Goal: Task Accomplishment & Management: Use online tool/utility

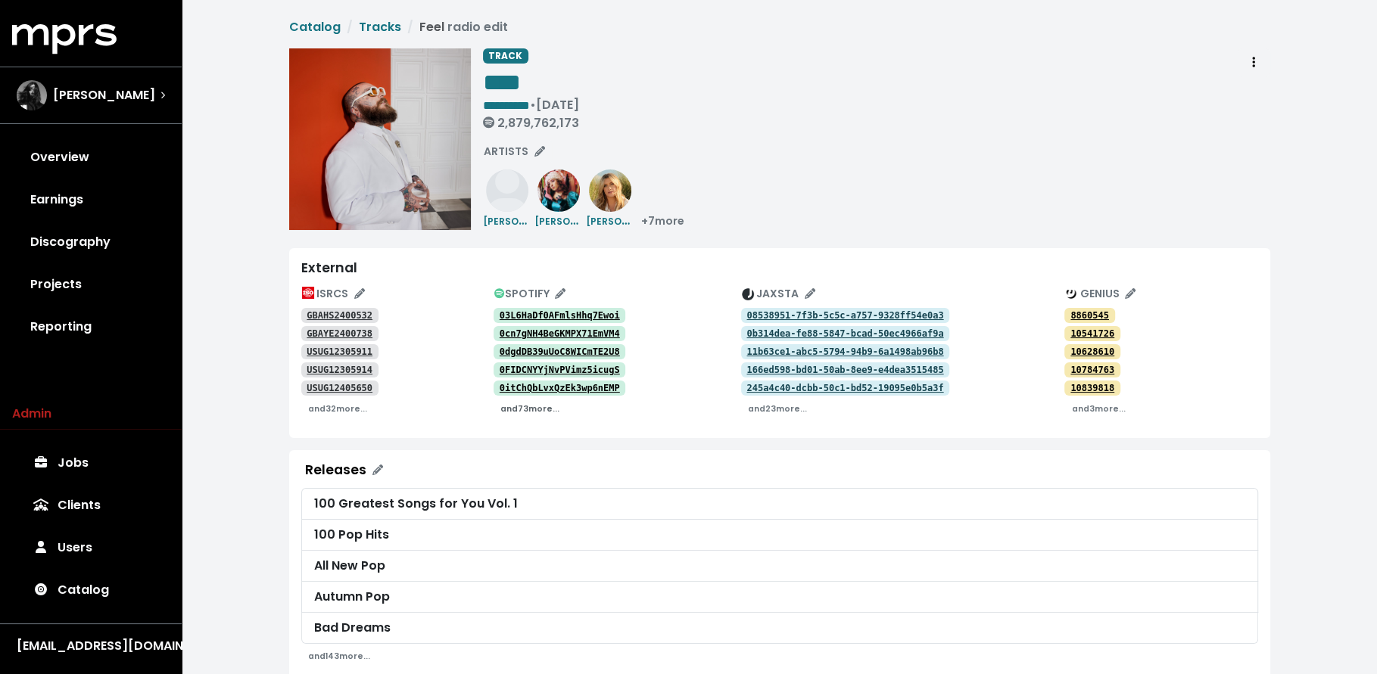
click at [522, 405] on small "and 73 more..." at bounding box center [529, 408] width 59 height 11
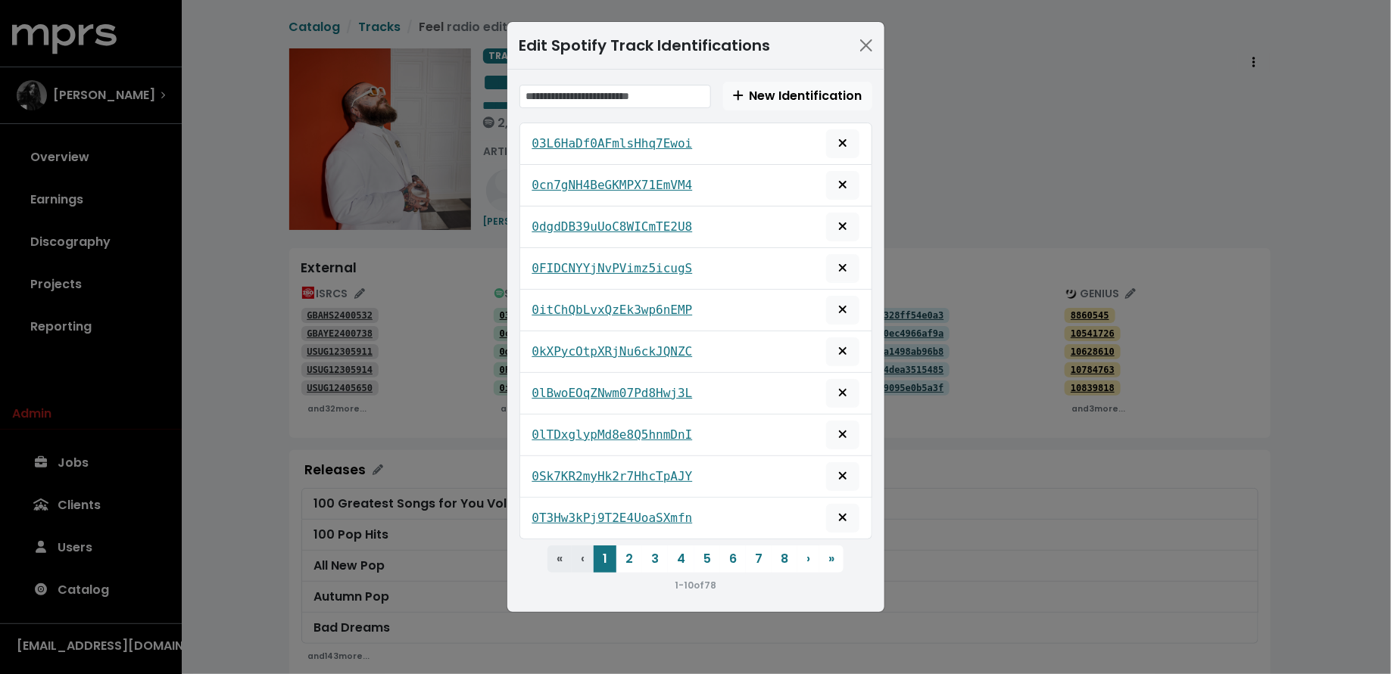
click at [244, 520] on div "Edit Spotify Track Identifications New Identification 03L6HaDf0AFmlsHhq7Ewoi 0c…" at bounding box center [695, 337] width 1391 height 674
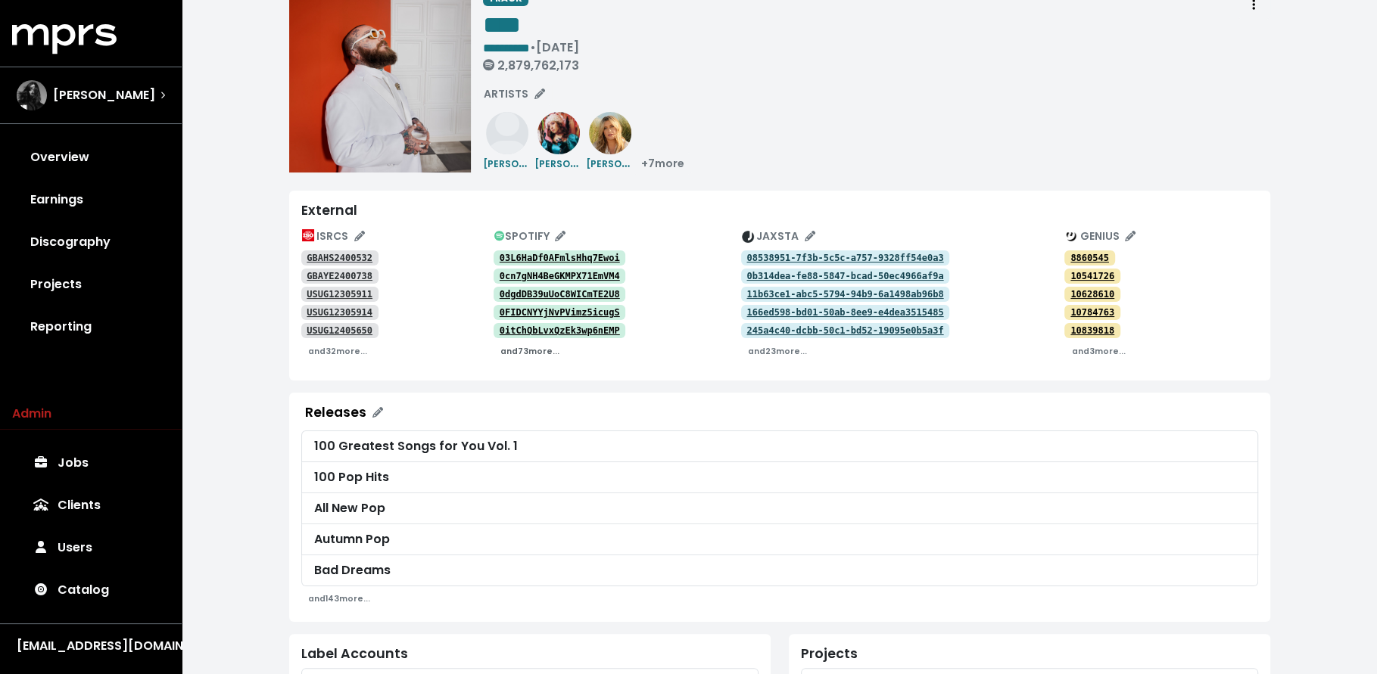
scroll to position [44, 0]
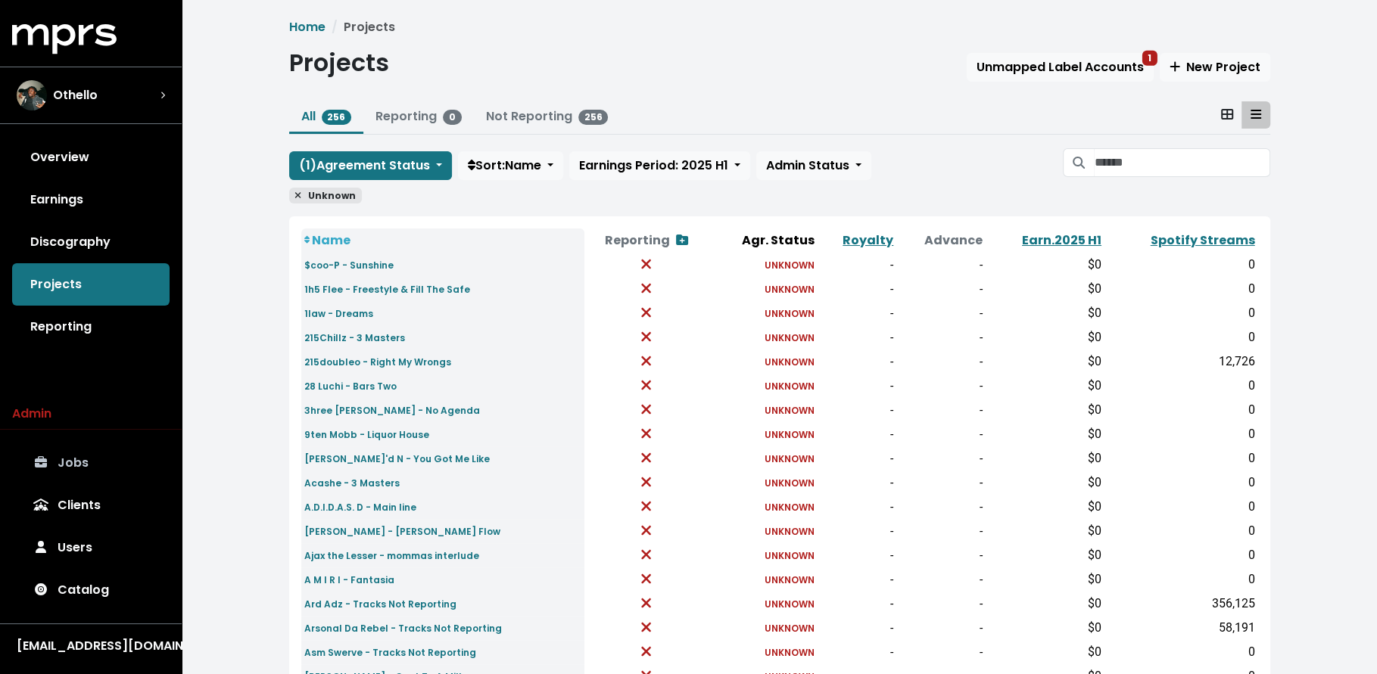
click at [108, 450] on link "Jobs" at bounding box center [90, 463] width 157 height 42
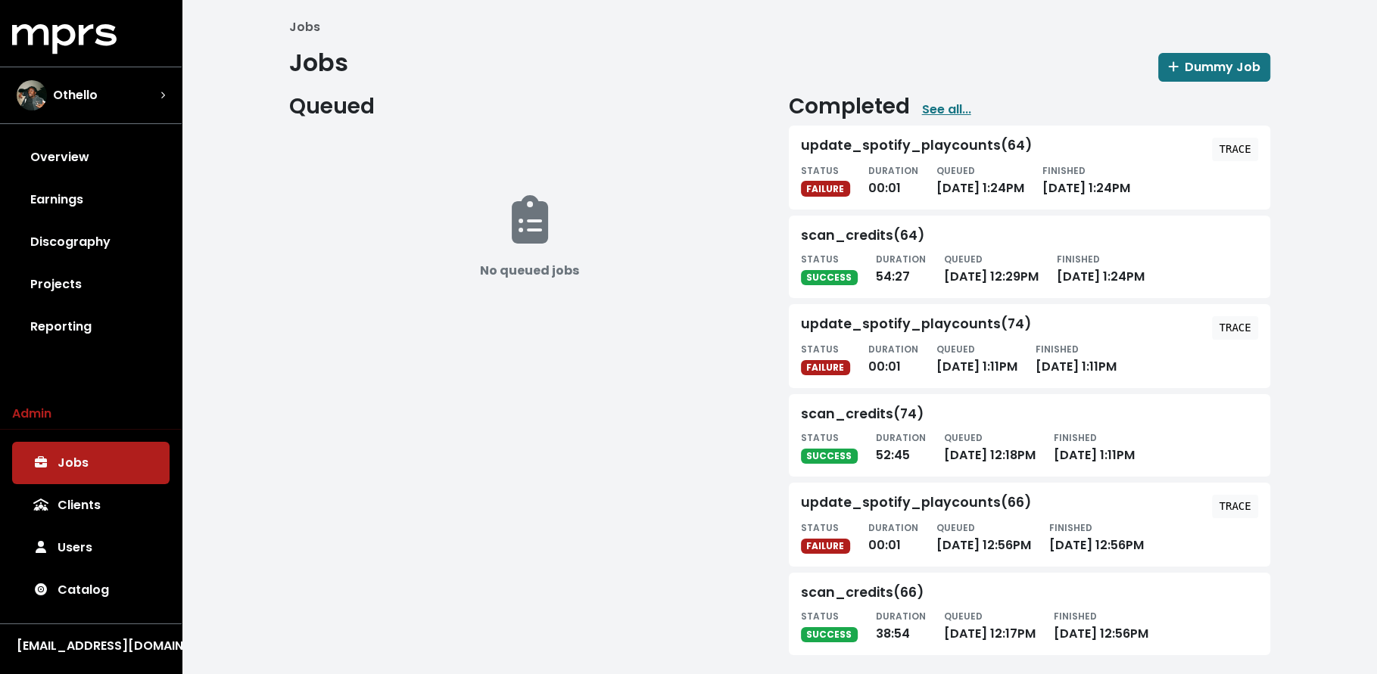
scroll to position [8, 0]
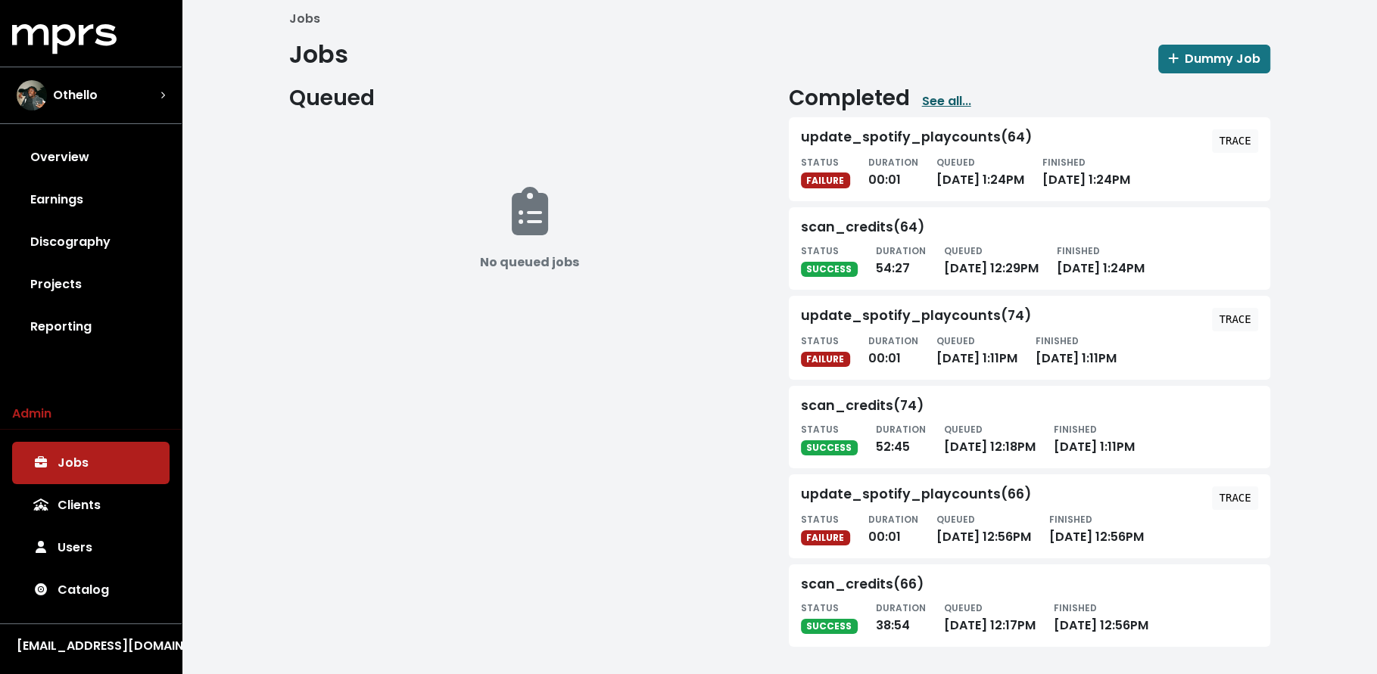
click at [946, 100] on link "See all..." at bounding box center [946, 101] width 49 height 18
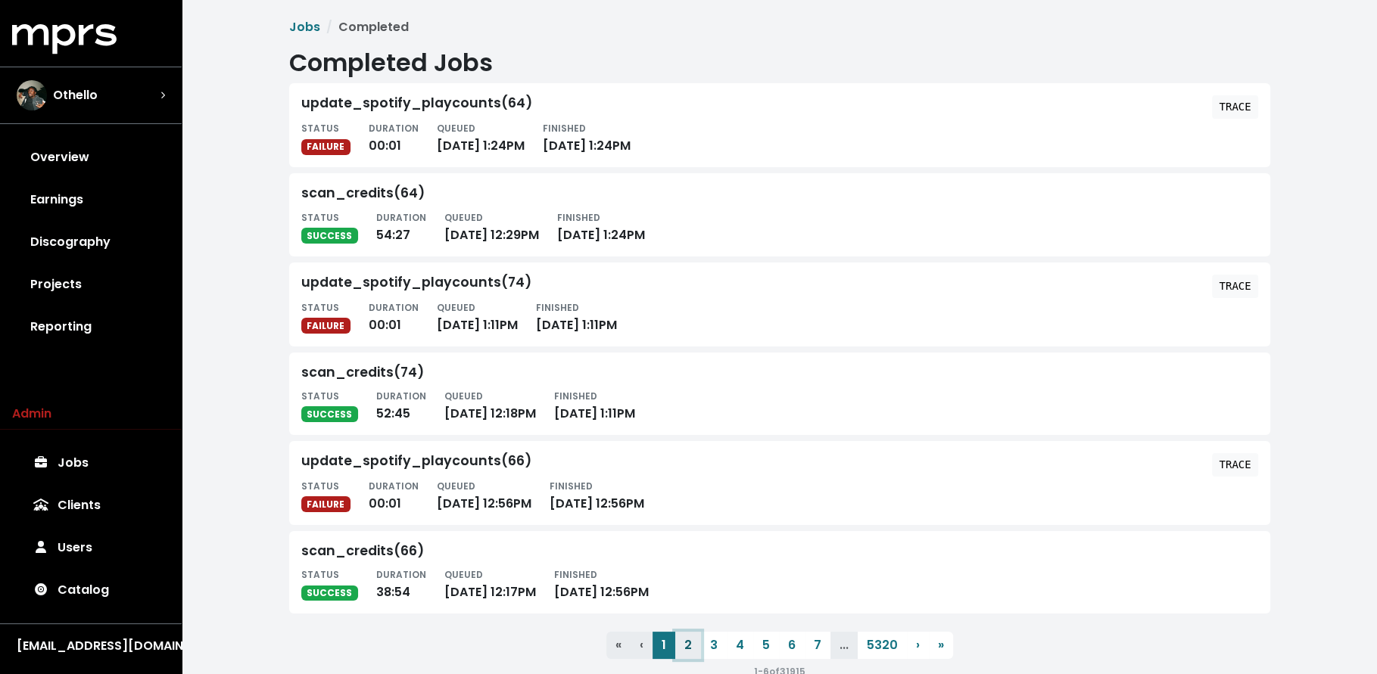
click at [685, 644] on button "2" at bounding box center [688, 645] width 26 height 27
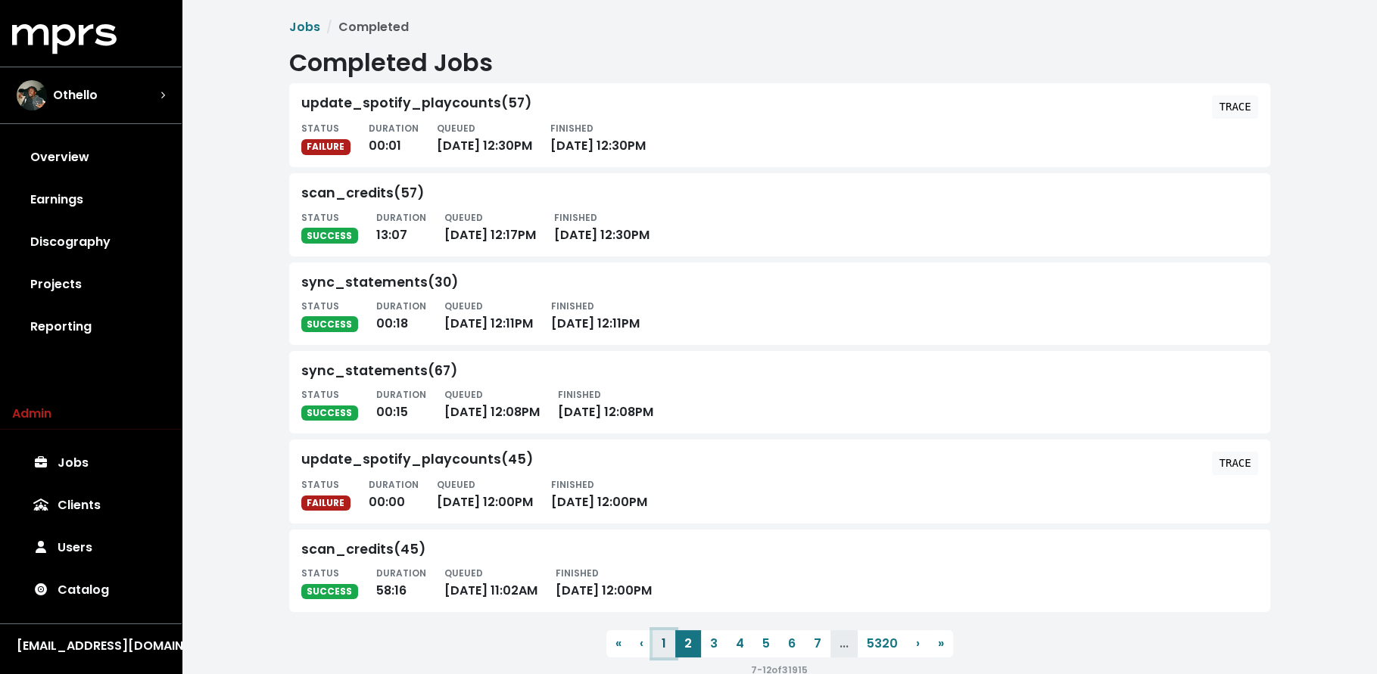
click at [666, 641] on button "1" at bounding box center [664, 644] width 23 height 27
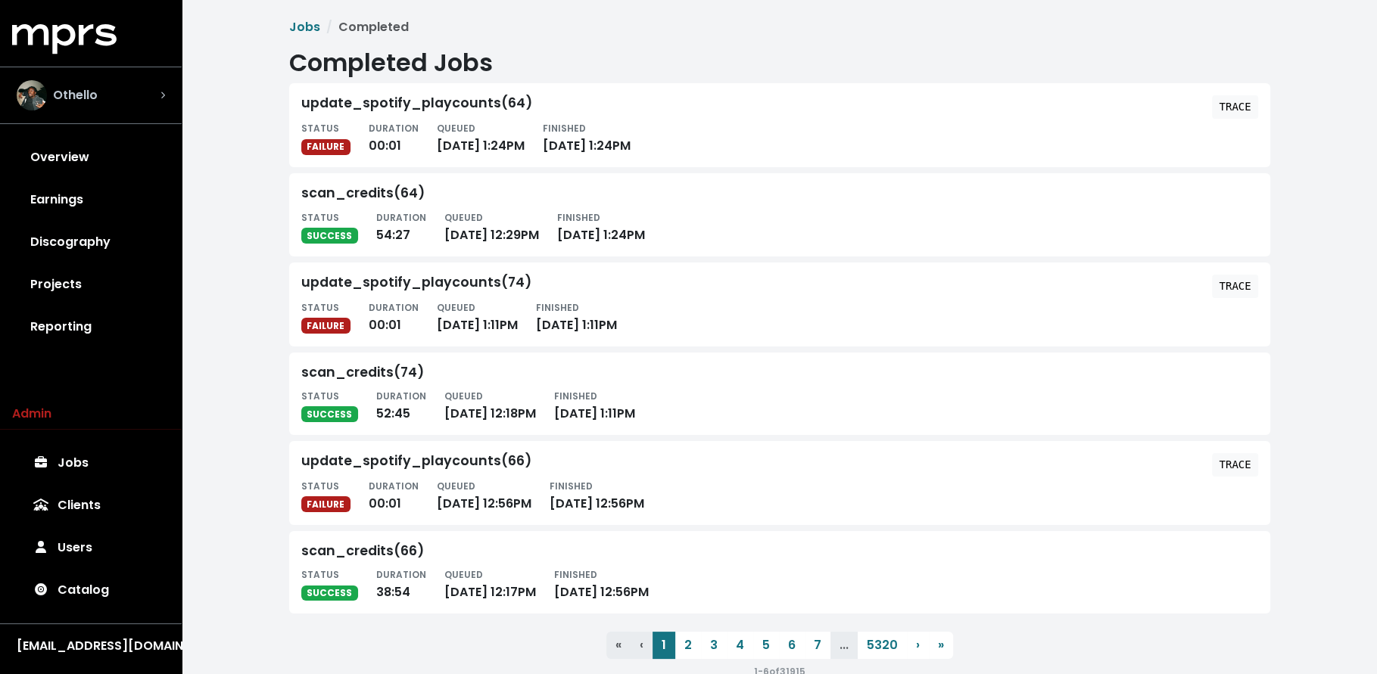
click at [117, 95] on div "Othello" at bounding box center [91, 95] width 148 height 30
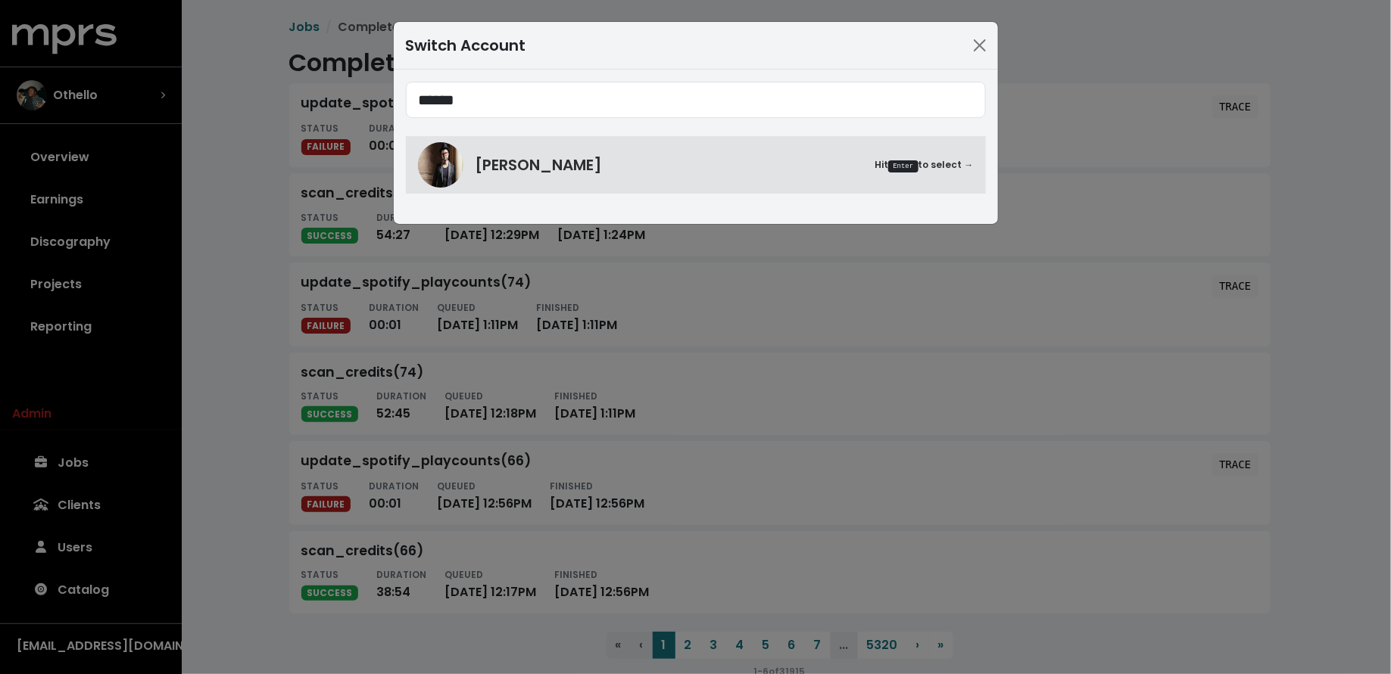
type input "******"
click at [607, 194] on div "****** Adam Anders Hit Enter to select →" at bounding box center [696, 147] width 604 height 154
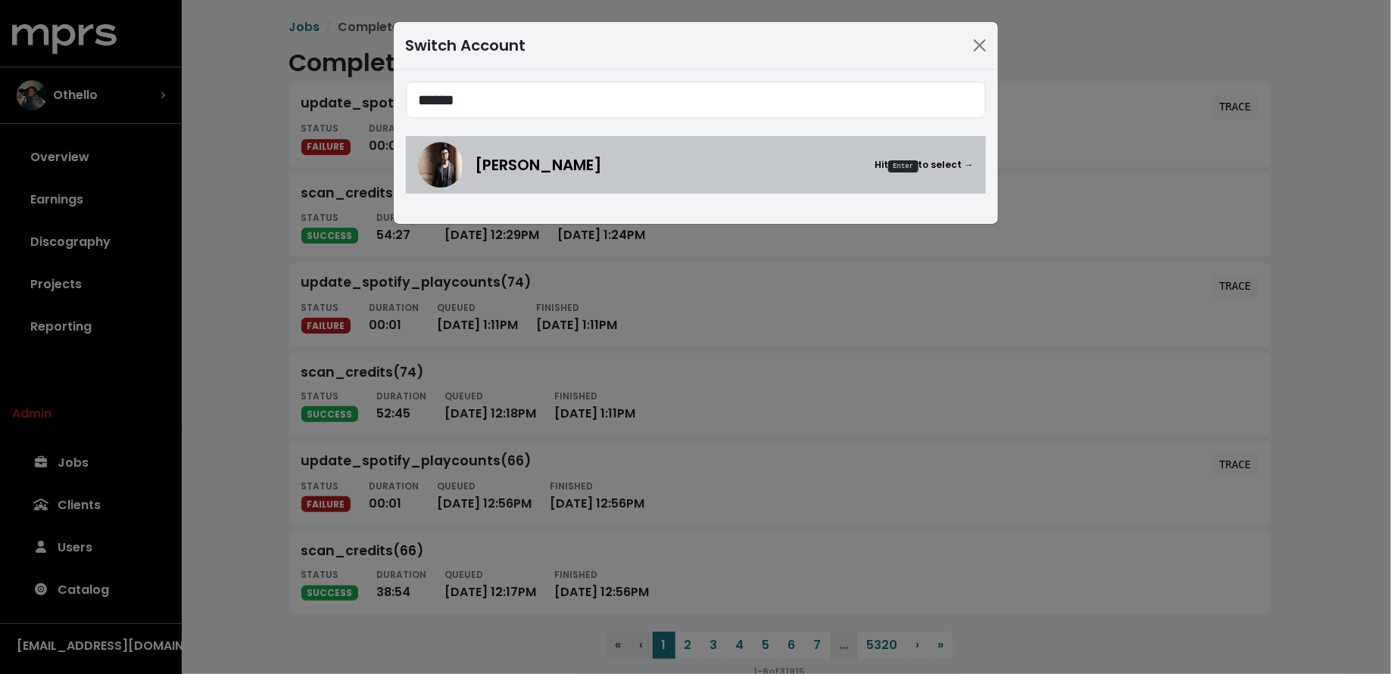
click at [585, 167] on div "Adam Anders Hit Enter to select →" at bounding box center [724, 165] width 498 height 23
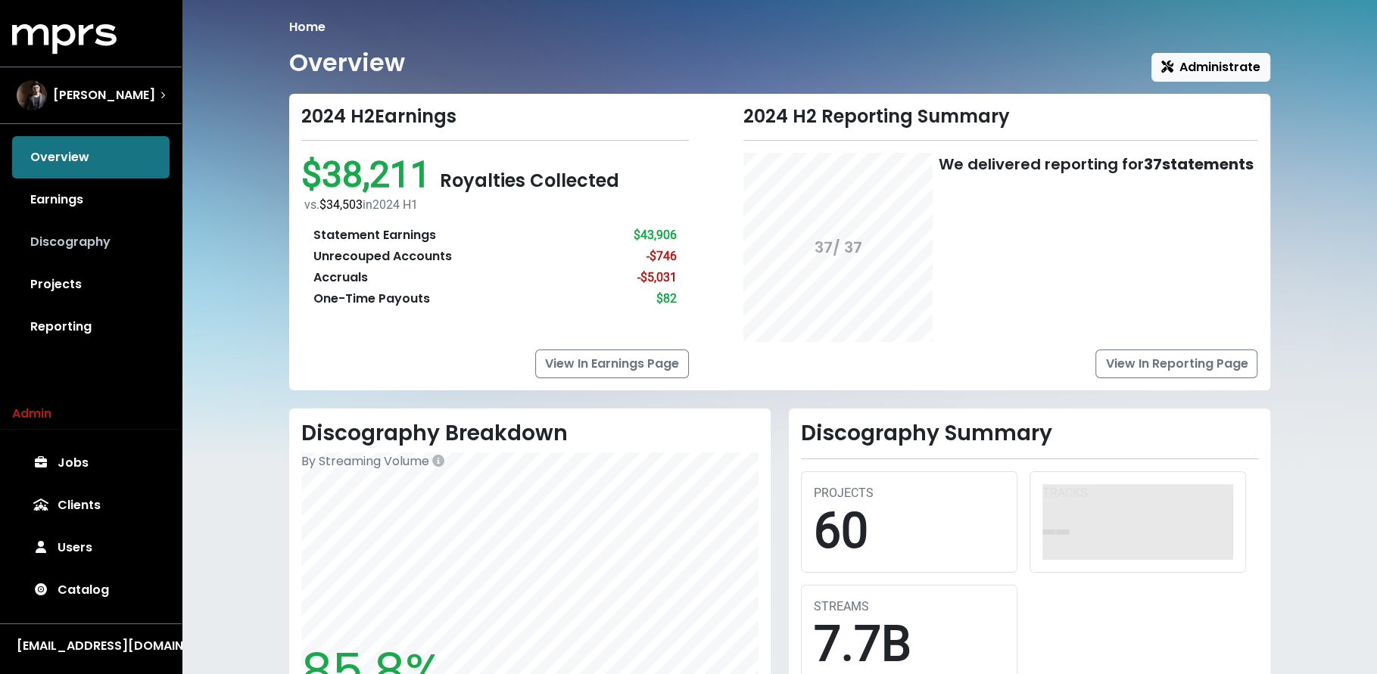
click at [125, 251] on link "Discography" at bounding box center [90, 242] width 157 height 42
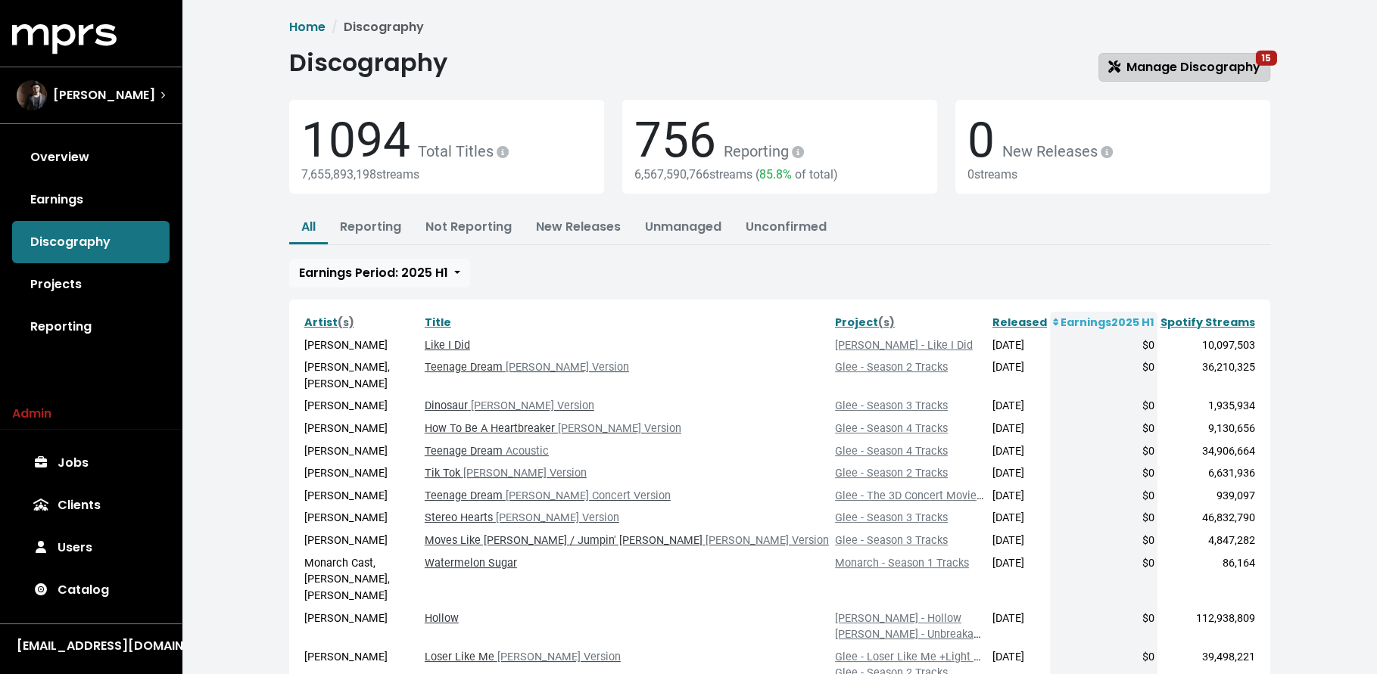
click at [1201, 55] on link "Manage Discography 15" at bounding box center [1184, 67] width 172 height 29
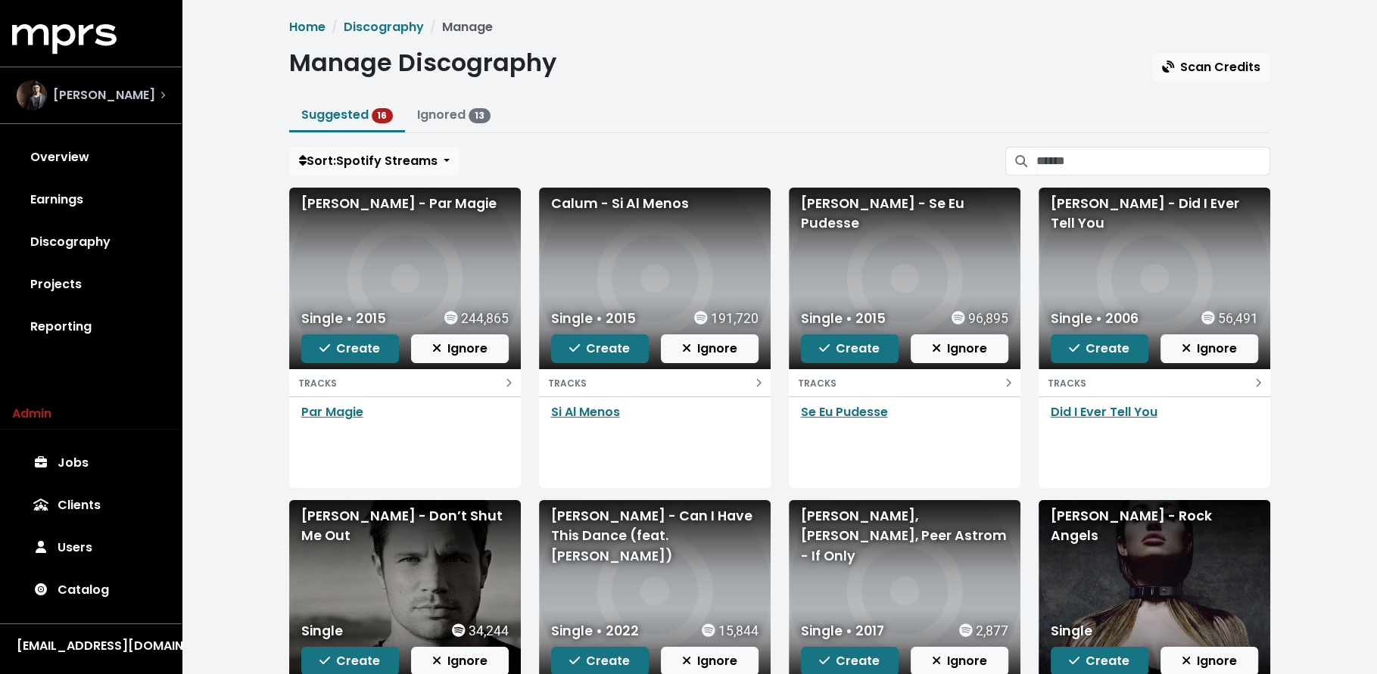
click at [120, 80] on div "Adam Anders" at bounding box center [86, 95] width 139 height 30
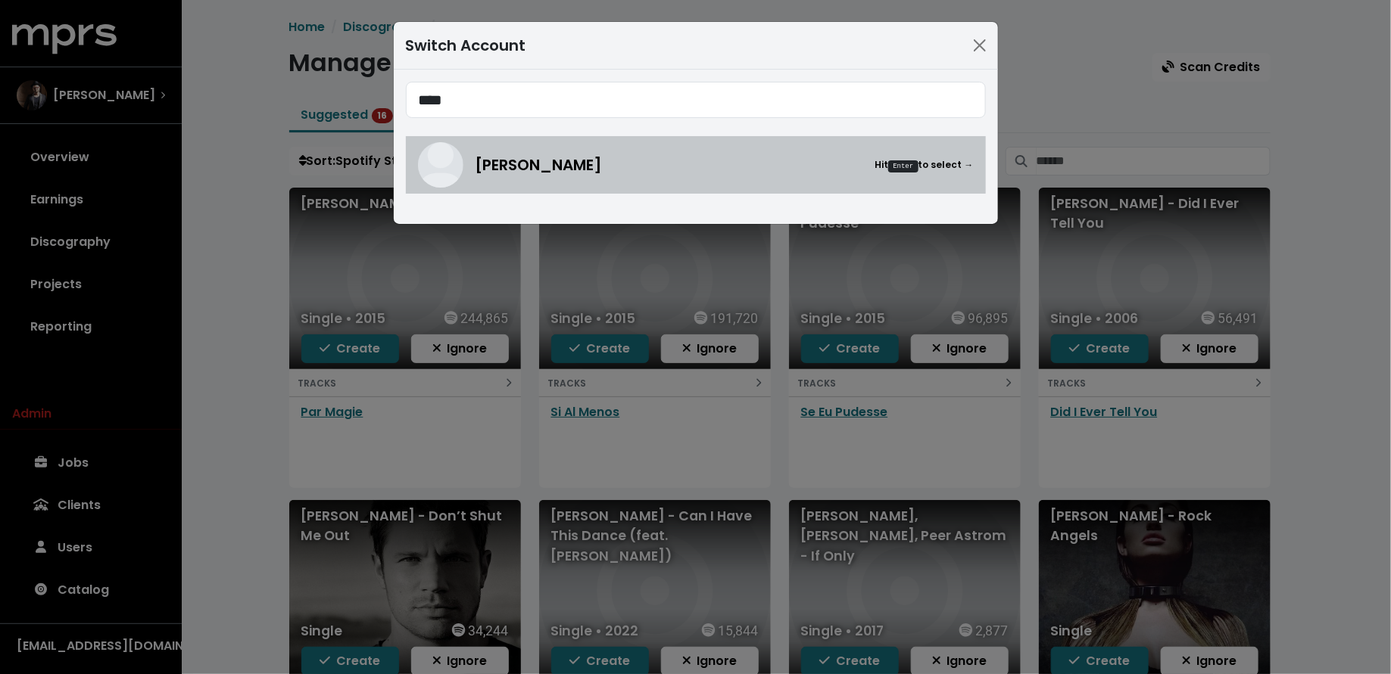
type input "****"
click at [484, 160] on span "Benny Blanco" at bounding box center [538, 165] width 127 height 23
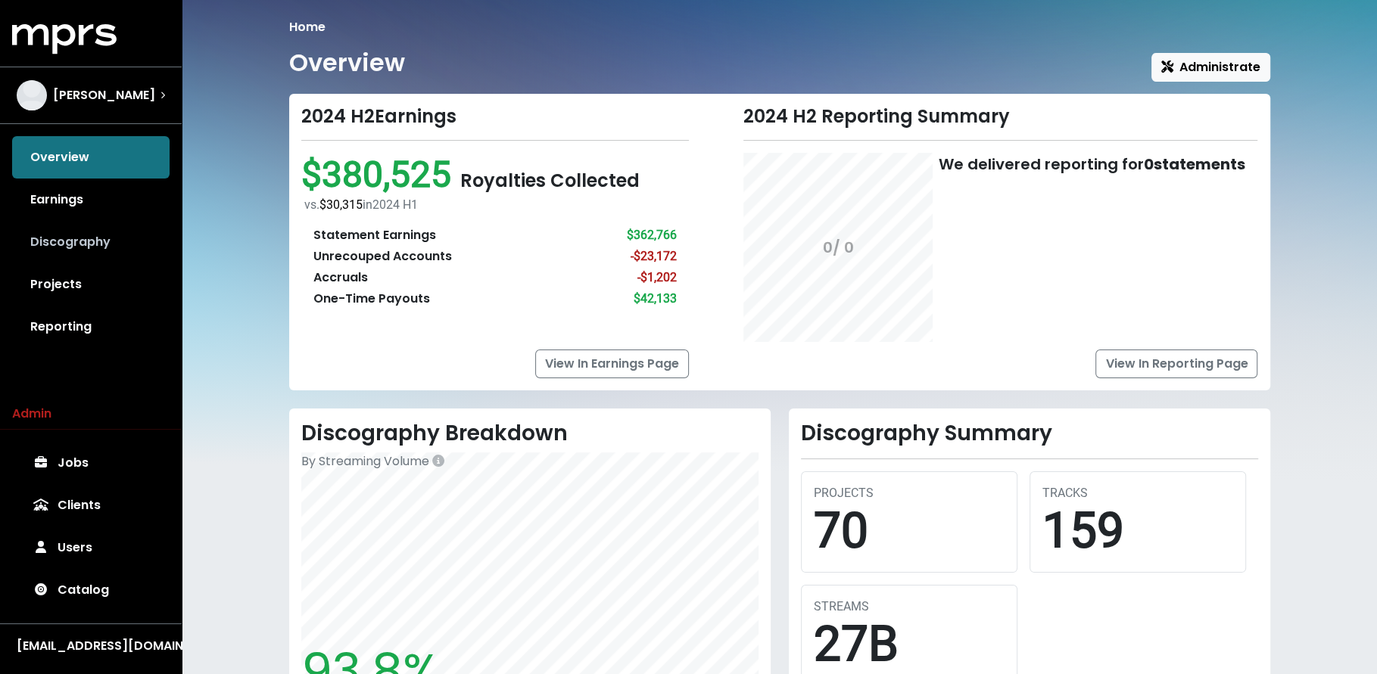
click at [114, 249] on link "Discography" at bounding box center [90, 242] width 157 height 42
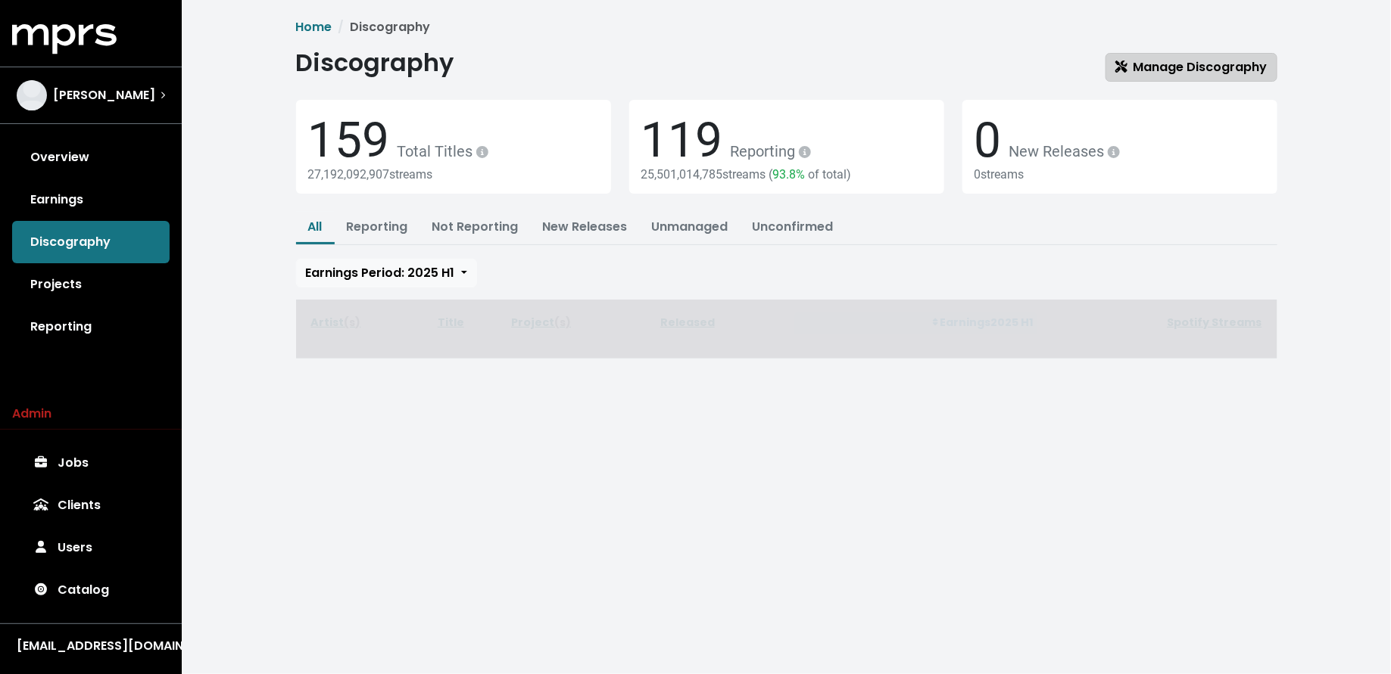
click at [1195, 68] on span "Manage Discography" at bounding box center [1191, 66] width 152 height 17
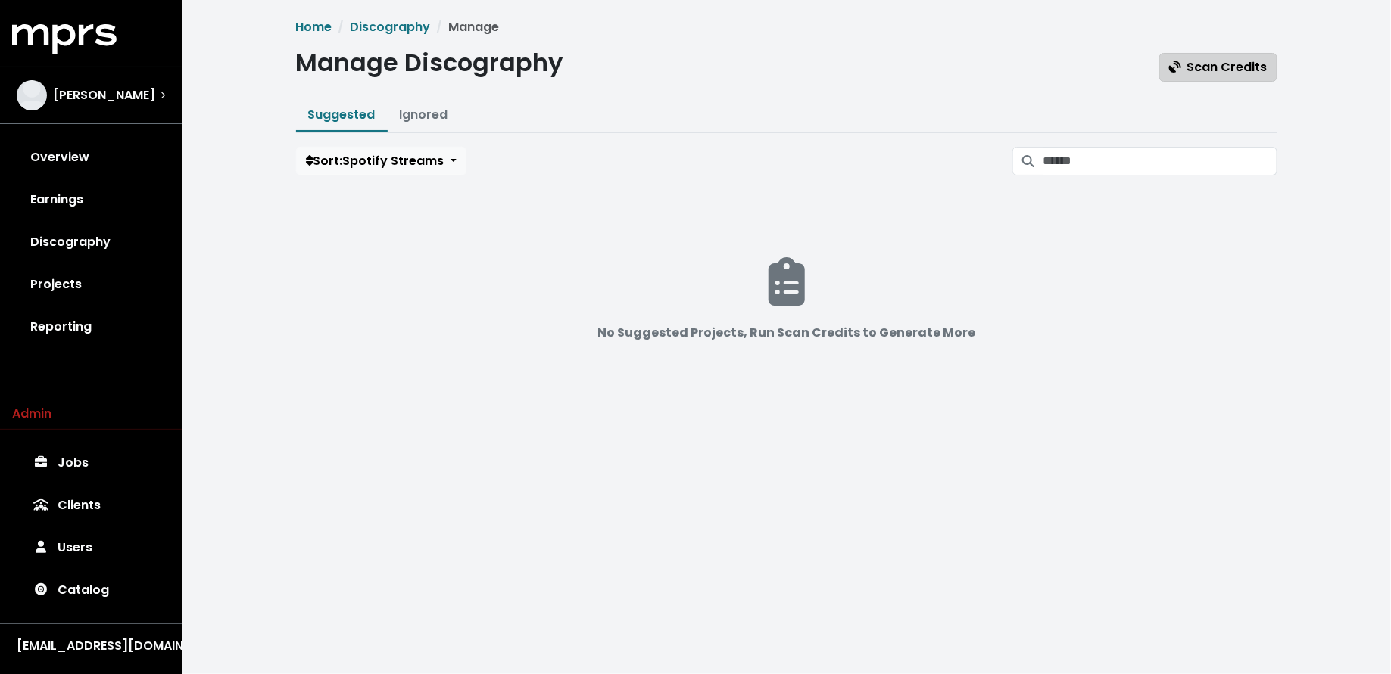
click at [1205, 76] on button "Scan Credits" at bounding box center [1218, 67] width 118 height 29
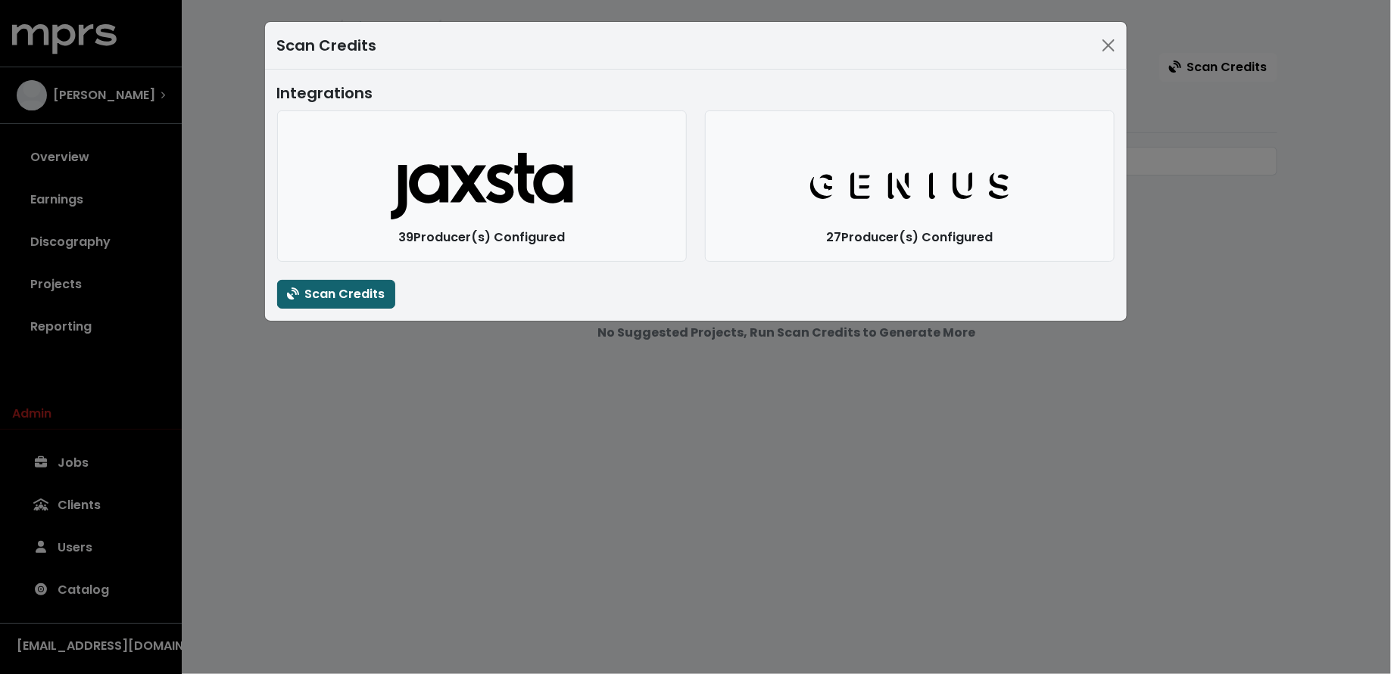
click at [339, 287] on span "Scan Credits" at bounding box center [336, 293] width 98 height 17
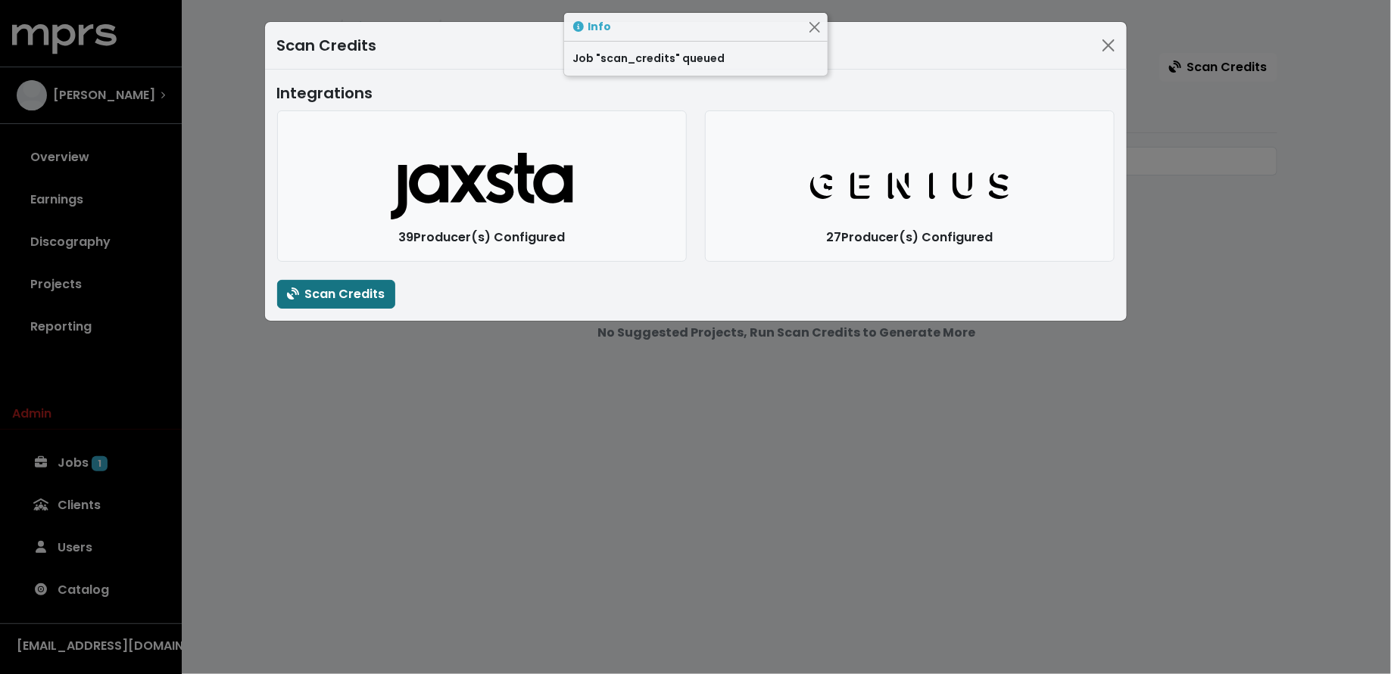
click at [342, 419] on div "Scan Credits Integrations Jaxsta Logo 39 Producer(s) Configured Genius Logo 27 …" at bounding box center [695, 337] width 1391 height 674
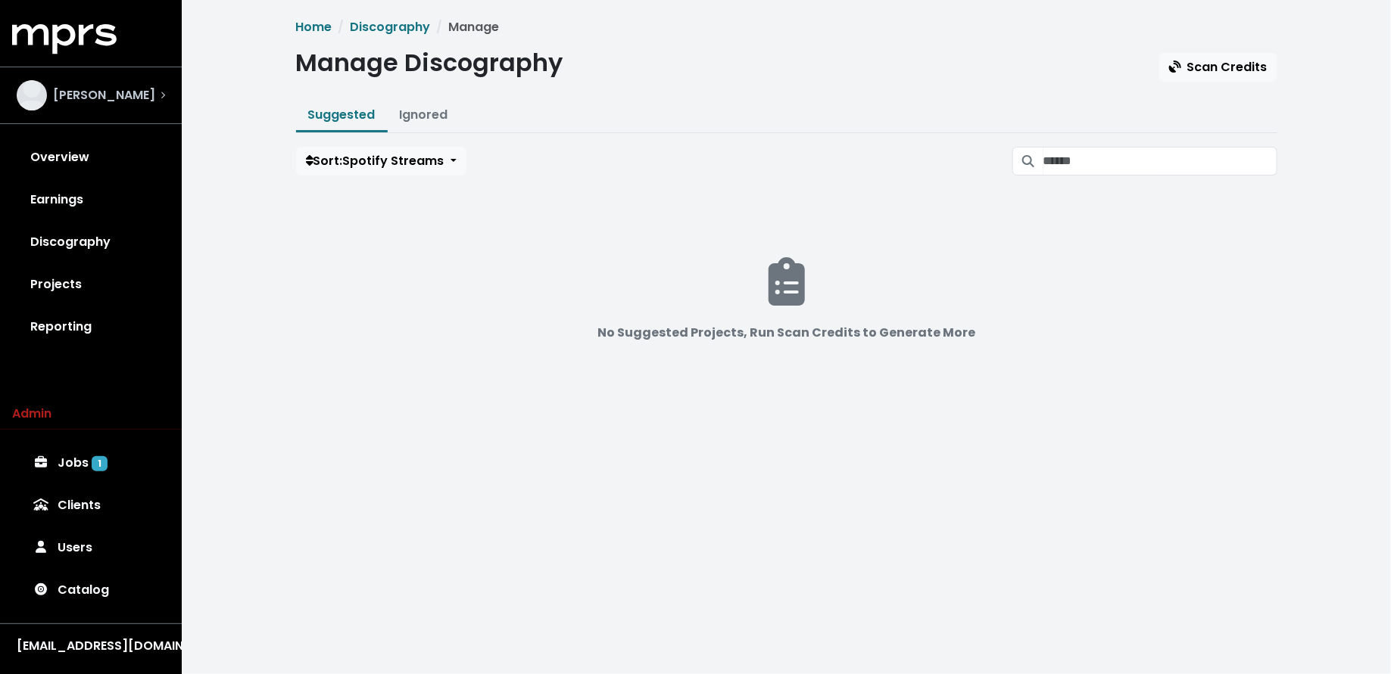
click at [148, 99] on div "Benny Blanco" at bounding box center [91, 95] width 148 height 30
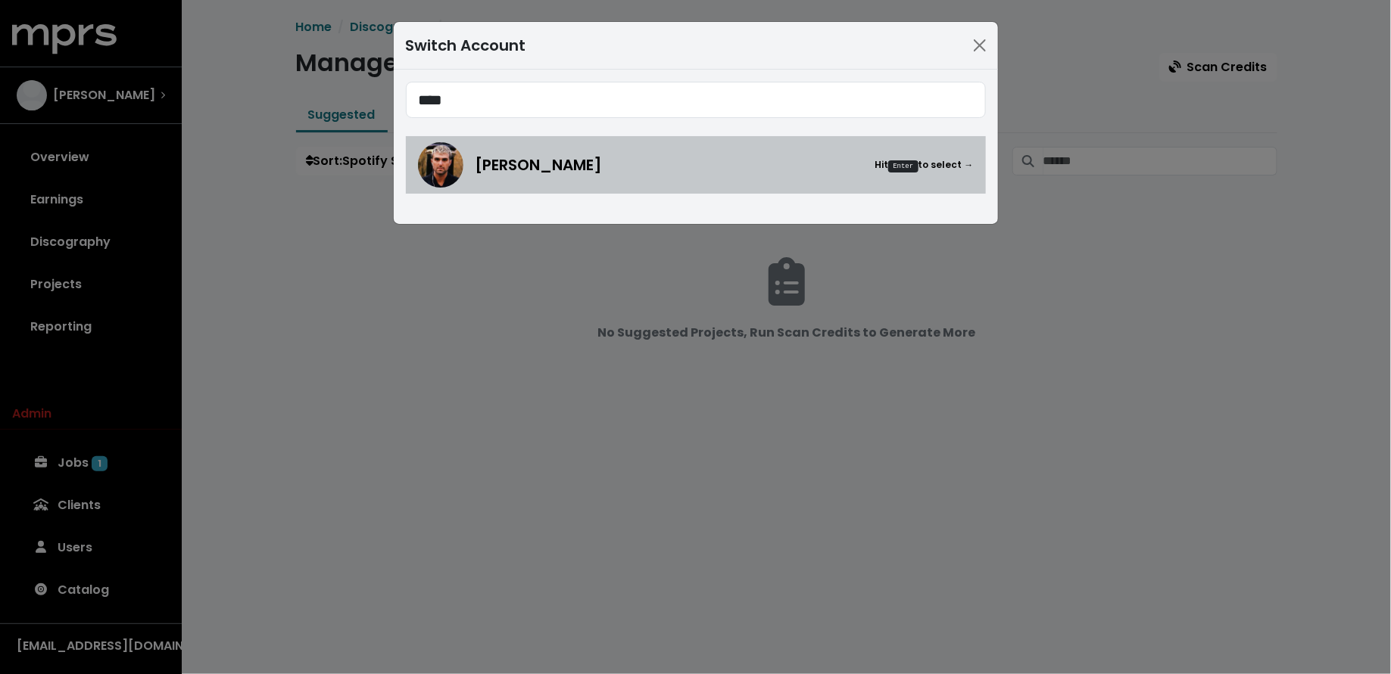
type input "****"
click at [542, 151] on div "Fred Gibson Hit Enter to select →" at bounding box center [696, 164] width 556 height 45
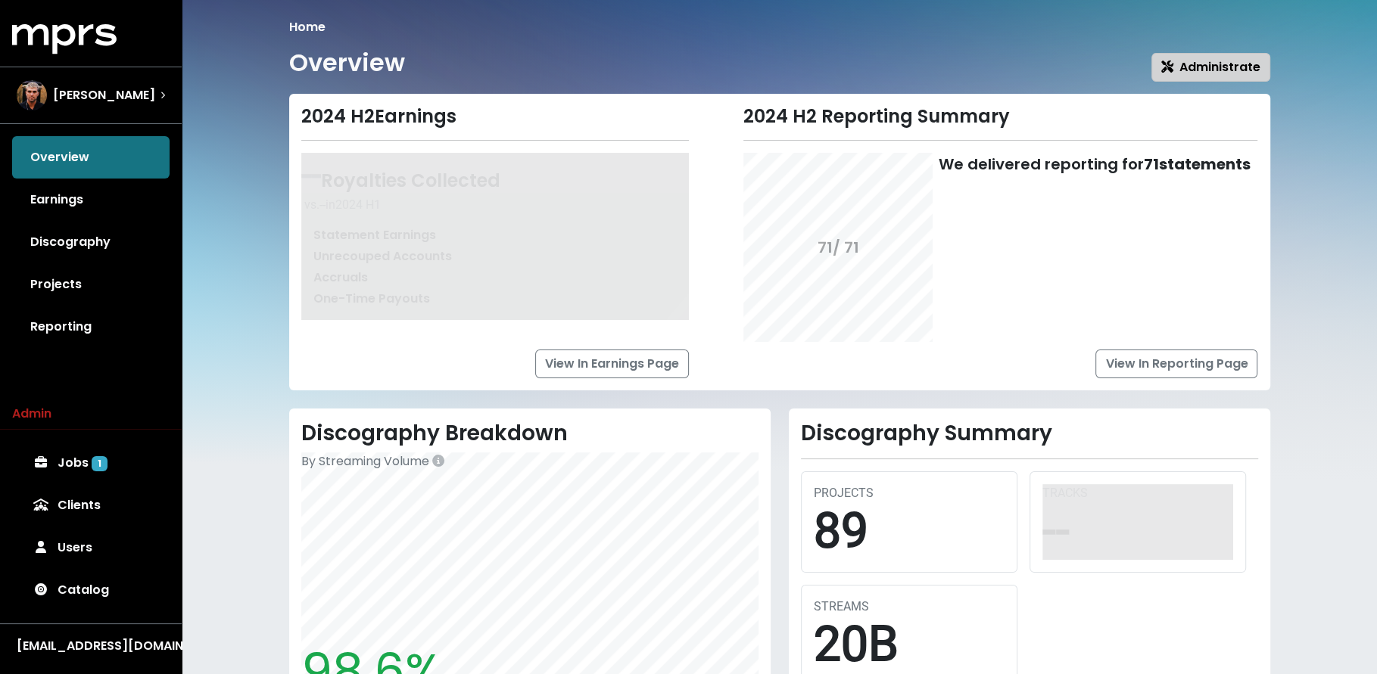
click at [1182, 65] on span "Administrate" at bounding box center [1210, 66] width 99 height 17
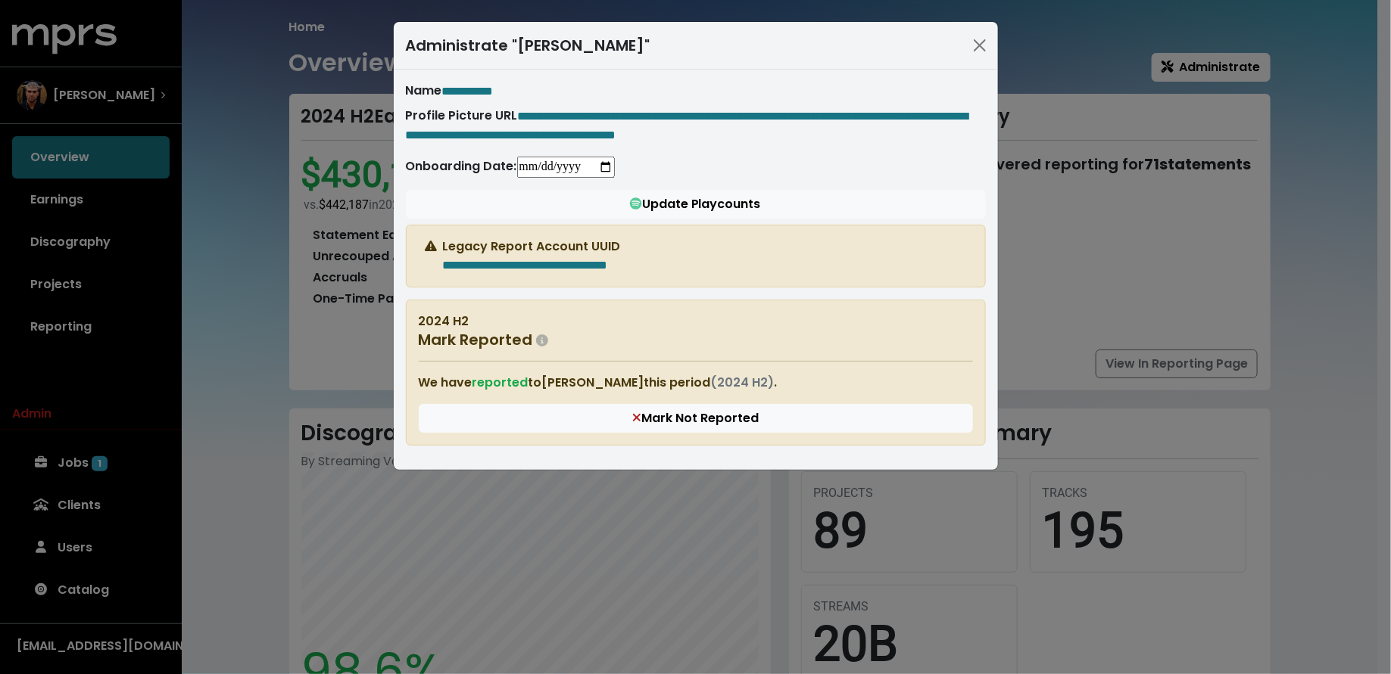
click at [266, 302] on div "**********" at bounding box center [695, 337] width 1391 height 674
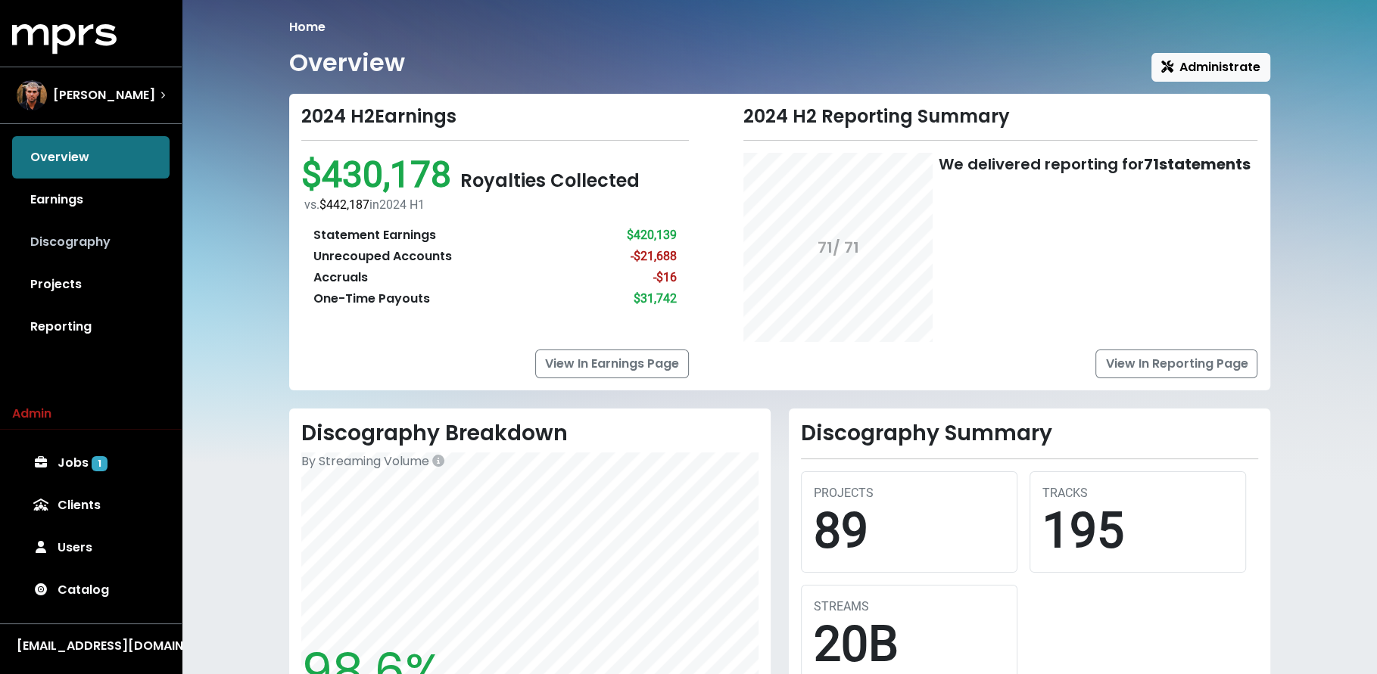
click at [136, 250] on link "Discography" at bounding box center [90, 242] width 157 height 42
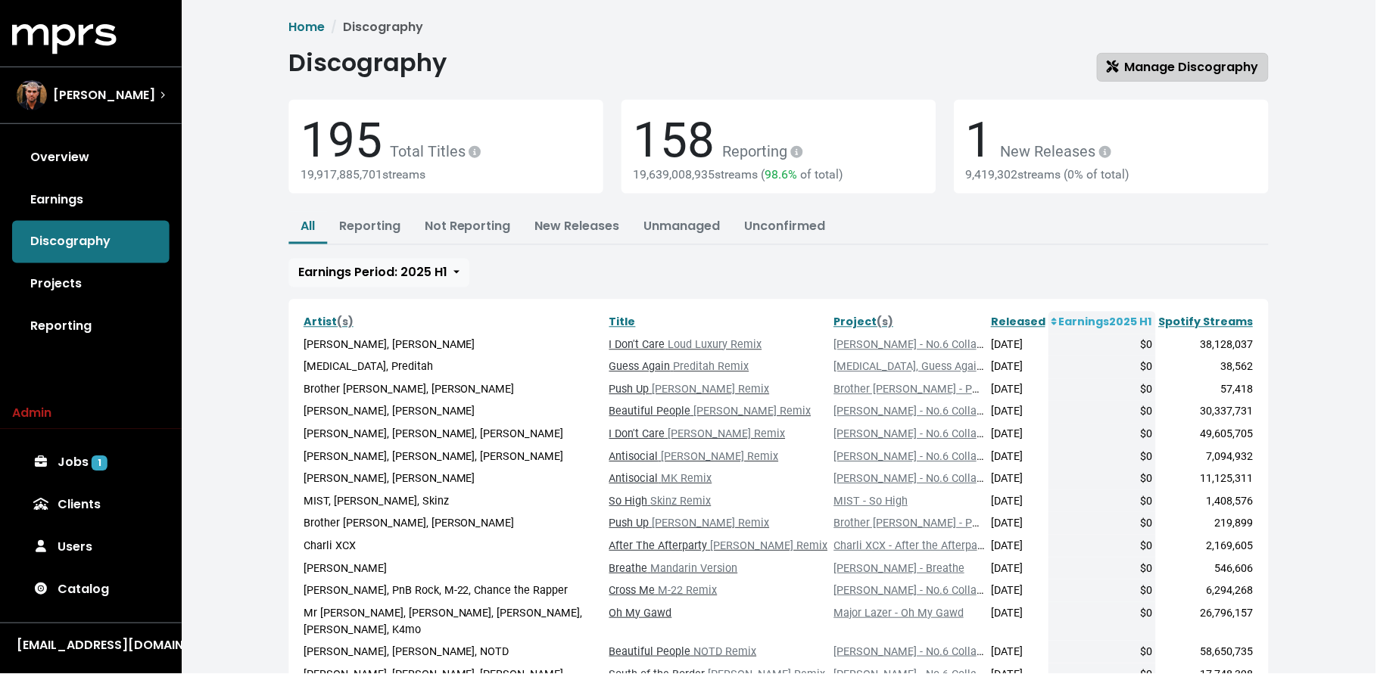
click at [1155, 73] on span "Manage Discography" at bounding box center [1184, 66] width 152 height 17
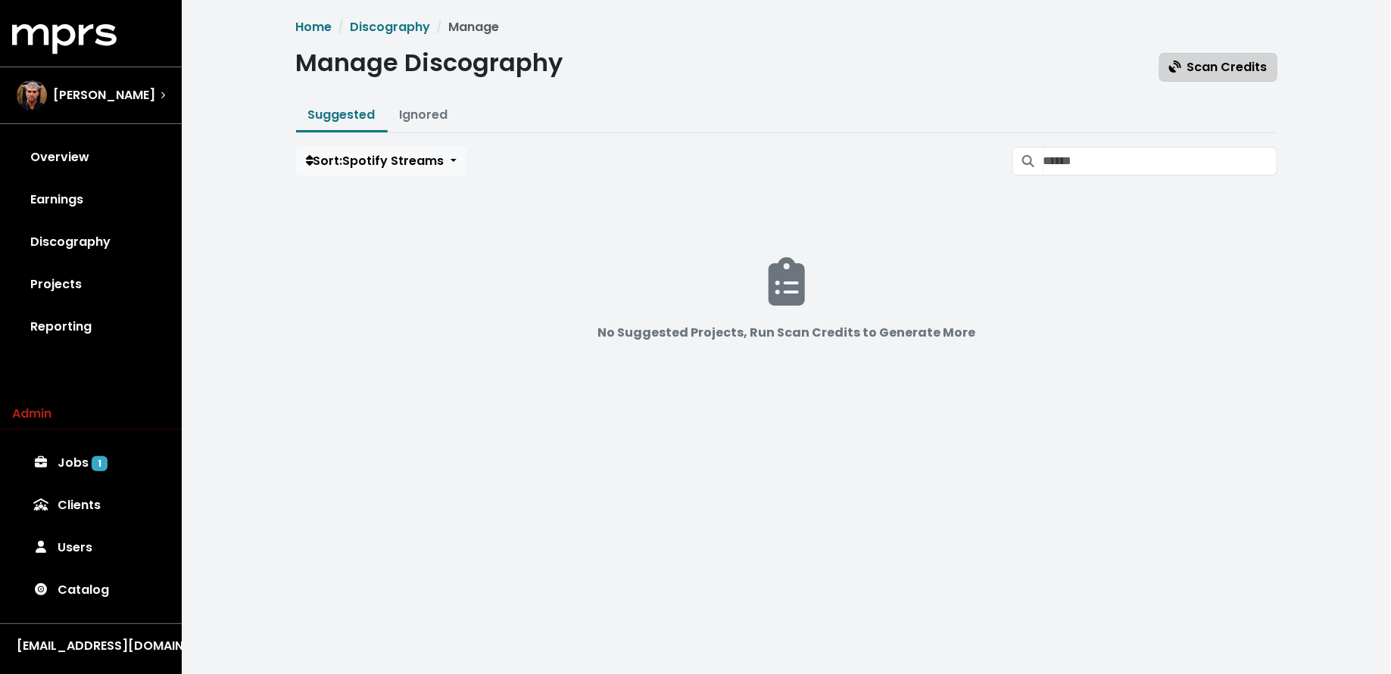
click at [1185, 77] on button "Scan Credits" at bounding box center [1218, 67] width 118 height 29
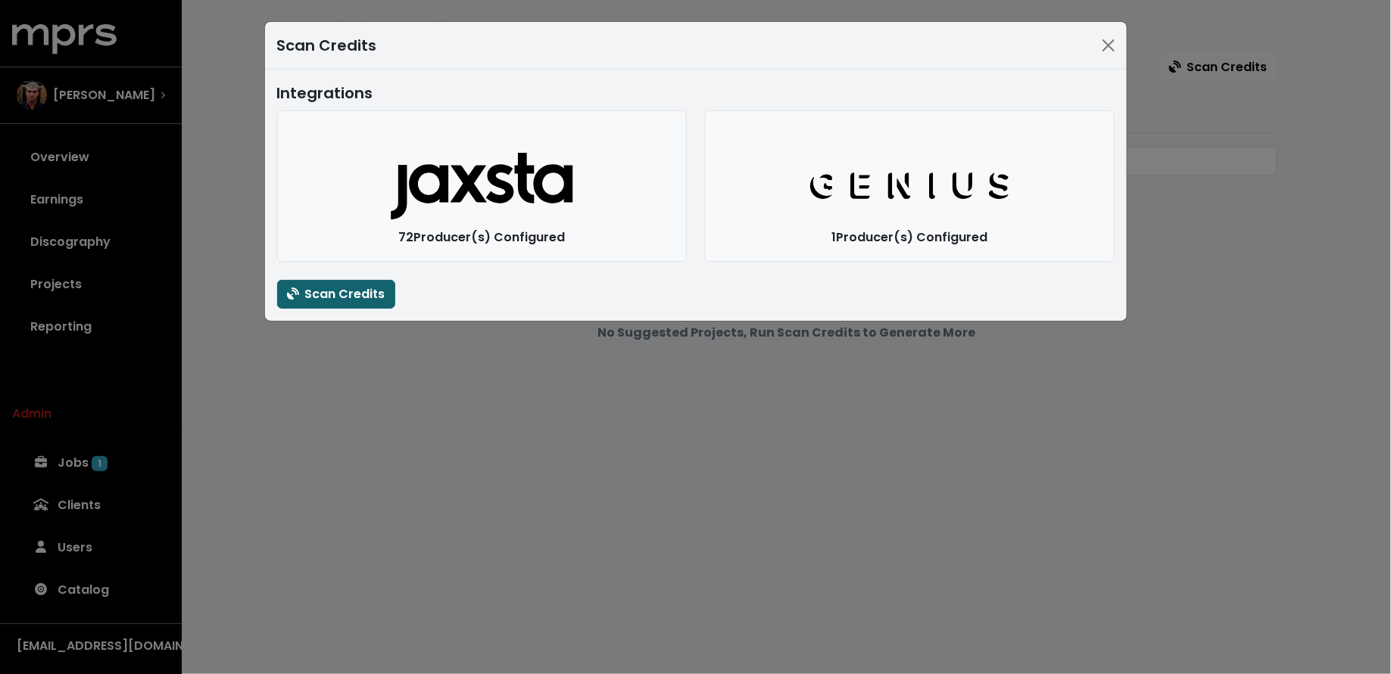
click at [360, 293] on span "Scan Credits" at bounding box center [336, 293] width 98 height 17
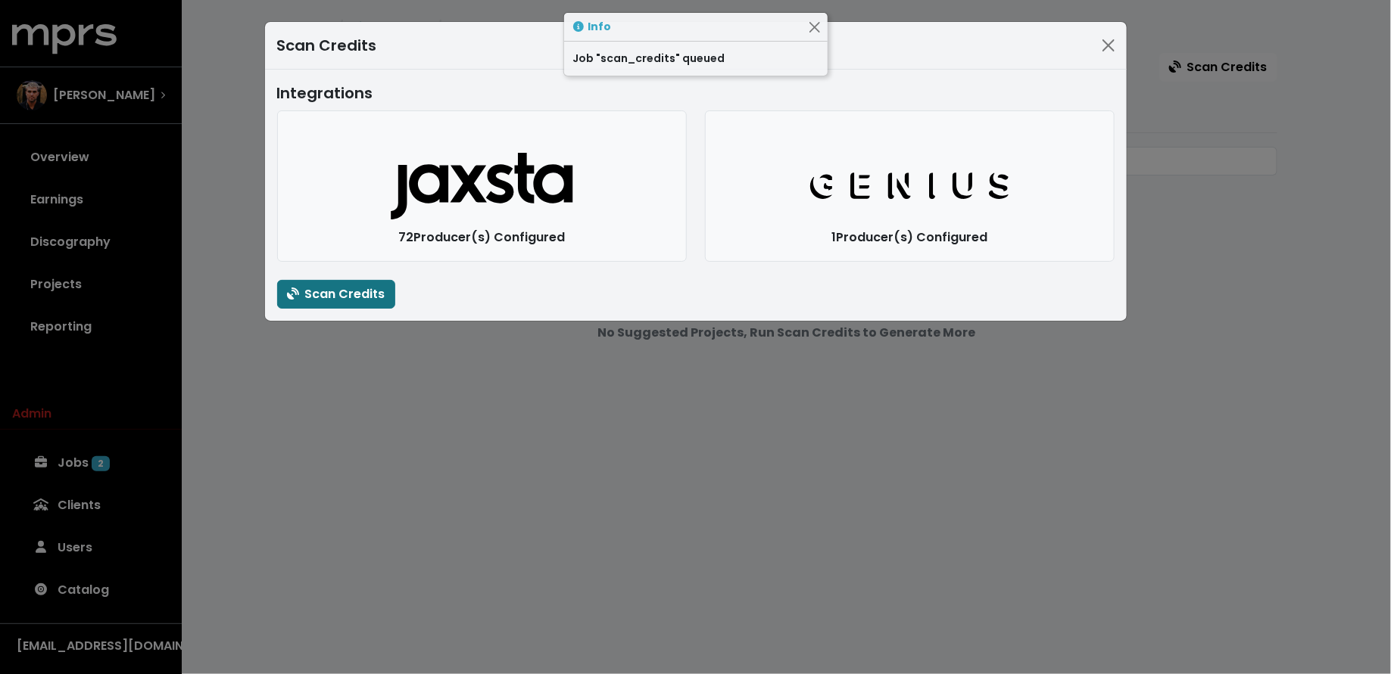
click at [355, 410] on div "Scan Credits Integrations Jaxsta Logo 72 Producer(s) Configured Genius Logo 1 P…" at bounding box center [695, 337] width 1391 height 674
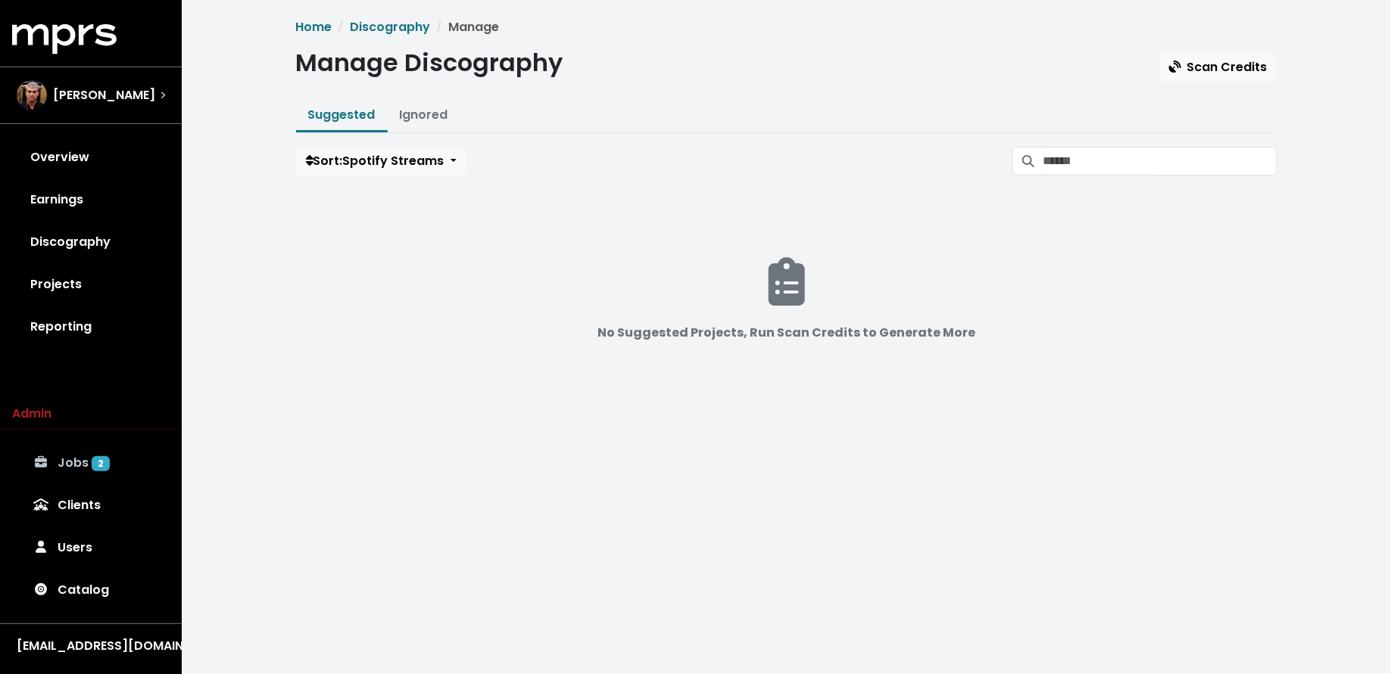
click at [82, 482] on link "Jobs 2" at bounding box center [90, 463] width 157 height 42
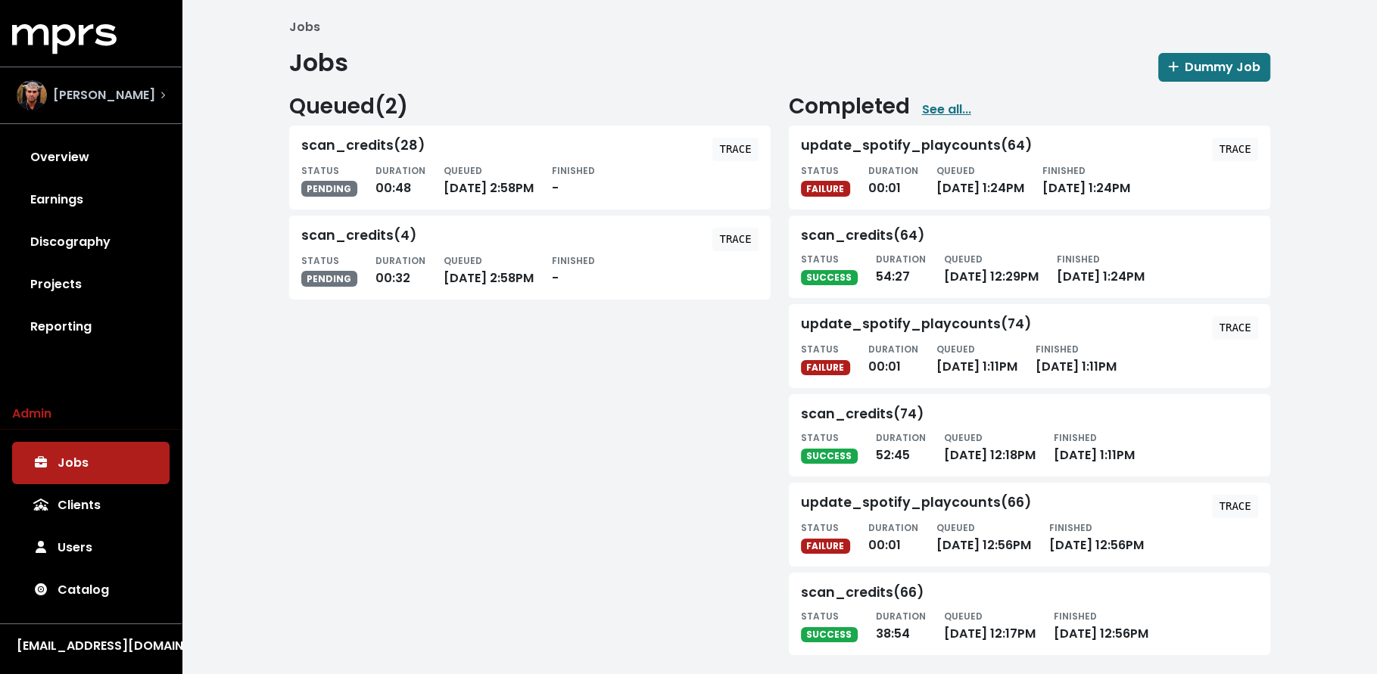
click at [108, 102] on span "Fred Gibson" at bounding box center [104, 95] width 102 height 18
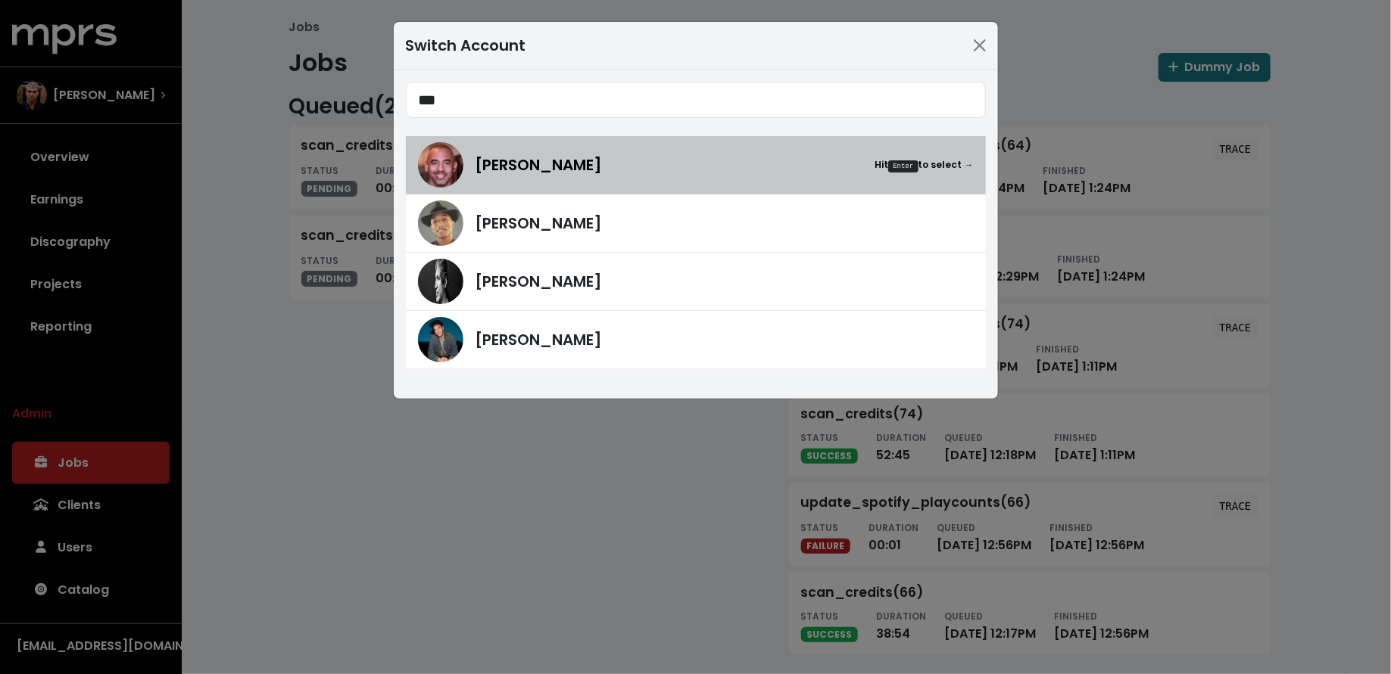
type input "***"
click at [569, 170] on span "Harvey Mason Jr" at bounding box center [538, 165] width 127 height 23
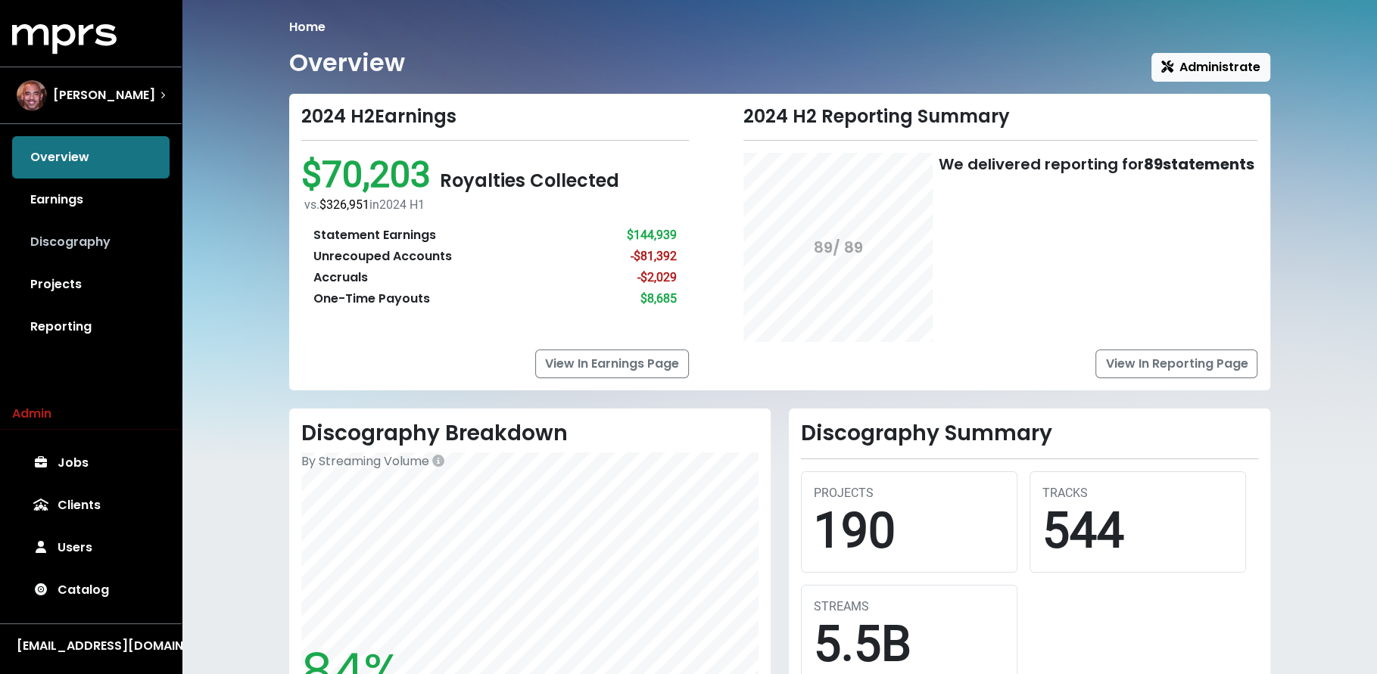
click at [43, 238] on link "Discography" at bounding box center [90, 242] width 157 height 42
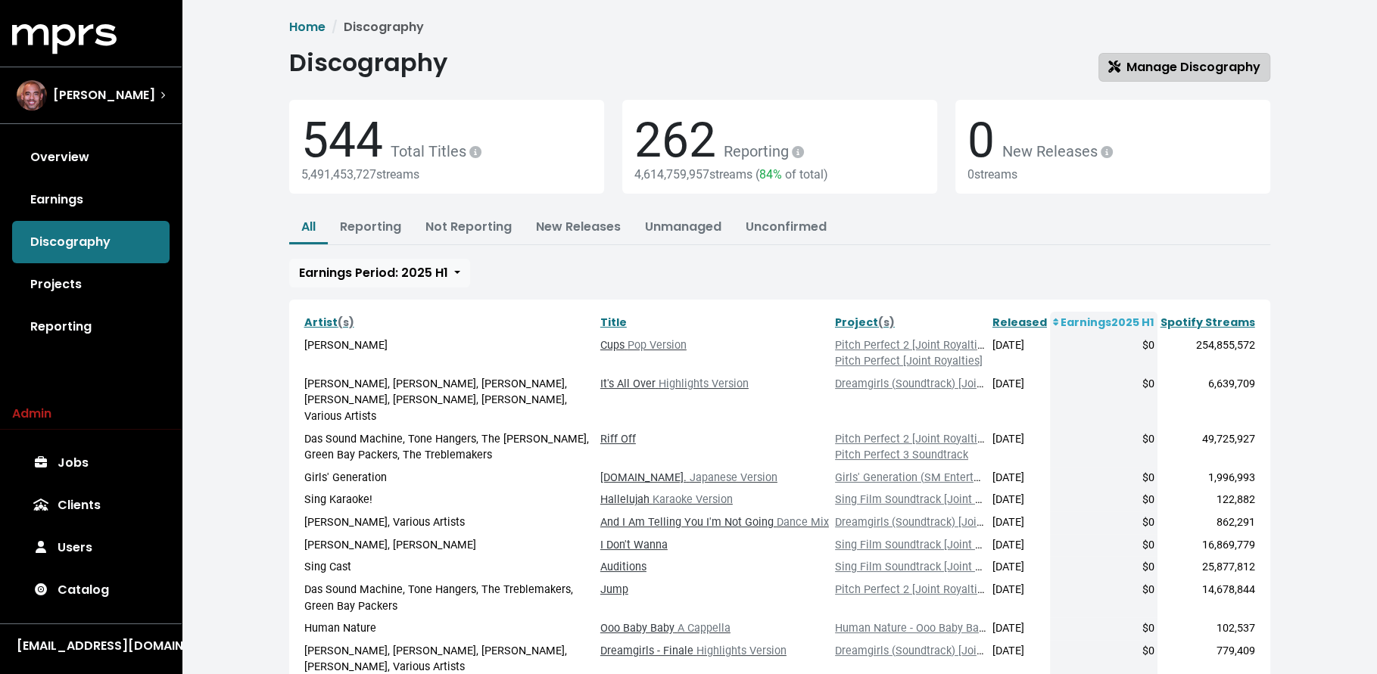
click at [1214, 66] on span "Manage Discography" at bounding box center [1184, 66] width 152 height 17
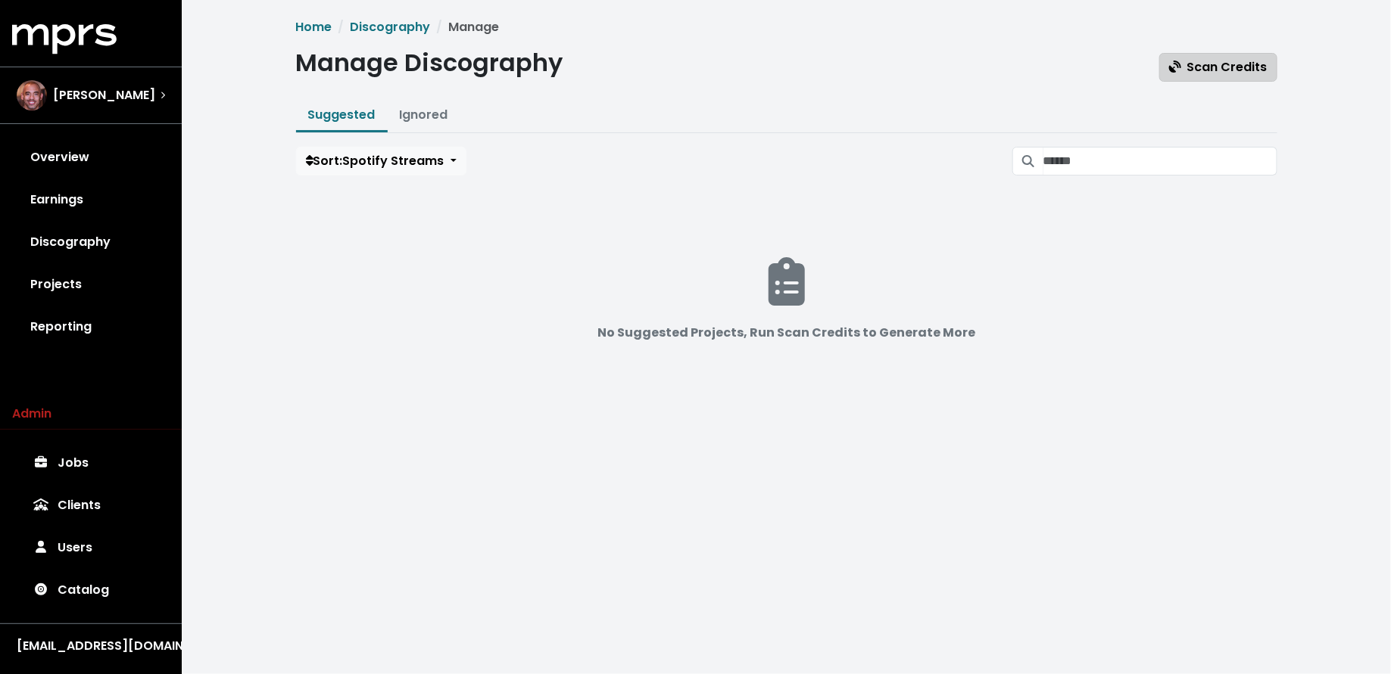
click at [1194, 76] on span "Scan Credits" at bounding box center [1218, 67] width 98 height 18
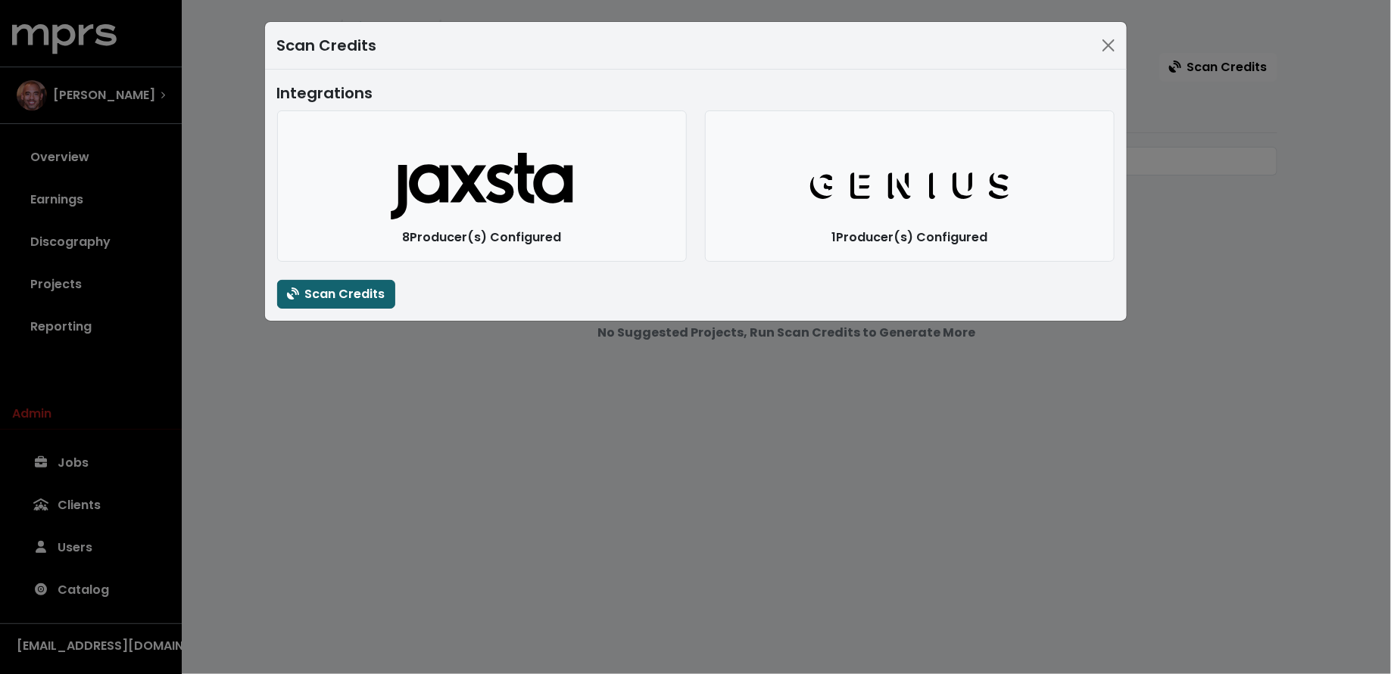
click at [386, 284] on button "Scan Credits" at bounding box center [336, 294] width 118 height 29
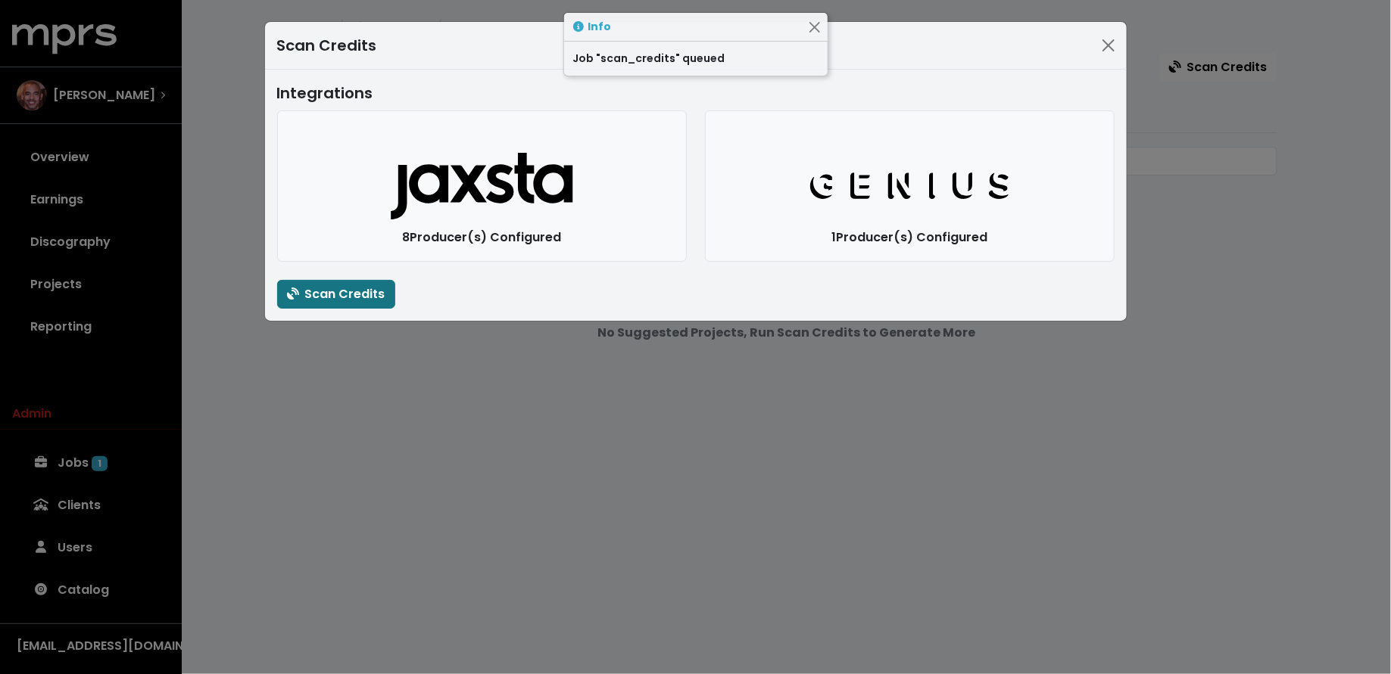
click at [344, 398] on div "Scan Credits Integrations Jaxsta Logo 8 Producer(s) Configured Genius Logo 1 Pr…" at bounding box center [695, 337] width 1391 height 674
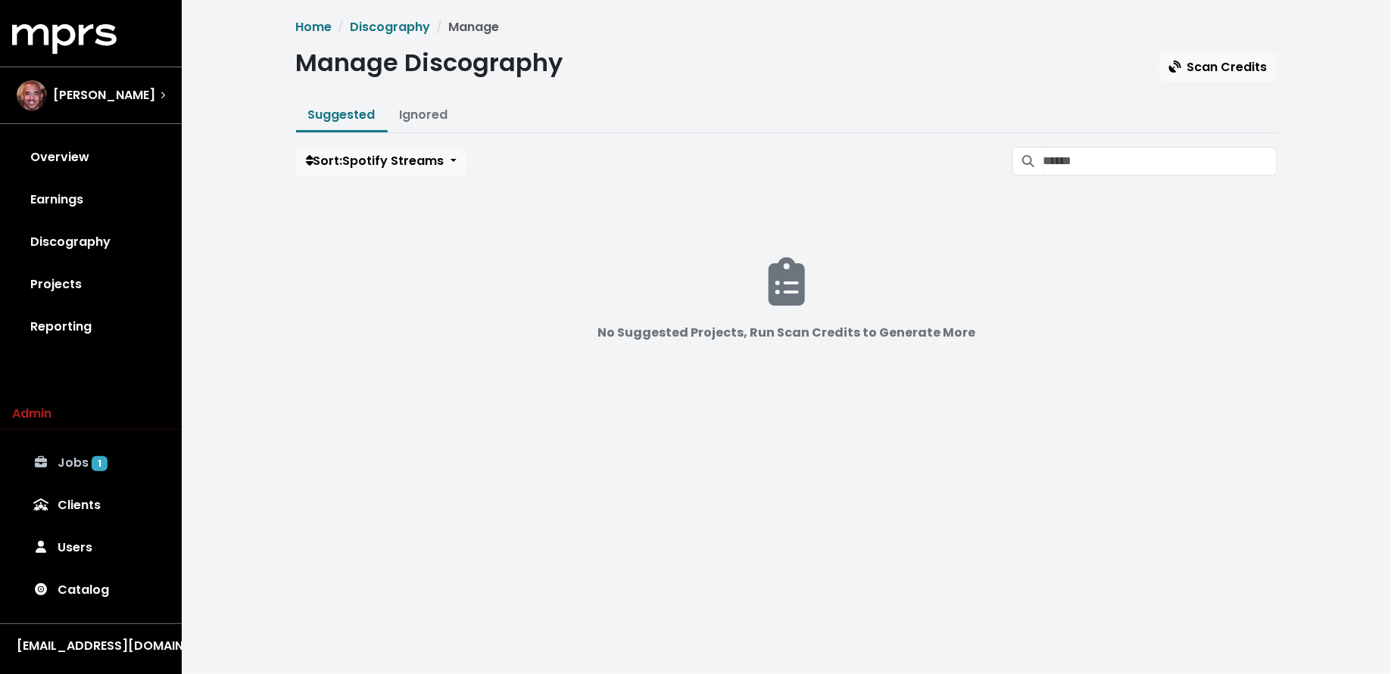
click at [49, 470] on span at bounding box center [40, 463] width 21 height 18
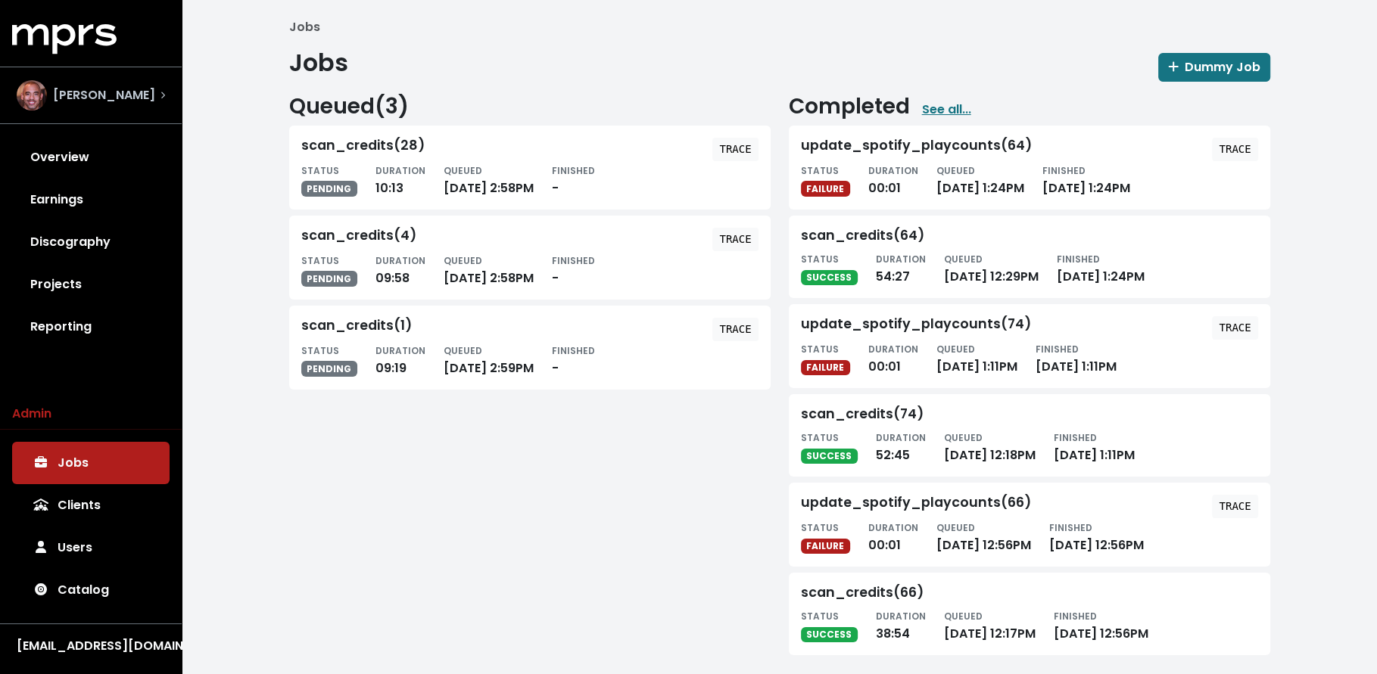
click at [112, 95] on span "Harvey Mason Jr" at bounding box center [104, 95] width 102 height 18
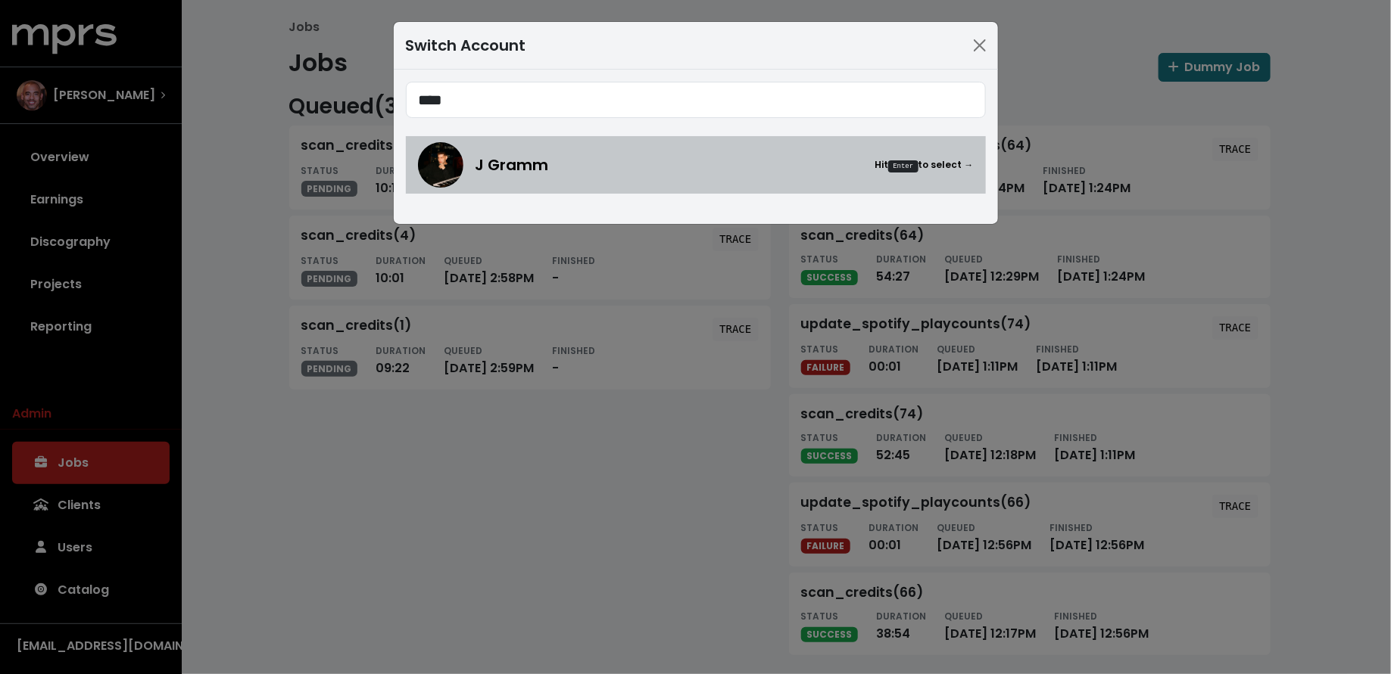
type input "****"
click at [449, 154] on img at bounding box center [440, 164] width 45 height 45
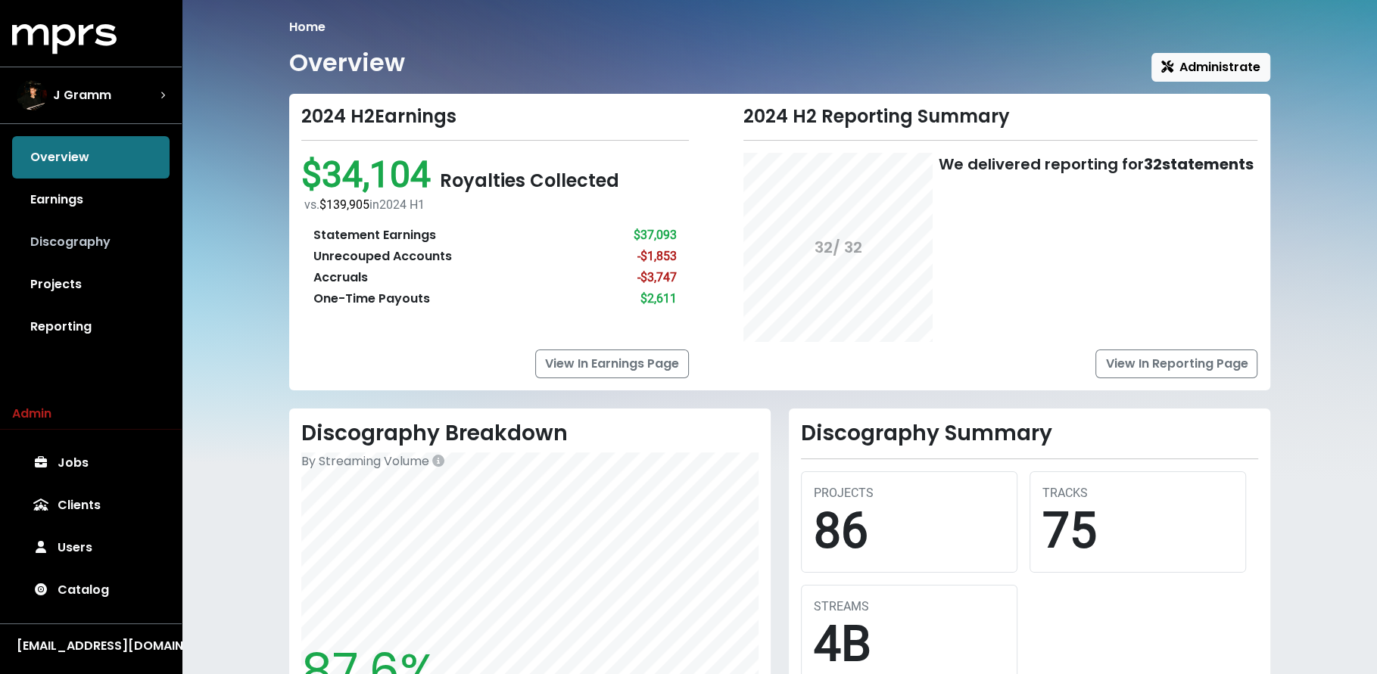
click at [137, 245] on link "Discography" at bounding box center [90, 242] width 157 height 42
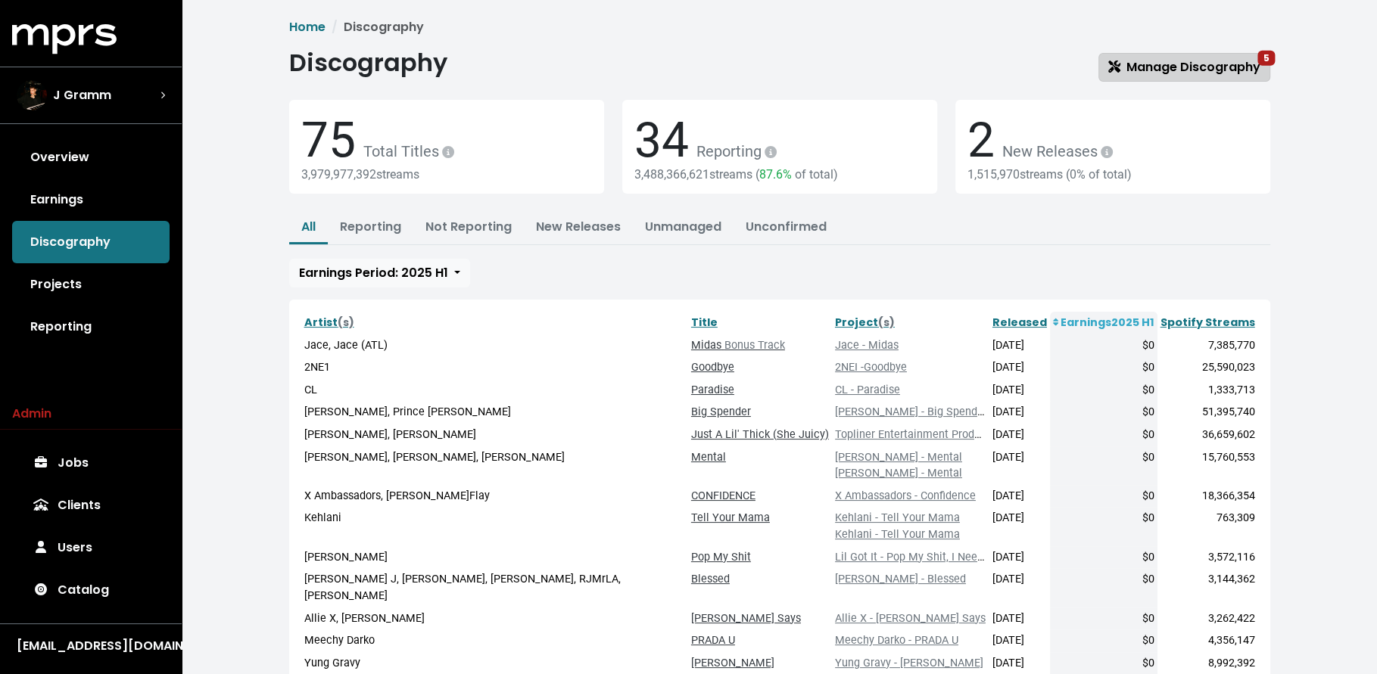
click at [1158, 59] on span "Manage Discography 5" at bounding box center [1184, 66] width 152 height 17
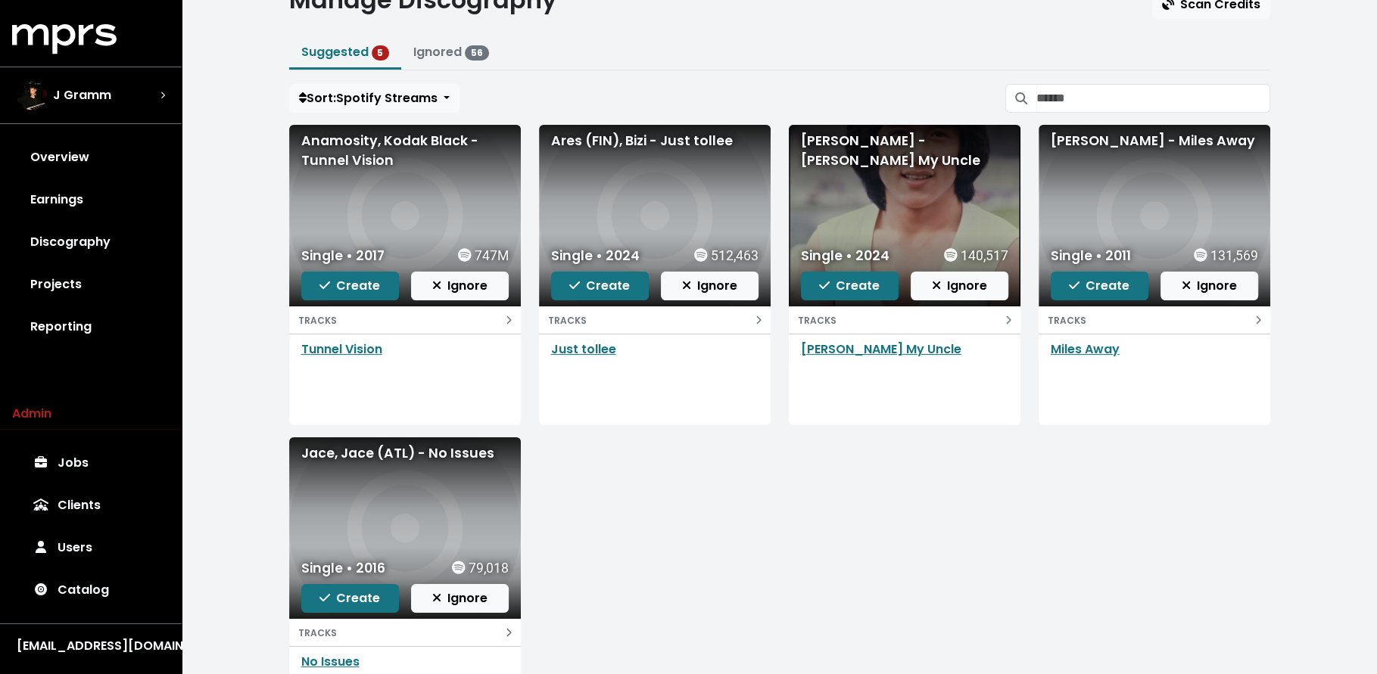
scroll to position [64, 0]
click at [366, 291] on span "Create" at bounding box center [349, 285] width 61 height 18
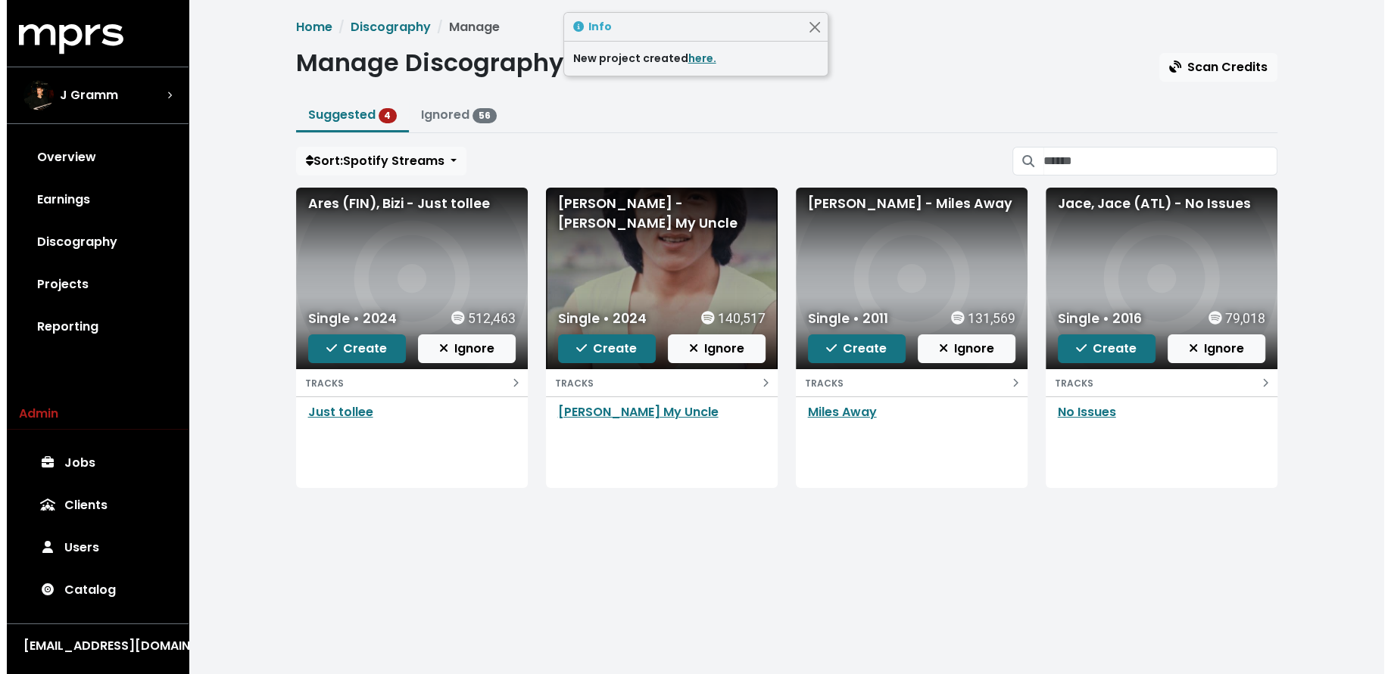
scroll to position [0, 0]
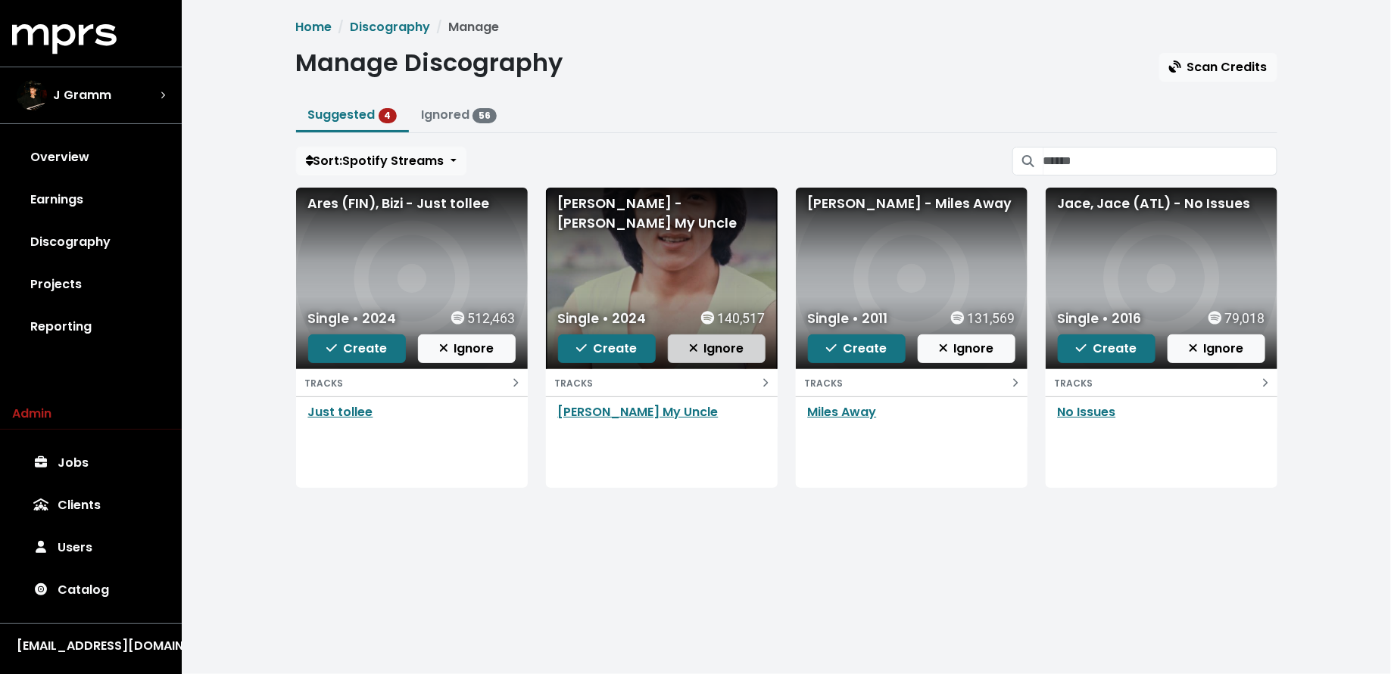
click at [727, 357] on button "Ignore" at bounding box center [717, 349] width 98 height 29
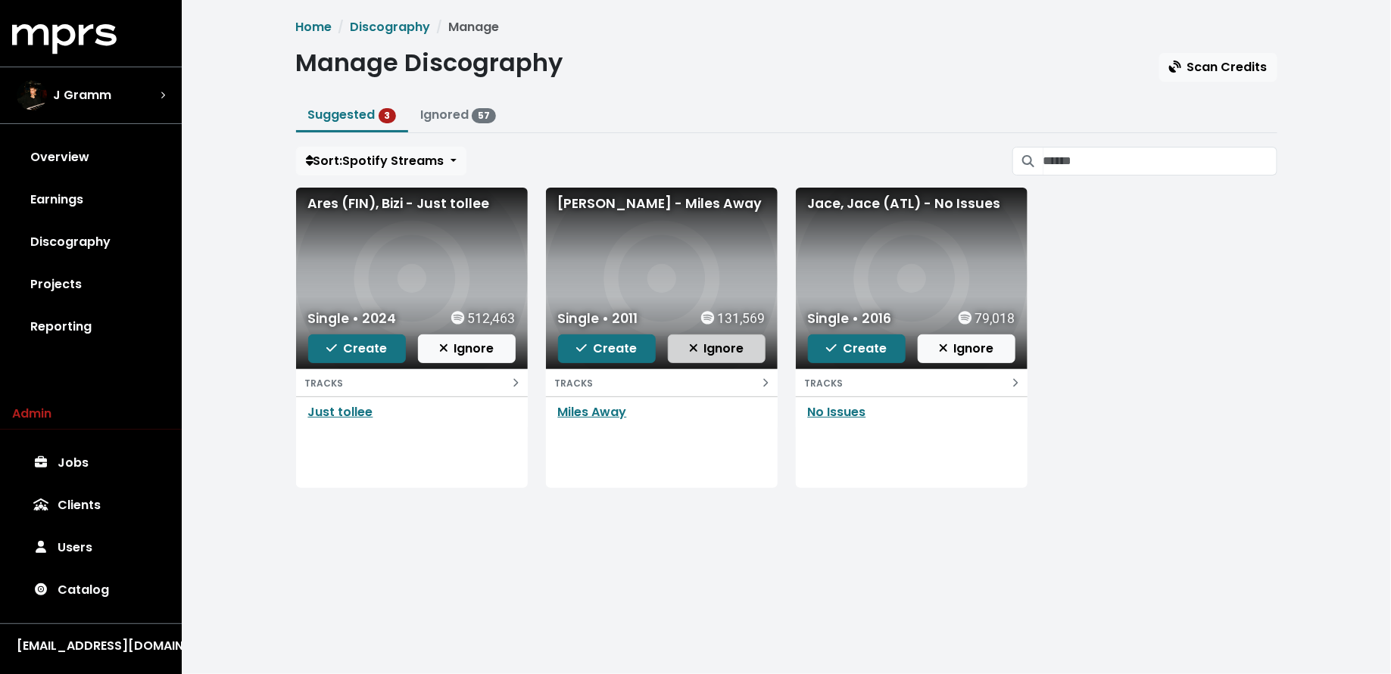
click at [699, 357] on button "Ignore" at bounding box center [717, 349] width 98 height 29
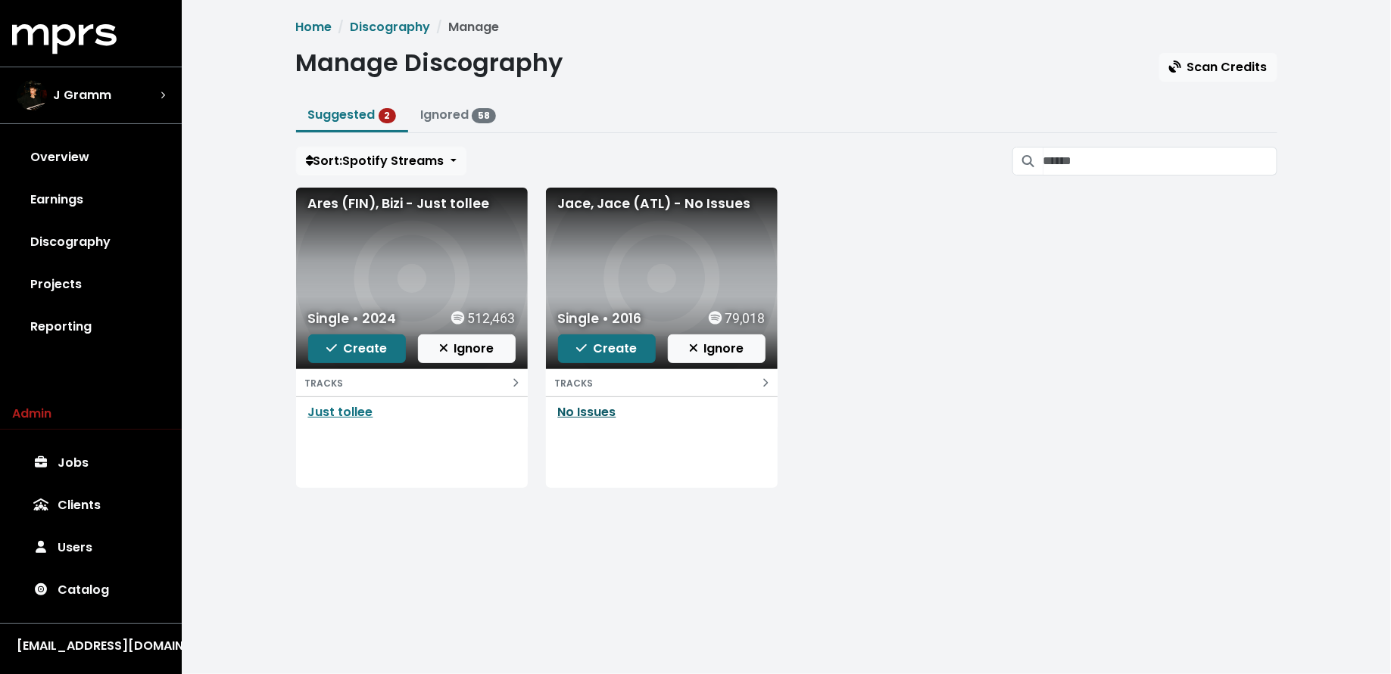
click at [598, 408] on link "No Issues" at bounding box center [587, 411] width 58 height 17
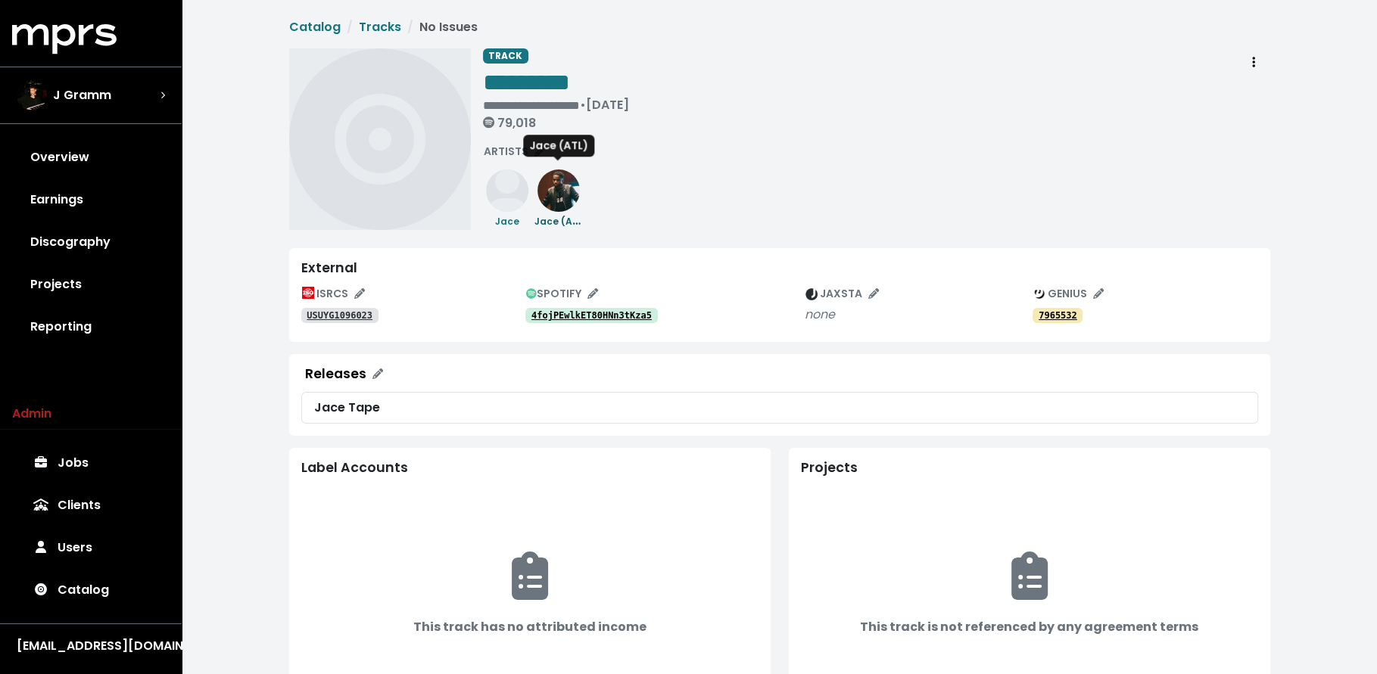
click at [560, 205] on img at bounding box center [558, 191] width 42 height 42
click at [501, 224] on small "Jace" at bounding box center [507, 221] width 24 height 13
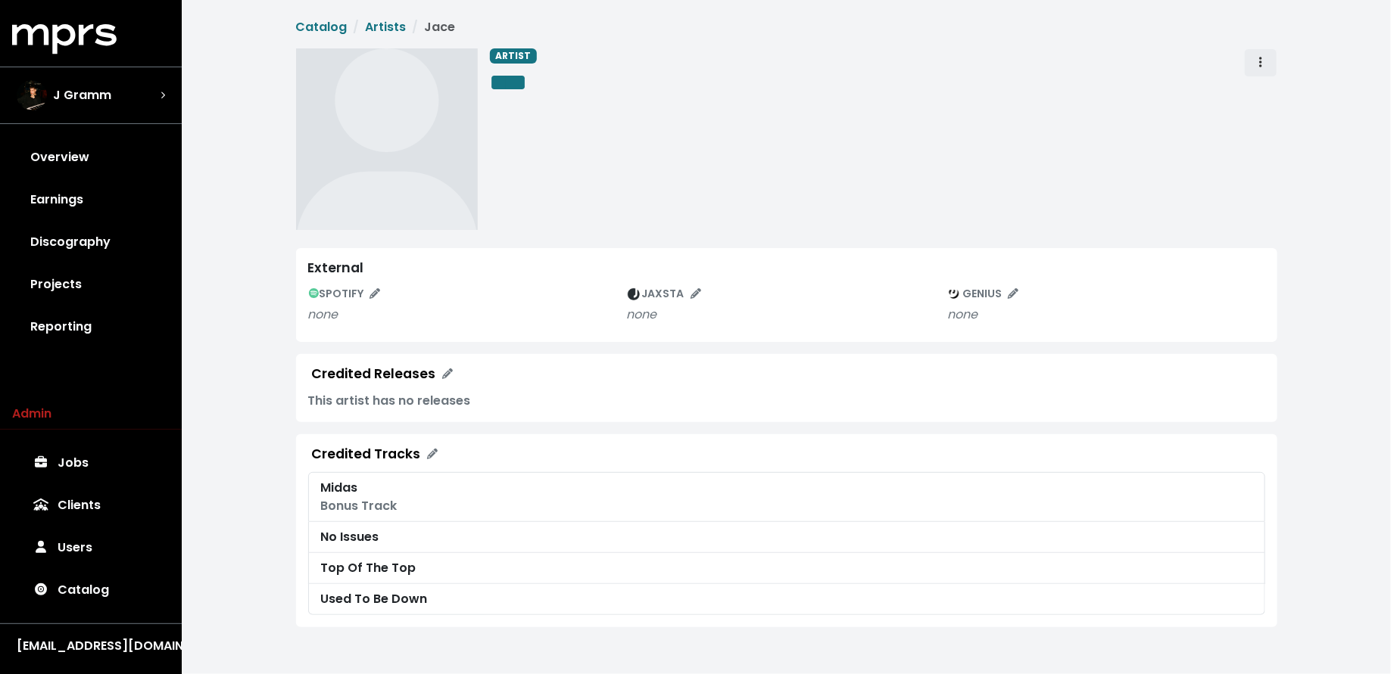
click at [1266, 61] on span "Artist actions" at bounding box center [1261, 63] width 14 height 18
click at [1266, 85] on link "Merge" at bounding box center [1304, 96] width 120 height 24
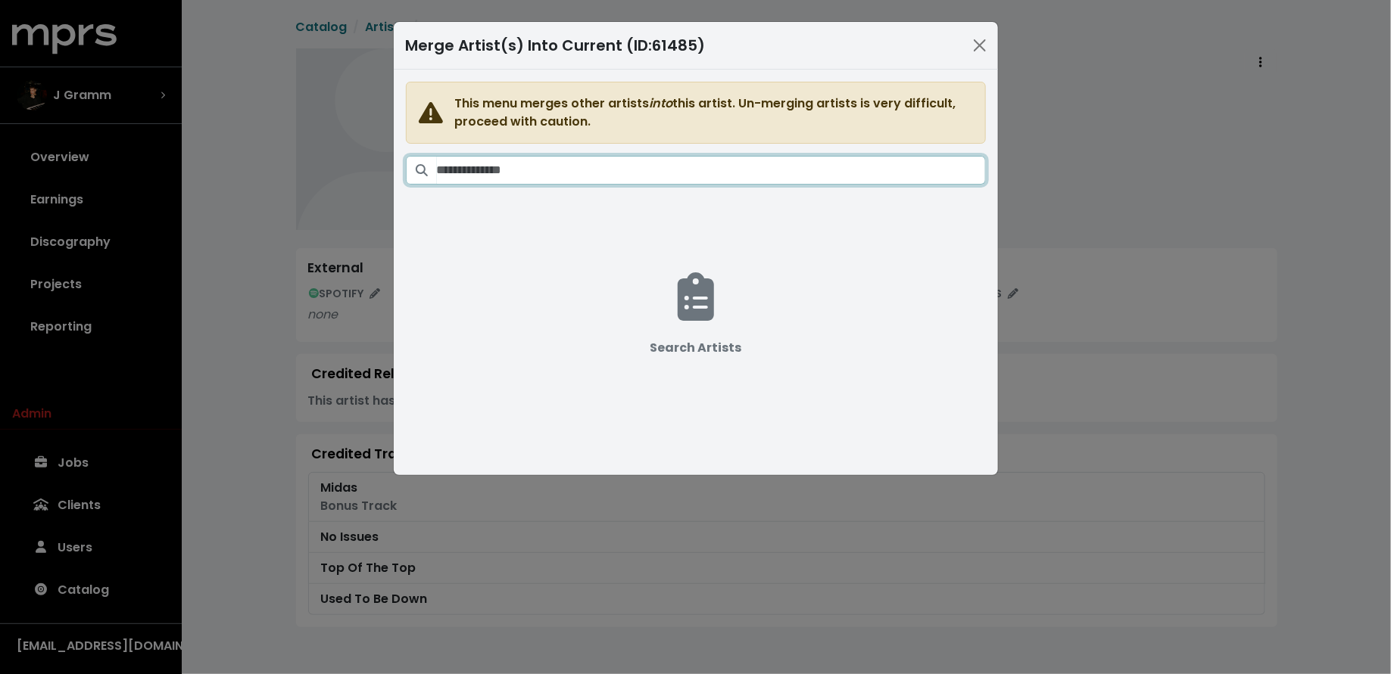
click at [697, 171] on input "Search artists" at bounding box center [711, 170] width 549 height 29
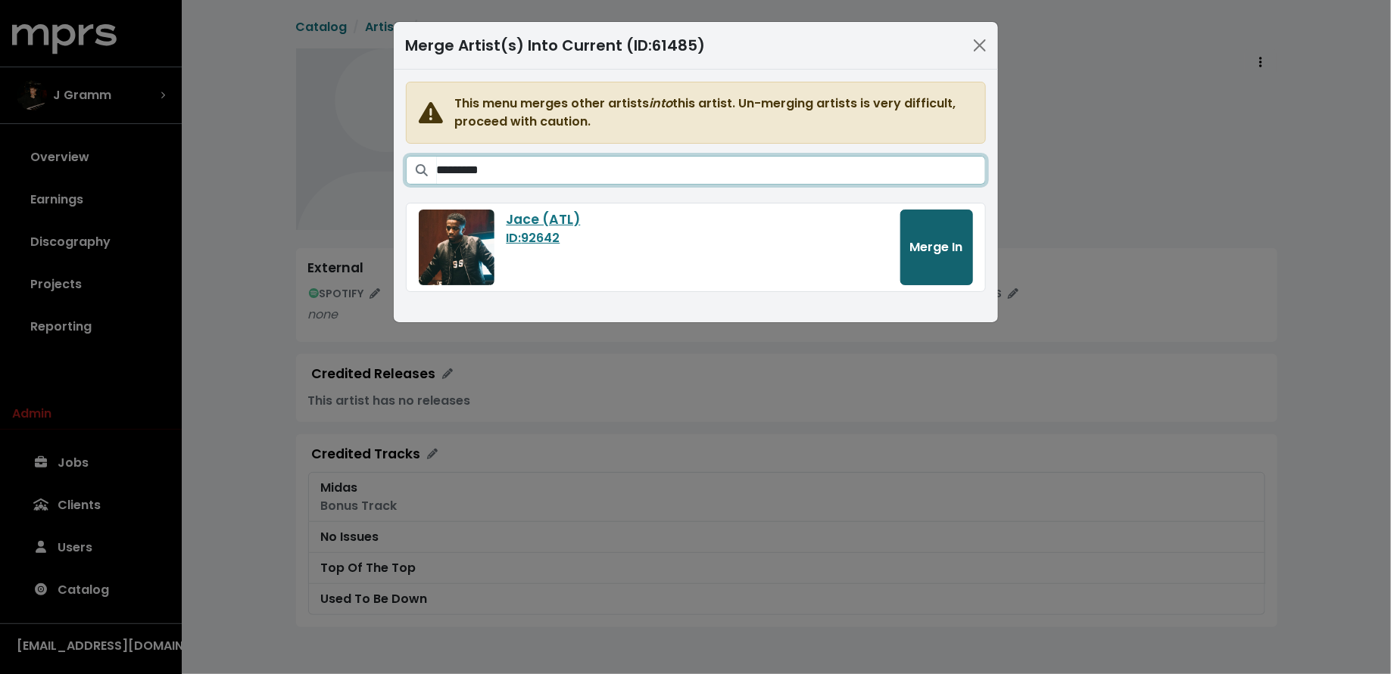
type input "*********"
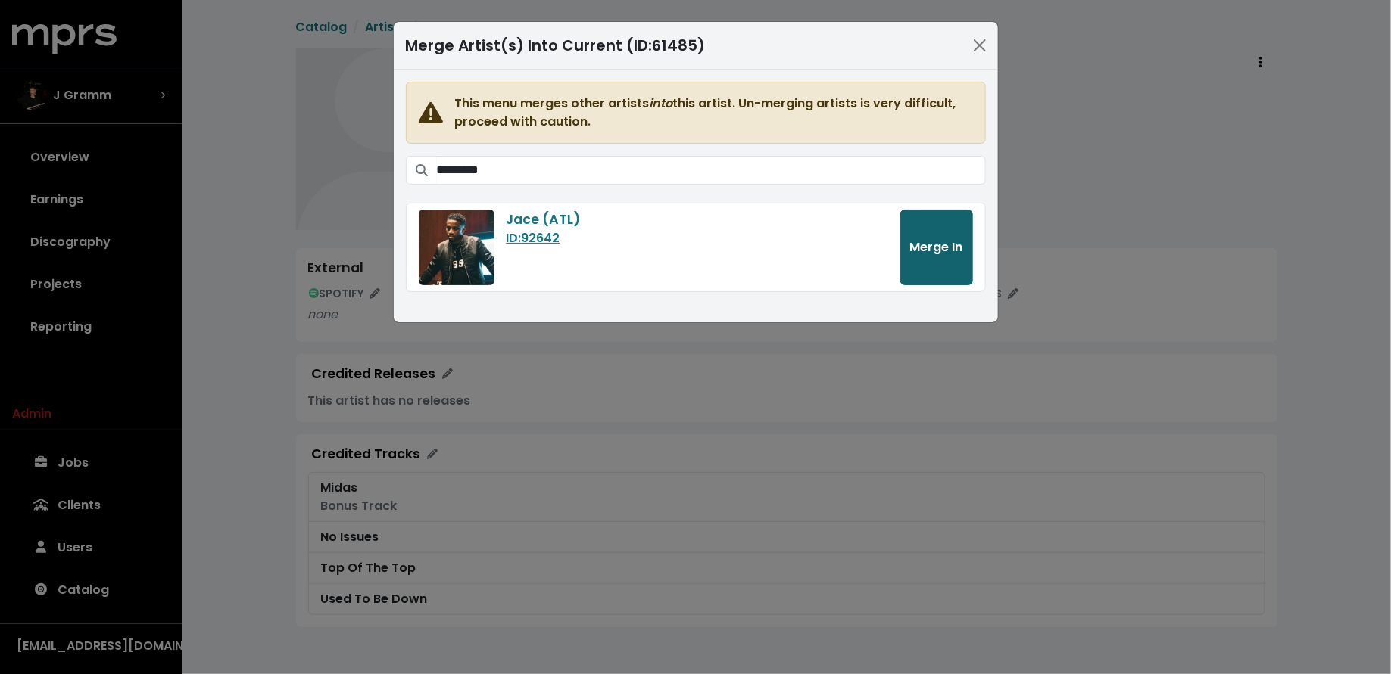
click at [920, 245] on span "Merge In" at bounding box center [936, 246] width 53 height 17
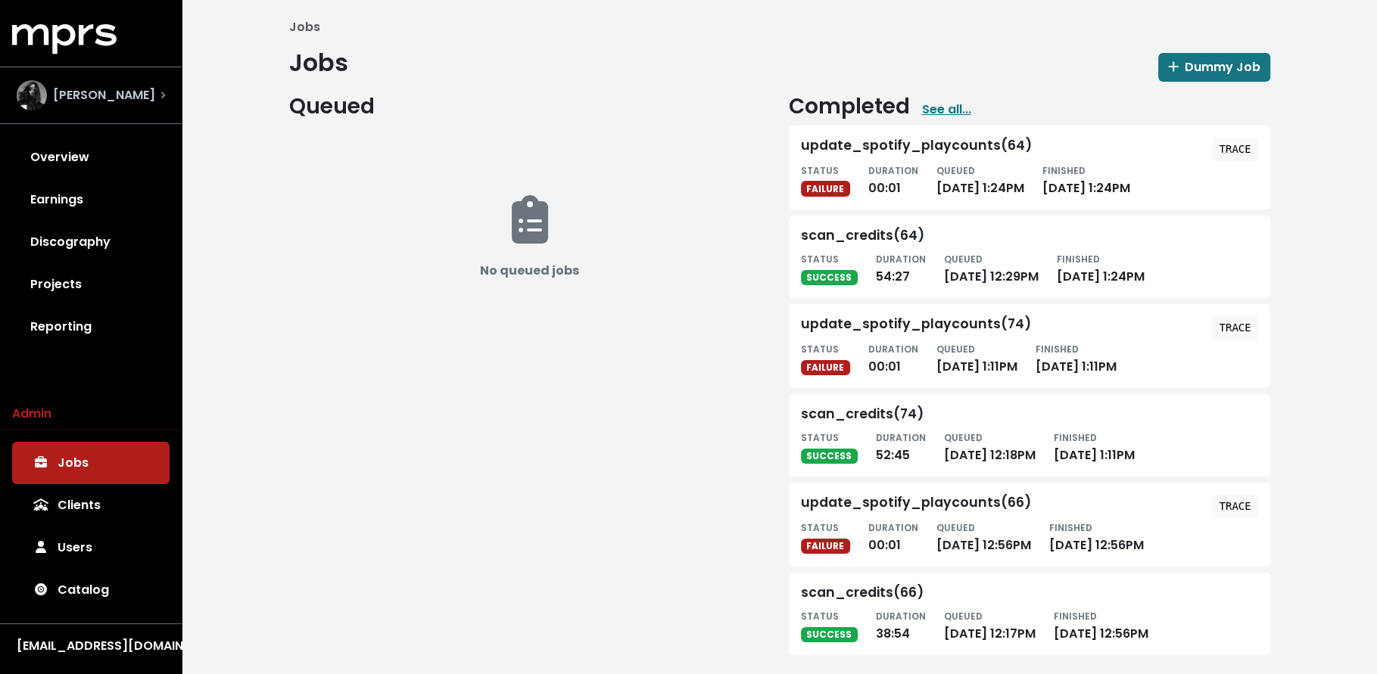
click at [72, 102] on span "Shintaro Yasuda" at bounding box center [104, 95] width 102 height 18
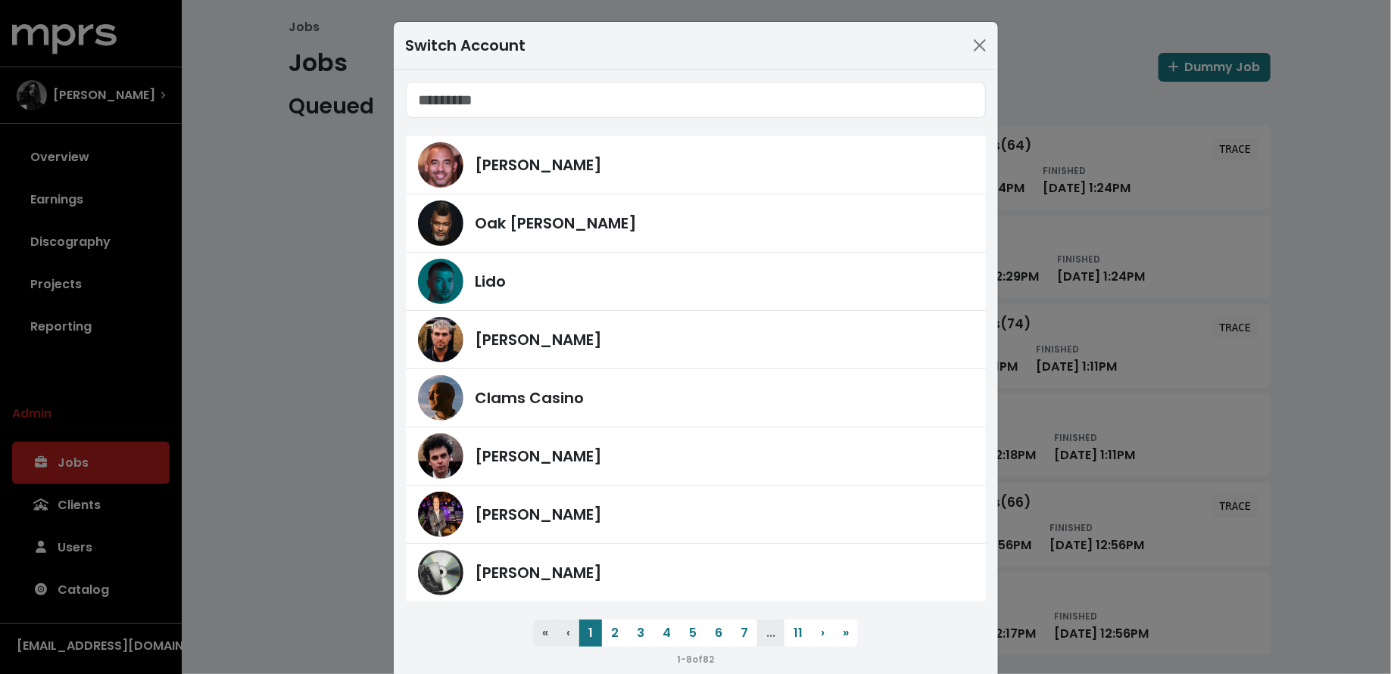
click at [345, 385] on div "Switch Account Harvey Mason Jr Oak Felder Lido Fred Gibson Clams Casino James F…" at bounding box center [695, 337] width 1391 height 674
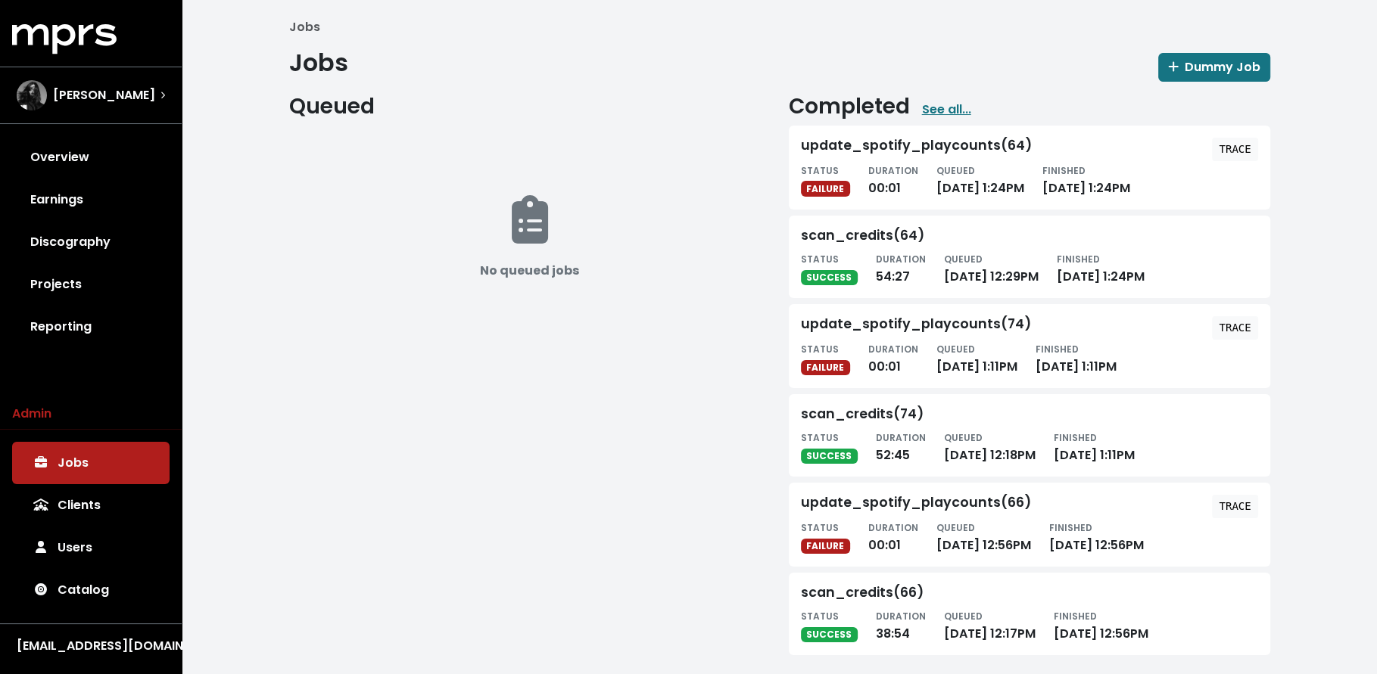
click at [142, 135] on div "MPRS Logo Shintaro Yasuda Overview Earnings Discography Projects Reporting" at bounding box center [91, 186] width 182 height 324
click at [142, 159] on link "Overview" at bounding box center [90, 157] width 157 height 42
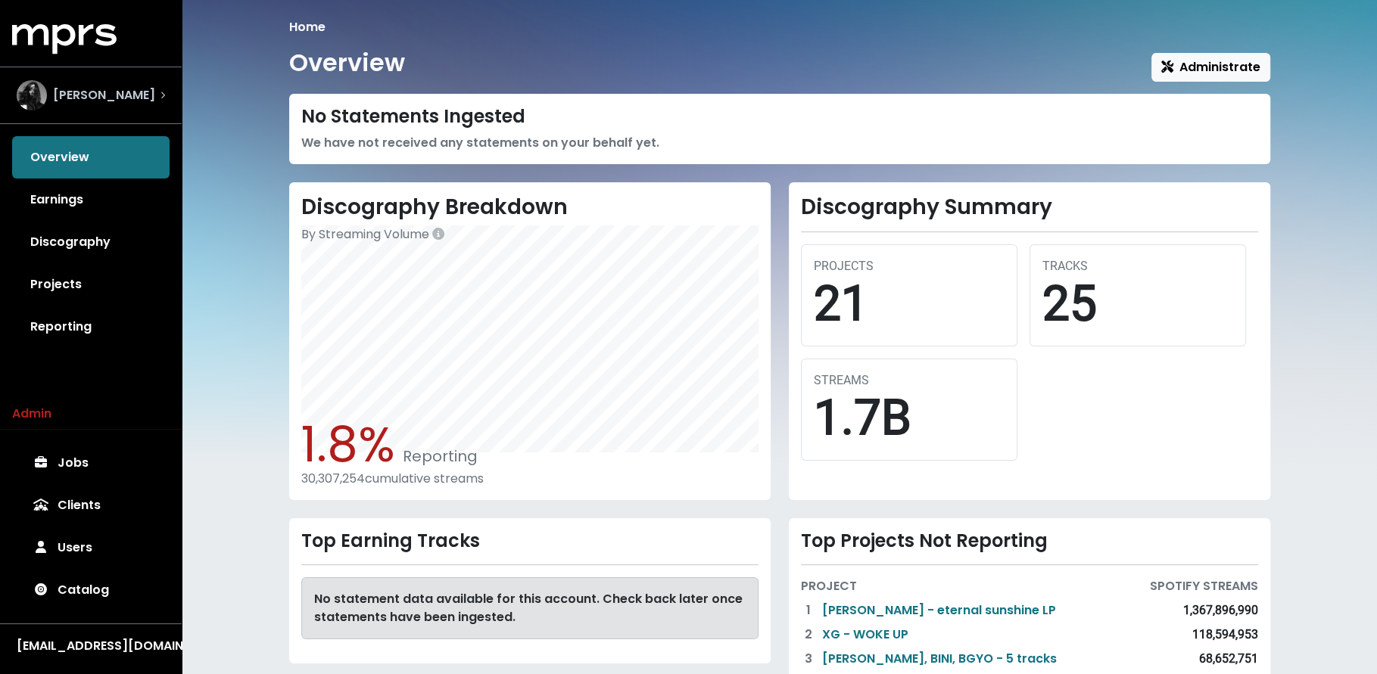
click at [129, 102] on span "Shintaro Yasuda" at bounding box center [104, 95] width 102 height 18
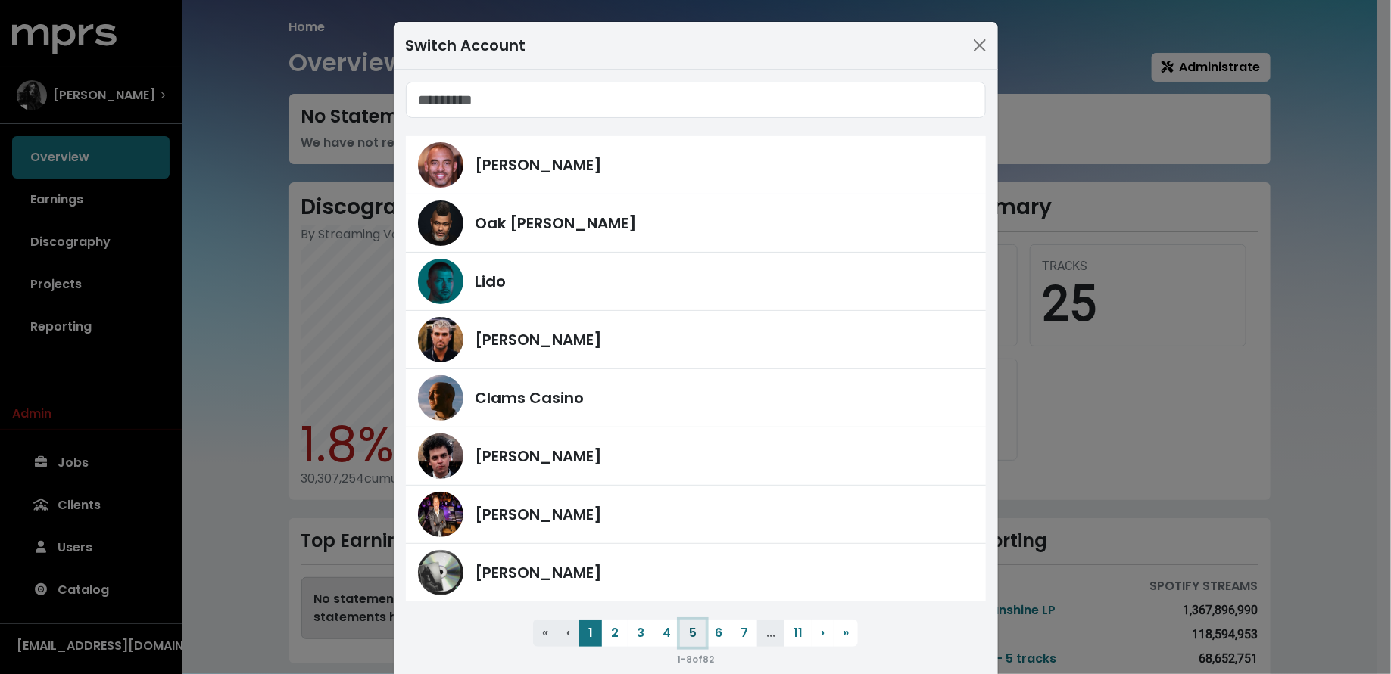
click at [681, 632] on button "5" at bounding box center [693, 633] width 26 height 27
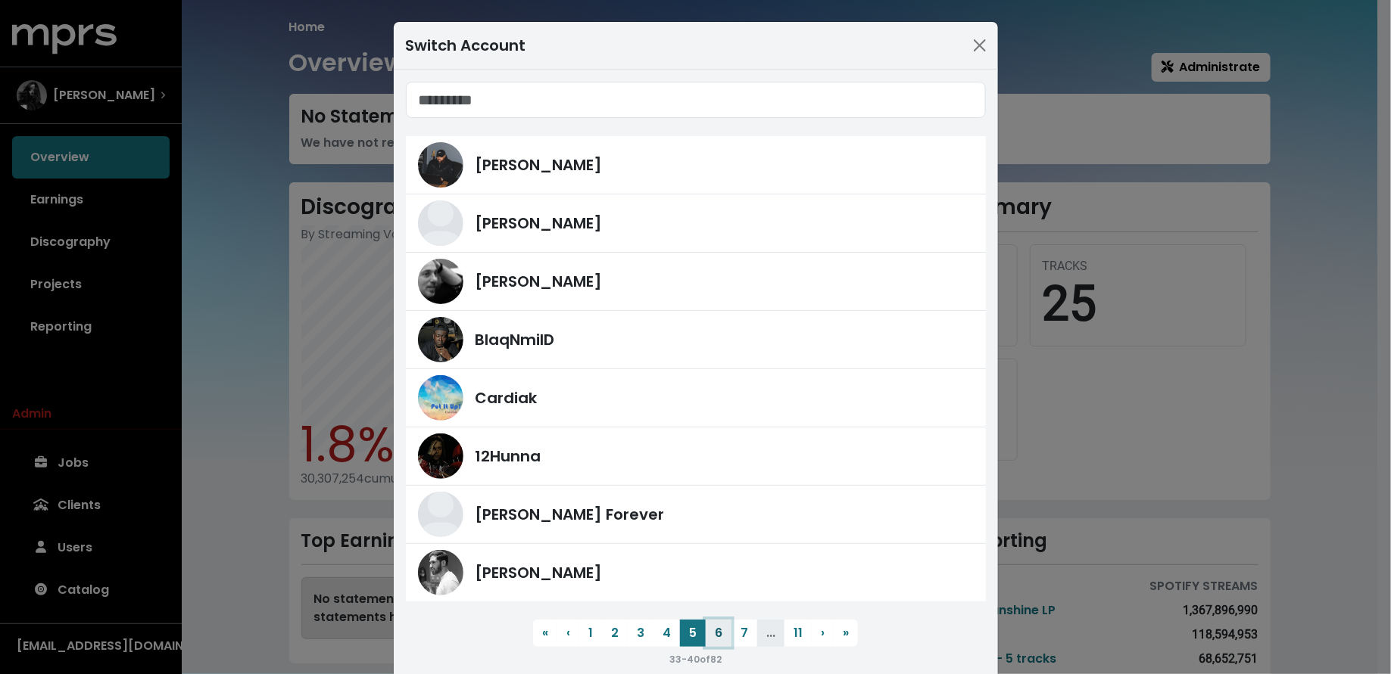
click at [708, 636] on button "6" at bounding box center [718, 633] width 26 height 27
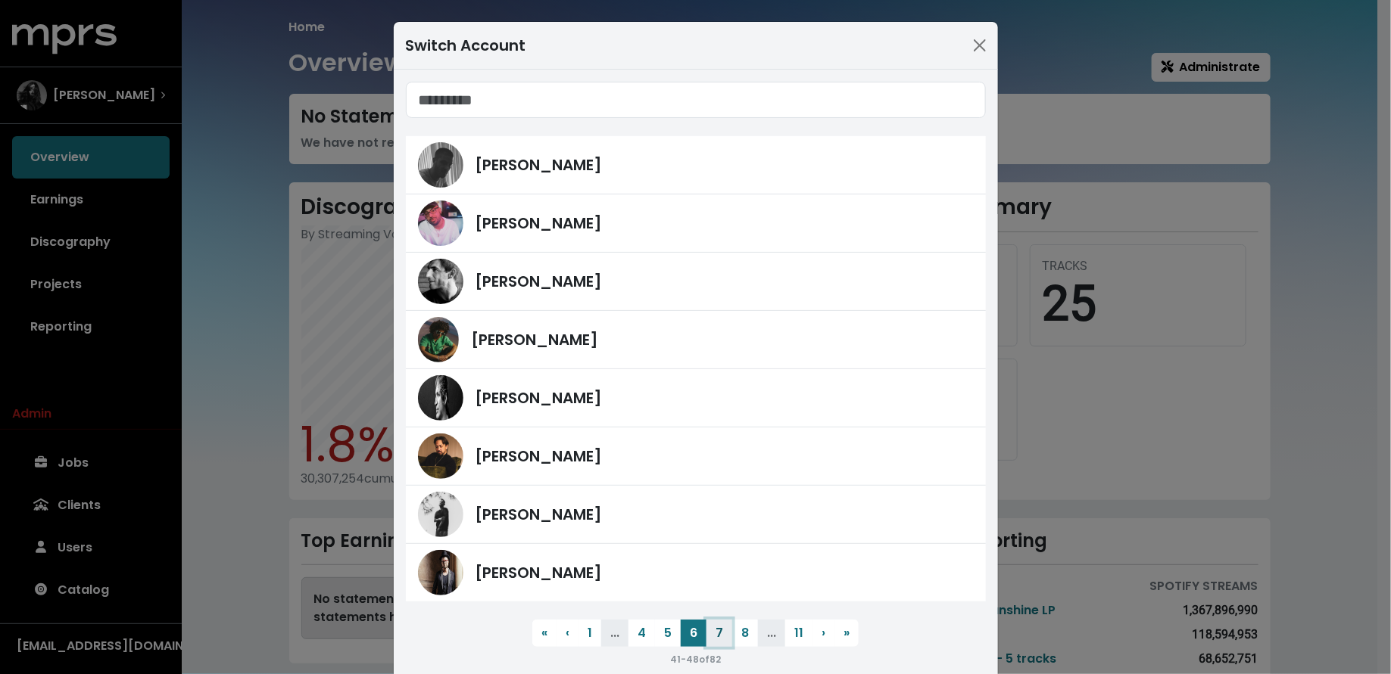
click at [718, 634] on button "7" at bounding box center [719, 633] width 26 height 27
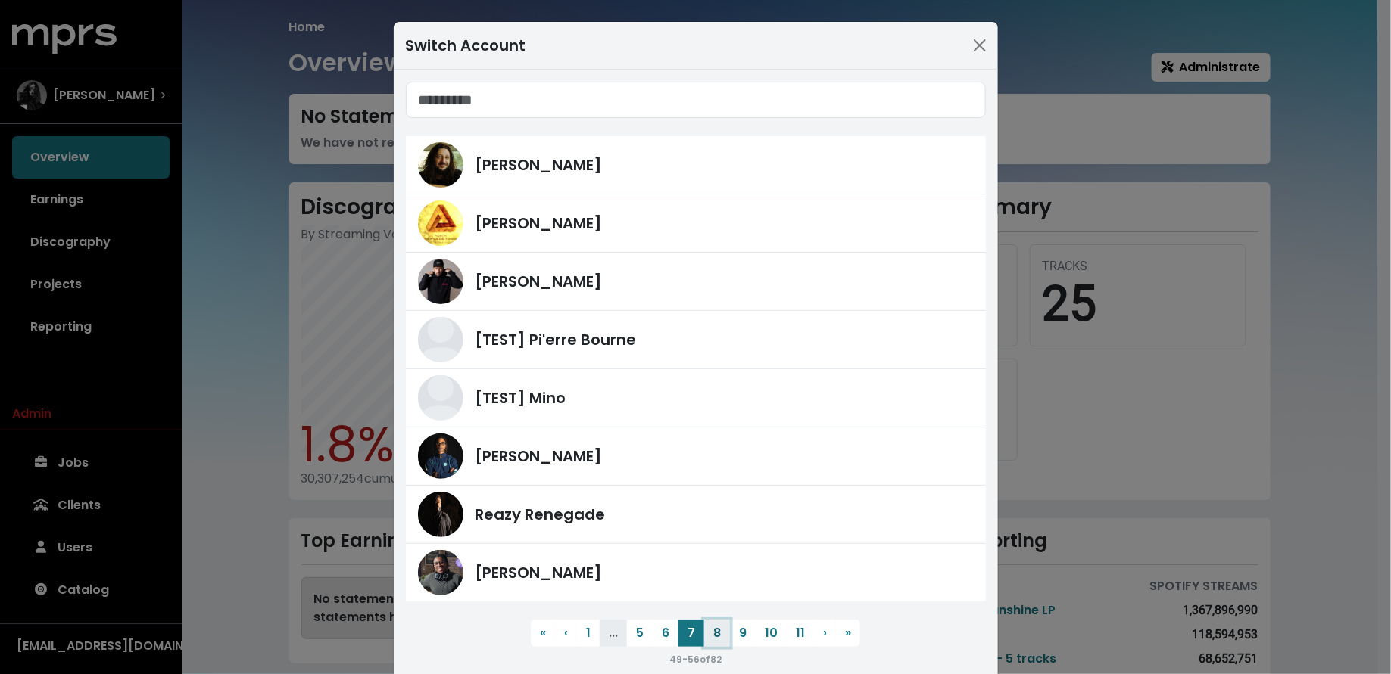
click at [704, 634] on button "8" at bounding box center [717, 633] width 26 height 27
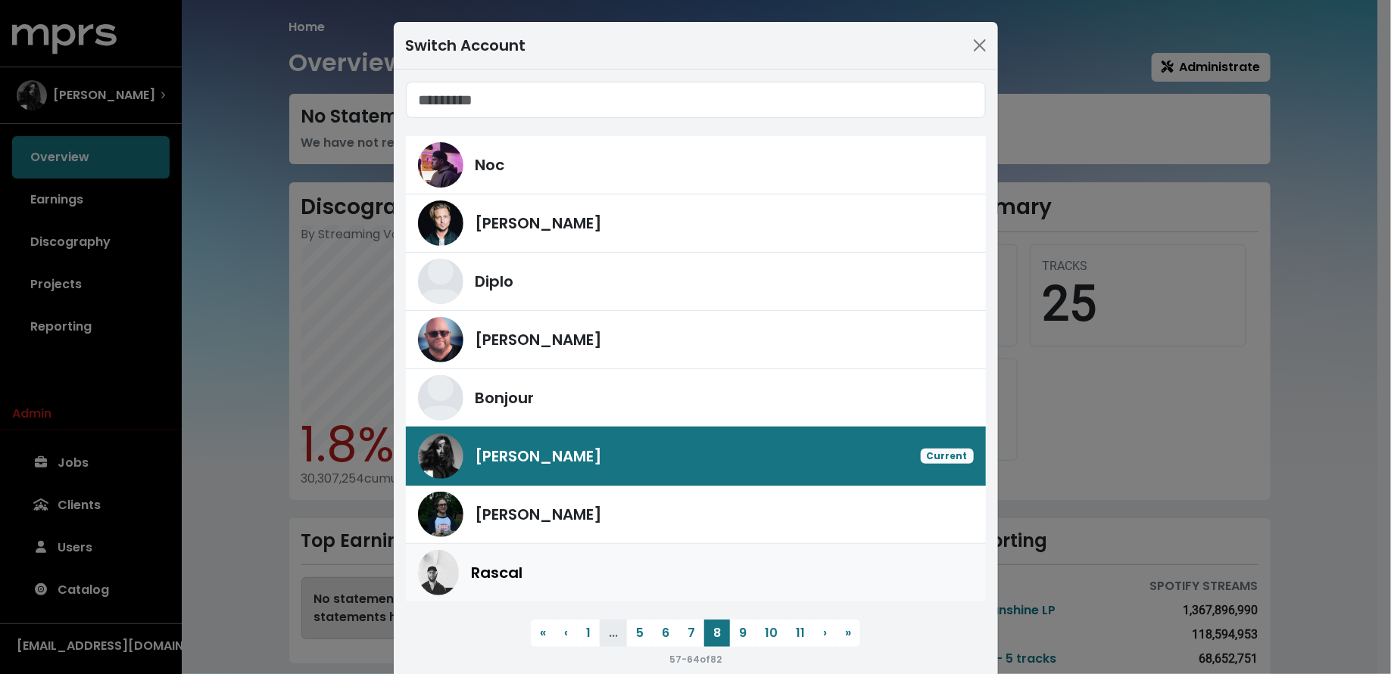
click at [612, 584] on div "Rascal" at bounding box center [696, 572] width 556 height 45
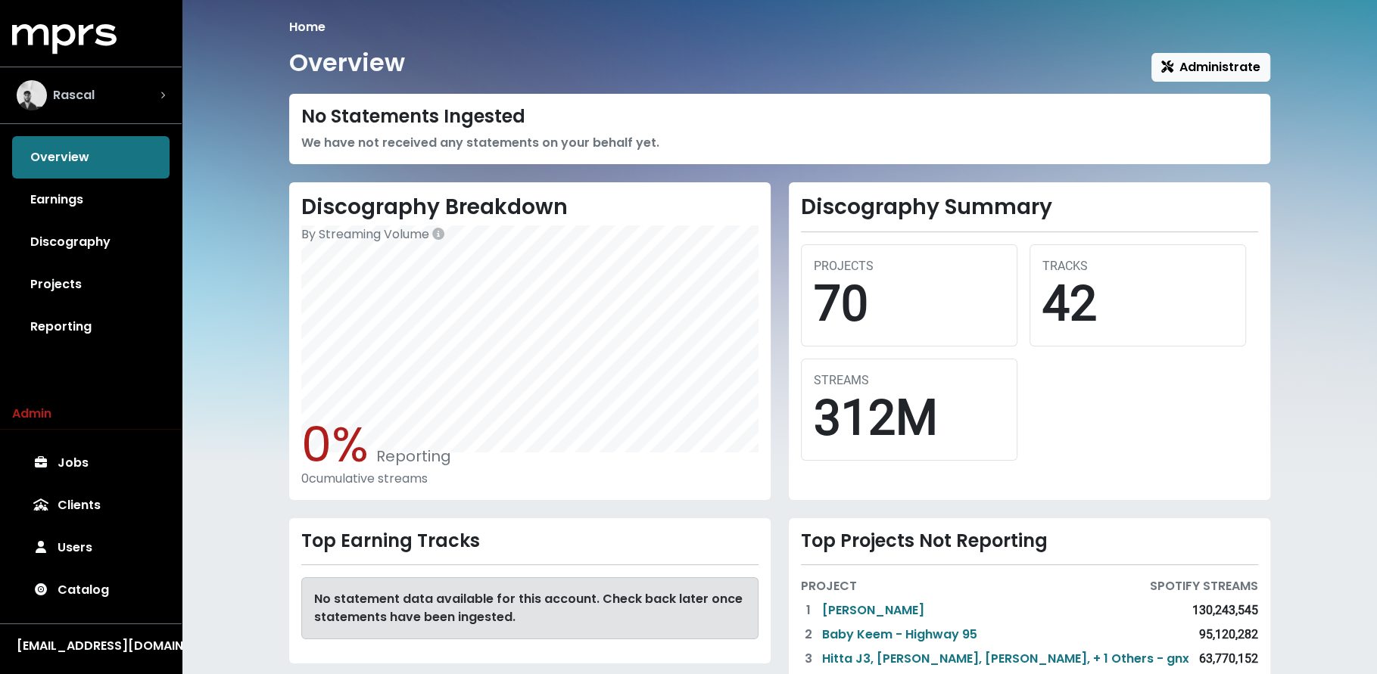
click at [111, 84] on div "Rascal" at bounding box center [91, 95] width 148 height 30
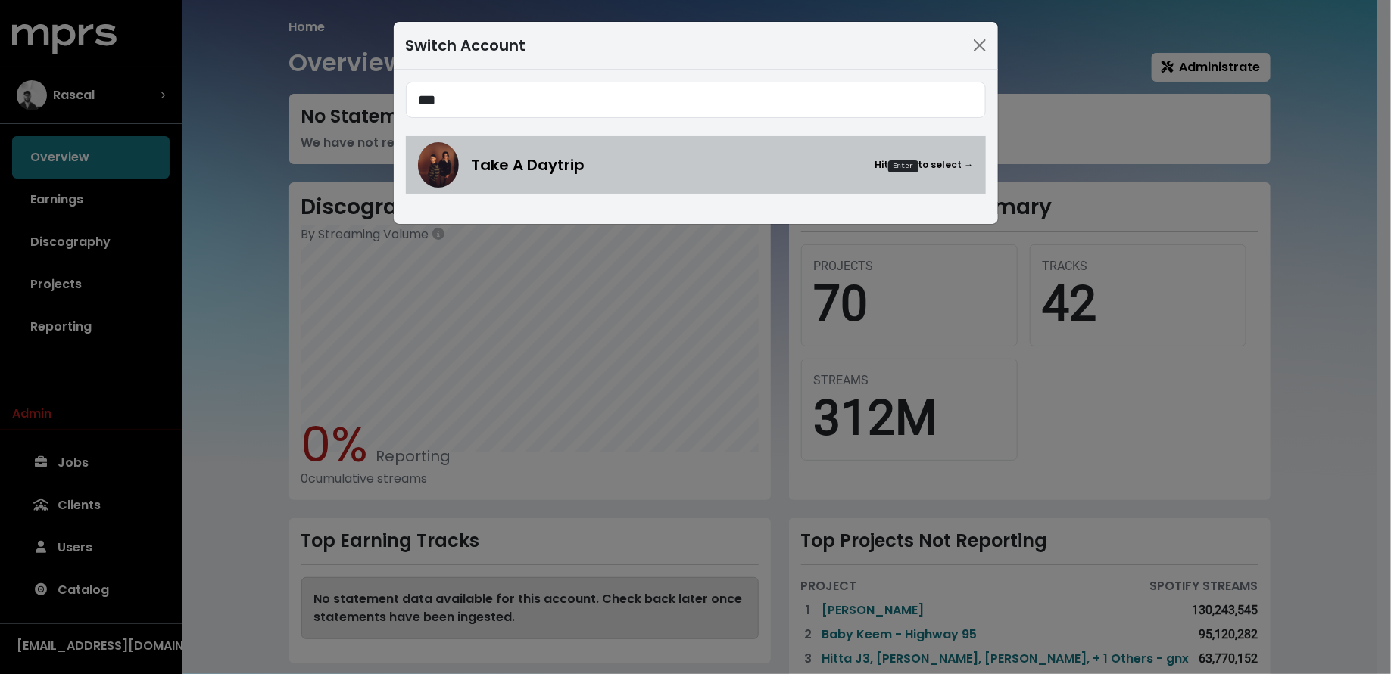
type input "***"
click at [578, 164] on span "Take A Daytrip" at bounding box center [528, 165] width 114 height 23
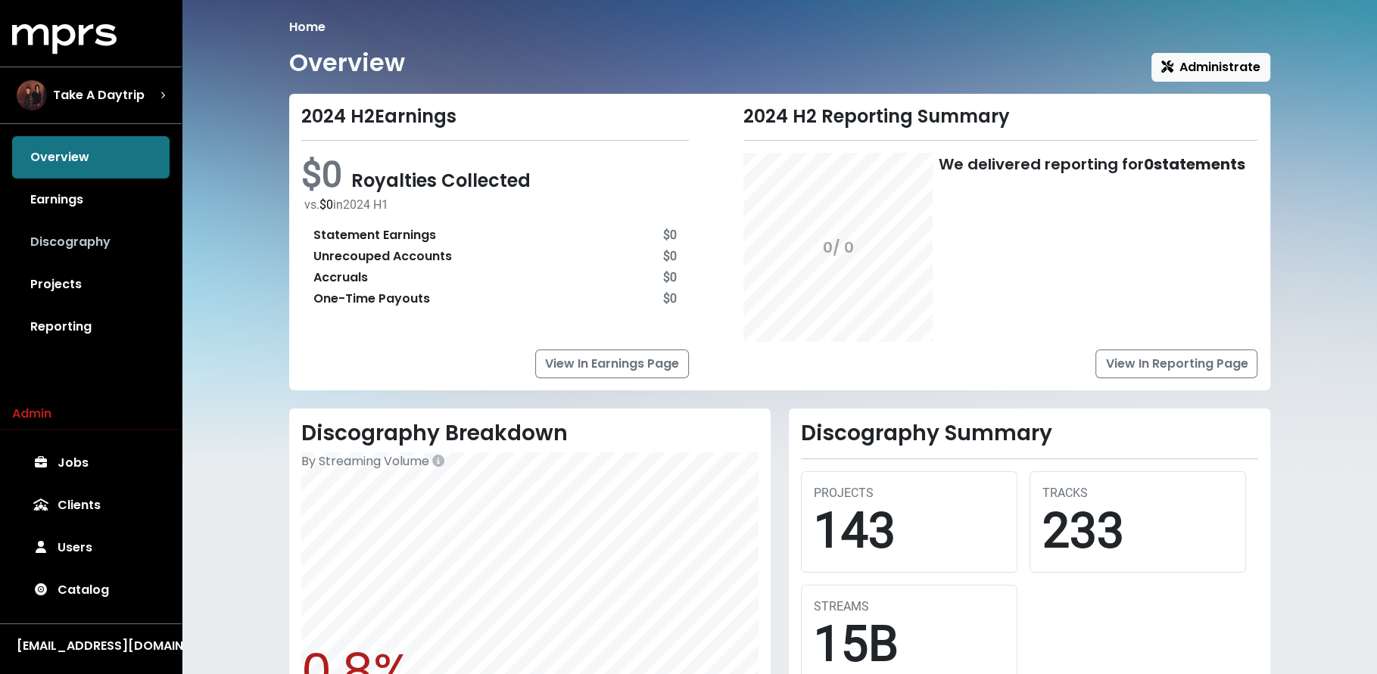
click at [111, 257] on link "Discography" at bounding box center [90, 242] width 157 height 42
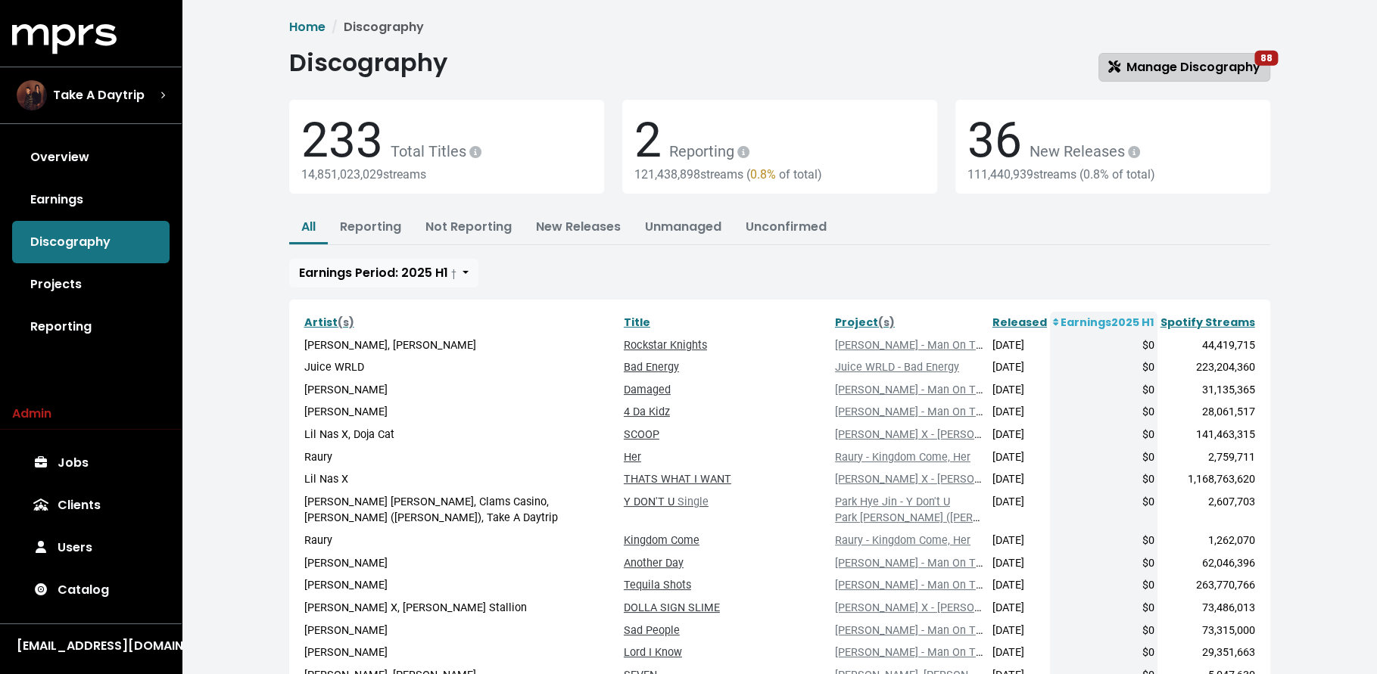
click at [1186, 66] on span "Manage Discography 88" at bounding box center [1184, 66] width 152 height 17
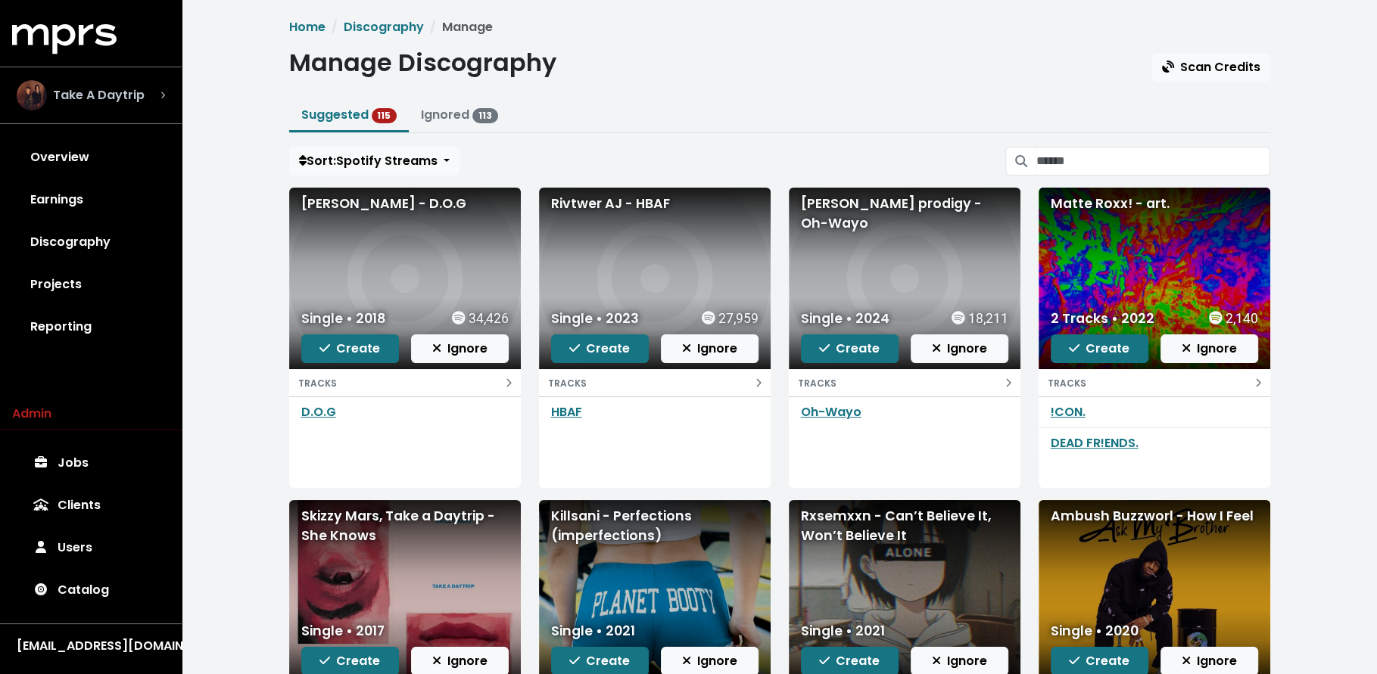
click at [101, 92] on span "Take A Daytrip" at bounding box center [99, 95] width 92 height 18
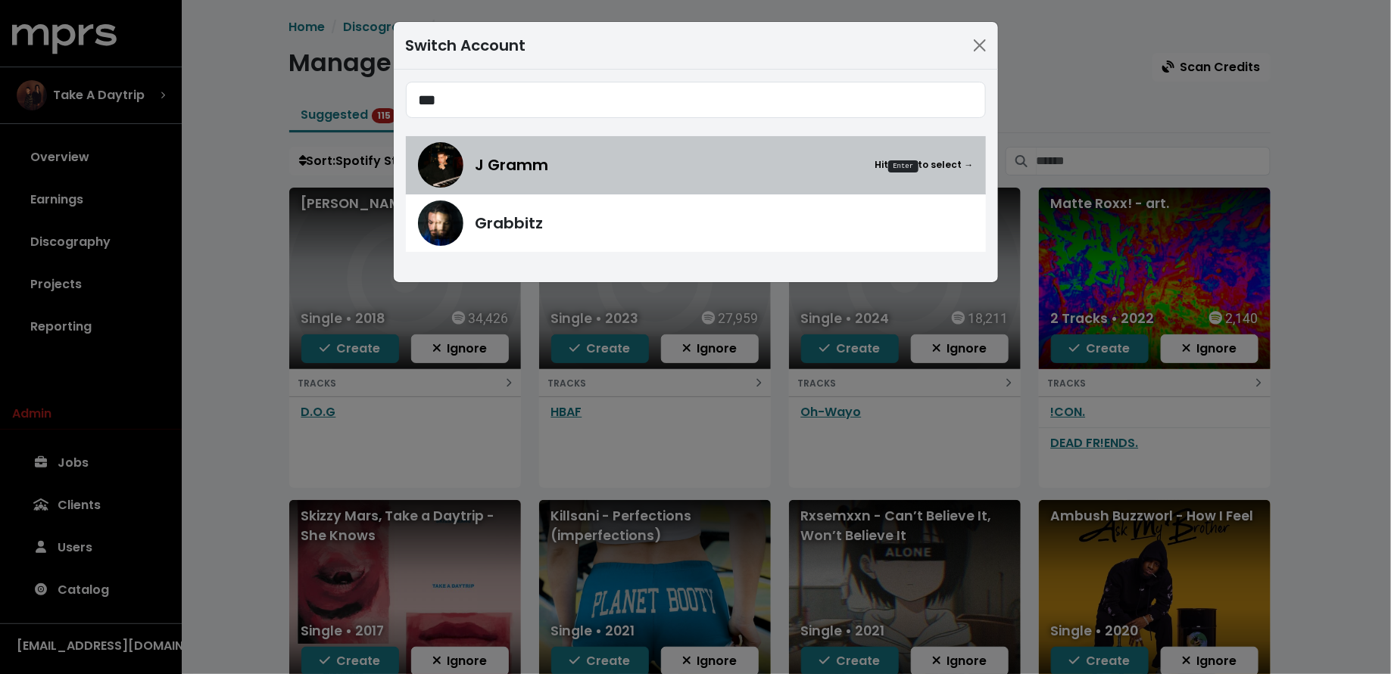
type input "***"
click at [529, 167] on span "J Gramm" at bounding box center [511, 165] width 73 height 23
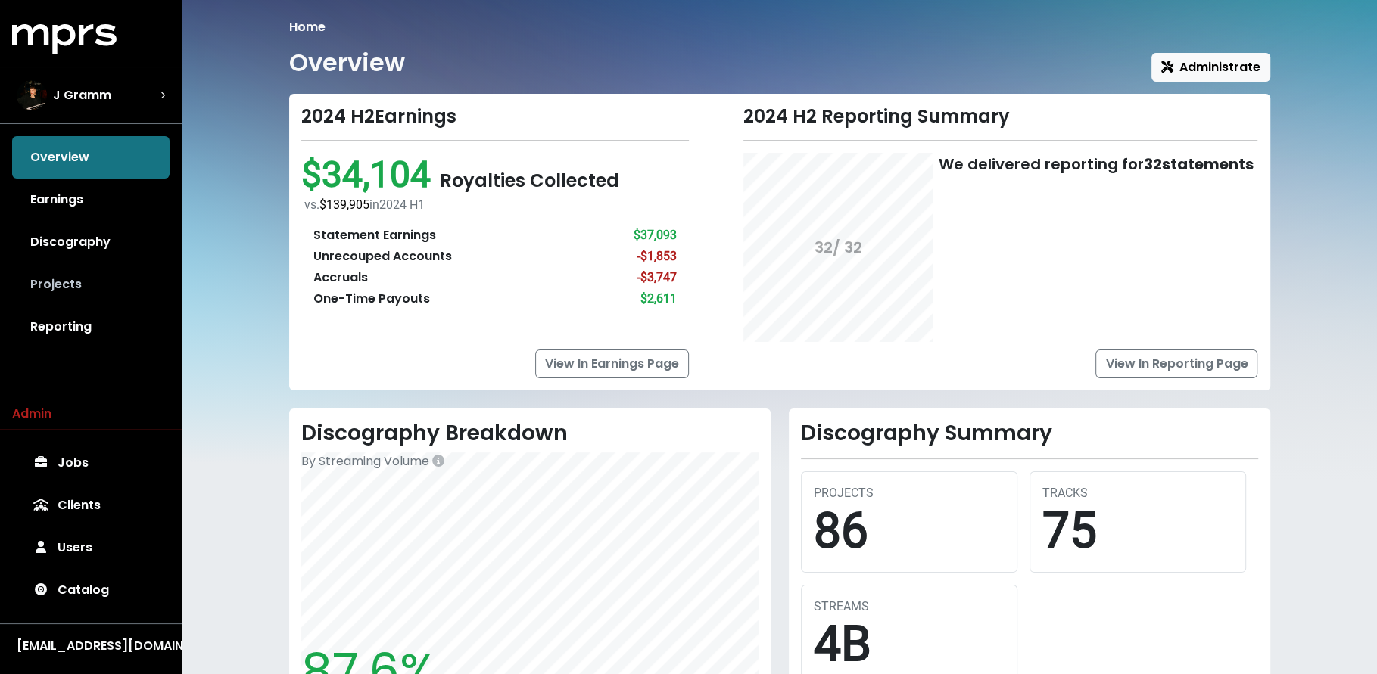
click at [95, 276] on link "Projects" at bounding box center [90, 284] width 157 height 42
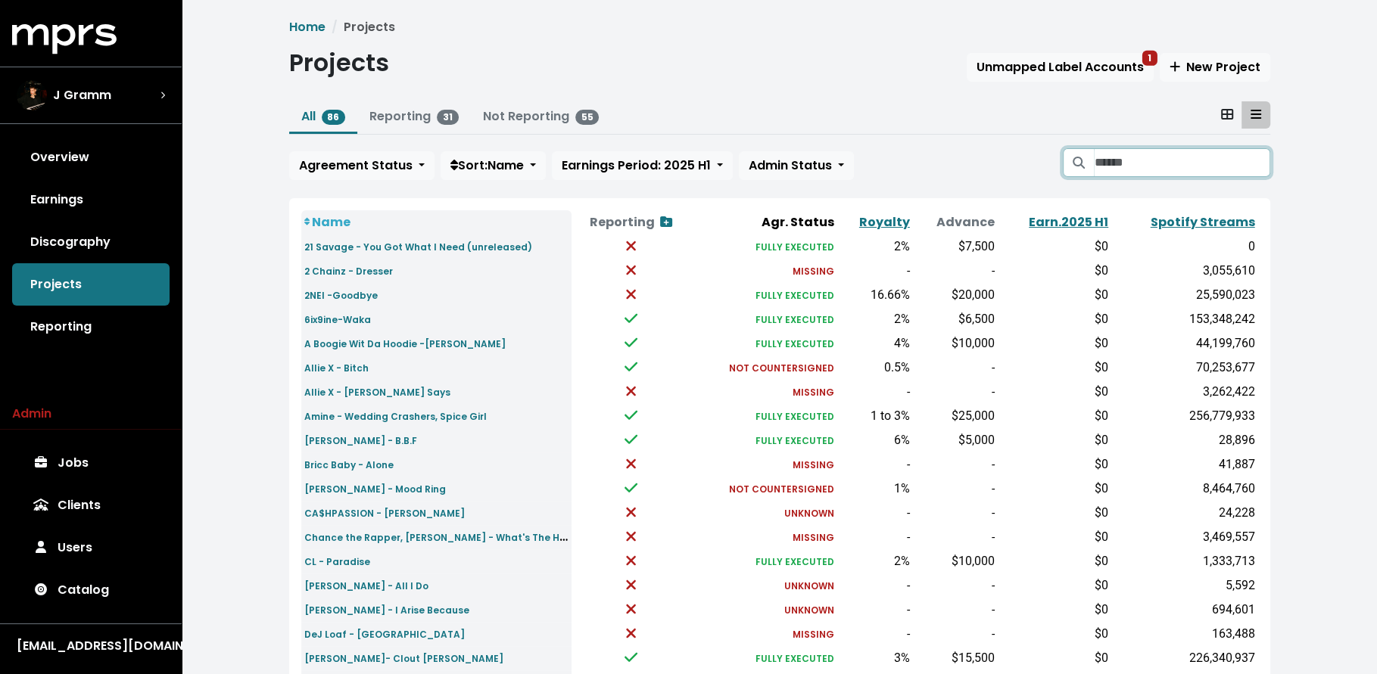
click at [1128, 166] on input "Search projects" at bounding box center [1182, 162] width 176 height 29
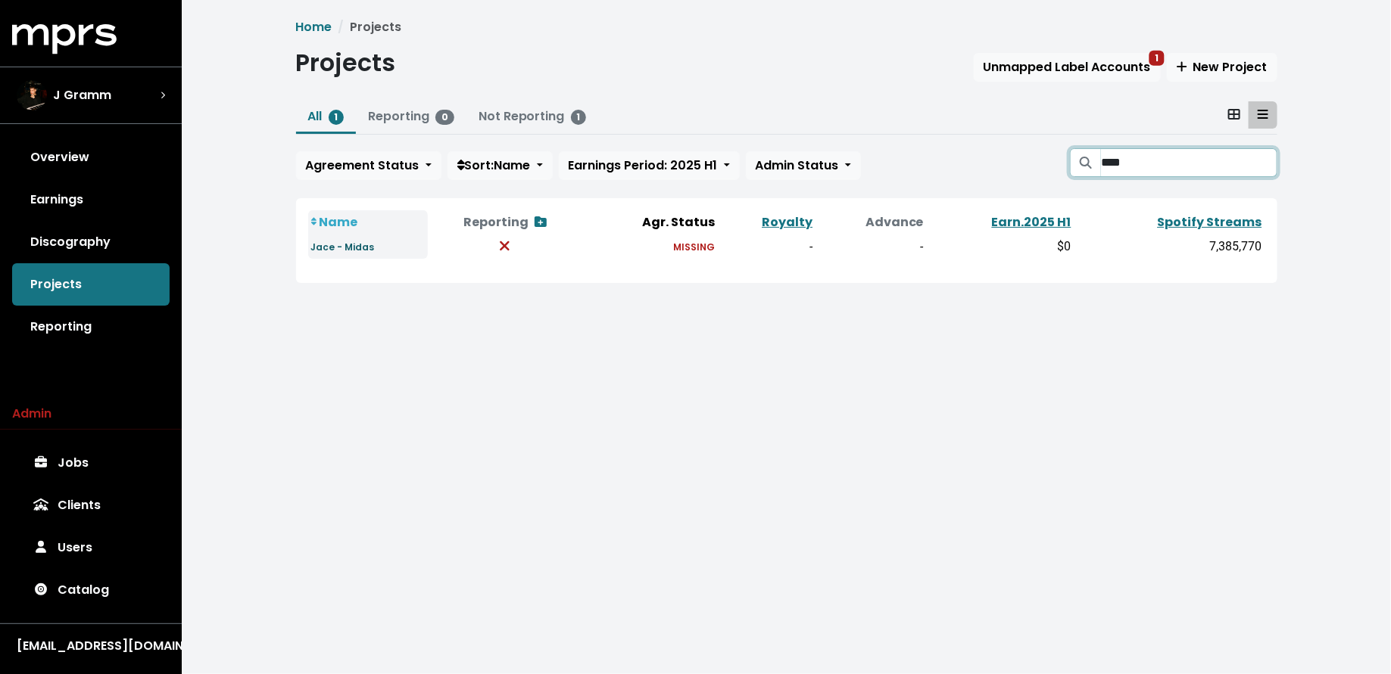
type input "****"
click at [352, 248] on small "Jace - Midas" at bounding box center [343, 247] width 64 height 13
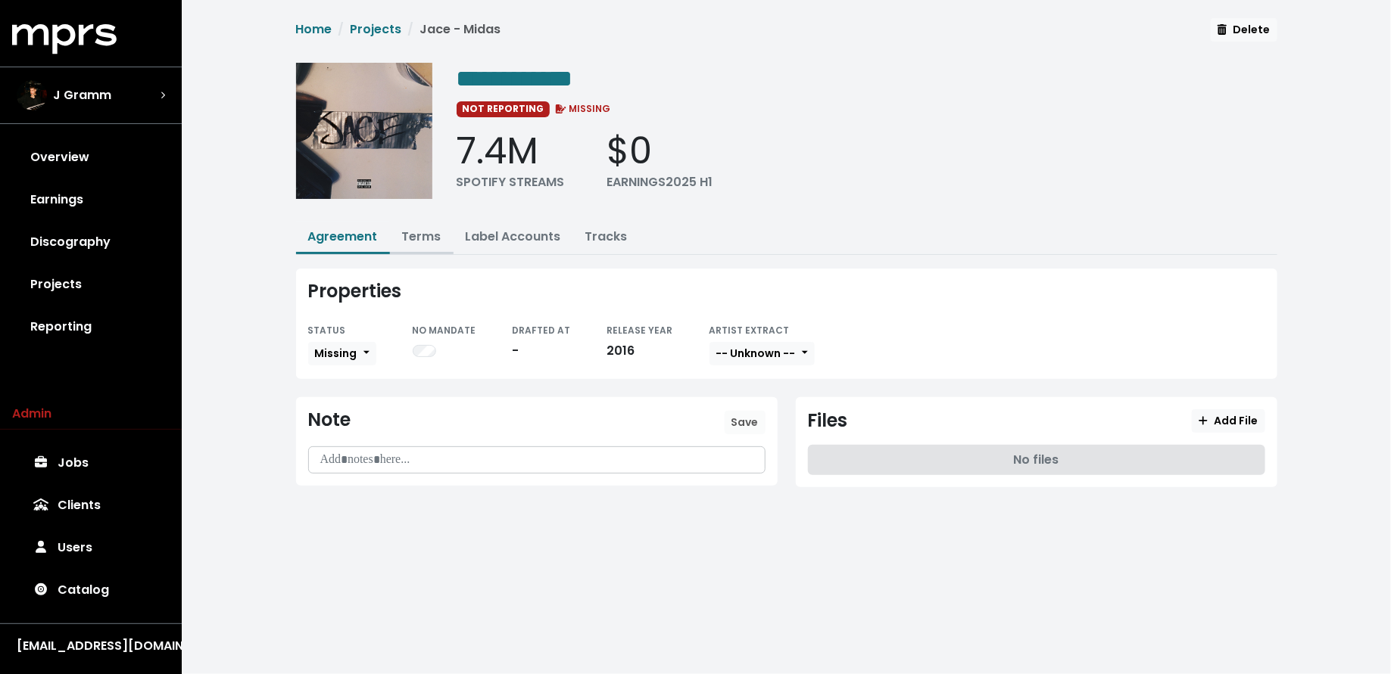
click at [415, 228] on link "Terms" at bounding box center [421, 236] width 39 height 17
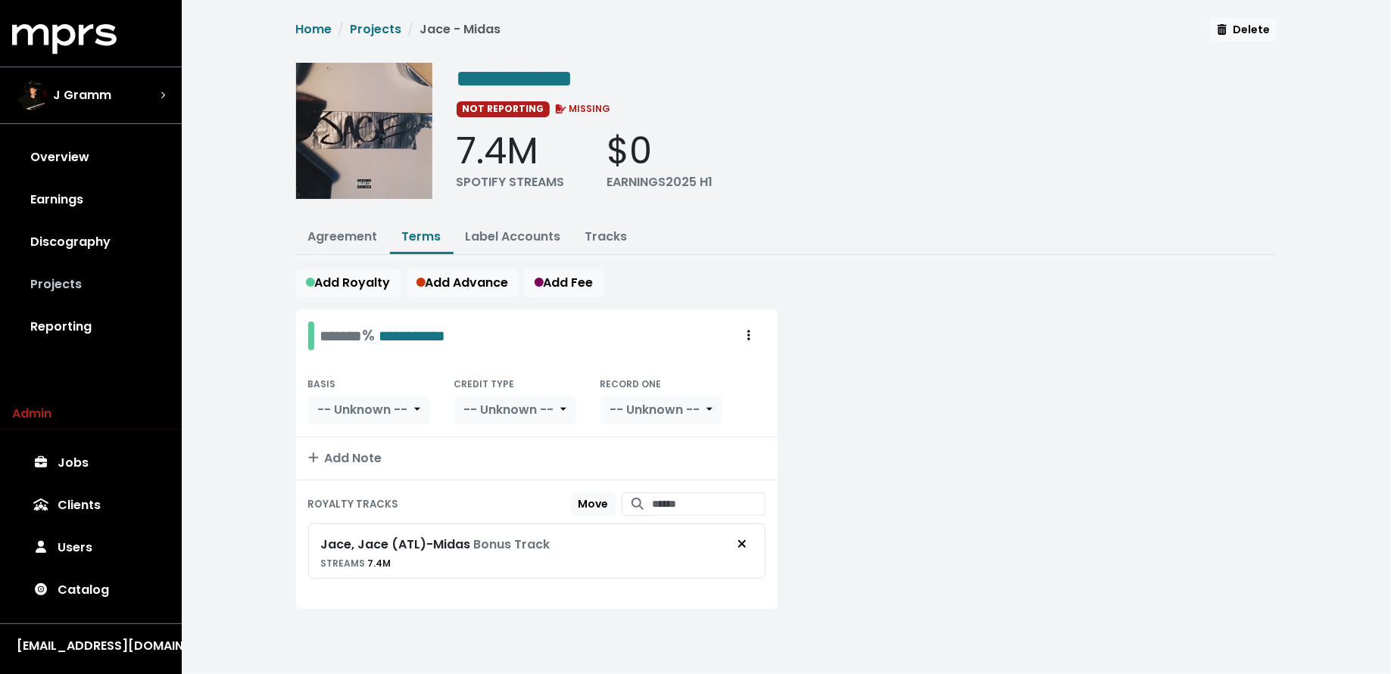
click at [63, 301] on link "Projects" at bounding box center [90, 284] width 157 height 42
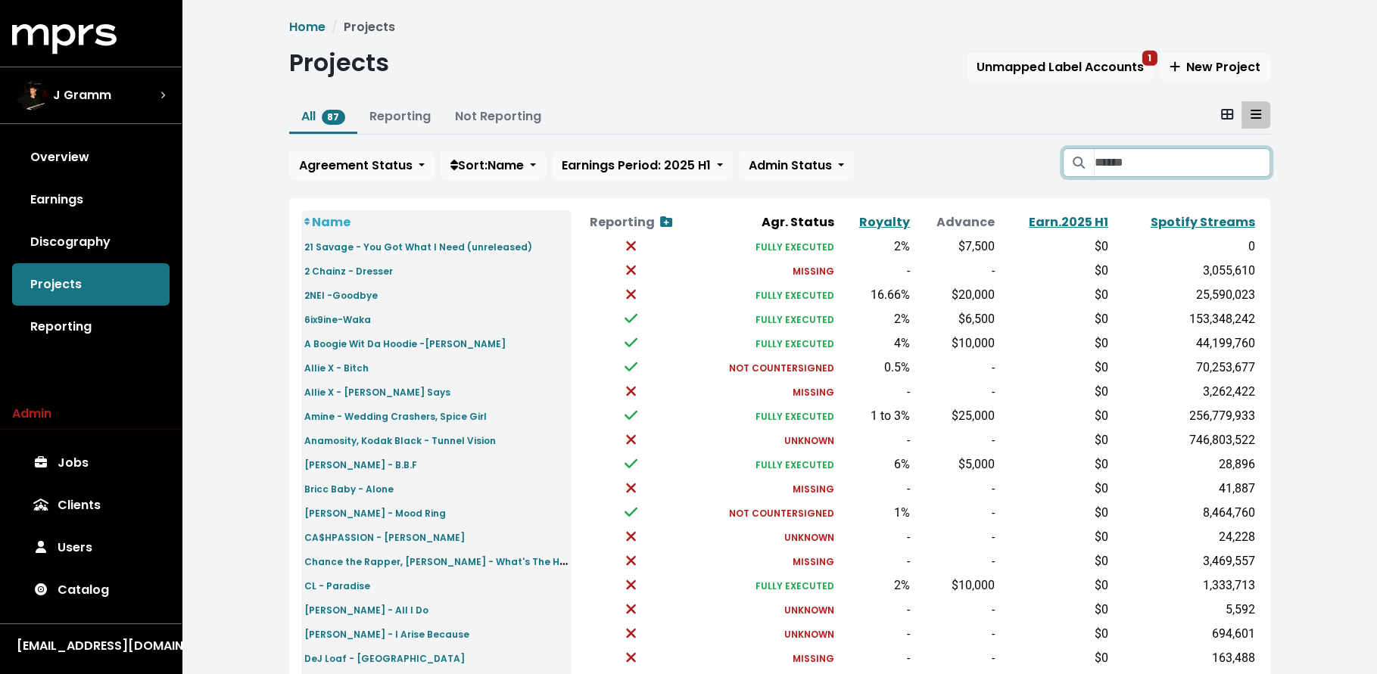
click at [1187, 158] on input "Search projects" at bounding box center [1182, 162] width 176 height 29
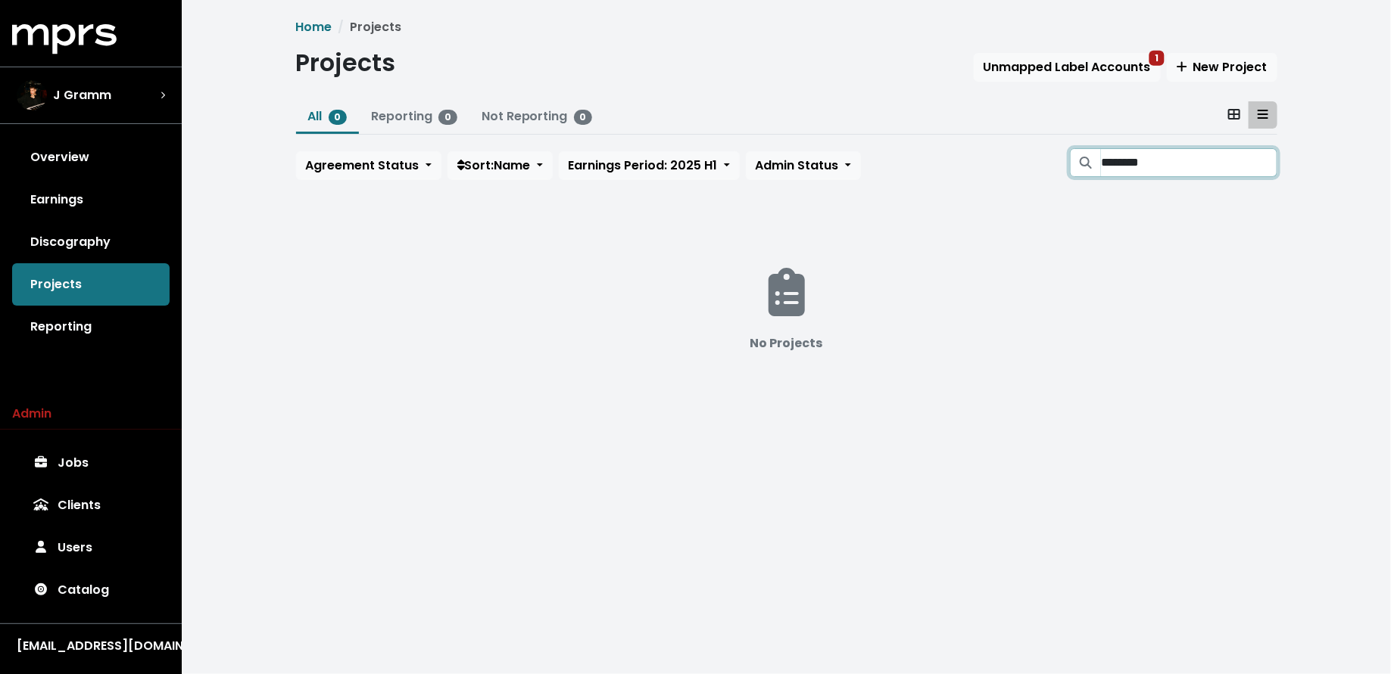
type input "********"
click at [83, 108] on div "J Gramm" at bounding box center [64, 95] width 95 height 30
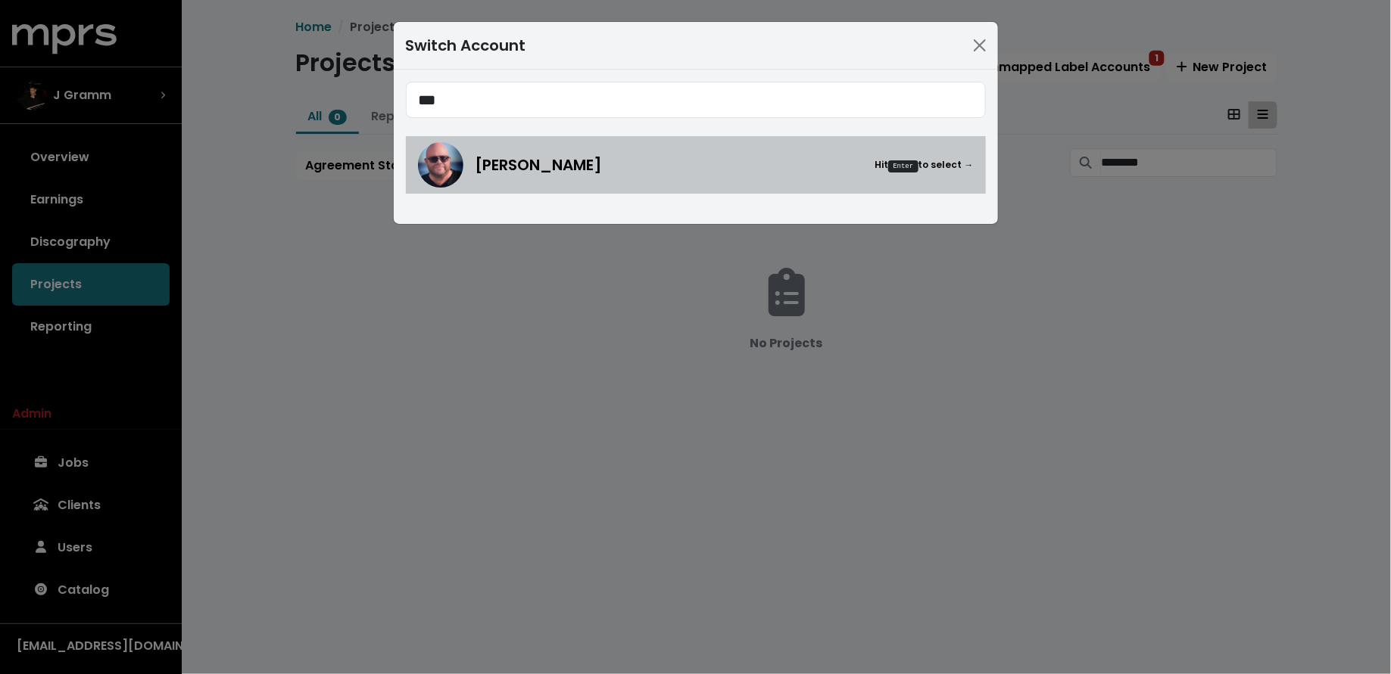
type input "***"
click at [415, 164] on link "Stuart Crichton Hit Enter to select →" at bounding box center [696, 165] width 580 height 58
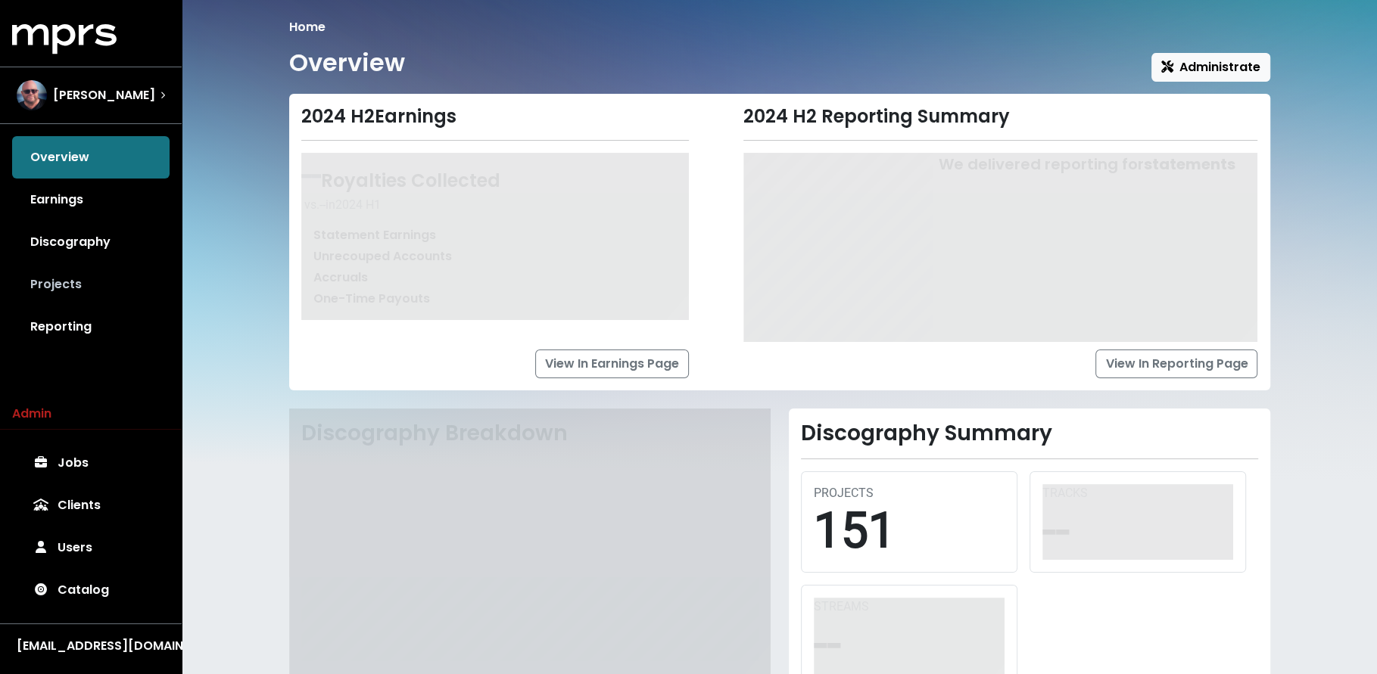
click at [132, 280] on link "Projects" at bounding box center [90, 284] width 157 height 42
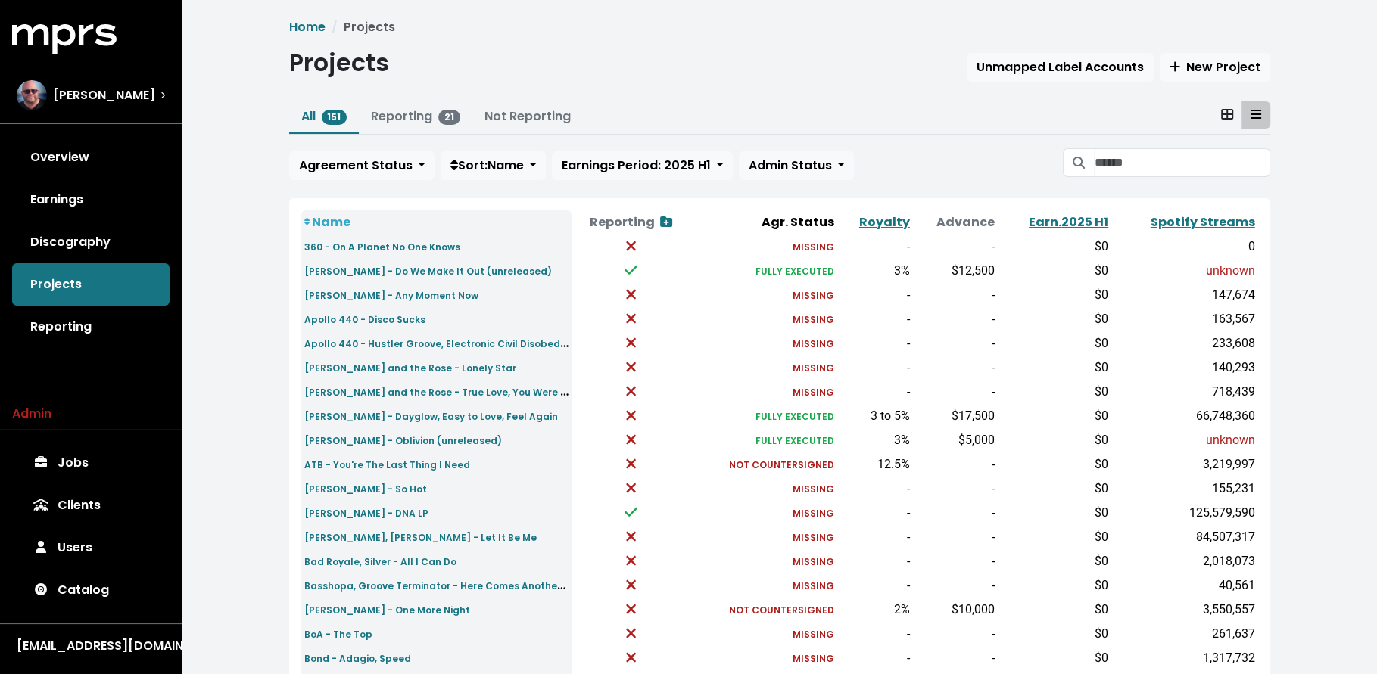
click at [1085, 169] on span at bounding box center [1079, 162] width 32 height 29
click at [1113, 156] on input "Search projects" at bounding box center [1182, 162] width 176 height 29
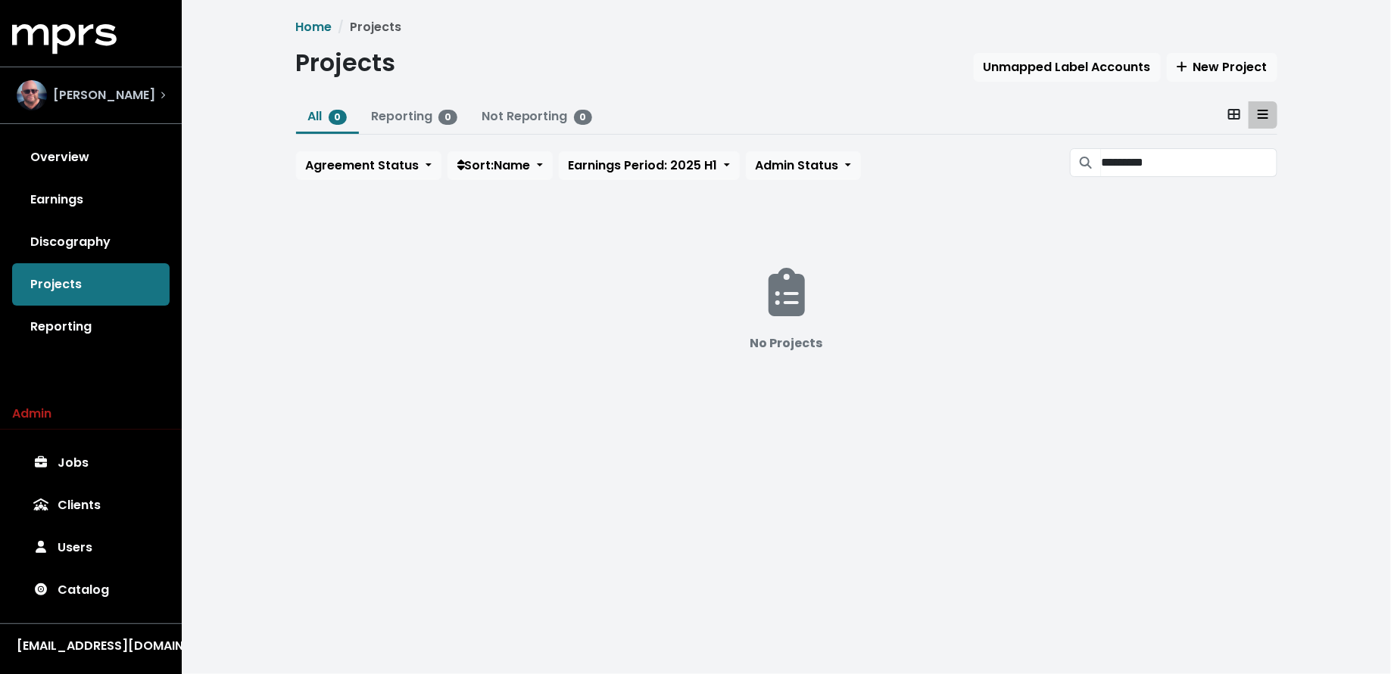
click at [126, 100] on span "Stuart Crichton" at bounding box center [104, 95] width 102 height 18
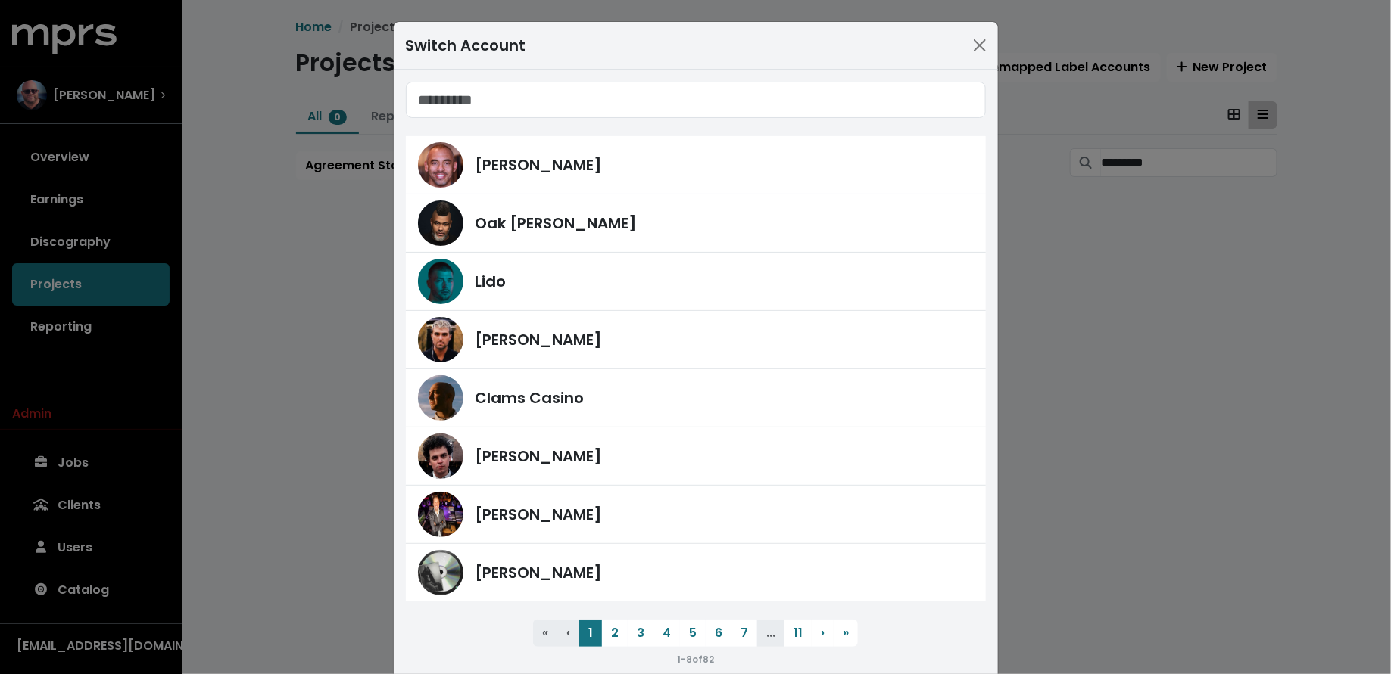
click at [79, 260] on div "Switch Account Harvey Mason Jr Oak Felder Lido Fred Gibson Clams Casino James F…" at bounding box center [695, 337] width 1391 height 674
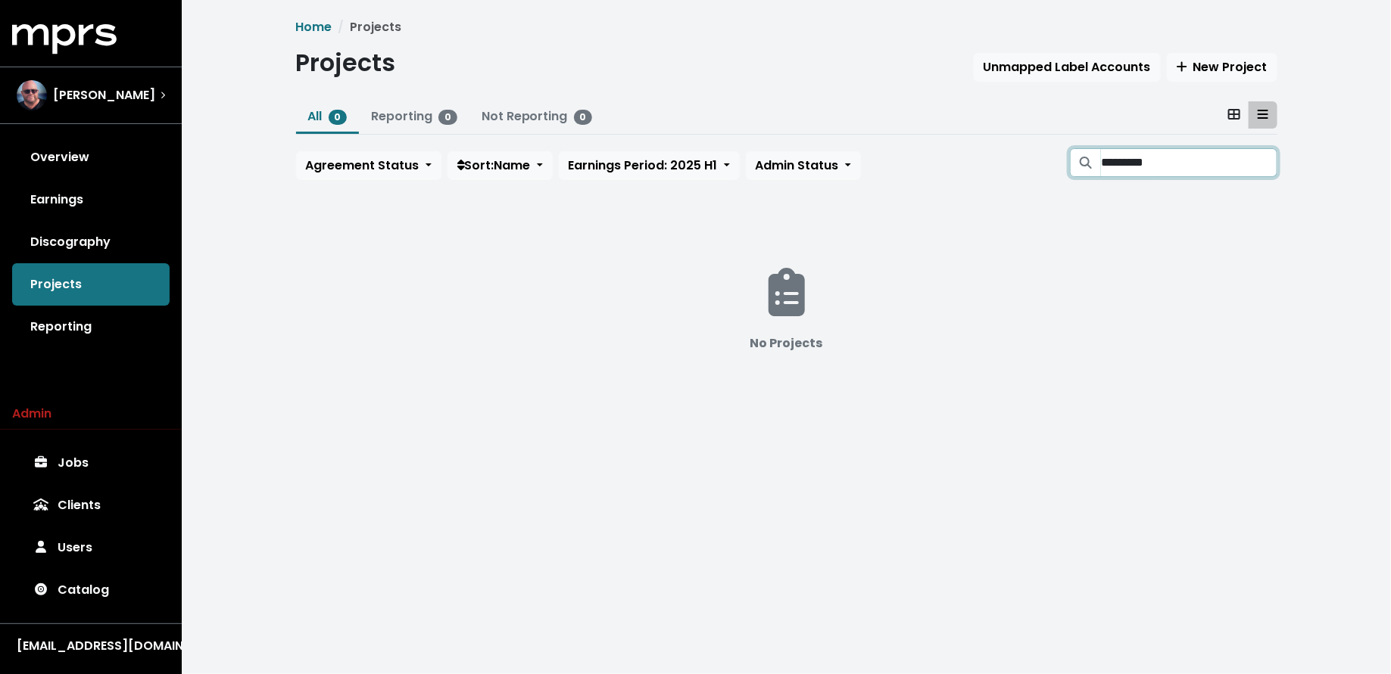
drag, startPoint x: 1186, startPoint y: 159, endPoint x: 1176, endPoint y: 155, distance: 10.5
click at [1186, 159] on input "*********" at bounding box center [1189, 162] width 176 height 29
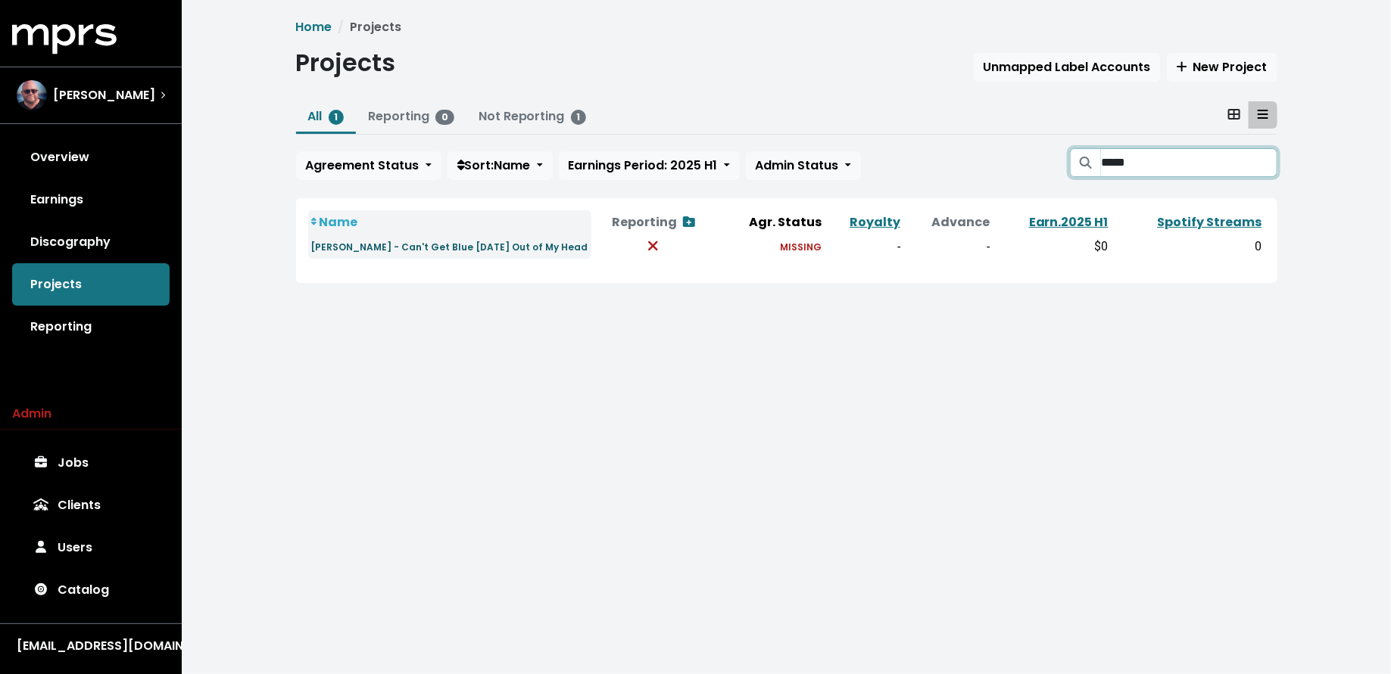
type input "*****"
click at [423, 252] on small "Kylie Minogue - Can't Get Blue Monday Out of My Head" at bounding box center [449, 247] width 277 height 13
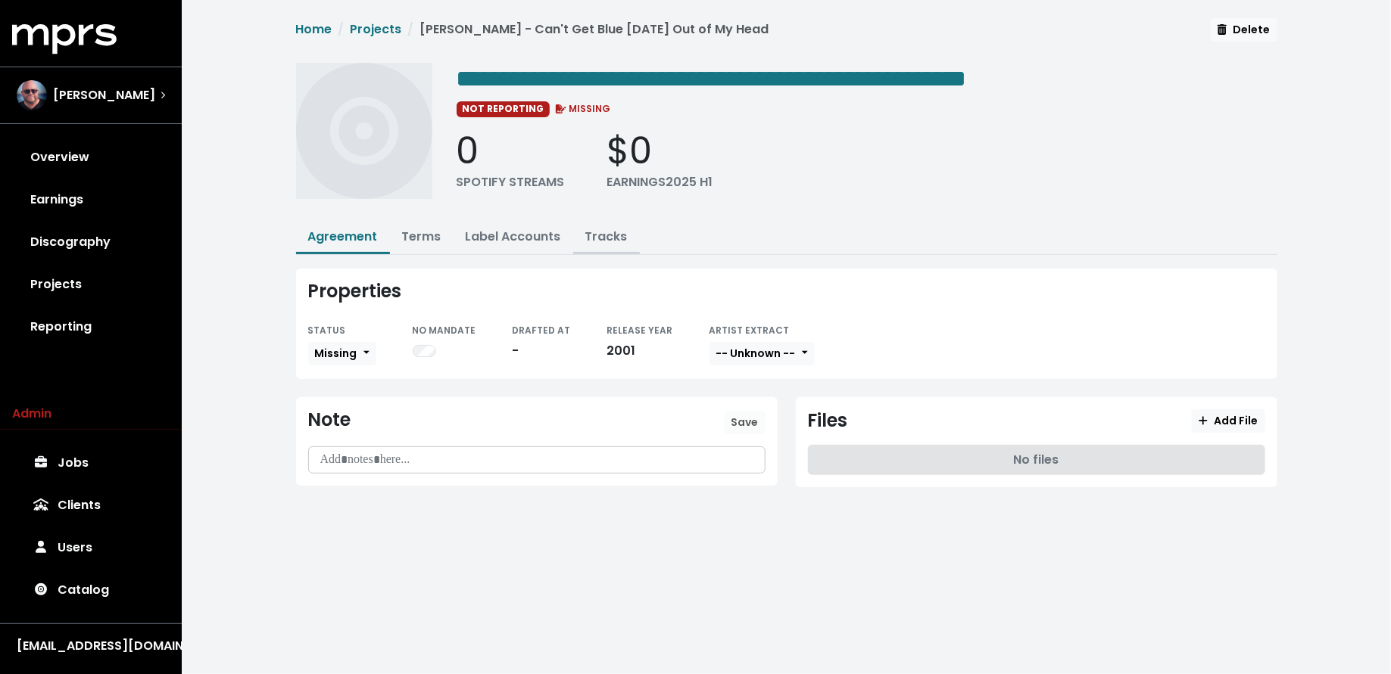
click at [600, 241] on link "Tracks" at bounding box center [606, 236] width 42 height 17
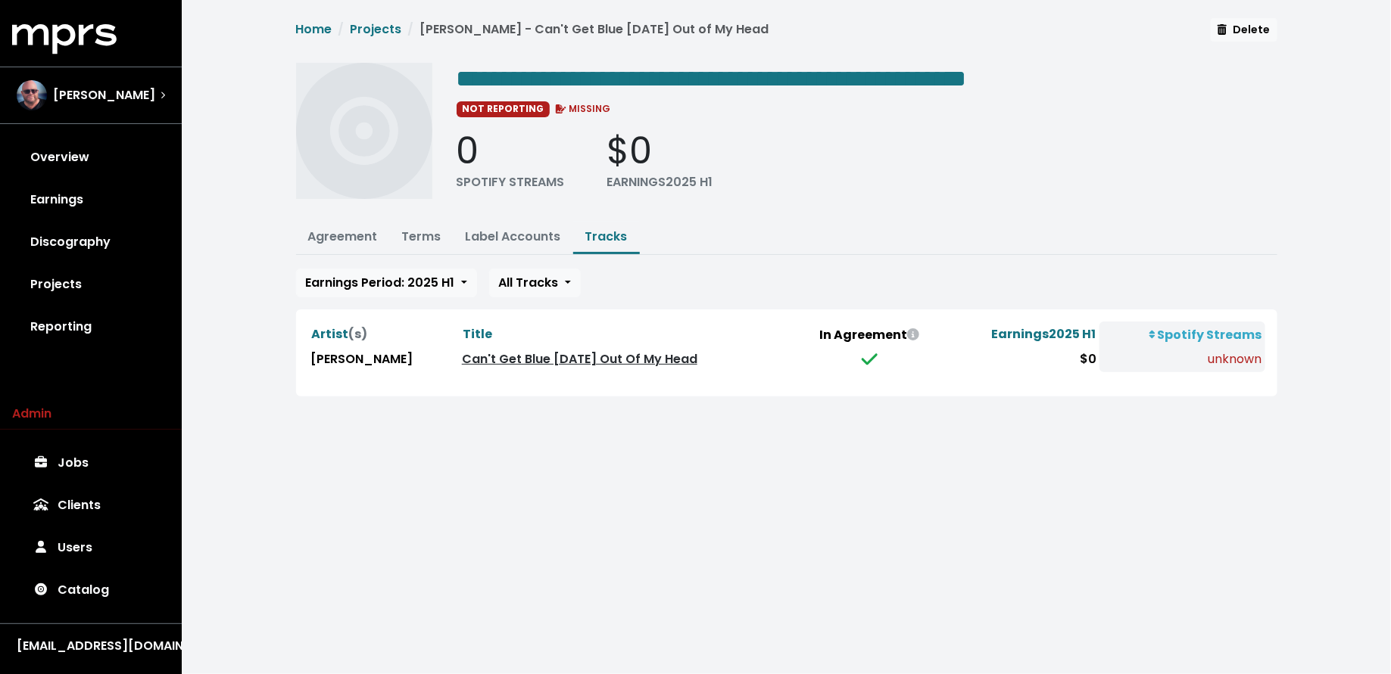
click at [542, 357] on link "Can't Get Blue Monday Out Of My Head" at bounding box center [579, 358] width 235 height 17
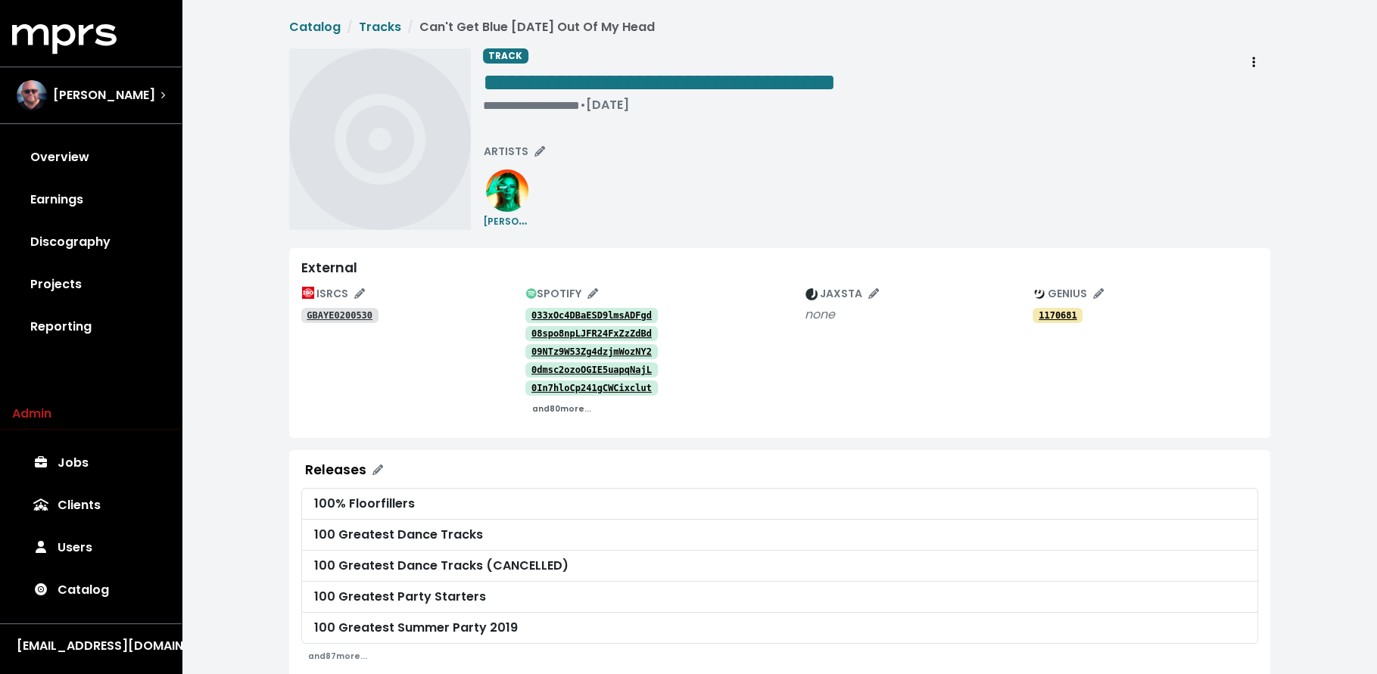
click at [544, 412] on small "and 80 more..." at bounding box center [561, 408] width 59 height 11
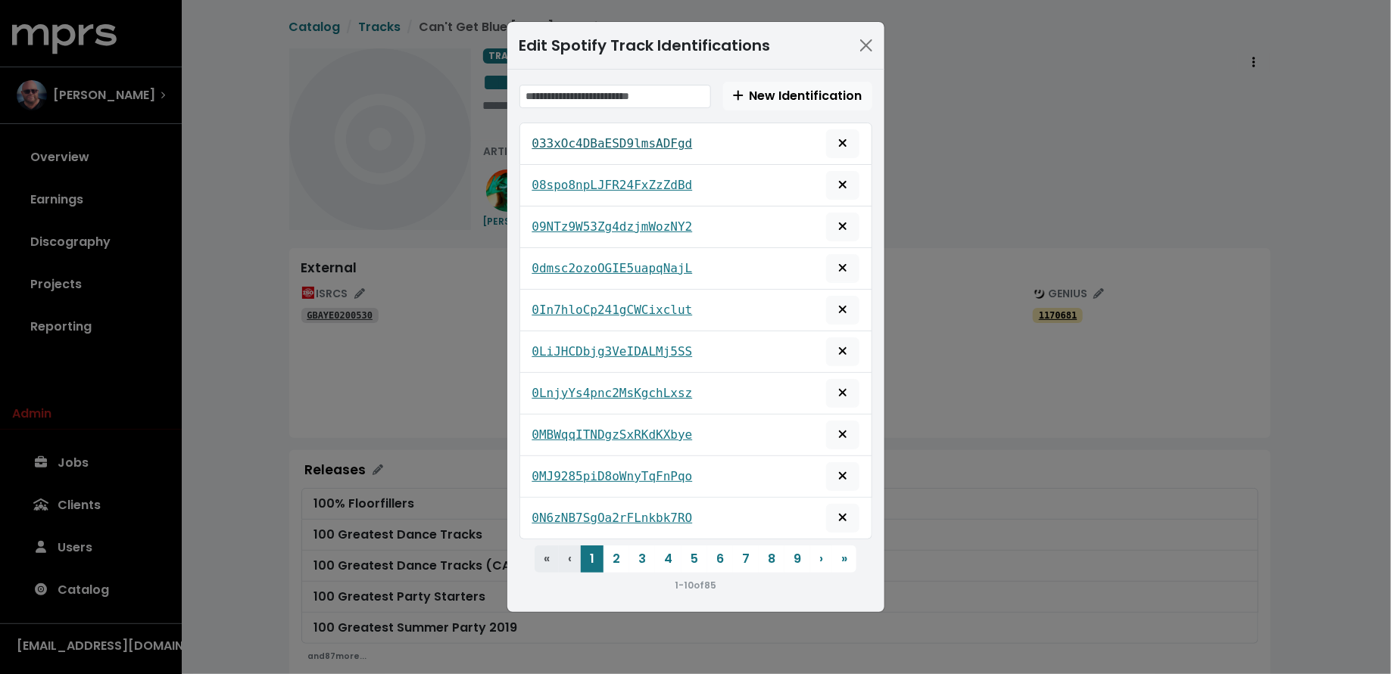
click at [605, 143] on tt "033xOc4DBaESD9lmsADFgd" at bounding box center [612, 143] width 160 height 14
click at [600, 183] on tt "08spo8npLJFR24FxZzZdBd" at bounding box center [612, 185] width 160 height 14
click at [609, 223] on tt "09NTz9W53Zg4dzjmWozNY2" at bounding box center [612, 227] width 160 height 14
click at [606, 261] on tt "0dmsc2ozoOGIE5uapqNajL" at bounding box center [612, 268] width 160 height 14
click at [605, 301] on link "0In7hloCp241gCWCixclut" at bounding box center [612, 310] width 160 height 18
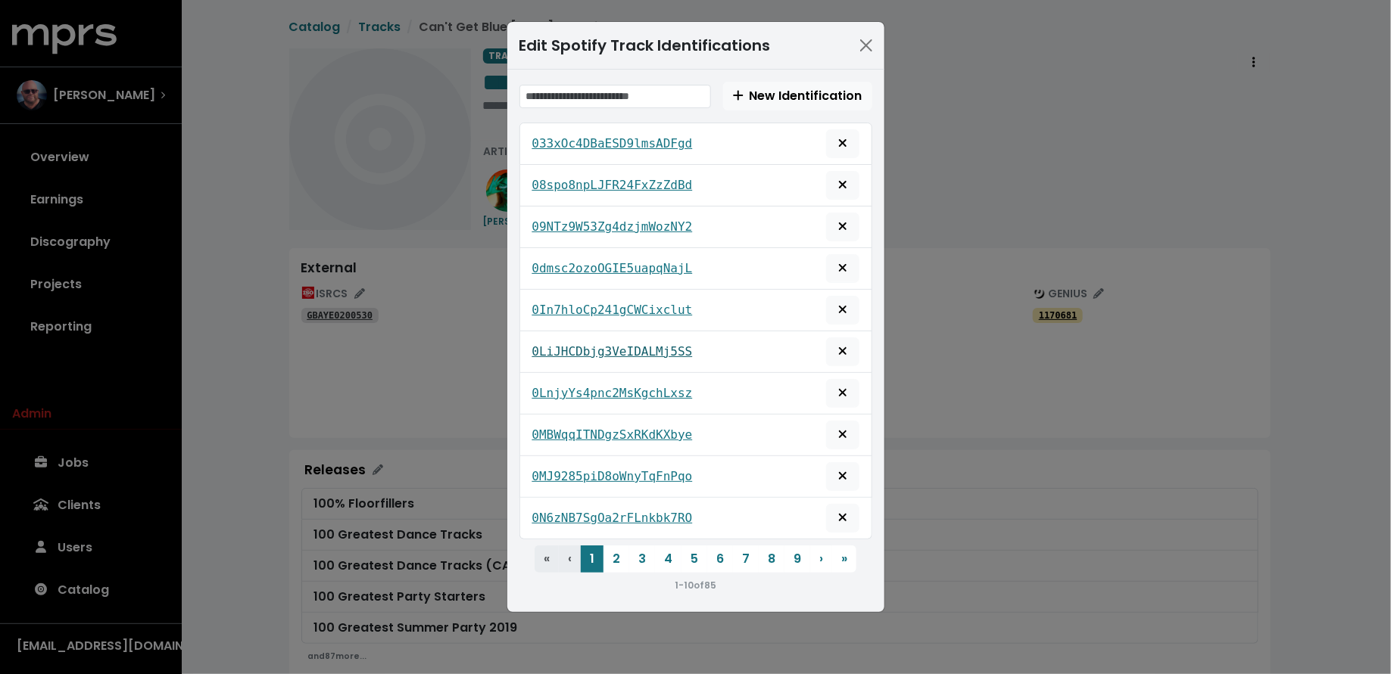
click at [612, 348] on tt "0LiJHCDbjg3VeIDALMj5SS" at bounding box center [612, 351] width 160 height 14
click at [730, 549] on button "6" at bounding box center [720, 559] width 26 height 27
click at [649, 220] on tt "5NqqhvBTBqdGxRMePHSdG3" at bounding box center [612, 227] width 160 height 14
click at [647, 428] on tt "5Zes6TewtmTjxtsaAG9kz1" at bounding box center [612, 435] width 160 height 14
click at [786, 551] on button "9" at bounding box center [797, 559] width 26 height 27
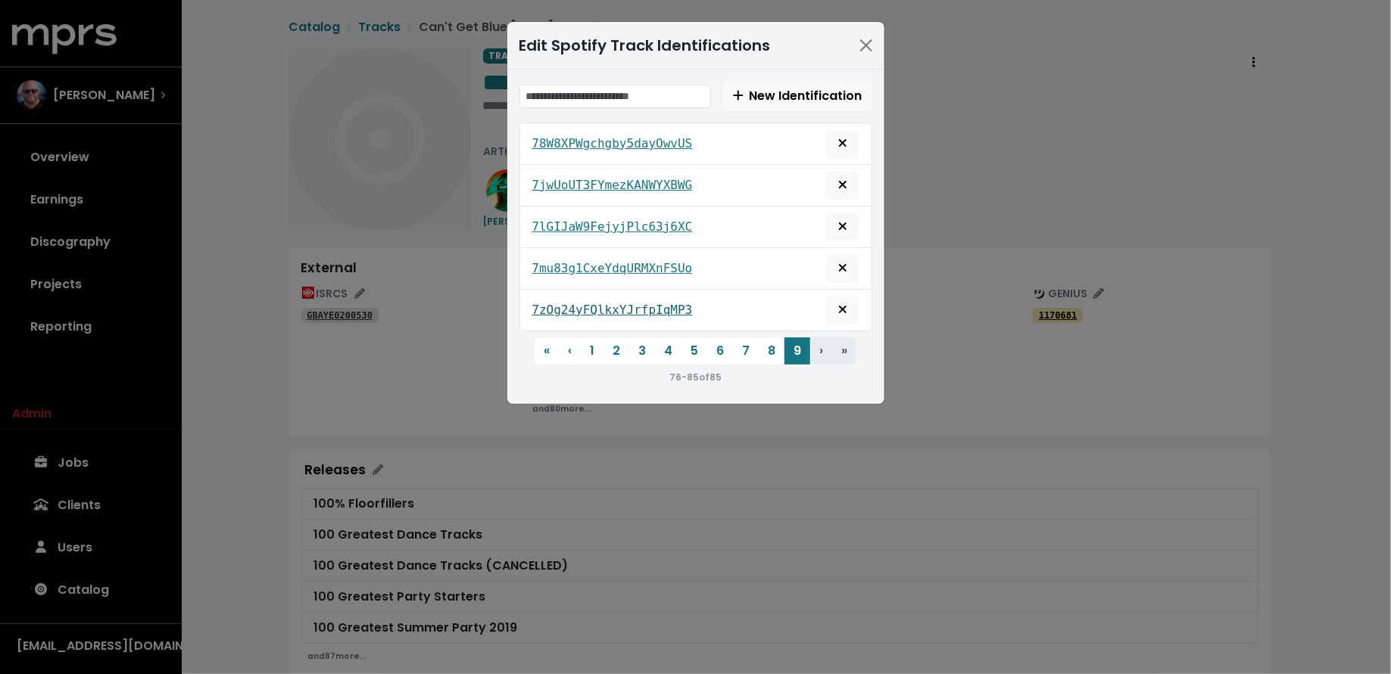
click at [659, 307] on tt "7zOg24yFQlkxYJrfpIqMP3" at bounding box center [612, 310] width 160 height 14
click at [123, 374] on div "Edit Spotify Track Identifications New Identification 78W8XPWgchgby5dayOwvUS 7j…" at bounding box center [695, 337] width 1391 height 674
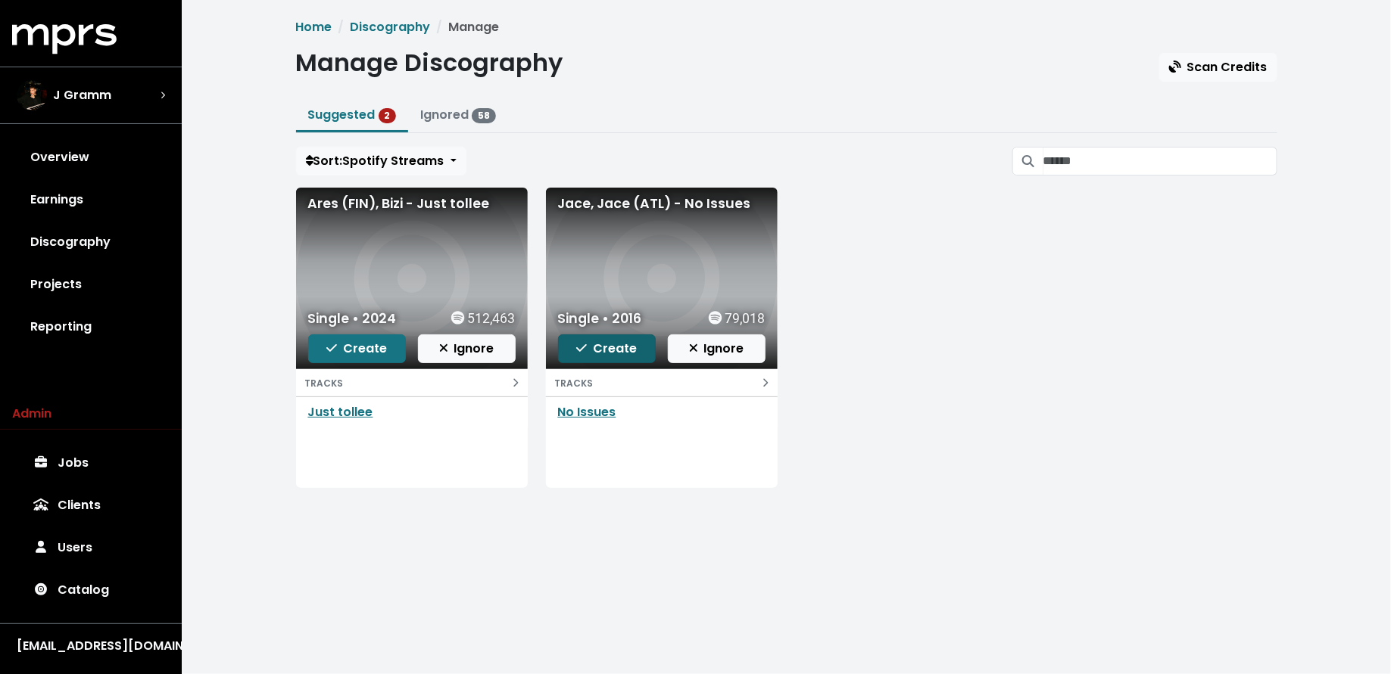
click at [615, 342] on span "Create" at bounding box center [606, 348] width 61 height 17
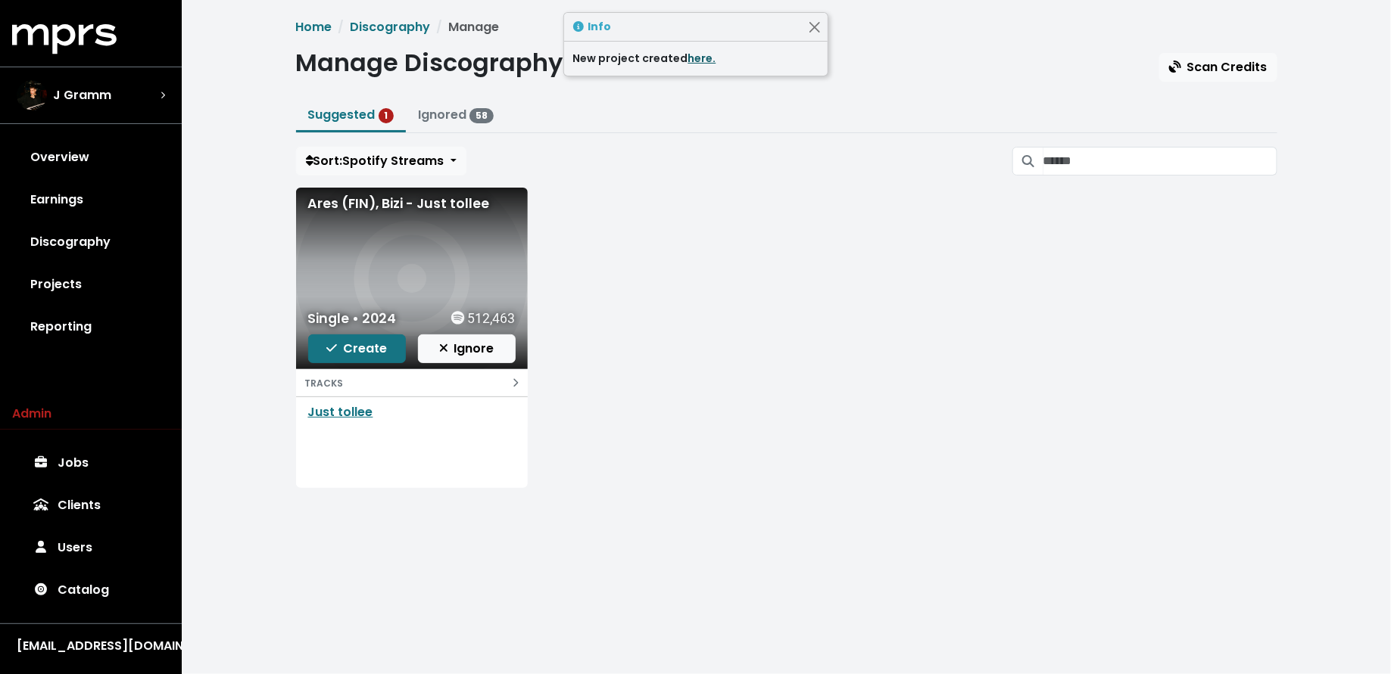
click at [702, 57] on link "here." at bounding box center [702, 58] width 28 height 15
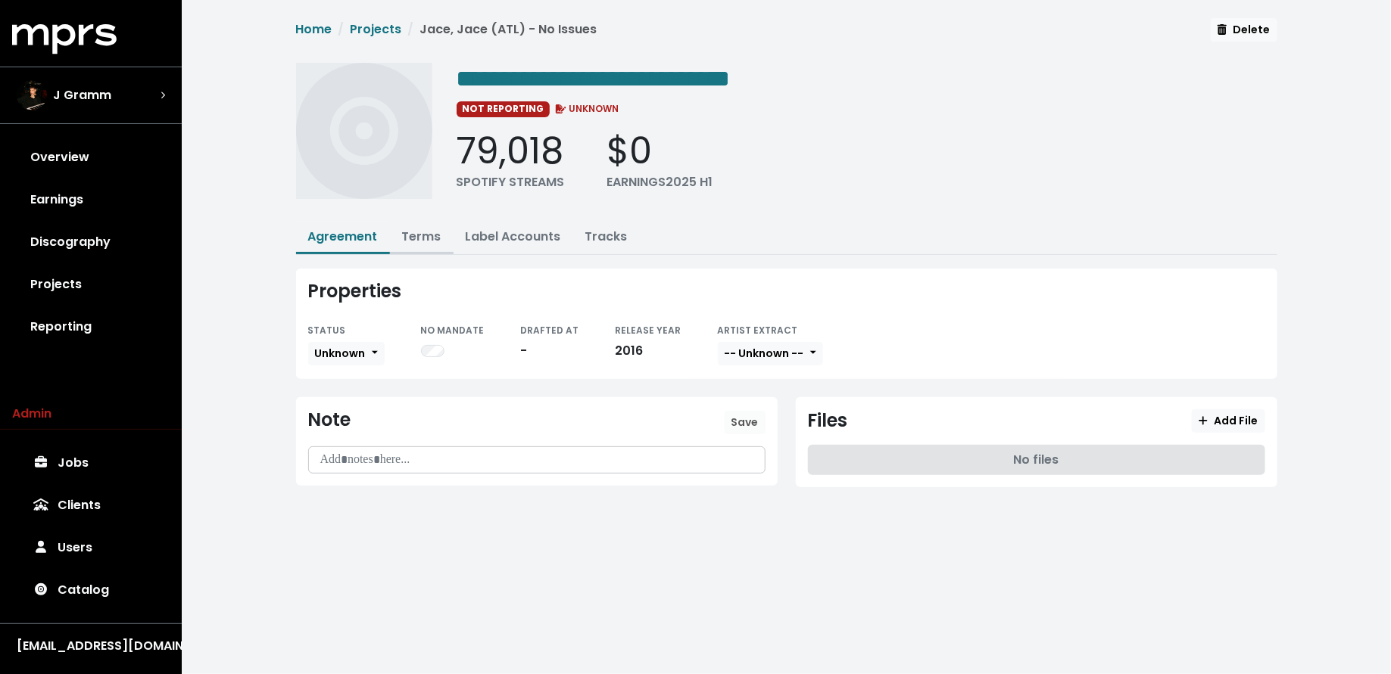
click at [438, 238] on link "Terms" at bounding box center [421, 236] width 39 height 17
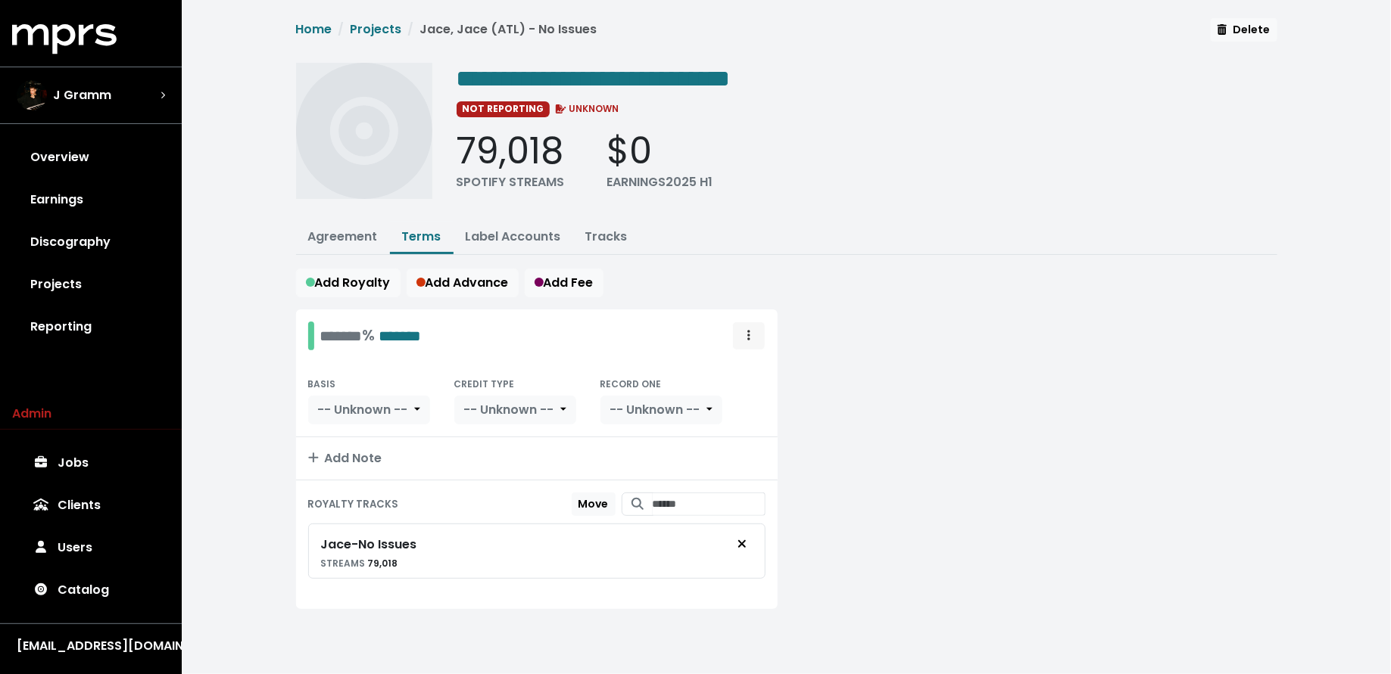
drag, startPoint x: 759, startPoint y: 324, endPoint x: 760, endPoint y: 344, distance: 20.5
click at [759, 324] on button "Royalty administration options" at bounding box center [748, 336] width 33 height 29
click at [758, 360] on link "Move" at bounding box center [705, 369] width 120 height 24
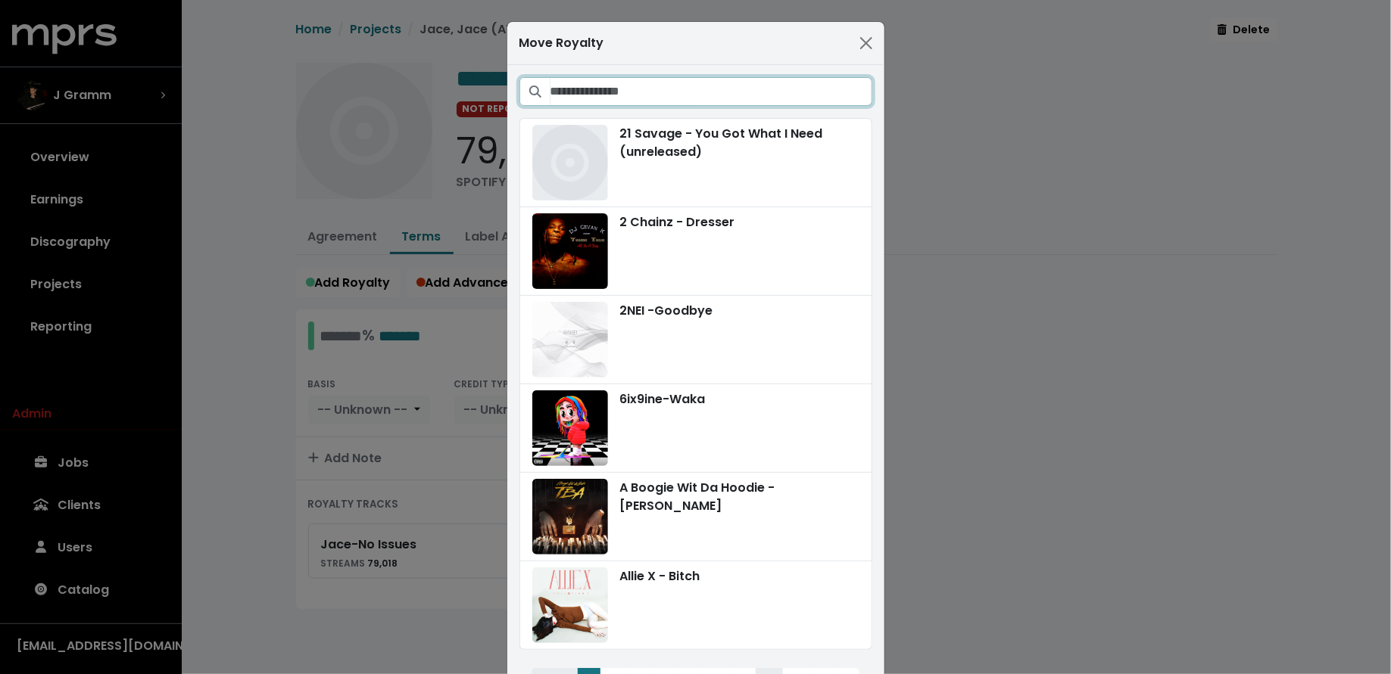
click at [747, 88] on input "Search projects" at bounding box center [711, 91] width 322 height 29
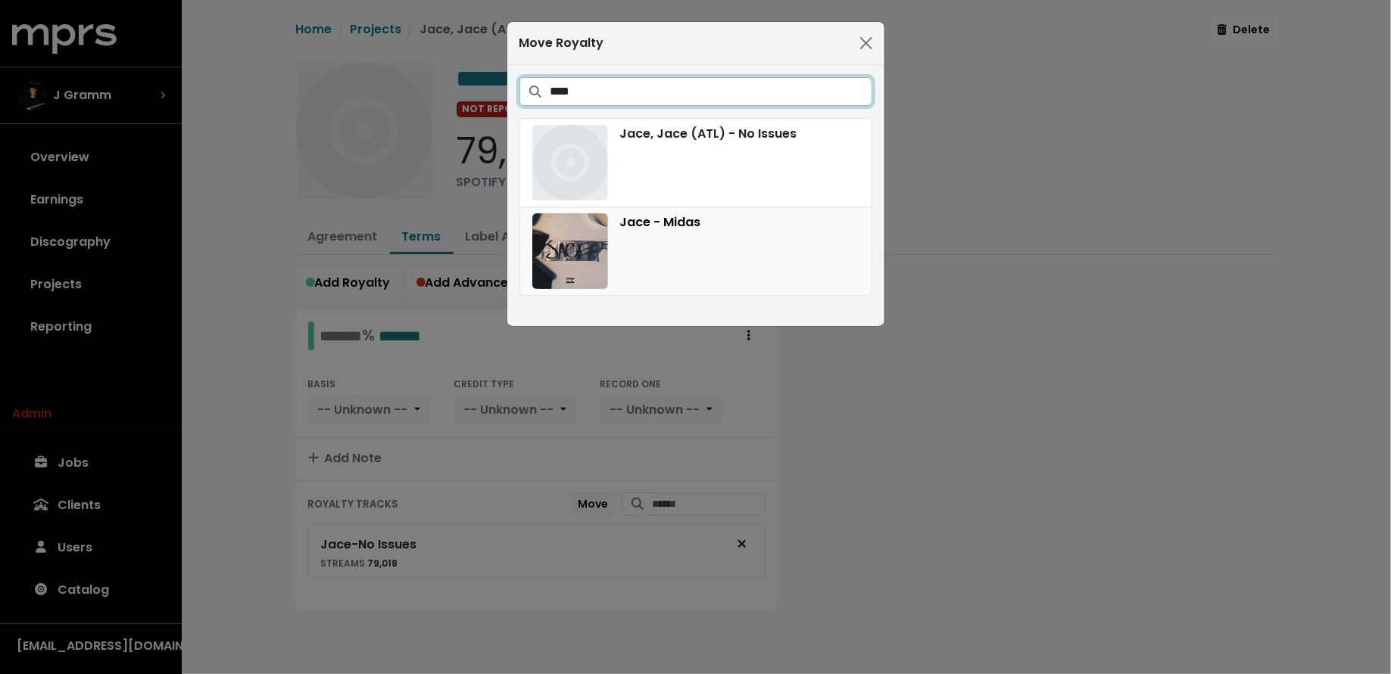
type input "****"
click at [684, 226] on div "Jace - Midas" at bounding box center [695, 251] width 327 height 76
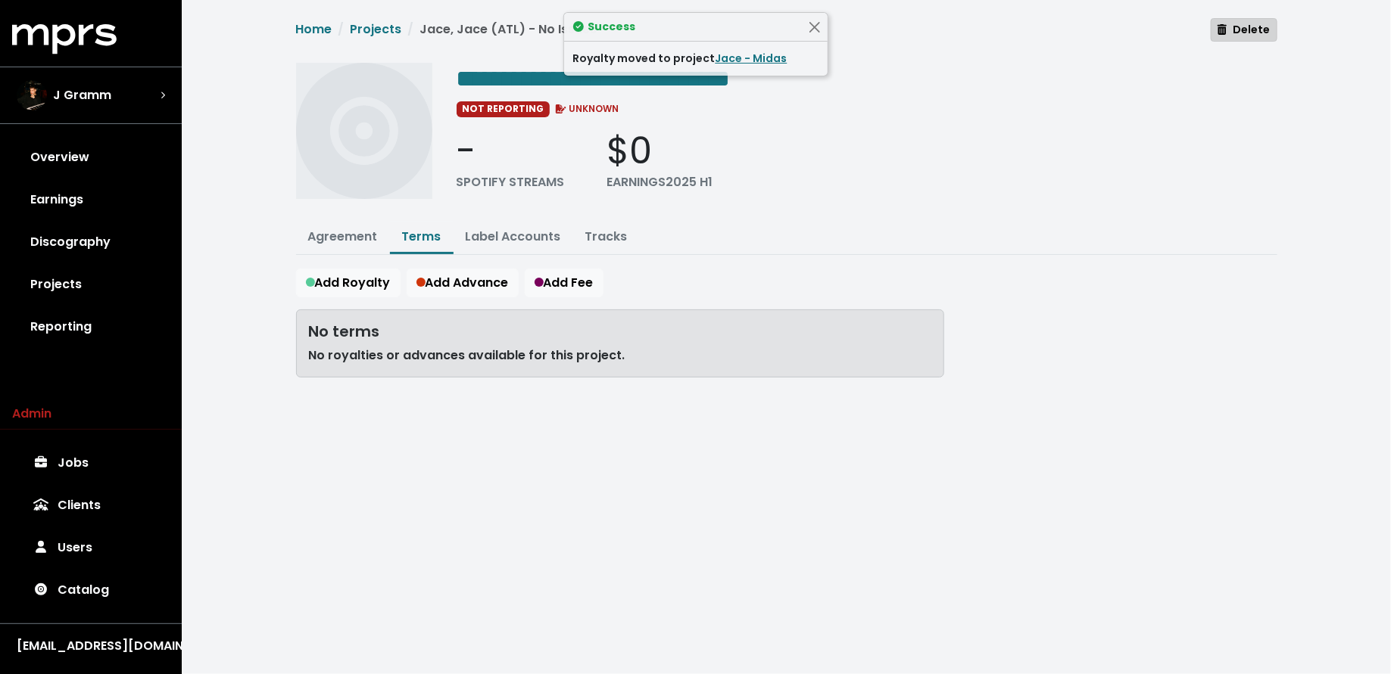
click at [1234, 38] on button "Delete" at bounding box center [1243, 29] width 66 height 23
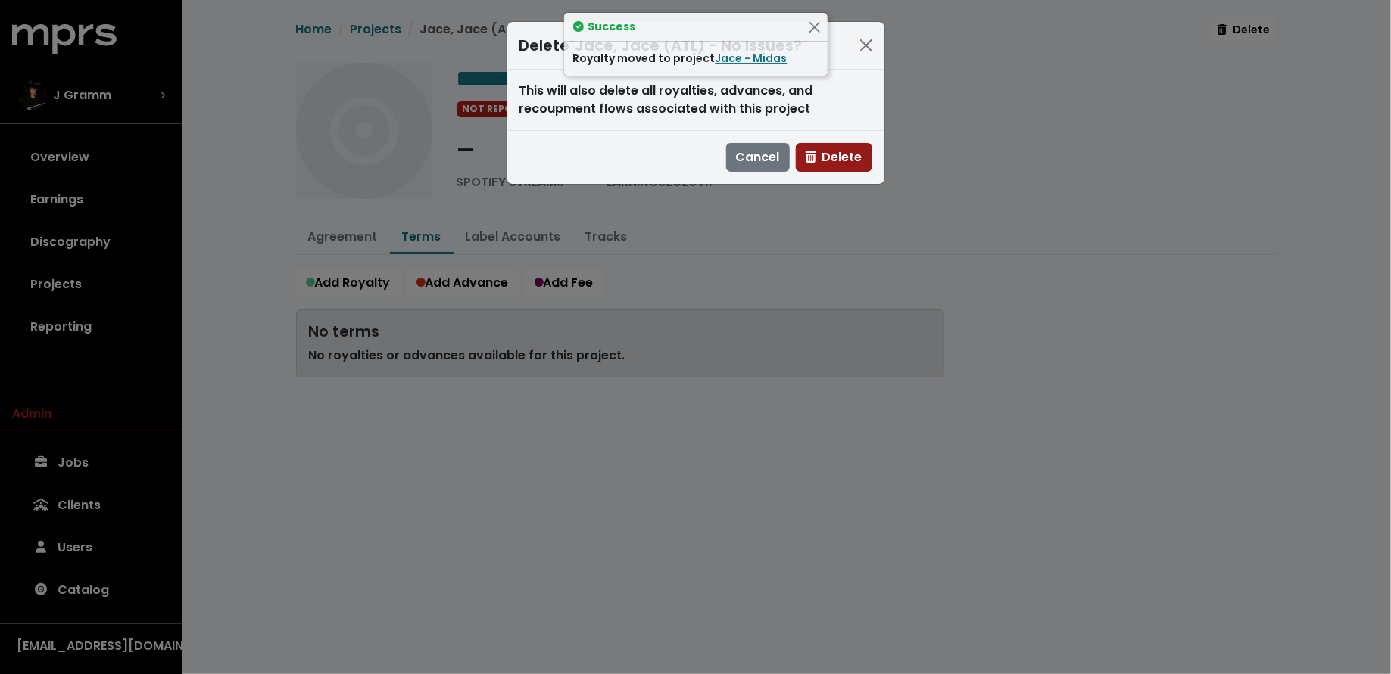
click at [832, 160] on span "Delete" at bounding box center [833, 156] width 57 height 17
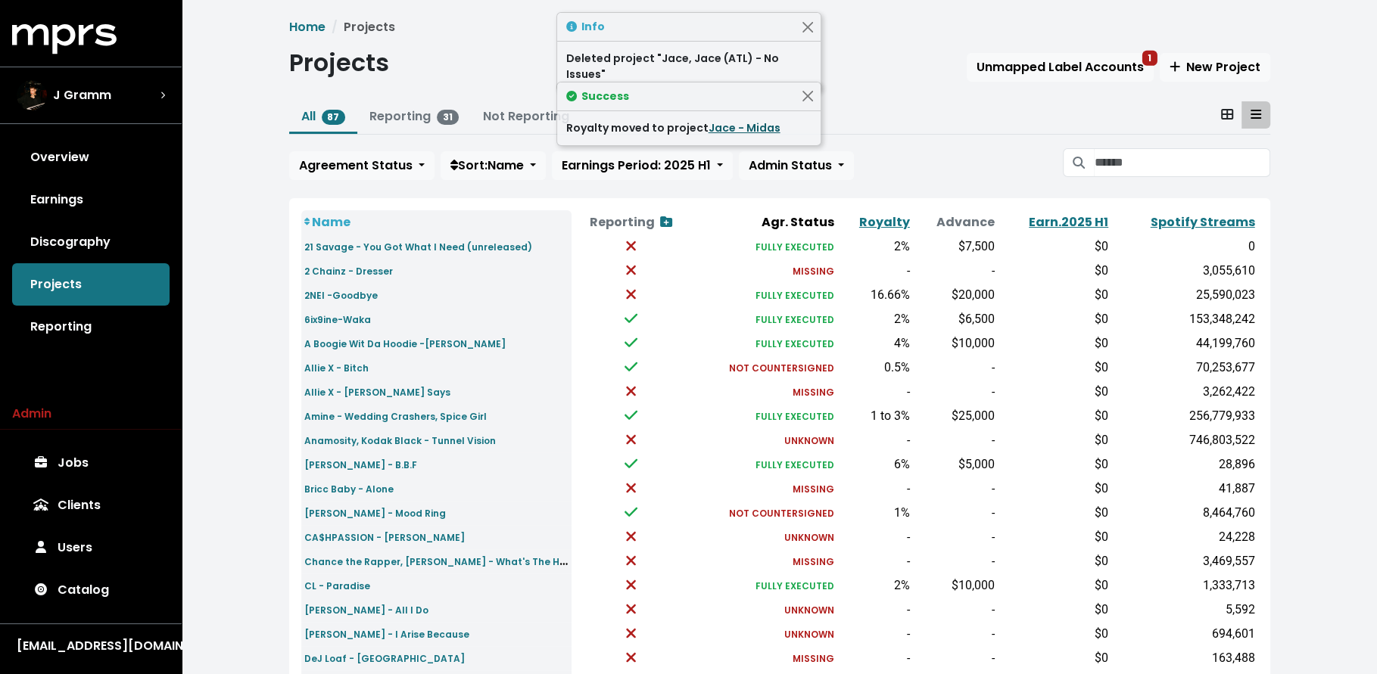
click at [755, 126] on link "Jace - Midas" at bounding box center [745, 127] width 72 height 15
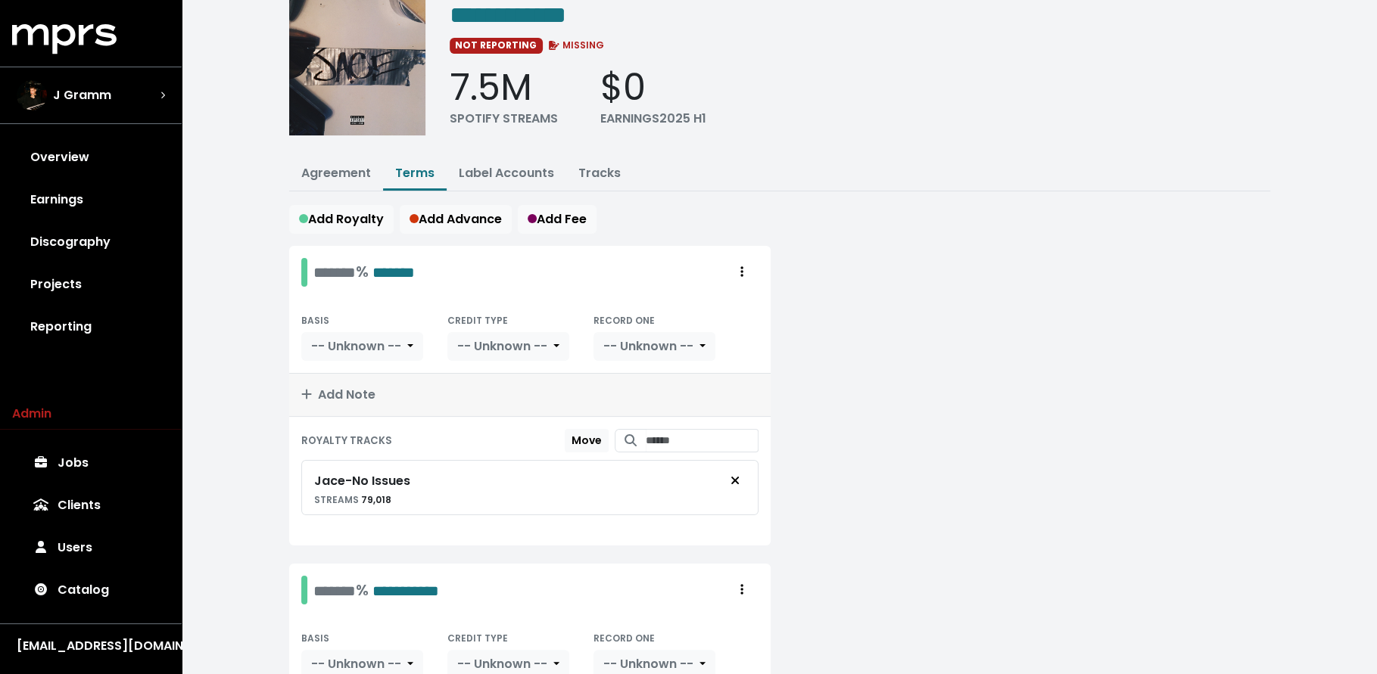
scroll to position [297, 0]
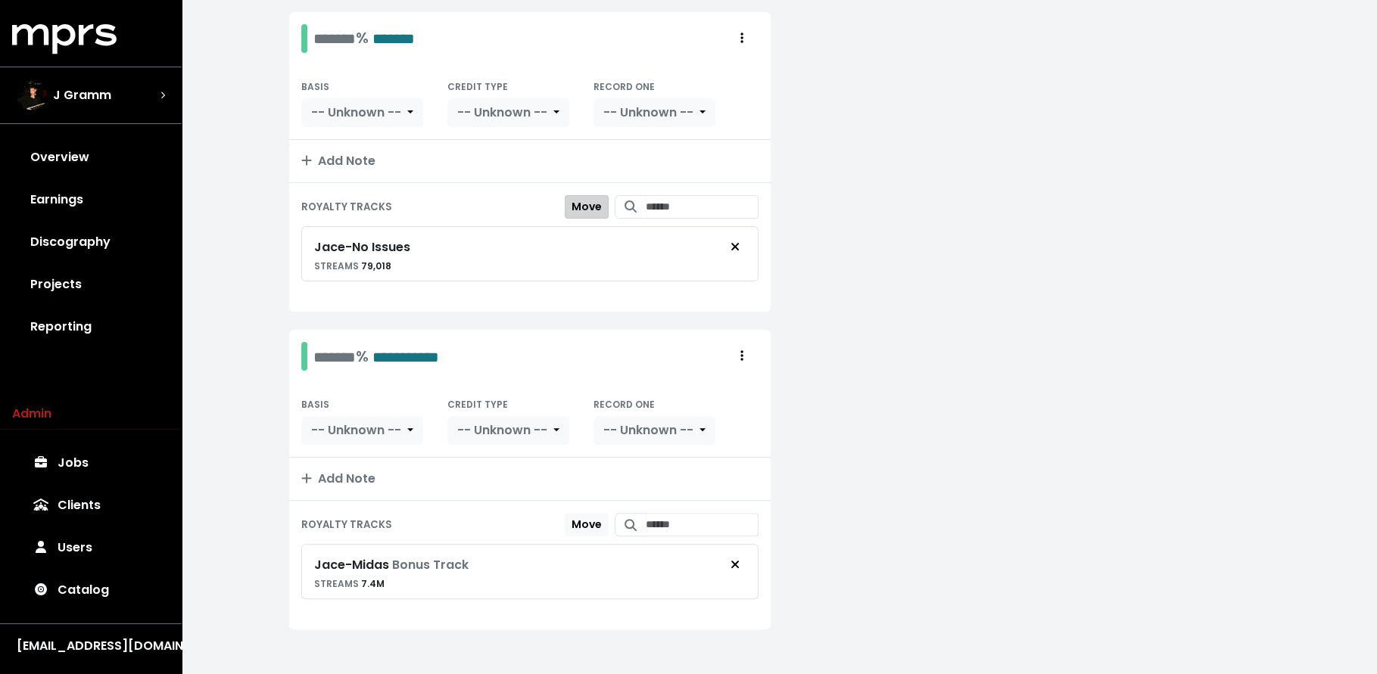
click at [575, 199] on span "Move" at bounding box center [587, 206] width 30 height 15
click at [572, 517] on span "Move Here" at bounding box center [573, 524] width 58 height 15
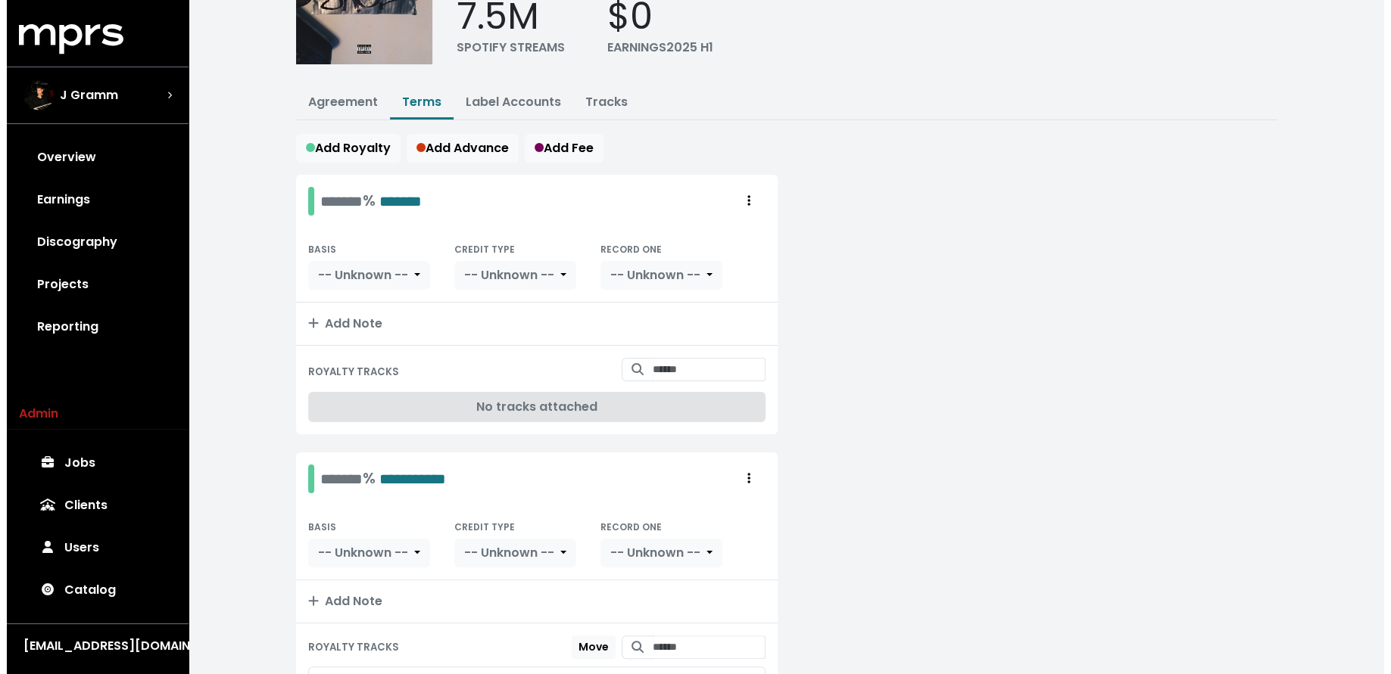
scroll to position [134, 0]
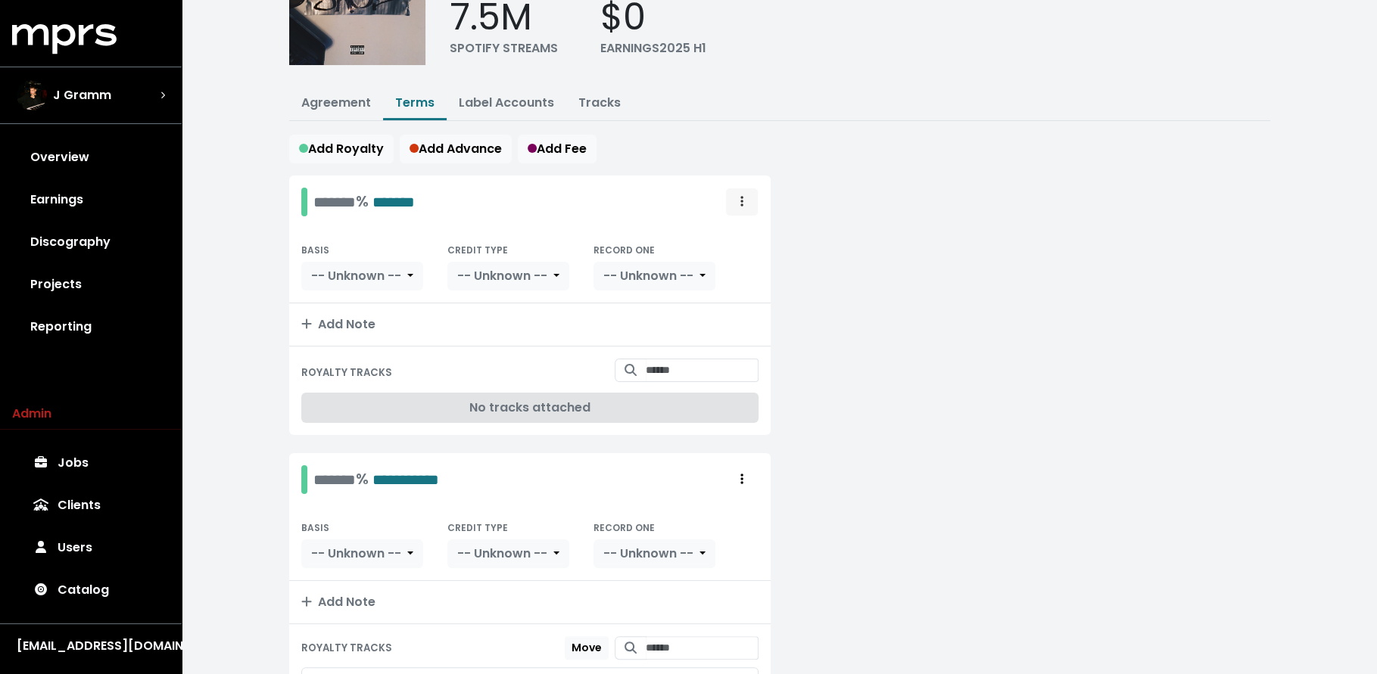
click at [736, 195] on span "Royalty administration options" at bounding box center [742, 202] width 14 height 18
click at [730, 263] on link "Delete" at bounding box center [698, 260] width 120 height 24
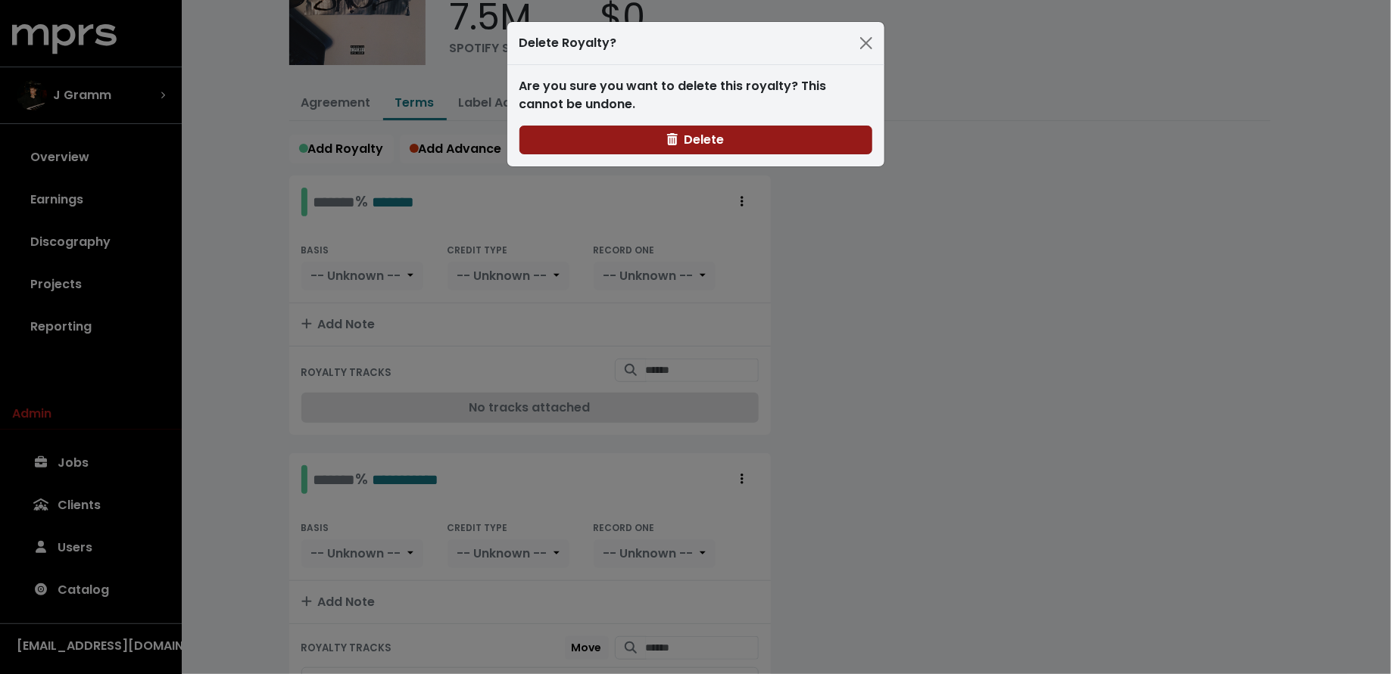
click at [727, 132] on button "Delete" at bounding box center [695, 140] width 353 height 29
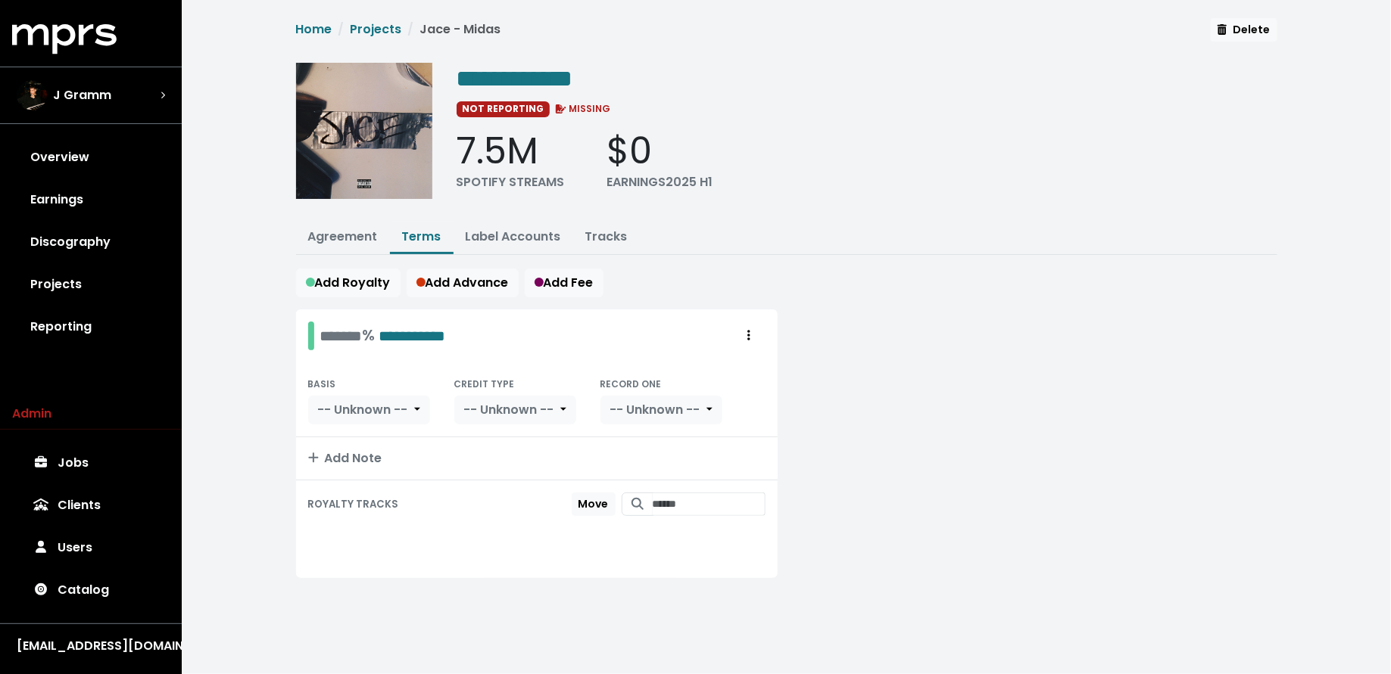
scroll to position [0, 0]
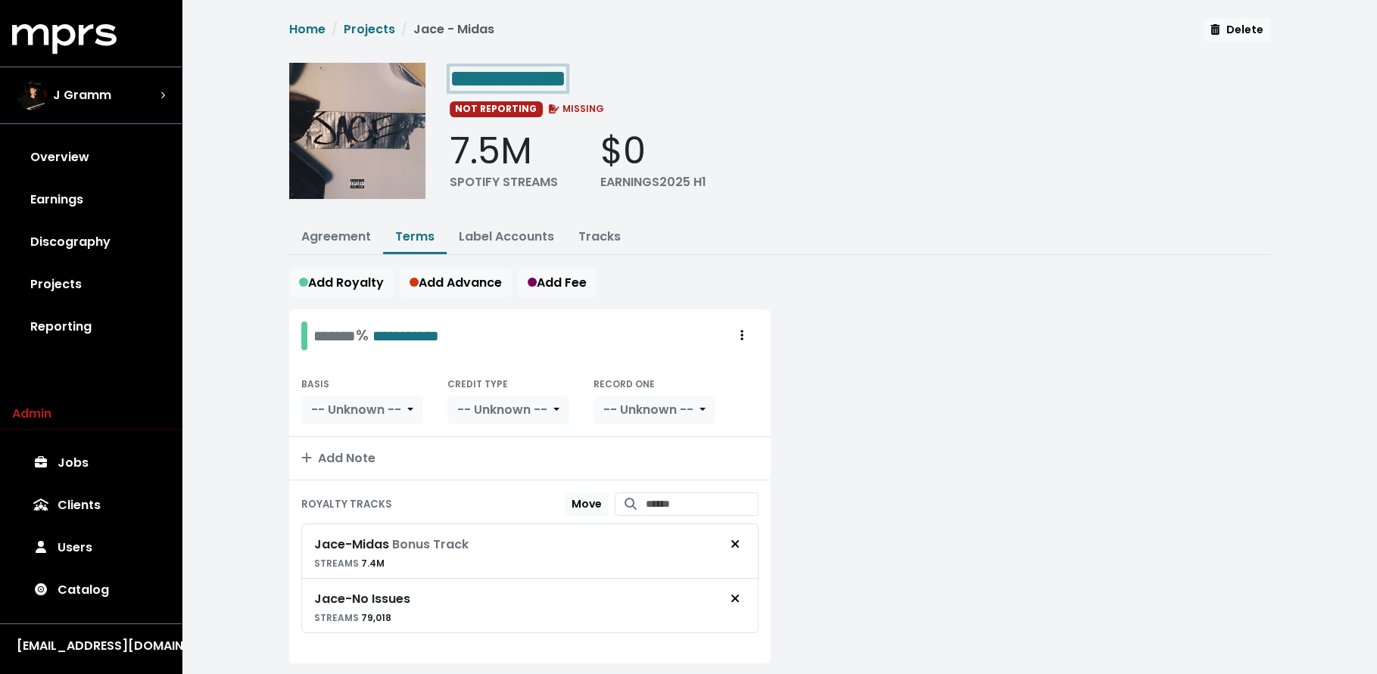
click at [566, 76] on span "**********" at bounding box center [508, 79] width 117 height 24
click at [99, 235] on link "Discography" at bounding box center [90, 242] width 157 height 42
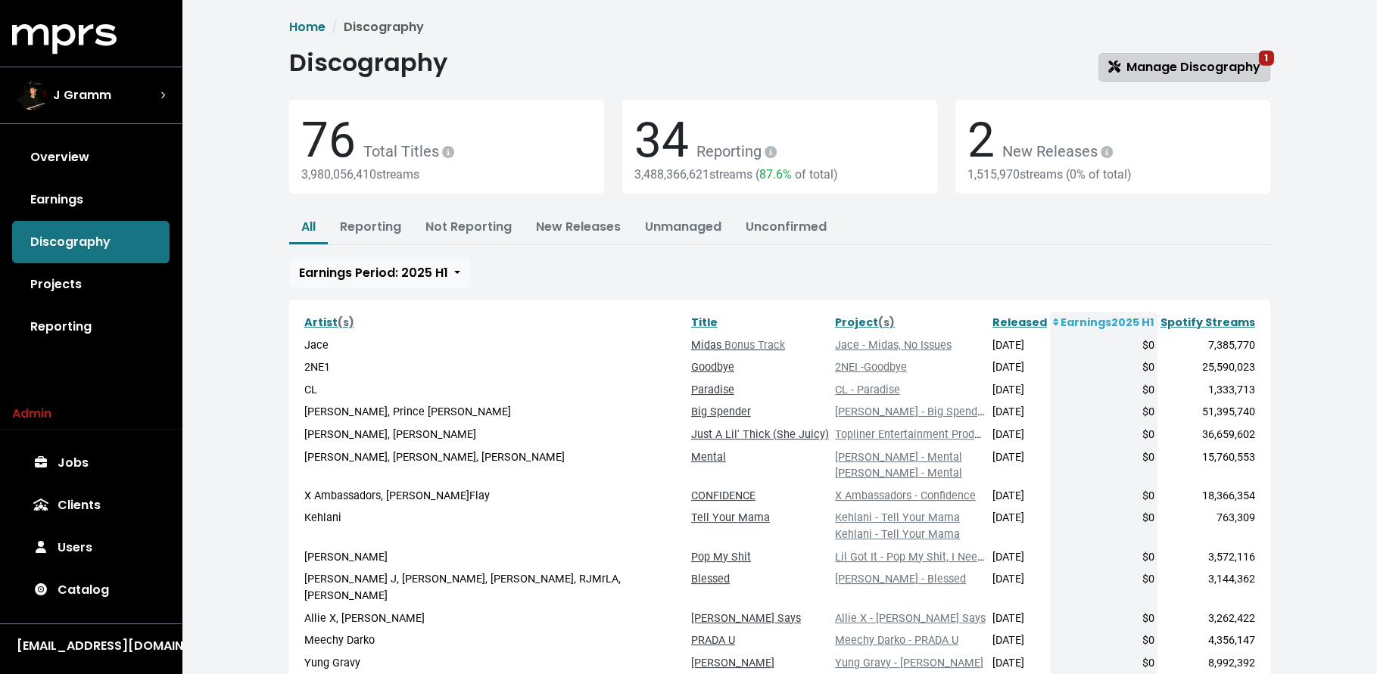
click at [1201, 66] on span "Manage Discography 1" at bounding box center [1184, 66] width 152 height 17
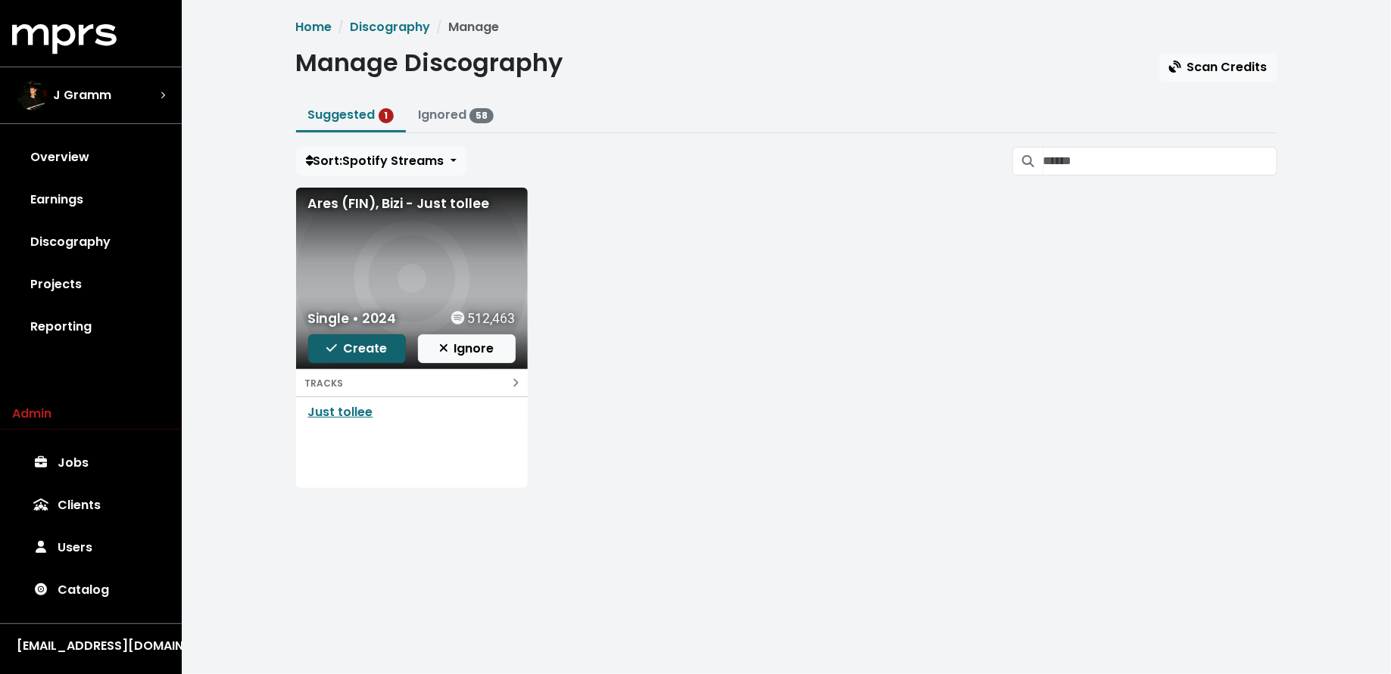
click at [328, 342] on icon "button" at bounding box center [331, 348] width 11 height 12
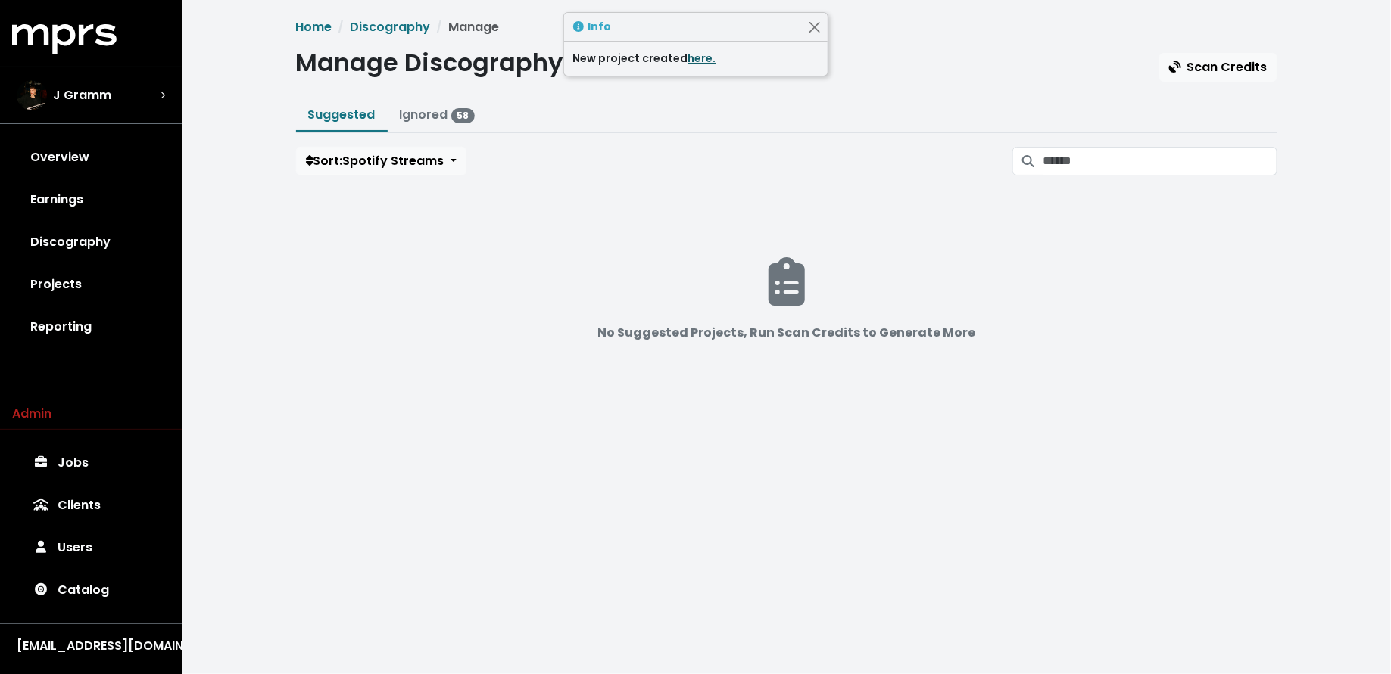
click at [706, 61] on link "here." at bounding box center [702, 58] width 28 height 15
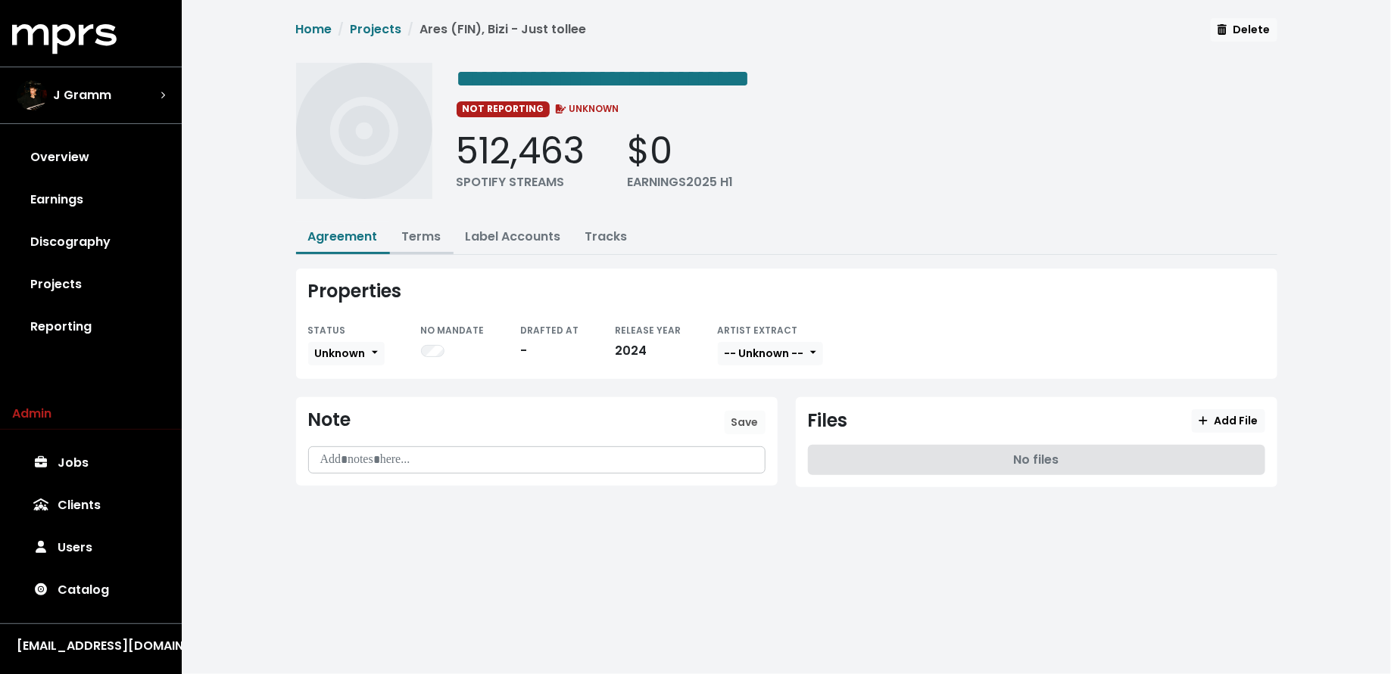
click at [412, 234] on link "Terms" at bounding box center [421, 236] width 39 height 17
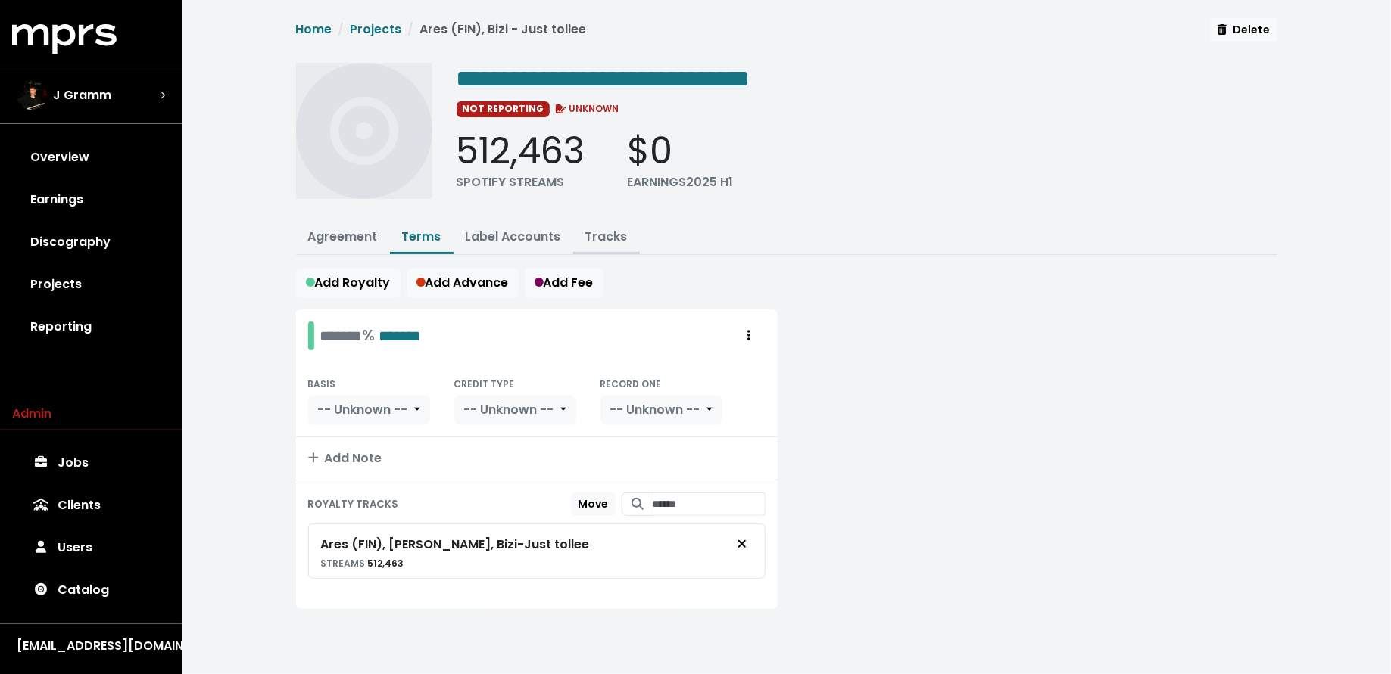
click at [605, 237] on link "Tracks" at bounding box center [606, 236] width 42 height 17
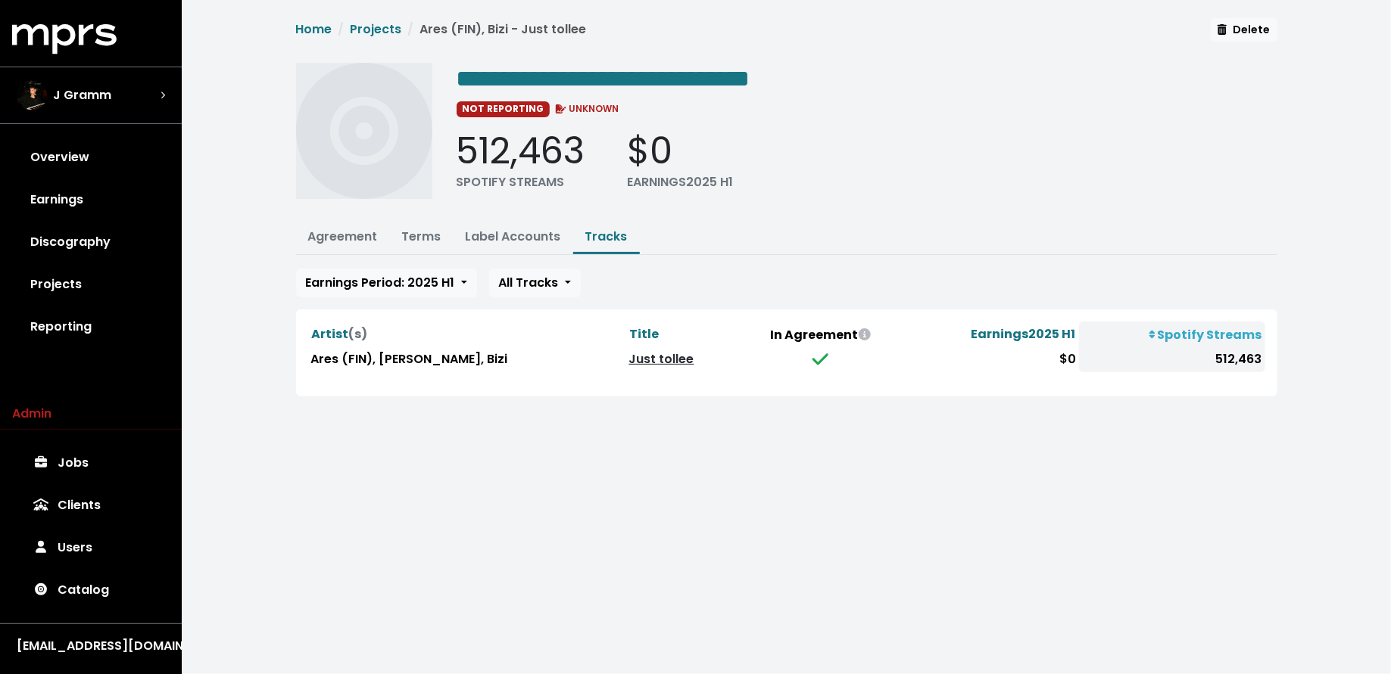
click at [629, 353] on link "Just tollee" at bounding box center [661, 358] width 65 height 17
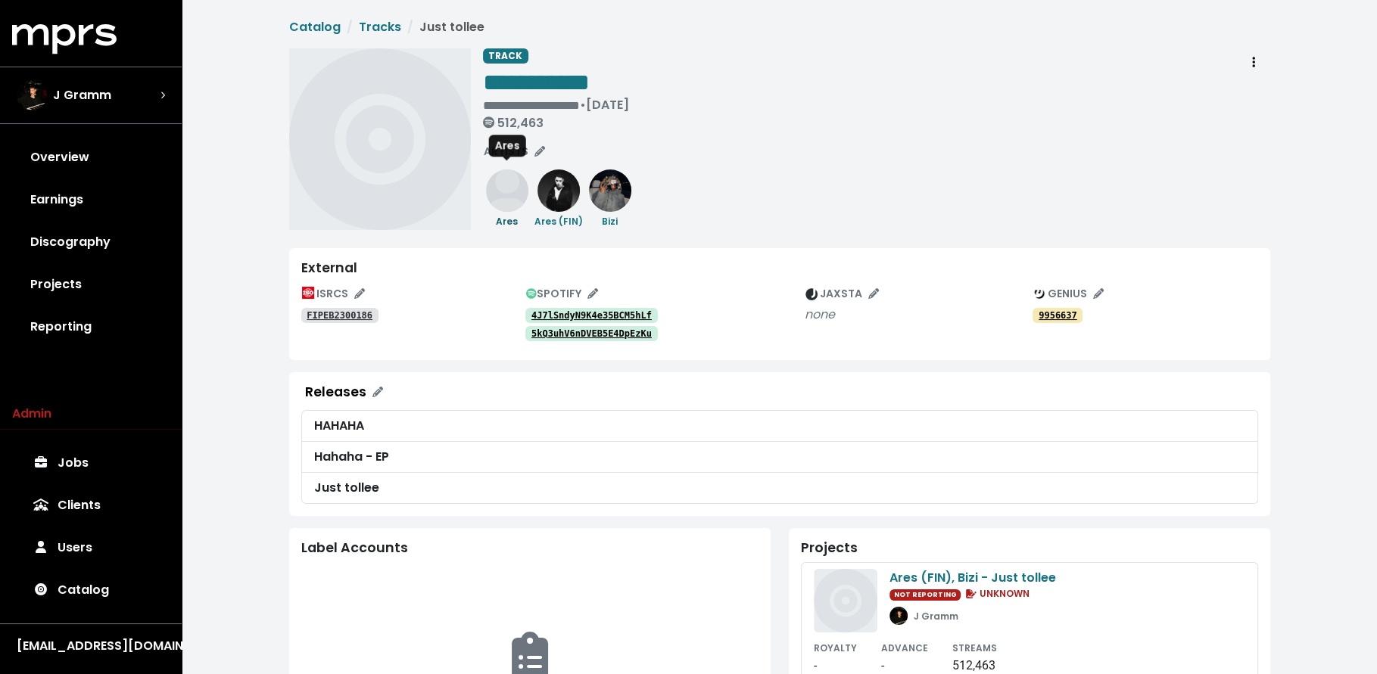
click at [500, 219] on small "Ares" at bounding box center [507, 221] width 22 height 13
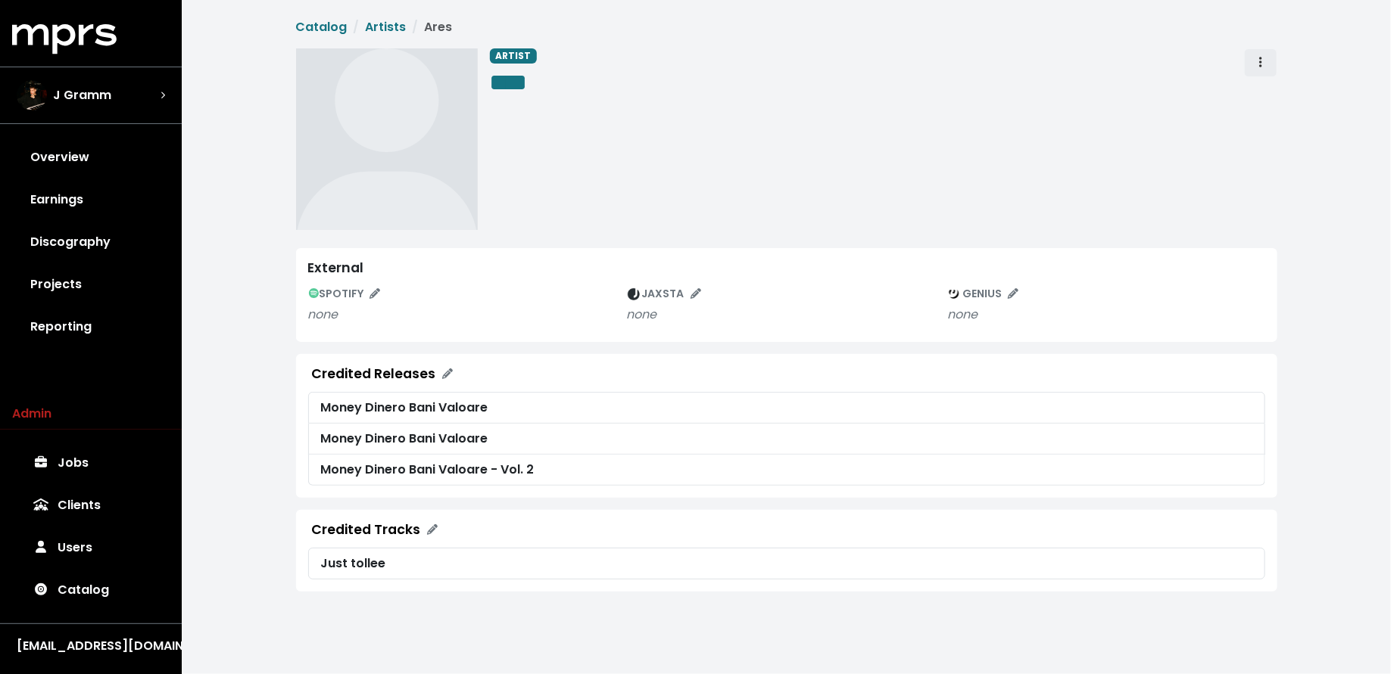
click at [1260, 57] on icon "Artist actions" at bounding box center [1260, 62] width 3 height 12
click at [1265, 92] on link "Merge" at bounding box center [1304, 96] width 120 height 24
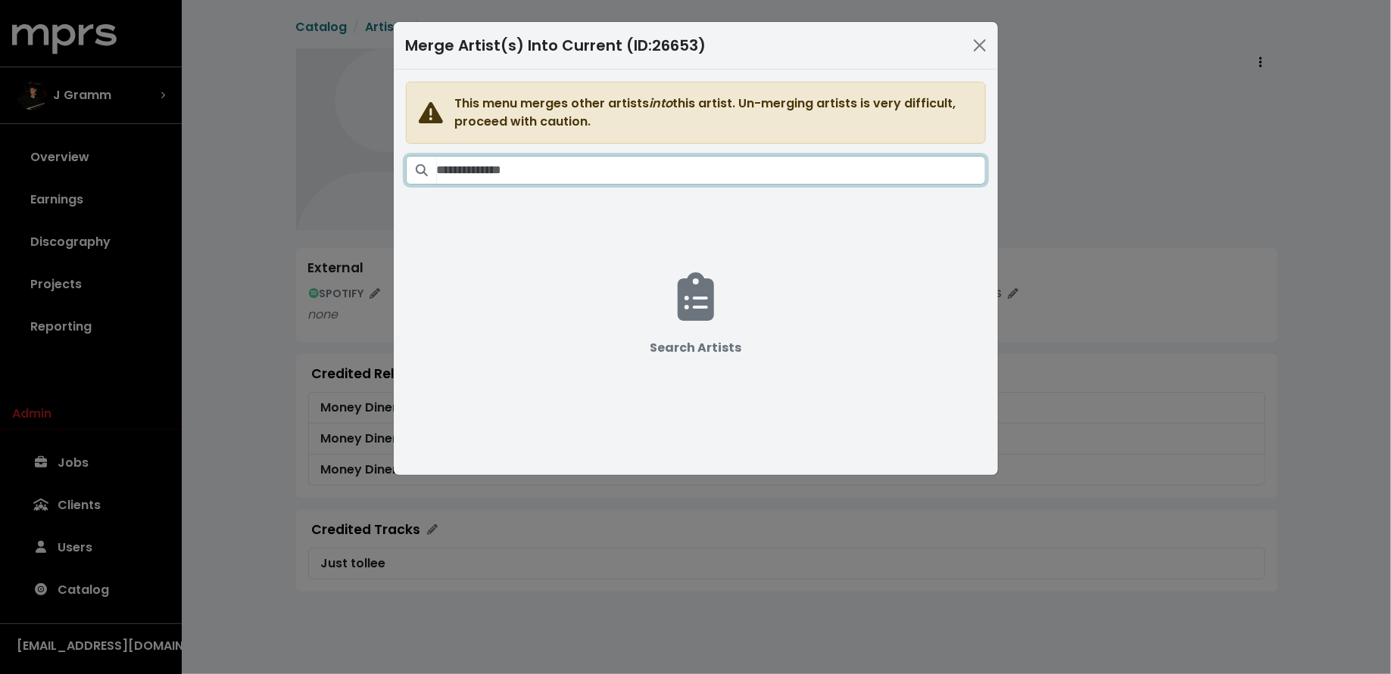
click at [696, 173] on input "Search artists" at bounding box center [711, 170] width 549 height 29
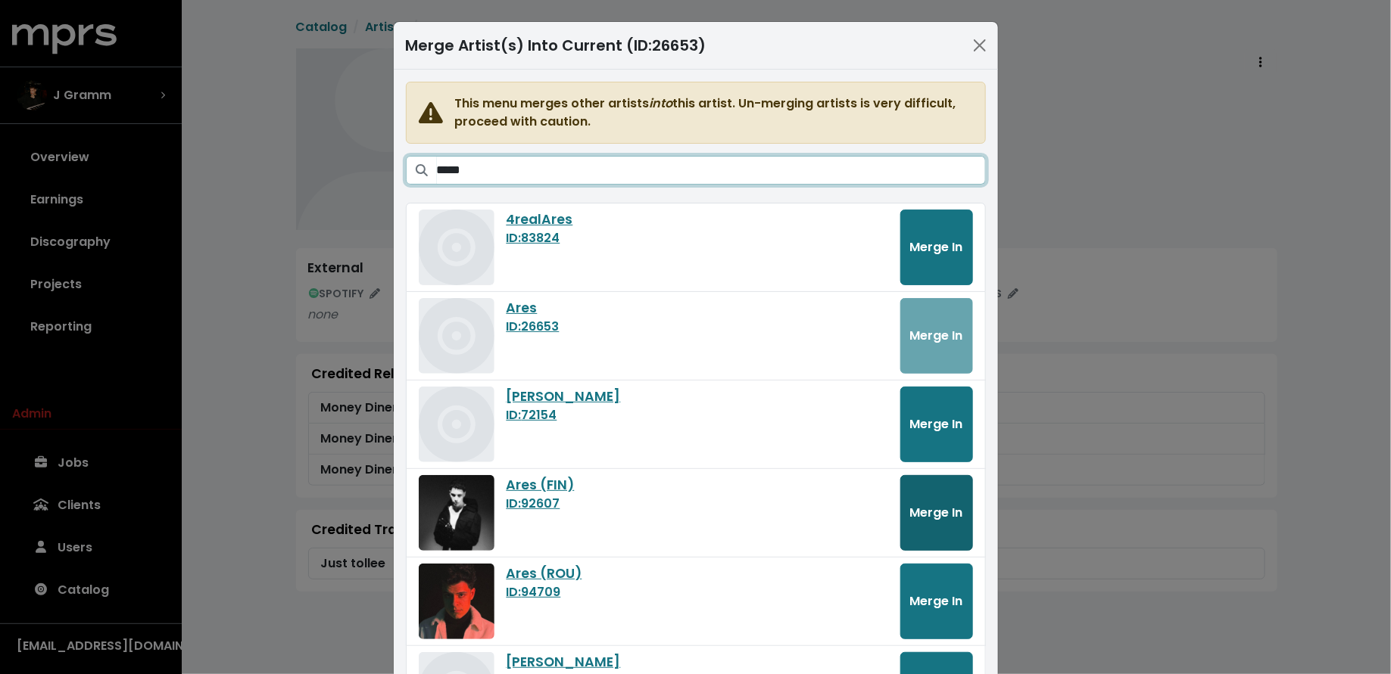
type input "****"
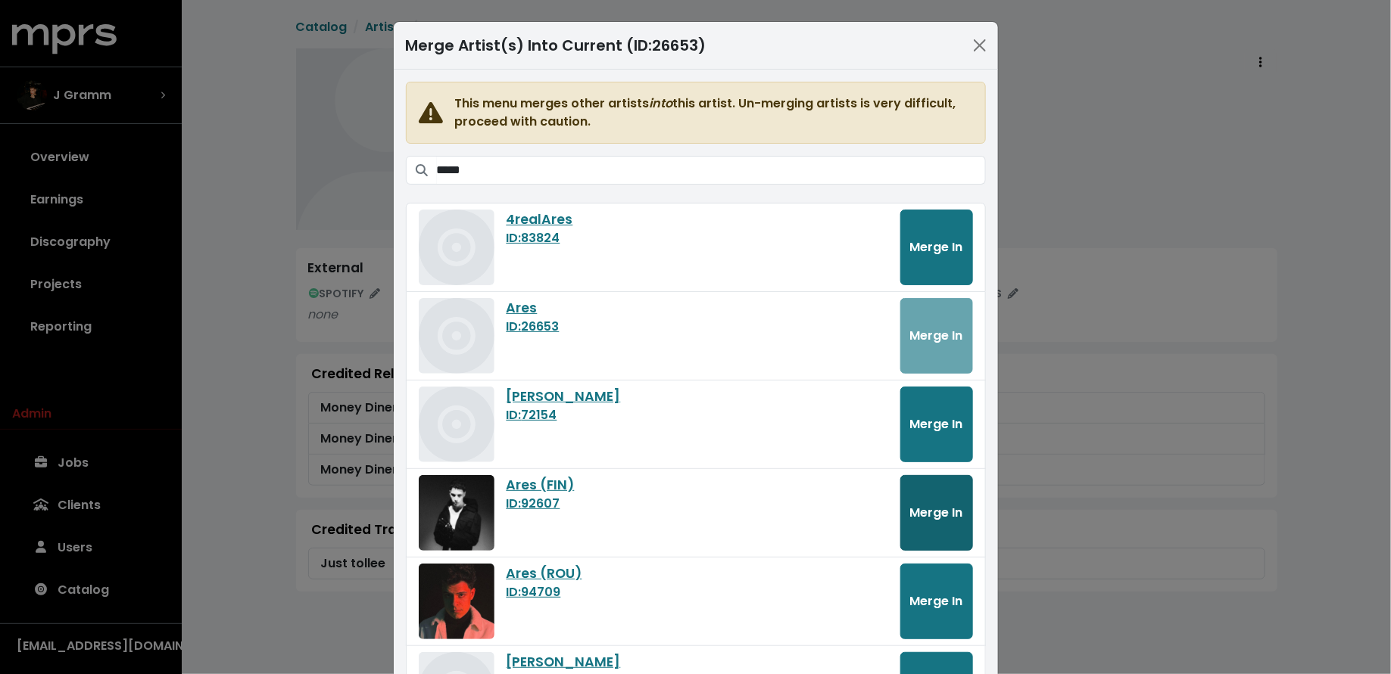
click at [942, 505] on span "Merge In" at bounding box center [936, 512] width 53 height 17
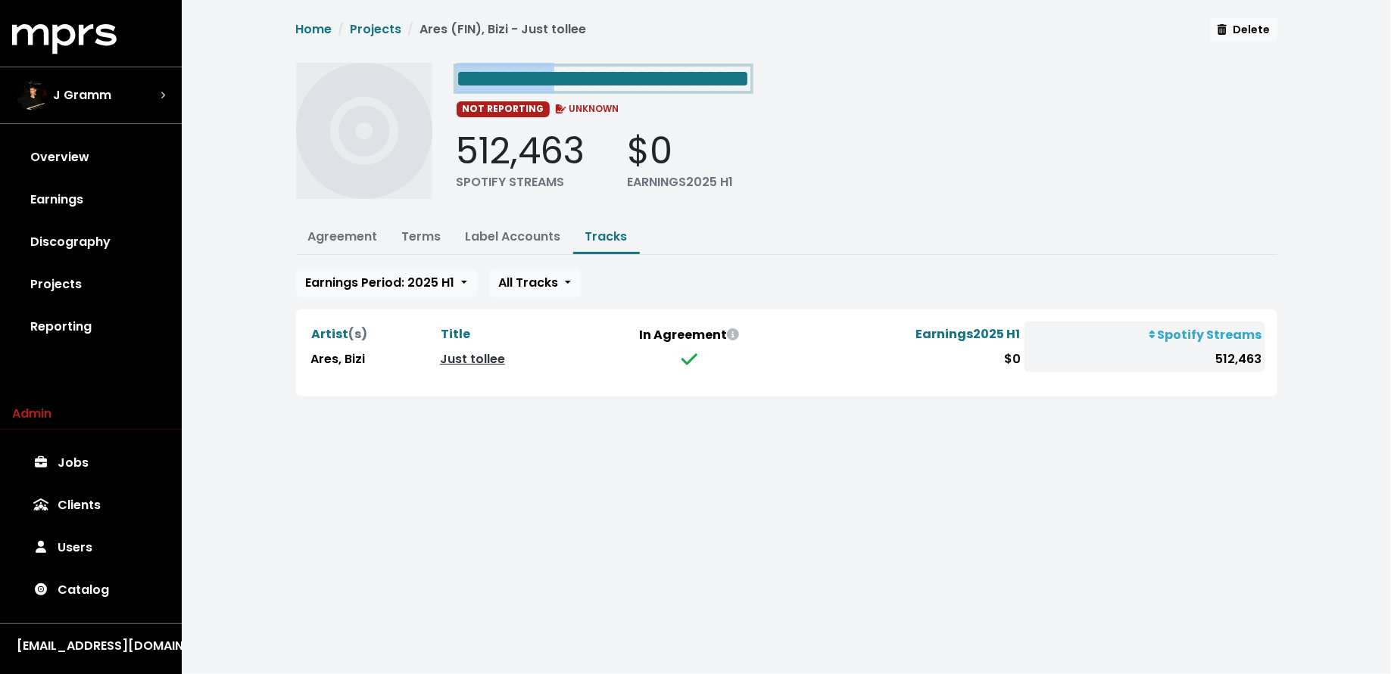
click at [574, 73] on span "**********" at bounding box center [603, 79] width 294 height 24
click at [405, 234] on link "Terms" at bounding box center [421, 236] width 39 height 17
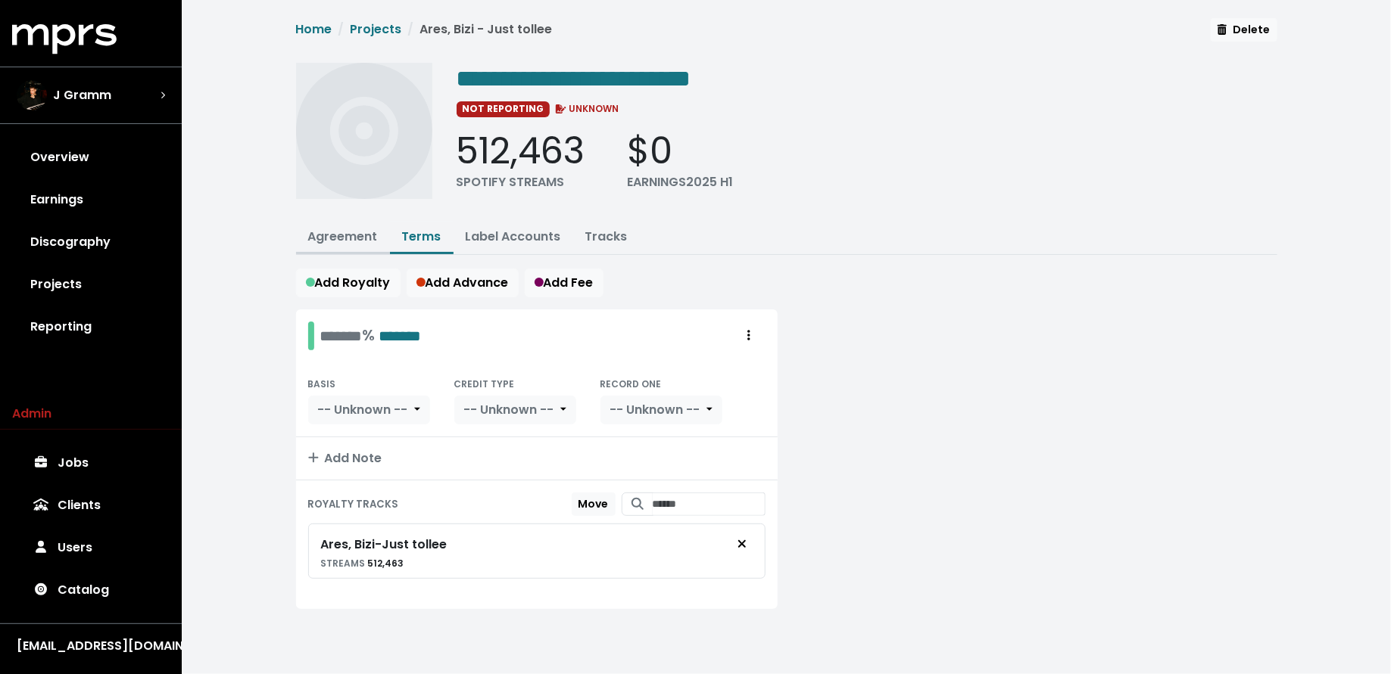
click at [357, 238] on link "Agreement" at bounding box center [343, 236] width 70 height 17
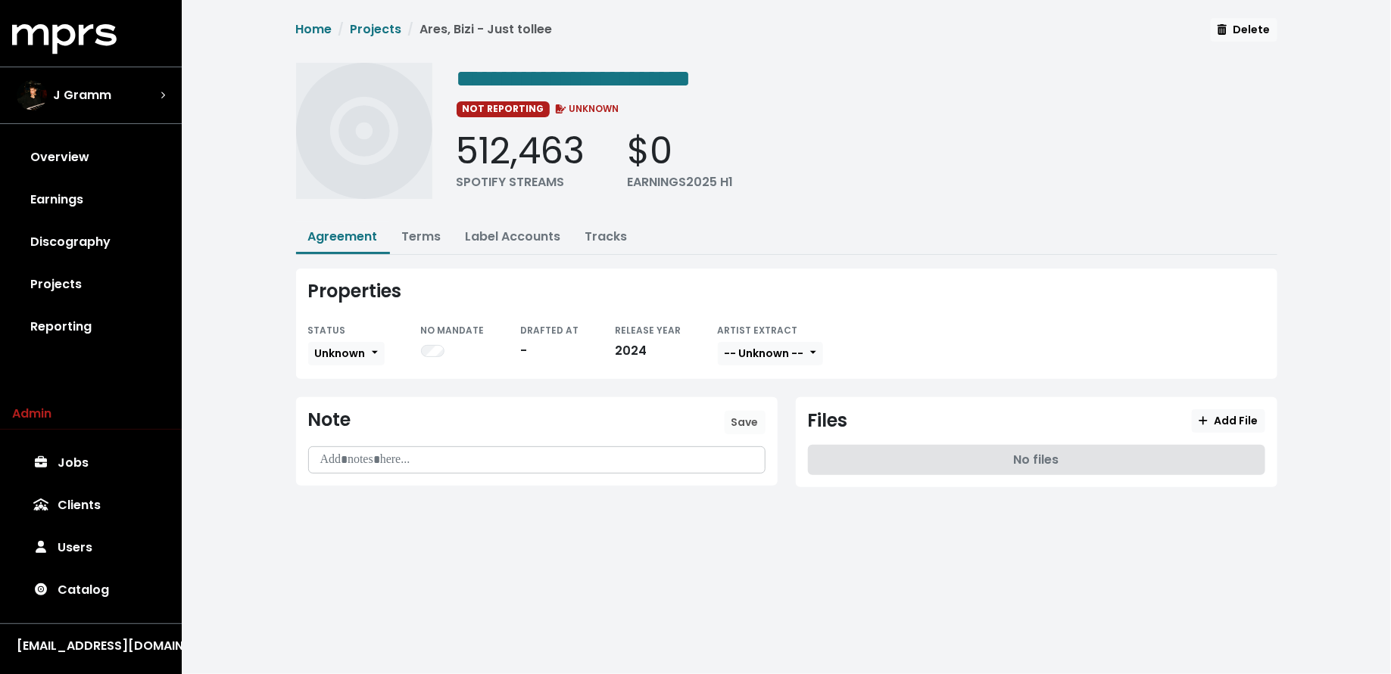
click at [357, 366] on div "Properties STATUS Unknown NO MANDATE DRAFTED AT - RELEASE YEAR 2024 ARTIST EXTR…" at bounding box center [786, 324] width 981 height 111
click at [357, 352] on span "Unknown" at bounding box center [340, 353] width 51 height 15
click at [344, 404] on link "Missing" at bounding box center [380, 409] width 142 height 24
click at [116, 235] on link "Discography" at bounding box center [90, 242] width 157 height 42
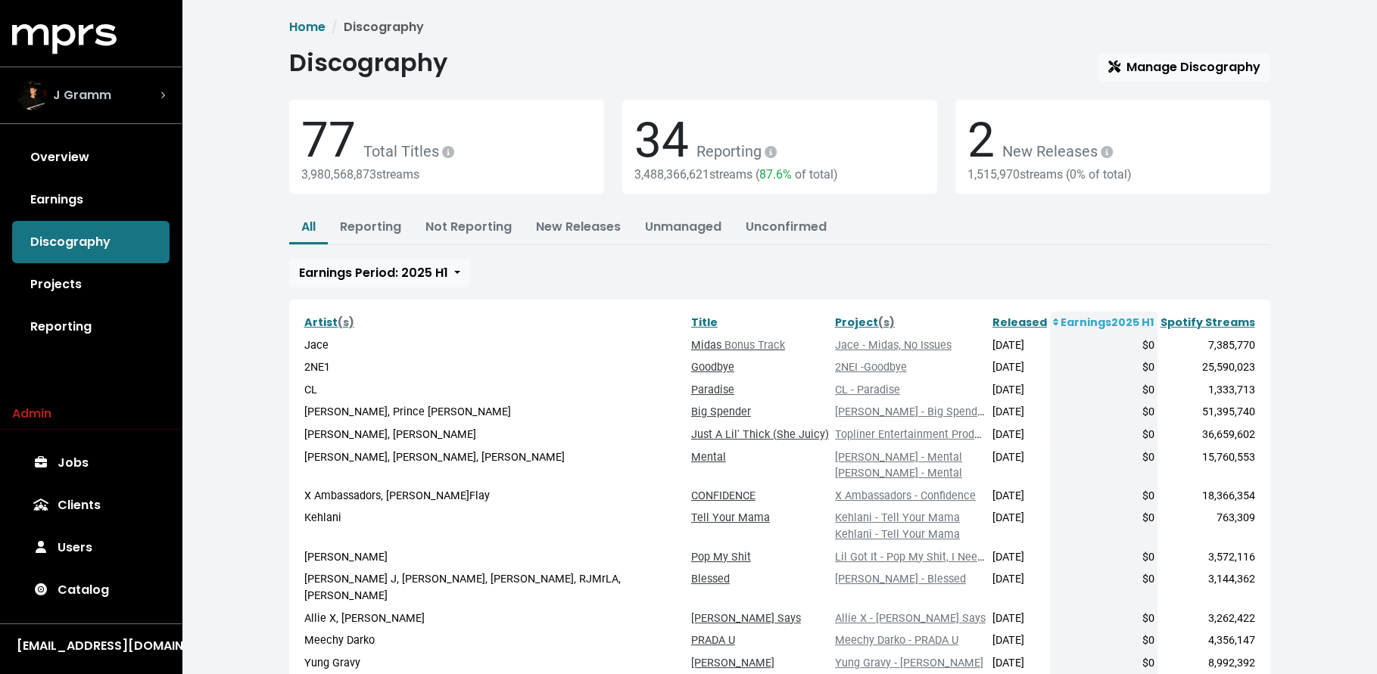
click at [120, 92] on div "J Gramm" at bounding box center [91, 95] width 148 height 30
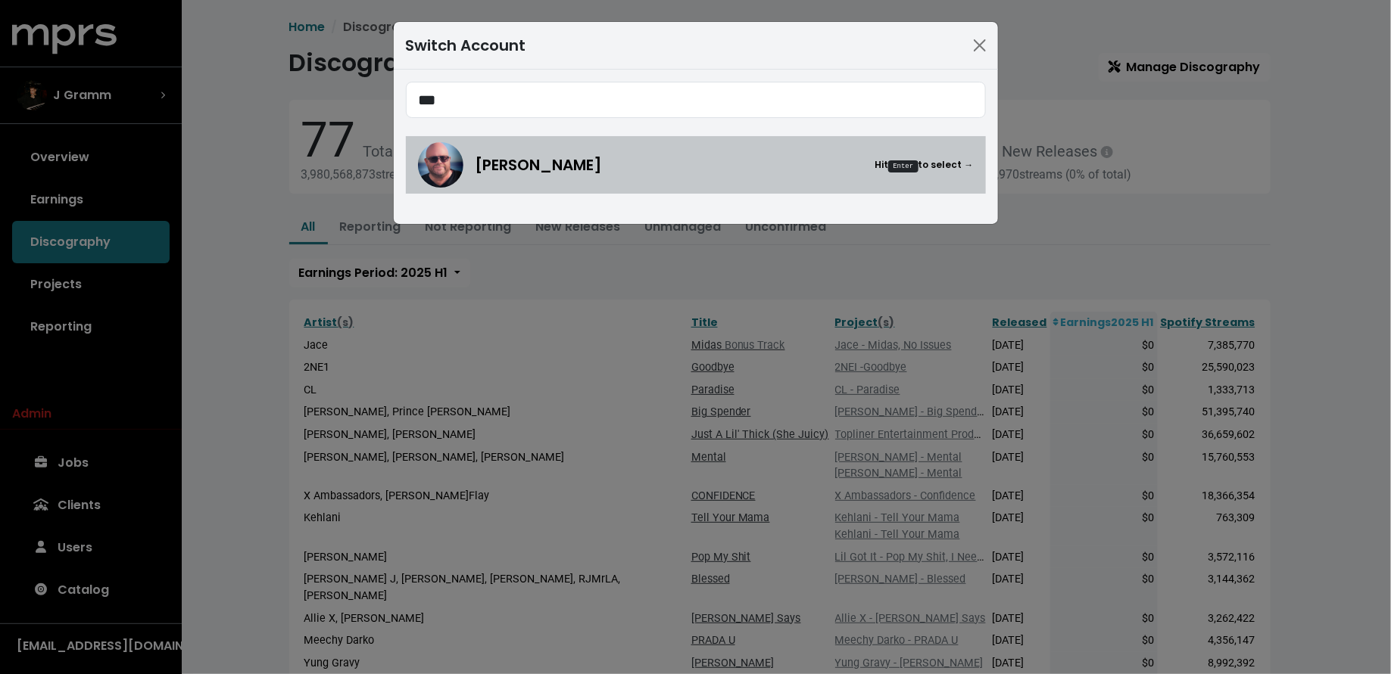
type input "***"
click at [443, 160] on img at bounding box center [440, 164] width 45 height 45
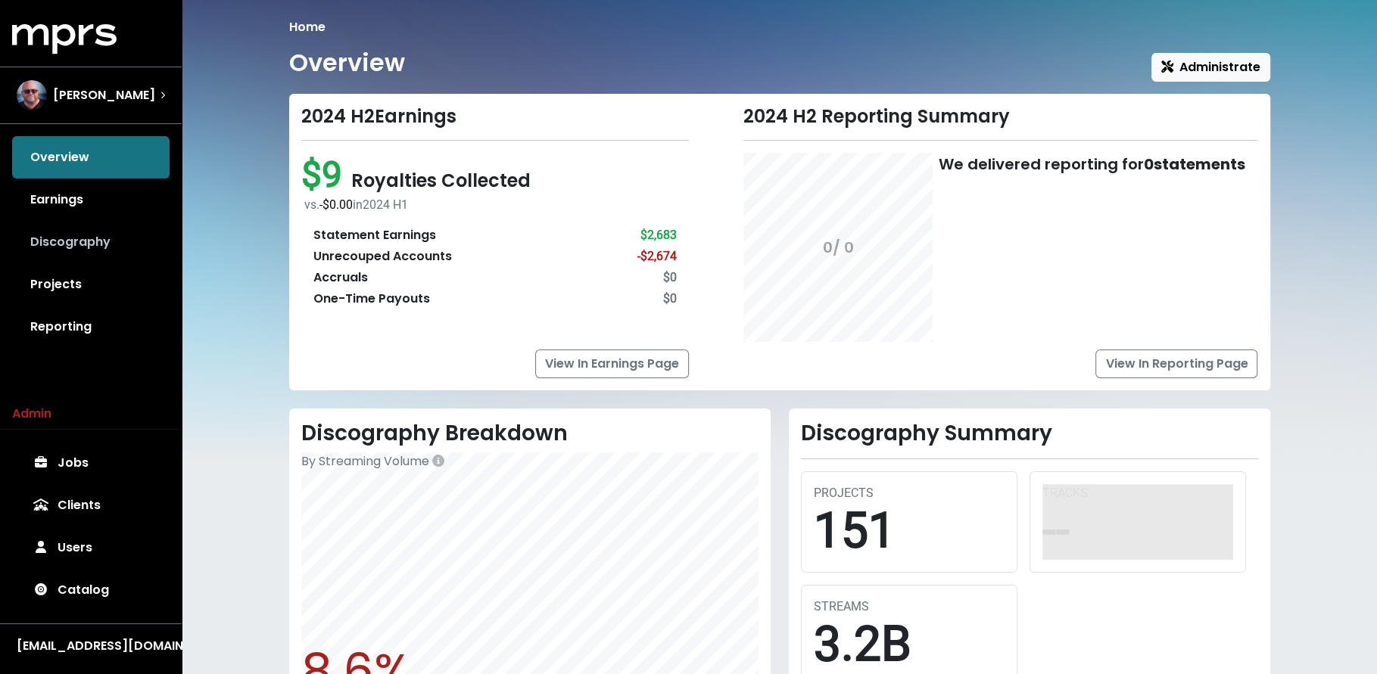
click at [118, 232] on link "Discography" at bounding box center [90, 242] width 157 height 42
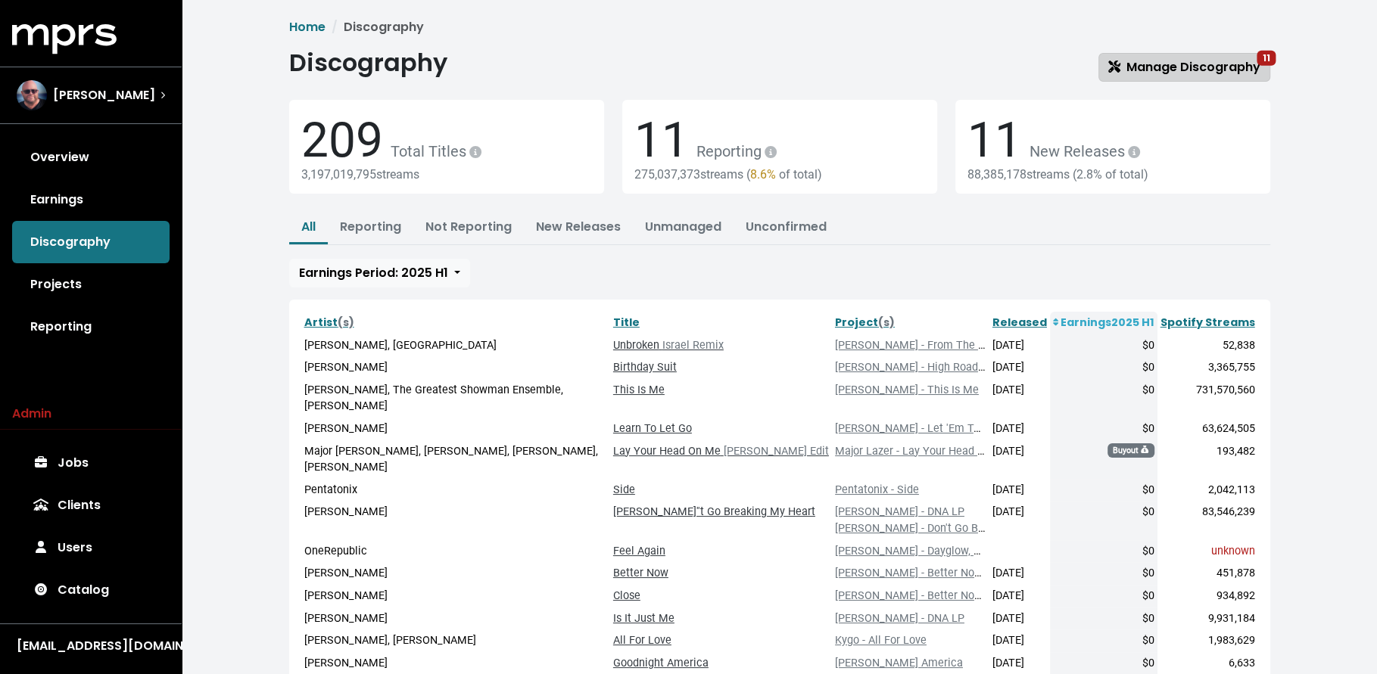
click at [1222, 68] on span "Manage Discography 11" at bounding box center [1184, 66] width 152 height 17
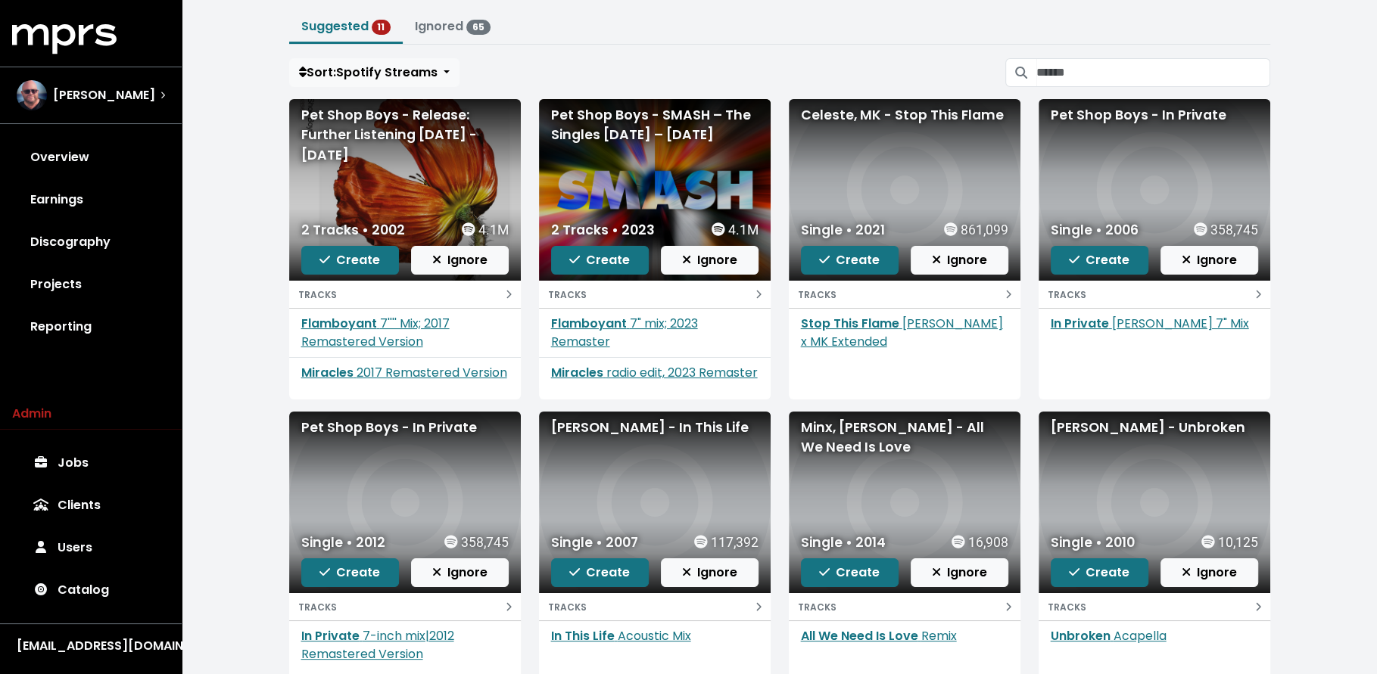
scroll to position [220, 0]
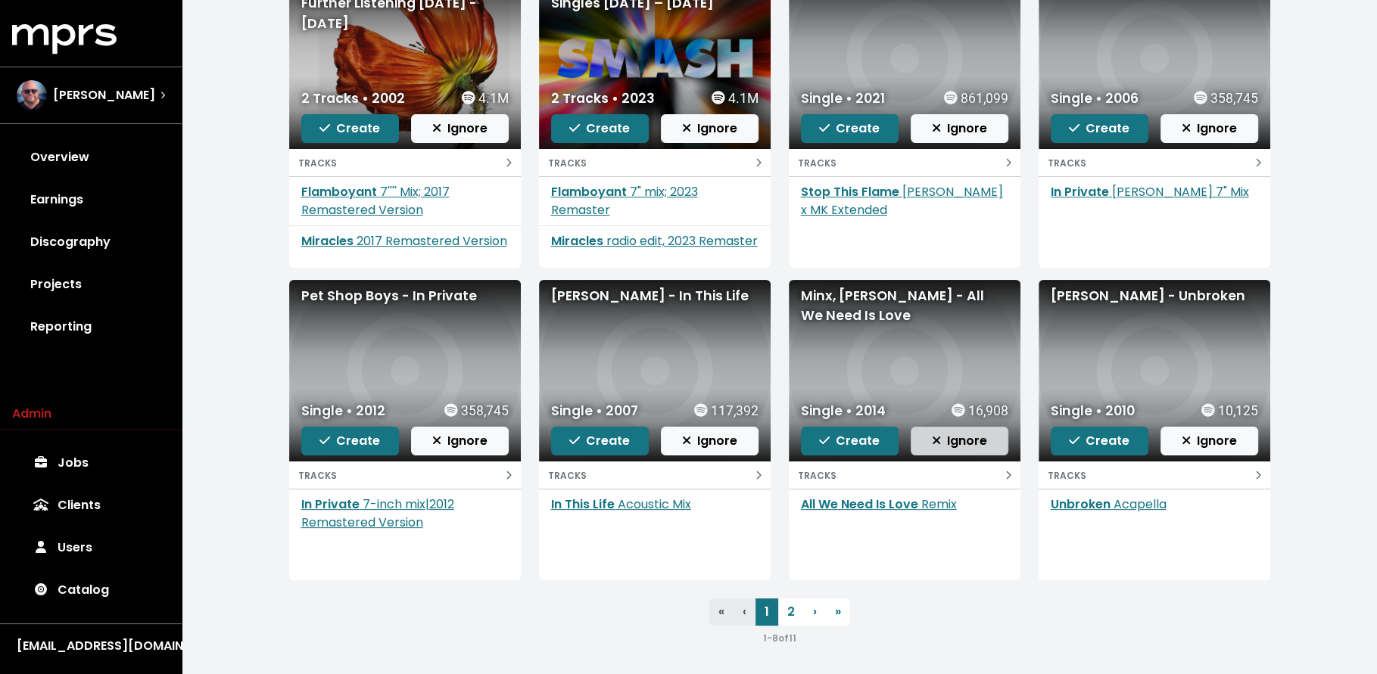
click at [988, 441] on button "Ignore" at bounding box center [960, 441] width 98 height 29
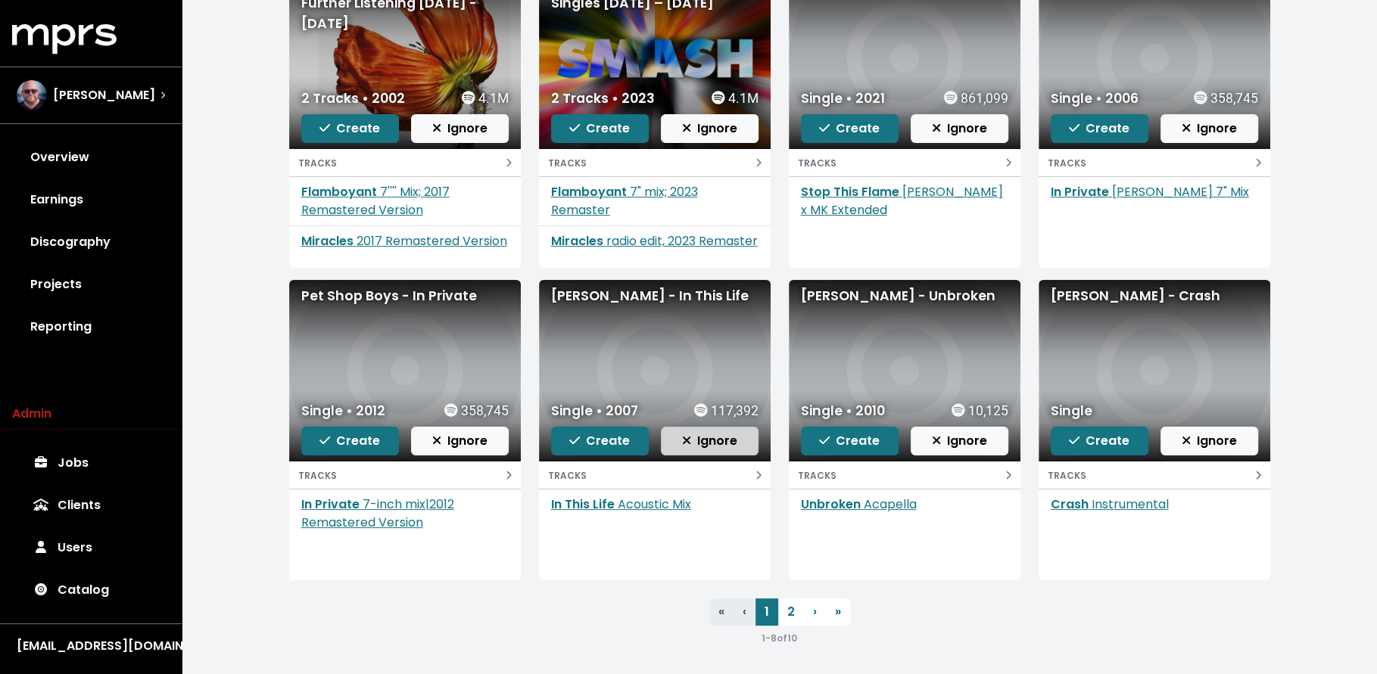
click at [712, 438] on span "Ignore" at bounding box center [709, 440] width 55 height 17
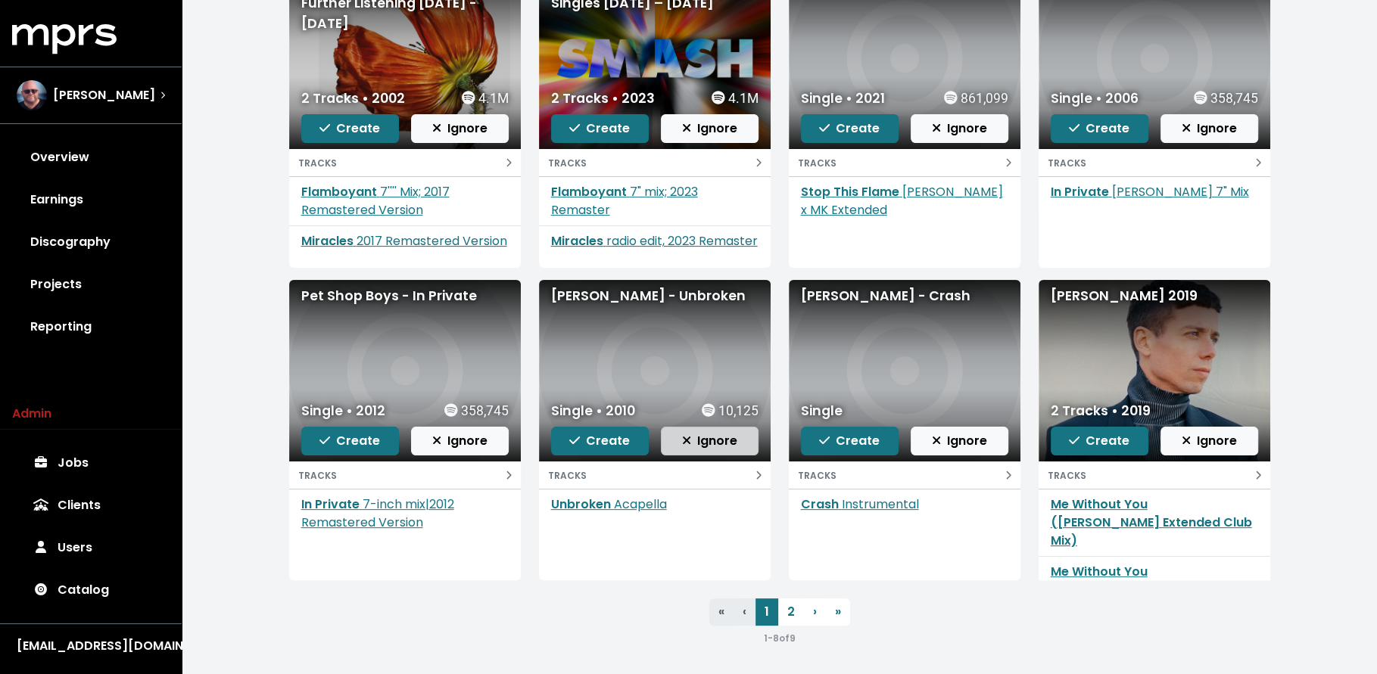
click at [688, 442] on icon "button" at bounding box center [686, 440] width 9 height 12
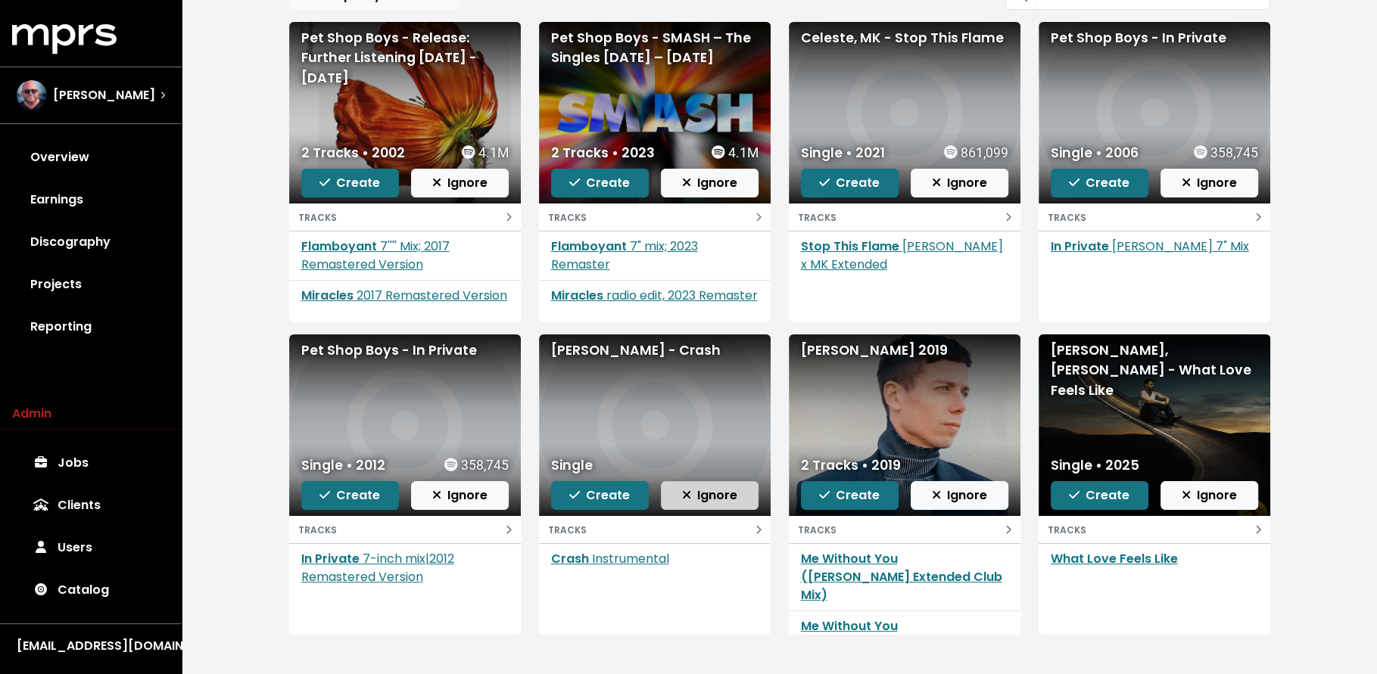
click at [705, 500] on span "Ignore" at bounding box center [709, 495] width 55 height 17
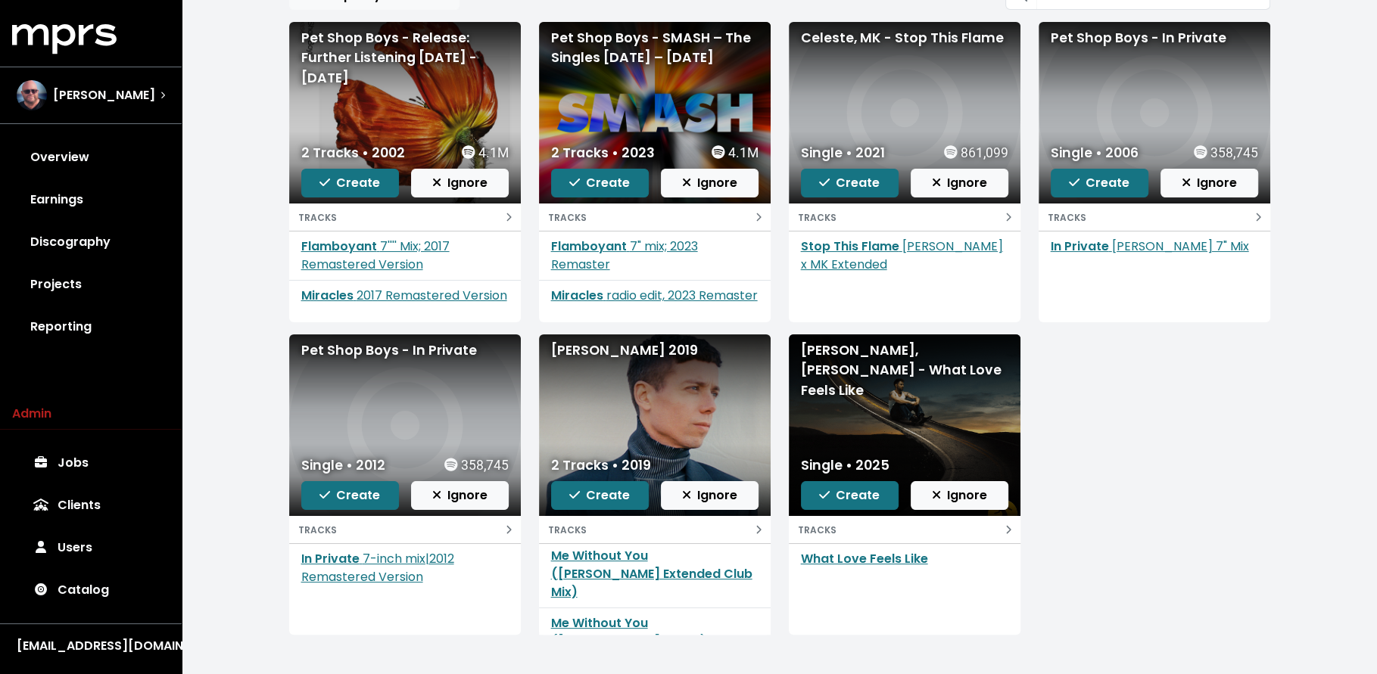
scroll to position [6, 0]
click at [712, 499] on span "Ignore" at bounding box center [709, 495] width 55 height 17
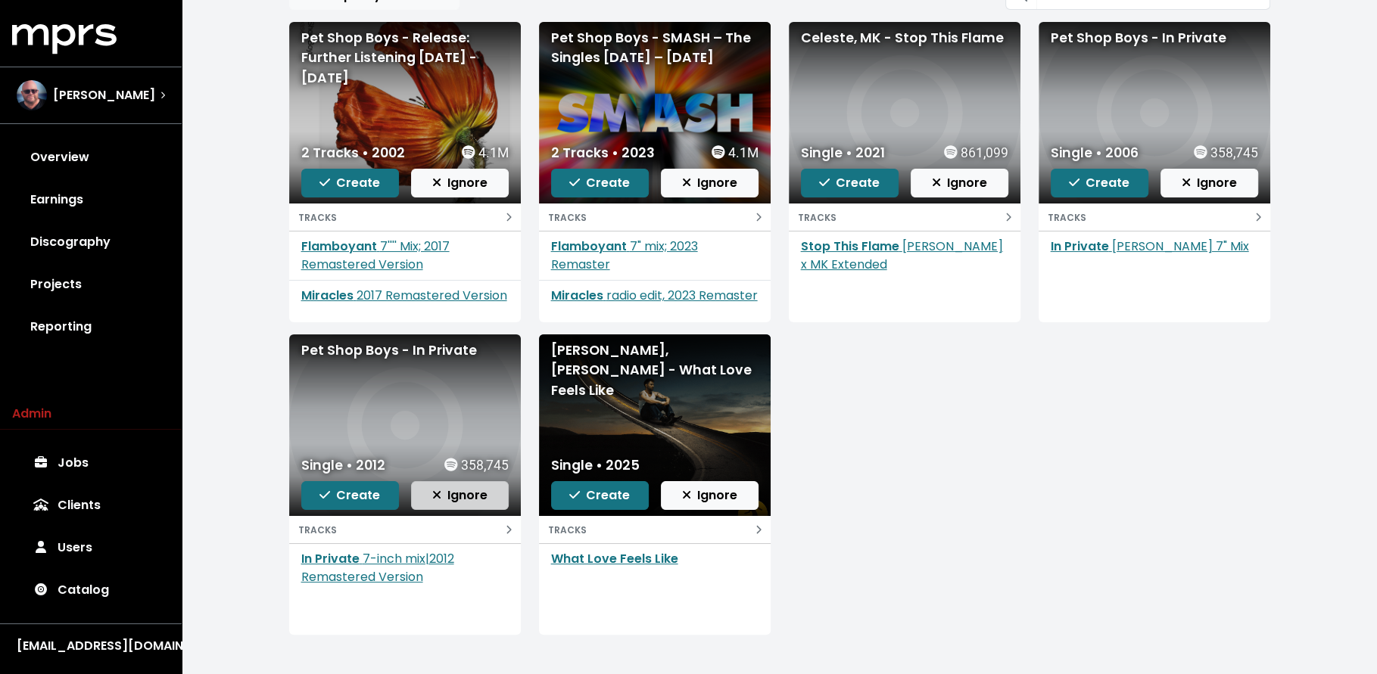
click at [456, 490] on span "Ignore" at bounding box center [459, 495] width 55 height 17
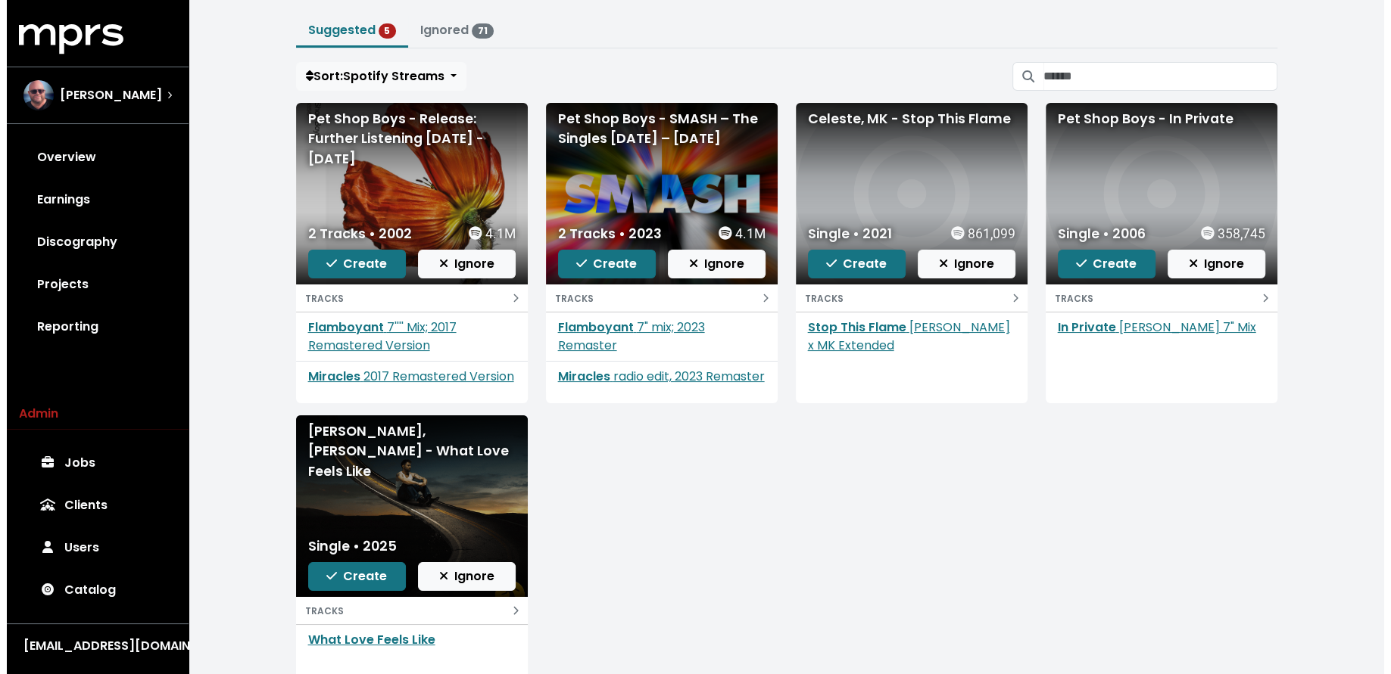
scroll to position [0, 0]
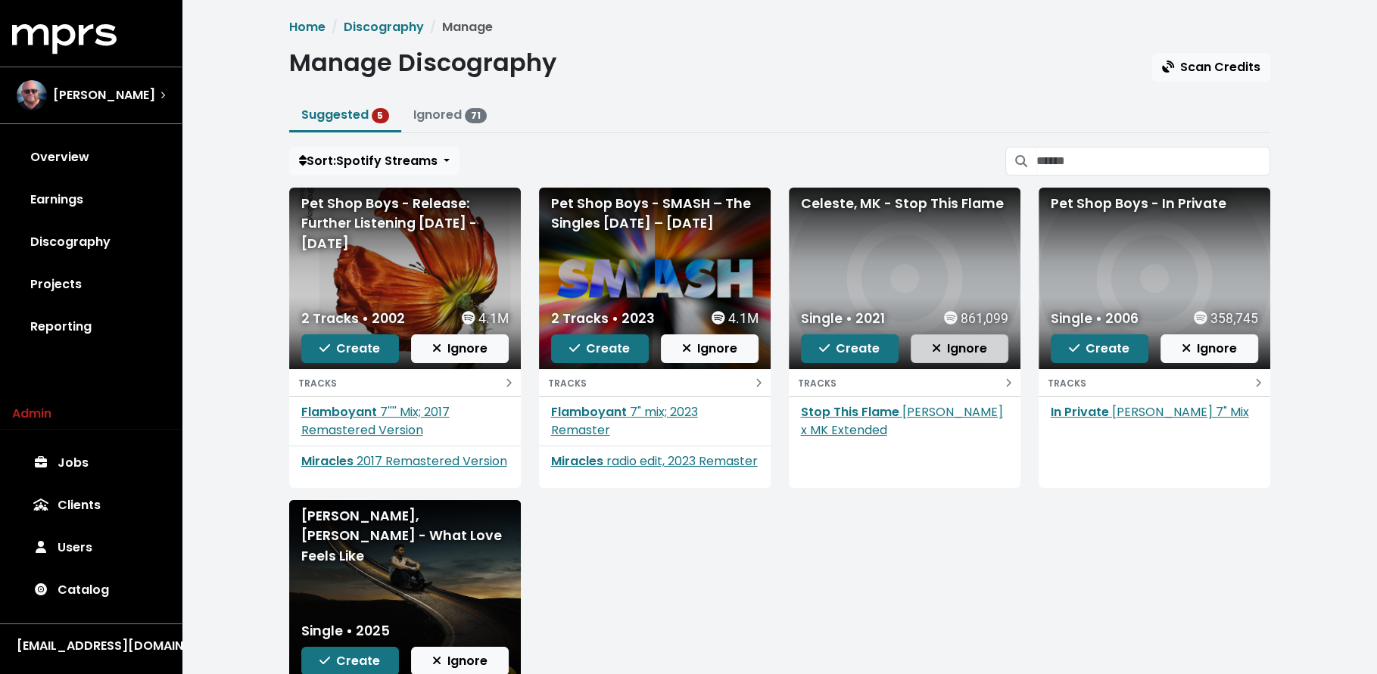
click at [952, 356] on span "Ignore" at bounding box center [959, 349] width 55 height 18
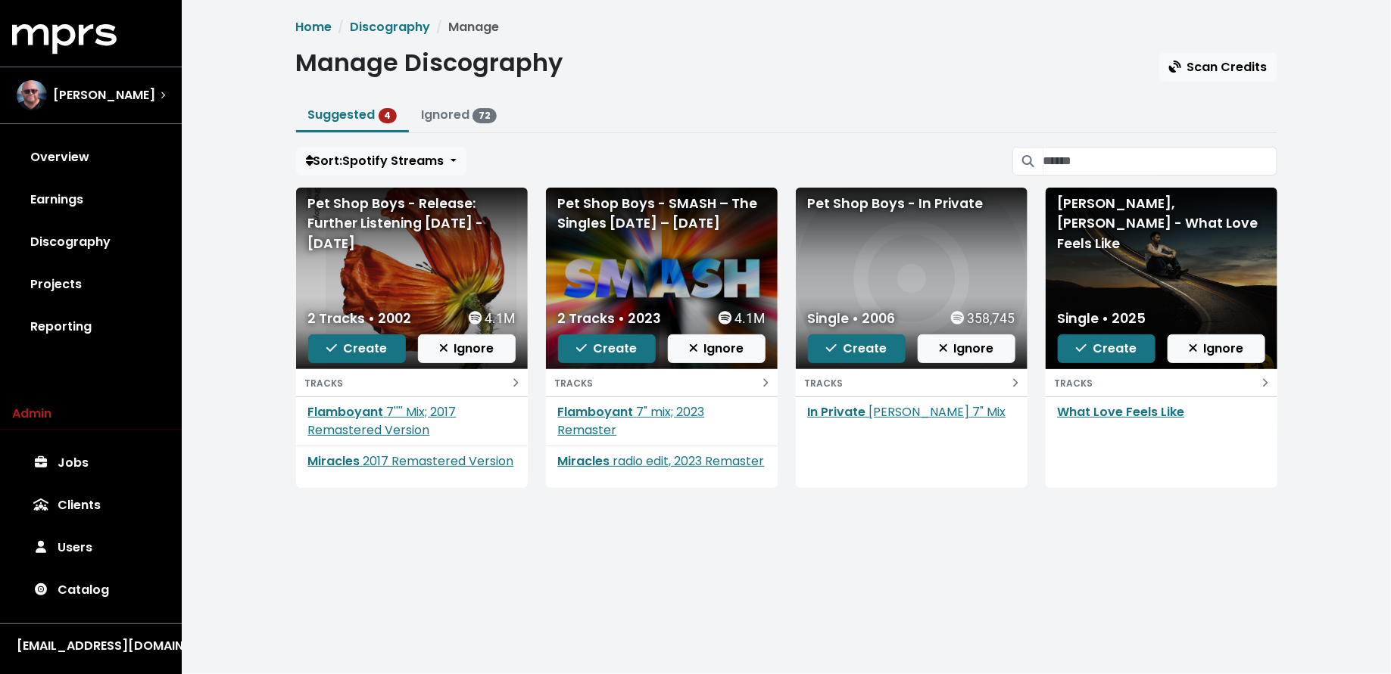
click at [952, 356] on span "Ignore" at bounding box center [966, 349] width 55 height 18
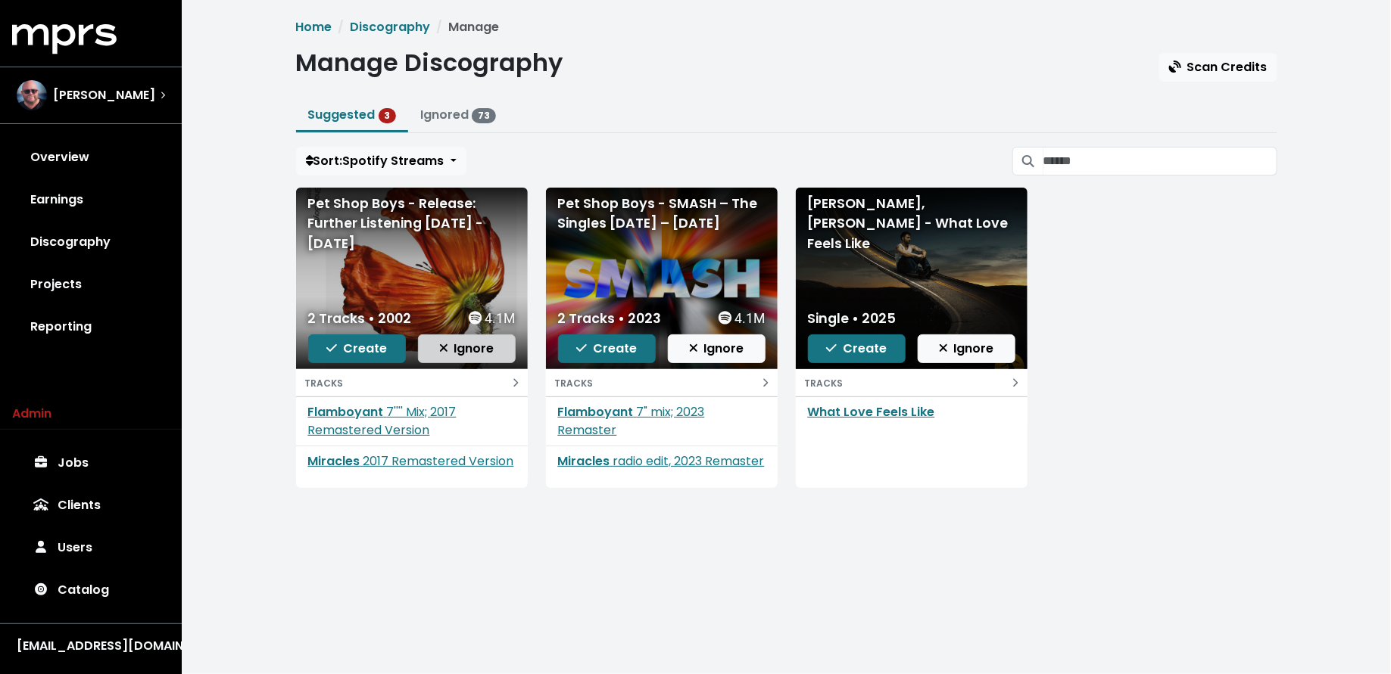
click at [455, 345] on span "Ignore" at bounding box center [466, 348] width 55 height 17
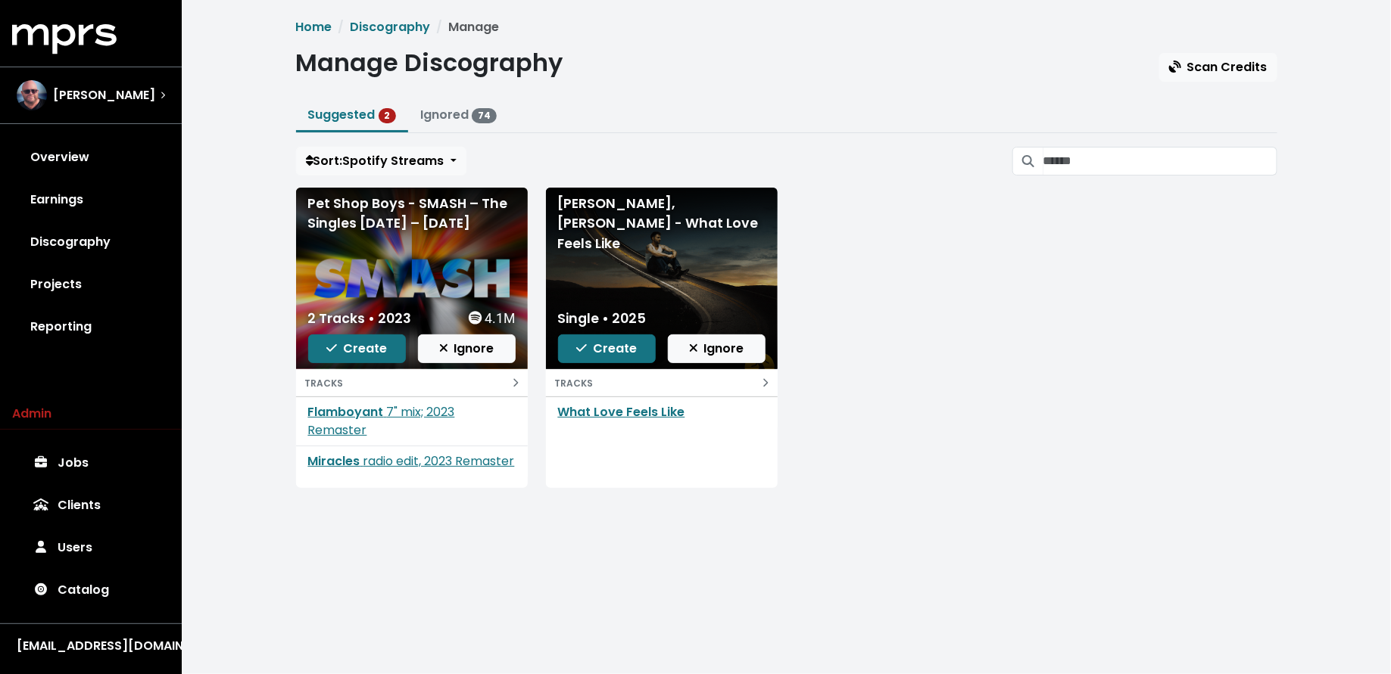
click at [455, 345] on span "Ignore" at bounding box center [466, 348] width 55 height 17
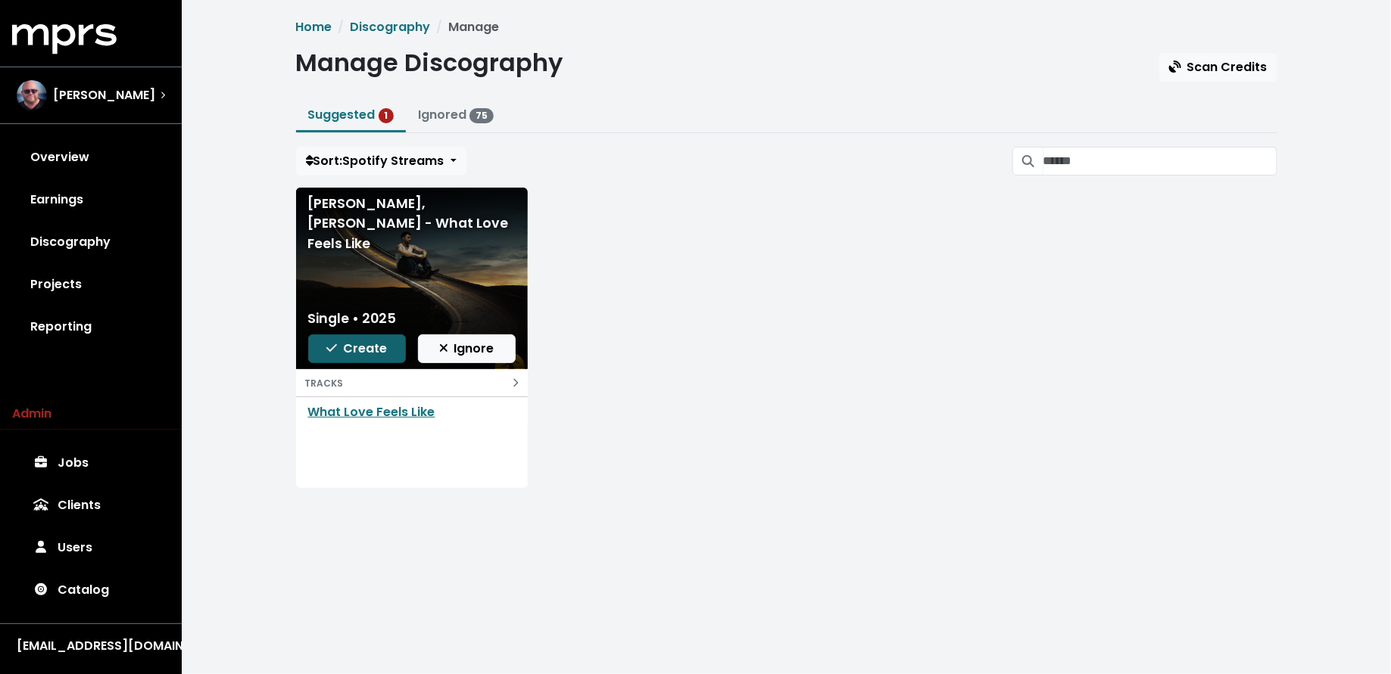
click at [384, 352] on span "Create" at bounding box center [356, 348] width 61 height 17
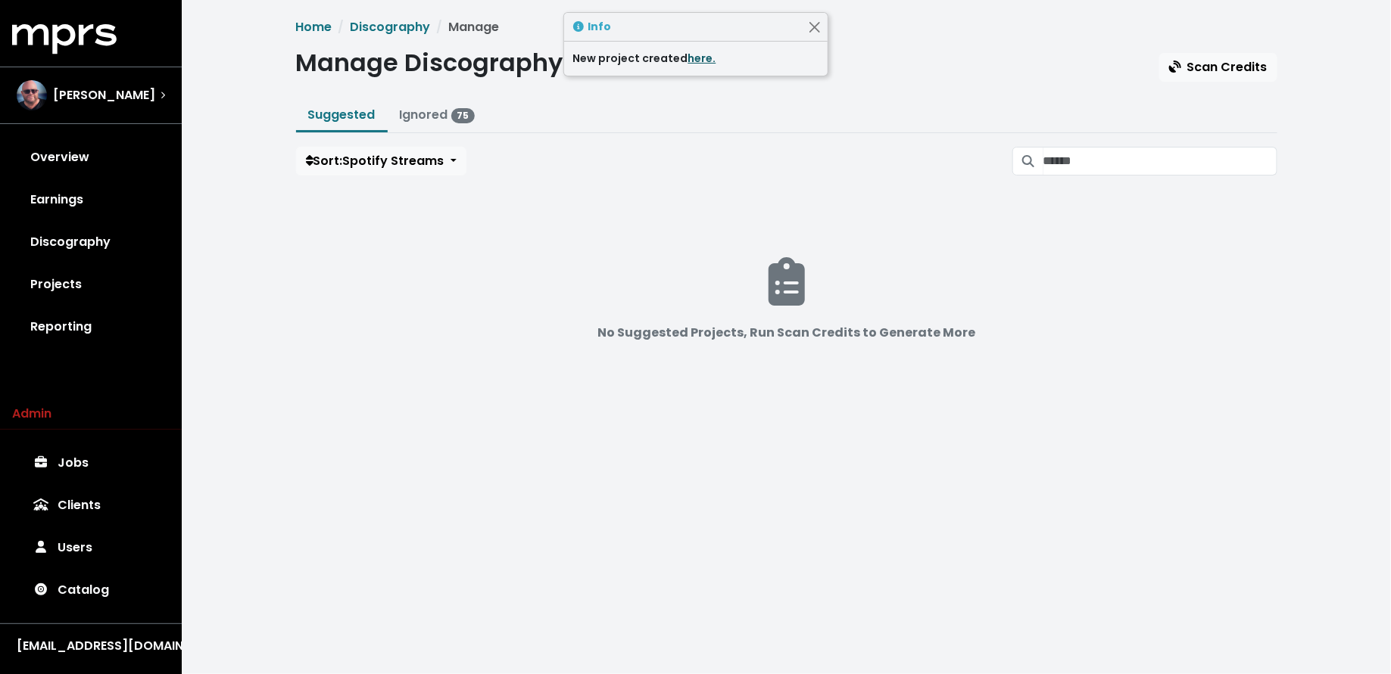
click at [690, 58] on link "here." at bounding box center [702, 58] width 28 height 15
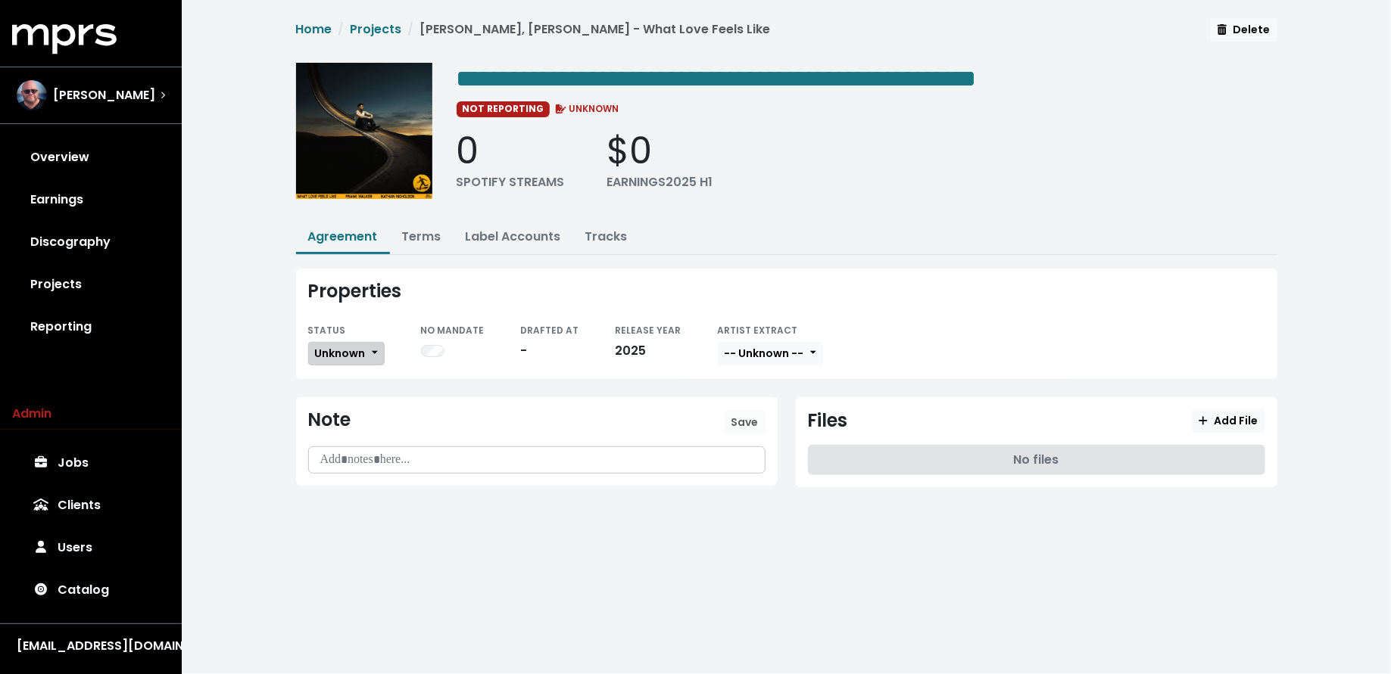
click at [382, 350] on button "Unknown" at bounding box center [346, 353] width 76 height 23
click at [360, 408] on link "Missing" at bounding box center [380, 409] width 142 height 24
click at [595, 228] on link "Tracks" at bounding box center [606, 236] width 42 height 17
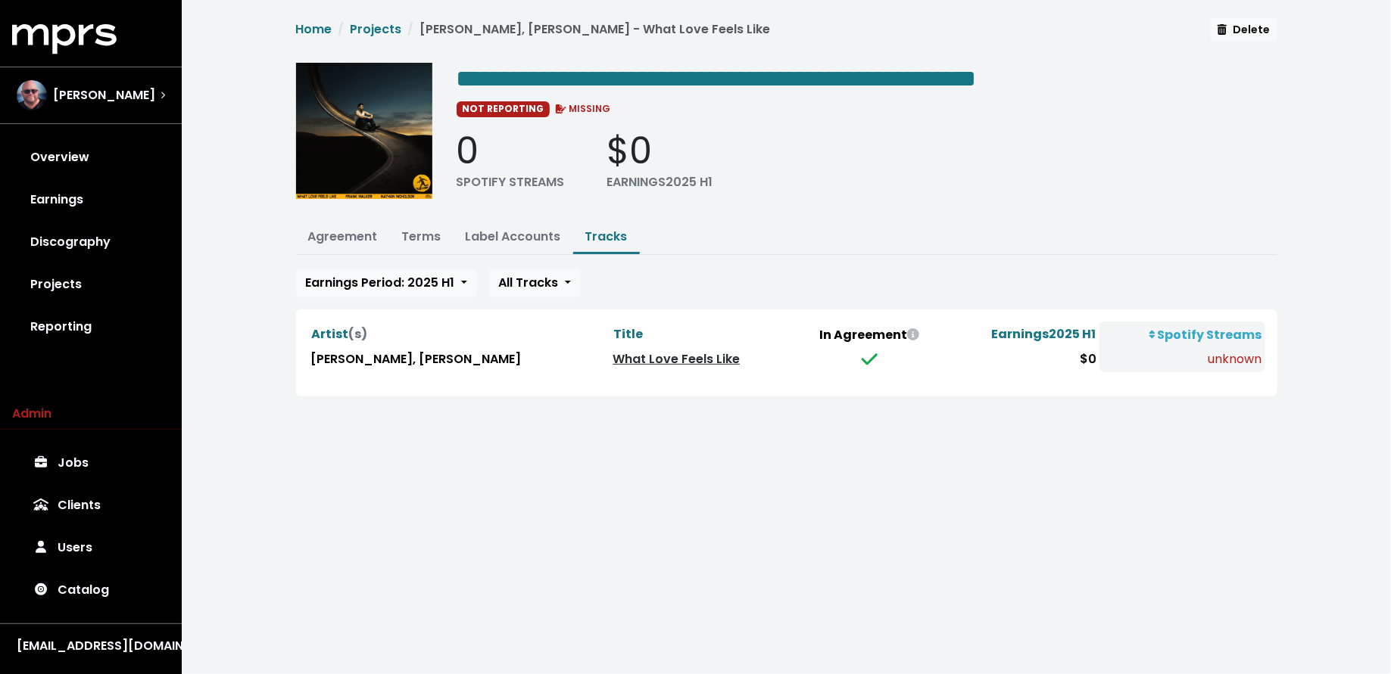
click at [652, 356] on link "What Love Feels Like" at bounding box center [675, 358] width 127 height 17
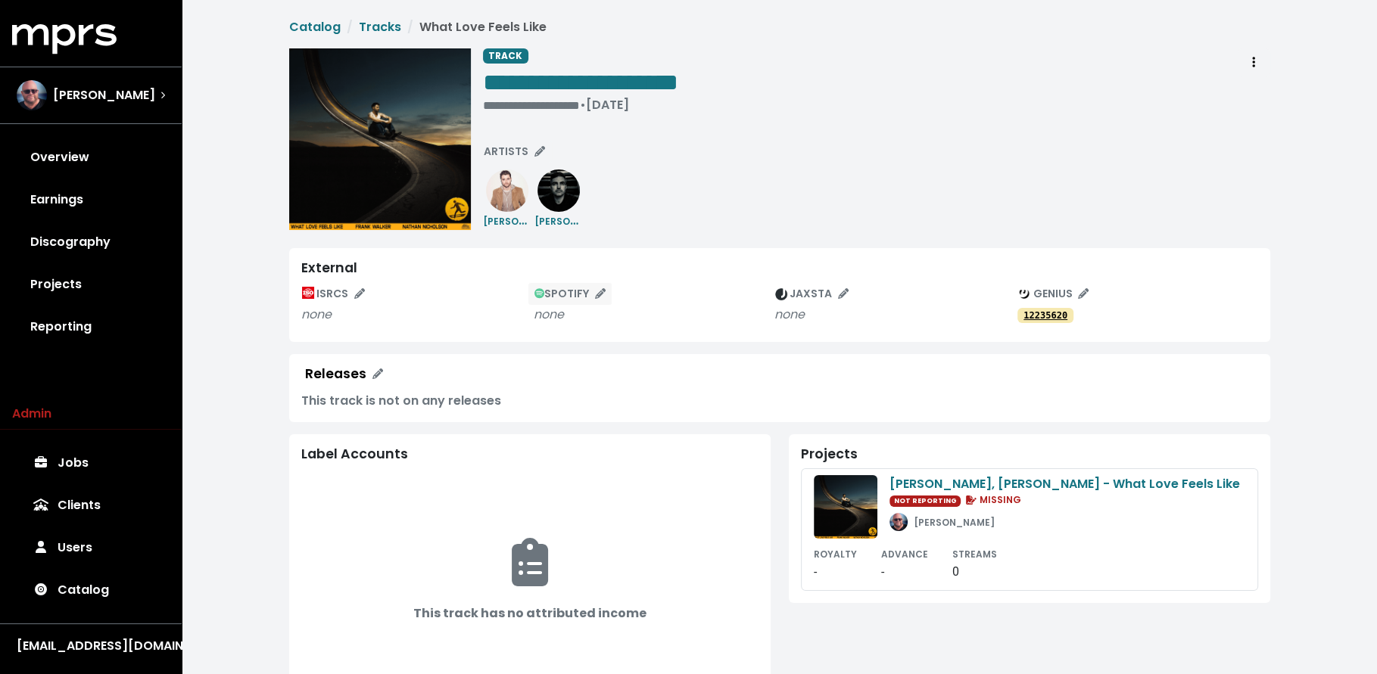
click at [572, 300] on span "SPOTIFY" at bounding box center [570, 293] width 72 height 15
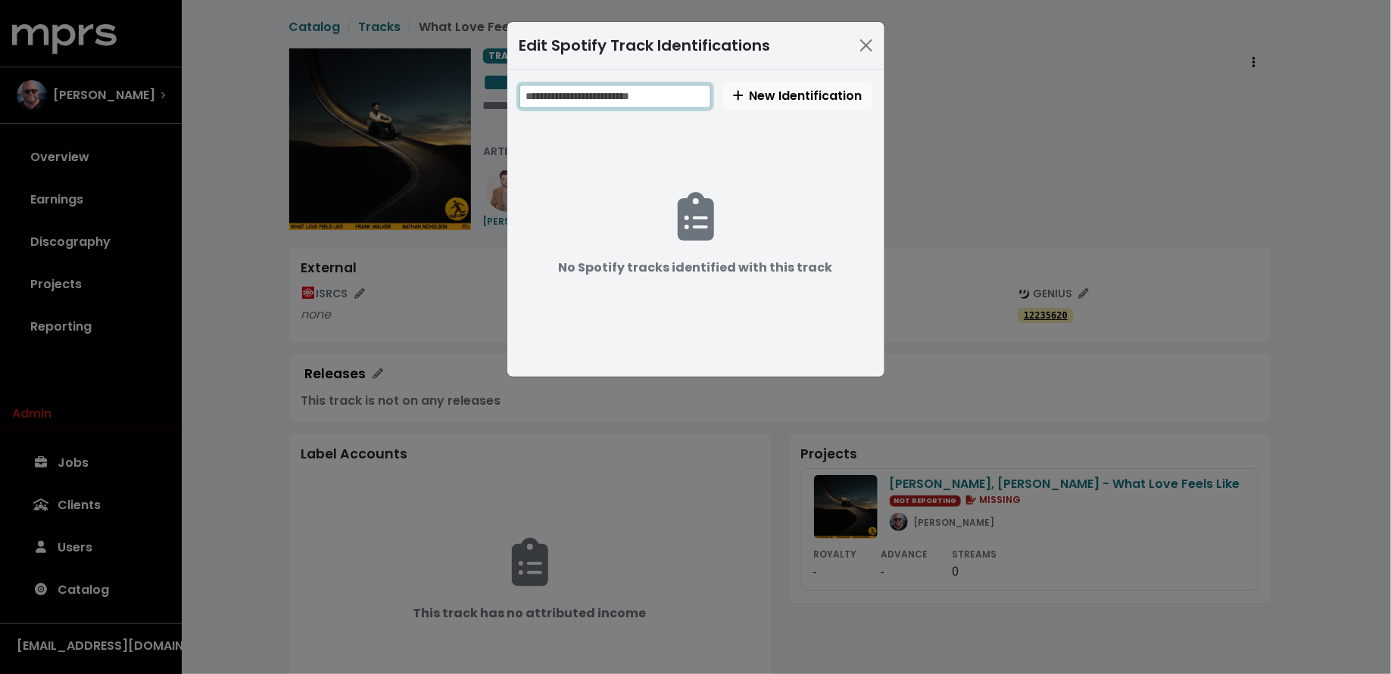
click at [692, 94] on input "text" at bounding box center [615, 96] width 192 height 23
paste input "**********"
click at [648, 98] on input "**********" at bounding box center [616, 96] width 194 height 23
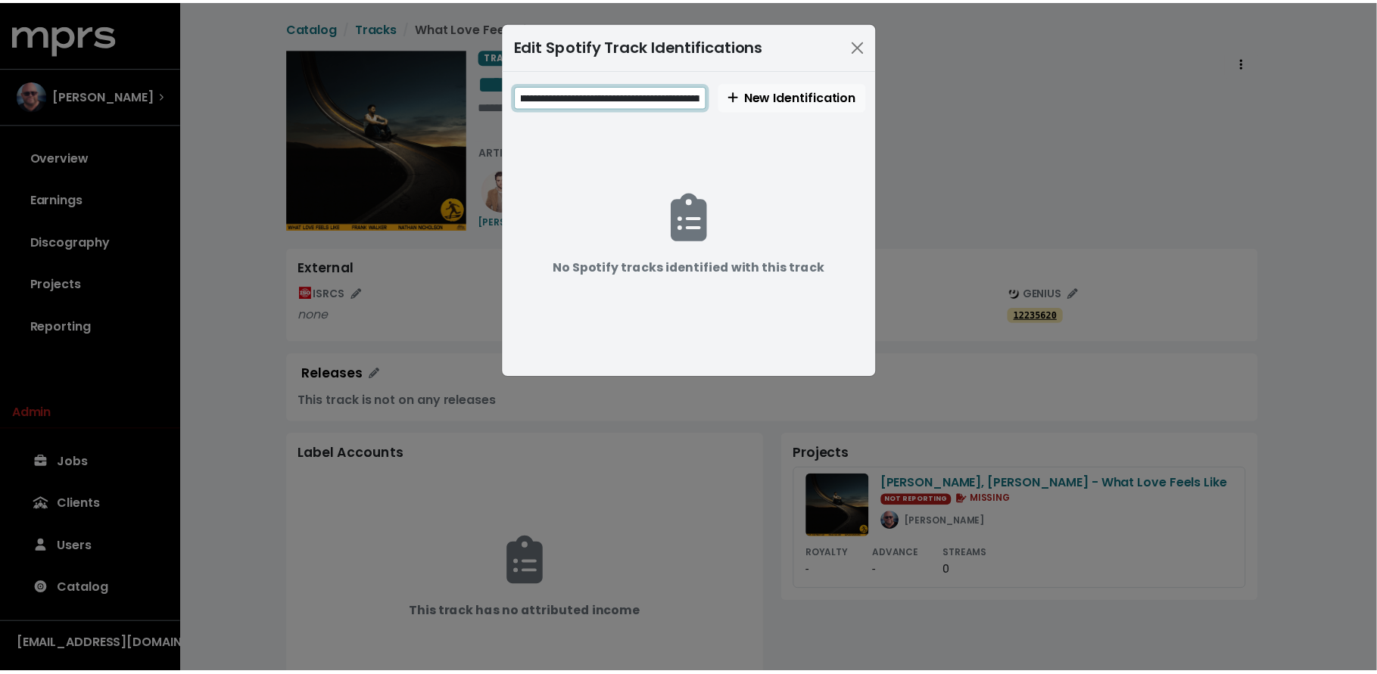
scroll to position [0, 0]
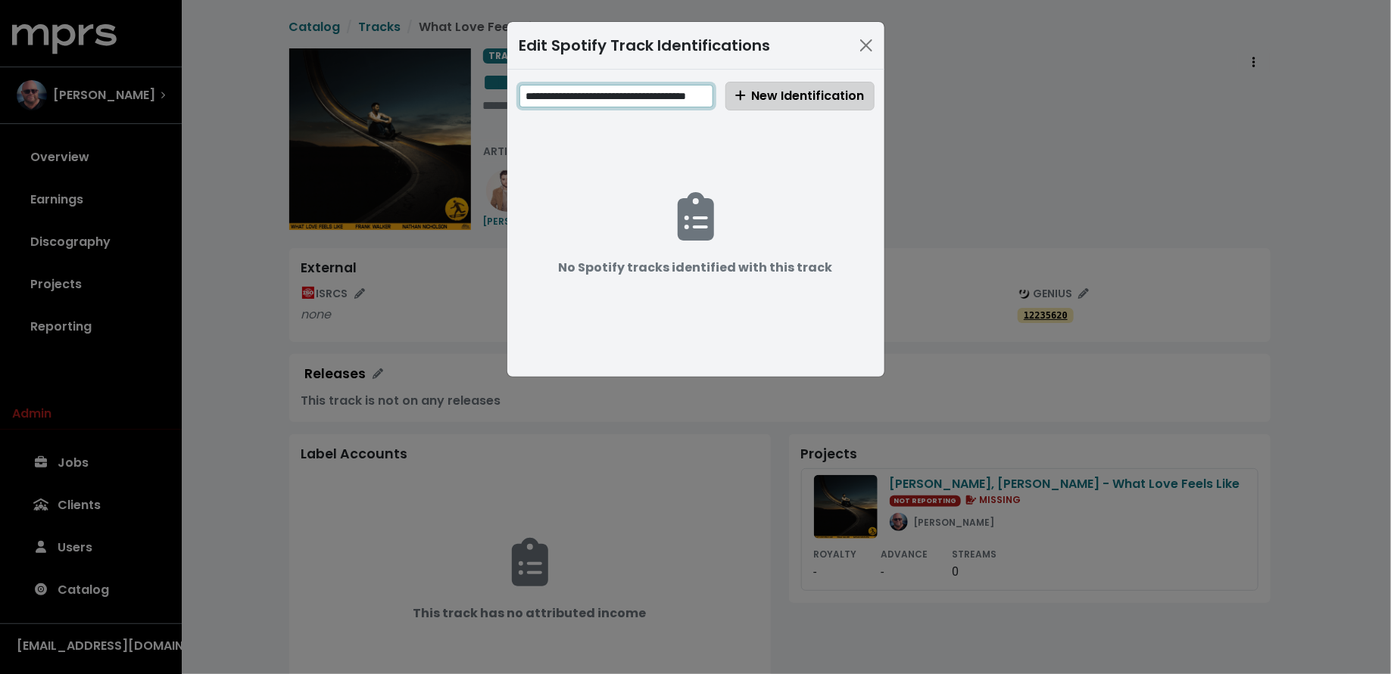
type input "**********"
click at [795, 104] on span "New Identification" at bounding box center [799, 96] width 129 height 18
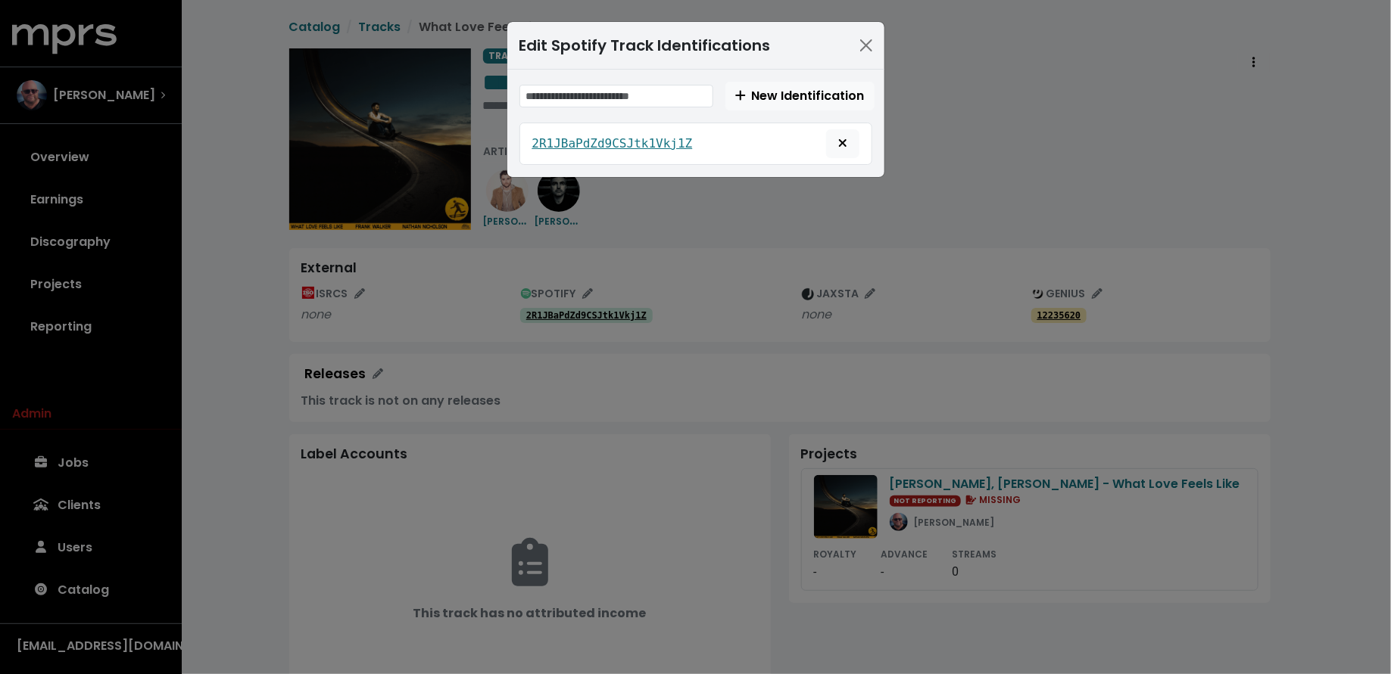
click at [275, 403] on div "Edit Spotify Track Identifications New Identification 2R1JBaPdZd9CSJtk1Vkj1Z" at bounding box center [695, 337] width 1391 height 674
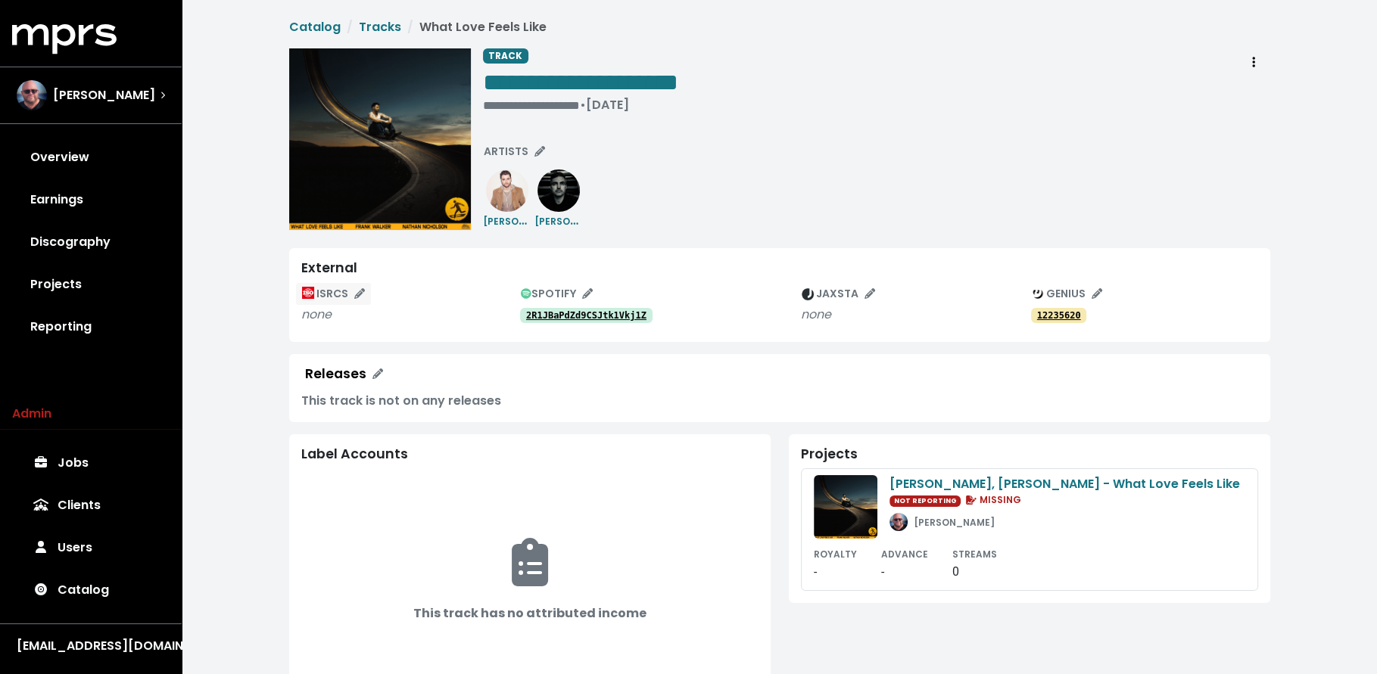
click at [332, 288] on span "ISRCS" at bounding box center [333, 293] width 63 height 15
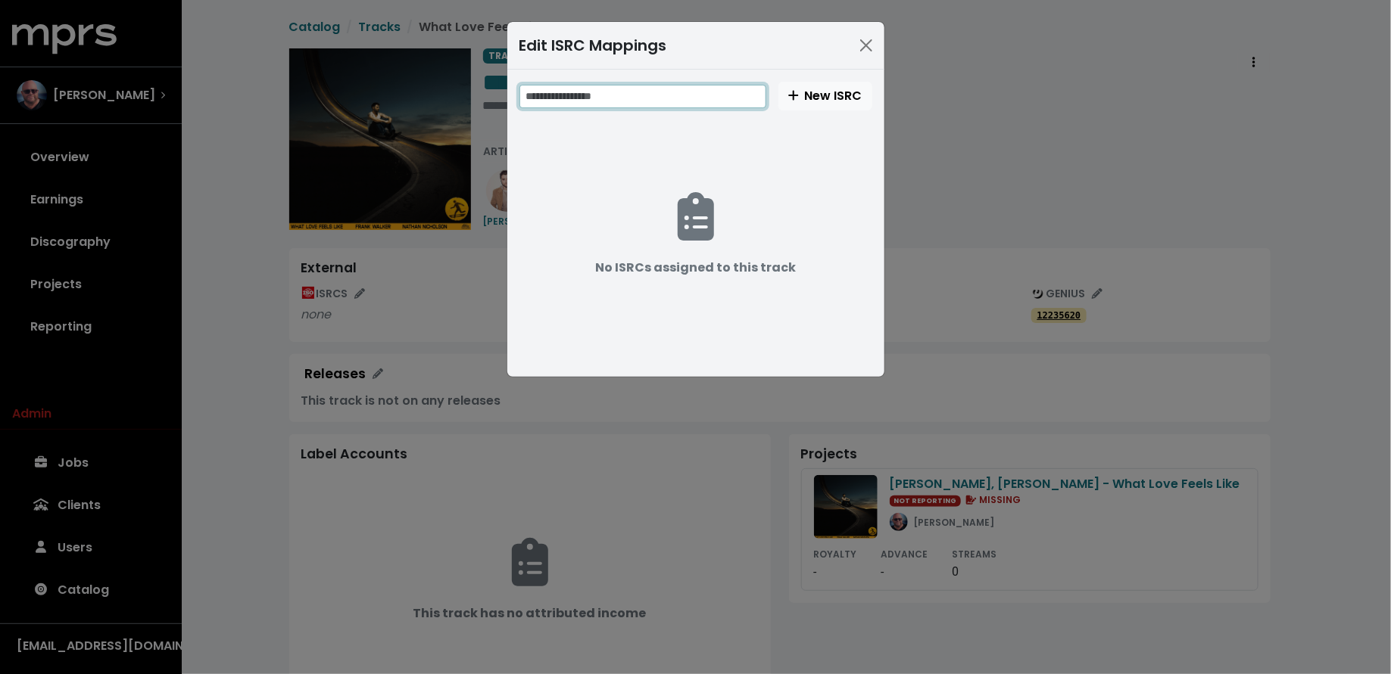
click at [657, 87] on input "text" at bounding box center [642, 96] width 247 height 23
paste input "**********"
type input "**********"
click at [834, 83] on button "New ISRC" at bounding box center [825, 96] width 94 height 29
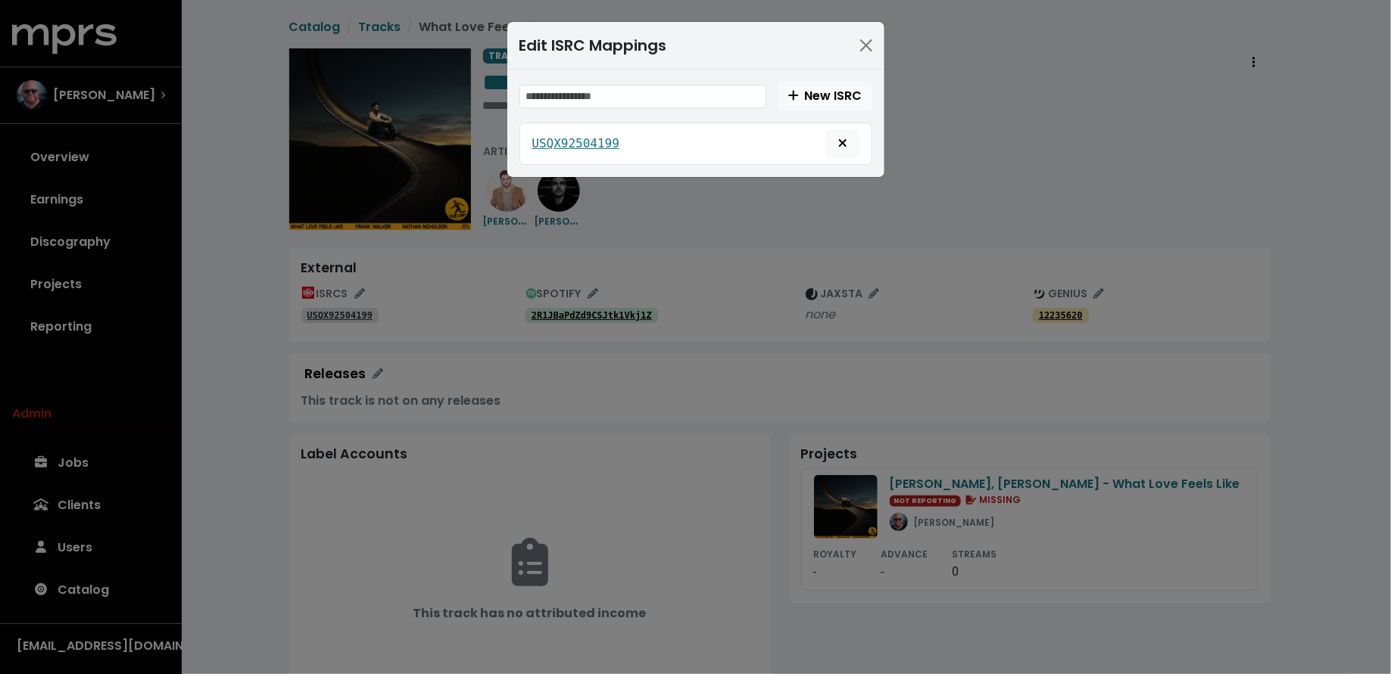
click at [196, 376] on div "Edit ISRC Mappings New ISRC USQX92504199" at bounding box center [695, 337] width 1391 height 674
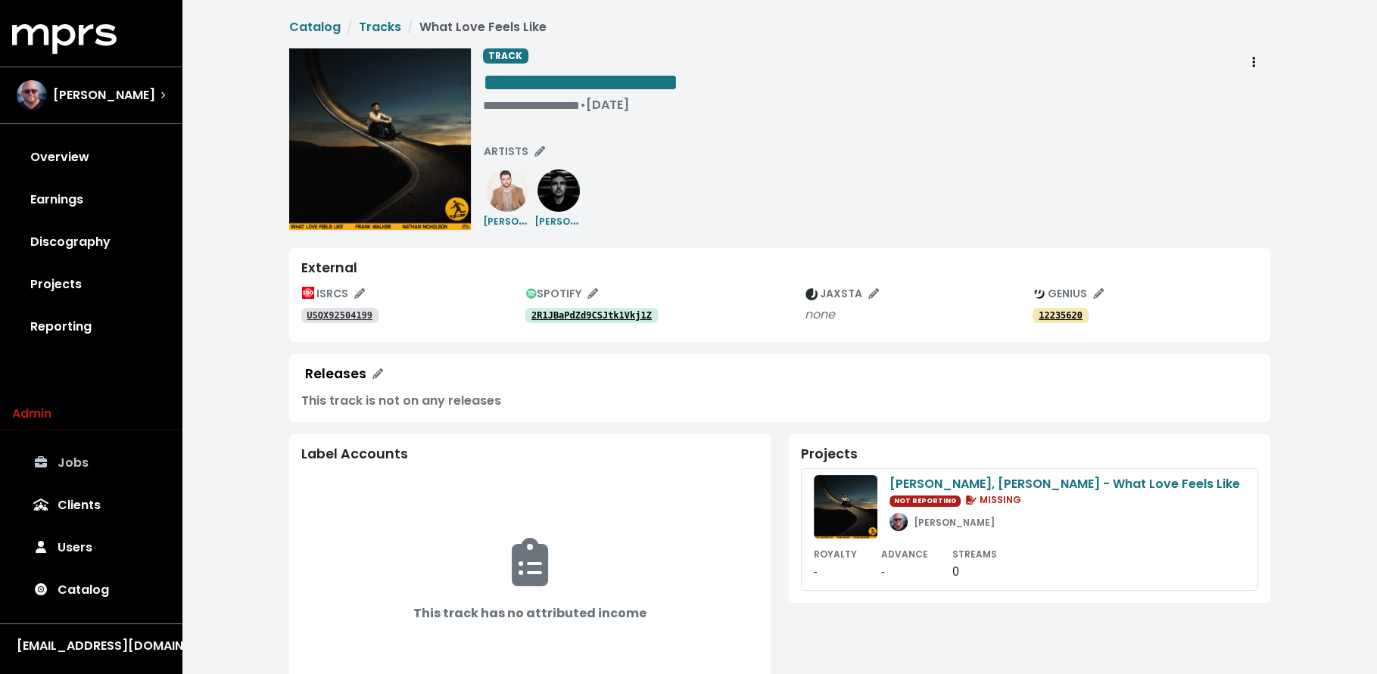
click at [73, 461] on link "Jobs" at bounding box center [90, 463] width 157 height 42
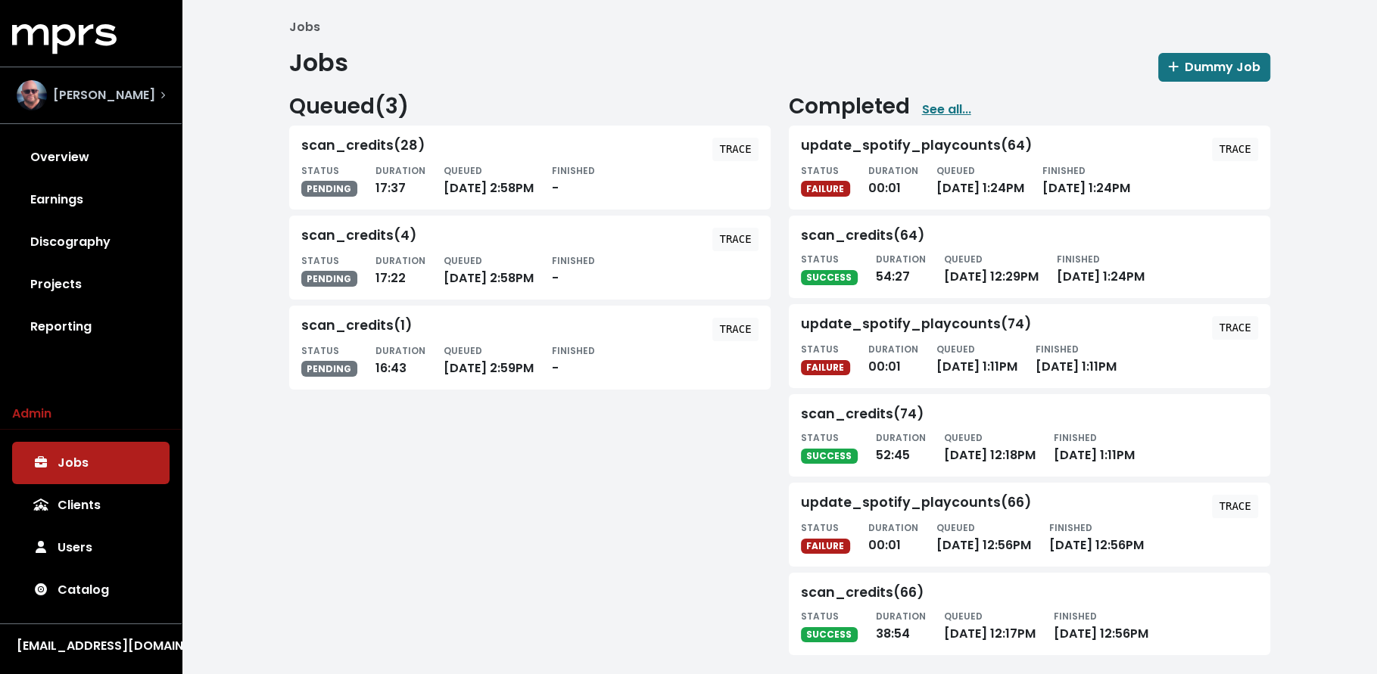
click at [108, 104] on span "[PERSON_NAME]" at bounding box center [104, 95] width 102 height 18
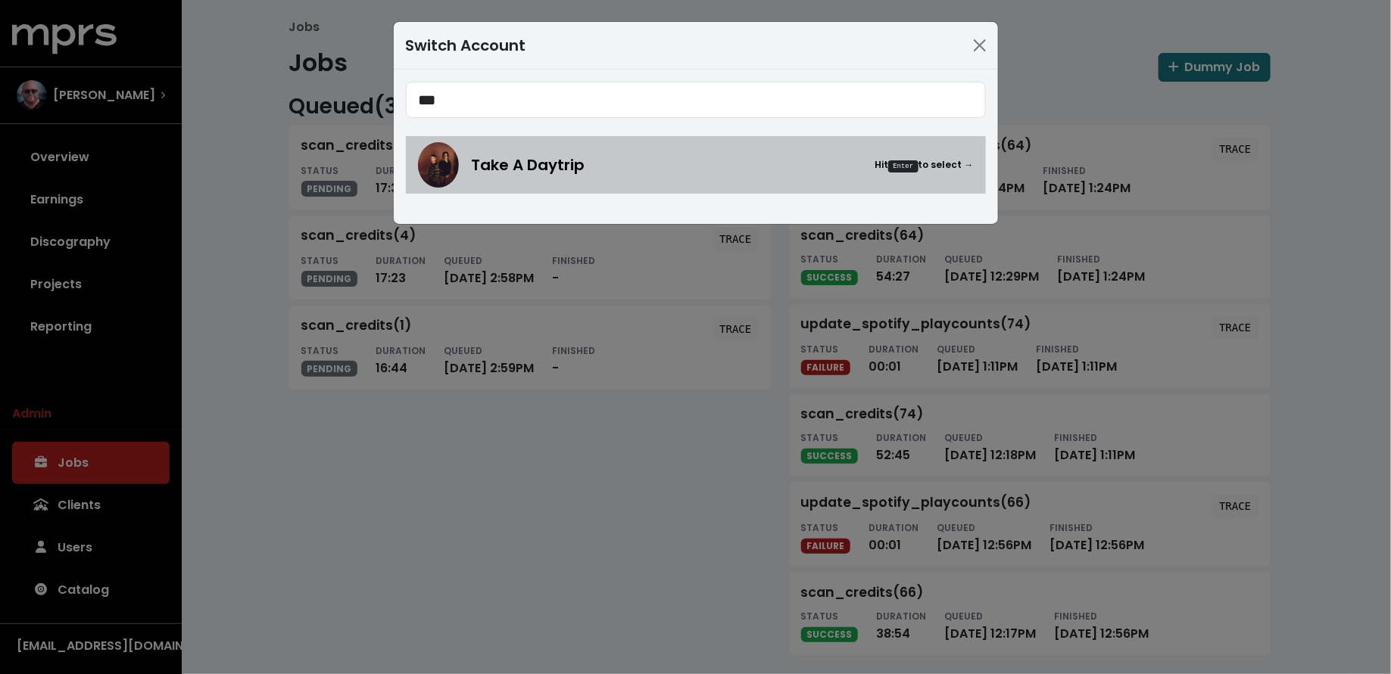
type input "***"
click at [480, 164] on span "Take A Daytrip" at bounding box center [528, 165] width 114 height 23
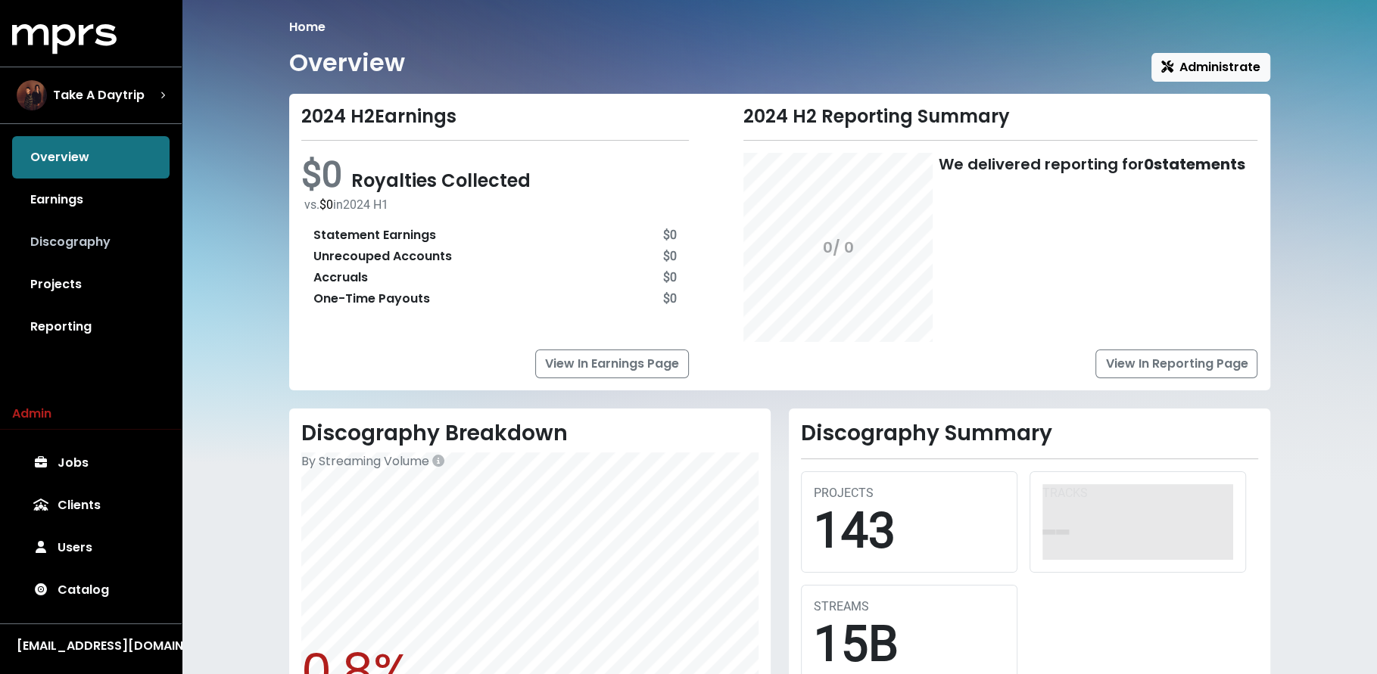
click at [71, 257] on link "Discography" at bounding box center [90, 242] width 157 height 42
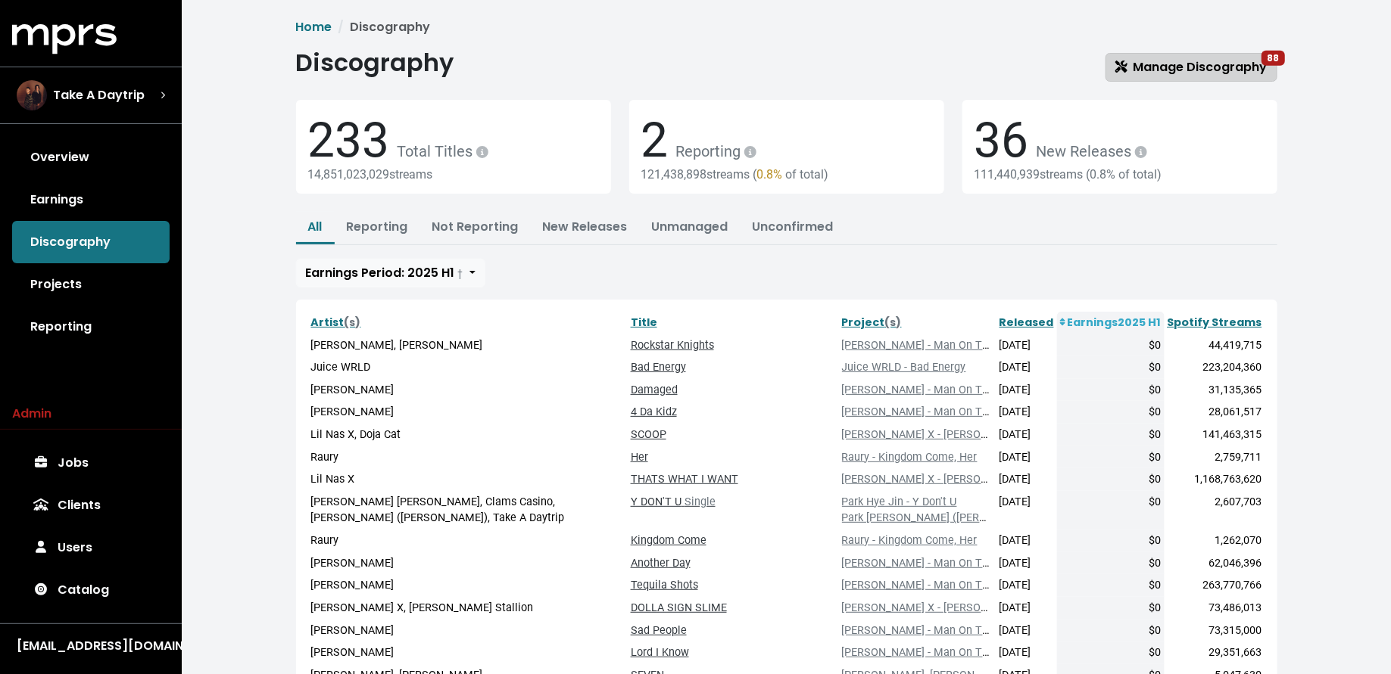
click at [1216, 63] on span "Manage Discography 88" at bounding box center [1191, 66] width 152 height 17
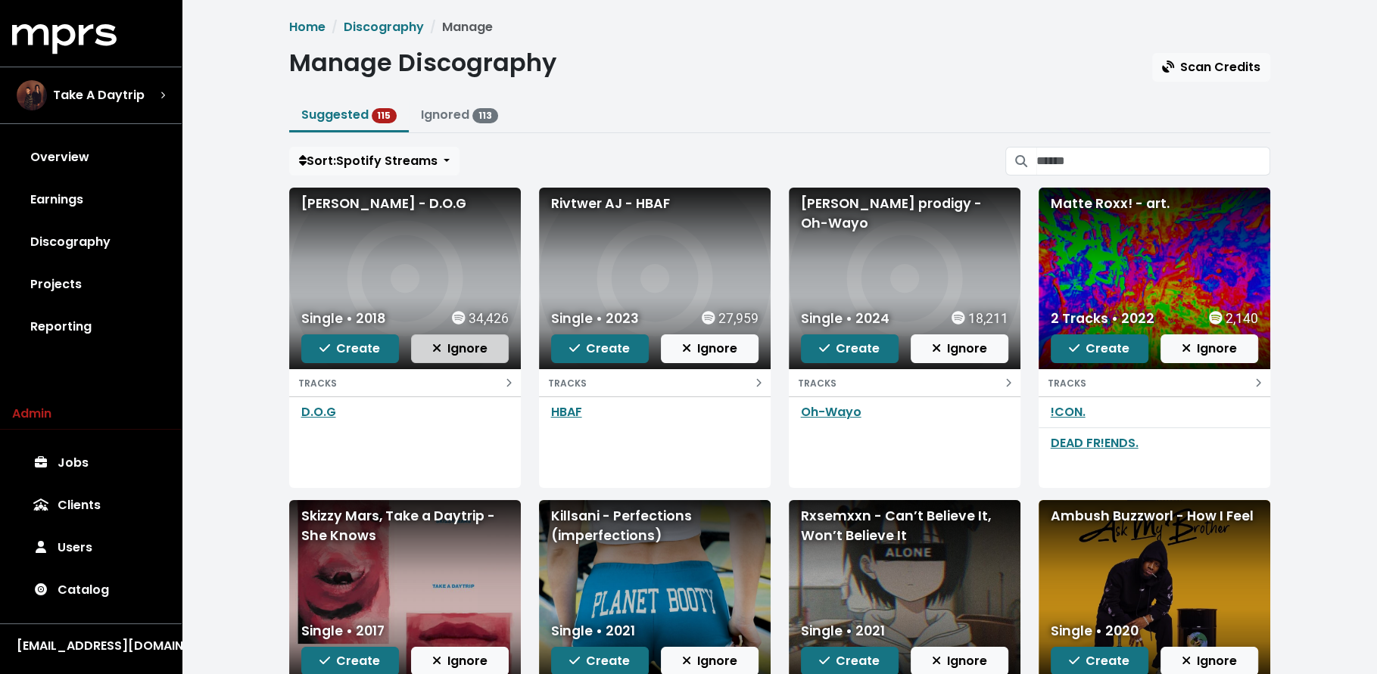
click at [467, 350] on span "Ignore" at bounding box center [459, 348] width 55 height 17
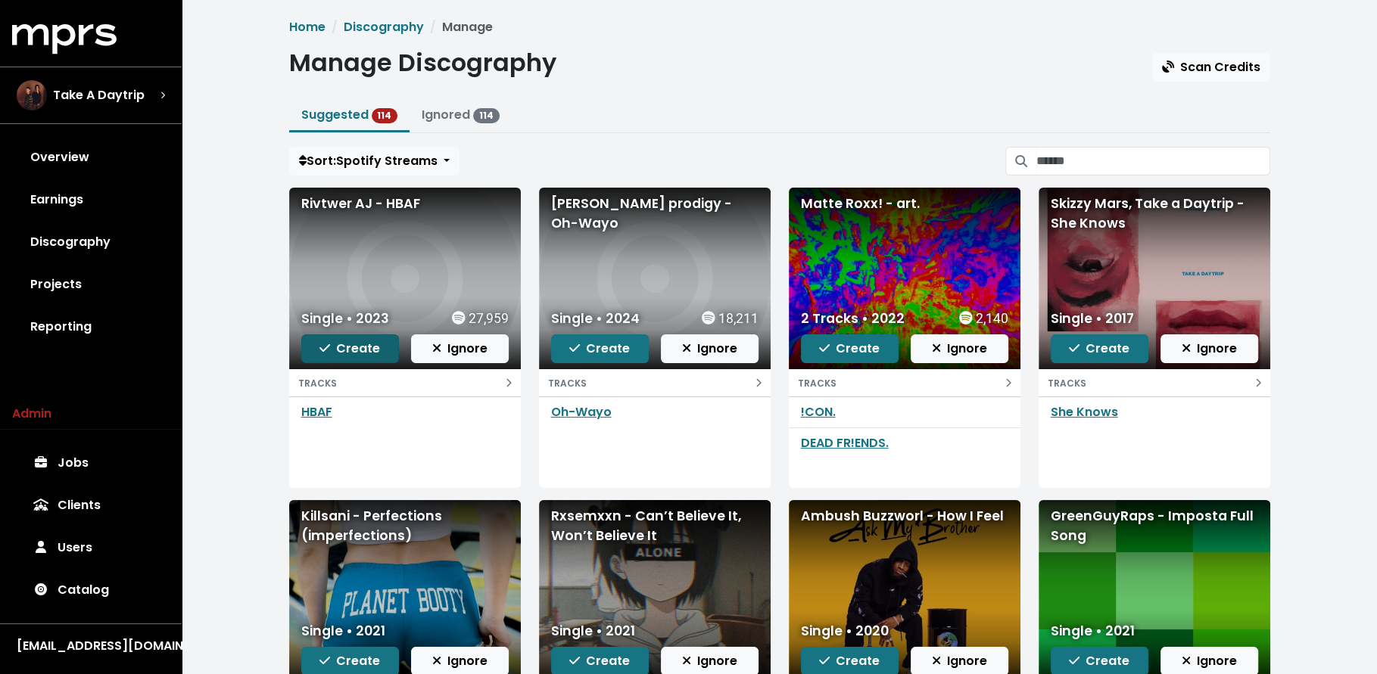
click at [344, 343] on span "Create" at bounding box center [349, 348] width 61 height 17
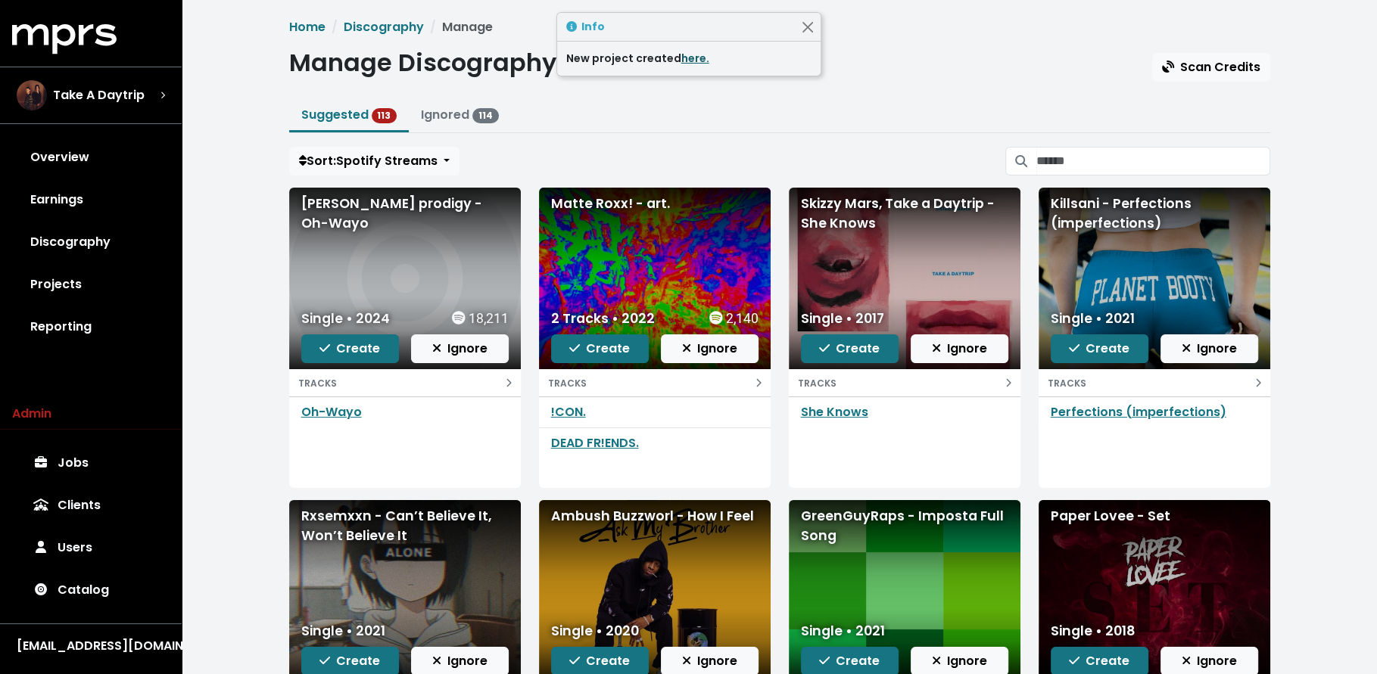
click at [683, 58] on link "here." at bounding box center [695, 58] width 28 height 15
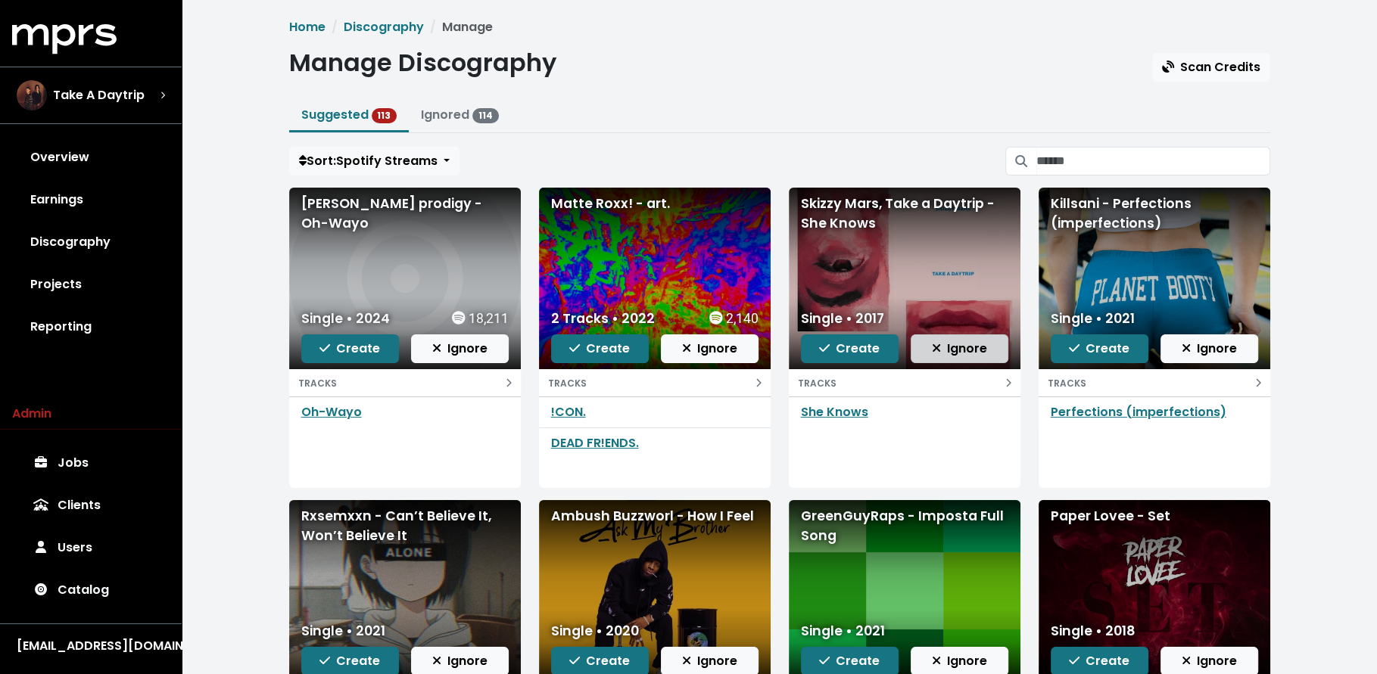
click at [969, 340] on span "Ignore" at bounding box center [959, 348] width 55 height 17
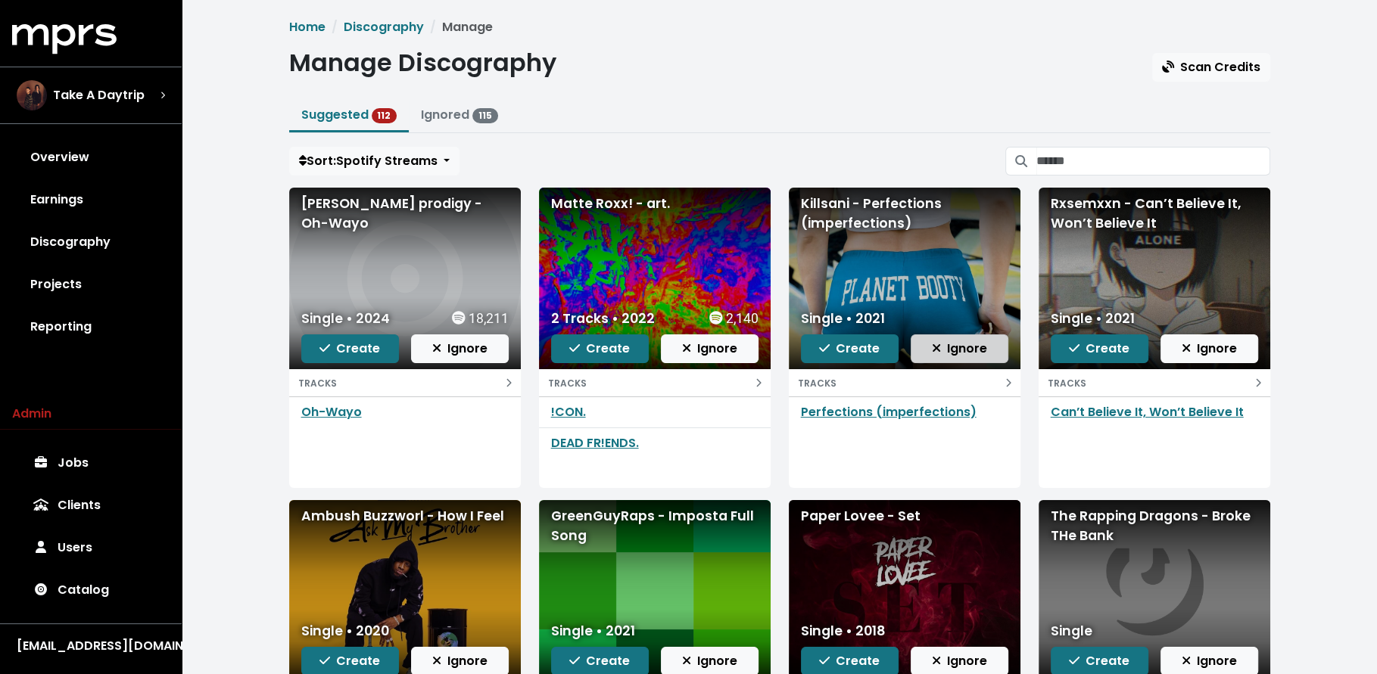
click at [944, 340] on span "Ignore" at bounding box center [959, 348] width 55 height 17
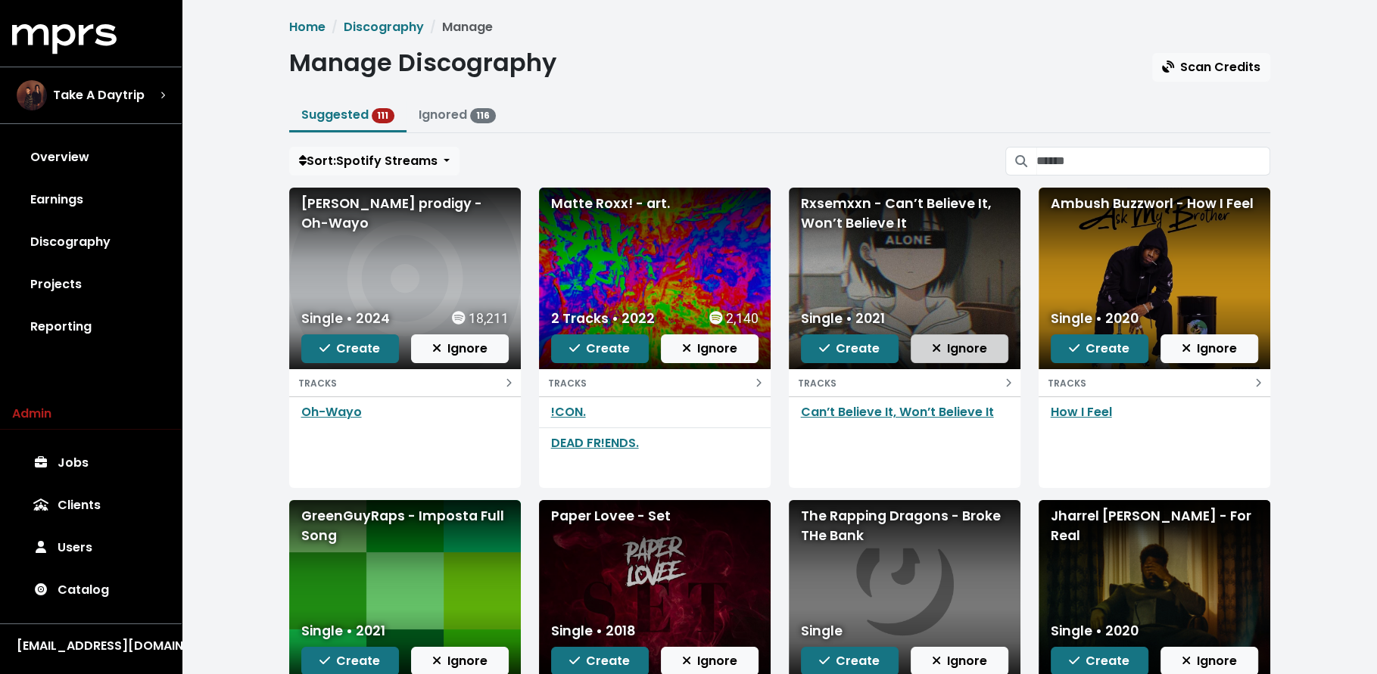
click at [942, 354] on span "Ignore" at bounding box center [959, 348] width 55 height 17
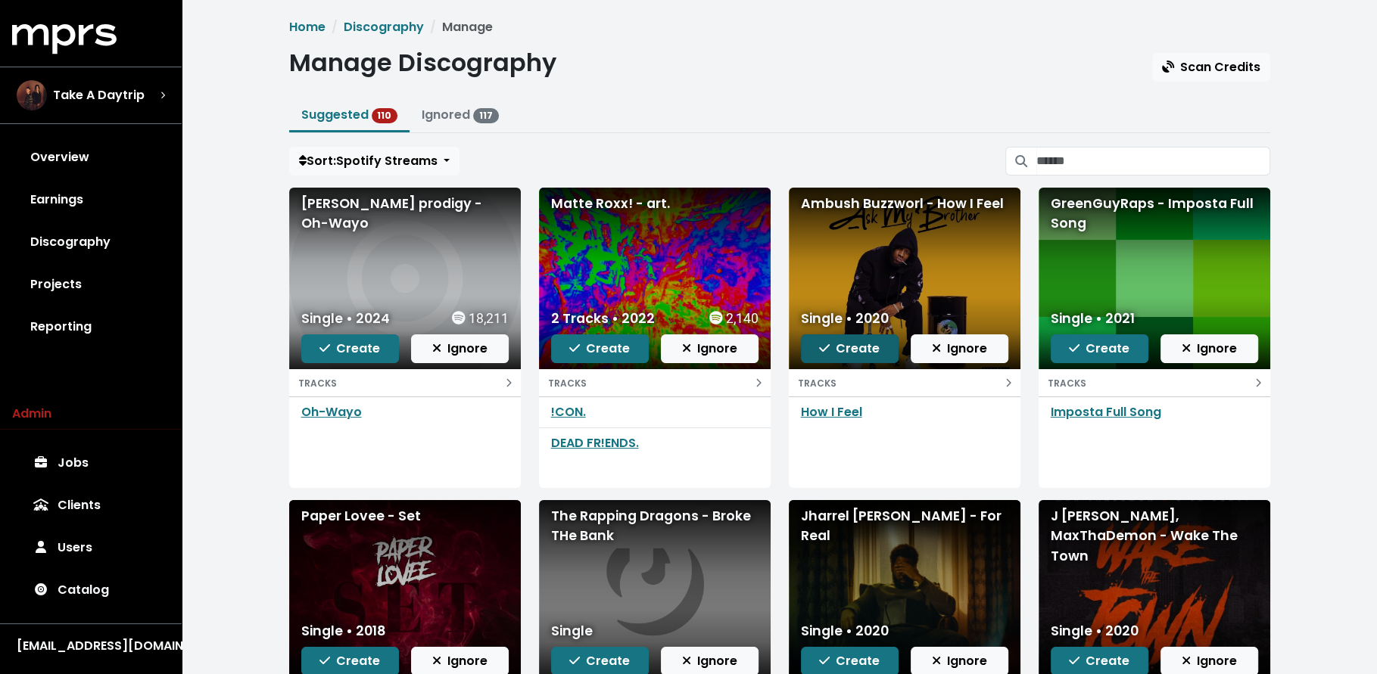
click at [846, 344] on span "Create" at bounding box center [849, 348] width 61 height 17
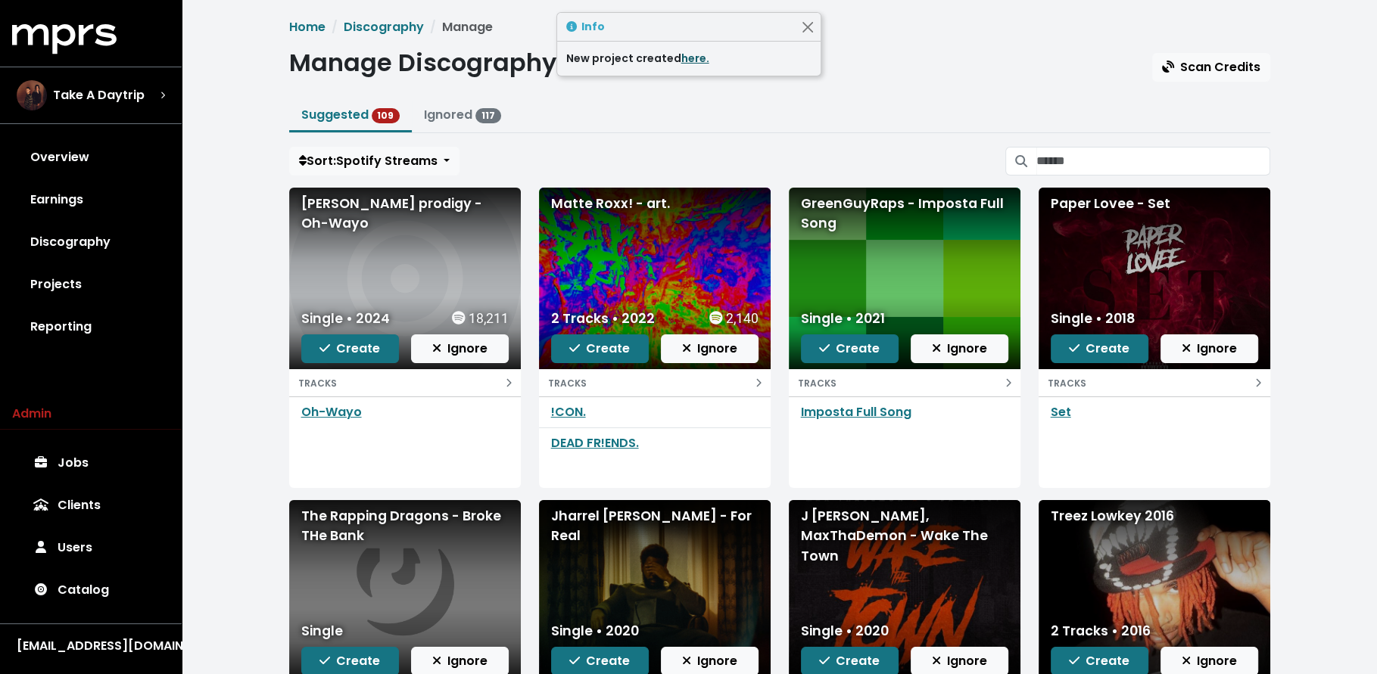
click at [685, 62] on link "here." at bounding box center [695, 58] width 28 height 15
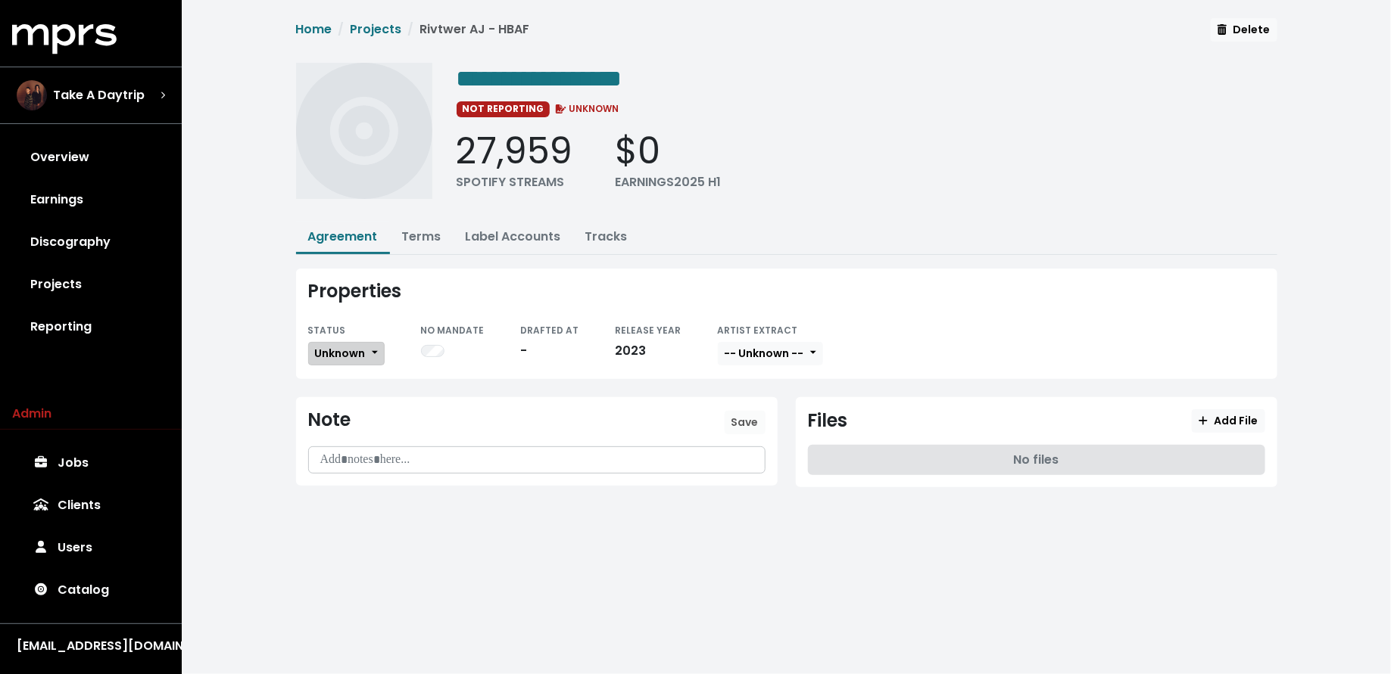
click at [319, 354] on span "Unknown" at bounding box center [340, 353] width 51 height 15
click at [341, 407] on link "Missing" at bounding box center [380, 409] width 142 height 24
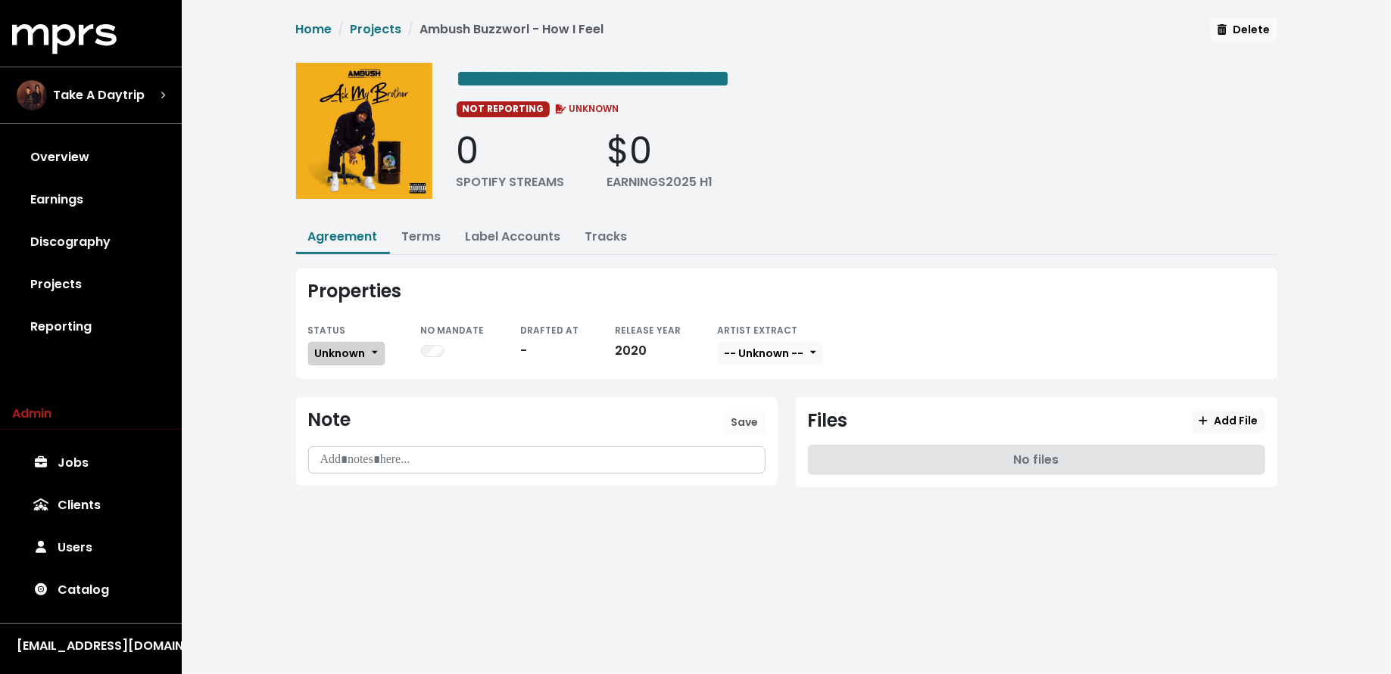
click at [354, 350] on span "Unknown" at bounding box center [340, 353] width 51 height 15
click at [363, 406] on link "Missing" at bounding box center [380, 409] width 142 height 24
click at [603, 240] on link "Tracks" at bounding box center [606, 236] width 42 height 17
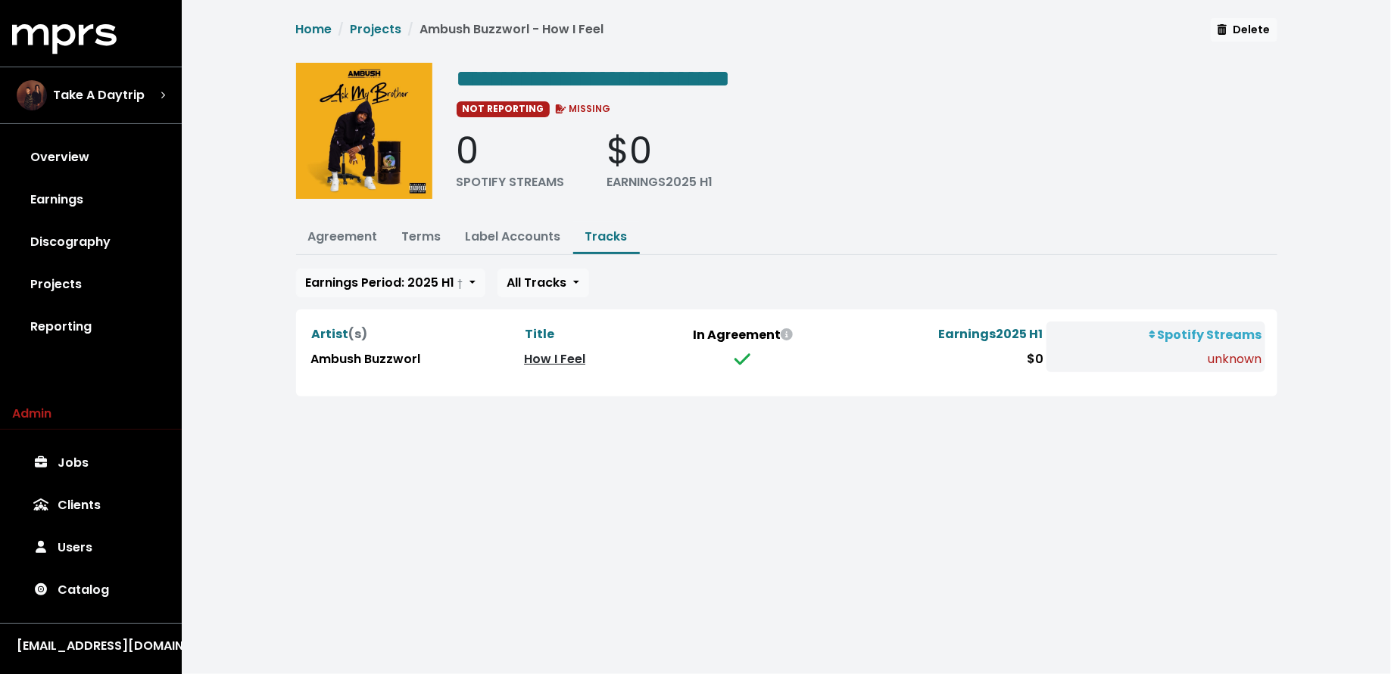
click at [536, 354] on link "How I Feel" at bounding box center [554, 358] width 61 height 17
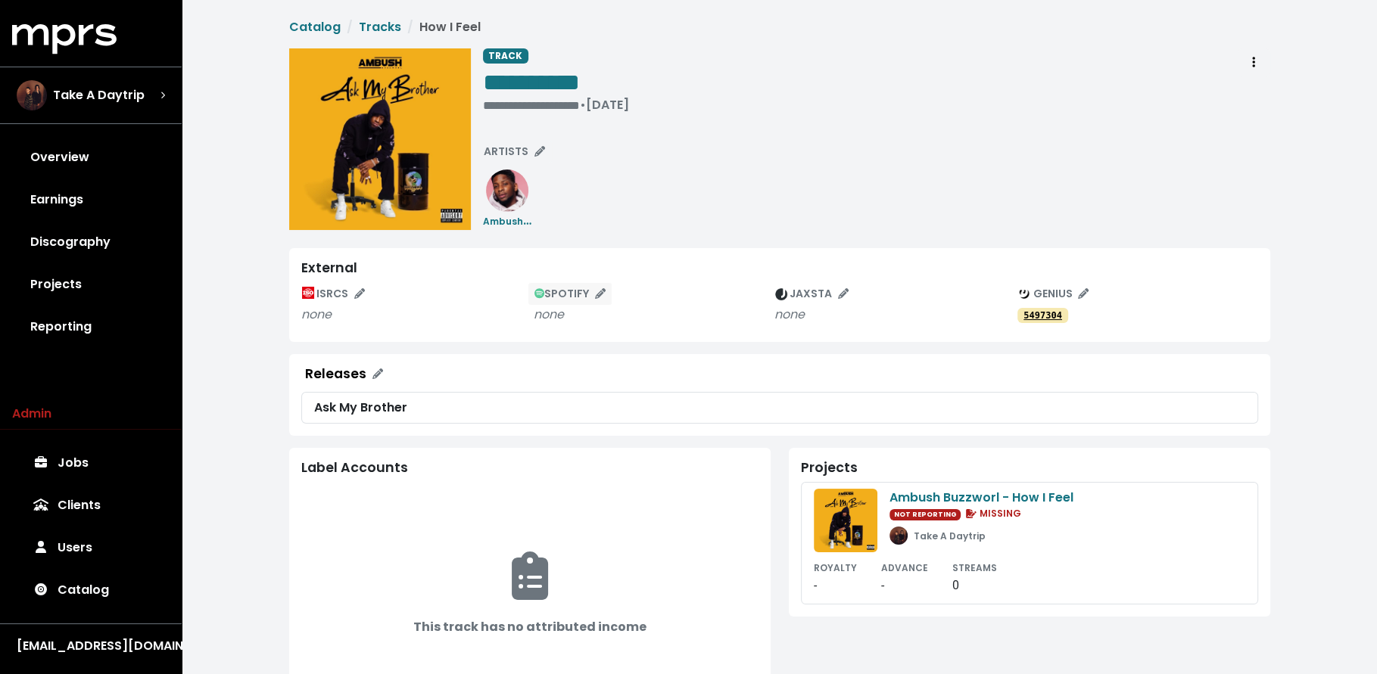
click at [569, 295] on span "SPOTIFY" at bounding box center [570, 293] width 72 height 15
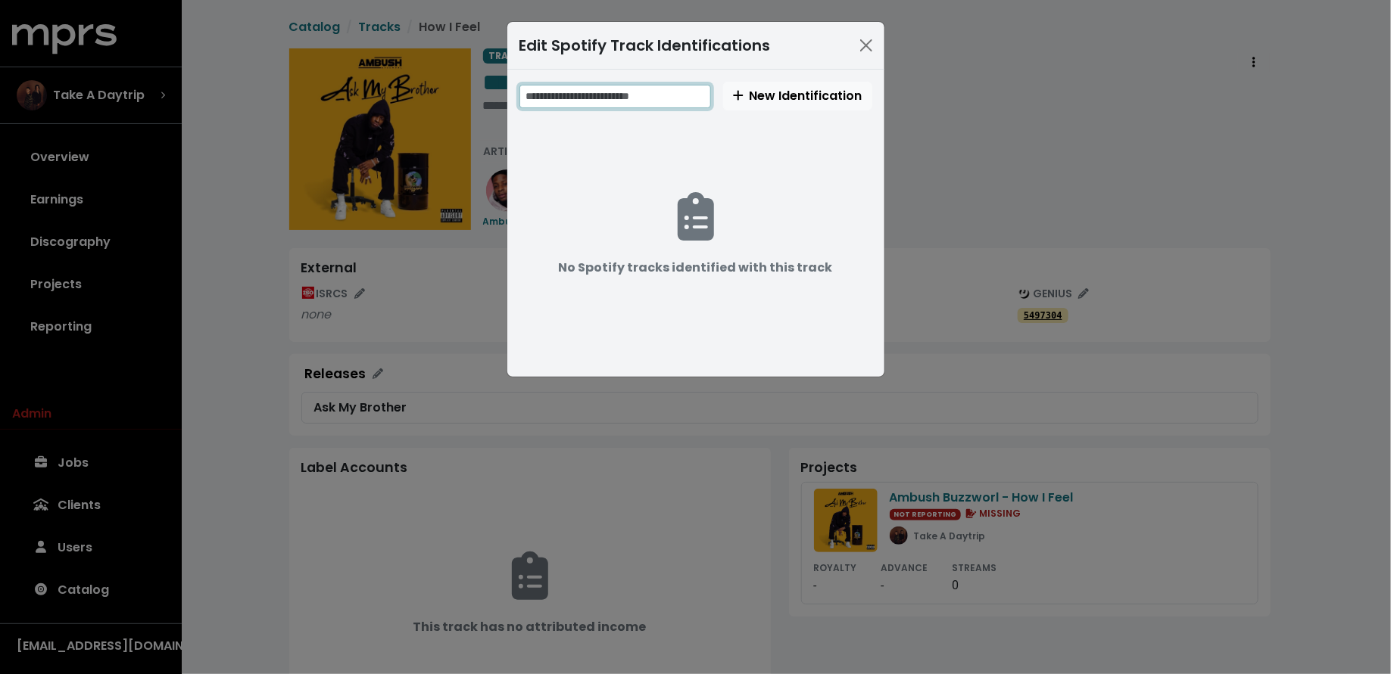
click at [637, 88] on input "text" at bounding box center [615, 96] width 192 height 23
paste input "**********"
click at [535, 95] on input "**********" at bounding box center [616, 96] width 194 height 23
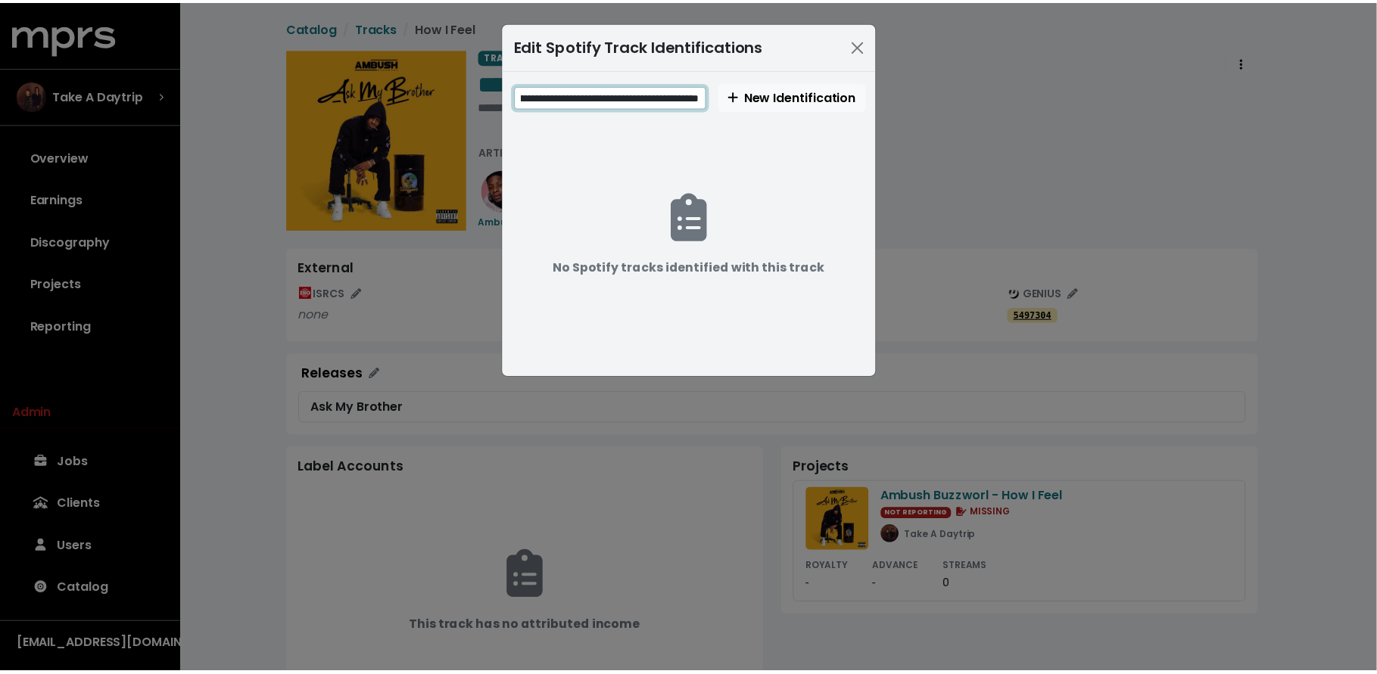
scroll to position [0, 0]
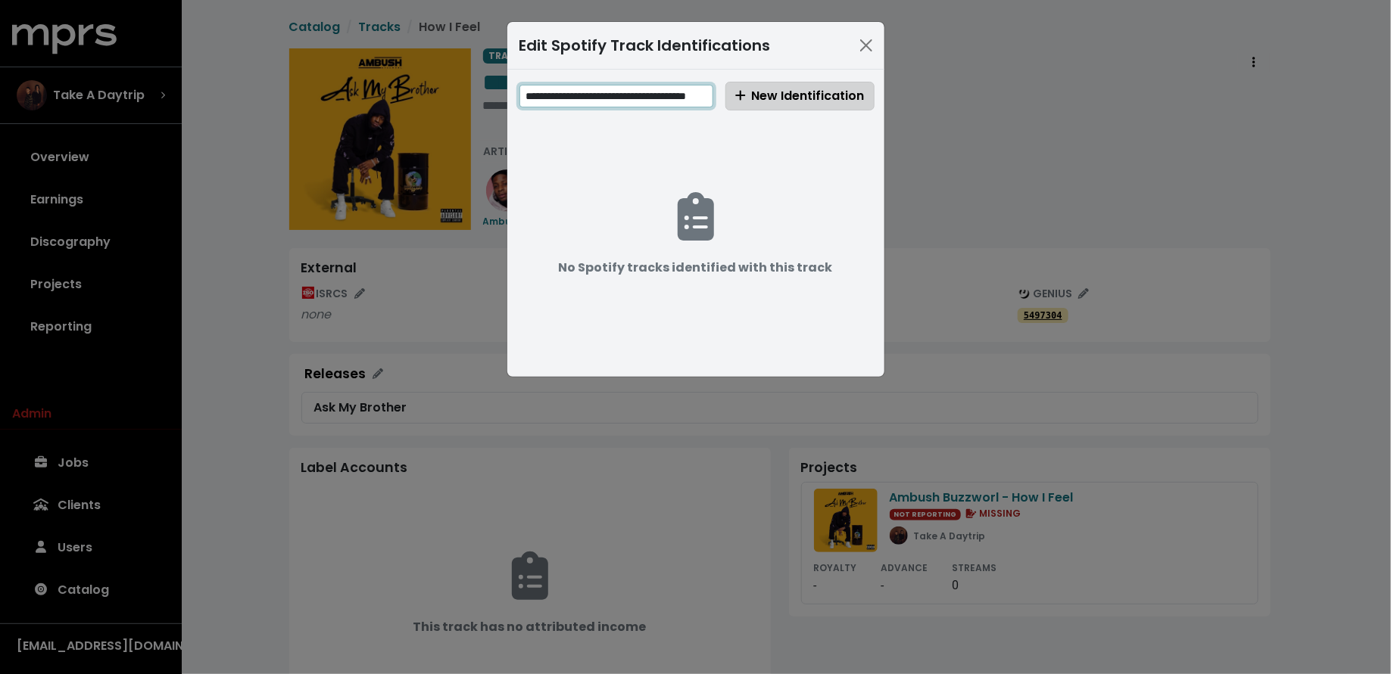
type input "**********"
click at [748, 98] on span "New Identification" at bounding box center [799, 95] width 129 height 17
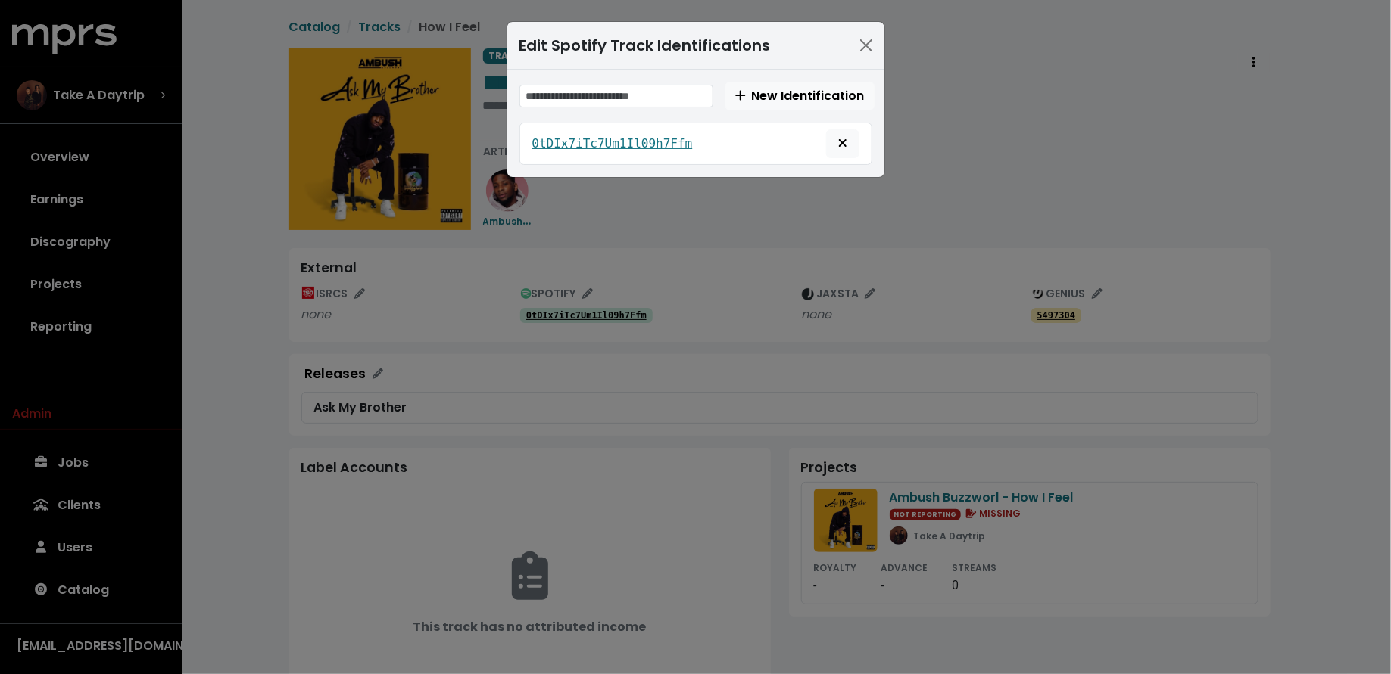
click at [478, 419] on div "Edit Spotify Track Identifications New Identification 0tDIx7iTc7Um1Il09h7Ffm" at bounding box center [695, 337] width 1391 height 674
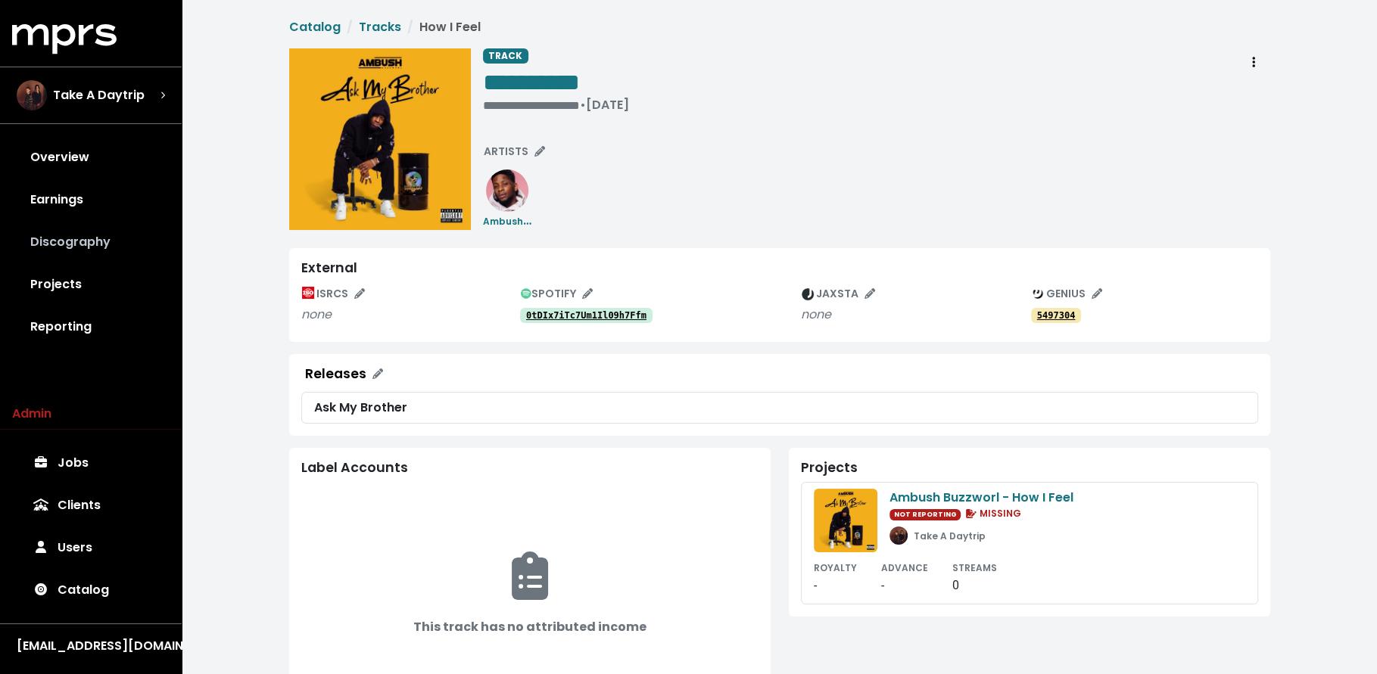
click at [88, 253] on link "Discography" at bounding box center [90, 242] width 157 height 42
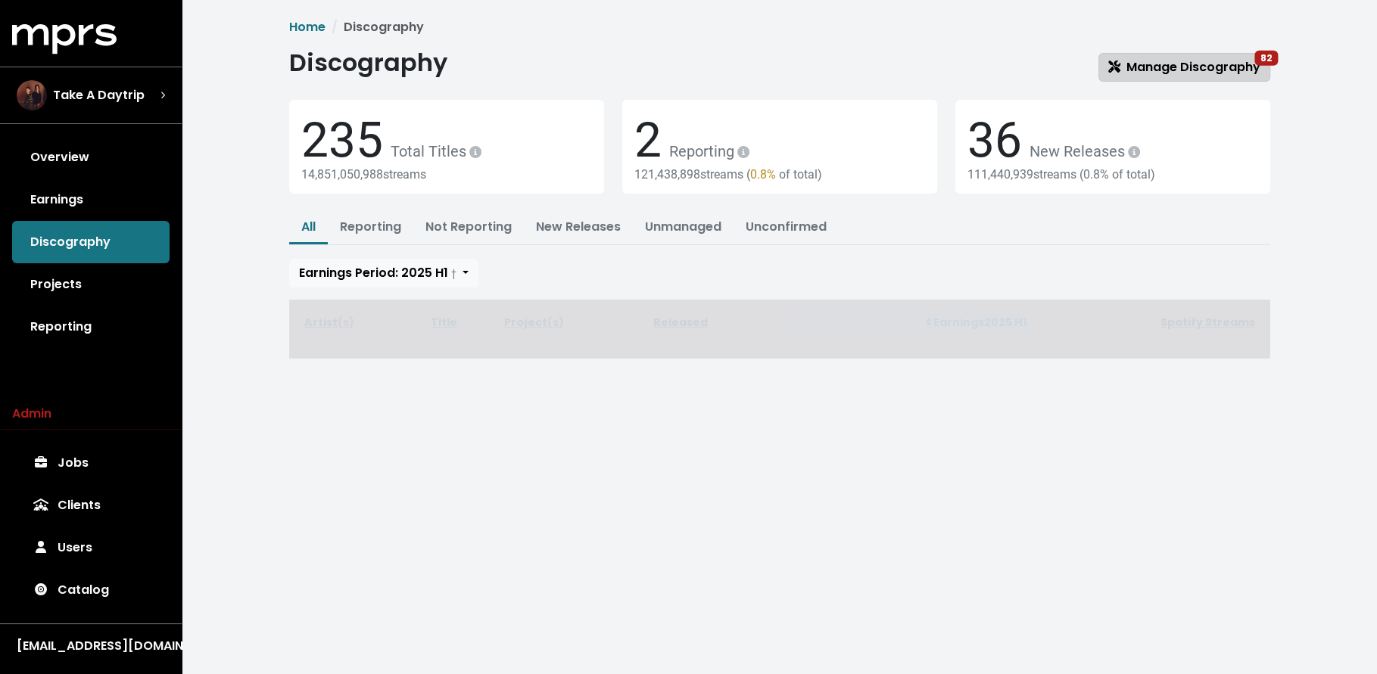
click at [1141, 63] on span "Manage Discography 82" at bounding box center [1184, 66] width 152 height 17
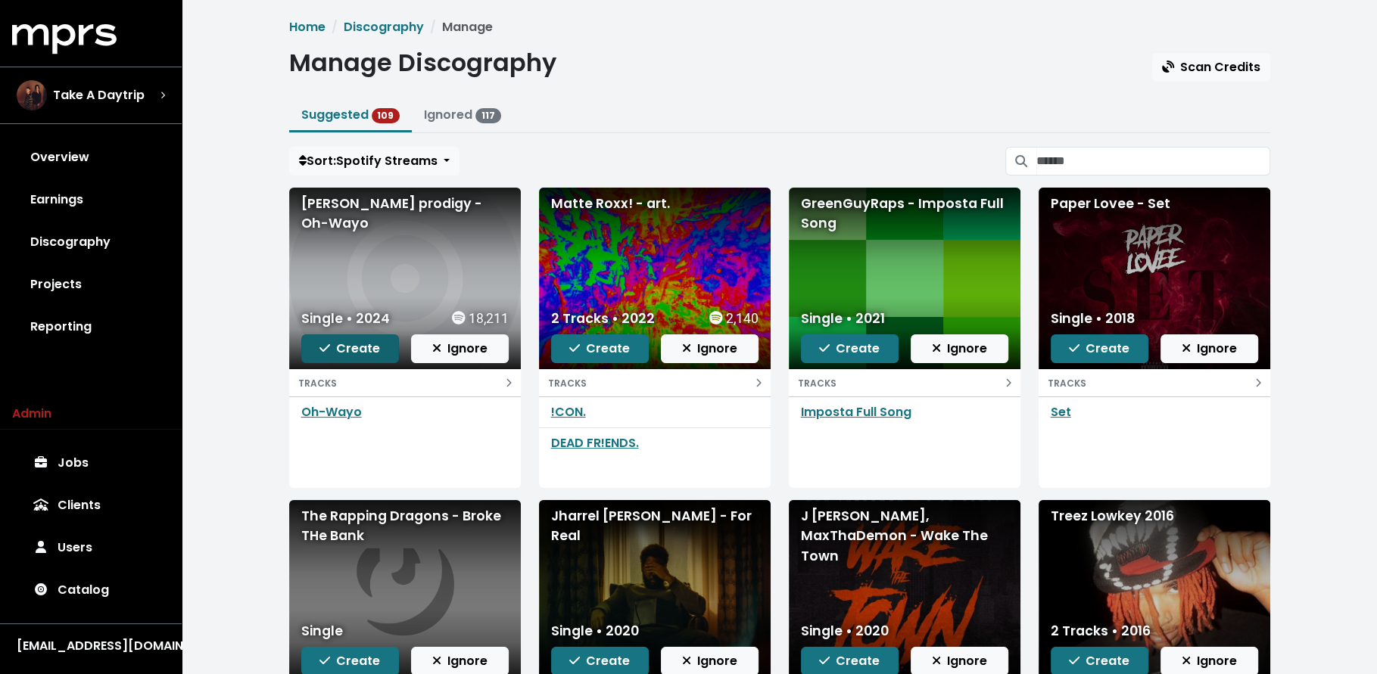
click at [363, 346] on span "Create" at bounding box center [349, 348] width 61 height 17
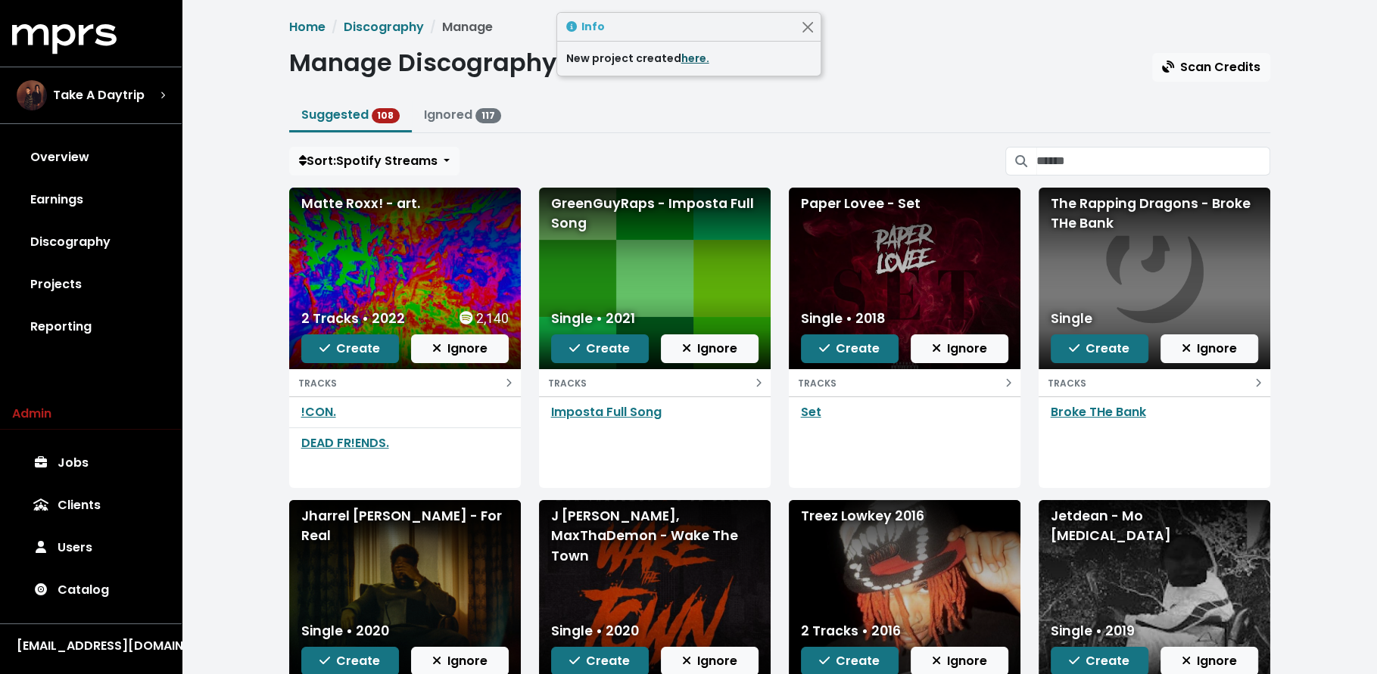
click at [686, 58] on link "here." at bounding box center [695, 58] width 28 height 15
click at [334, 348] on span "Create" at bounding box center [349, 348] width 61 height 17
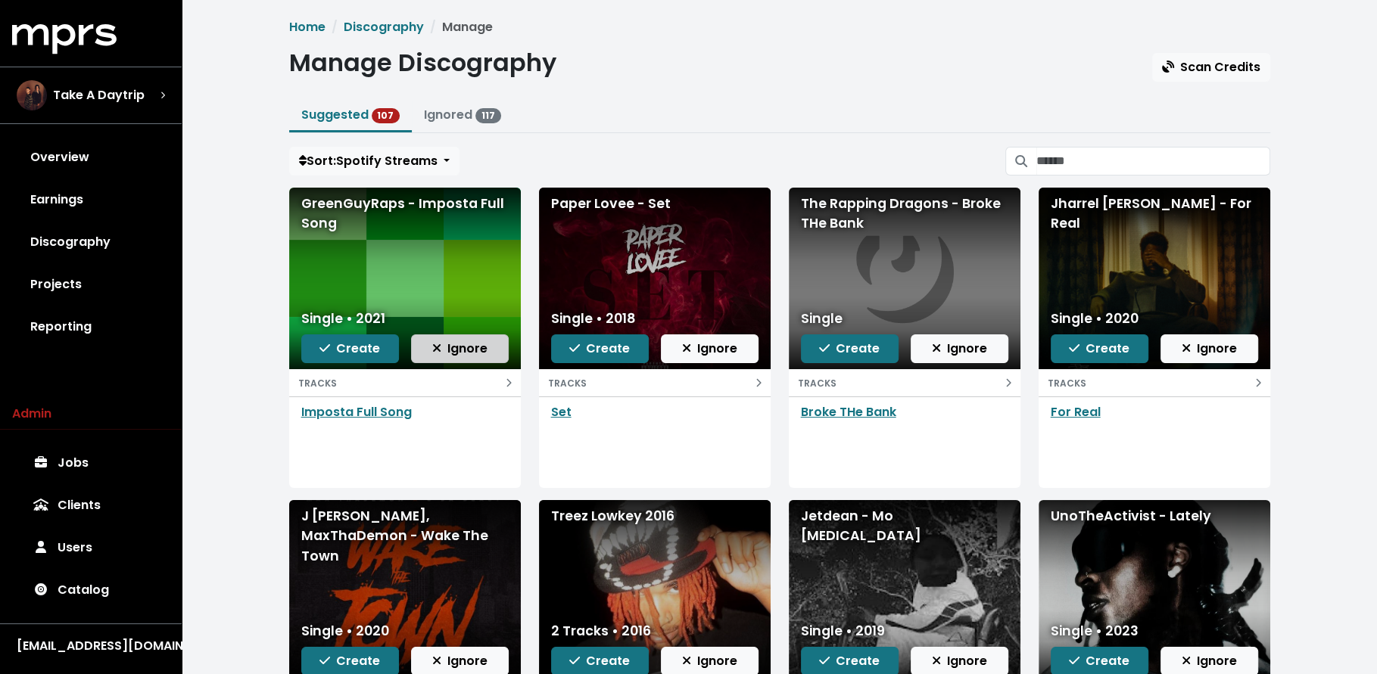
click at [452, 344] on span "Ignore" at bounding box center [459, 348] width 55 height 17
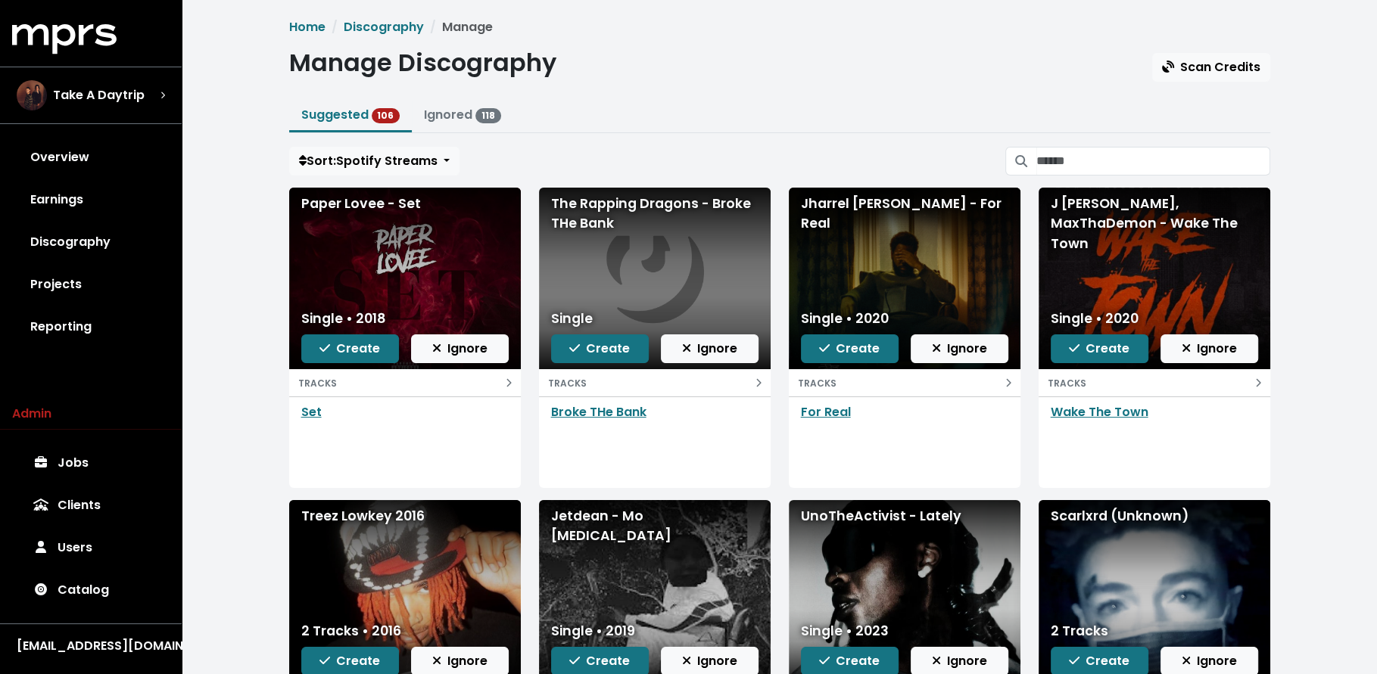
scroll to position [220, 0]
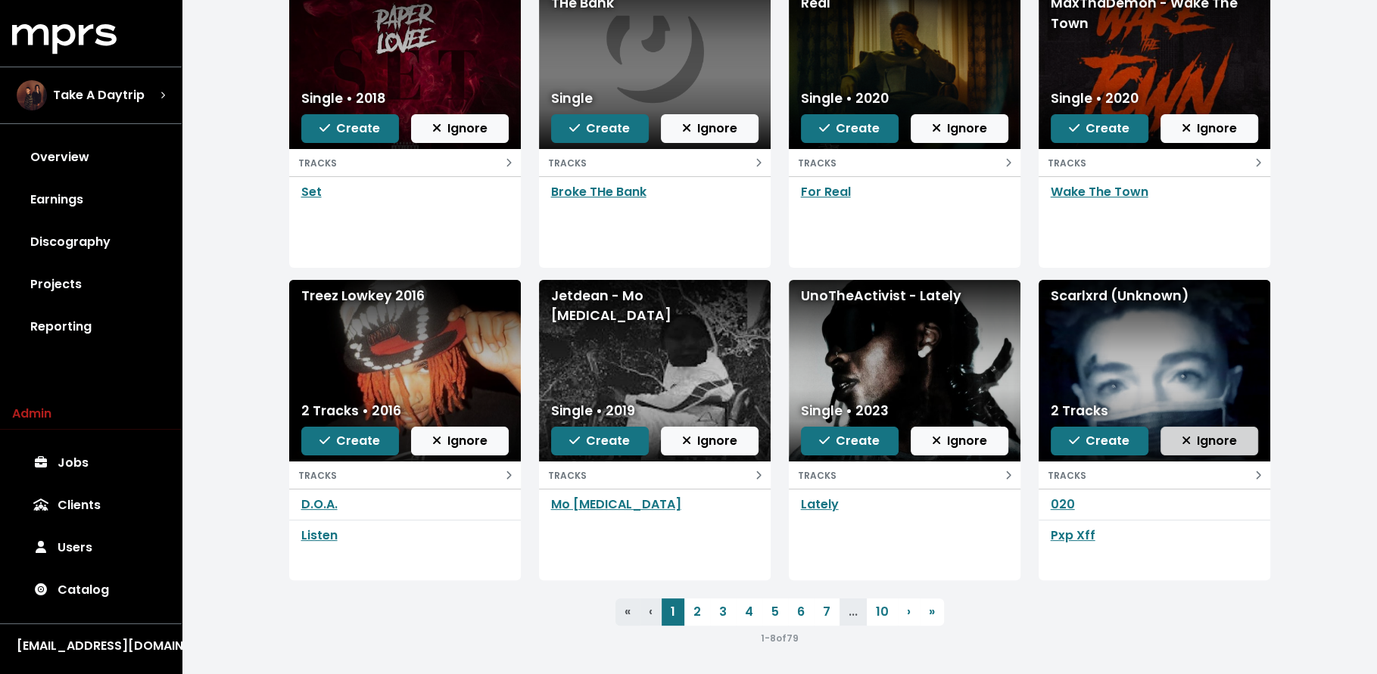
click at [1206, 441] on span "Ignore" at bounding box center [1209, 440] width 55 height 17
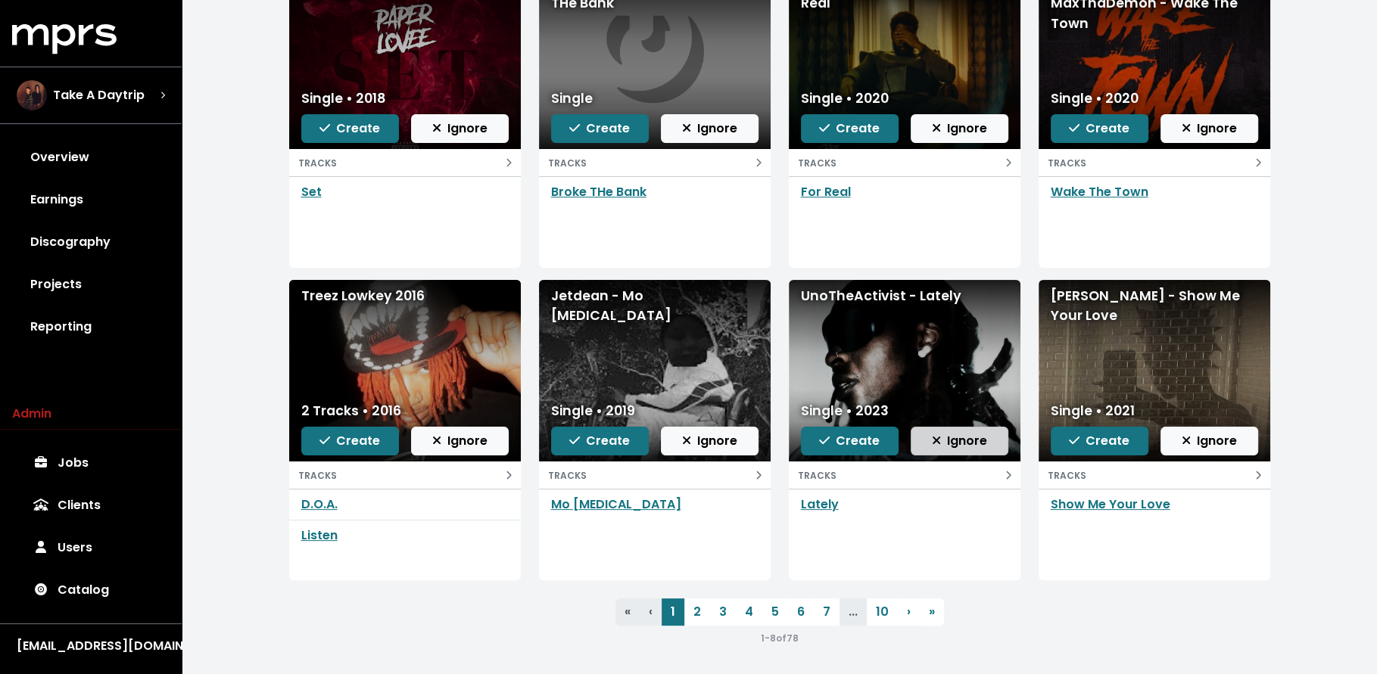
click at [939, 434] on icon "button" at bounding box center [936, 440] width 9 height 12
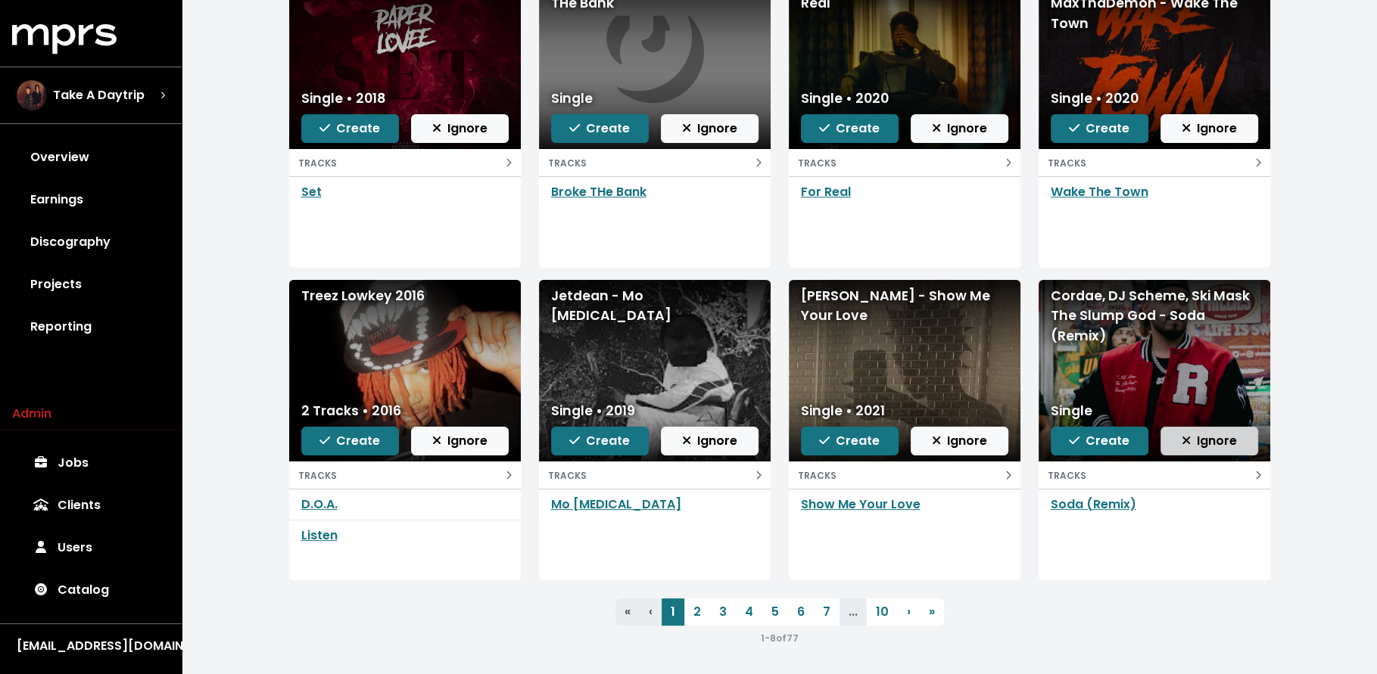
click at [1176, 437] on button "Ignore" at bounding box center [1209, 441] width 98 height 29
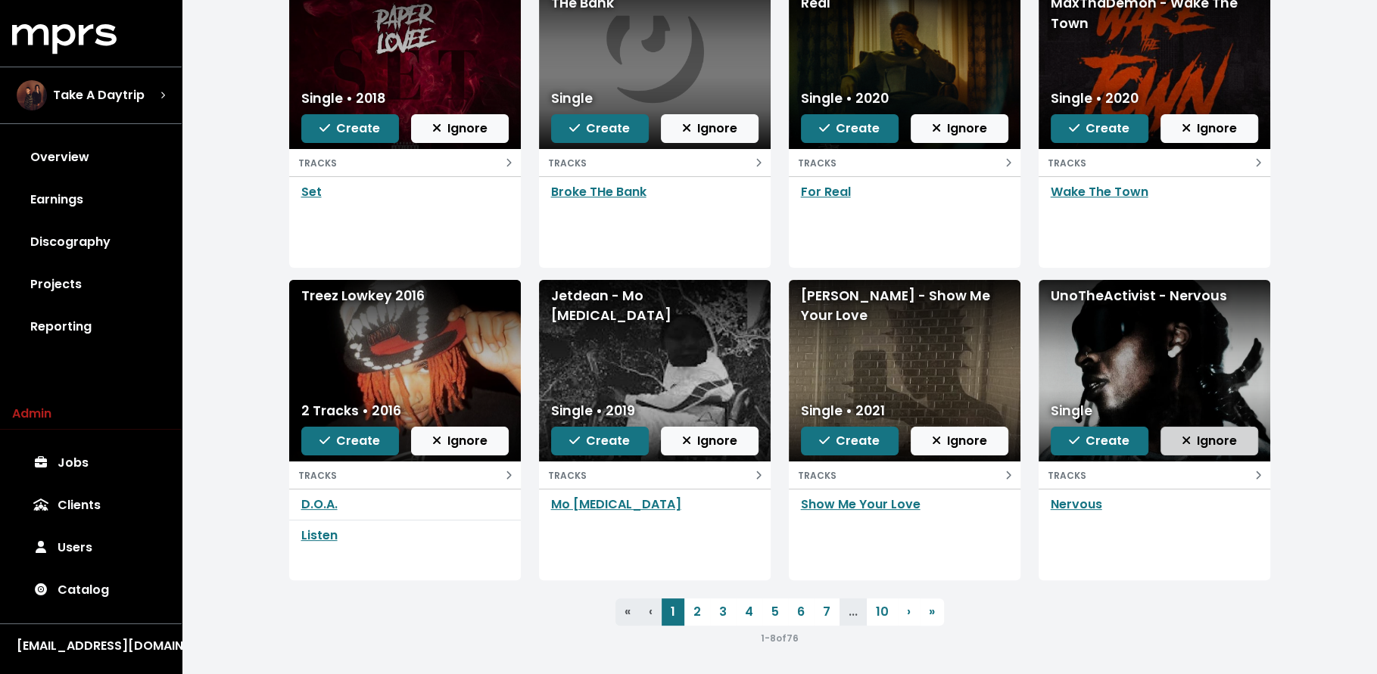
click at [1179, 427] on button "Ignore" at bounding box center [1209, 441] width 98 height 29
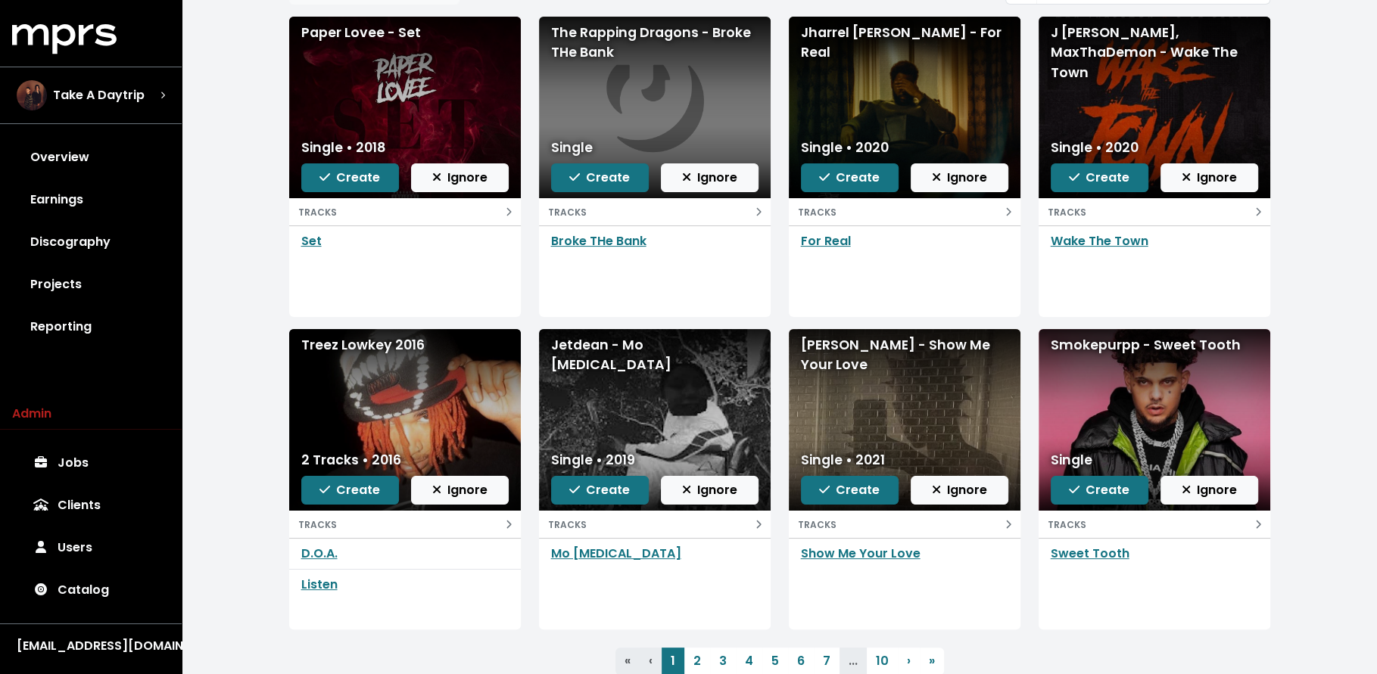
scroll to position [169, 0]
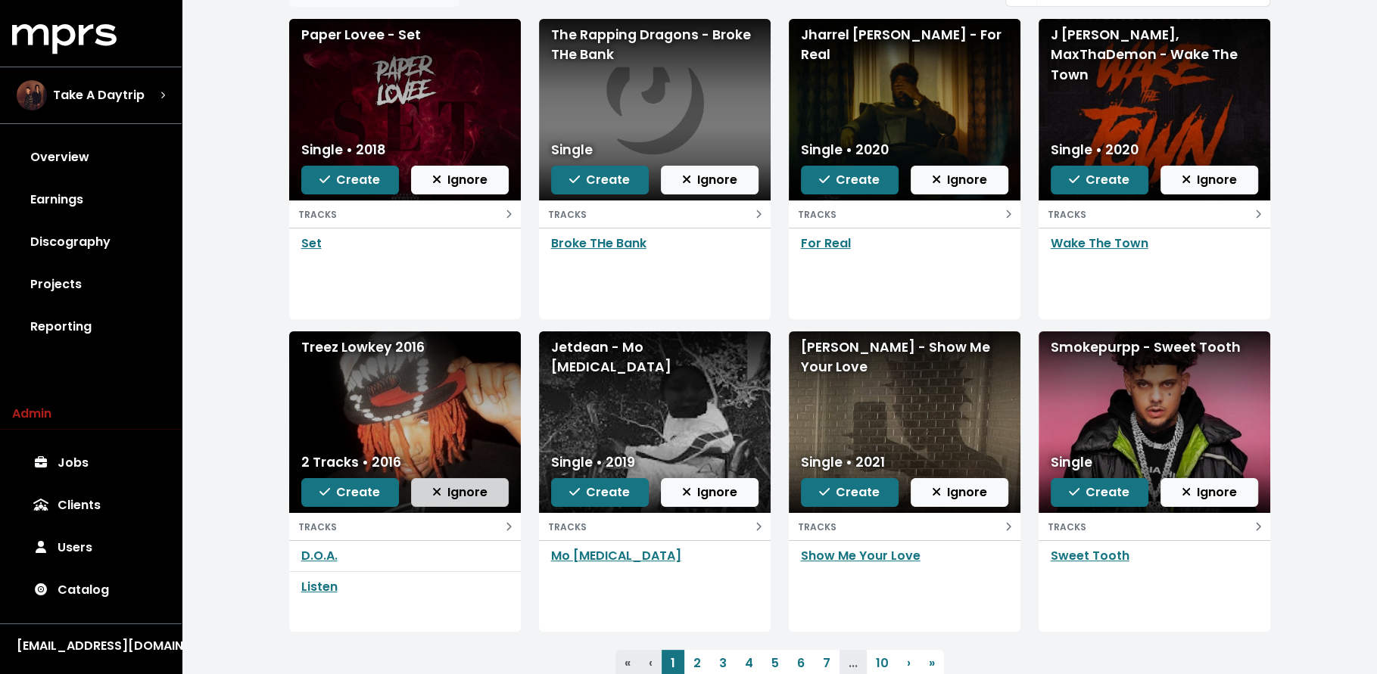
click at [444, 488] on span "Ignore" at bounding box center [459, 492] width 55 height 17
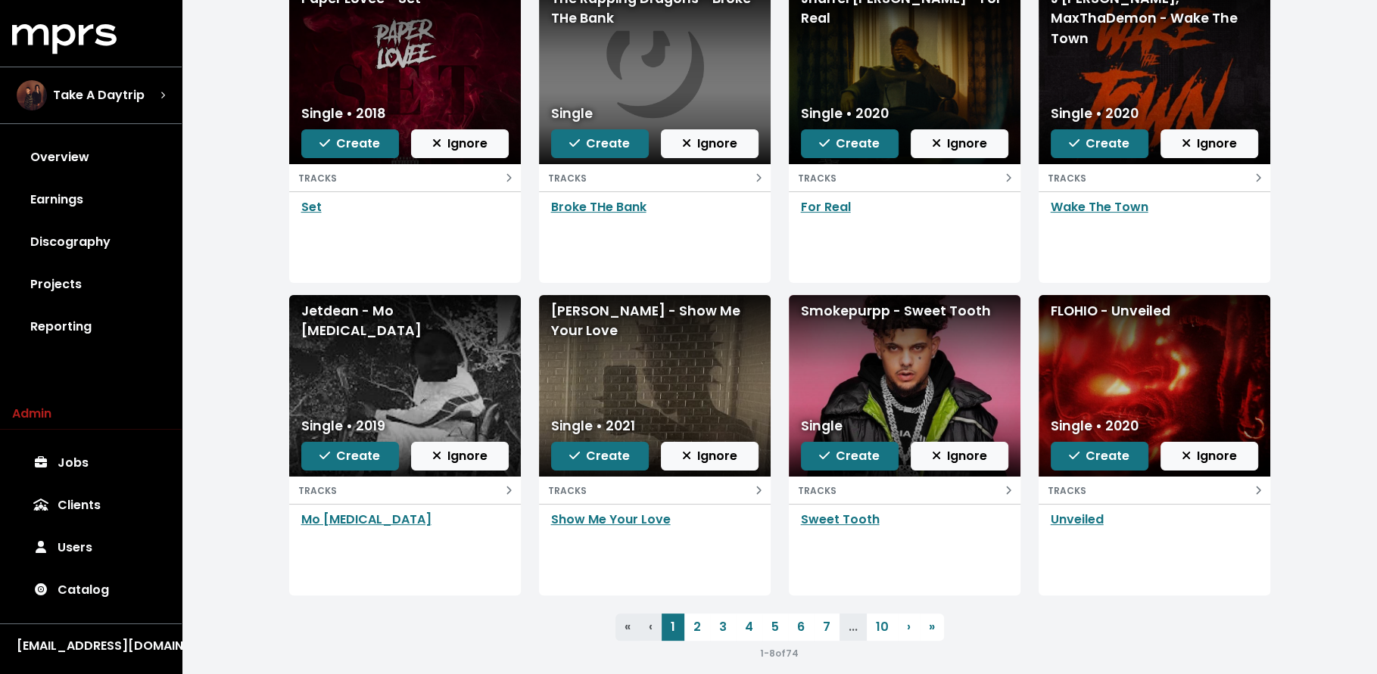
click at [688, 644] on div "1 - 8 of 74" at bounding box center [779, 653] width 981 height 18
click at [690, 630] on link "2" at bounding box center [697, 627] width 26 height 27
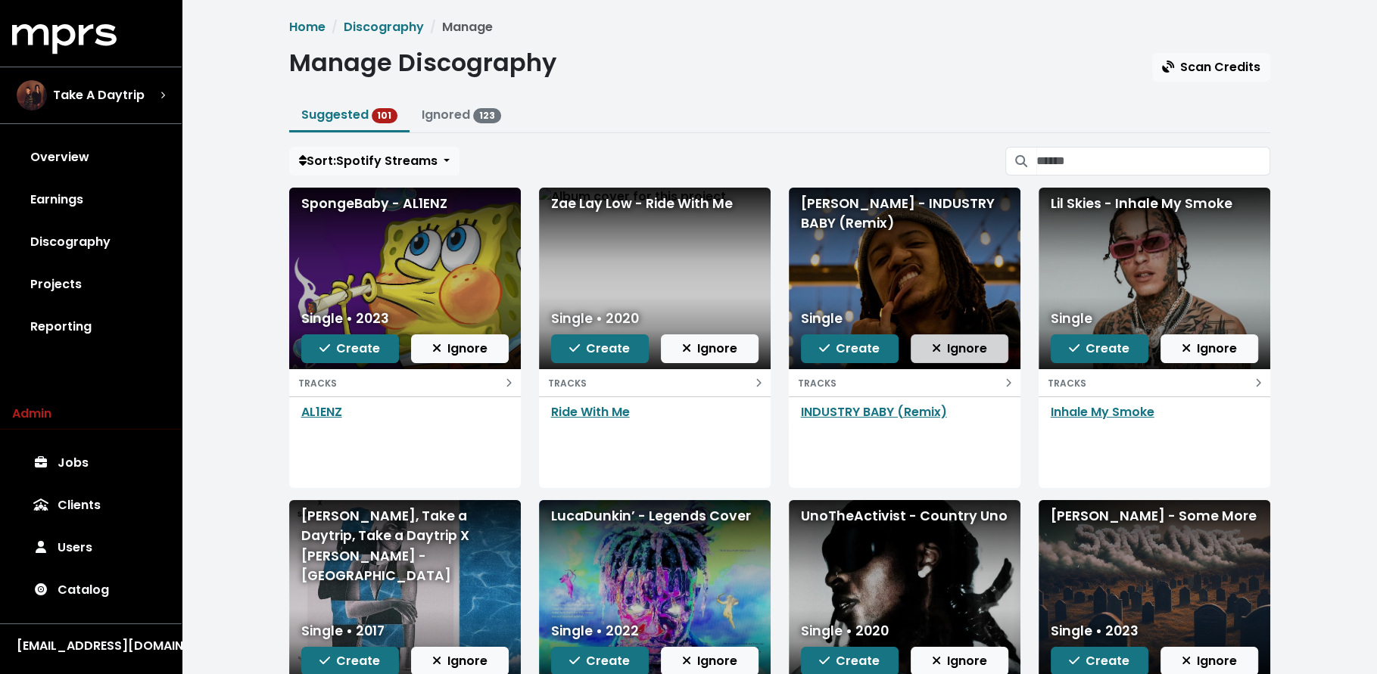
click at [938, 342] on icon "button" at bounding box center [936, 348] width 9 height 12
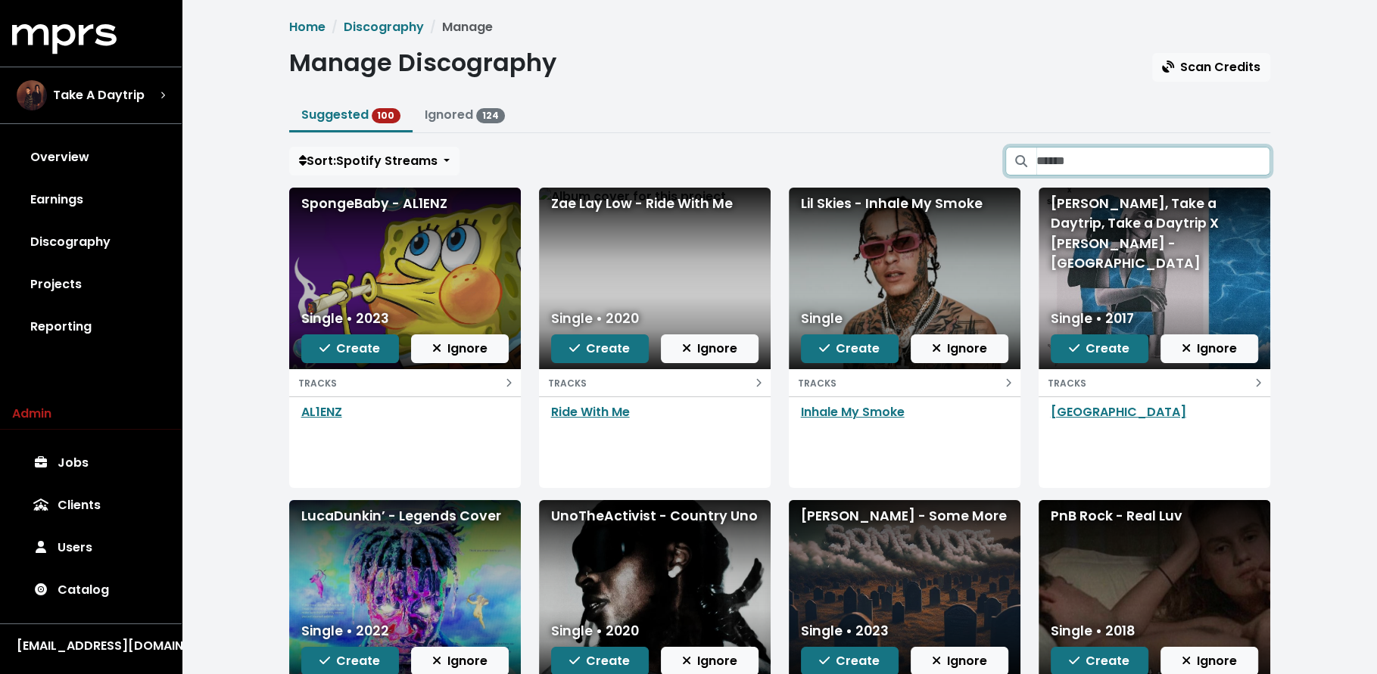
click at [1104, 157] on input "Search suggested projects" at bounding box center [1153, 161] width 234 height 29
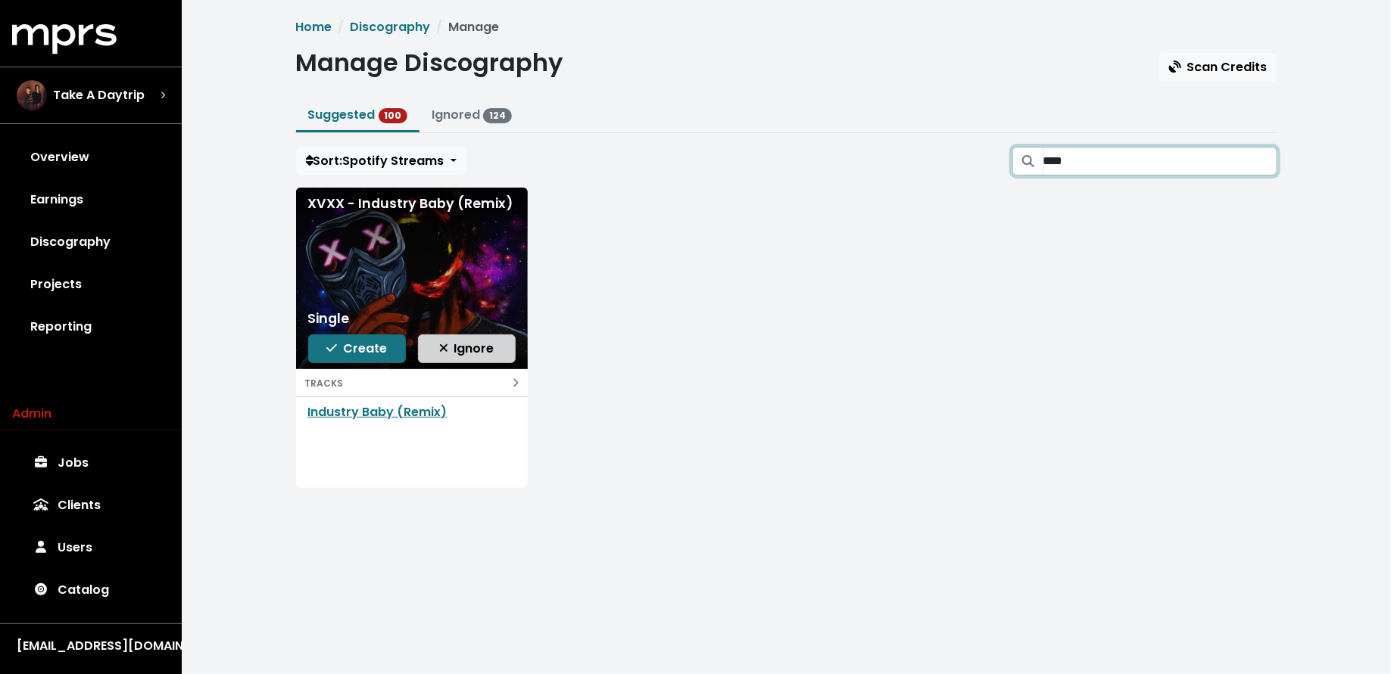
type input "****"
click at [453, 354] on span "Ignore" at bounding box center [466, 348] width 55 height 17
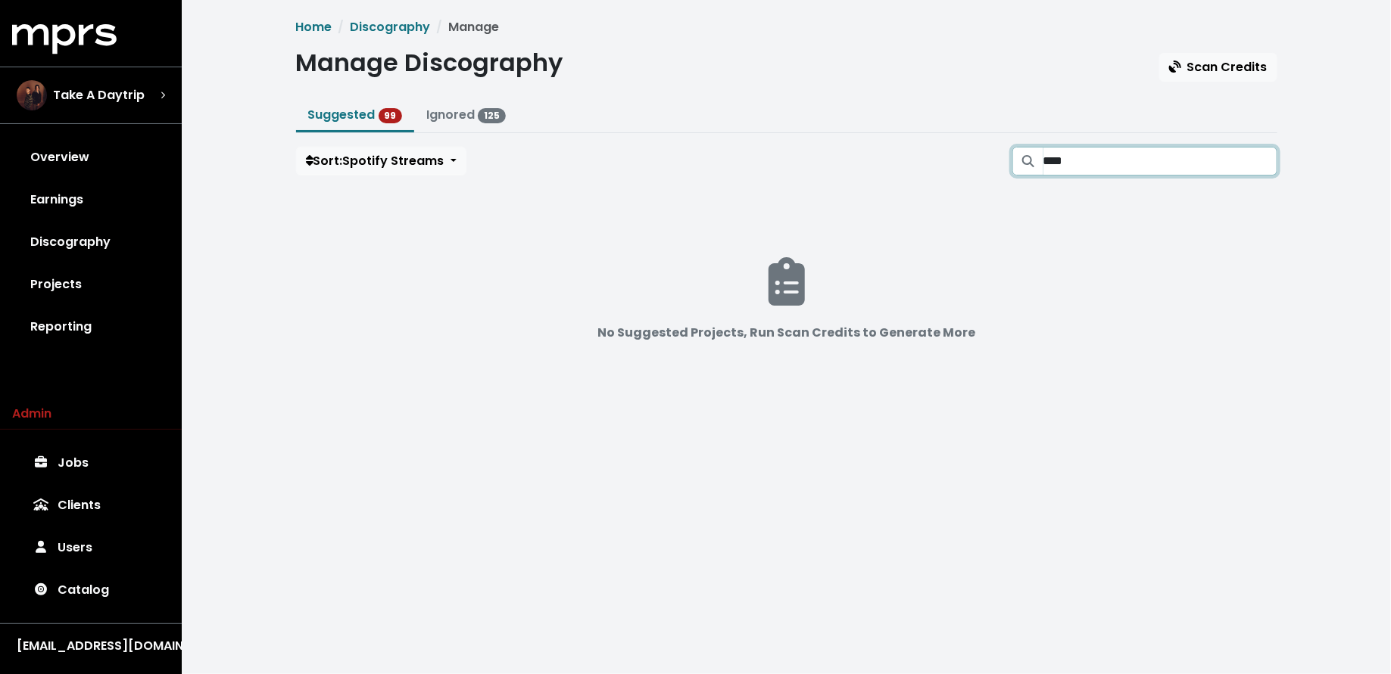
click at [1263, 160] on input "****" at bounding box center [1160, 161] width 234 height 29
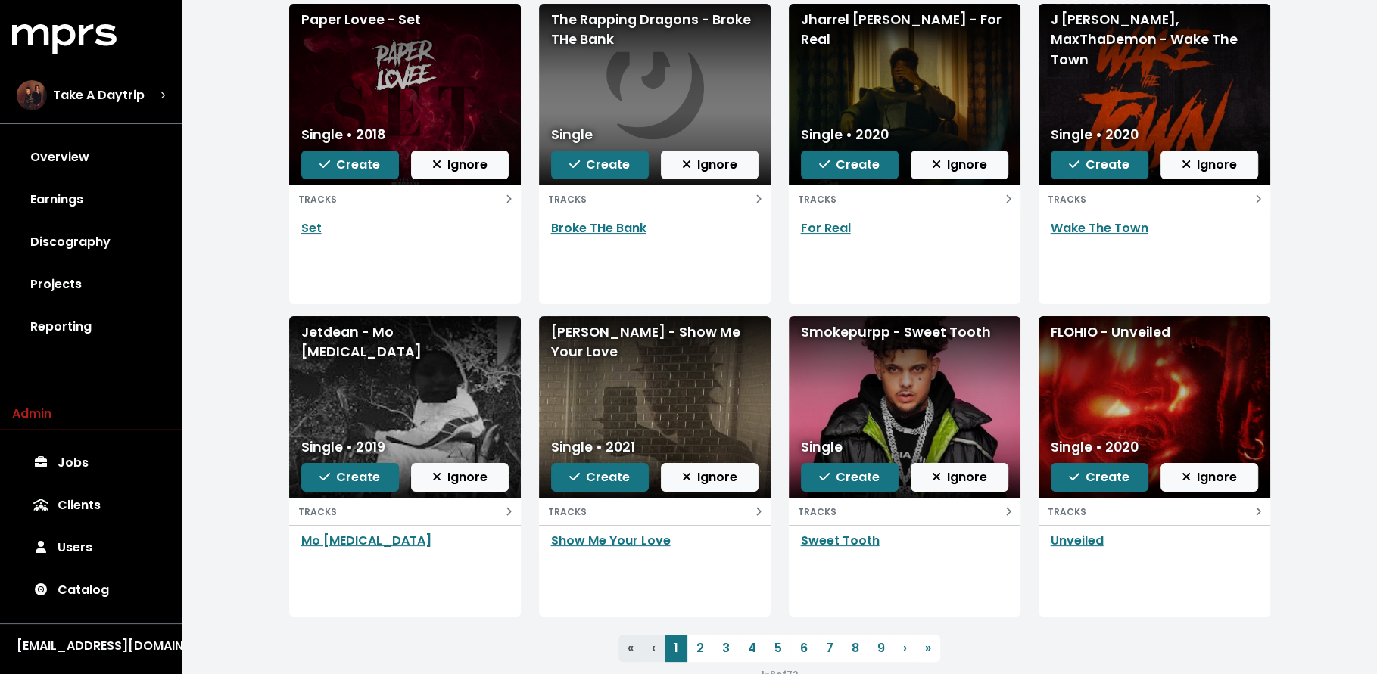
scroll to position [220, 0]
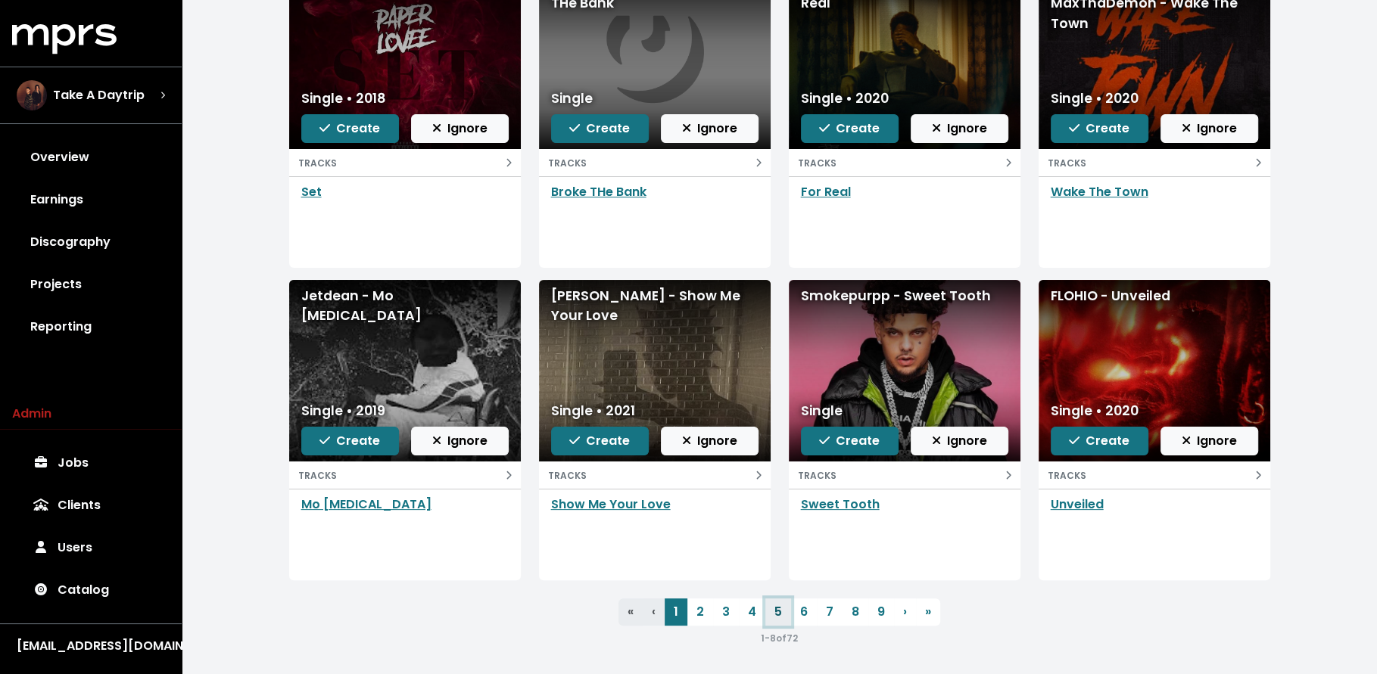
click at [782, 620] on link "5" at bounding box center [778, 612] width 26 height 27
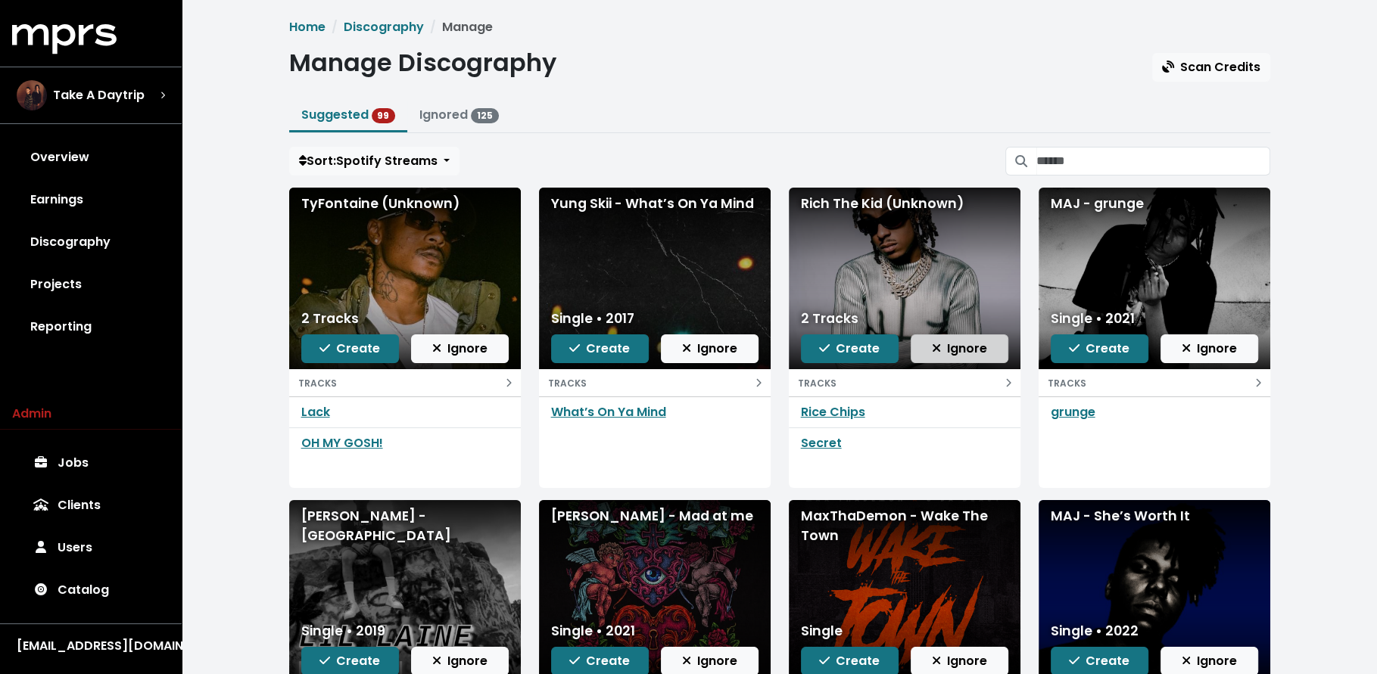
click at [946, 357] on button "Ignore" at bounding box center [960, 349] width 98 height 29
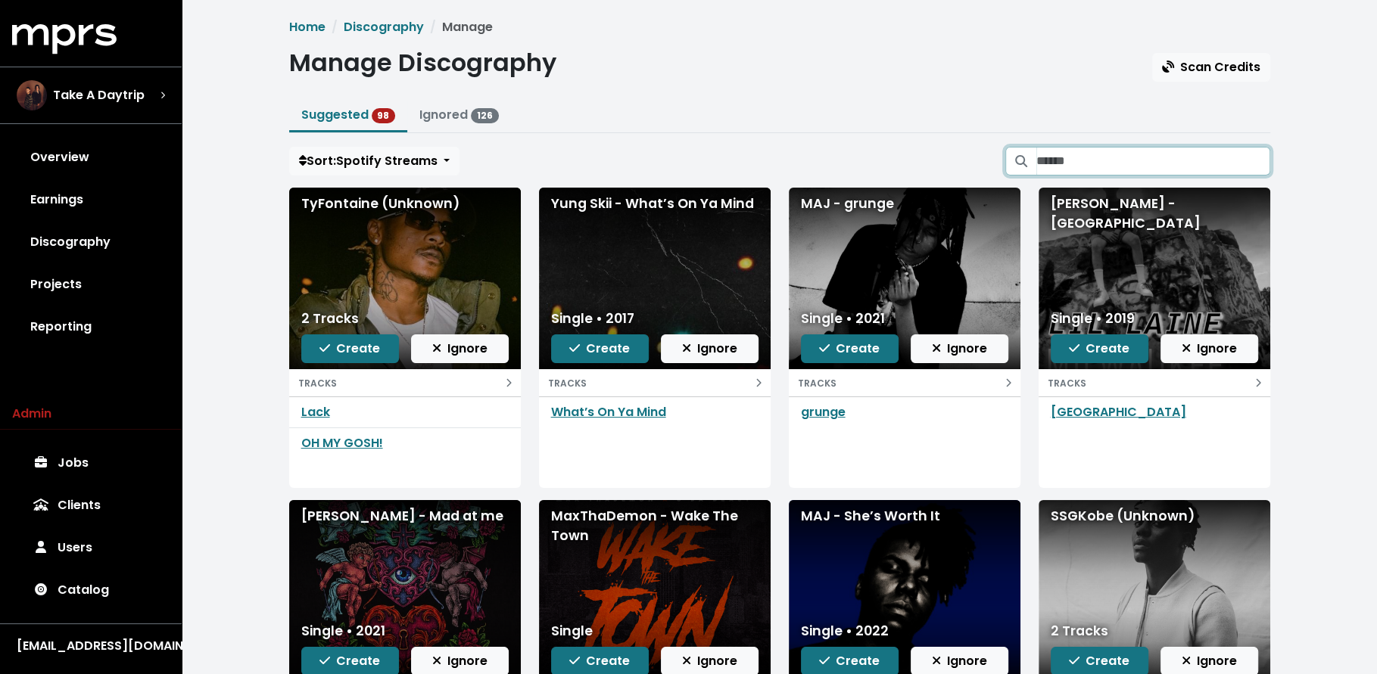
click at [1098, 161] on input "Search suggested projects" at bounding box center [1153, 161] width 234 height 29
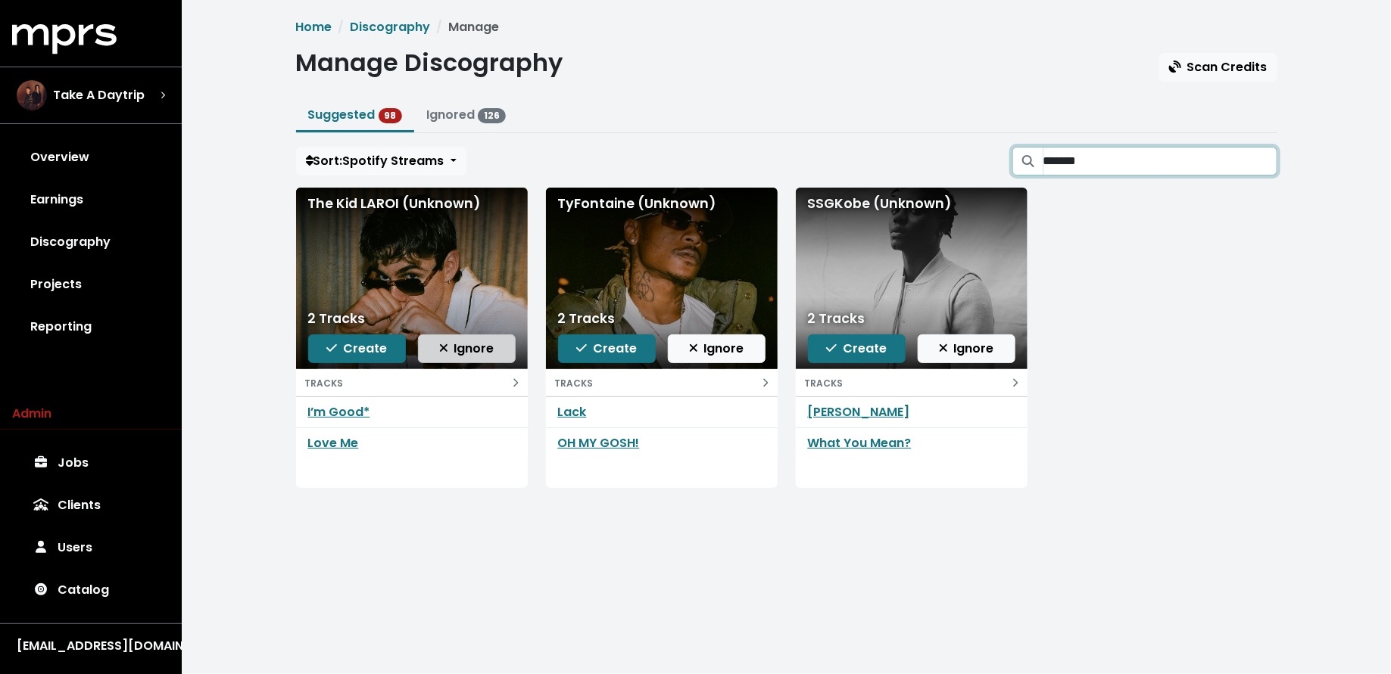
type input "*******"
click at [479, 348] on span "Ignore" at bounding box center [466, 348] width 55 height 17
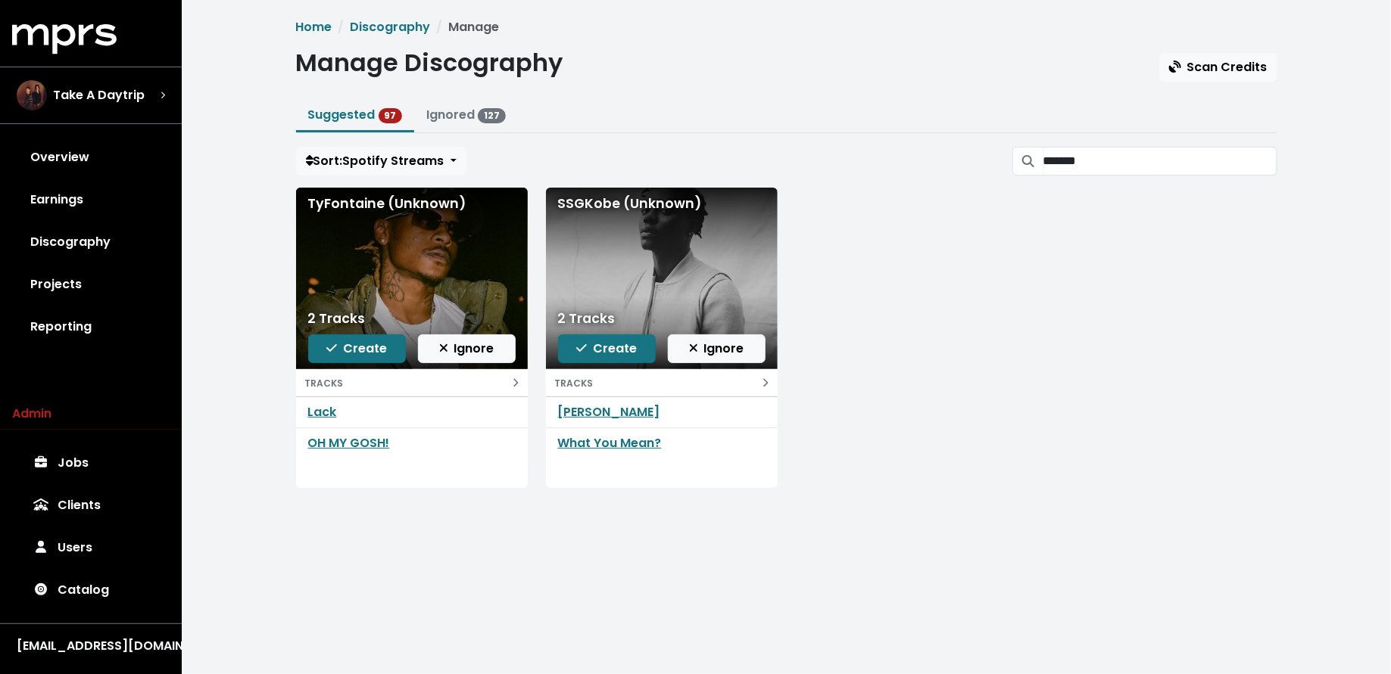
click at [479, 348] on span "Ignore" at bounding box center [466, 348] width 55 height 17
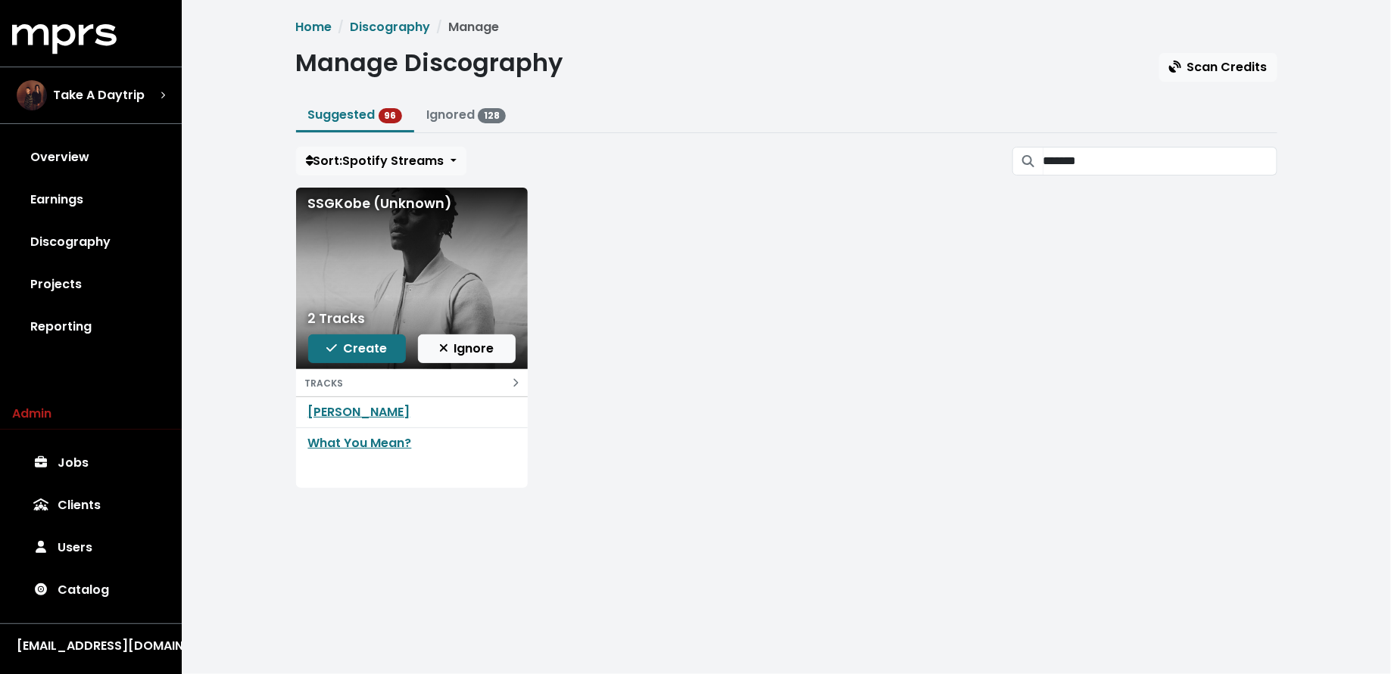
click at [479, 348] on span "Ignore" at bounding box center [466, 348] width 55 height 17
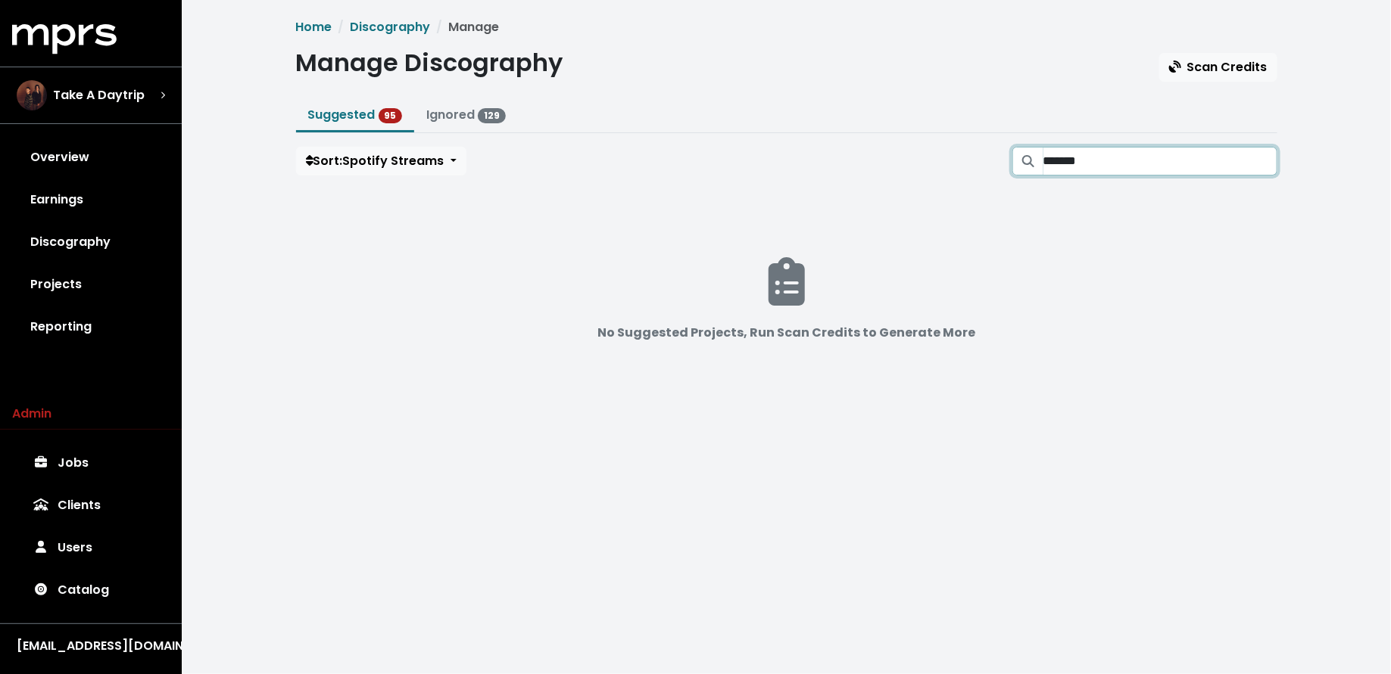
click at [1261, 164] on input "*******" at bounding box center [1160, 161] width 234 height 29
click at [1260, 156] on input "*******" at bounding box center [1160, 161] width 234 height 29
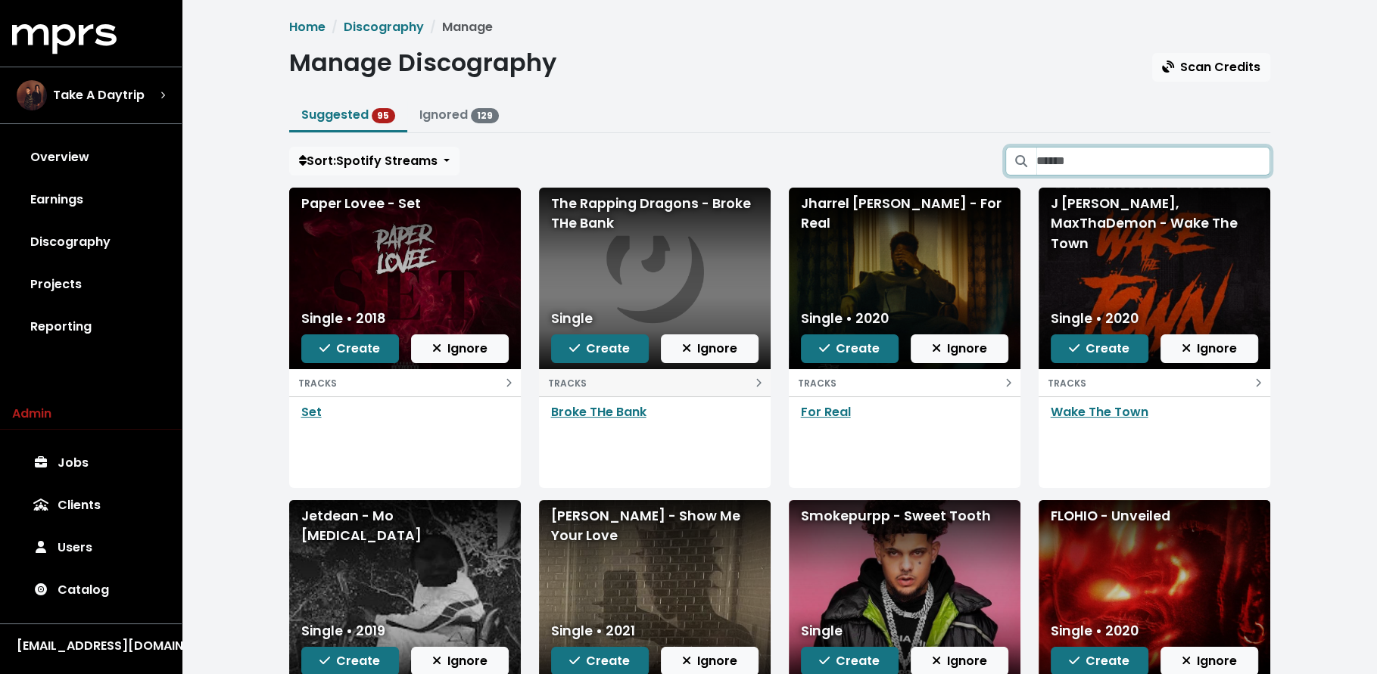
scroll to position [220, 0]
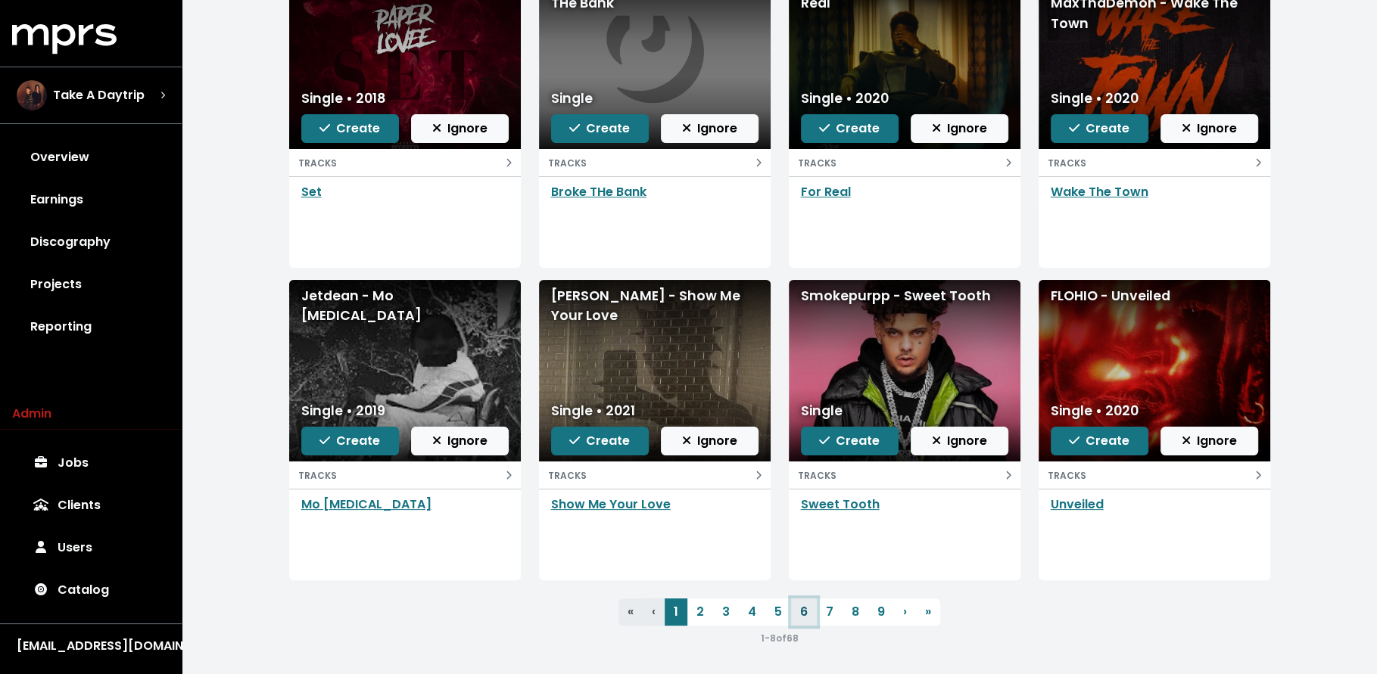
click at [810, 612] on link "6" at bounding box center [804, 612] width 26 height 27
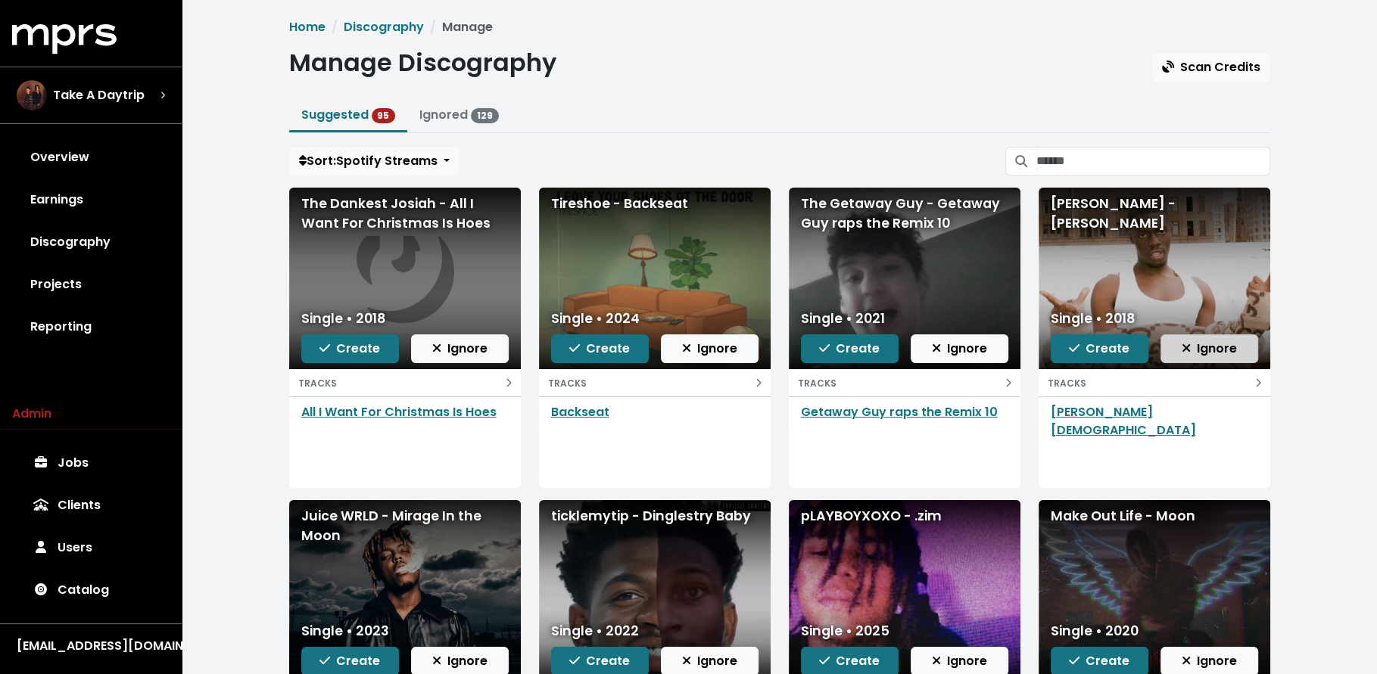
click at [1232, 351] on span "Ignore" at bounding box center [1209, 348] width 55 height 17
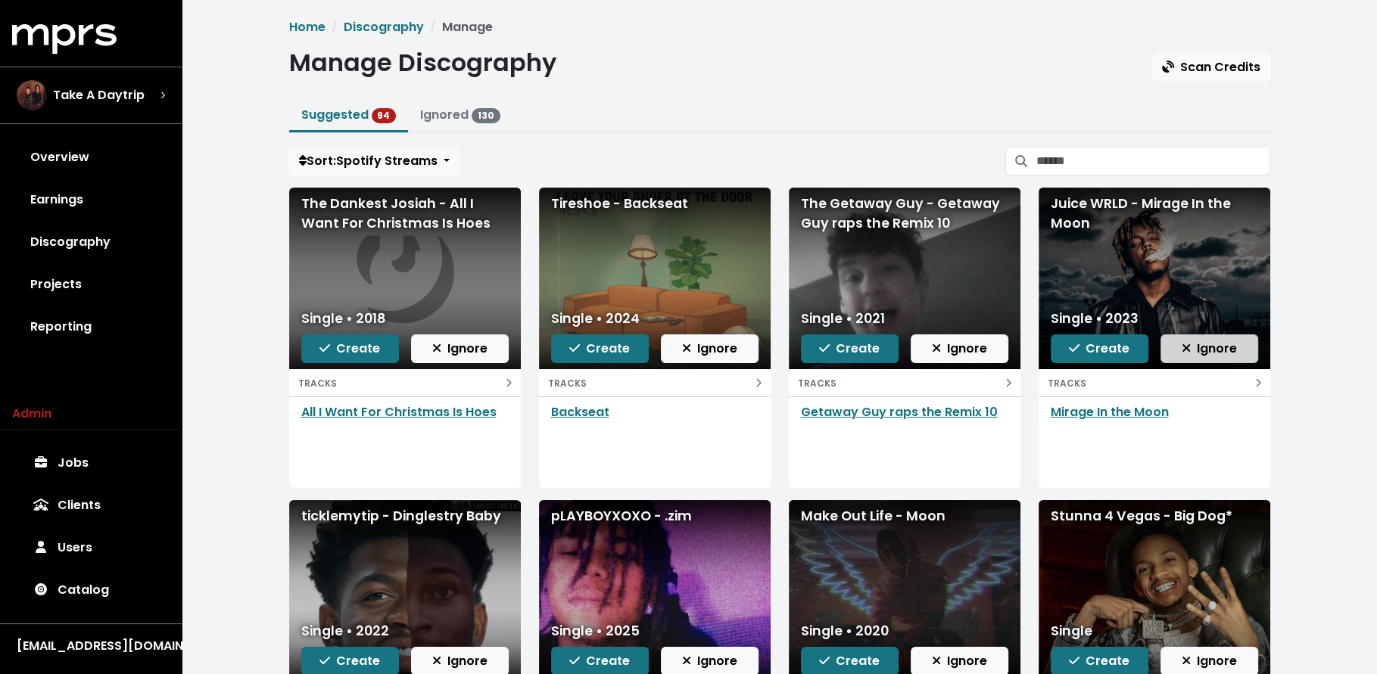
click at [1197, 353] on span "Ignore" at bounding box center [1209, 348] width 55 height 17
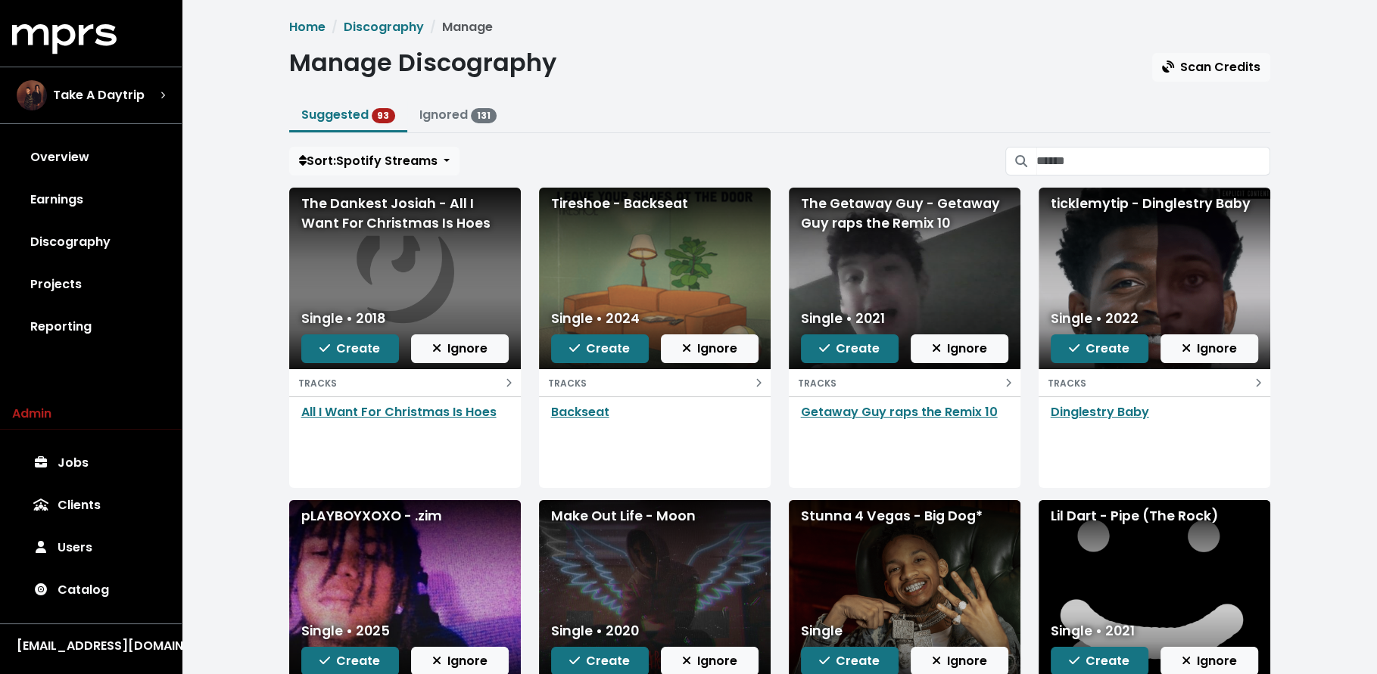
click at [1197, 353] on span "Ignore" at bounding box center [1209, 348] width 55 height 17
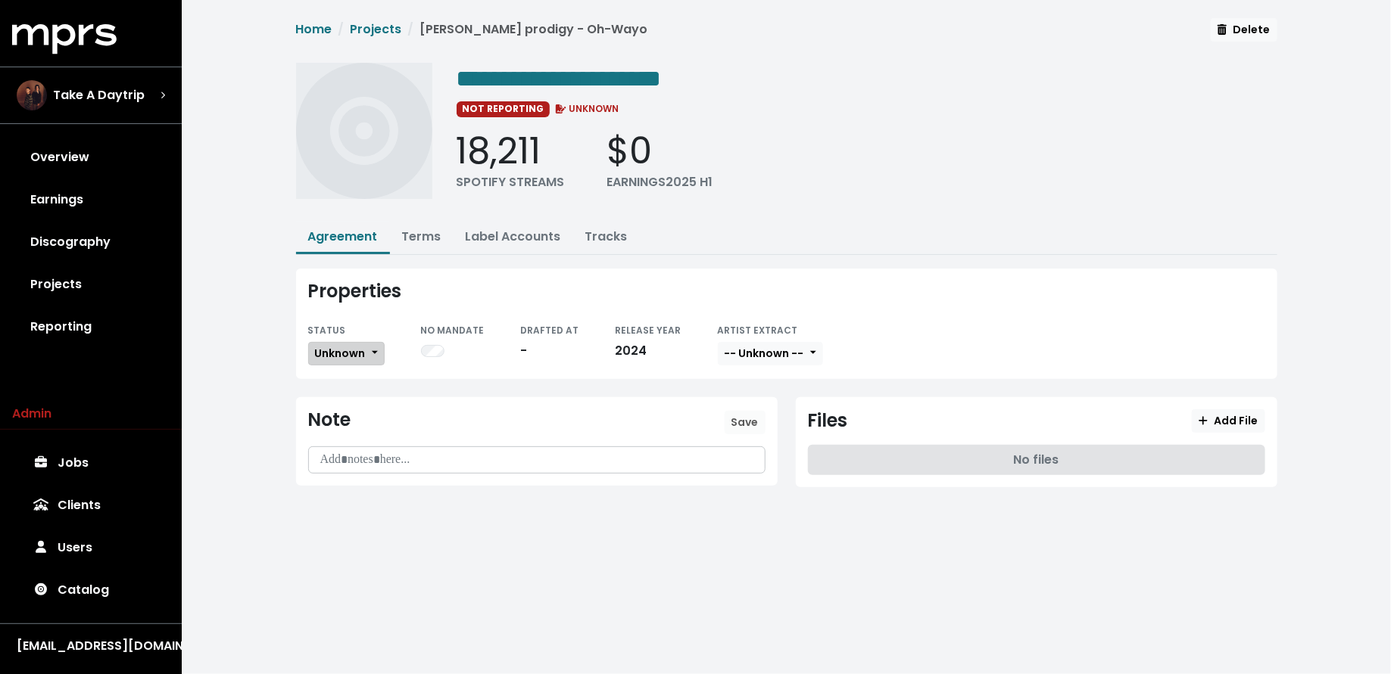
click at [362, 352] on span "Unknown" at bounding box center [340, 353] width 51 height 15
click at [352, 407] on link "Missing" at bounding box center [380, 409] width 142 height 24
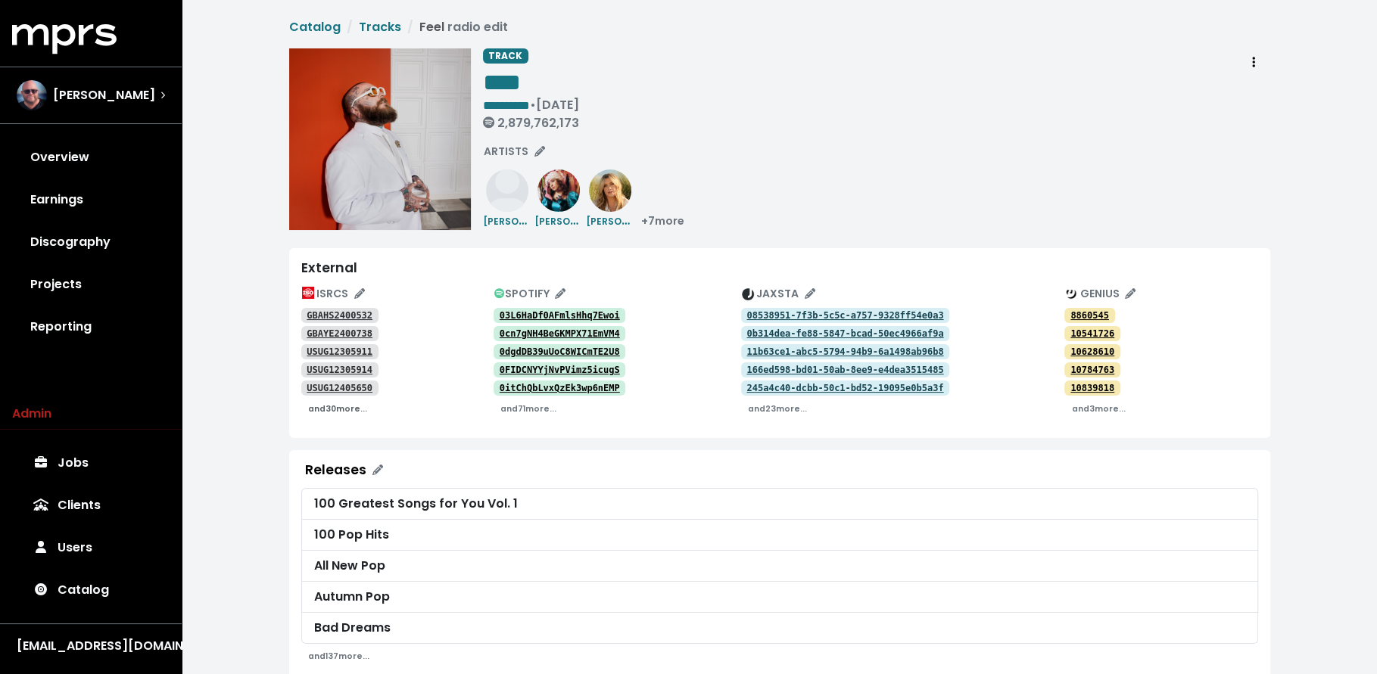
click at [327, 405] on small "and 30 more..." at bounding box center [337, 408] width 59 height 11
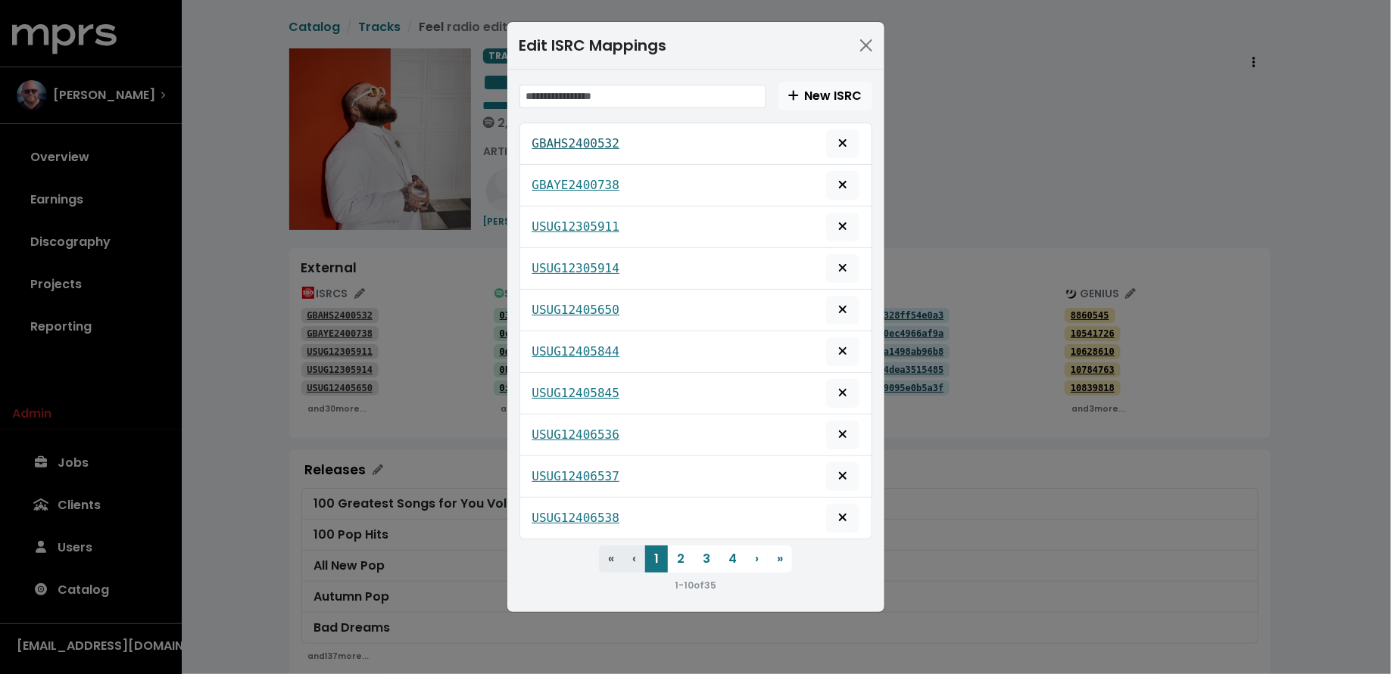
click at [592, 136] on tt "GBAHS2400532" at bounding box center [576, 143] width 88 height 14
click at [558, 184] on tt "GBAYE2400738" at bounding box center [576, 185] width 88 height 14
click at [235, 306] on div "Edit ISRC Mappings New ISRC GBAHS2400532 GBAYE2400738 USUG12305911 USUG12305914…" at bounding box center [695, 337] width 1391 height 674
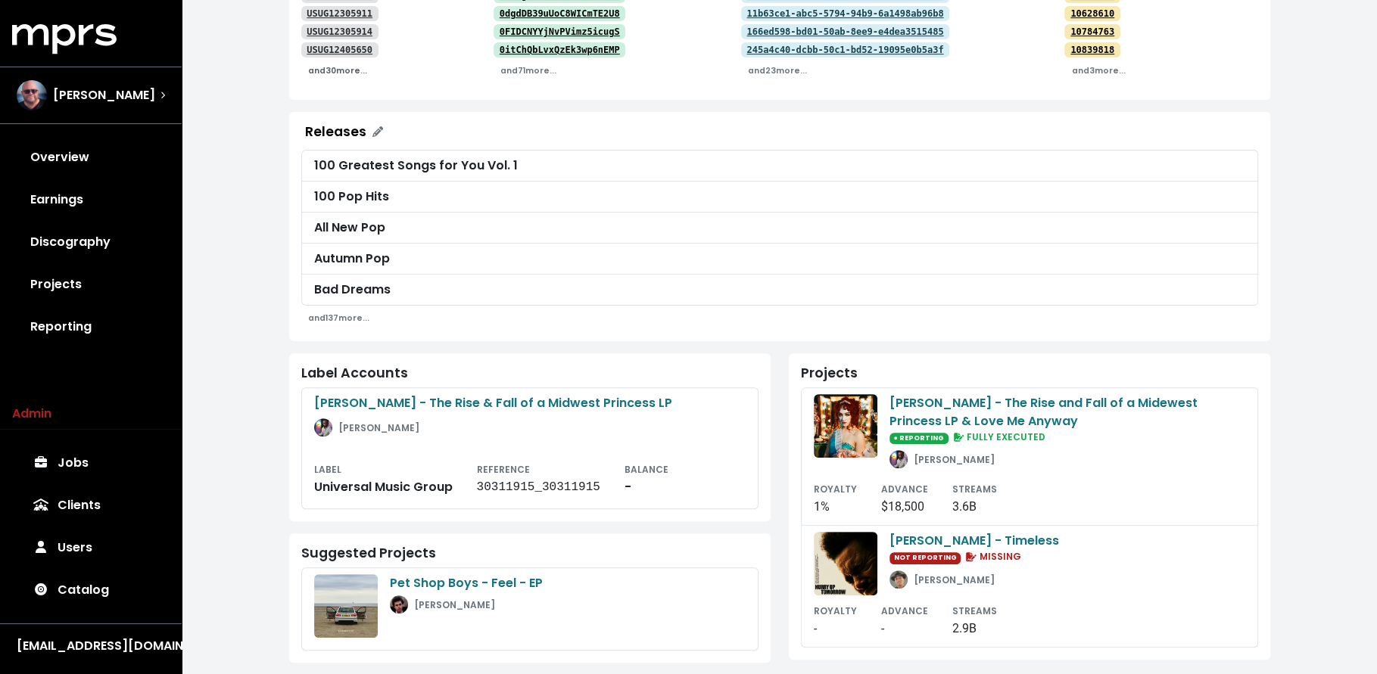
scroll to position [345, 0]
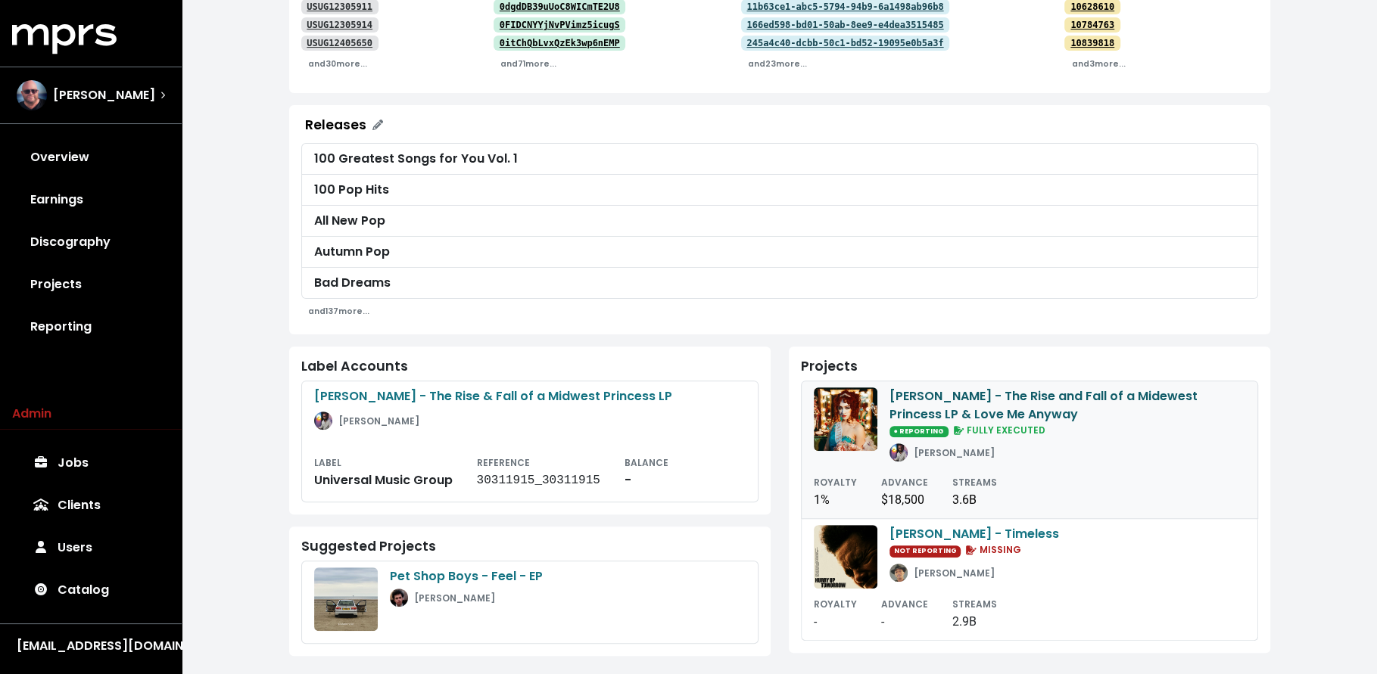
click at [995, 396] on div "[PERSON_NAME] - The Rise and Fall of a Midewest Princess LP & Love Me Anyway" at bounding box center [1067, 406] width 356 height 36
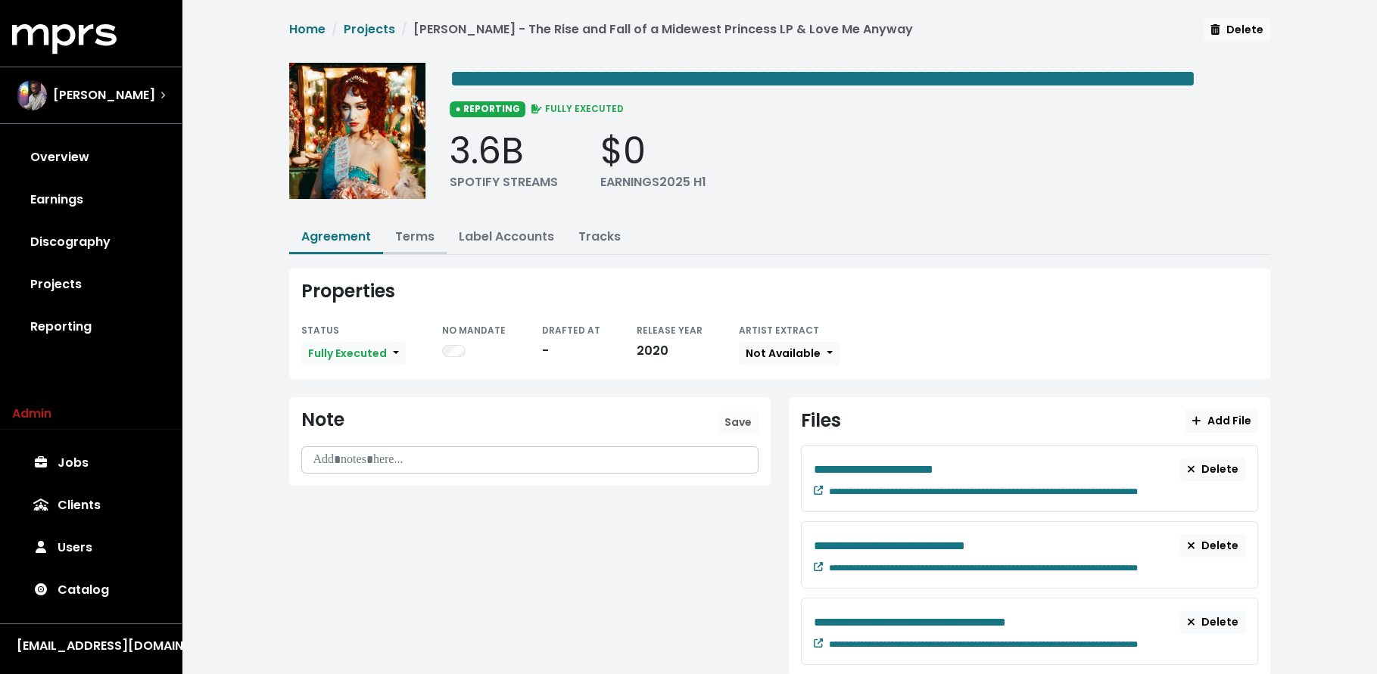
click at [432, 245] on link "Terms" at bounding box center [414, 236] width 39 height 17
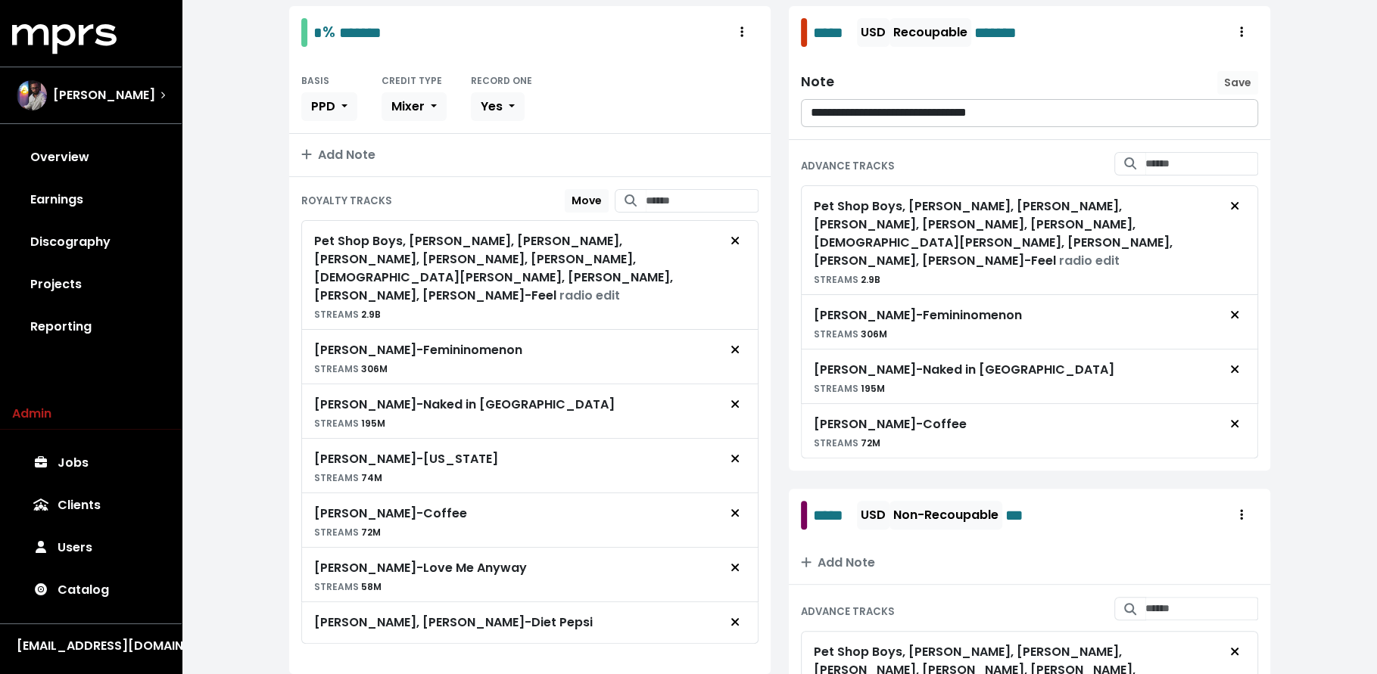
scroll to position [301, 0]
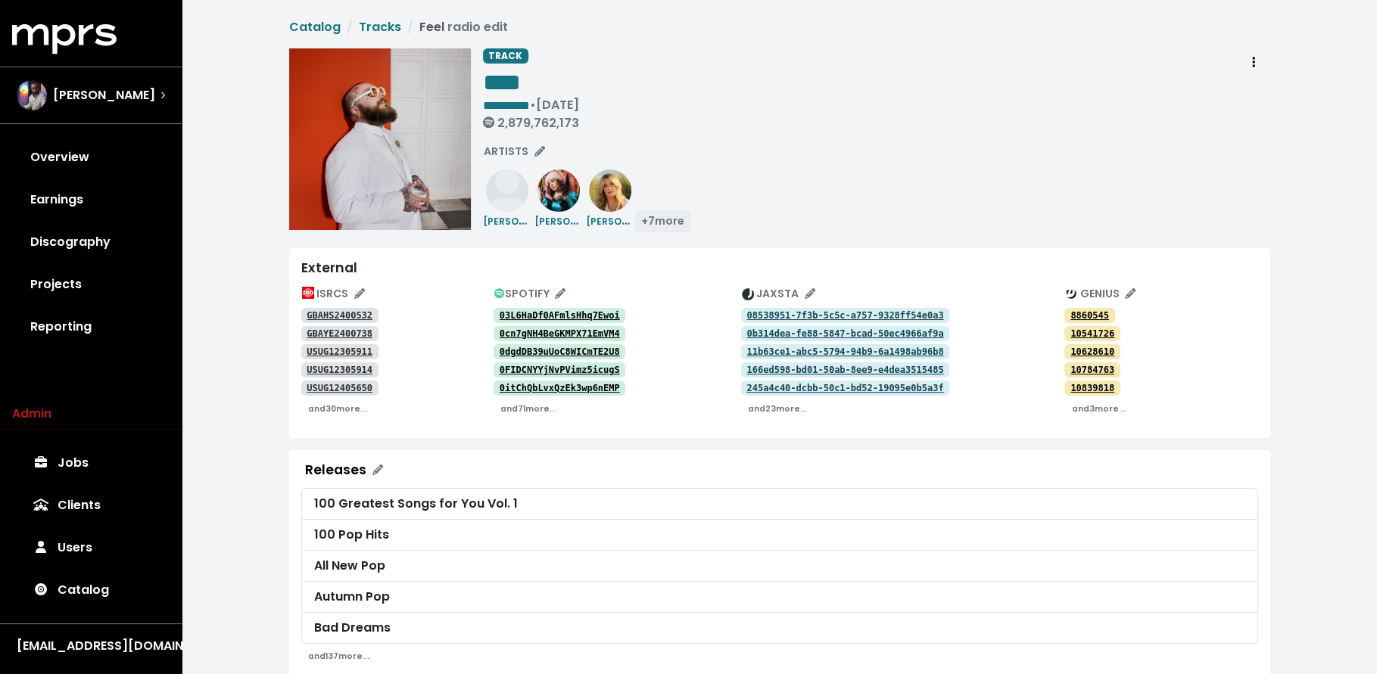
click at [667, 221] on span "+ 7 more" at bounding box center [662, 220] width 43 height 15
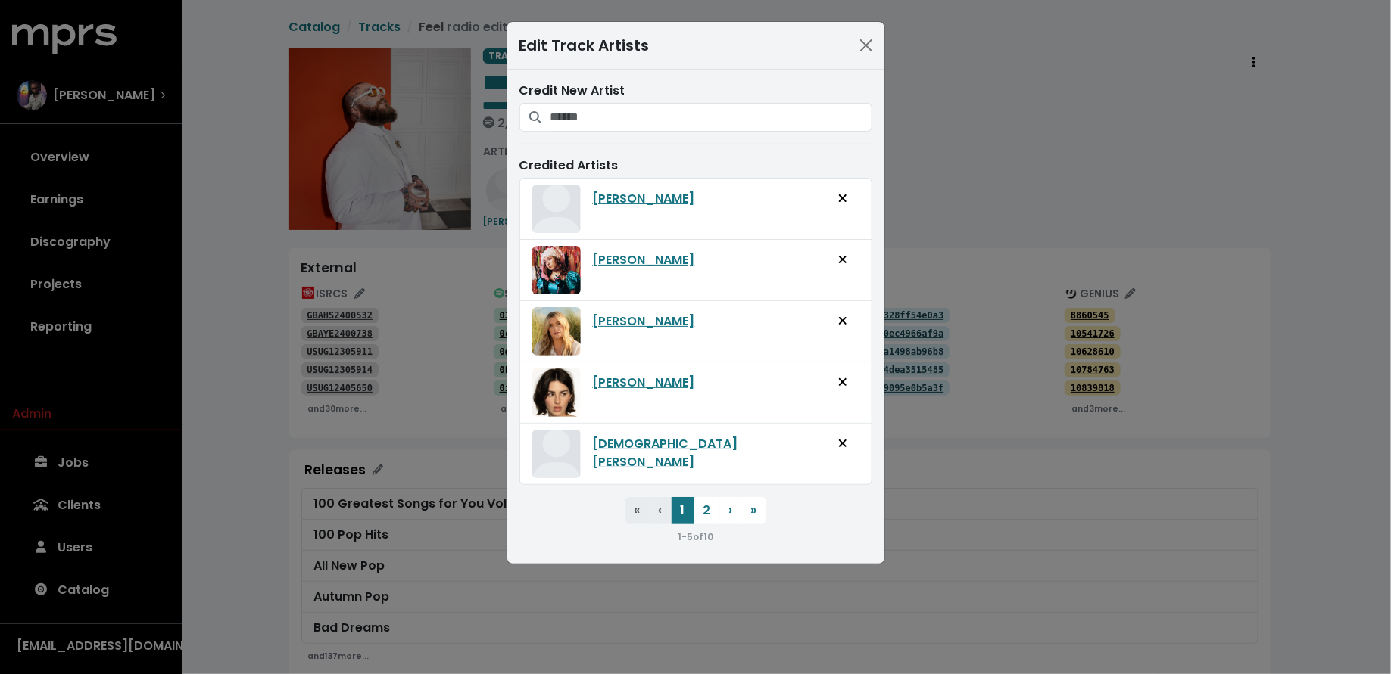
click at [249, 397] on div "Edit Track Artists Credit New Artist Credited Artists [PERSON_NAME] [PERSON_NAM…" at bounding box center [695, 337] width 1391 height 674
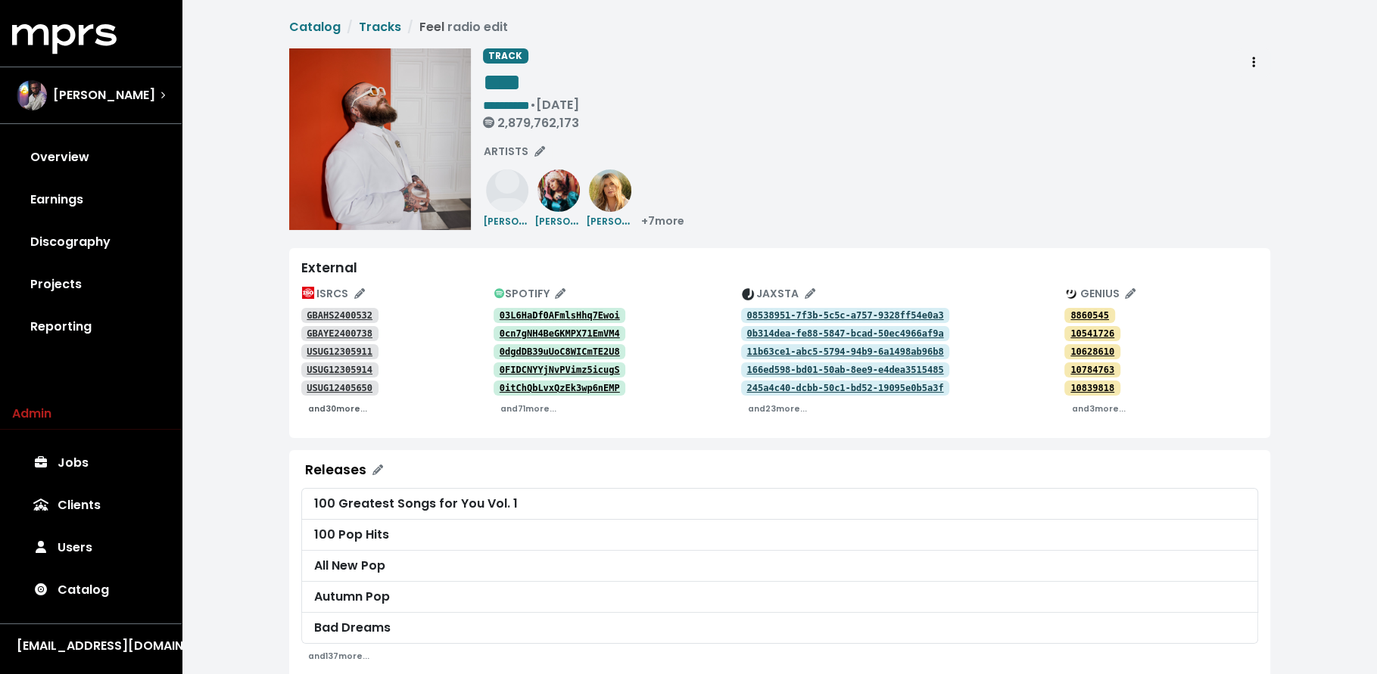
click at [335, 411] on small "and 30 more..." at bounding box center [337, 408] width 59 height 11
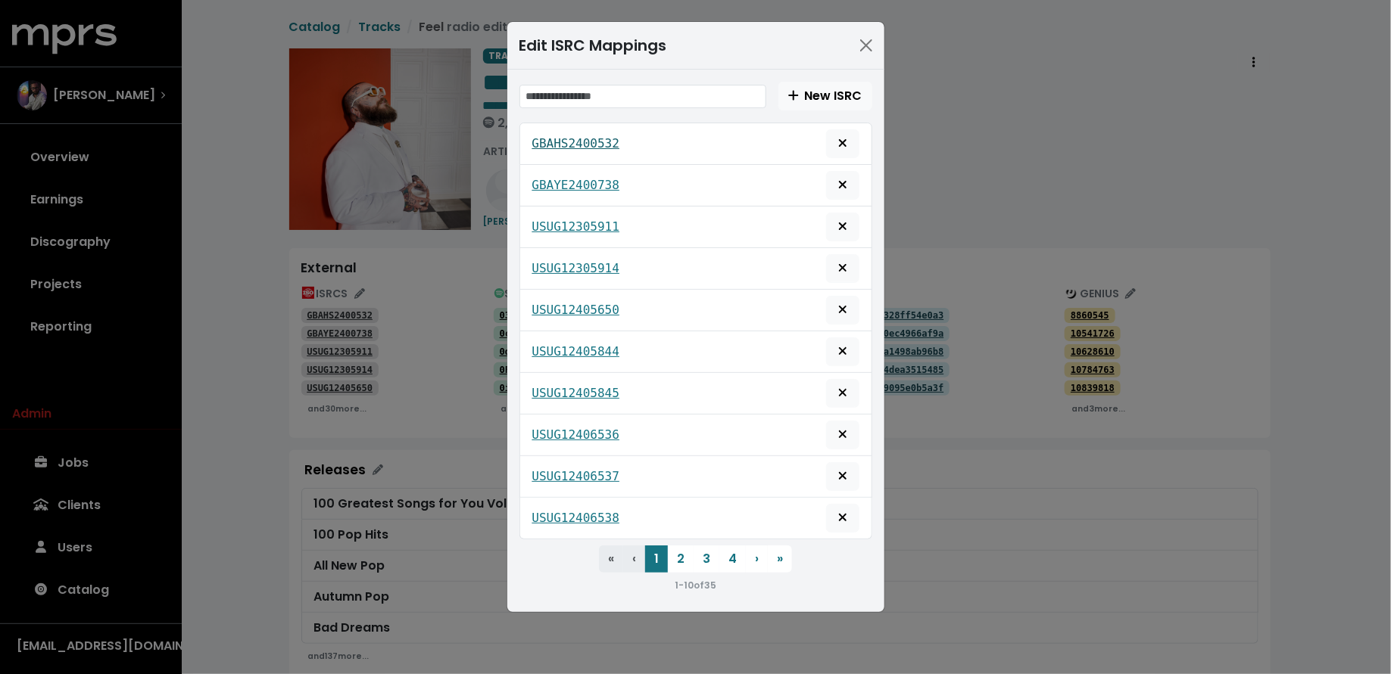
click at [587, 139] on tt "GBAHS2400532" at bounding box center [576, 143] width 88 height 14
click at [590, 182] on tt "GBAYE2400738" at bounding box center [576, 185] width 88 height 14
click at [591, 226] on tt "USUG12305911" at bounding box center [576, 227] width 88 height 14
click at [580, 265] on tt "USUG12305914" at bounding box center [576, 268] width 88 height 14
click at [568, 303] on tt "USUG12405650" at bounding box center [576, 310] width 88 height 14
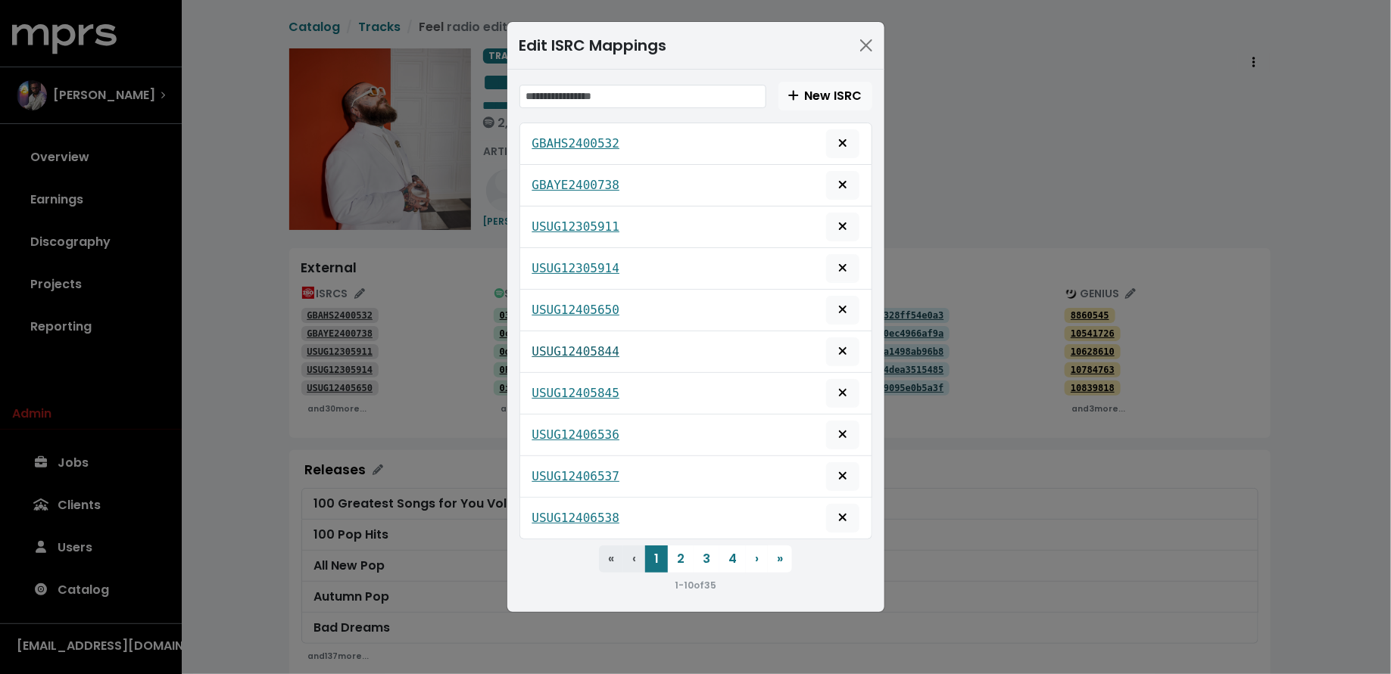
click at [572, 344] on tt "USUG12405844" at bounding box center [576, 351] width 88 height 14
click at [580, 388] on tt "USUG12405845" at bounding box center [576, 393] width 88 height 14
click at [576, 428] on tt "USUG12406536" at bounding box center [576, 435] width 88 height 14
click at [578, 469] on tt "USUG12406537" at bounding box center [576, 476] width 88 height 14
click at [576, 512] on tt "USUG12406538" at bounding box center [576, 518] width 88 height 14
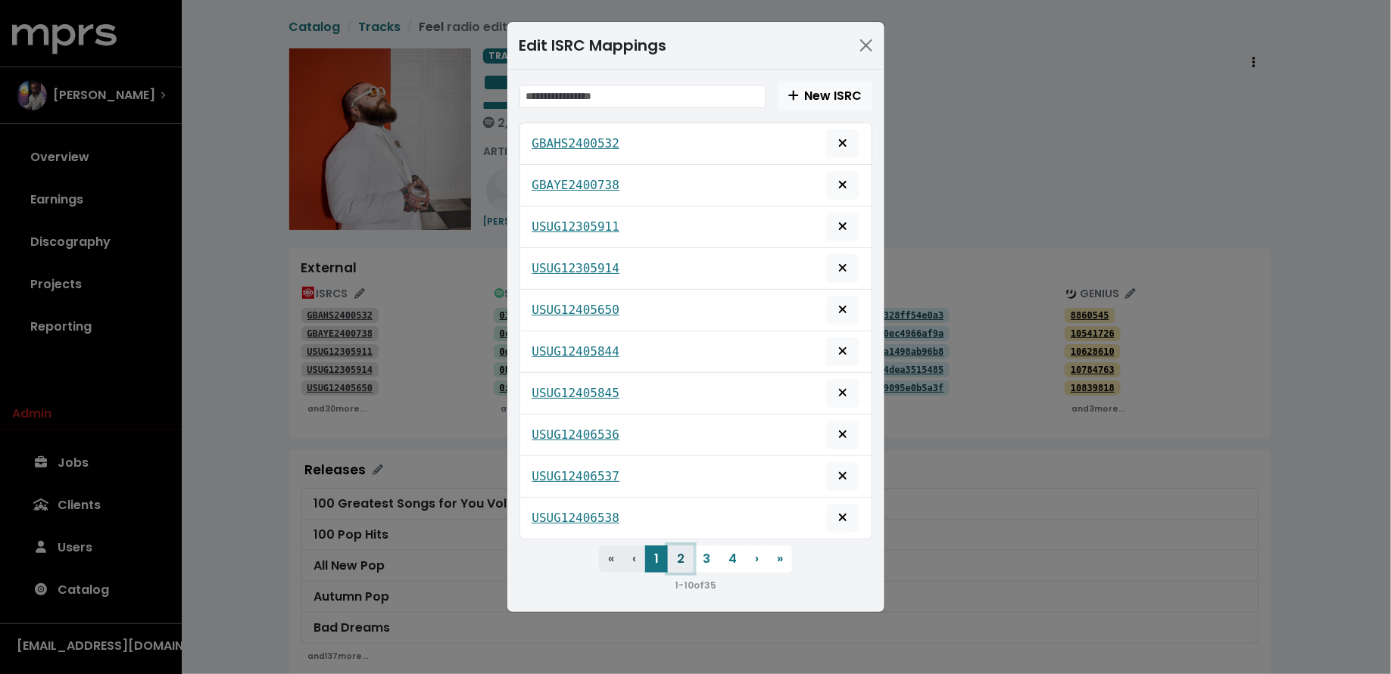
click at [684, 560] on button "2" at bounding box center [681, 559] width 26 height 27
click at [582, 136] on tt "USUG12406539" at bounding box center [576, 143] width 88 height 14
click at [585, 185] on tt "USUG12406907" at bounding box center [576, 185] width 88 height 14
click at [582, 223] on tt "USUG12406911" at bounding box center [576, 227] width 88 height 14
click at [581, 269] on tt "USUM72404101" at bounding box center [576, 268] width 88 height 14
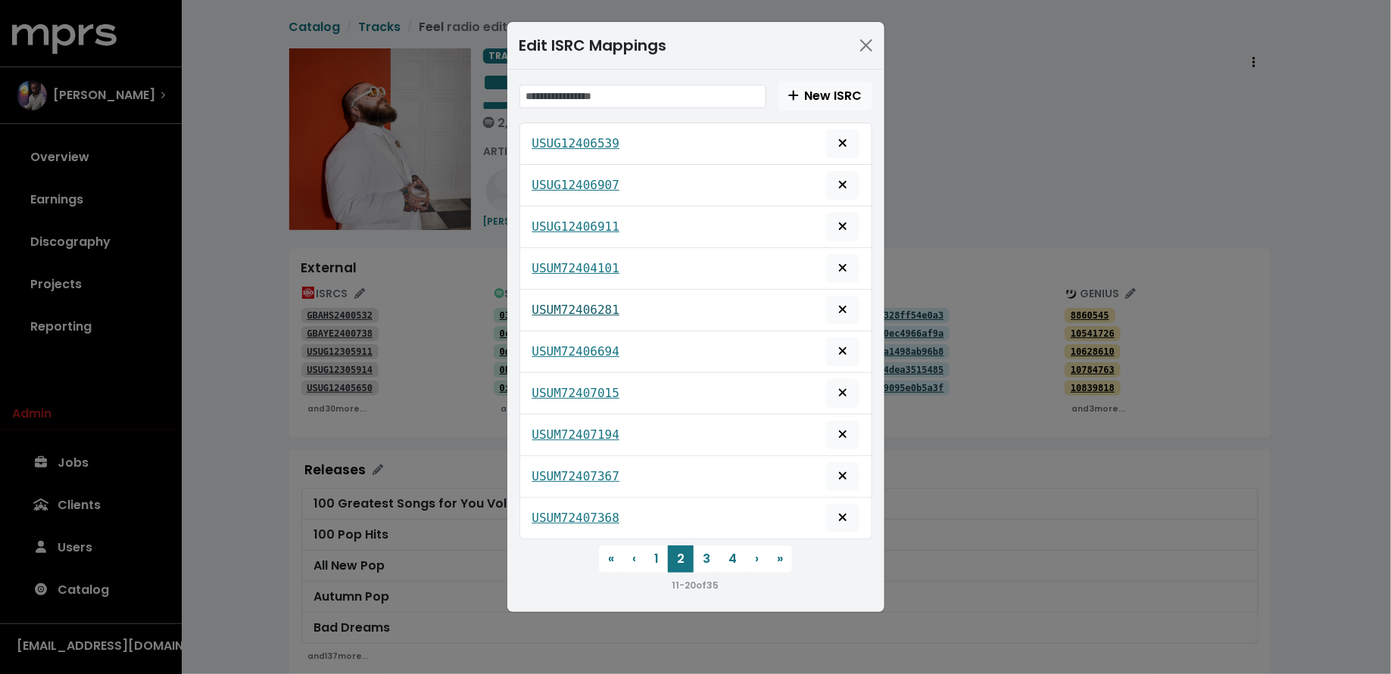
click at [581, 304] on tt "USUM72406281" at bounding box center [576, 310] width 88 height 14
click at [575, 344] on tt "USUM72406694" at bounding box center [576, 351] width 88 height 14
click at [573, 386] on tt "USUM72407015" at bounding box center [576, 393] width 88 height 14
click at [573, 428] on tt "USUM72407194" at bounding box center [576, 435] width 88 height 14
click at [575, 469] on tt "USUM72407367" at bounding box center [576, 476] width 88 height 14
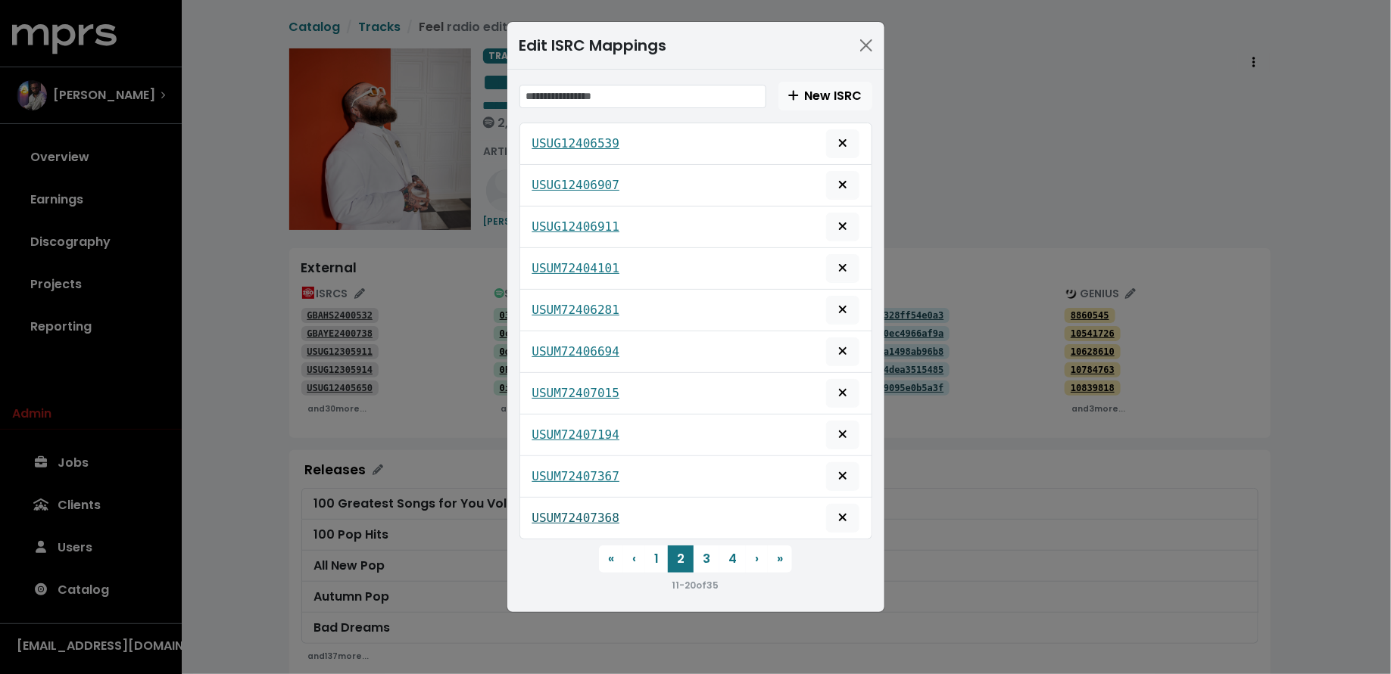
click at [580, 509] on link "USUM72407368" at bounding box center [576, 518] width 88 height 18
click at [717, 552] on button "3" at bounding box center [706, 559] width 26 height 27
click at [573, 144] on tt "USUM72407369" at bounding box center [576, 143] width 88 height 14
click at [577, 179] on tt "USUM72407370" at bounding box center [576, 185] width 88 height 14
click at [584, 226] on tt "USUM72407371" at bounding box center [576, 227] width 88 height 14
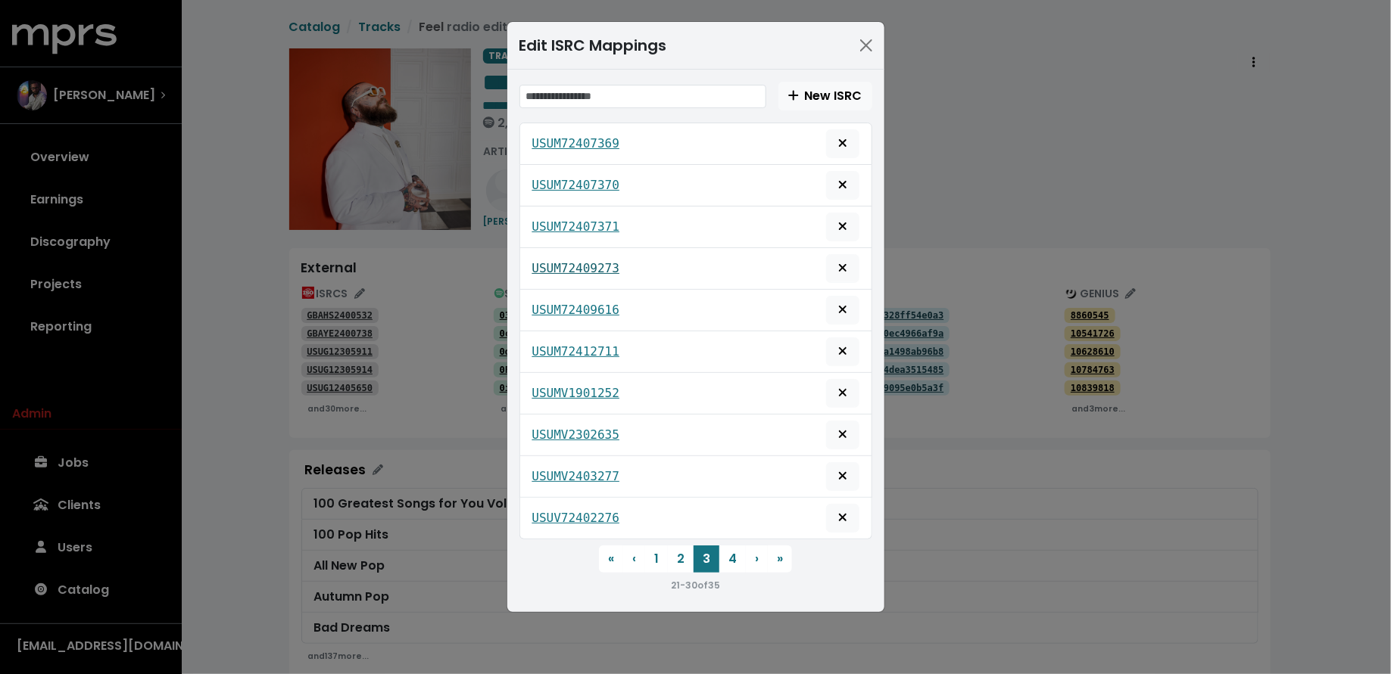
click at [584, 261] on tt "USUM72409273" at bounding box center [576, 268] width 88 height 14
click at [584, 303] on tt "USUM72409616" at bounding box center [576, 310] width 88 height 14
click at [581, 338] on div "USUM72412711" at bounding box center [695, 352] width 327 height 29
click at [581, 344] on tt "USUM72412711" at bounding box center [576, 351] width 88 height 14
click at [581, 386] on tt "USUMV1901252" at bounding box center [576, 393] width 88 height 14
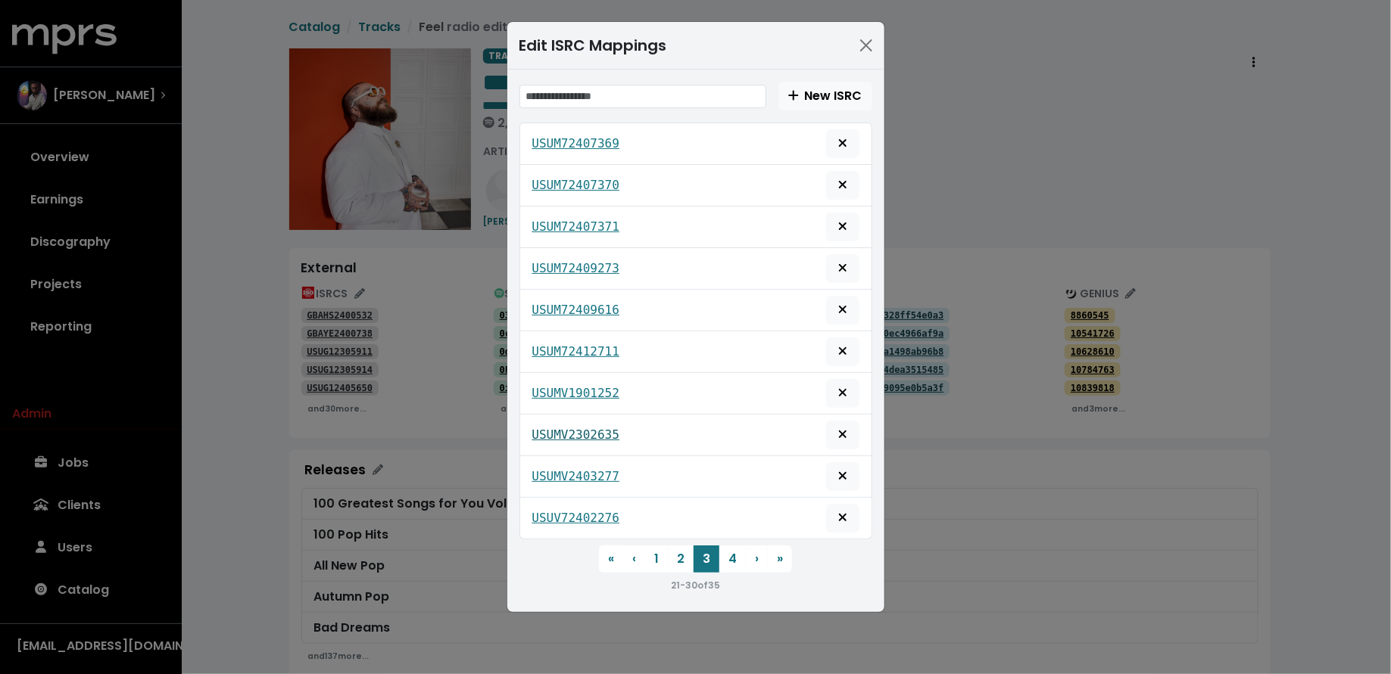
click at [582, 428] on tt "USUMV2302635" at bounding box center [576, 435] width 88 height 14
click at [577, 469] on tt "USUMV2403277" at bounding box center [576, 476] width 88 height 14
click at [575, 511] on tt "USUV72402276" at bounding box center [576, 518] width 88 height 14
click at [724, 546] on button "4" at bounding box center [732, 559] width 26 height 27
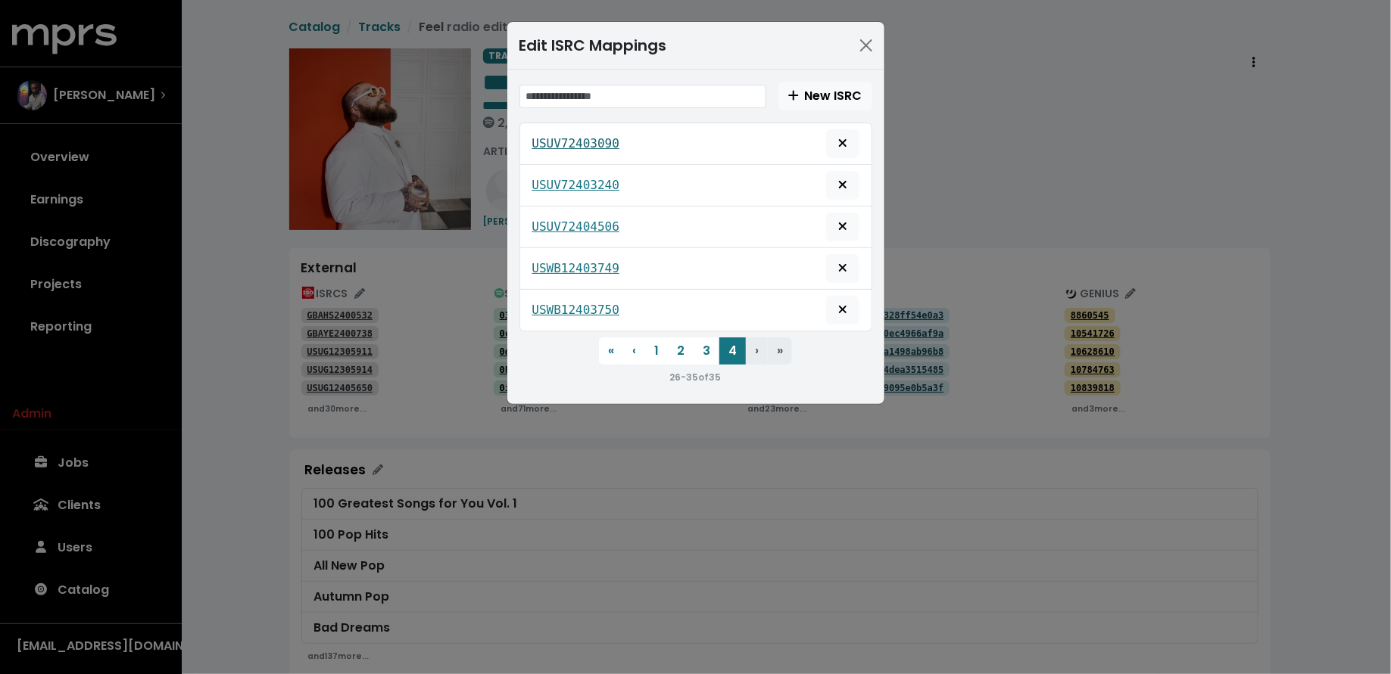
click at [581, 146] on tt "USUV72403090" at bounding box center [576, 143] width 88 height 14
click at [582, 185] on tt "USUV72403240" at bounding box center [576, 185] width 88 height 14
click at [581, 220] on tt "USUV72404506" at bounding box center [576, 227] width 88 height 14
click at [579, 261] on tt "USWB12403749" at bounding box center [576, 268] width 88 height 14
click at [578, 303] on tt "USWB12403750" at bounding box center [576, 310] width 88 height 14
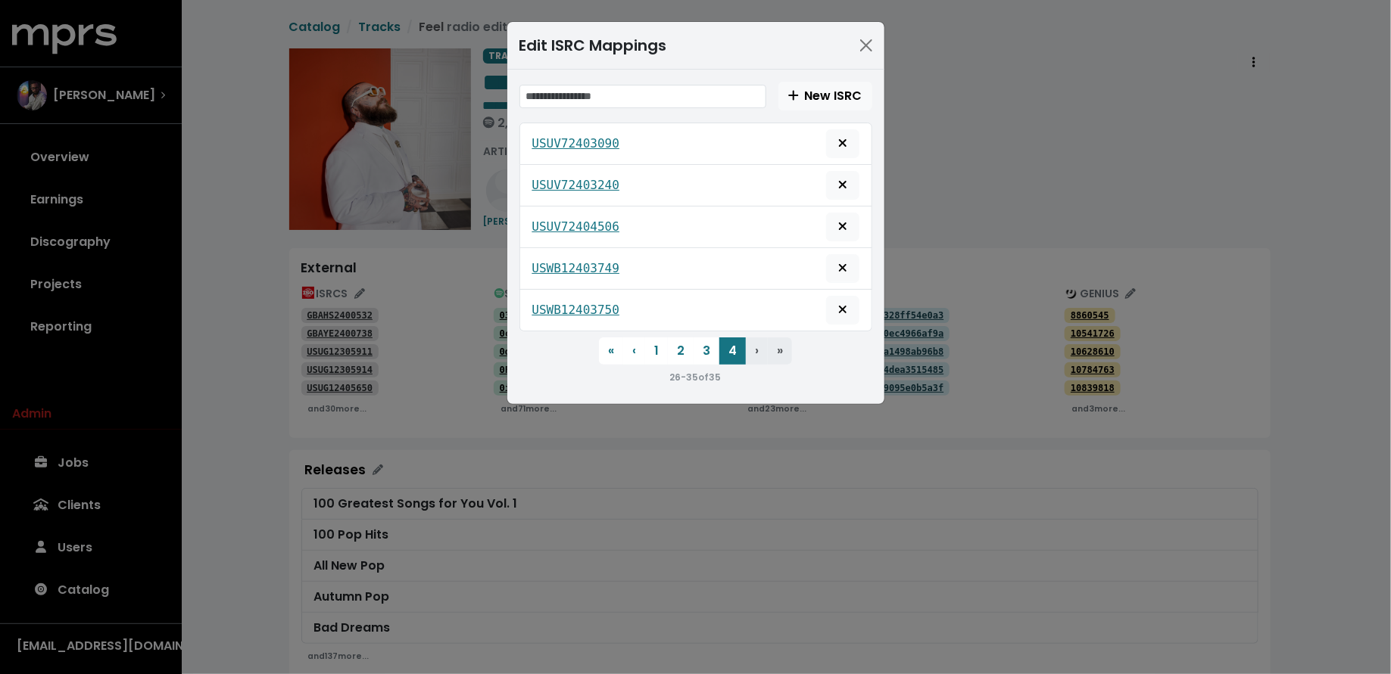
click at [384, 393] on div "Edit ISRC Mappings New ISRC USUV72403090 USUV72403240 USUV72404506 USWB12403749…" at bounding box center [695, 337] width 1391 height 674
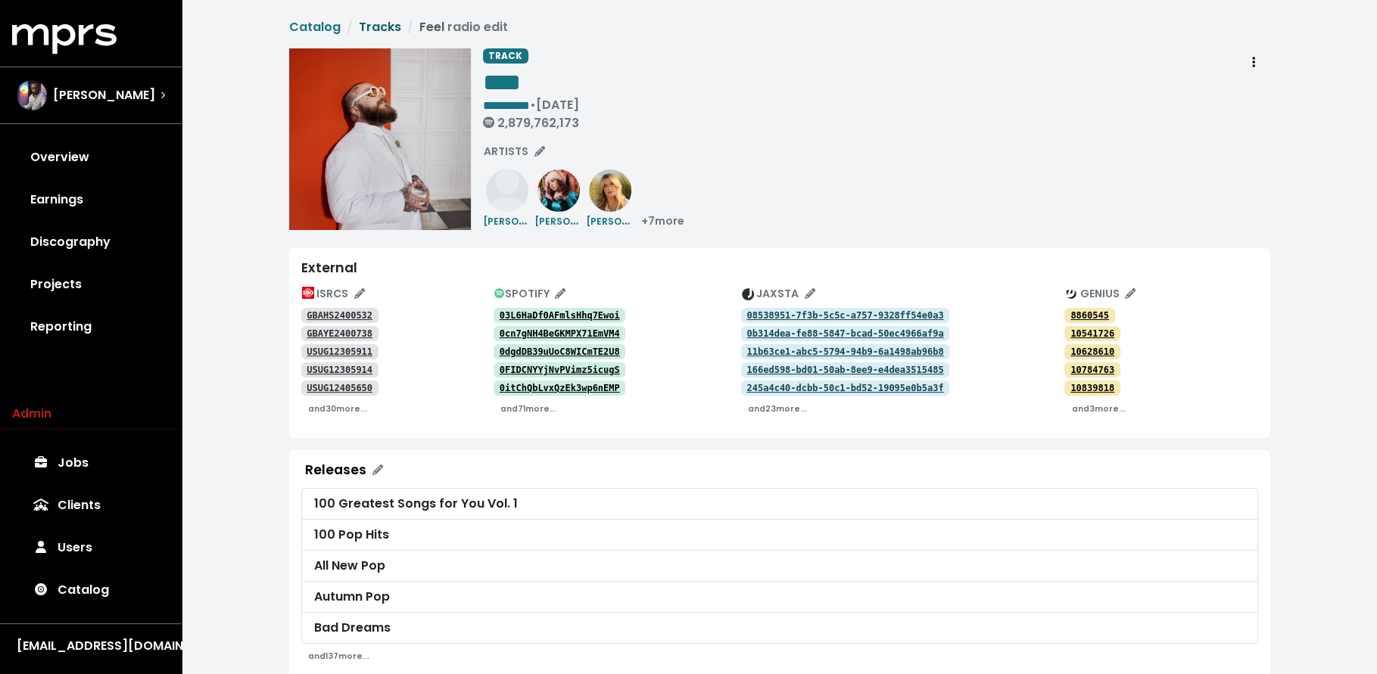
click at [381, 19] on link "Tracks" at bounding box center [380, 26] width 42 height 17
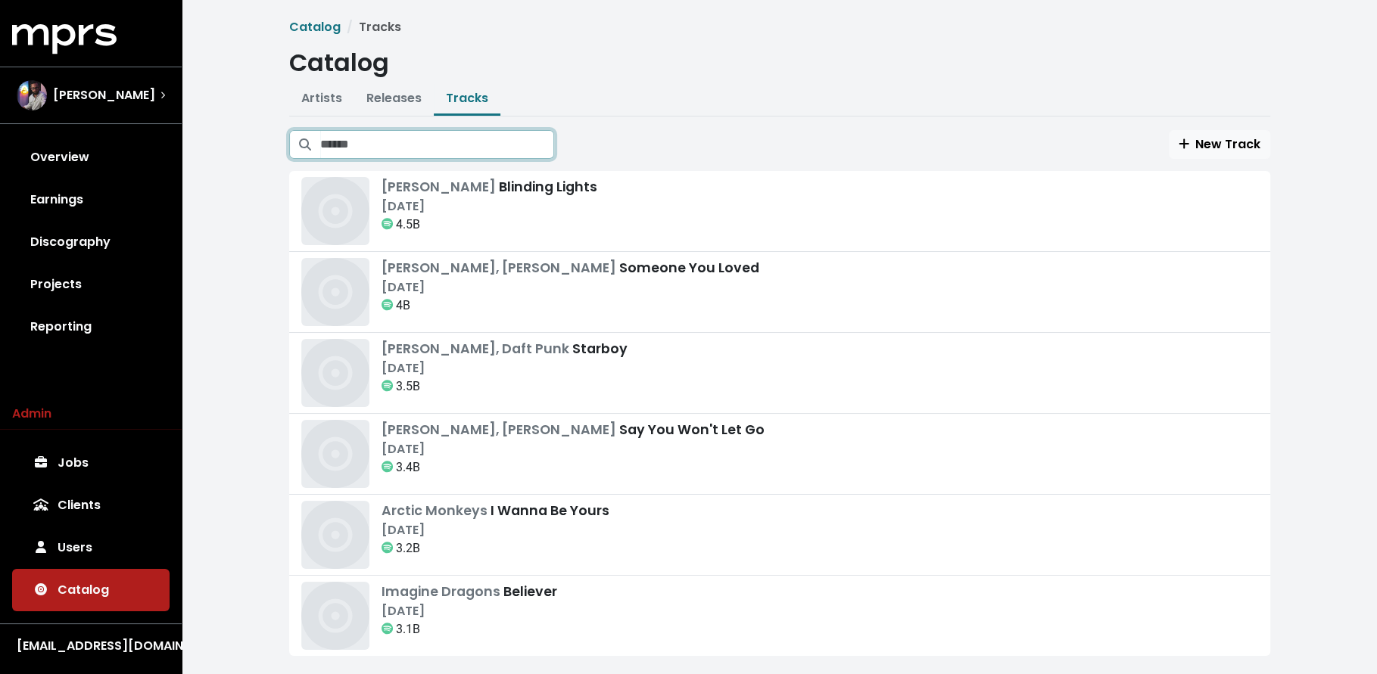
click at [531, 146] on input "Search tracks" at bounding box center [437, 144] width 234 height 29
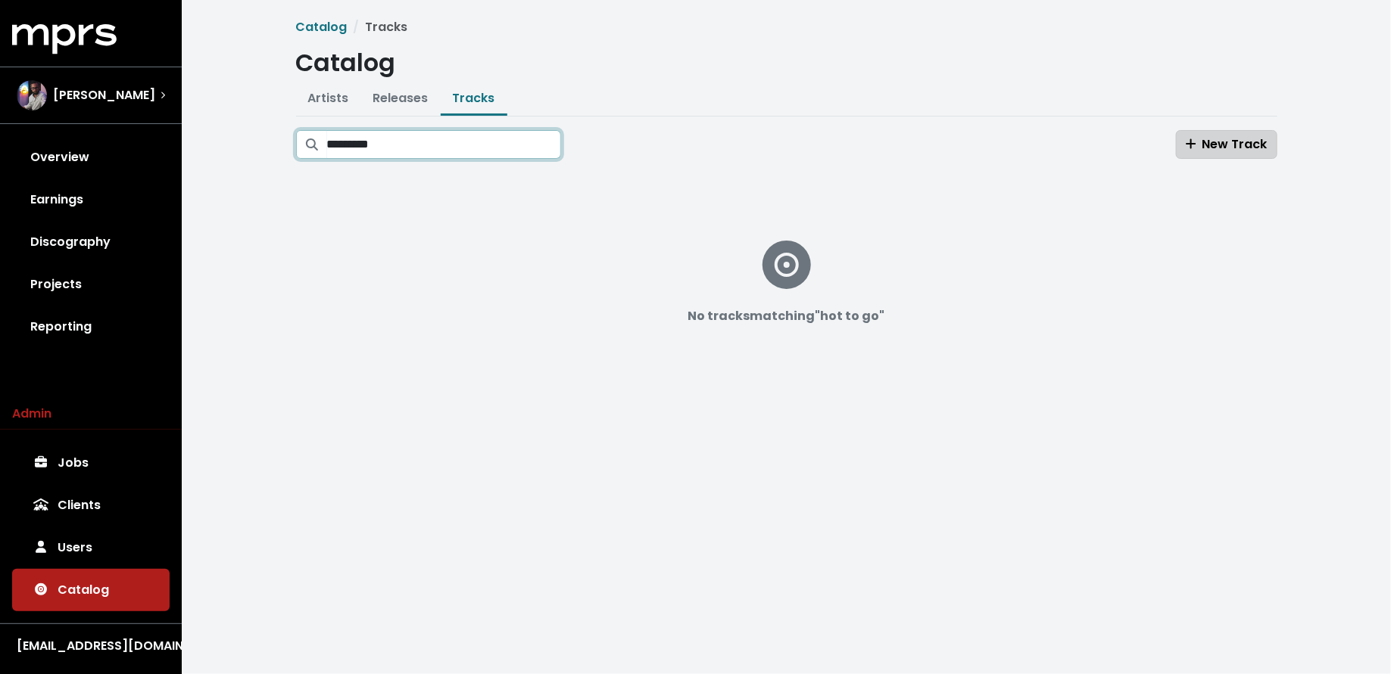
type input "*********"
click at [1186, 143] on icon "button" at bounding box center [1190, 144] width 11 height 12
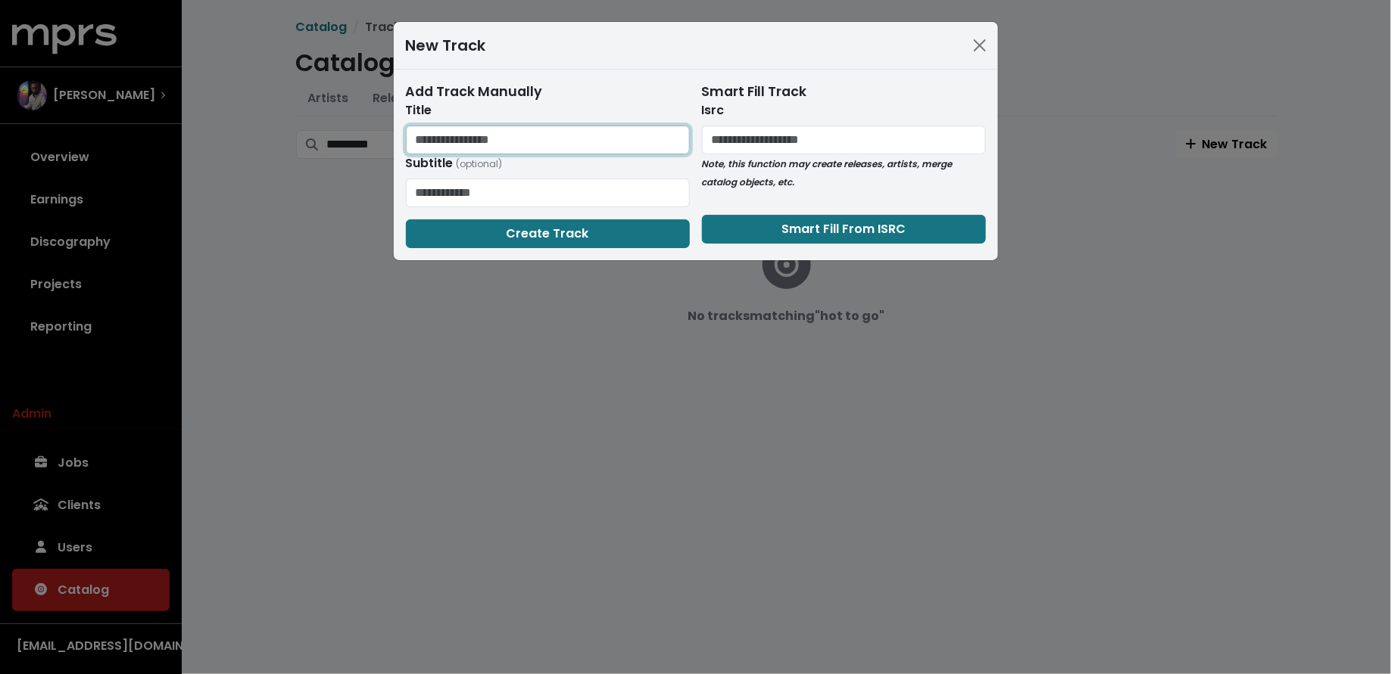
click at [479, 131] on input "text" at bounding box center [548, 140] width 284 height 29
type input "**********"
click at [543, 232] on span "Create Track" at bounding box center [547, 233] width 83 height 17
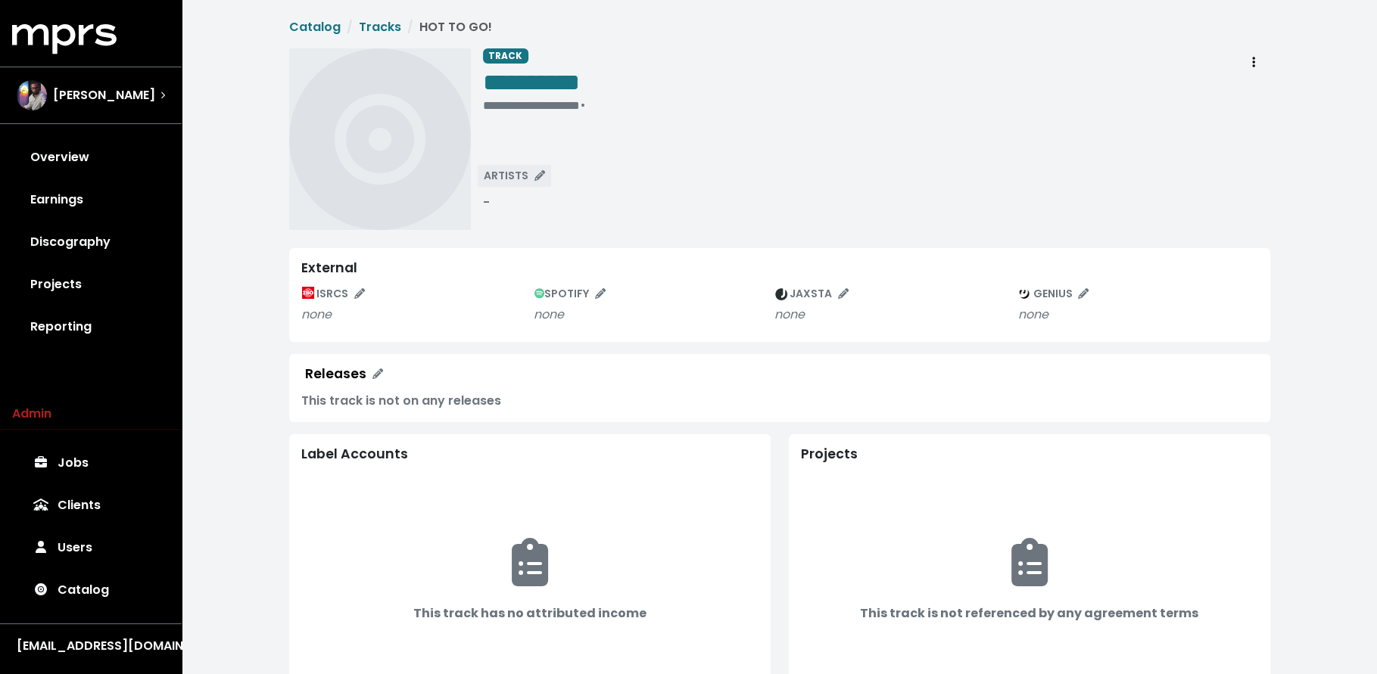
click at [515, 182] on span "ARTISTS" at bounding box center [514, 175] width 61 height 15
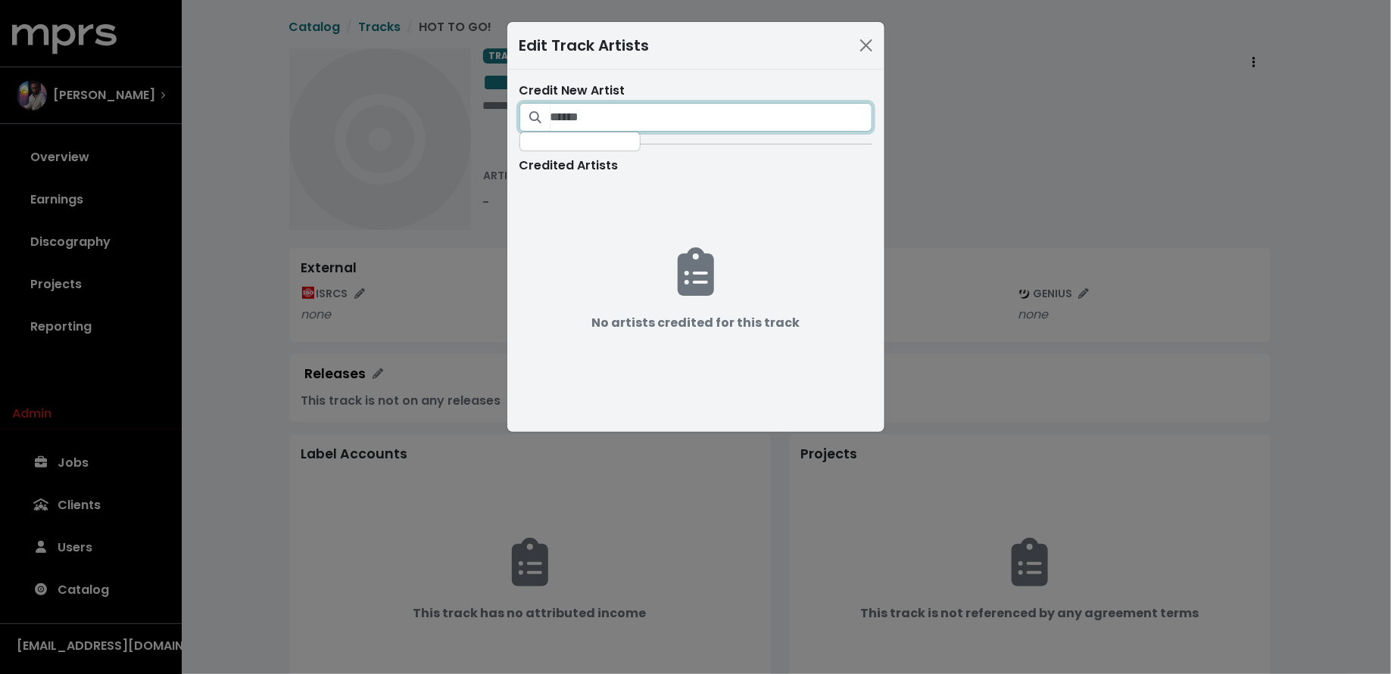
click at [633, 120] on input "Search for artists who should be credited on this track" at bounding box center [711, 117] width 322 height 29
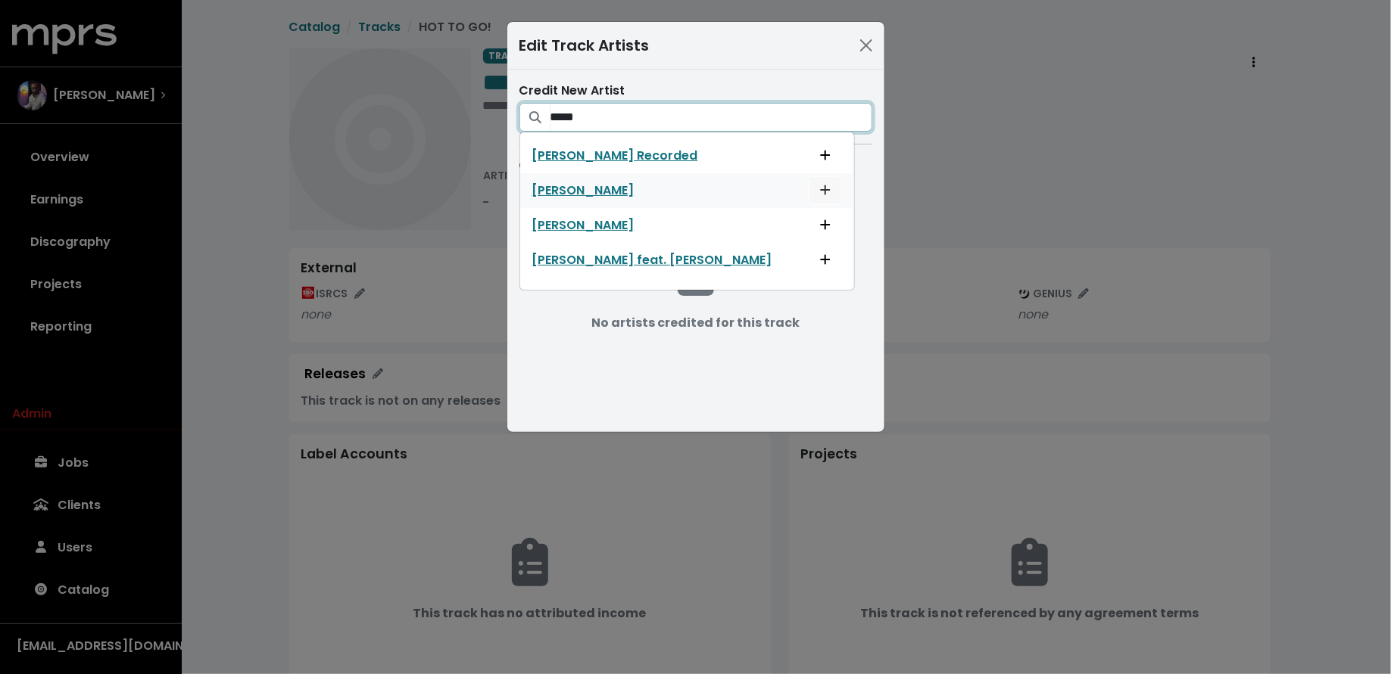
type input "*****"
click at [820, 182] on span "Add artist to this track's credited artists" at bounding box center [825, 190] width 11 height 17
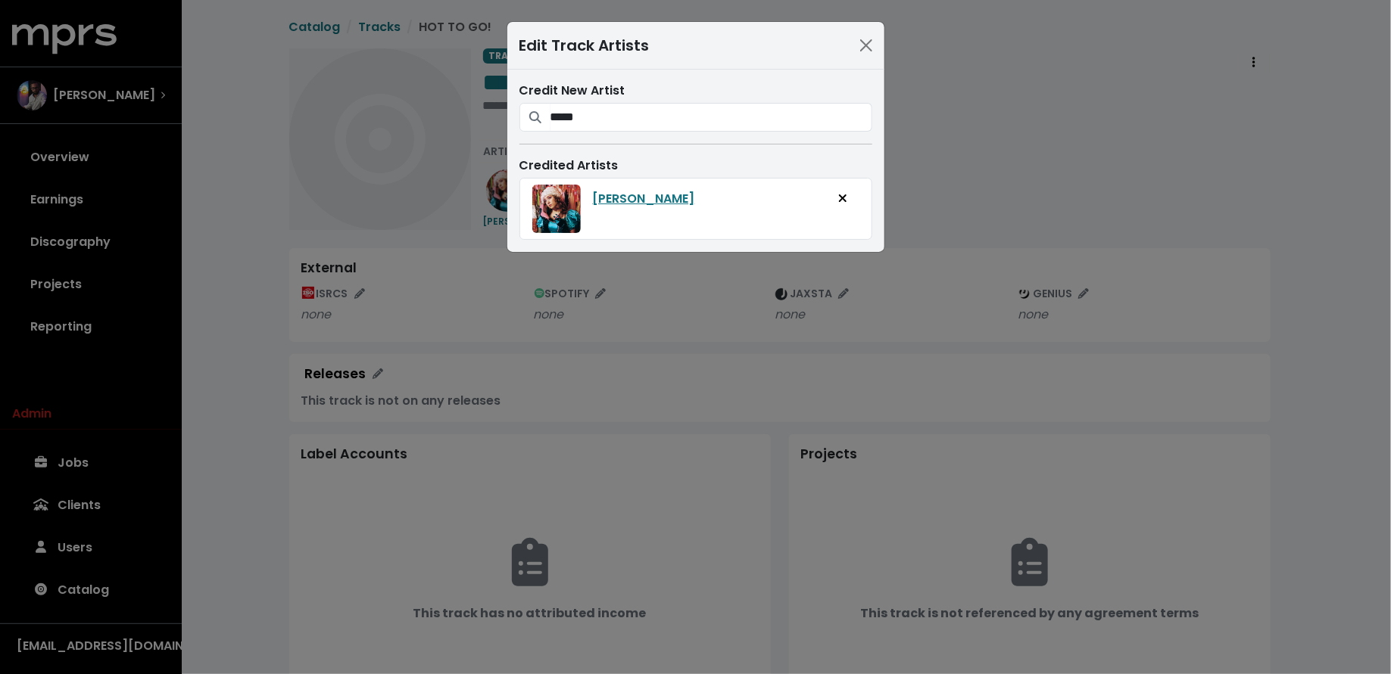
click at [419, 329] on div "Edit Track Artists Credit New Artist ***** Chappell Recorded Chappell Roan Dave…" at bounding box center [695, 337] width 1391 height 674
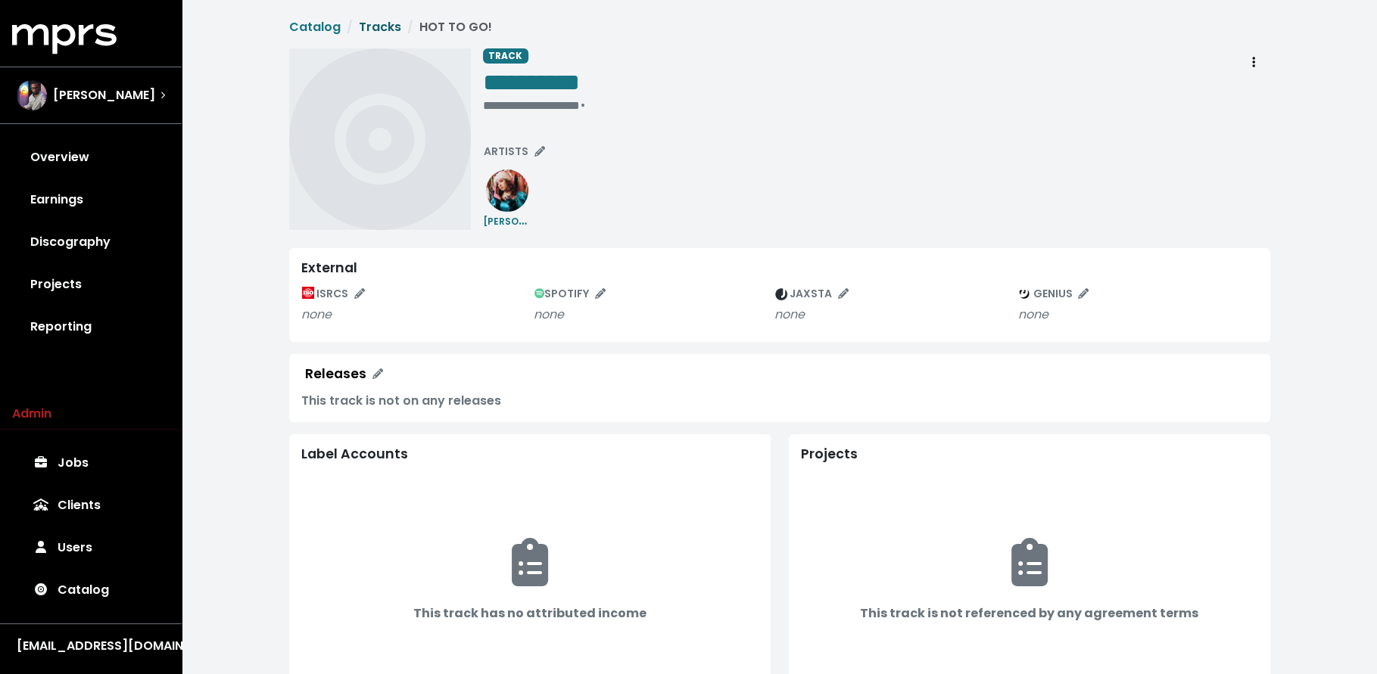
click at [364, 26] on link "Tracks" at bounding box center [380, 26] width 42 height 17
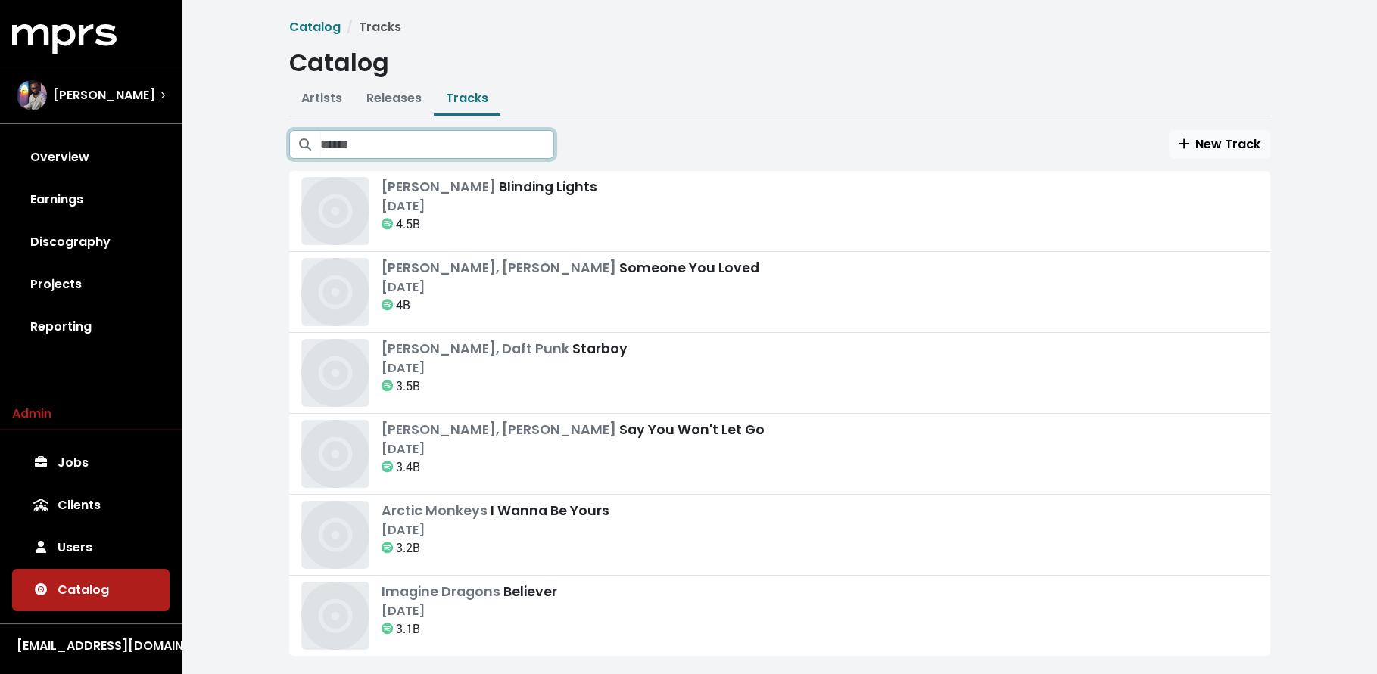
click at [406, 142] on input "Search tracks" at bounding box center [437, 144] width 234 height 29
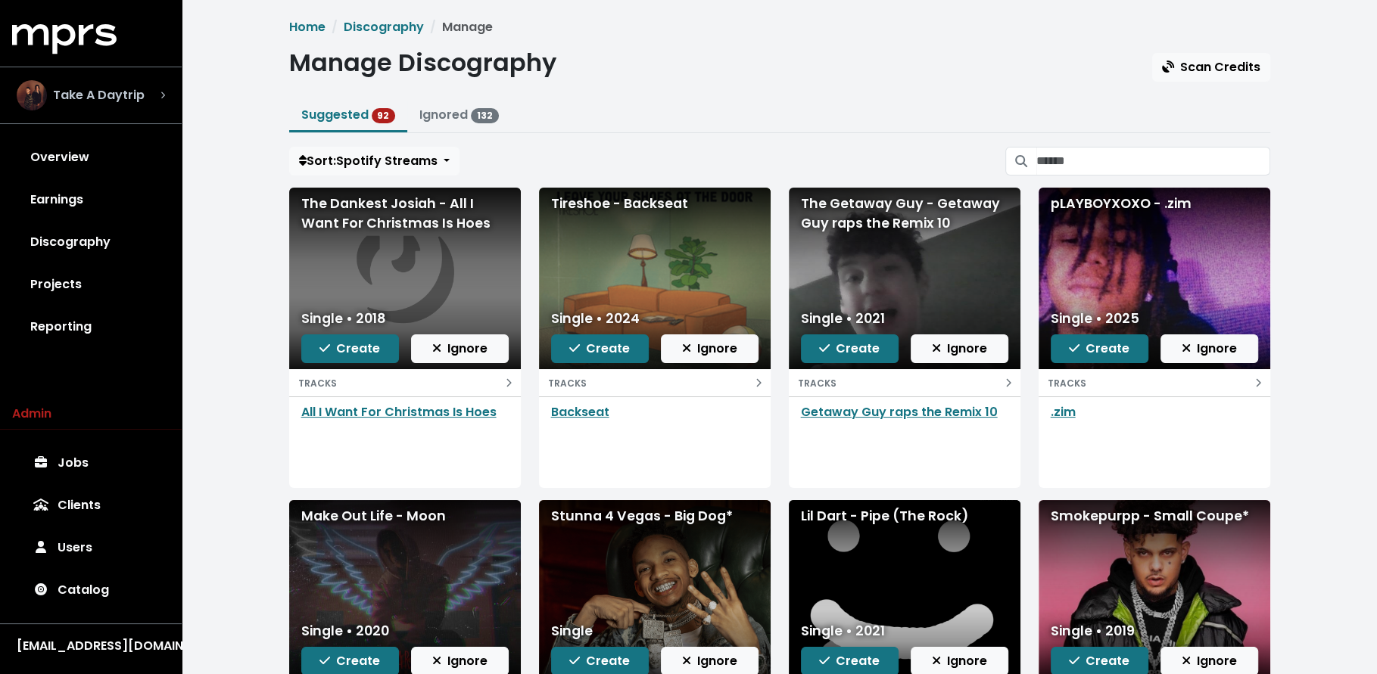
click at [125, 104] on div "Take A Daytrip" at bounding box center [81, 95] width 128 height 30
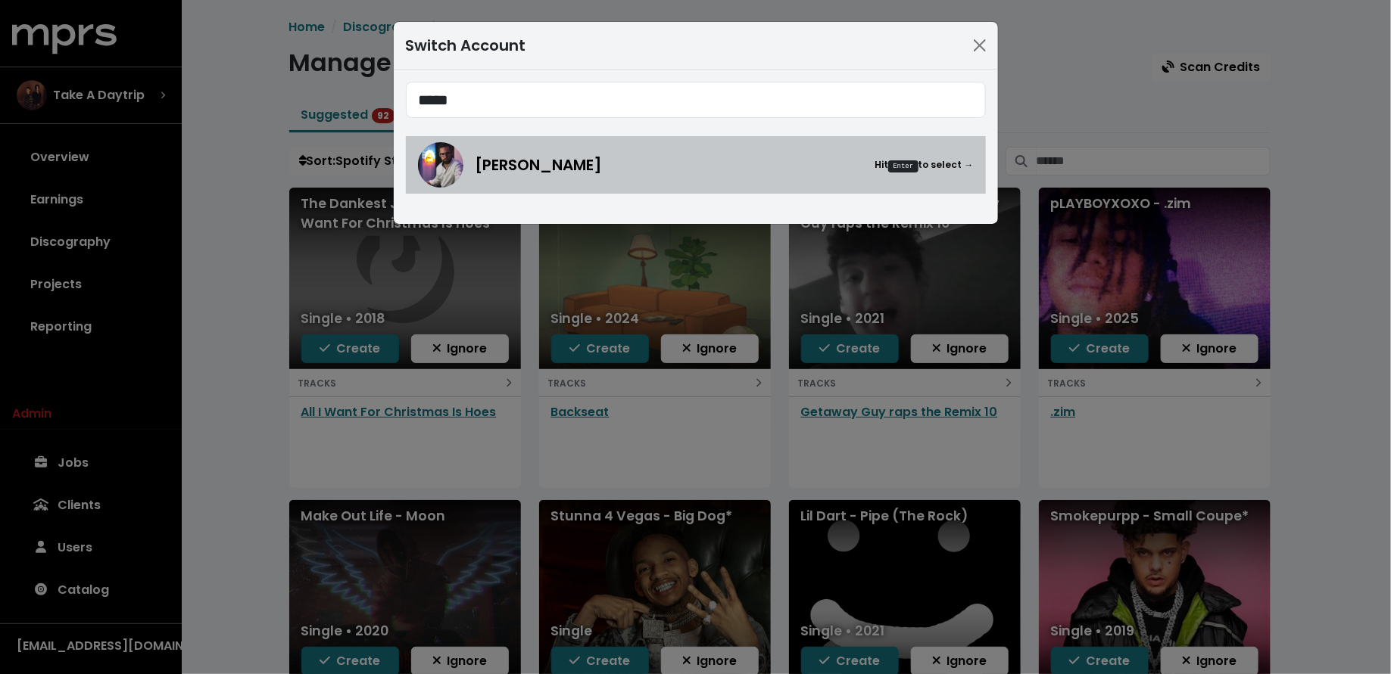
type input "*****"
click at [462, 182] on div "Mitch McCarthy Hit Enter to select →" at bounding box center [696, 164] width 556 height 45
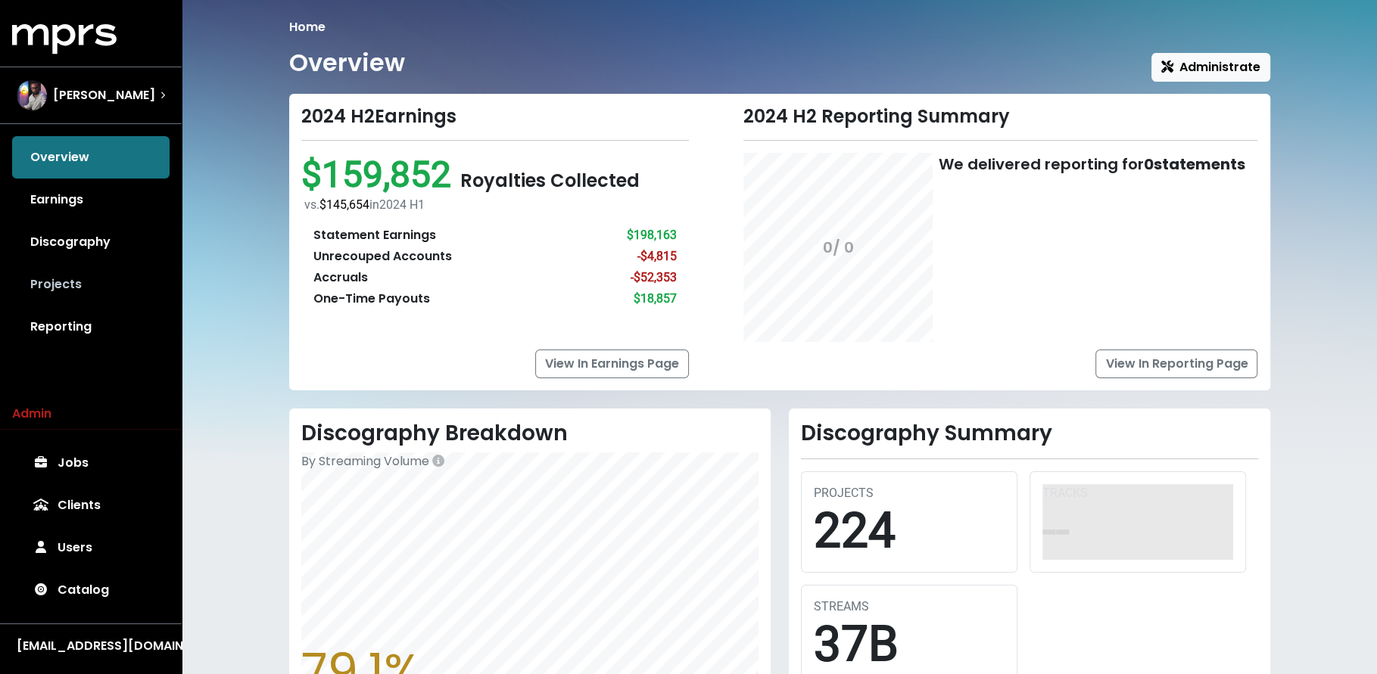
click at [115, 283] on link "Projects" at bounding box center [90, 284] width 157 height 42
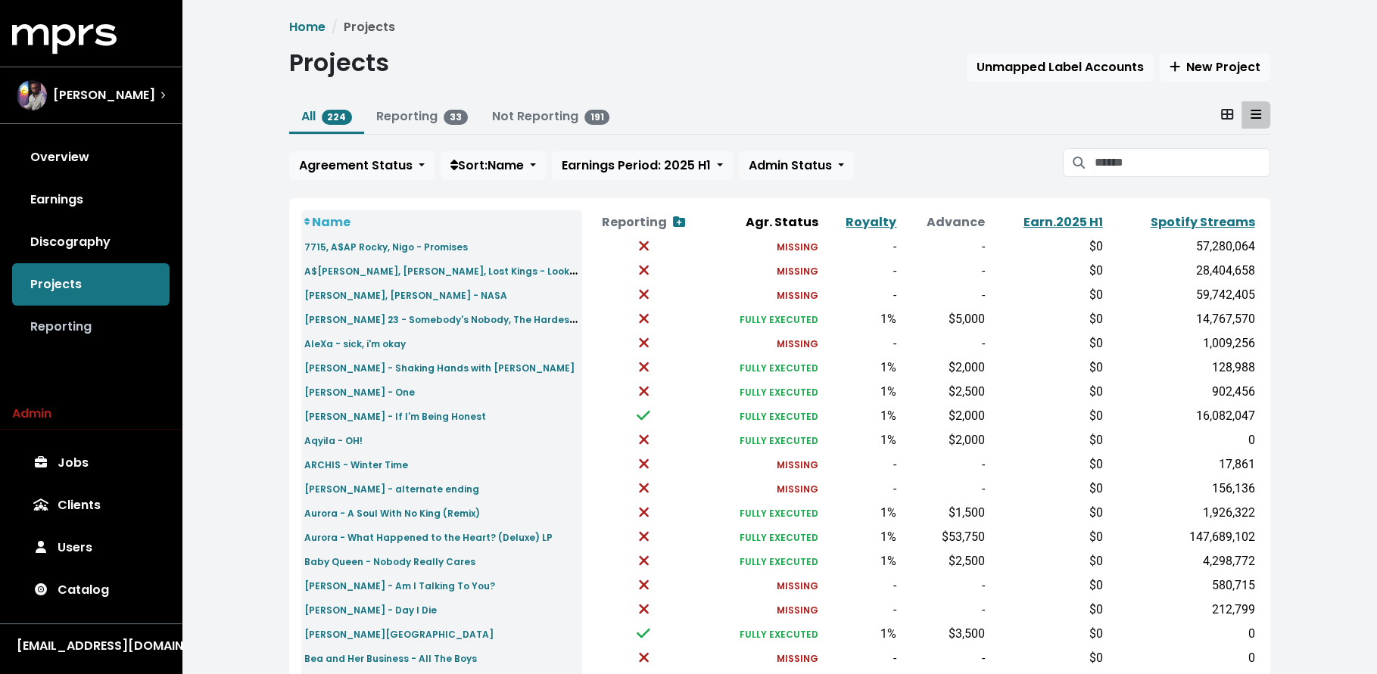
click at [118, 314] on link "Reporting" at bounding box center [90, 327] width 157 height 42
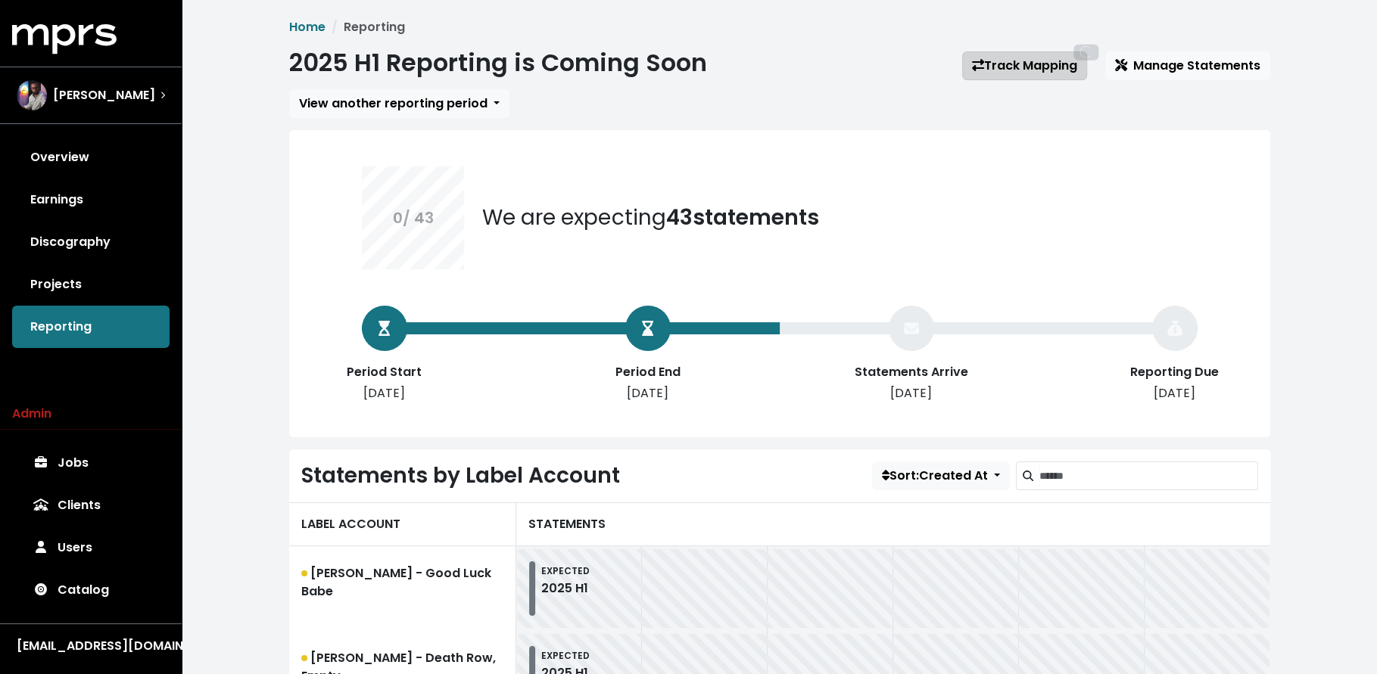
click at [1026, 66] on link "Track Mapping 87" at bounding box center [1024, 65] width 125 height 29
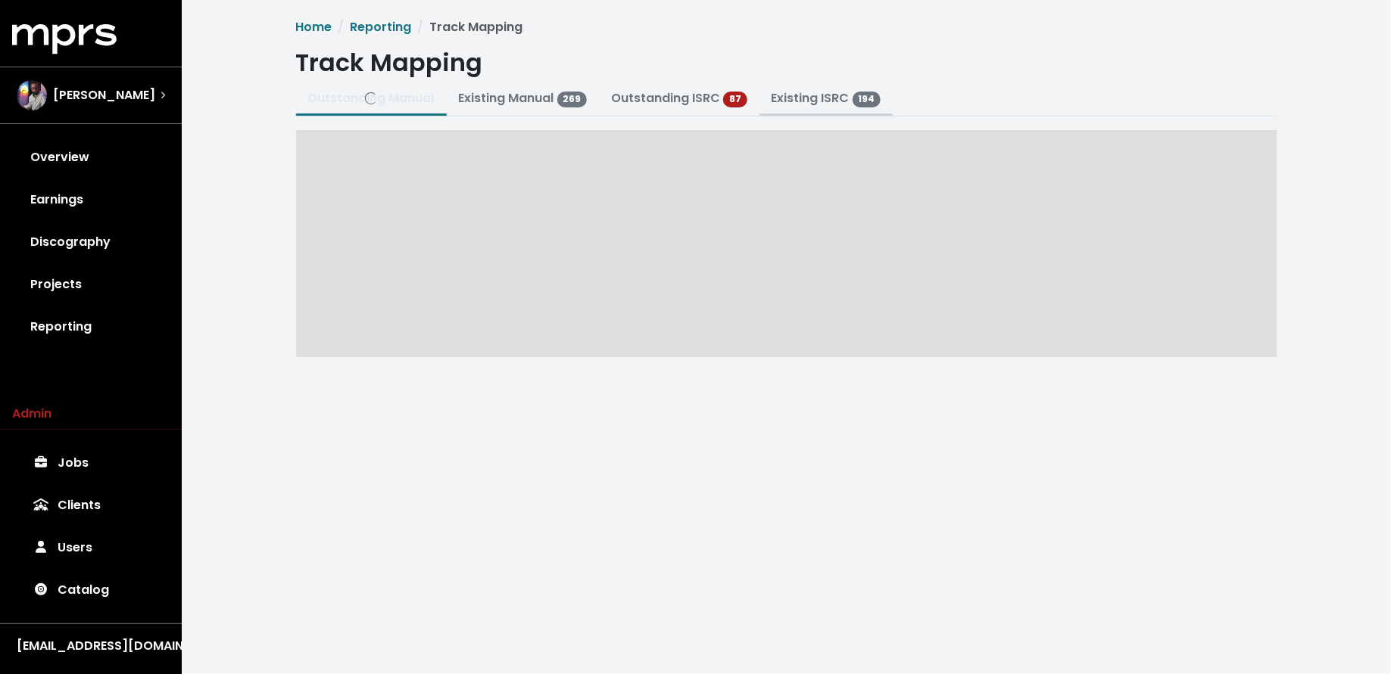
click at [806, 103] on link "Existing ISRC 194" at bounding box center [826, 97] width 110 height 17
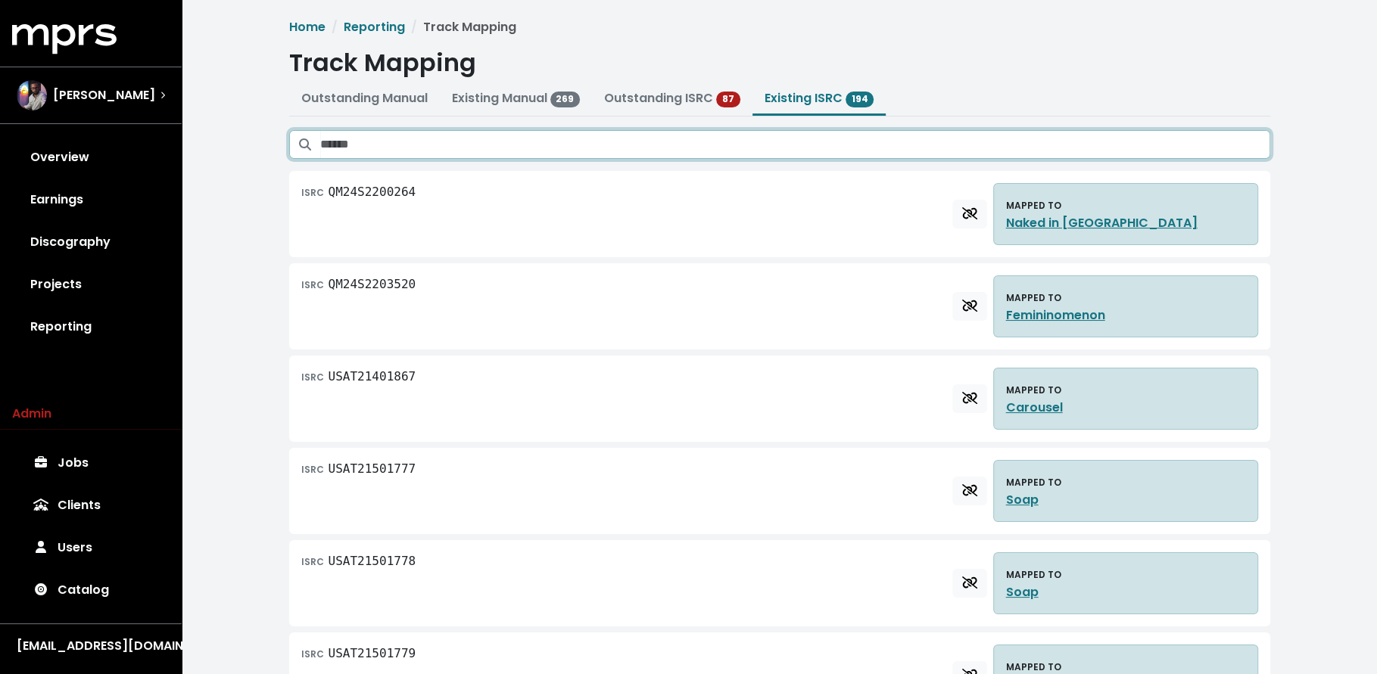
click at [858, 142] on input "Search existing ISRC mappings" at bounding box center [795, 144] width 950 height 29
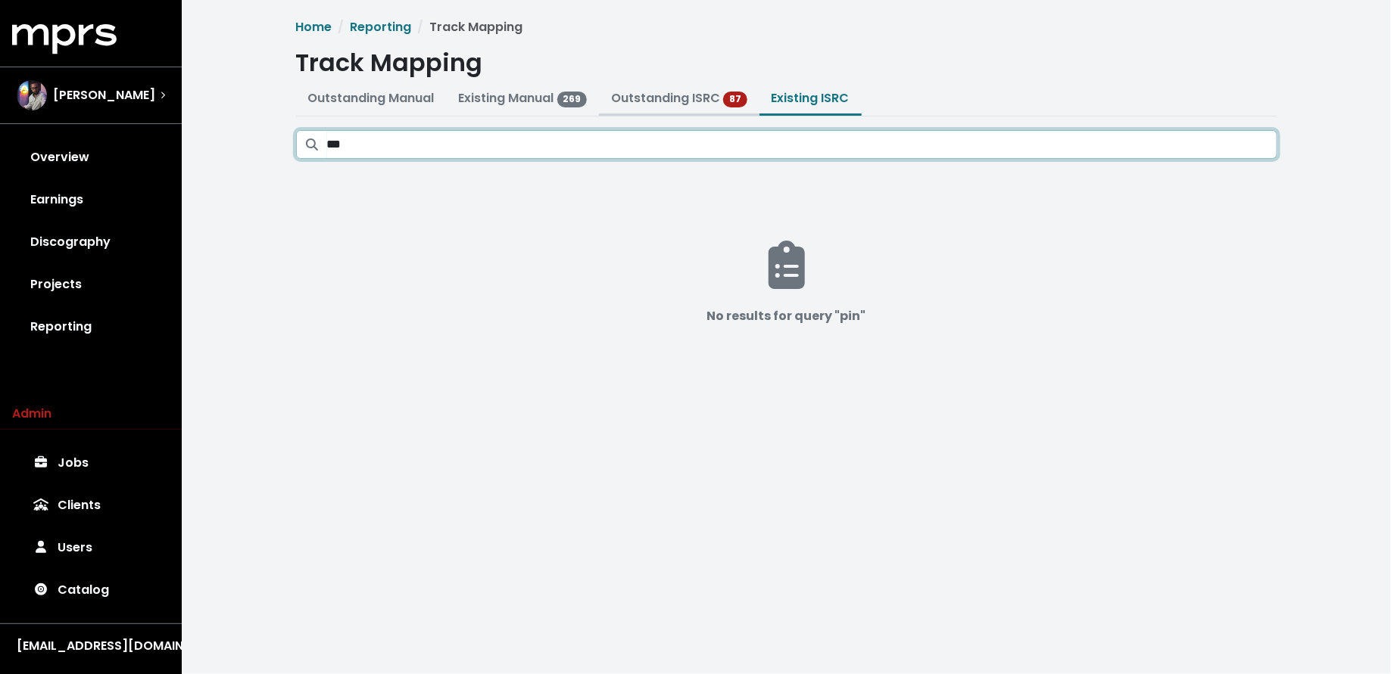
type input "***"
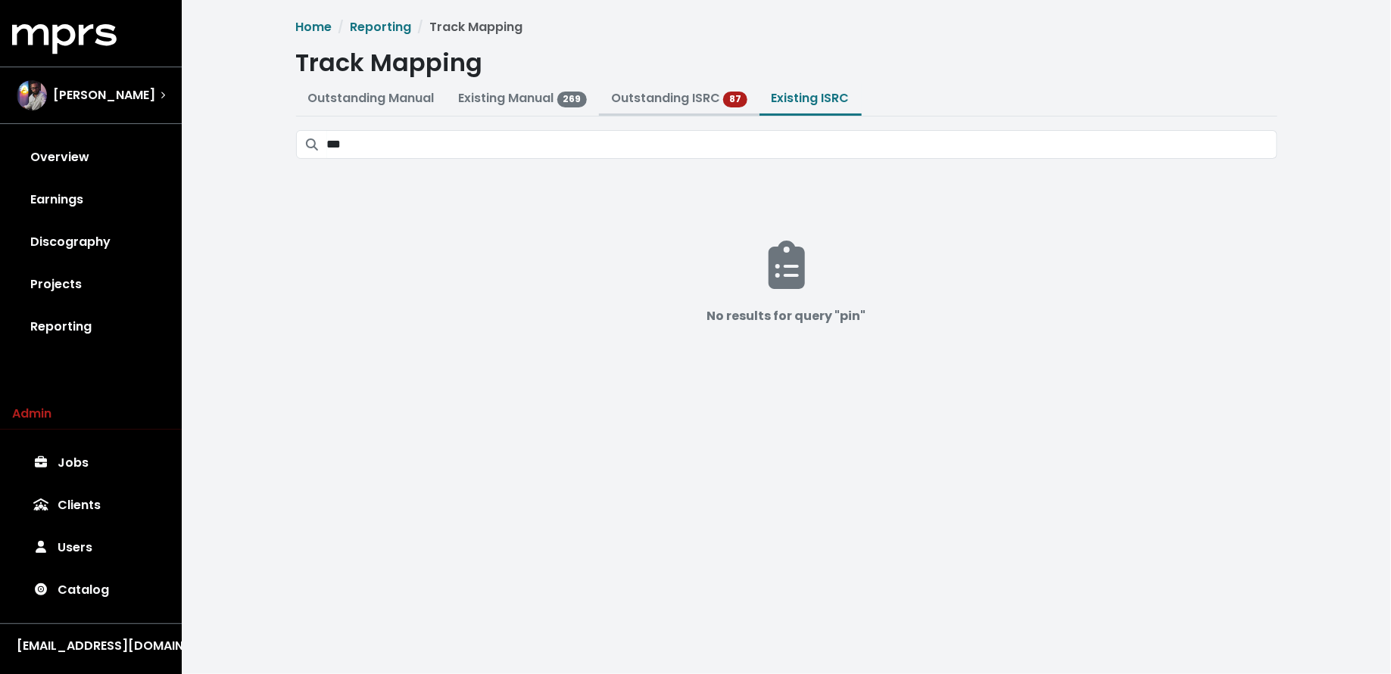
click at [641, 102] on link "Outstanding ISRC" at bounding box center [665, 97] width 109 height 17
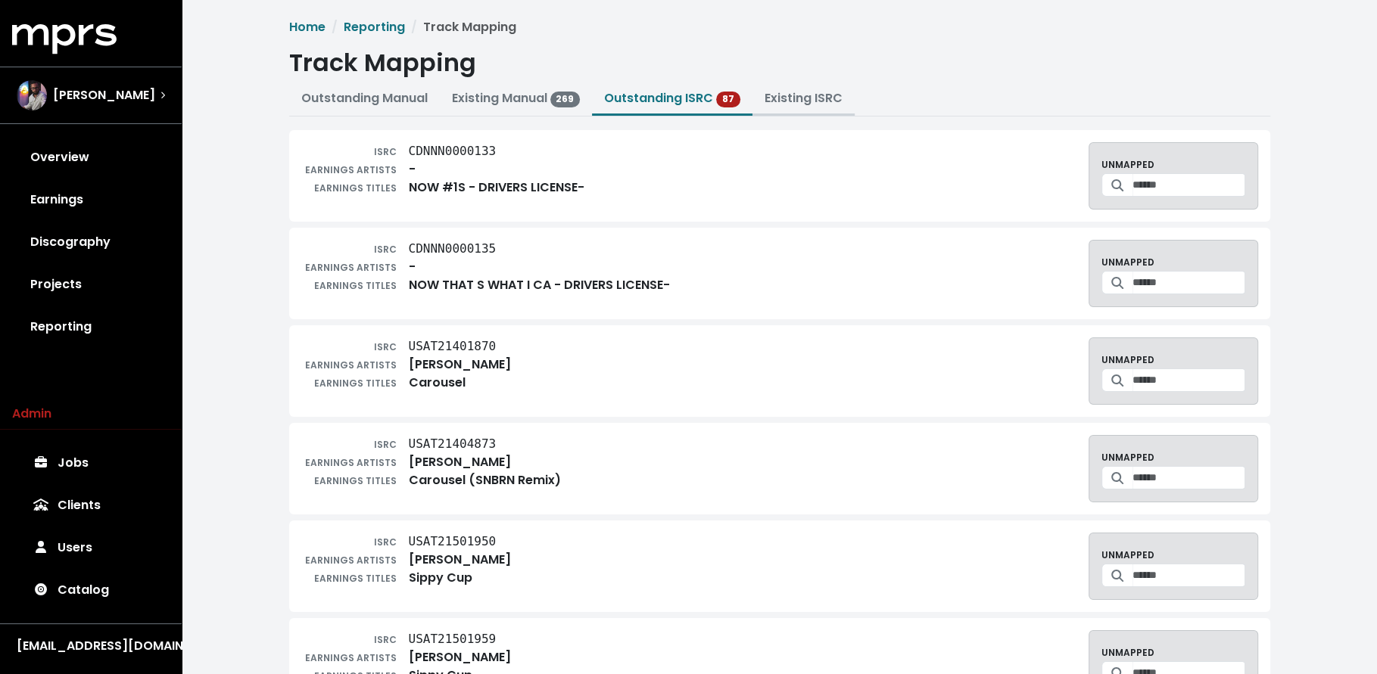
click at [796, 106] on link "Existing ISRC" at bounding box center [804, 97] width 78 height 17
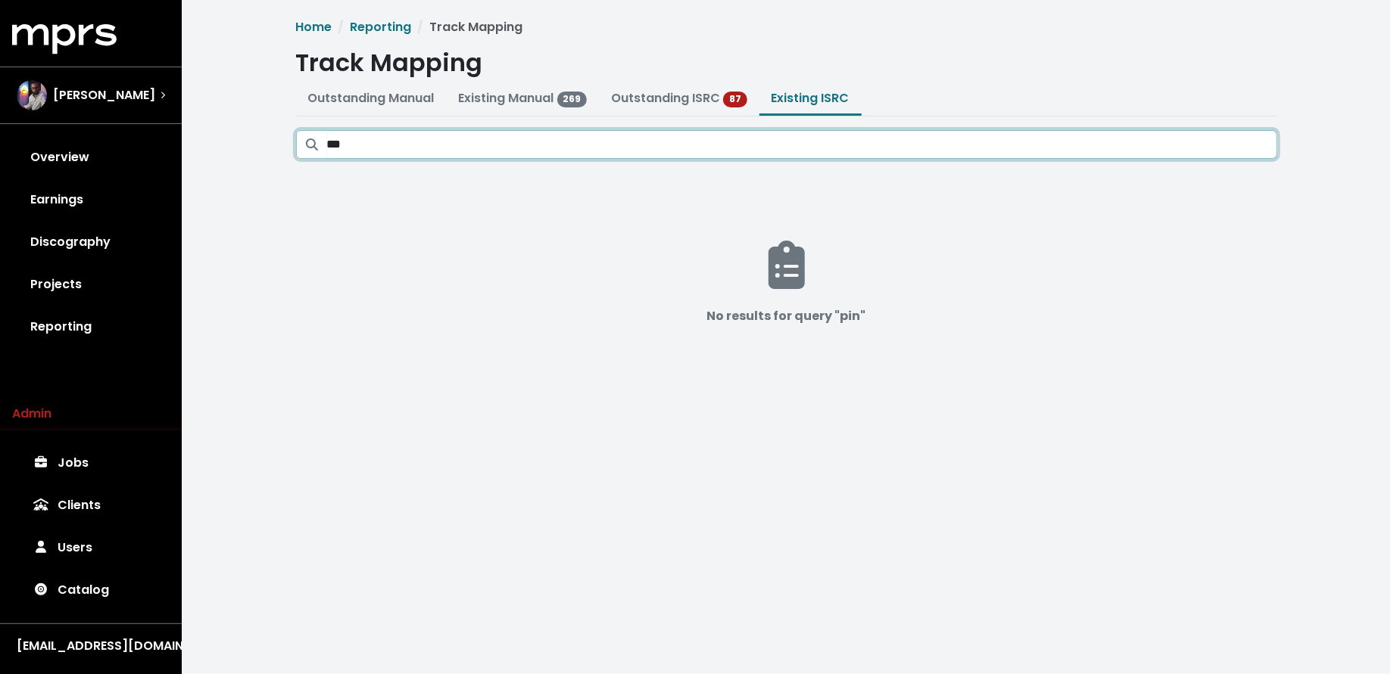
click at [661, 144] on input "***" at bounding box center [802, 144] width 950 height 29
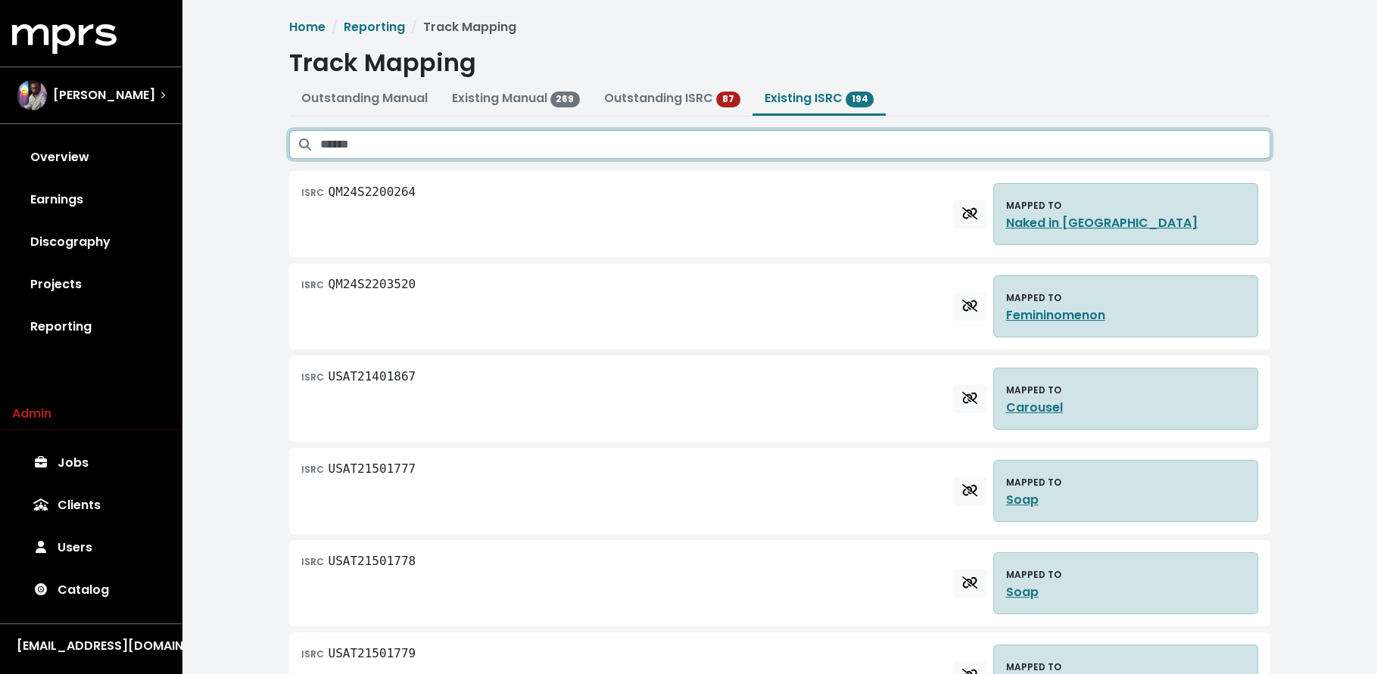
paste input "**********"
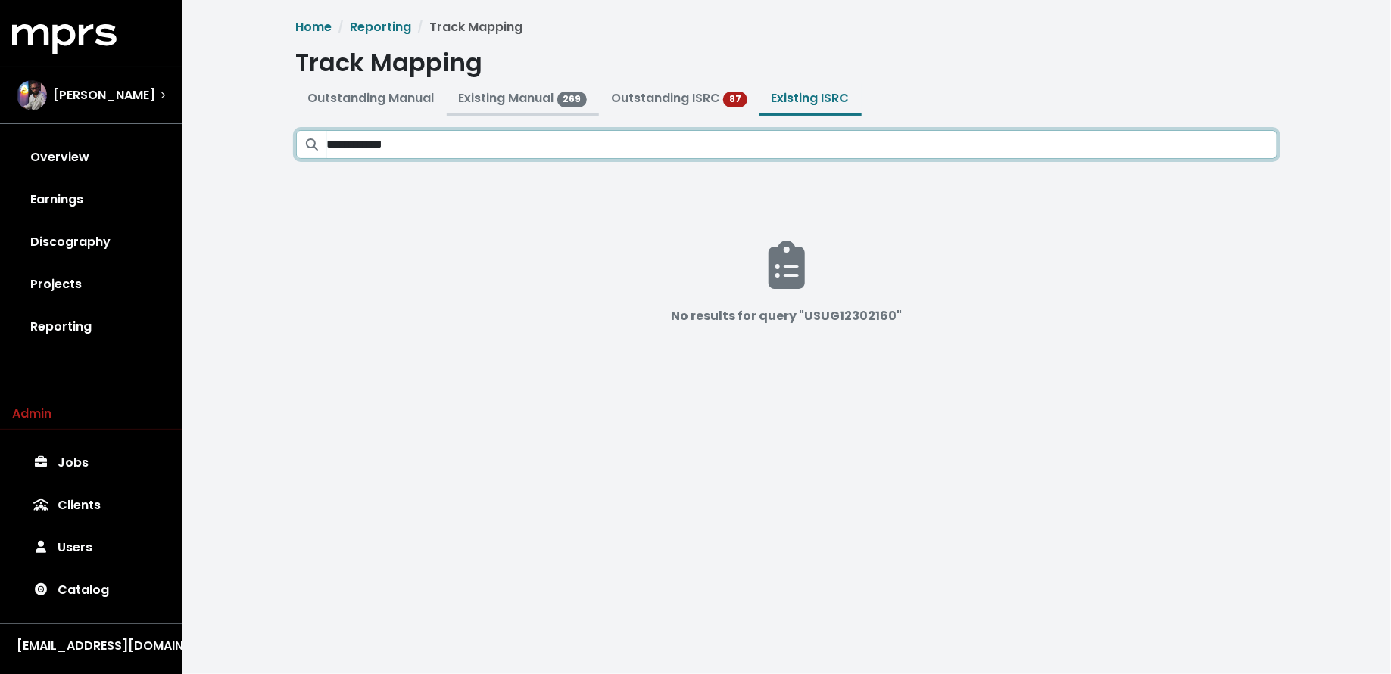
type input "**********"
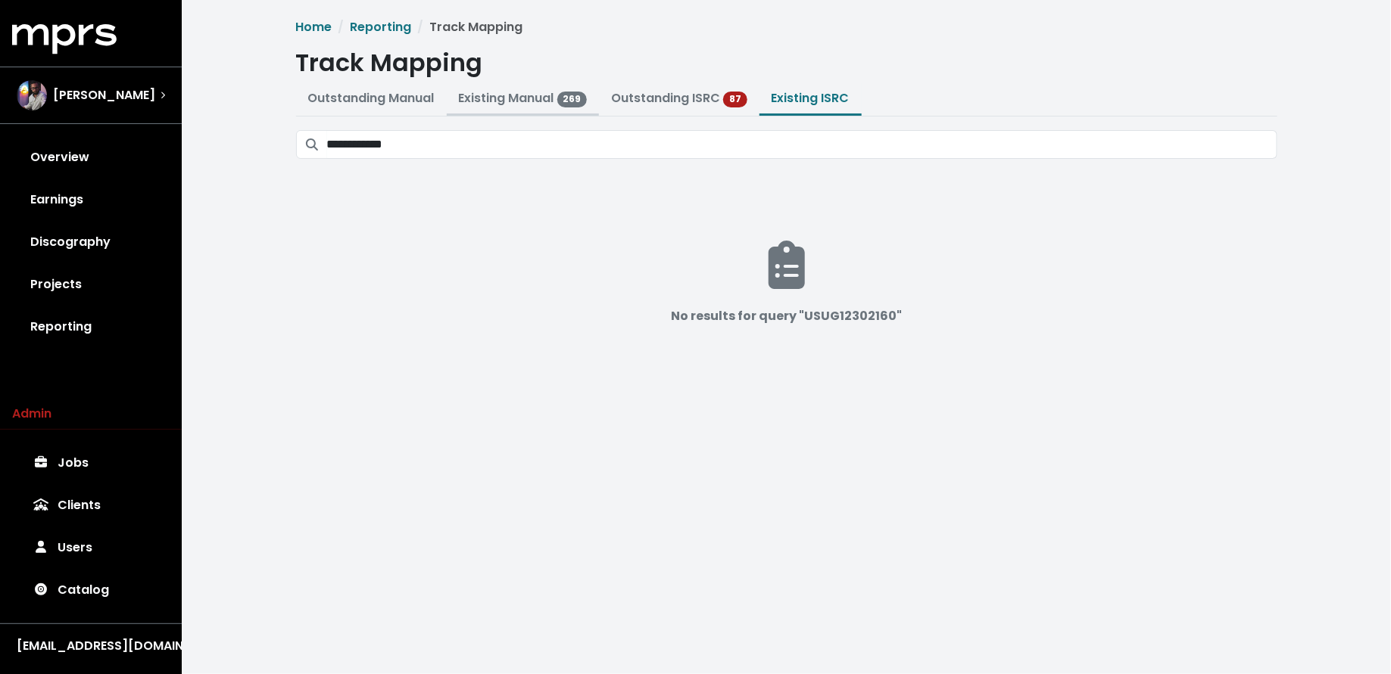
click at [540, 96] on link "Existing Manual 269" at bounding box center [523, 97] width 129 height 17
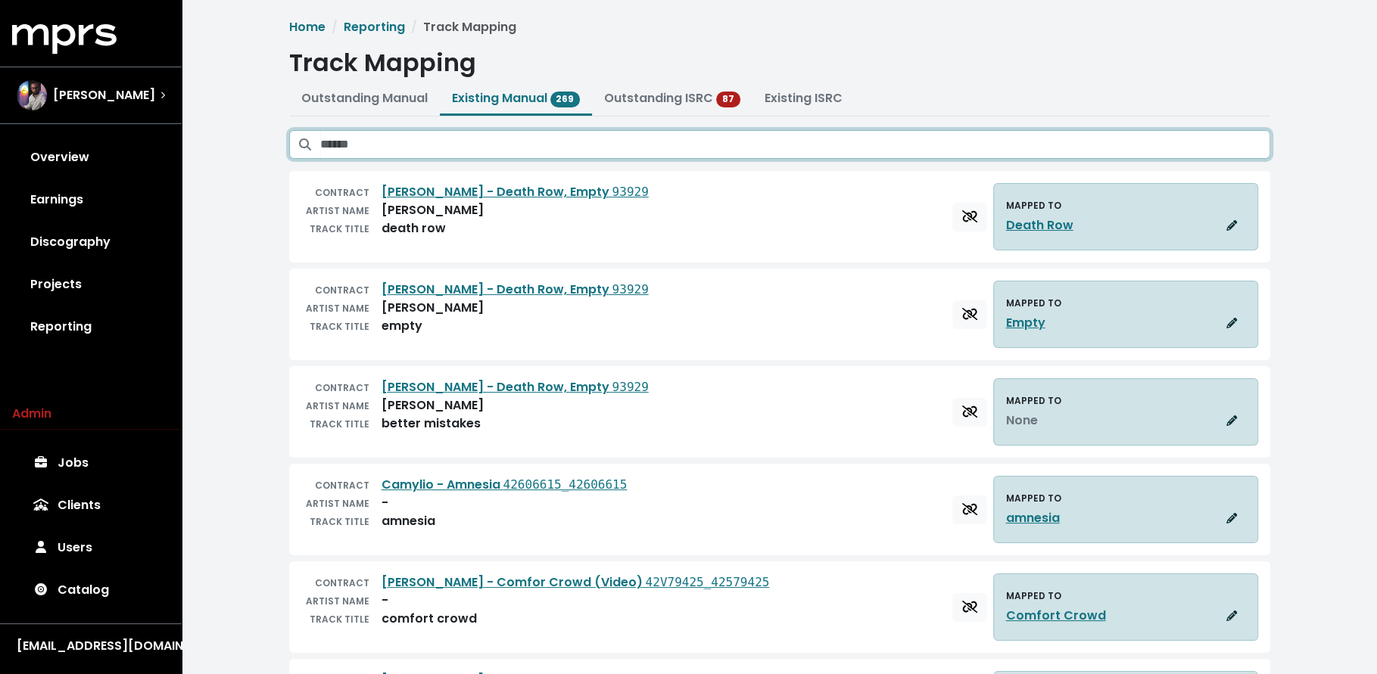
click at [538, 143] on input "Search existing manual mappings" at bounding box center [795, 144] width 950 height 29
paste input "**********"
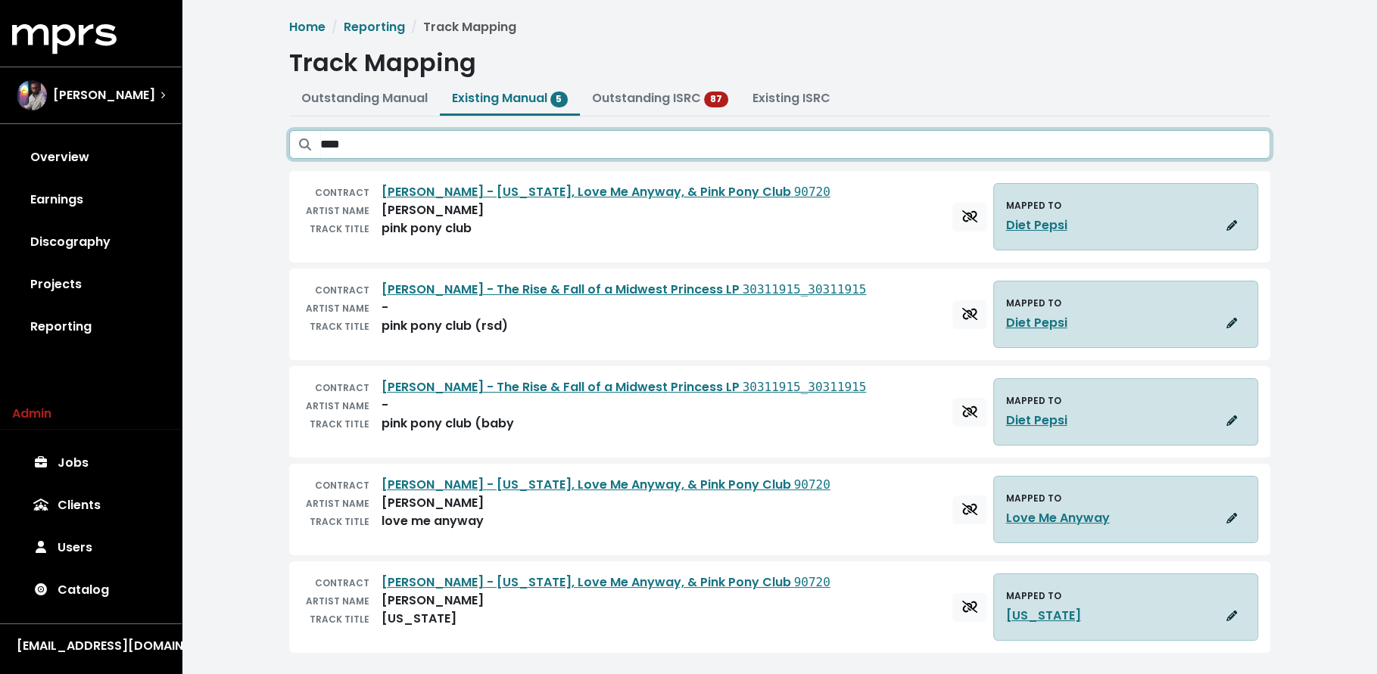
scroll to position [2, 0]
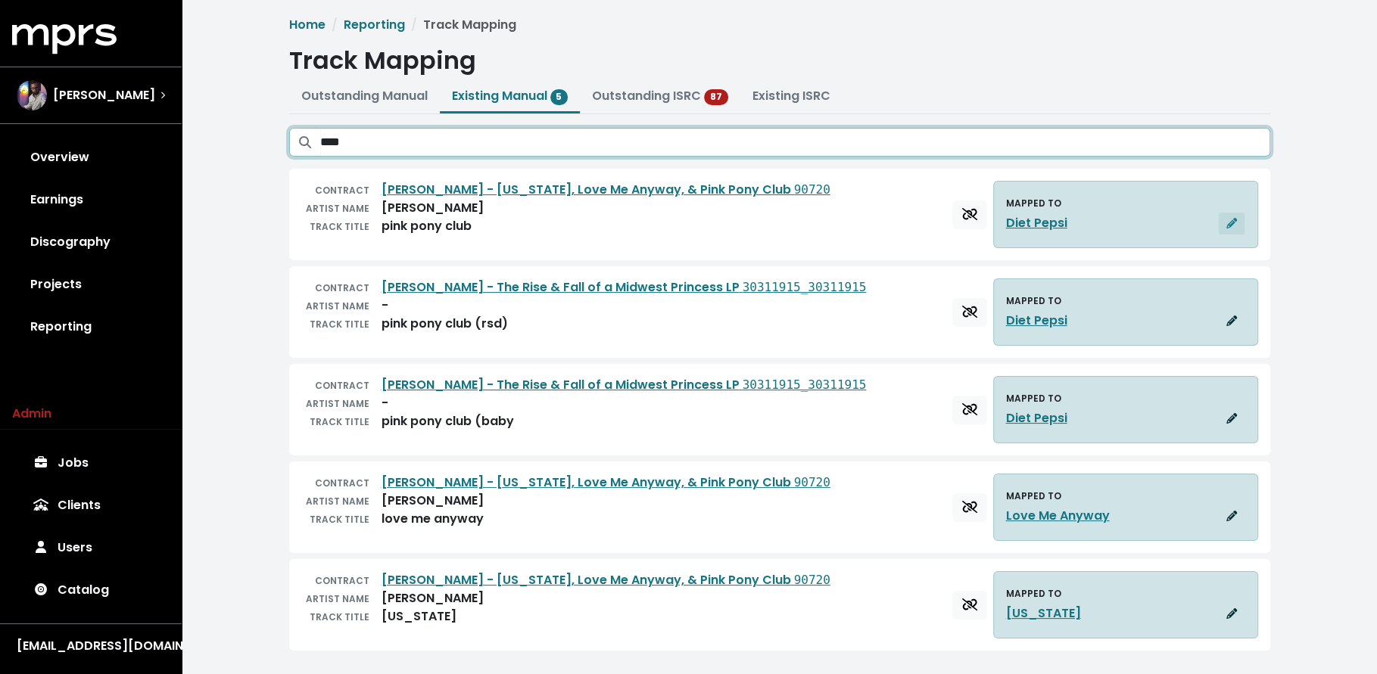
type input "****"
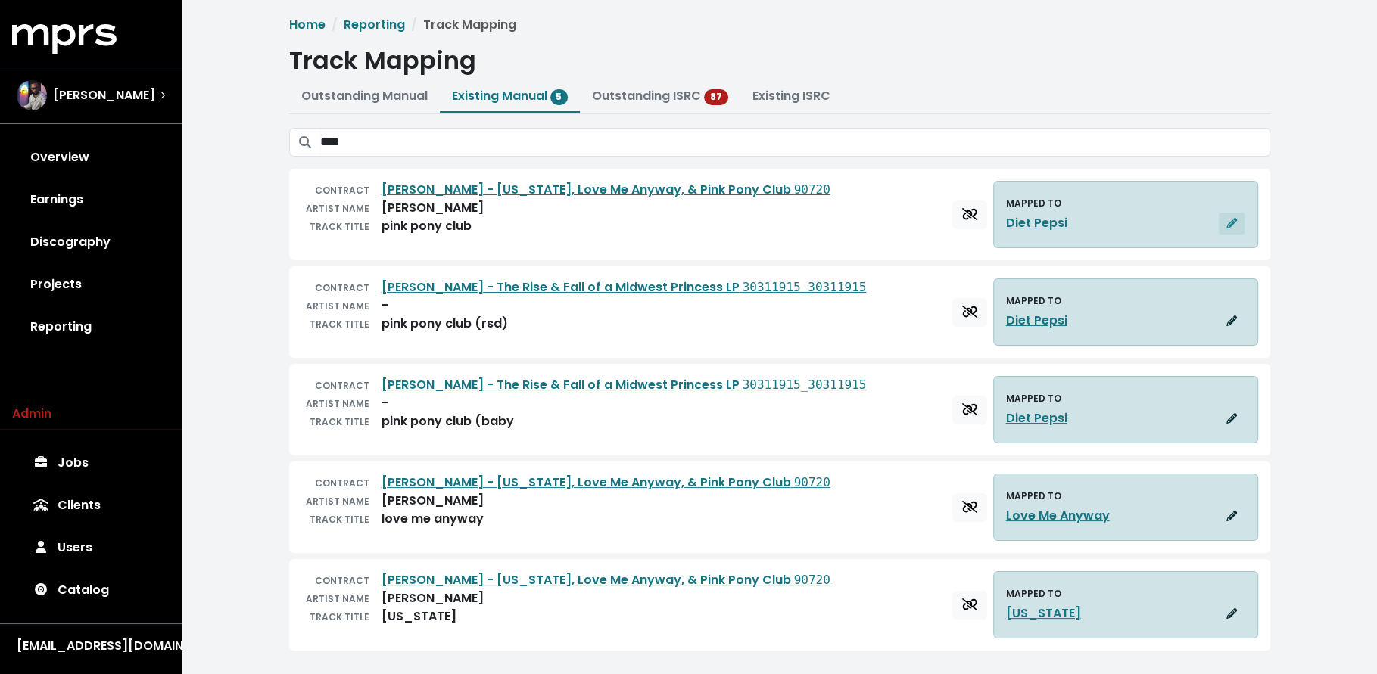
click at [1229, 221] on icon "button" at bounding box center [1231, 223] width 11 height 11
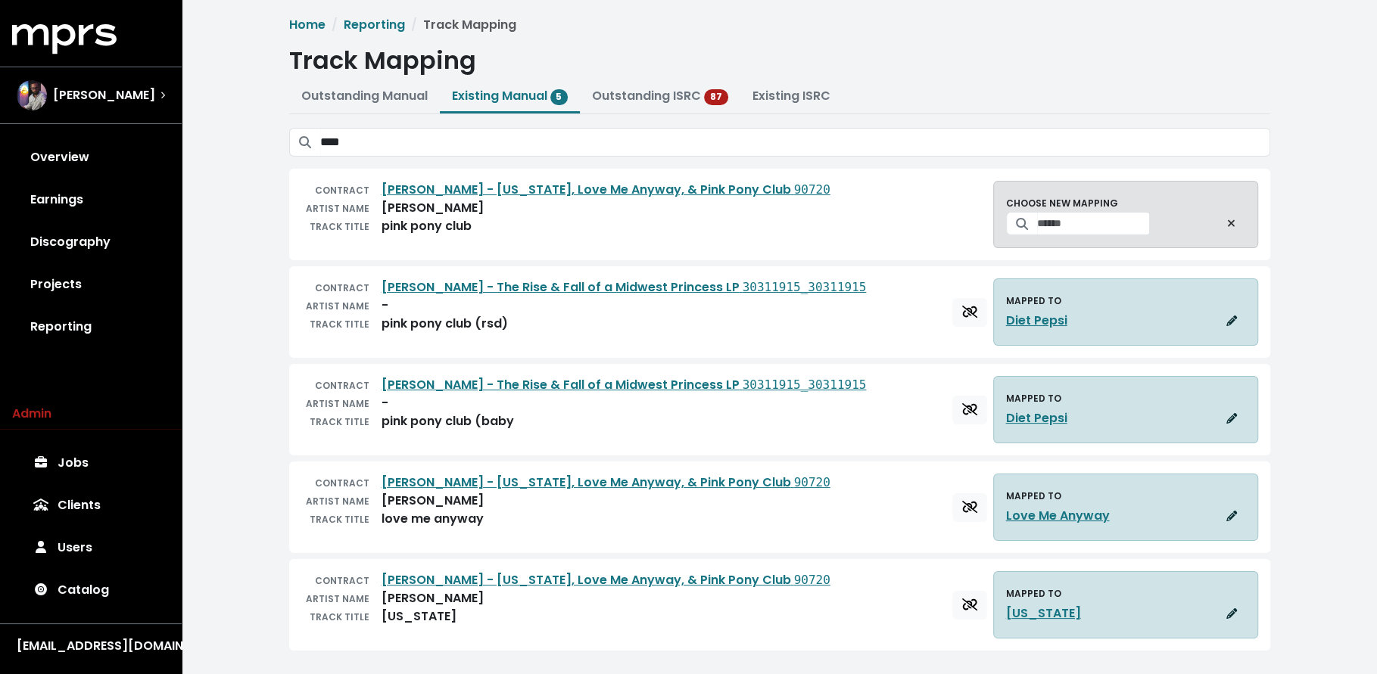
click at [1285, 216] on div "Home Reporting Track Mapping Track Mapping Outstanding Manual Existing Manual 5…" at bounding box center [779, 340] width 1195 height 684
click at [1229, 220] on icon "button" at bounding box center [1231, 223] width 8 height 11
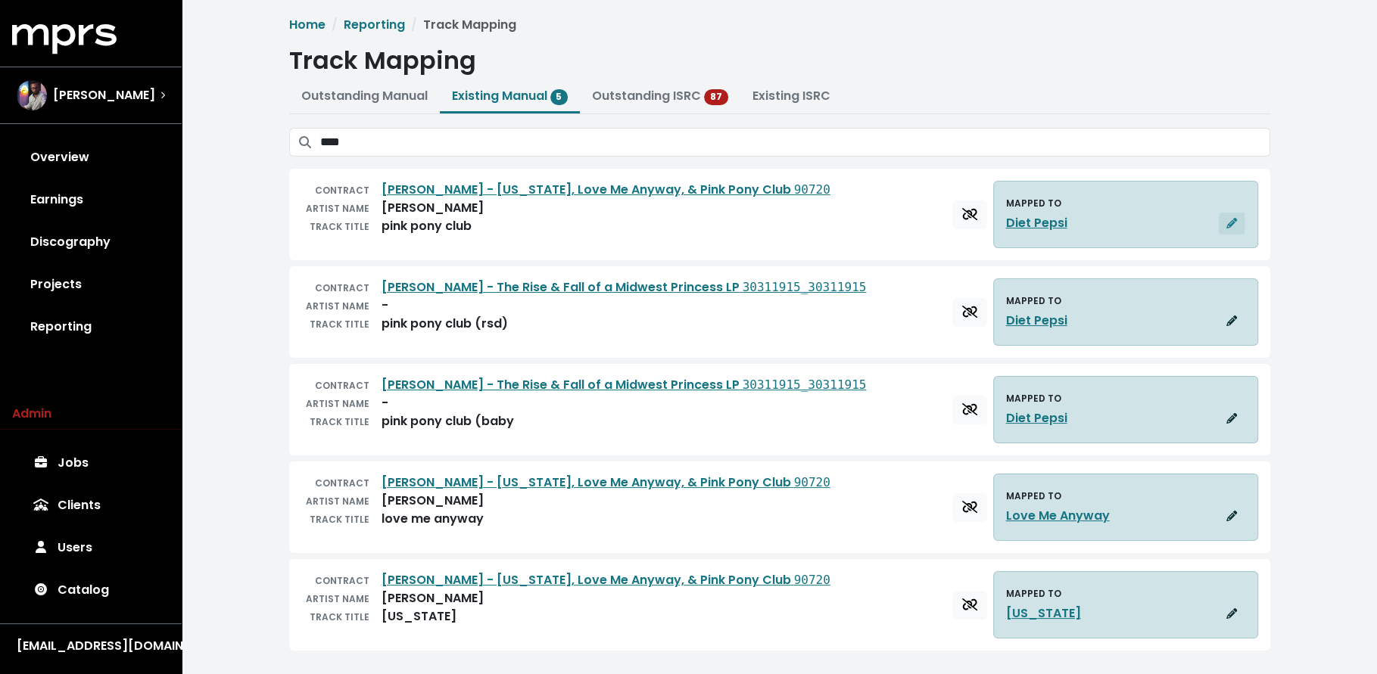
click at [1233, 223] on icon "button" at bounding box center [1231, 223] width 11 height 11
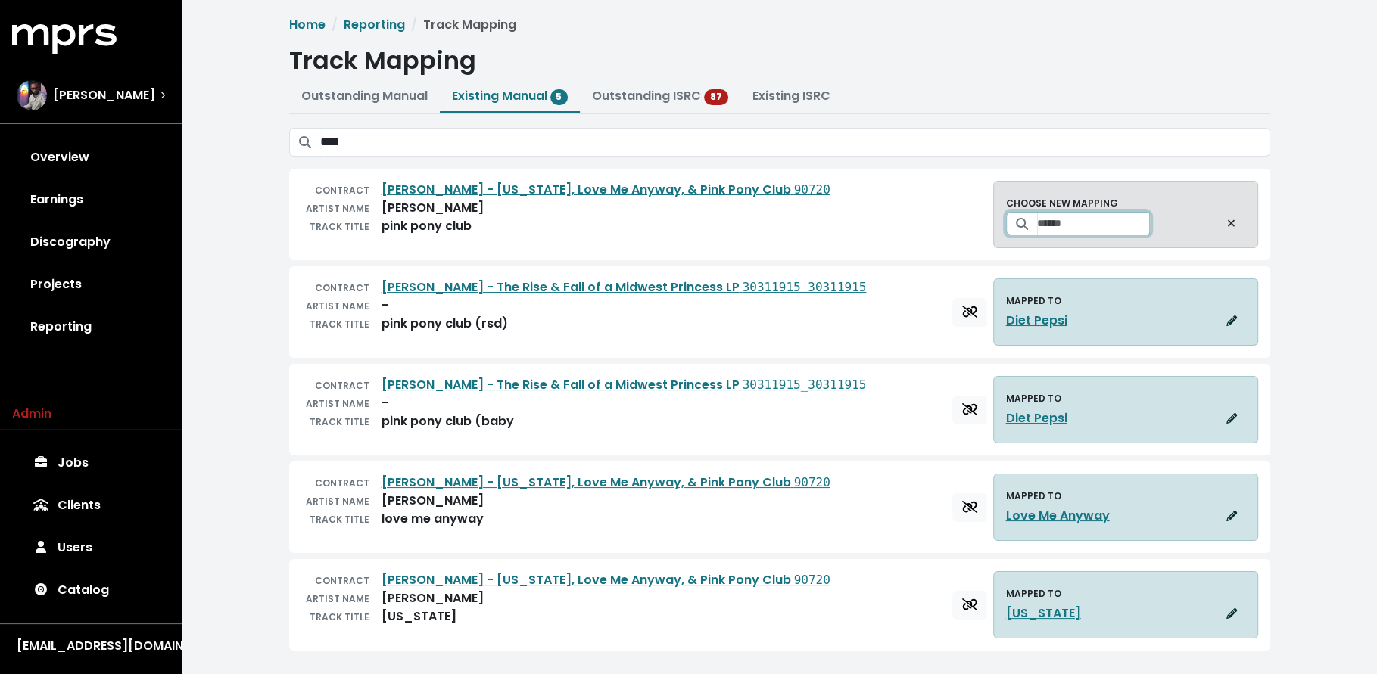
click at [1097, 223] on input "Search for a track to map to" at bounding box center [1093, 223] width 113 height 23
type input "*********"
click at [1138, 263] on span "Set track mapping" at bounding box center [1145, 262] width 15 height 17
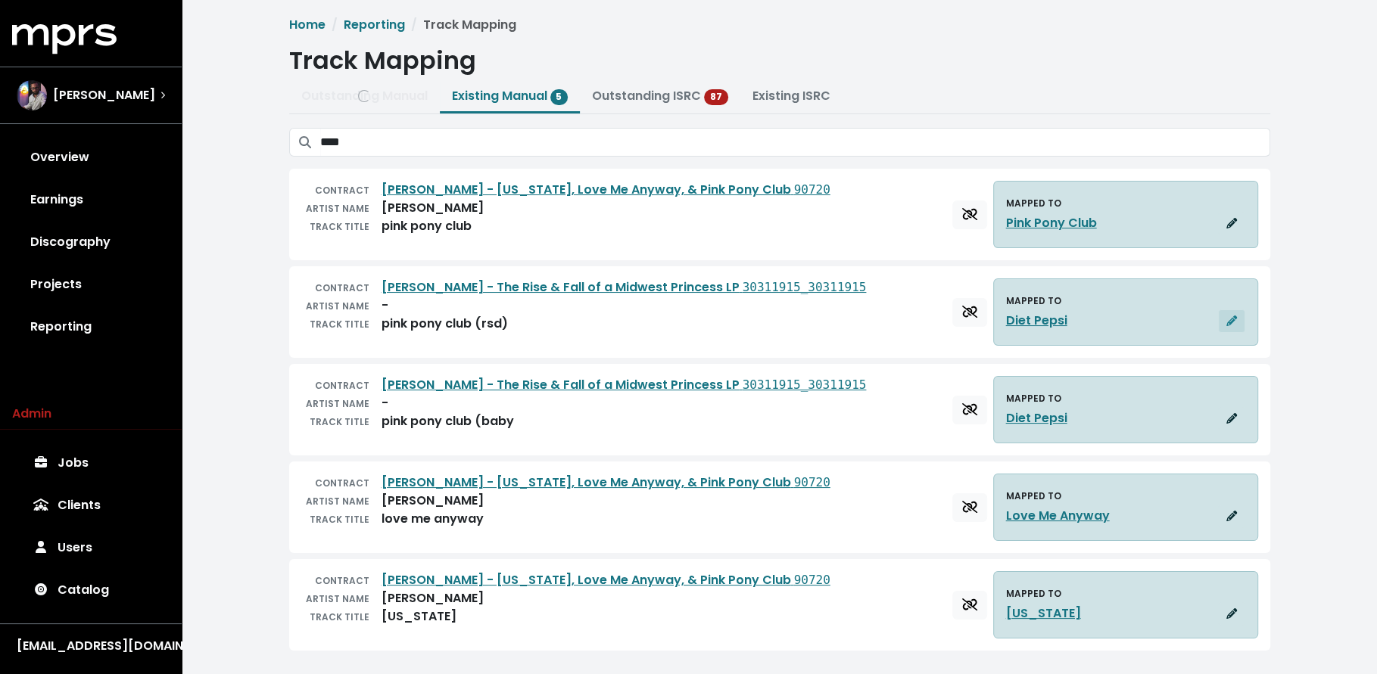
click at [1221, 320] on button "button" at bounding box center [1231, 321] width 27 height 23
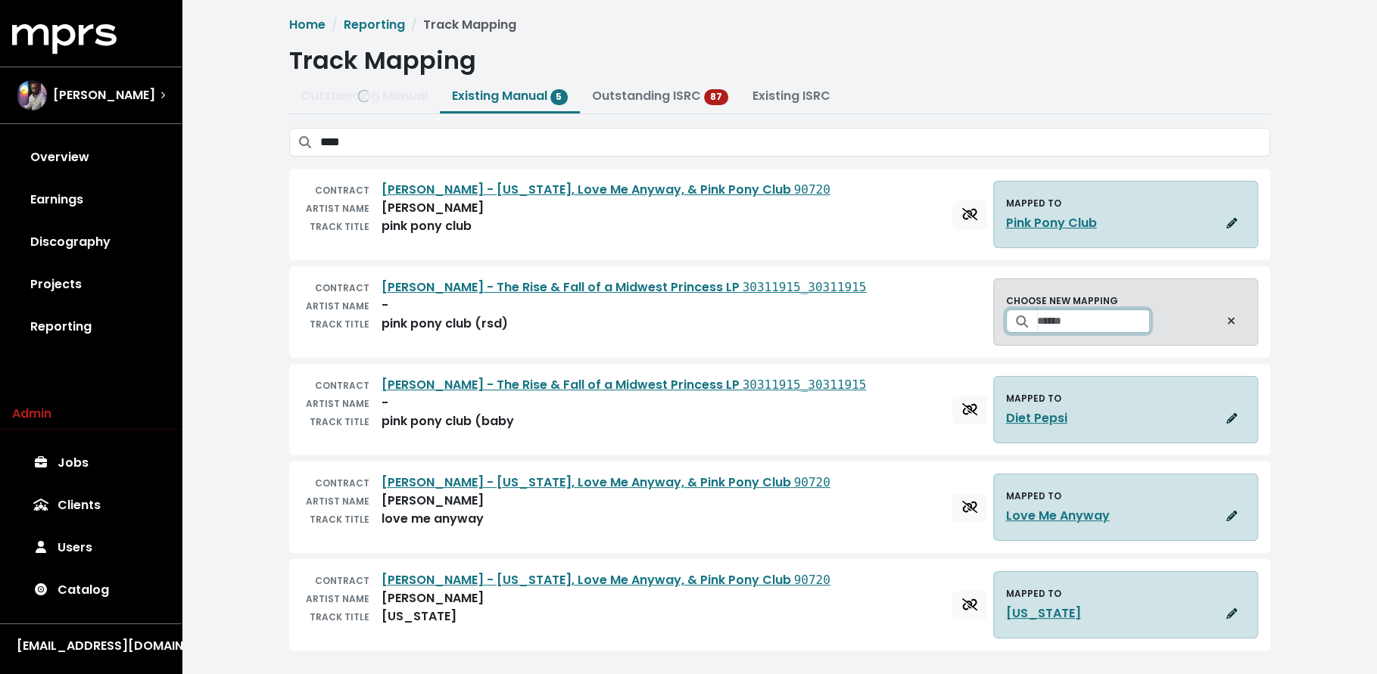
click at [1088, 322] on input "Search for a track to map to" at bounding box center [1093, 321] width 113 height 23
type input "********"
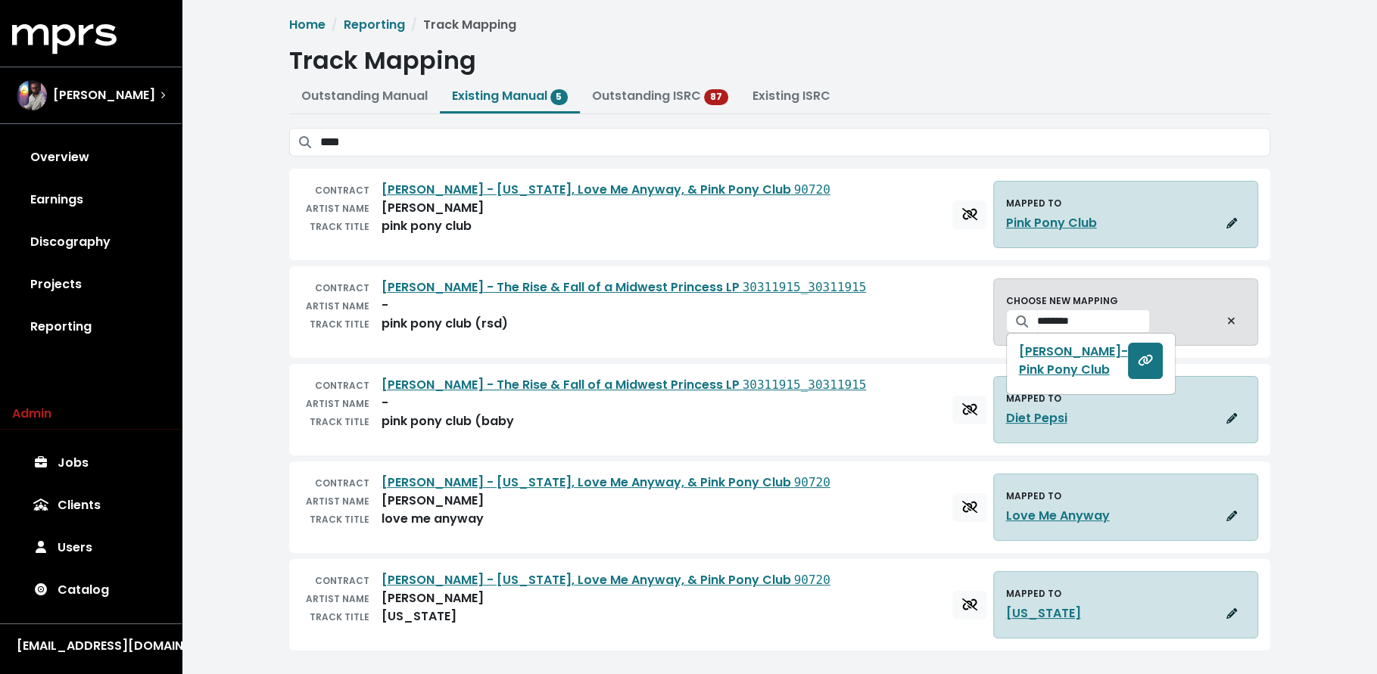
click at [1128, 358] on button "Set track mapping" at bounding box center [1145, 361] width 35 height 36
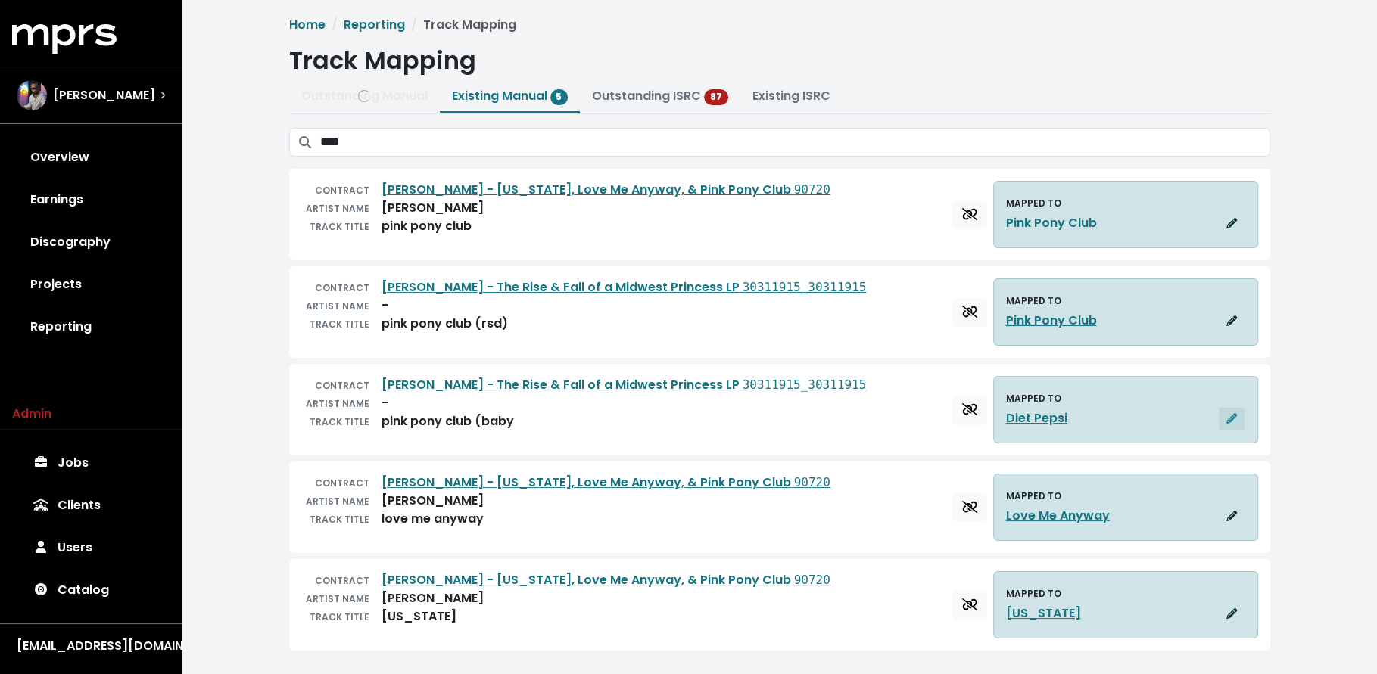
click at [1235, 416] on icon "button" at bounding box center [1231, 418] width 11 height 11
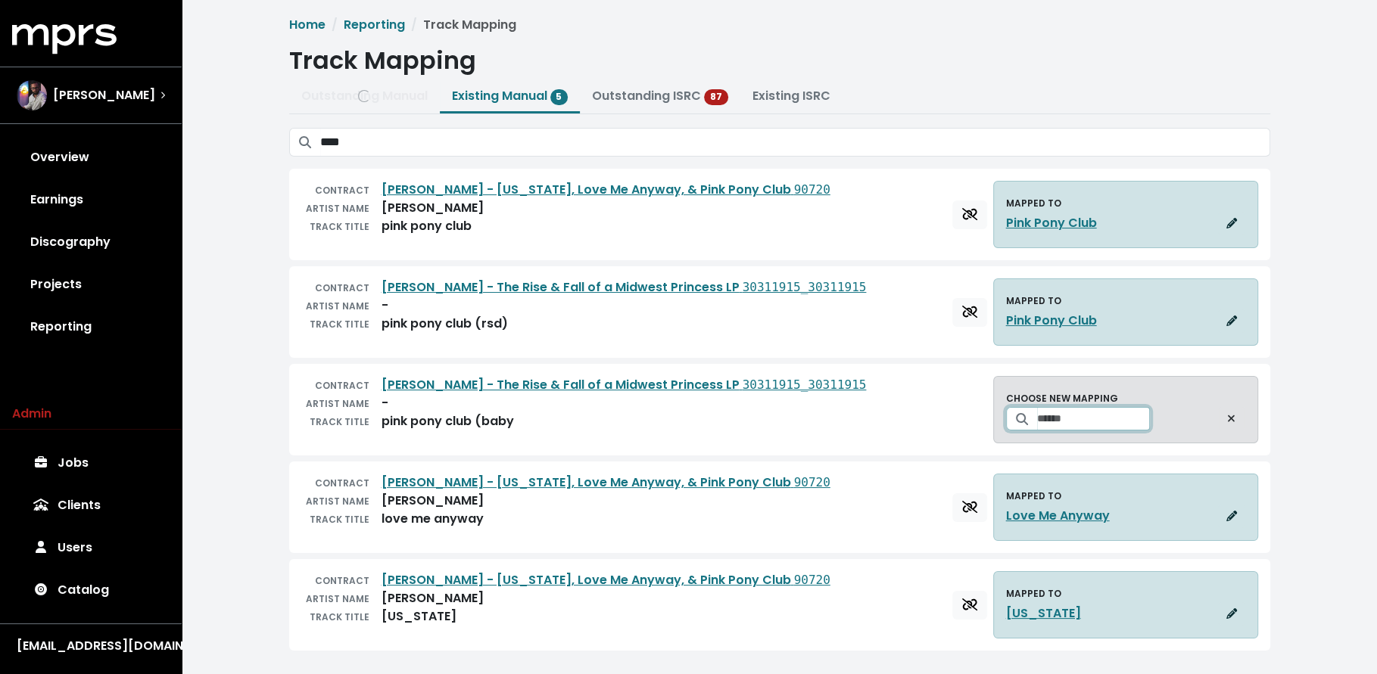
click at [1082, 413] on input "Search for a track to map to" at bounding box center [1093, 418] width 113 height 23
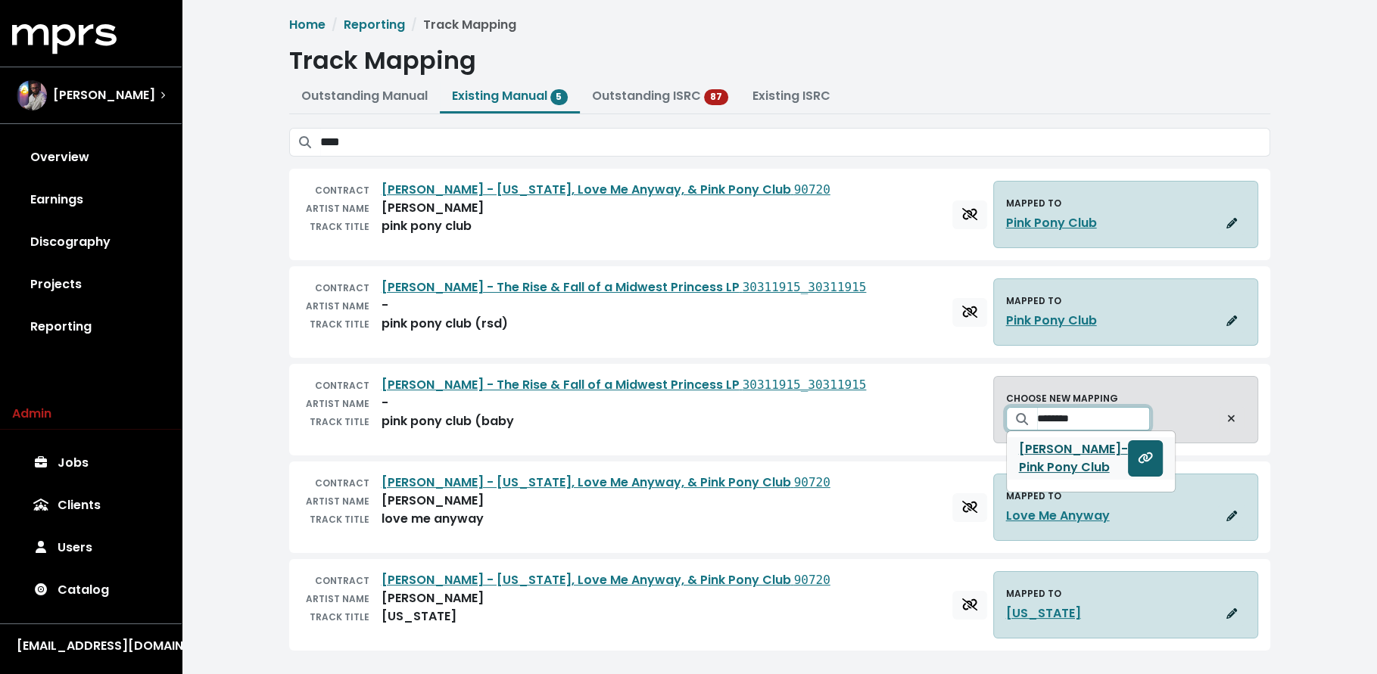
type input "********"
click at [1128, 461] on button "Set track mapping" at bounding box center [1145, 459] width 35 height 36
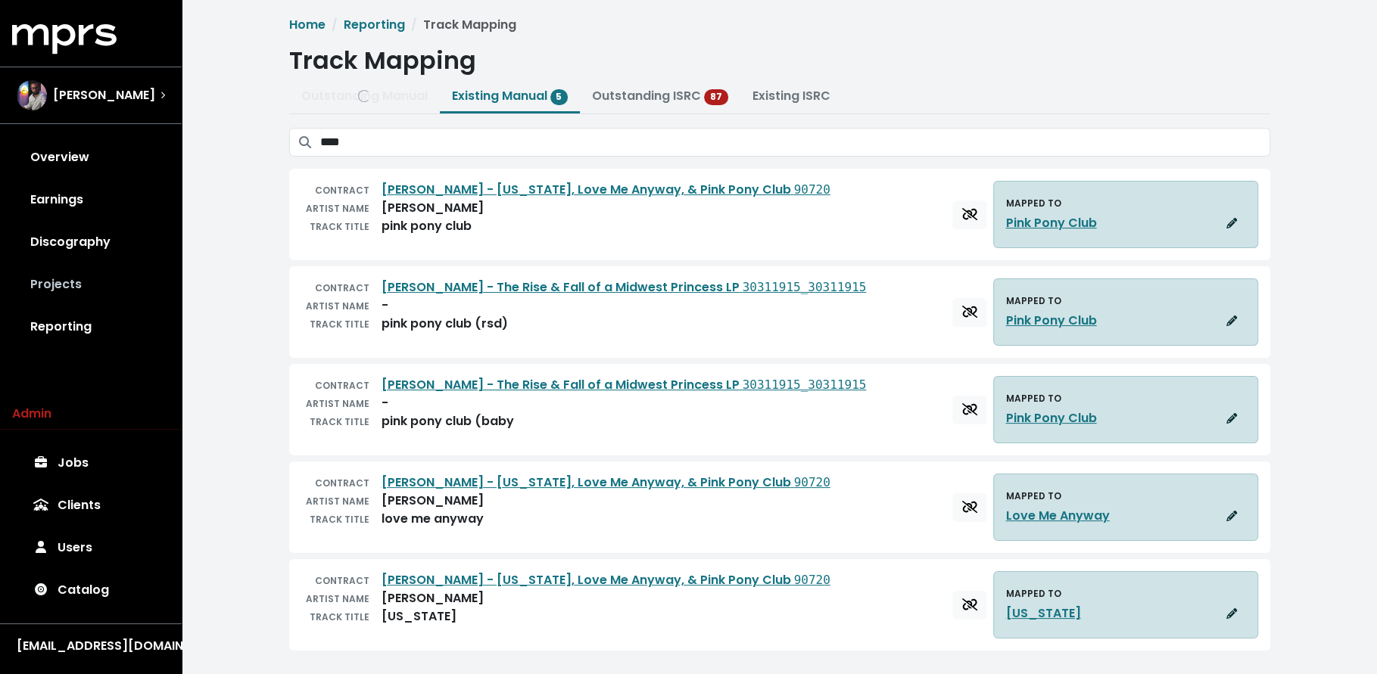
click at [93, 269] on link "Projects" at bounding box center [90, 284] width 157 height 42
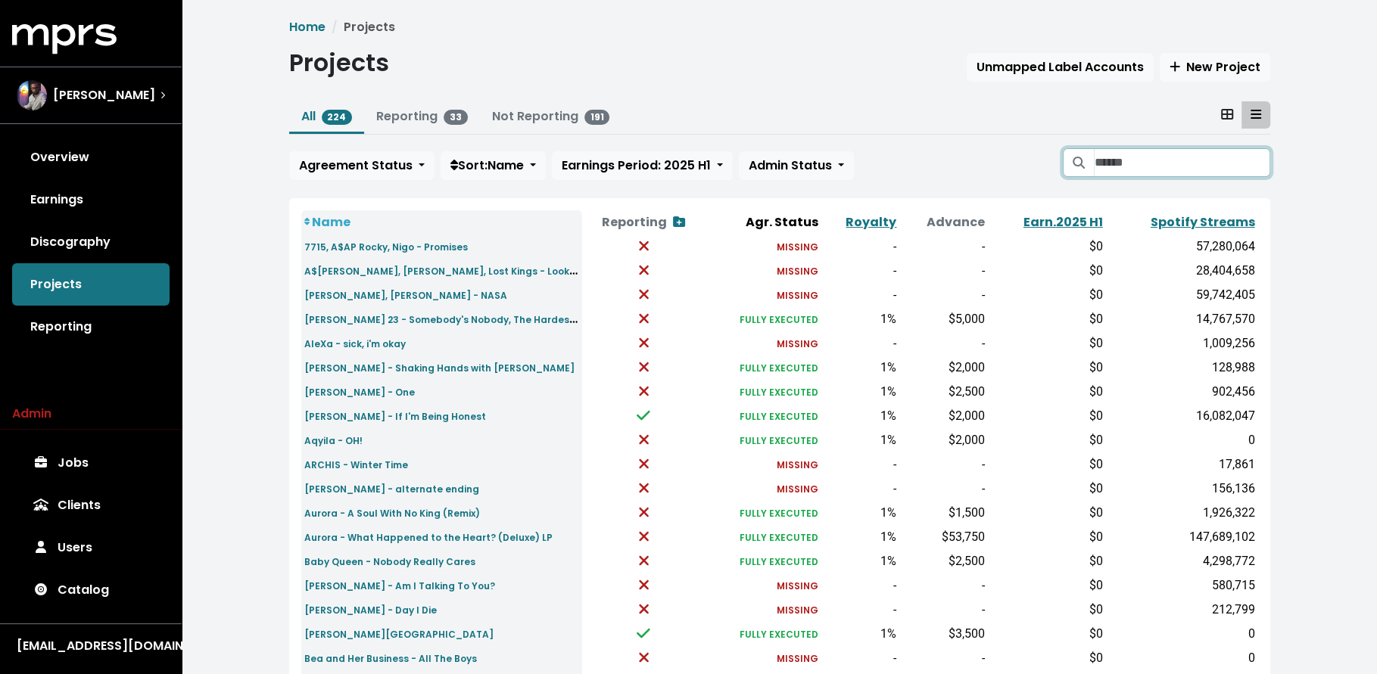
click at [1096, 157] on input "Search projects" at bounding box center [1182, 162] width 176 height 29
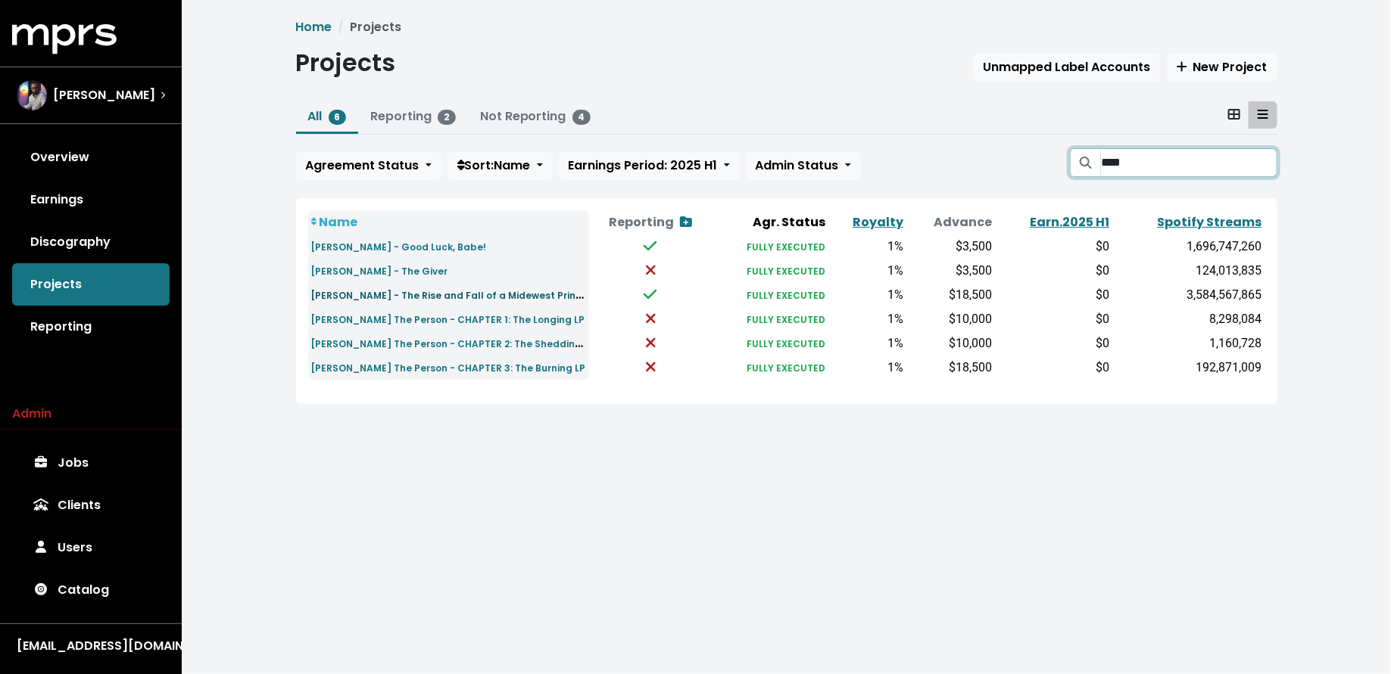
type input "****"
click at [447, 292] on small "[PERSON_NAME] - The Rise and Fall of a Midewest Princess LP & Love Me Anyway" at bounding box center [506, 294] width 391 height 17
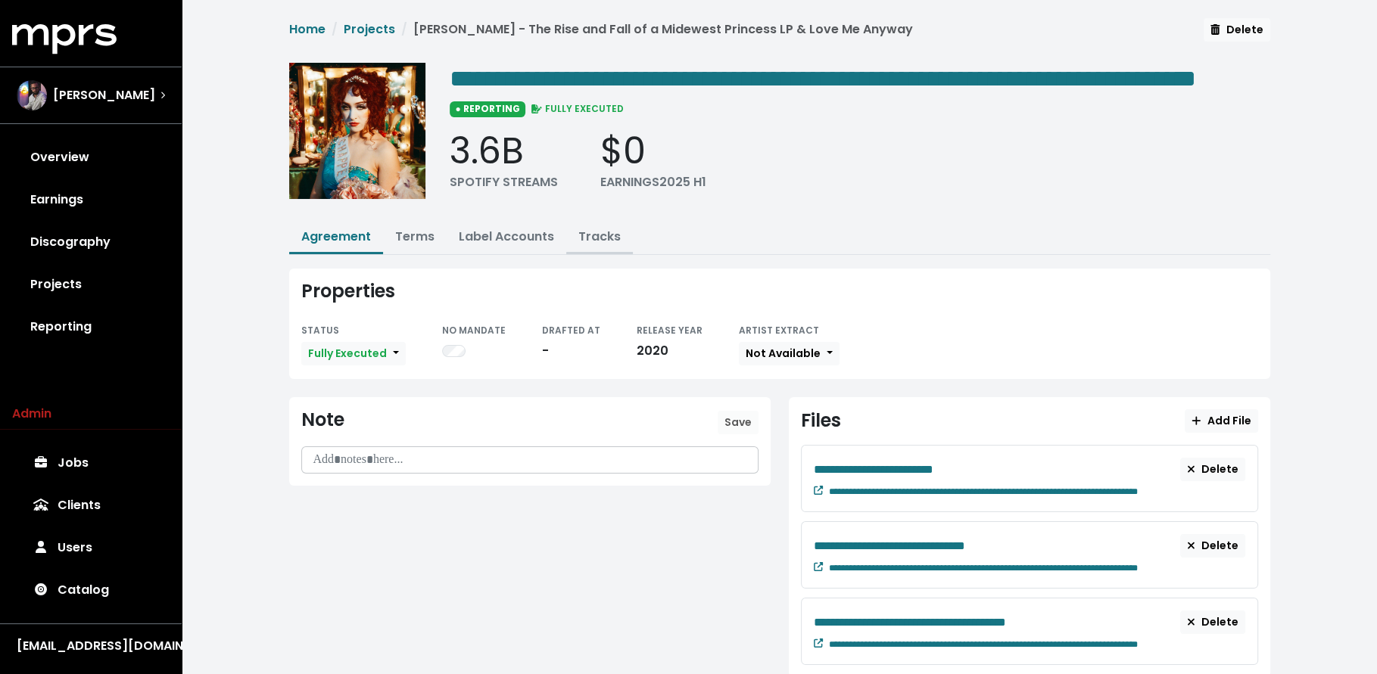
click at [606, 251] on button "Tracks" at bounding box center [599, 238] width 67 height 33
click at [601, 245] on link "Tracks" at bounding box center [599, 236] width 42 height 17
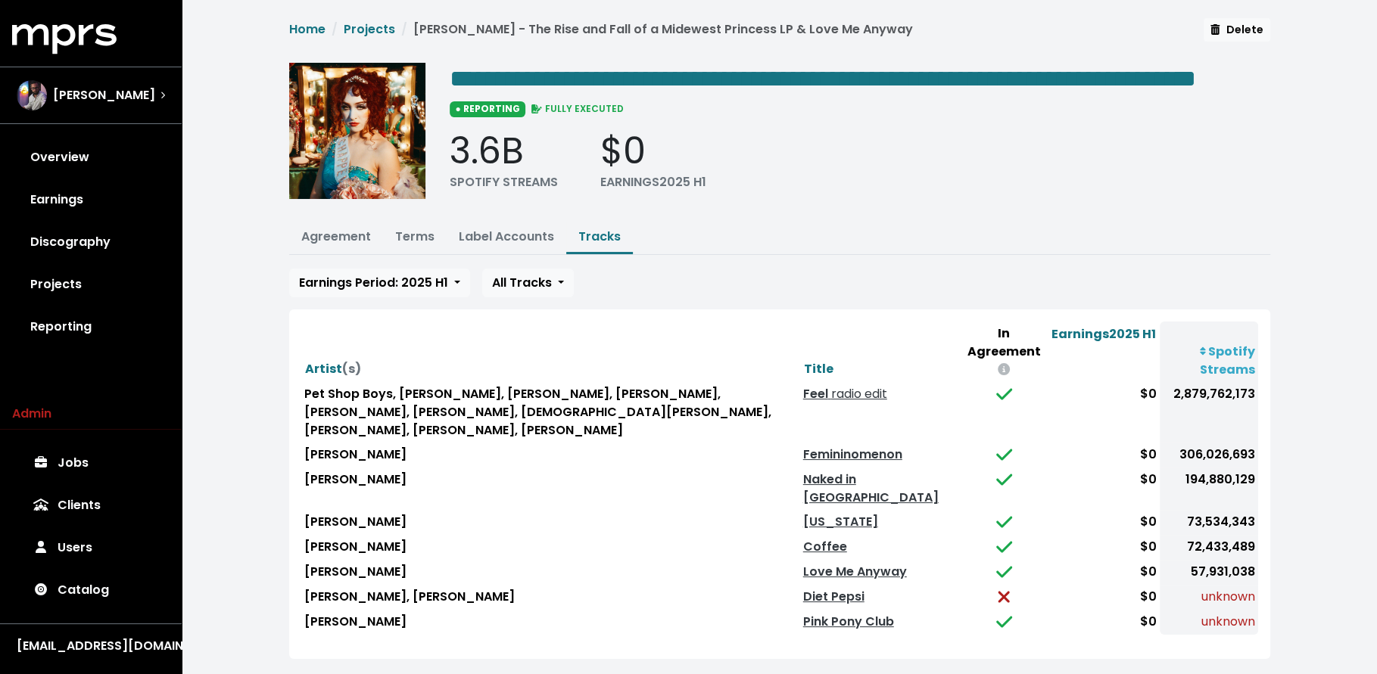
scroll to position [8, 0]
click at [91, 334] on link "Reporting" at bounding box center [90, 327] width 157 height 42
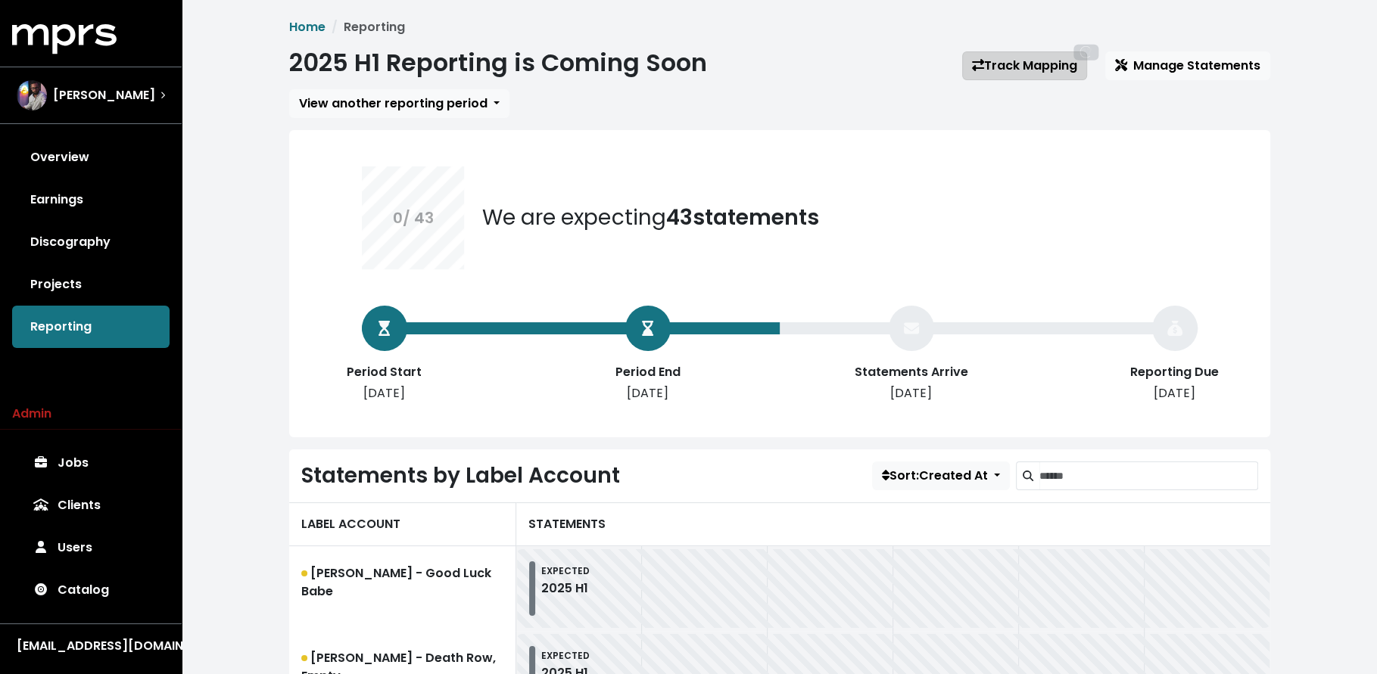
click at [1036, 73] on link "Track Mapping 87" at bounding box center [1024, 65] width 125 height 29
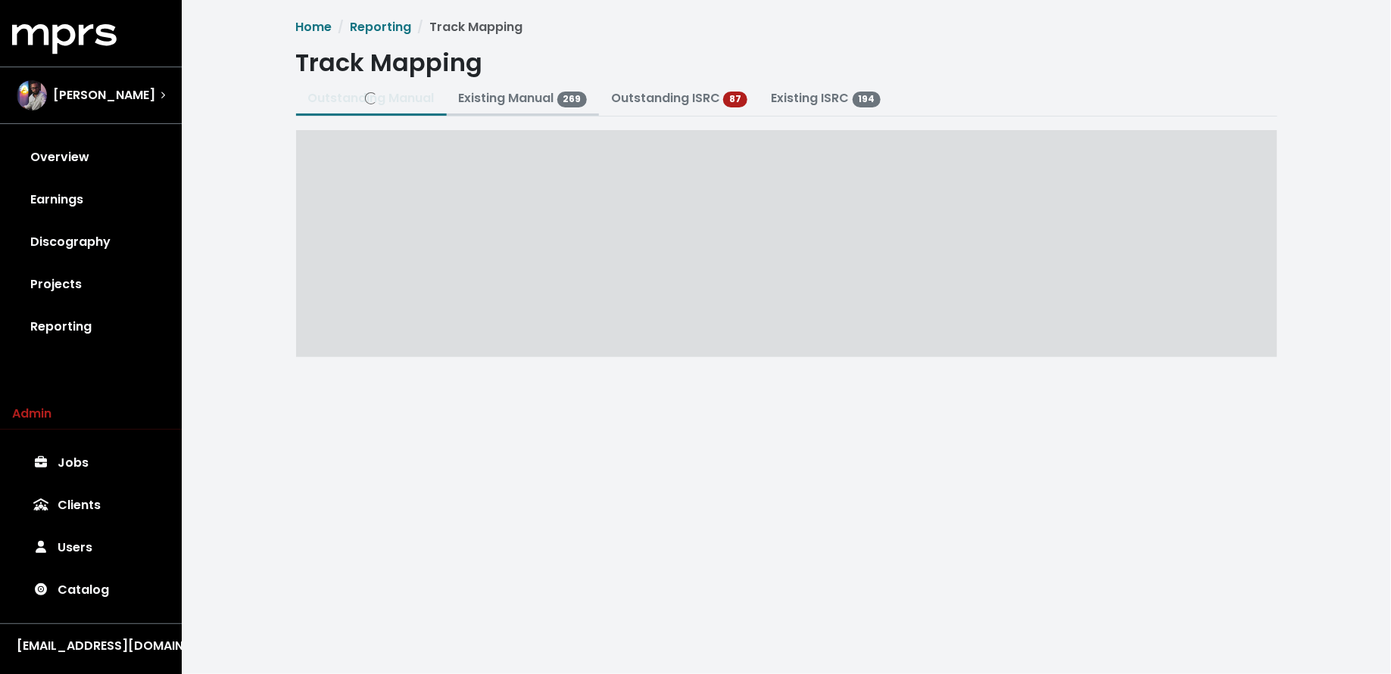
click at [511, 101] on link "Existing Manual 269" at bounding box center [523, 97] width 129 height 17
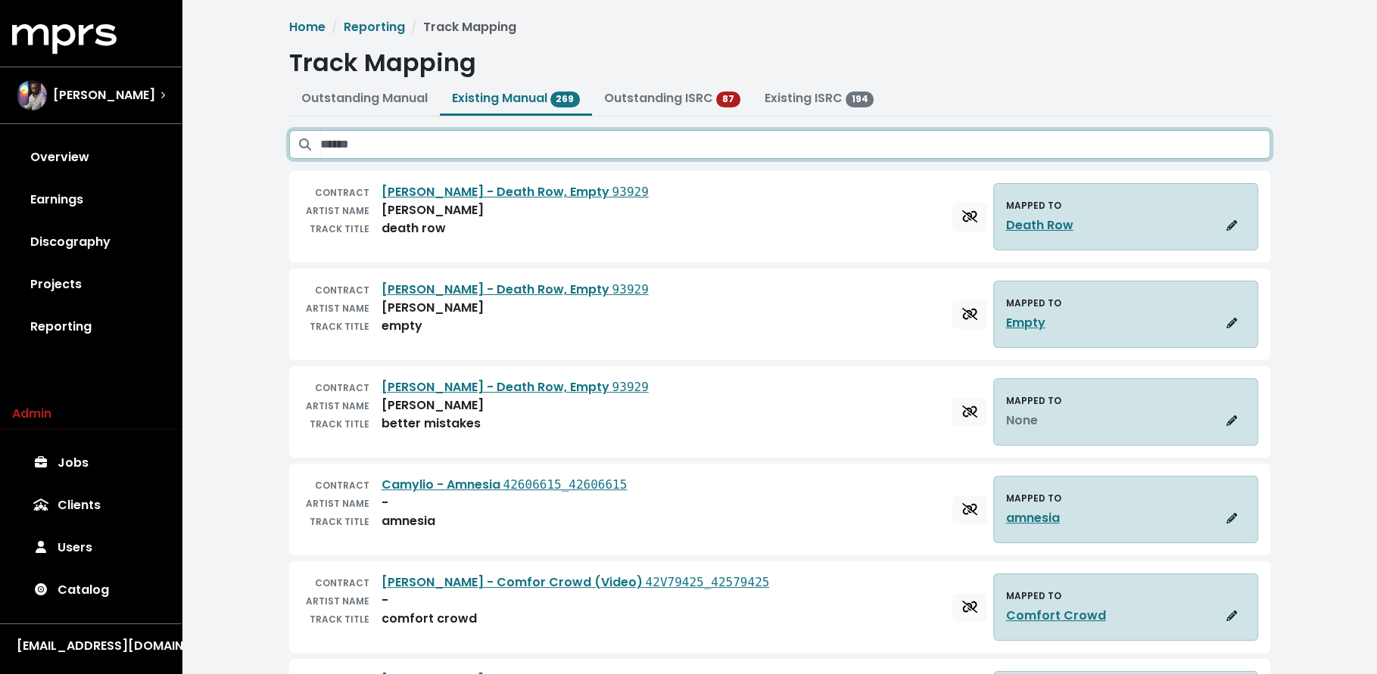
click at [507, 149] on input "Search existing manual mappings" at bounding box center [795, 144] width 950 height 29
type input "****"
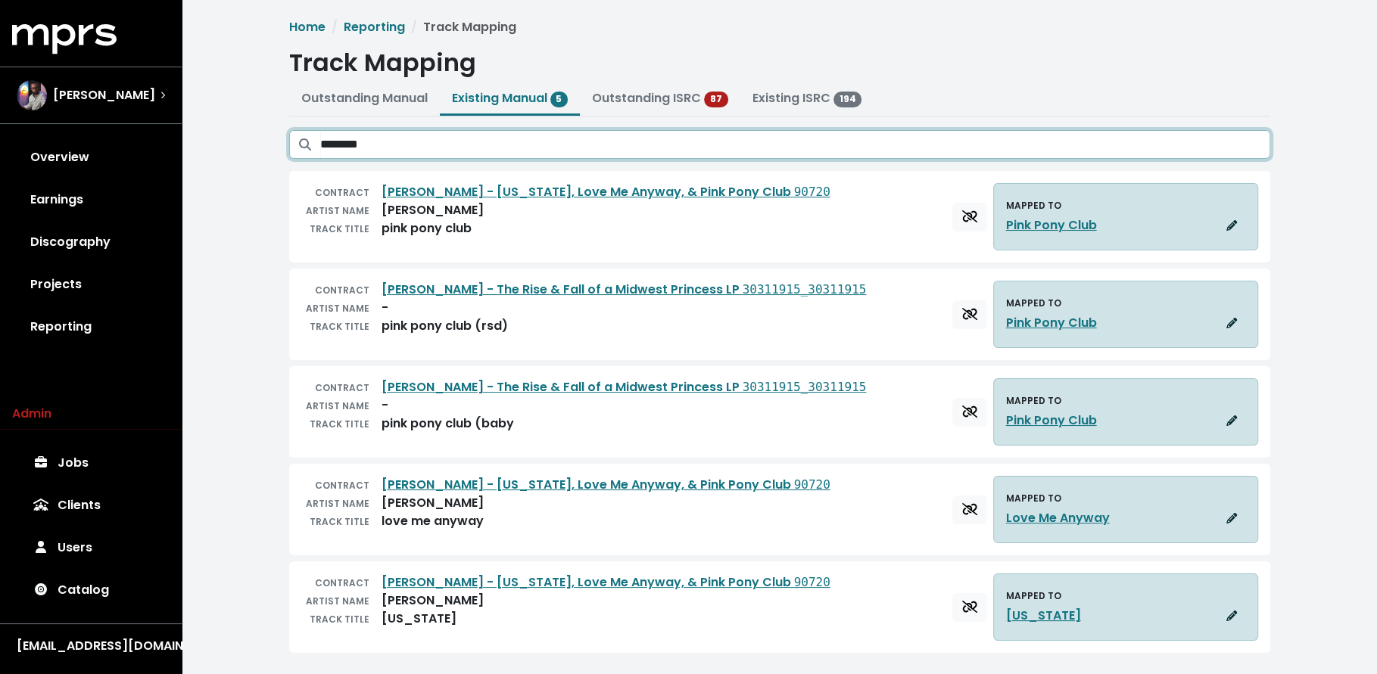
scroll to position [2, 0]
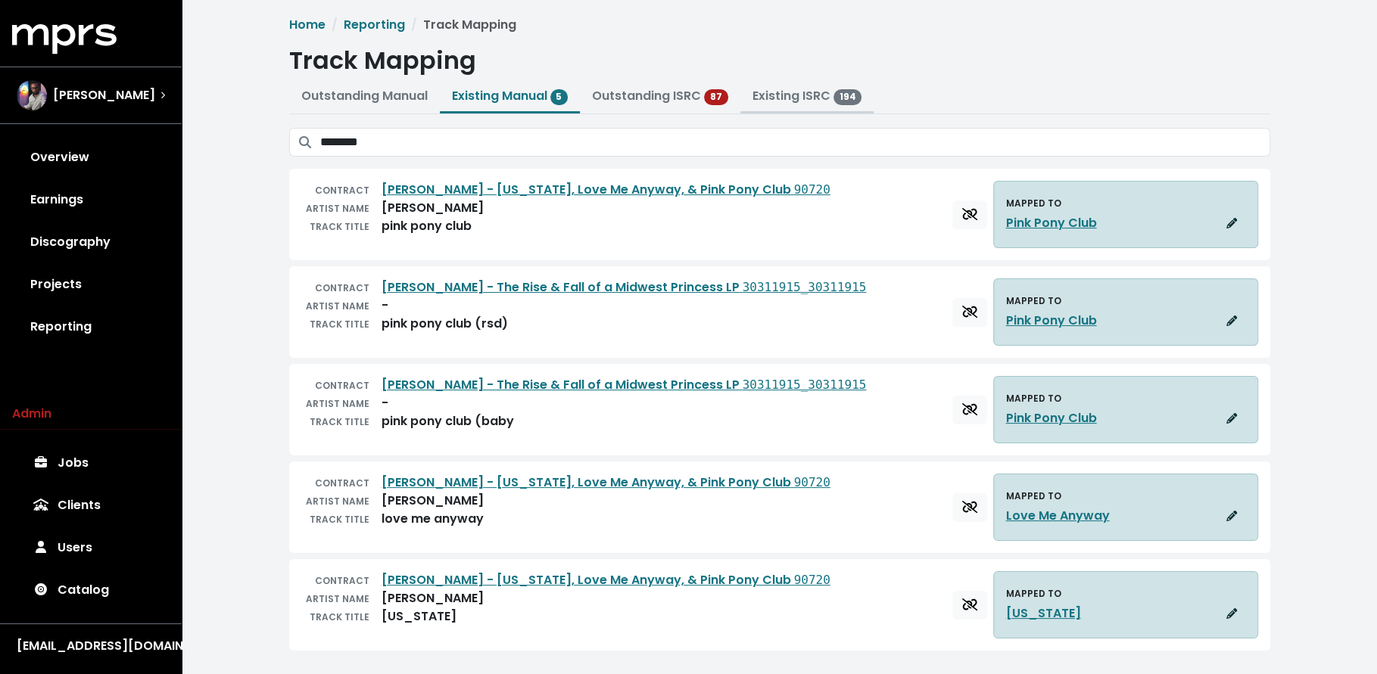
click at [808, 96] on link "Existing ISRC 194" at bounding box center [807, 95] width 110 height 17
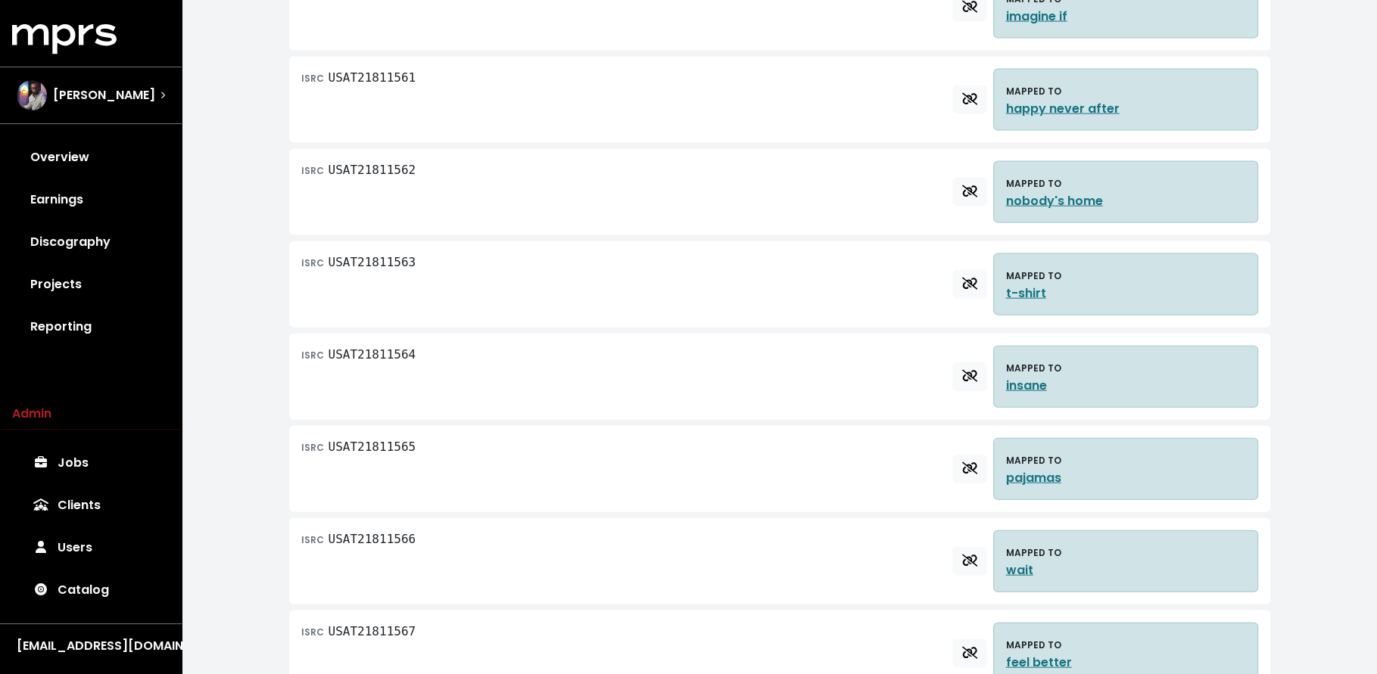
scroll to position [3244, 0]
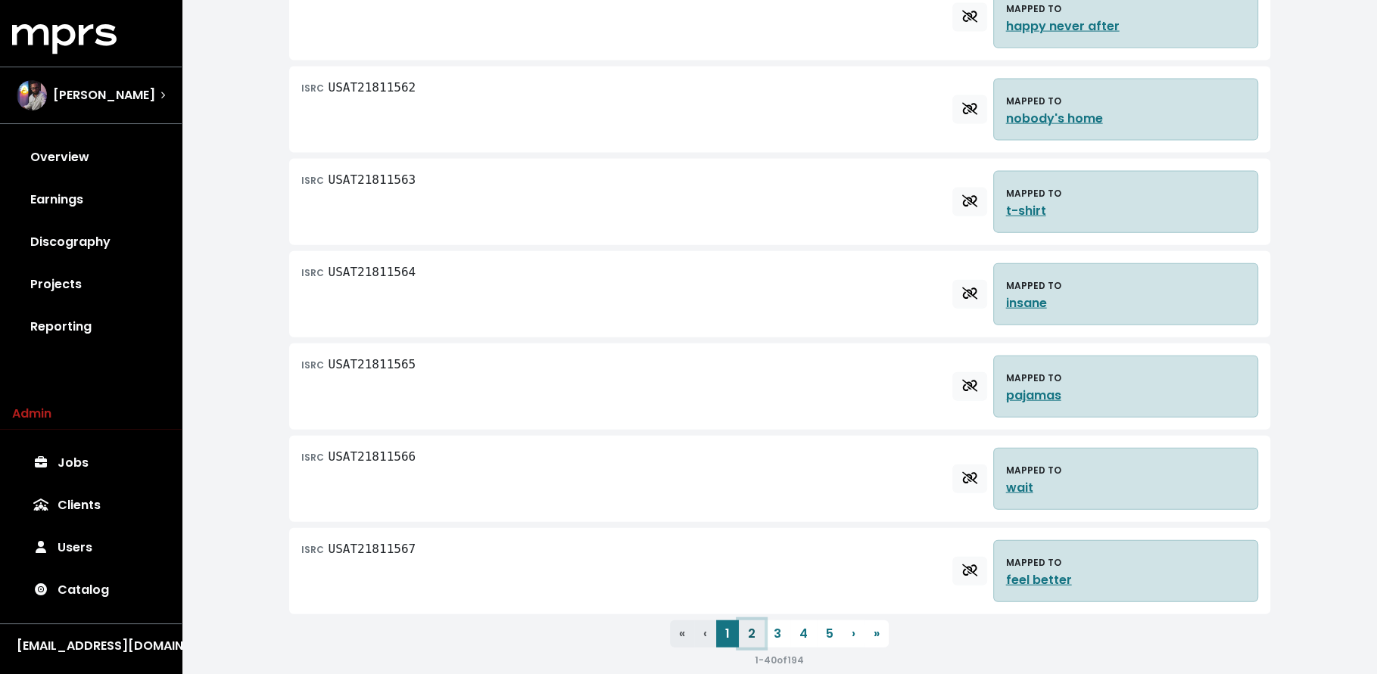
click at [755, 621] on button "2" at bounding box center [752, 634] width 26 height 27
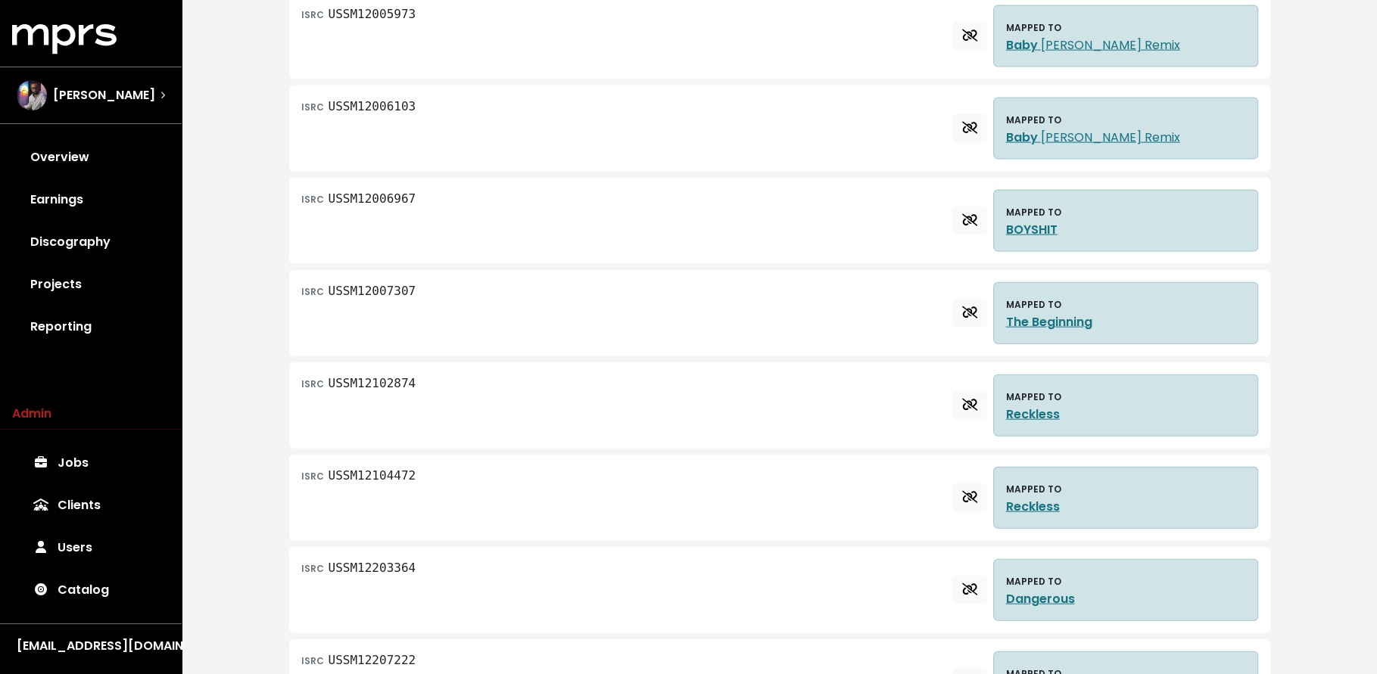
scroll to position [3263, 0]
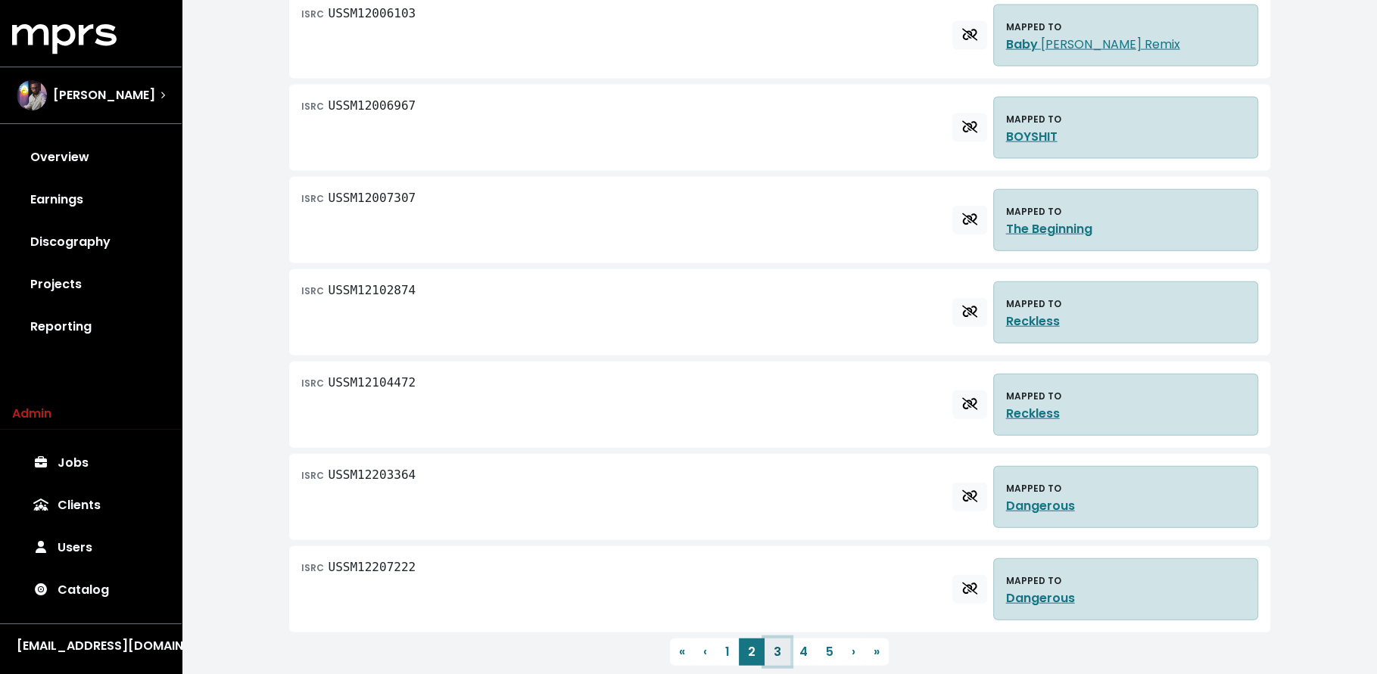
click at [773, 639] on button "3" at bounding box center [778, 652] width 26 height 27
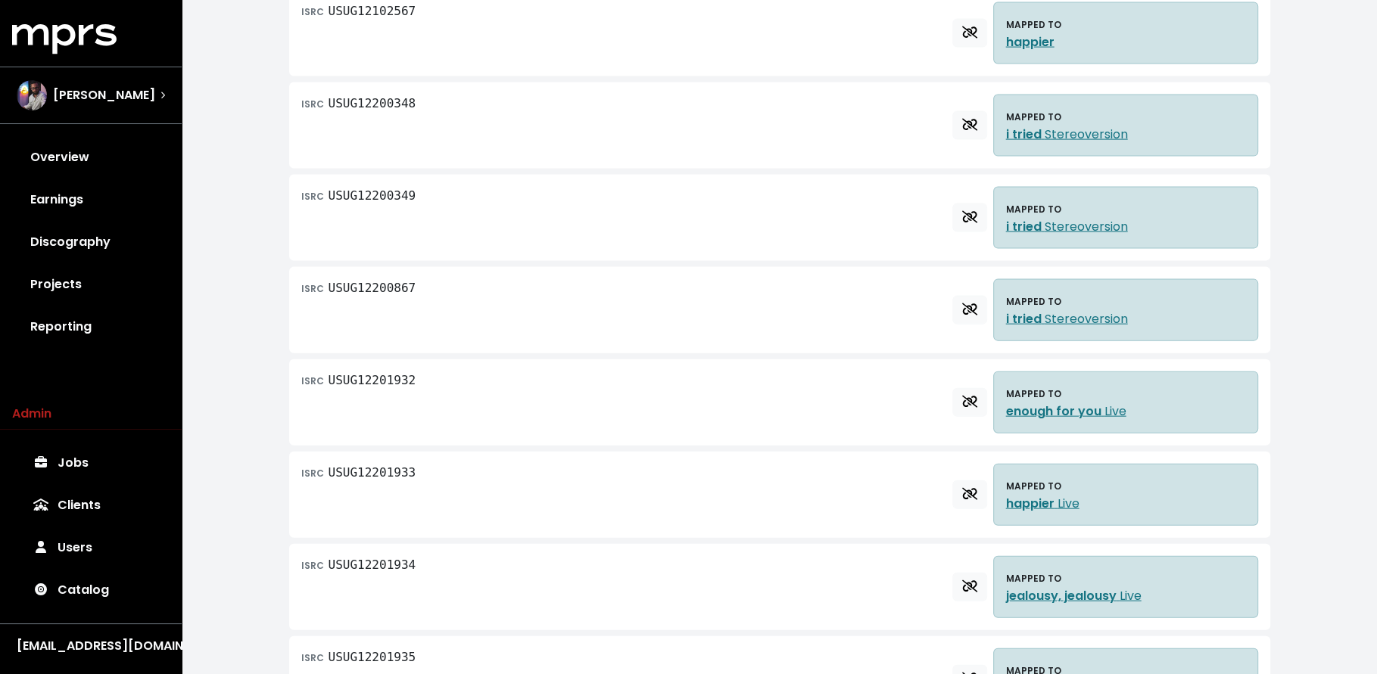
scroll to position [3244, 0]
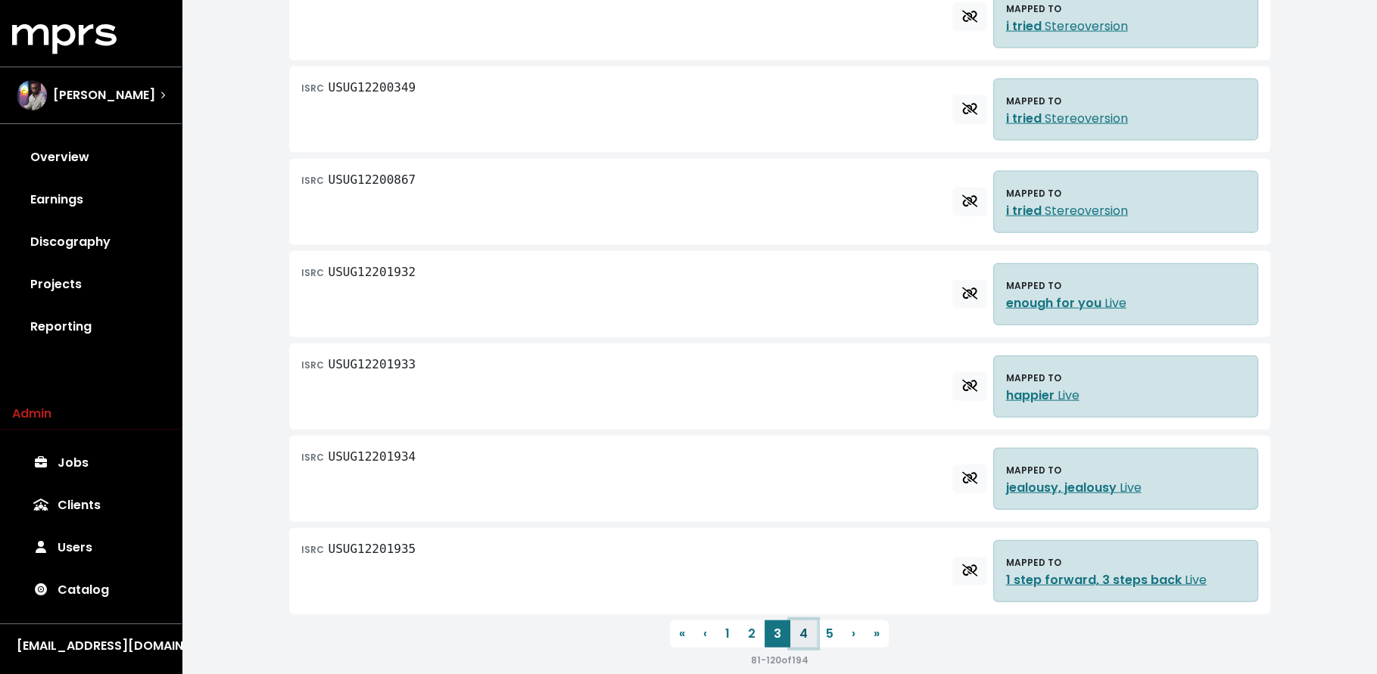
click at [799, 621] on button "4" at bounding box center [803, 634] width 26 height 27
click at [824, 621] on button "5" at bounding box center [830, 634] width 26 height 27
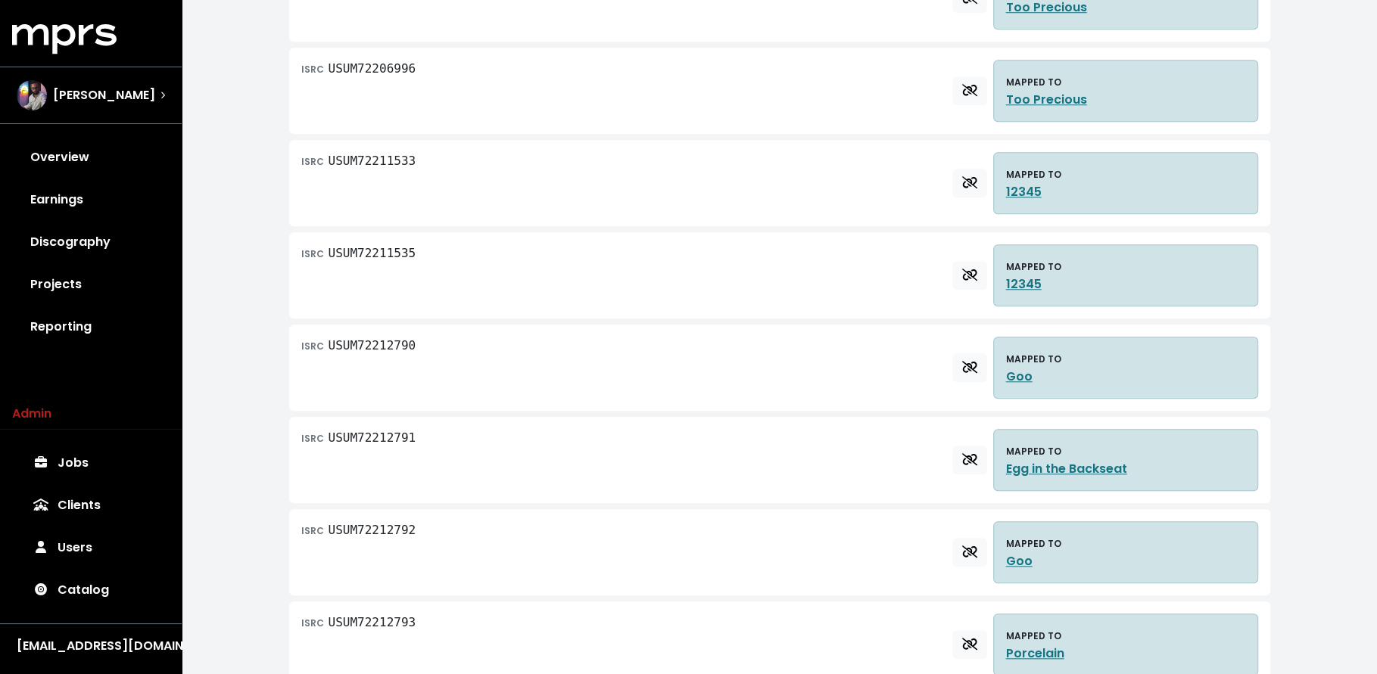
scroll to position [2693, 0]
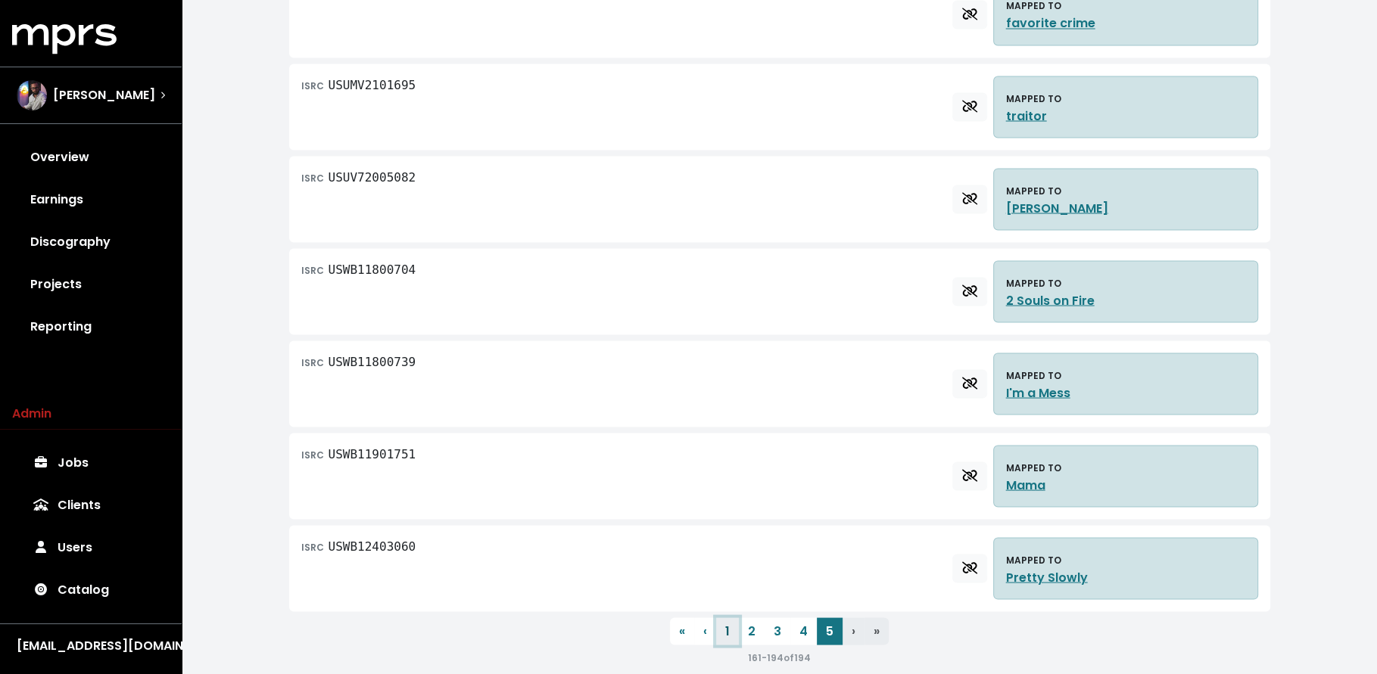
click at [723, 618] on button "1" at bounding box center [727, 631] width 23 height 27
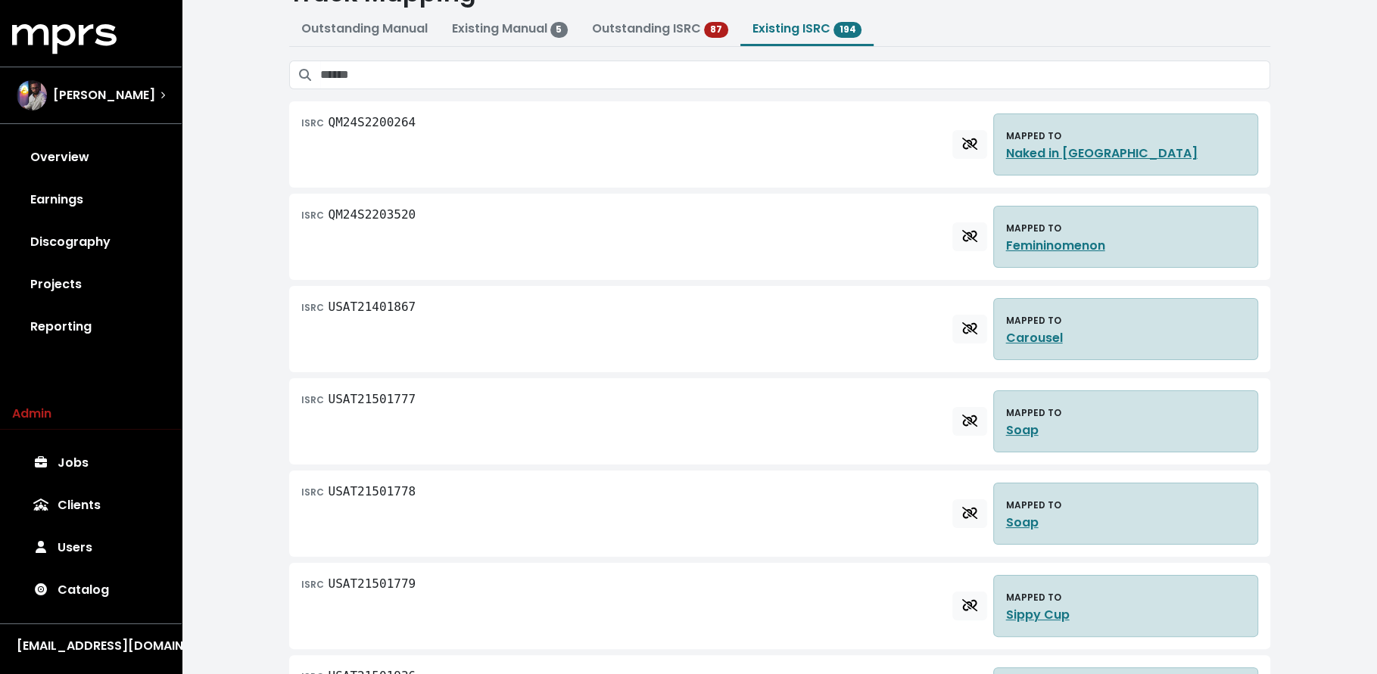
scroll to position [0, 0]
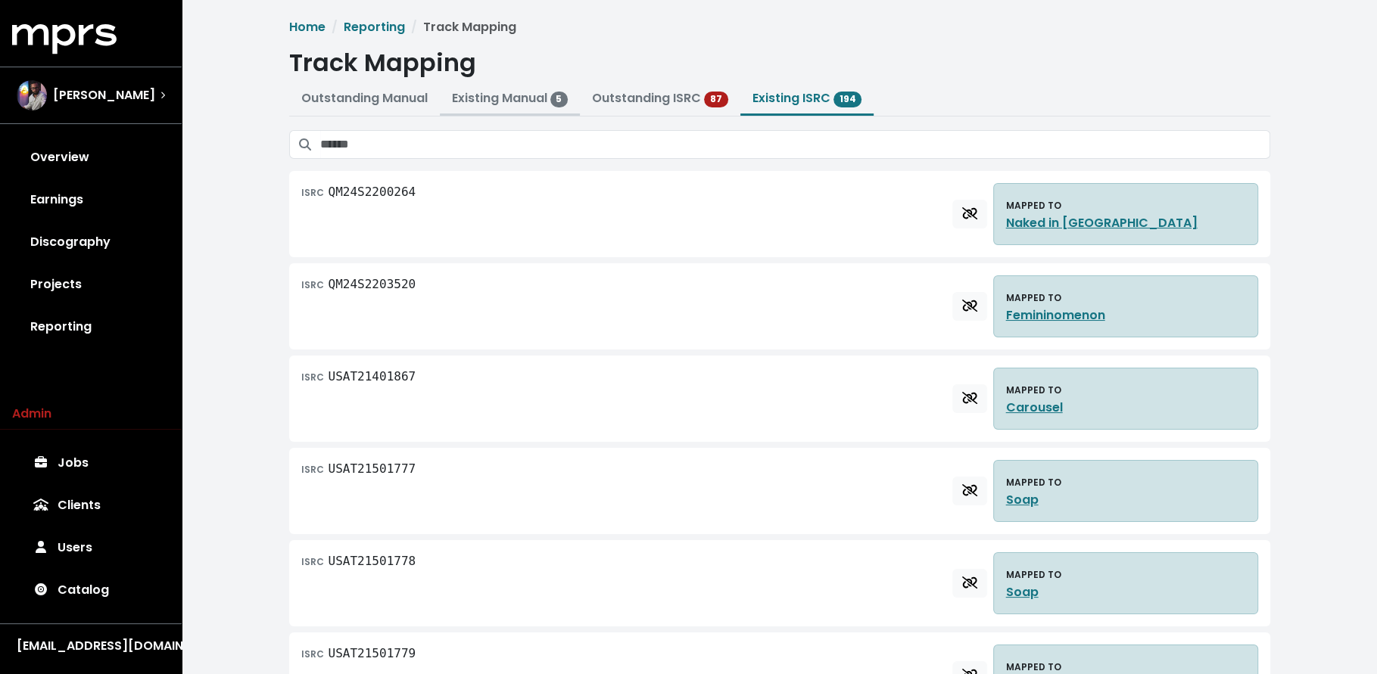
click at [472, 105] on link "Existing Manual 5" at bounding box center [510, 97] width 117 height 17
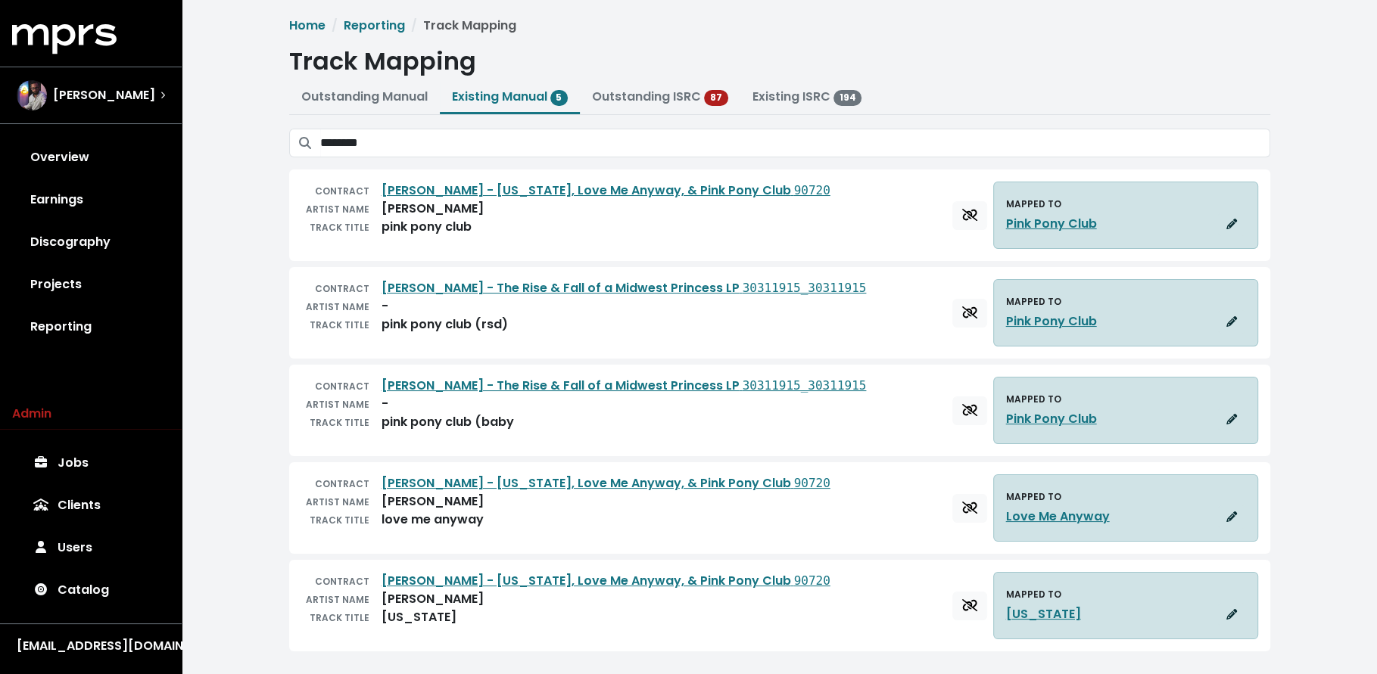
scroll to position [2, 0]
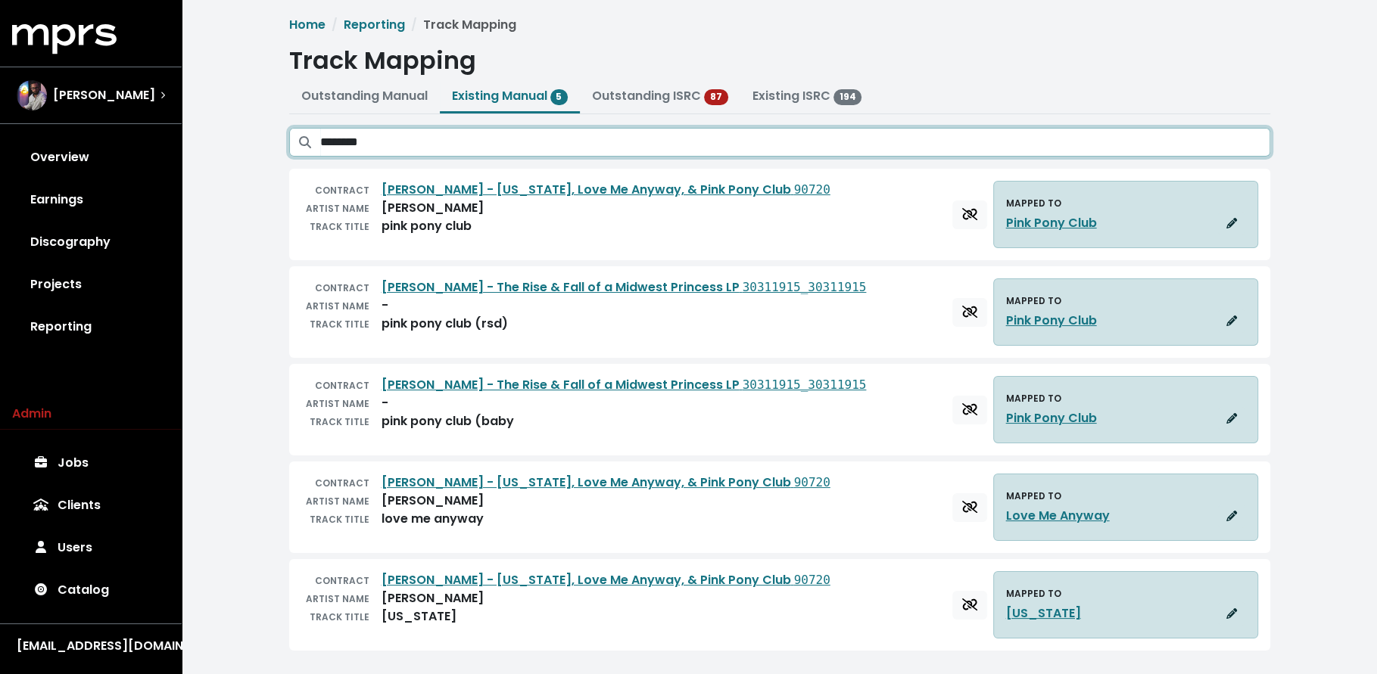
click at [431, 140] on input "********" at bounding box center [795, 142] width 950 height 29
type input "****"
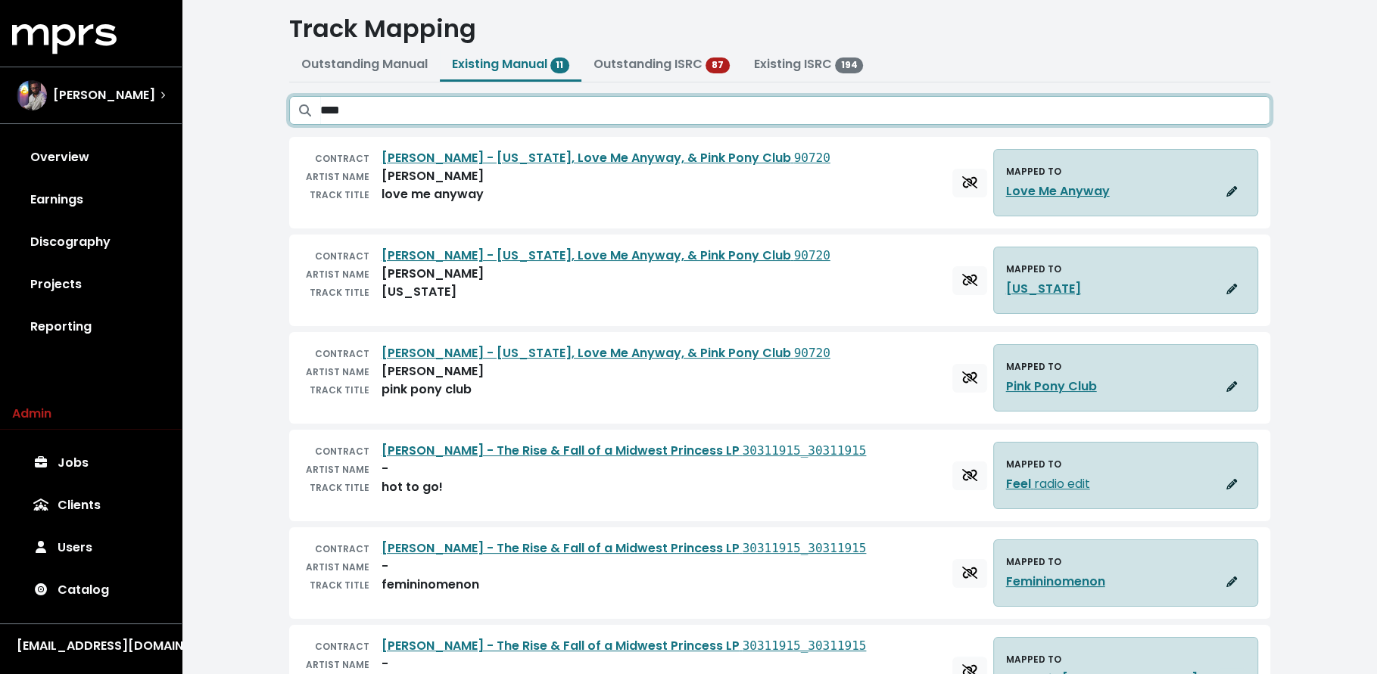
scroll to position [0, 0]
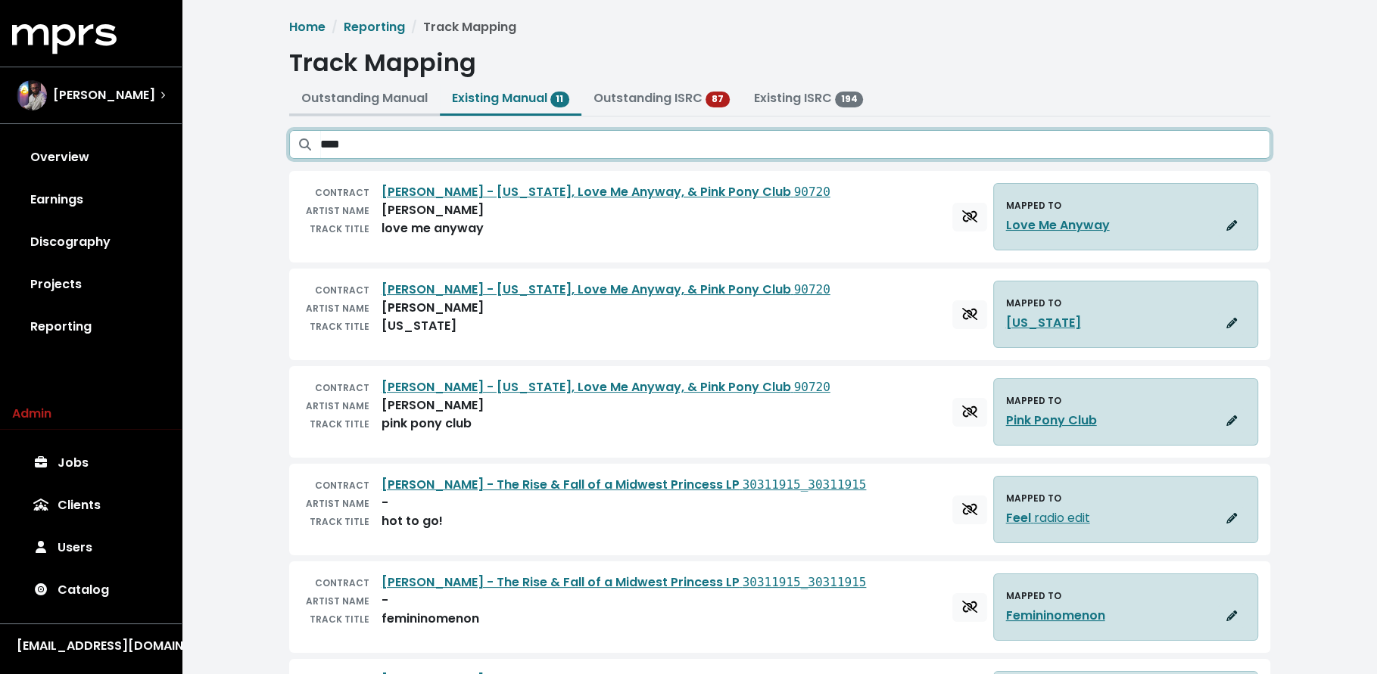
type input "****"
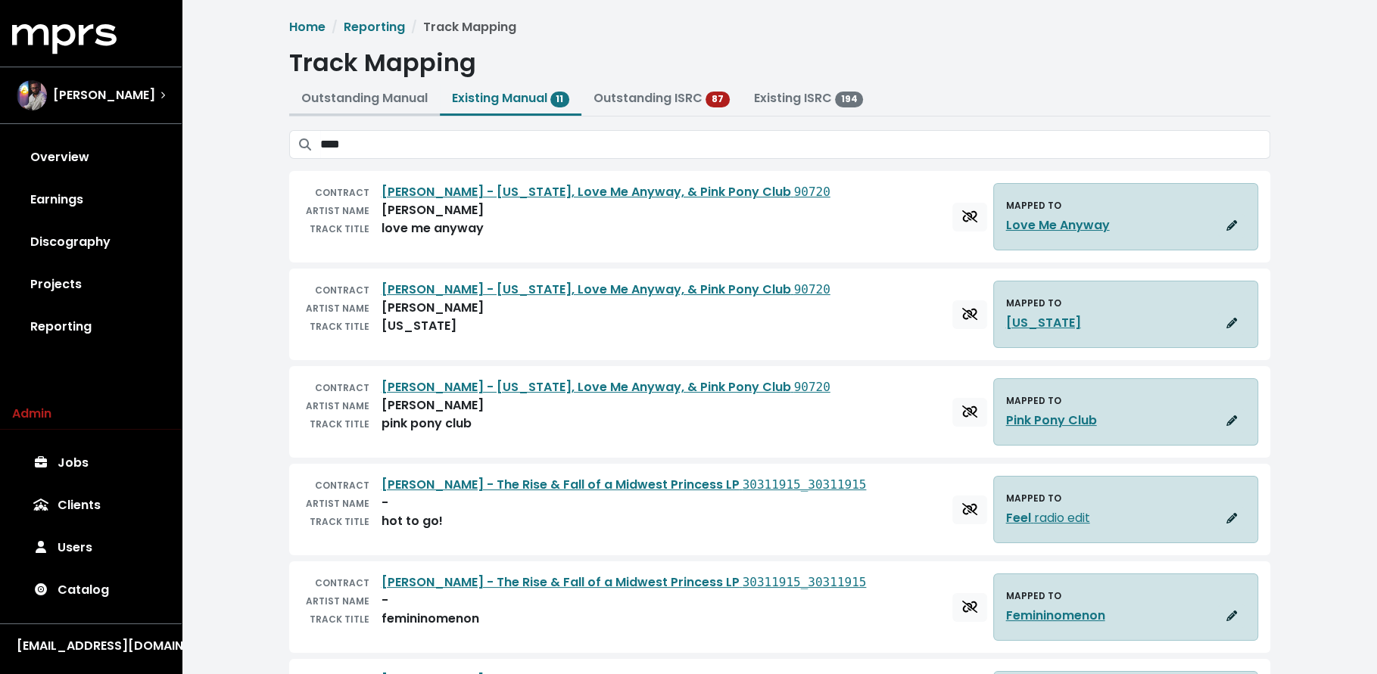
click at [347, 105] on link "Outstanding Manual" at bounding box center [364, 97] width 126 height 17
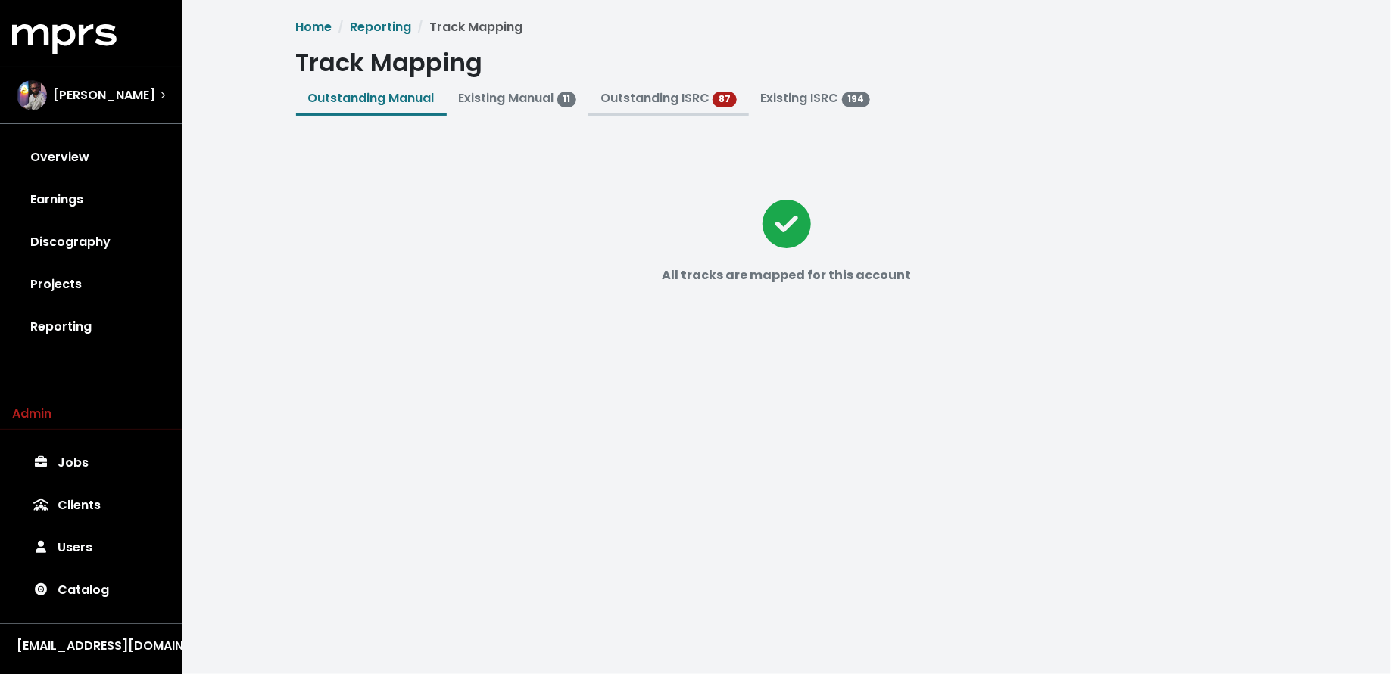
click at [677, 110] on button "Outstanding ISRC 87" at bounding box center [668, 99] width 160 height 33
click at [674, 104] on link "Outstanding ISRC" at bounding box center [654, 97] width 109 height 17
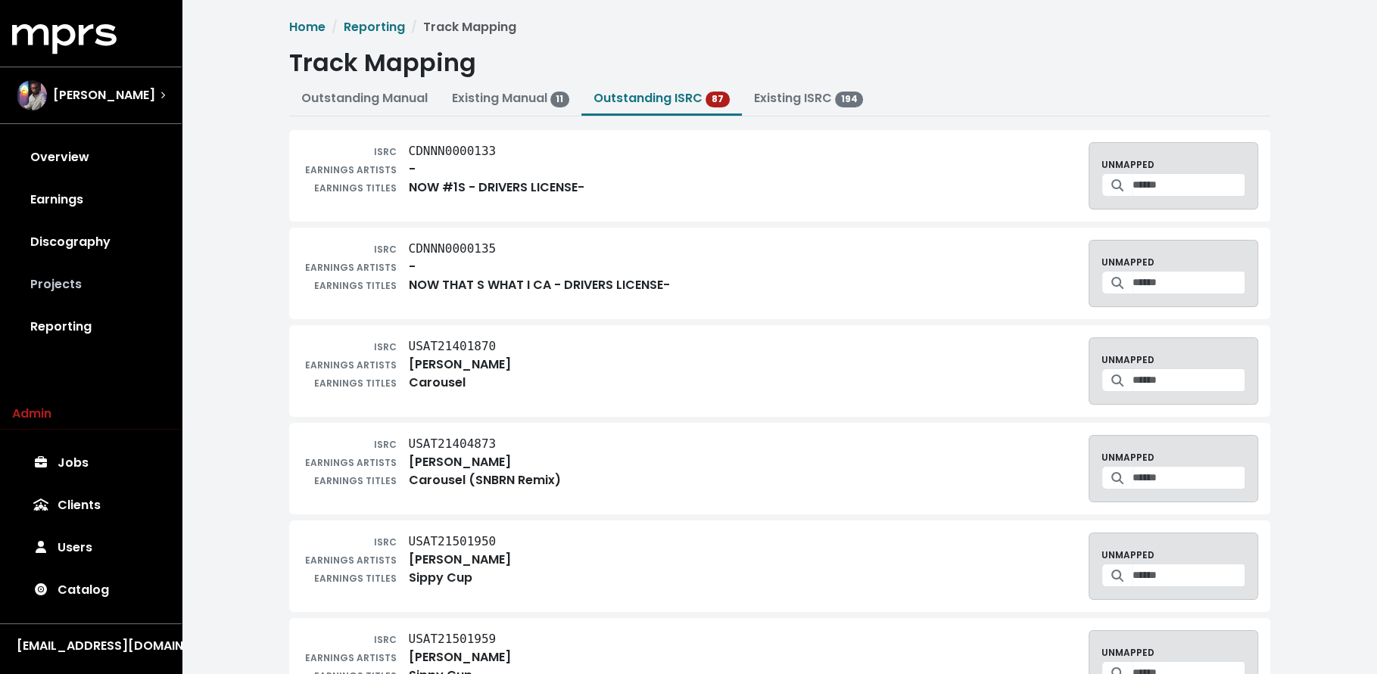
click at [123, 280] on link "Projects" at bounding box center [90, 284] width 157 height 42
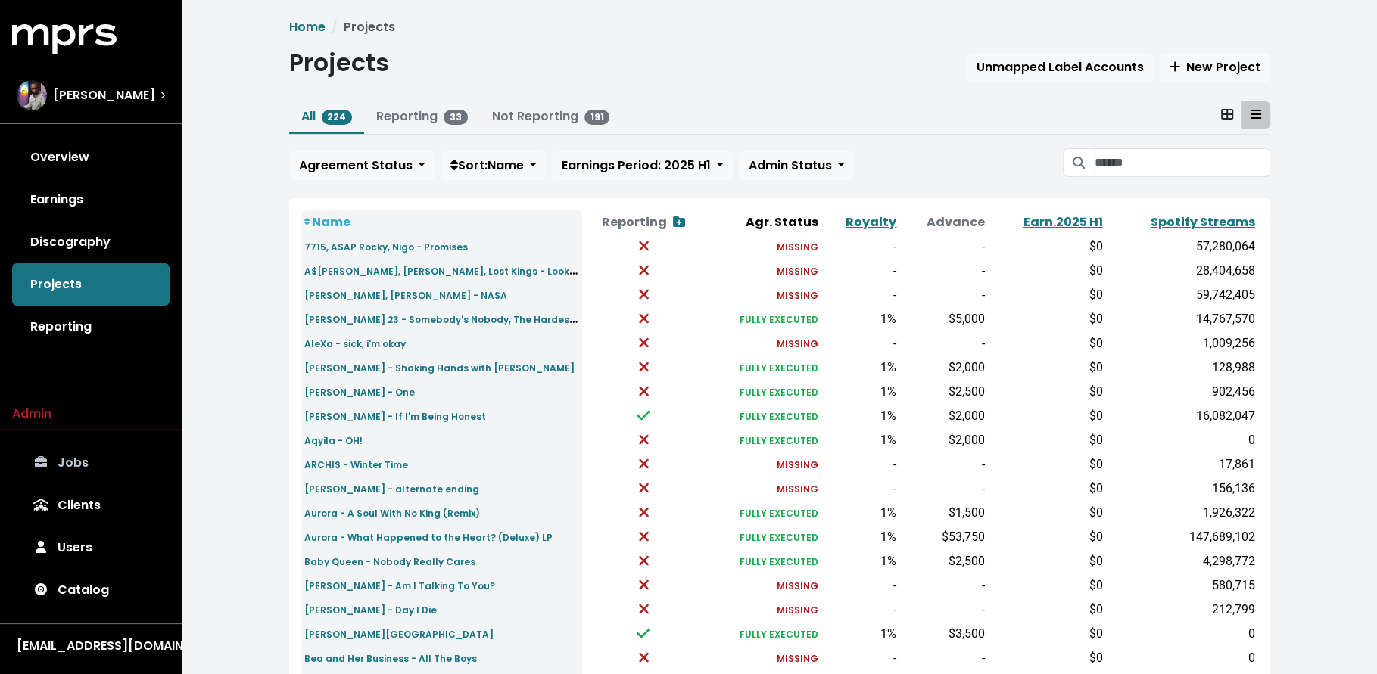
click at [88, 484] on link "Jobs" at bounding box center [90, 463] width 157 height 42
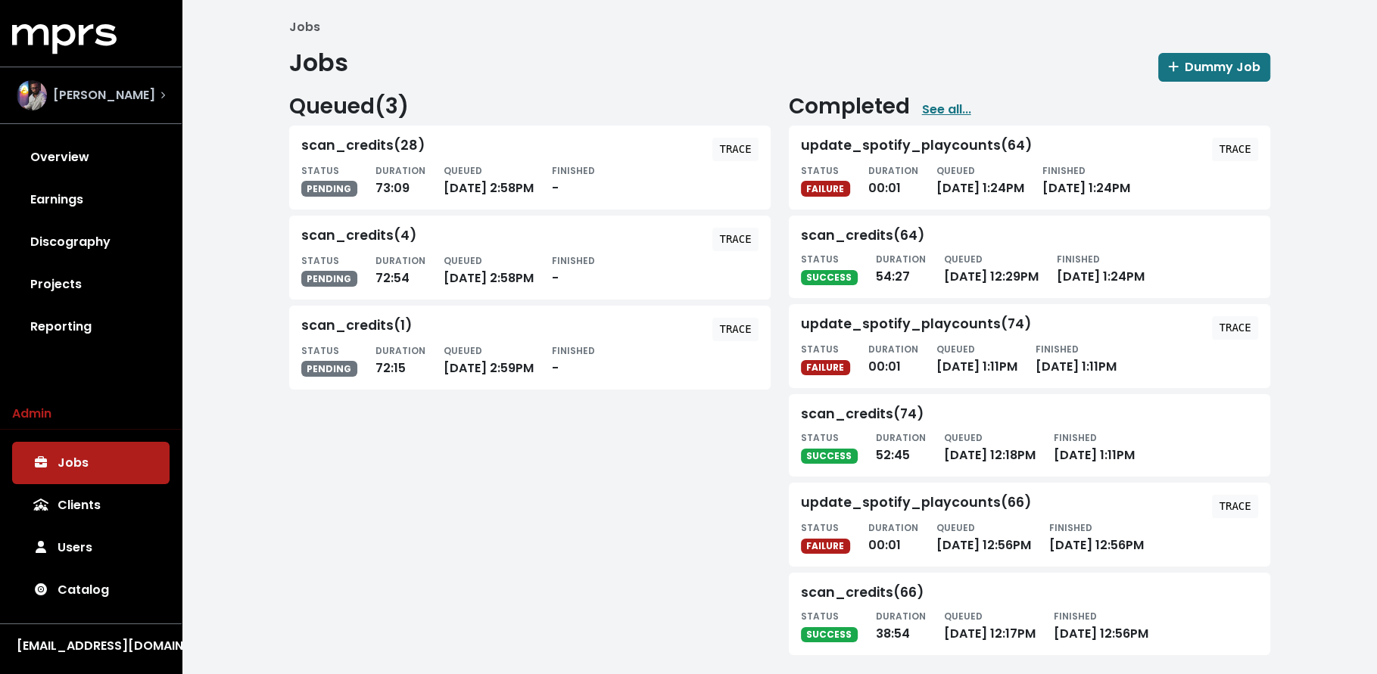
click at [108, 107] on div "Mitch McCarthy" at bounding box center [86, 95] width 139 height 30
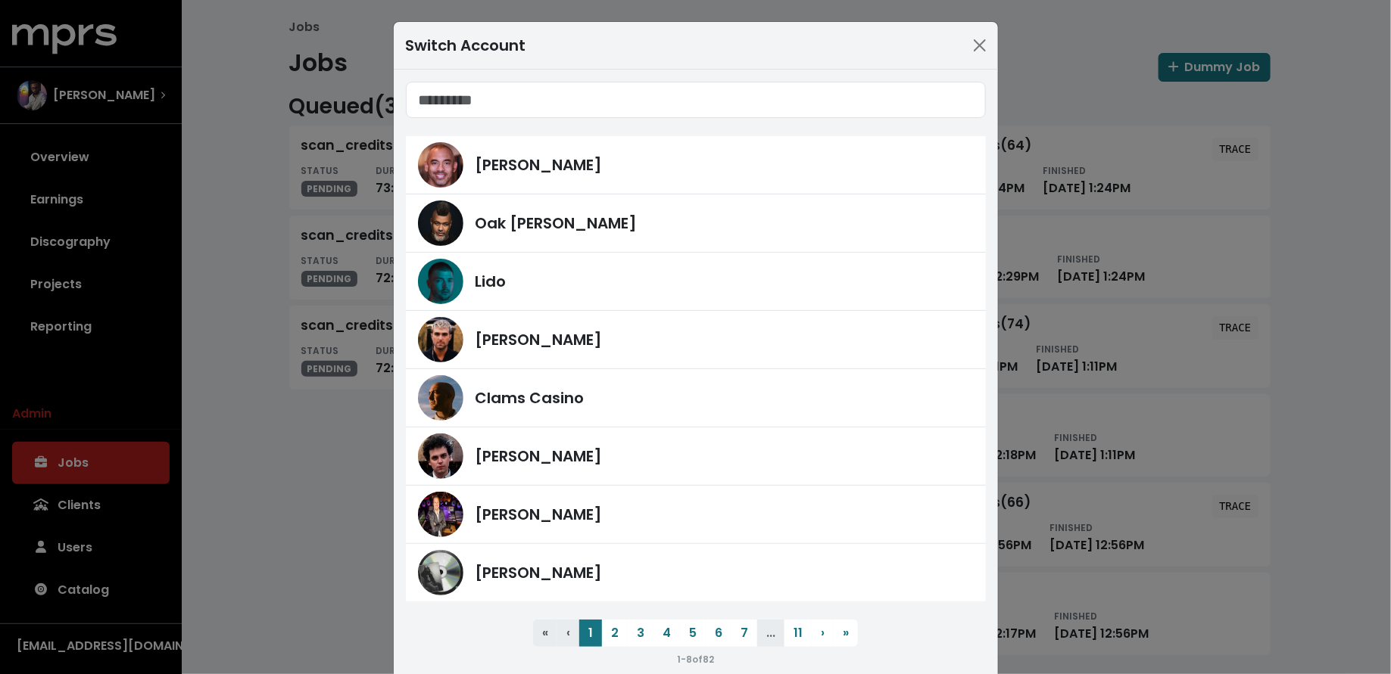
click at [103, 565] on div "Switch Account Harvey Mason Jr Oak Felder Lido Fred Gibson Clams Casino James F…" at bounding box center [695, 337] width 1391 height 674
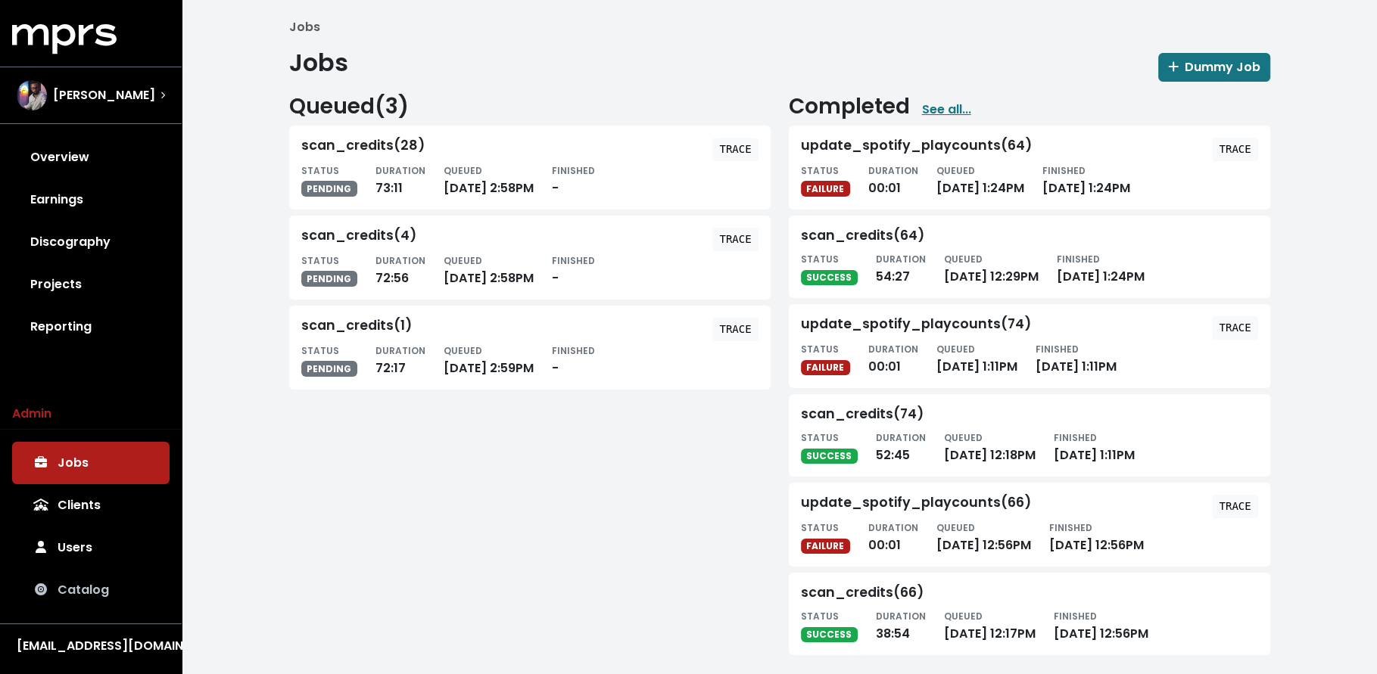
click at [87, 593] on link "Catalog" at bounding box center [90, 590] width 157 height 42
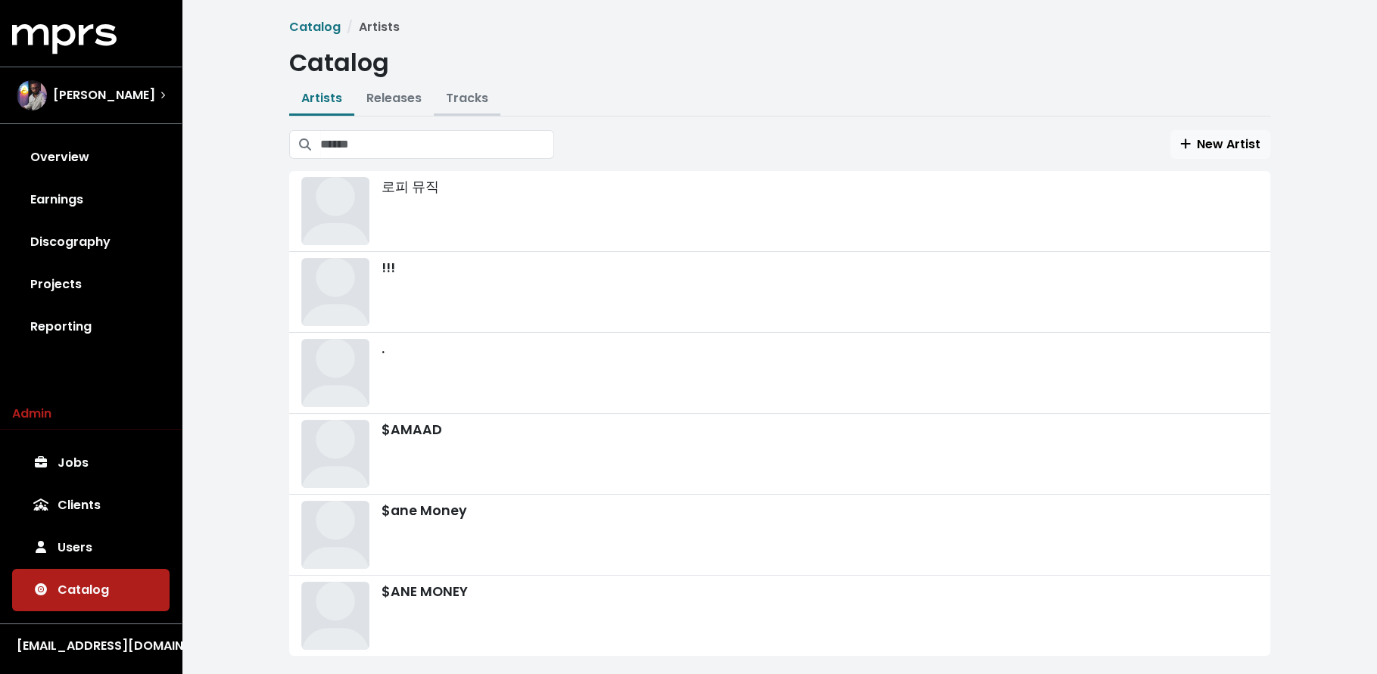
click at [462, 96] on link "Tracks" at bounding box center [467, 97] width 42 height 17
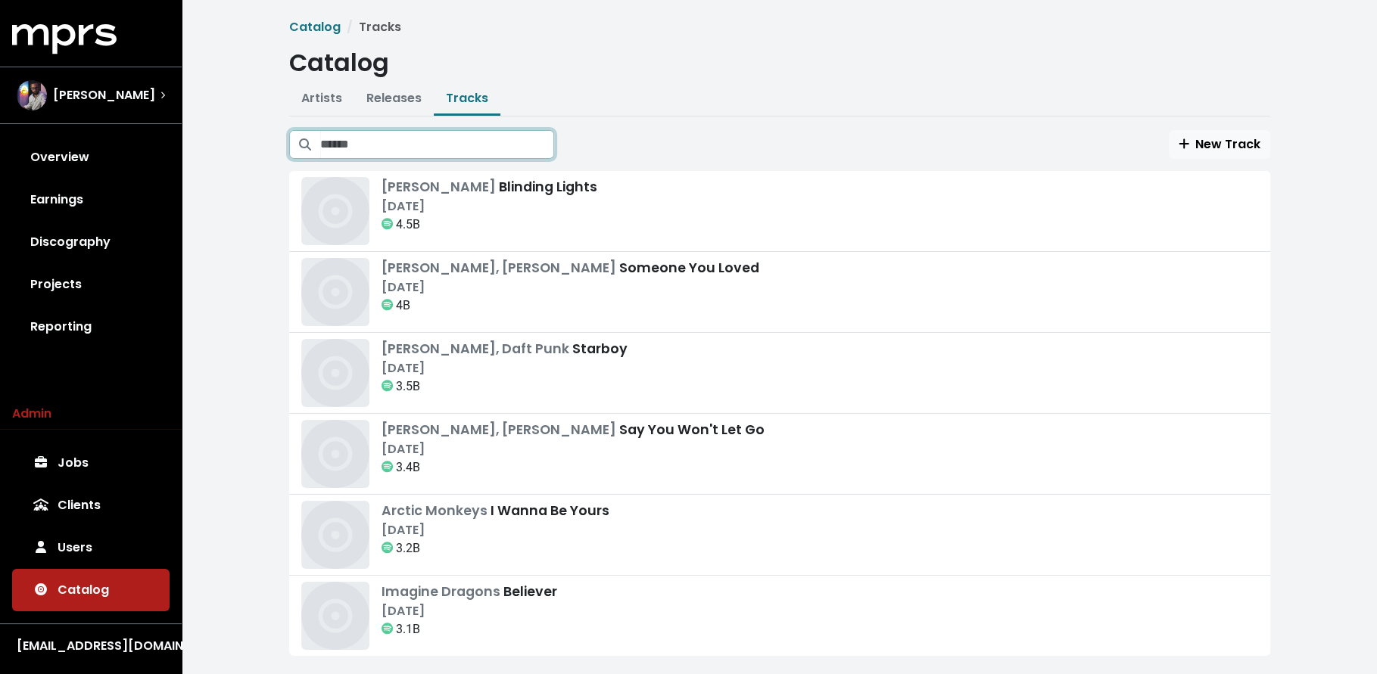
click at [469, 144] on input "Search tracks" at bounding box center [437, 144] width 234 height 29
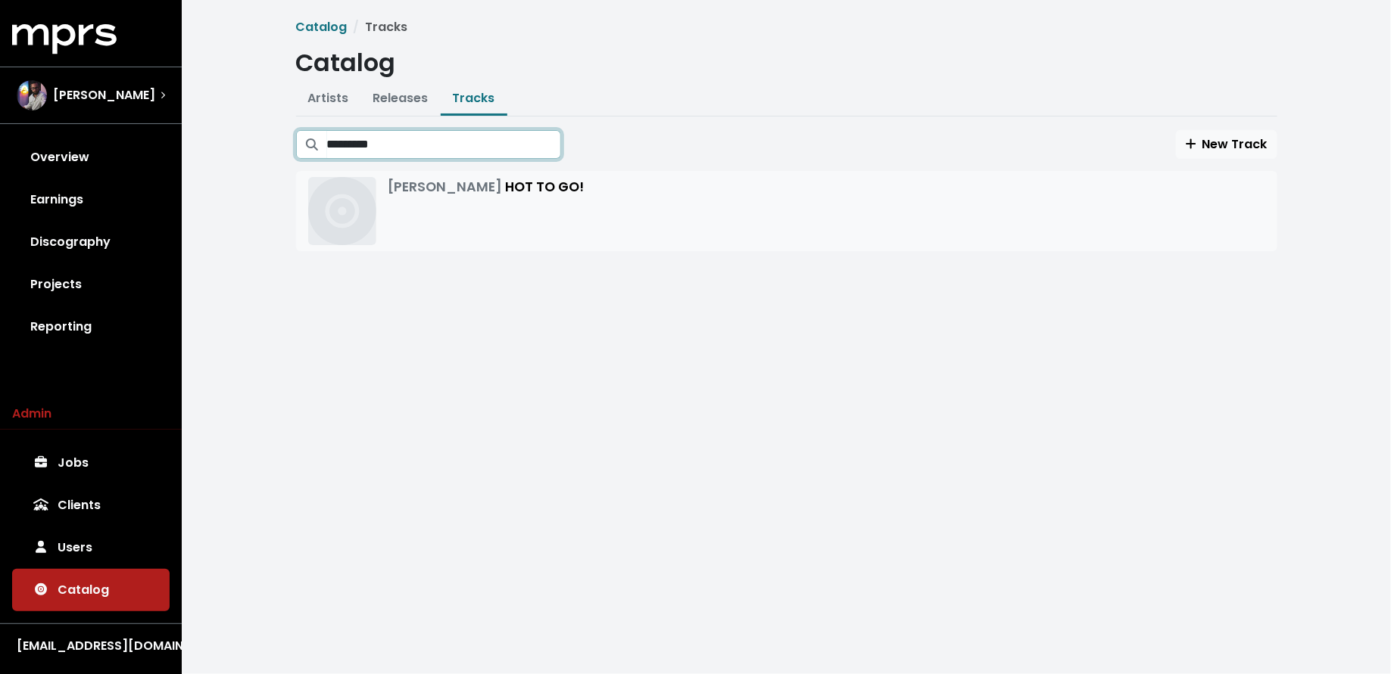
type input "*********"
click at [512, 222] on div "Chappell Roan HOT TO GO!" at bounding box center [486, 211] width 196 height 68
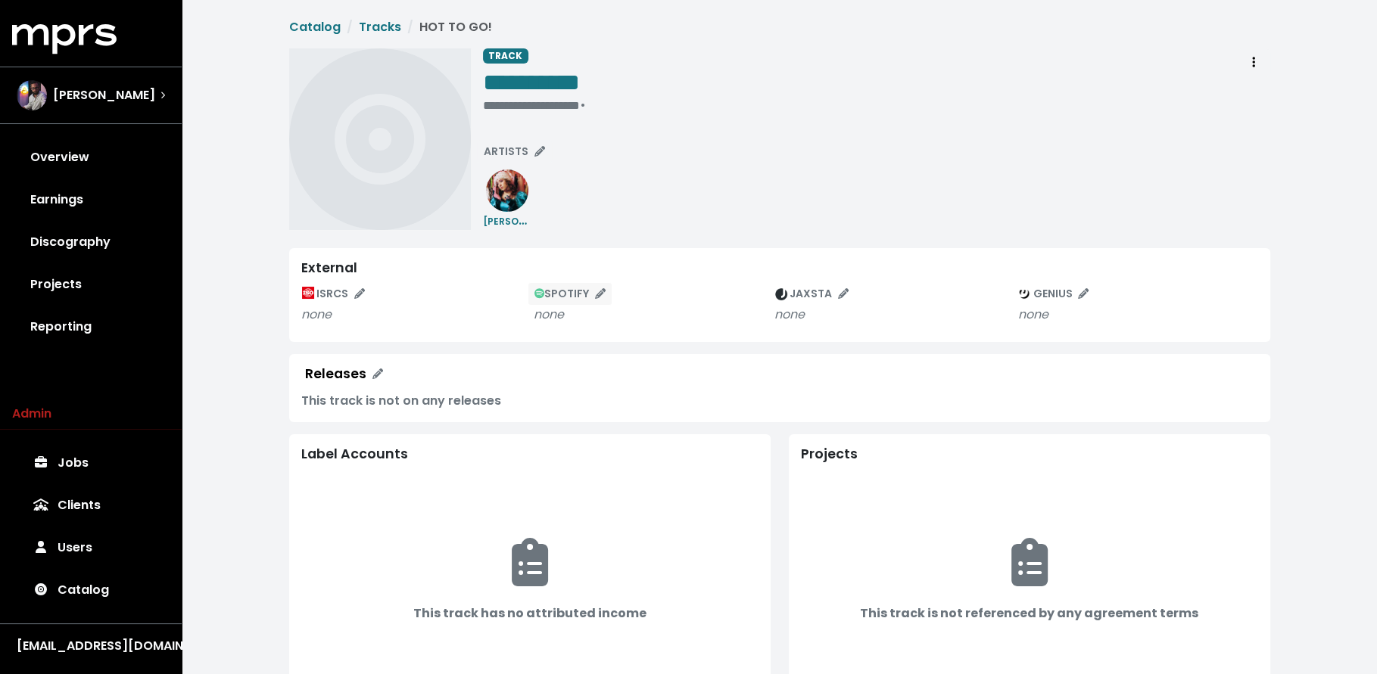
click at [565, 297] on span "SPOTIFY" at bounding box center [570, 293] width 72 height 15
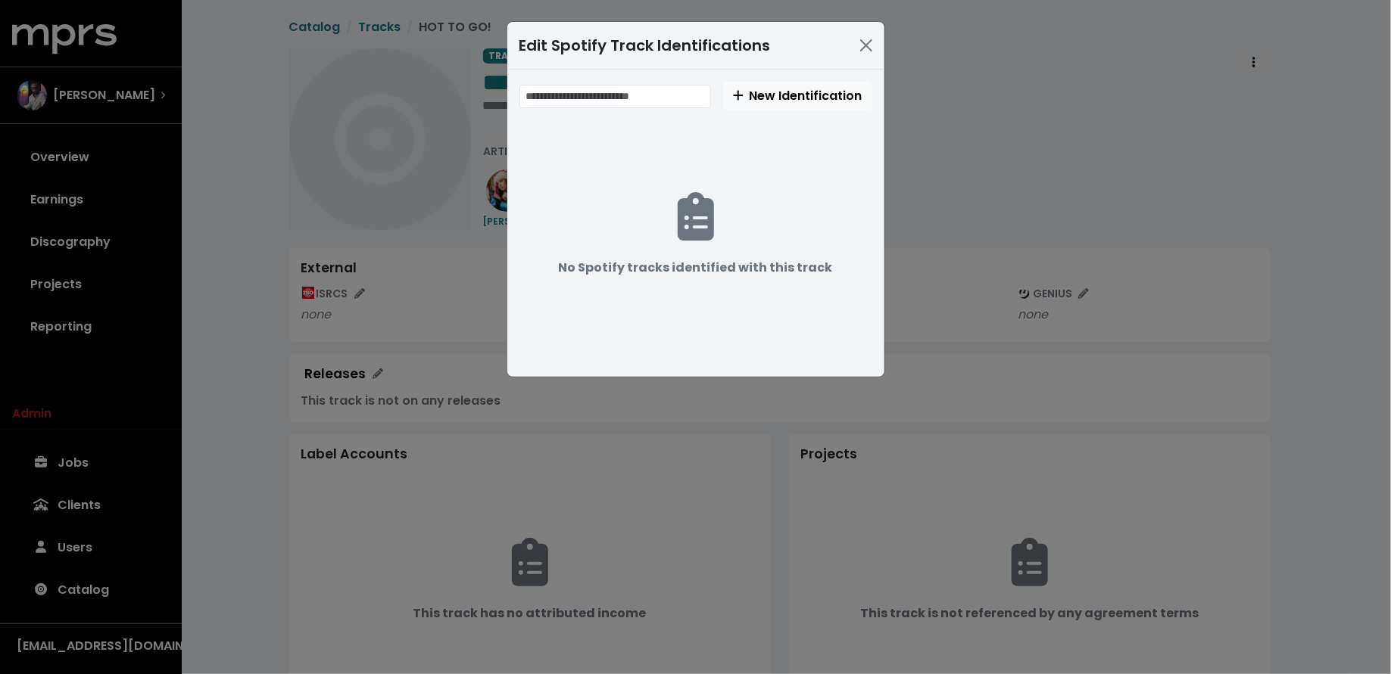
click at [664, 108] on div "New Identification" at bounding box center [695, 96] width 353 height 29
click at [659, 87] on input "text" at bounding box center [615, 96] width 192 height 23
paste input "**********"
type input "**********"
click at [814, 98] on span "New Identification" at bounding box center [797, 95] width 129 height 17
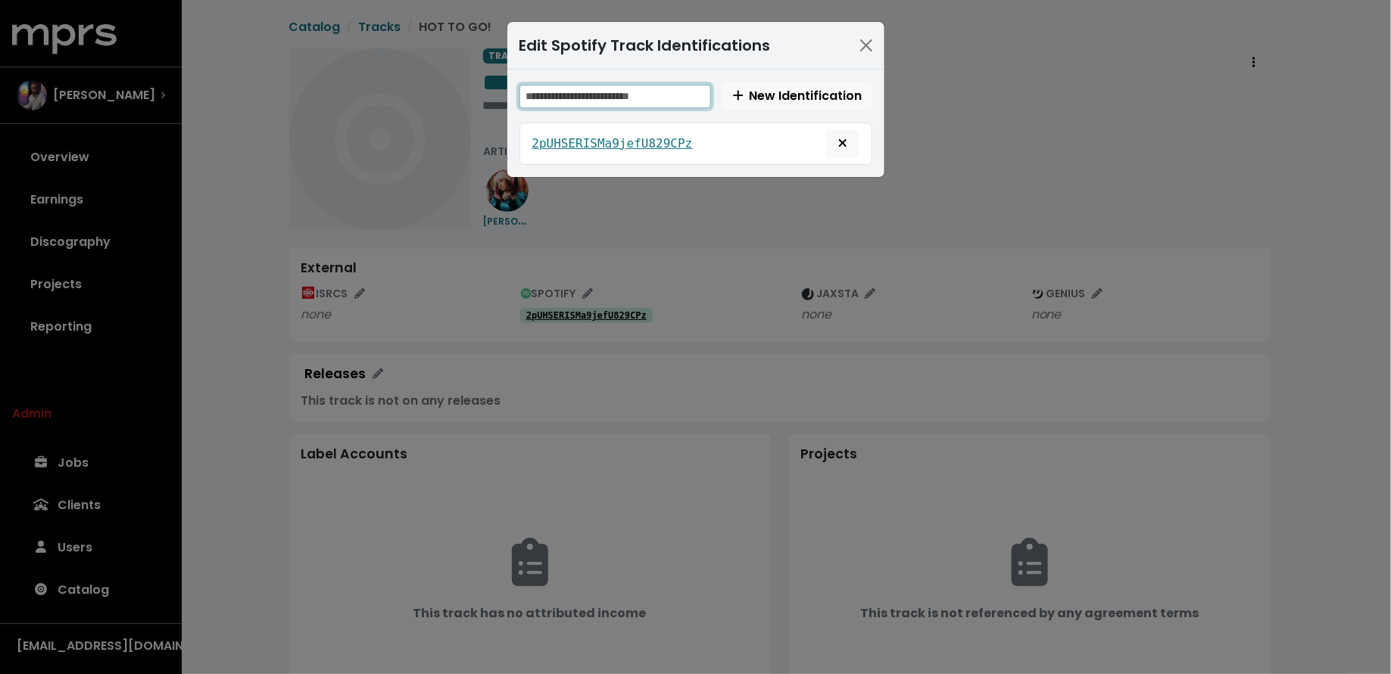
click at [659, 89] on input "text" at bounding box center [615, 96] width 192 height 23
paste input "**********"
type input "**********"
click at [748, 91] on span "New Identification" at bounding box center [797, 95] width 129 height 17
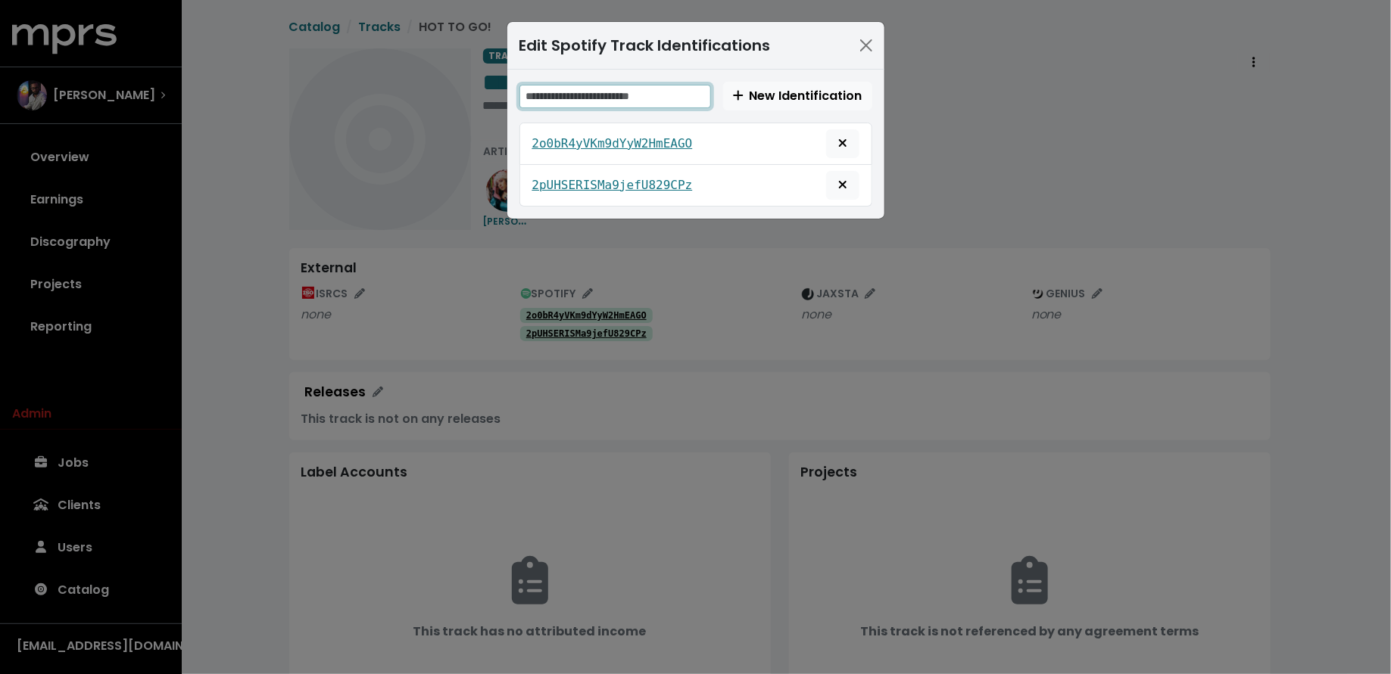
click at [633, 98] on input "text" at bounding box center [615, 96] width 192 height 23
paste input "**********"
type input "**********"
click at [794, 96] on span "New Identification" at bounding box center [797, 95] width 129 height 17
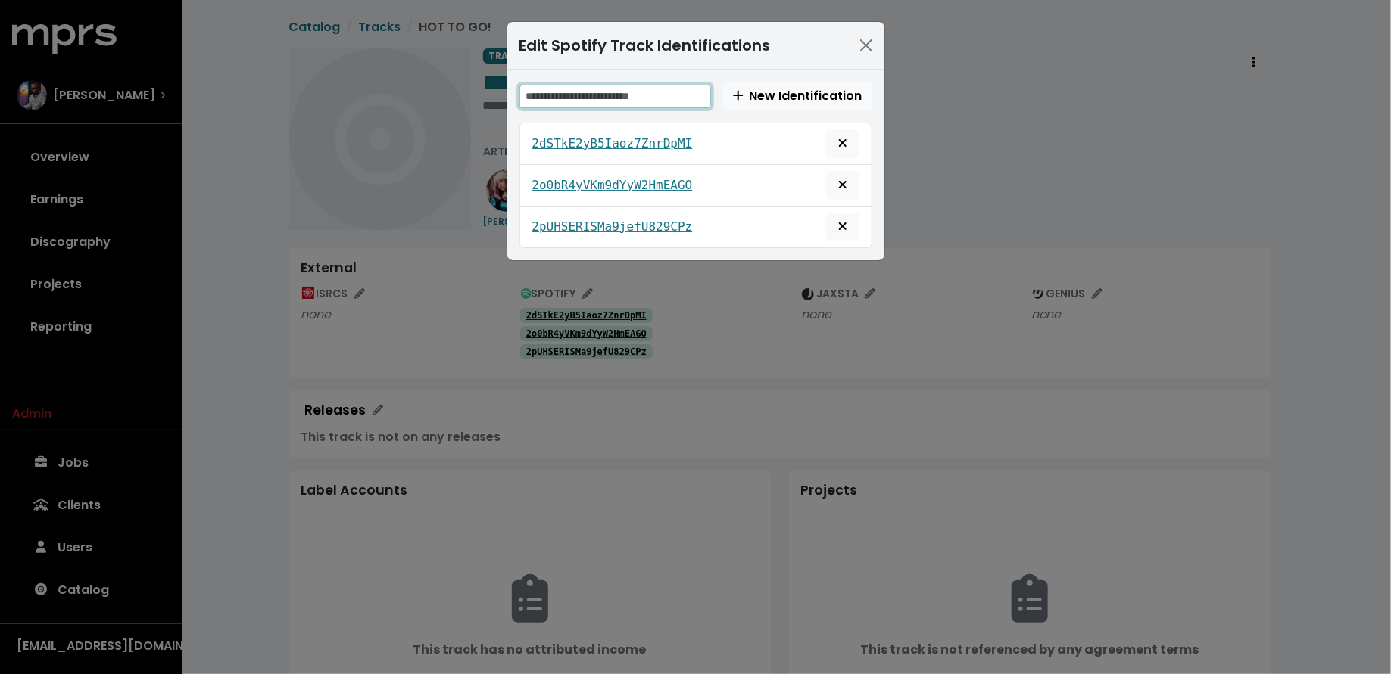
click at [609, 95] on input "text" at bounding box center [615, 96] width 192 height 23
paste input "**********"
type input "**********"
click at [802, 101] on span "New Identification" at bounding box center [797, 95] width 129 height 17
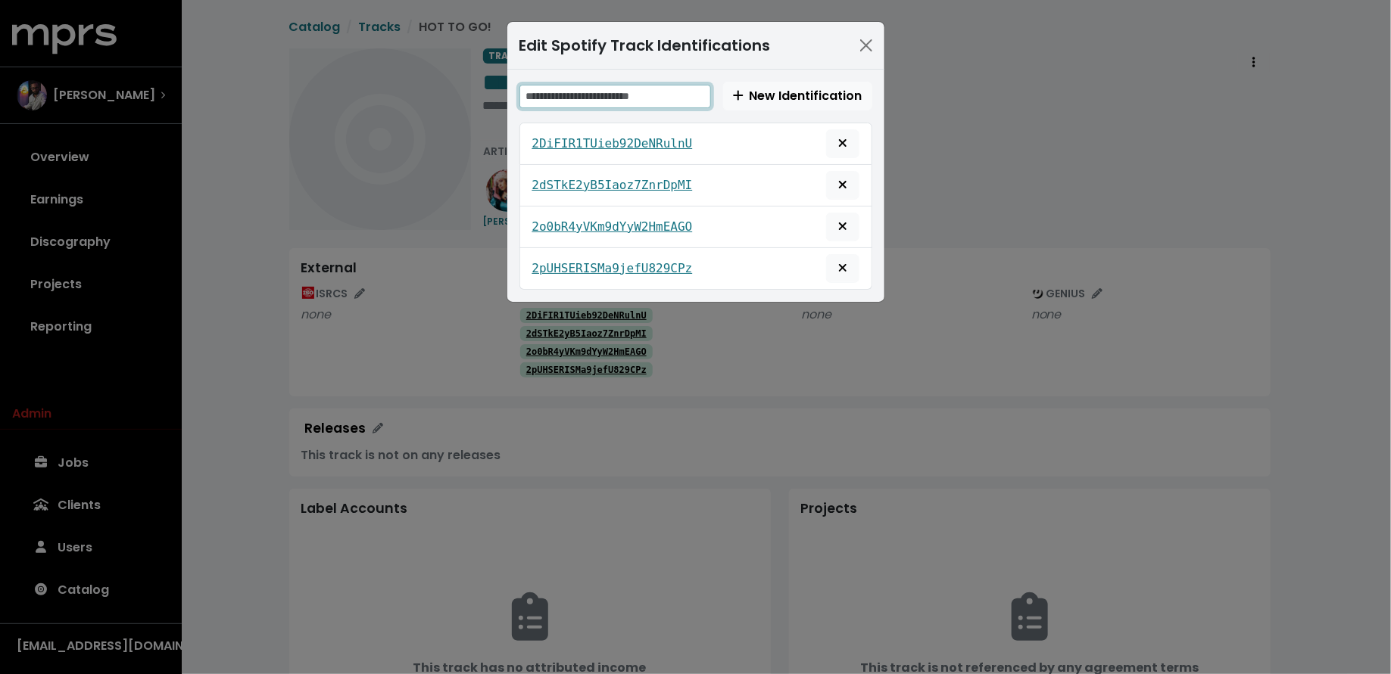
click at [579, 93] on input "text" at bounding box center [615, 96] width 192 height 23
paste input "**********"
type input "**********"
click at [769, 106] on button "New Identification" at bounding box center [797, 96] width 149 height 29
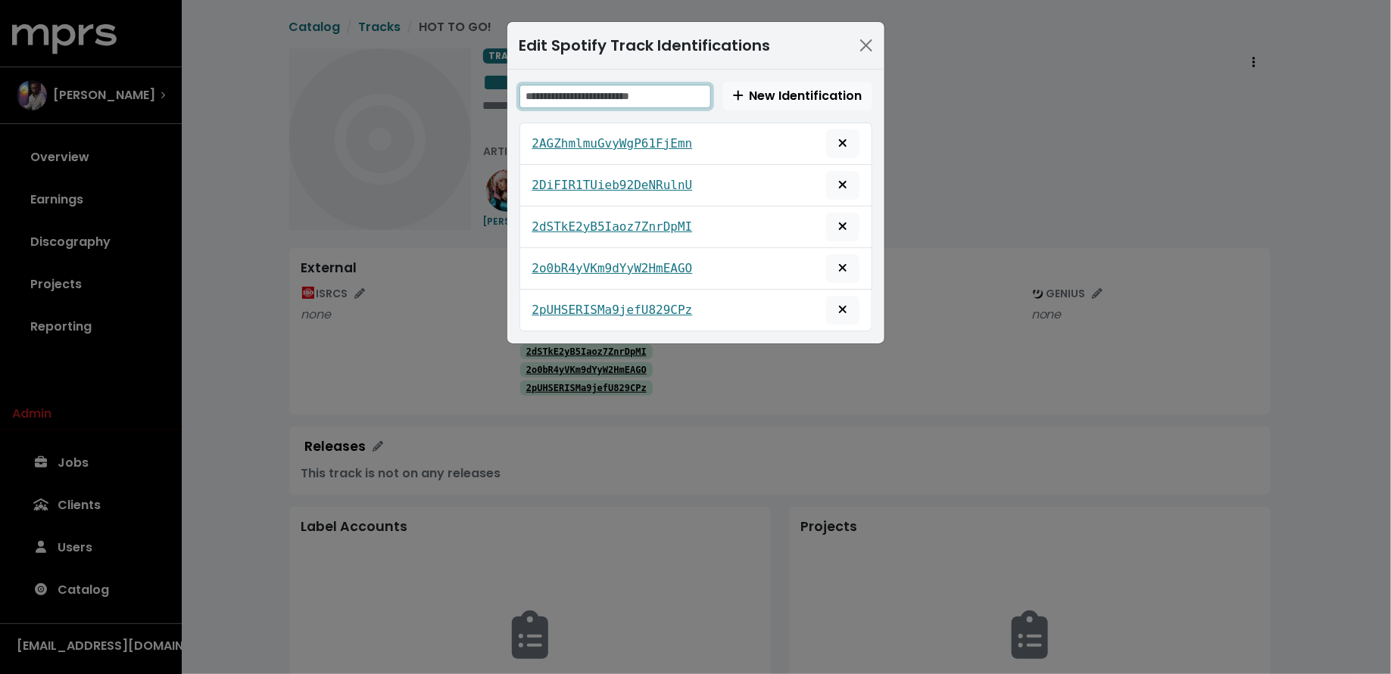
click at [589, 91] on input "text" at bounding box center [615, 96] width 192 height 23
paste input "**********"
type input "**********"
click at [774, 100] on span "New Identification" at bounding box center [797, 95] width 129 height 17
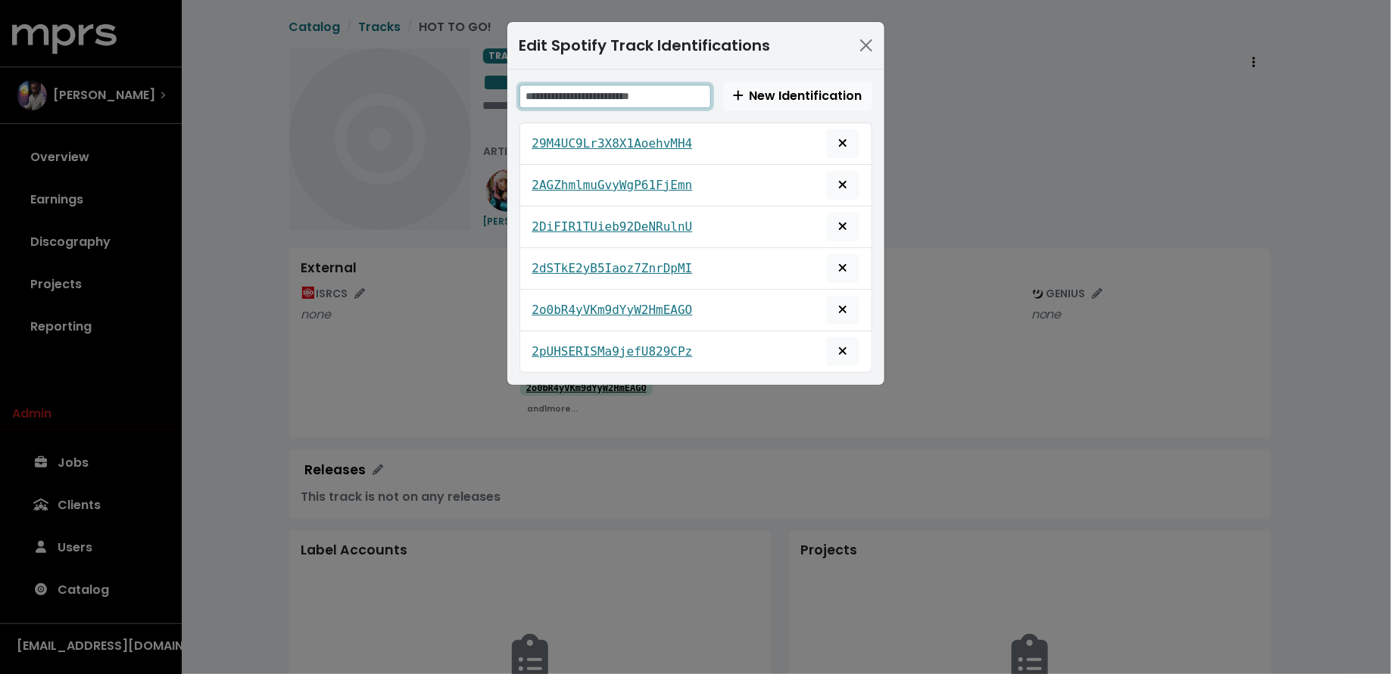
click at [591, 92] on input "text" at bounding box center [615, 96] width 192 height 23
paste input "**********"
type input "**********"
click at [753, 92] on span "New Identification" at bounding box center [797, 95] width 129 height 17
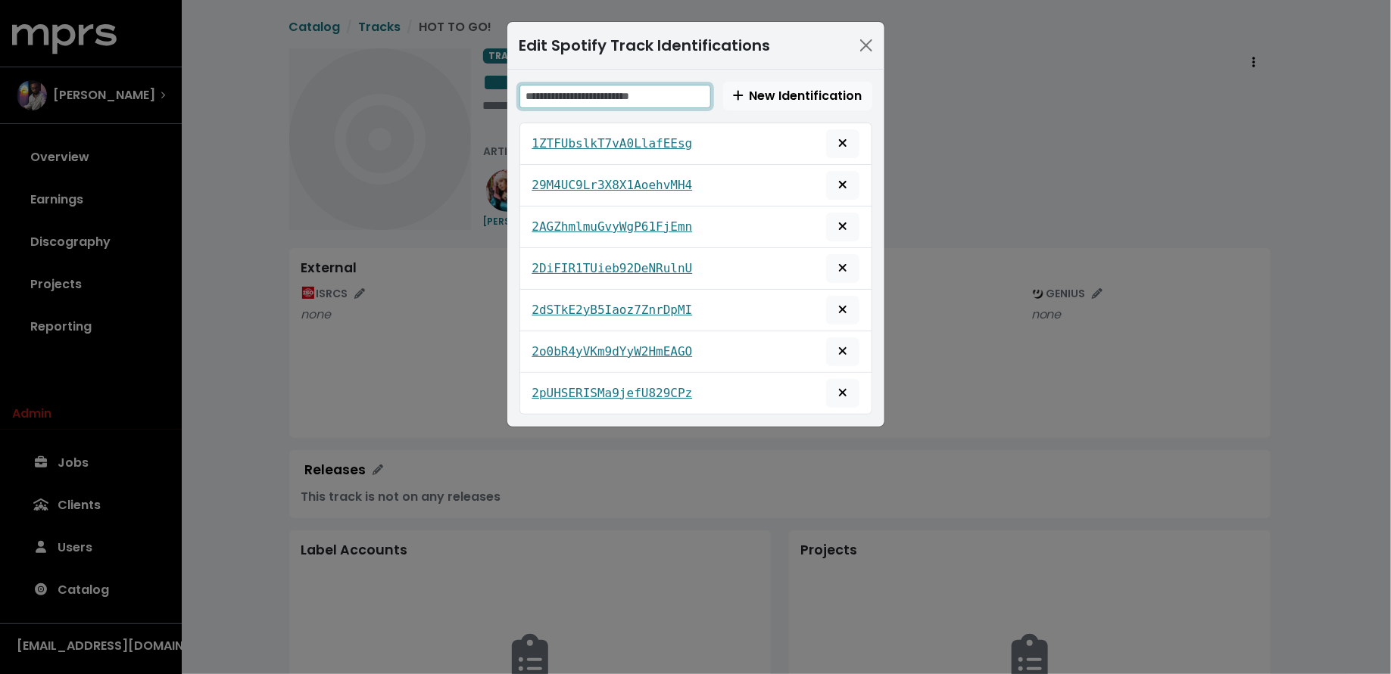
click at [636, 92] on input "text" at bounding box center [615, 96] width 192 height 23
paste input "**********"
type input "**********"
click at [811, 99] on span "New Identification" at bounding box center [797, 95] width 129 height 17
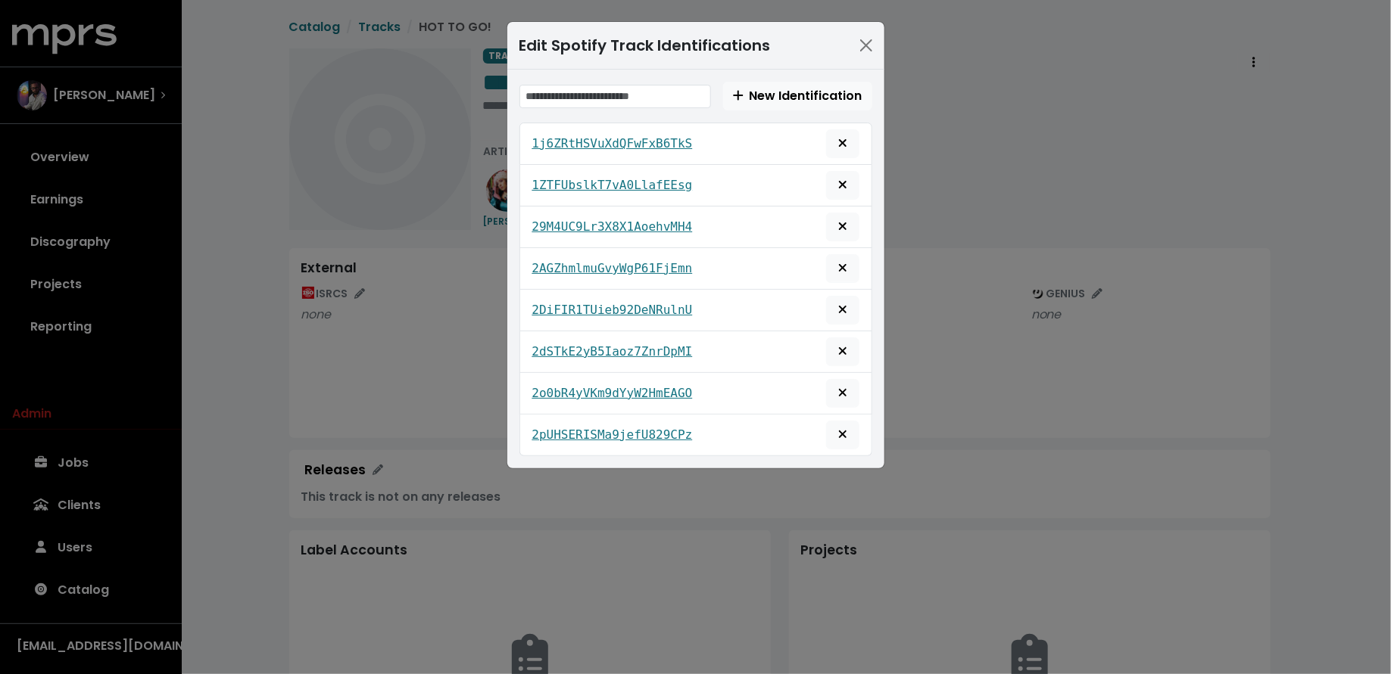
click at [578, 83] on div "New Identification" at bounding box center [695, 96] width 353 height 29
click at [588, 112] on span "New Identification 1j6ZRtHSVuXdQFwFxB6TkS 1ZTFUbslkT7vA0LlafEEsg 29M4UC9Lr3X8X1…" at bounding box center [695, 269] width 353 height 375
click at [592, 100] on input "text" at bounding box center [615, 96] width 192 height 23
paste input "**********"
type input "**********"
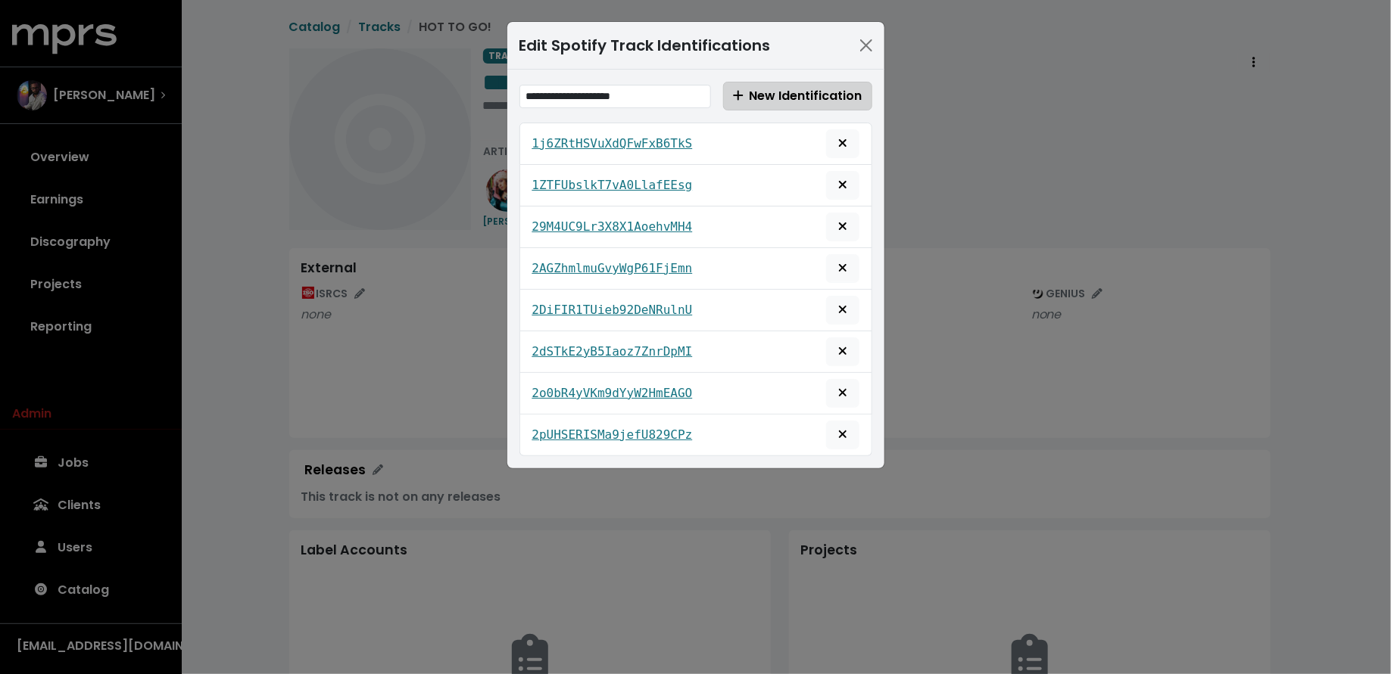
click at [802, 101] on span "New Identification" at bounding box center [797, 95] width 129 height 17
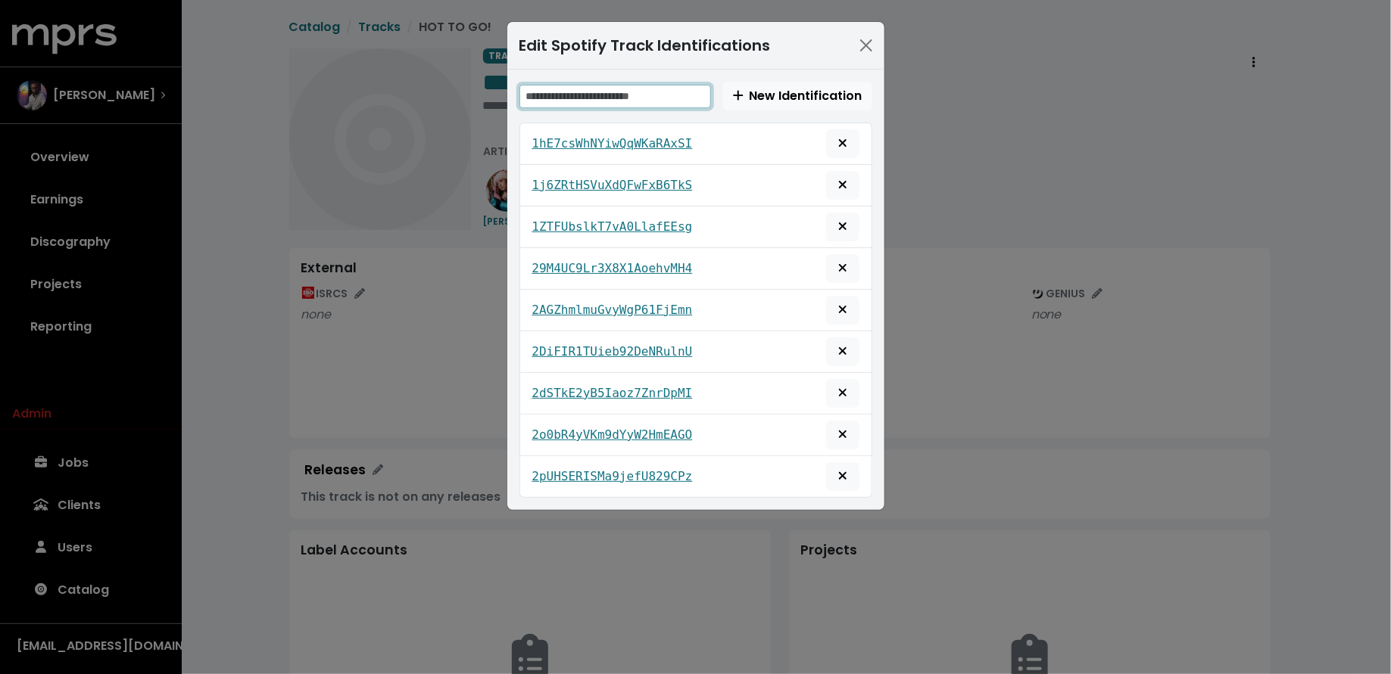
click at [576, 92] on input "text" at bounding box center [615, 96] width 192 height 23
paste input "**********"
type input "**********"
click at [742, 104] on span "New Identification" at bounding box center [797, 96] width 129 height 18
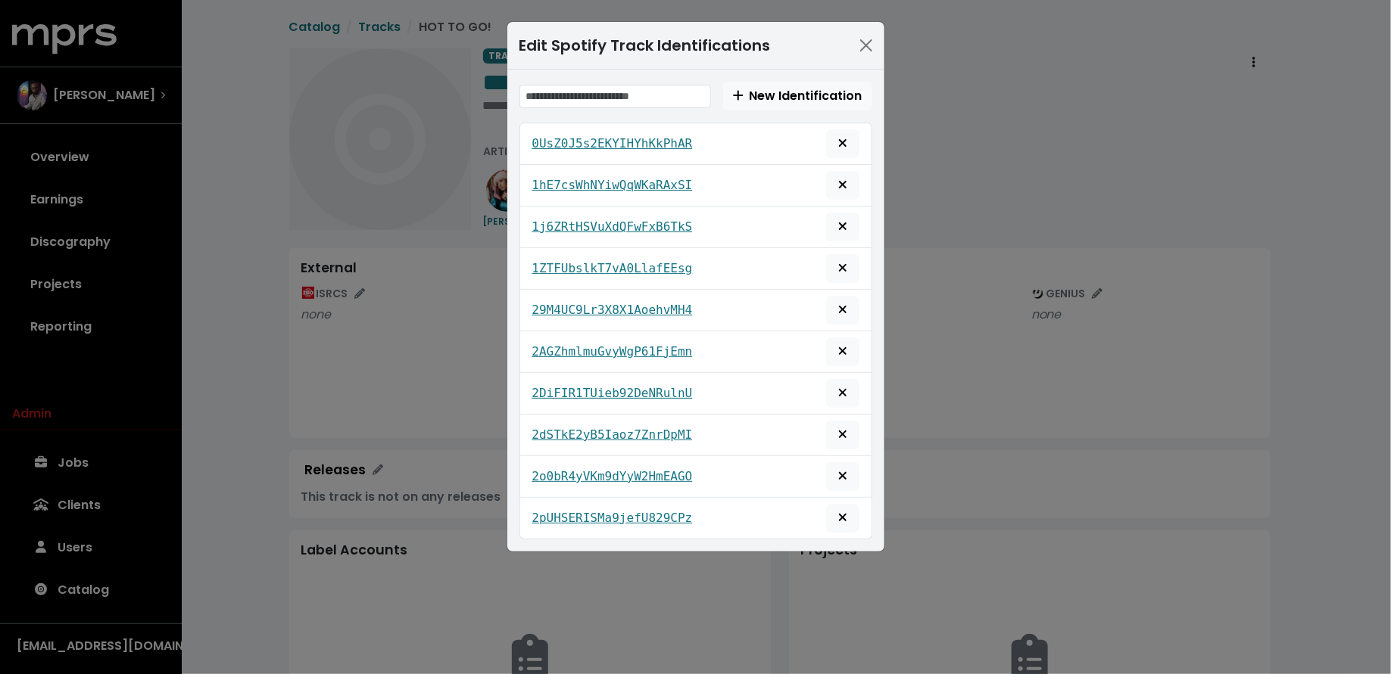
click at [454, 207] on div "Edit Spotify Track Identifications New Identification 0UsZ0J5s2EKYIHYhKkPhAR 1h…" at bounding box center [695, 337] width 1391 height 674
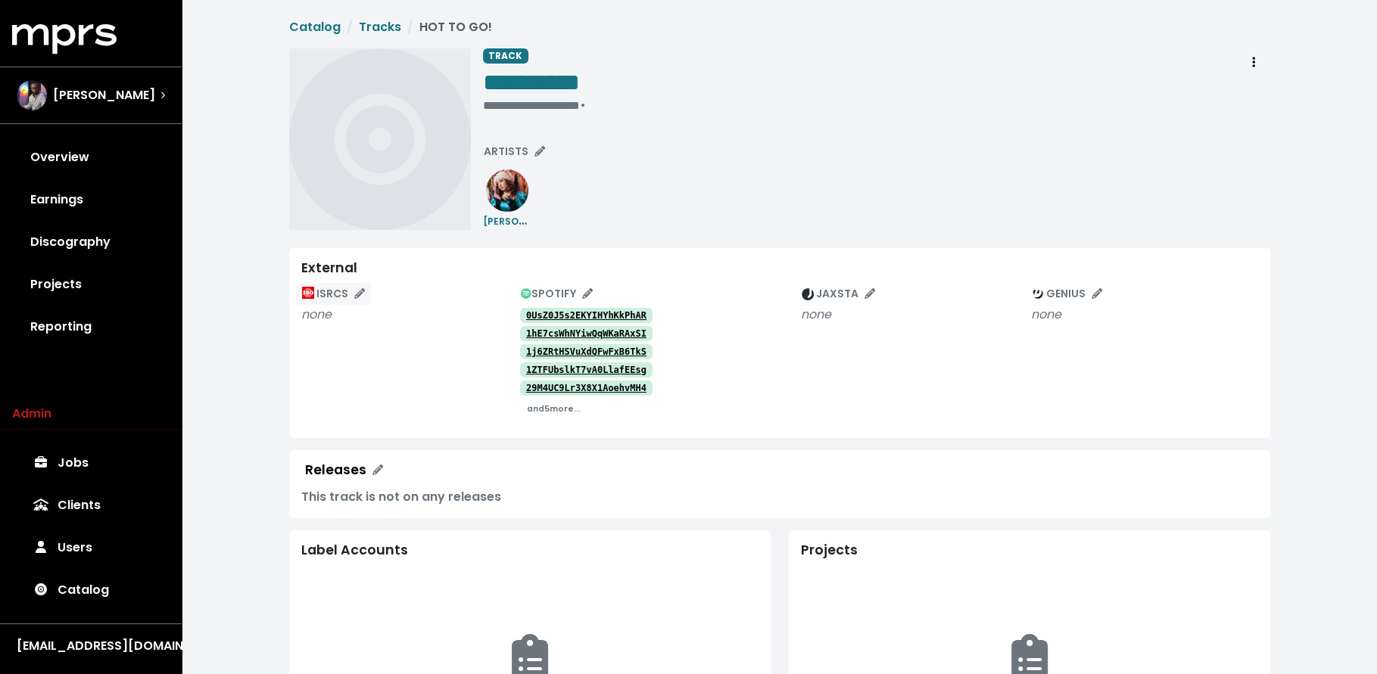
click at [346, 286] on span "ISRCS" at bounding box center [333, 293] width 63 height 15
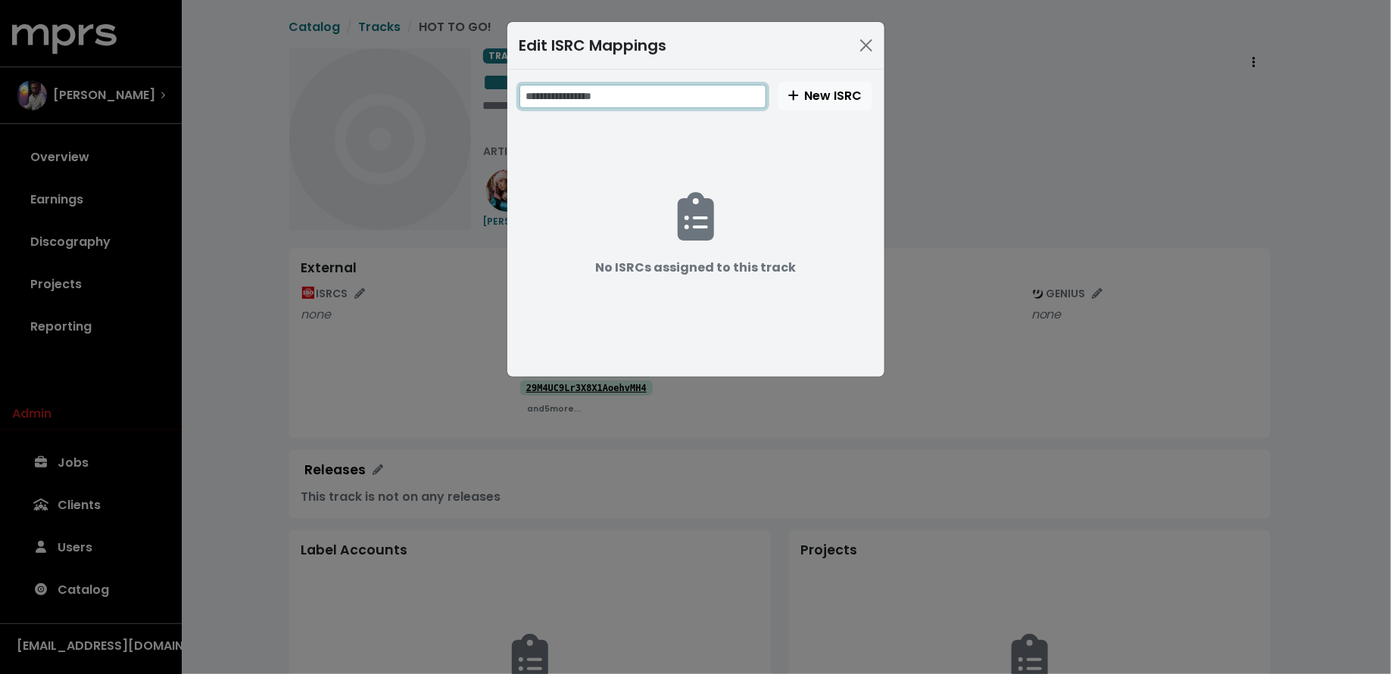
click at [604, 104] on input "text" at bounding box center [642, 96] width 247 height 23
paste input "**********"
type input "**********"
click at [814, 95] on span "New ISRC" at bounding box center [825, 95] width 74 height 17
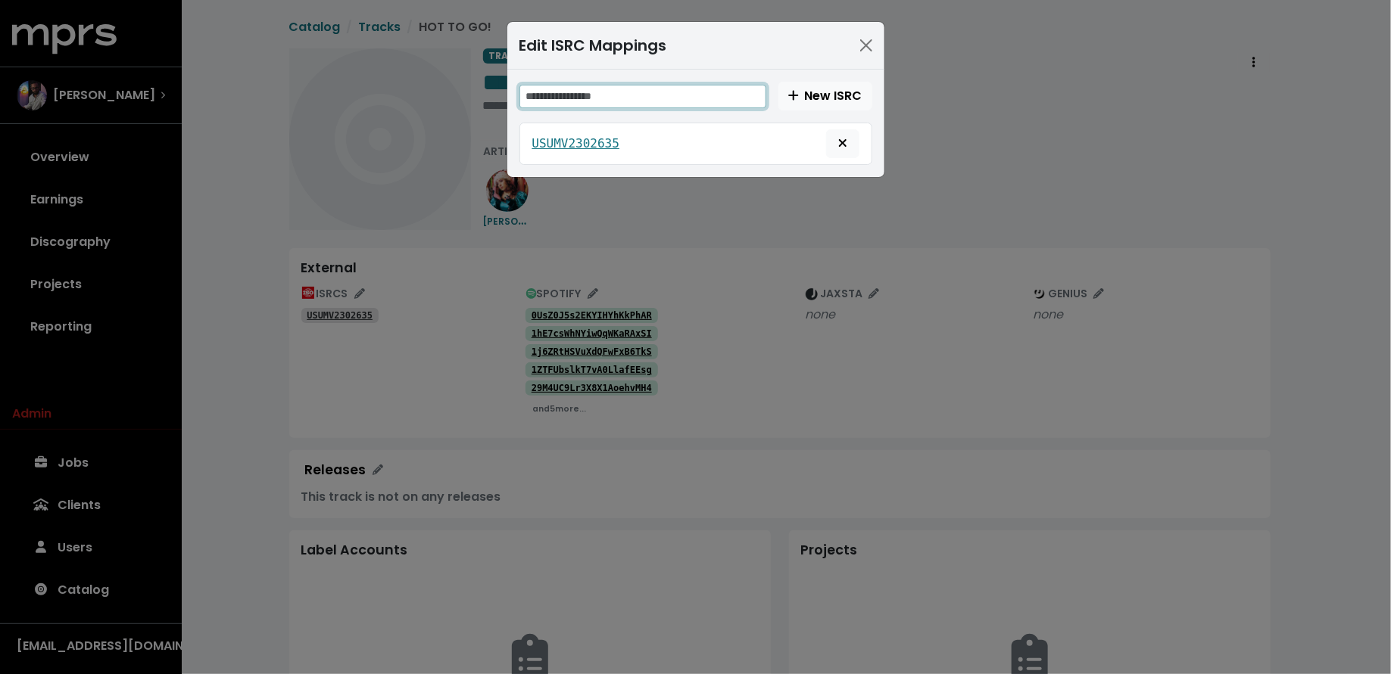
click at [622, 85] on input "text" at bounding box center [642, 96] width 247 height 23
paste input "**********"
type input "**********"
click at [844, 90] on span "New ISRC" at bounding box center [825, 95] width 74 height 17
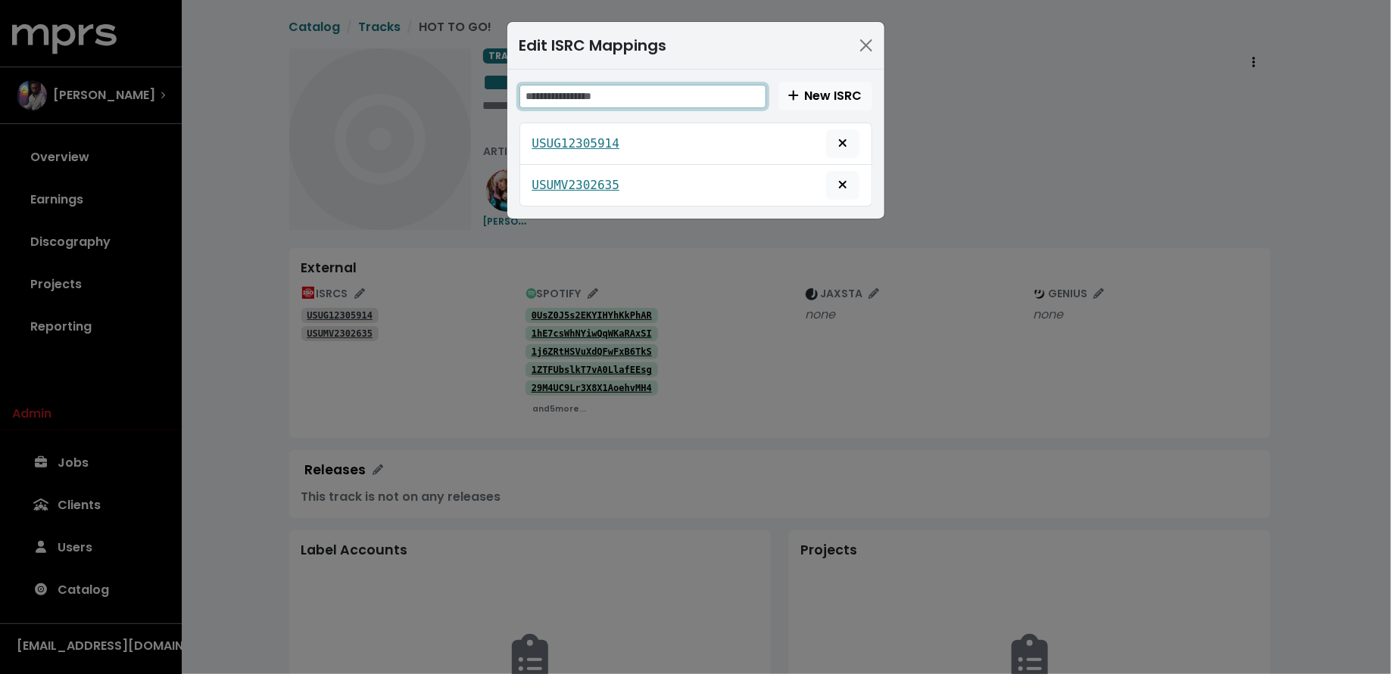
click at [628, 98] on input "text" at bounding box center [642, 96] width 247 height 23
paste input "**********"
type input "**********"
click at [839, 89] on span "New ISRC" at bounding box center [825, 95] width 74 height 17
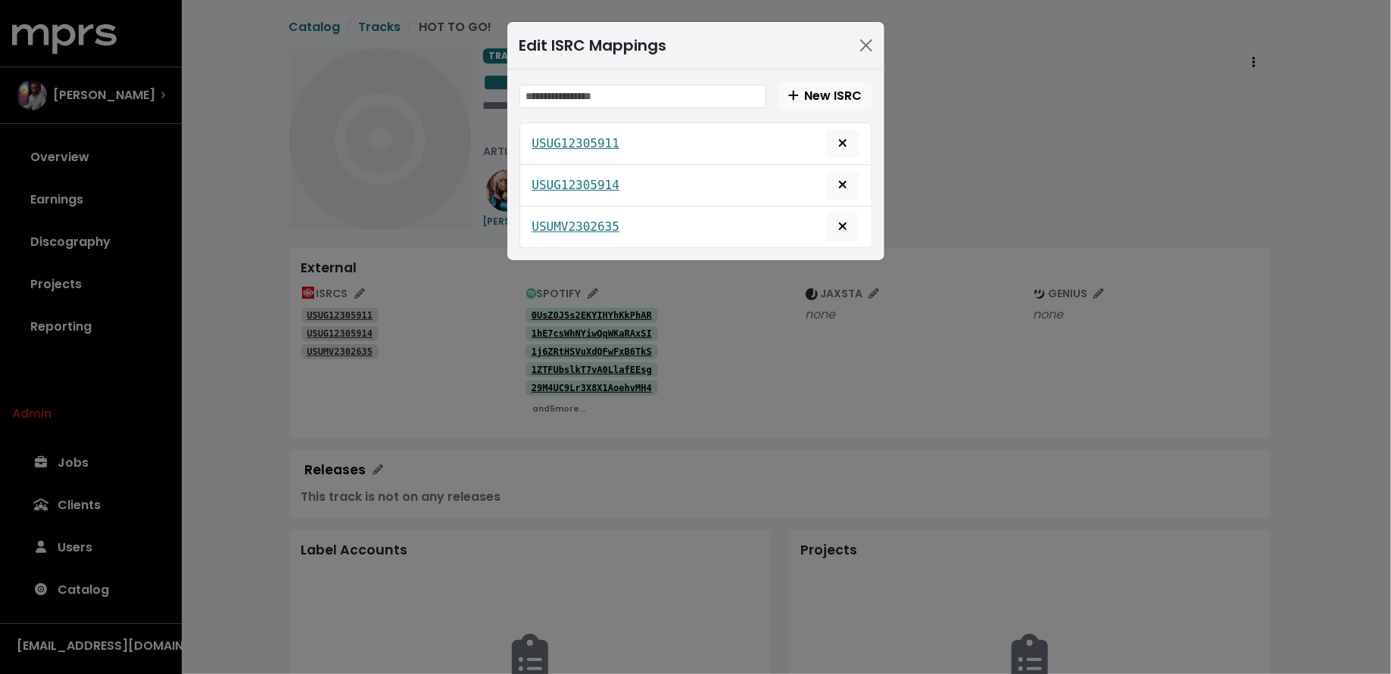
click at [457, 304] on div "Edit ISRC Mappings New ISRC USUG12305911 USUG12305914 USUMV2302635" at bounding box center [695, 337] width 1391 height 674
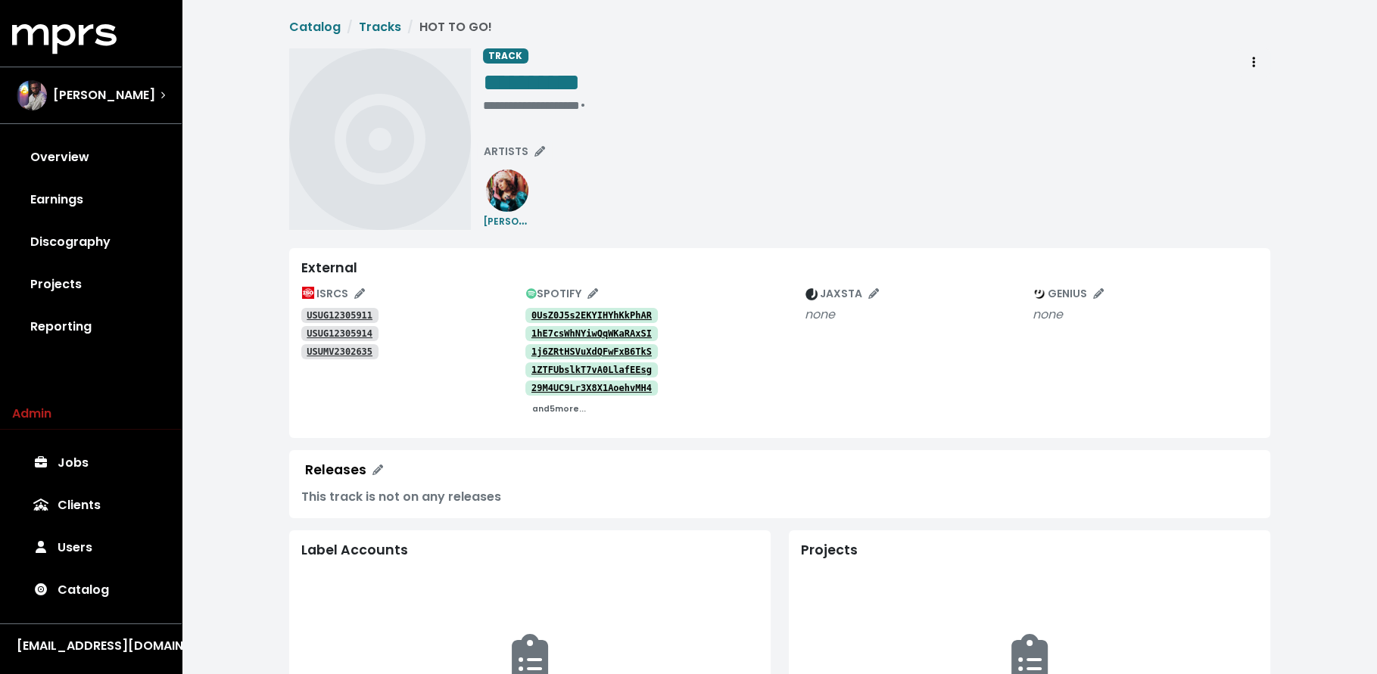
click at [564, 417] on button "and 5 more..." at bounding box center [558, 408] width 67 height 23
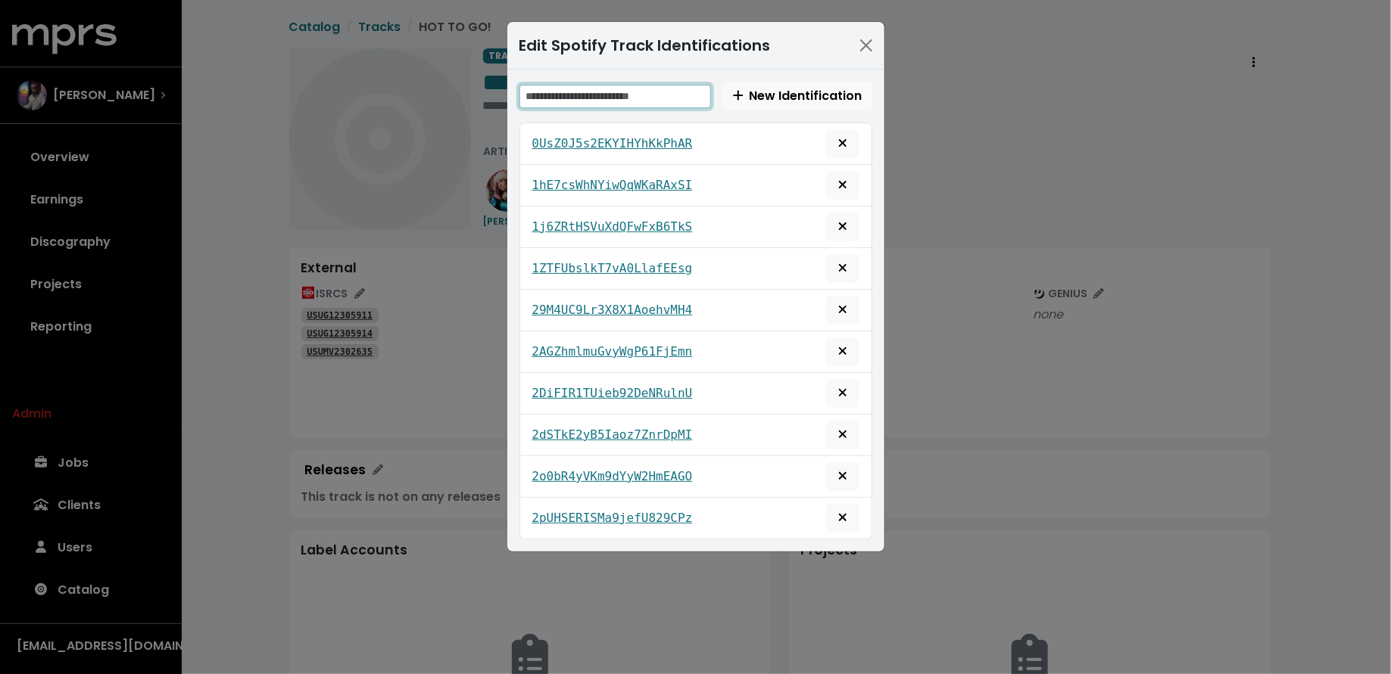
click at [647, 89] on input "text" at bounding box center [615, 96] width 192 height 23
paste input "**********"
type input "**********"
click at [765, 95] on span "New Identification" at bounding box center [797, 95] width 129 height 17
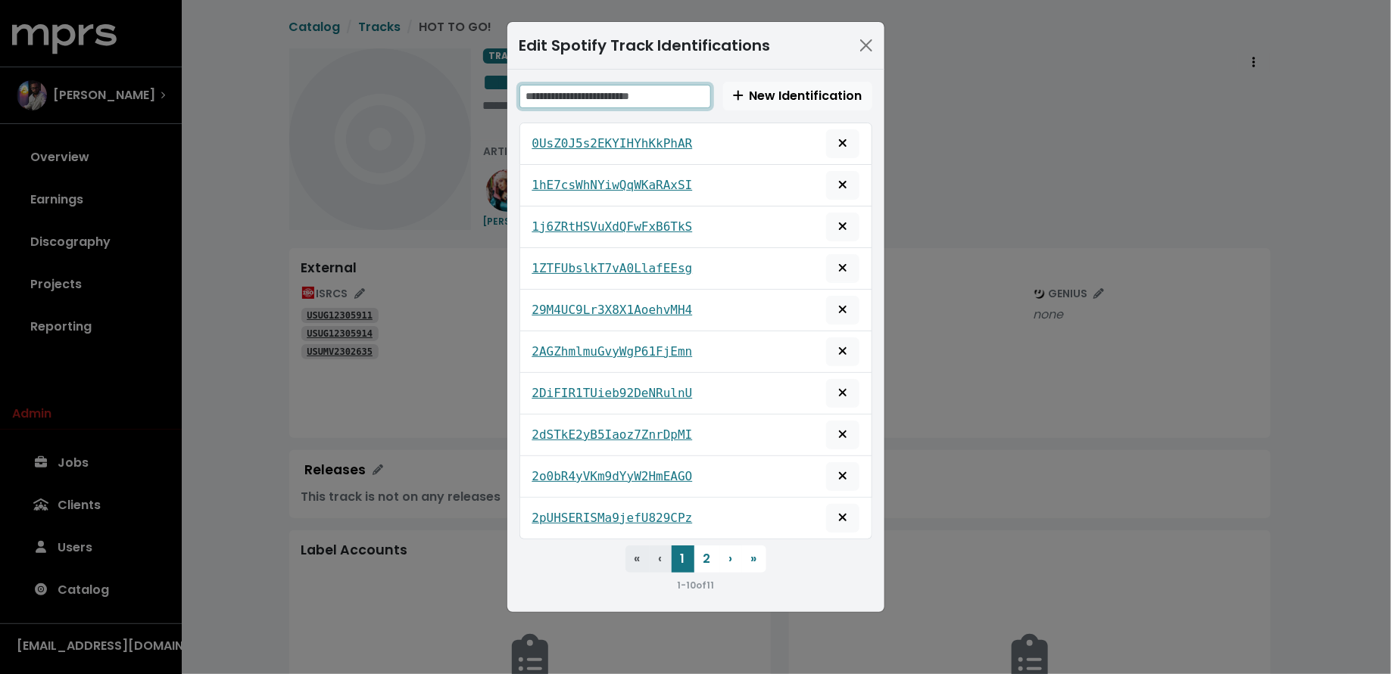
click at [590, 100] on input "text" at bounding box center [615, 96] width 192 height 23
paste input "**********"
type input "**********"
click at [815, 89] on span "New Identification" at bounding box center [797, 95] width 129 height 17
click at [659, 92] on input "text" at bounding box center [615, 96] width 192 height 23
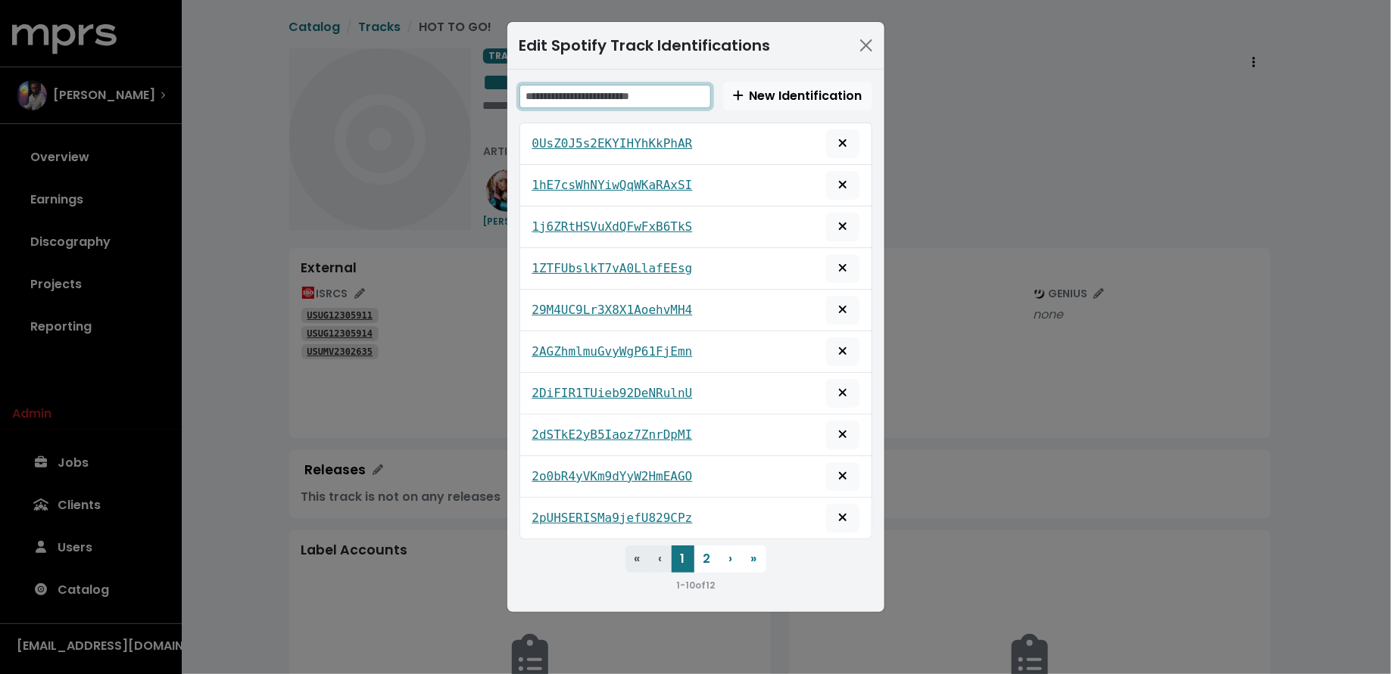
paste input "**********"
type input "**********"
click at [781, 98] on span "New Identification" at bounding box center [797, 95] width 129 height 17
click at [608, 92] on input "text" at bounding box center [615, 96] width 192 height 23
paste input "**********"
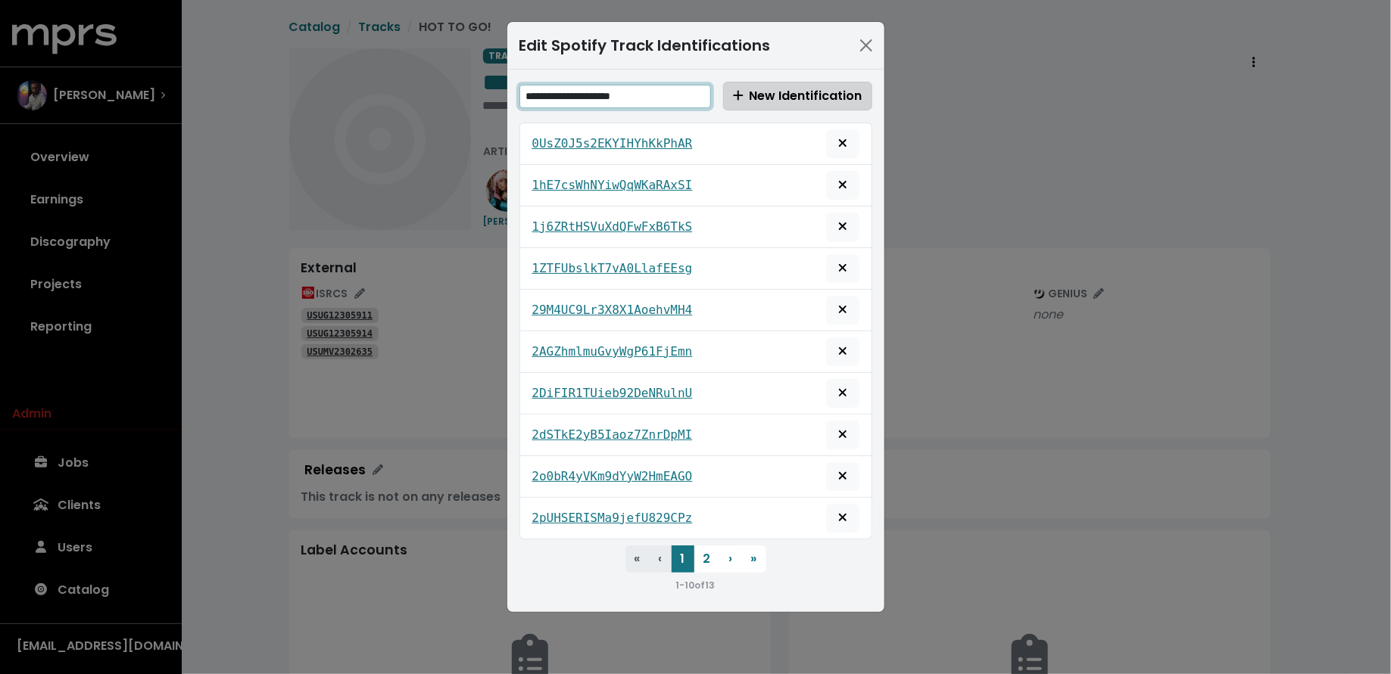
type input "**********"
click at [768, 101] on span "New Identification" at bounding box center [797, 95] width 129 height 17
click at [584, 82] on div "New Identification" at bounding box center [695, 96] width 353 height 29
click at [594, 114] on span "New Identification 0UsZ0J5s2EKYIHYhKkPhAR 1hE7csWhNYiwQqWKaRAxSI 1j6ZRtHSVuXdQF…" at bounding box center [695, 338] width 353 height 512
click at [596, 99] on input "text" at bounding box center [615, 96] width 192 height 23
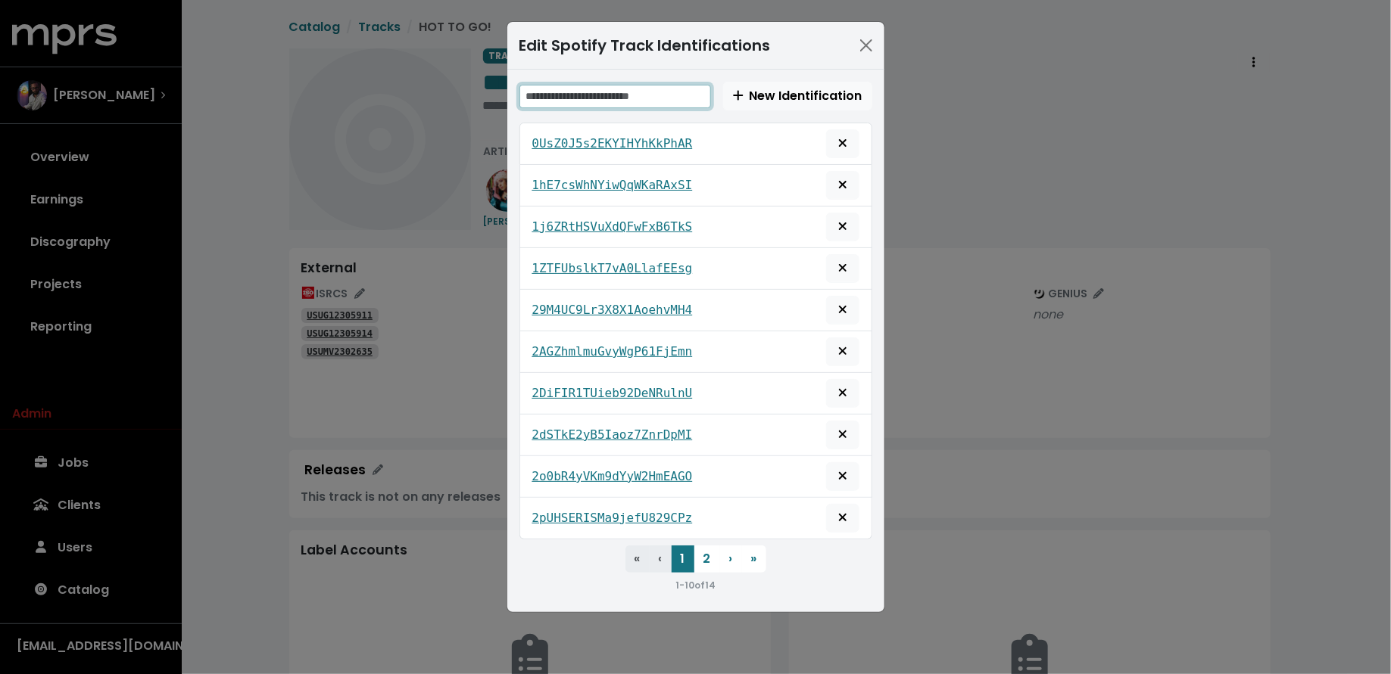
paste input "**********"
type input "**********"
click at [755, 96] on span "New Identification" at bounding box center [797, 95] width 129 height 17
click at [582, 91] on input "text" at bounding box center [615, 96] width 192 height 23
paste input "**********"
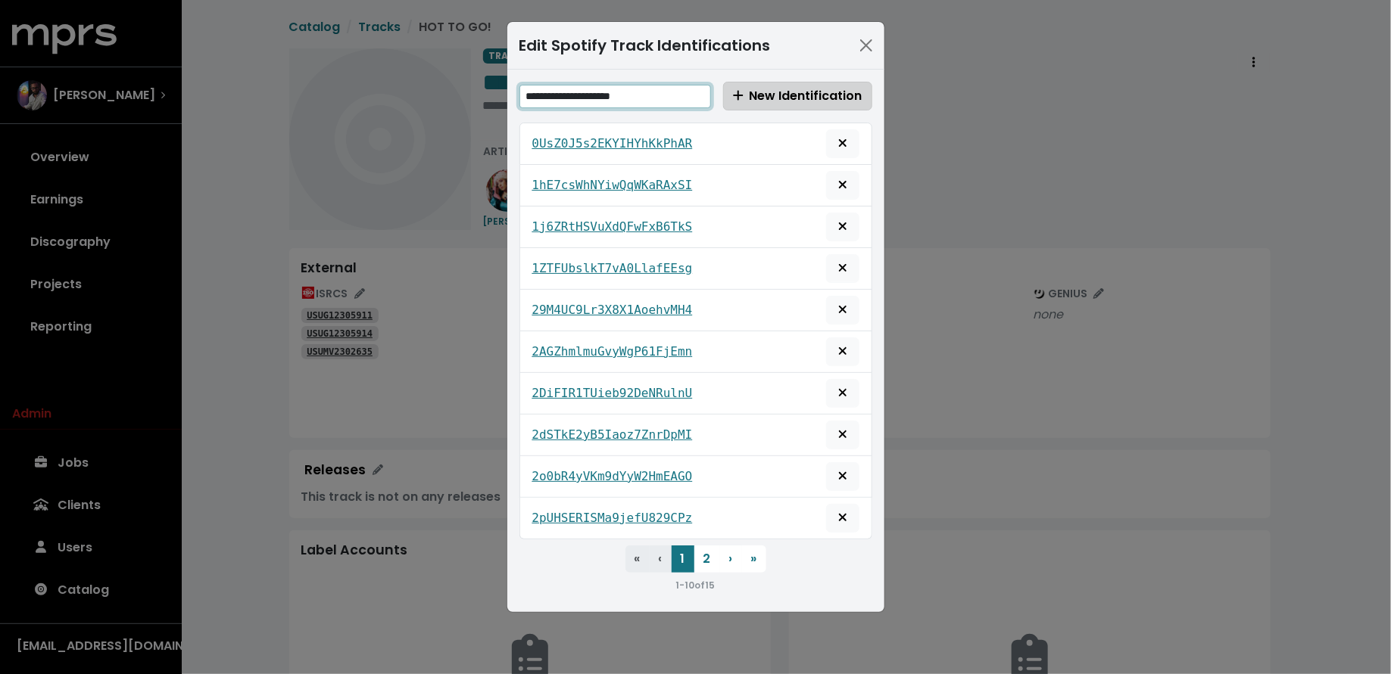
type input "**********"
click at [752, 92] on span "New Identification" at bounding box center [797, 95] width 129 height 17
click at [627, 93] on input "text" at bounding box center [615, 96] width 192 height 23
paste input "**********"
type input "**********"
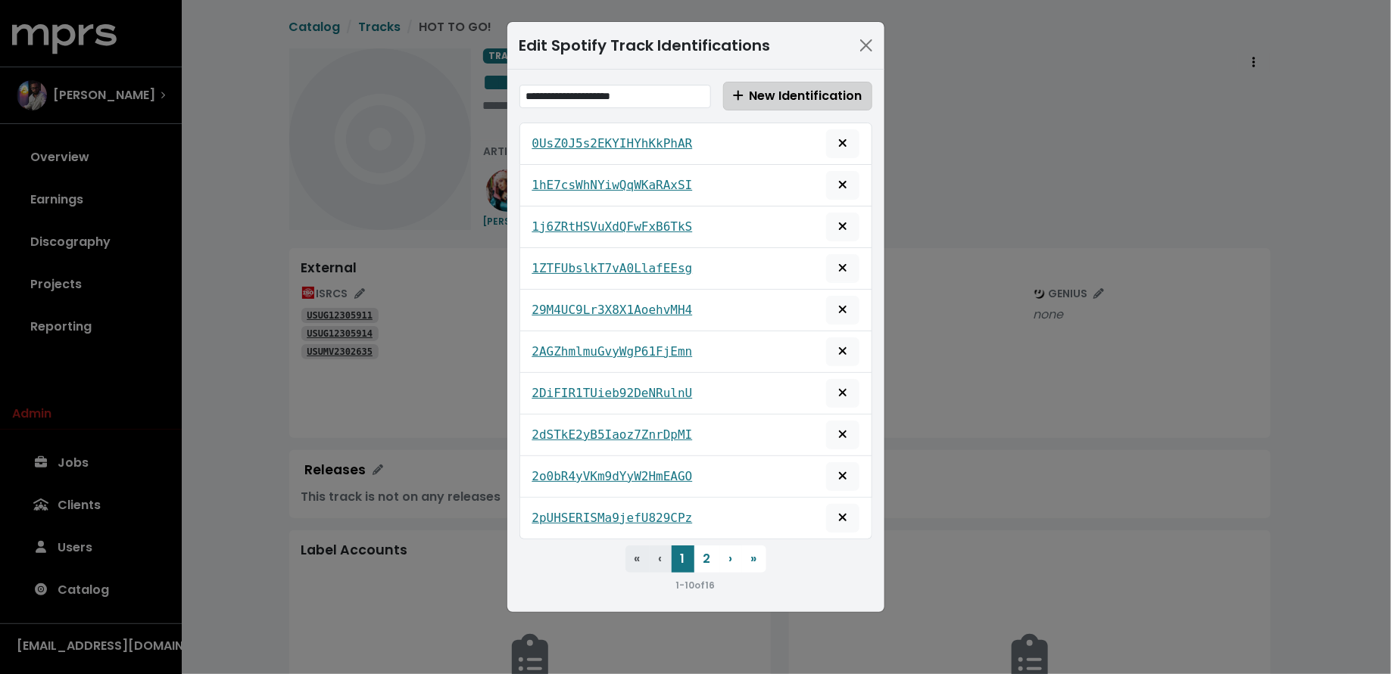
click at [780, 98] on span "New Identification" at bounding box center [797, 95] width 129 height 17
click at [625, 99] on input "text" at bounding box center [615, 96] width 192 height 23
paste input "**********"
type input "**********"
click at [769, 96] on span "New Identification" at bounding box center [797, 95] width 129 height 17
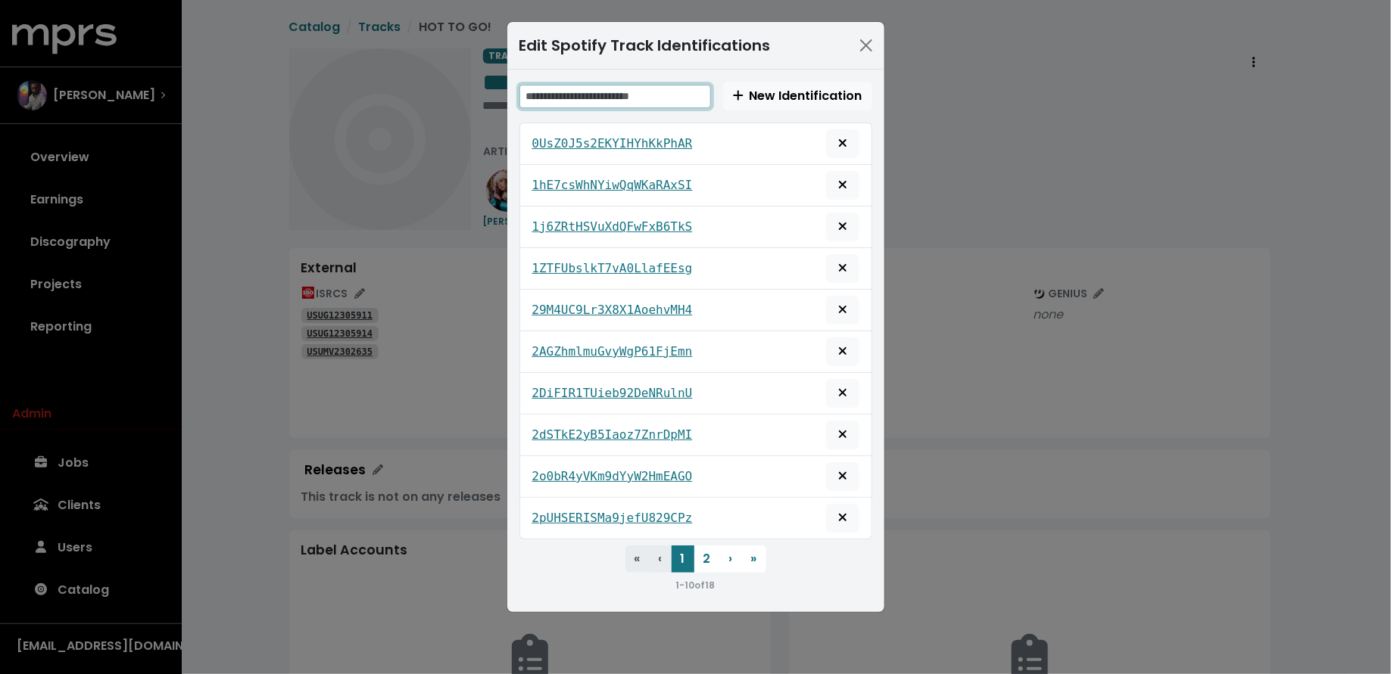
click at [634, 86] on input "text" at bounding box center [615, 96] width 192 height 23
paste input "**********"
type input "**********"
click at [789, 93] on span "New Identification" at bounding box center [797, 95] width 129 height 17
click at [624, 85] on input "text" at bounding box center [615, 96] width 192 height 23
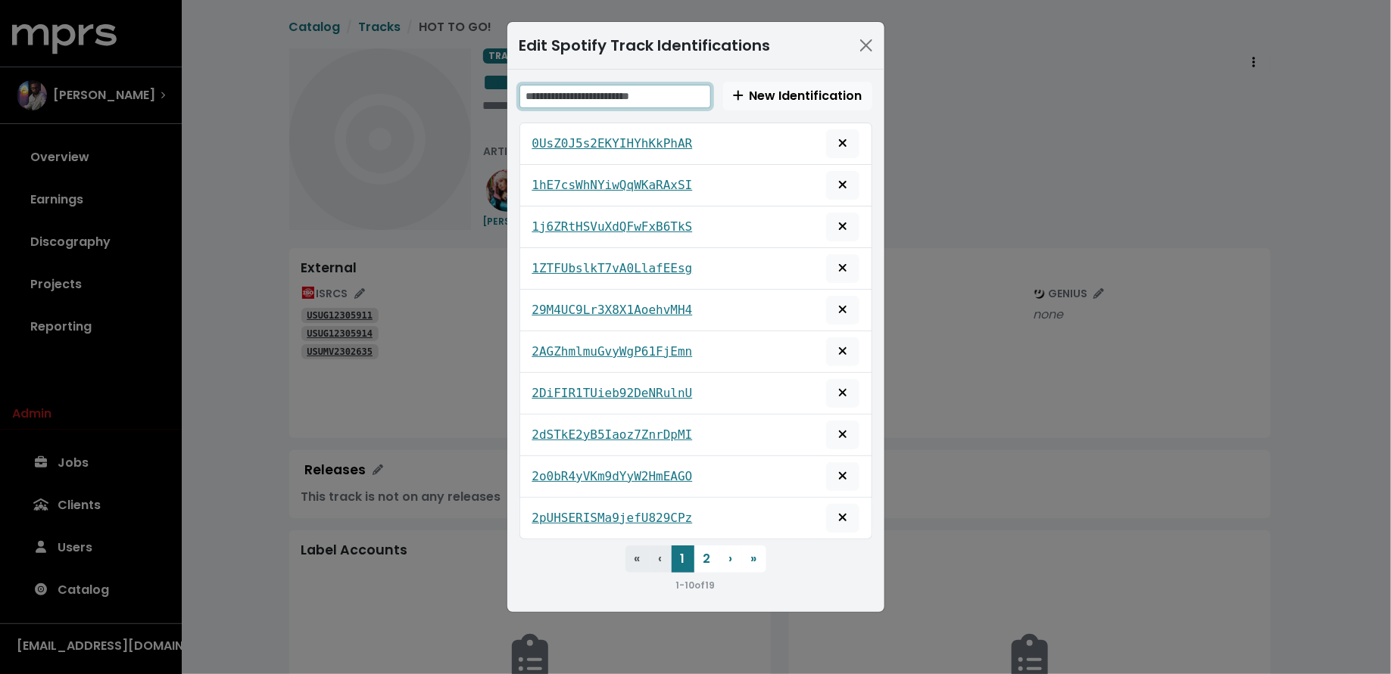
paste input "**********"
type input "**********"
click at [771, 104] on button "New Identification" at bounding box center [797, 96] width 149 height 29
click at [605, 95] on input "text" at bounding box center [615, 96] width 192 height 23
paste input "**********"
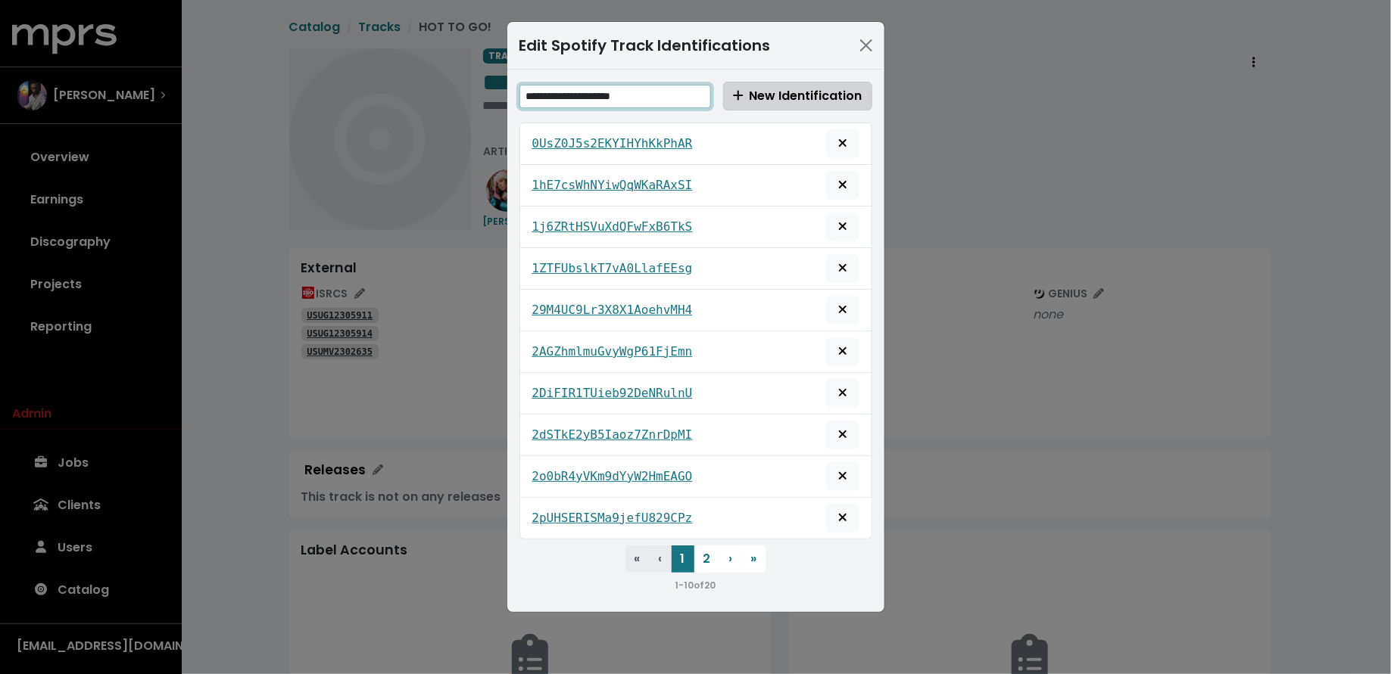
type input "**********"
click at [757, 93] on span "New Identification" at bounding box center [797, 95] width 129 height 17
click at [585, 89] on input "text" at bounding box center [615, 96] width 192 height 23
paste input "**********"
type input "**********"
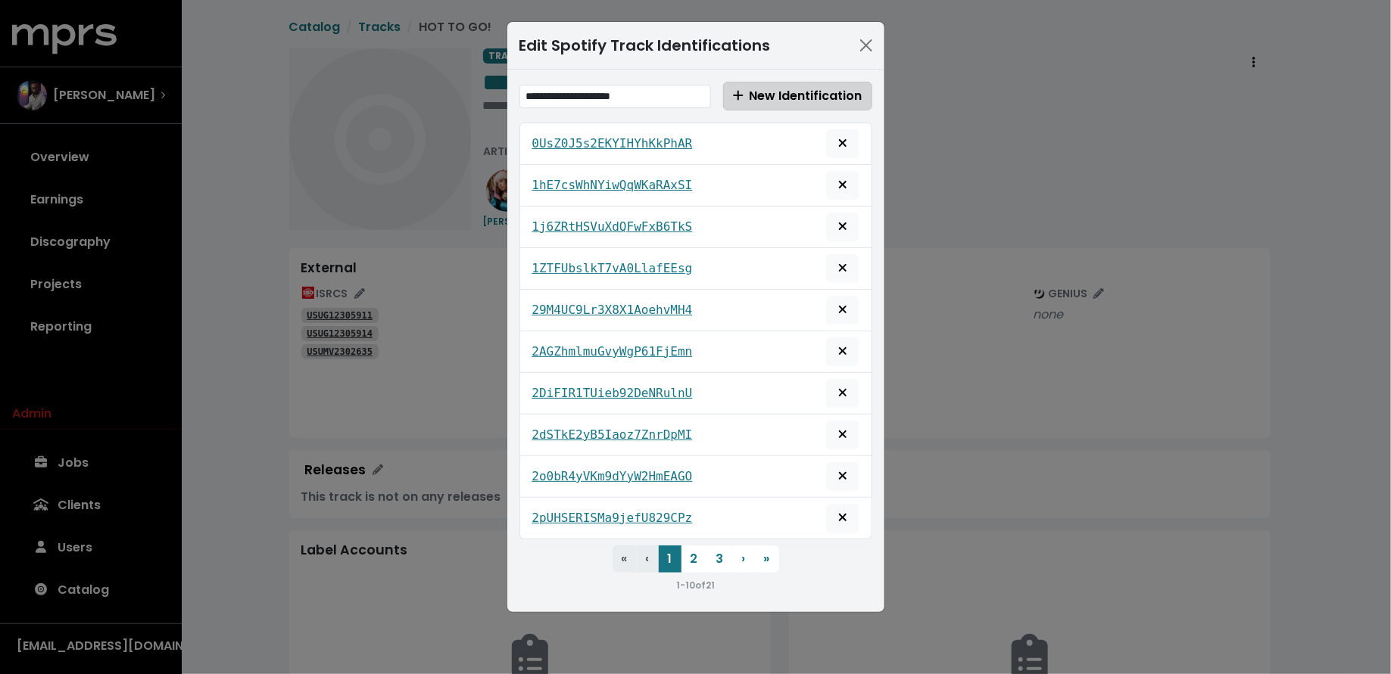
click at [783, 92] on span "New Identification" at bounding box center [797, 95] width 129 height 17
click at [571, 96] on input "text" at bounding box center [615, 96] width 192 height 23
paste input "**********"
type input "**********"
click at [791, 97] on span "New Identification" at bounding box center [797, 95] width 129 height 17
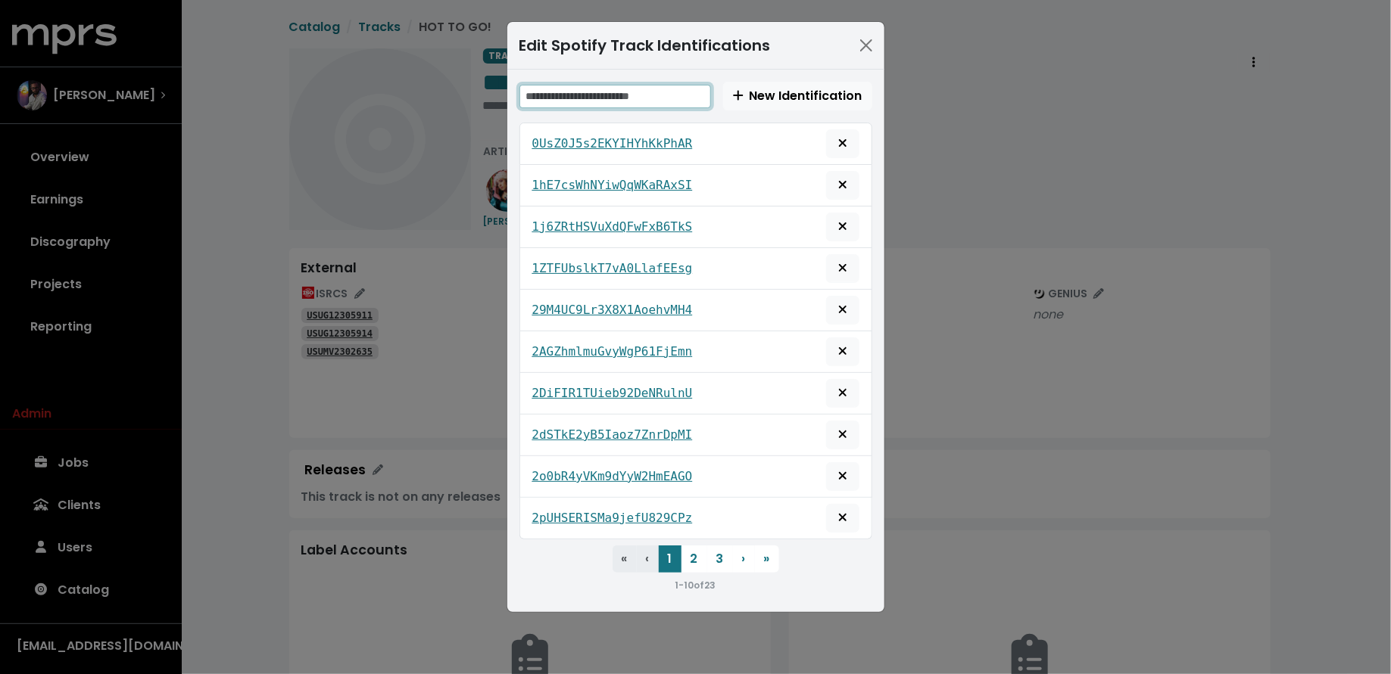
click at [633, 104] on input "text" at bounding box center [615, 96] width 192 height 23
paste input "**********"
type input "**********"
click at [796, 97] on span "New Identification" at bounding box center [797, 95] width 129 height 17
click at [1004, 151] on div "Edit Spotify Track Identifications New Identification 0UsZ0J5s2EKYIHYhKkPhAR 1h…" at bounding box center [695, 337] width 1391 height 674
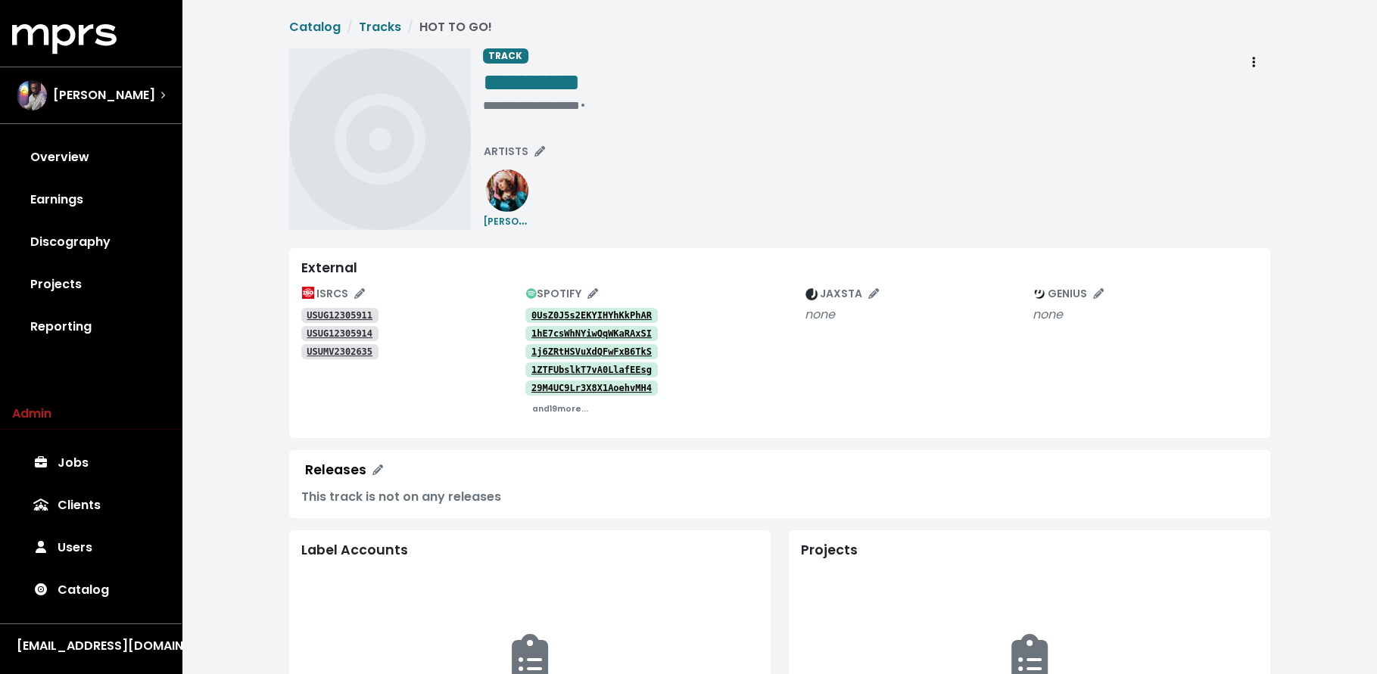
click at [799, 290] on div "SPOTIFY" at bounding box center [664, 293] width 279 height 23
click at [811, 291] on img "Edit jaxsta track identifications" at bounding box center [811, 294] width 12 height 12
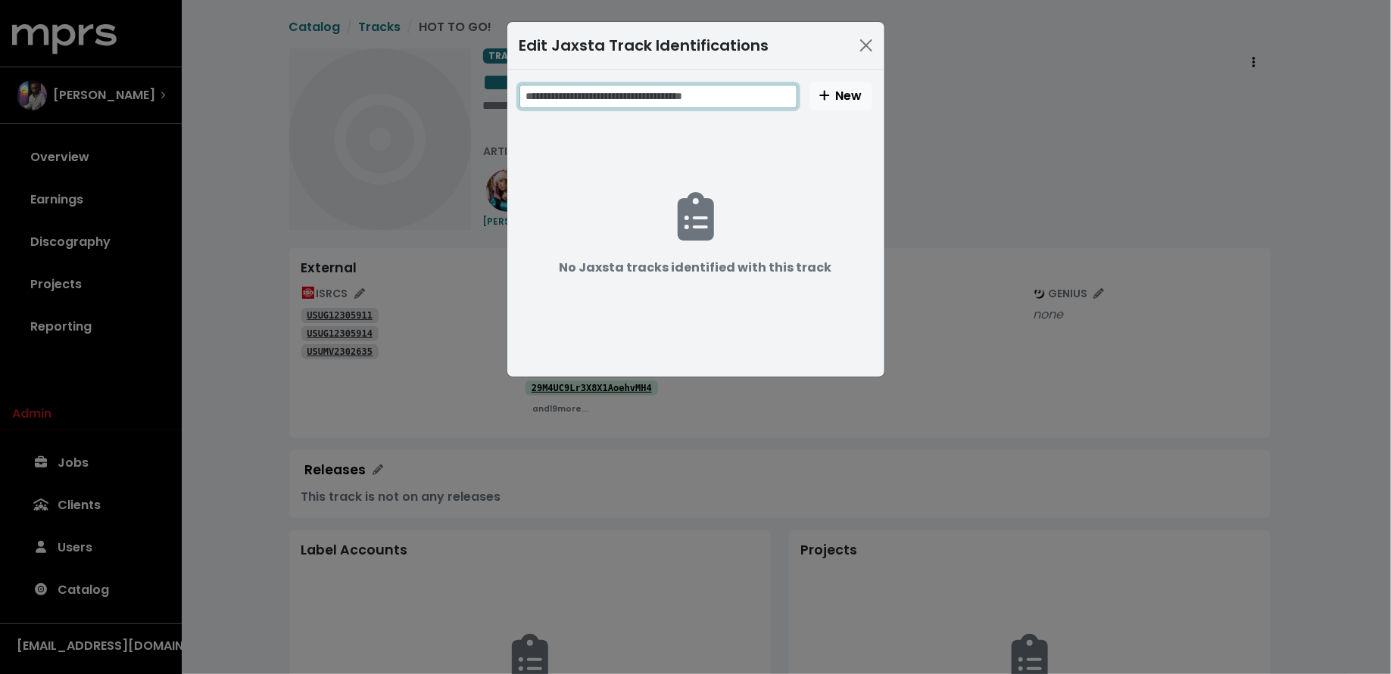
click at [603, 86] on input "text" at bounding box center [658, 96] width 278 height 23
paste input "**********"
type input "**********"
click at [824, 95] on icon "Create new Jaxsta track identification" at bounding box center [824, 96] width 10 height 10
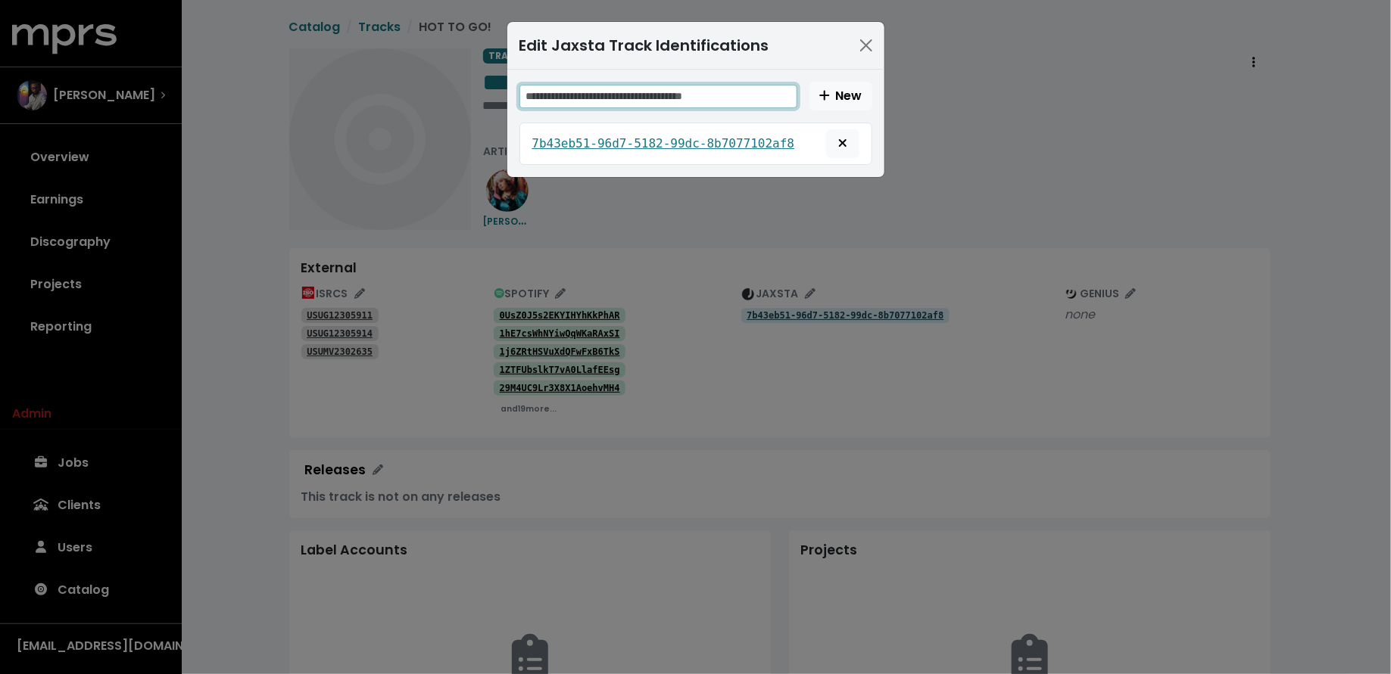
click at [608, 89] on input "text" at bounding box center [658, 96] width 278 height 23
paste input "**********"
type input "**********"
click at [822, 92] on icon "Create new Jaxsta track identification" at bounding box center [824, 95] width 11 height 12
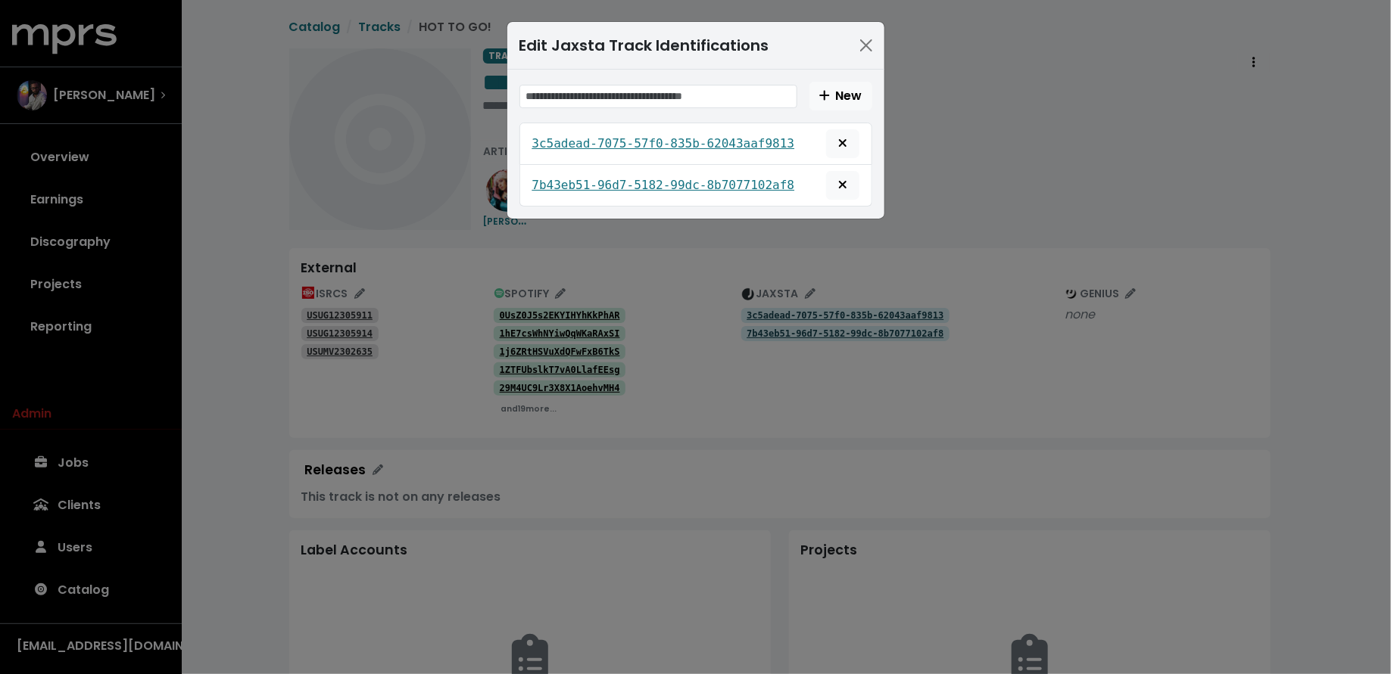
click at [1008, 154] on div "Edit Jaxsta Track Identifications New 3c5adead-7075-57f0-835b-62043aaf9813 7b43…" at bounding box center [695, 337] width 1391 height 674
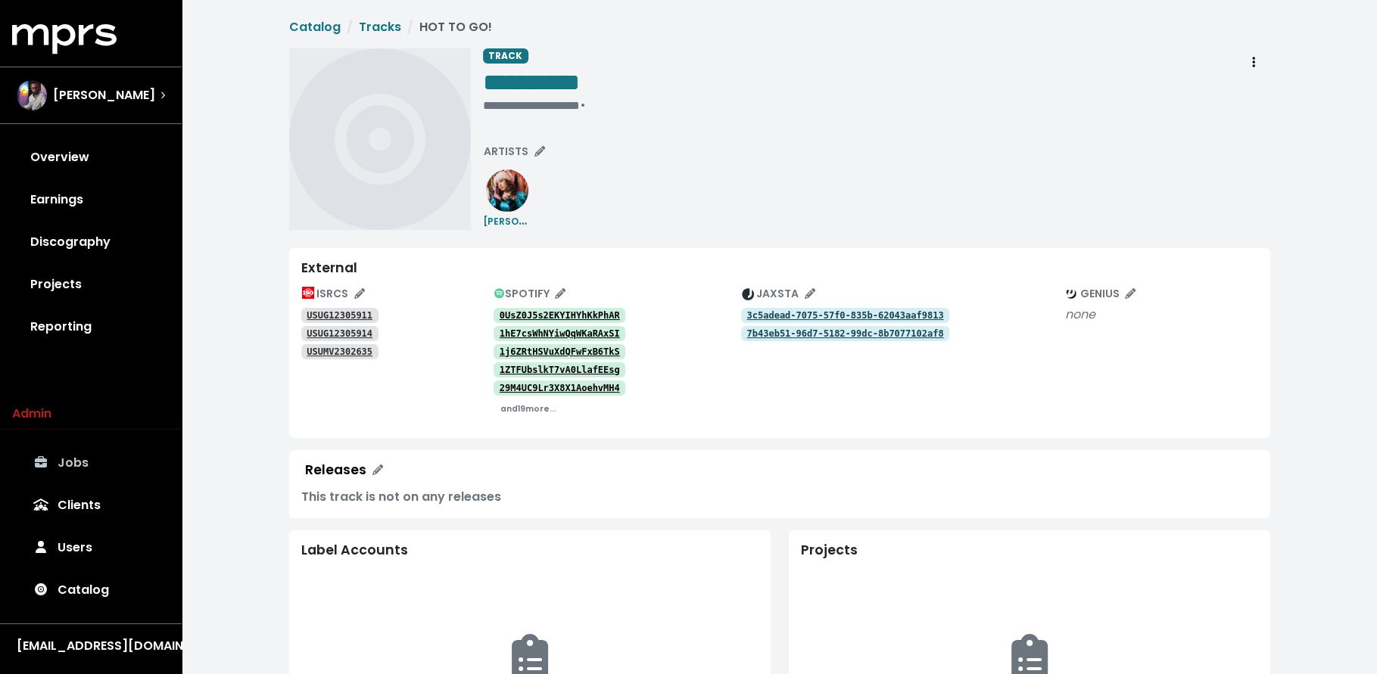
click at [99, 472] on link "Jobs" at bounding box center [90, 463] width 157 height 42
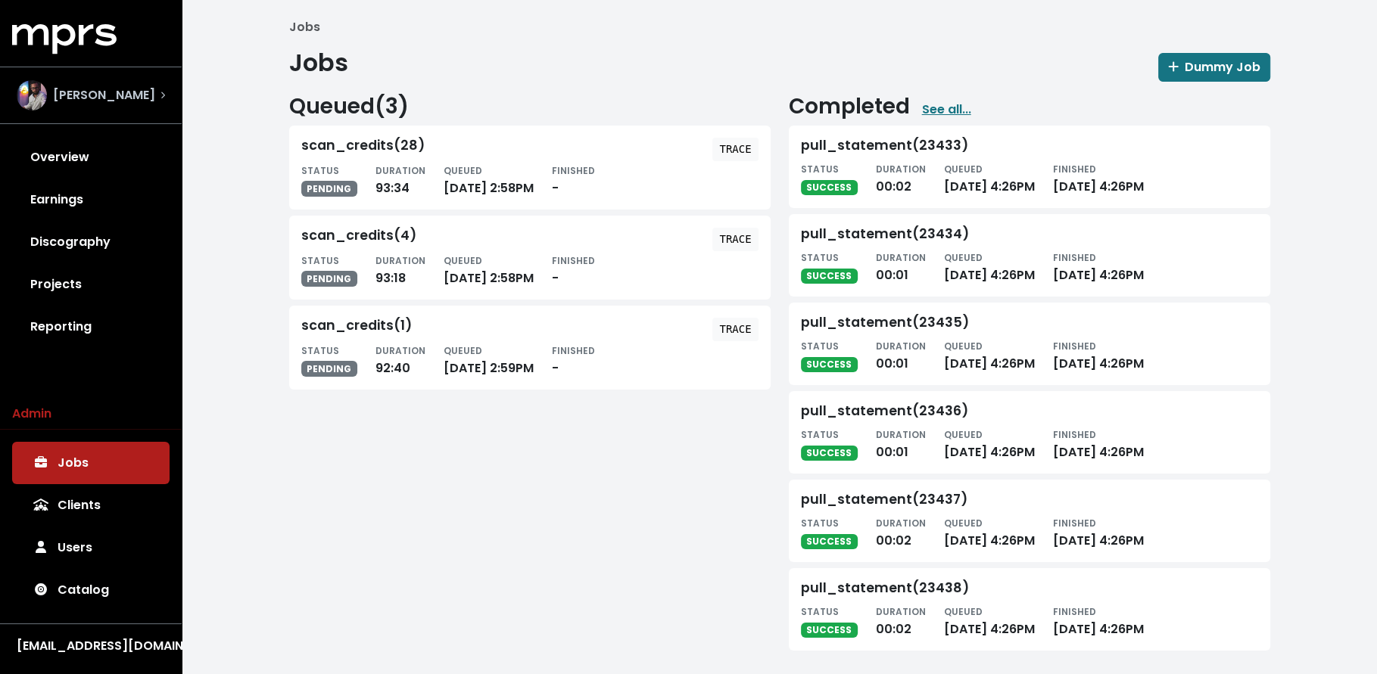
click at [71, 80] on div "Mitch McCarthy" at bounding box center [86, 95] width 139 height 30
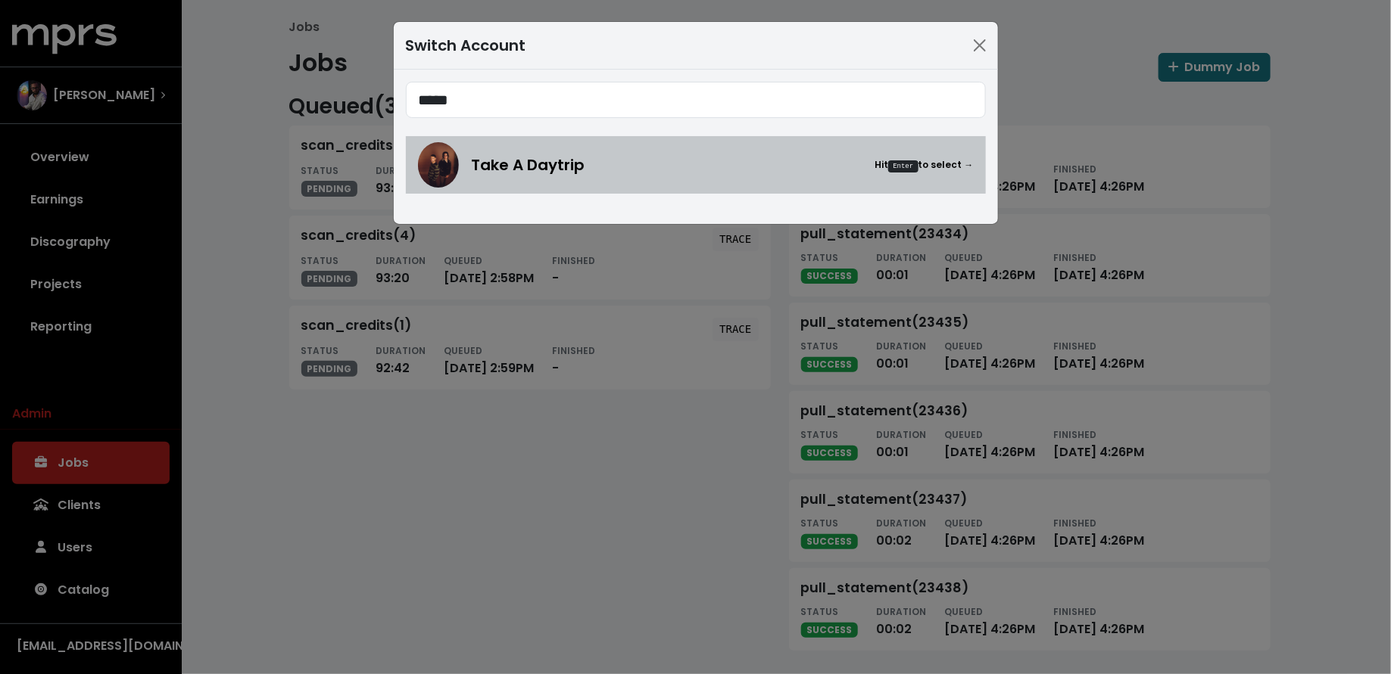
type input "*****"
click at [502, 170] on span "Take A Daytrip" at bounding box center [528, 165] width 114 height 23
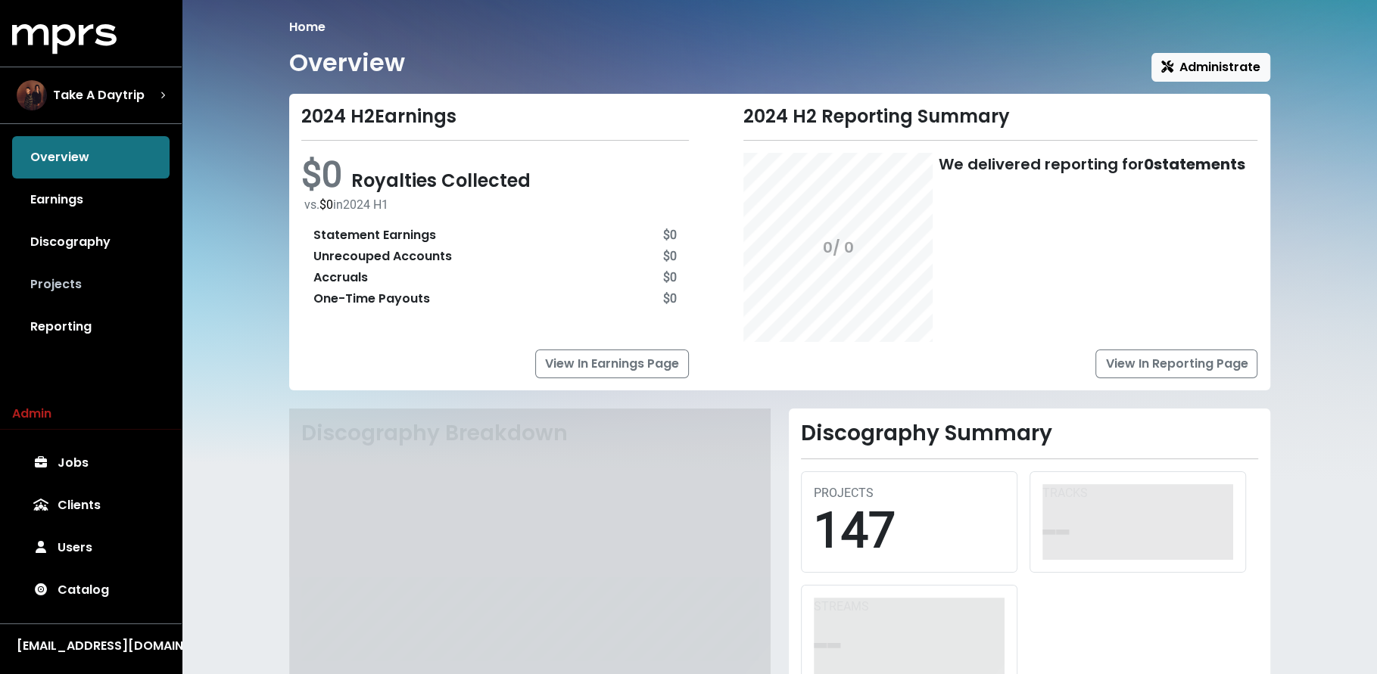
click at [124, 300] on link "Projects" at bounding box center [90, 284] width 157 height 42
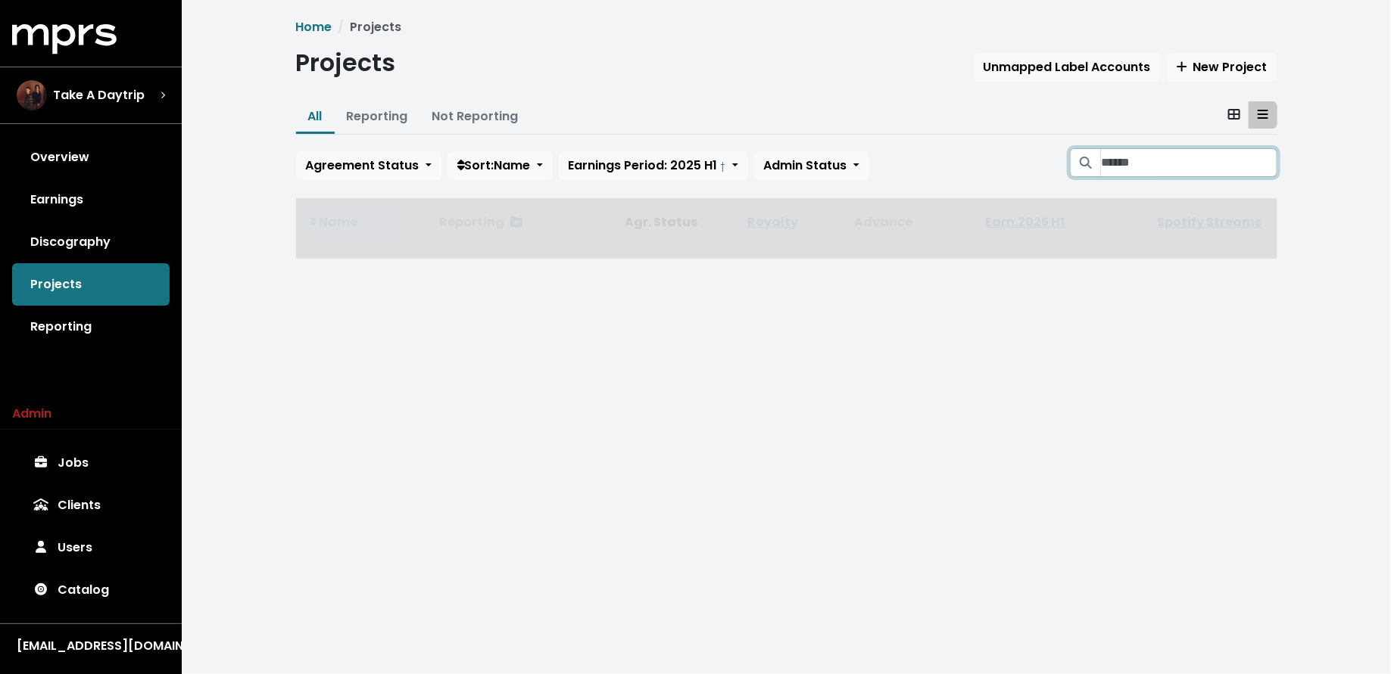
click at [1217, 166] on input "Search projects" at bounding box center [1189, 162] width 176 height 29
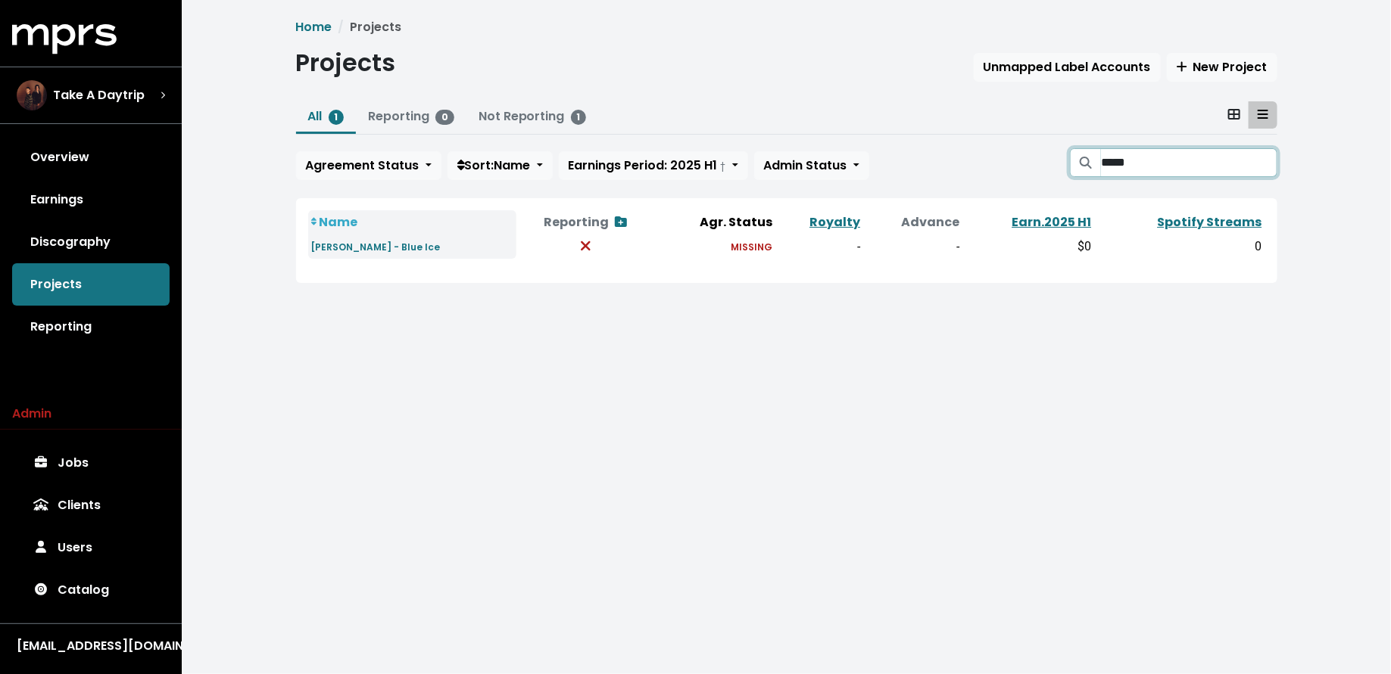
type input "*****"
click at [129, 102] on span "Take A Daytrip" at bounding box center [99, 95] width 92 height 18
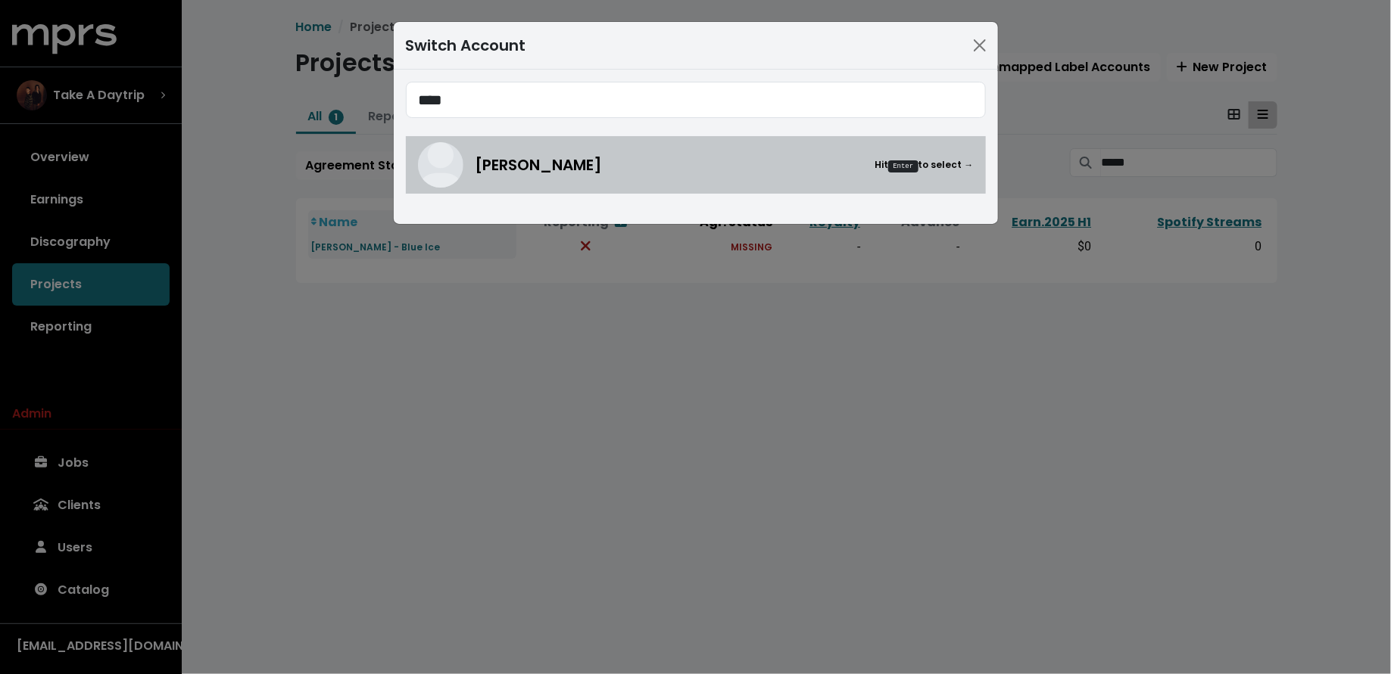
type input "****"
click at [507, 154] on span "Benny Blanco" at bounding box center [538, 165] width 127 height 23
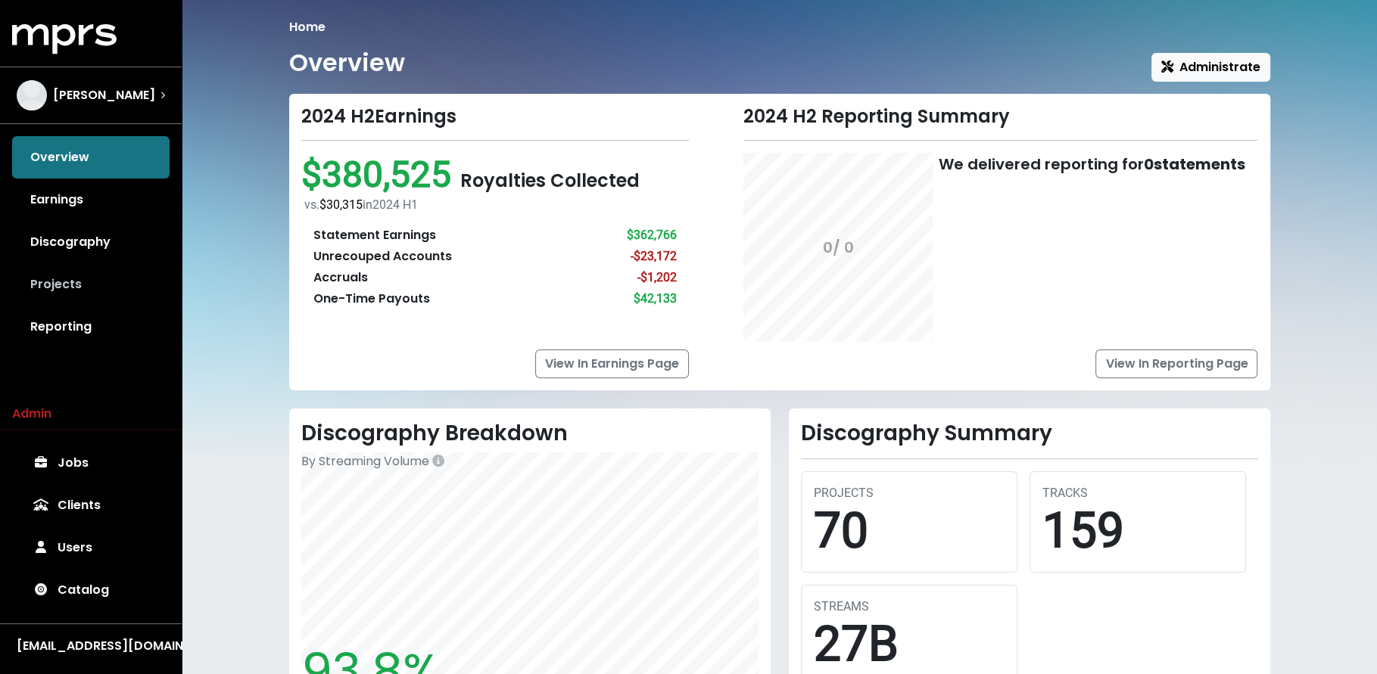
click at [146, 263] on link "Projects" at bounding box center [90, 284] width 157 height 42
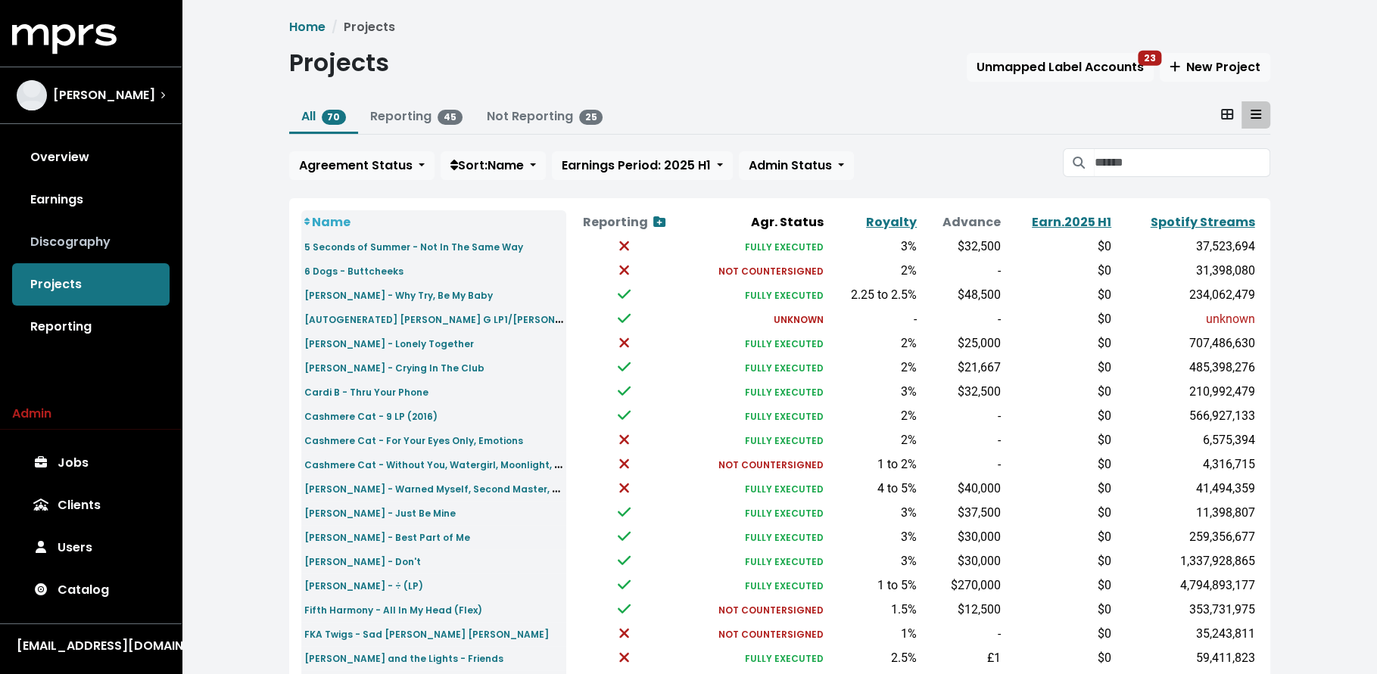
click at [129, 231] on link "Discography" at bounding box center [90, 242] width 157 height 42
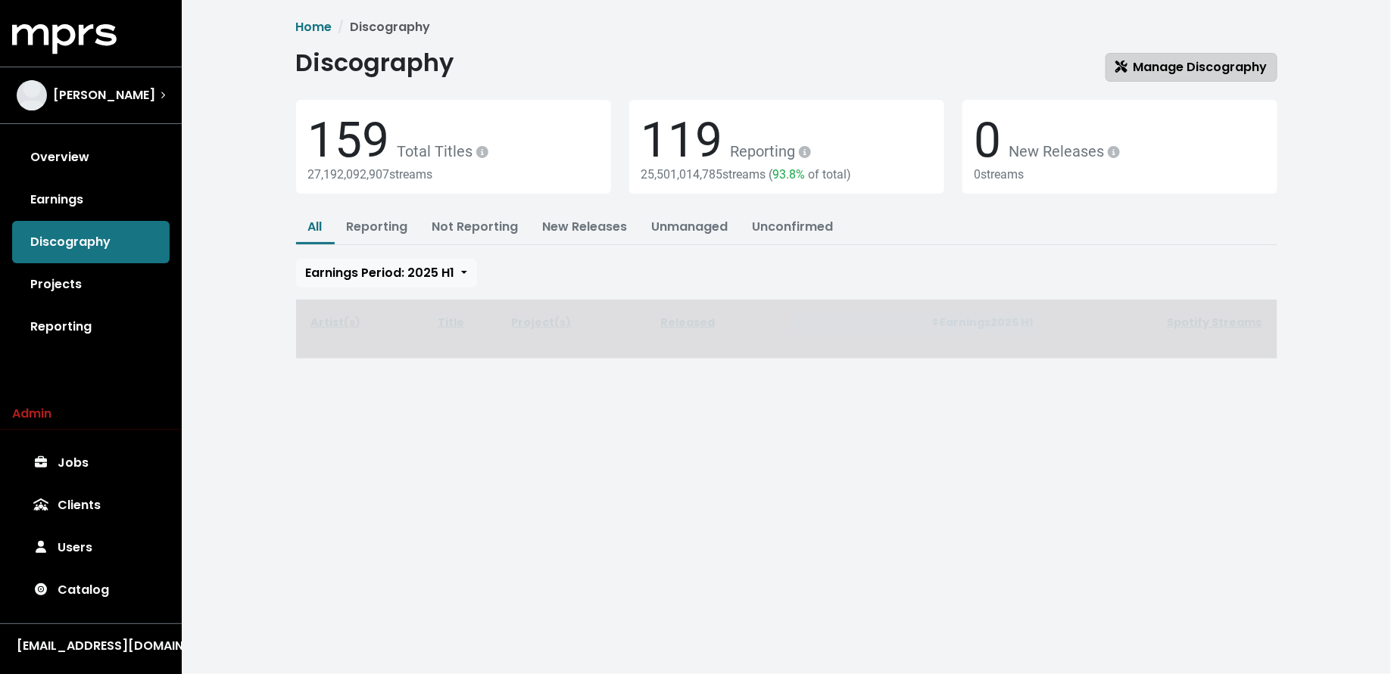
click at [1132, 61] on span "Manage Discography" at bounding box center [1191, 66] width 152 height 17
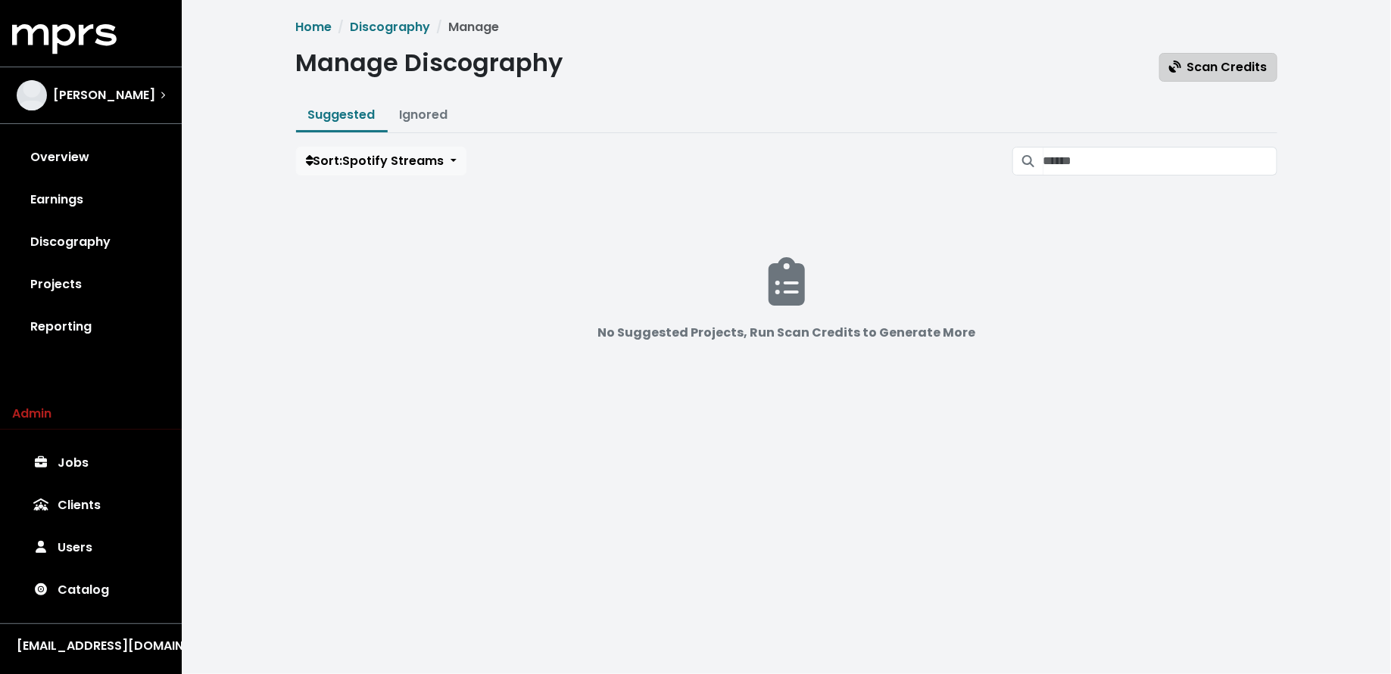
click at [1212, 54] on button "Scan Credits" at bounding box center [1218, 67] width 118 height 29
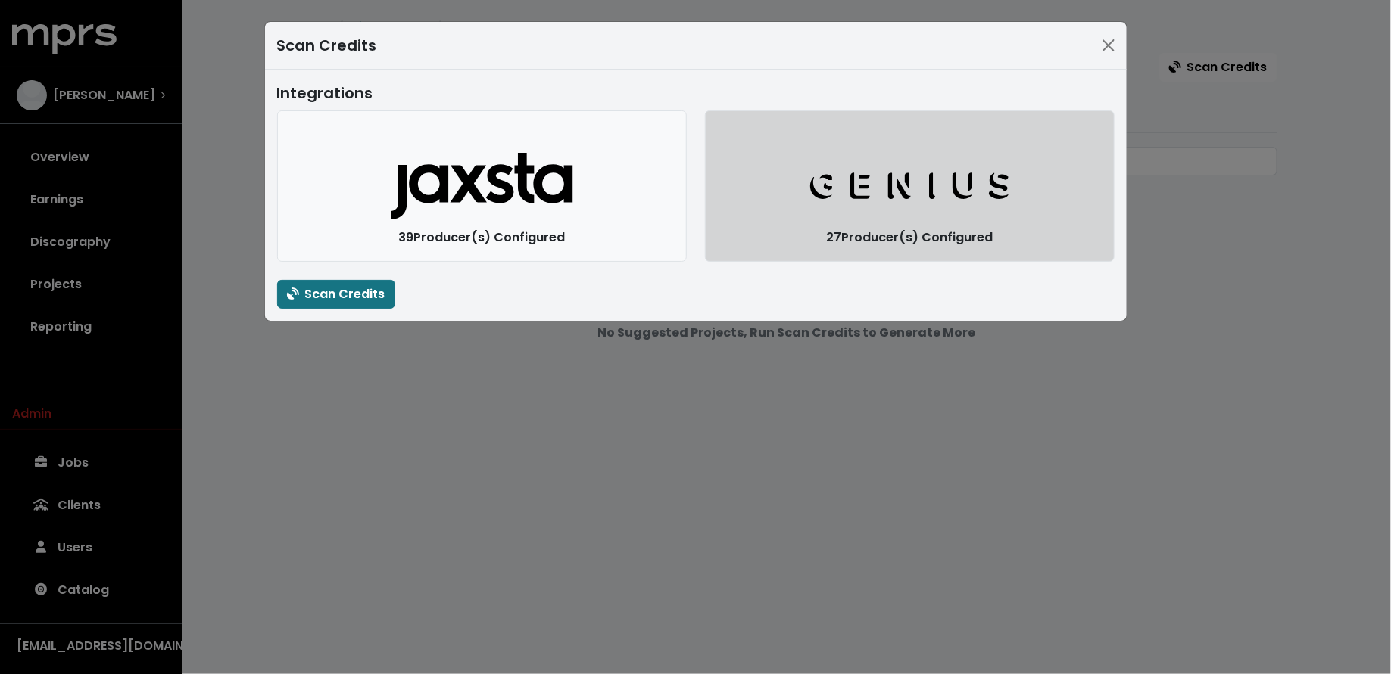
click at [824, 221] on button "Genius Logo" at bounding box center [910, 186] width 410 height 151
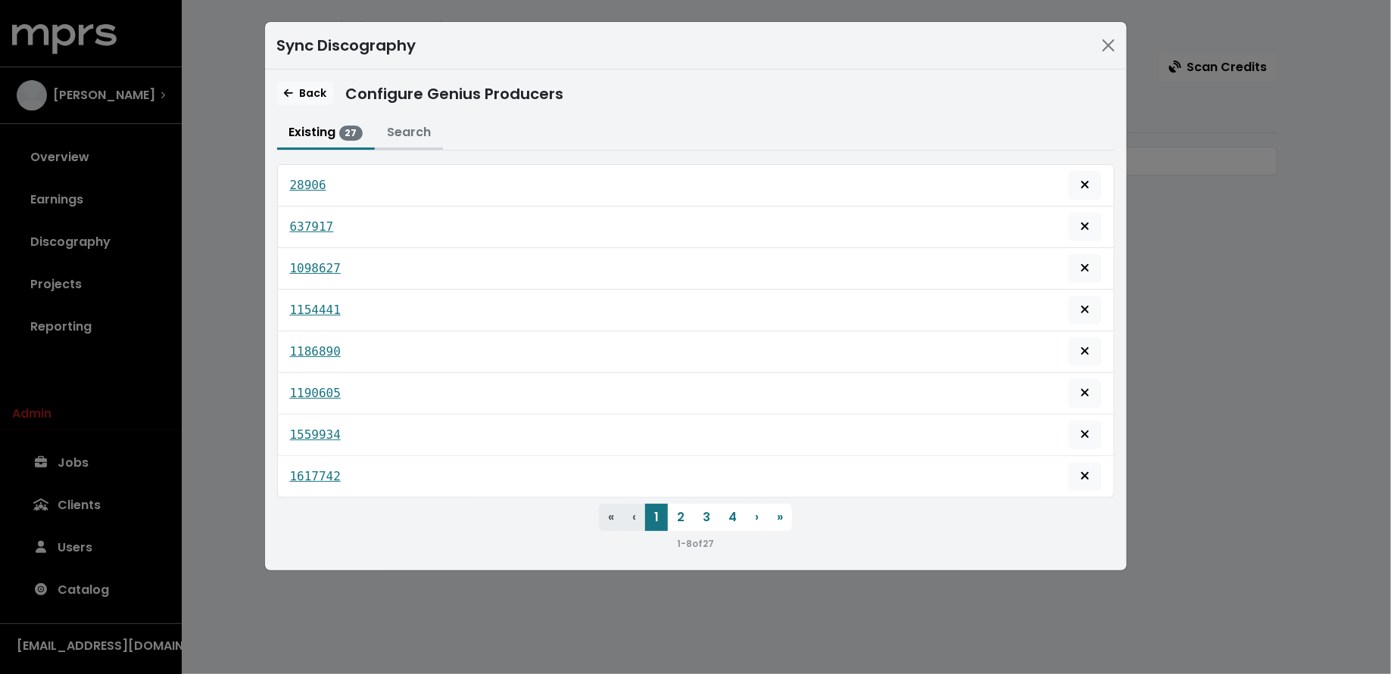
click at [395, 131] on button "Search" at bounding box center [409, 133] width 68 height 33
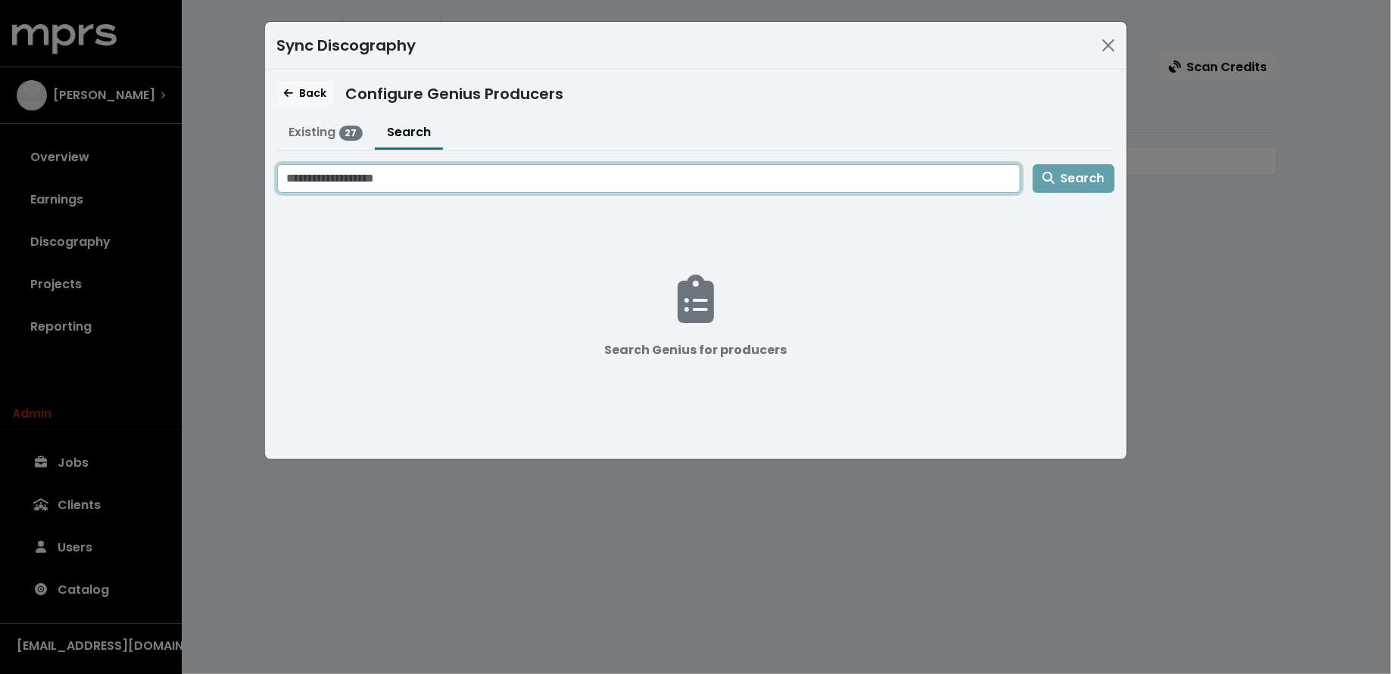
click at [419, 175] on input "Search genius for producers" at bounding box center [648, 178] width 743 height 29
type input "**********"
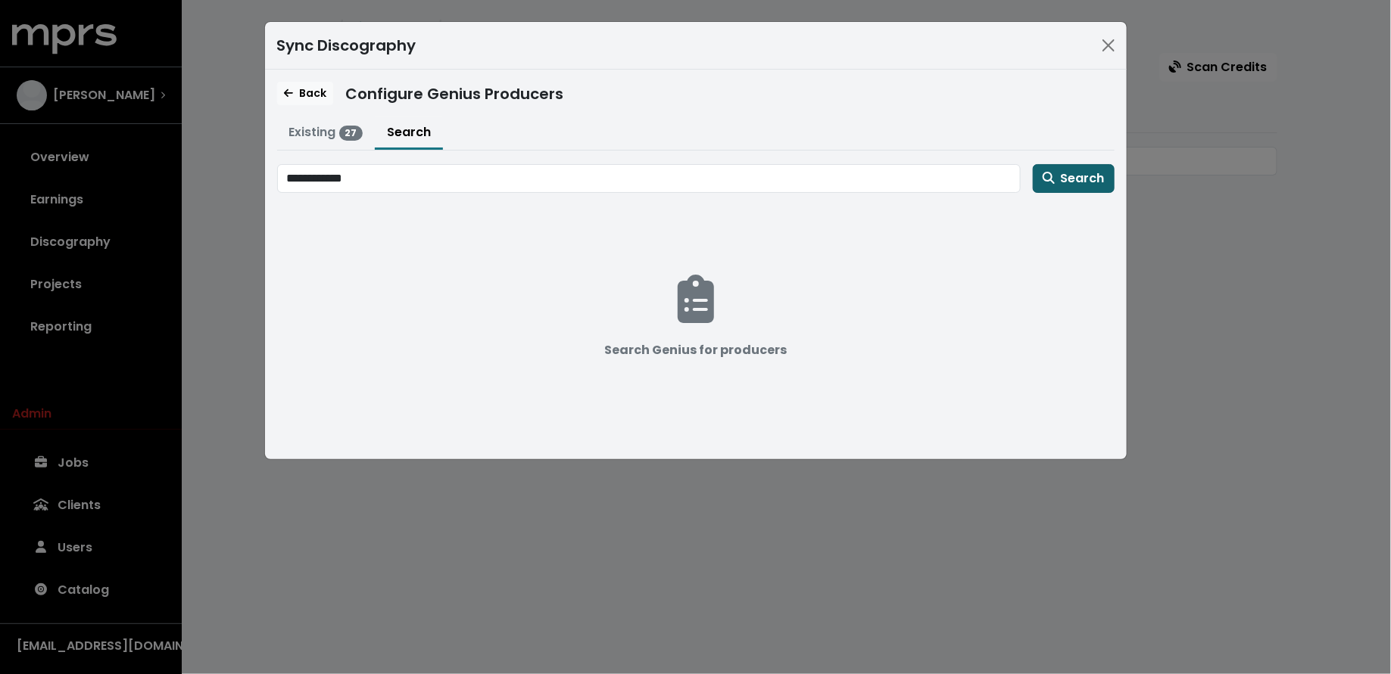
click at [1057, 173] on span "Search" at bounding box center [1073, 178] width 62 height 17
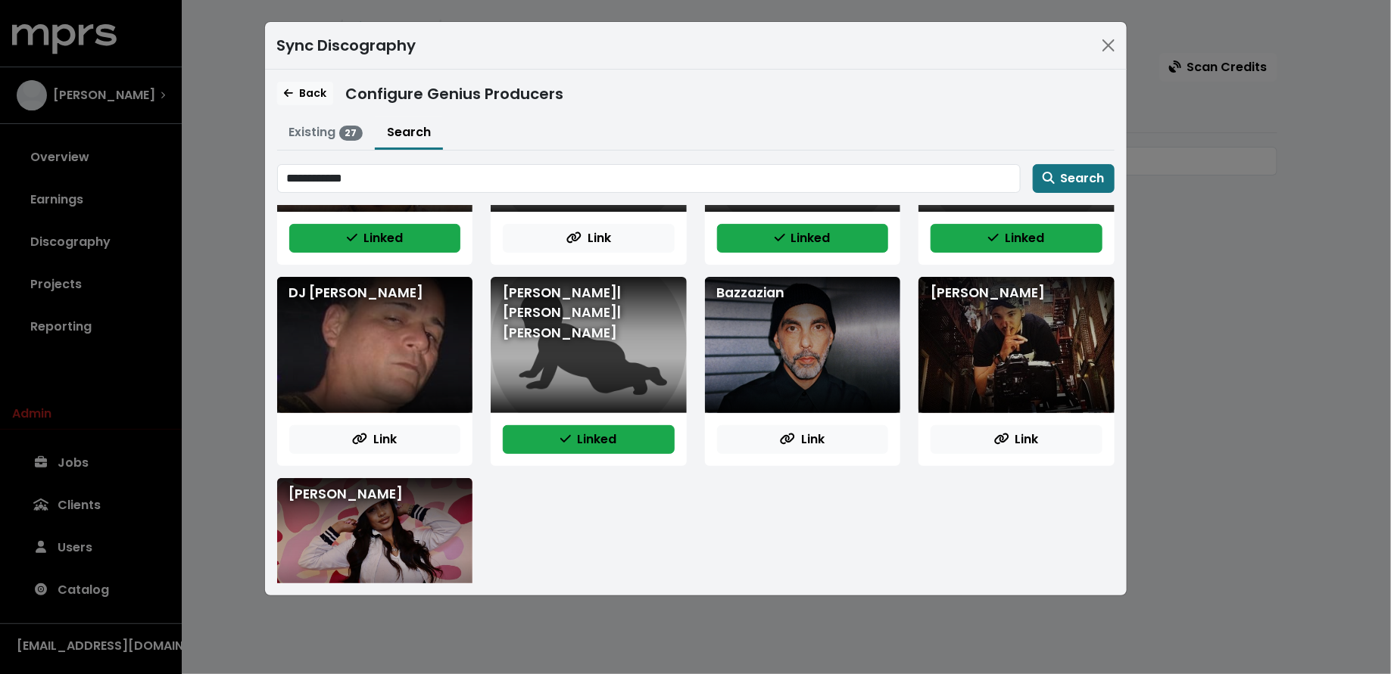
scroll to position [264, 0]
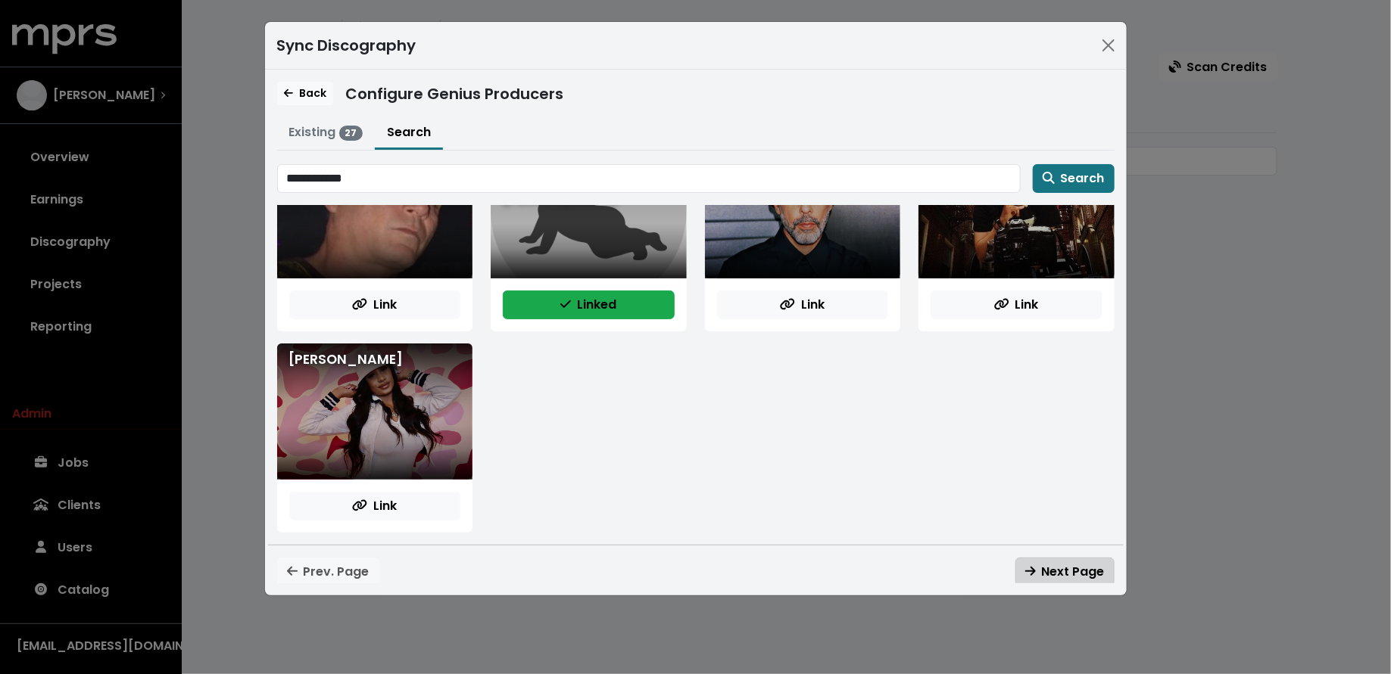
click at [1059, 563] on span "Next Page" at bounding box center [1064, 571] width 79 height 17
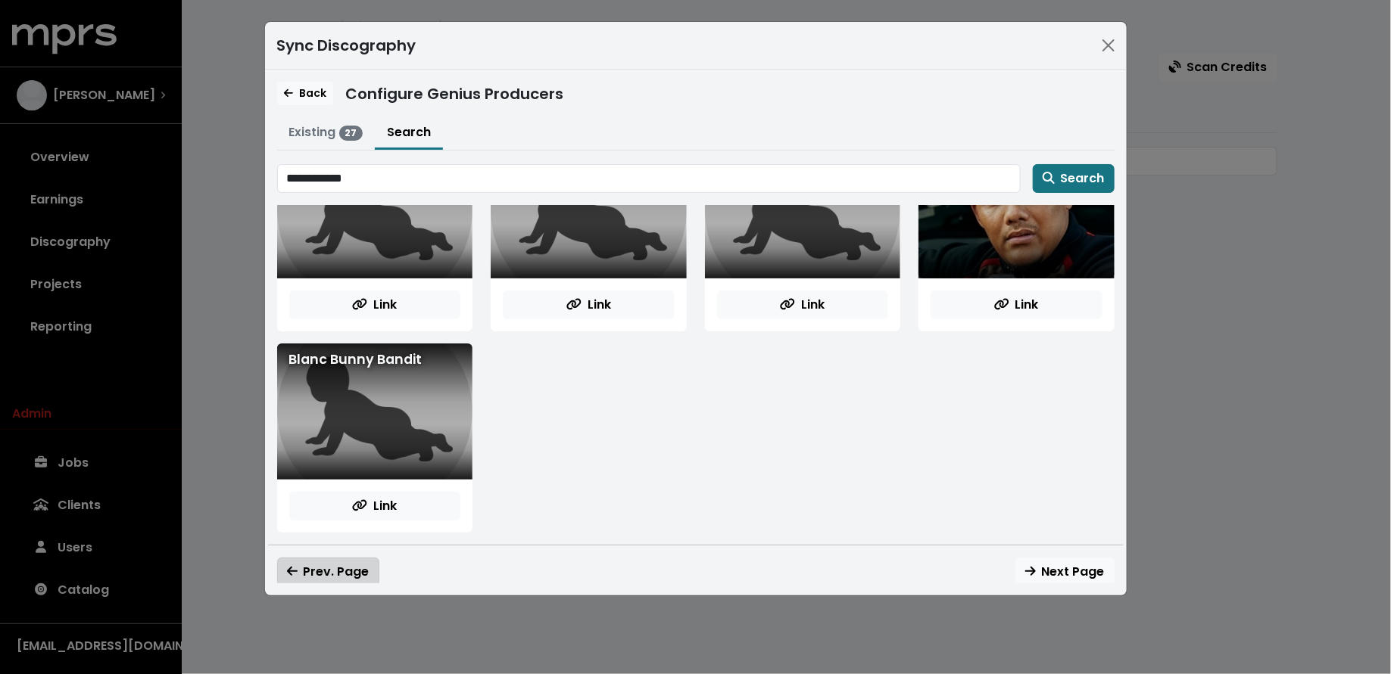
scroll to position [63, 0]
click at [340, 563] on span "Prev. Page" at bounding box center [328, 571] width 83 height 17
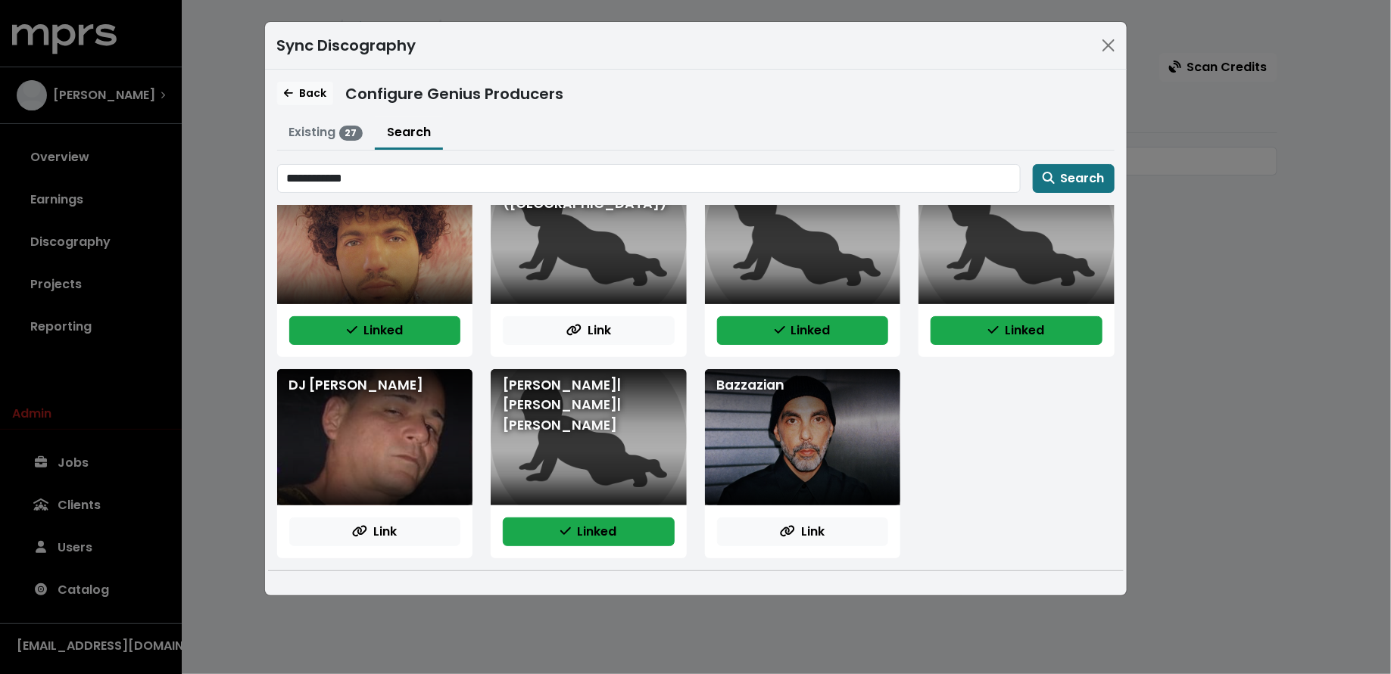
scroll to position [0, 0]
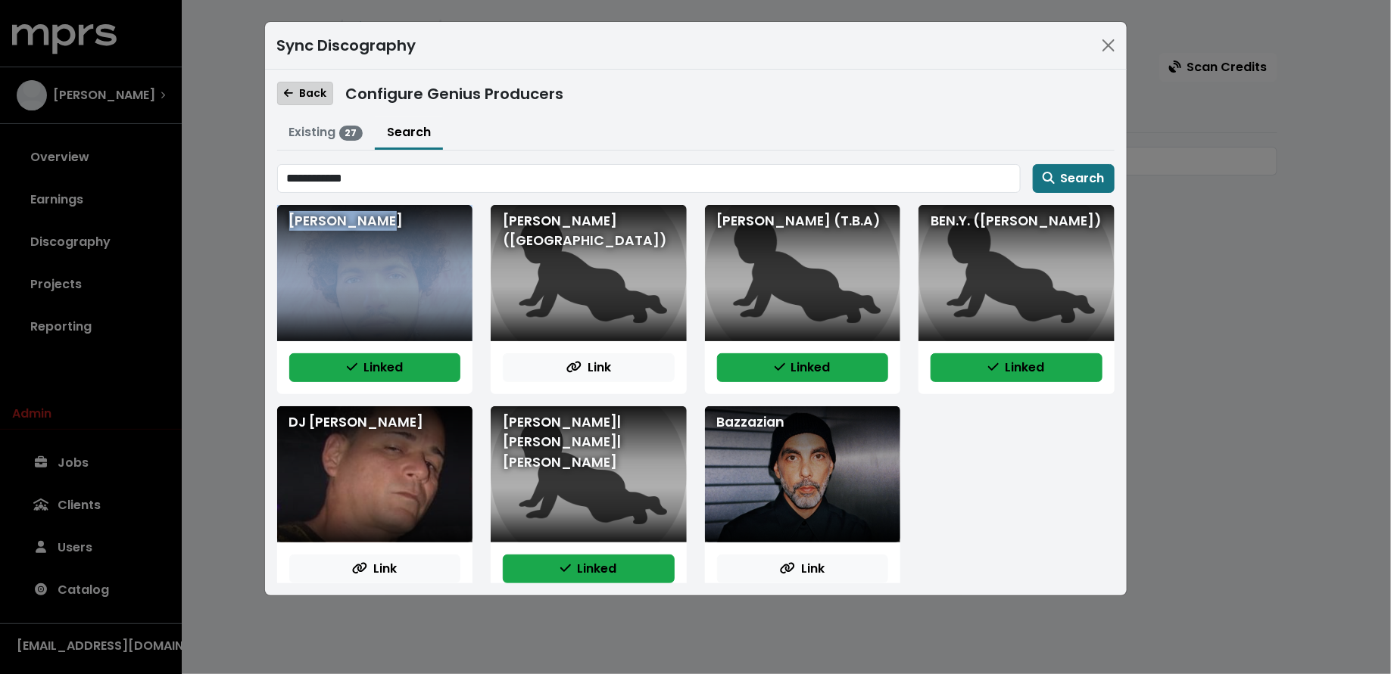
click at [313, 95] on span "Back" at bounding box center [305, 93] width 42 height 15
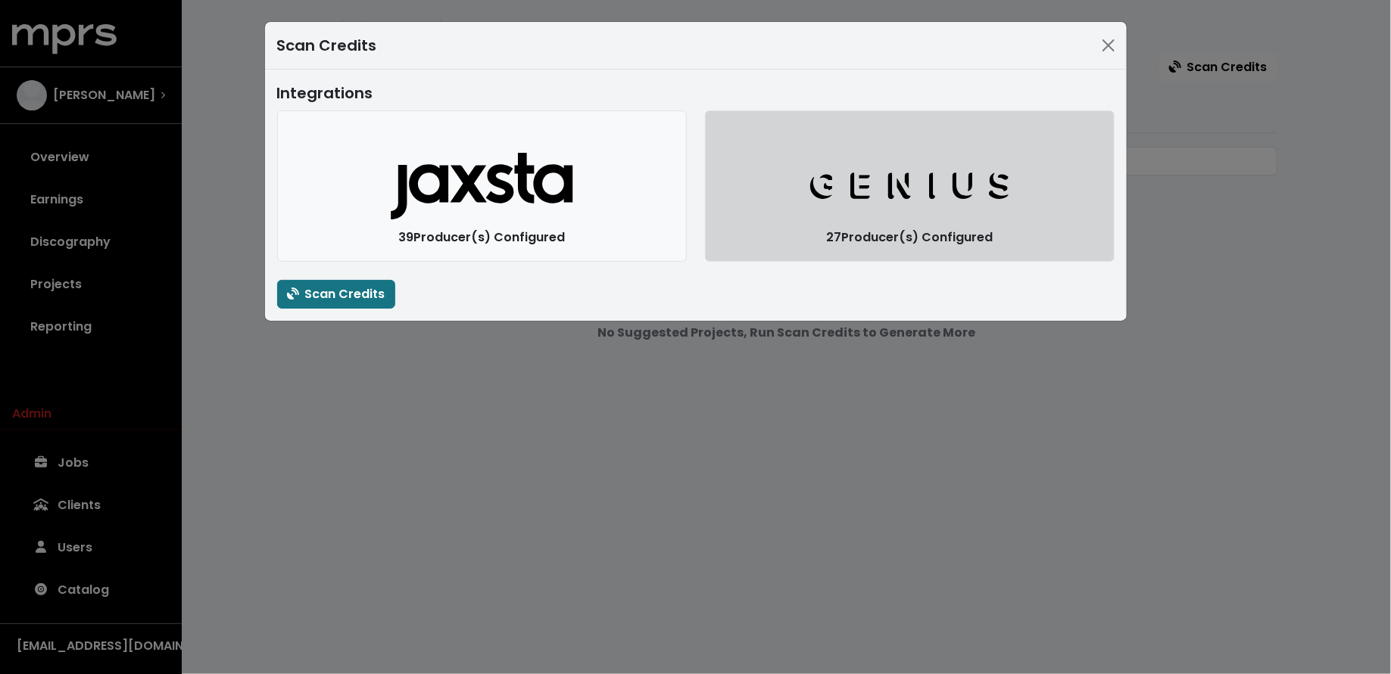
click at [806, 211] on button "Genius Logo" at bounding box center [910, 186] width 410 height 151
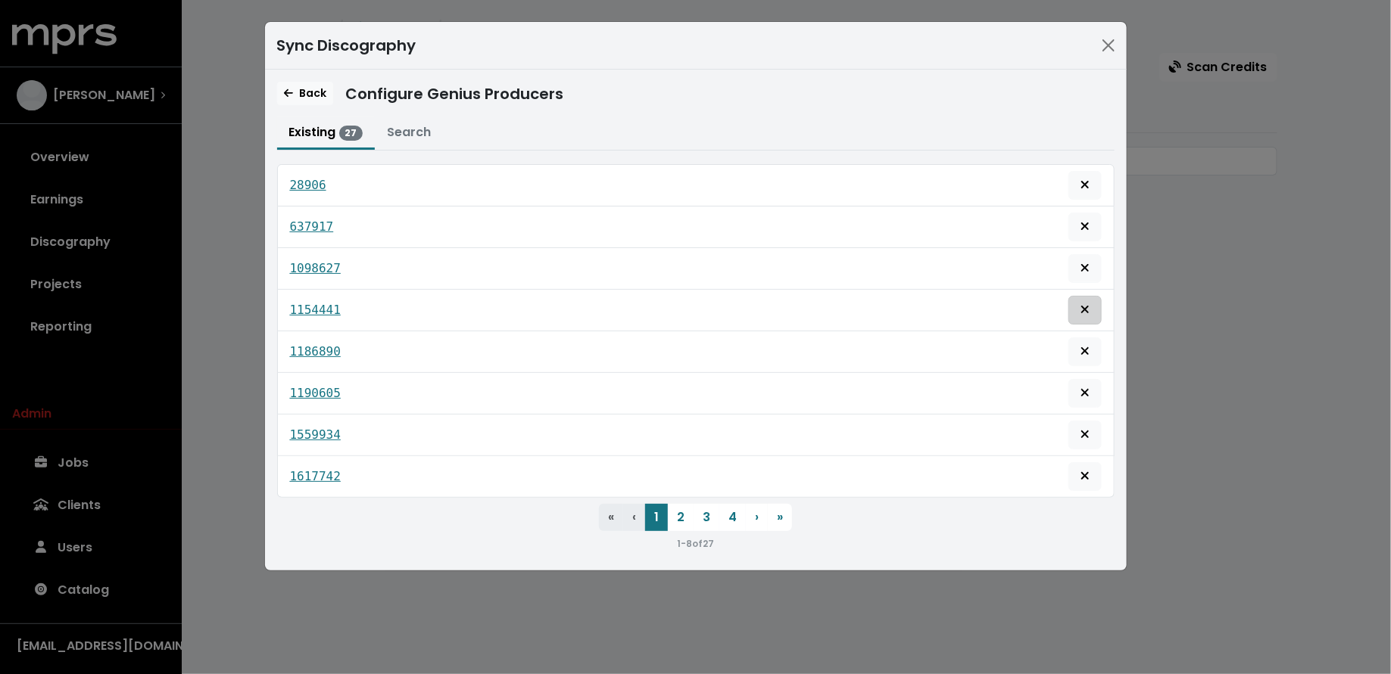
click at [1084, 306] on icon "Remove this genius producer identification" at bounding box center [1084, 310] width 8 height 8
click at [406, 129] on button "Search" at bounding box center [409, 133] width 68 height 33
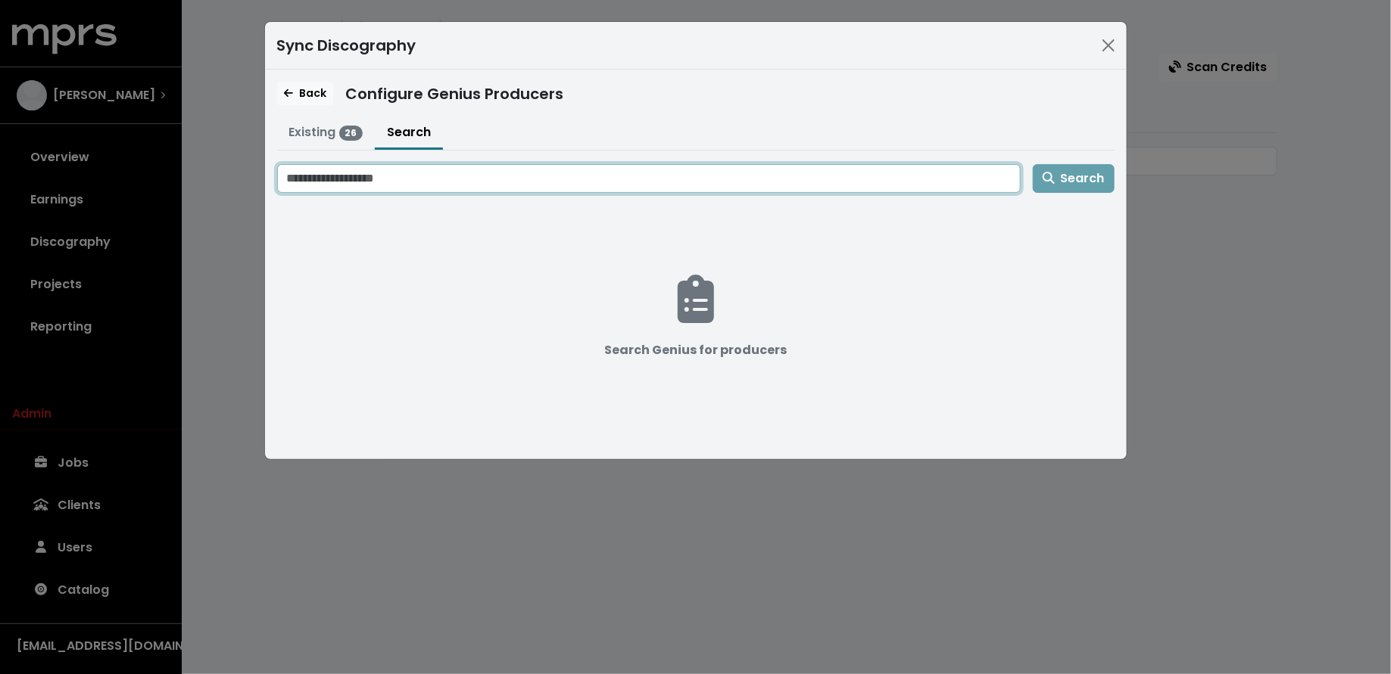
click at [413, 186] on input "Search genius for producers" at bounding box center [648, 178] width 743 height 29
type input "**********"
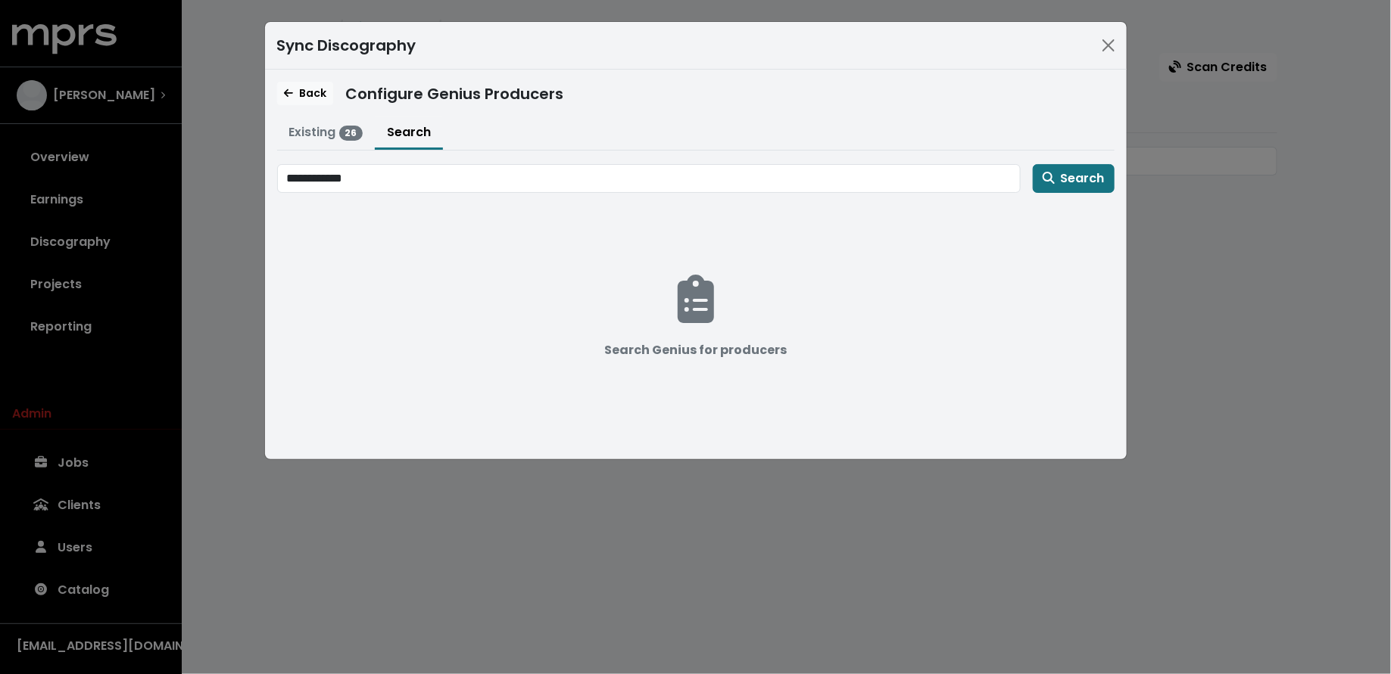
click at [1073, 195] on div "**********" at bounding box center [695, 305] width 837 height 283
click at [1073, 180] on span "Search" at bounding box center [1073, 178] width 62 height 17
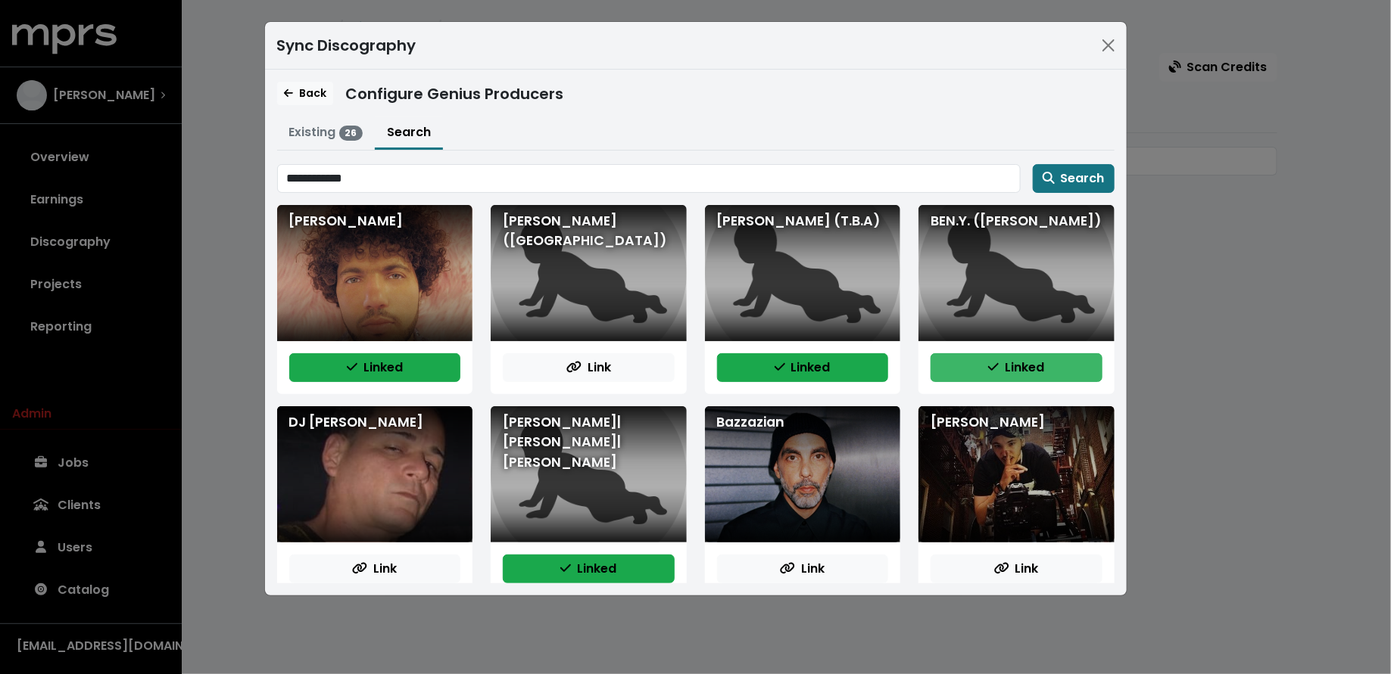
click at [989, 368] on span "Linked" at bounding box center [1016, 367] width 56 height 17
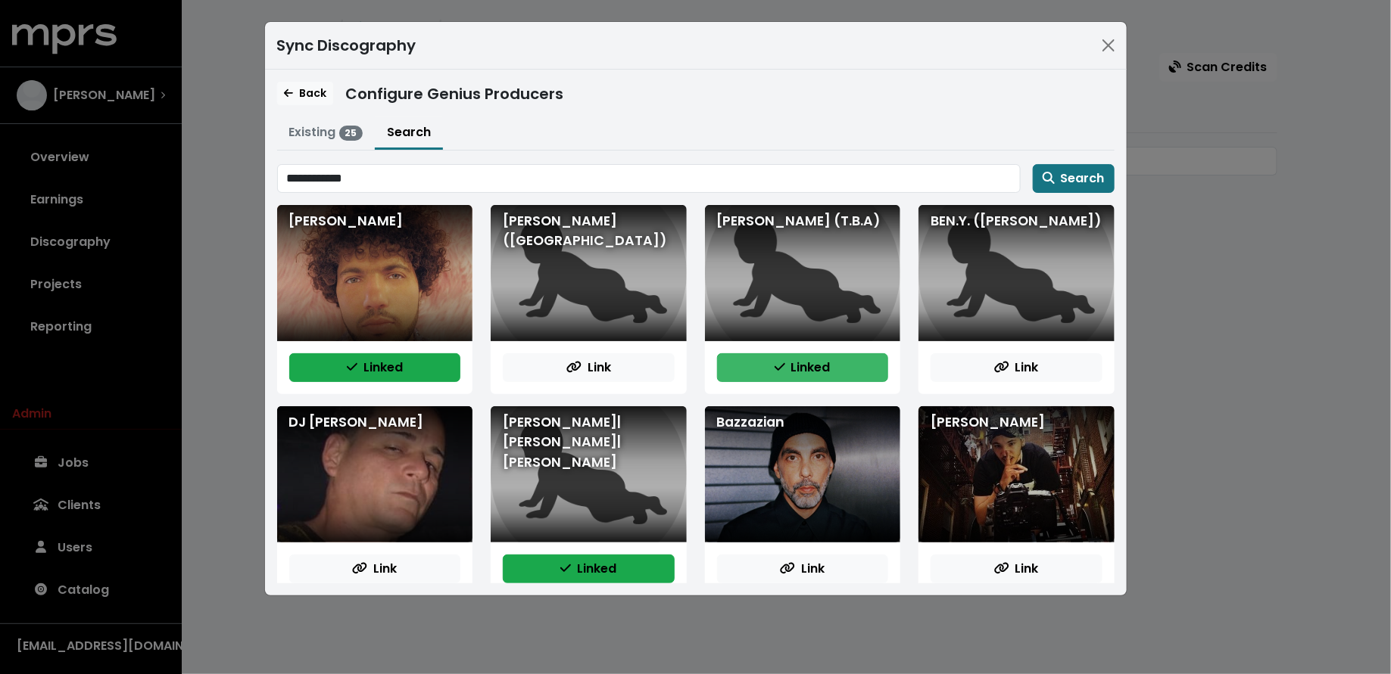
click at [746, 369] on button "Linked" at bounding box center [803, 368] width 172 height 29
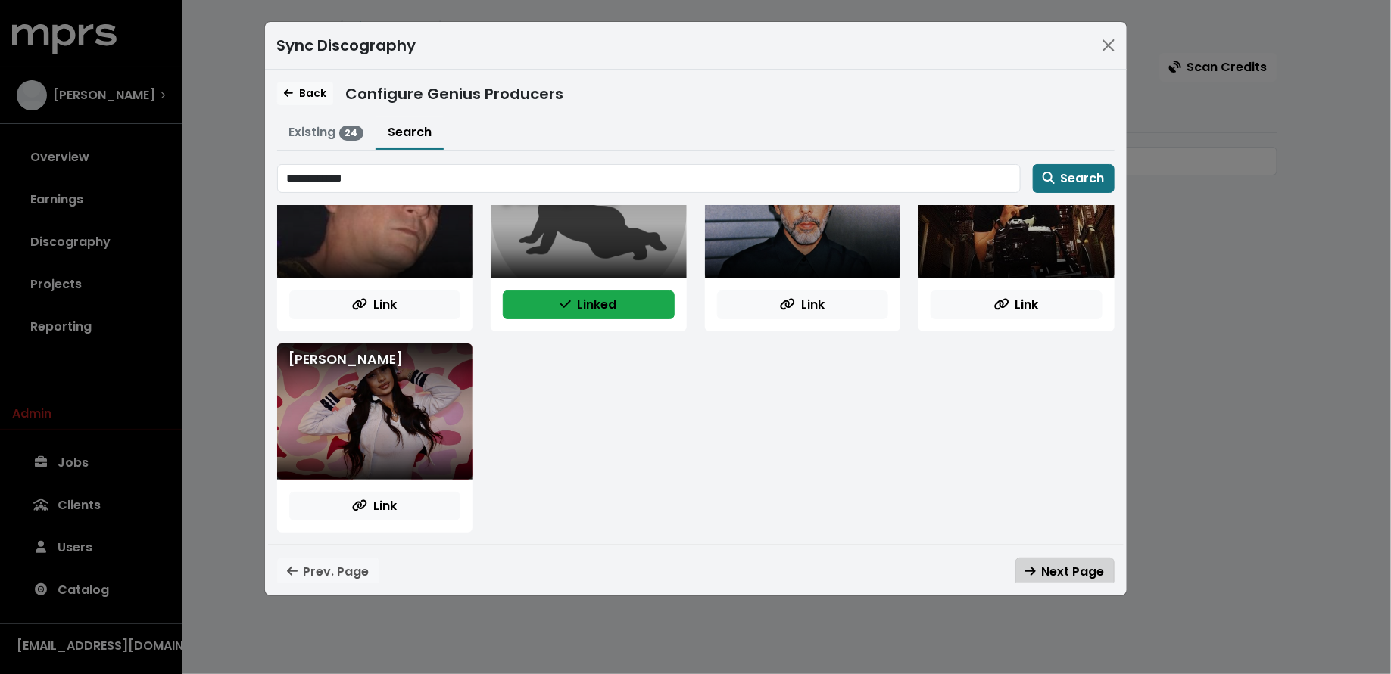
click at [1025, 565] on icon "button" at bounding box center [1030, 571] width 11 height 12
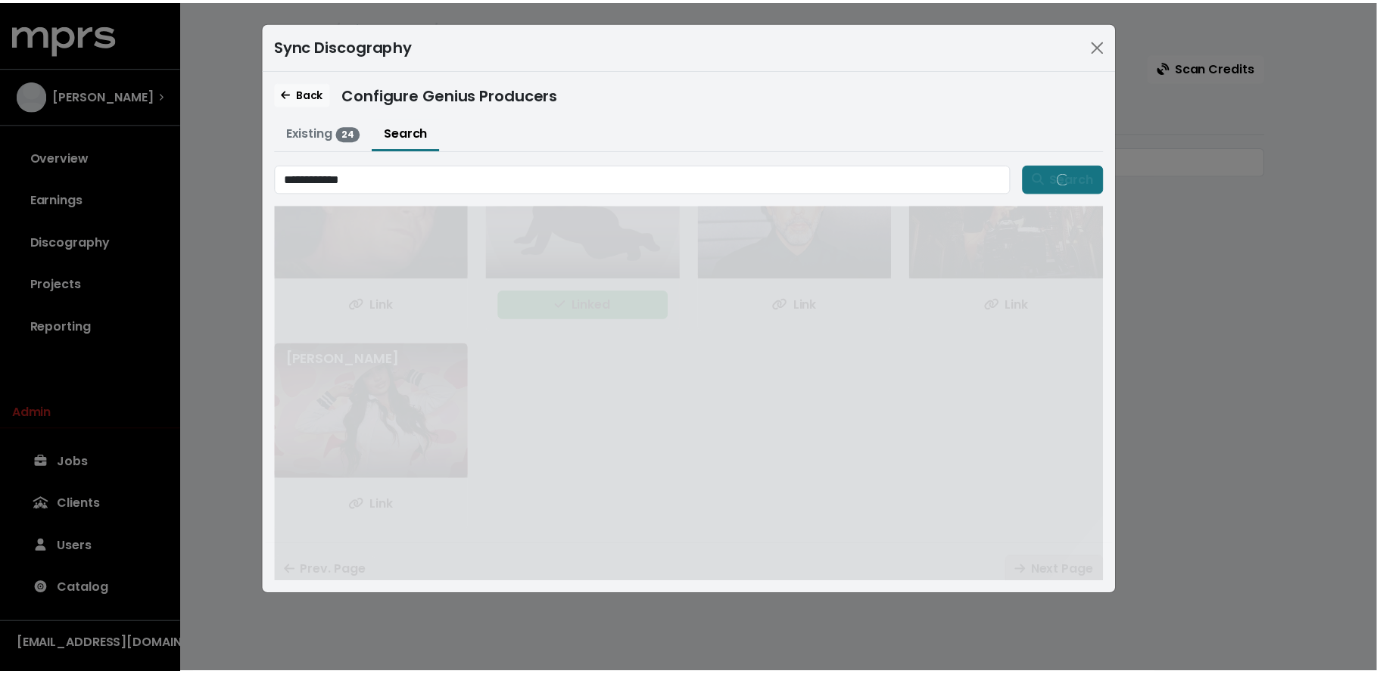
scroll to position [0, 0]
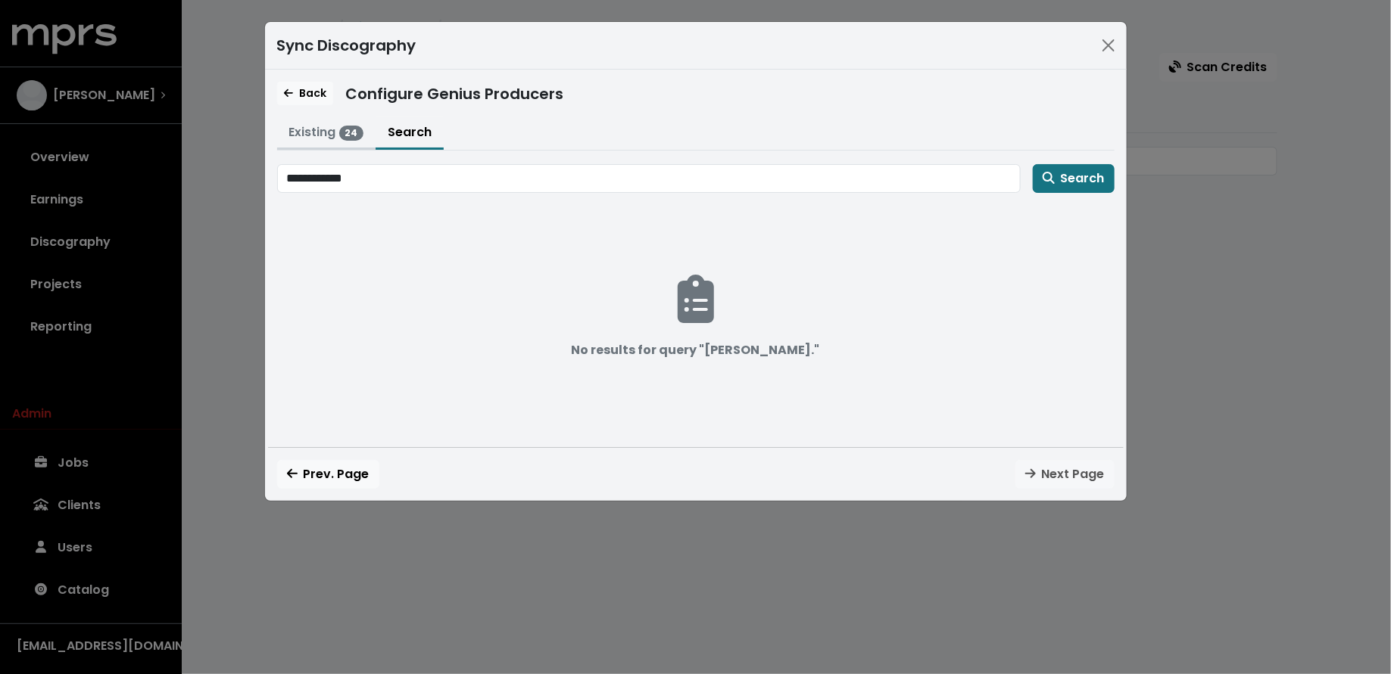
click at [319, 125] on button "Existing 24" at bounding box center [326, 133] width 99 height 33
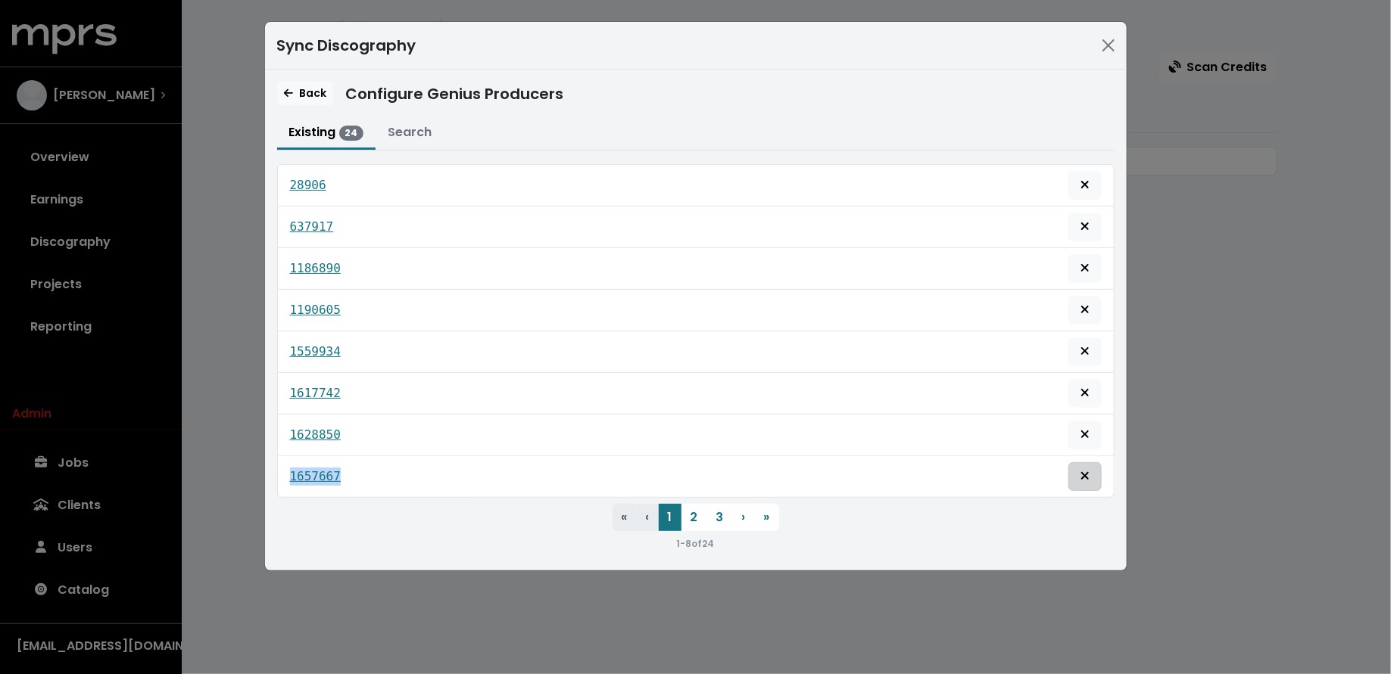
click at [1100, 468] on button "Remove this genius producer identification" at bounding box center [1084, 477] width 33 height 29
click at [1089, 470] on icon "Remove this genius producer identification" at bounding box center [1084, 476] width 9 height 12
click at [317, 431] on tt "1628850" at bounding box center [315, 435] width 51 height 14
click at [312, 225] on tt "637917" at bounding box center [312, 227] width 44 height 14
click at [315, 266] on tt "1186890" at bounding box center [315, 268] width 51 height 14
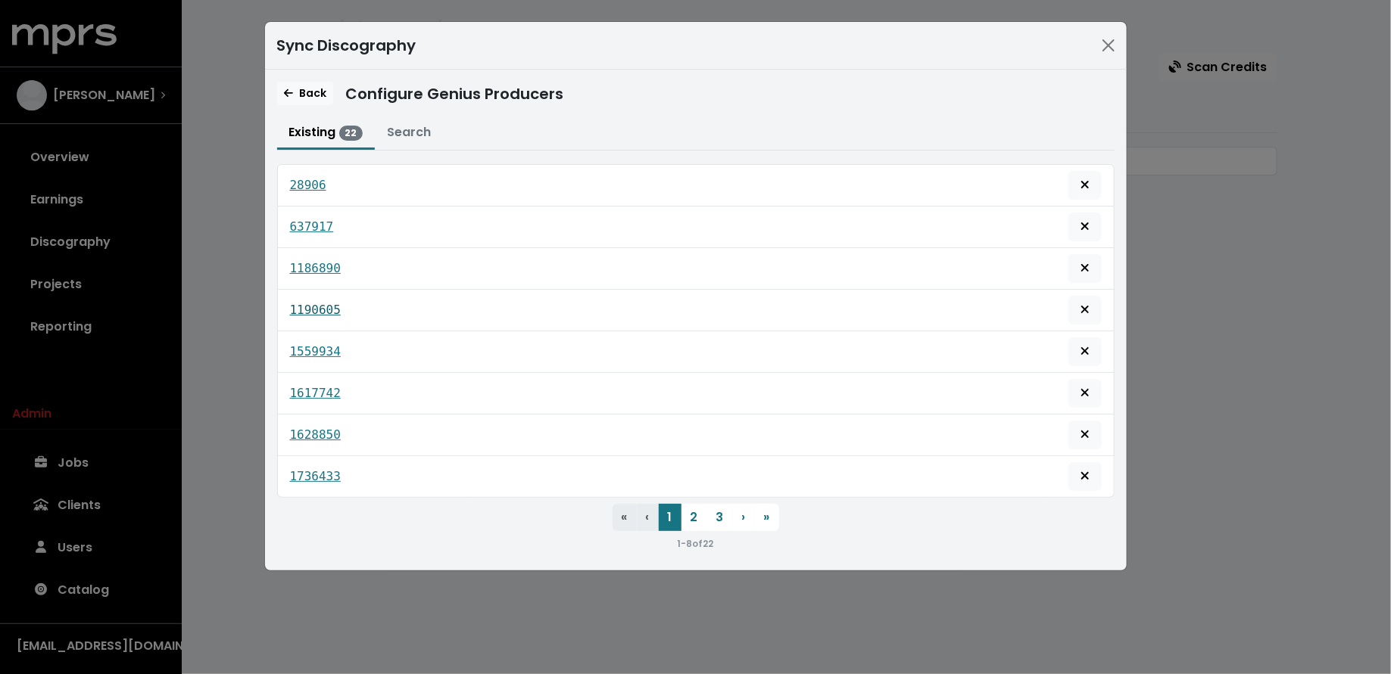
click at [316, 304] on tt "1190605" at bounding box center [315, 310] width 51 height 14
click at [316, 345] on tt "1559934" at bounding box center [315, 351] width 51 height 14
click at [314, 379] on div "1617742" at bounding box center [695, 393] width 811 height 29
click at [315, 389] on tt "1617742" at bounding box center [315, 393] width 51 height 14
click at [319, 428] on tt "1628850" at bounding box center [315, 435] width 51 height 14
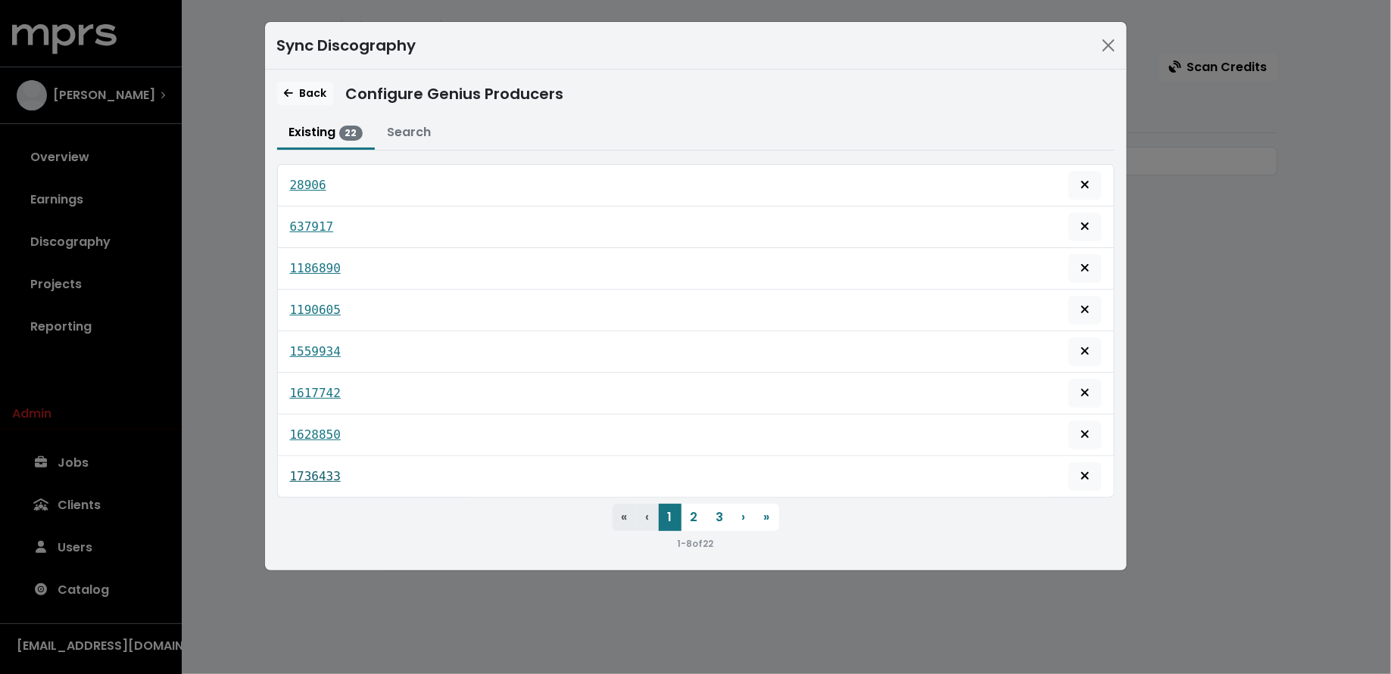
click at [325, 469] on tt "1736433" at bounding box center [315, 476] width 51 height 14
click at [702, 512] on button "2" at bounding box center [694, 517] width 26 height 27
click at [306, 178] on tt "1742464" at bounding box center [315, 185] width 51 height 14
click at [312, 221] on tt "2431242" at bounding box center [315, 227] width 51 height 14
click at [319, 271] on tt "2573637" at bounding box center [315, 268] width 51 height 14
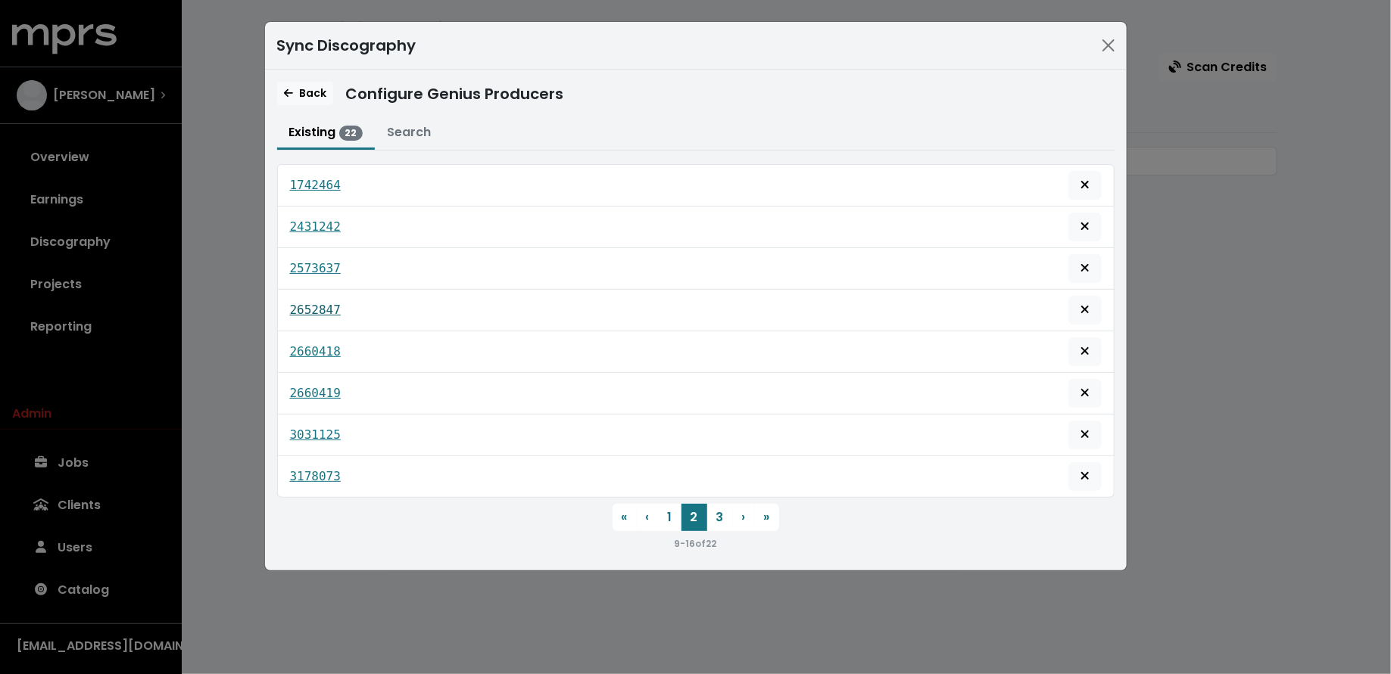
click at [321, 306] on tt "2652847" at bounding box center [315, 310] width 51 height 14
click at [322, 348] on tt "2660418" at bounding box center [315, 351] width 51 height 14
click at [327, 398] on div "2660419" at bounding box center [695, 393] width 811 height 29
click at [327, 394] on link "2660419" at bounding box center [315, 394] width 51 height 18
click at [324, 434] on link "3031125" at bounding box center [315, 435] width 51 height 18
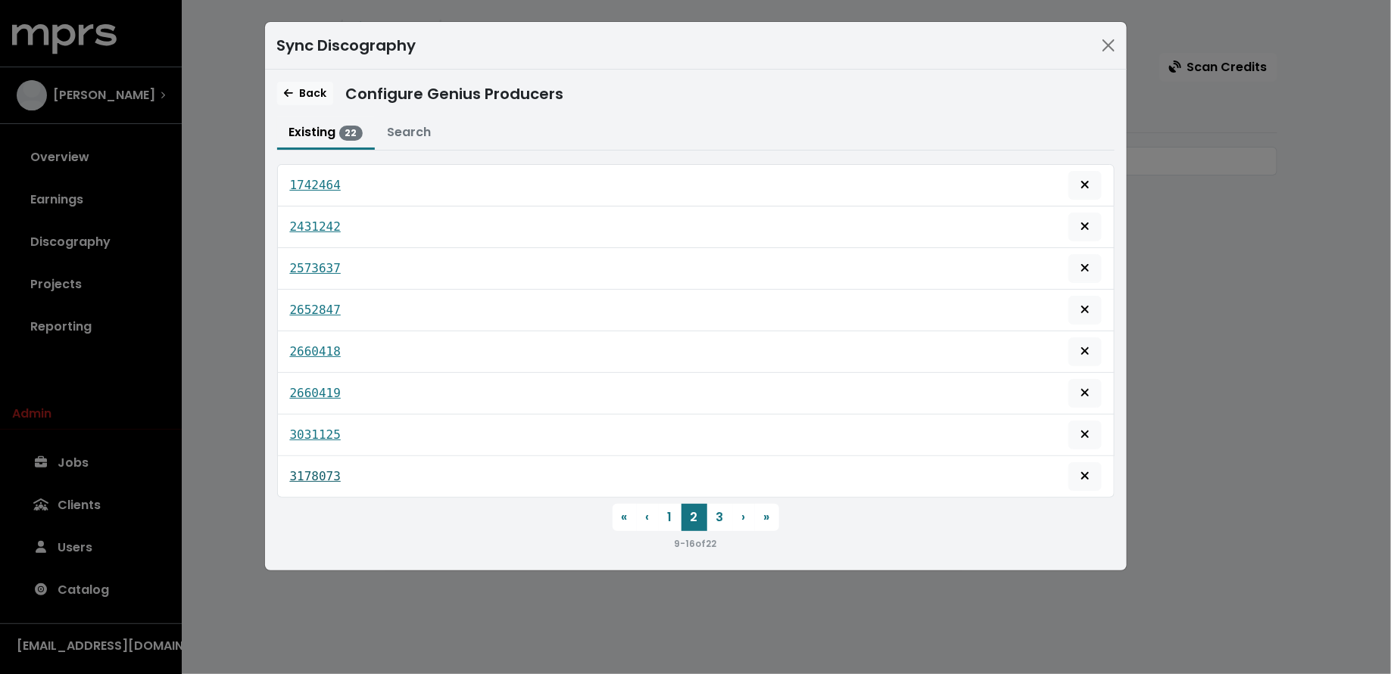
click at [325, 472] on tt "3178073" at bounding box center [315, 476] width 51 height 14
click at [717, 513] on button "3" at bounding box center [720, 517] width 26 height 27
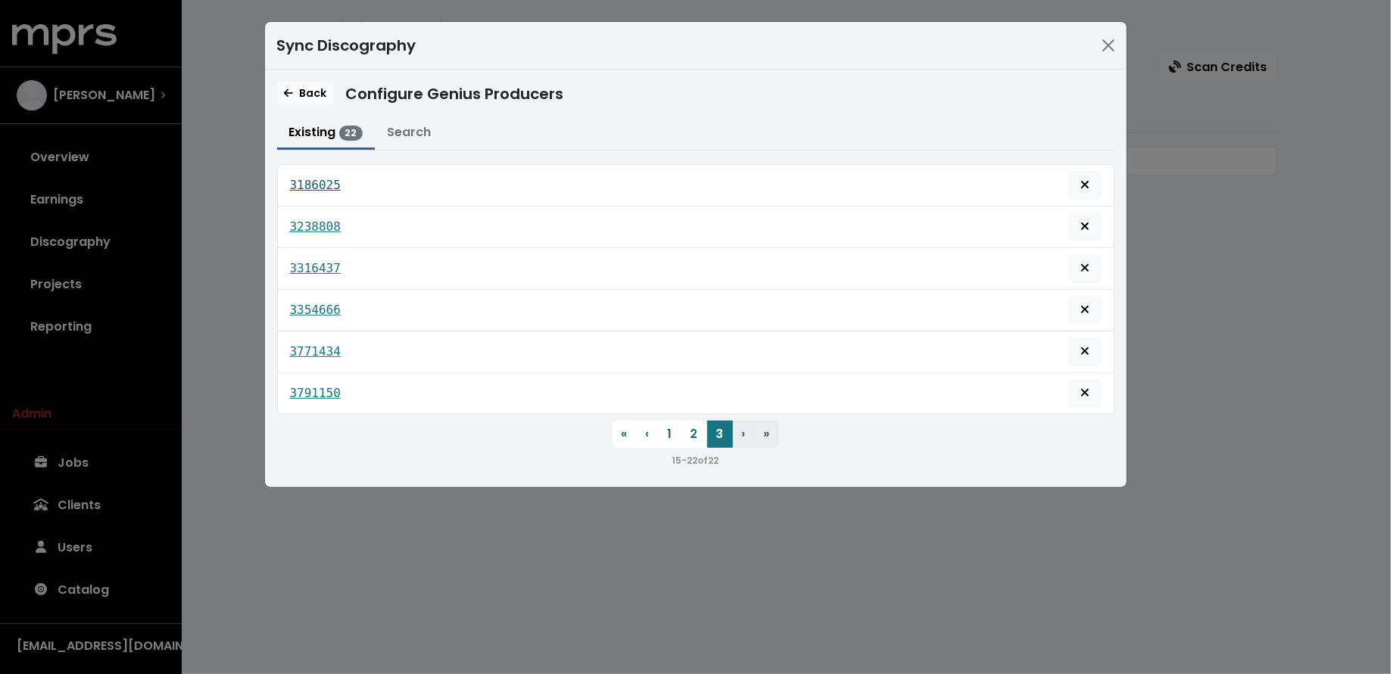
click at [314, 182] on tt "3186025" at bounding box center [315, 185] width 51 height 14
click at [325, 226] on tt "3238808" at bounding box center [315, 227] width 51 height 14
click at [323, 262] on tt "3316437" at bounding box center [315, 268] width 51 height 14
click at [325, 310] on tt "3354666" at bounding box center [315, 310] width 51 height 14
click at [332, 354] on link "3771434" at bounding box center [315, 352] width 51 height 18
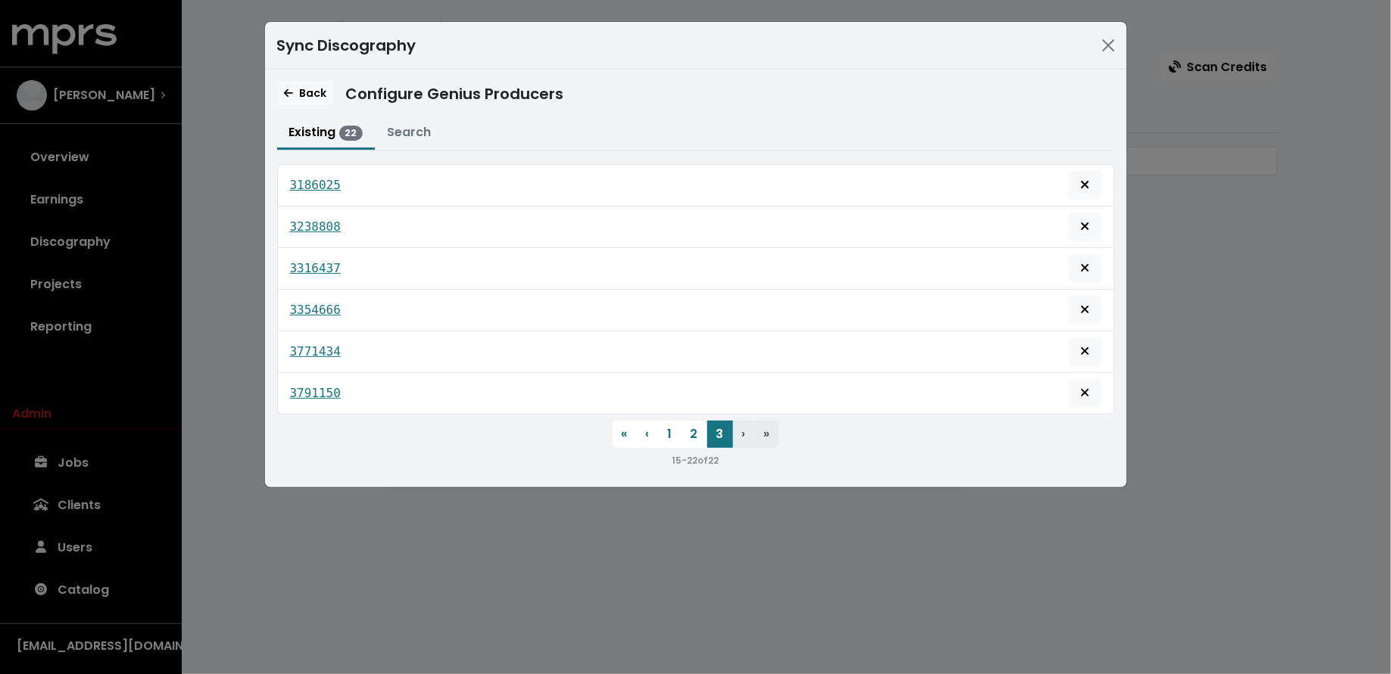
click at [330, 379] on div "3791150" at bounding box center [695, 393] width 811 height 29
click at [329, 386] on tt "3791150" at bounding box center [315, 393] width 51 height 14
click at [677, 430] on button "1" at bounding box center [670, 434] width 23 height 27
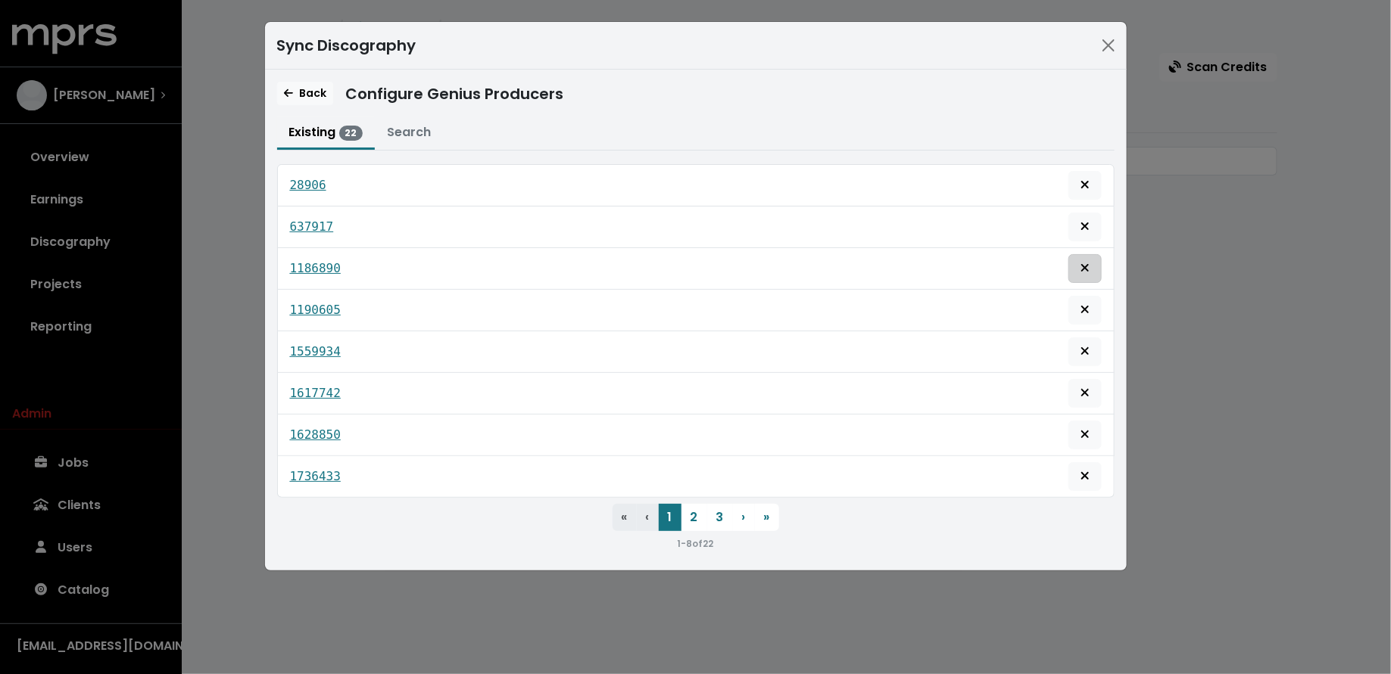
click at [1097, 266] on button "Remove this genius producer identification" at bounding box center [1084, 268] width 33 height 29
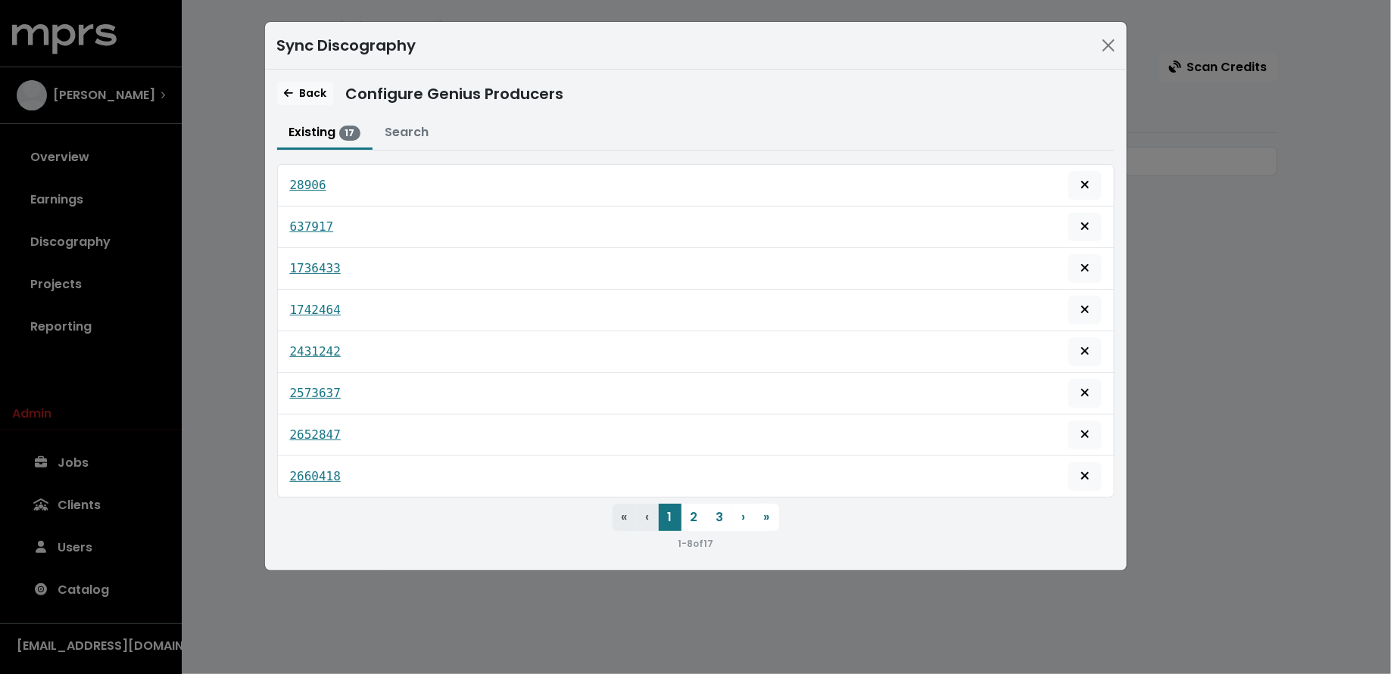
click at [1097, 266] on button "Remove this genius producer identification" at bounding box center [1084, 268] width 33 height 29
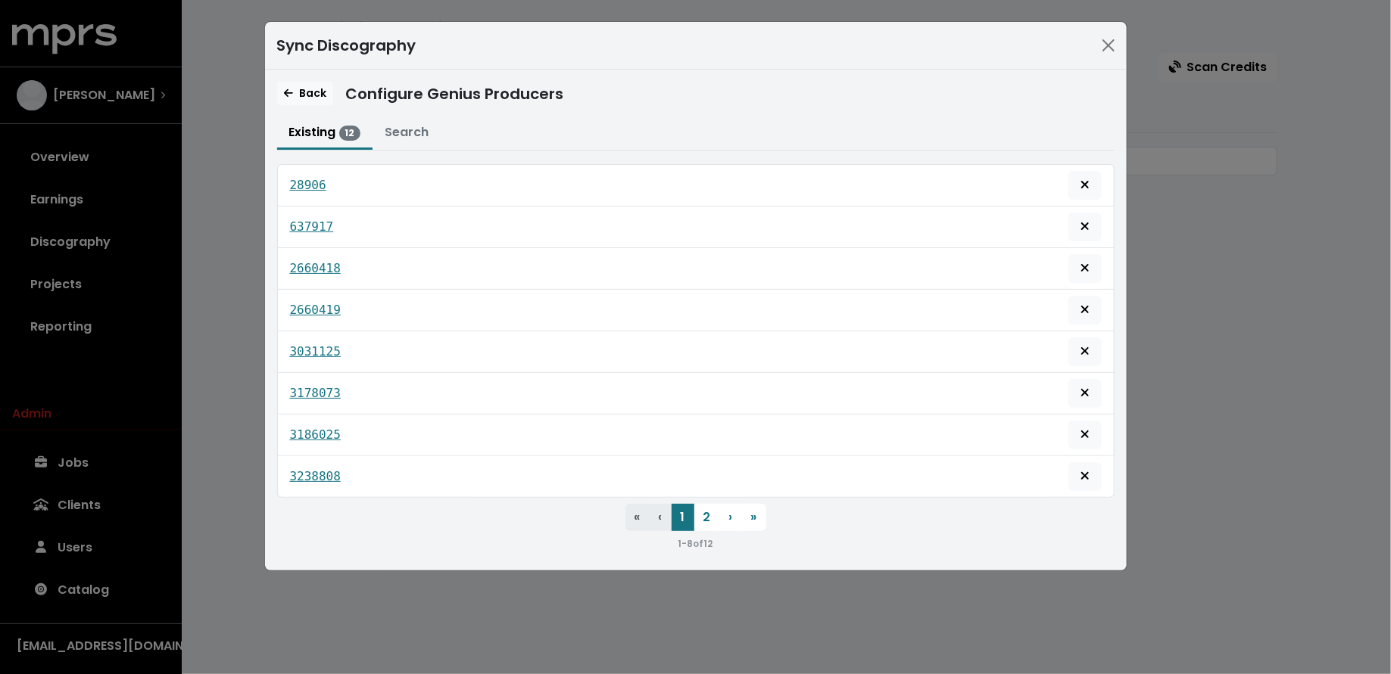
click at [1097, 266] on button "Remove this genius producer identification" at bounding box center [1084, 268] width 33 height 29
click at [1093, 268] on button "Remove this genius producer identification" at bounding box center [1084, 268] width 33 height 29
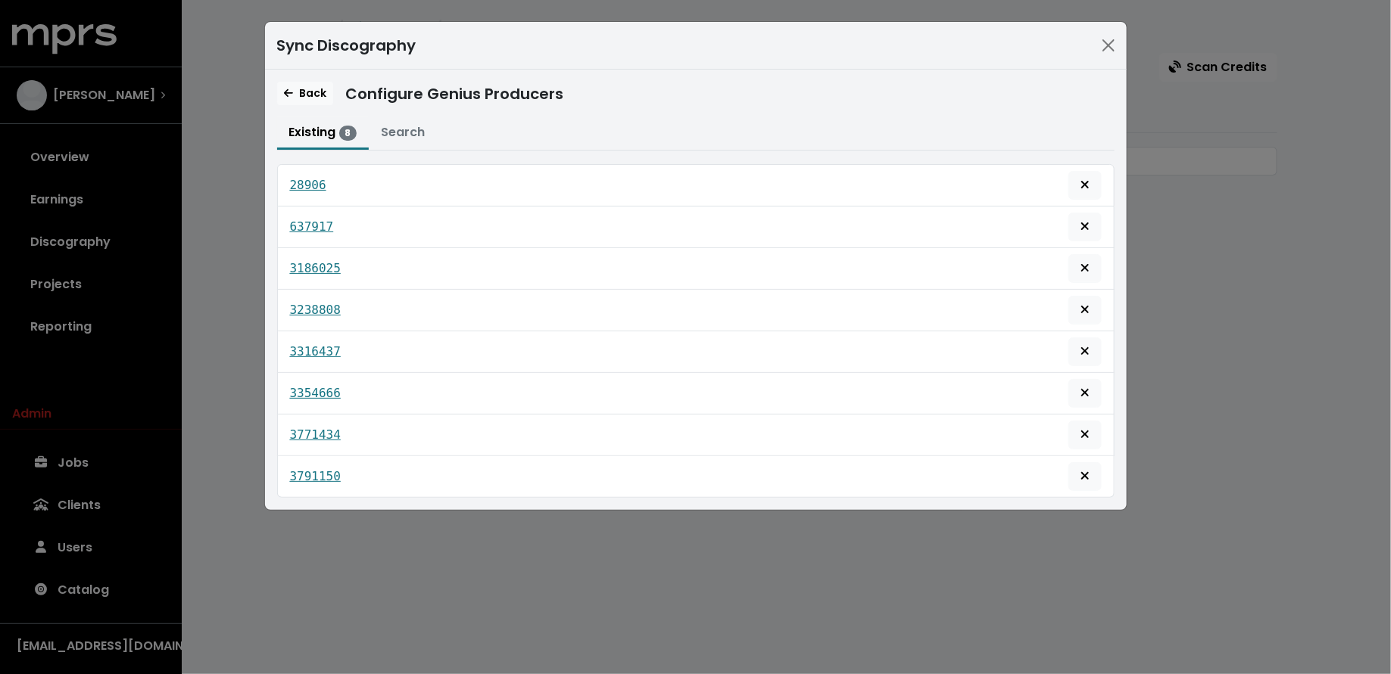
click at [1093, 268] on button "Remove this genius producer identification" at bounding box center [1084, 268] width 33 height 29
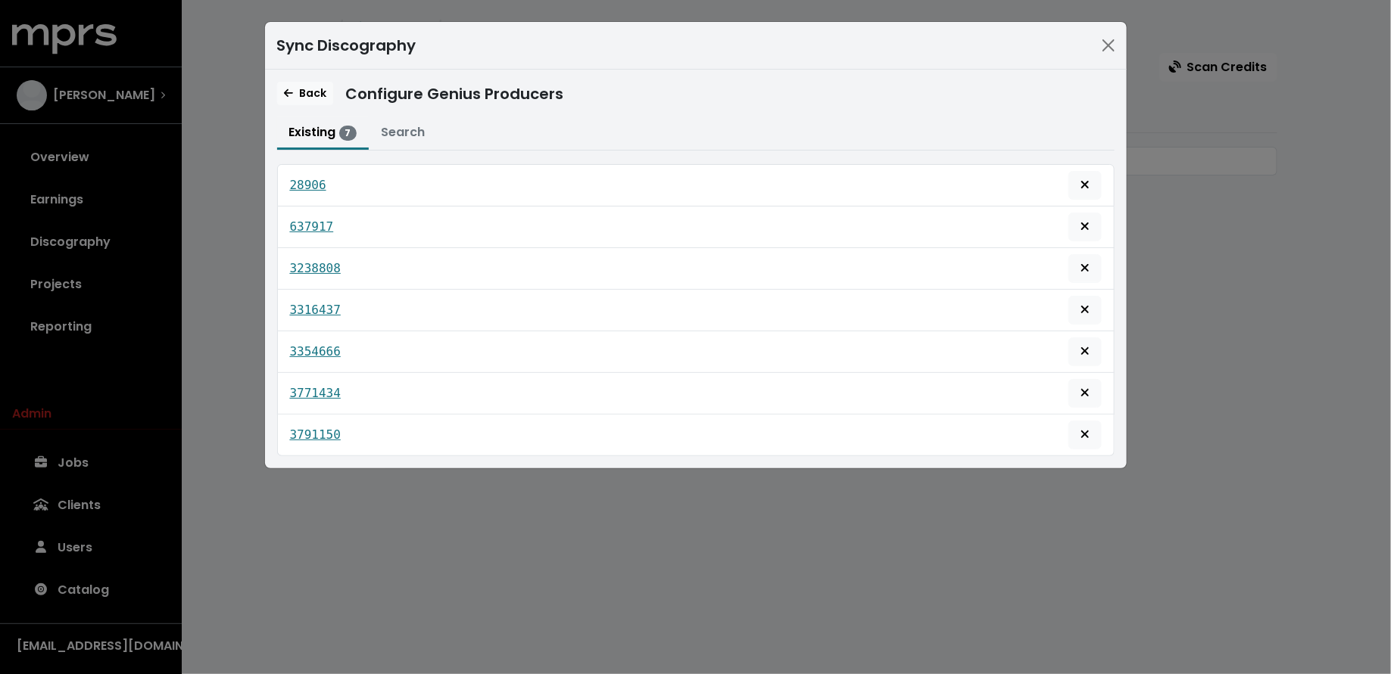
click at [1093, 268] on button "Remove this genius producer identification" at bounding box center [1084, 268] width 33 height 29
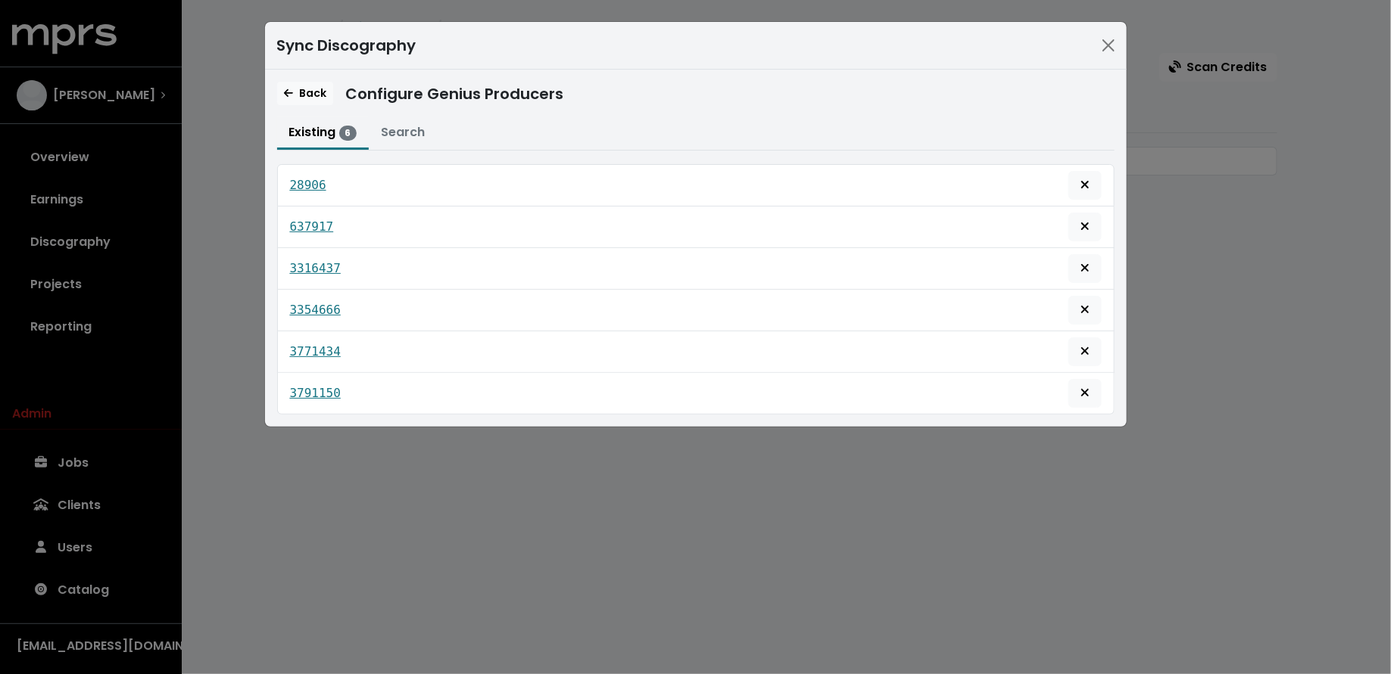
click at [1093, 268] on button "Remove this genius producer identification" at bounding box center [1084, 268] width 33 height 29
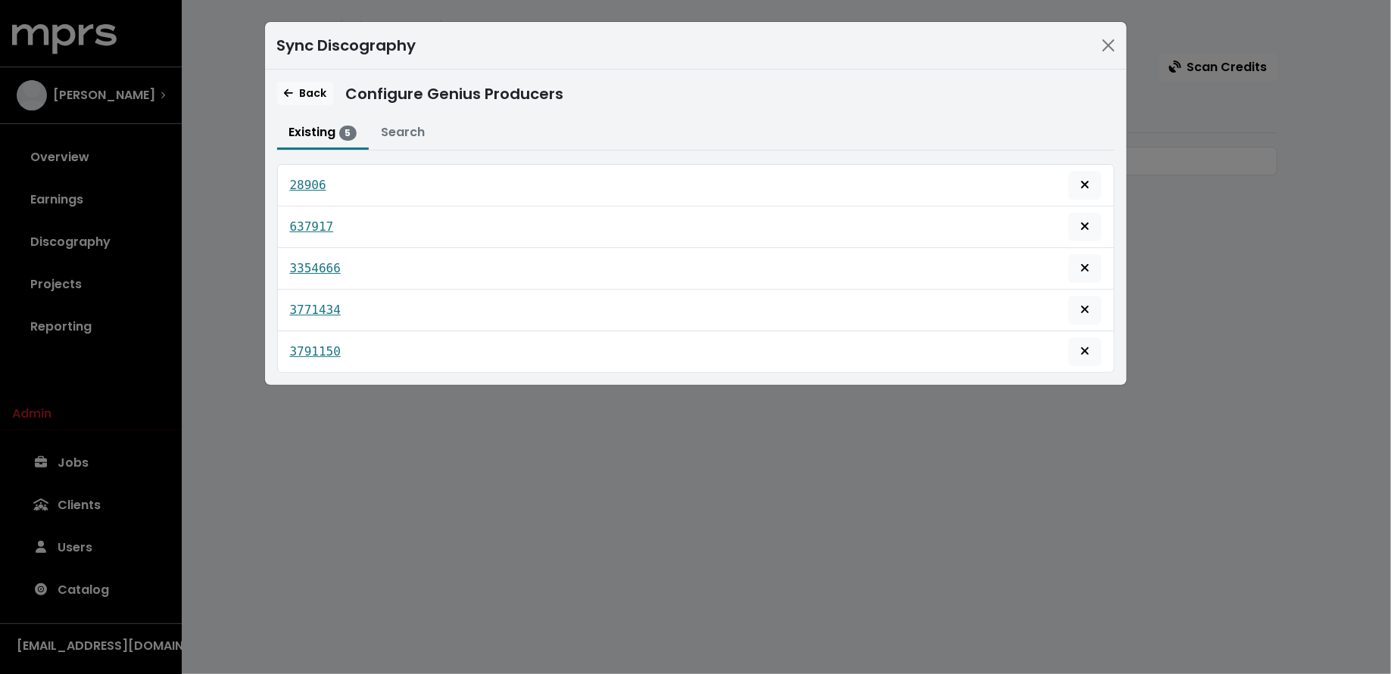
click at [1093, 268] on button "Remove this genius producer identification" at bounding box center [1084, 268] width 33 height 29
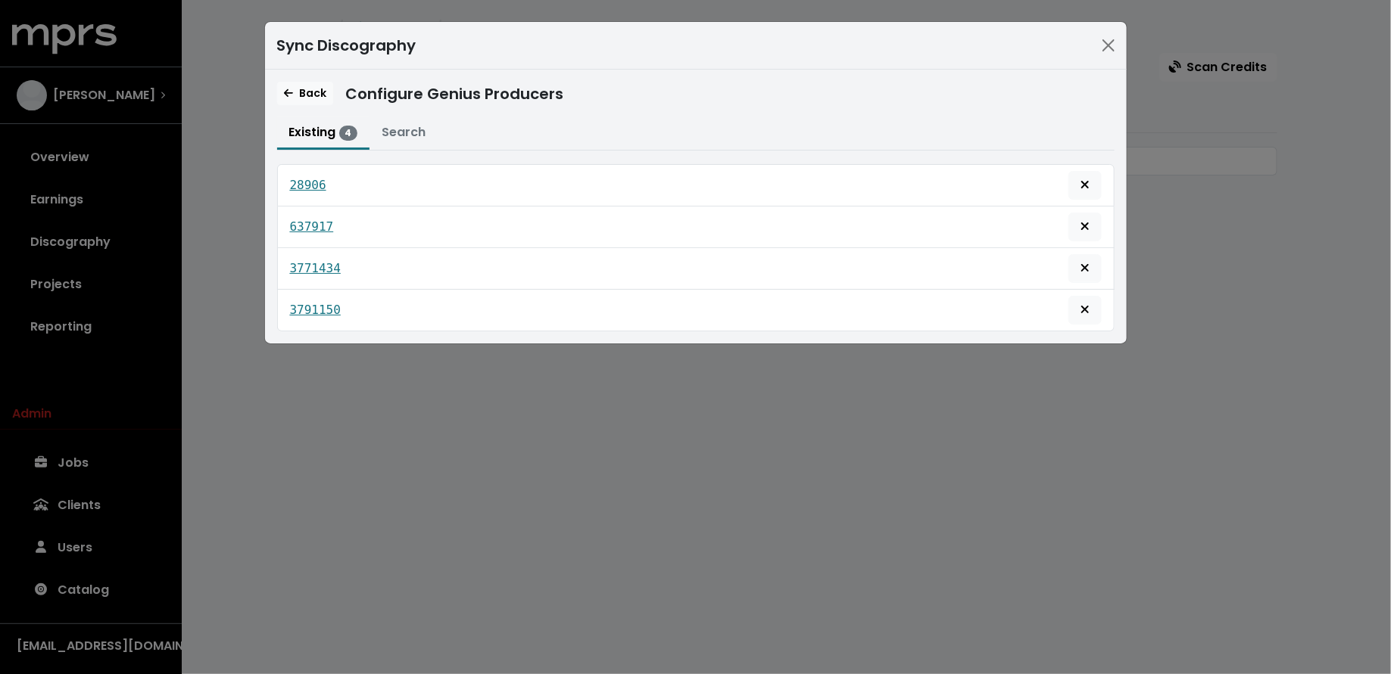
click at [1093, 268] on button "Remove this genius producer identification" at bounding box center [1084, 268] width 33 height 29
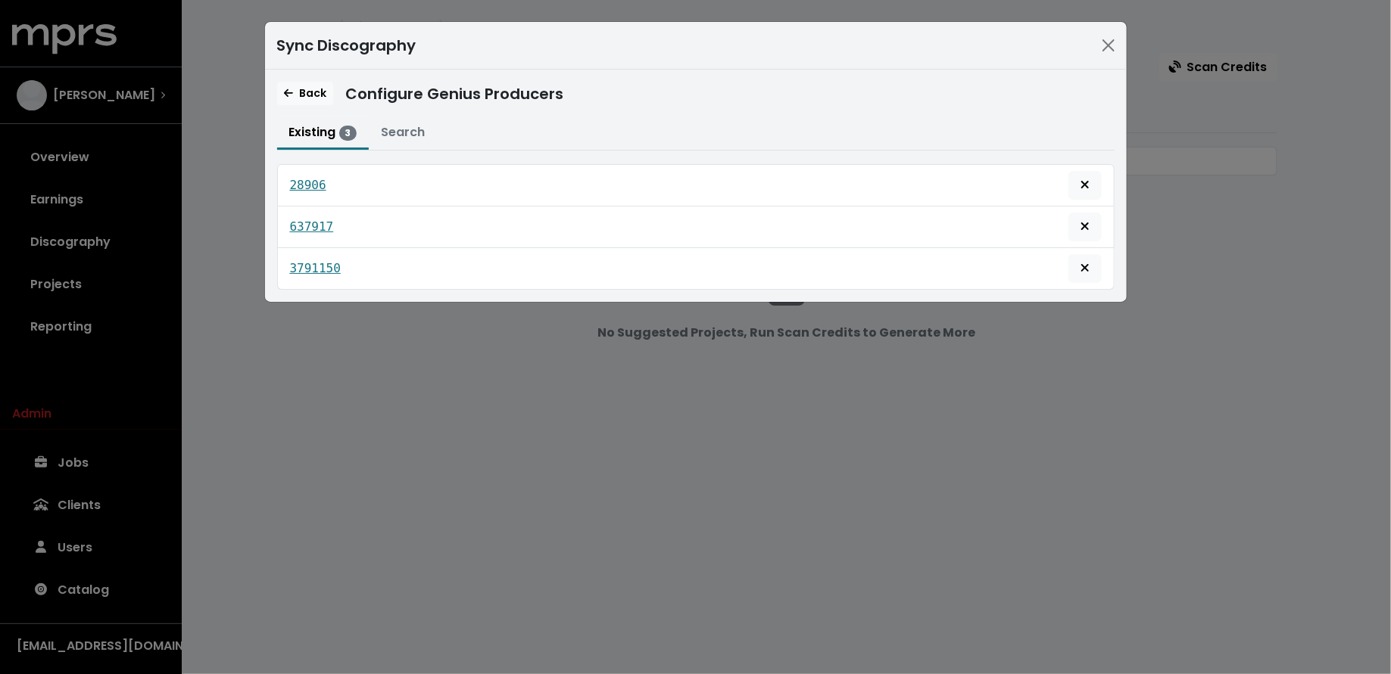
click at [1093, 268] on button "Remove this genius producer identification" at bounding box center [1084, 268] width 33 height 29
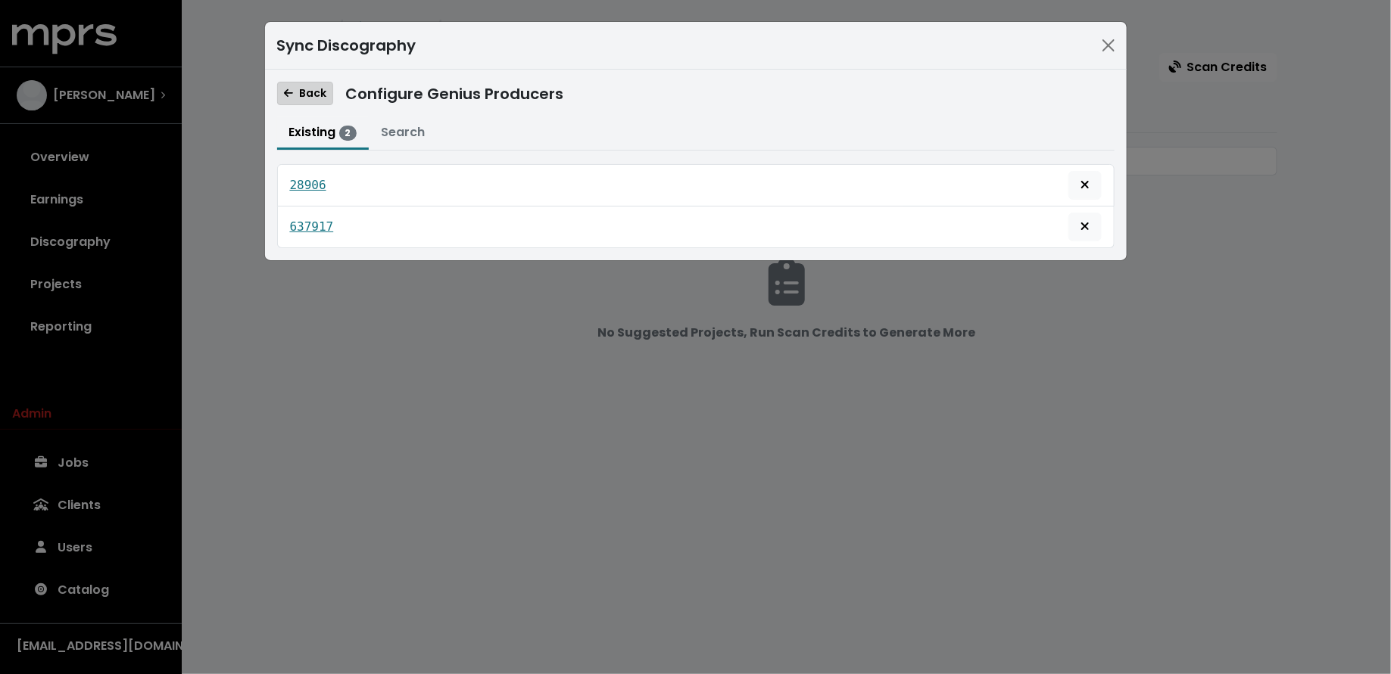
click at [302, 86] on span "Back" at bounding box center [305, 93] width 42 height 15
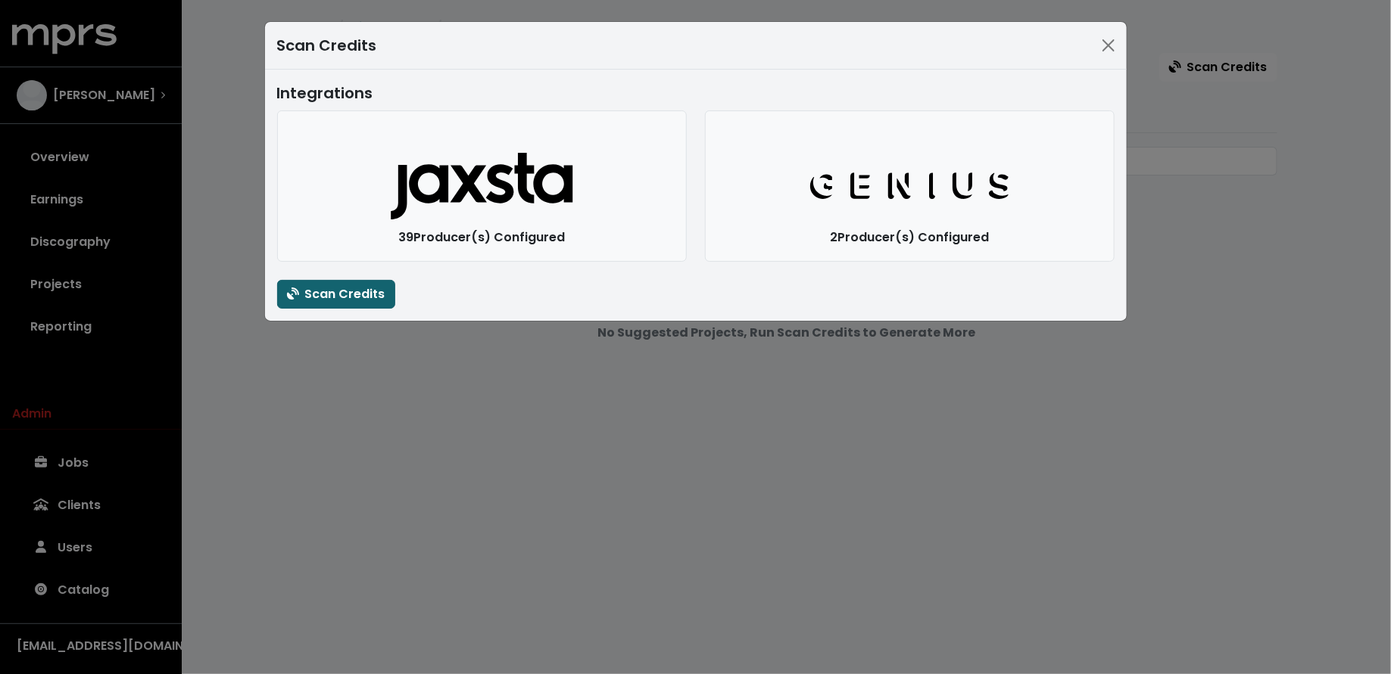
click at [339, 301] on span "Scan Credits" at bounding box center [336, 293] width 98 height 17
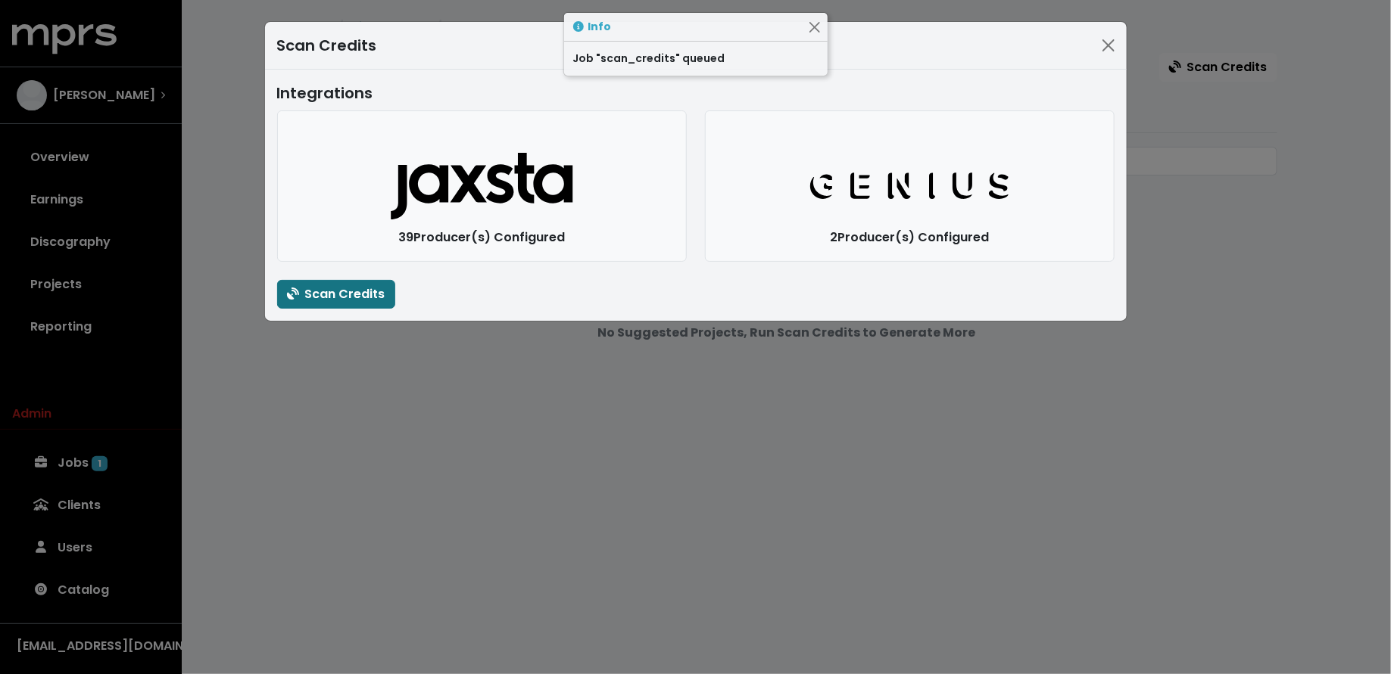
click at [335, 477] on div "Scan Credits Integrations Jaxsta Logo 39 Producer(s) Configured Genius Logo 2 P…" at bounding box center [695, 337] width 1391 height 674
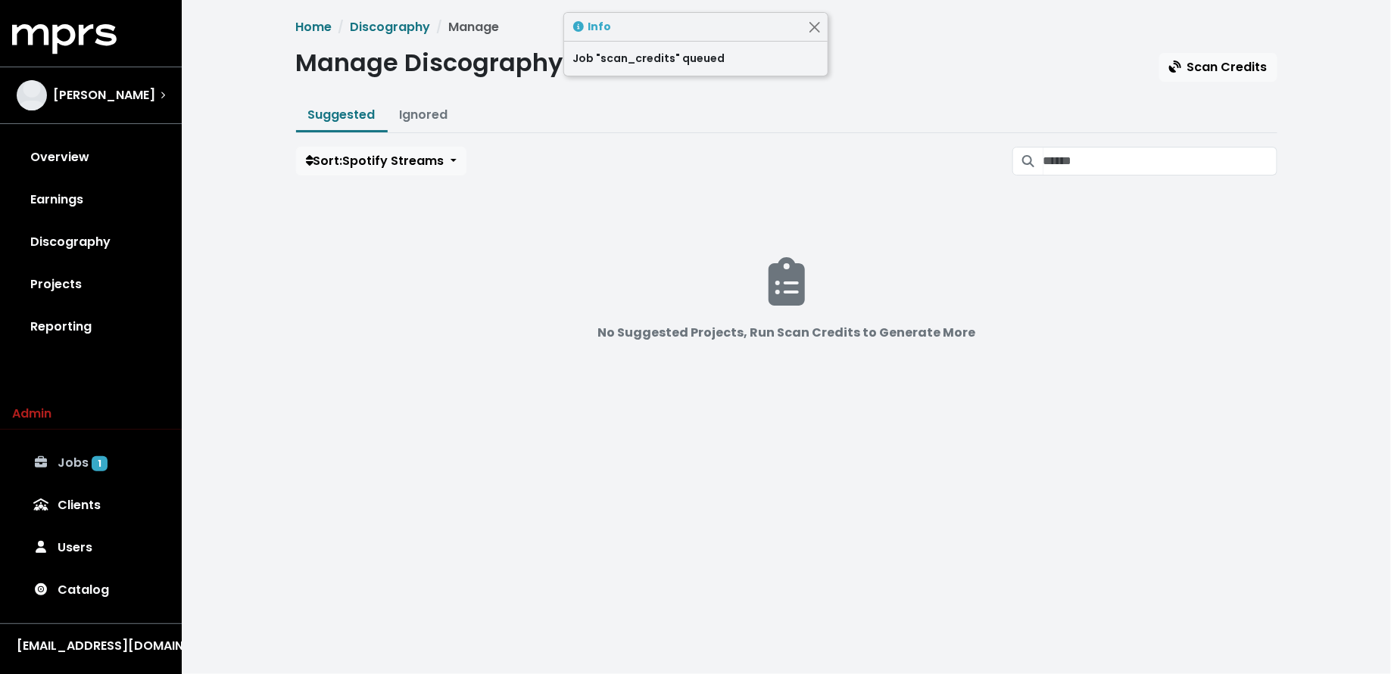
click at [92, 443] on link "Jobs 1" at bounding box center [90, 463] width 157 height 42
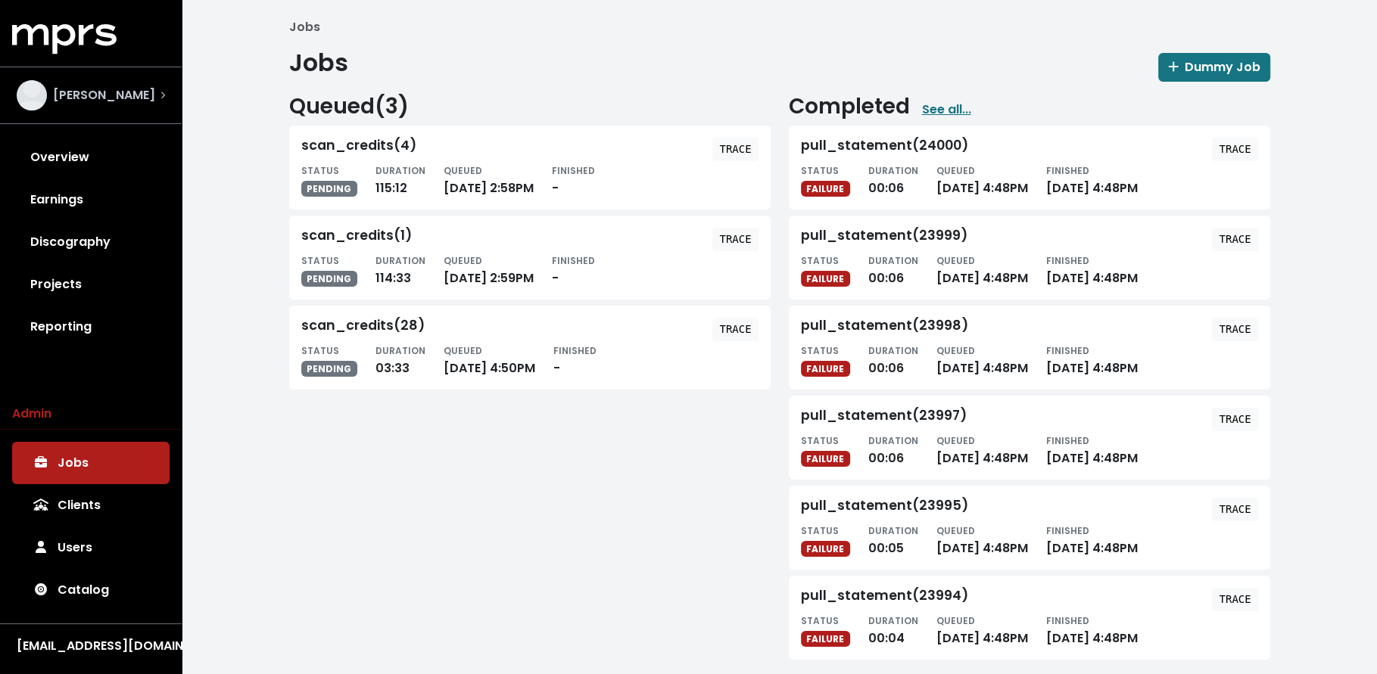
click at [139, 98] on div "Benny Blanco" at bounding box center [91, 95] width 148 height 30
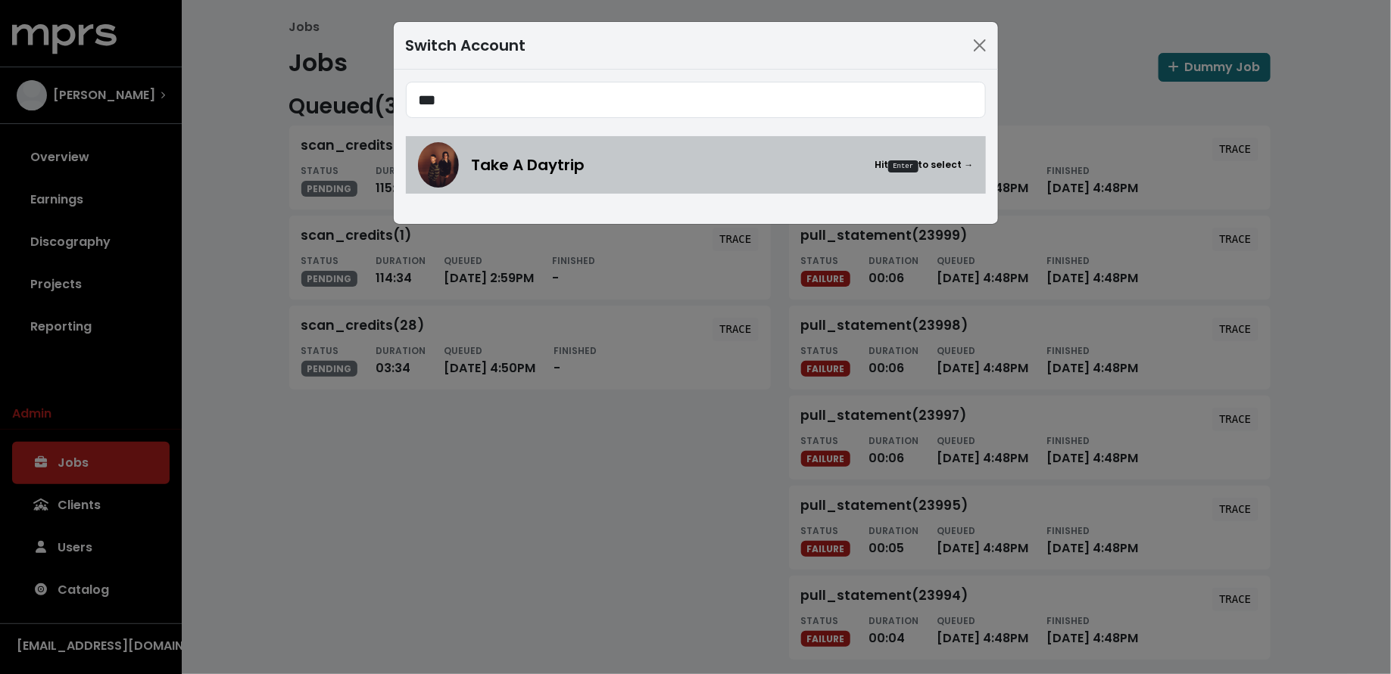
type input "***"
click at [443, 166] on img at bounding box center [438, 164] width 41 height 45
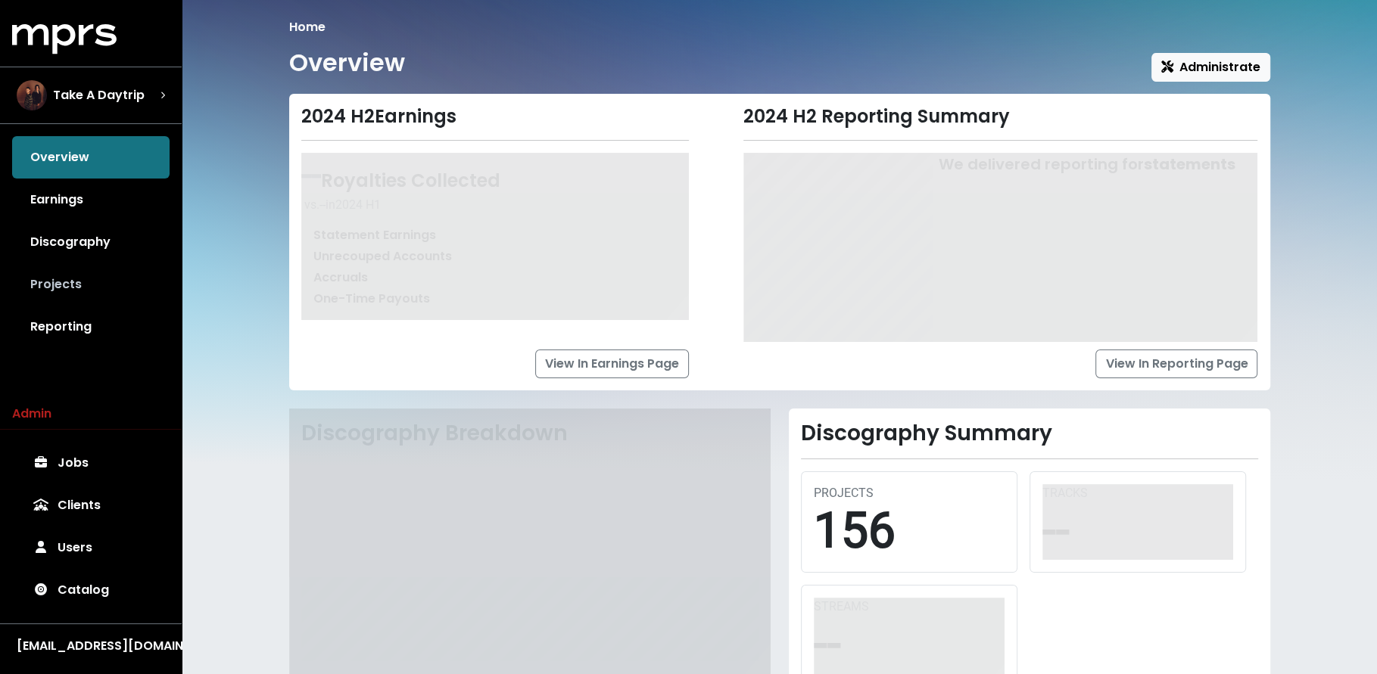
click at [114, 293] on link "Projects" at bounding box center [90, 284] width 157 height 42
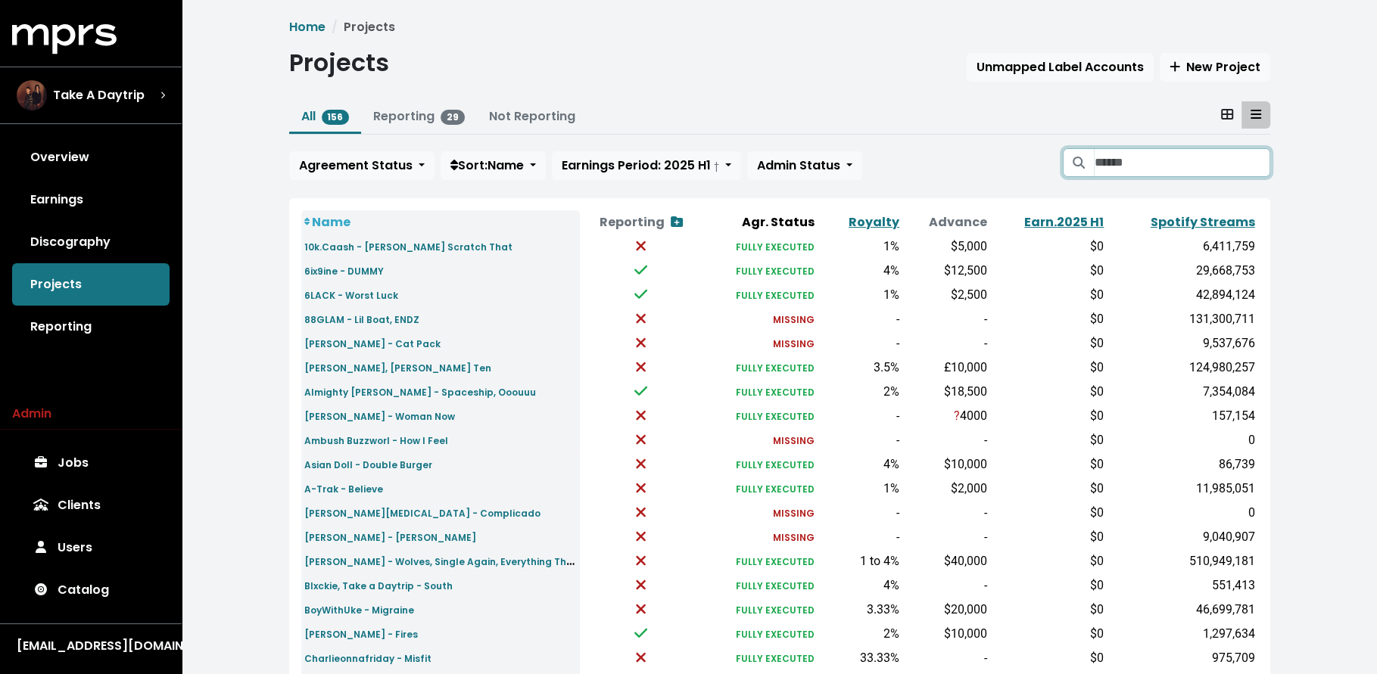
click at [1136, 168] on input "Search projects" at bounding box center [1182, 162] width 176 height 29
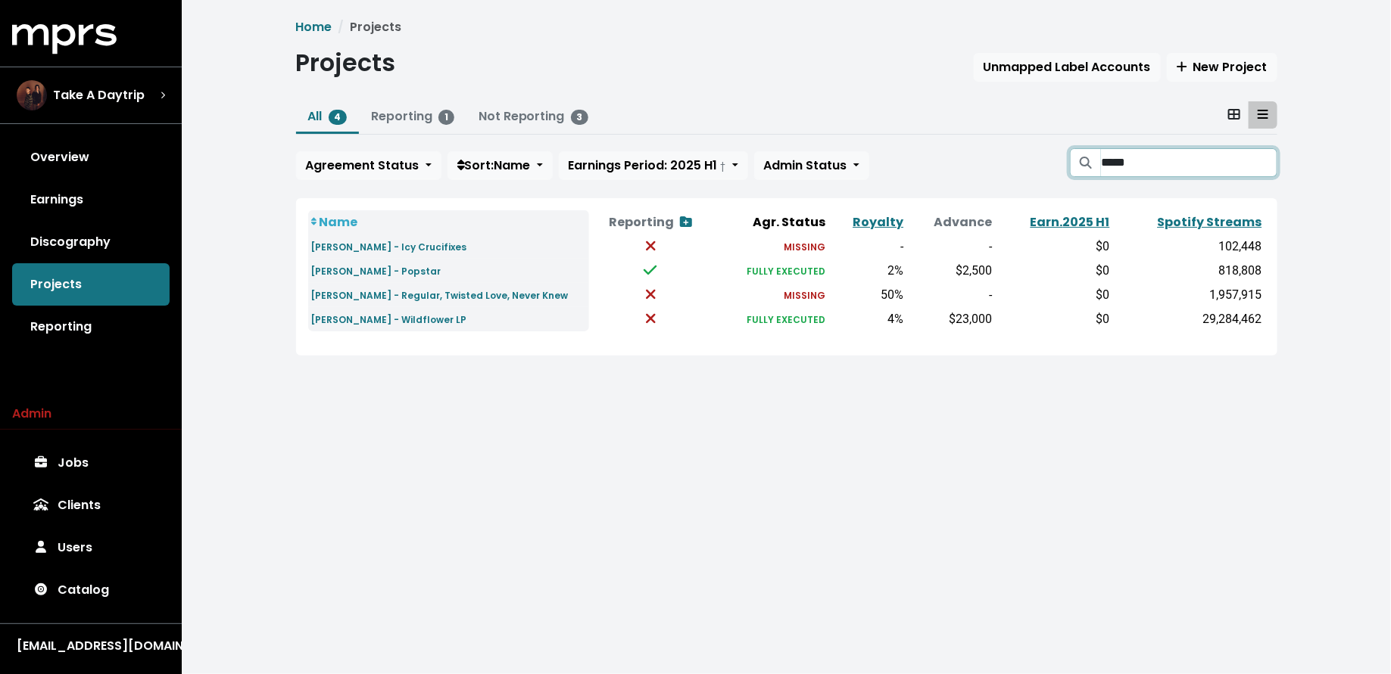
type input "*****"
click at [391, 317] on small "Nessly - Wildflower LP" at bounding box center [389, 319] width 156 height 13
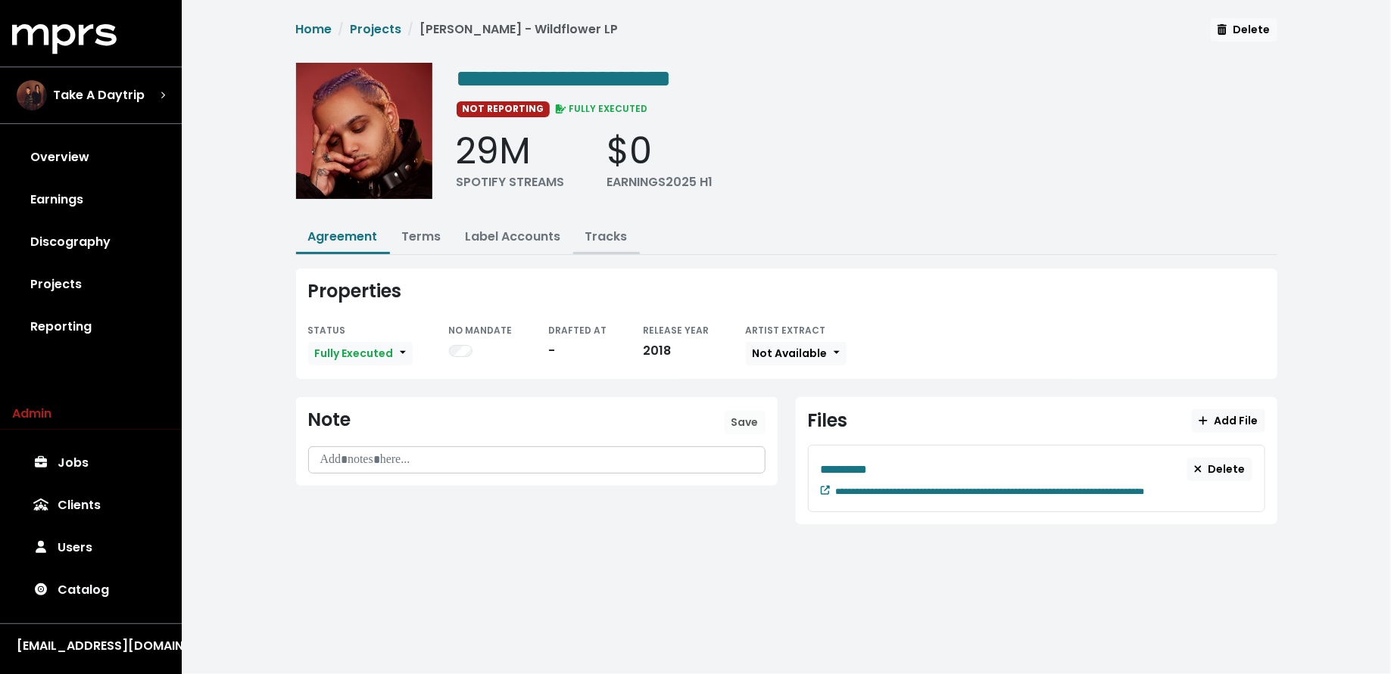
click at [587, 232] on link "Tracks" at bounding box center [606, 236] width 42 height 17
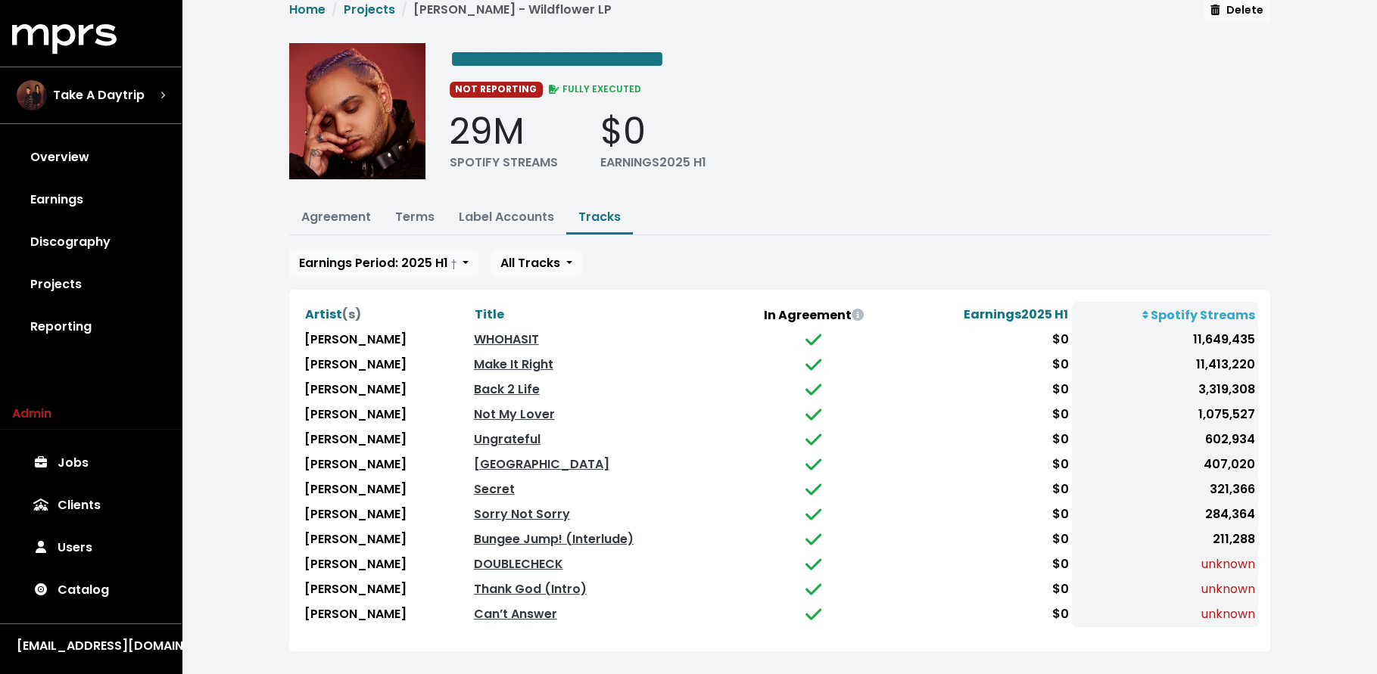
scroll to position [23, 0]
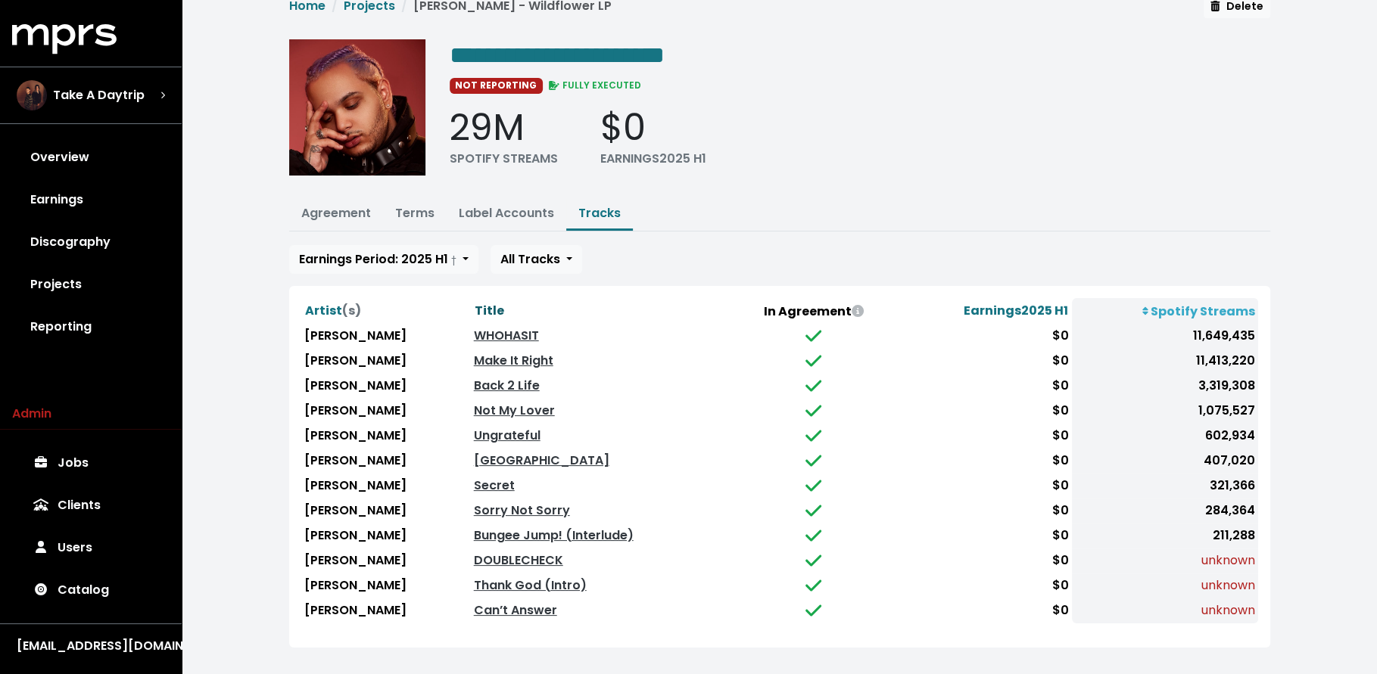
click at [475, 302] on span "Title" at bounding box center [490, 310] width 30 height 17
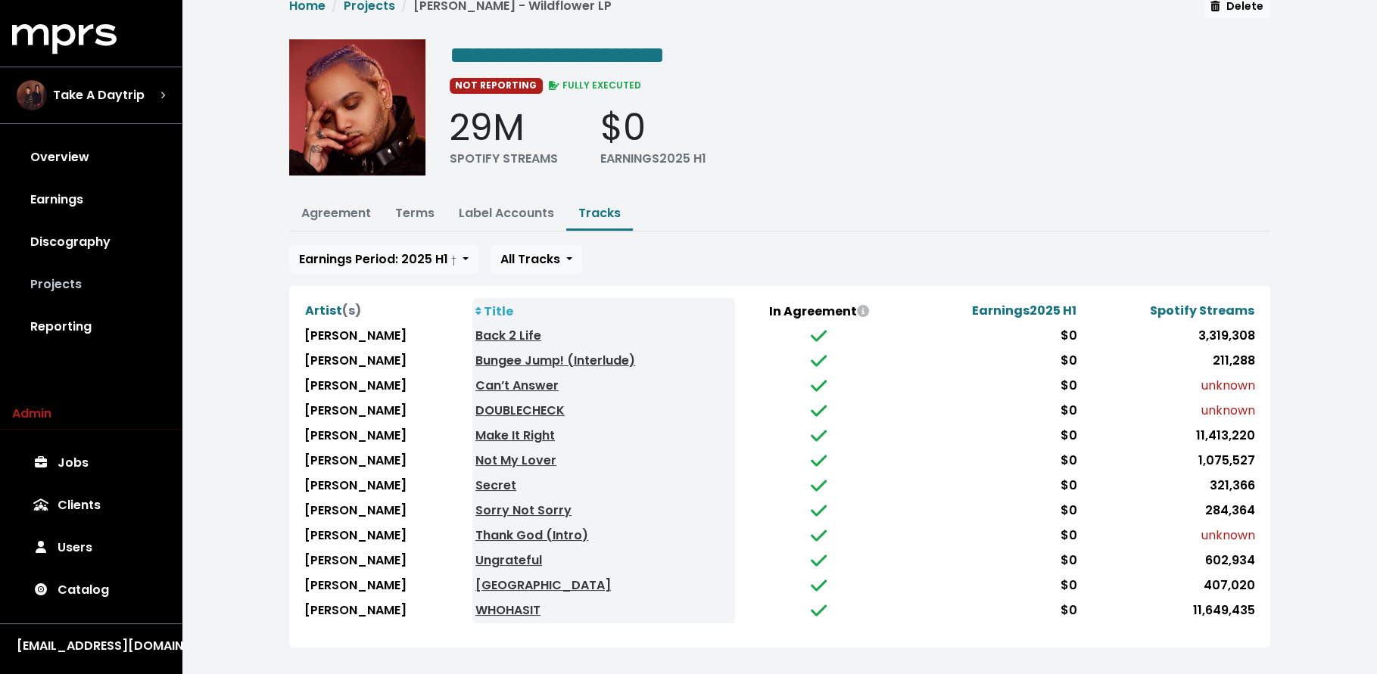
click at [79, 282] on link "Projects" at bounding box center [90, 284] width 157 height 42
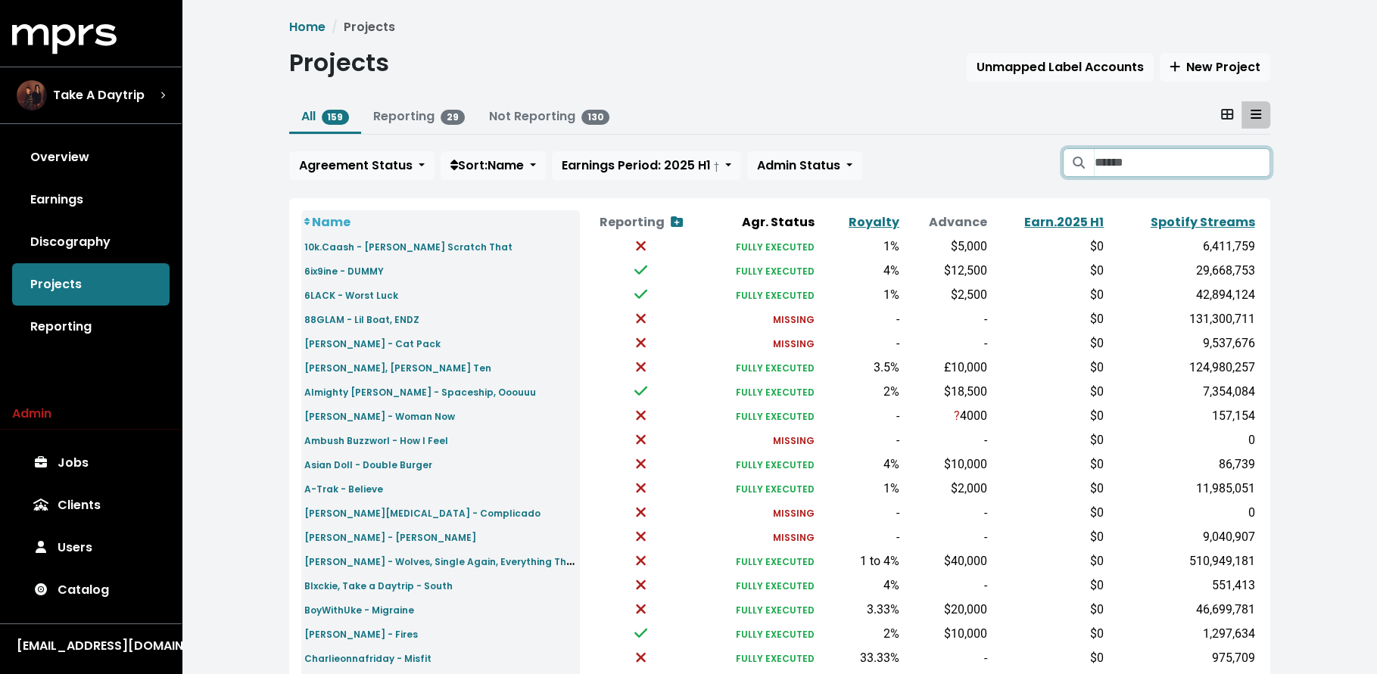
click at [1119, 155] on input "Search projects" at bounding box center [1182, 162] width 176 height 29
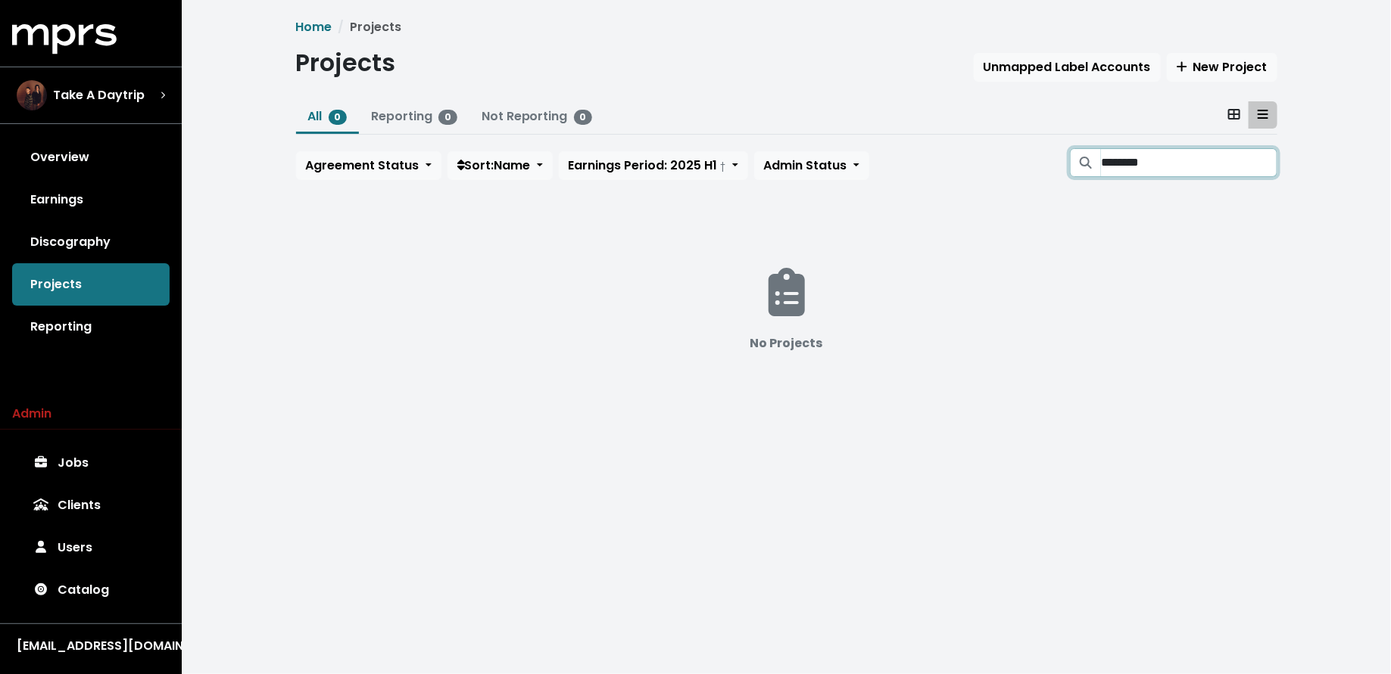
type input "********"
click at [94, 101] on span "Take A Daytrip" at bounding box center [99, 95] width 92 height 18
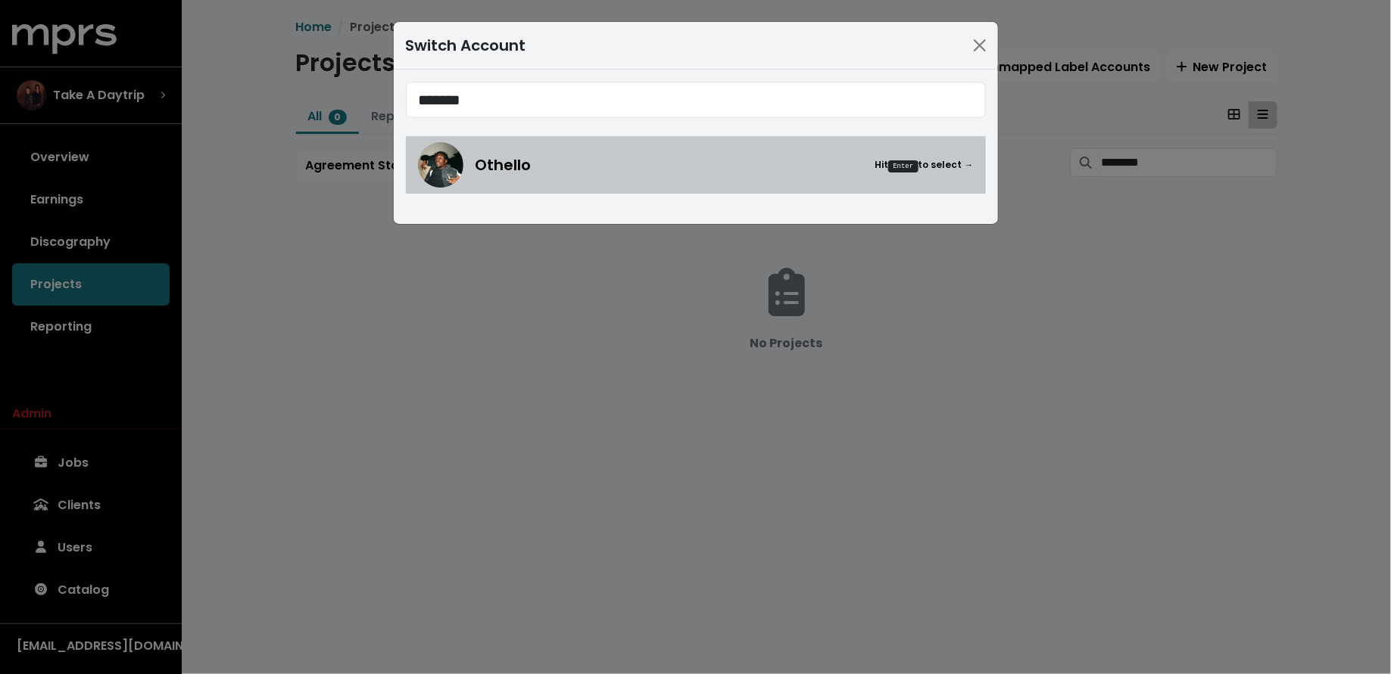
type input "*******"
click at [551, 183] on div "Othello Hit Enter to select →" at bounding box center [696, 164] width 556 height 45
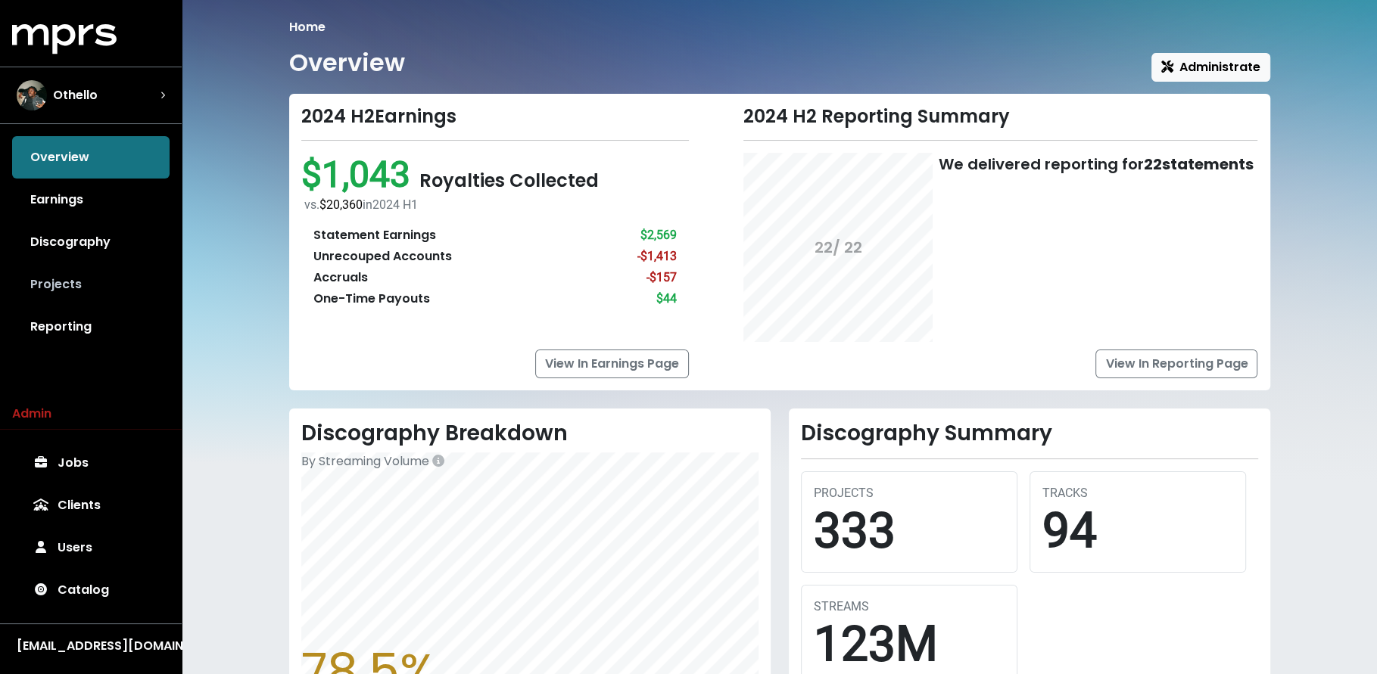
click at [108, 288] on link "Projects" at bounding box center [90, 284] width 157 height 42
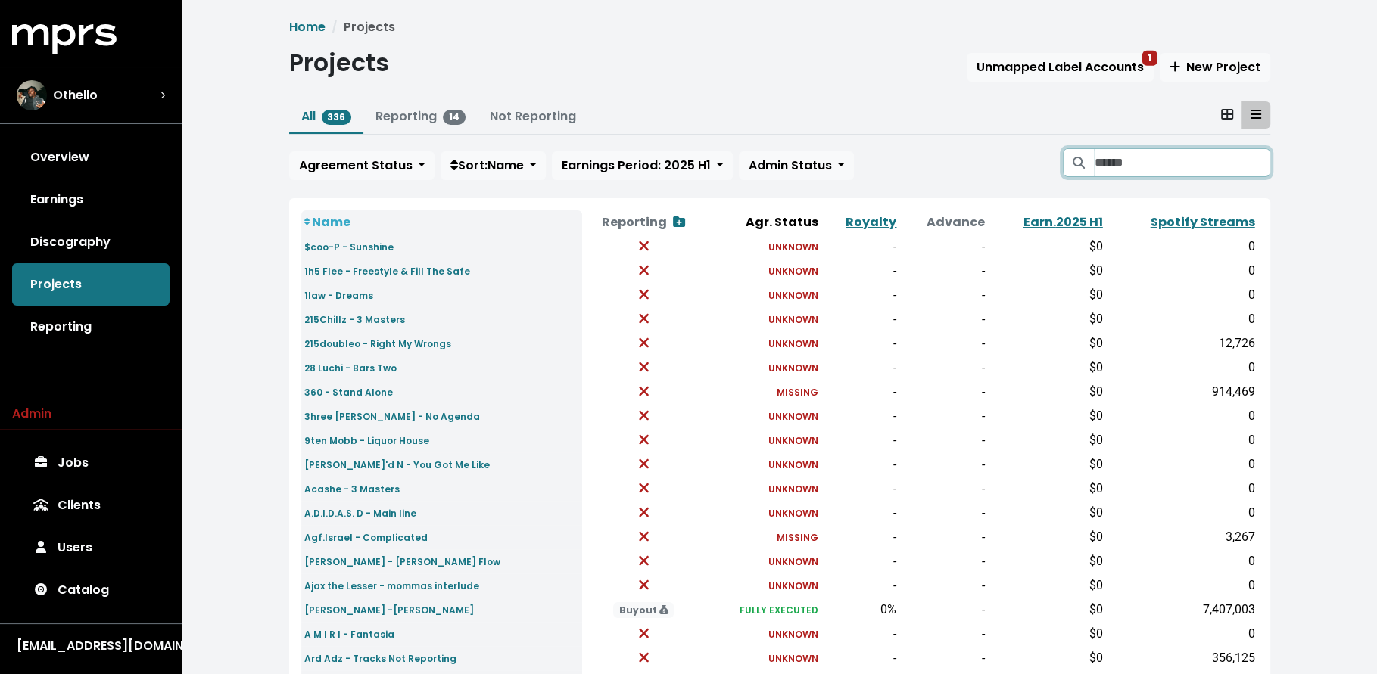
click at [1123, 151] on input "Search projects" at bounding box center [1182, 162] width 176 height 29
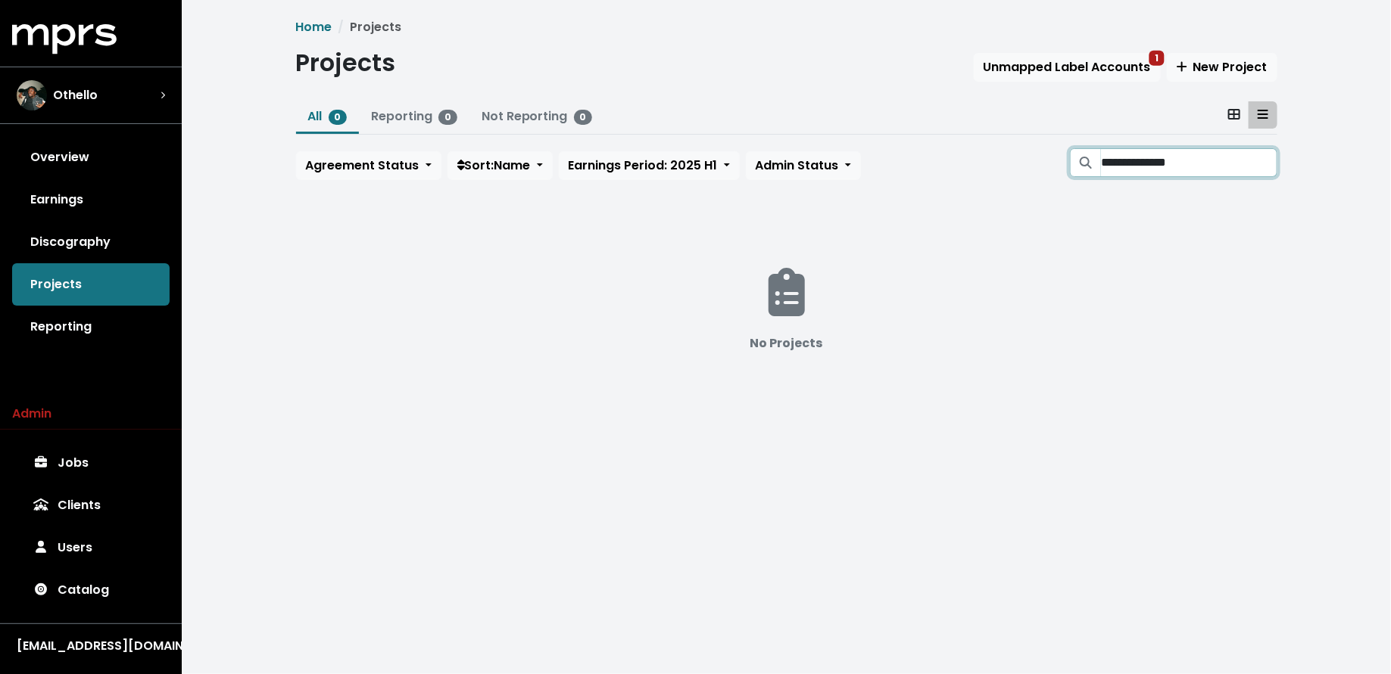
type input "**********"
click at [154, 106] on div "Othello" at bounding box center [91, 95] width 148 height 30
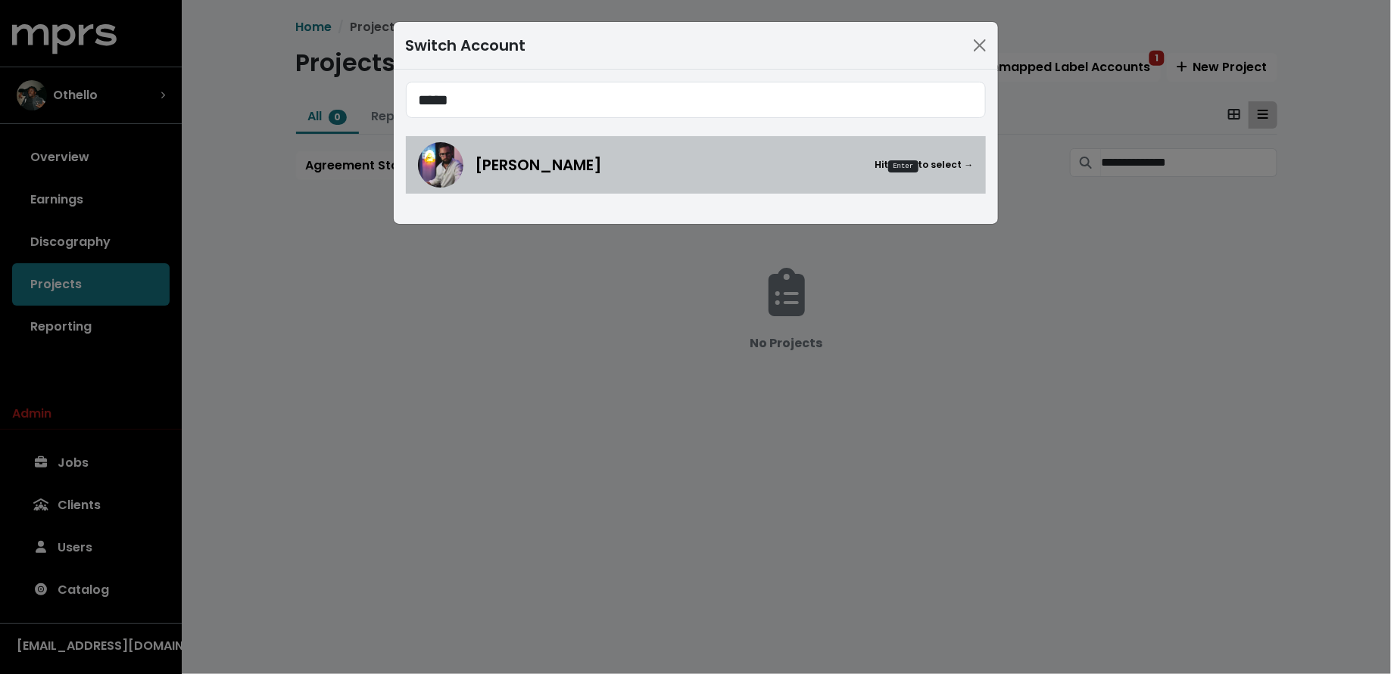
type input "*****"
click at [469, 172] on div "Mitch McCarthy Hit Enter to select →" at bounding box center [696, 164] width 556 height 45
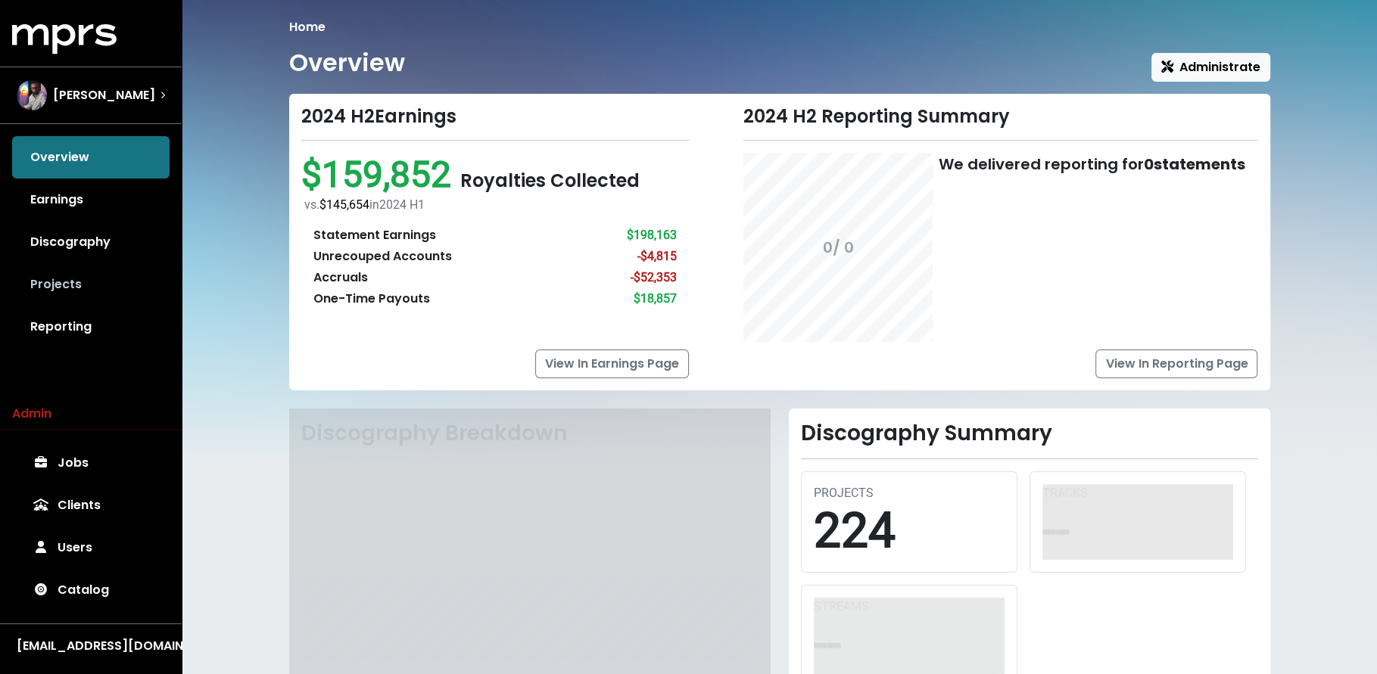
click at [118, 266] on link "Projects" at bounding box center [90, 284] width 157 height 42
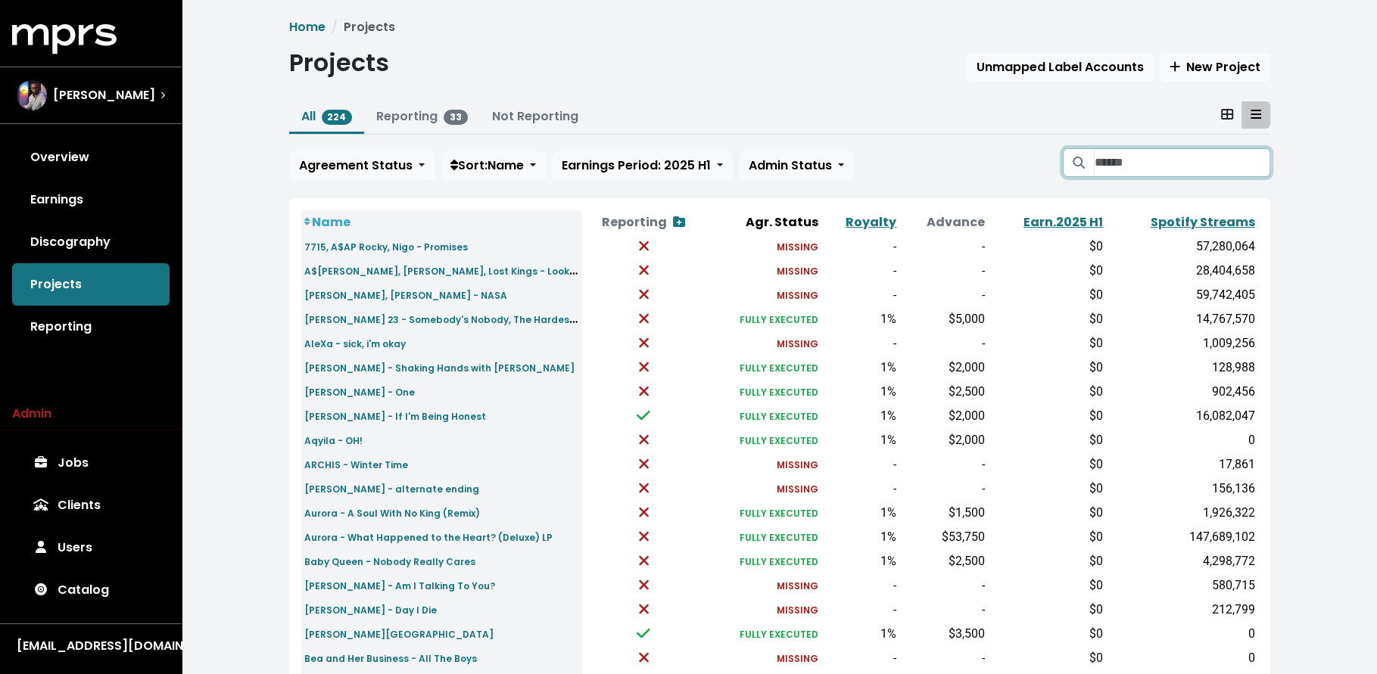
click at [1128, 154] on input "Search projects" at bounding box center [1182, 162] width 176 height 29
type input "*"
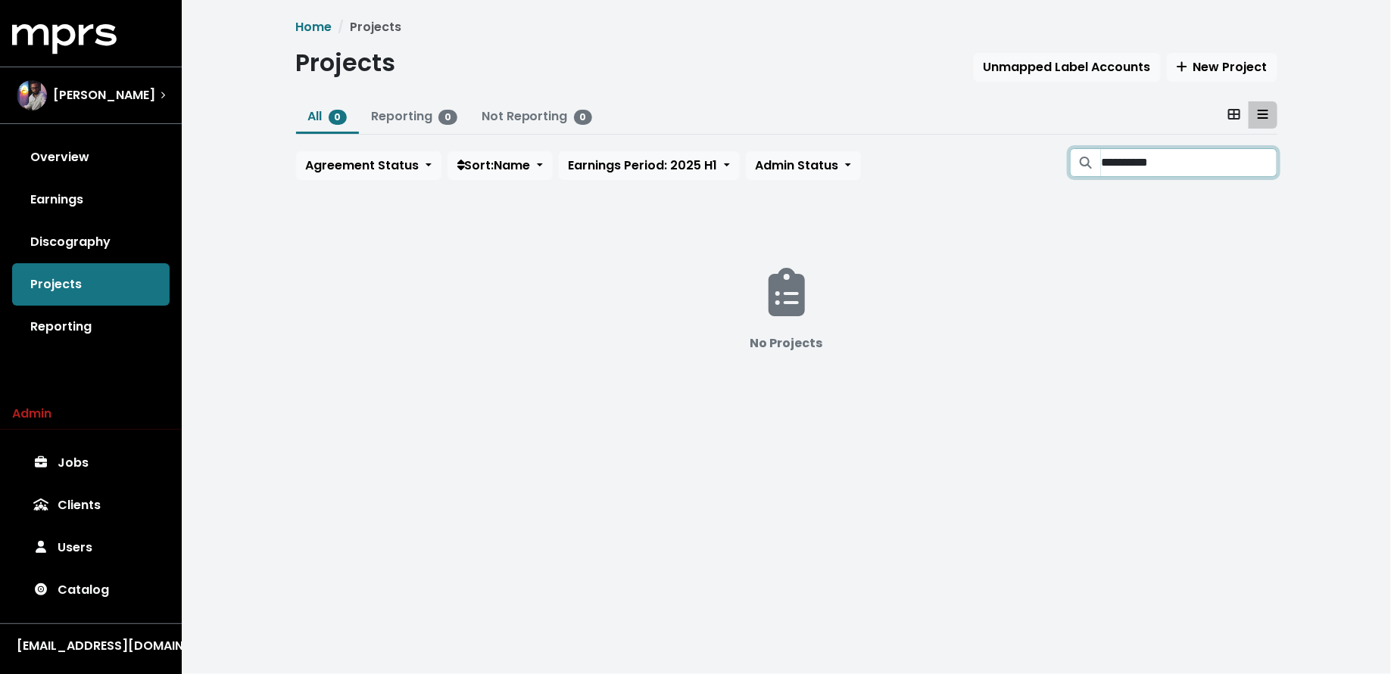
type input "**********"
click at [1263, 164] on input "**********" at bounding box center [1189, 162] width 176 height 29
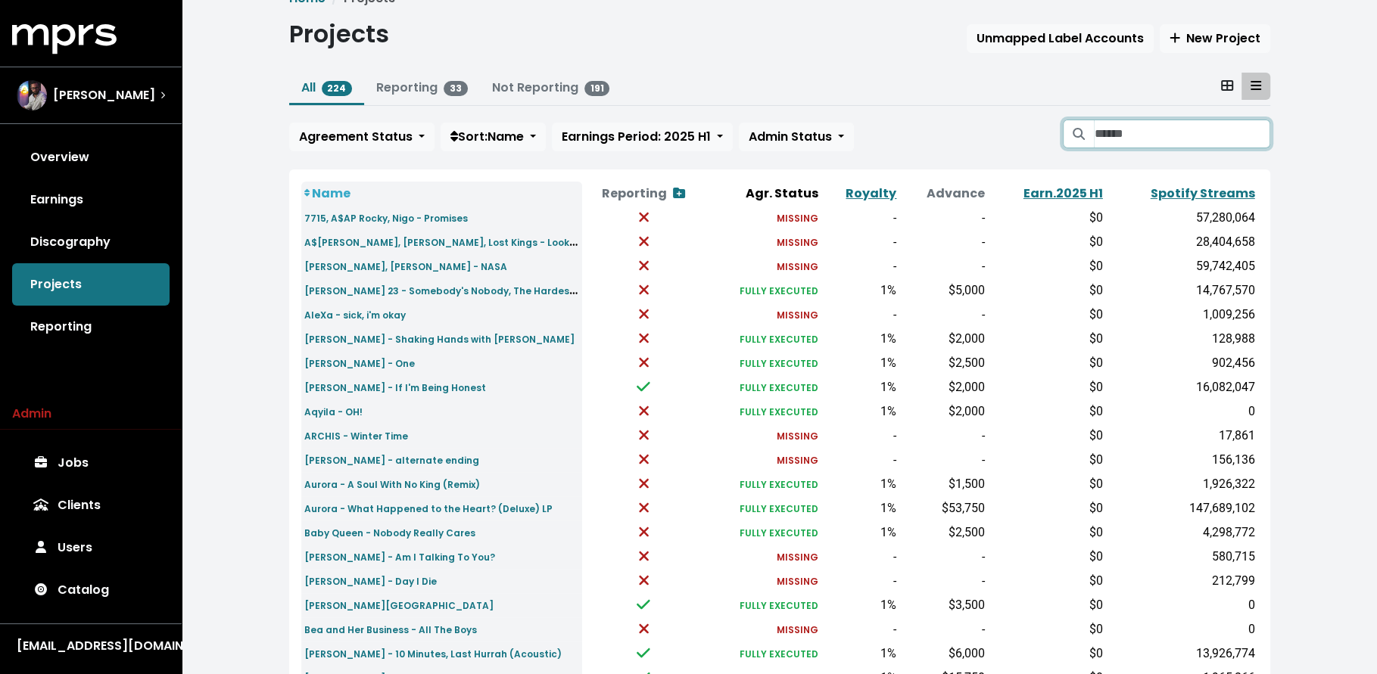
scroll to position [28, 0]
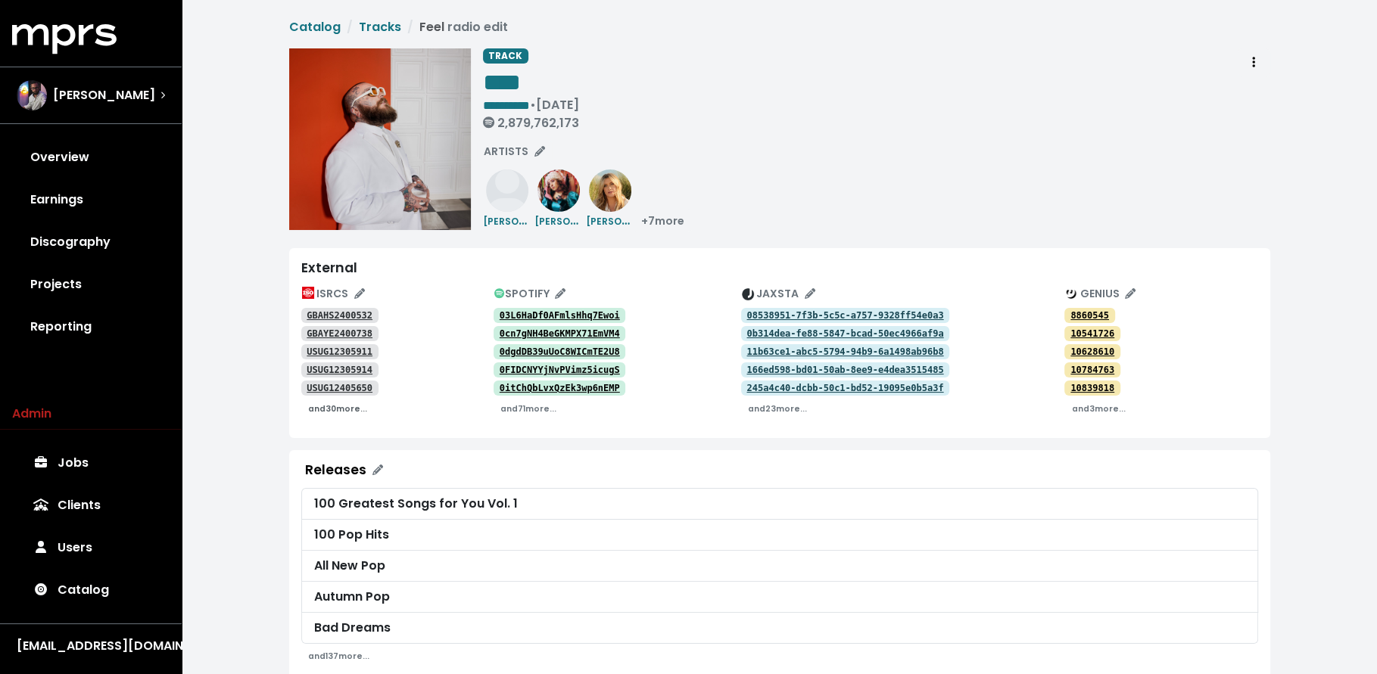
click at [340, 407] on small "and 30 more..." at bounding box center [337, 408] width 59 height 11
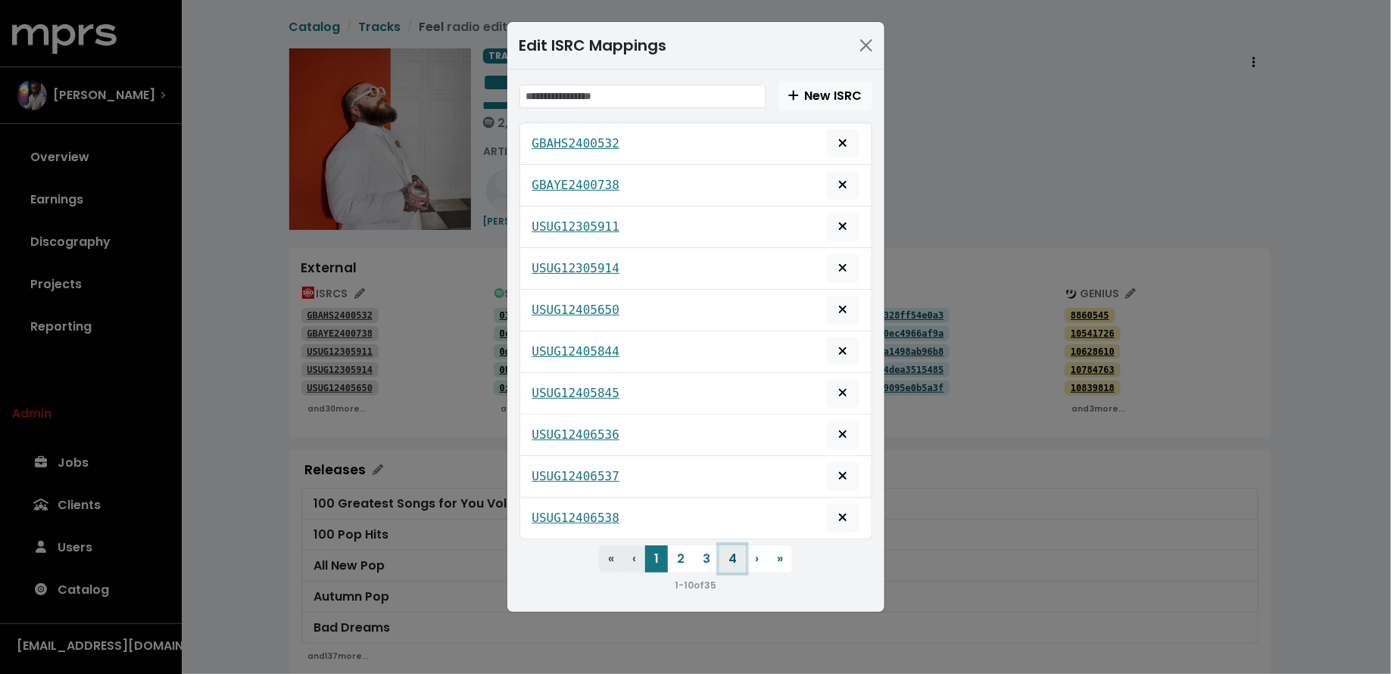
click at [737, 559] on button "4" at bounding box center [732, 559] width 26 height 27
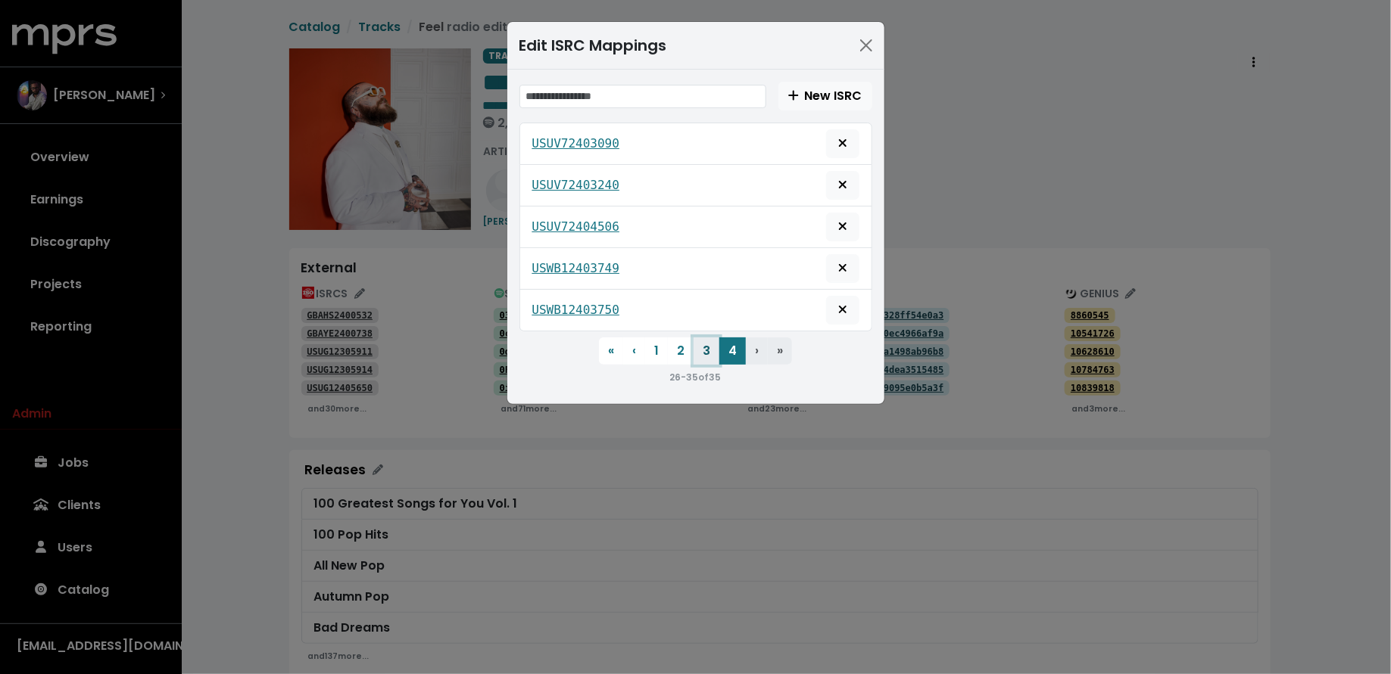
click at [713, 344] on button "3" at bounding box center [706, 351] width 26 height 27
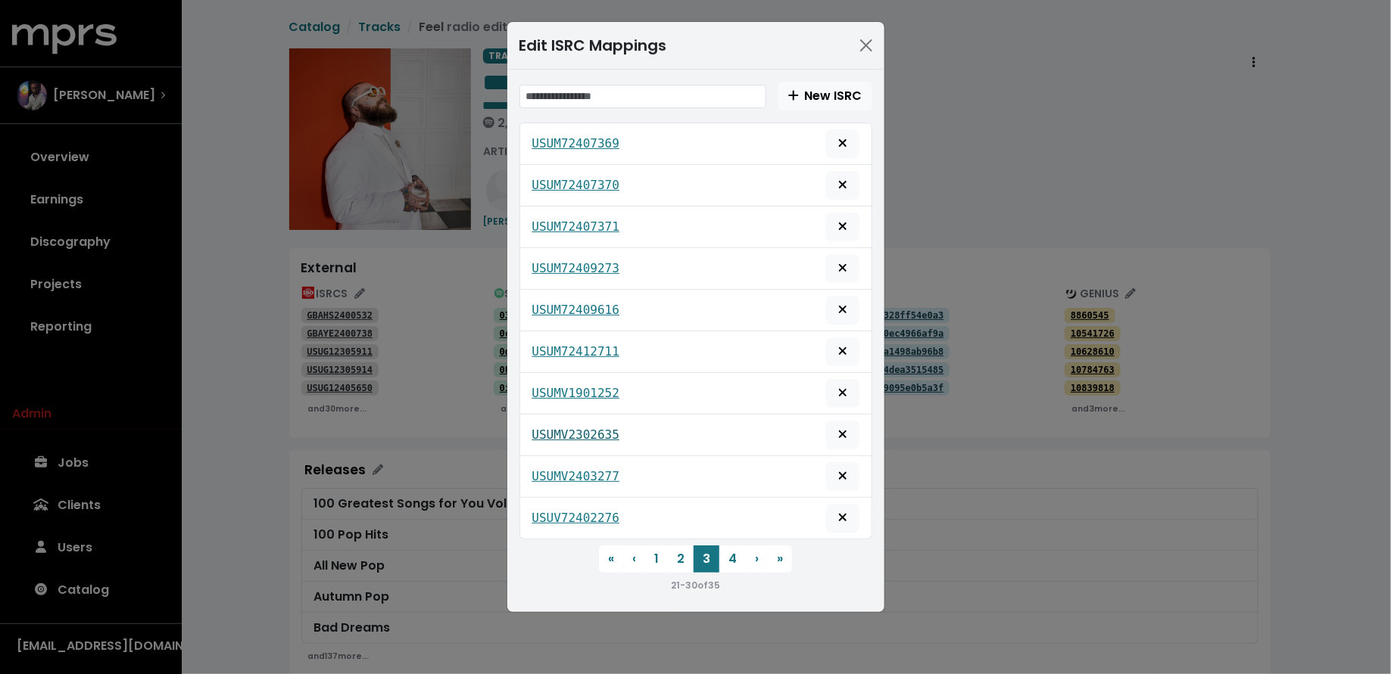
click at [590, 428] on tt "USUMV2302635" at bounding box center [576, 435] width 88 height 14
click at [833, 426] on button "Delete mapping for this ISRC" at bounding box center [842, 435] width 33 height 29
click at [687, 555] on button "2" at bounding box center [681, 559] width 26 height 27
click at [661, 551] on button "1" at bounding box center [656, 559] width 23 height 27
click at [614, 266] on tt "USUG12305914" at bounding box center [576, 268] width 88 height 14
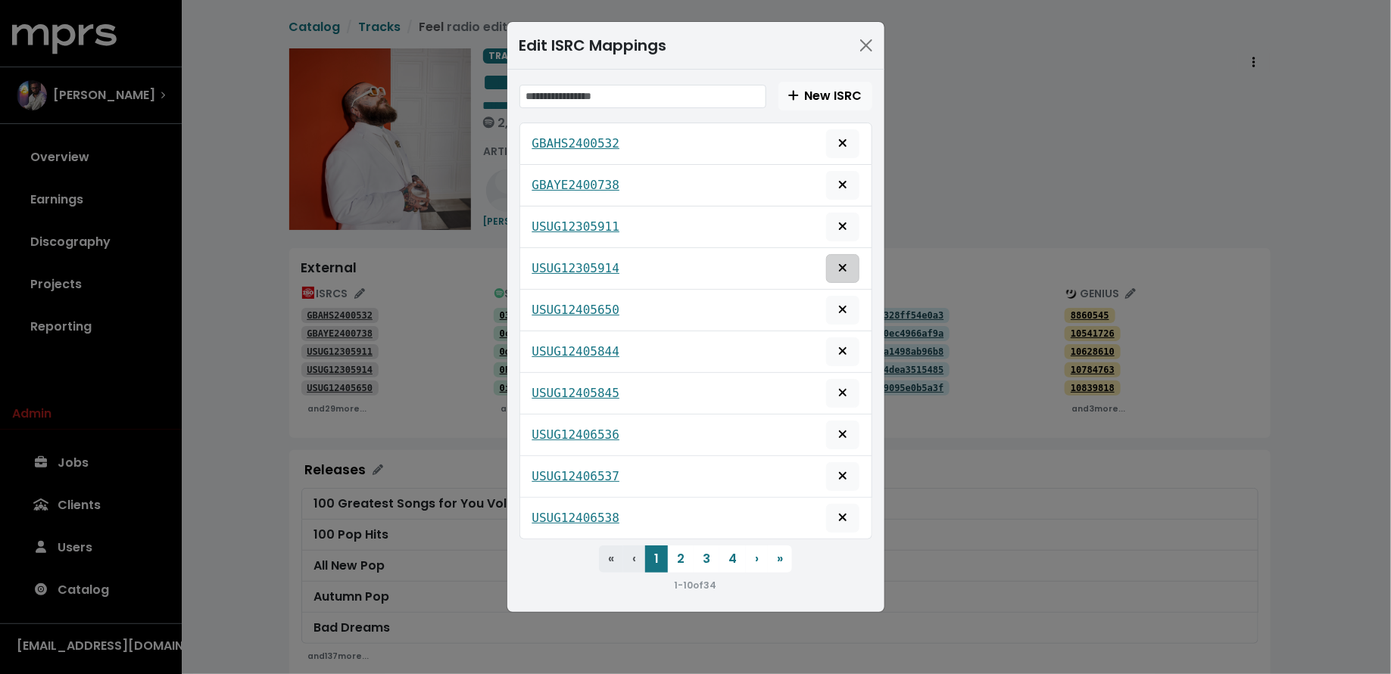
click at [857, 263] on button "Delete mapping for this ISRC" at bounding box center [842, 268] width 33 height 29
click at [843, 226] on icon "Delete mapping for this ISRC" at bounding box center [842, 226] width 9 height 12
click at [269, 364] on div "Edit ISRC Mappings New ISRC GBAHS2400532 GBAYE2400738 USUG12405650 USUG12405844…" at bounding box center [695, 337] width 1391 height 674
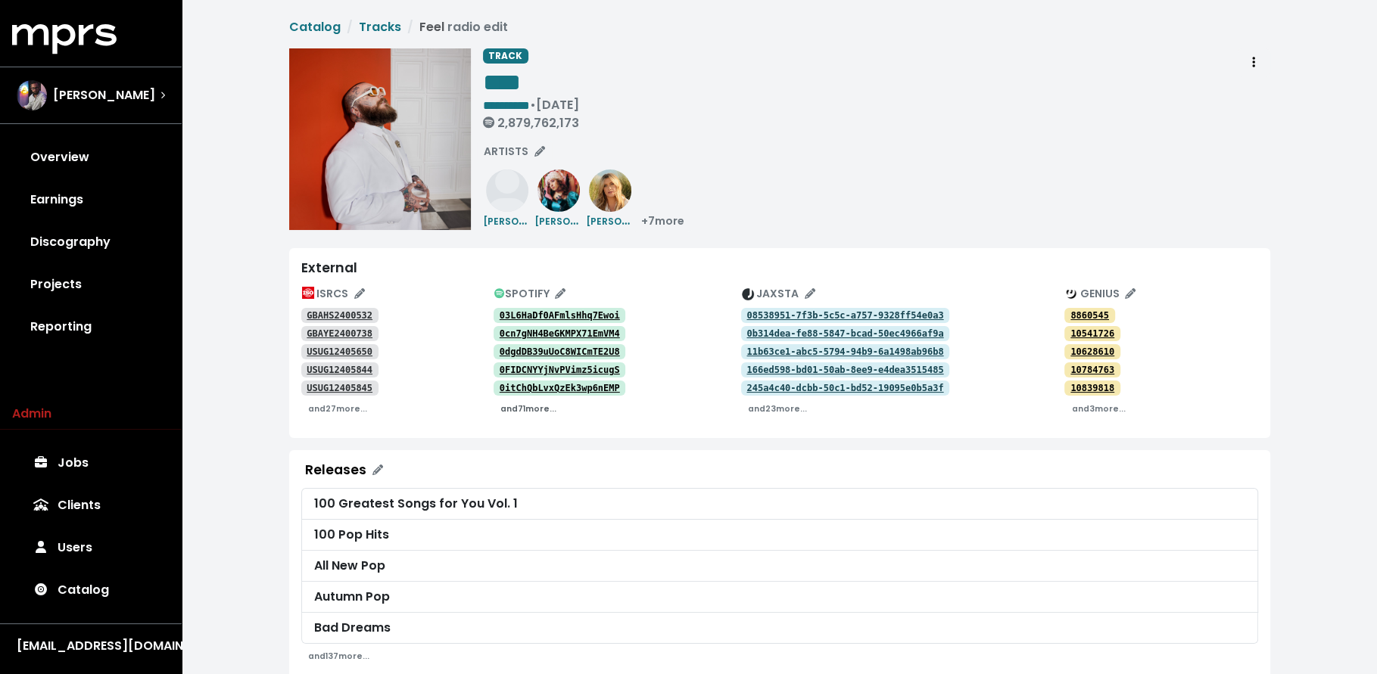
click at [525, 416] on button "and 71 more..." at bounding box center [529, 408] width 70 height 23
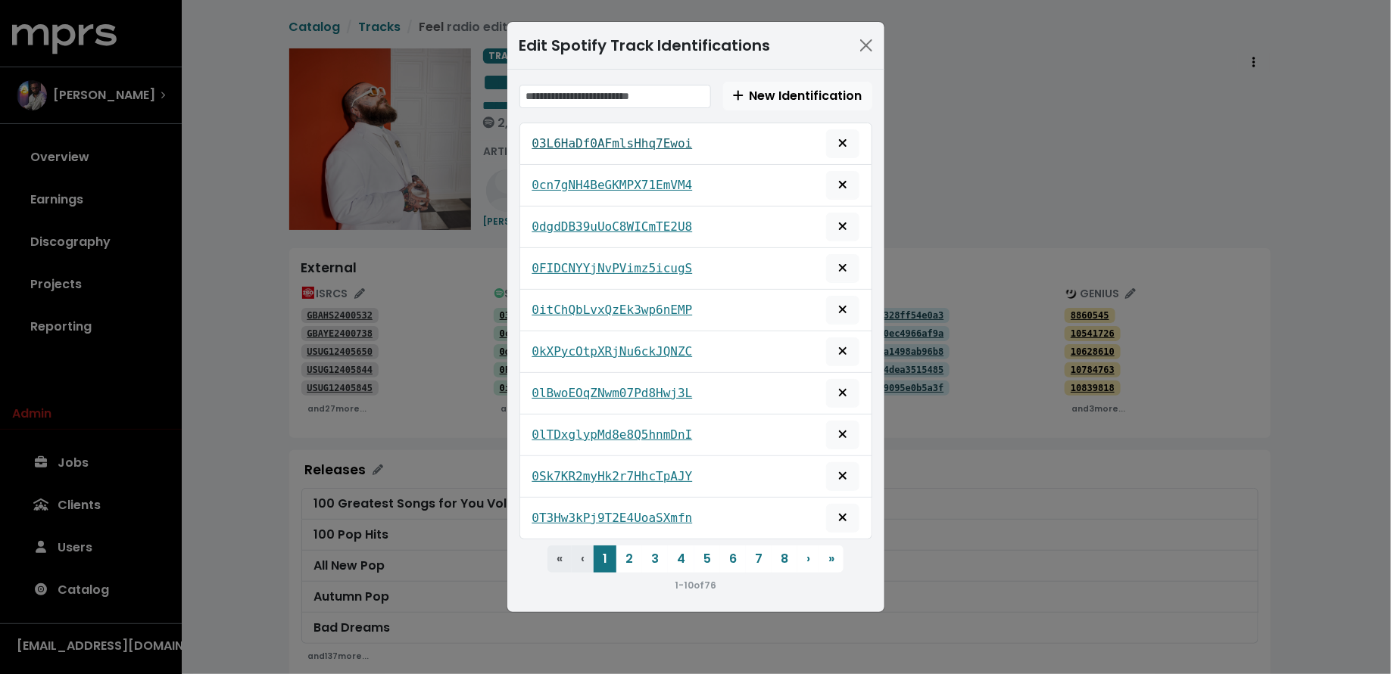
click at [641, 137] on tt "03L6HaDf0AFmlsHhq7Ewoi" at bounding box center [612, 143] width 160 height 14
click at [613, 178] on tt "0cn7gNH4BeGKMPX71EmVM4" at bounding box center [612, 185] width 160 height 14
click at [611, 213] on div "0dgdDB39uUoC8WICmTE2U8" at bounding box center [695, 227] width 327 height 29
click at [609, 224] on tt "0dgdDB39uUoC8WICmTE2U8" at bounding box center [612, 227] width 160 height 14
click at [604, 265] on tt "0FIDCNYYjNvPVimz5icugS" at bounding box center [612, 268] width 160 height 14
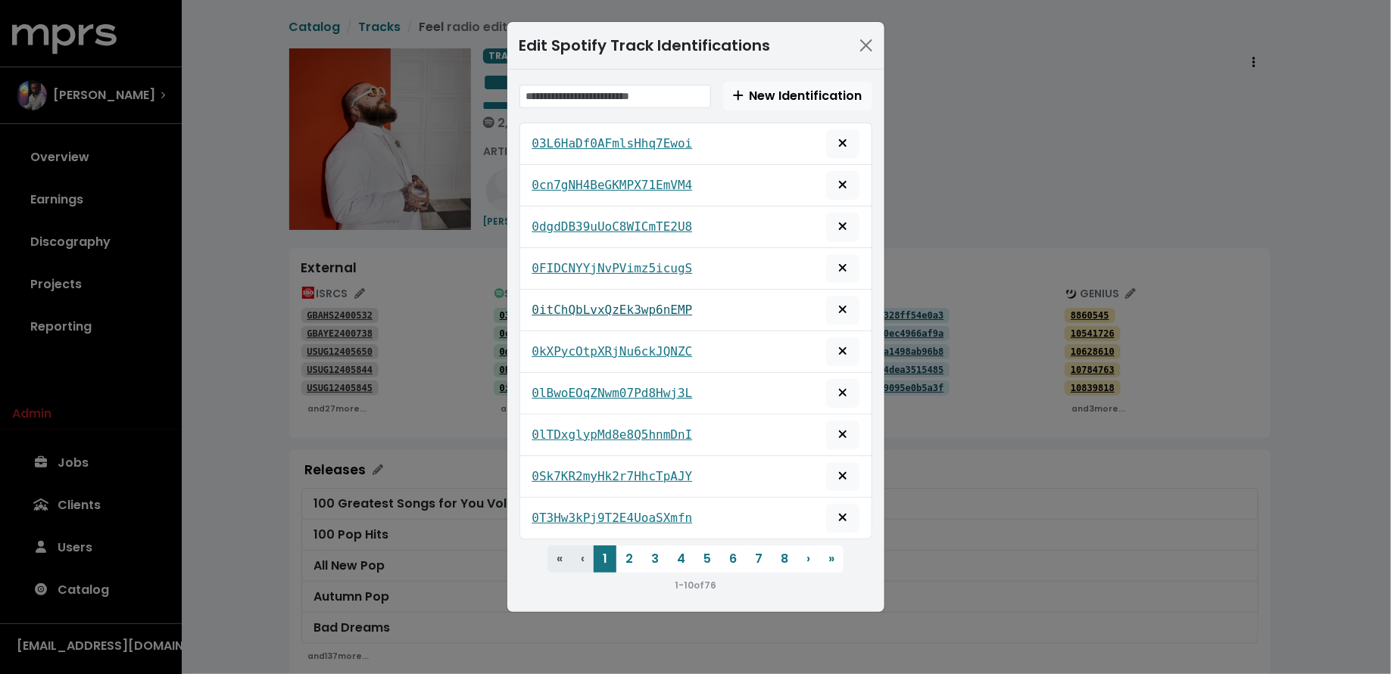
click at [601, 303] on tt "0itChQbLvxQzEk3wp6nEMP" at bounding box center [612, 310] width 160 height 14
click at [599, 343] on link "0kXPycOtpXRjNu6ckJQNZC" at bounding box center [612, 352] width 160 height 18
click at [603, 386] on tt "0lBwoEOqZNwm07Pd8Hwj3L" at bounding box center [612, 393] width 160 height 14
click at [600, 426] on link "0lTDxglypMd8e8Q5hnmDnI" at bounding box center [612, 435] width 160 height 18
click at [597, 470] on tt "0Sk7KR2myHk2r7HhcTpAJY" at bounding box center [612, 476] width 160 height 14
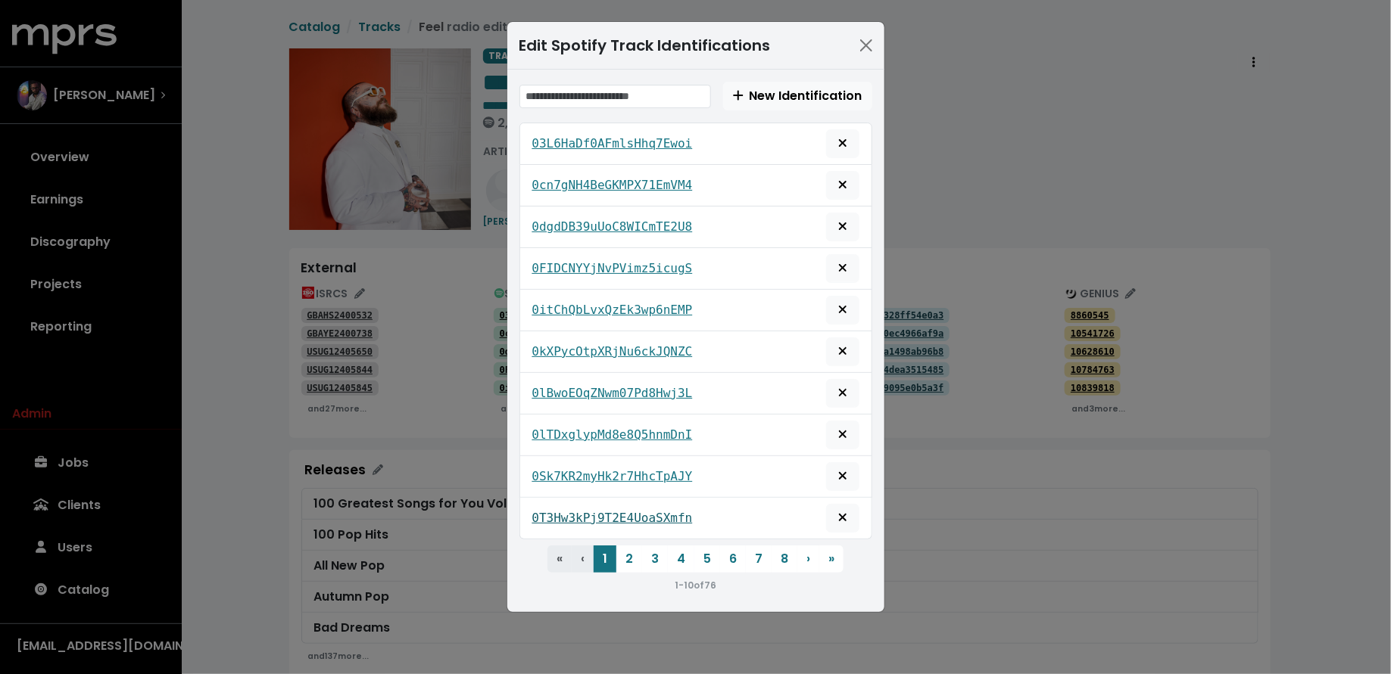
click at [596, 511] on tt "0T3Hw3kPj9T2E4UoaSXmfn" at bounding box center [612, 518] width 160 height 14
click at [630, 550] on button "2" at bounding box center [629, 559] width 26 height 27
click at [603, 142] on tt "0UsZ0J5s2EKYIHYhKkPhAR" at bounding box center [612, 143] width 160 height 14
click at [844, 140] on icon "Remove this spotify identification" at bounding box center [842, 143] width 8 height 8
click at [653, 142] on tt "177kCDBuL5HQwdi6peCaUx" at bounding box center [612, 143] width 160 height 14
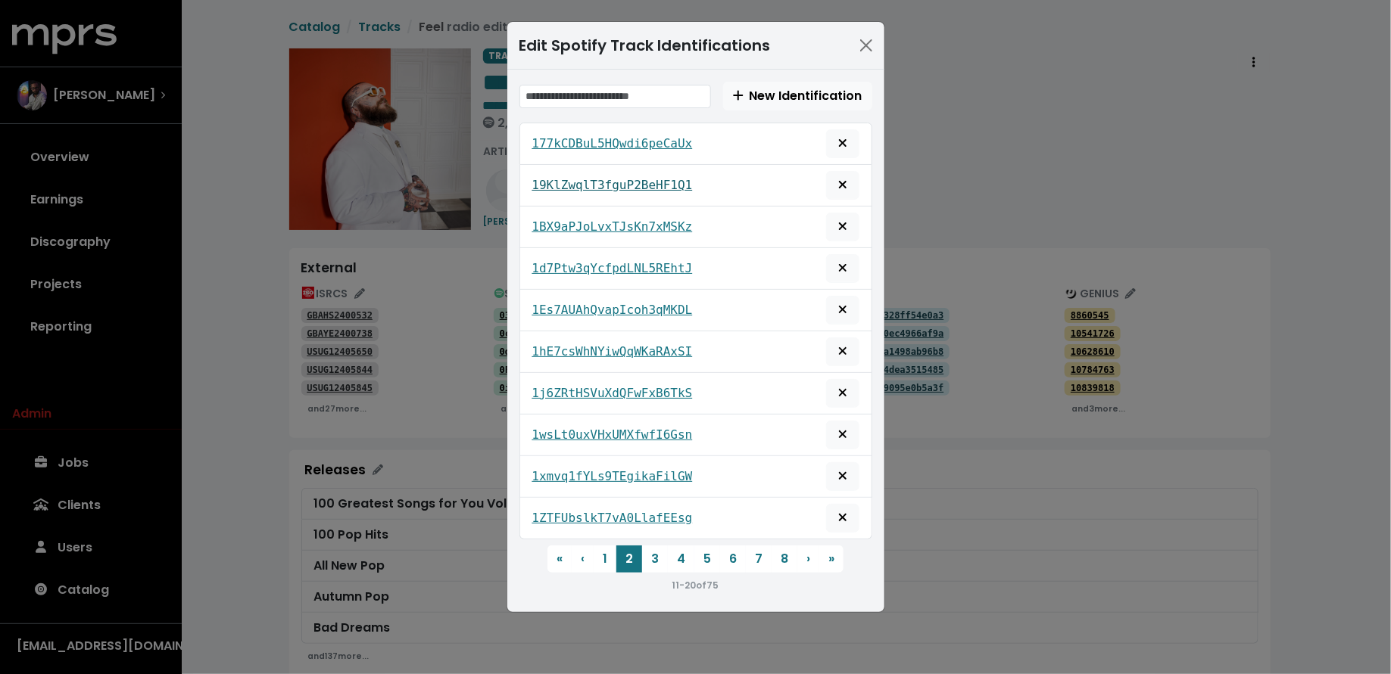
click at [649, 183] on tt "19KlZwqlT3fguP2BeHF1Q1" at bounding box center [612, 185] width 160 height 14
click at [646, 228] on tt "1BX9aPJoLvxTJsKn7xMSKz" at bounding box center [612, 227] width 160 height 14
click at [643, 266] on tt "1d7Ptw3qYcfpdLNL5REhtJ" at bounding box center [612, 268] width 160 height 14
click at [638, 303] on tt "1Es7AUAhQvapIcoh3qMKDL" at bounding box center [612, 310] width 160 height 14
click at [638, 344] on tt "1hE7csWhNYiwQqWKaRAxSI" at bounding box center [612, 351] width 160 height 14
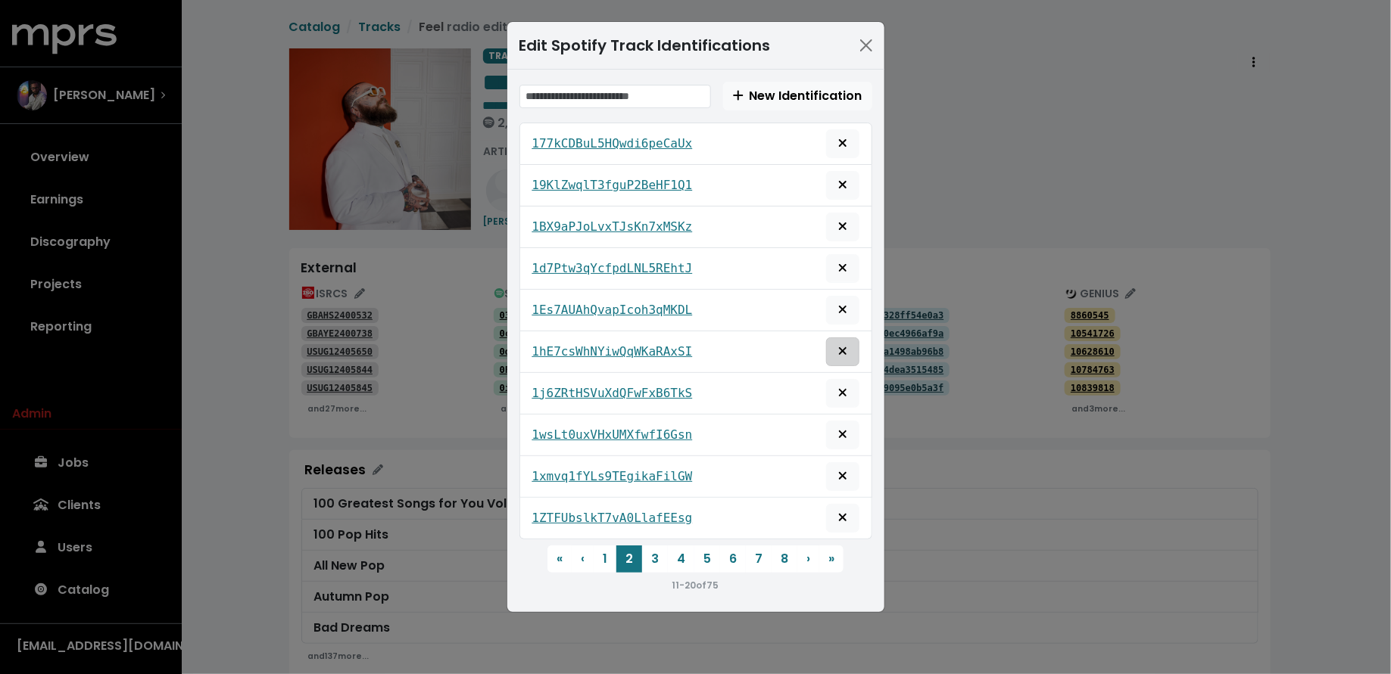
click at [847, 345] on icon "Remove this spotify identification" at bounding box center [842, 351] width 9 height 12
click at [653, 344] on tt "1j6ZRtHSVuXdQFwFxB6TkS" at bounding box center [612, 351] width 160 height 14
click at [673, 386] on tt "1wsLt0uxVHxUMXfwfI6Gsn" at bounding box center [612, 393] width 160 height 14
click at [673, 428] on tt "1xmvq1fYLs9TEgikaFilGW" at bounding box center [612, 435] width 160 height 14
click at [670, 469] on tt "1ZTFUbslkT7vA0LlafEEsg" at bounding box center [612, 476] width 160 height 14
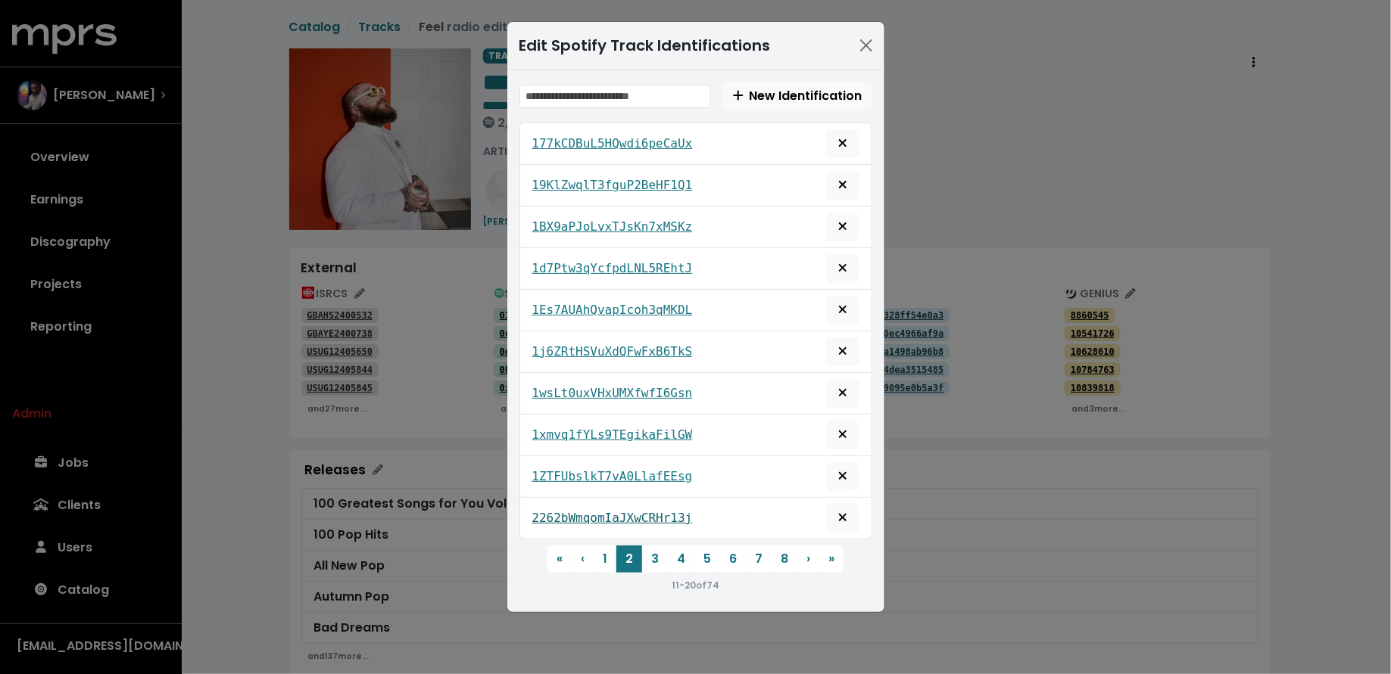
click at [665, 511] on tt "2262bWmqomIaJXwCRHr13j" at bounding box center [612, 518] width 160 height 14
click at [662, 546] on button "3" at bounding box center [655, 559] width 26 height 27
click at [651, 148] on tt "25NtKz5cq30ec81fhDM9rU" at bounding box center [612, 143] width 160 height 14
click at [650, 182] on tt "27qFiFMlSYAXEHDdWWKp2W" at bounding box center [612, 185] width 160 height 14
click at [654, 225] on tt "29M4UC9Lr3X8X1AoehvMH4" at bounding box center [612, 227] width 160 height 14
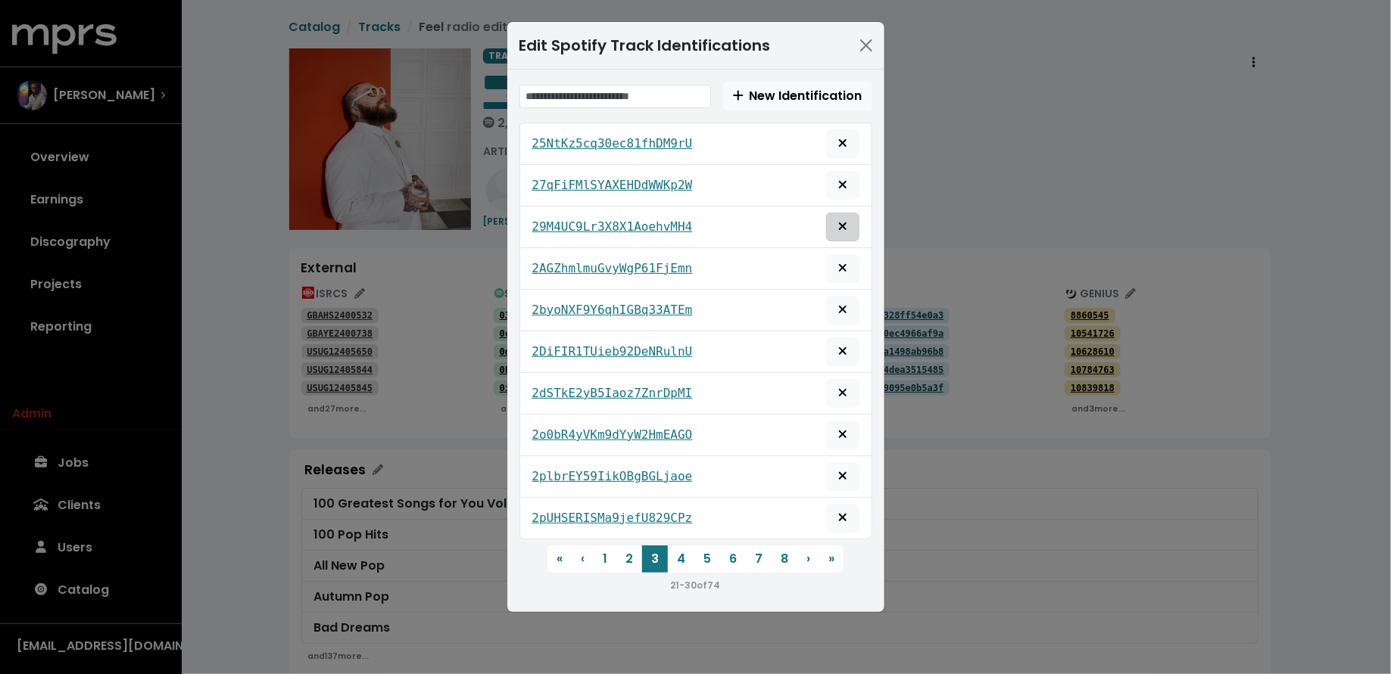
click at [835, 219] on button "Remove this spotify identification" at bounding box center [842, 227] width 33 height 29
click at [680, 226] on tt "2AGZhmlmuGvyWgP61FjEmn" at bounding box center [612, 227] width 160 height 14
click at [672, 263] on tt "2byoNXF9Y6qhIGBq33ATEm" at bounding box center [612, 268] width 160 height 14
click at [670, 303] on tt "2DiFIR1TUieb92DeNRulnU" at bounding box center [612, 310] width 160 height 14
click at [839, 304] on icon "Remove this spotify identification" at bounding box center [842, 310] width 9 height 12
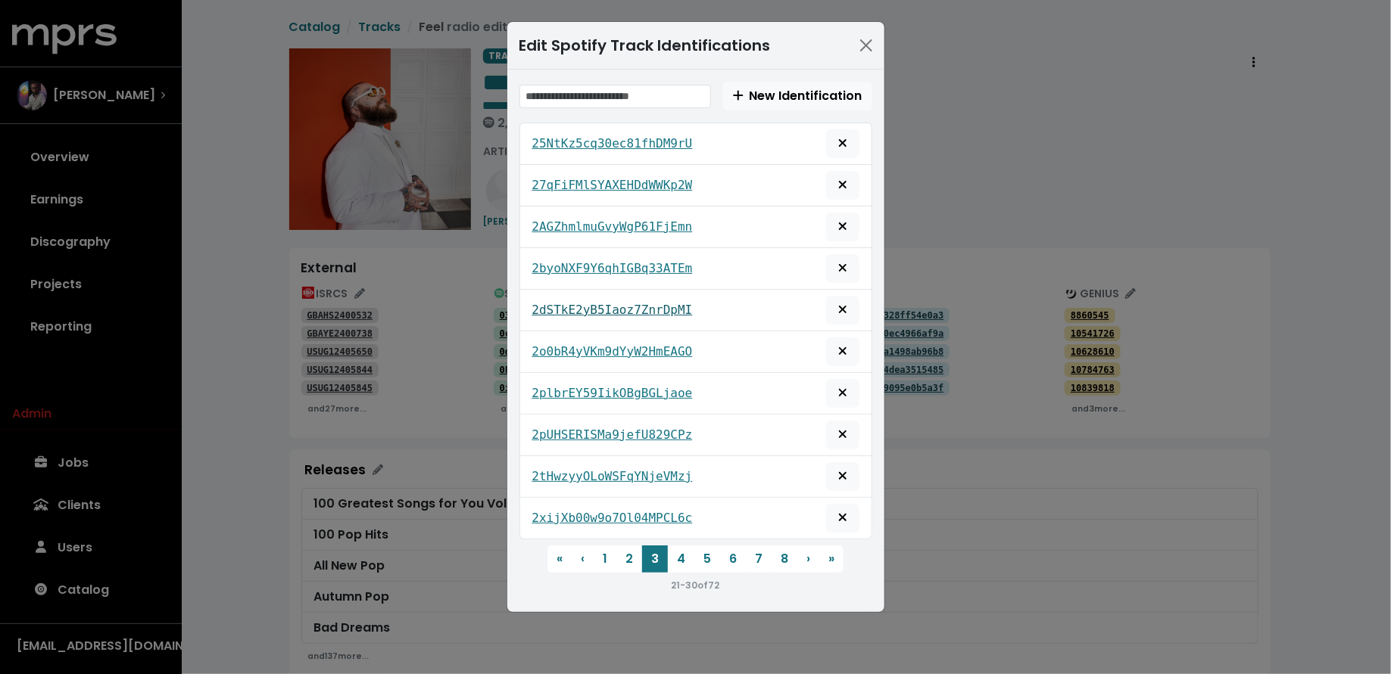
click at [666, 307] on tt "2dSTkE2yB5Iaoz7ZnrDpMI" at bounding box center [612, 310] width 160 height 14
click at [849, 301] on span "Remove this spotify identification" at bounding box center [843, 310] width 14 height 18
click at [656, 310] on tt "2o0bR4yVKm9dYyW2HmEAGO" at bounding box center [612, 310] width 160 height 14
click at [843, 306] on icon "Remove this spotify identification" at bounding box center [842, 310] width 8 height 8
click at [672, 304] on tt "2plbrEY59IikOBgBGLjaoe" at bounding box center [612, 310] width 160 height 14
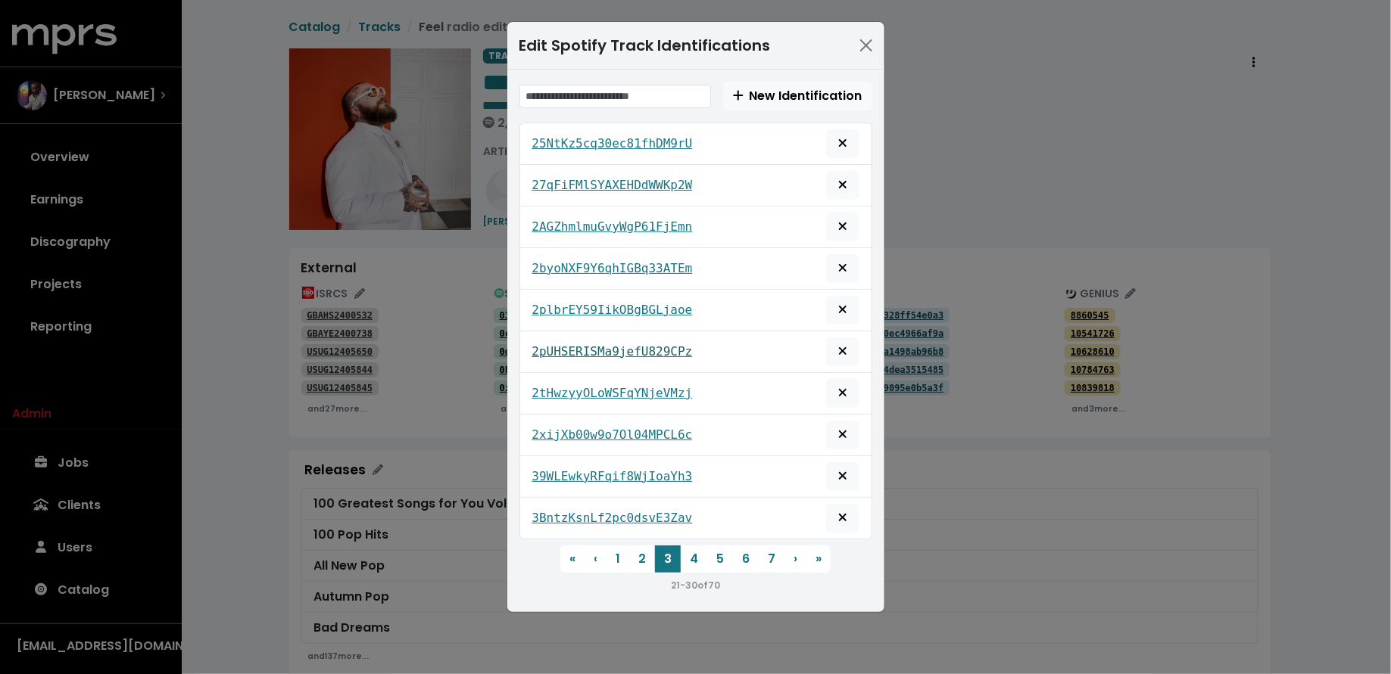
click at [657, 344] on tt "2pUHSERISMa9jefU829CPz" at bounding box center [612, 351] width 160 height 14
click at [851, 341] on button "Remove this spotify identification" at bounding box center [842, 352] width 33 height 29
click at [665, 351] on tt "2tHwzyyOLoWSFqYNjeVMzj" at bounding box center [612, 351] width 160 height 14
drag, startPoint x: 716, startPoint y: 348, endPoint x: 578, endPoint y: 348, distance: 137.8
click at [578, 348] on div "2tHwzyyOLoWSFqYNjeVMzj" at bounding box center [695, 352] width 327 height 29
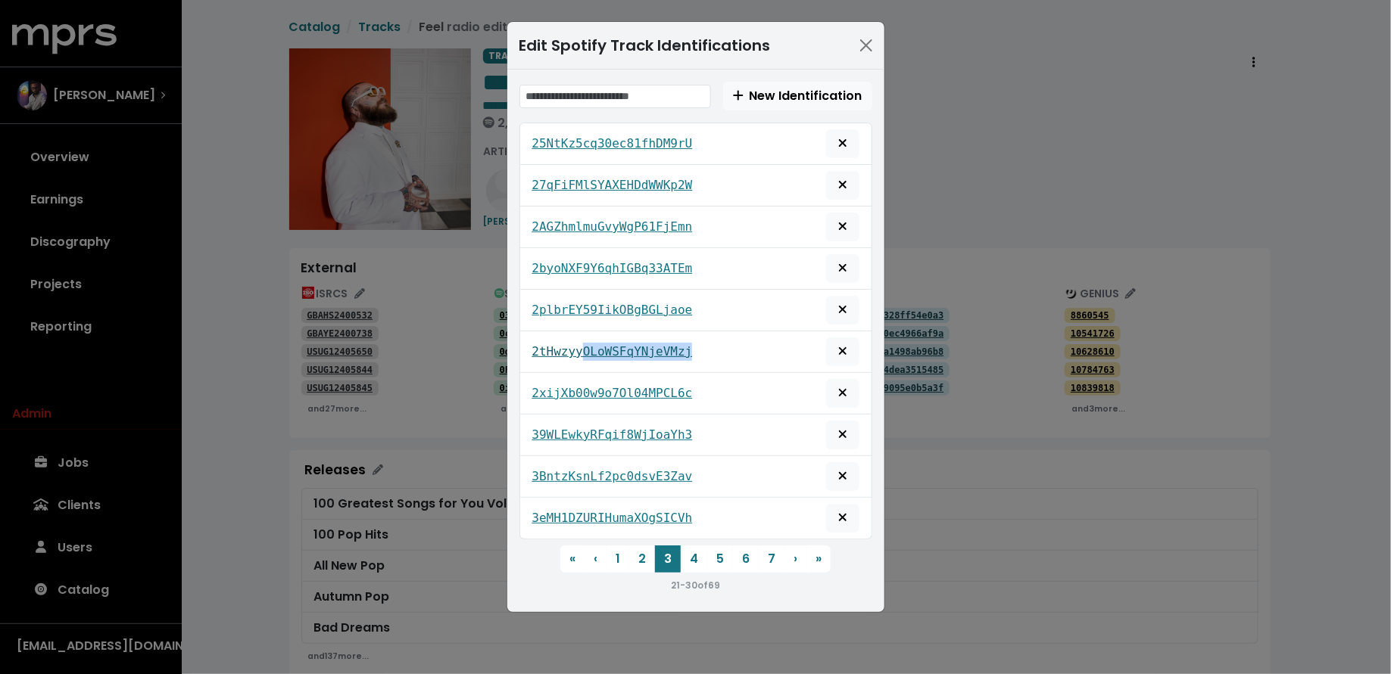
click at [654, 350] on tt "2tHwzyyOLoWSFqYNjeVMzj" at bounding box center [612, 351] width 160 height 14
click at [655, 386] on tt "2xijXb00w9o7Ol04MPCL6c" at bounding box center [612, 393] width 160 height 14
click at [648, 429] on tt "39WLEwkyRFqif8WjIoaYh3" at bounding box center [612, 435] width 160 height 14
click at [839, 428] on icon "Remove this spotify identification" at bounding box center [842, 434] width 9 height 12
click at [675, 430] on tt "3BntzKsnLf2pc0dsvE3Zav" at bounding box center [612, 435] width 160 height 14
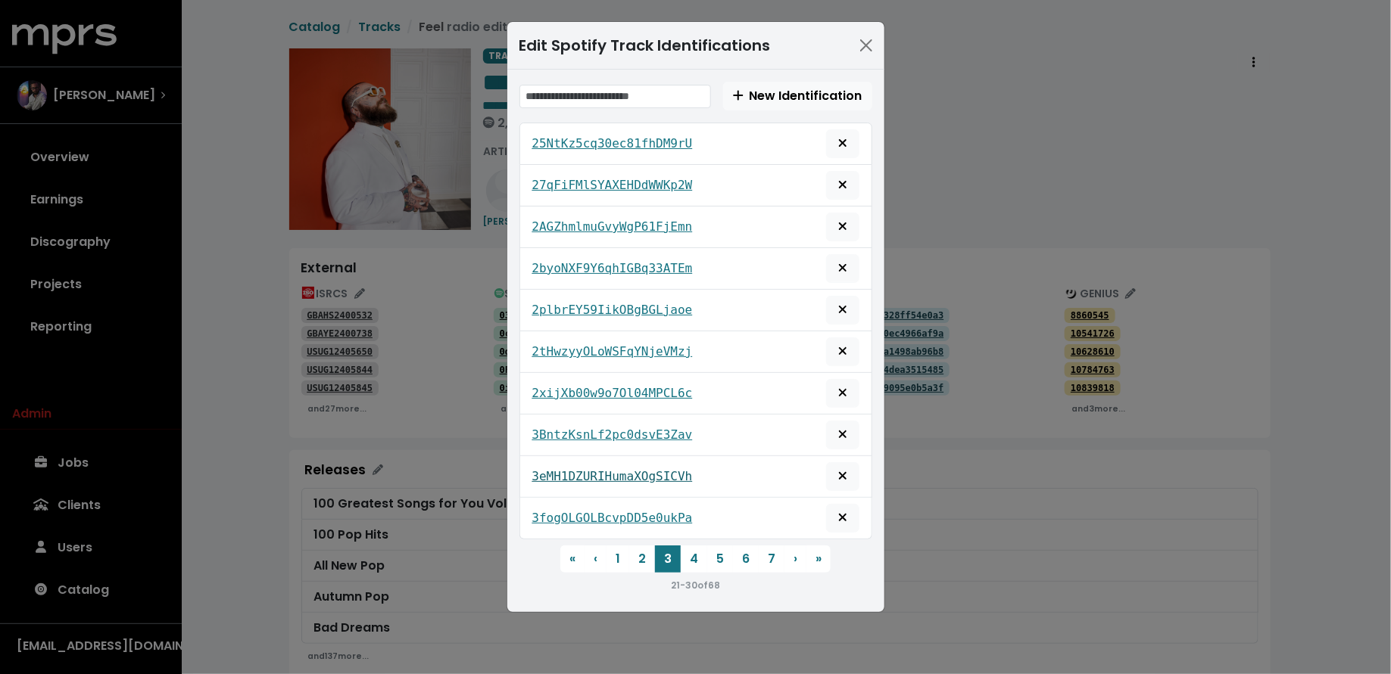
click at [669, 469] on tt "3eMH1DZURIHumaXOgSICVh" at bounding box center [612, 476] width 160 height 14
click at [839, 470] on icon "Remove this spotify identification" at bounding box center [842, 476] width 9 height 12
click at [657, 473] on tt "3fogOLGOLBcvpDD5e0ukPa" at bounding box center [612, 476] width 160 height 14
click at [668, 511] on tt "3j6CeoBBlm40Msn1JE1SPD" at bounding box center [612, 518] width 160 height 14
click at [838, 512] on icon "Remove this spotify identification" at bounding box center [842, 518] width 9 height 12
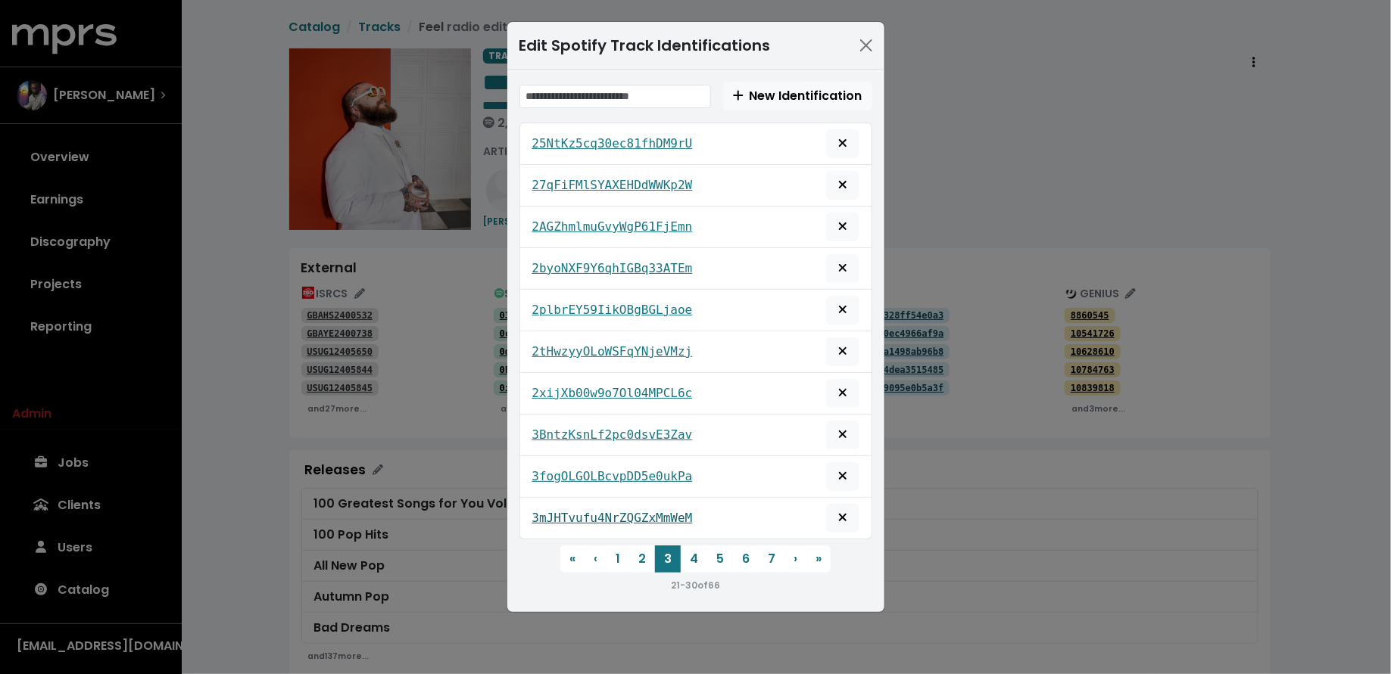
click at [658, 511] on tt "3mJHTvufu4NrZQGZxMmWeM" at bounding box center [612, 518] width 160 height 14
click at [695, 547] on button "4" at bounding box center [694, 559] width 26 height 27
click at [647, 132] on div "3nHuKdFJZm78CoeBnDcFKe" at bounding box center [695, 143] width 327 height 29
click at [649, 137] on tt "3nHuKdFJZm78CoeBnDcFKe" at bounding box center [612, 143] width 160 height 14
click at [656, 182] on tt "3P0cwc2OPm7UUkXw9OyCA2" at bounding box center [612, 185] width 160 height 14
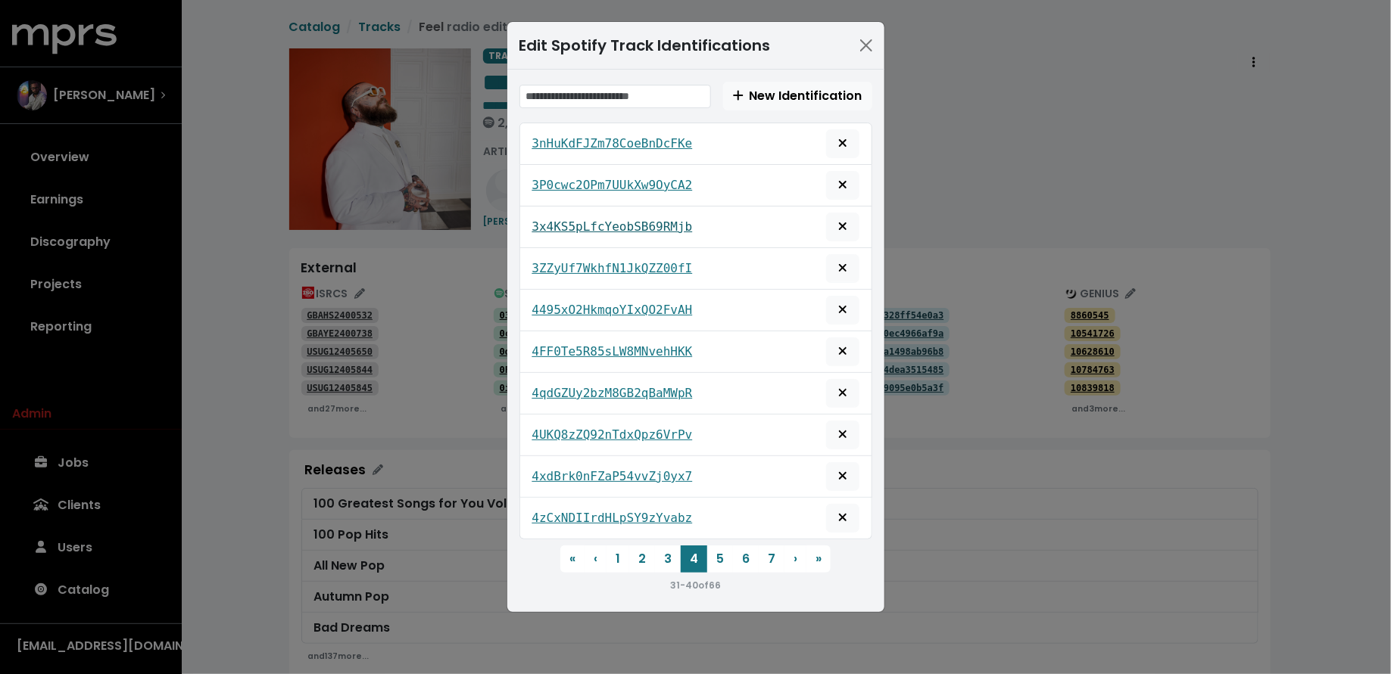
click at [660, 220] on tt "3x4KS5pLfcYeobSB69RMjb" at bounding box center [612, 227] width 160 height 14
click at [840, 223] on icon "Remove this spotify identification" at bounding box center [842, 227] width 8 height 8
click at [677, 225] on tt "3ZZyUf7WkhfN1JkQZZ00fI" at bounding box center [612, 227] width 160 height 14
click at [672, 262] on tt "4495xO2HkmqoYIxQO2FvAH" at bounding box center [612, 268] width 160 height 14
click at [665, 301] on link "4FF0Te5R85sLW8MNvehHKK" at bounding box center [612, 310] width 160 height 18
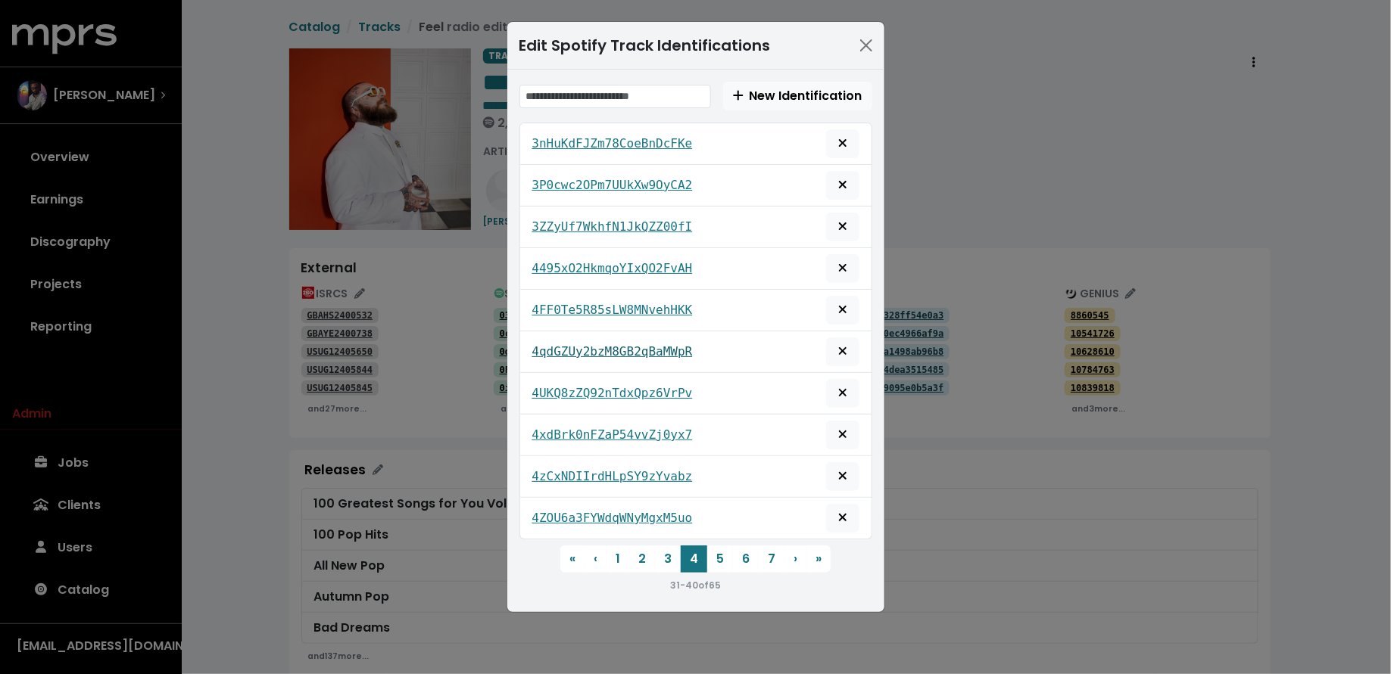
click at [665, 344] on tt "4qdGZUy2bzM8GB2qBaMWpR" at bounding box center [612, 351] width 160 height 14
click at [665, 386] on tt "4UKQ8zZQ92nTdxQpz6VrPv" at bounding box center [612, 393] width 160 height 14
click at [661, 421] on div "4xdBrk0nFZaP54vvZj0yx7" at bounding box center [695, 435] width 327 height 29
click at [661, 428] on tt "4xdBrk0nFZaP54vvZj0yx7" at bounding box center [612, 435] width 160 height 14
click at [841, 431] on icon "Remove this spotify identification" at bounding box center [842, 435] width 8 height 8
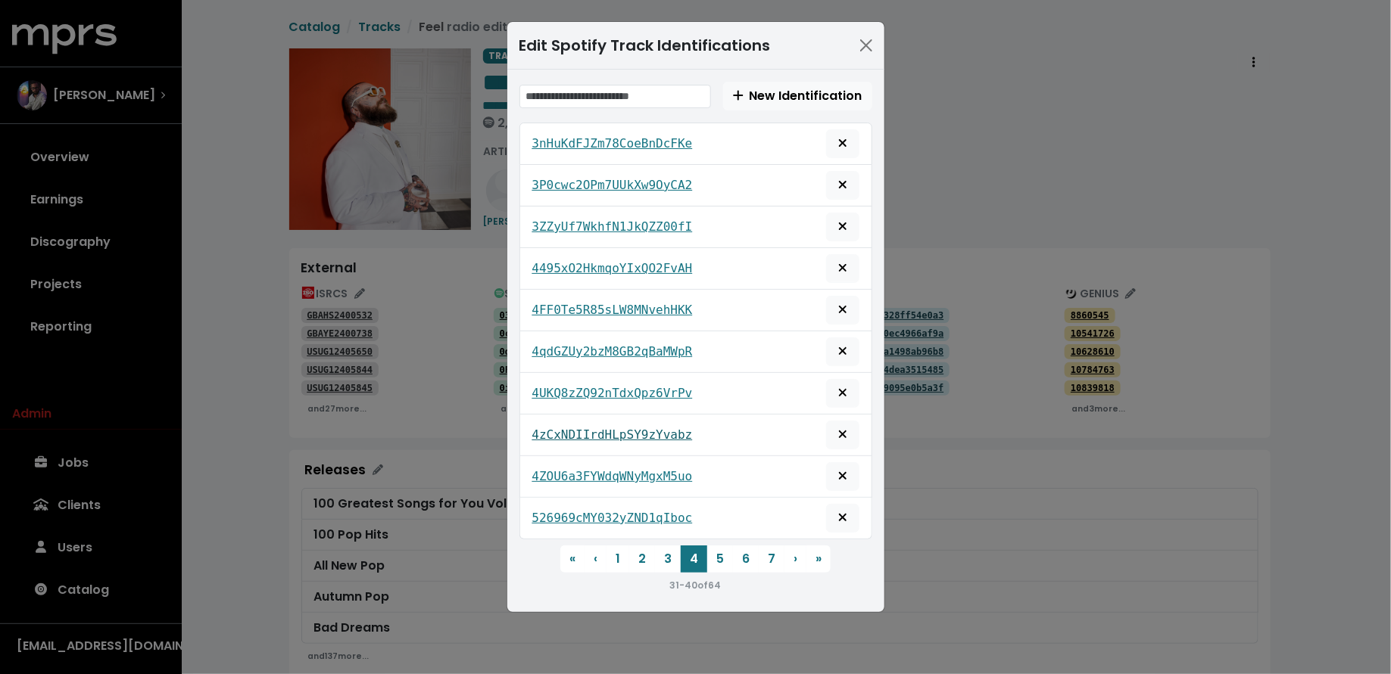
click at [640, 428] on tt "4zCxNDIIrdHLpSY9zYvabz" at bounding box center [612, 435] width 160 height 14
click at [643, 468] on link "4ZOU6a3FYWdqWNyMgxM5uo" at bounding box center [612, 477] width 160 height 18
click at [833, 463] on button "Remove this spotify identification" at bounding box center [842, 477] width 33 height 29
click at [665, 470] on tt "526969cMY032yZND1qIboc" at bounding box center [612, 476] width 160 height 14
click at [849, 468] on span "Remove this spotify identification" at bounding box center [843, 477] width 14 height 18
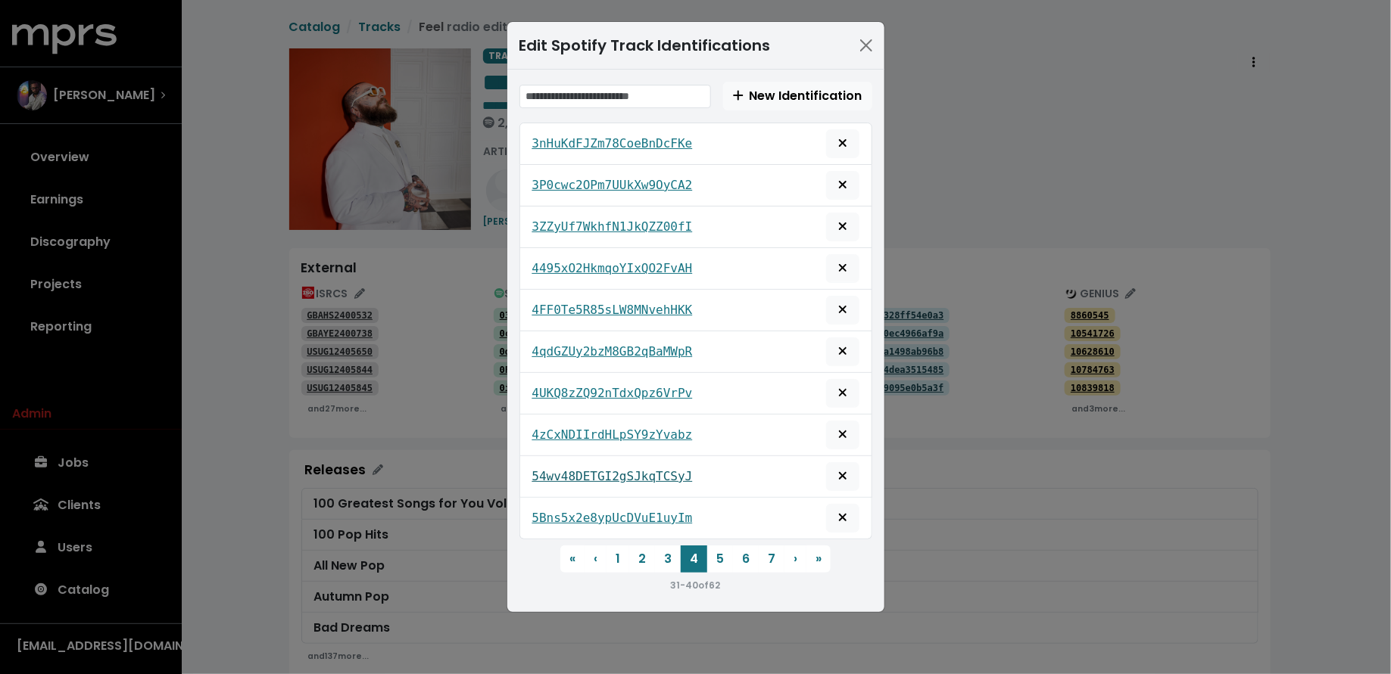
click at [650, 472] on tt "54wv48DETGI2gSJkqTCSyJ" at bounding box center [612, 476] width 160 height 14
click at [656, 509] on link "5Bns5x2e8ypUcDVuE1uyIm" at bounding box center [612, 518] width 160 height 18
click at [709, 546] on button "5" at bounding box center [720, 559] width 26 height 27
click at [671, 144] on tt "5eNctQ305Afgx8sVH8a7oe" at bounding box center [612, 143] width 160 height 14
click at [842, 144] on icon "Remove this spotify identification" at bounding box center [842, 143] width 9 height 12
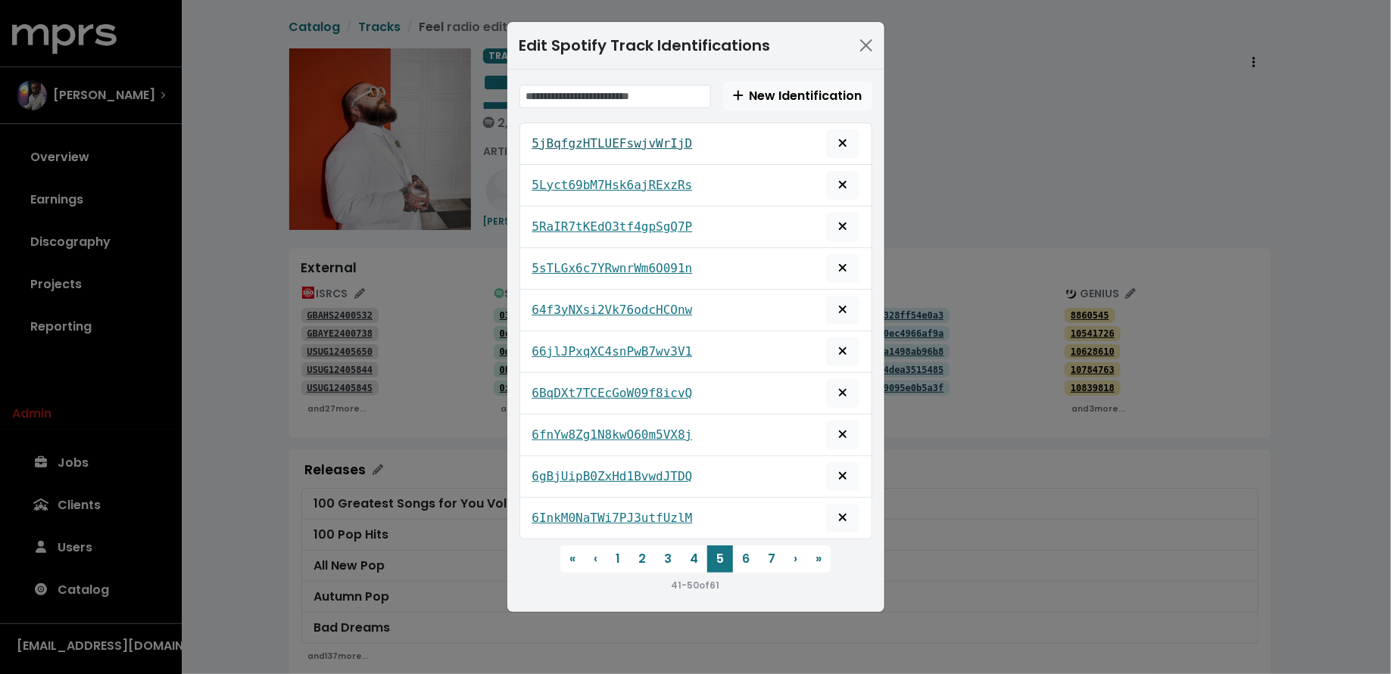
click at [662, 141] on tt "5jBqfgzHTLUEFswjvWrIjD" at bounding box center [612, 143] width 160 height 14
click at [656, 184] on tt "5Lyct69bM7Hsk6ajRExzRs" at bounding box center [612, 185] width 160 height 14
click at [848, 179] on span "Remove this spotify identification" at bounding box center [843, 185] width 14 height 18
click at [663, 182] on tt "5RaIR7tKEdO3tf4gpSgQ7P" at bounding box center [612, 185] width 160 height 14
click at [659, 224] on tt "5sTLGx6c7YRwnrWm6O091n" at bounding box center [612, 227] width 160 height 14
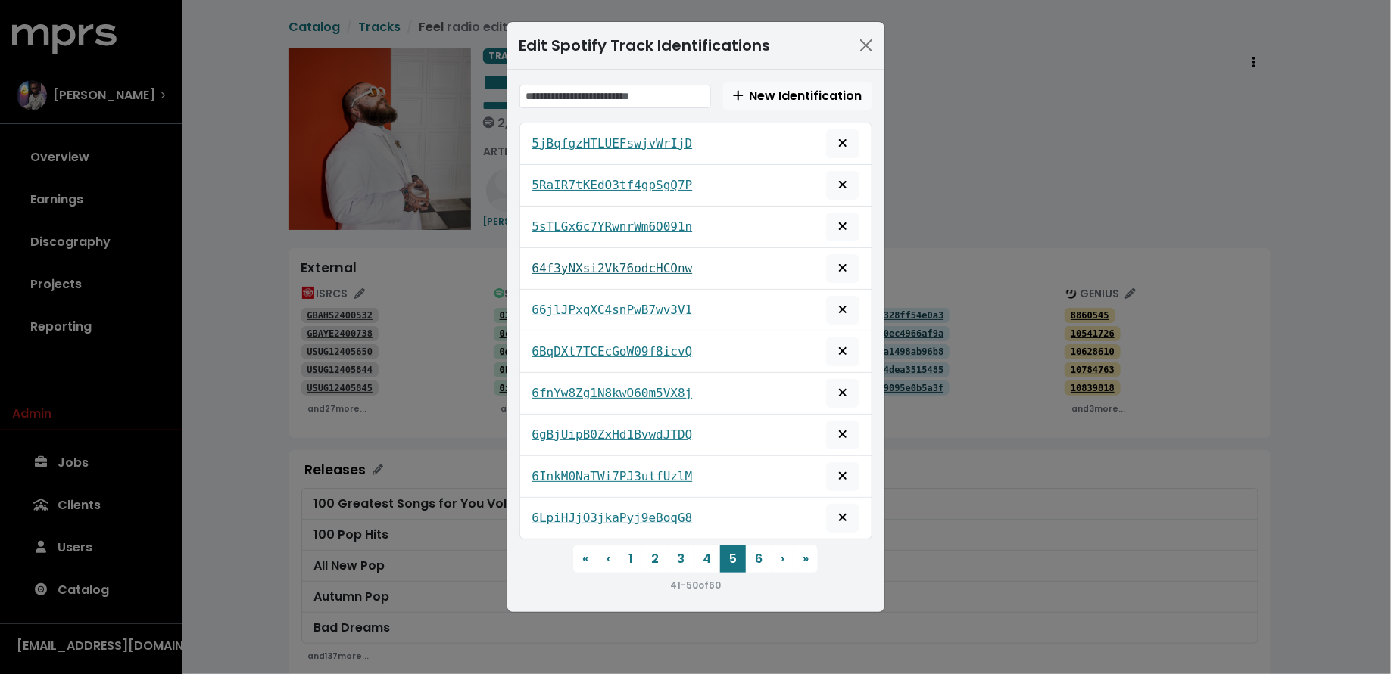
click at [654, 261] on tt "64f3yNXsi2Vk76odcHCOnw" at bounding box center [612, 268] width 160 height 14
click at [660, 304] on tt "66jlJPxqXC4snPwB7wv3V1" at bounding box center [612, 310] width 160 height 14
click at [846, 304] on icon "Remove this spotify identification" at bounding box center [842, 310] width 9 height 12
click at [656, 305] on tt "6BqDXt7TCEcGoW09f8icvQ" at bounding box center [612, 310] width 160 height 14
drag, startPoint x: 703, startPoint y: 303, endPoint x: 612, endPoint y: 304, distance: 91.6
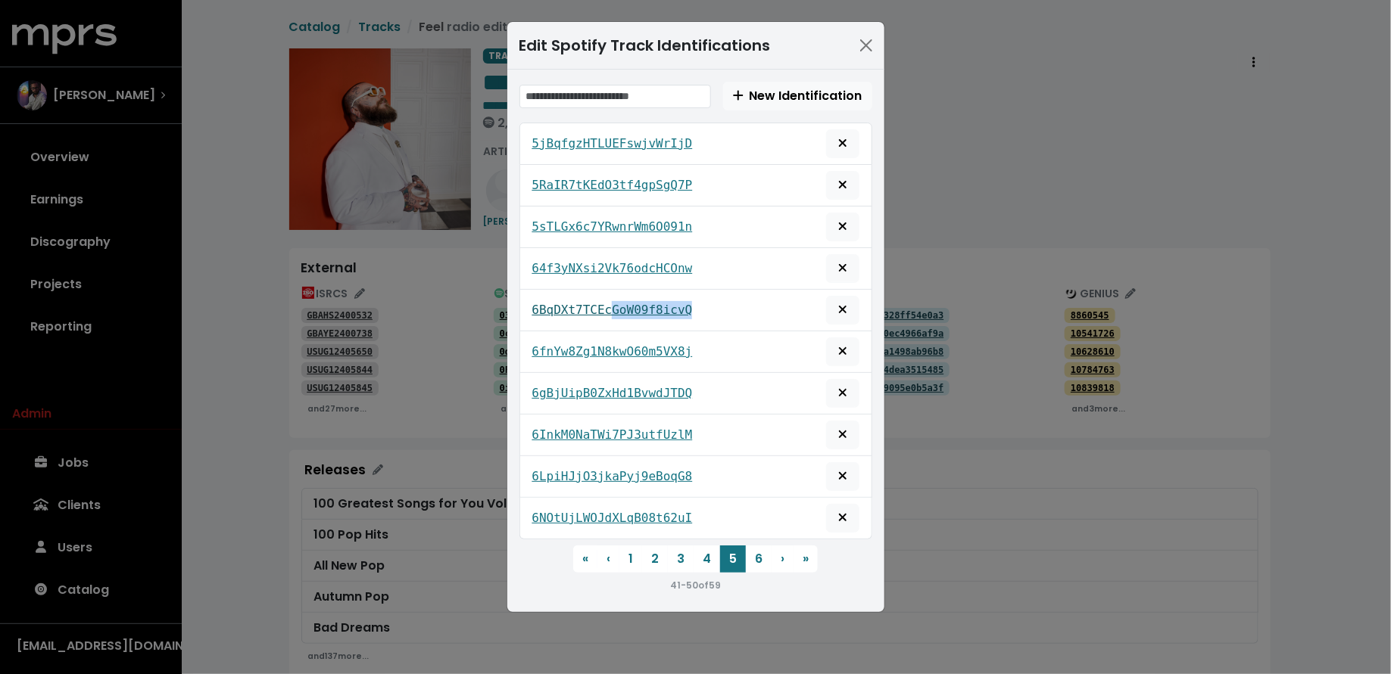
click at [612, 304] on div "6BqDXt7TCEcGoW09f8icvQ" at bounding box center [695, 310] width 327 height 29
click at [635, 307] on tt "6BqDXt7TCEcGoW09f8icvQ" at bounding box center [612, 310] width 160 height 14
click at [632, 344] on tt "6fnYw8Zg1N8kwO60m5VX8j" at bounding box center [612, 351] width 160 height 14
click at [852, 350] on button "Remove this spotify identification" at bounding box center [842, 352] width 33 height 29
click at [655, 347] on tt "6gBjUipB0ZxHd1BvwdJTDQ" at bounding box center [612, 351] width 160 height 14
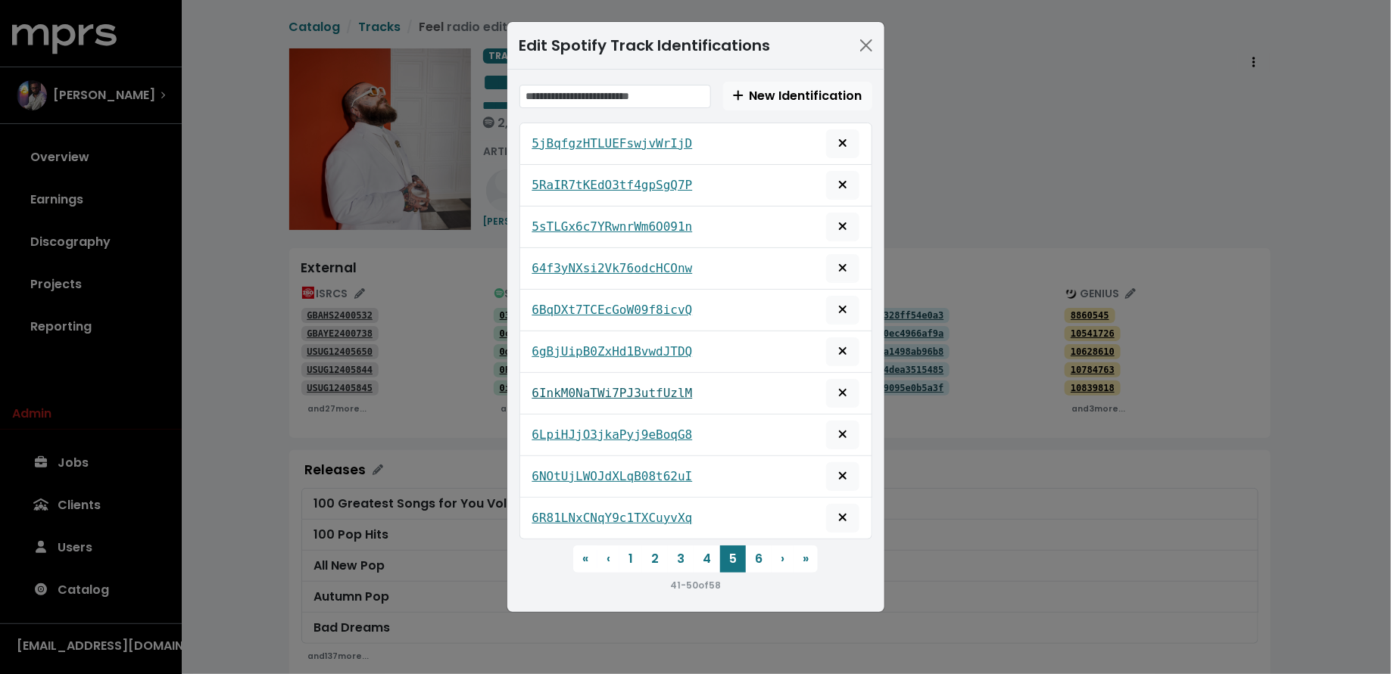
click at [666, 386] on tt "6InkM0NaTWi7PJ3utfUzlM" at bounding box center [612, 393] width 160 height 14
click at [668, 428] on tt "6LpiHJjO3jkaPyj9eBoqG8" at bounding box center [612, 435] width 160 height 14
click at [669, 469] on tt "6NOtUjLWOJdXLqB08t62uI" at bounding box center [612, 476] width 160 height 14
click at [666, 511] on tt "6R81LNxCNqY9c1TXCuyvXq" at bounding box center [612, 518] width 160 height 14
click at [758, 550] on button "6" at bounding box center [759, 559] width 26 height 27
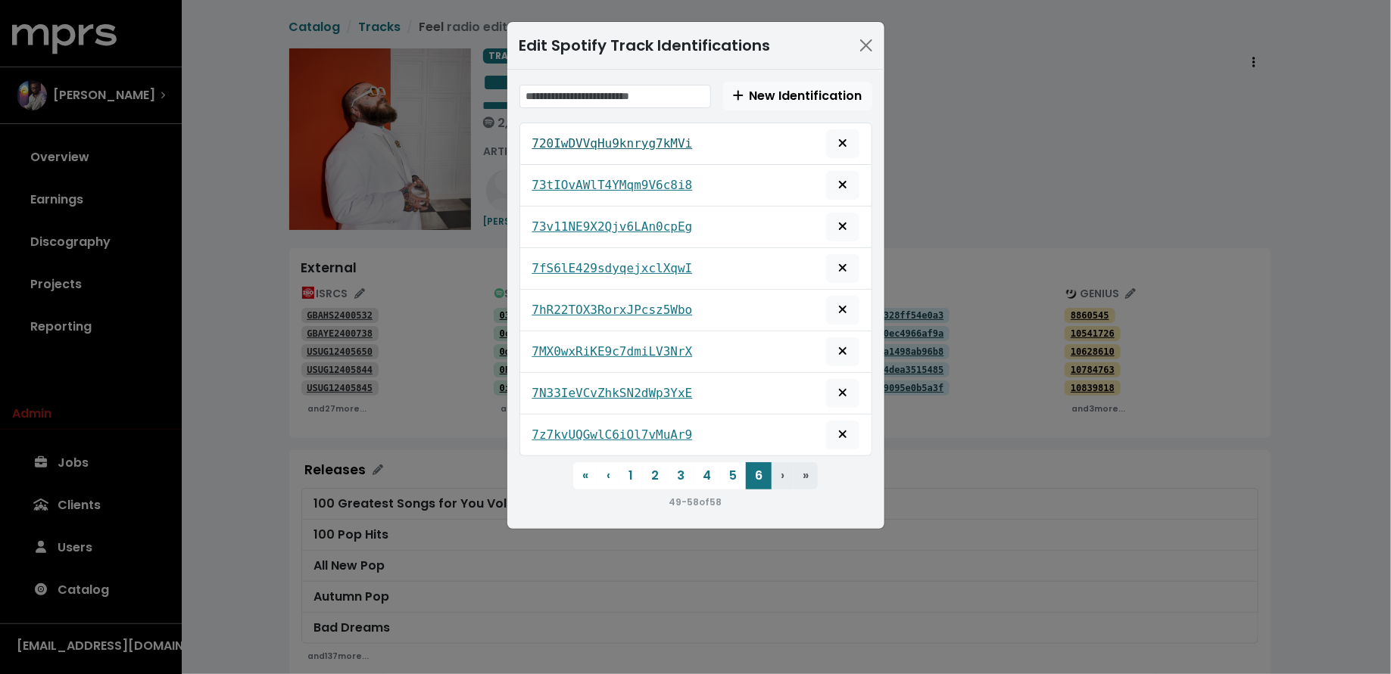
click at [652, 139] on tt "720IwDVVqHu9knryg7kMVi" at bounding box center [612, 143] width 160 height 14
click at [644, 176] on link "73tIOvAWlT4YMqm9V6c8i8" at bounding box center [612, 185] width 160 height 18
click at [854, 183] on button "Remove this spotify identification" at bounding box center [842, 185] width 33 height 29
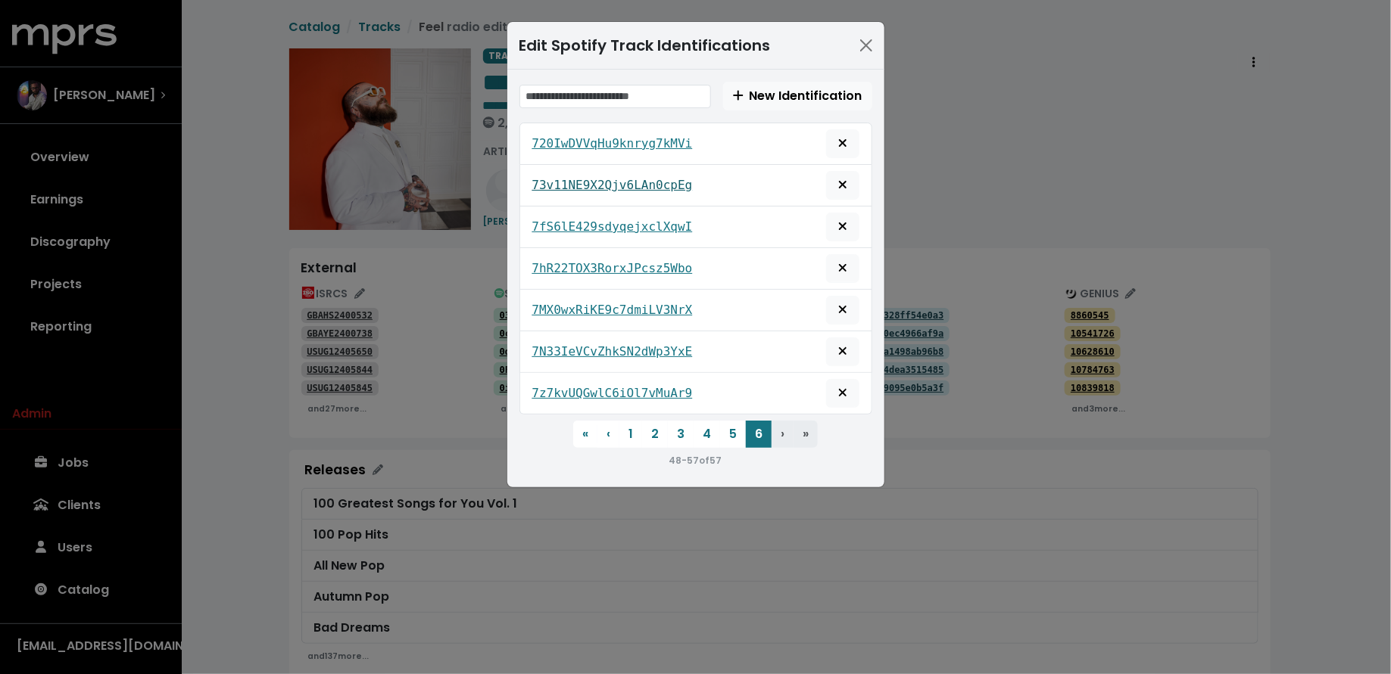
click at [651, 185] on tt "73v11NE9X2Qjv6LAn0cpEg" at bounding box center [612, 185] width 160 height 14
click at [653, 226] on tt "7fS6lE429sdyqejxclXqwI" at bounding box center [612, 227] width 160 height 14
click at [849, 221] on span "Remove this spotify identification" at bounding box center [843, 227] width 14 height 18
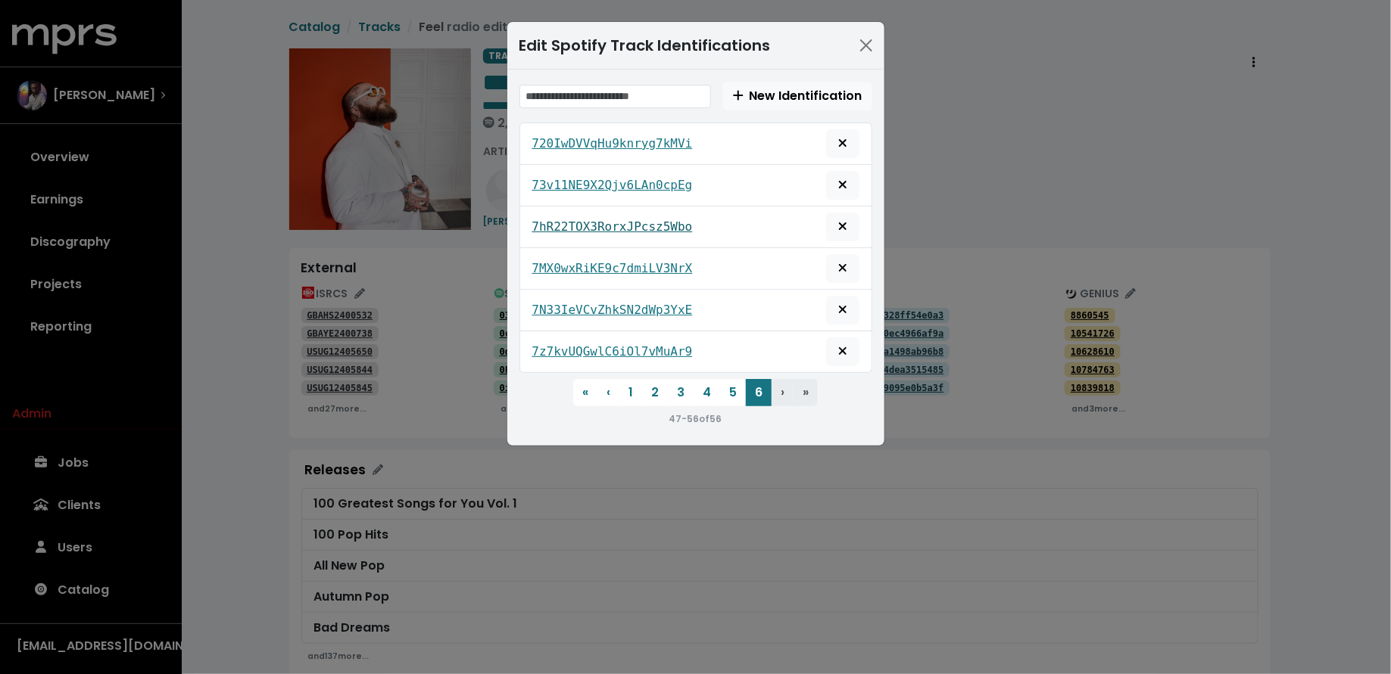
click at [657, 229] on tt "7hR22TOX3RorxJPcsz5Wbo" at bounding box center [612, 227] width 160 height 14
click at [660, 263] on tt "7MX0wxRiKE9c7dmiLV3NrX" at bounding box center [612, 268] width 160 height 14
click at [835, 266] on button "Remove this spotify identification" at bounding box center [842, 268] width 33 height 29
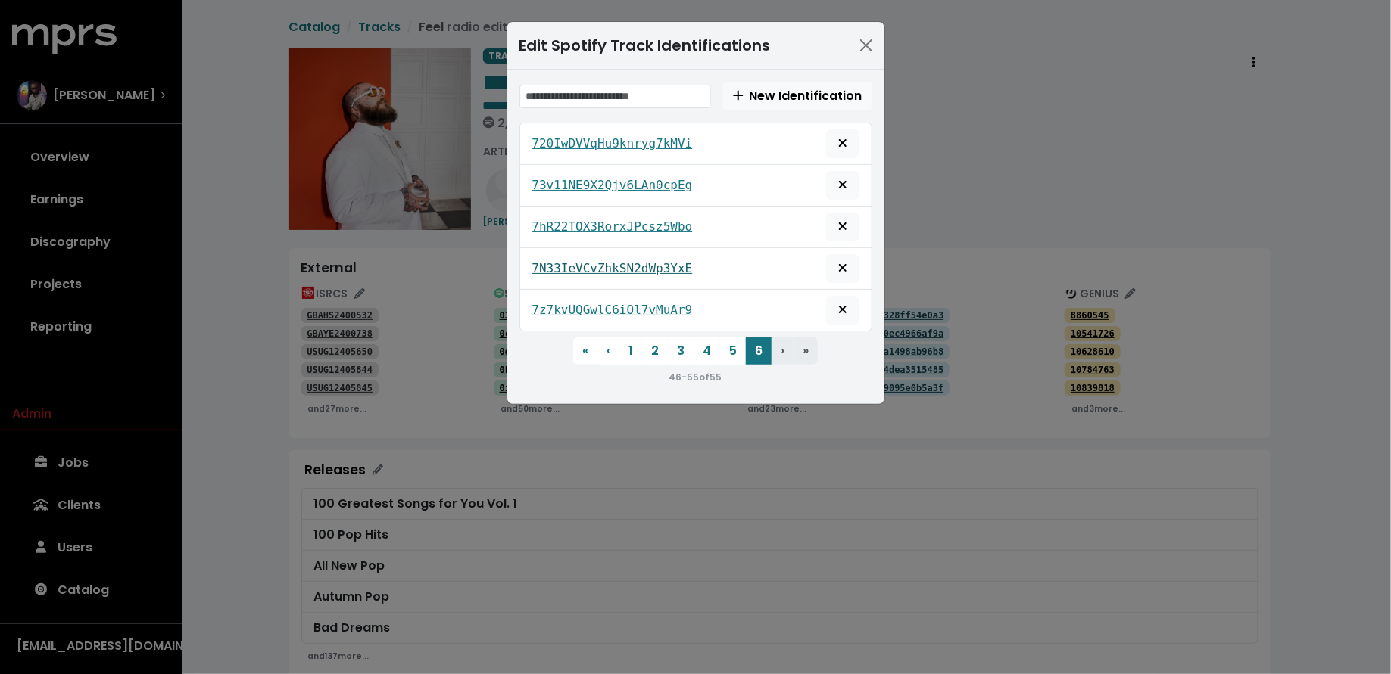
click at [651, 264] on tt "7N33IeVCvZhkSN2dWp3YxE" at bounding box center [612, 268] width 160 height 14
click at [659, 306] on tt "7z7kvUQGwlC6iOl7vMuAr9" at bounding box center [612, 310] width 160 height 14
click at [971, 164] on div "Edit Spotify Track Identifications New Identification 720IwDVVqHu9knryg7kMVi 73…" at bounding box center [695, 337] width 1391 height 674
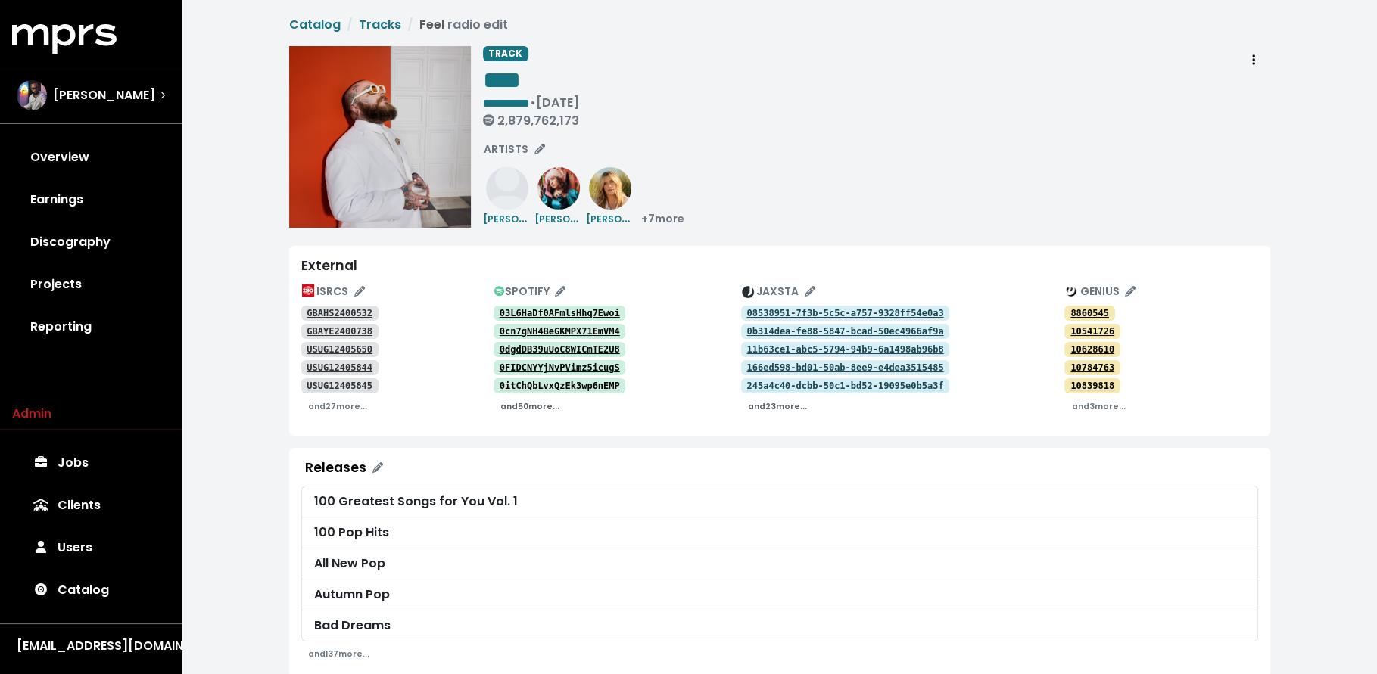
scroll to position [4, 0]
click at [750, 406] on small "and 23 more..." at bounding box center [777, 405] width 59 height 11
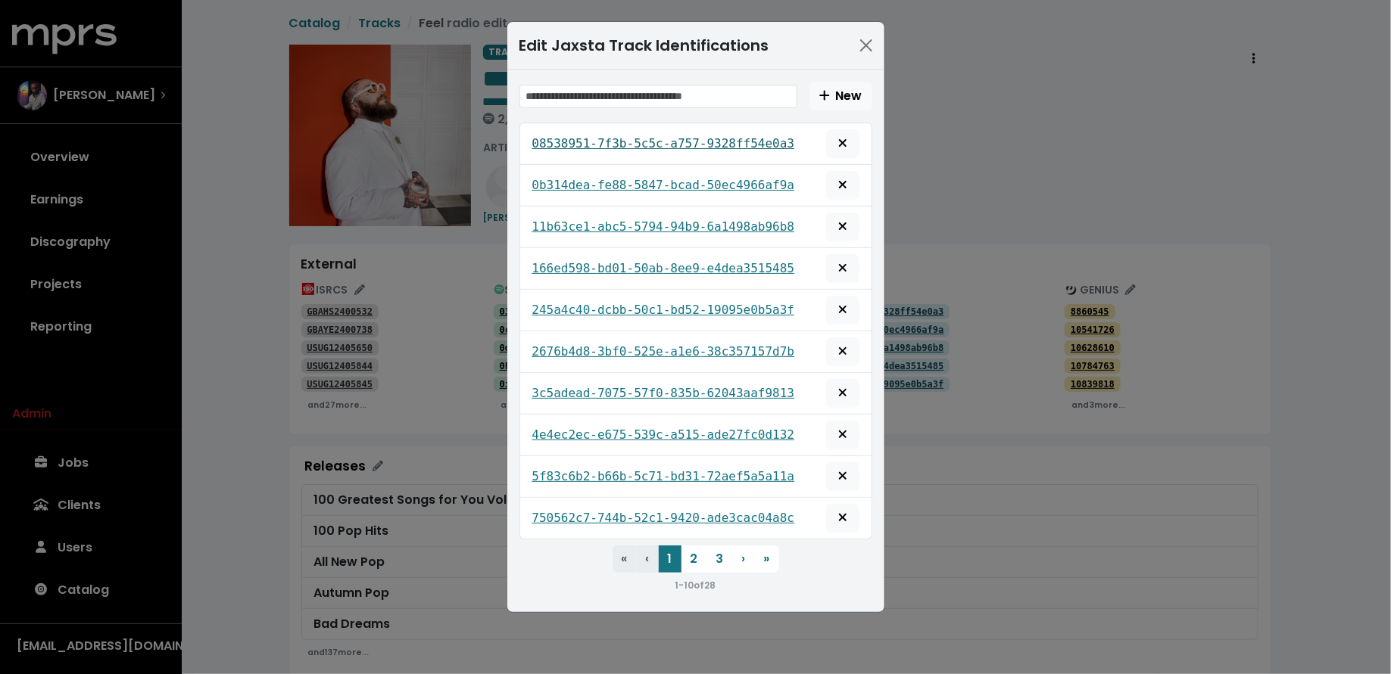
click at [656, 136] on tt "08538951-7f3b-5c5c-a757-9328ff54e0a3" at bounding box center [663, 143] width 263 height 14
click at [665, 183] on tt "0b314dea-fe88-5847-bcad-50ec4966af9a" at bounding box center [663, 185] width 263 height 14
click at [664, 220] on tt "11b63ce1-abc5-5794-94b9-6a1498ab96b8" at bounding box center [663, 227] width 263 height 14
click at [712, 220] on tt "11b63ce1-abc5-5794-94b9-6a1498ab96b8" at bounding box center [663, 227] width 263 height 14
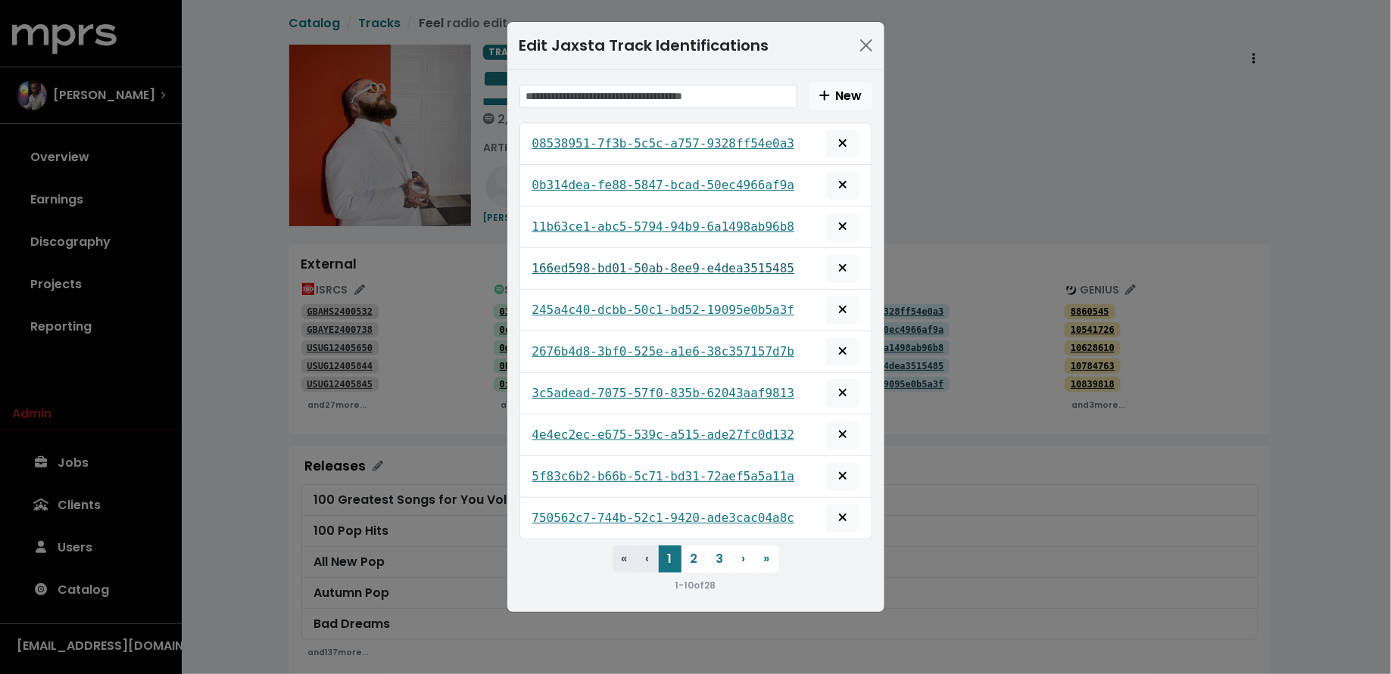
click at [730, 264] on tt "166ed598-bd01-50ab-8ee9-e4dea3515485" at bounding box center [663, 268] width 263 height 14
click at [726, 303] on tt "245a4c40-dcbb-50c1-bd52-19095e0b5a3f" at bounding box center [663, 310] width 263 height 14
click at [726, 343] on link "2676b4d8-3bf0-525e-a1e6-38c357157d7b" at bounding box center [663, 352] width 263 height 18
click at [721, 385] on link "3c5adead-7075-57f0-835b-62043aaf9813" at bounding box center [663, 394] width 263 height 18
click at [834, 383] on button "Remove this jaxsta identification" at bounding box center [842, 393] width 33 height 29
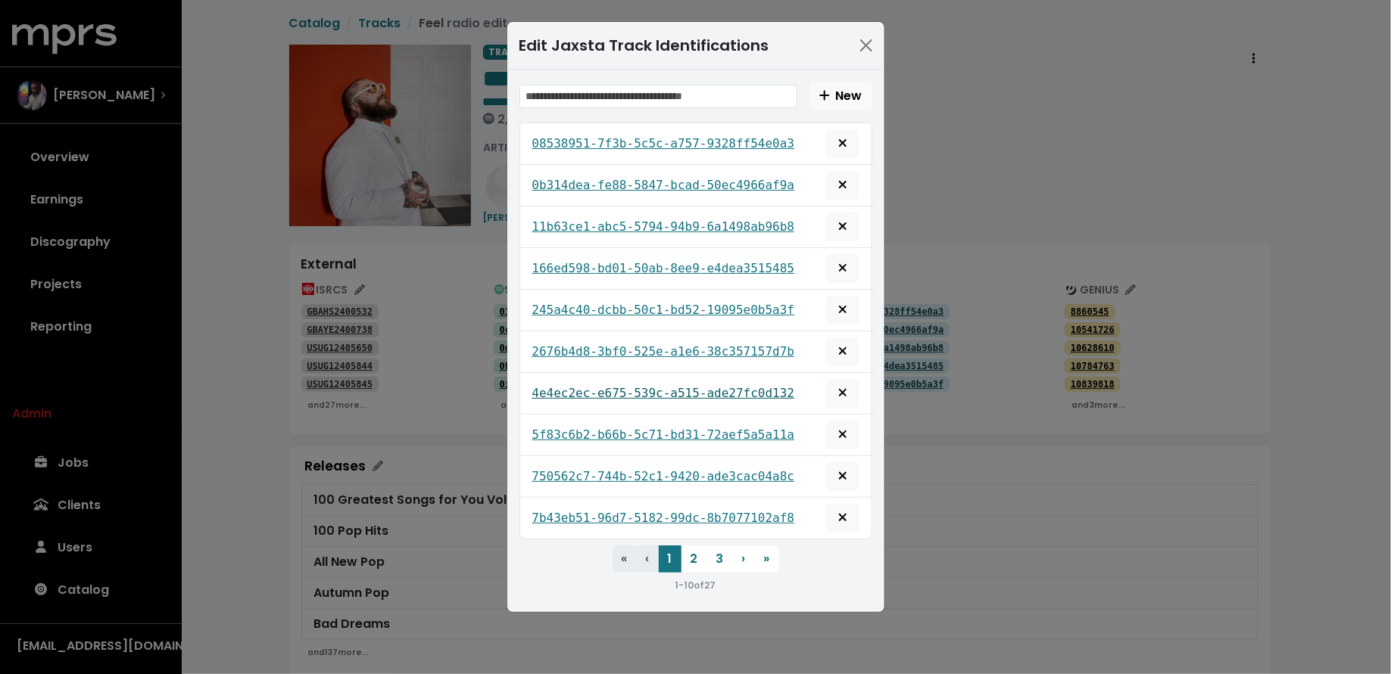
click at [745, 388] on tt "4e4ec2ec-e675-539c-a515-ade27fc0d132" at bounding box center [663, 393] width 263 height 14
click at [749, 386] on tt "4e4ec2ec-e675-539c-a515-ade27fc0d132" at bounding box center [663, 393] width 263 height 14
click at [745, 428] on tt "5f83c6b2-b66b-5c71-bd31-72aef5a5a11a" at bounding box center [663, 435] width 263 height 14
click at [742, 469] on tt "750562c7-744b-52c1-9420-ade3cac04a8c" at bounding box center [663, 476] width 263 height 14
click at [732, 511] on tt "7b43eb51-96d7-5182-99dc-8b7077102af8" at bounding box center [663, 518] width 263 height 14
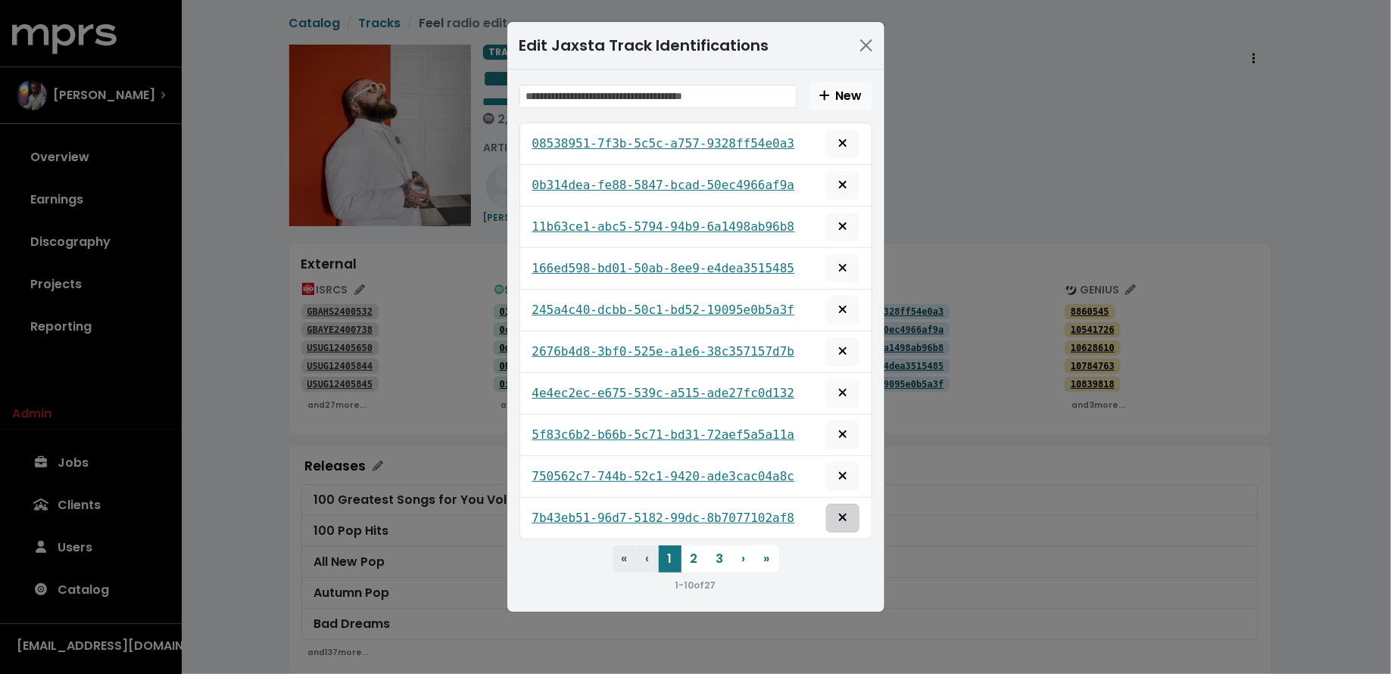
click at [837, 509] on span "Remove this jaxsta identification" at bounding box center [843, 518] width 14 height 18
click at [727, 511] on tt "8bd67bbe-cff2-5df2-a964-84b973396627" at bounding box center [663, 518] width 263 height 14
click at [684, 550] on button "2" at bounding box center [694, 559] width 26 height 27
click at [721, 143] on tt "90adeba0-a9ee-5685-a424-fa45f1ab7339" at bounding box center [663, 143] width 263 height 14
click at [711, 188] on tt "9286351e-9c67-5f09-82ea-9313bd2708b0" at bounding box center [663, 185] width 263 height 14
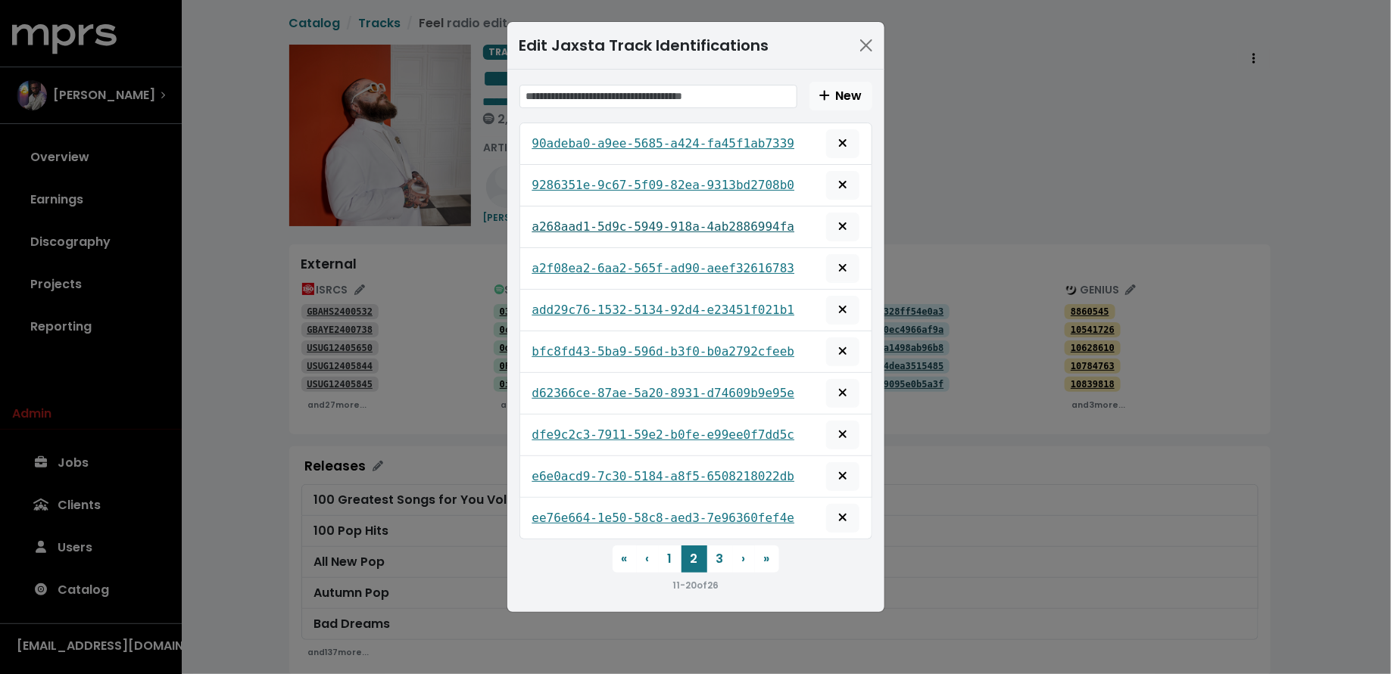
click at [699, 223] on tt "a268aad1-5d9c-5949-918a-4ab2886994fa" at bounding box center [663, 227] width 263 height 14
click at [699, 254] on div "a2f08ea2-6aa2-565f-ad90-aeef32616783" at bounding box center [695, 268] width 327 height 29
click at [699, 261] on tt "a2f08ea2-6aa2-565f-ad90-aeef32616783" at bounding box center [663, 268] width 263 height 14
click at [699, 303] on tt "add29c76-1532-5134-92d4-e23451f021b1" at bounding box center [663, 310] width 263 height 14
click at [702, 350] on tt "bfc8fd43-5ba9-596d-b3f0-b0a2792cfeeb" at bounding box center [663, 351] width 263 height 14
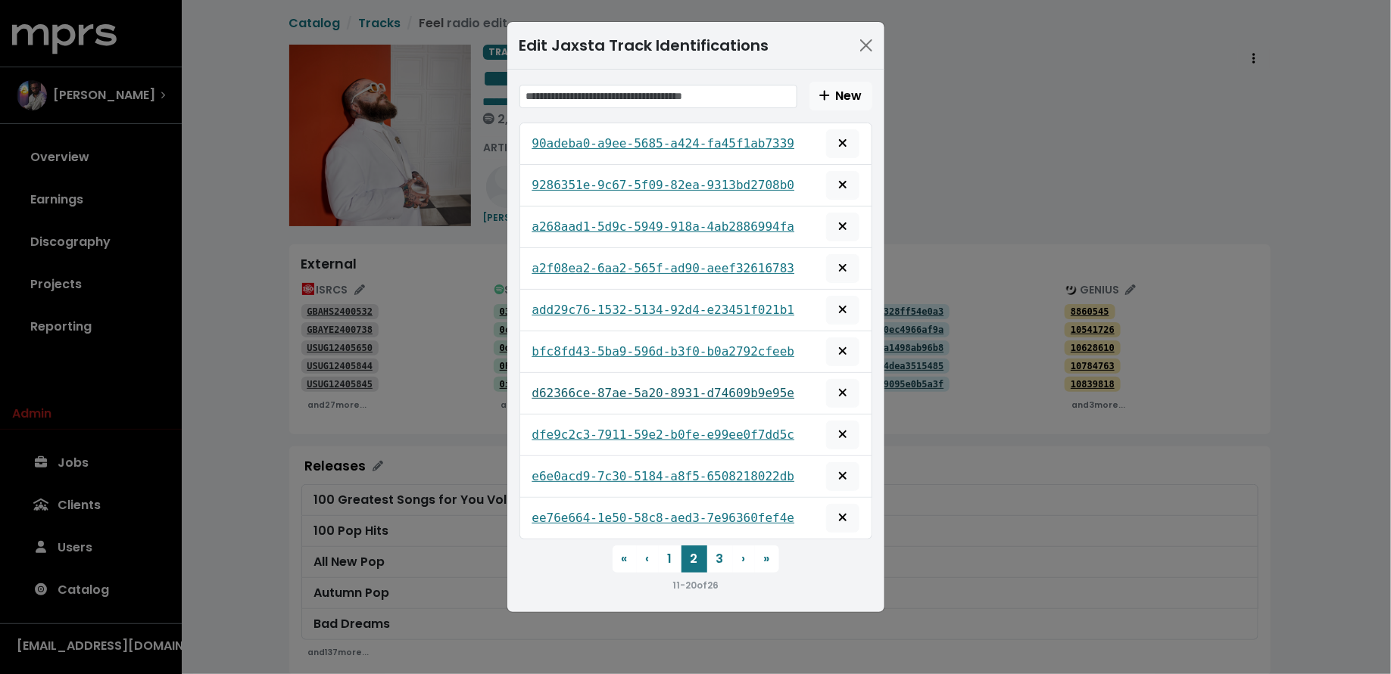
click at [699, 386] on tt "d62366ce-87ae-5a20-8931-d74609b9e95e" at bounding box center [663, 393] width 263 height 14
click at [697, 428] on tt "dfe9c2c3-7911-59e2-b0fe-e99ee0f7dd5c" at bounding box center [663, 435] width 263 height 14
click at [692, 463] on div "e6e0acd9-7c30-5184-a8f5-6508218022db" at bounding box center [695, 477] width 327 height 29
click at [693, 469] on tt "e6e0acd9-7c30-5184-a8f5-6508218022db" at bounding box center [663, 476] width 263 height 14
click at [689, 511] on tt "ee76e664-1e50-58c8-aed3-7e96360fef4e" at bounding box center [663, 518] width 263 height 14
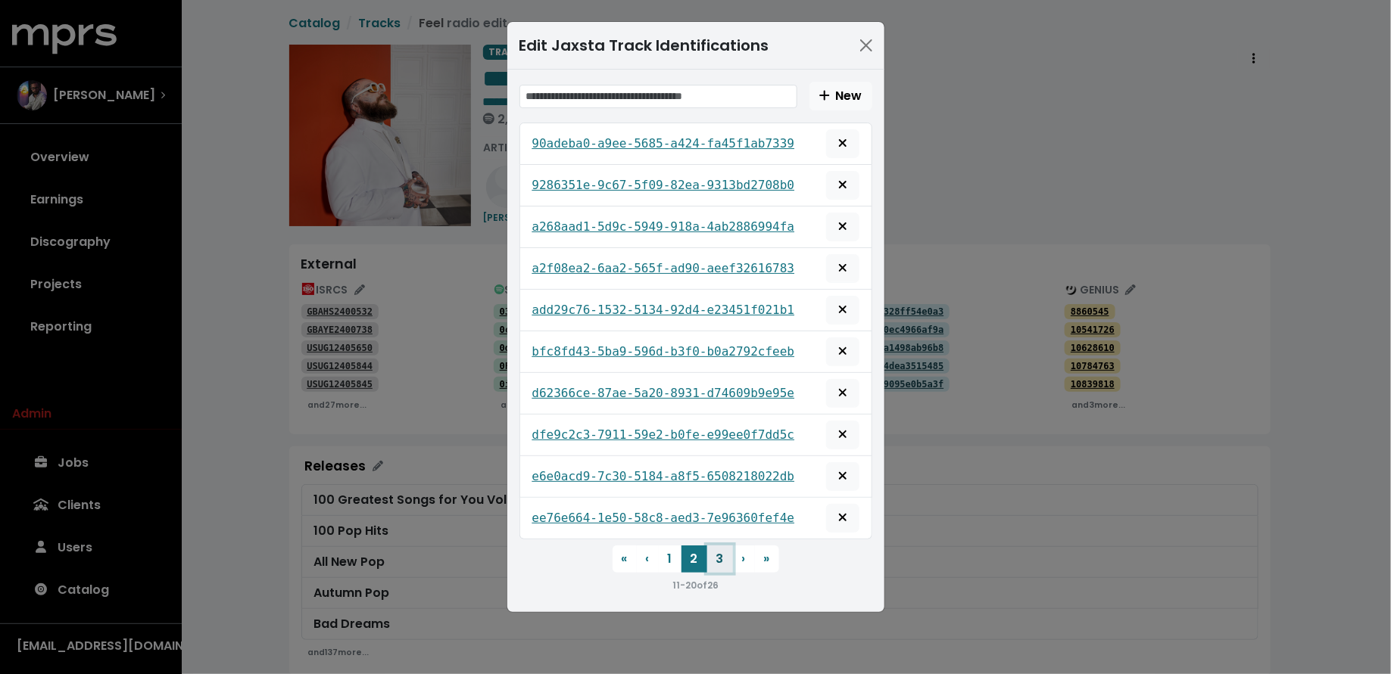
click at [713, 550] on button "3" at bounding box center [720, 559] width 26 height 27
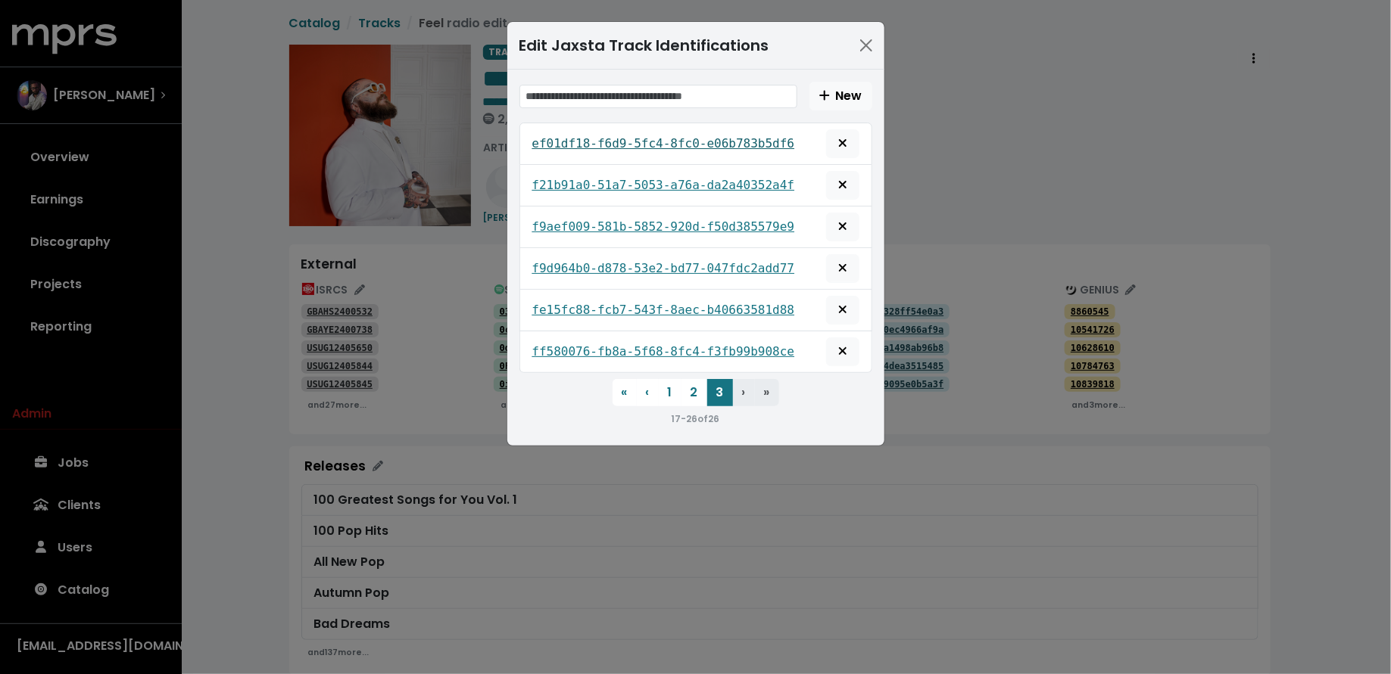
click at [668, 142] on tt "ef01df18-f6d9-5fc4-8fc0-e06b783b5df6" at bounding box center [663, 143] width 263 height 14
click at [675, 189] on tt "f21b91a0-51a7-5053-a76a-da2a40352a4f" at bounding box center [663, 185] width 263 height 14
click at [676, 224] on tt "f9aef009-581b-5852-920d-f50d385579e9" at bounding box center [663, 227] width 263 height 14
click at [676, 263] on tt "f9d964b0-d878-53e2-bd77-047fdc2add77" at bounding box center [663, 268] width 263 height 14
click at [677, 303] on tt "fe15fc88-fcb7-543f-8aec-b40663581d88" at bounding box center [663, 310] width 263 height 14
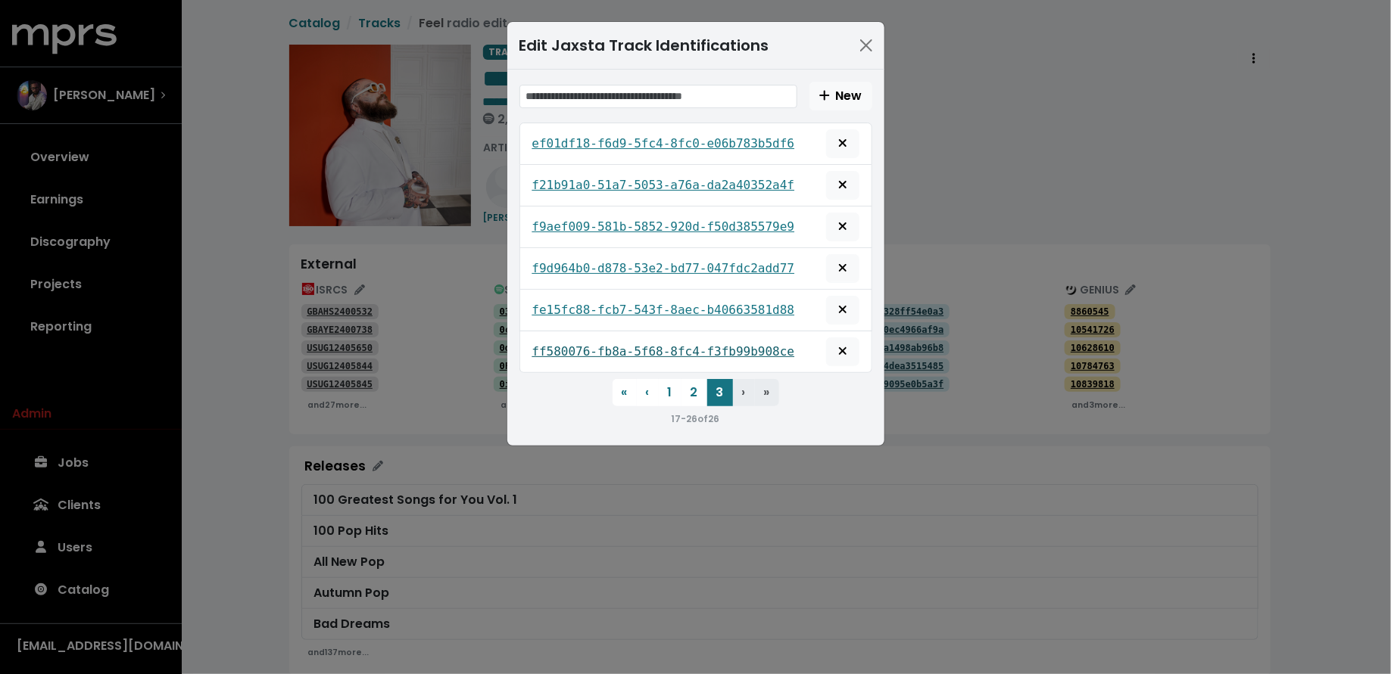
click at [690, 351] on tt "ff580076-fb8a-5f68-8fc4-f3fb99b908ce" at bounding box center [663, 351] width 263 height 14
click at [538, 502] on div "Edit Jaxsta Track Identifications New ef01df18-f6d9-5fc4-8fc0-e06b783b5df6 f21b…" at bounding box center [695, 337] width 1391 height 674
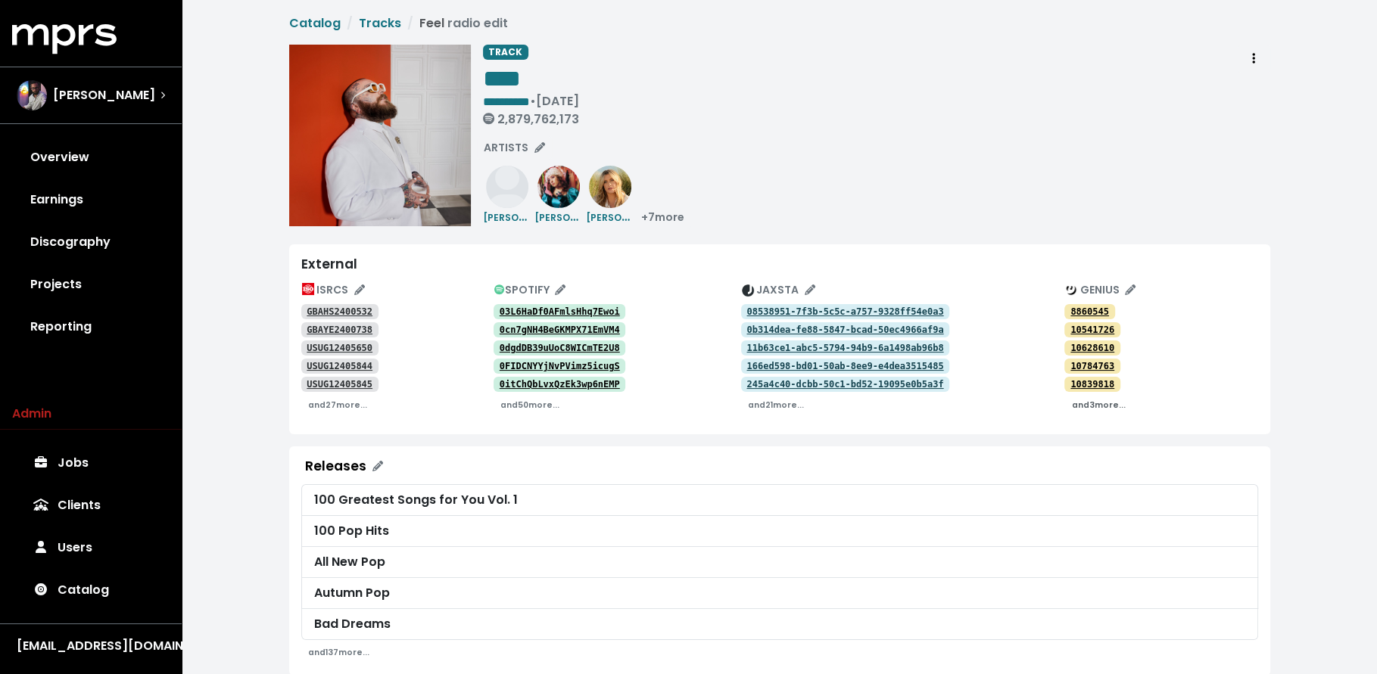
click at [1117, 406] on small "and 3 more..." at bounding box center [1098, 405] width 54 height 11
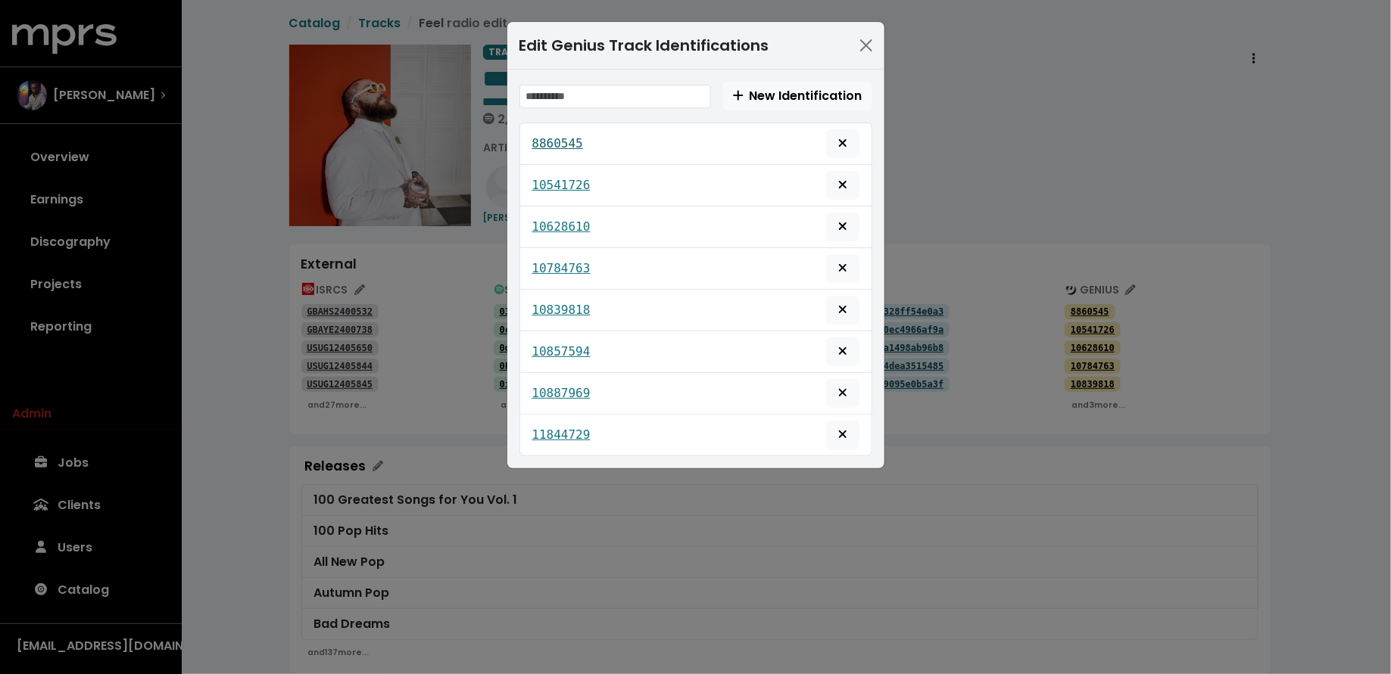
click at [572, 142] on tt "8860545" at bounding box center [557, 143] width 51 height 14
click at [846, 135] on span "Remove this genius identification" at bounding box center [842, 143] width 9 height 17
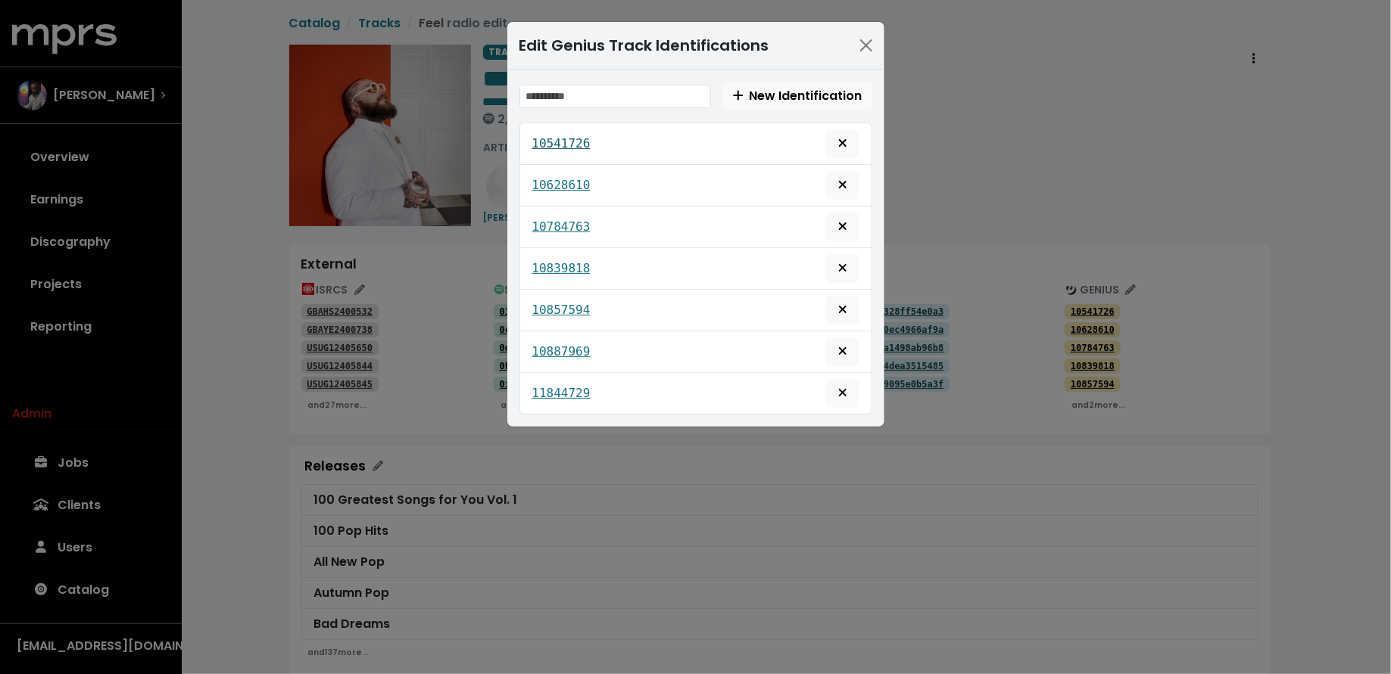
click at [567, 136] on tt "10541726" at bounding box center [561, 143] width 58 height 14
click at [578, 181] on tt "10628610" at bounding box center [561, 185] width 58 height 14
click at [575, 223] on tt "10784763" at bounding box center [561, 227] width 58 height 14
click at [572, 268] on tt "10839818" at bounding box center [561, 268] width 58 height 14
click at [565, 303] on tt "10857594" at bounding box center [561, 310] width 58 height 14
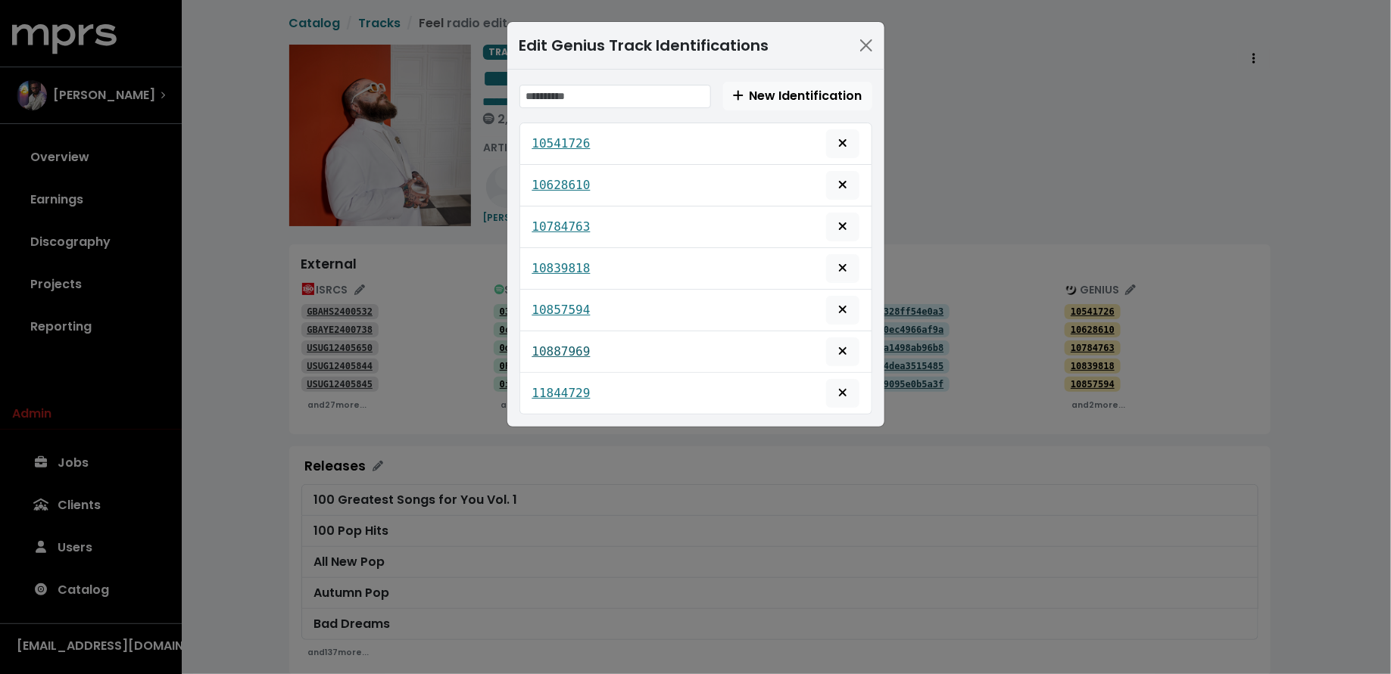
click at [568, 346] on tt "10887969" at bounding box center [561, 351] width 58 height 14
click at [571, 386] on tt "11844729" at bounding box center [561, 393] width 58 height 14
click at [376, 410] on div "Edit Genius Track Identifications New Identification 10541726 10628610 10784763…" at bounding box center [695, 337] width 1391 height 674
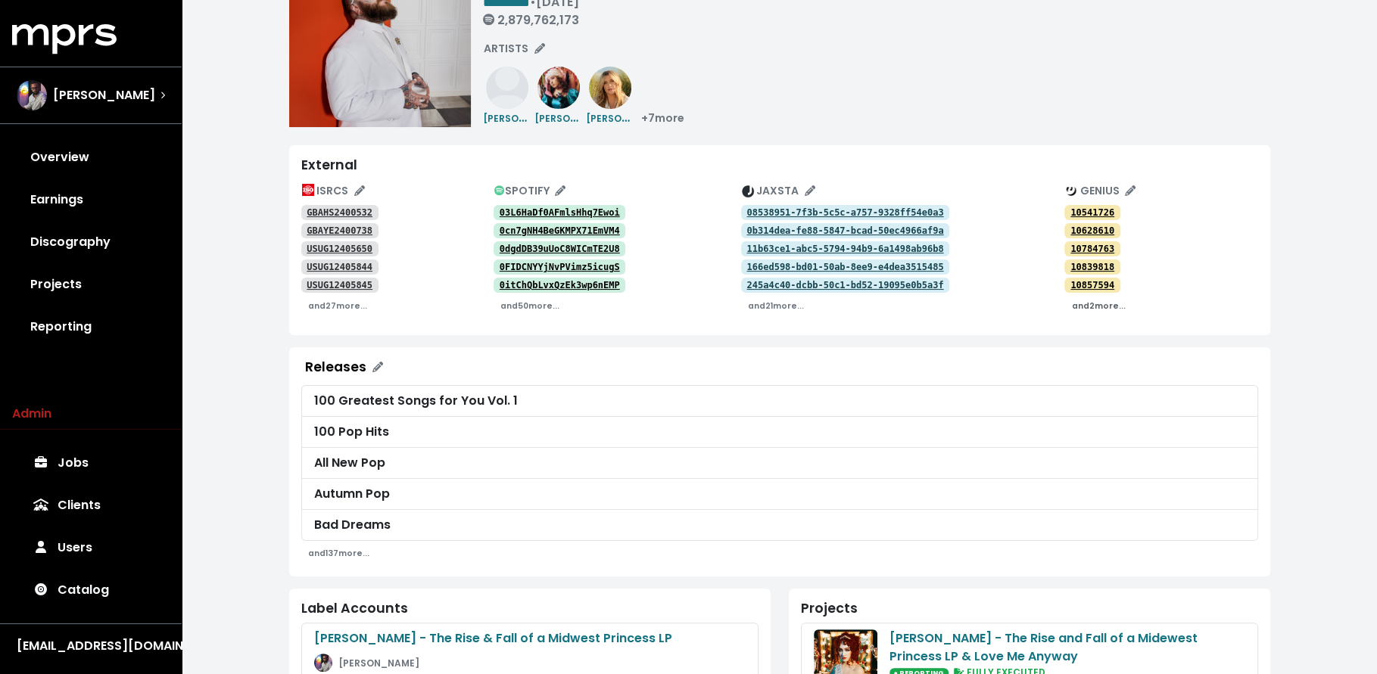
scroll to position [120, 0]
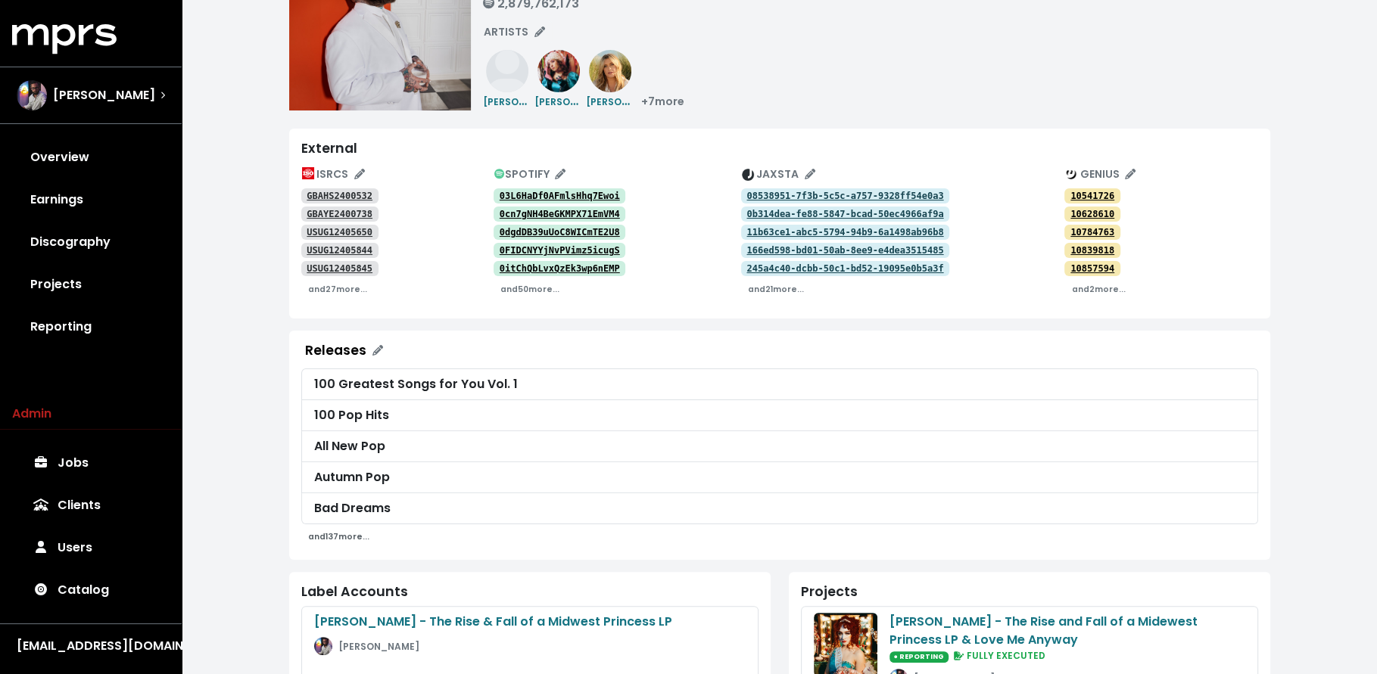
click at [329, 534] on small "and 137 more..." at bounding box center [338, 536] width 61 height 11
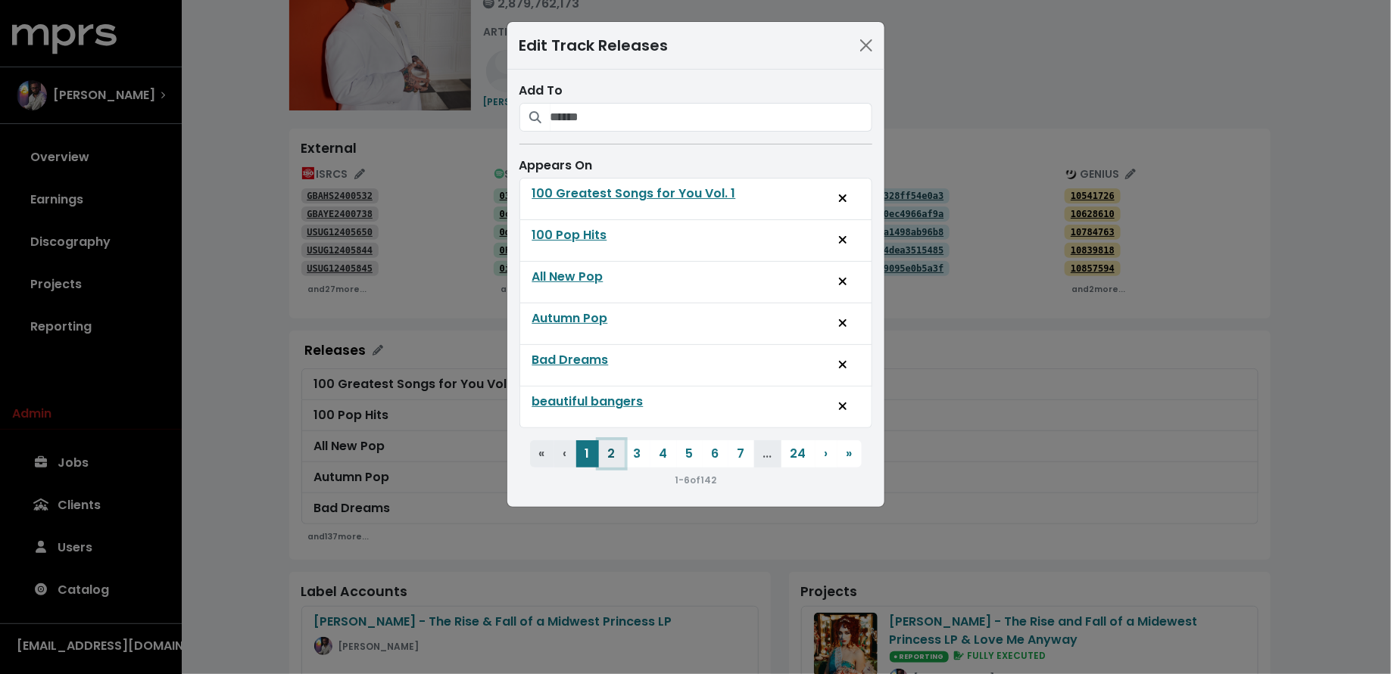
click at [618, 449] on button "2" at bounding box center [612, 454] width 26 height 27
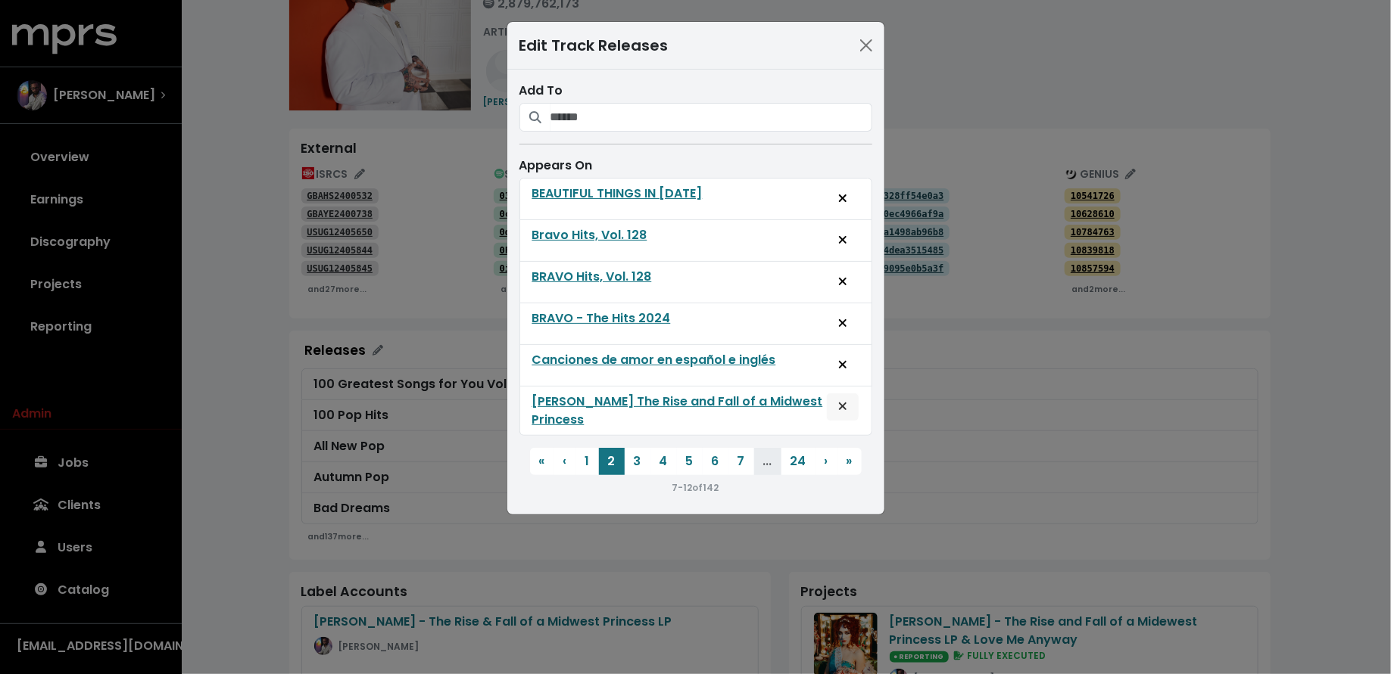
click at [837, 401] on span "Unlist track from this release" at bounding box center [843, 407] width 14 height 18
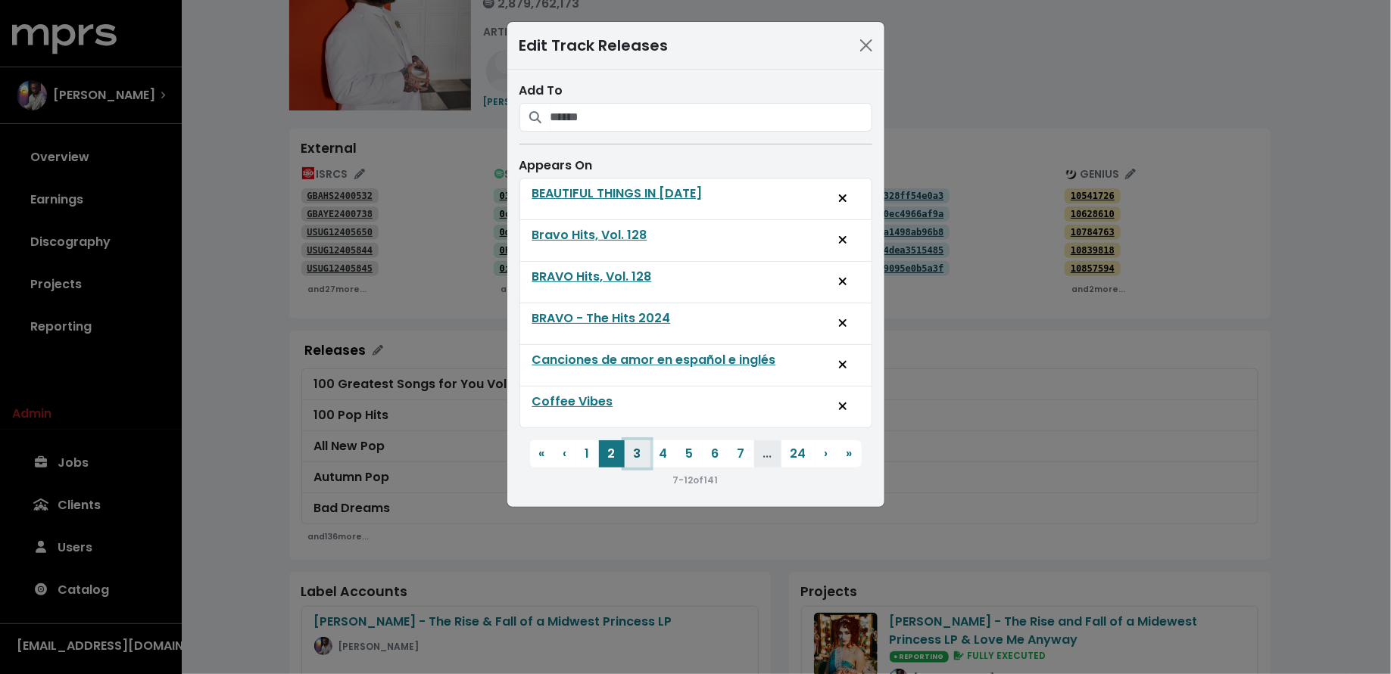
click at [642, 443] on button "3" at bounding box center [637, 454] width 26 height 27
click at [664, 444] on button "4" at bounding box center [663, 454] width 26 height 27
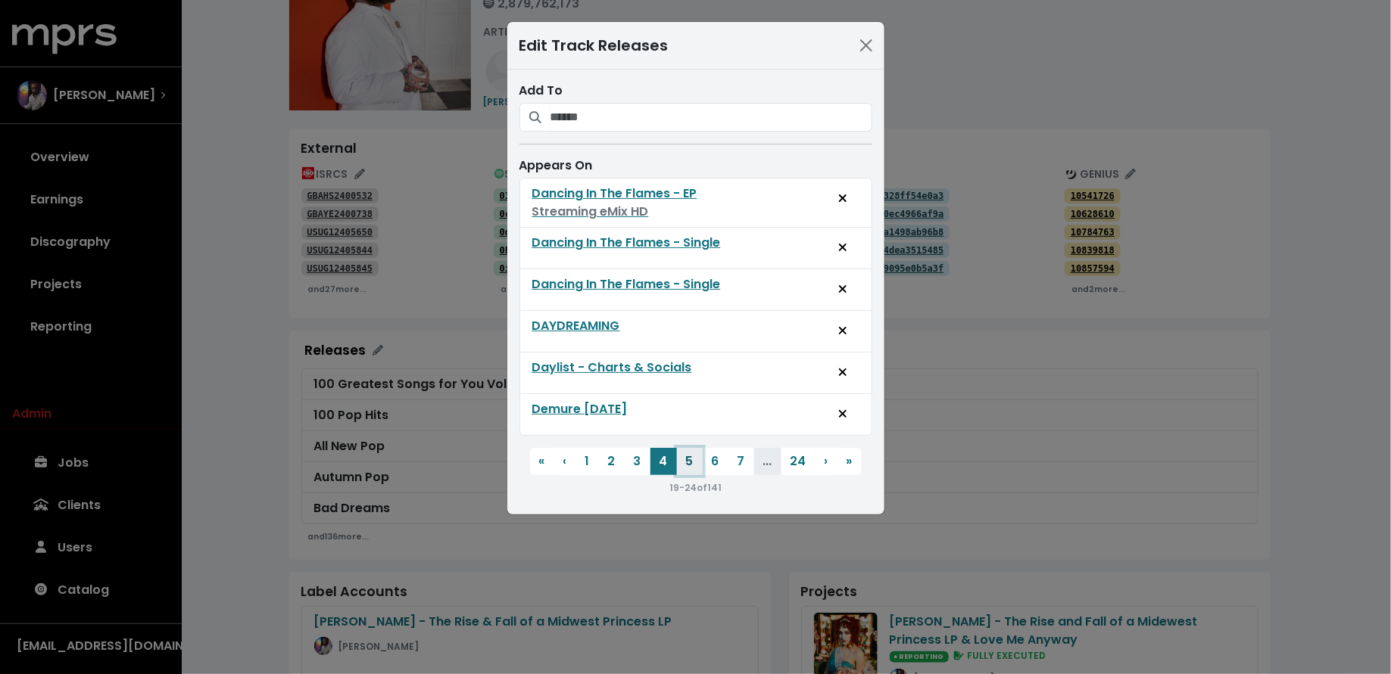
click at [693, 448] on button "5" at bounding box center [690, 461] width 26 height 27
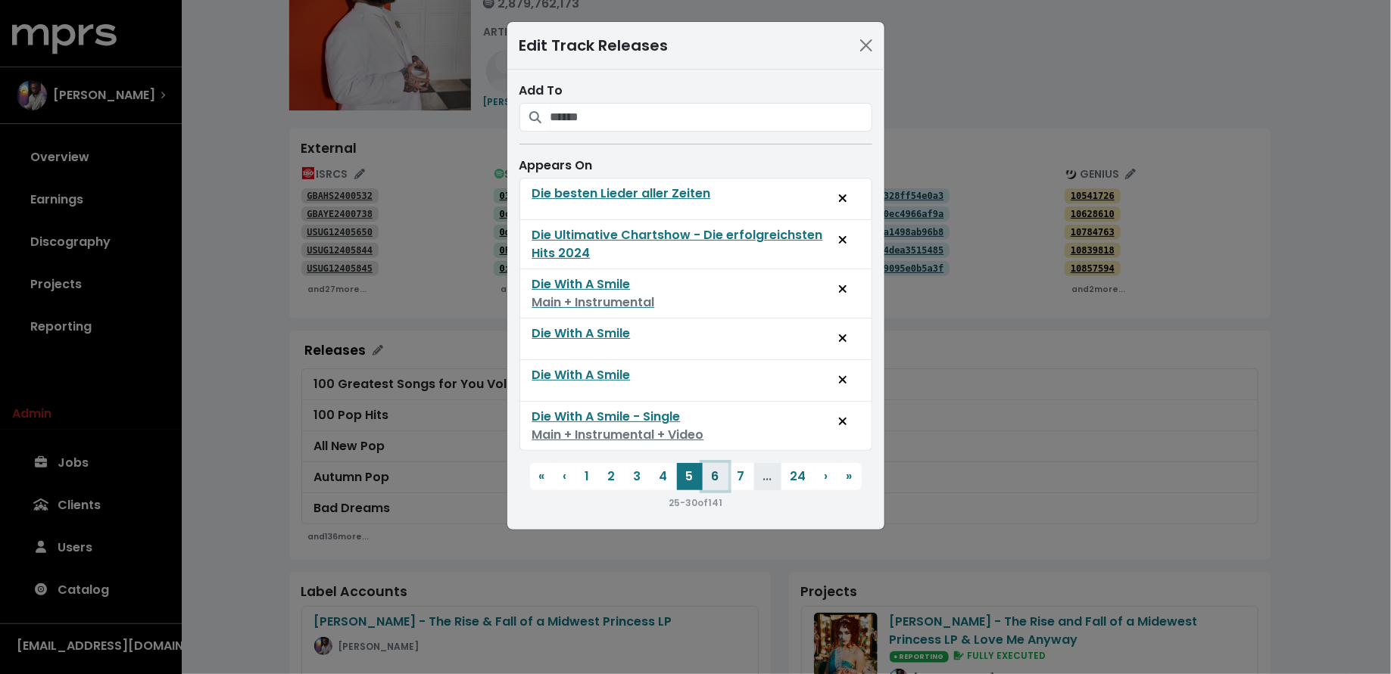
click at [709, 464] on button "6" at bounding box center [715, 476] width 26 height 27
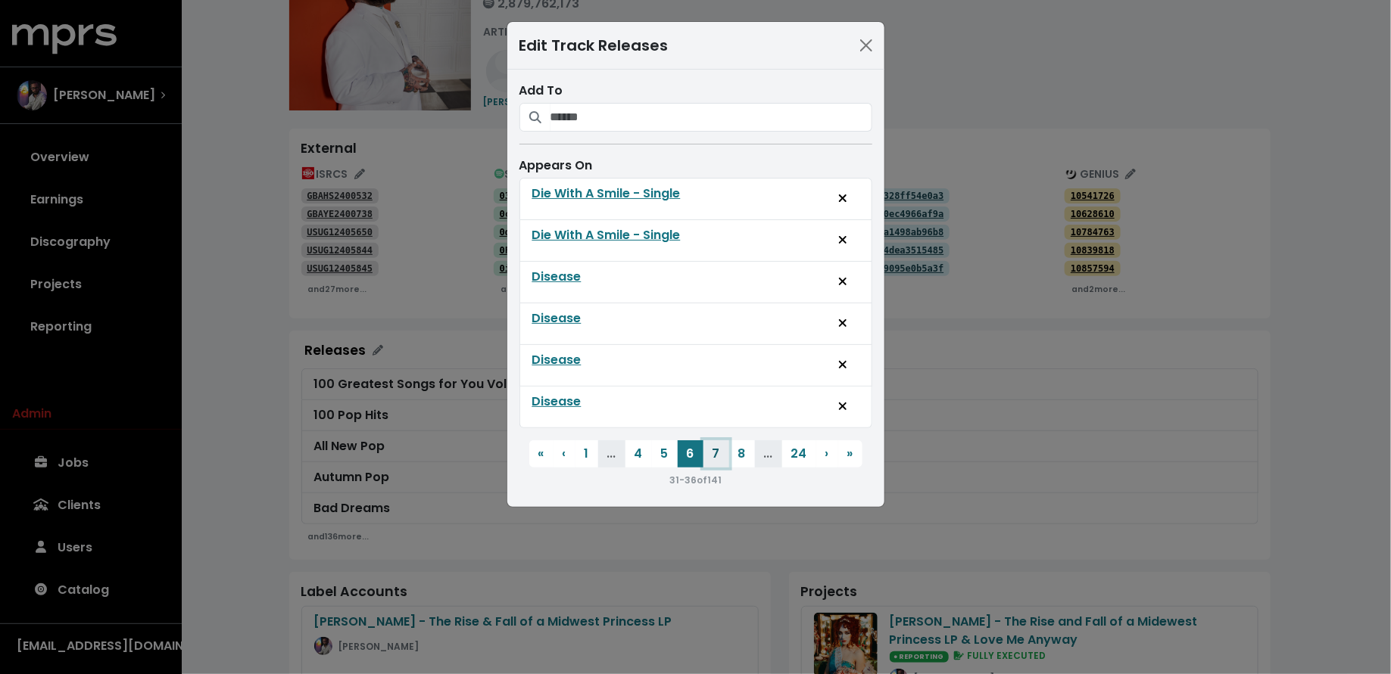
click at [716, 453] on button "7" at bounding box center [716, 454] width 26 height 27
click at [719, 445] on button "8" at bounding box center [715, 454] width 26 height 27
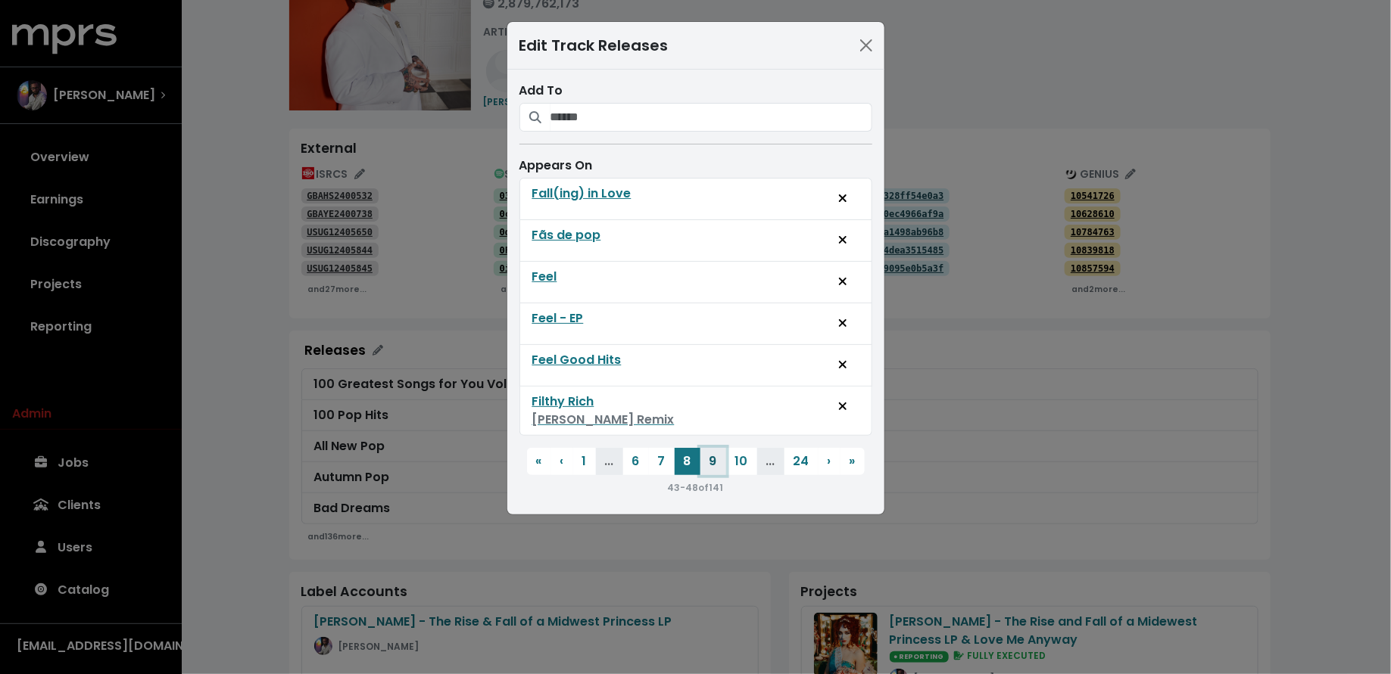
click at [722, 458] on button "9" at bounding box center [713, 461] width 26 height 27
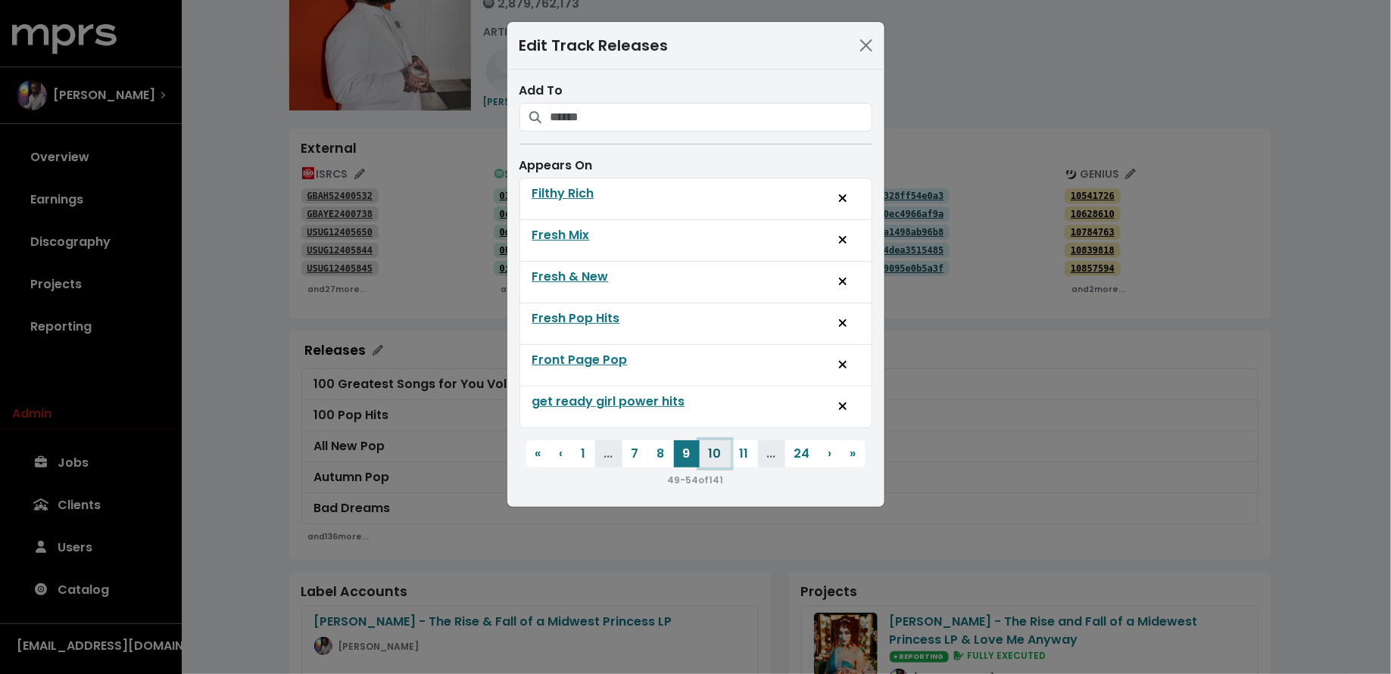
click at [722, 451] on button "10" at bounding box center [714, 454] width 31 height 27
click at [852, 316] on button "Unlist track from this release" at bounding box center [842, 324] width 33 height 29
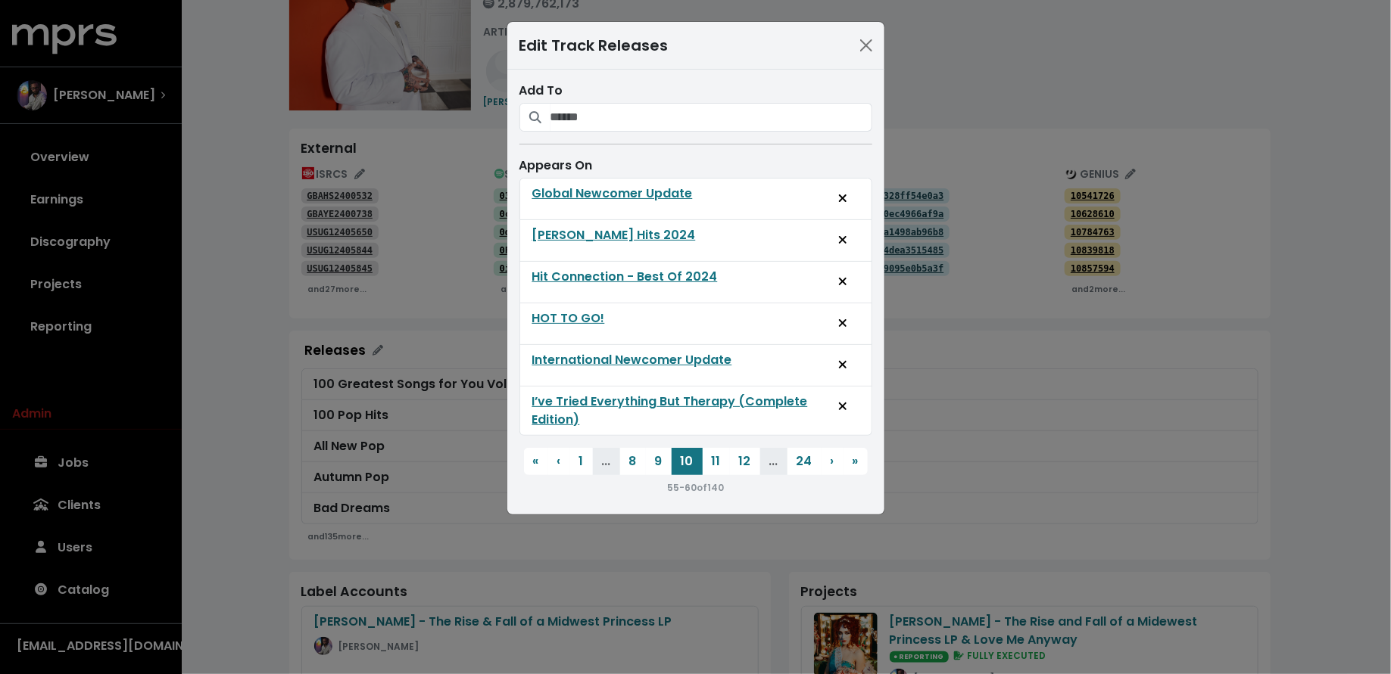
click at [852, 316] on button "Unlist track from this release" at bounding box center [842, 324] width 33 height 29
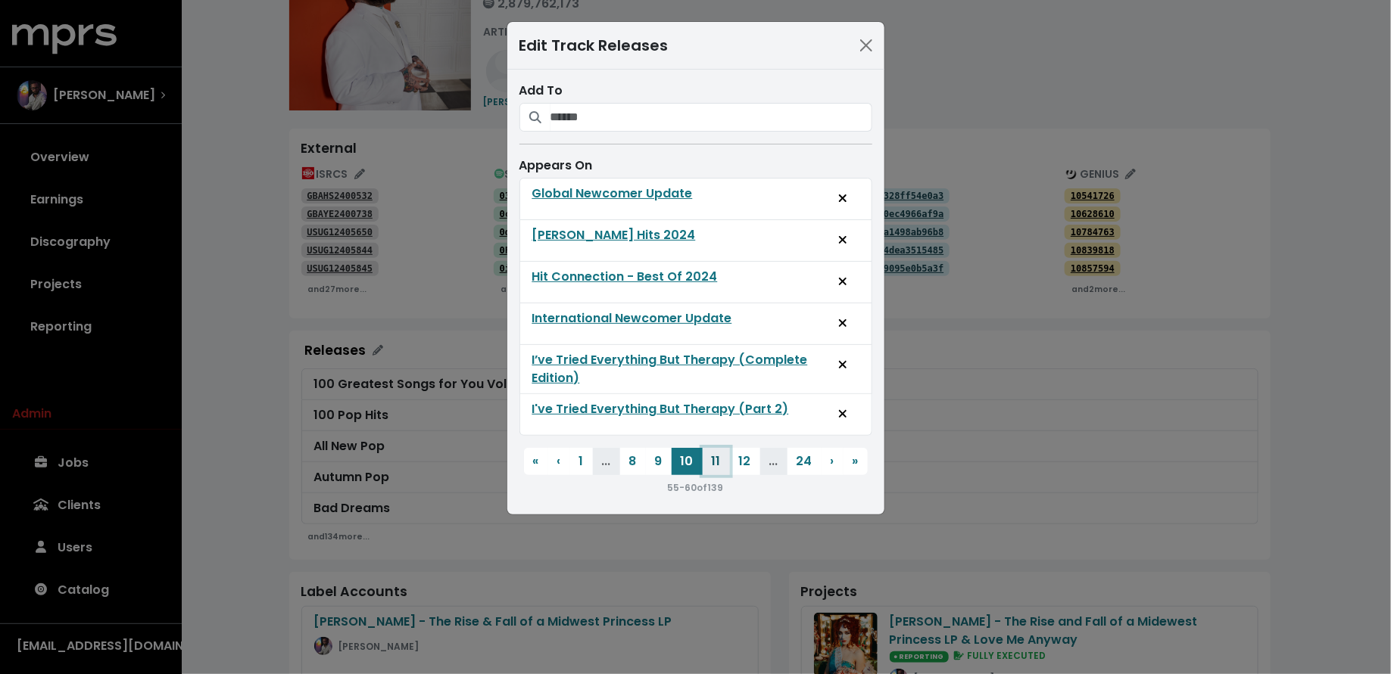
click at [713, 459] on button "11" at bounding box center [715, 461] width 27 height 27
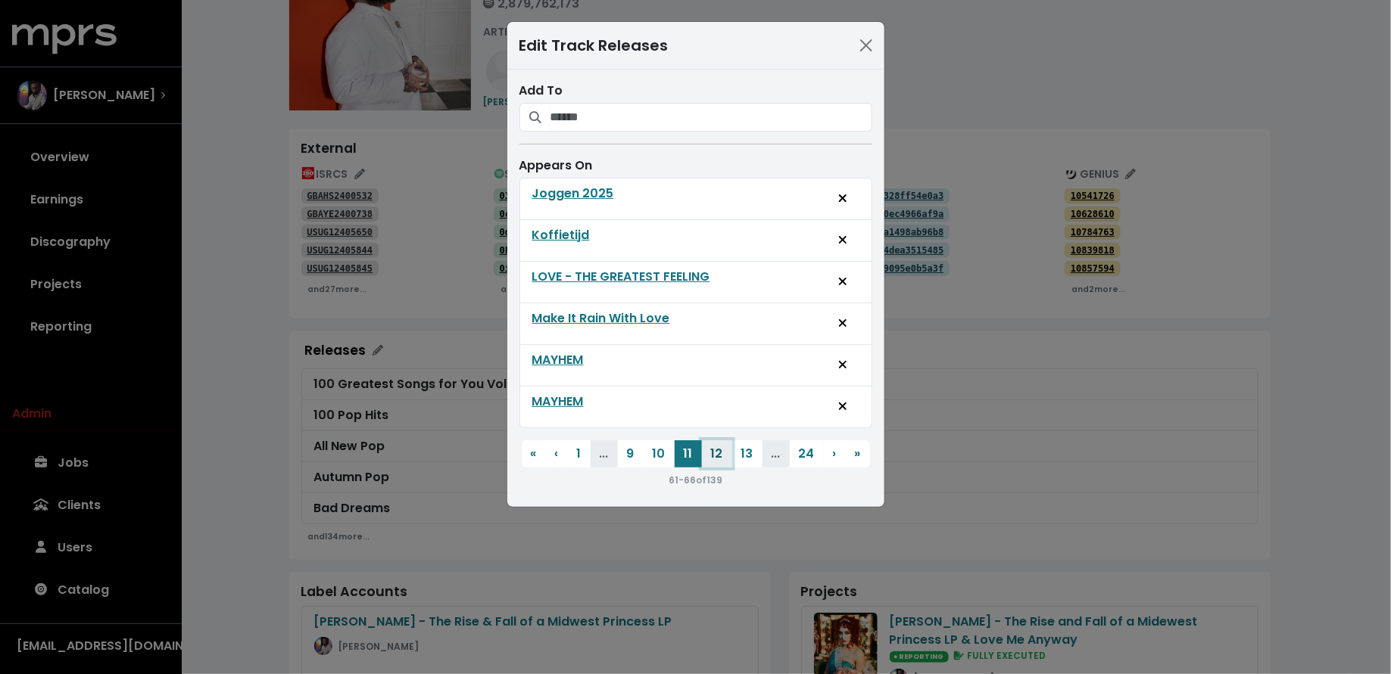
click at [722, 447] on button "12" at bounding box center [717, 454] width 30 height 27
click at [722, 447] on button "13" at bounding box center [718, 454] width 30 height 27
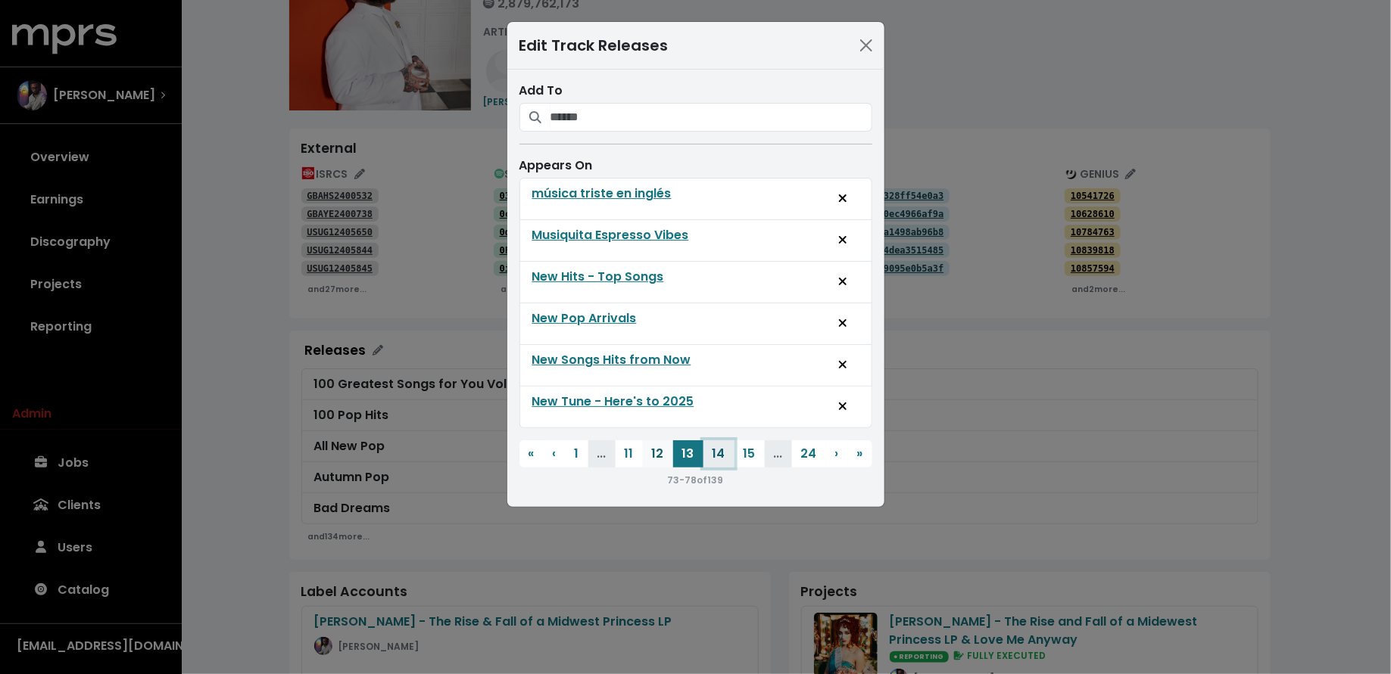
click at [722, 447] on button "14" at bounding box center [718, 454] width 31 height 27
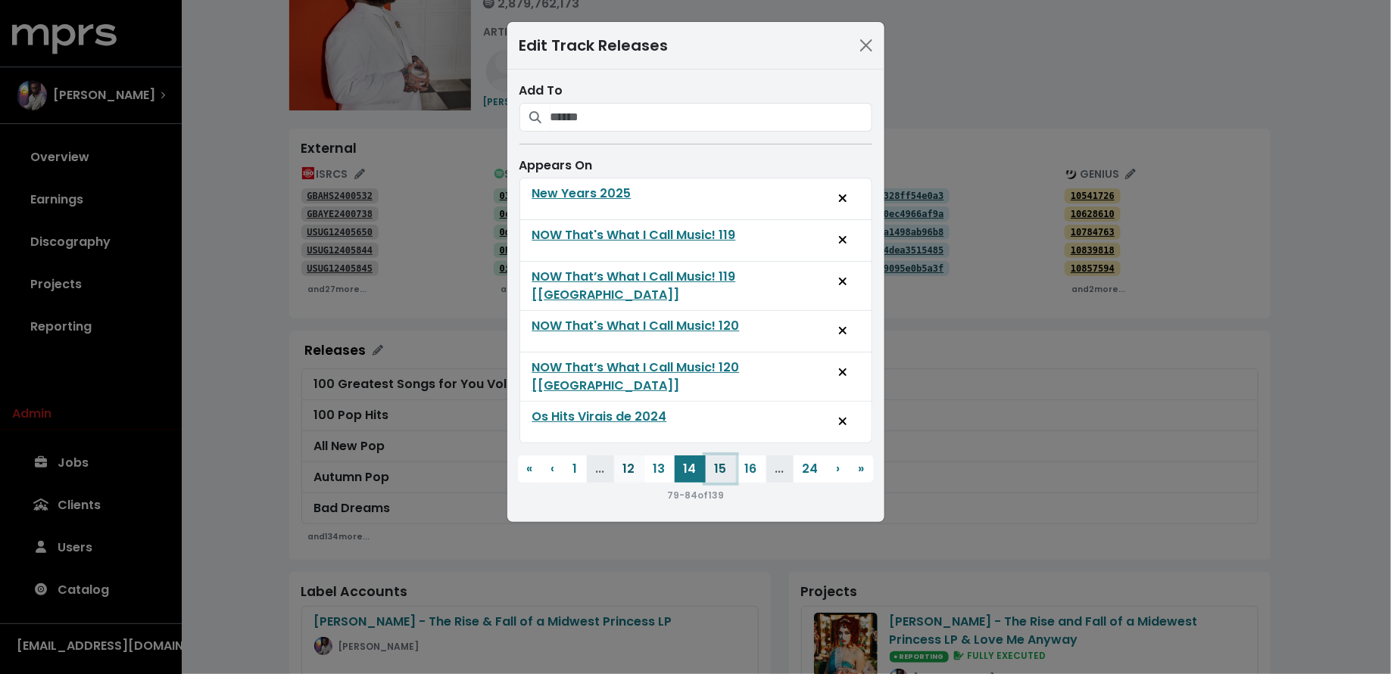
click at [722, 456] on button "15" at bounding box center [720, 469] width 30 height 27
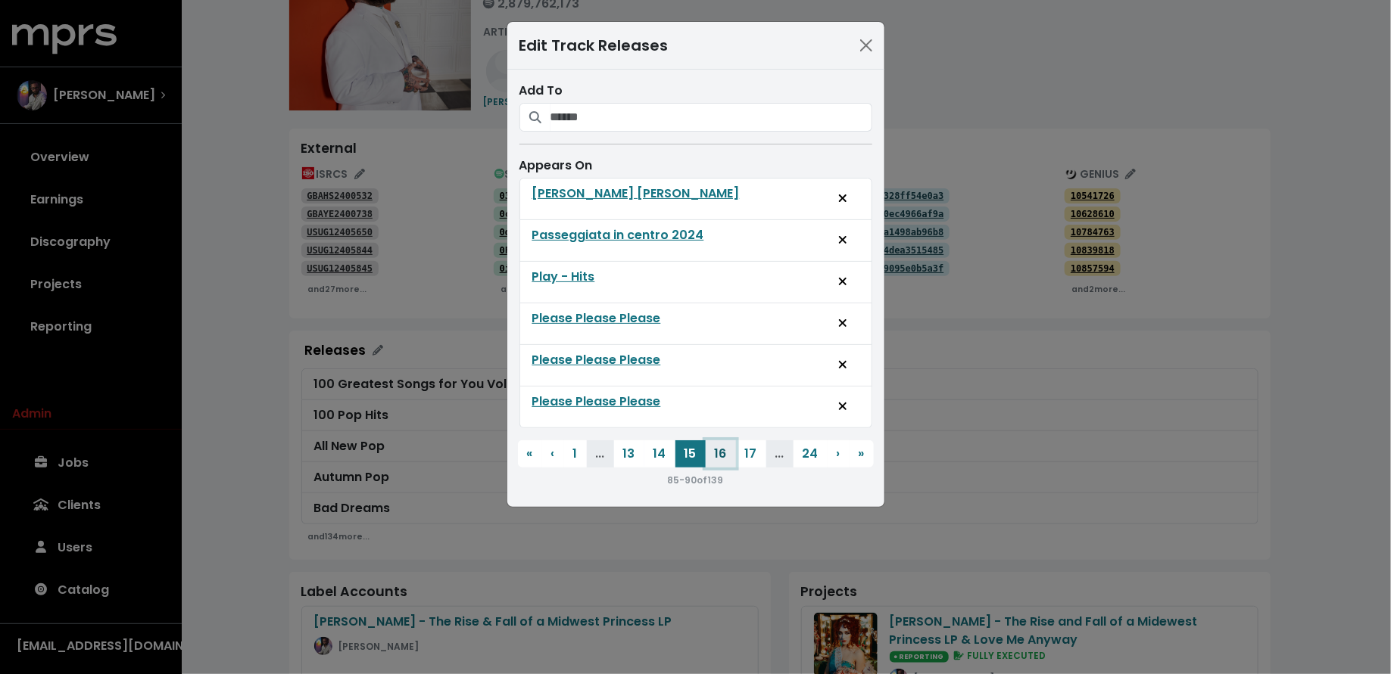
click at [722, 447] on button "16" at bounding box center [720, 454] width 30 height 27
click at [722, 447] on button "17" at bounding box center [720, 454] width 30 height 27
click at [722, 447] on button "18" at bounding box center [720, 454] width 30 height 27
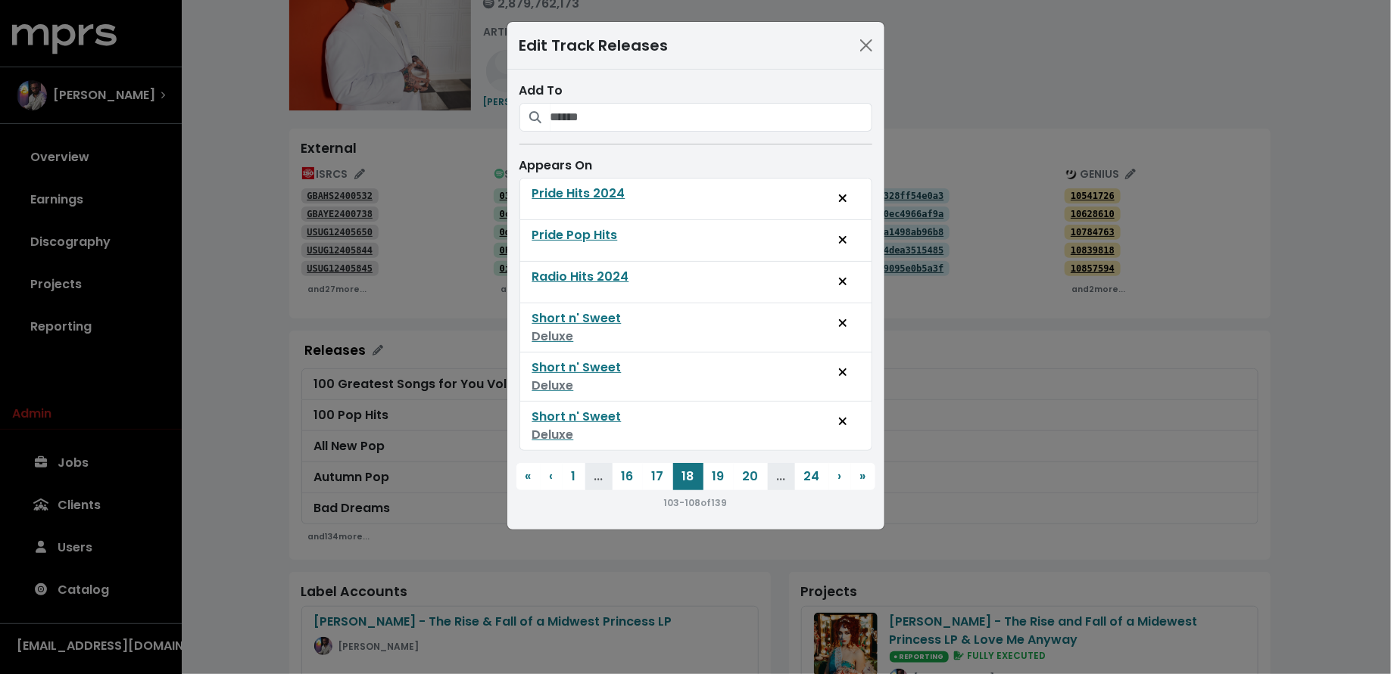
click at [722, 447] on span "Pride Hits 2024 Pride Pop Hits Radio Hits 2024 Short n' Sweet Deluxe Short n' S…" at bounding box center [695, 345] width 353 height 334
click at [713, 494] on div "103 - 108 of 139" at bounding box center [695, 503] width 353 height 18
click at [715, 479] on button "19" at bounding box center [718, 476] width 30 height 27
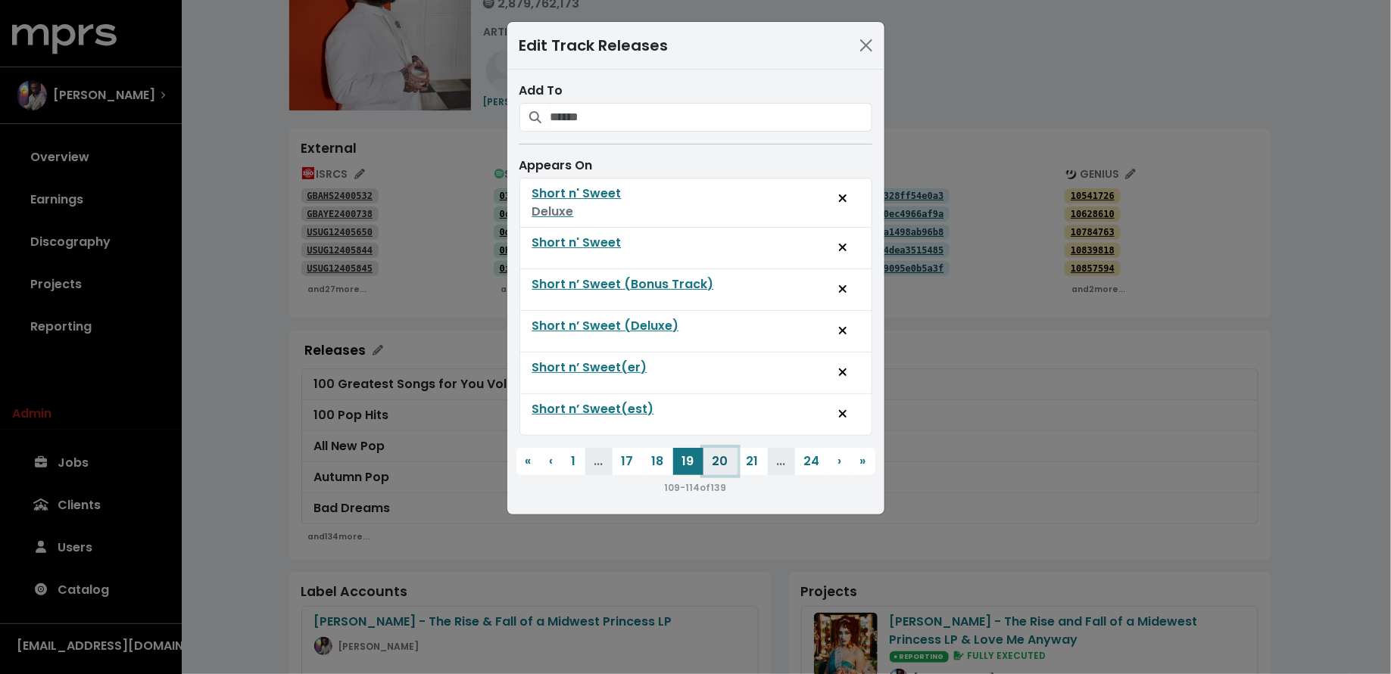
click at [720, 456] on button "20" at bounding box center [720, 461] width 34 height 27
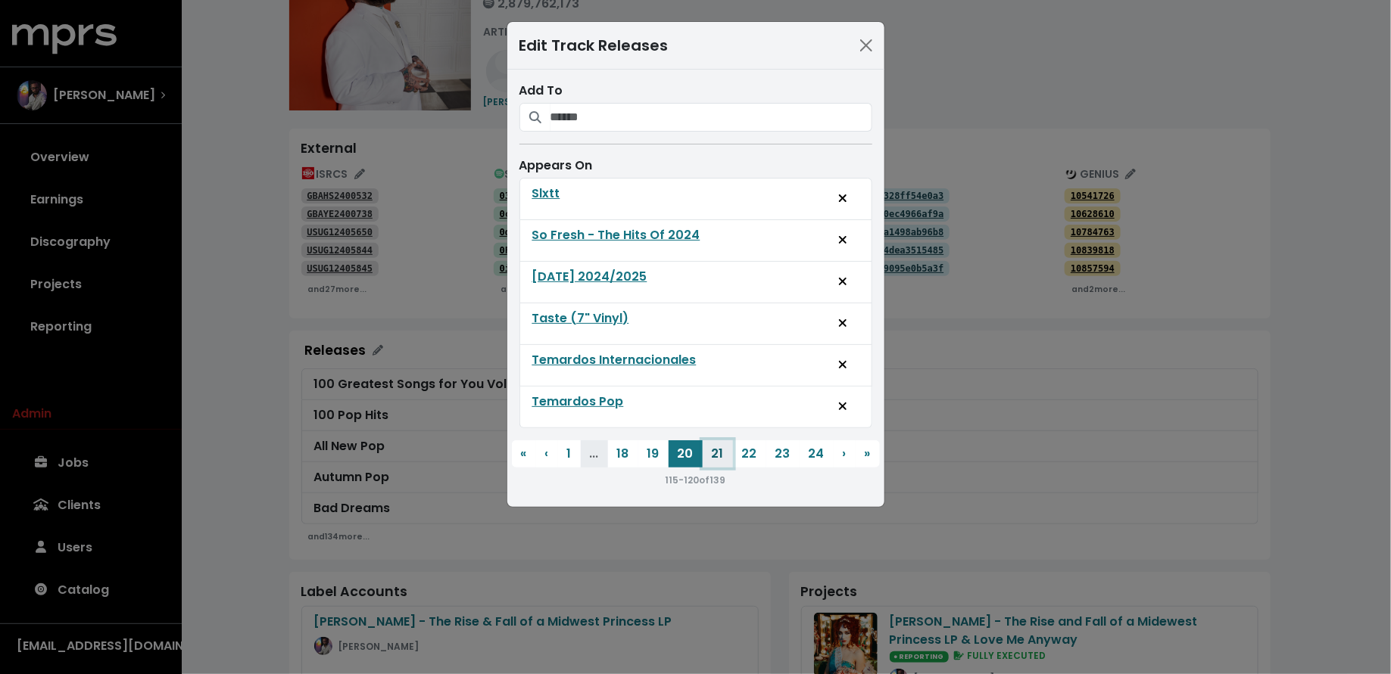
click at [724, 450] on button "21" at bounding box center [717, 454] width 30 height 27
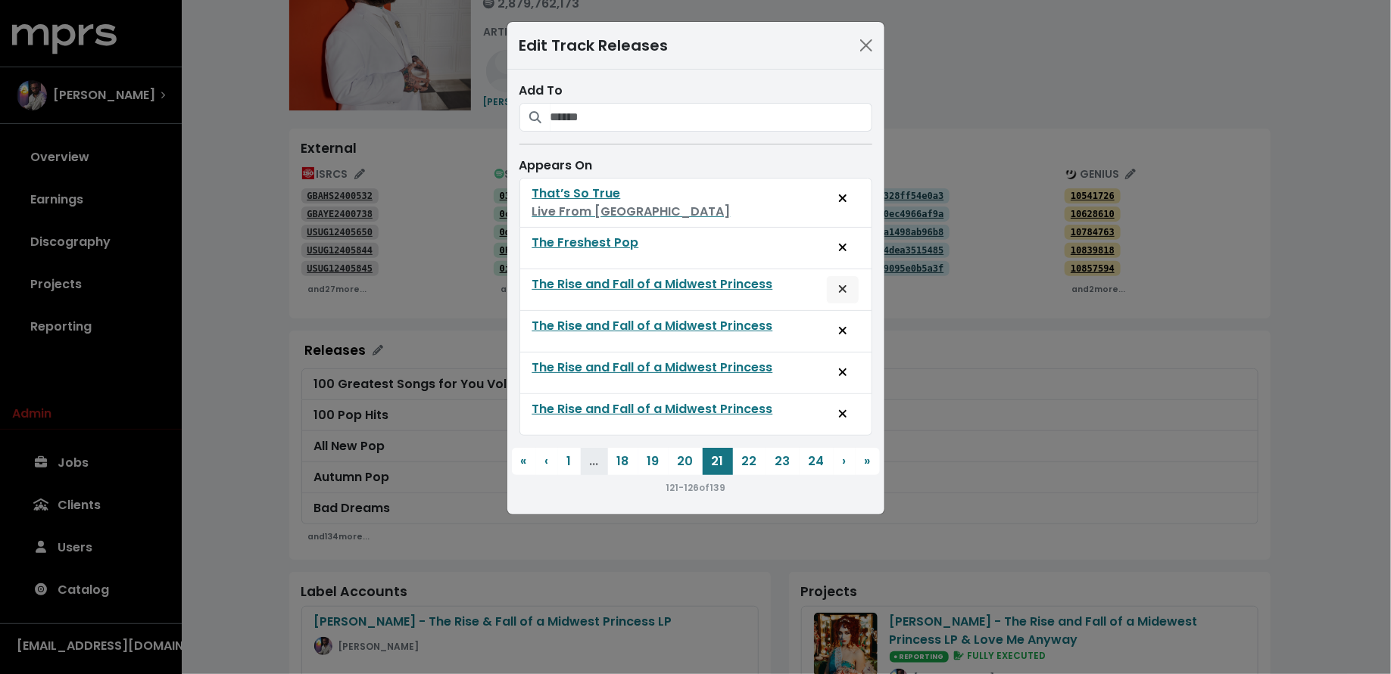
click at [850, 285] on button "Unlist track from this release" at bounding box center [842, 290] width 33 height 29
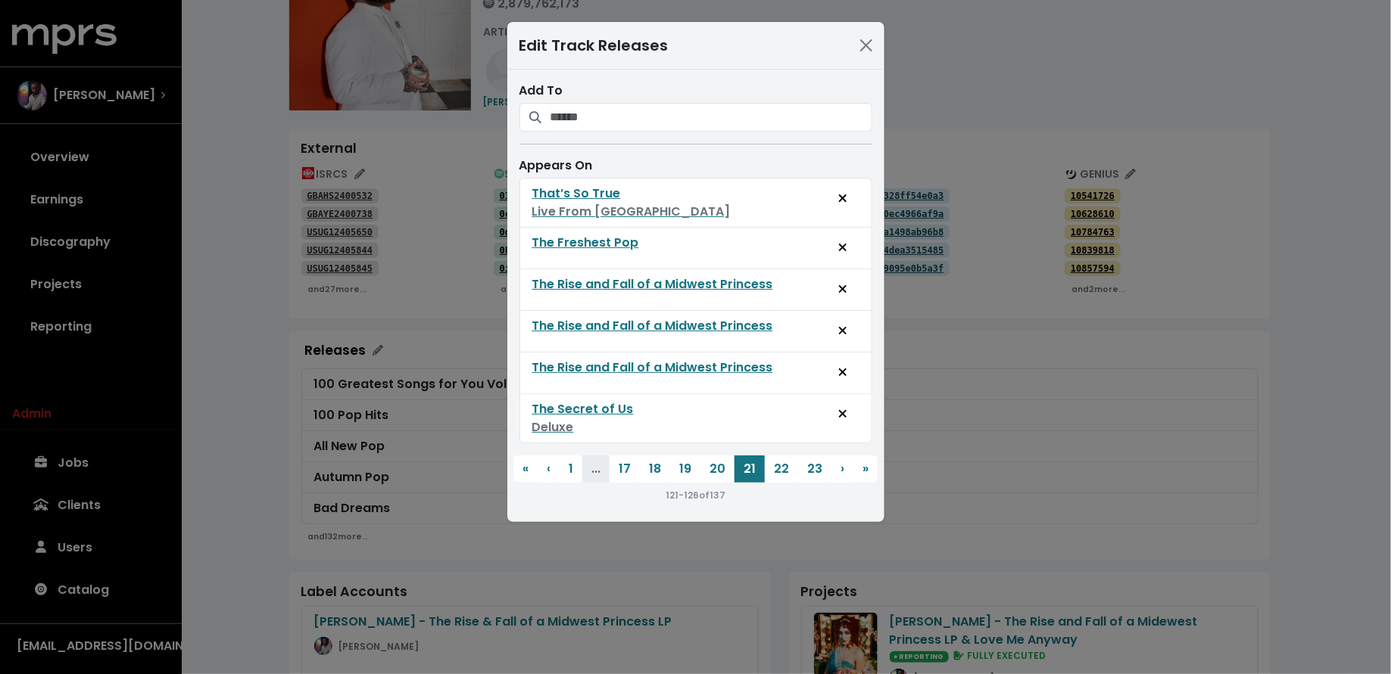
click at [850, 285] on button "Unlist track from this release" at bounding box center [842, 290] width 33 height 29
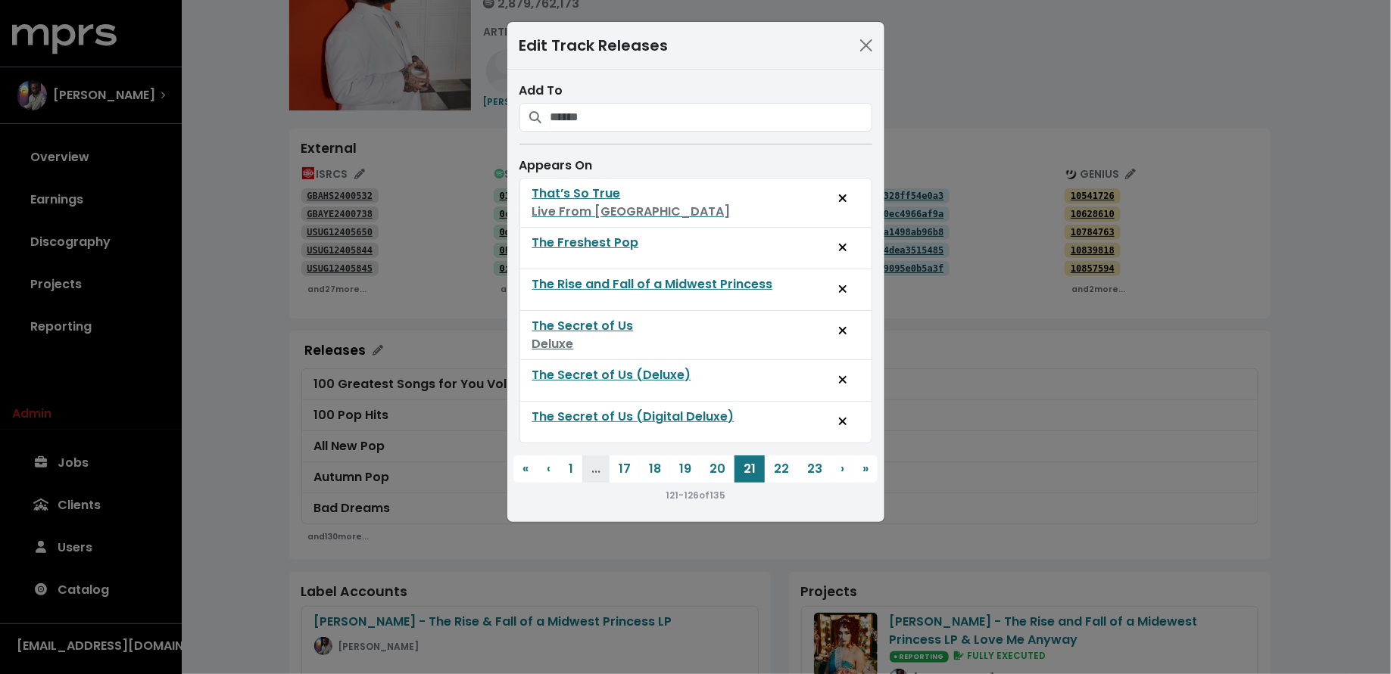
click at [850, 285] on button "Unlist track from this release" at bounding box center [842, 290] width 33 height 29
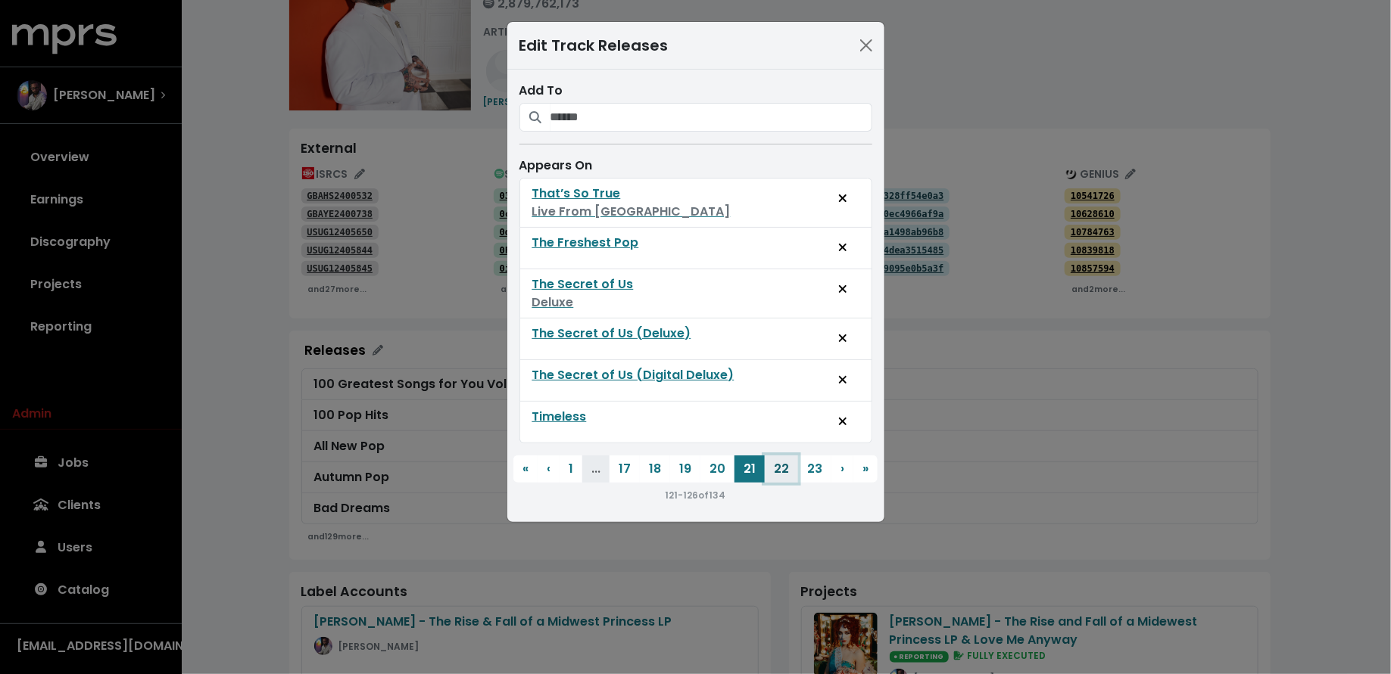
click at [777, 467] on button "22" at bounding box center [781, 469] width 33 height 27
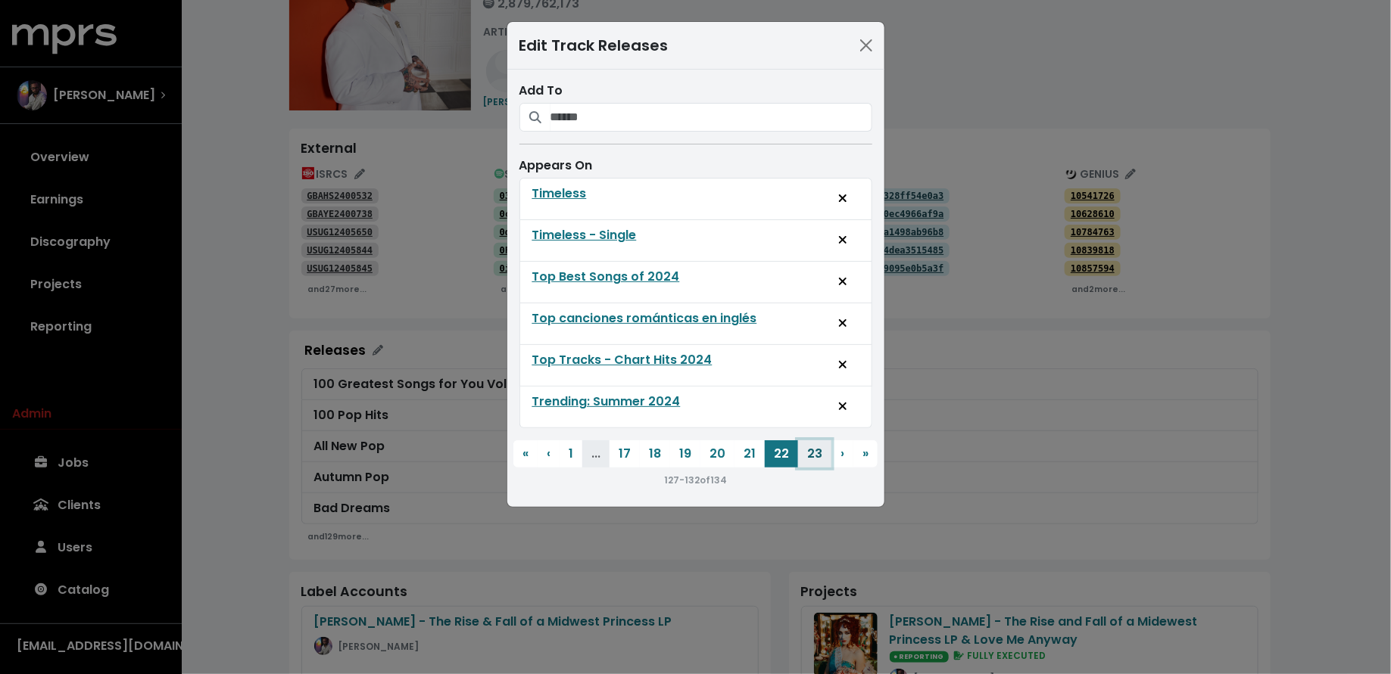
click at [804, 452] on button "23" at bounding box center [814, 454] width 33 height 27
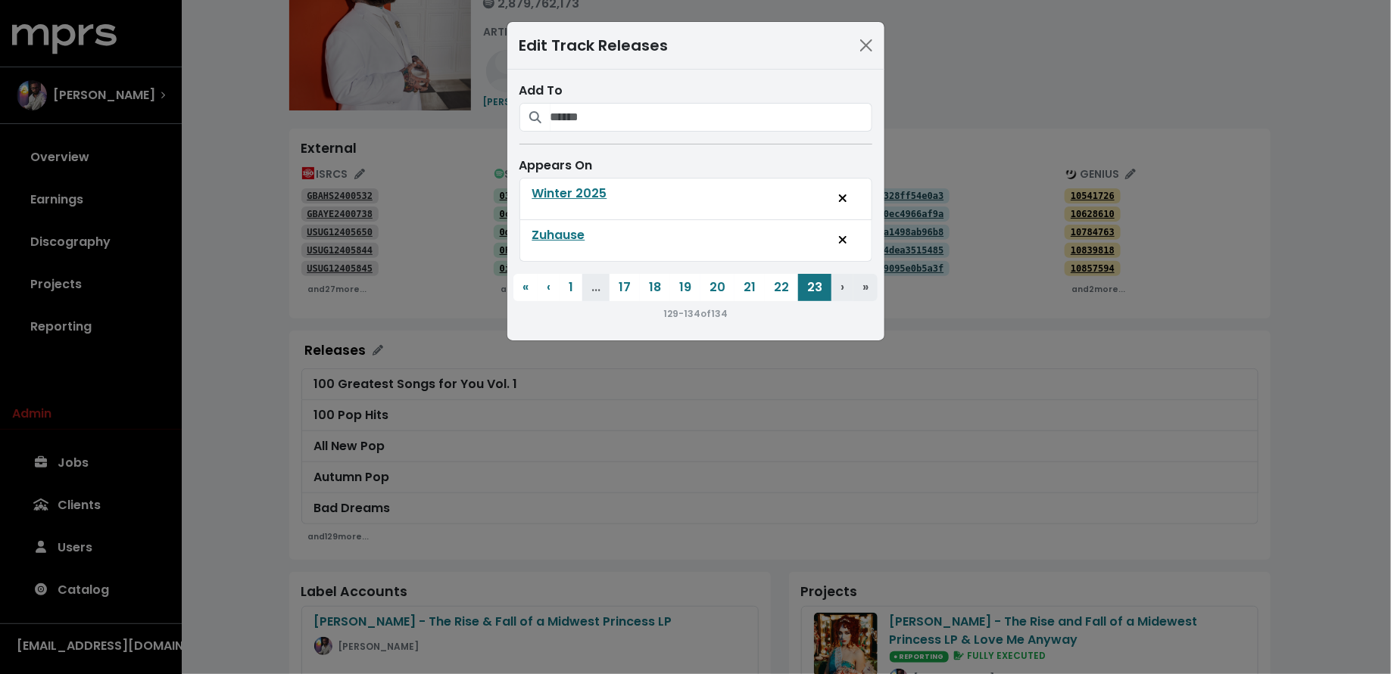
click at [609, 448] on div "Edit Track Releases Add To Appears On Winter 2025 Zuhause « First ‹ Previous 1 …" at bounding box center [695, 337] width 1391 height 674
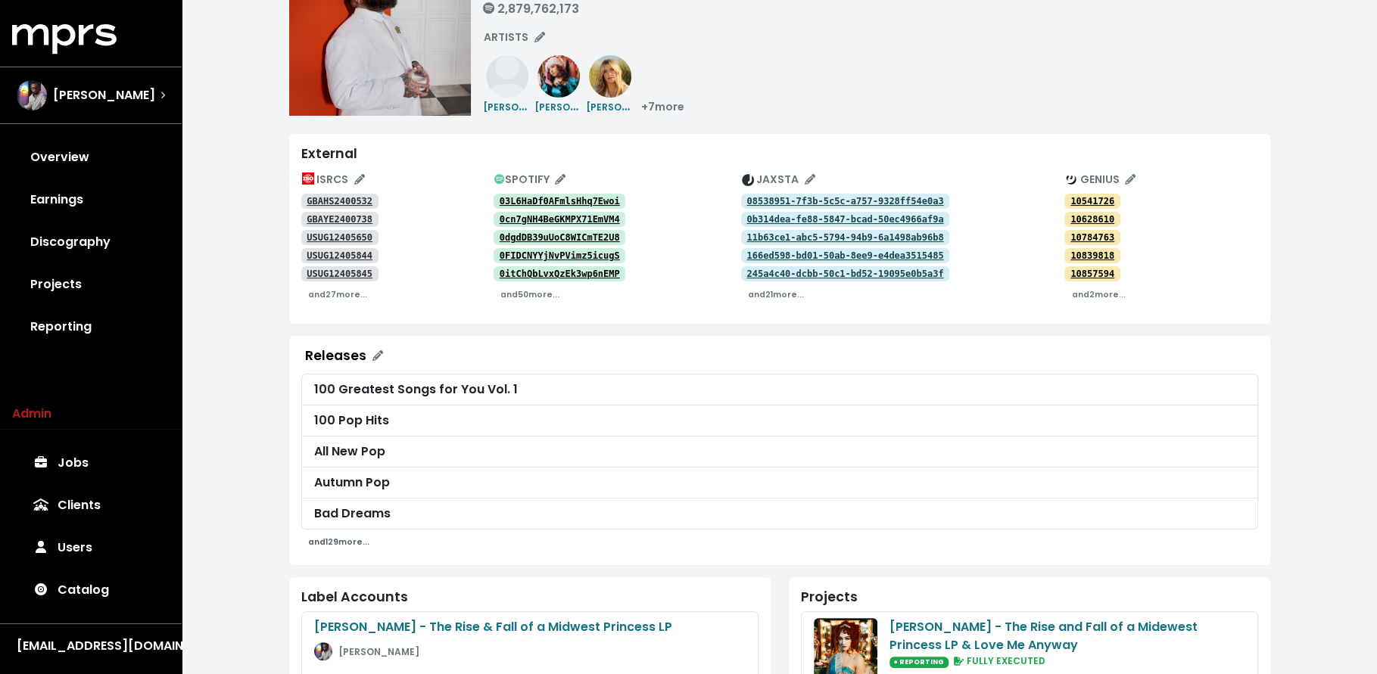
scroll to position [0, 0]
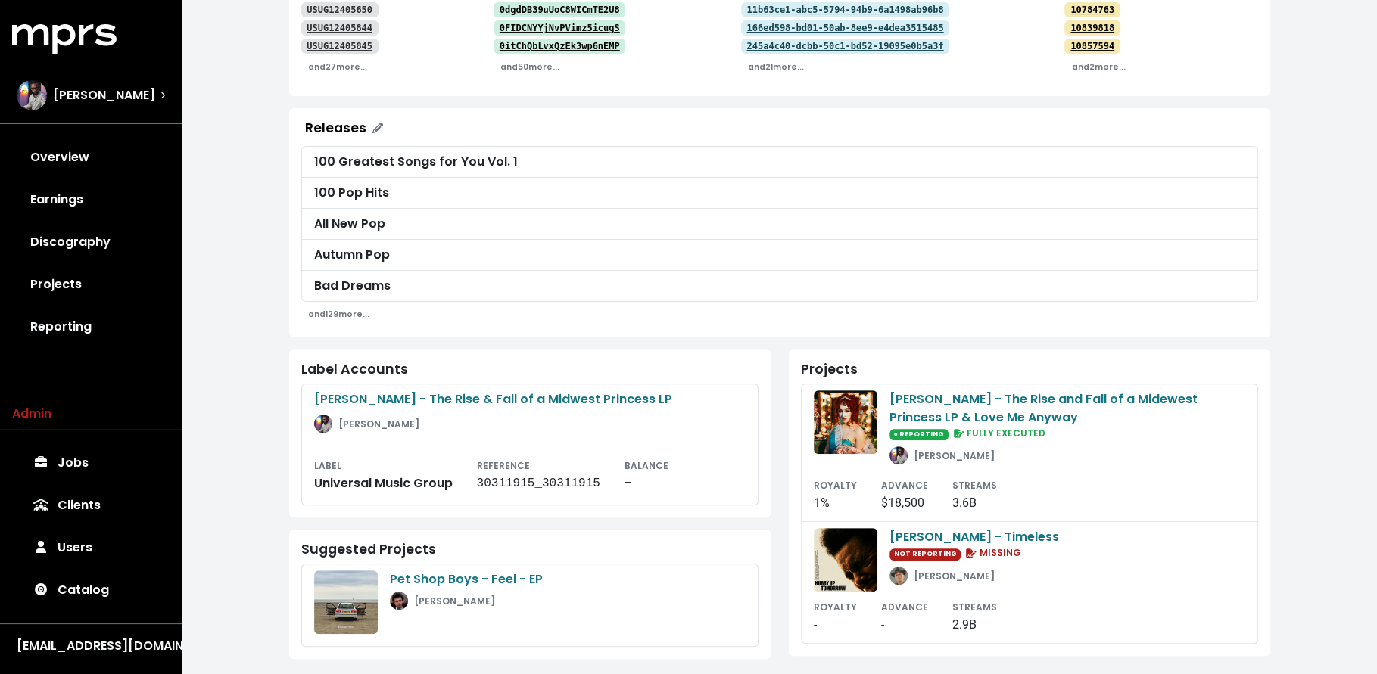
scroll to position [341, 0]
click at [913, 391] on div "[PERSON_NAME] - The Rise and Fall of a Midewest Princess LP & Love Me Anyway" at bounding box center [1067, 409] width 356 height 36
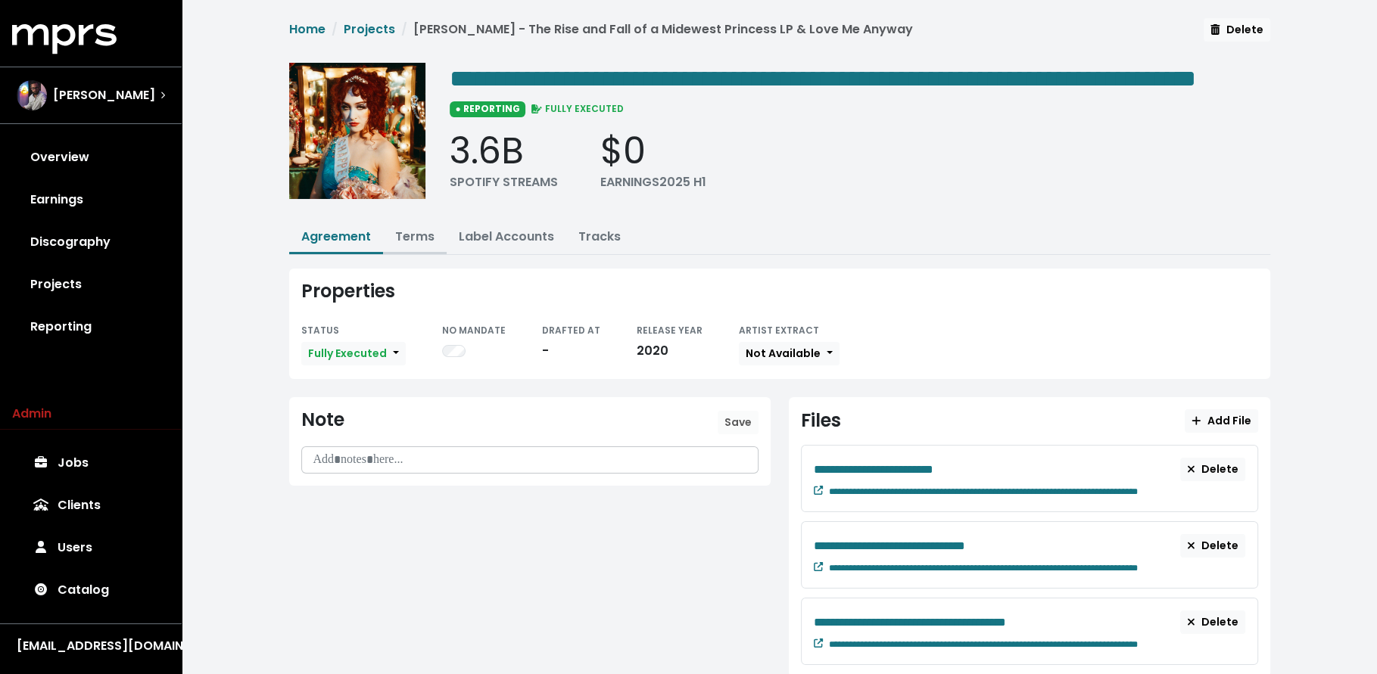
click at [428, 245] on link "Terms" at bounding box center [414, 236] width 39 height 17
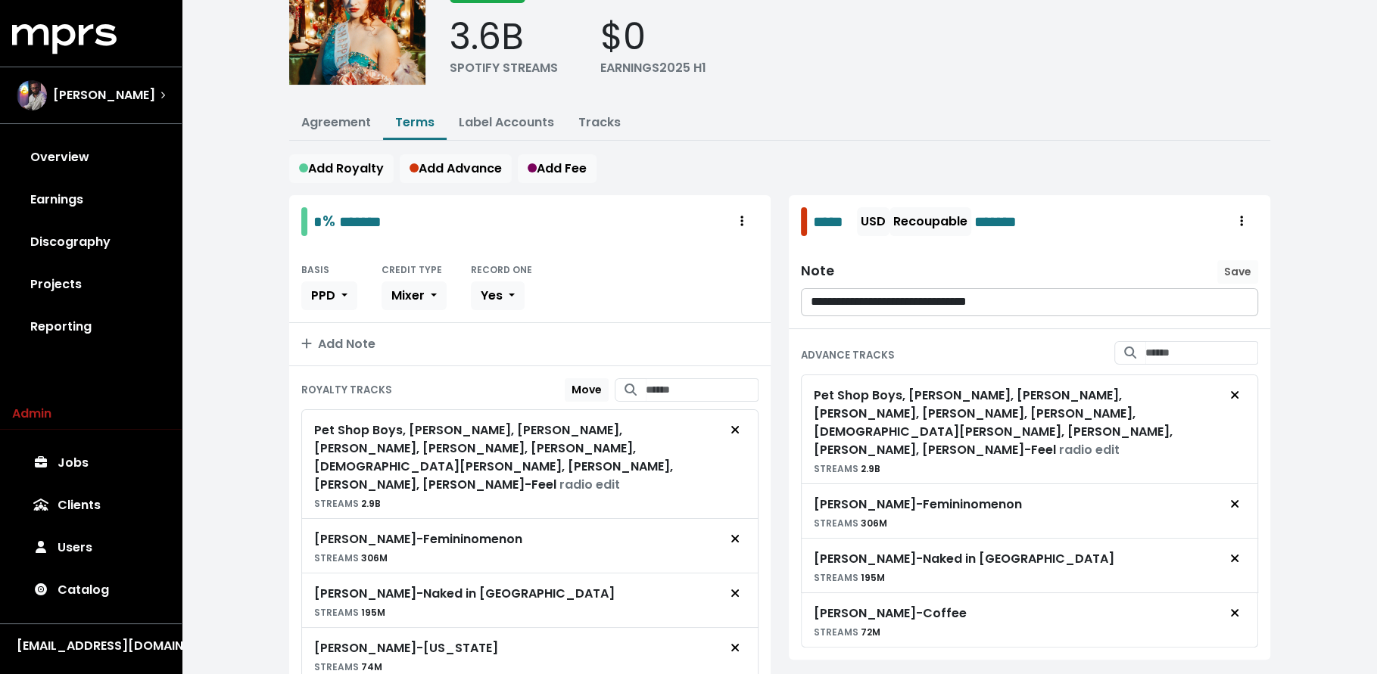
scroll to position [355, 0]
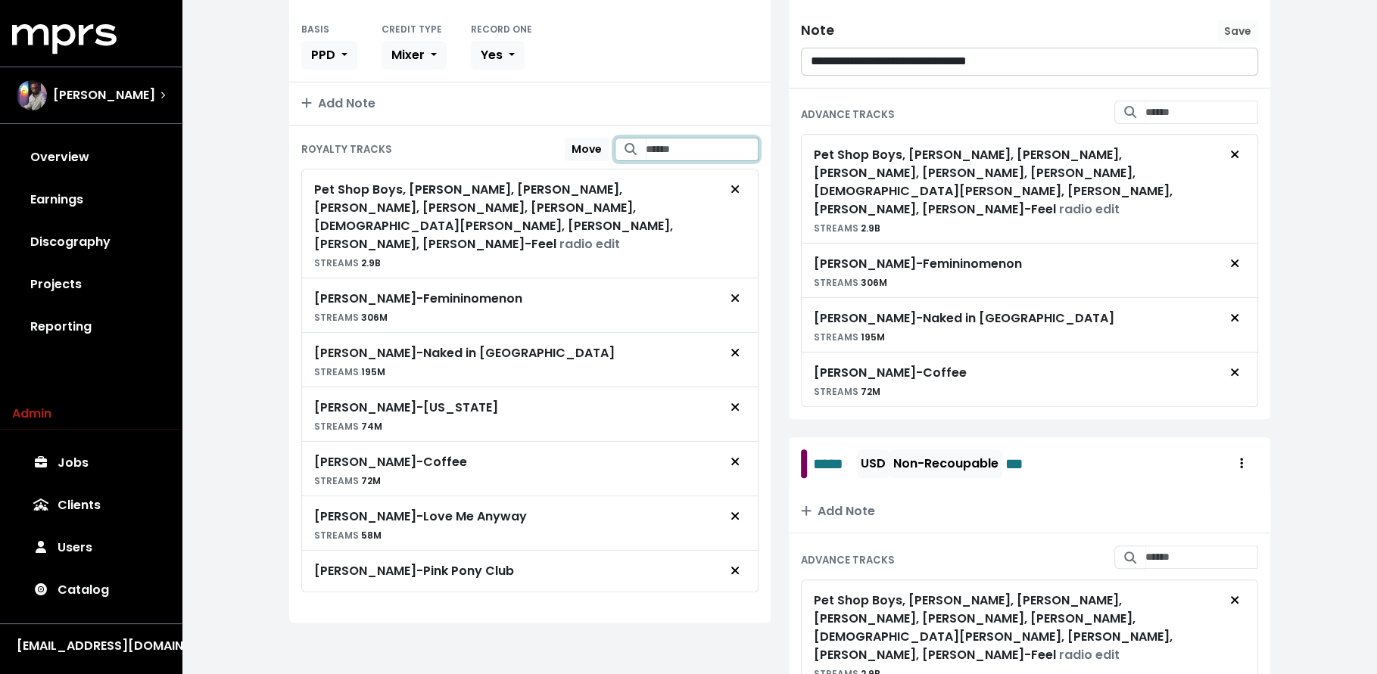
click at [651, 161] on input "Search for tracks by title and link them to this royalty" at bounding box center [702, 149] width 113 height 23
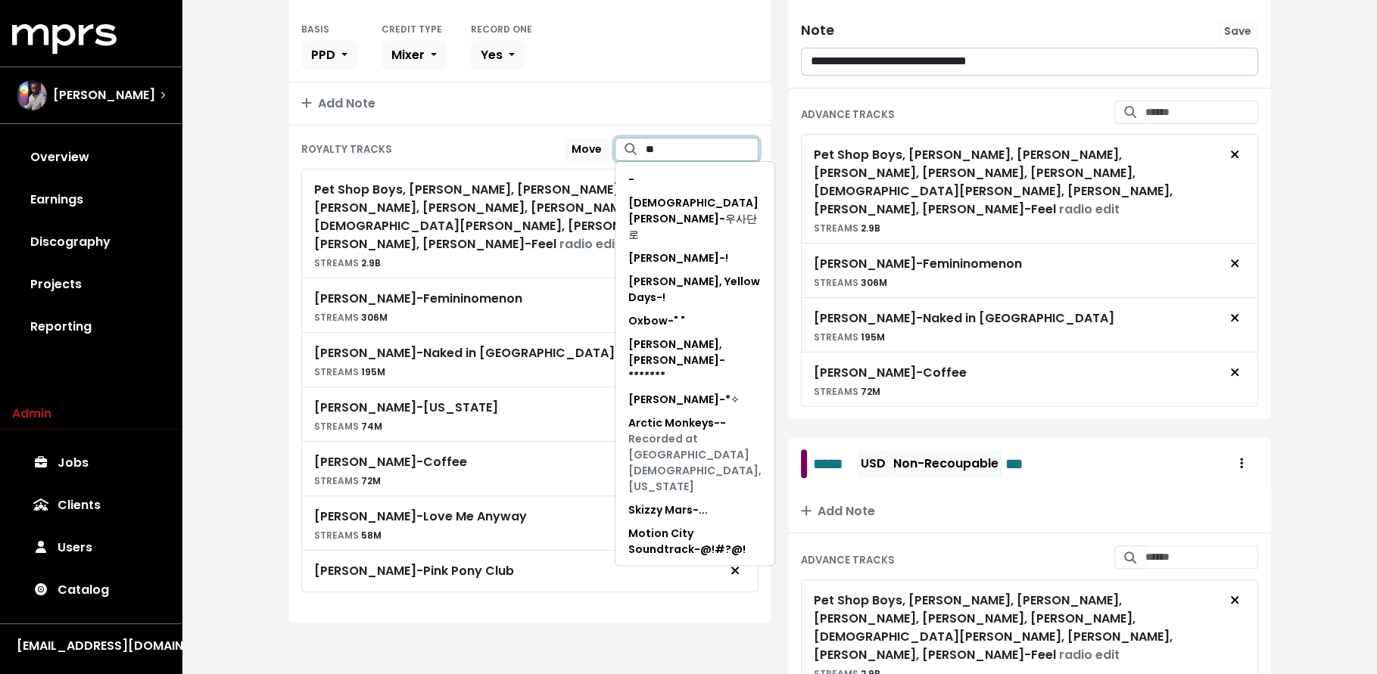
type input "*"
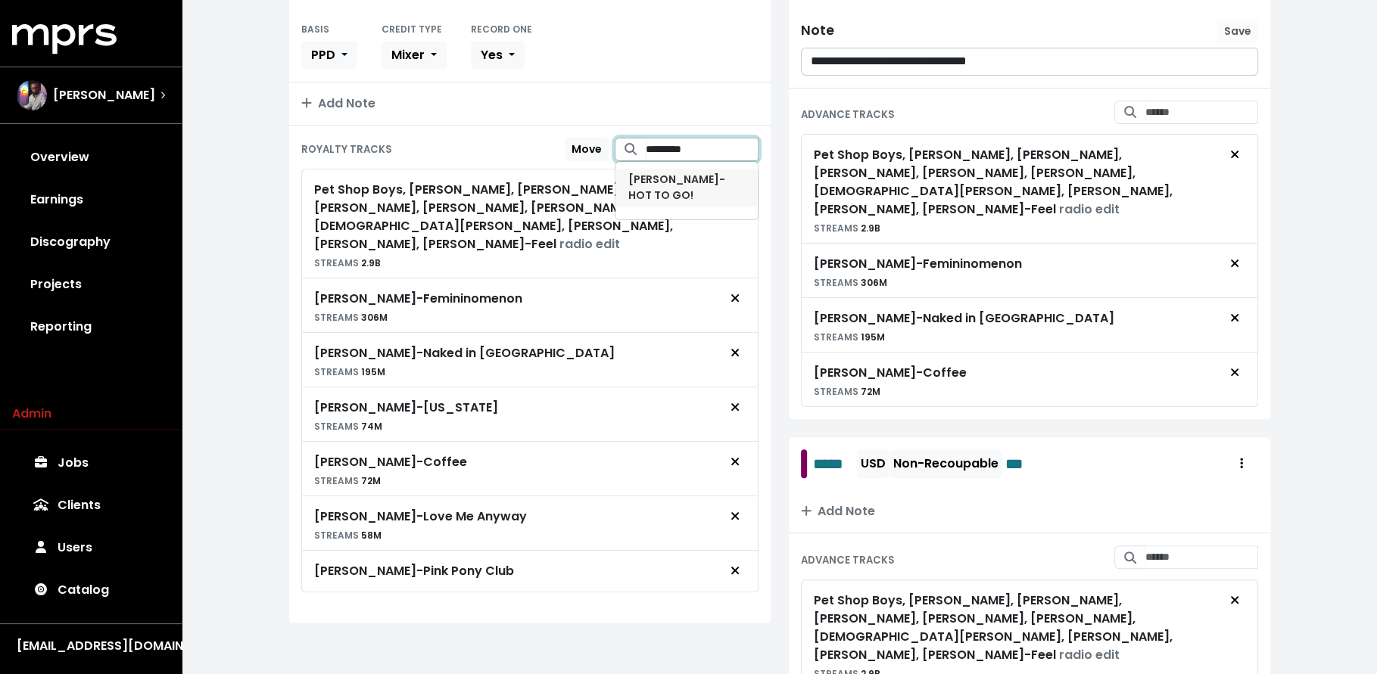
type input "*********"
click at [727, 204] on span "[PERSON_NAME] - HOT TO GO!" at bounding box center [686, 188] width 117 height 32
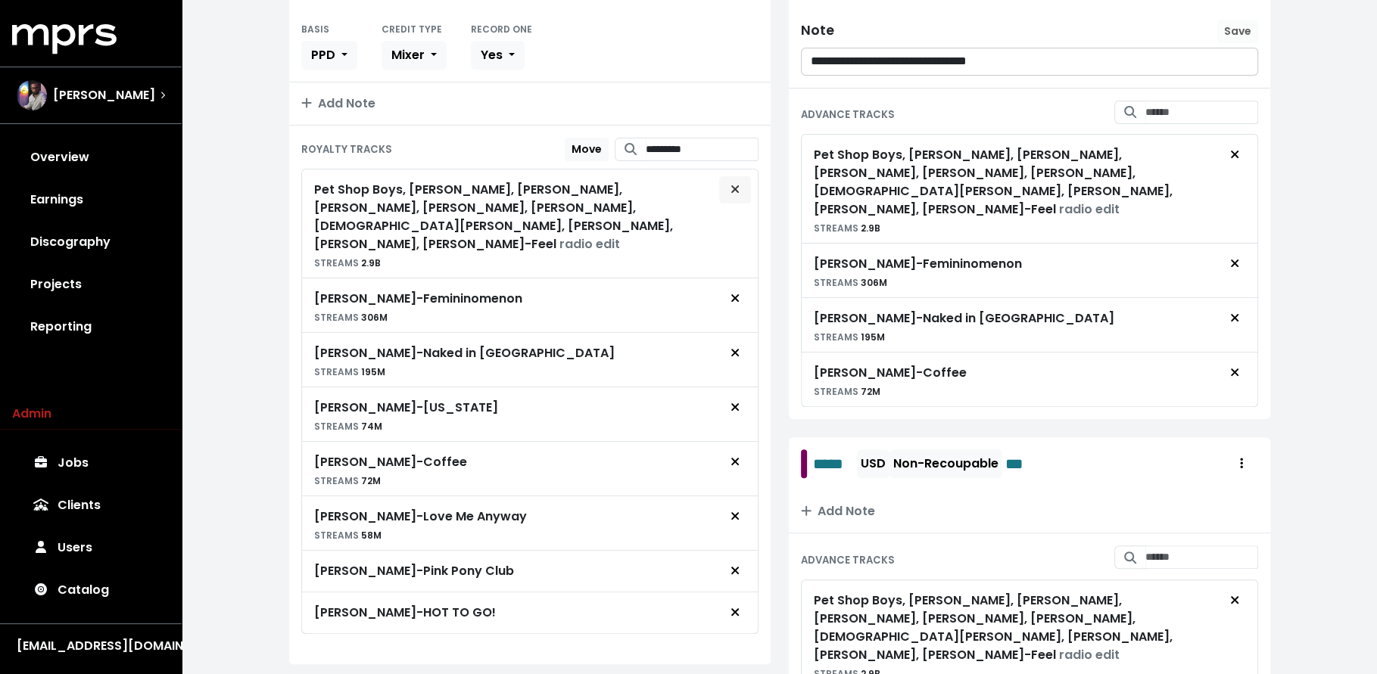
click at [735, 195] on icon "Remove royalty target" at bounding box center [734, 189] width 9 height 12
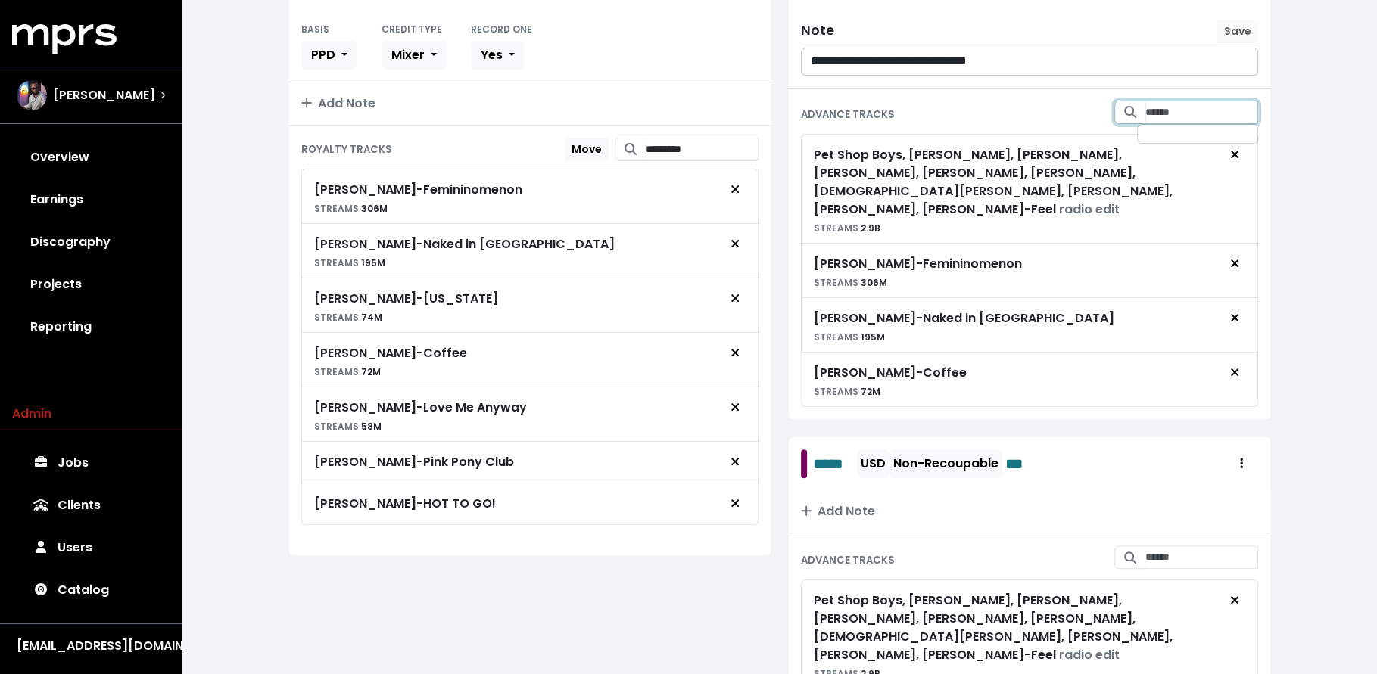
click at [1182, 124] on input "Search for tracks by title and link them to this advance" at bounding box center [1201, 112] width 113 height 23
type input "*********"
click at [1233, 151] on icon "Add advance target" at bounding box center [1230, 145] width 9 height 11
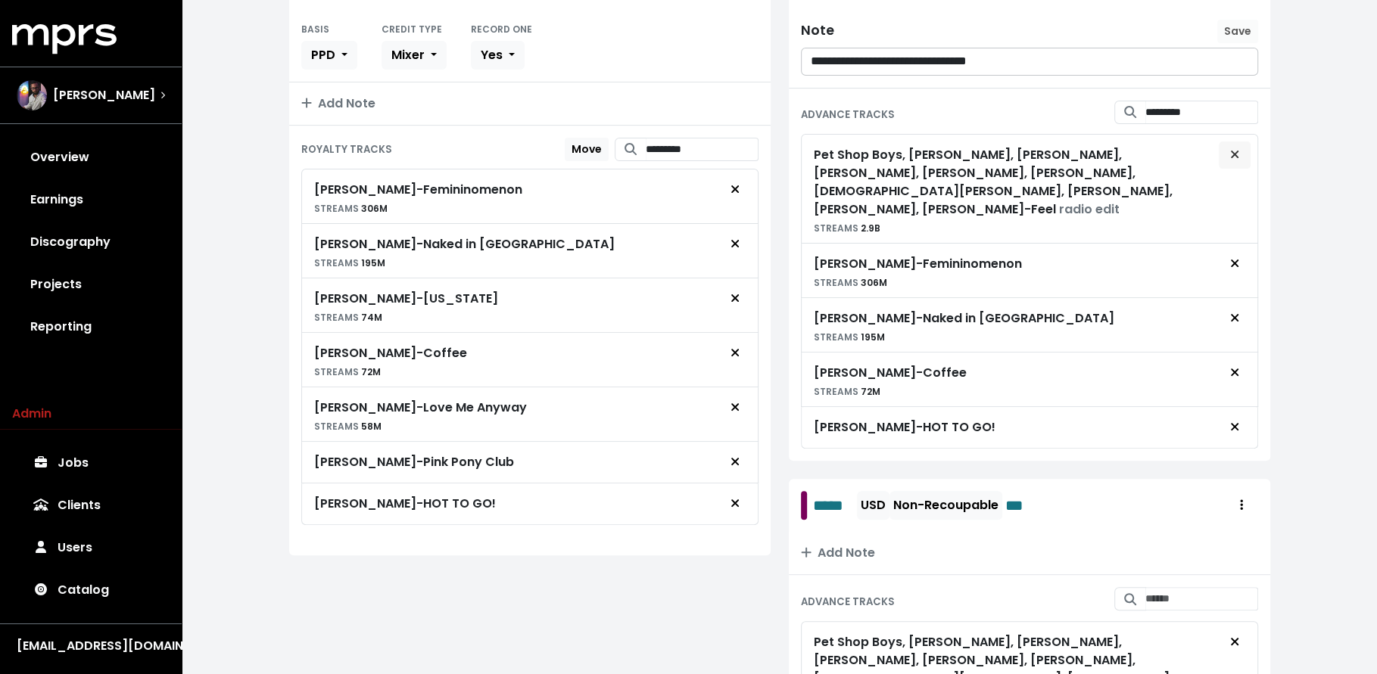
click at [1233, 164] on span "Remove advance target" at bounding box center [1234, 154] width 9 height 17
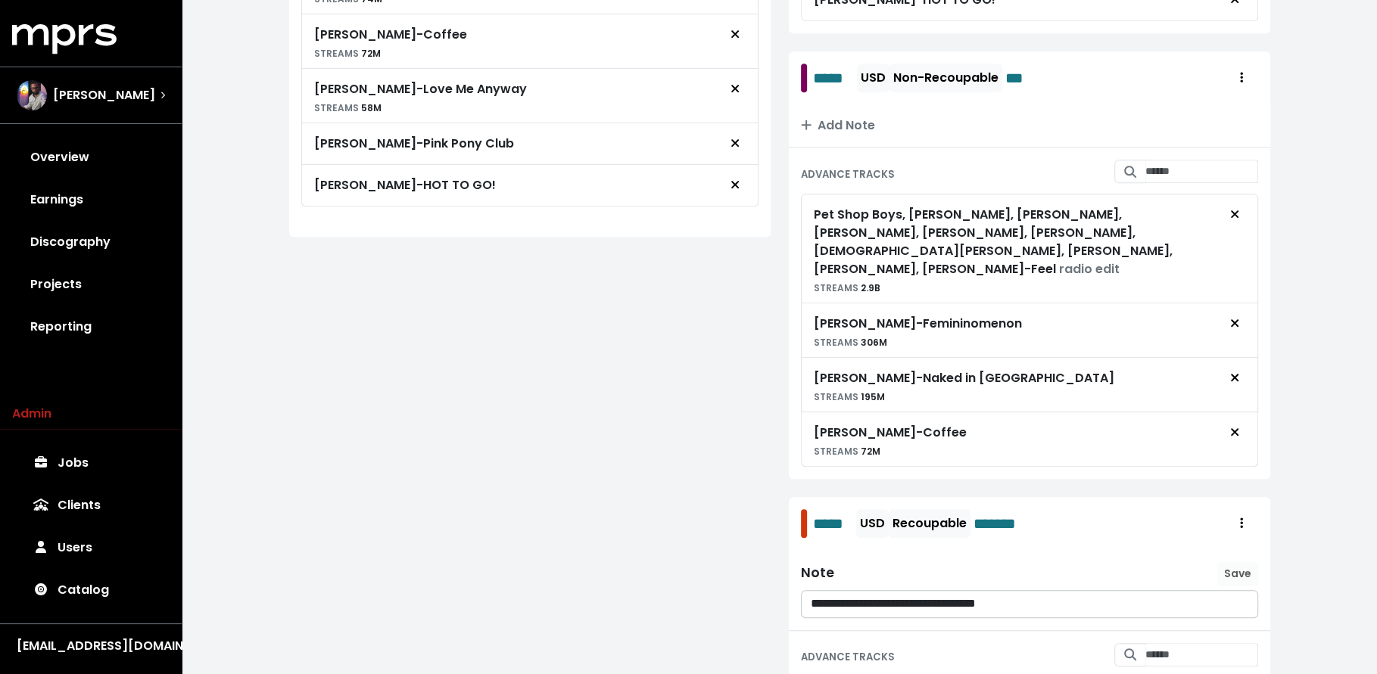
scroll to position [690, 0]
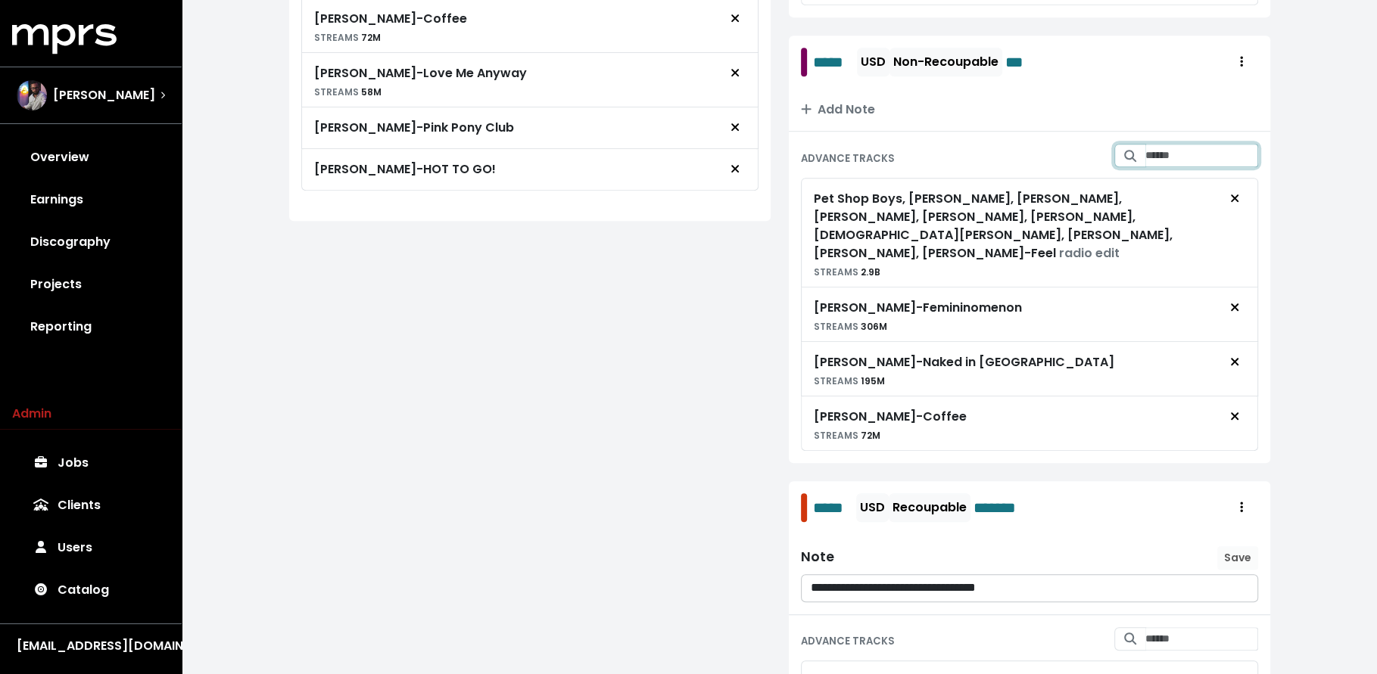
click at [1185, 167] on input "Search for tracks by title and link them to this advance" at bounding box center [1201, 155] width 113 height 23
type input "*********"
click at [1235, 194] on icon "Add advance target" at bounding box center [1230, 188] width 9 height 11
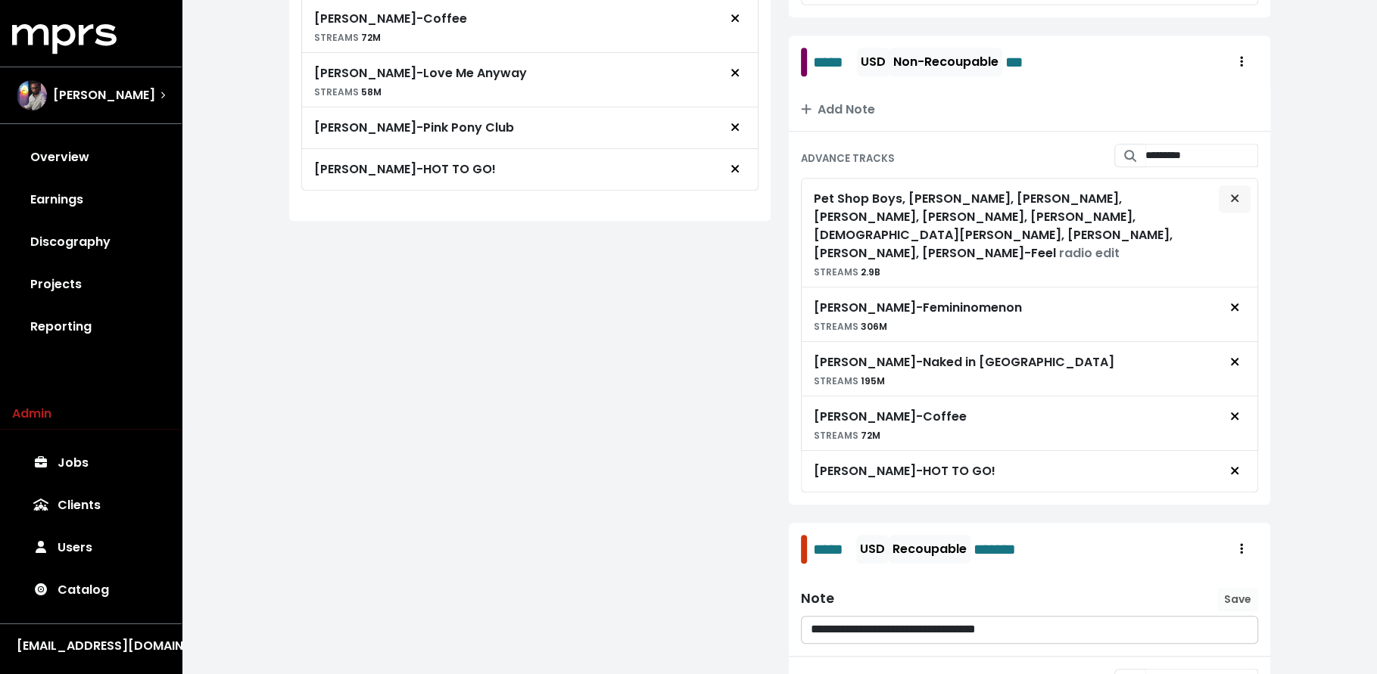
click at [1235, 204] on icon "Remove advance target" at bounding box center [1234, 198] width 9 height 12
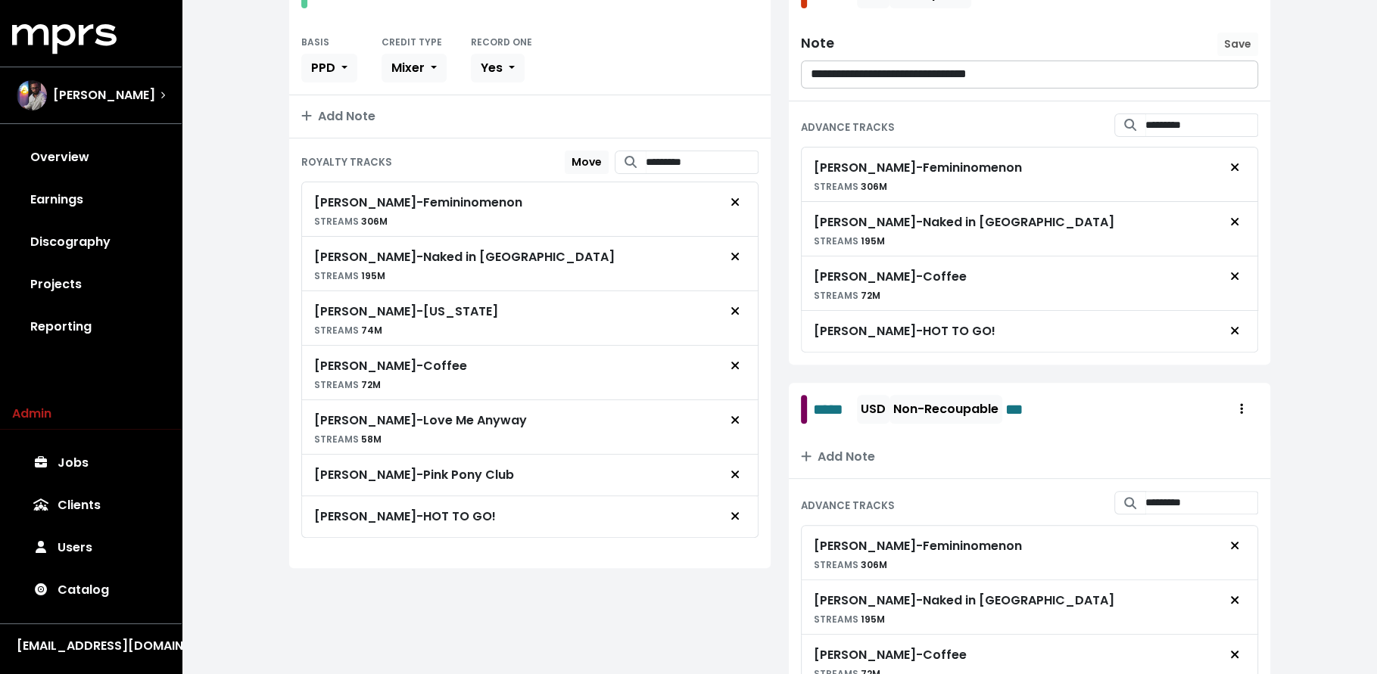
scroll to position [0, 0]
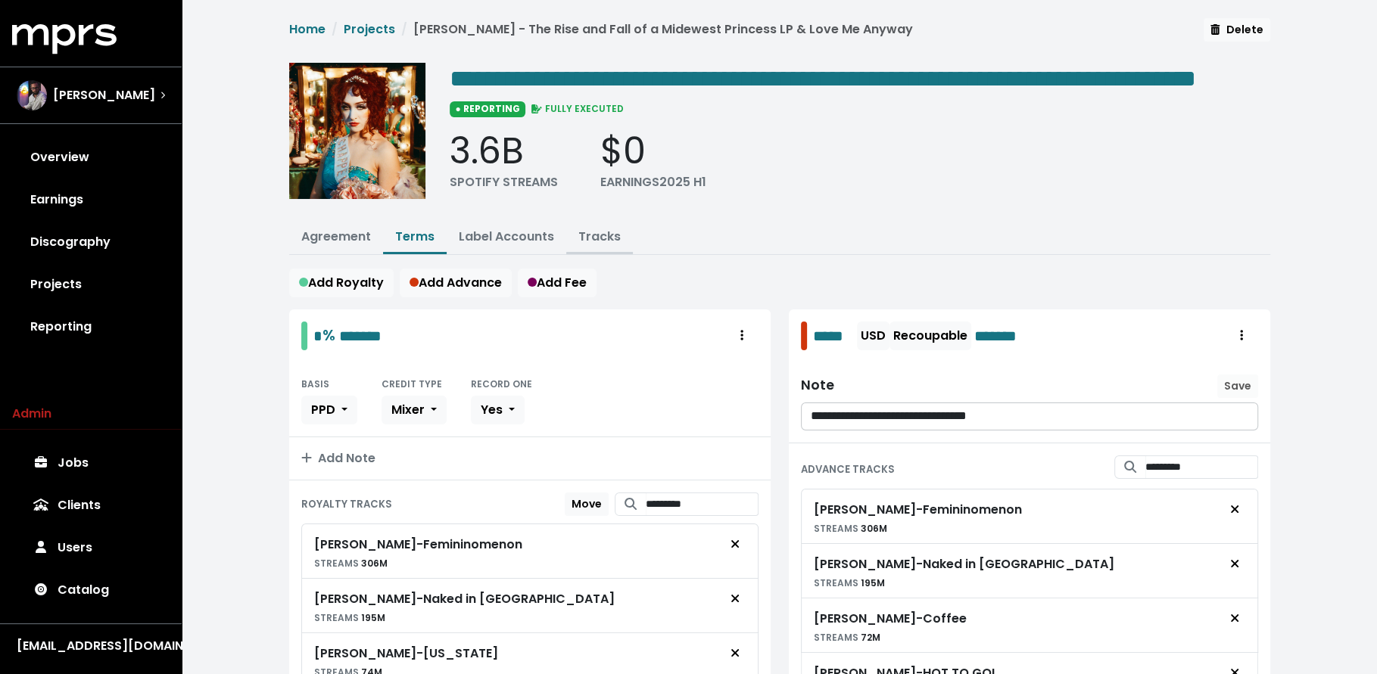
click at [603, 245] on link "Tracks" at bounding box center [599, 236] width 42 height 17
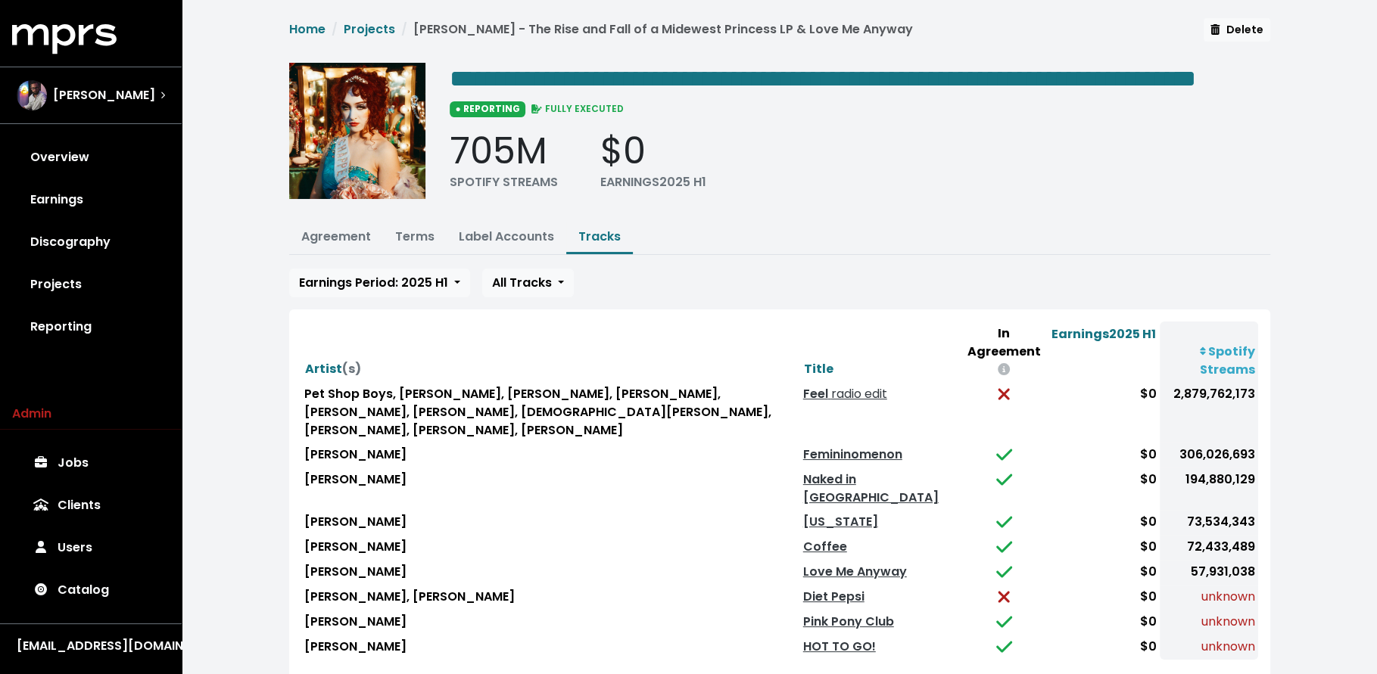
scroll to position [33, 0]
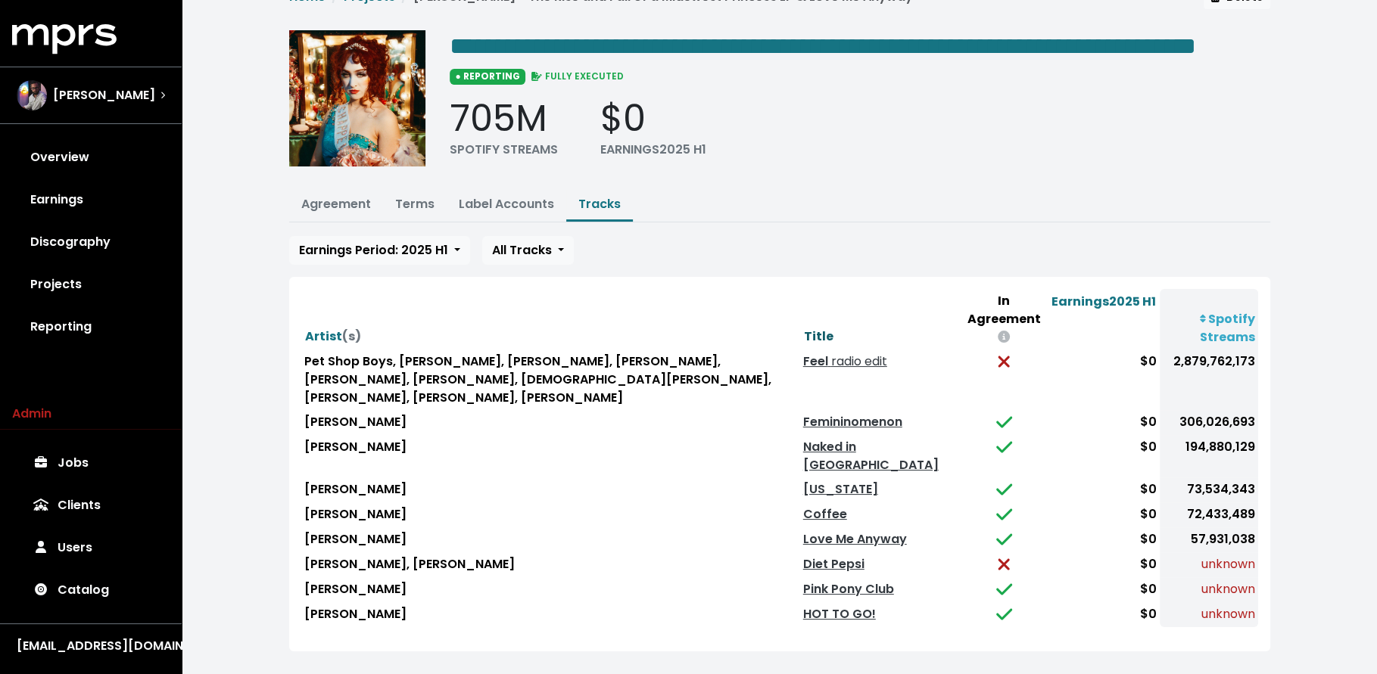
click at [833, 337] on span "Title" at bounding box center [819, 336] width 30 height 17
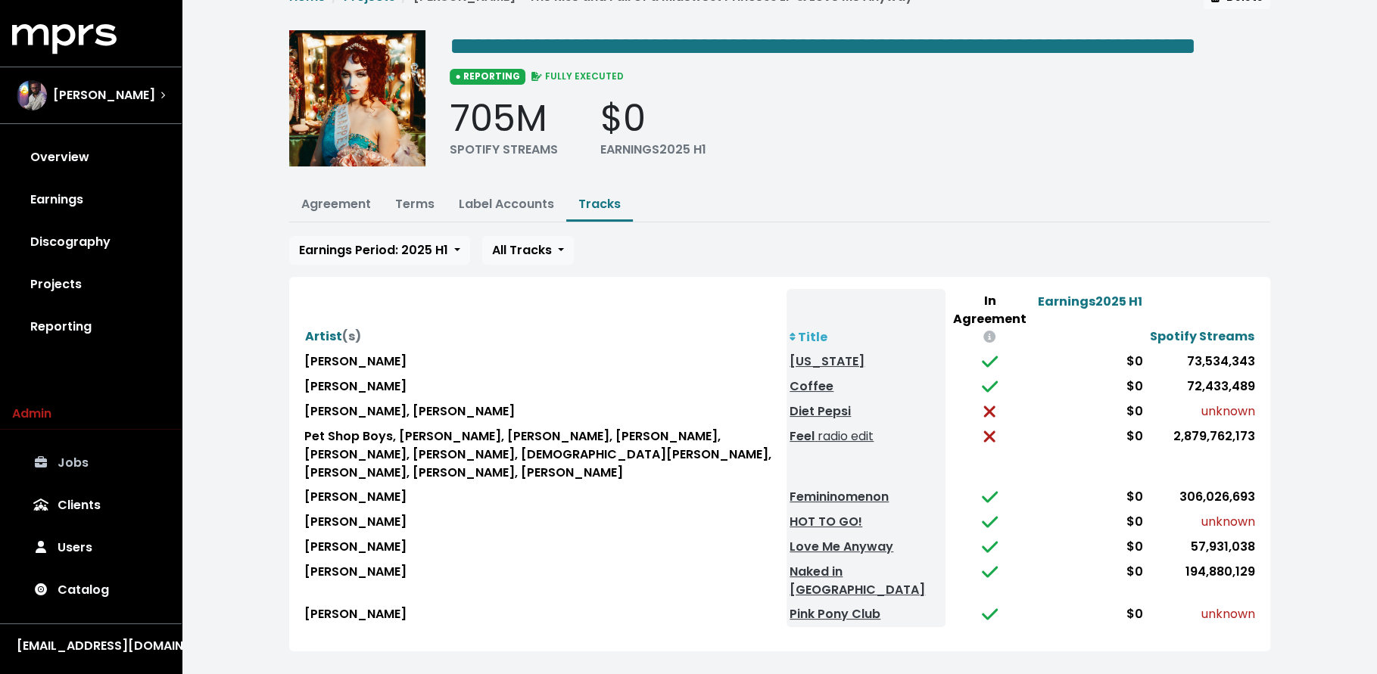
click at [115, 459] on link "Jobs" at bounding box center [90, 463] width 157 height 42
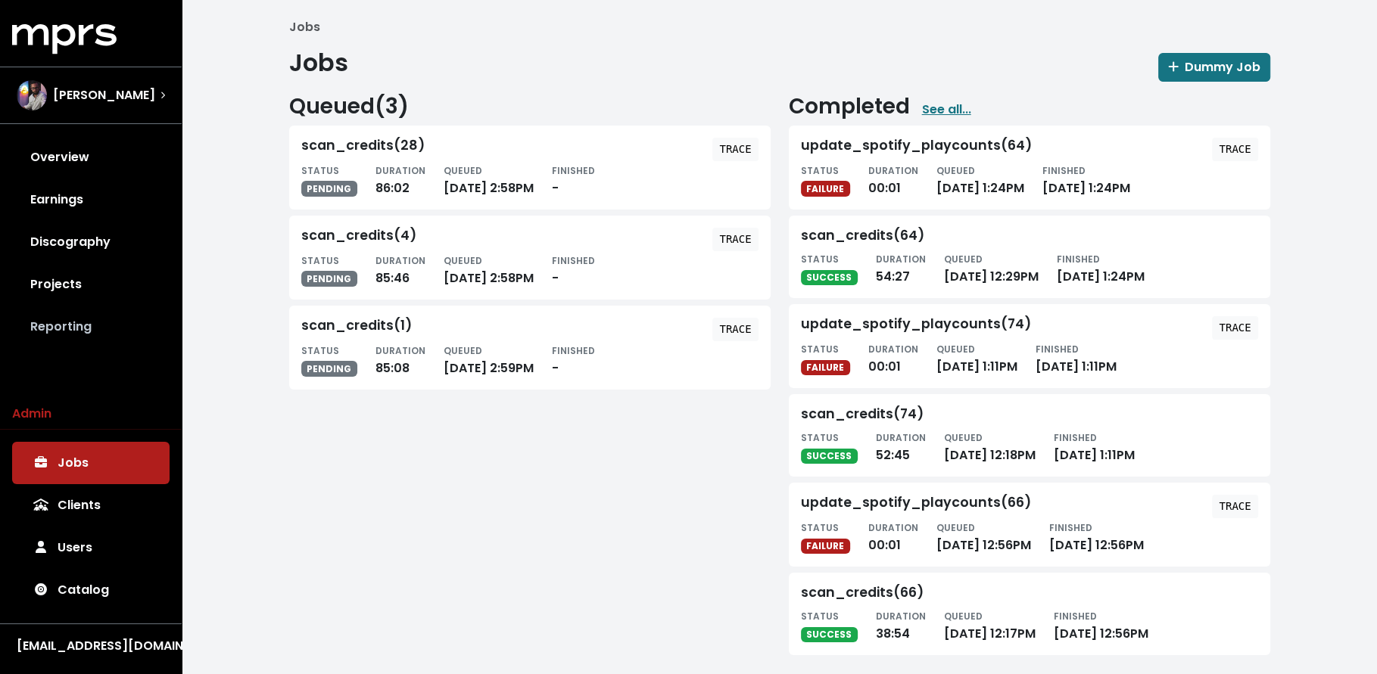
click at [96, 327] on link "Reporting" at bounding box center [90, 327] width 157 height 42
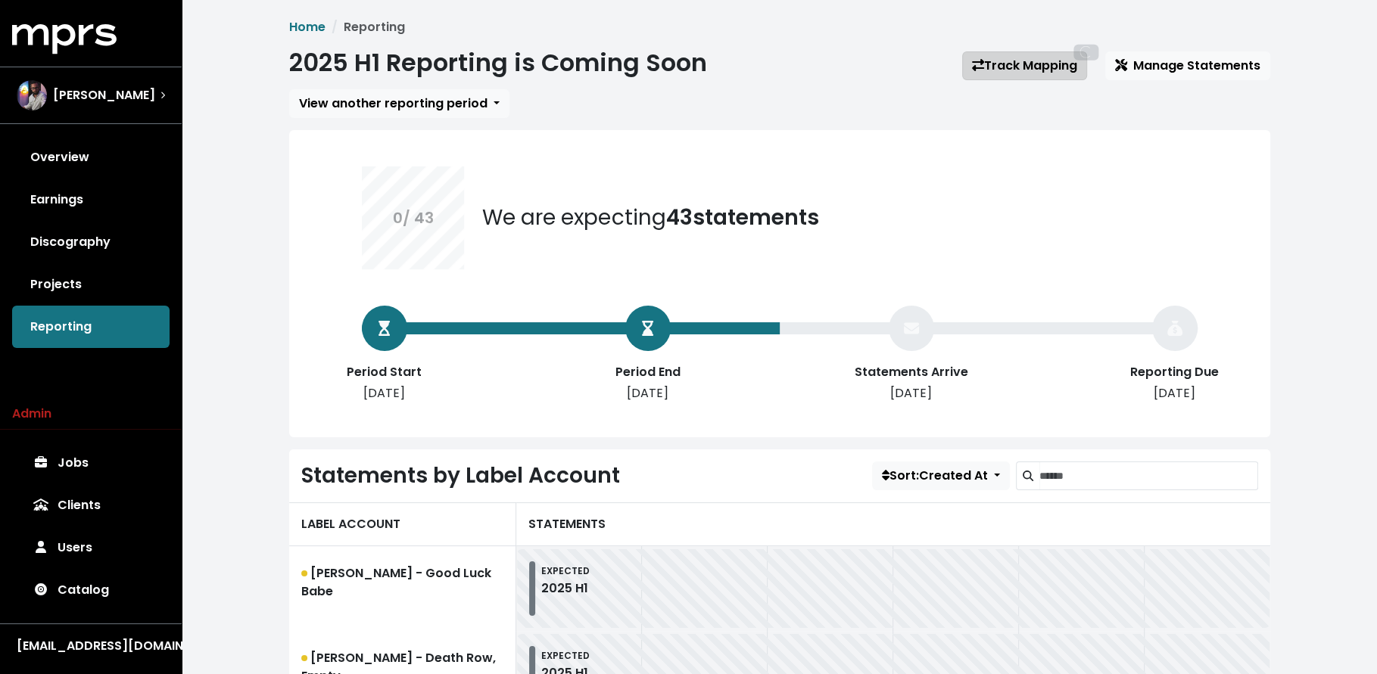
click at [1000, 64] on link "Track Mapping" at bounding box center [1024, 65] width 125 height 29
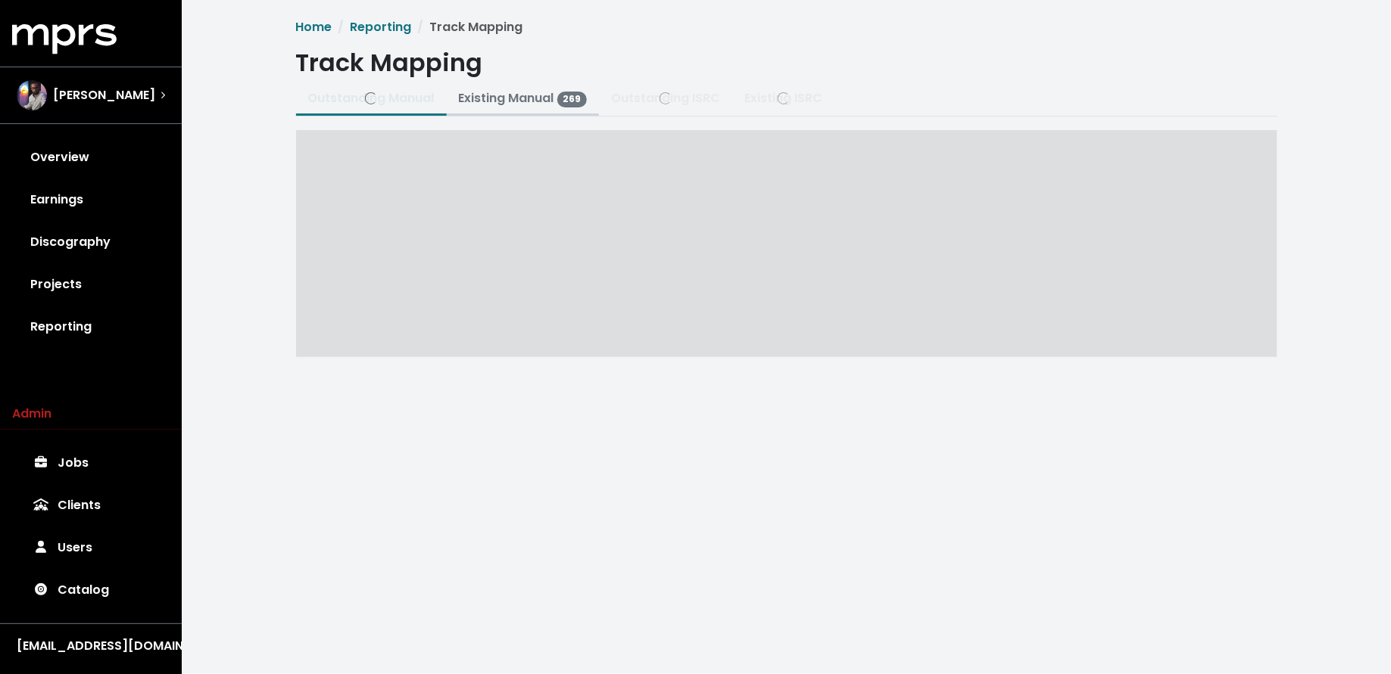
click at [537, 95] on link "Existing Manual 269" at bounding box center [523, 97] width 129 height 17
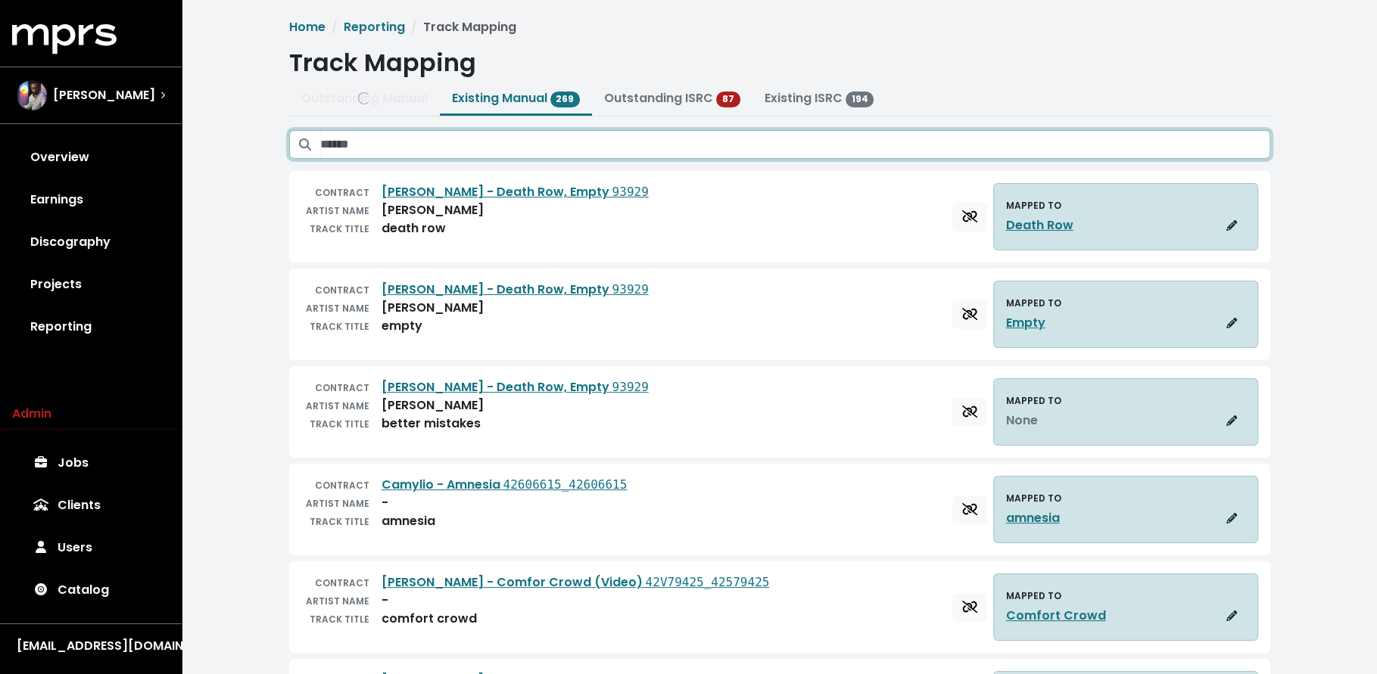
click at [1007, 146] on input "Search existing manual mappings" at bounding box center [795, 144] width 950 height 29
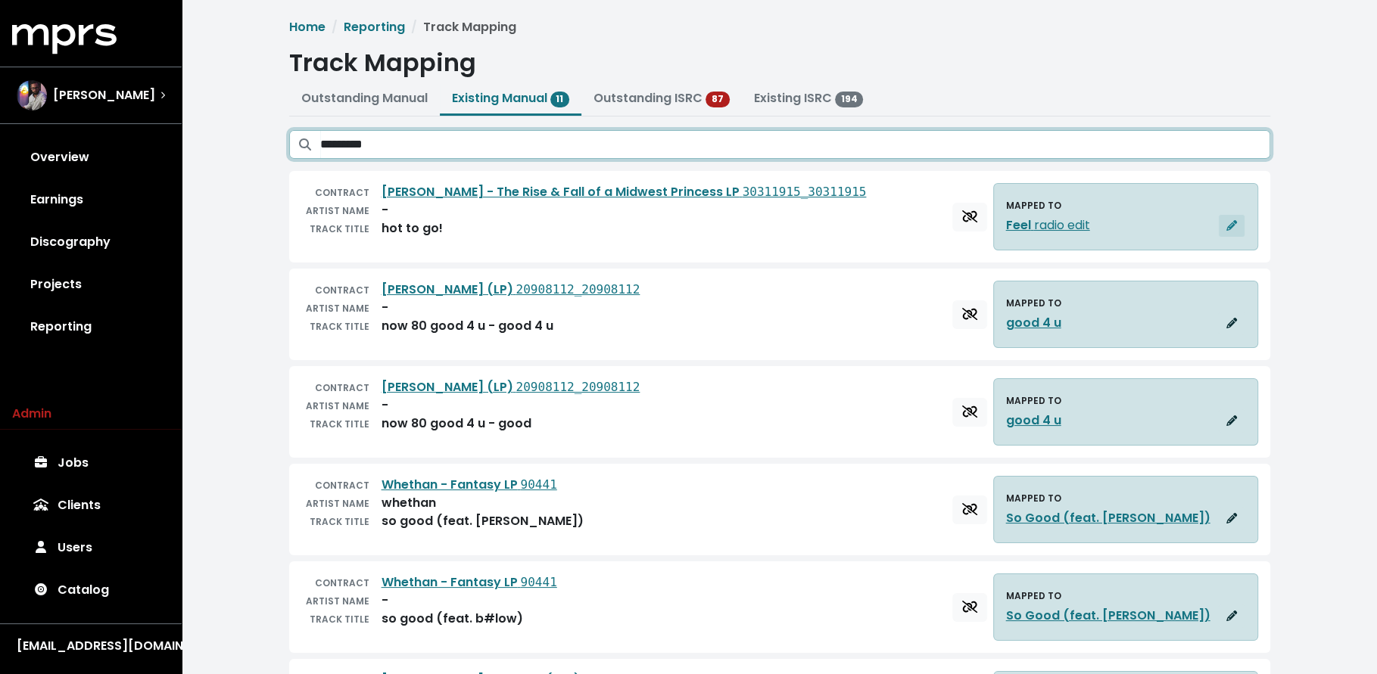
type input "*********"
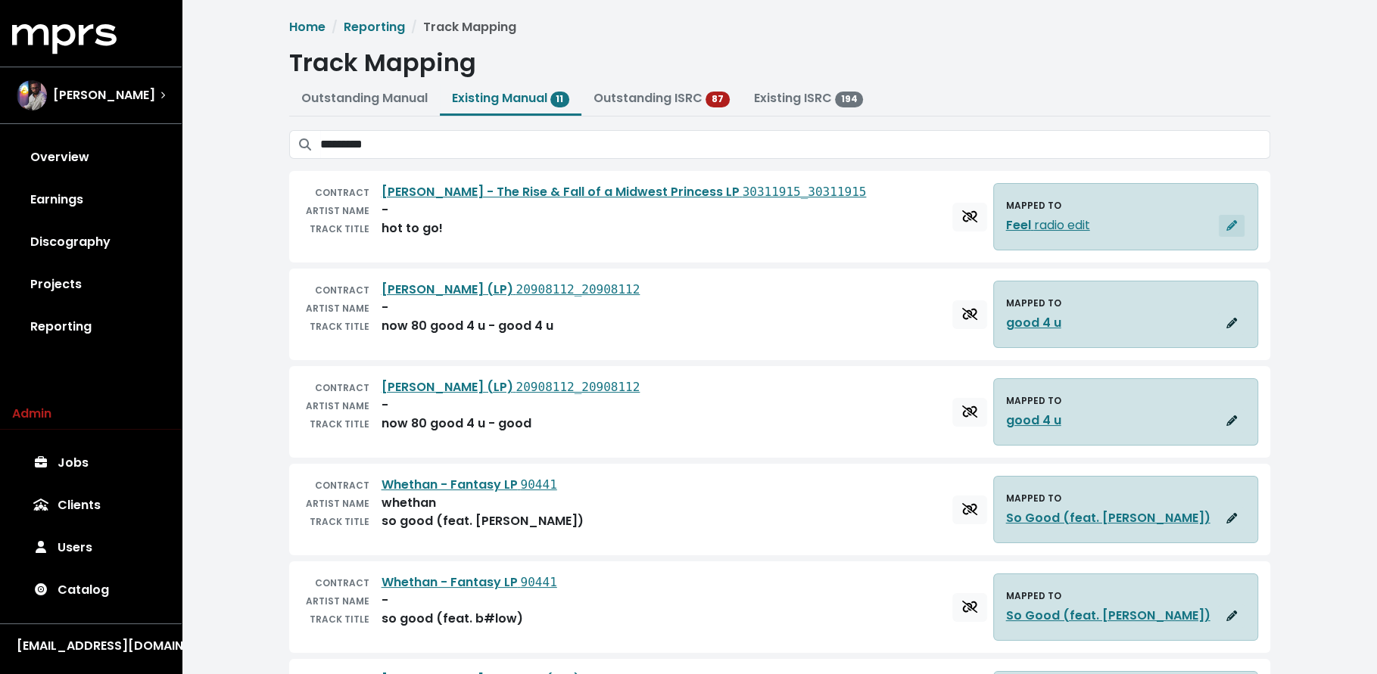
click at [1226, 226] on span "button" at bounding box center [1232, 226] width 14 height 16
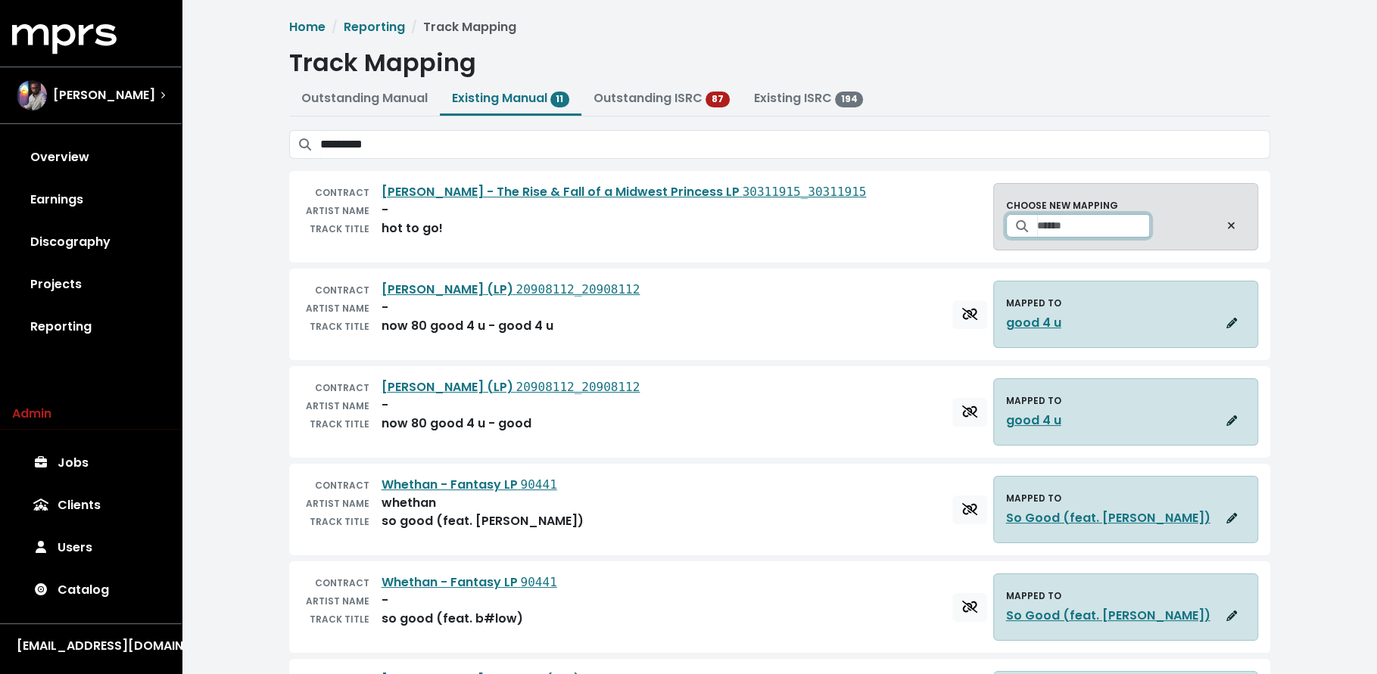
click at [1128, 227] on input "Search for a track to map to" at bounding box center [1093, 225] width 113 height 23
type input "*********"
click at [1142, 264] on button "Set track mapping" at bounding box center [1145, 266] width 35 height 36
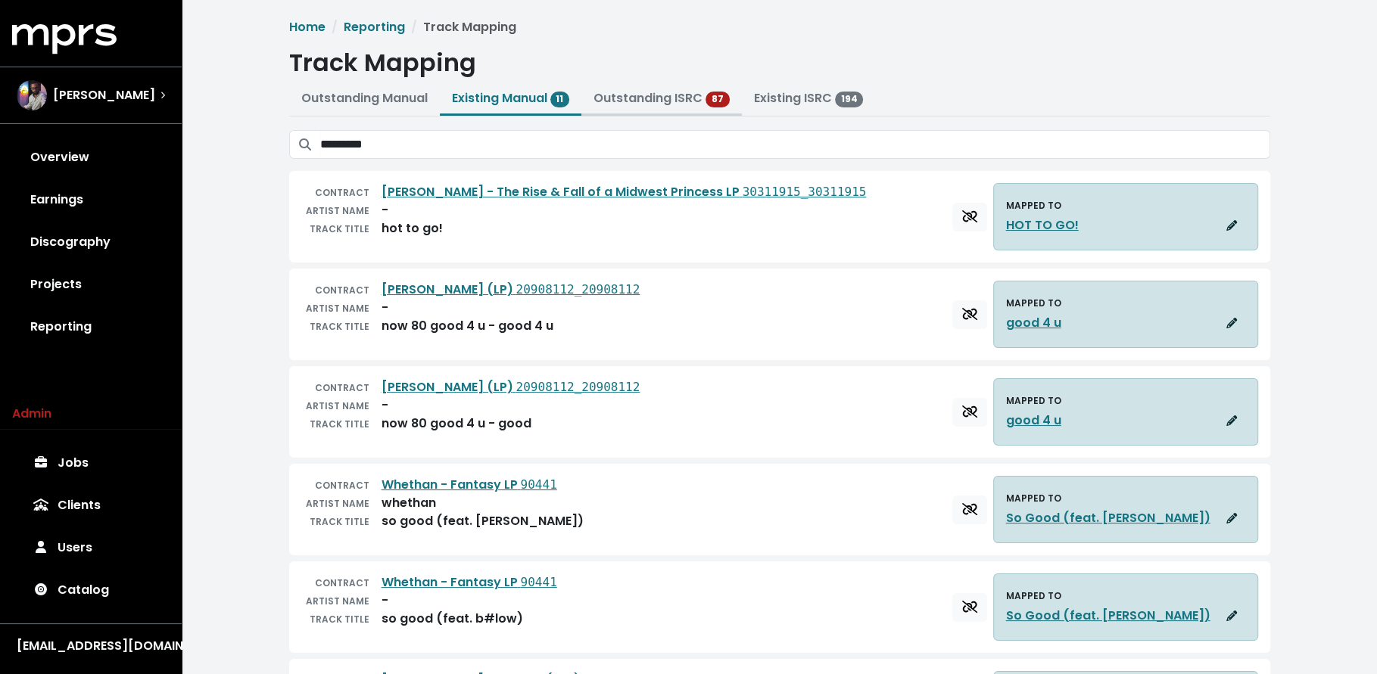
click at [638, 99] on link "Outstanding ISRC" at bounding box center [647, 97] width 109 height 17
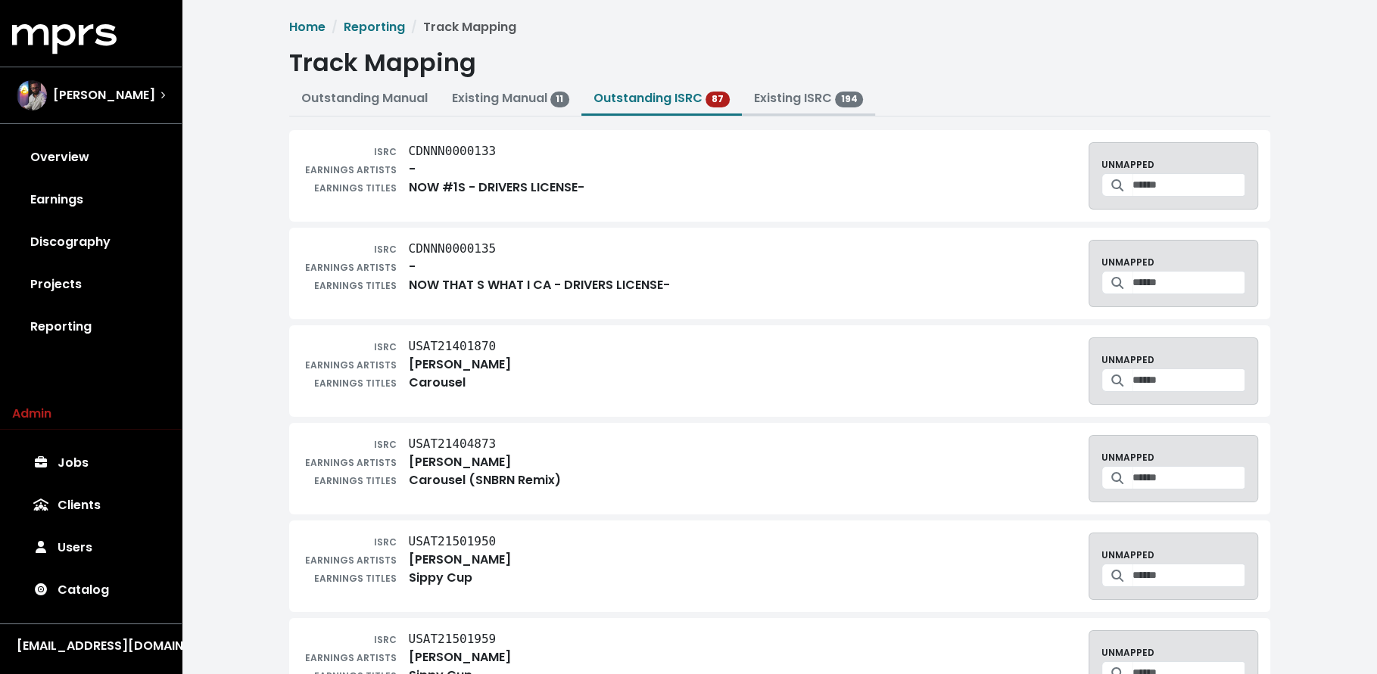
click at [786, 105] on link "Existing ISRC 194" at bounding box center [809, 97] width 110 height 17
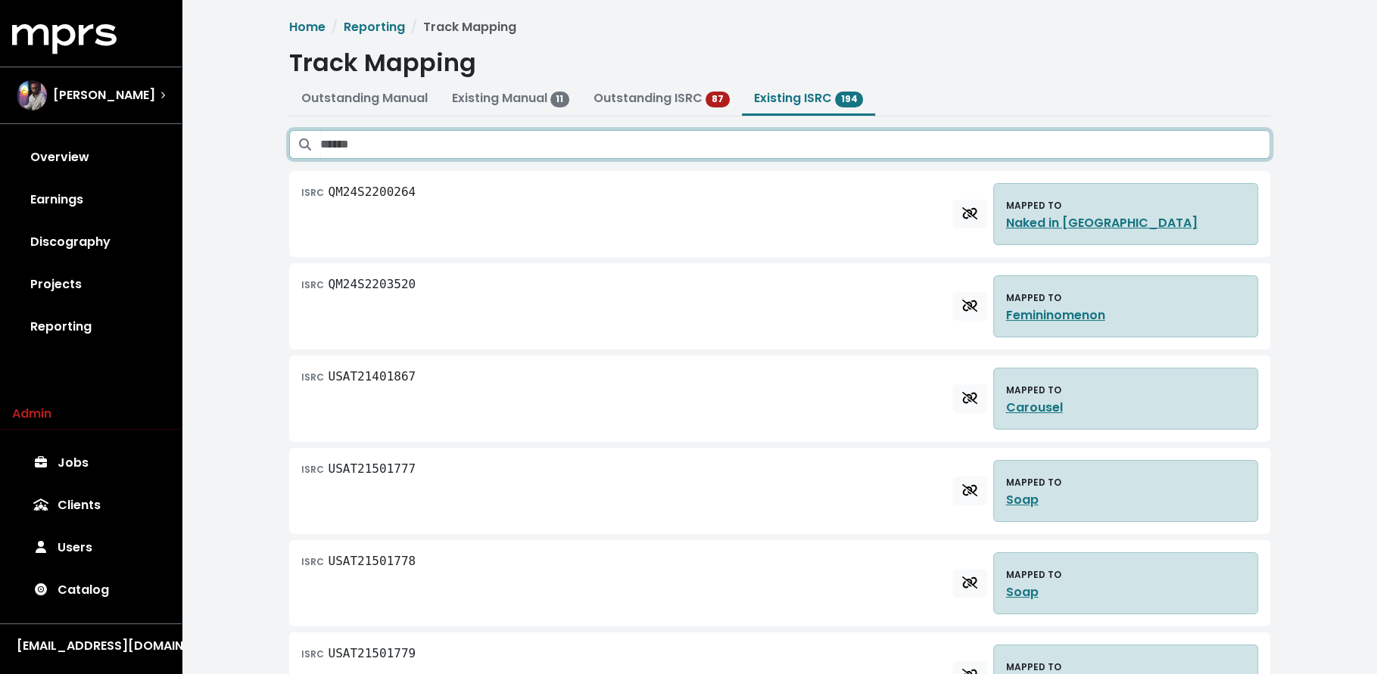
click at [777, 142] on input "Search existing ISRC mappings" at bounding box center [795, 144] width 950 height 29
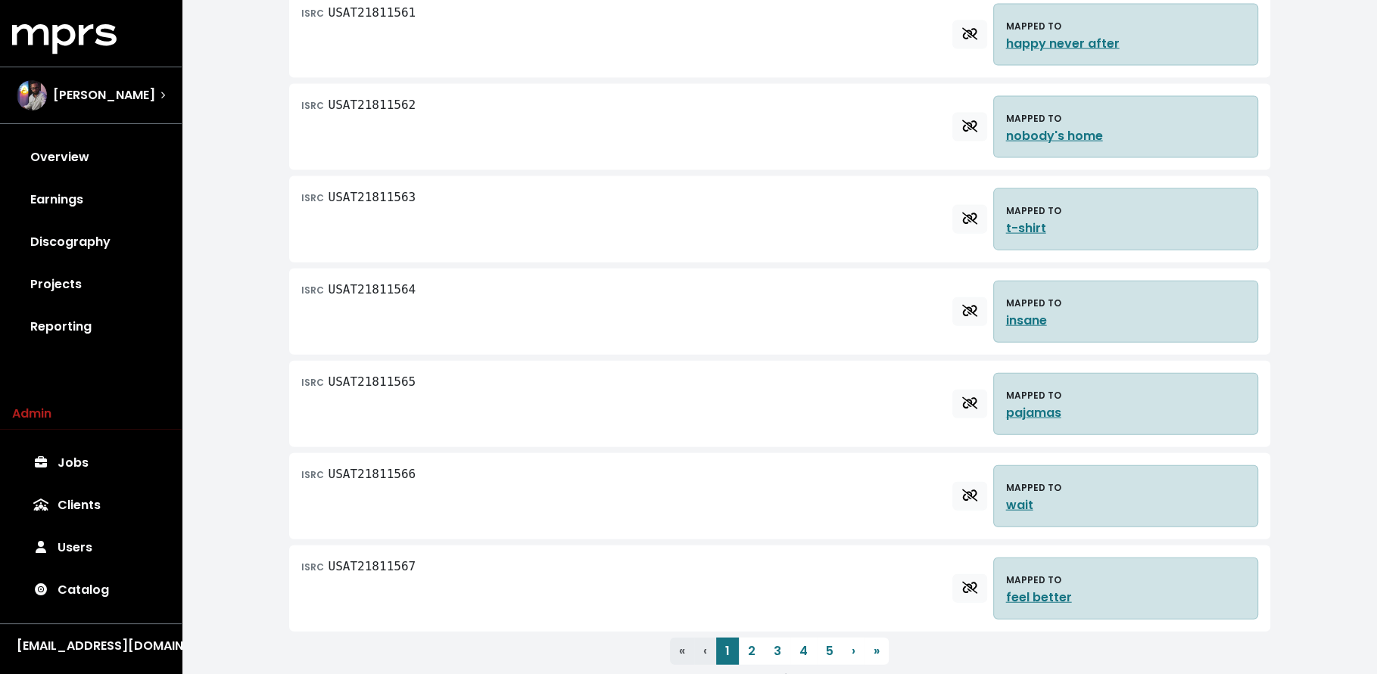
scroll to position [3244, 0]
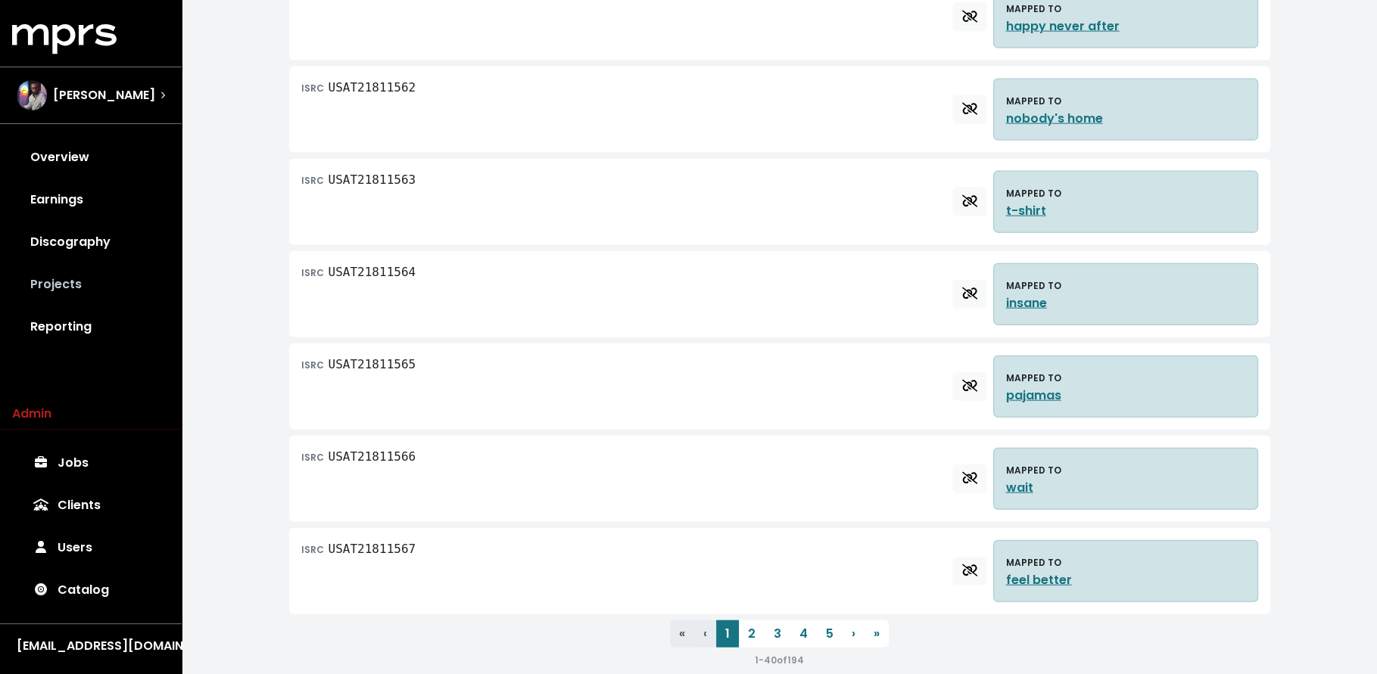
click at [115, 268] on link "Projects" at bounding box center [90, 284] width 157 height 42
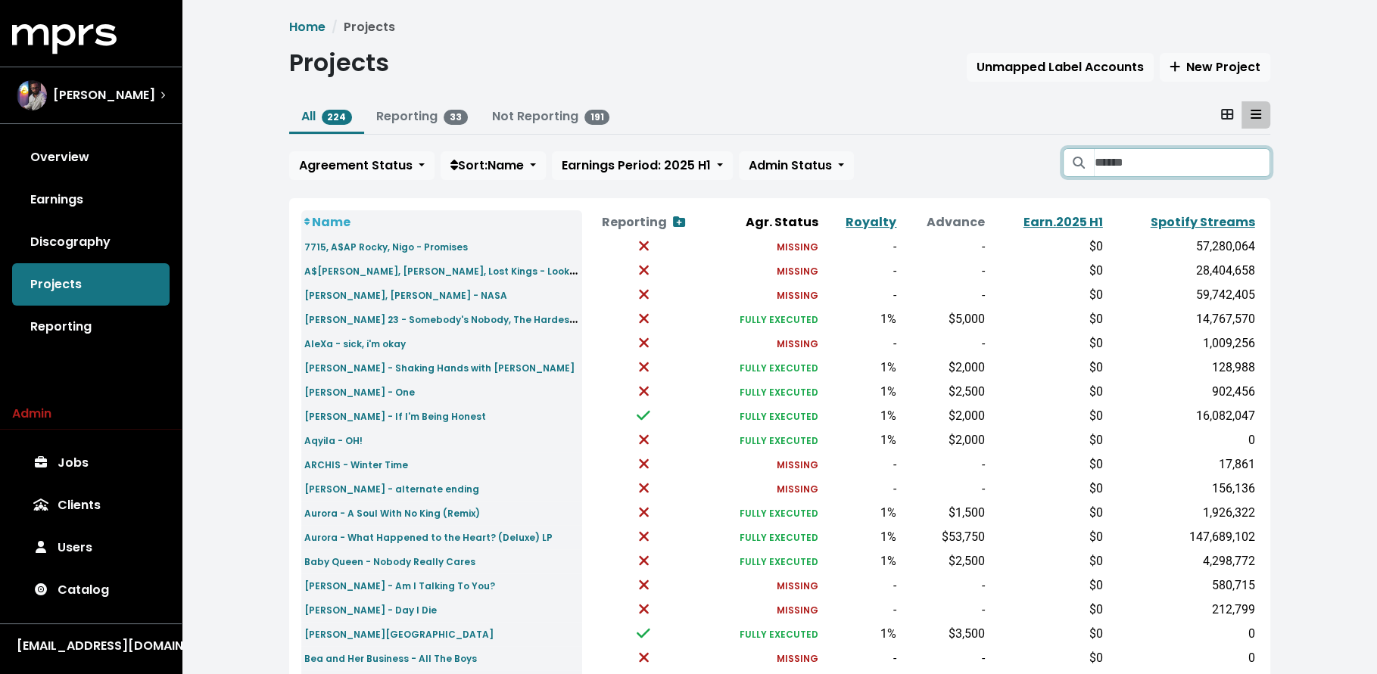
click at [1112, 164] on input "Search projects" at bounding box center [1182, 162] width 176 height 29
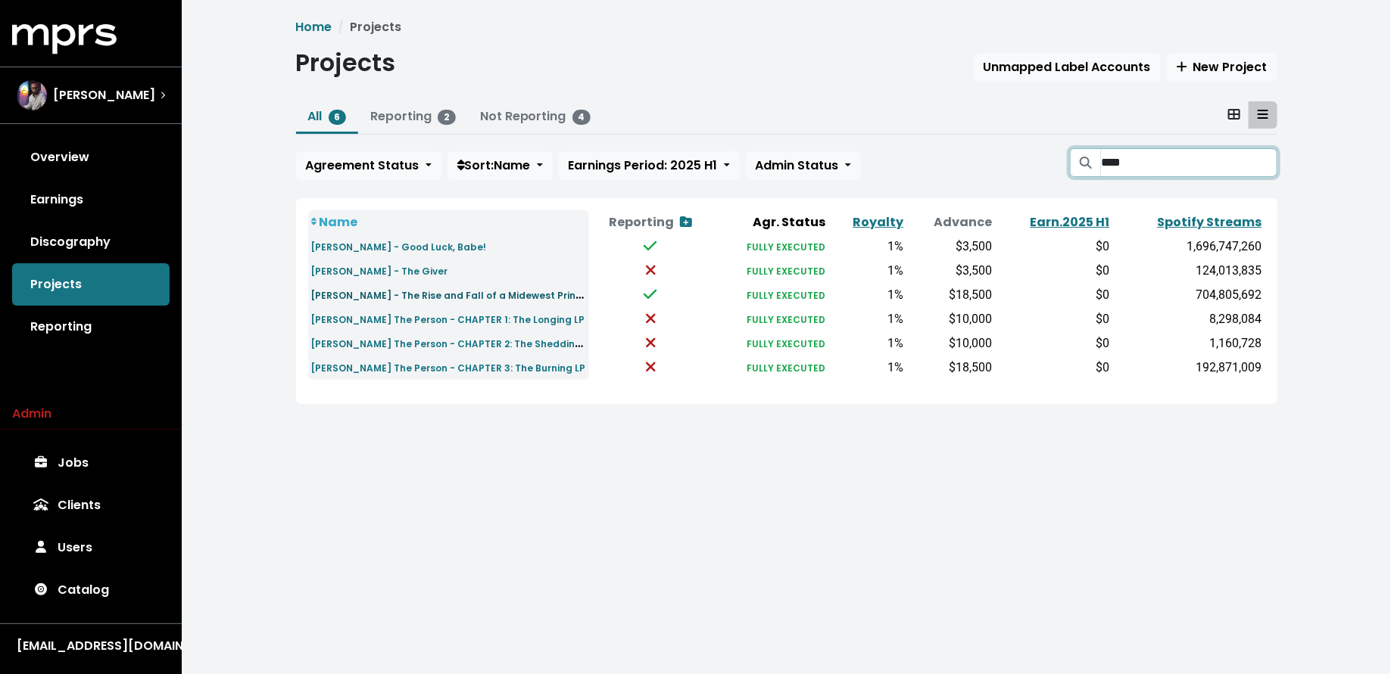
type input "****"
click at [480, 288] on small "Chappell Roan - The Rise and Fall of a Midewest Princess LP & Love Me Anyway" at bounding box center [506, 294] width 391 height 17
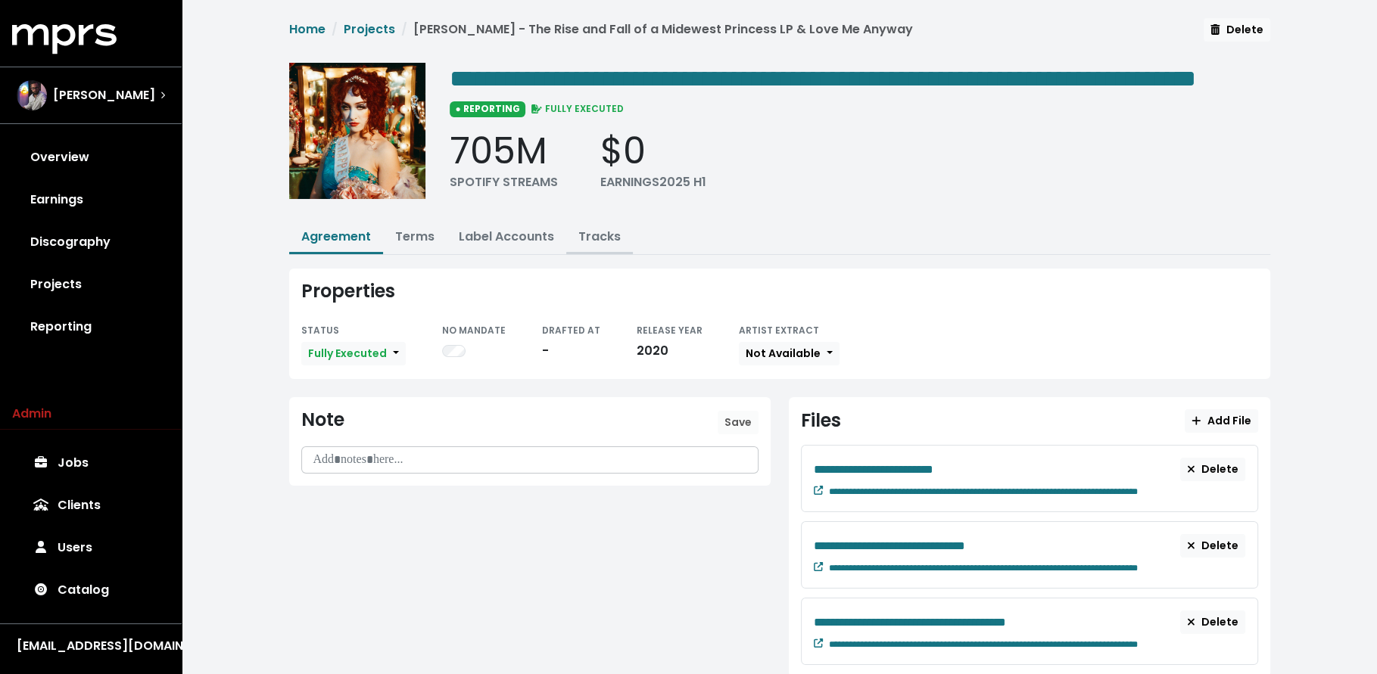
click at [606, 245] on link "Tracks" at bounding box center [599, 236] width 42 height 17
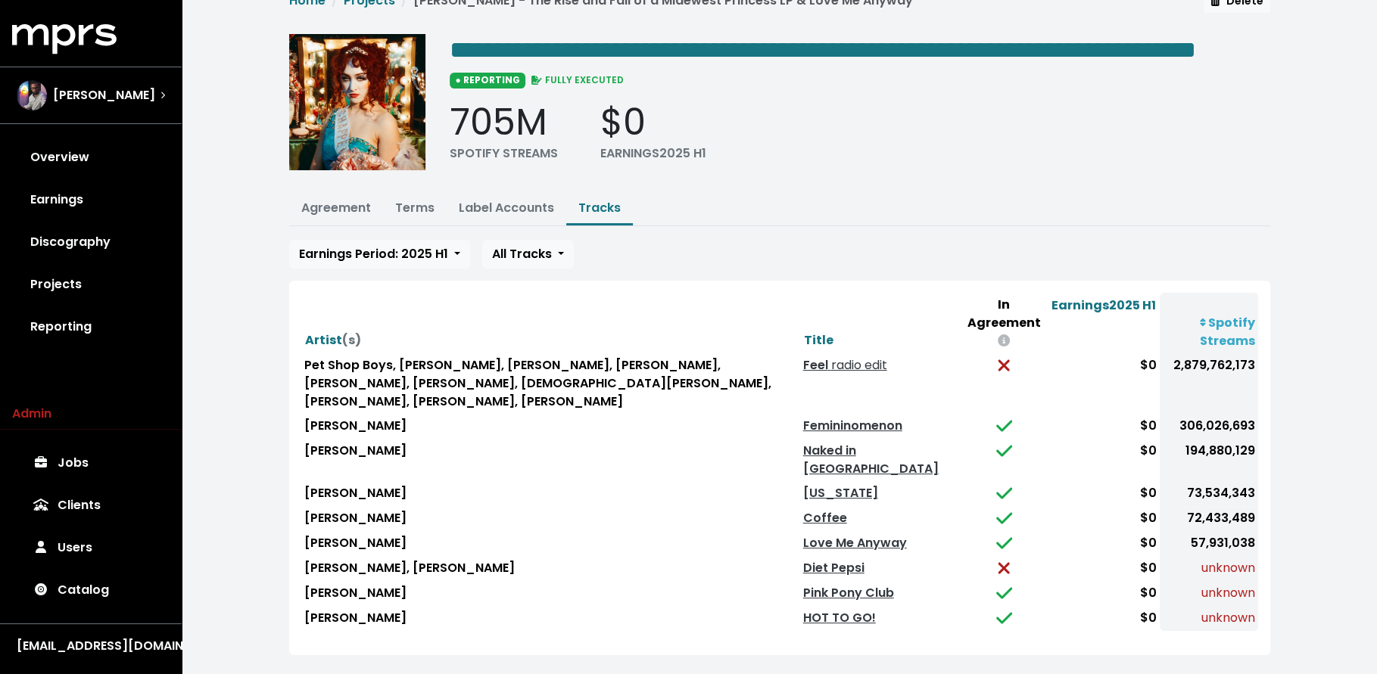
scroll to position [33, 0]
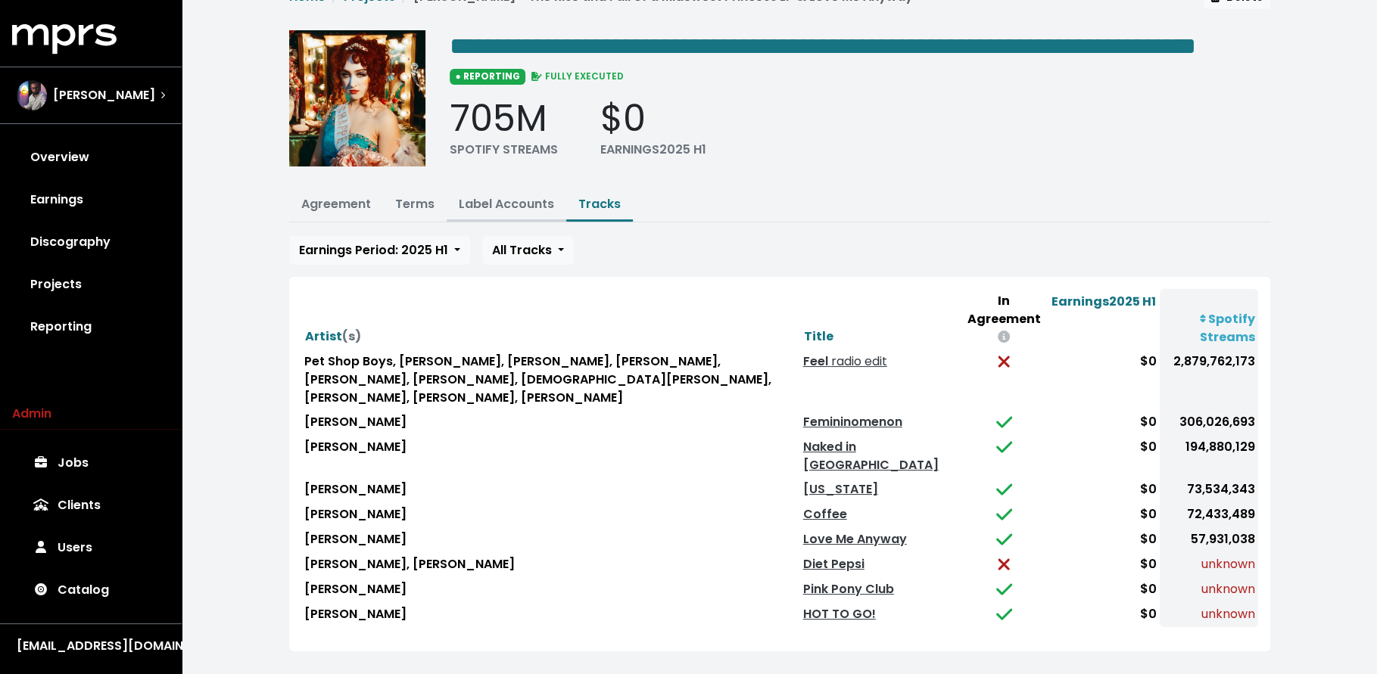
click at [503, 213] on link "Label Accounts" at bounding box center [506, 203] width 95 height 17
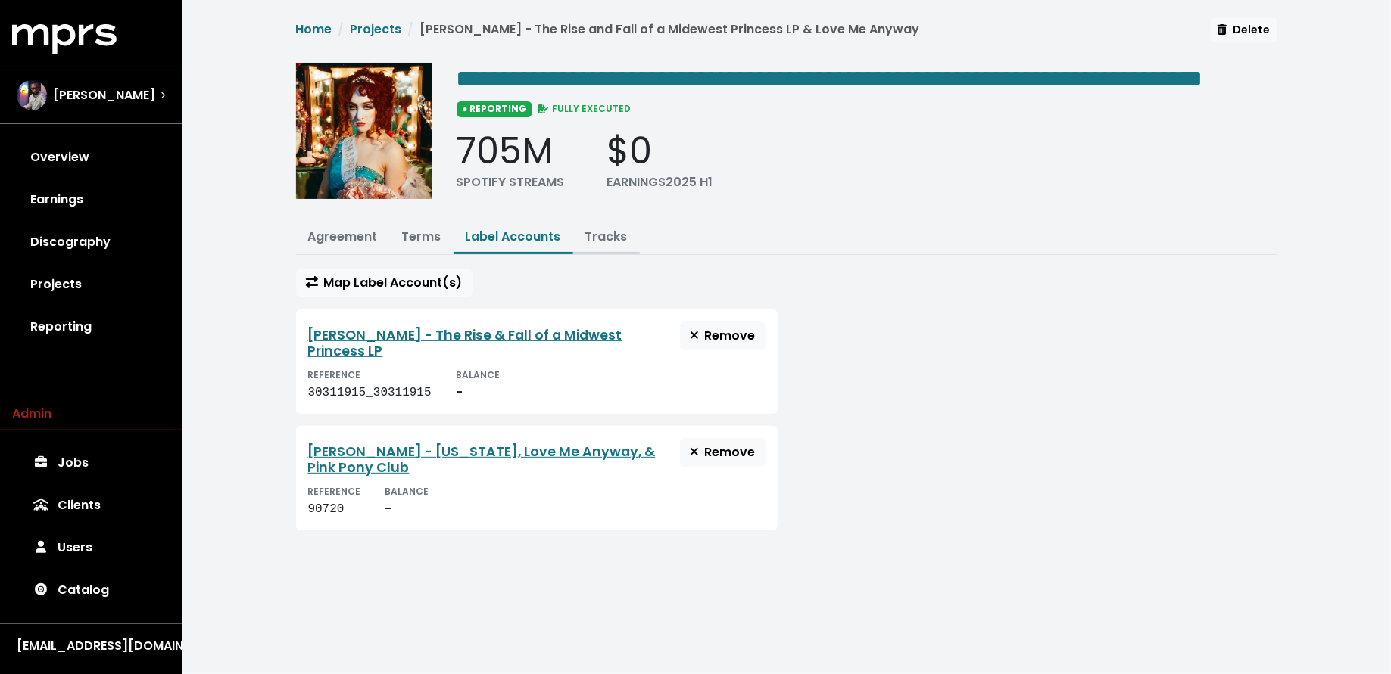
click at [595, 245] on link "Tracks" at bounding box center [606, 236] width 42 height 17
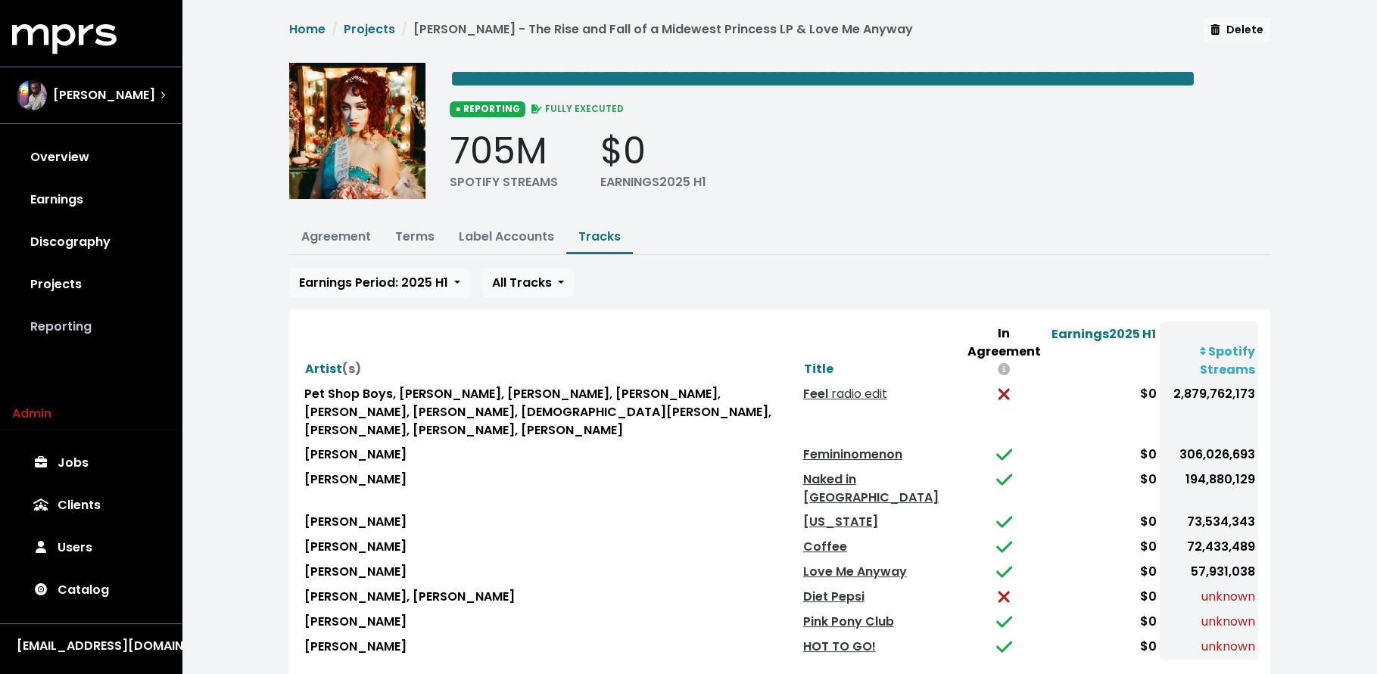
click at [69, 329] on link "Reporting" at bounding box center [90, 327] width 157 height 42
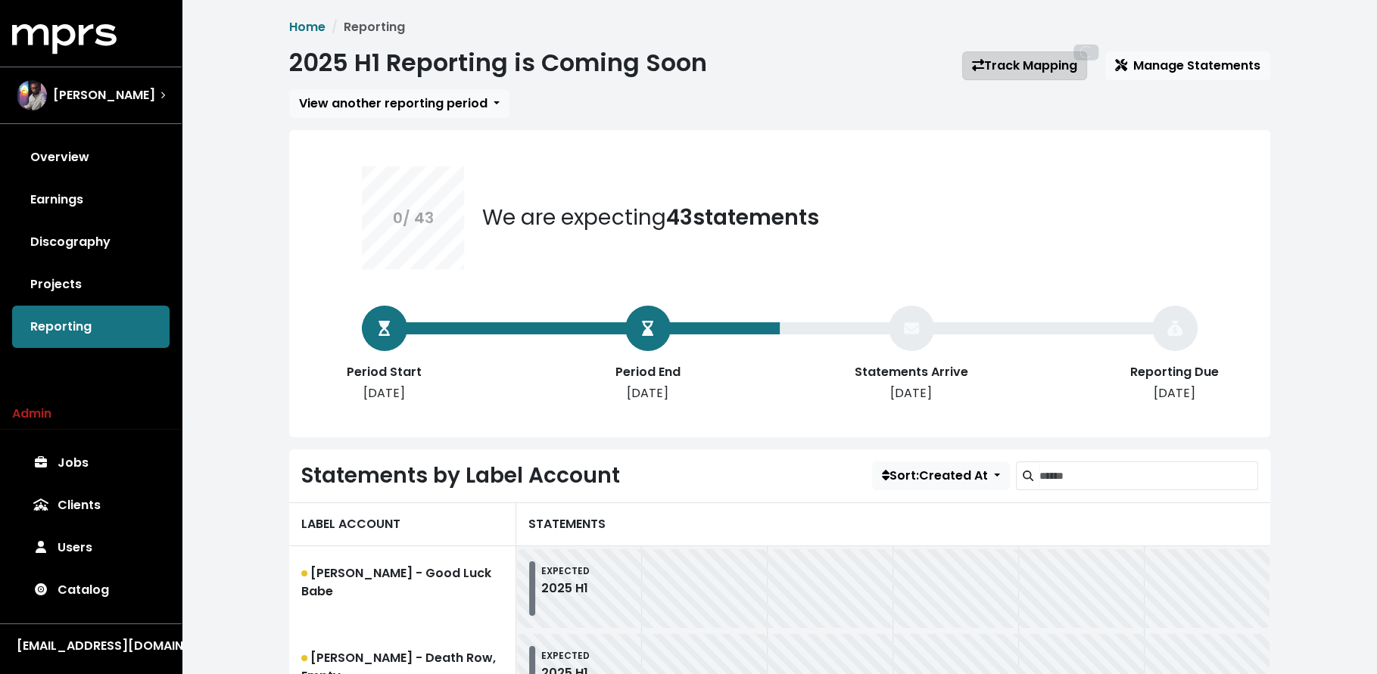
click at [980, 70] on icon at bounding box center [978, 65] width 12 height 12
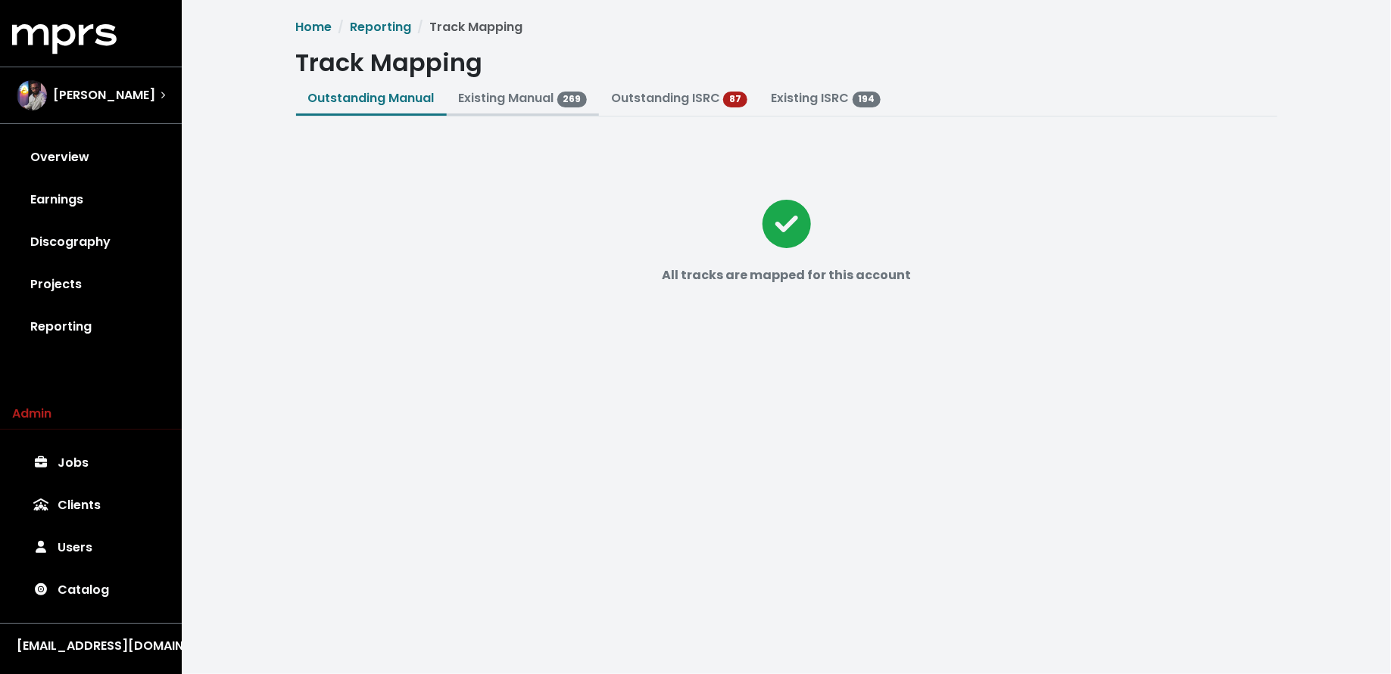
click at [478, 96] on link "Existing Manual 269" at bounding box center [523, 97] width 129 height 17
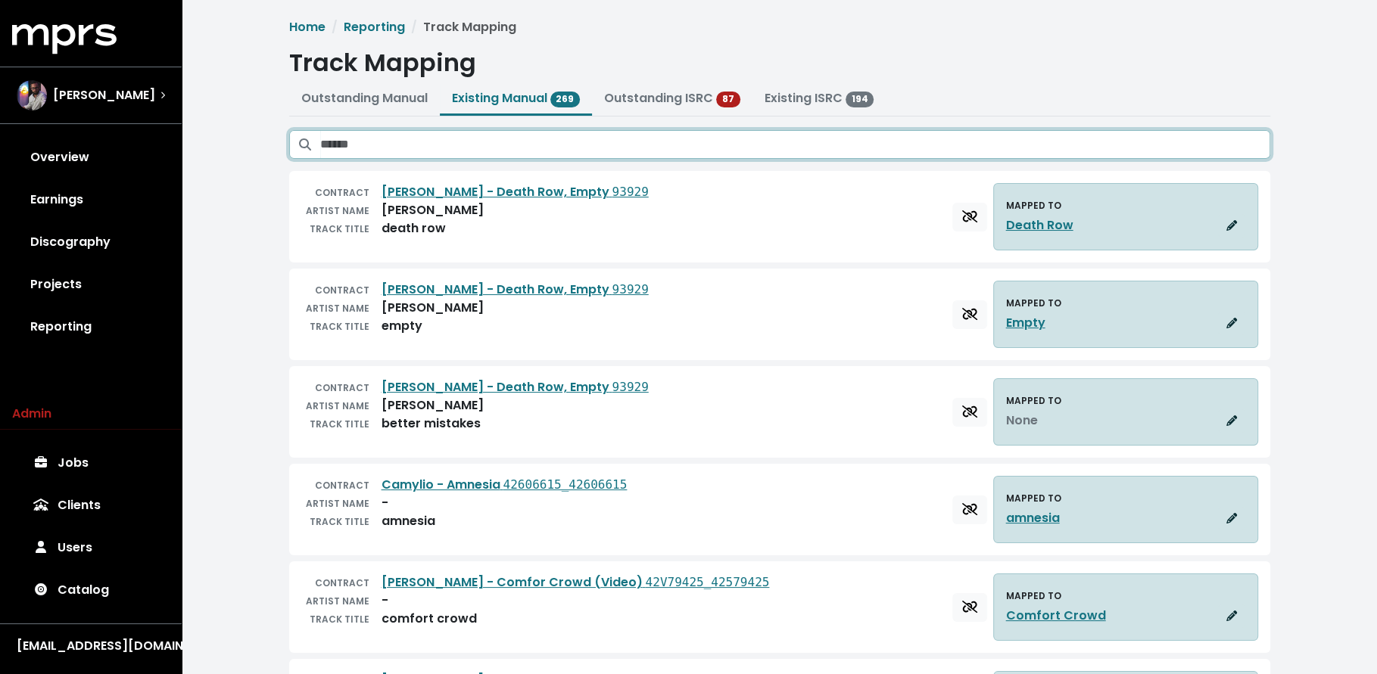
click at [482, 136] on input "Search existing manual mappings" at bounding box center [795, 144] width 950 height 29
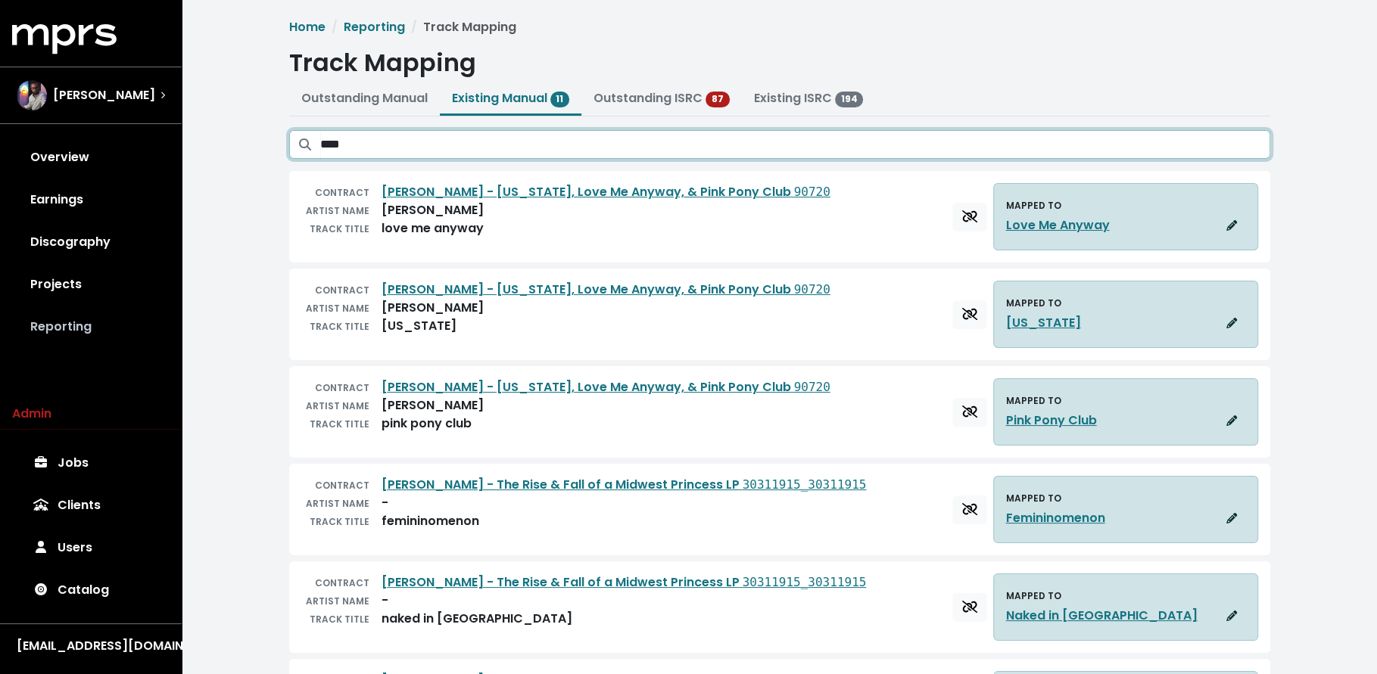
type input "****"
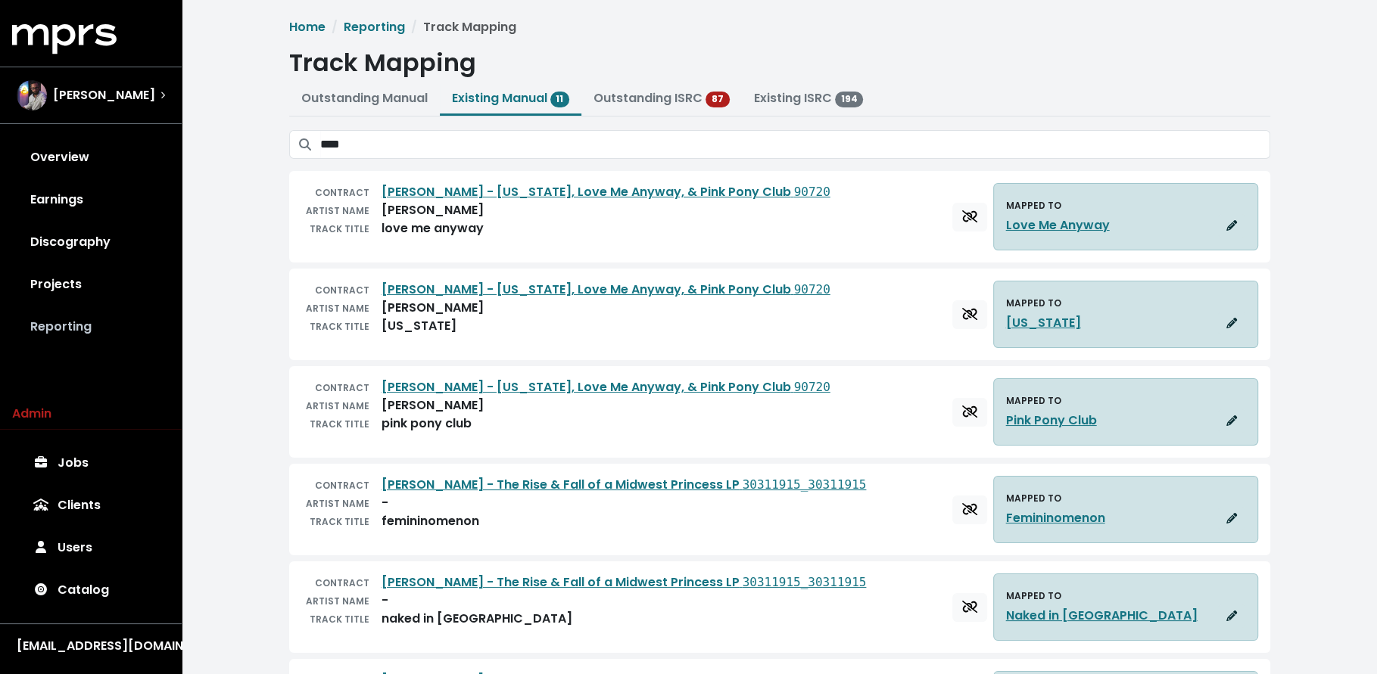
click at [111, 319] on link "Reporting" at bounding box center [90, 327] width 157 height 42
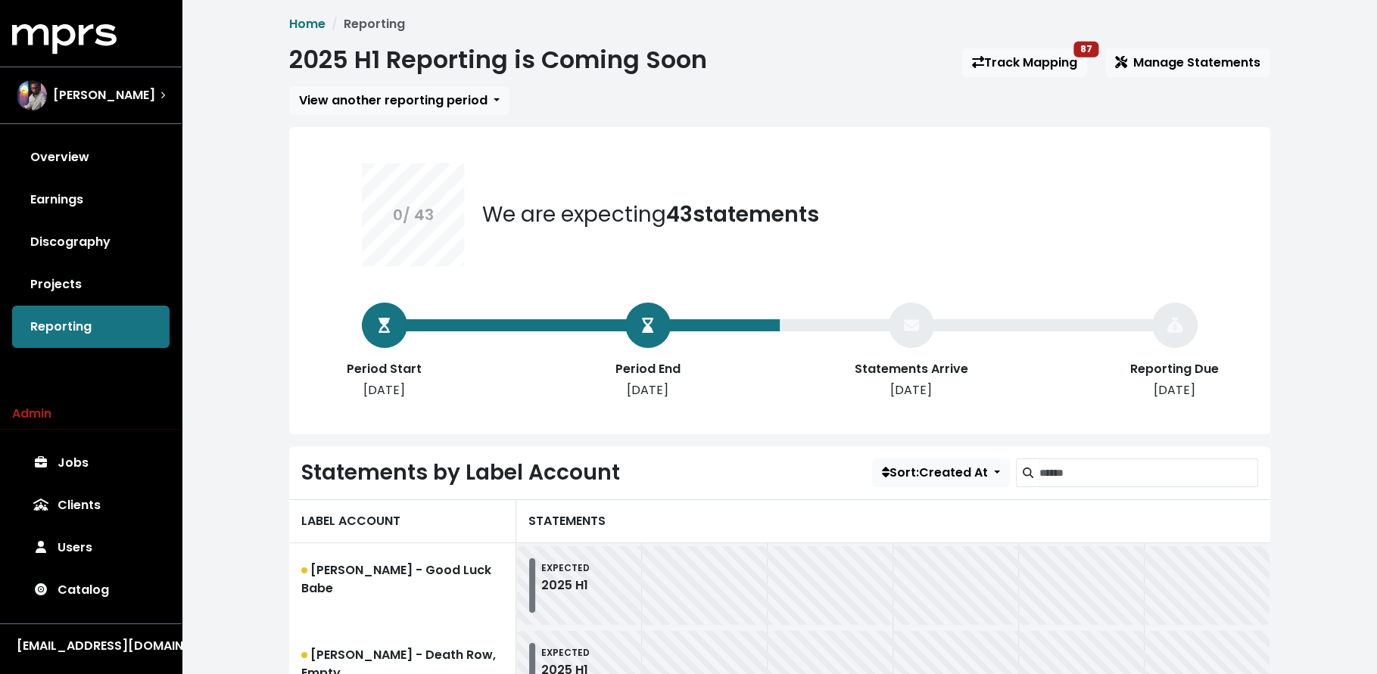
scroll to position [4, 0]
click at [1182, 58] on span "Manage Statements" at bounding box center [1187, 61] width 145 height 17
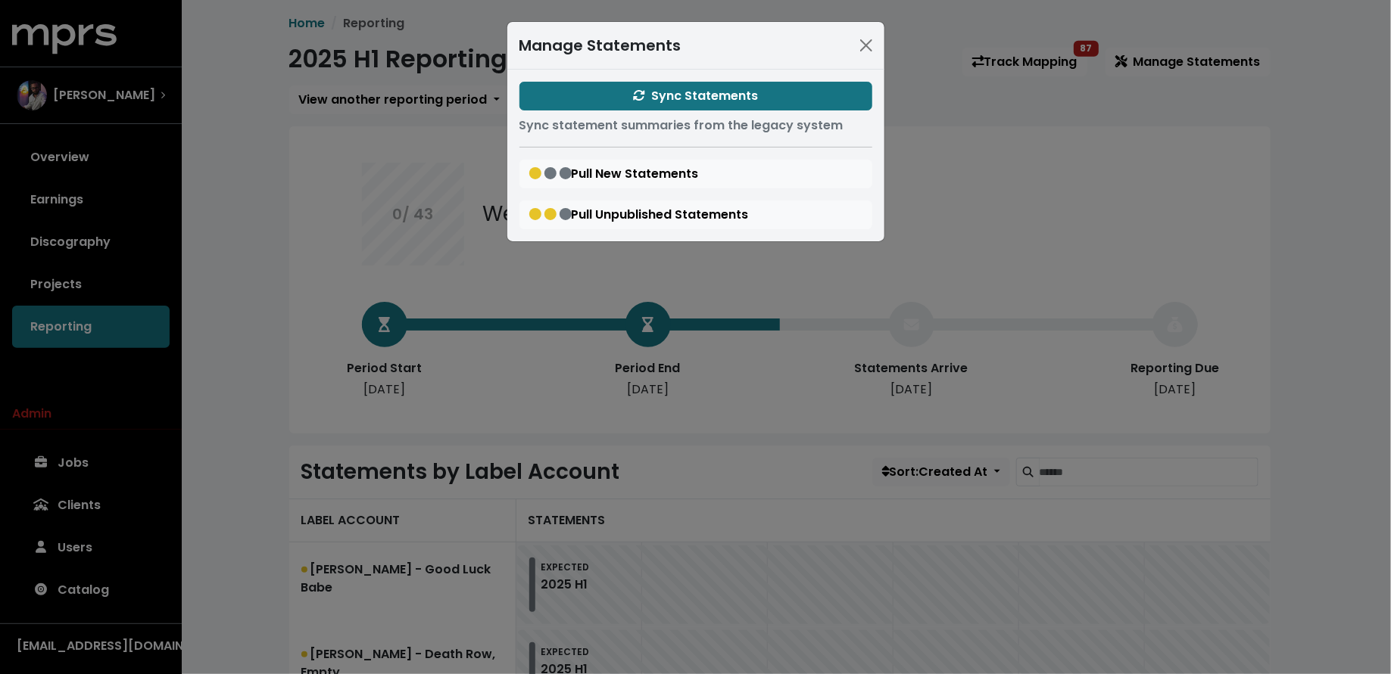
click at [977, 181] on div "Manage Statements Sync Statements Sync statement summaries from the legacy syst…" at bounding box center [695, 337] width 1391 height 674
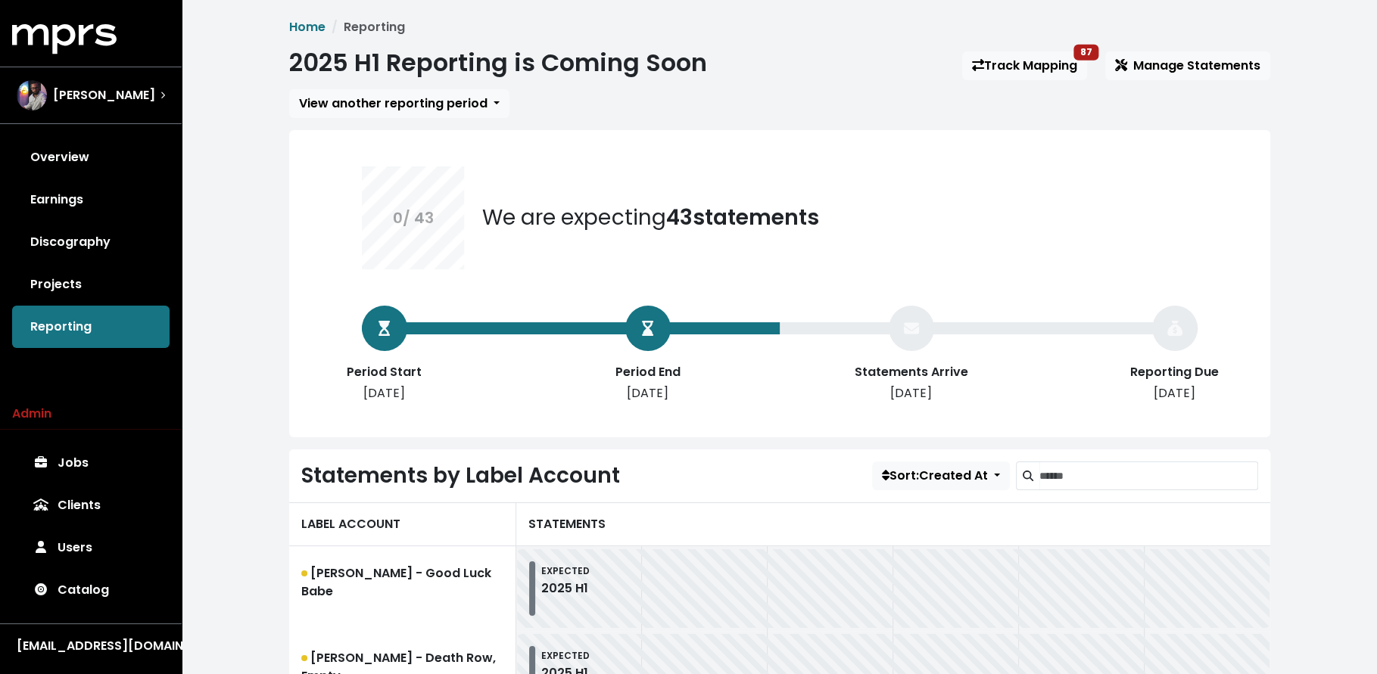
scroll to position [294, 0]
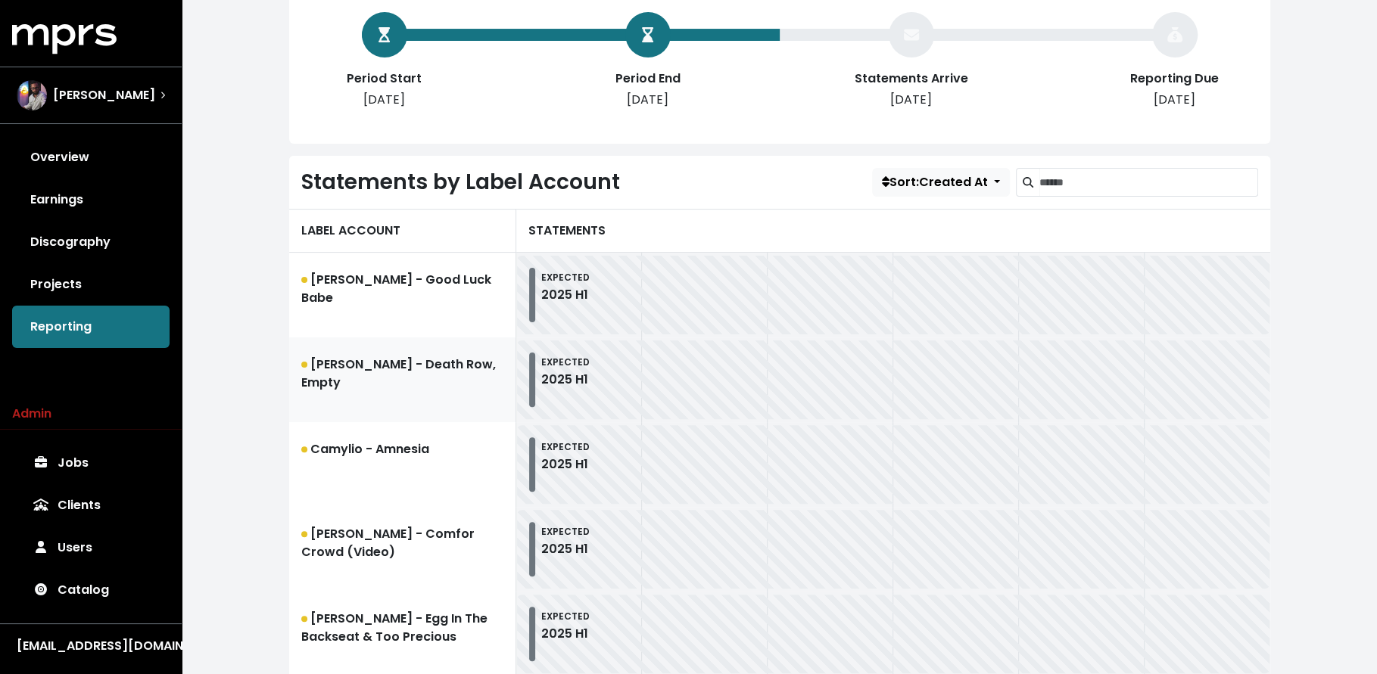
click at [344, 385] on link "[PERSON_NAME] - Death Row, Empty" at bounding box center [402, 380] width 227 height 85
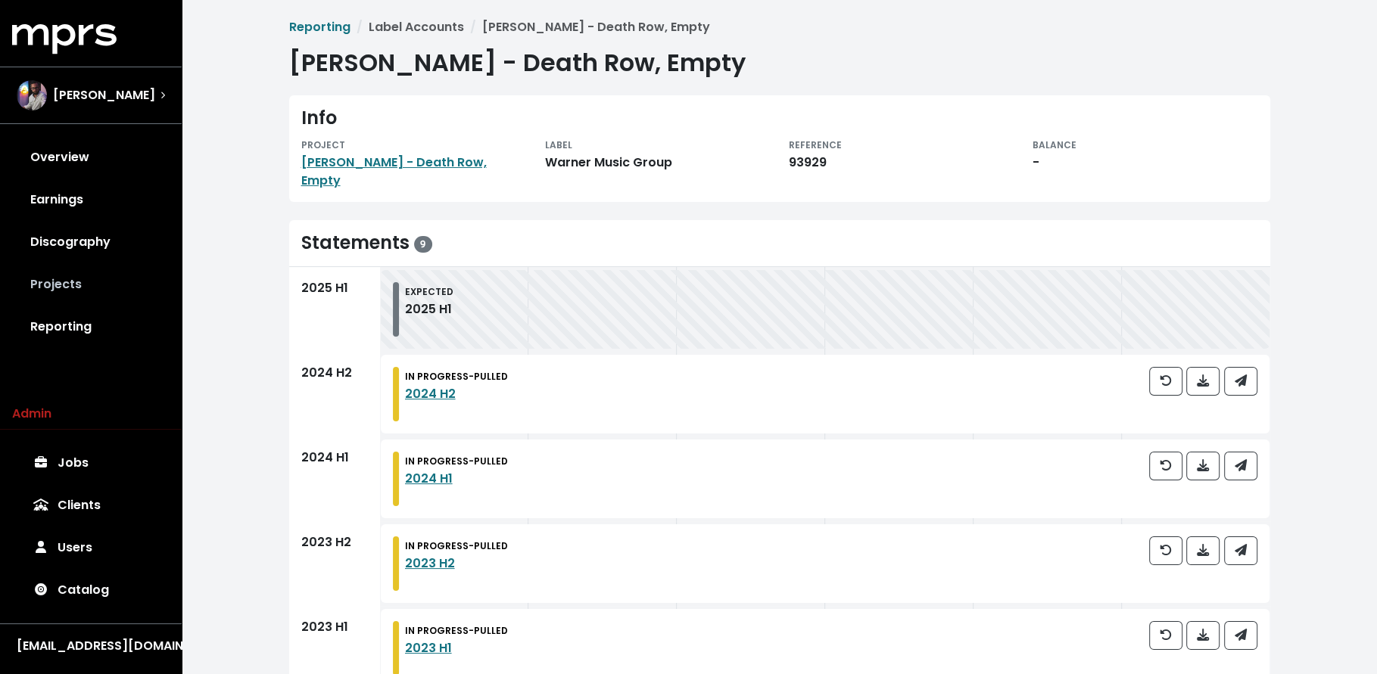
click at [119, 279] on link "Projects" at bounding box center [90, 284] width 157 height 42
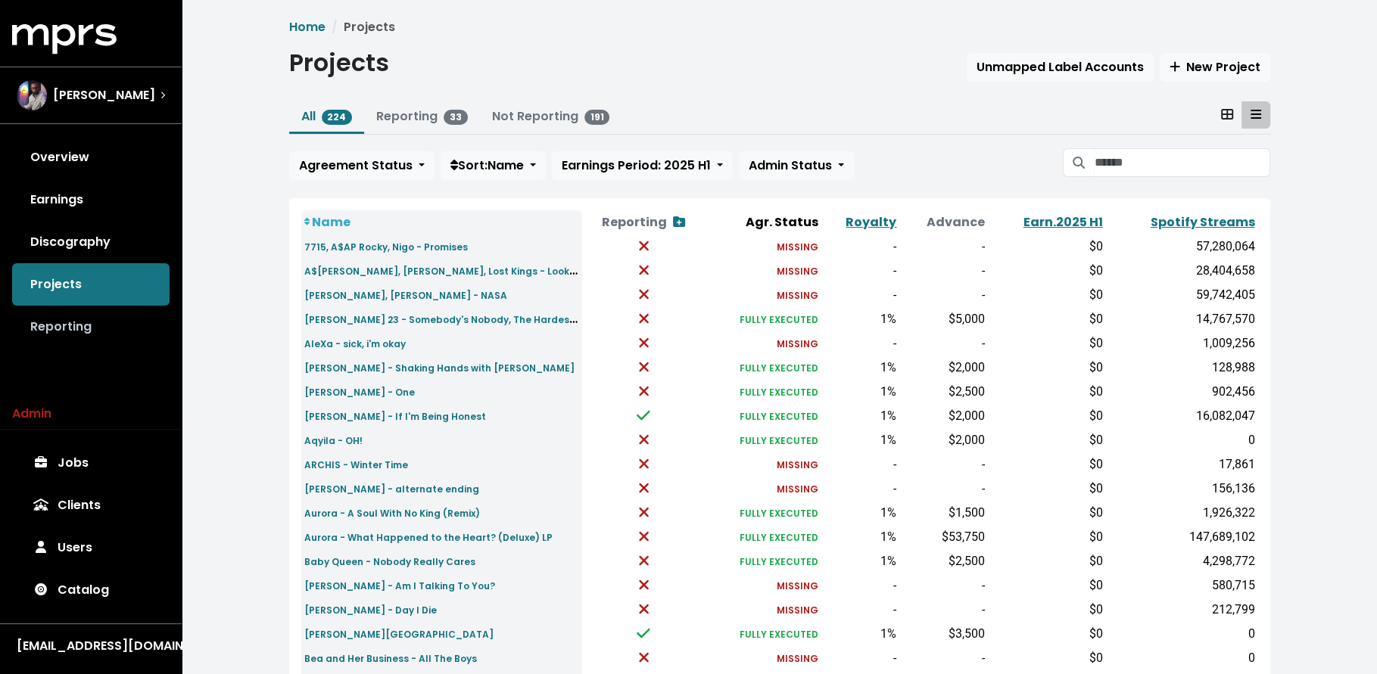
click at [166, 308] on link "Reporting" at bounding box center [90, 327] width 157 height 42
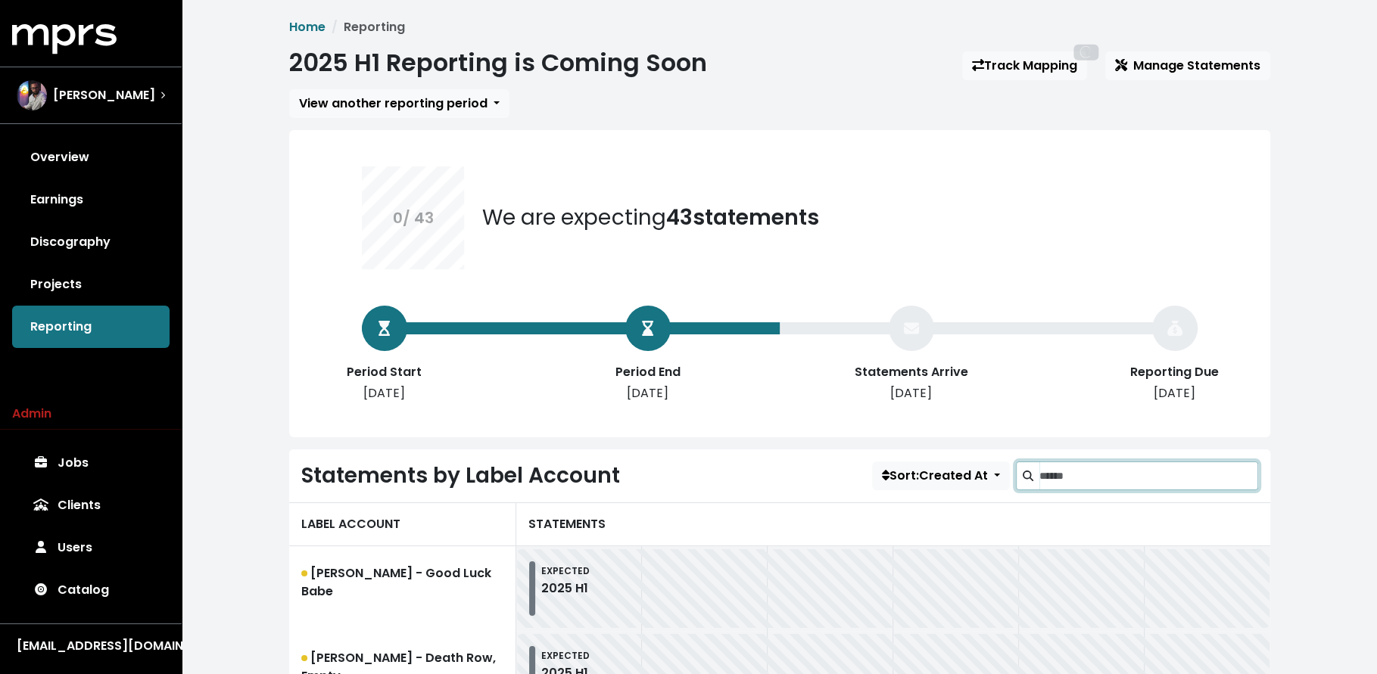
click at [1098, 481] on input "Search label accounts" at bounding box center [1148, 476] width 219 height 29
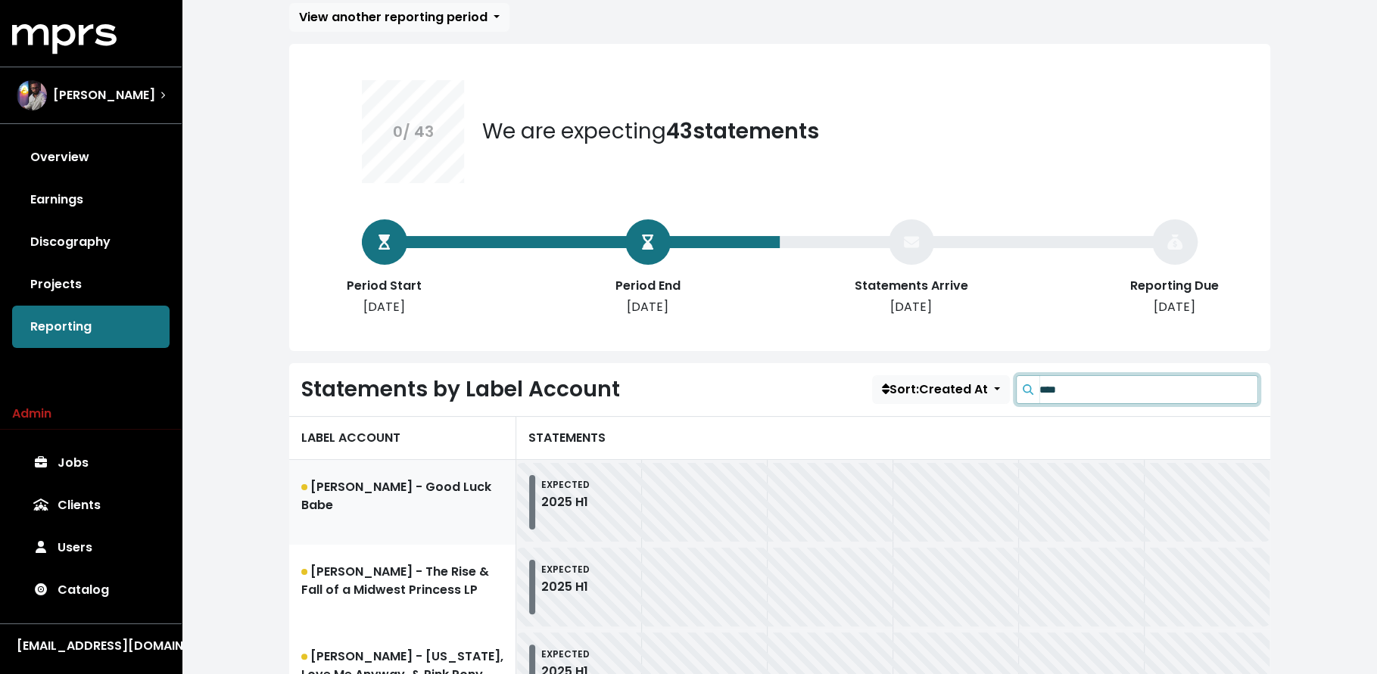
scroll to position [209, 0]
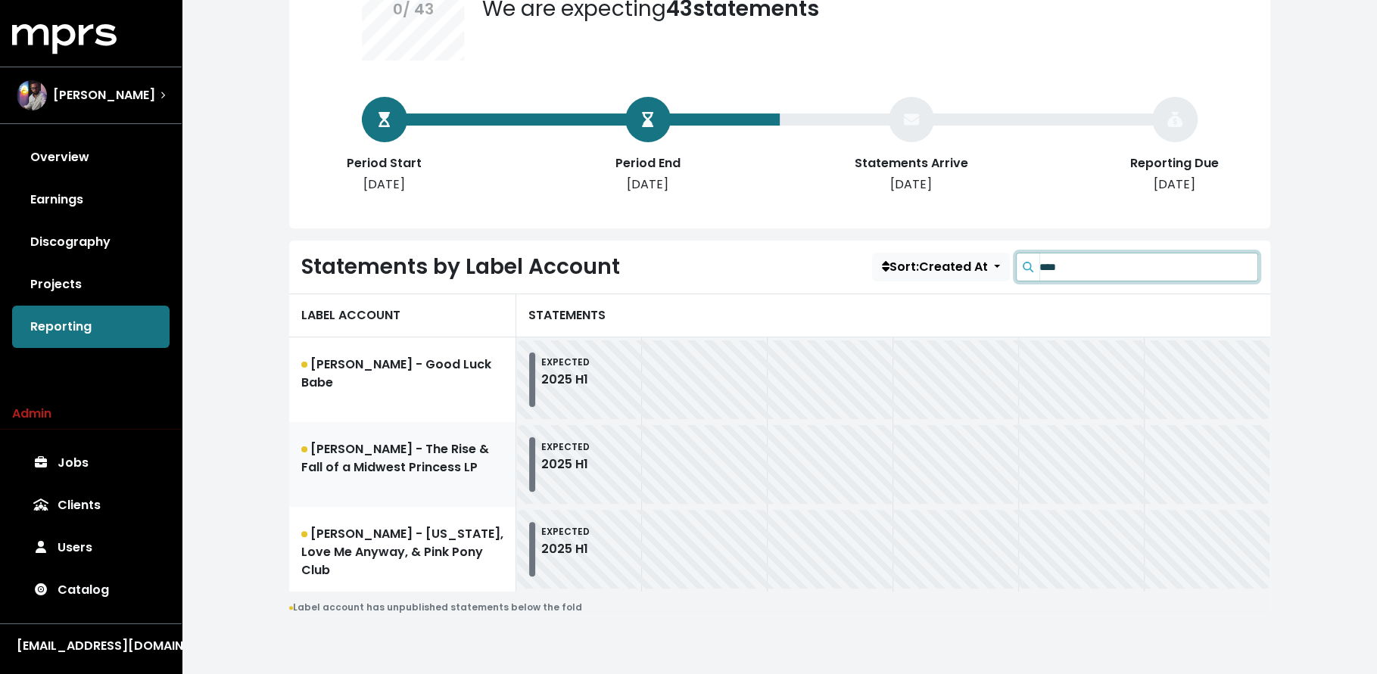
type input "****"
click at [403, 451] on link "[PERSON_NAME] - The Rise & Fall of a Midwest Princess LP" at bounding box center [402, 464] width 227 height 85
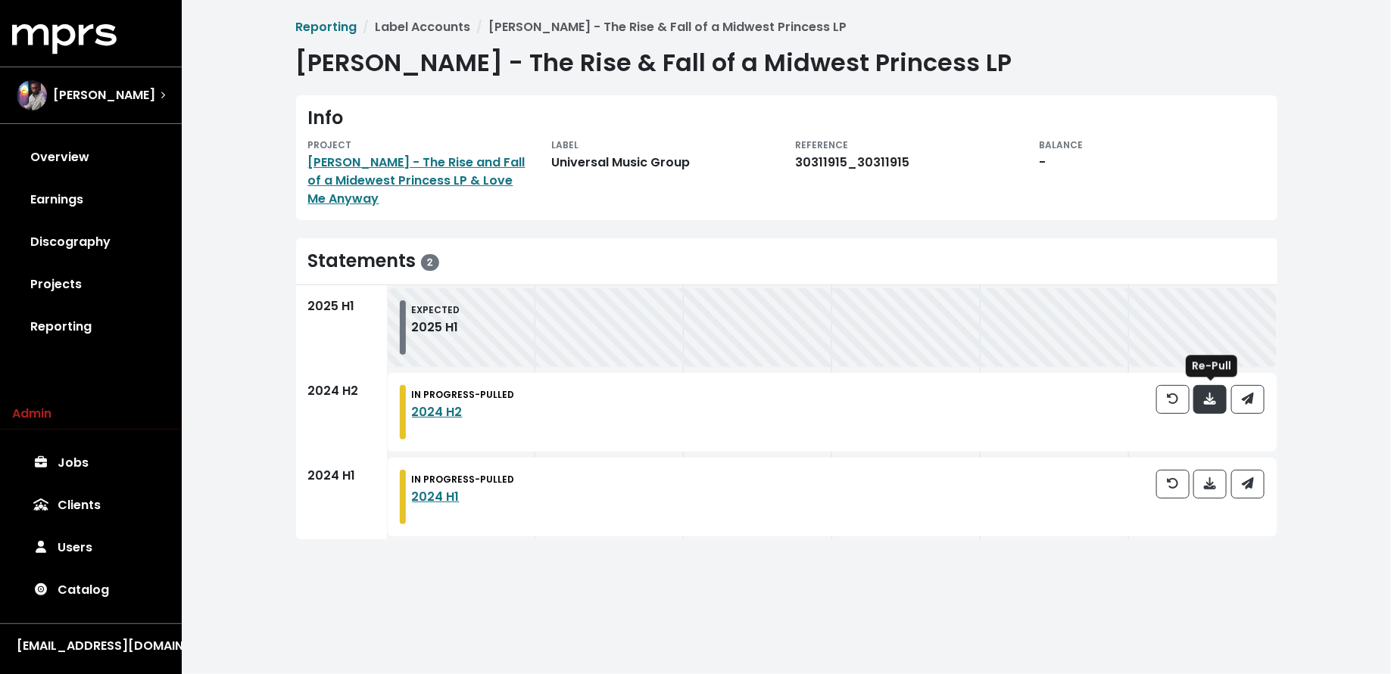
click at [1204, 400] on icon "button" at bounding box center [1210, 399] width 12 height 12
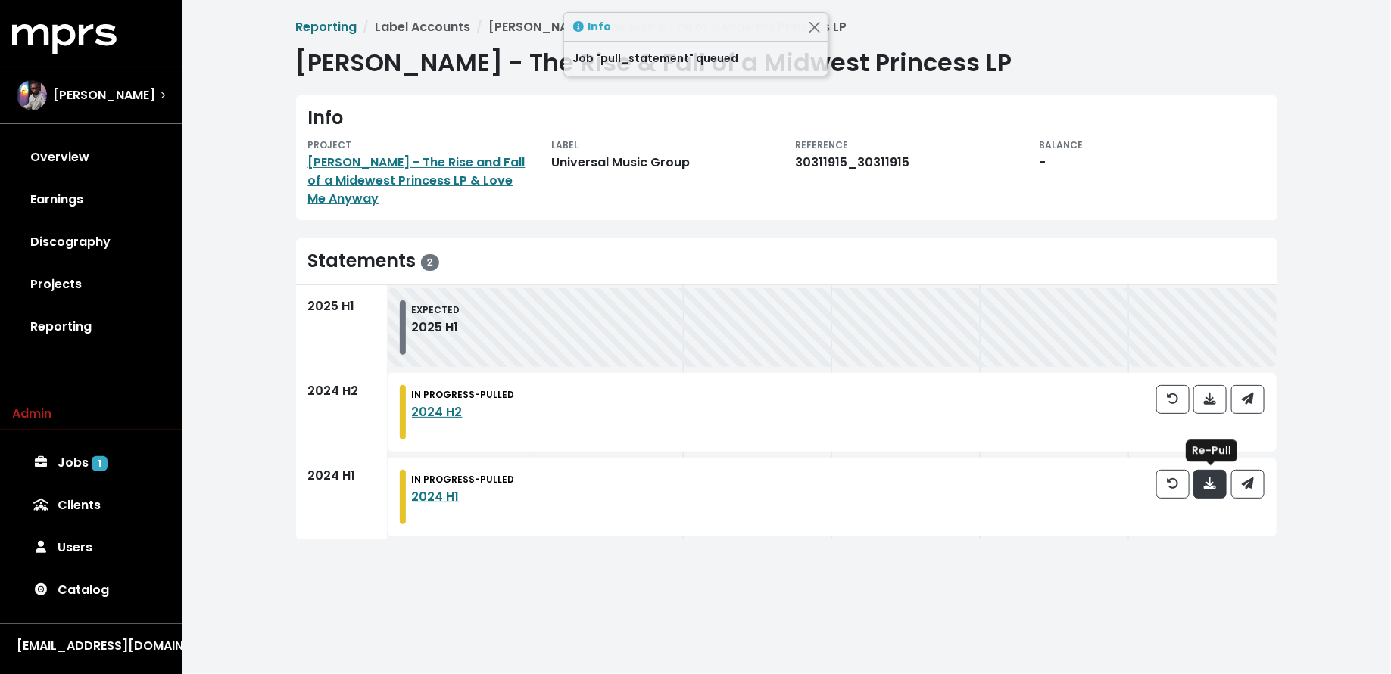
click at [1221, 480] on button "button" at bounding box center [1209, 484] width 33 height 29
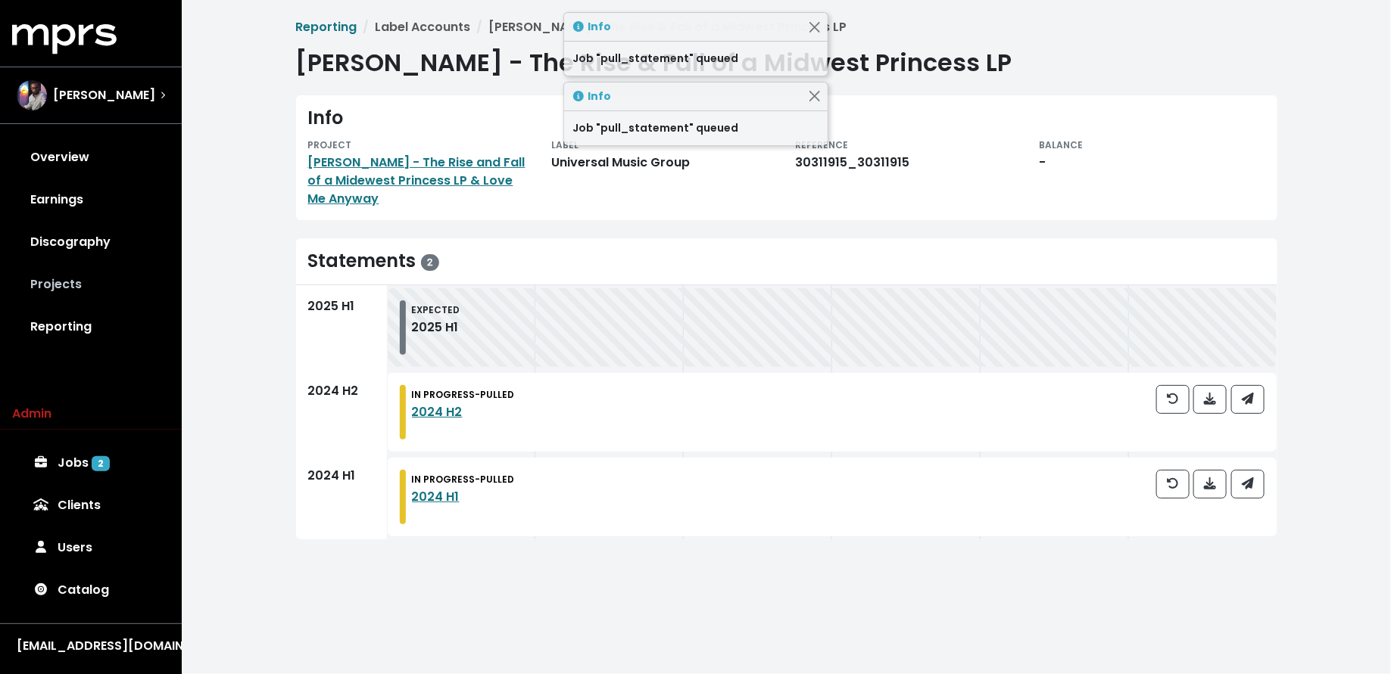
click at [73, 292] on link "Projects" at bounding box center [90, 284] width 157 height 42
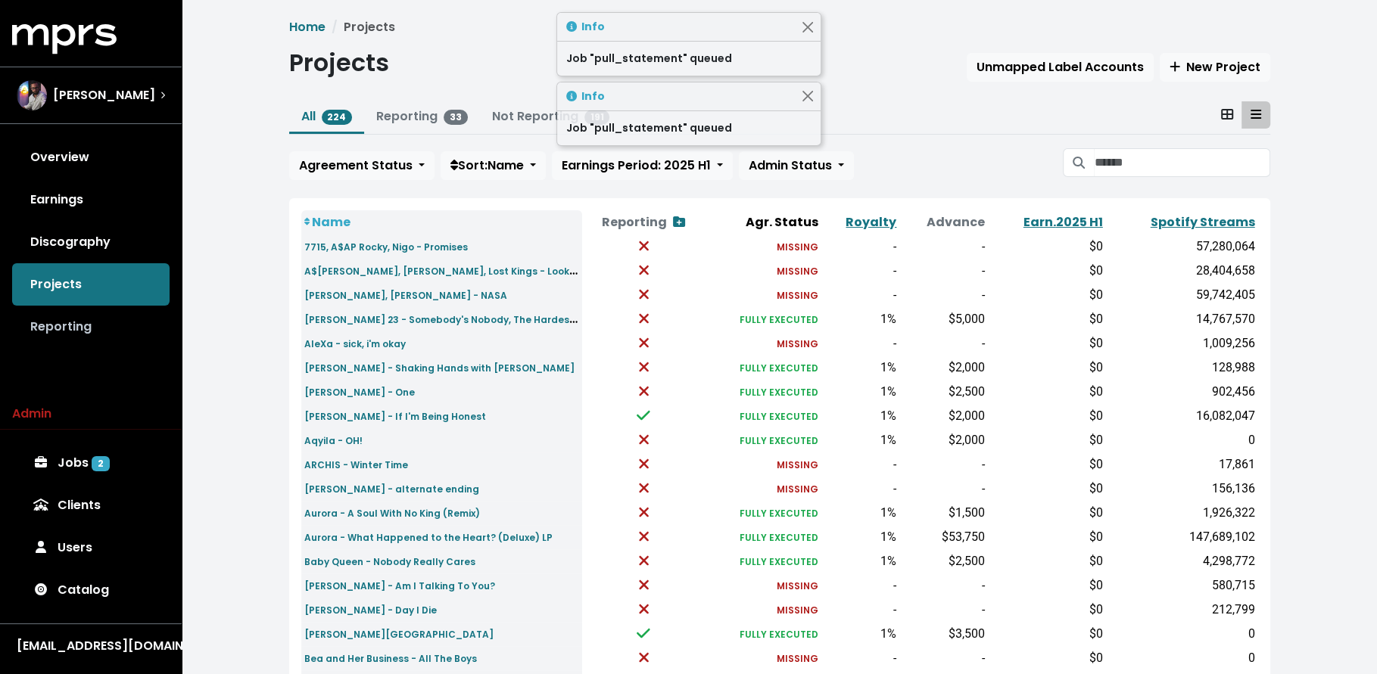
click at [85, 324] on link "Reporting" at bounding box center [90, 327] width 157 height 42
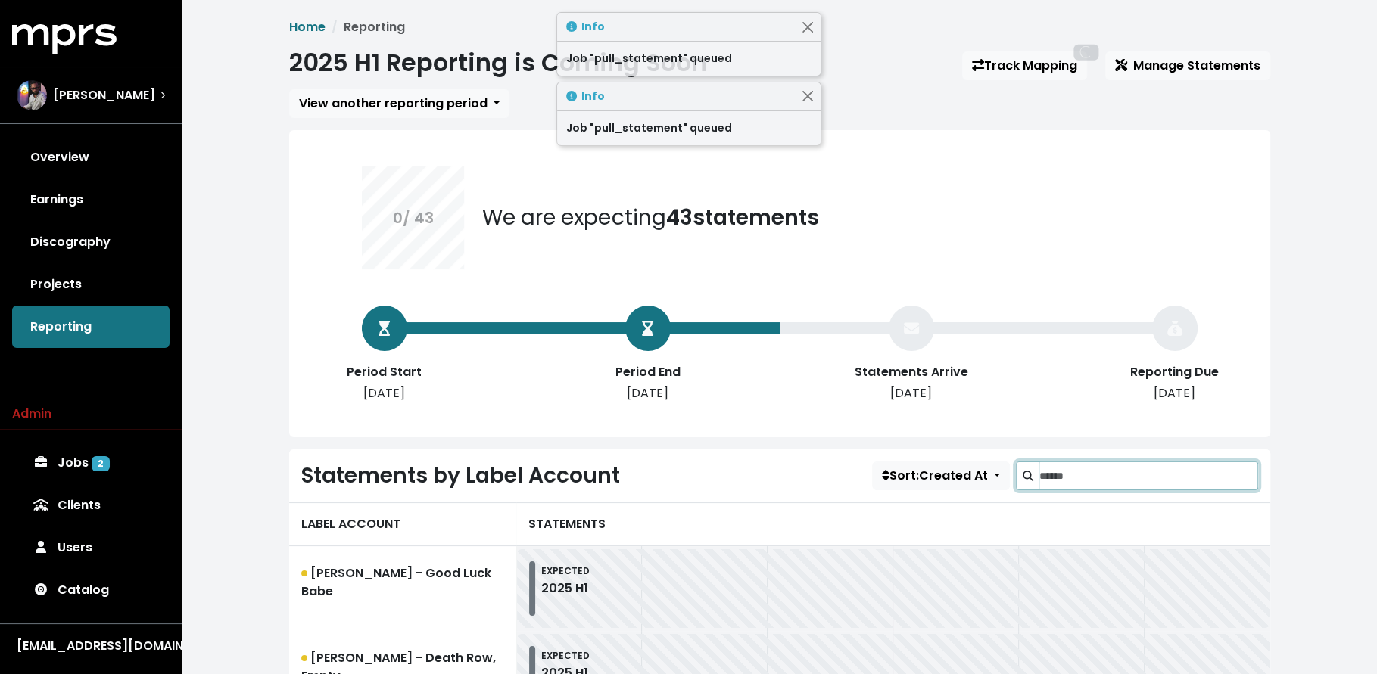
click at [1054, 469] on input "Search label accounts" at bounding box center [1148, 476] width 219 height 29
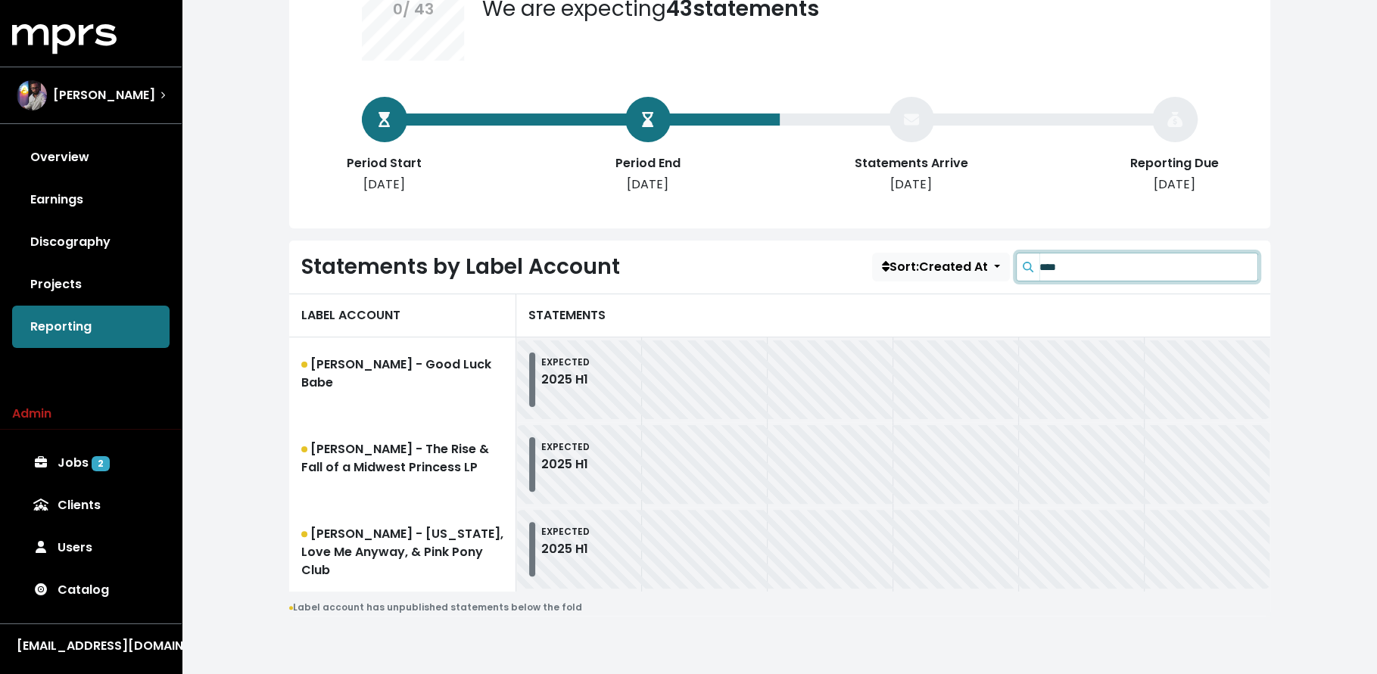
scroll to position [209, 0]
type input "****"
click at [476, 544] on link "[PERSON_NAME] - [US_STATE], Love Me Anyway, & Pink Pony Club" at bounding box center [402, 549] width 227 height 85
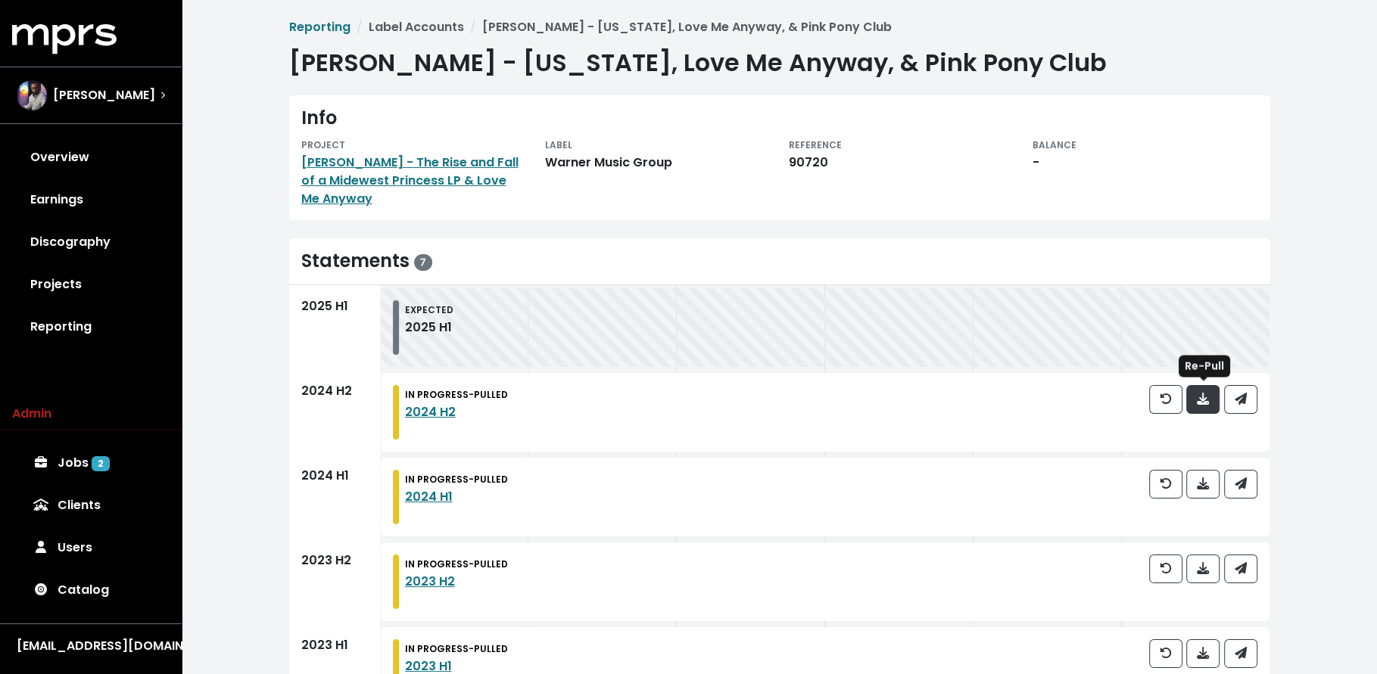
click at [1199, 399] on icon "button" at bounding box center [1203, 399] width 12 height 12
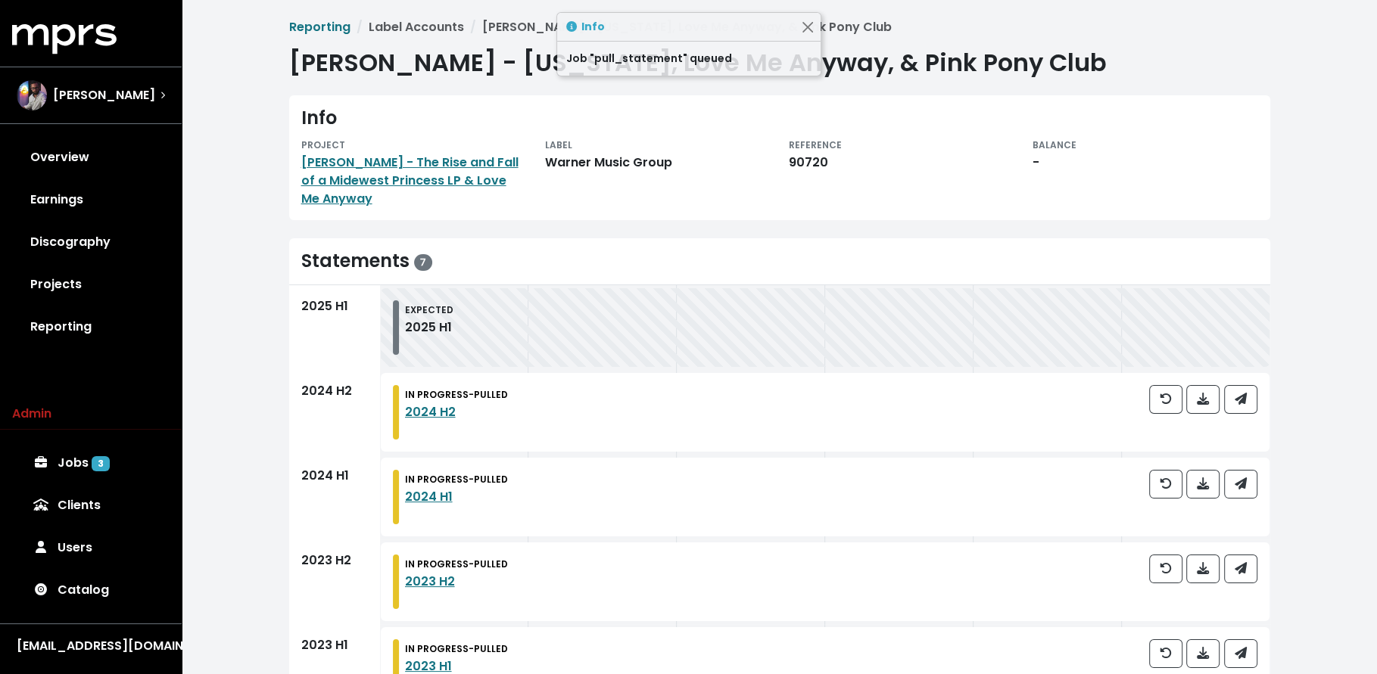
click at [1198, 500] on div at bounding box center [1203, 497] width 108 height 55
click at [1203, 484] on icon "button" at bounding box center [1203, 484] width 12 height 12
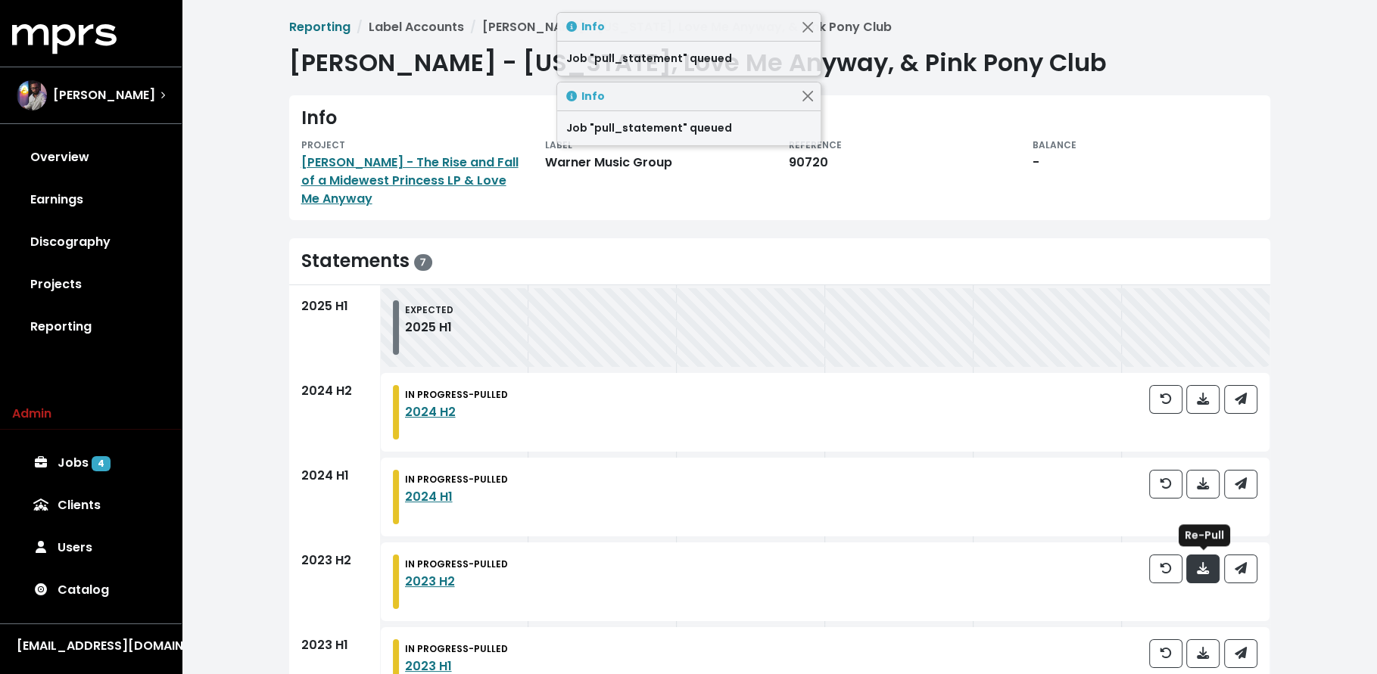
click at [1207, 568] on icon "button" at bounding box center [1203, 568] width 12 height 12
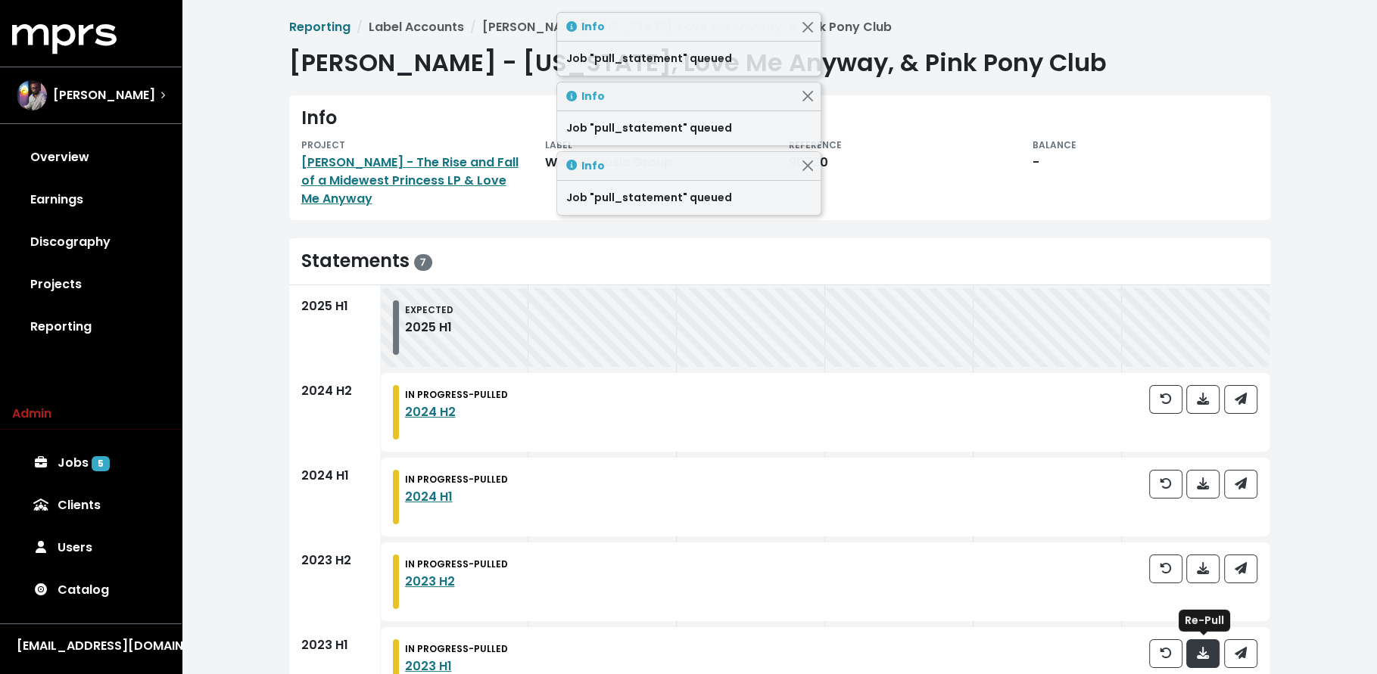
click at [1199, 651] on icon "button" at bounding box center [1203, 653] width 12 height 12
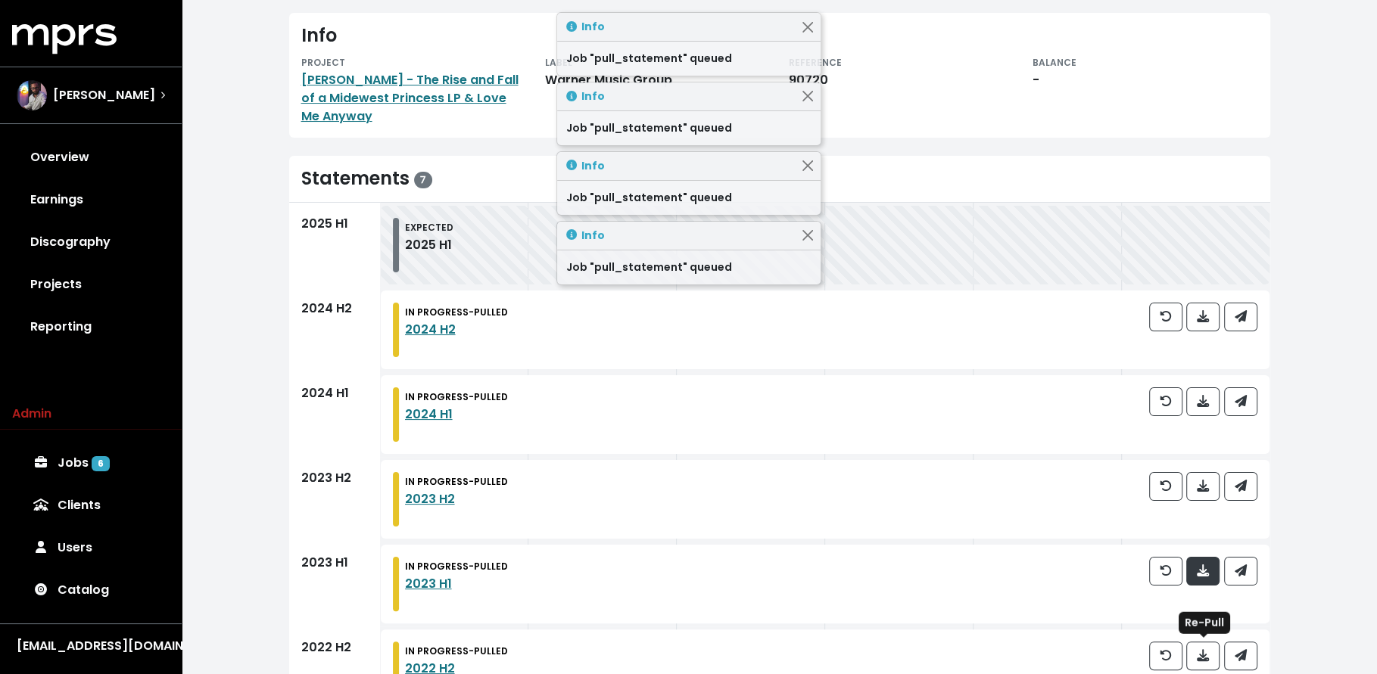
click at [1199, 651] on icon "button" at bounding box center [1203, 655] width 12 height 12
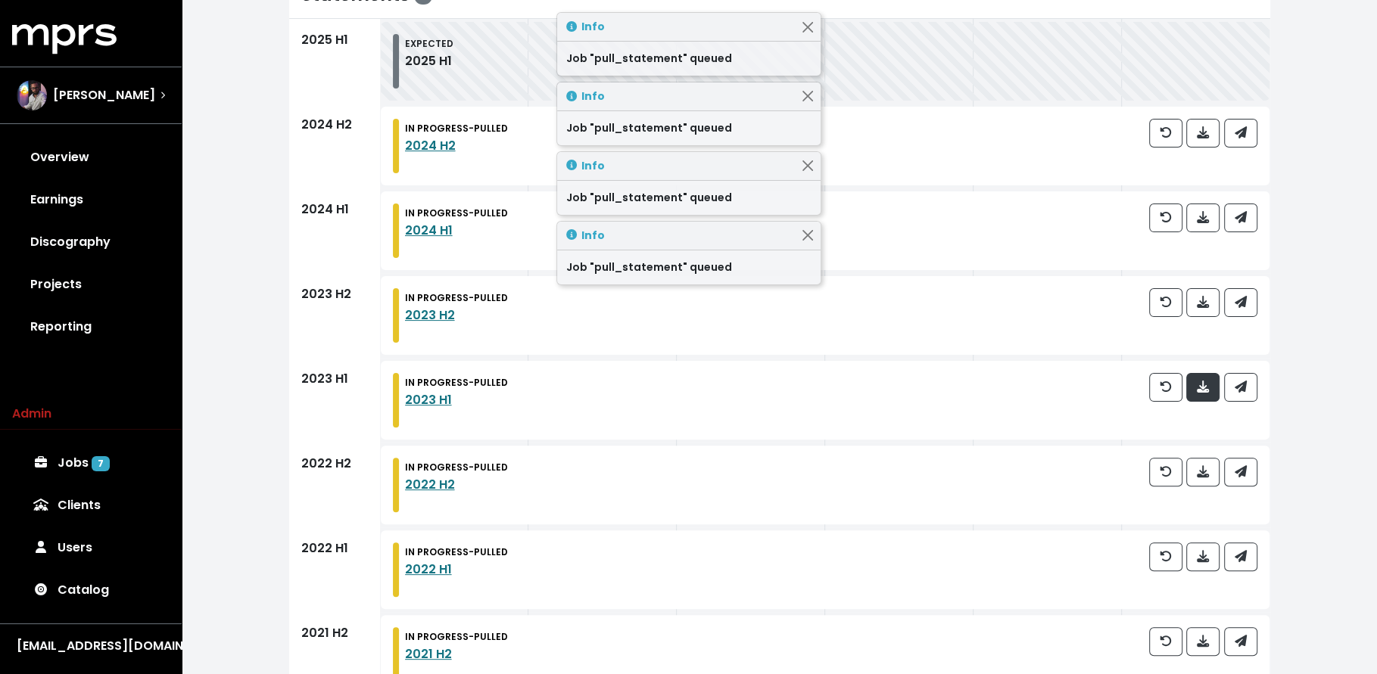
scroll to position [280, 0]
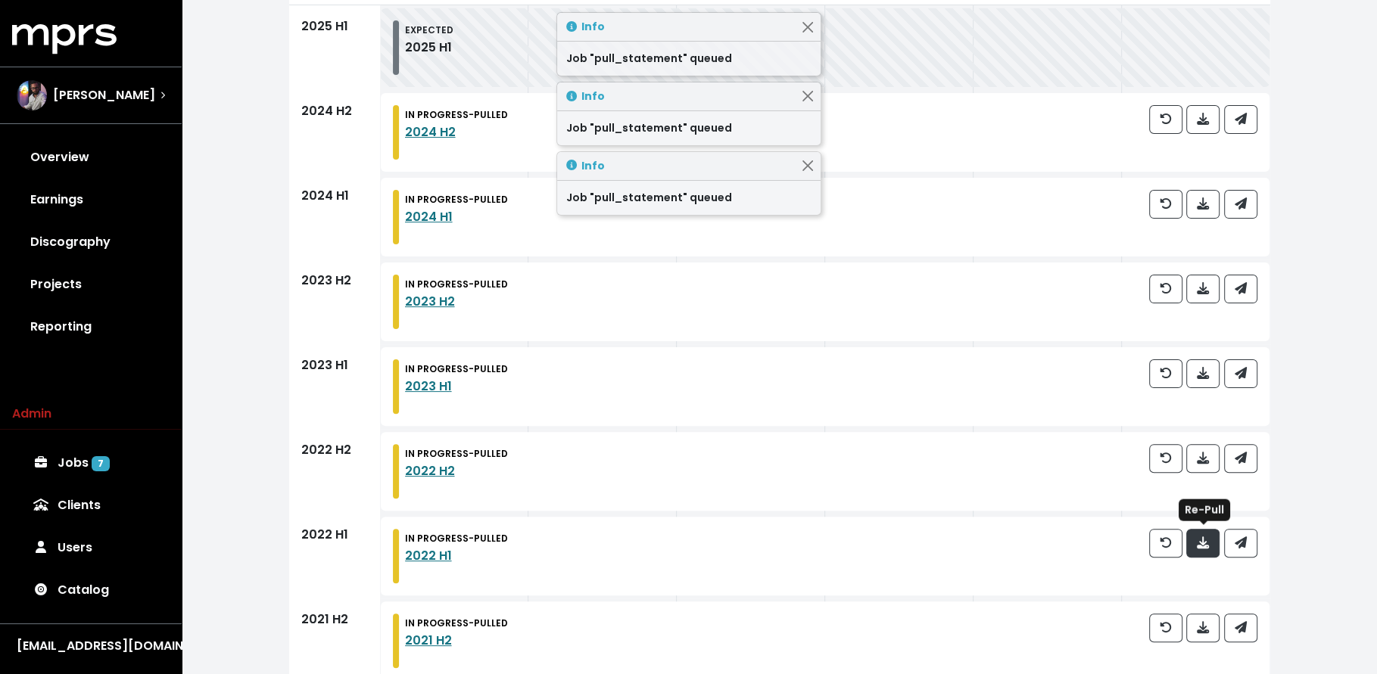
click at [1194, 550] on button "button" at bounding box center [1202, 543] width 33 height 29
click at [1207, 625] on icon "button" at bounding box center [1203, 627] width 12 height 12
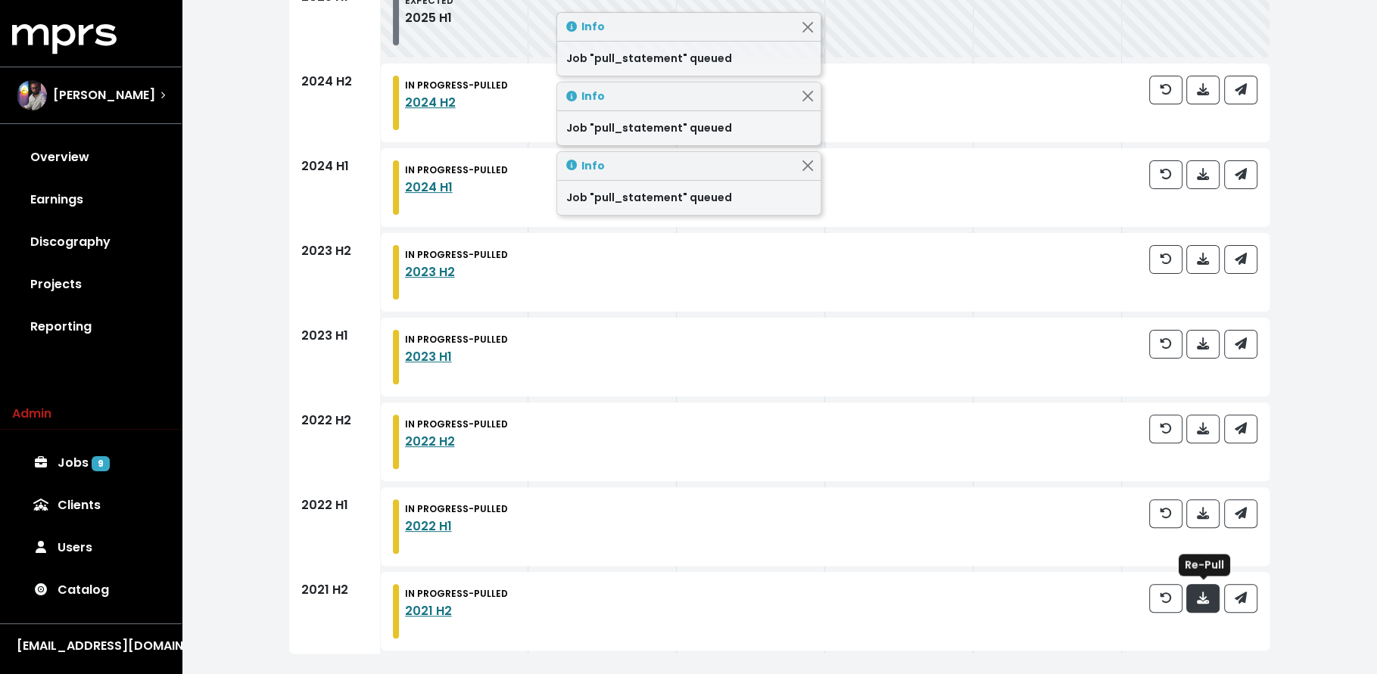
scroll to position [313, 0]
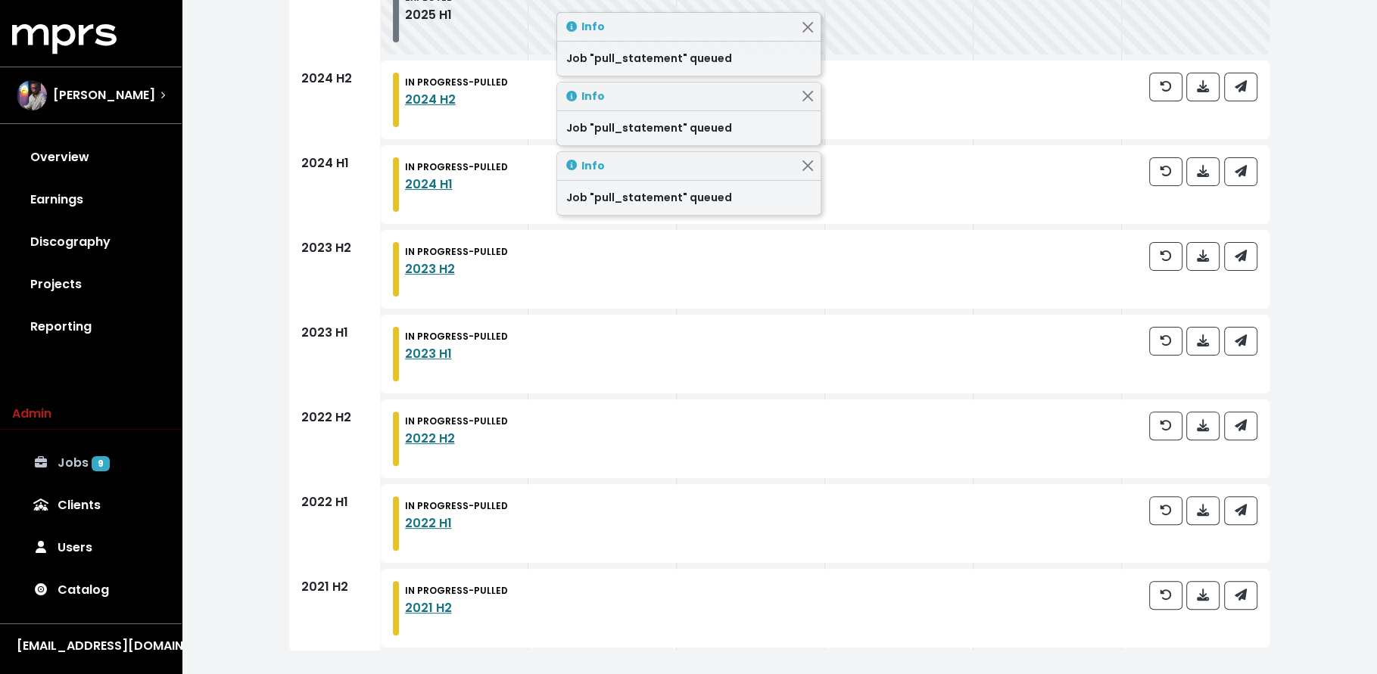
click at [95, 462] on span "9" at bounding box center [101, 463] width 18 height 15
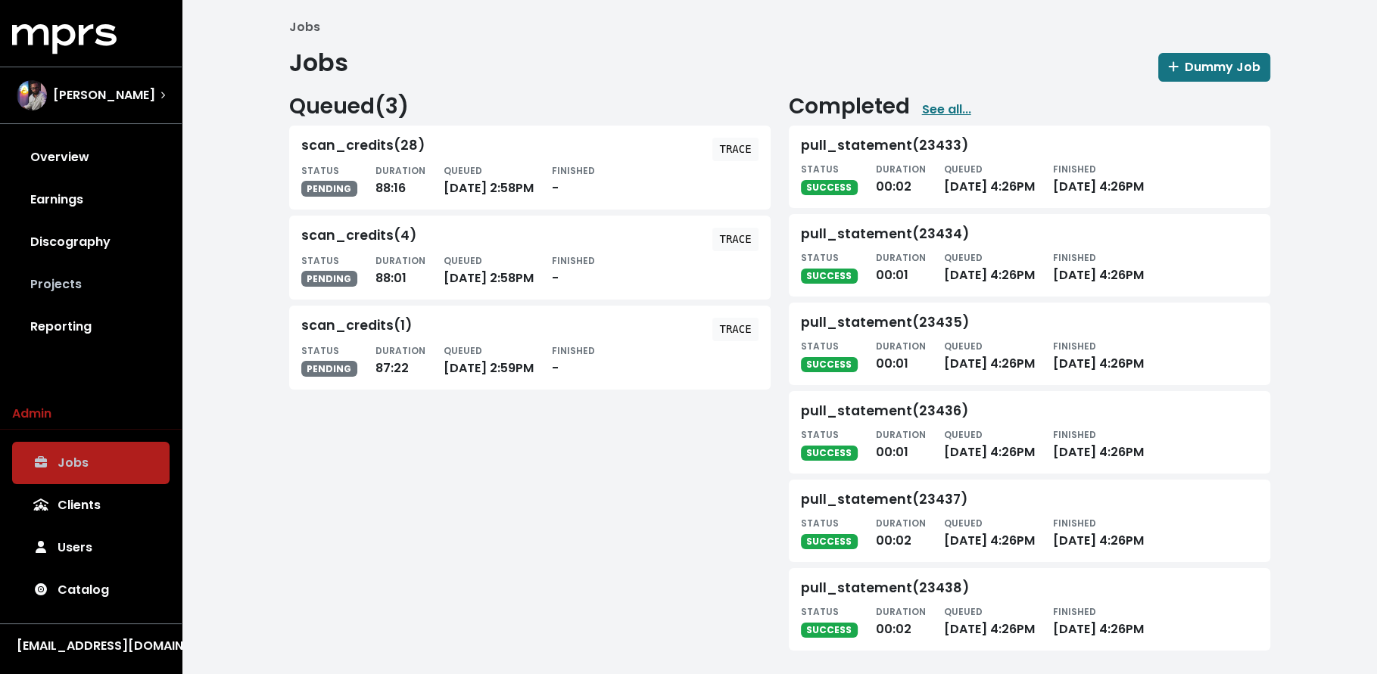
click at [76, 288] on link "Projects" at bounding box center [90, 284] width 157 height 42
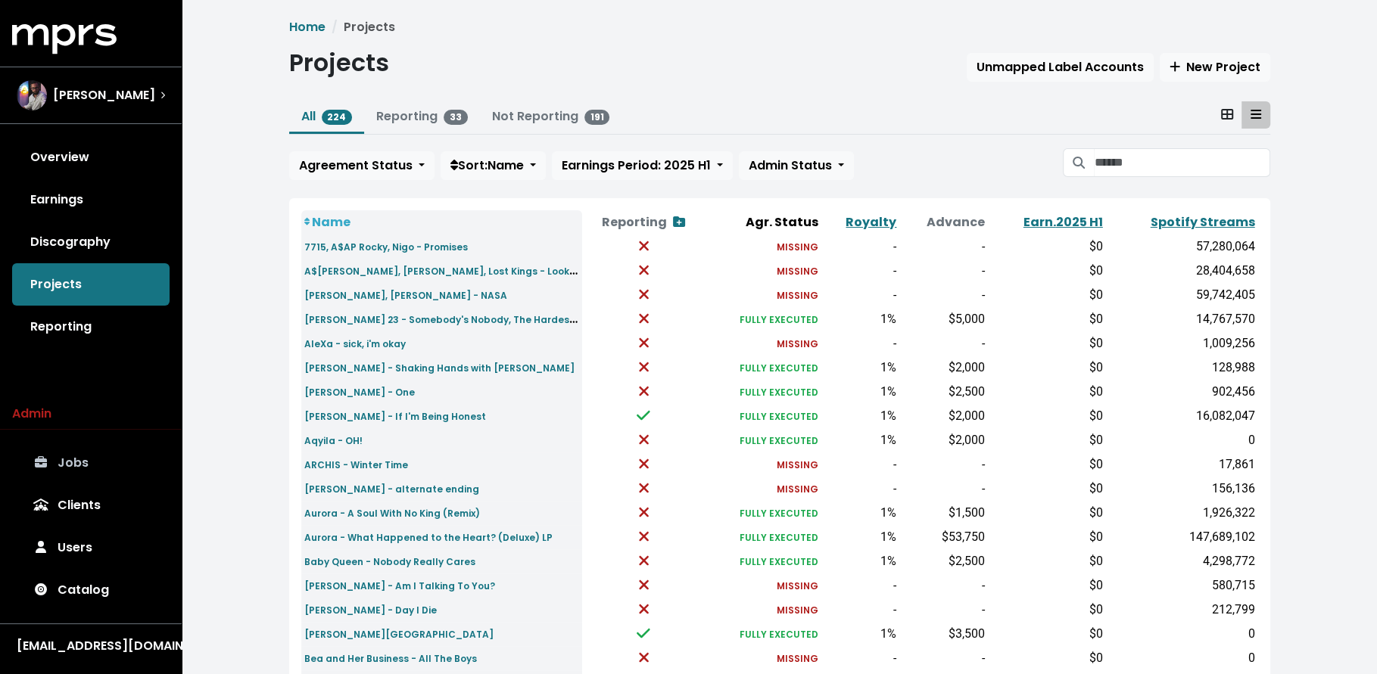
click at [1083, 167] on icon at bounding box center [1079, 163] width 12 height 12
click at [1105, 162] on input "Search projects" at bounding box center [1182, 162] width 176 height 29
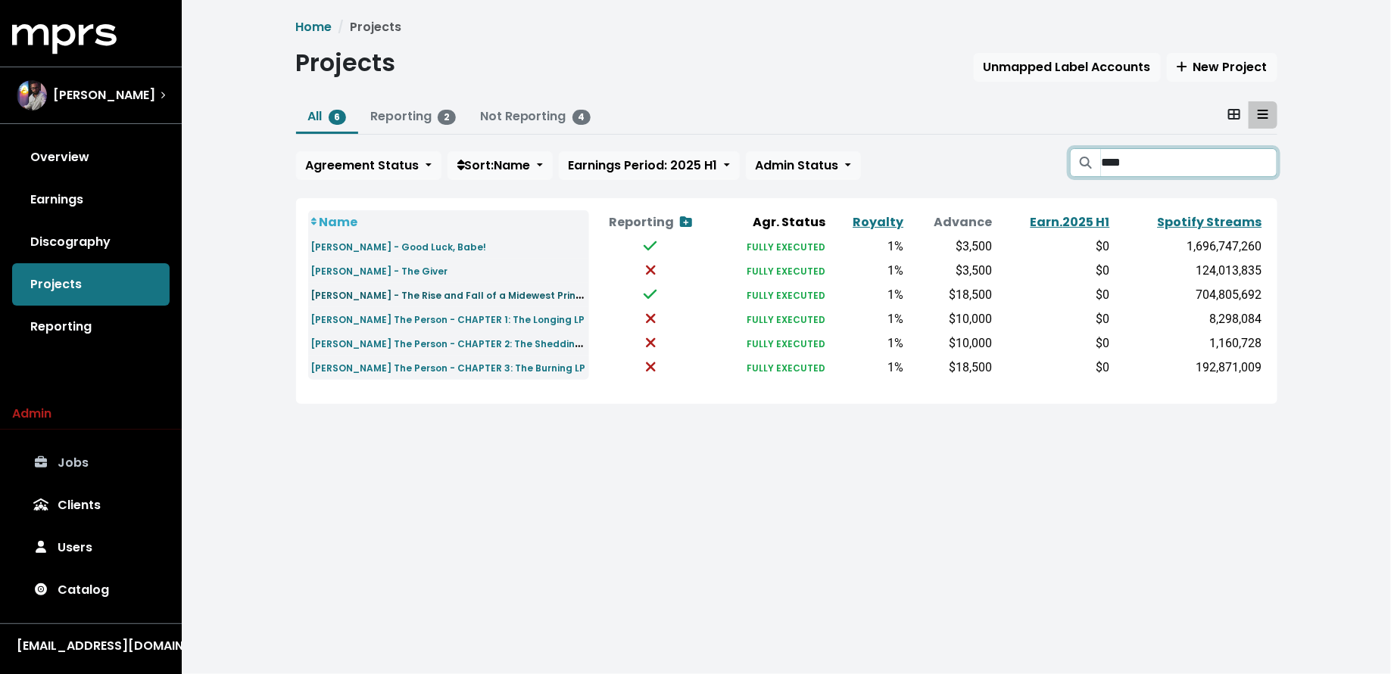
type input "****"
click at [424, 302] on link "[PERSON_NAME] - The Rise and Fall of a Midewest Princess LP & Love Me Anyway" at bounding box center [506, 294] width 391 height 17
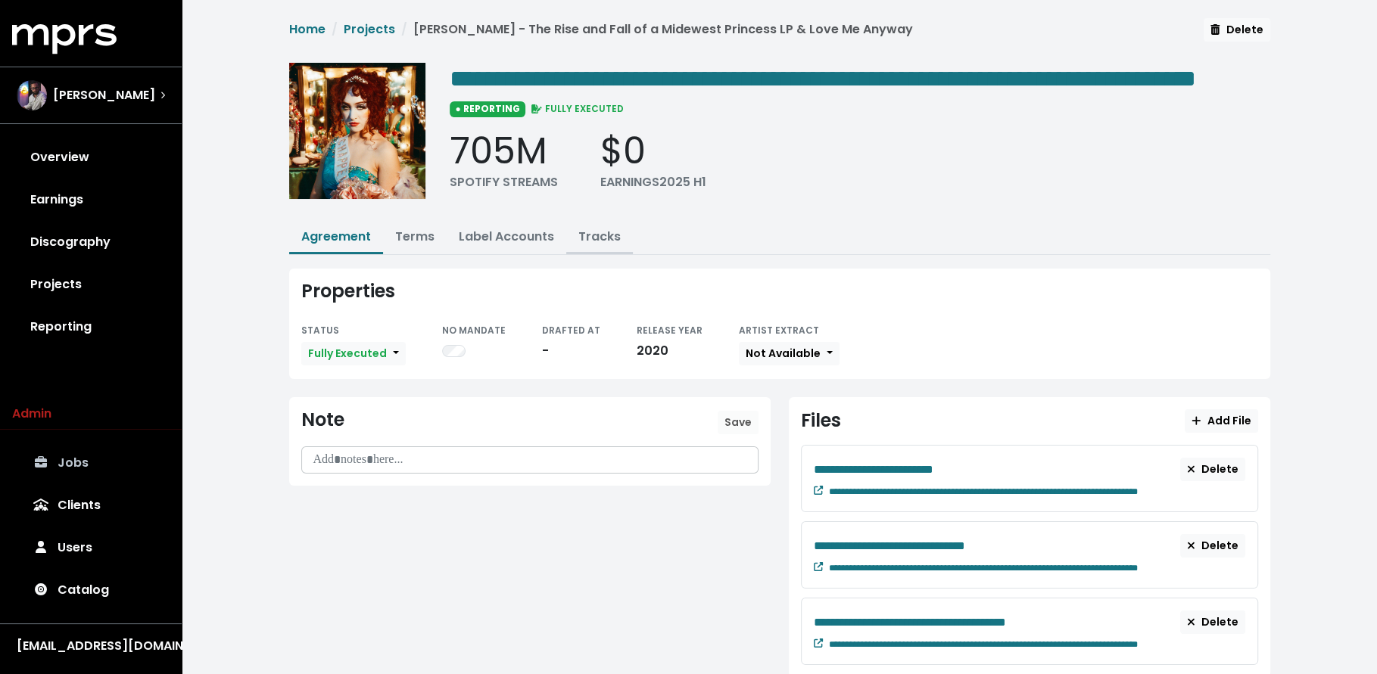
click at [584, 245] on link "Tracks" at bounding box center [599, 236] width 42 height 17
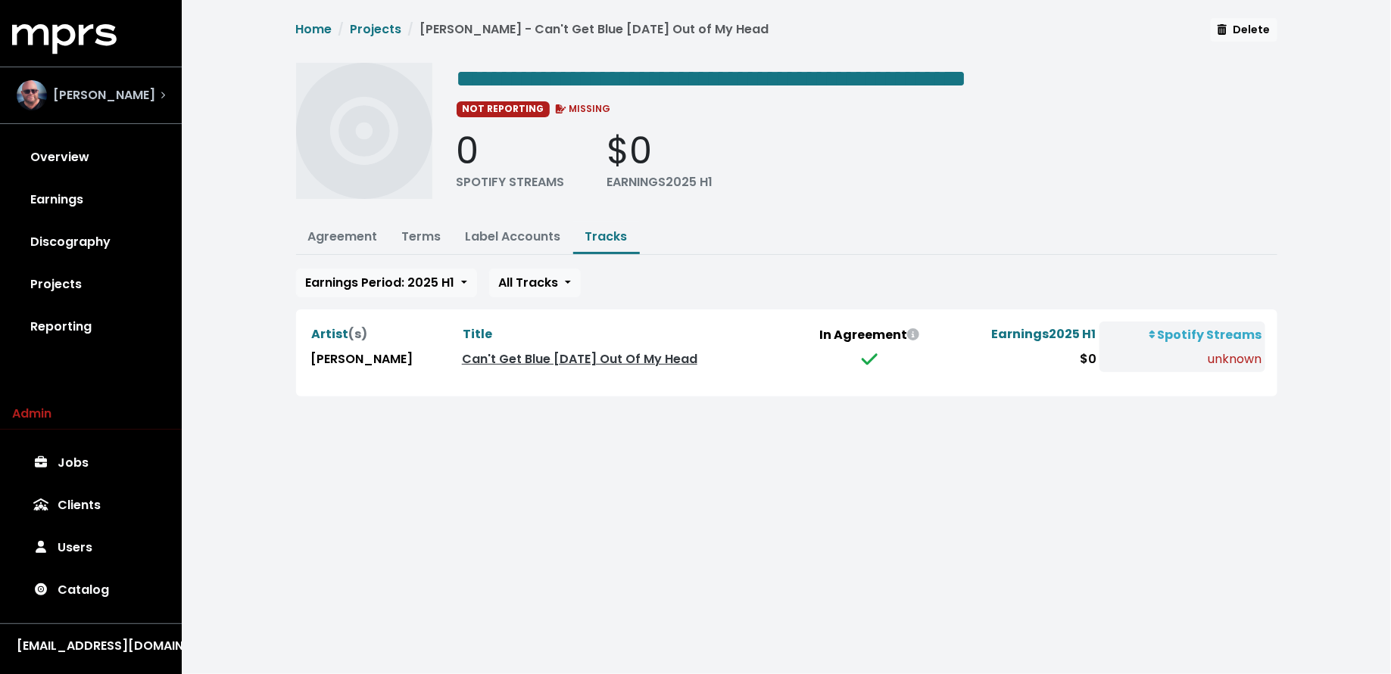
click at [158, 103] on div "[PERSON_NAME]" at bounding box center [91, 95] width 148 height 30
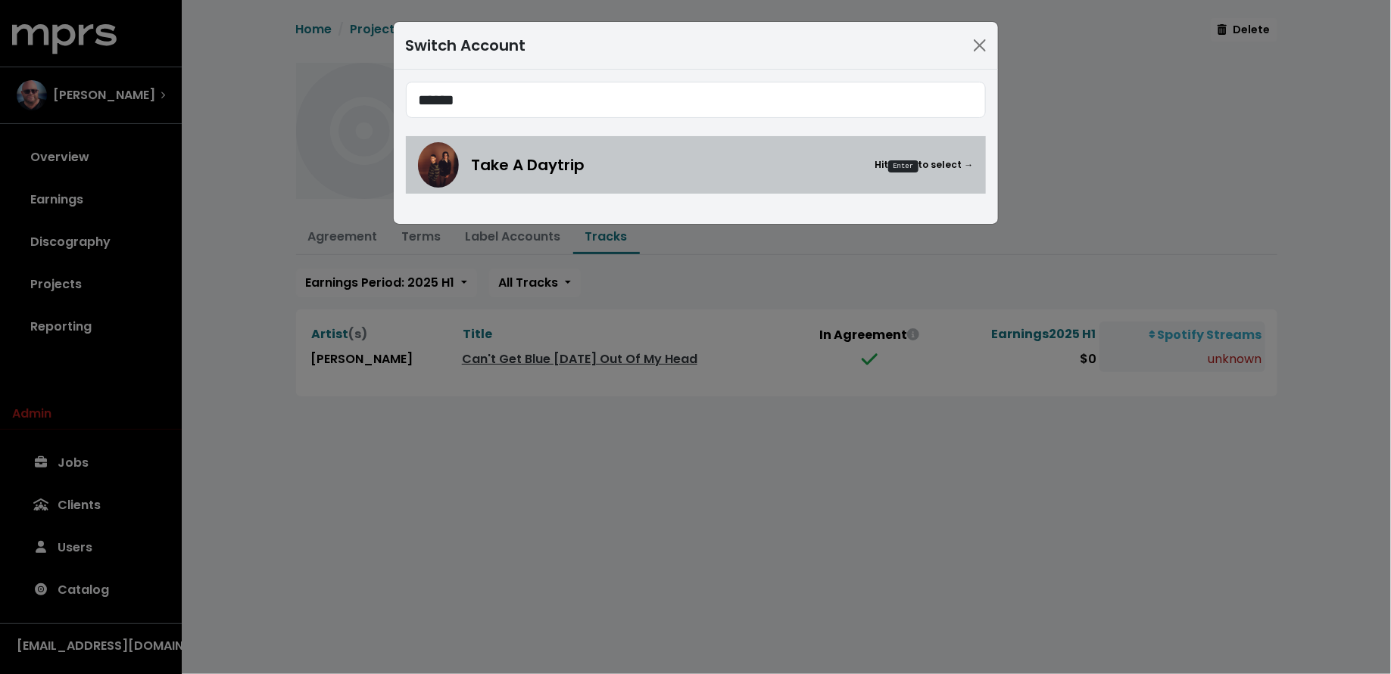
type input "******"
click at [418, 168] on img at bounding box center [438, 164] width 41 height 45
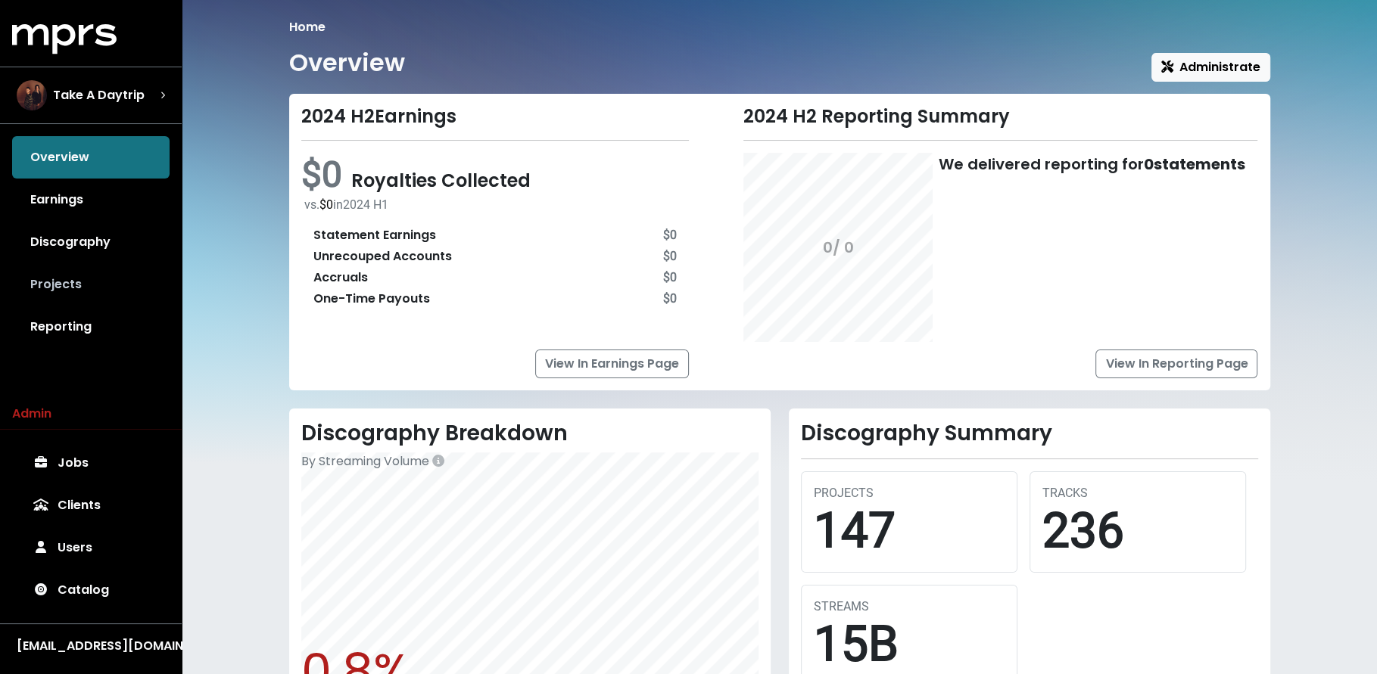
click at [119, 271] on link "Projects" at bounding box center [90, 284] width 157 height 42
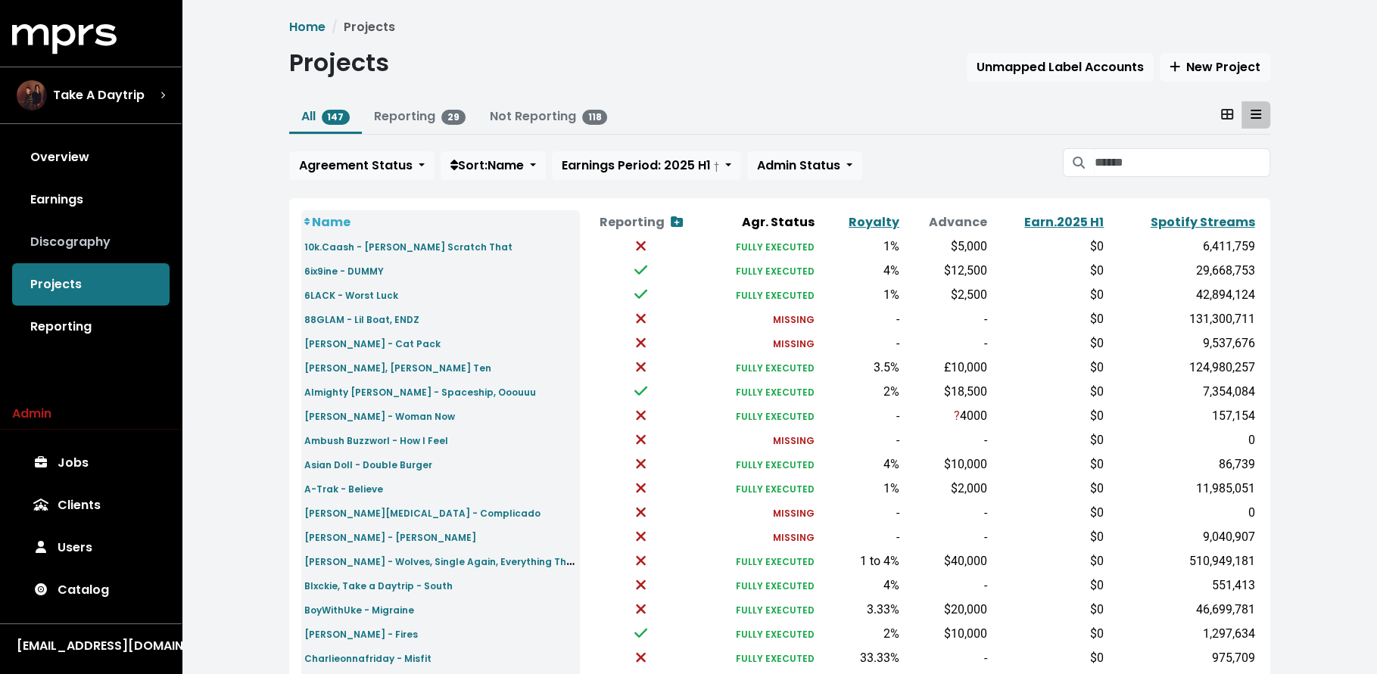
click at [116, 253] on link "Discography" at bounding box center [90, 242] width 157 height 42
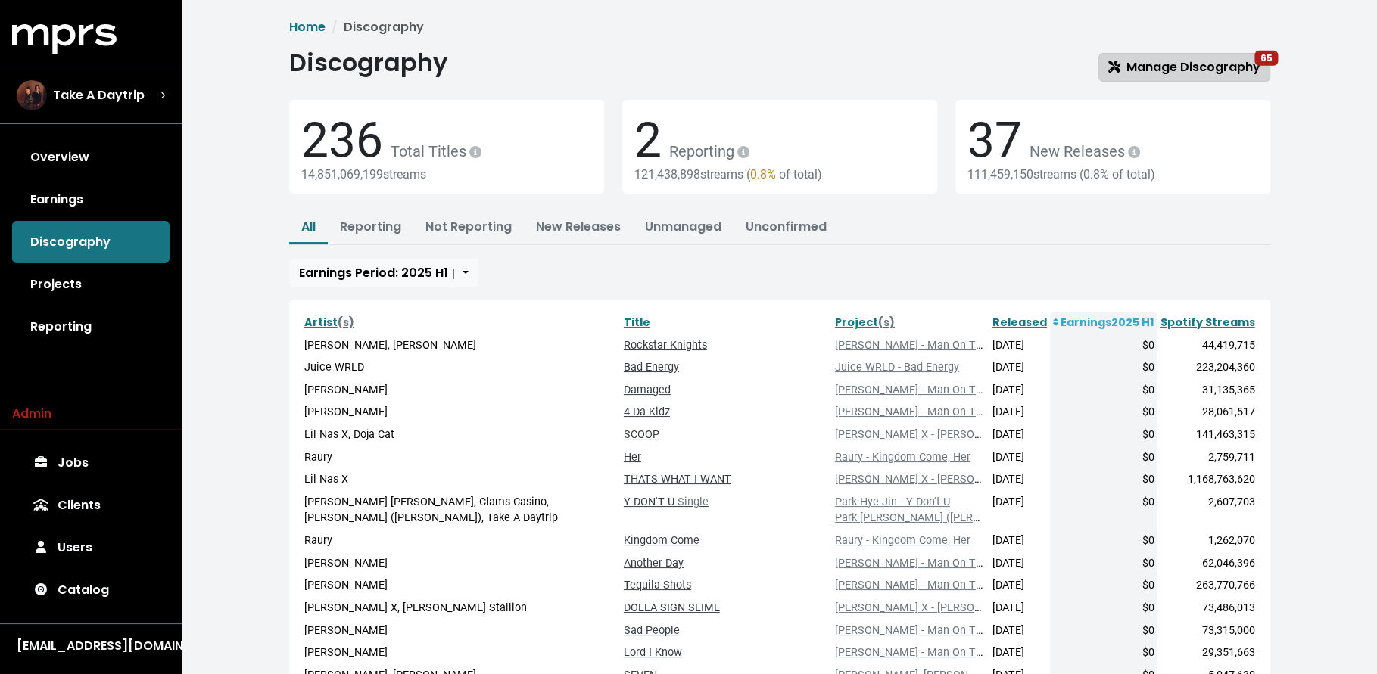
click at [1221, 70] on span "Manage Discography 65" at bounding box center [1184, 66] width 152 height 17
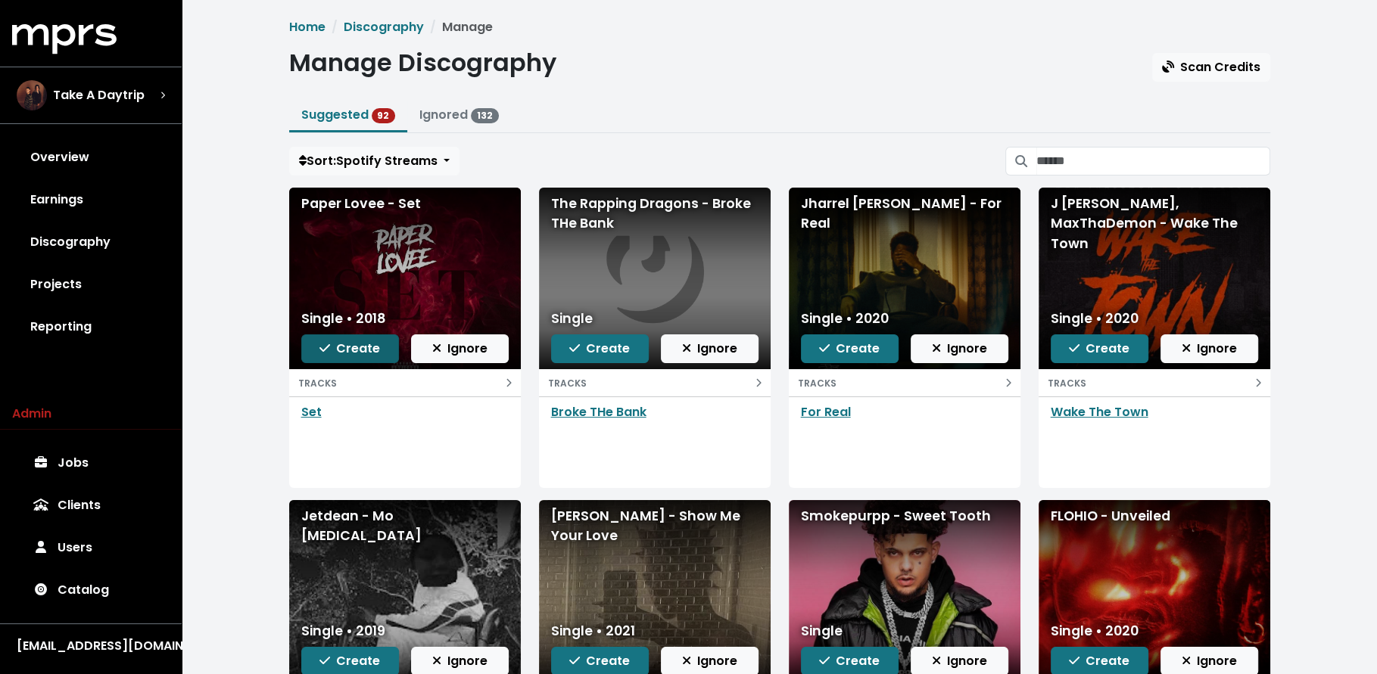
click at [366, 341] on span "Create" at bounding box center [349, 348] width 61 height 17
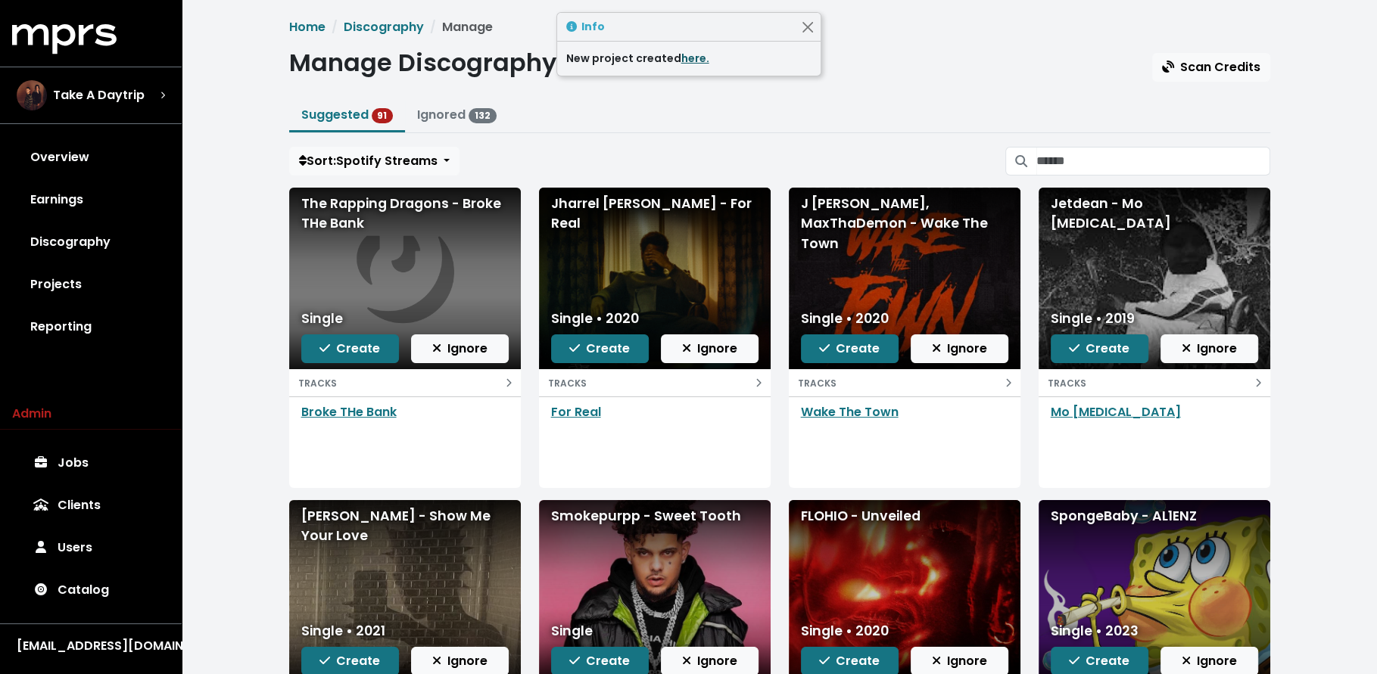
click at [693, 64] on link "here." at bounding box center [695, 58] width 28 height 15
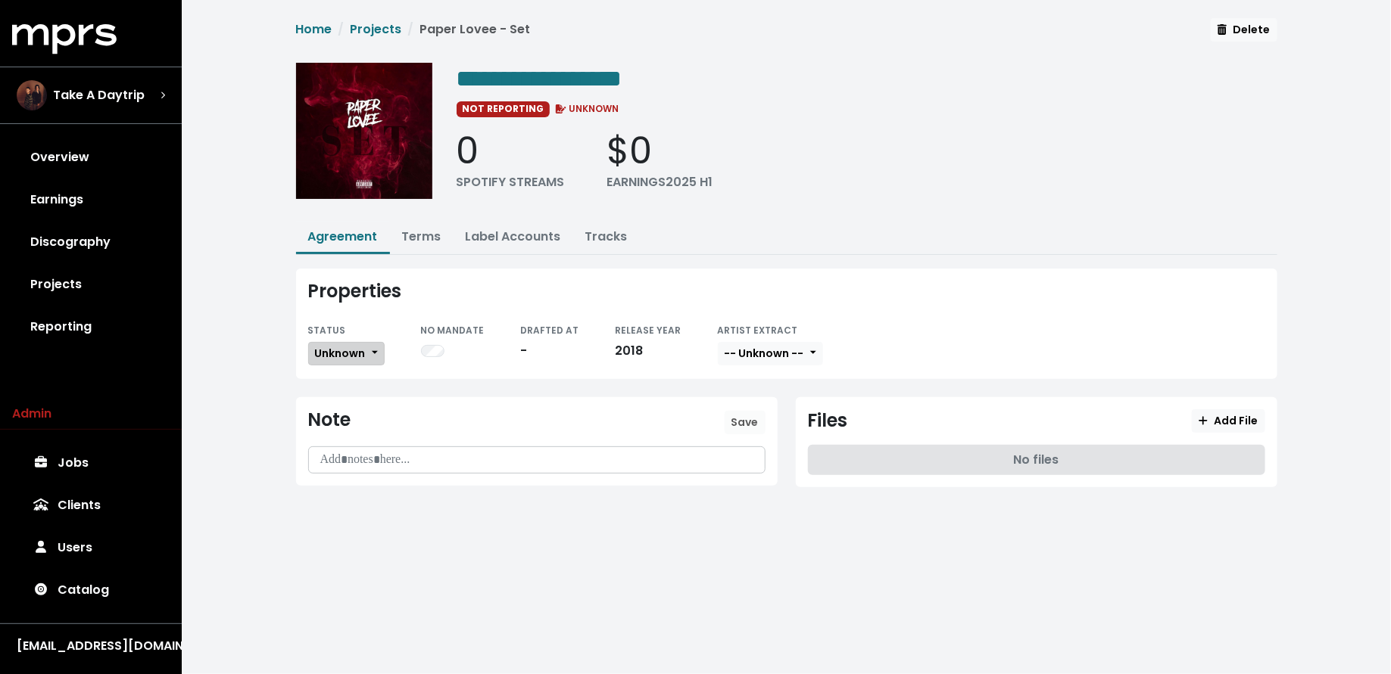
click at [372, 342] on button "Unknown" at bounding box center [346, 353] width 76 height 23
click at [377, 405] on link "Missing" at bounding box center [380, 409] width 142 height 24
click at [613, 229] on link "Tracks" at bounding box center [606, 236] width 42 height 17
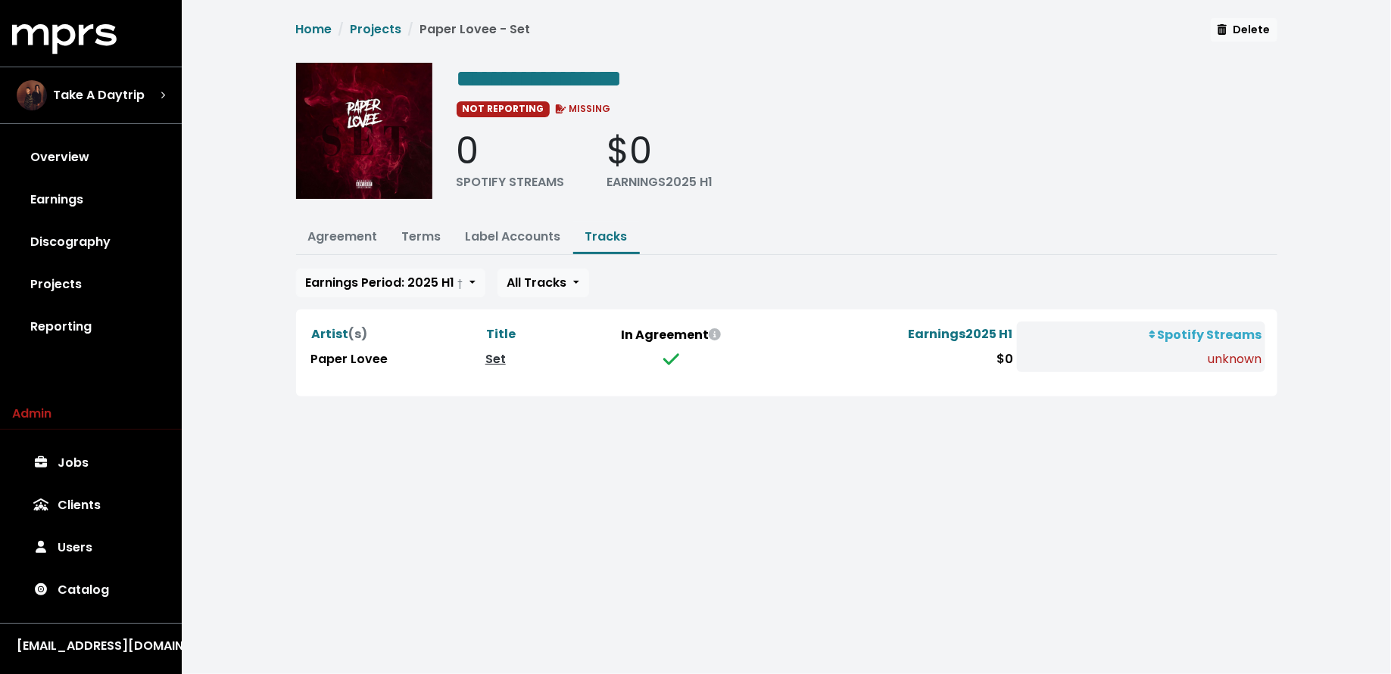
click at [503, 363] on td "Set" at bounding box center [521, 359] width 78 height 25
click at [497, 355] on link "Set" at bounding box center [495, 358] width 20 height 17
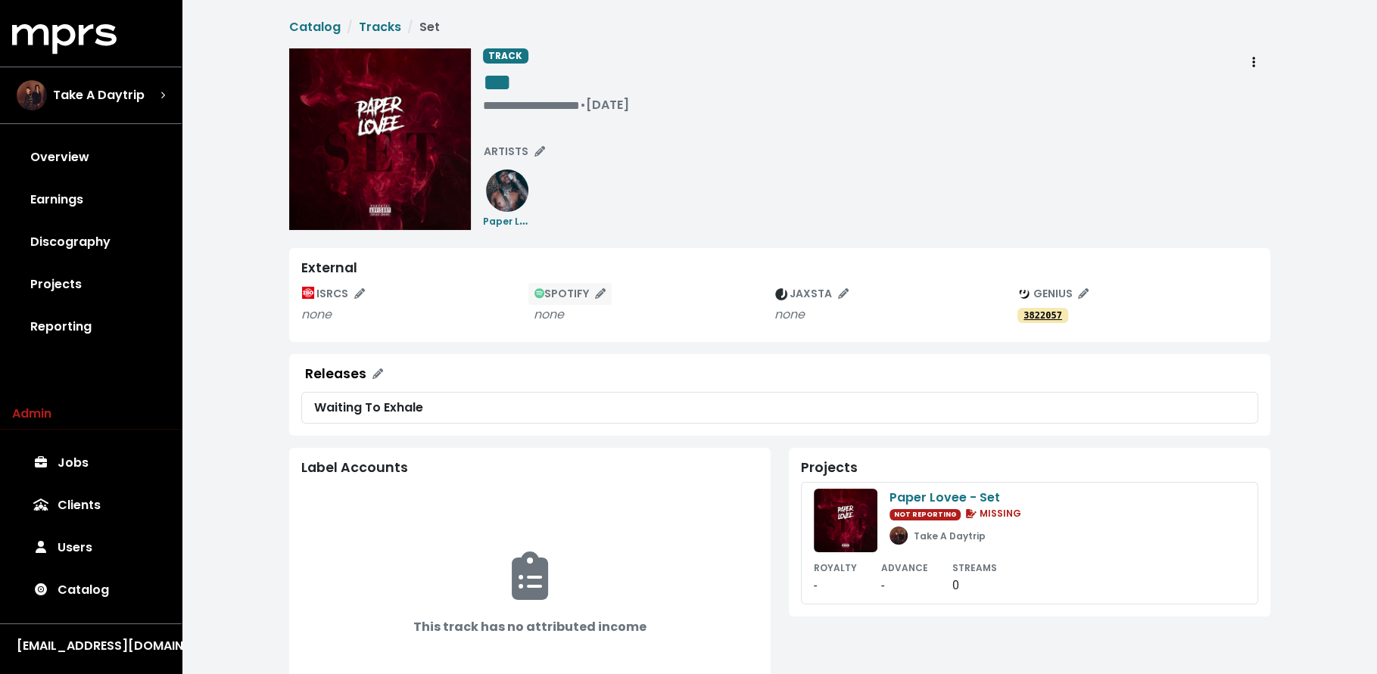
click at [578, 296] on span "SPOTIFY" at bounding box center [570, 293] width 72 height 15
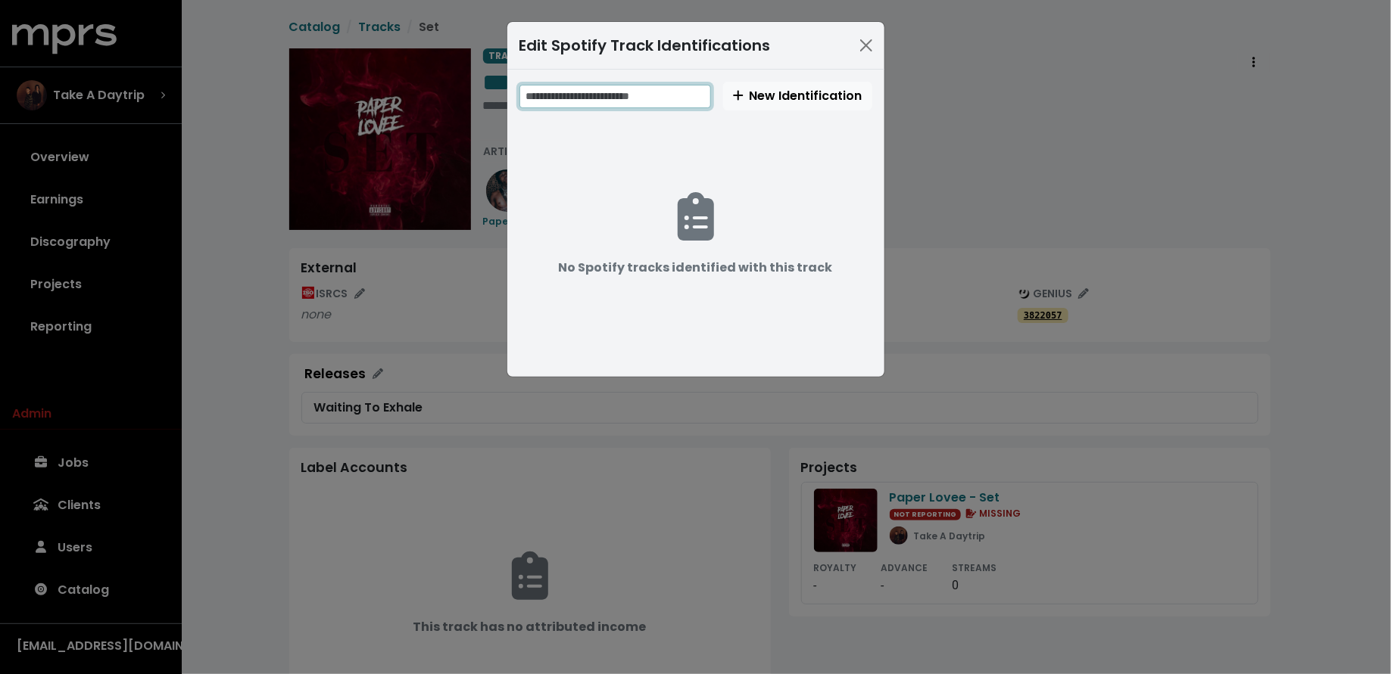
click at [674, 104] on input "text" at bounding box center [615, 96] width 192 height 23
paste input "**********"
click at [546, 95] on input "**********" at bounding box center [616, 96] width 194 height 23
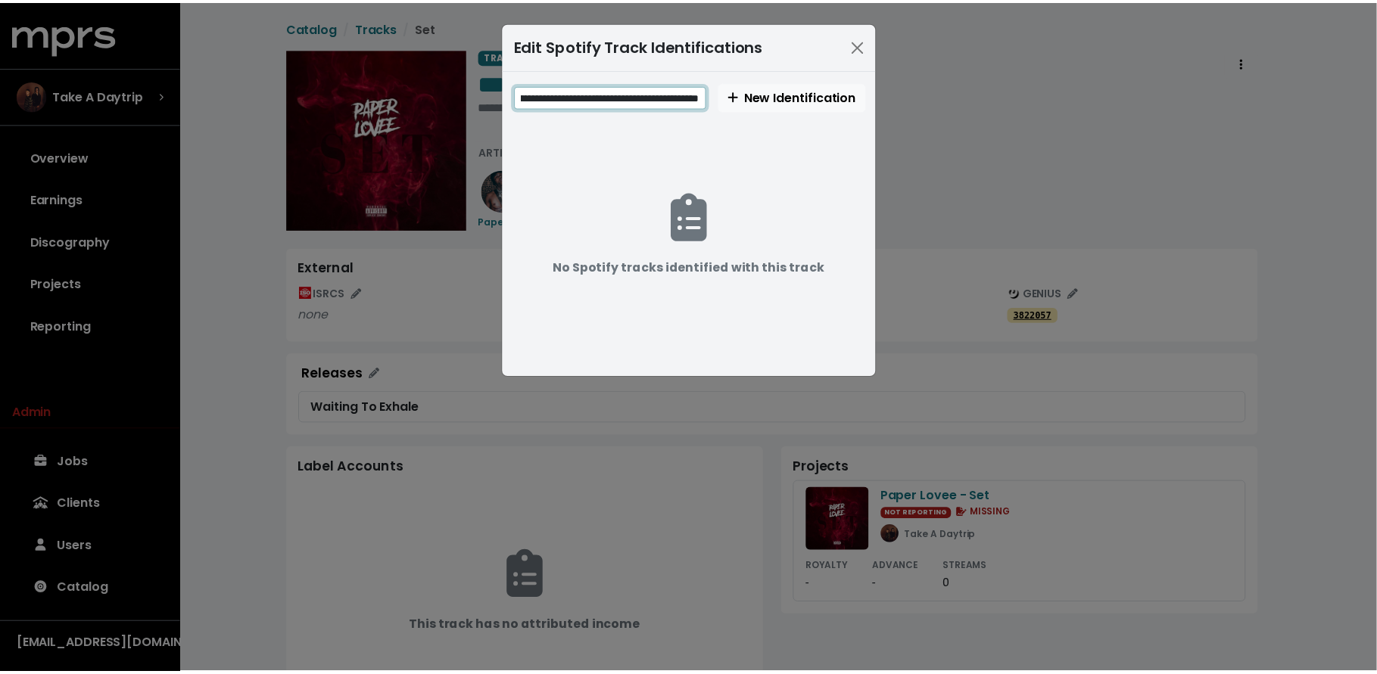
scroll to position [0, 0]
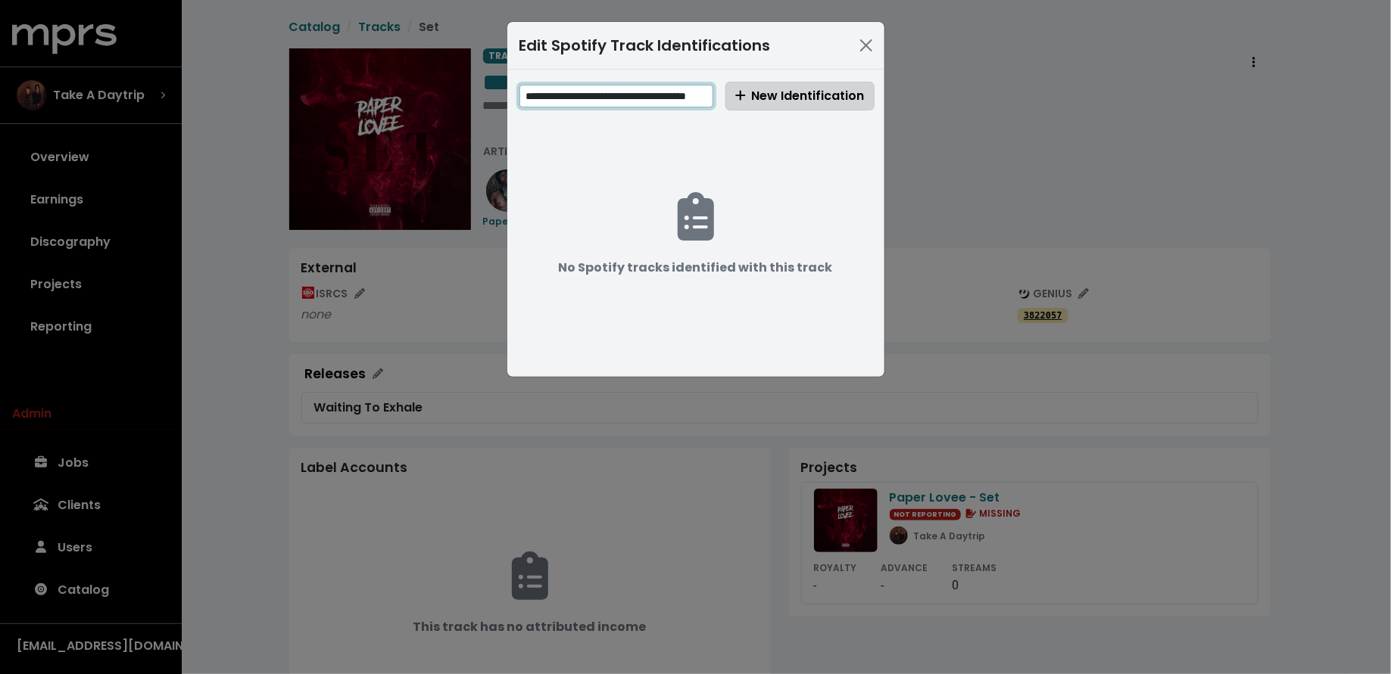
type input "**********"
click at [755, 101] on span "New Identification" at bounding box center [799, 95] width 129 height 17
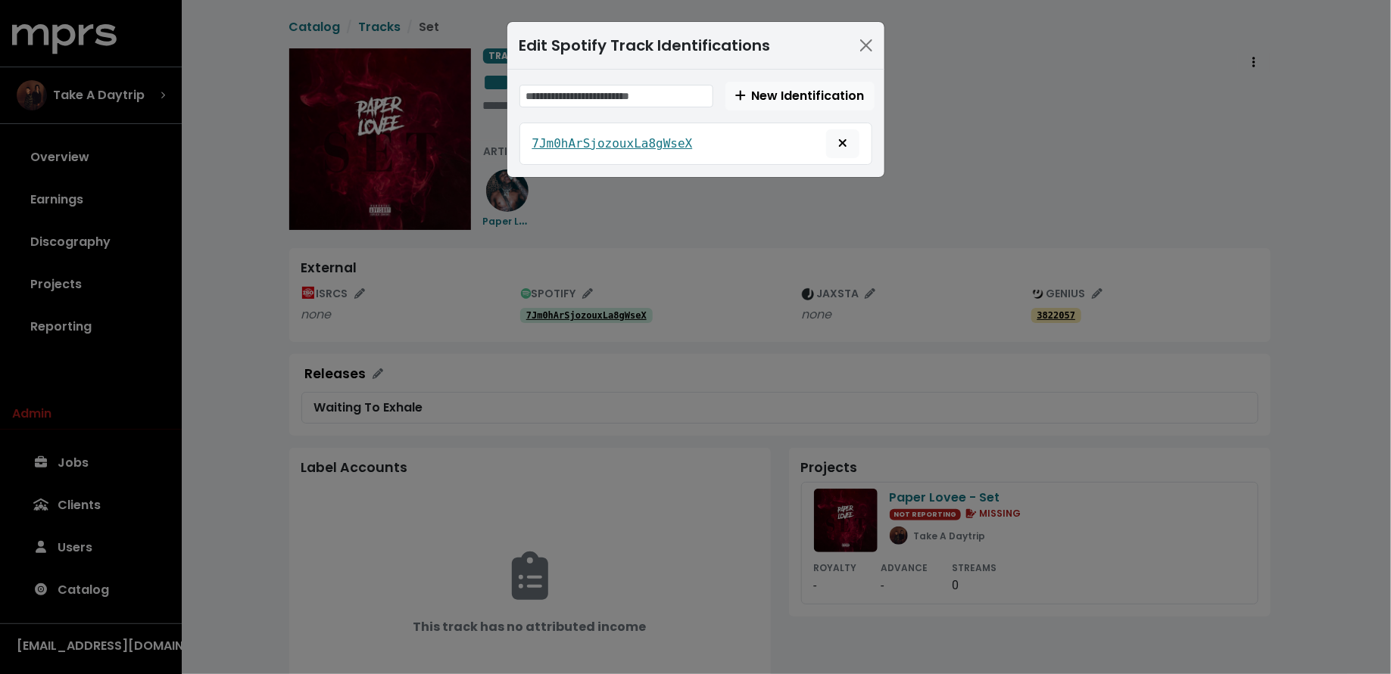
click at [224, 166] on div "Edit Spotify Track Identifications New Identification 7Jm0hArSjozouxLa8gWseX" at bounding box center [695, 337] width 1391 height 674
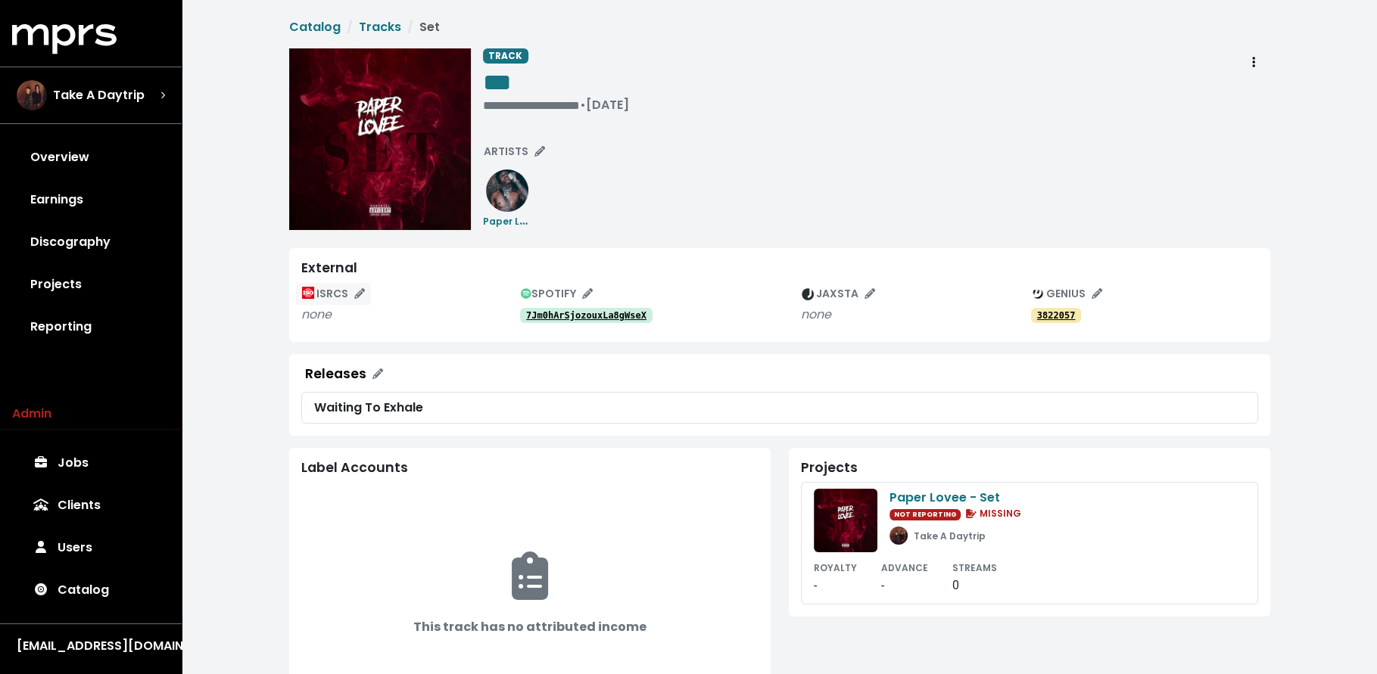
click at [331, 287] on span "ISRCS" at bounding box center [333, 293] width 63 height 15
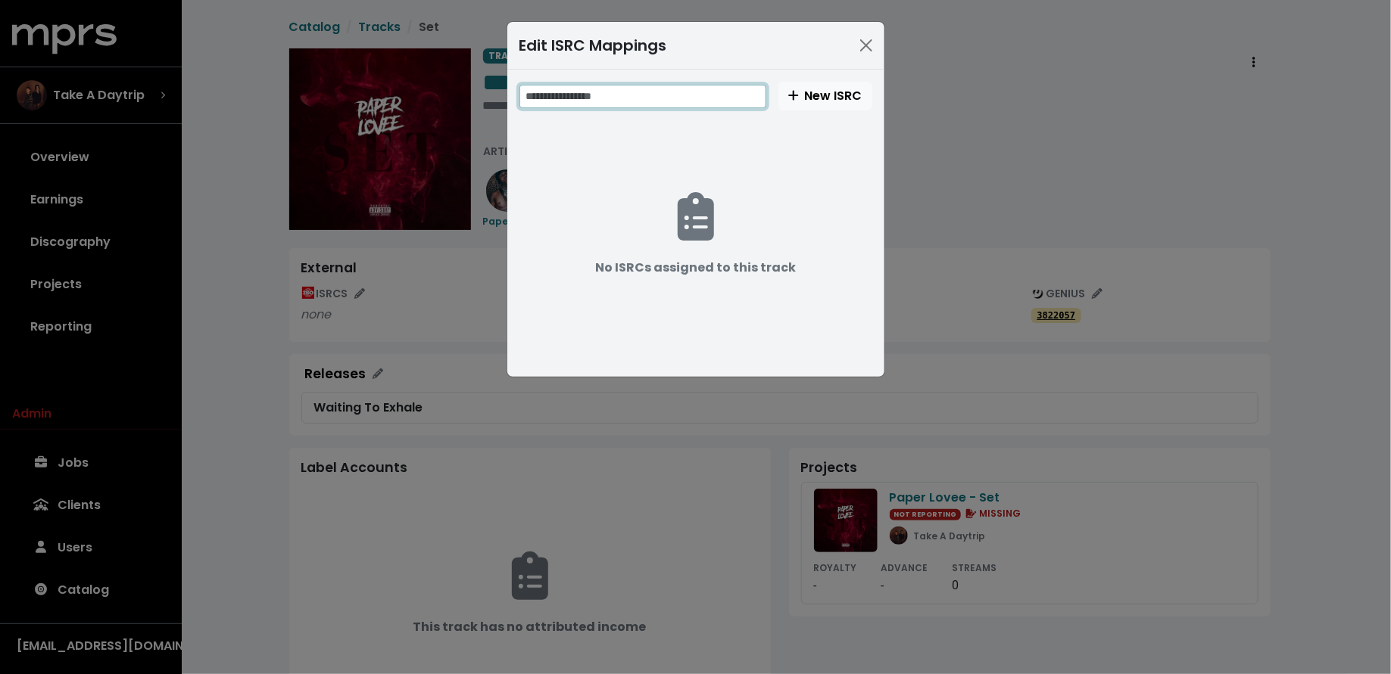
click at [578, 99] on input "text" at bounding box center [642, 96] width 247 height 23
paste input "**********"
type input "**********"
click at [798, 89] on span "New ISRC" at bounding box center [825, 95] width 74 height 17
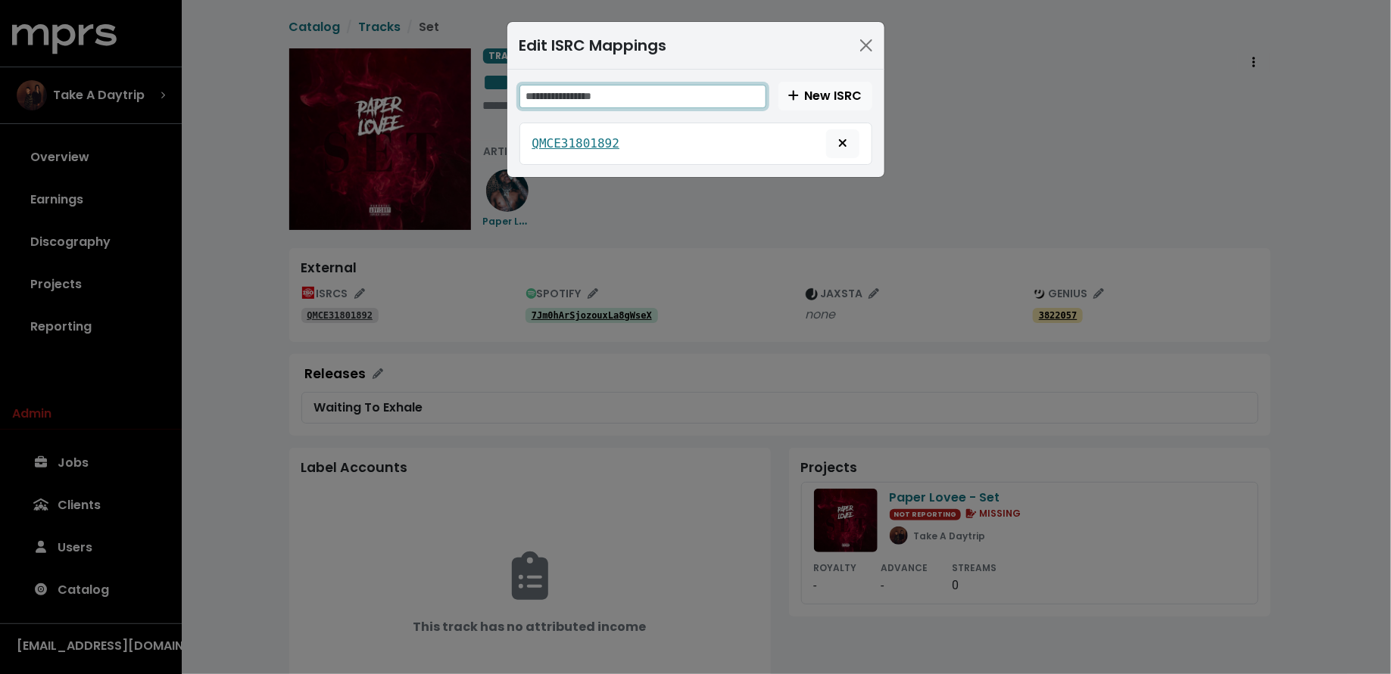
click at [581, 99] on input "text" at bounding box center [642, 96] width 247 height 23
paste input "**********"
type input "**********"
click at [797, 100] on icon "Create new ISRC track mapping" at bounding box center [793, 95] width 11 height 12
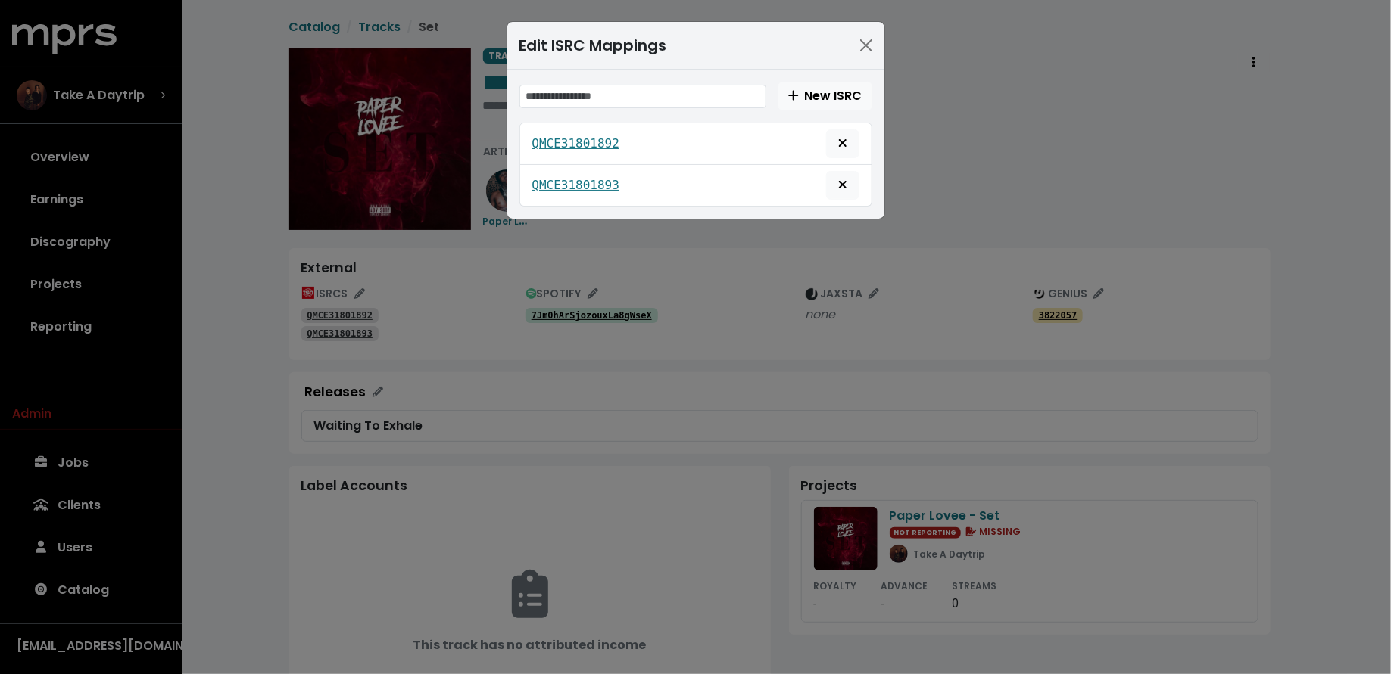
click at [522, 426] on div "Edit ISRC Mappings New ISRC QMCE31801892 QMCE31801893" at bounding box center [695, 337] width 1391 height 674
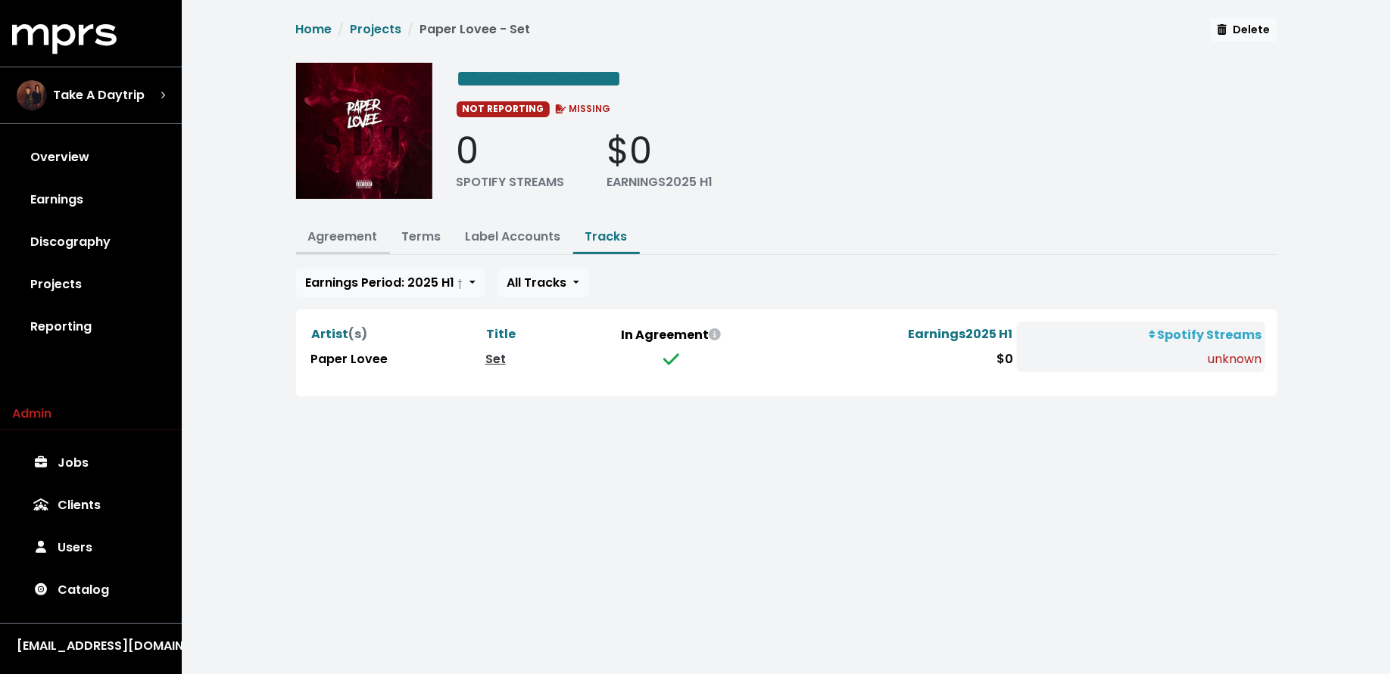
click at [336, 236] on link "Agreement" at bounding box center [343, 236] width 70 height 17
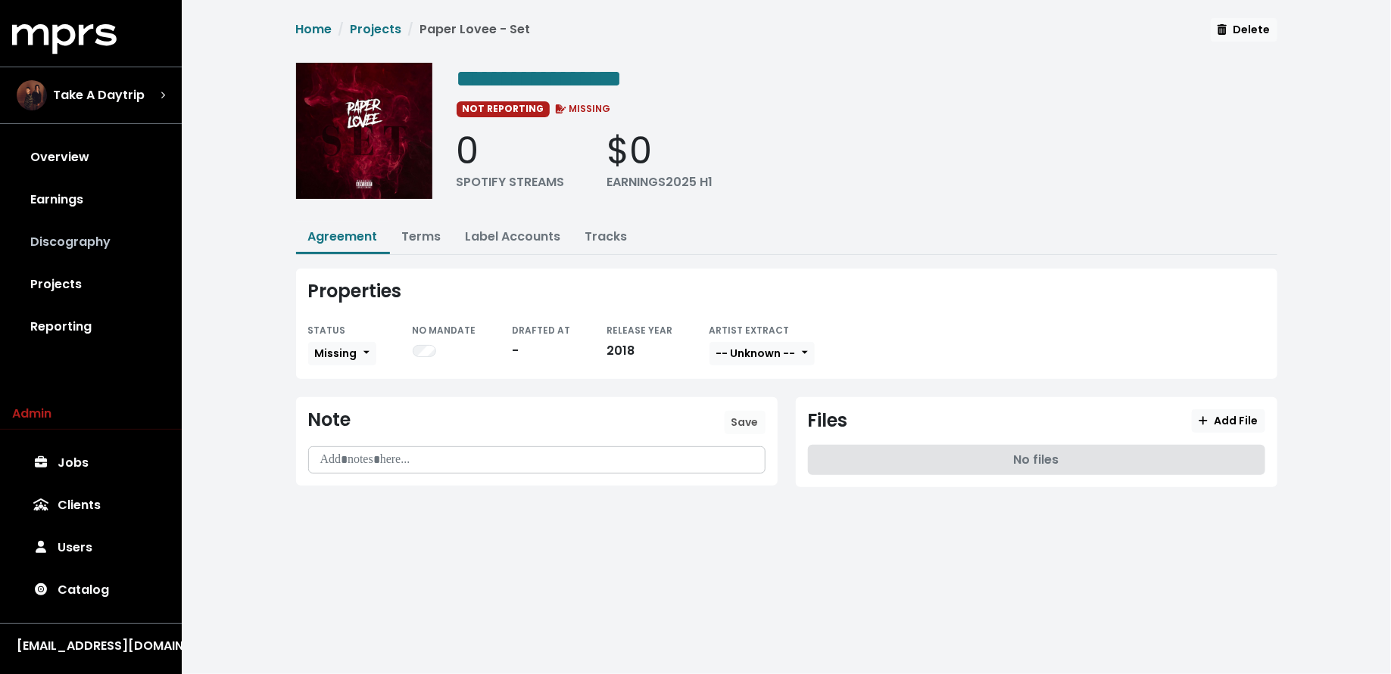
click at [113, 241] on link "Discography" at bounding box center [90, 242] width 157 height 42
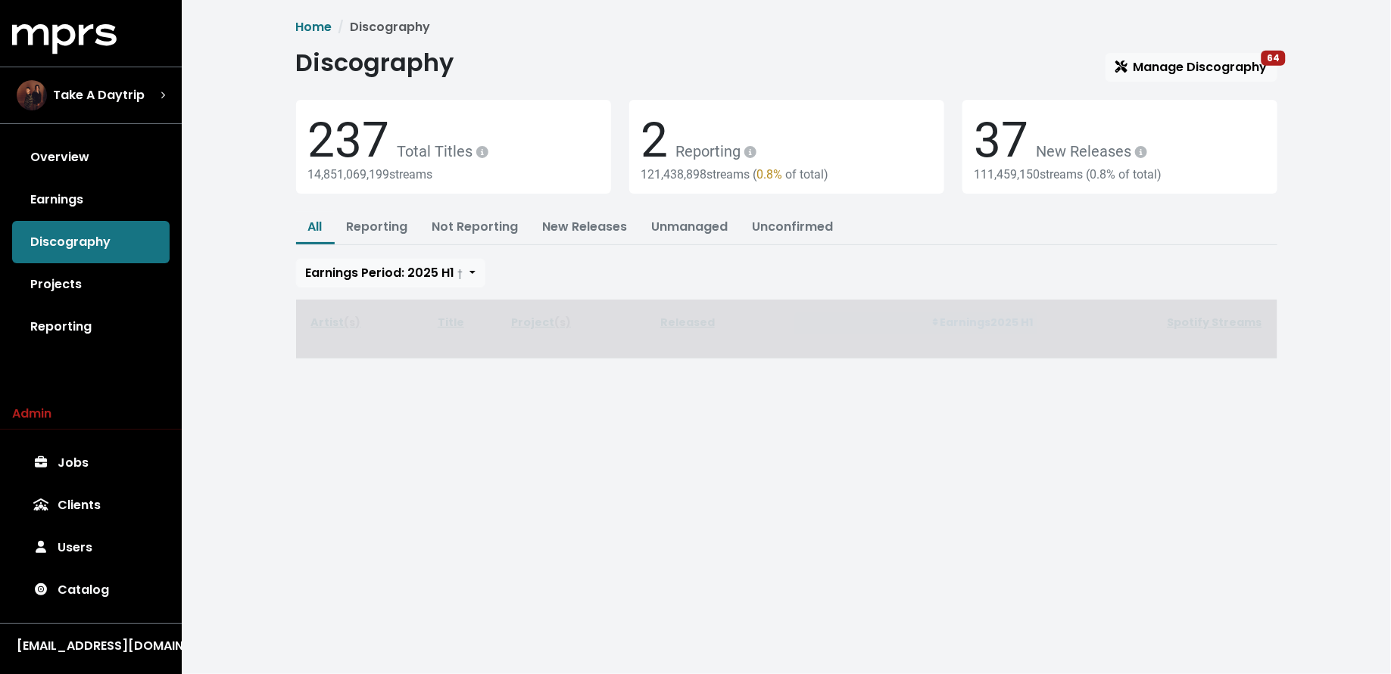
click at [1128, 82] on span "Discography Manage Discography 64 237 Total Titles 14,851,069,199 streams 2 Rep…" at bounding box center [786, 203] width 981 height 310
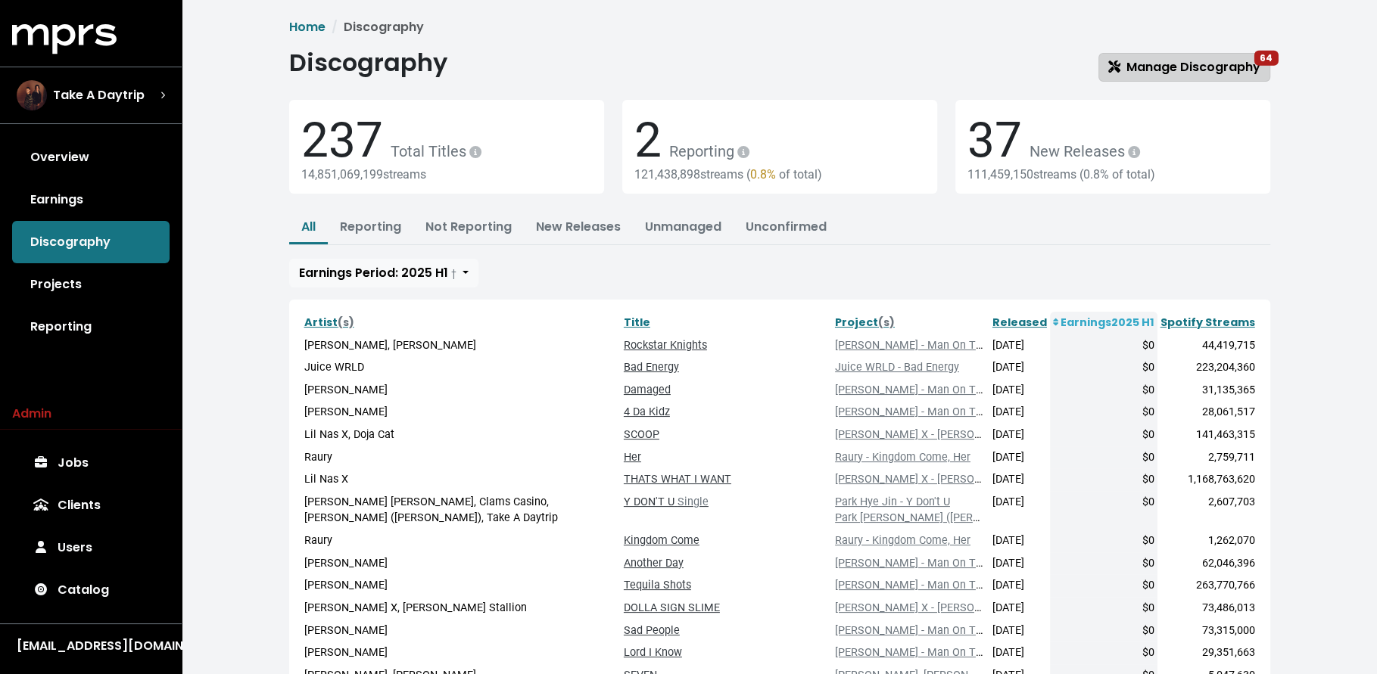
click at [1134, 66] on span "Manage Discography 64" at bounding box center [1184, 66] width 152 height 17
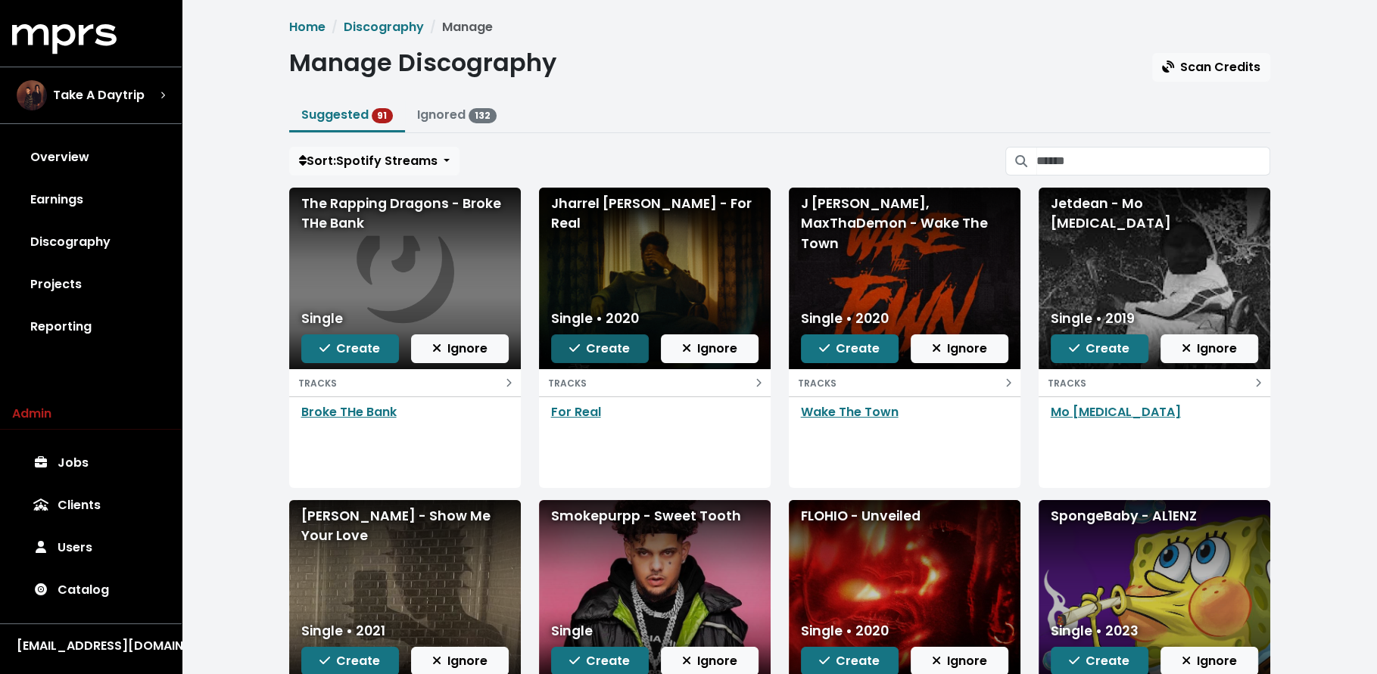
click at [570, 354] on span "Create" at bounding box center [599, 348] width 61 height 17
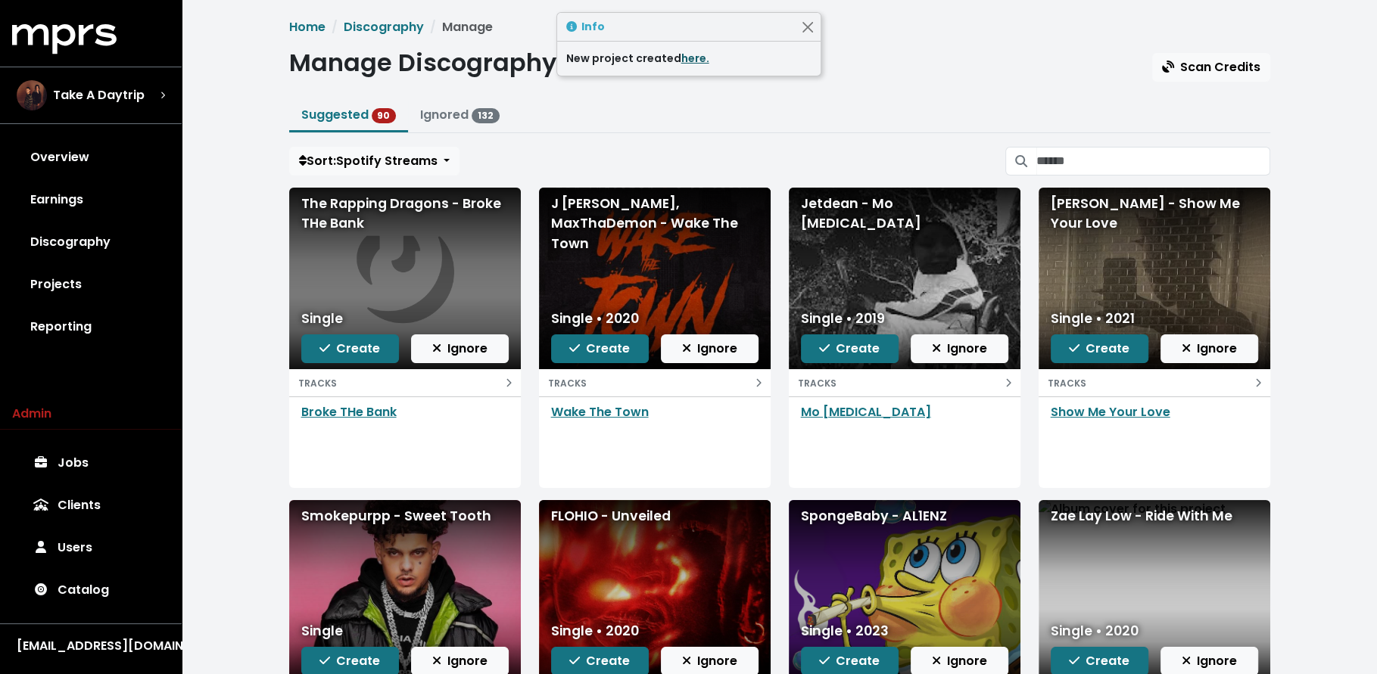
click at [694, 64] on link "here." at bounding box center [695, 58] width 28 height 15
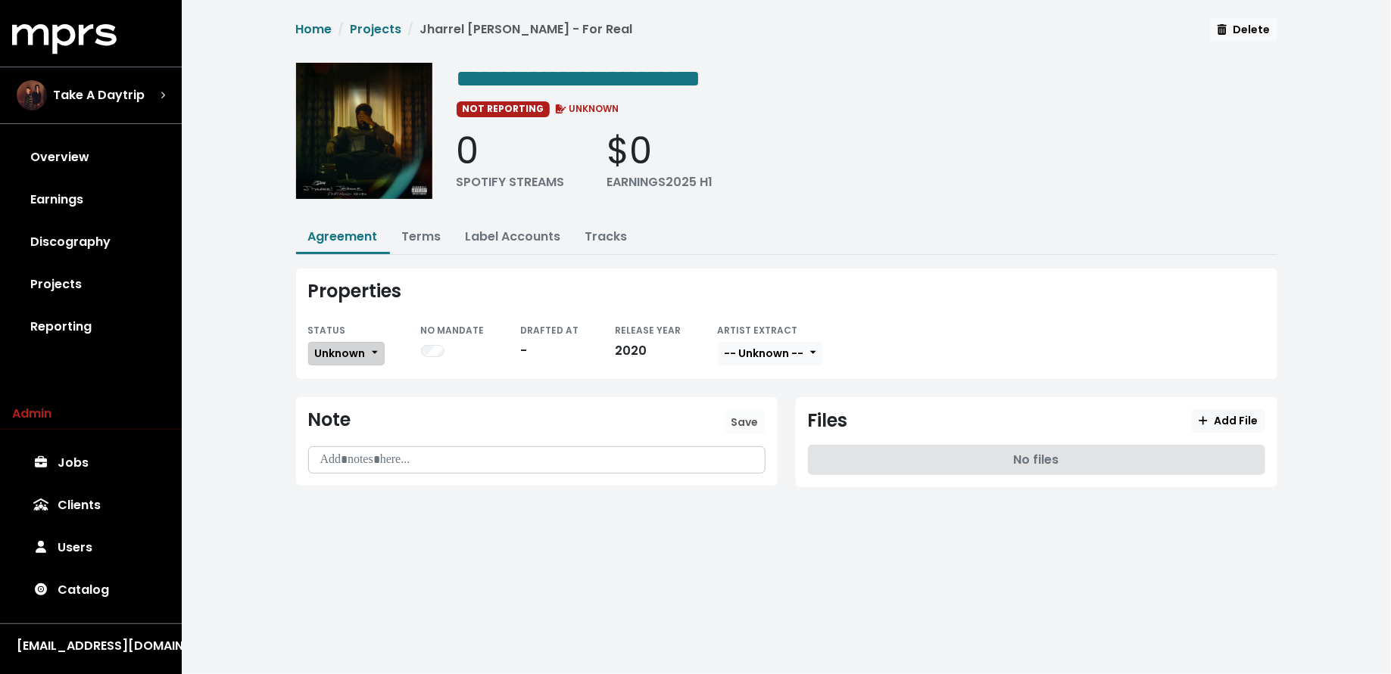
click at [360, 350] on span "Unknown" at bounding box center [340, 353] width 51 height 15
click at [369, 421] on link "In Progress" at bounding box center [380, 433] width 142 height 24
click at [357, 354] on span "In Progress" at bounding box center [346, 353] width 62 height 15
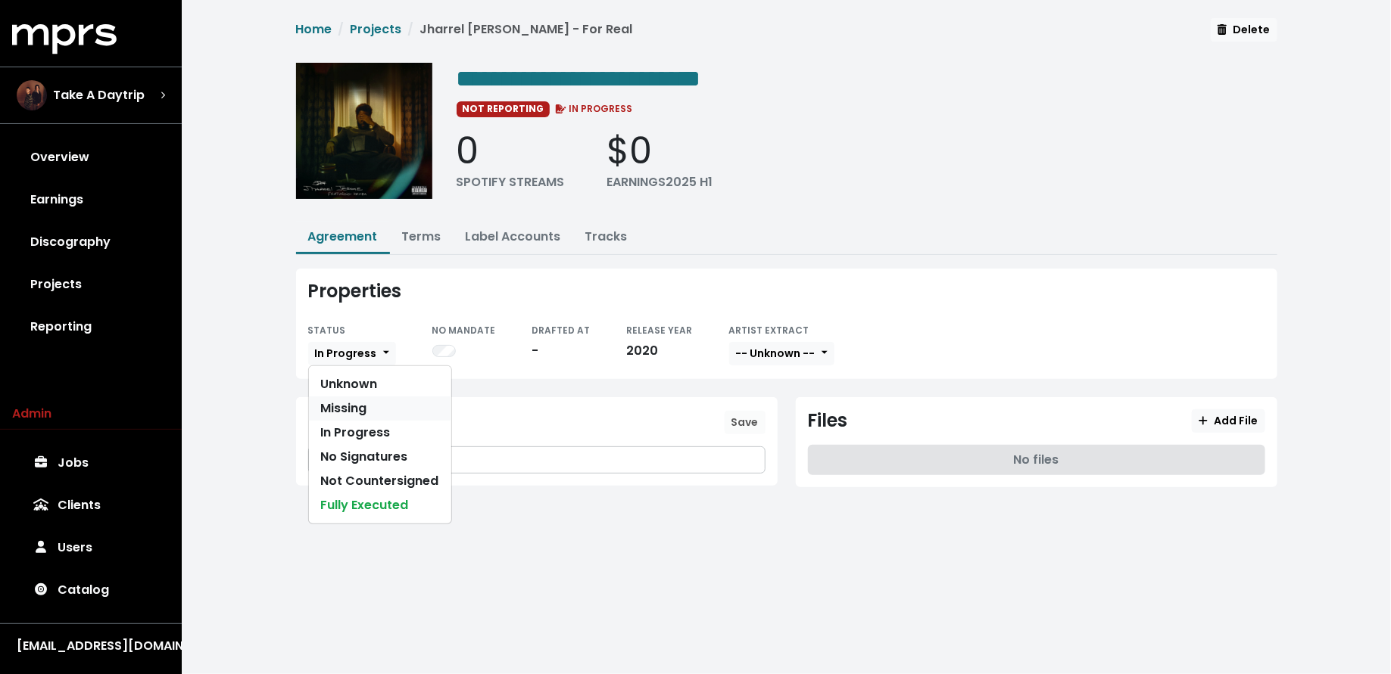
click at [362, 402] on link "Missing" at bounding box center [380, 409] width 142 height 24
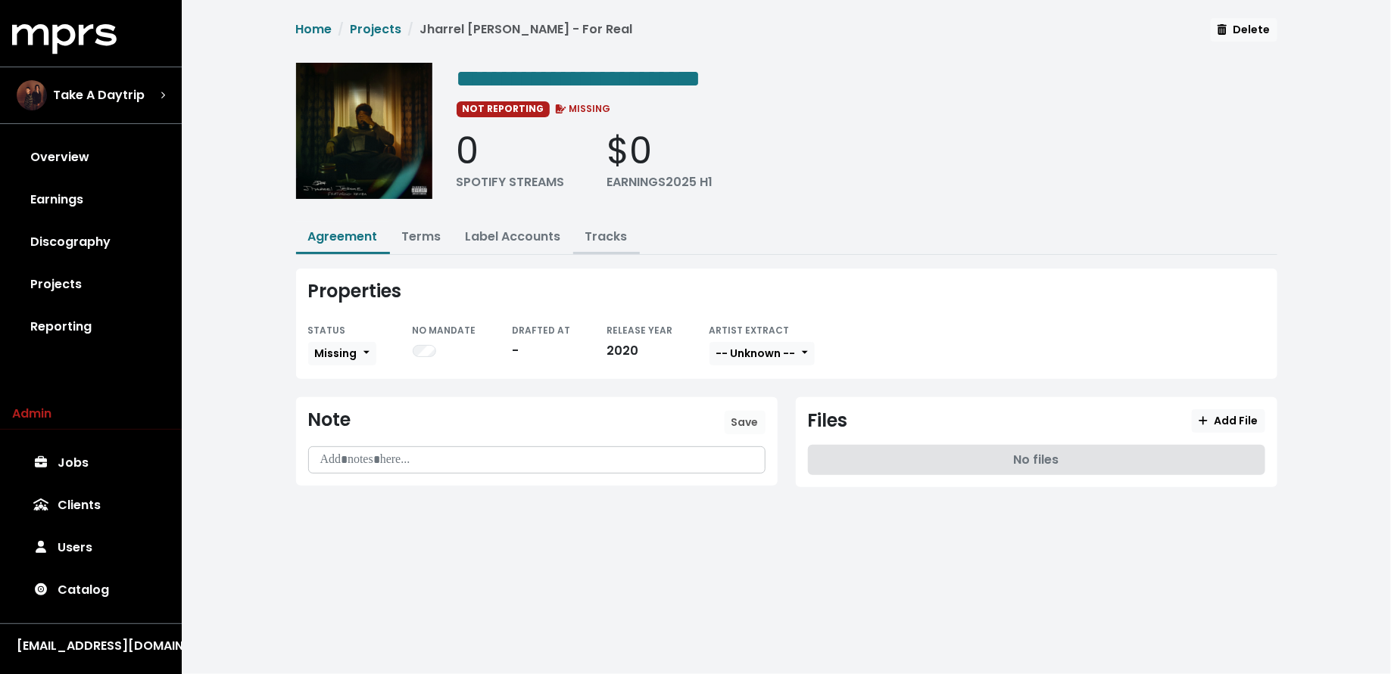
click at [632, 244] on button "Tracks" at bounding box center [606, 238] width 67 height 33
click at [606, 231] on link "Tracks" at bounding box center [606, 236] width 42 height 17
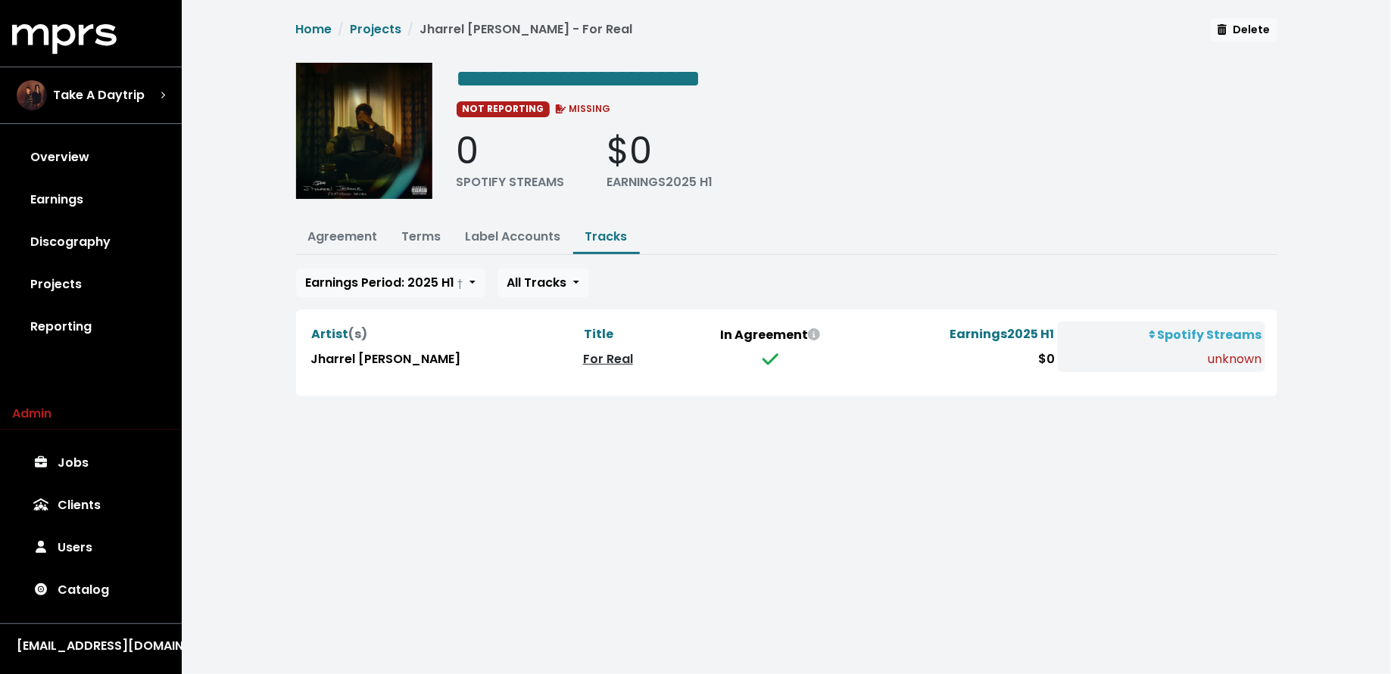
click at [583, 354] on link "For Real" at bounding box center [608, 358] width 50 height 17
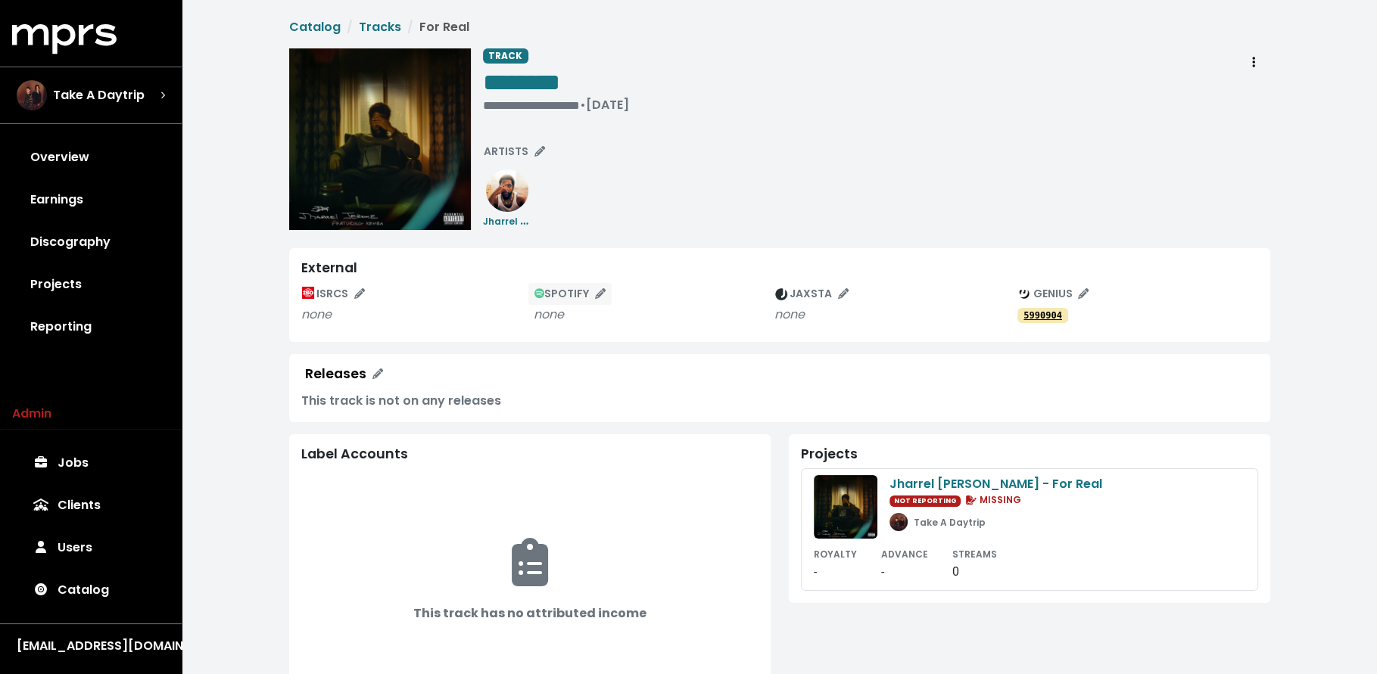
click at [568, 292] on span "SPOTIFY" at bounding box center [570, 293] width 72 height 15
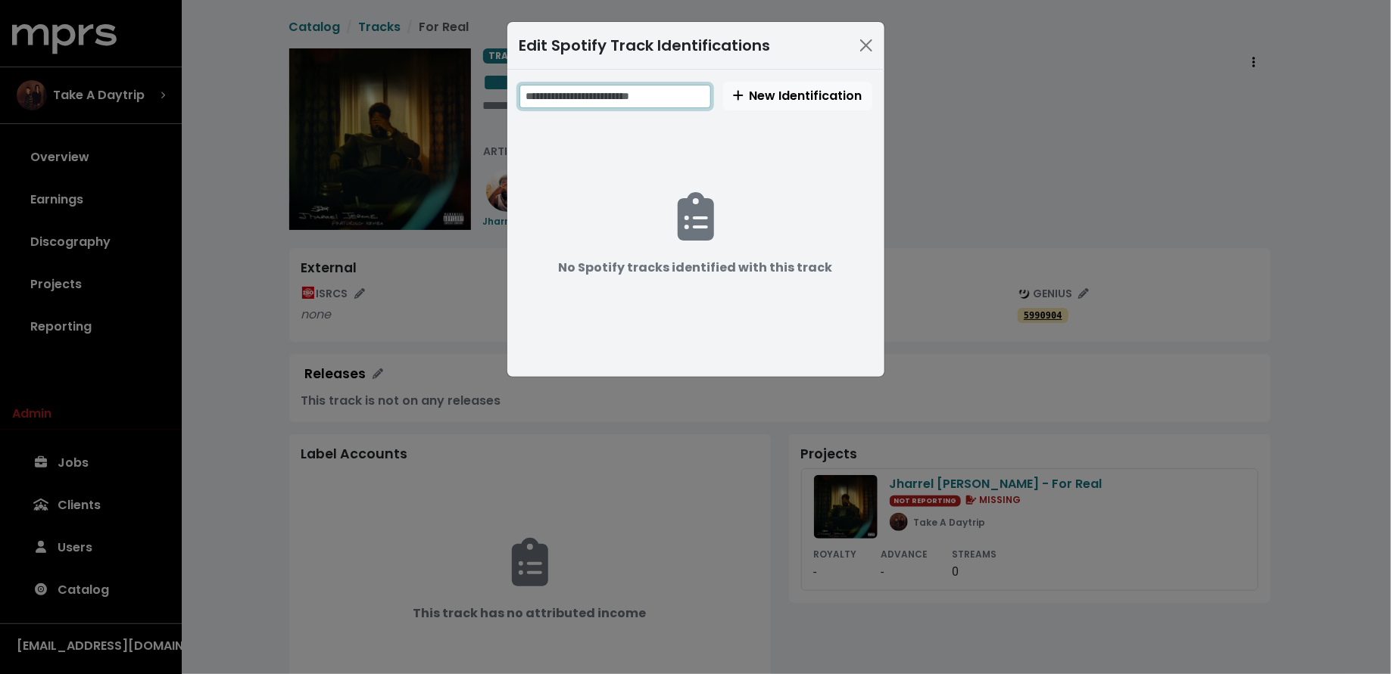
click at [666, 95] on input "text" at bounding box center [615, 96] width 192 height 23
paste input "**********"
drag, startPoint x: 649, startPoint y: 95, endPoint x: 630, endPoint y: 95, distance: 18.9
click at [630, 95] on input "**********" at bounding box center [616, 96] width 194 height 23
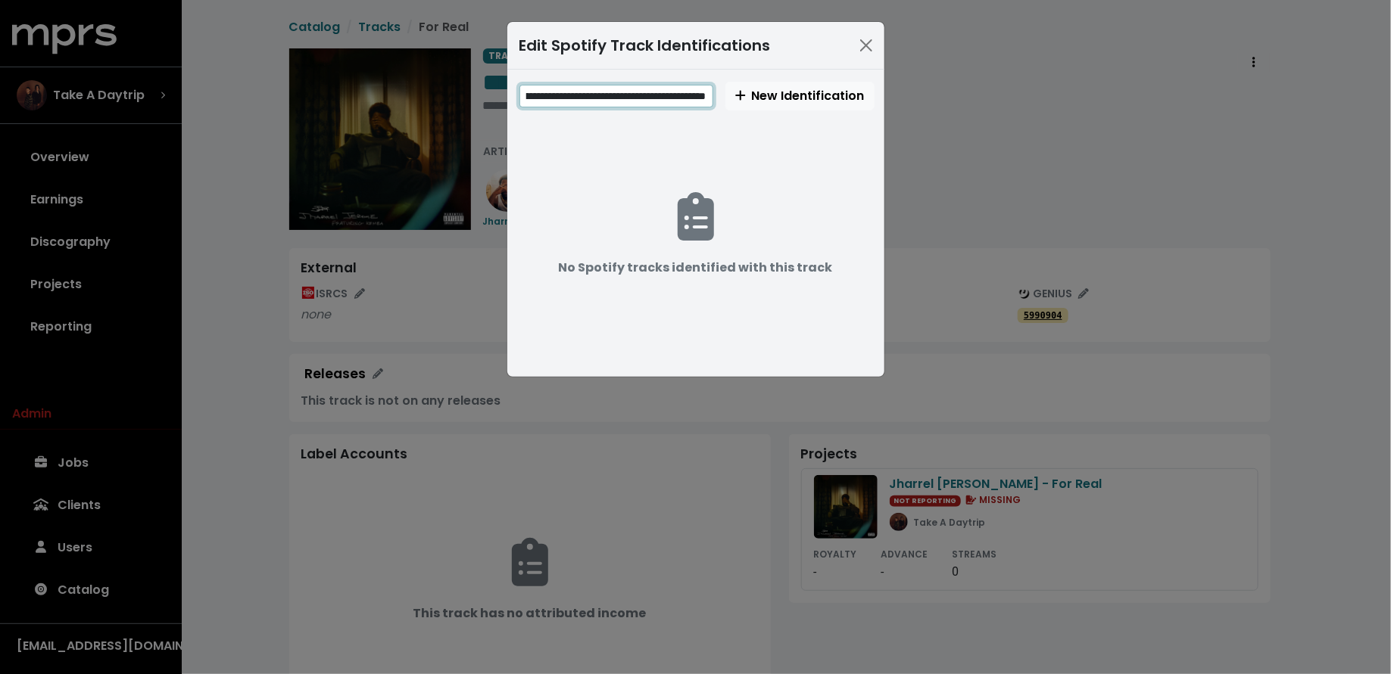
scroll to position [0, 131]
click at [593, 93] on input "**********" at bounding box center [616, 96] width 194 height 23
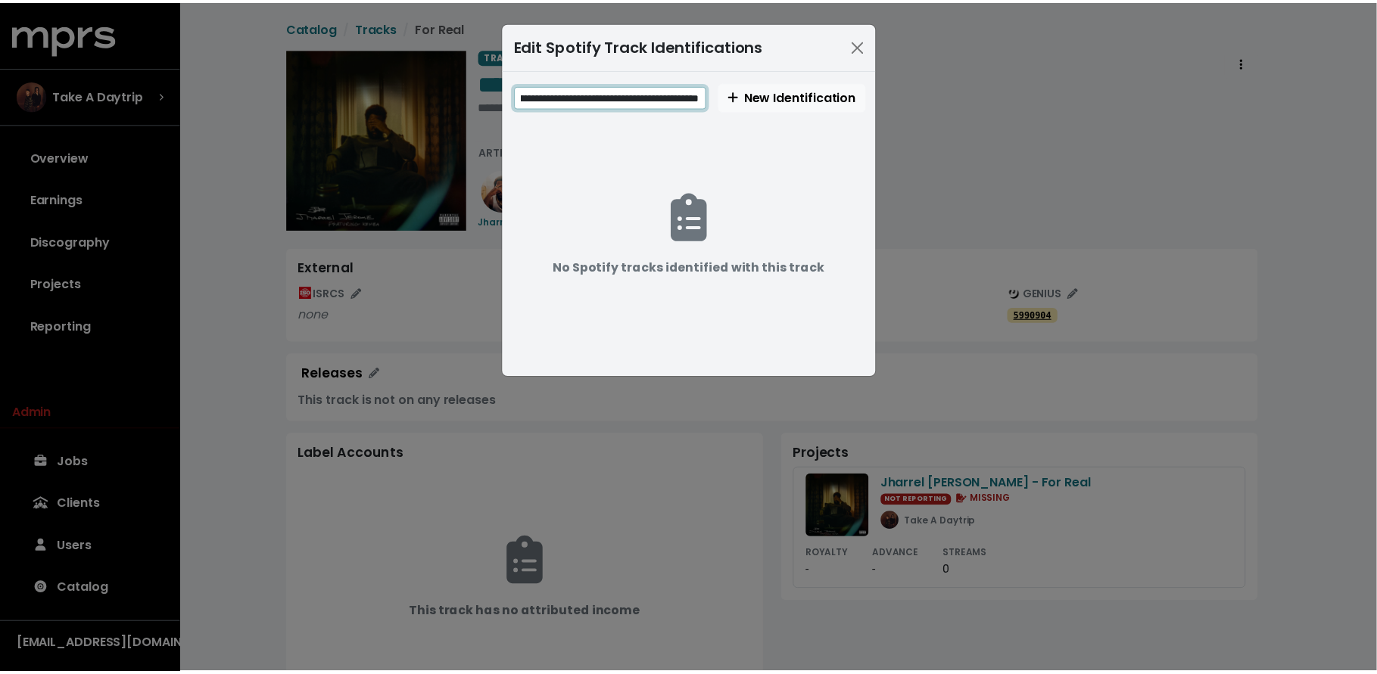
scroll to position [0, 0]
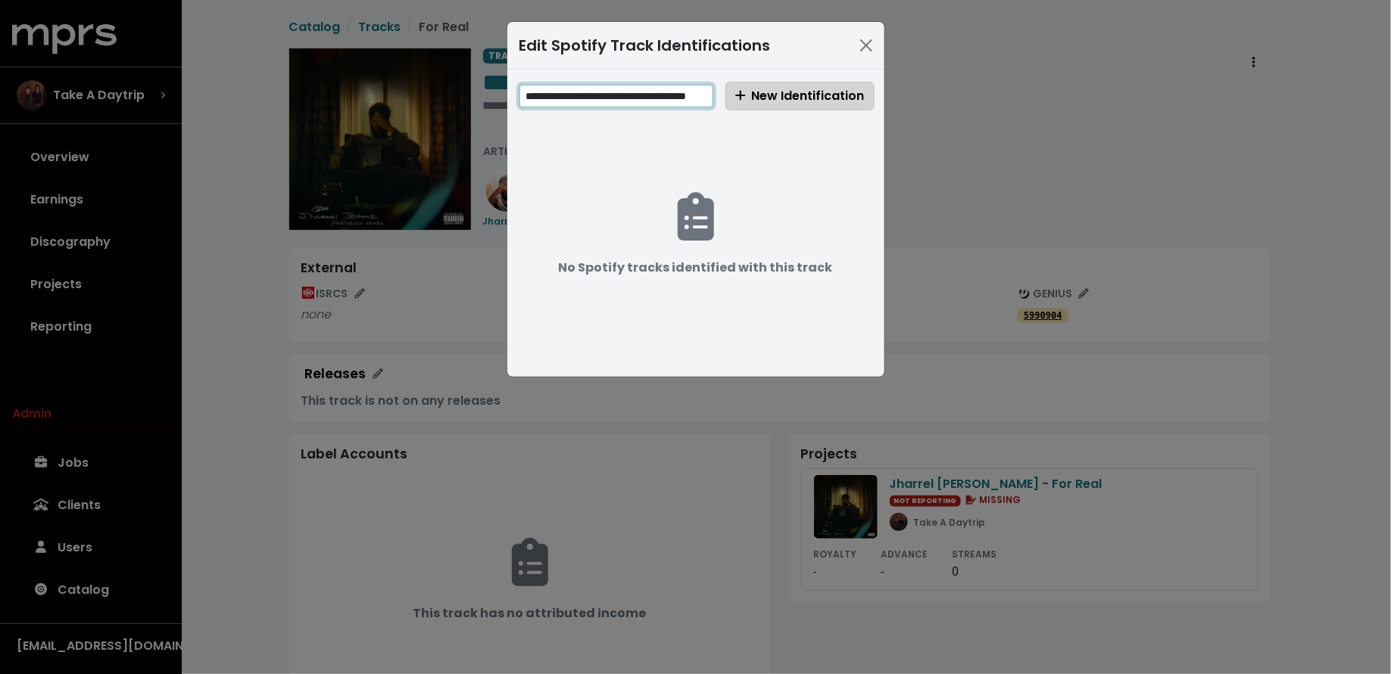
type input "**********"
click at [761, 95] on span "New Identification" at bounding box center [799, 95] width 129 height 17
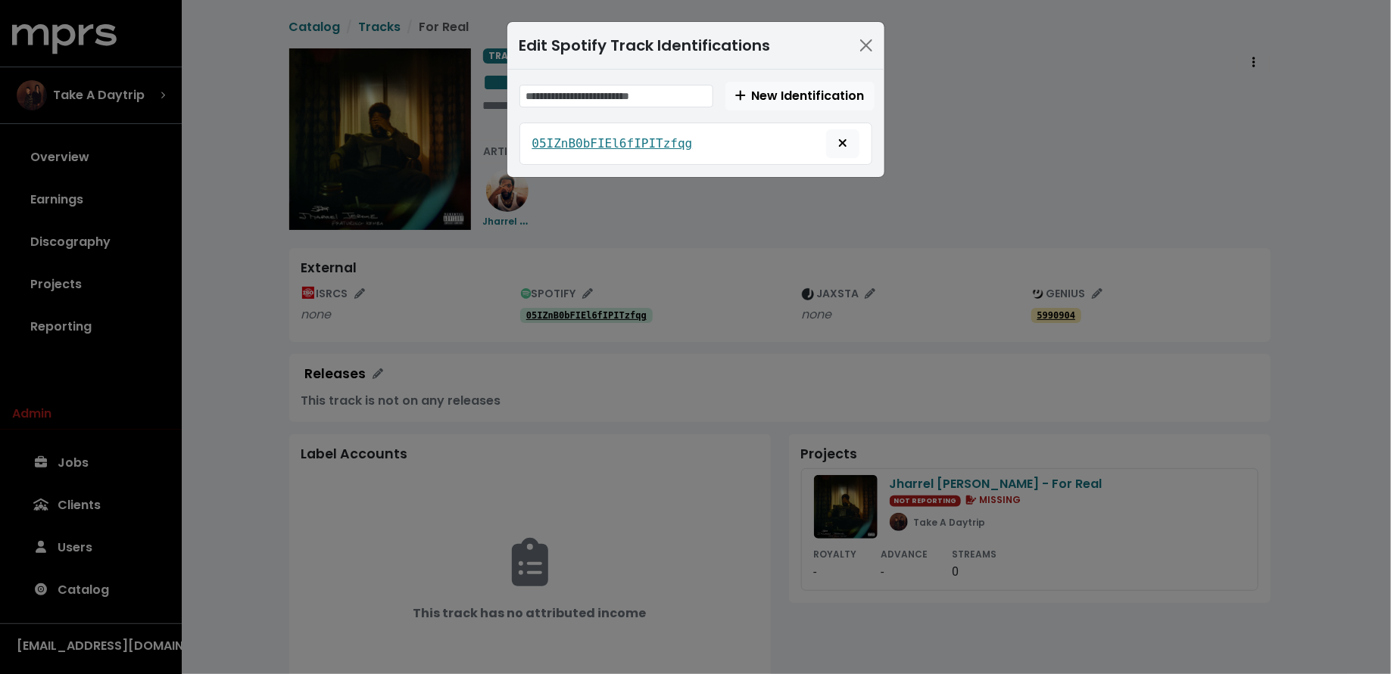
click at [719, 339] on div "Edit Spotify Track Identifications New Identification 05IZnB0bFIEl6fIPITzfqg" at bounding box center [695, 337] width 1391 height 674
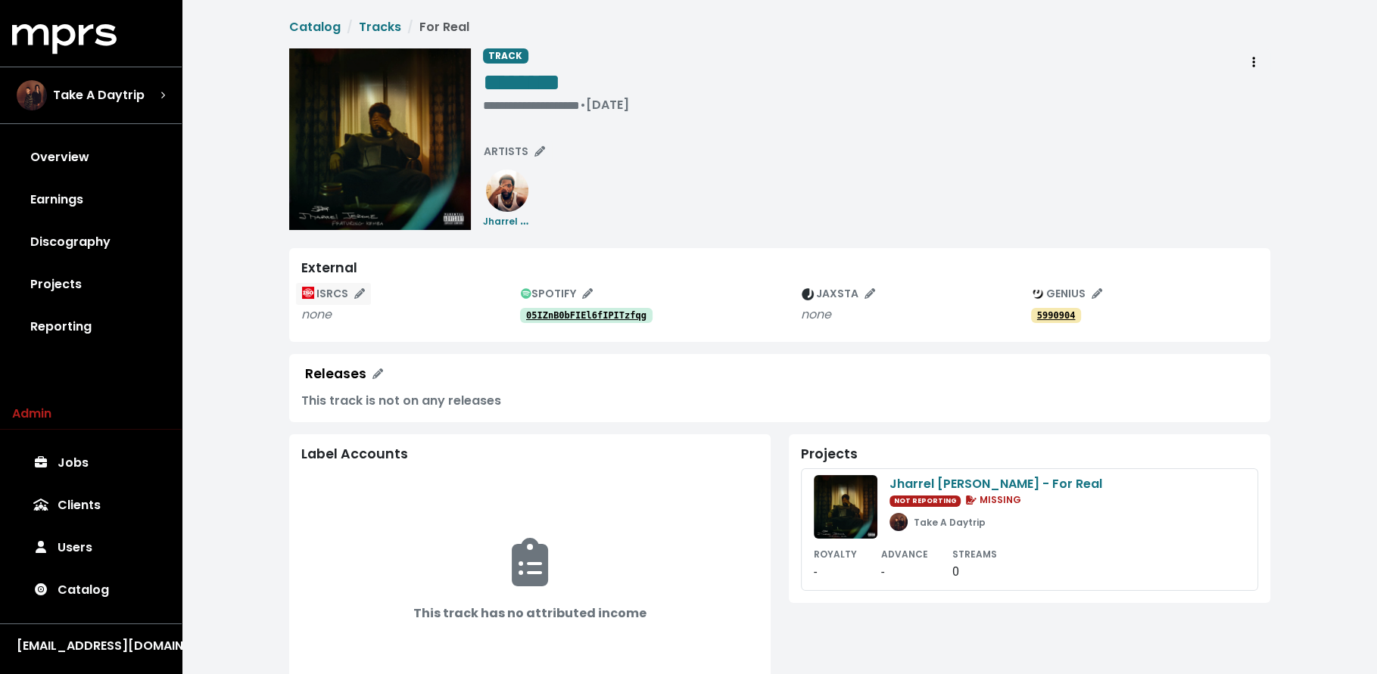
click at [337, 296] on span "ISRCS" at bounding box center [333, 293] width 63 height 15
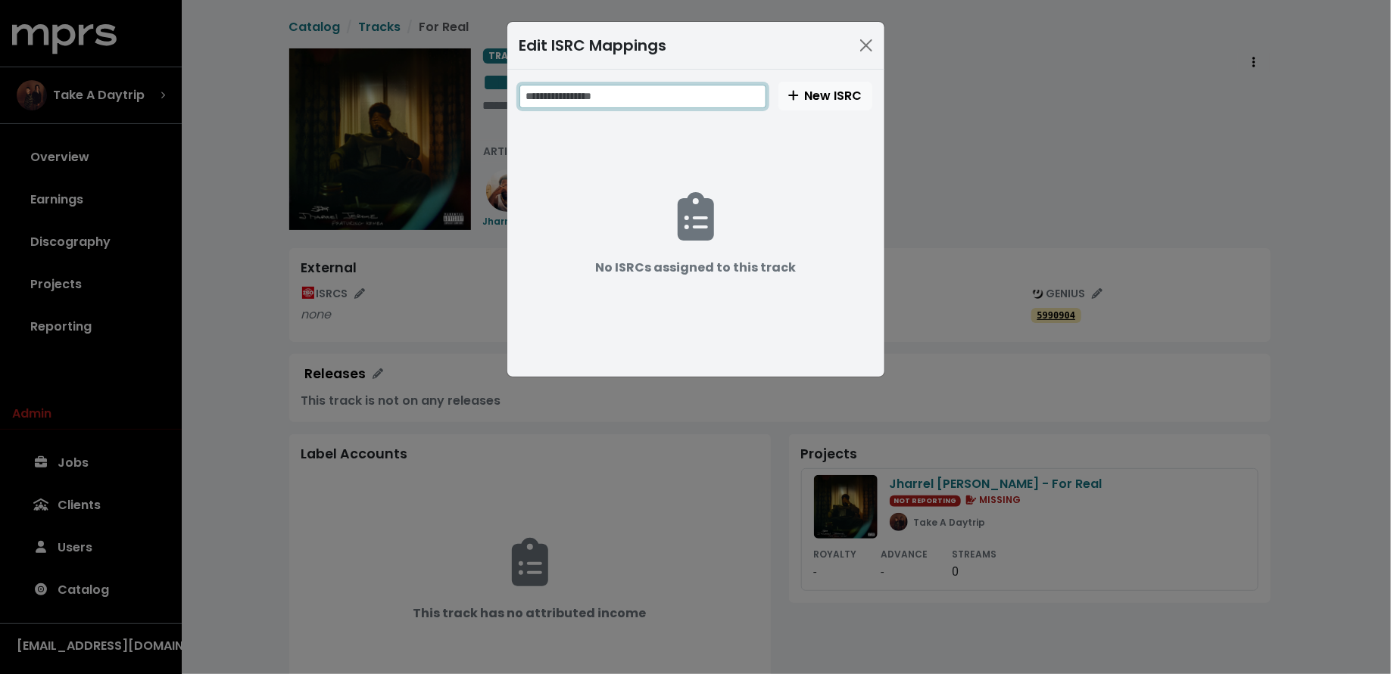
click at [622, 106] on input "text" at bounding box center [642, 96] width 247 height 23
paste input "**********"
type input "**********"
click at [852, 84] on button "New ISRC" at bounding box center [825, 96] width 94 height 29
click at [274, 421] on div "**********" at bounding box center [695, 337] width 1391 height 674
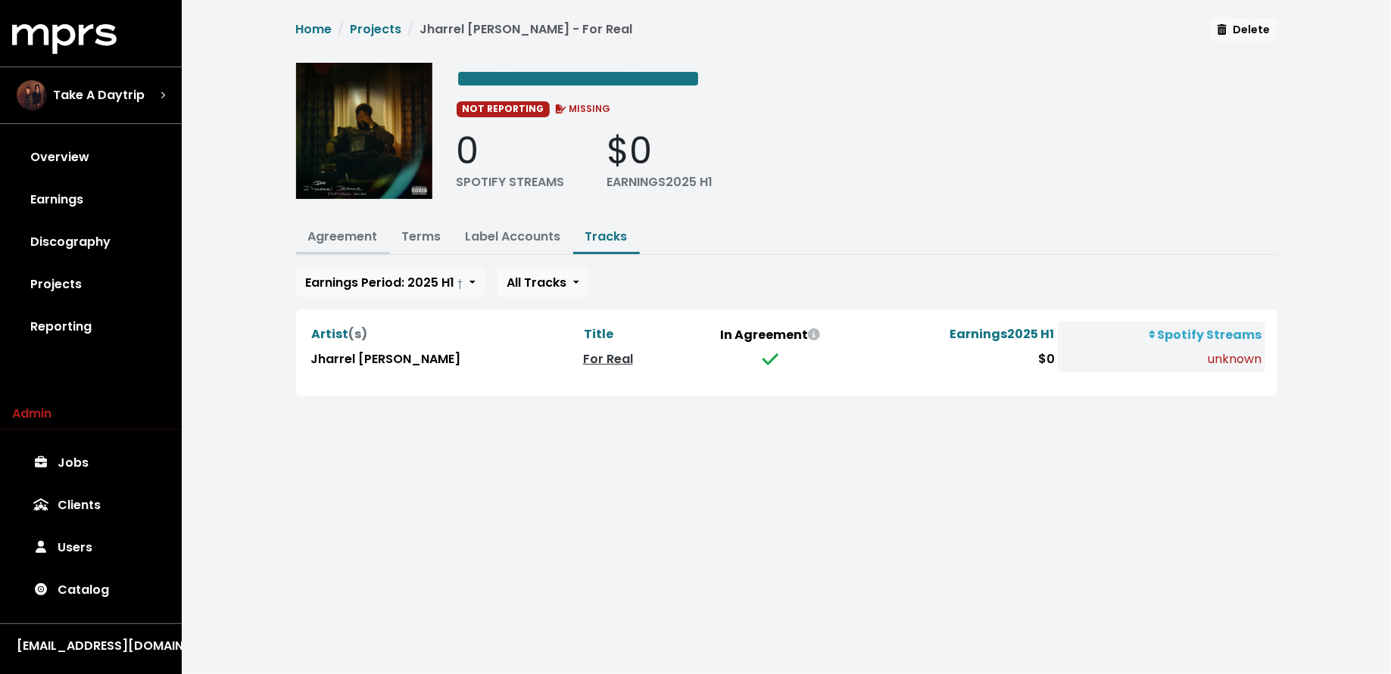
click at [376, 228] on link "Agreement" at bounding box center [343, 236] width 70 height 17
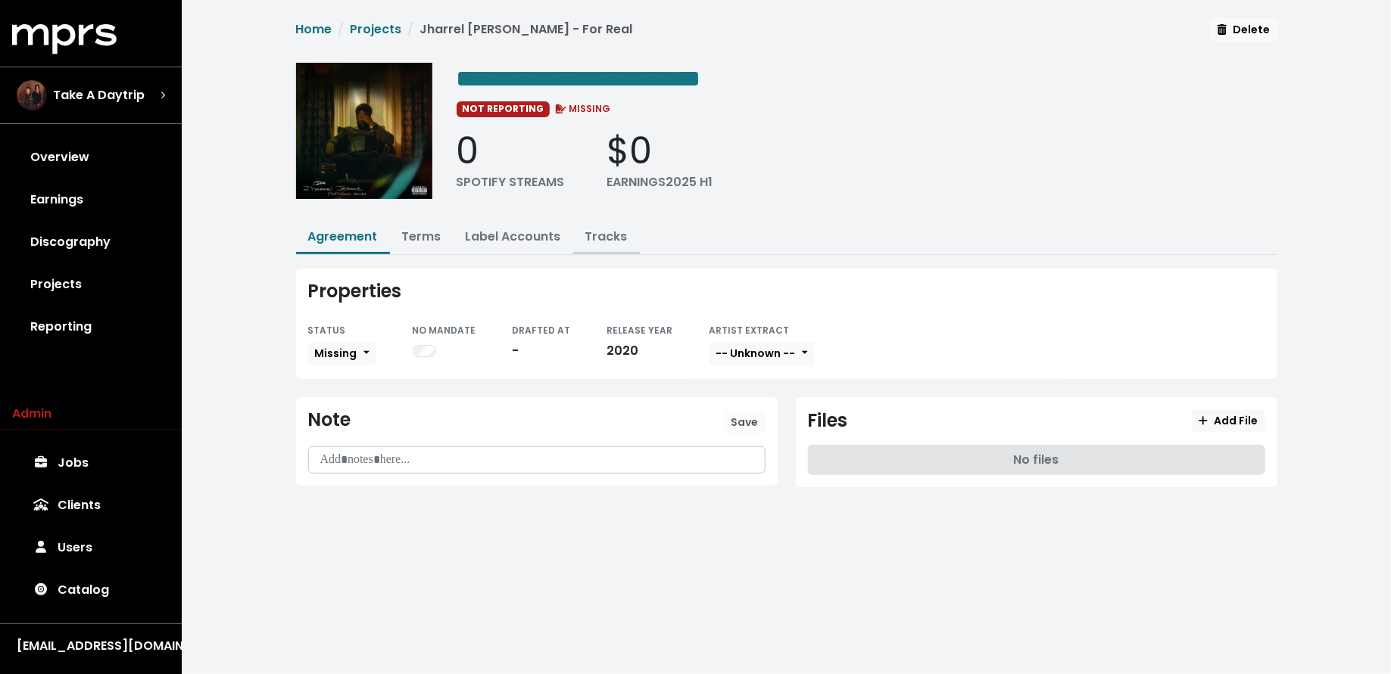
click at [616, 238] on link "Tracks" at bounding box center [606, 236] width 42 height 17
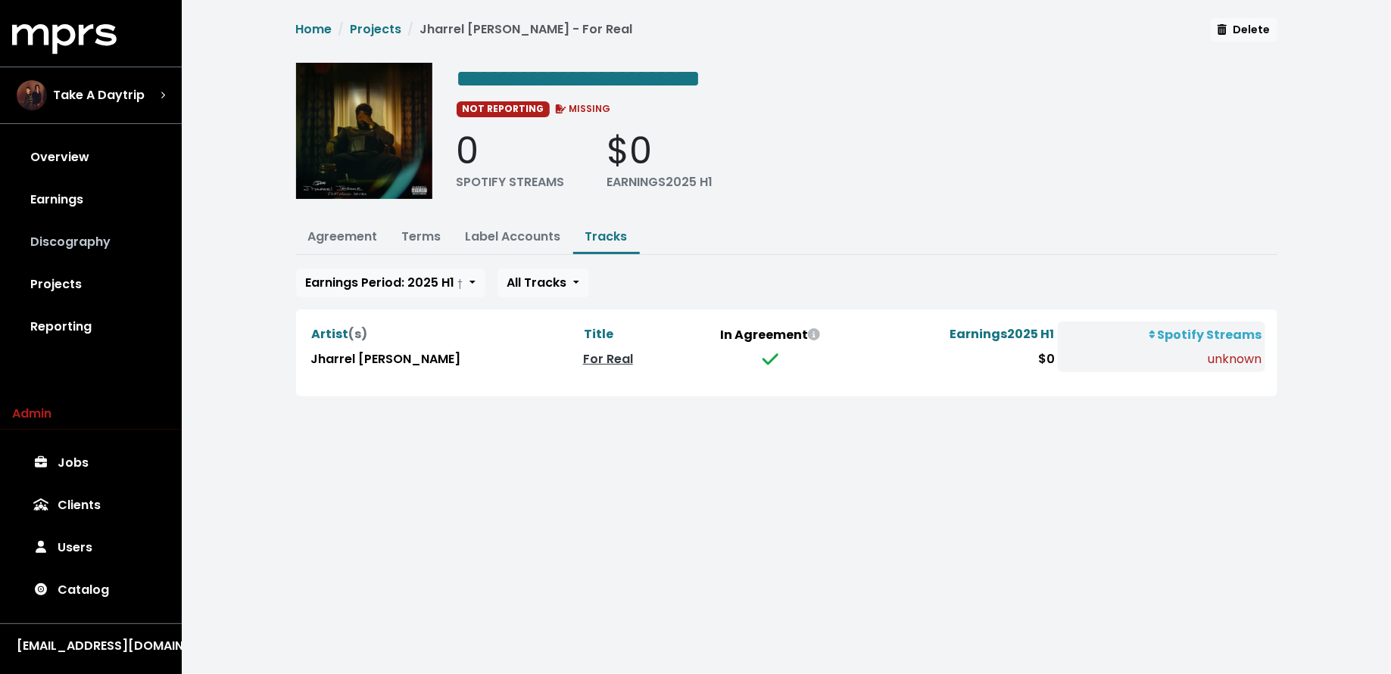
click at [56, 247] on link "Discography" at bounding box center [90, 242] width 157 height 42
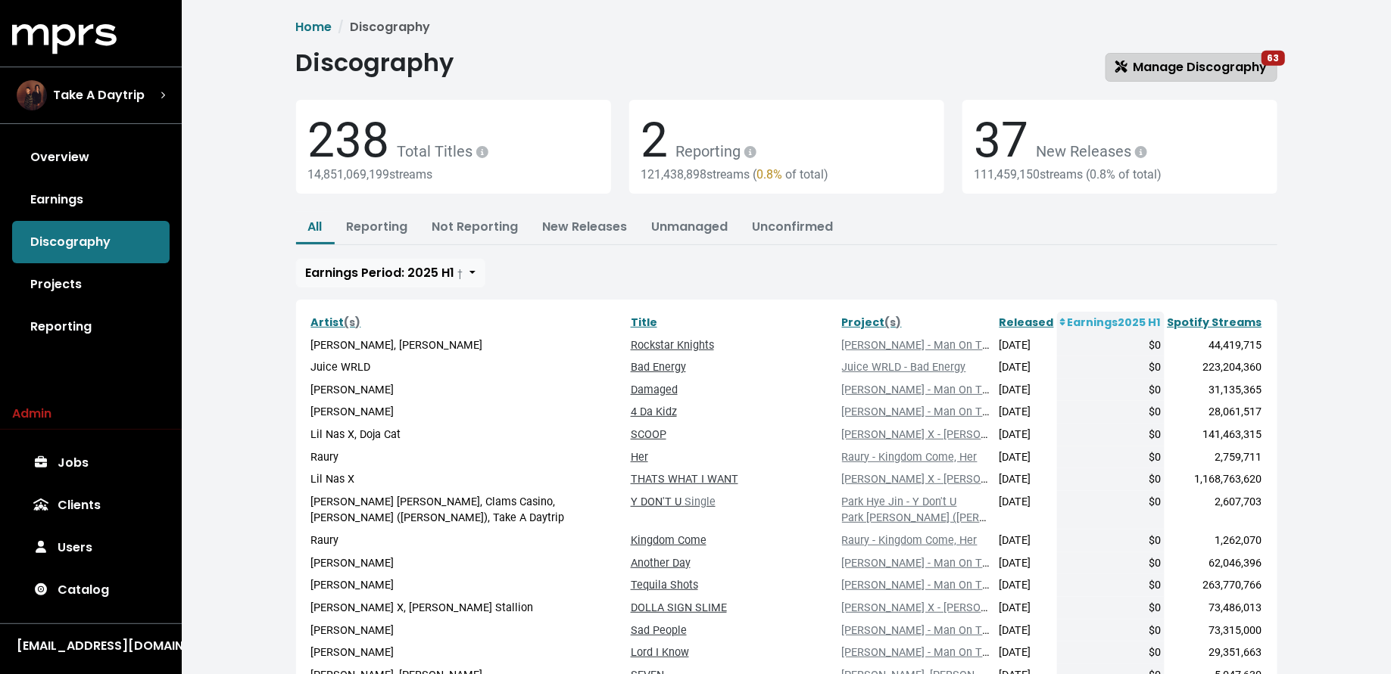
click at [1144, 76] on link "Manage Discography 63" at bounding box center [1191, 67] width 172 height 29
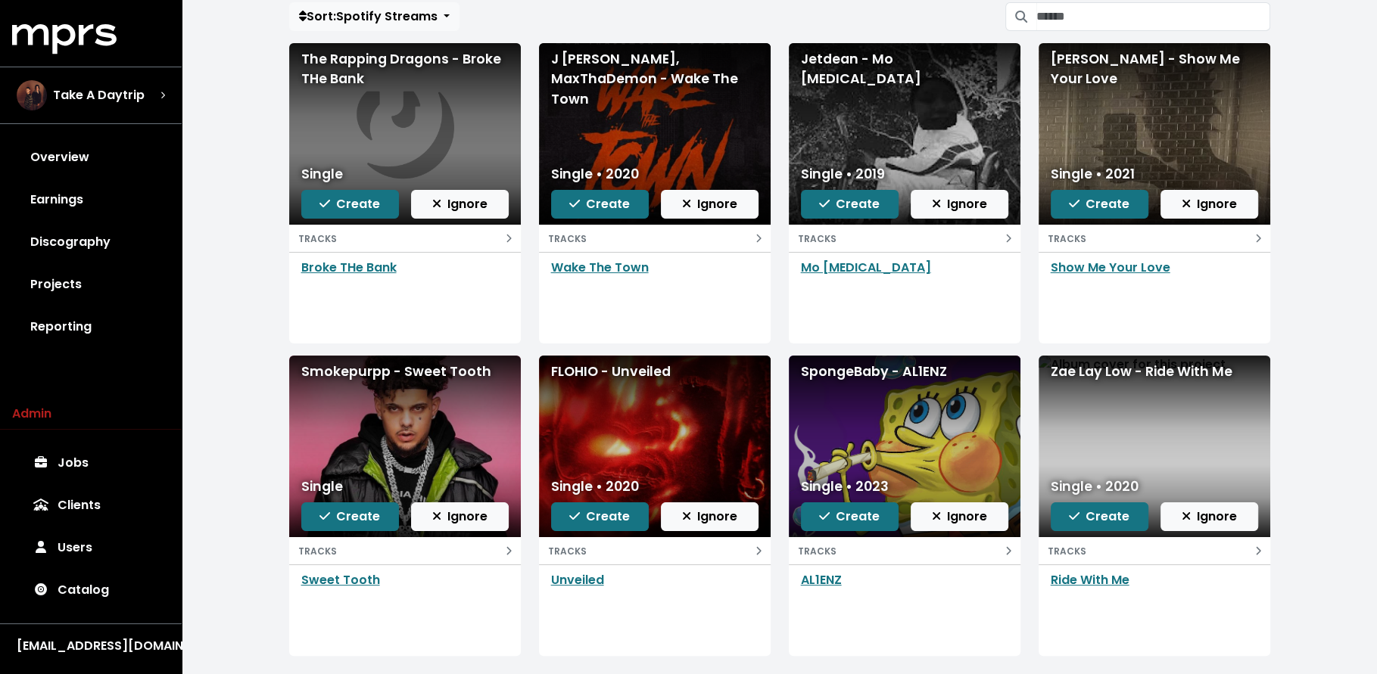
scroll to position [154, 0]
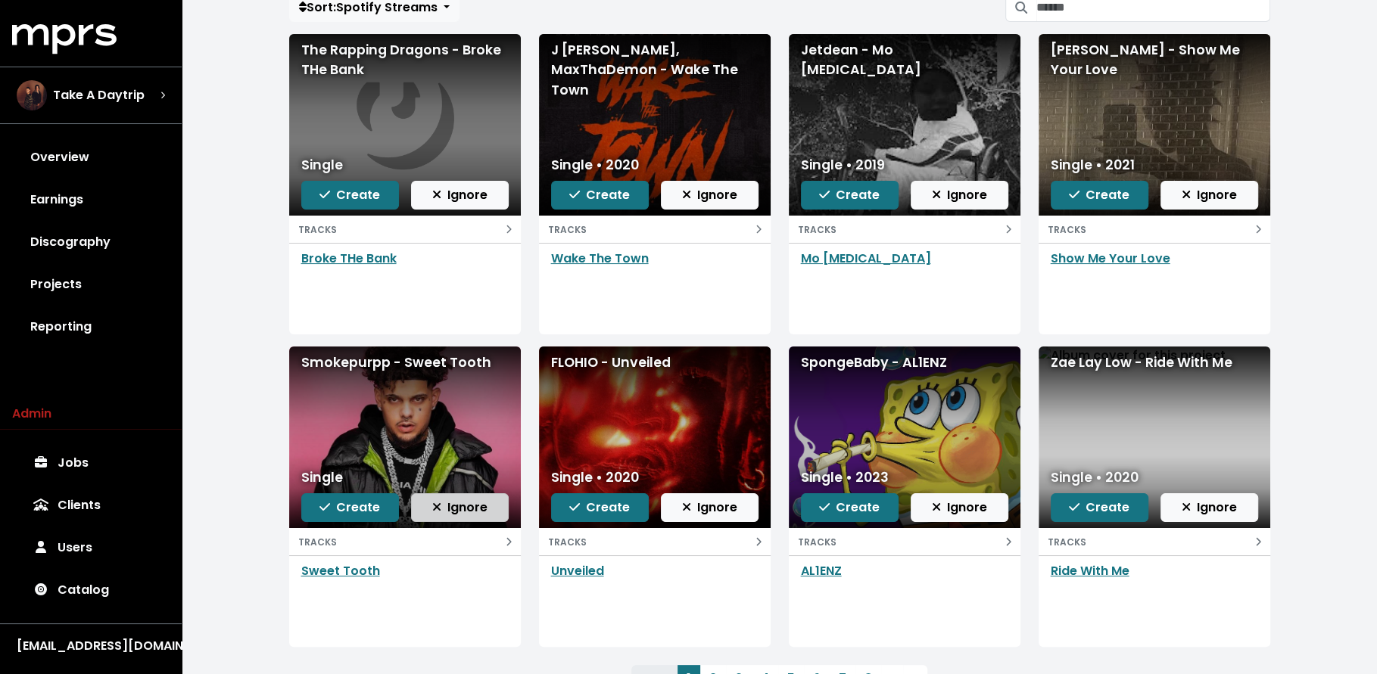
click at [470, 509] on span "Ignore" at bounding box center [459, 507] width 55 height 17
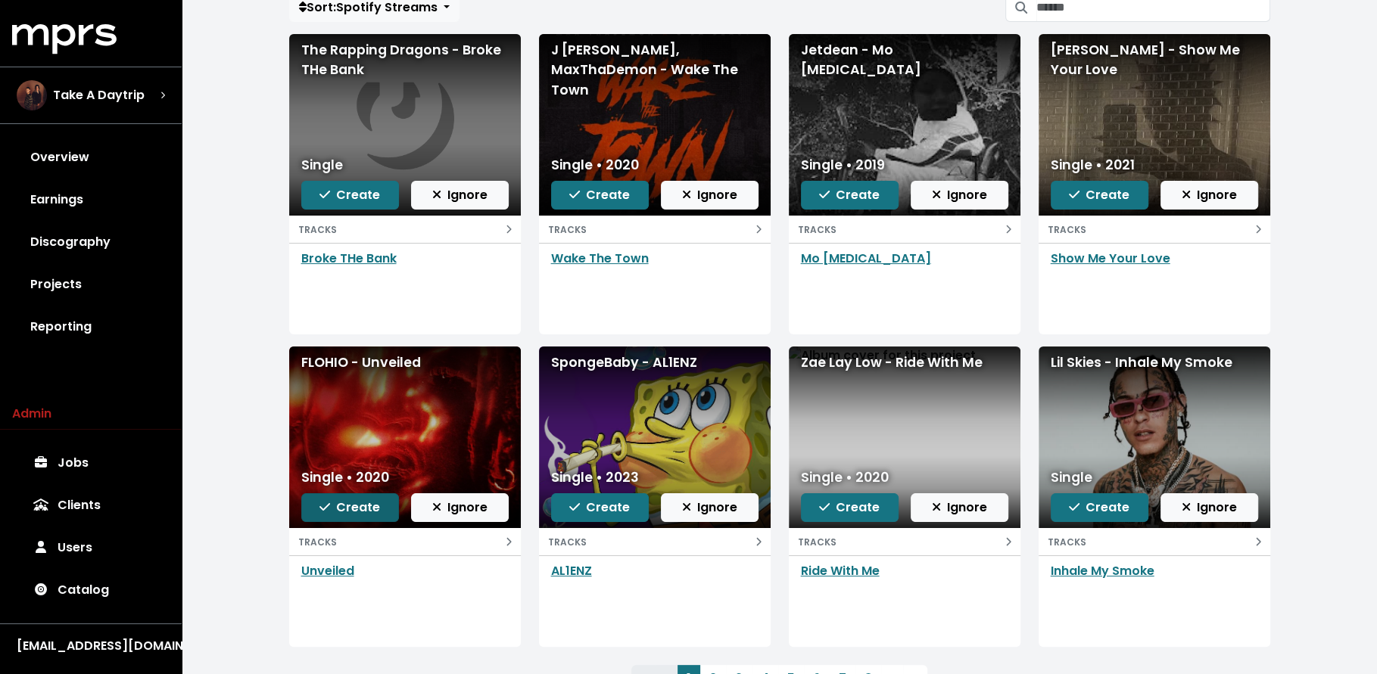
click at [344, 503] on span "Create" at bounding box center [349, 507] width 61 height 17
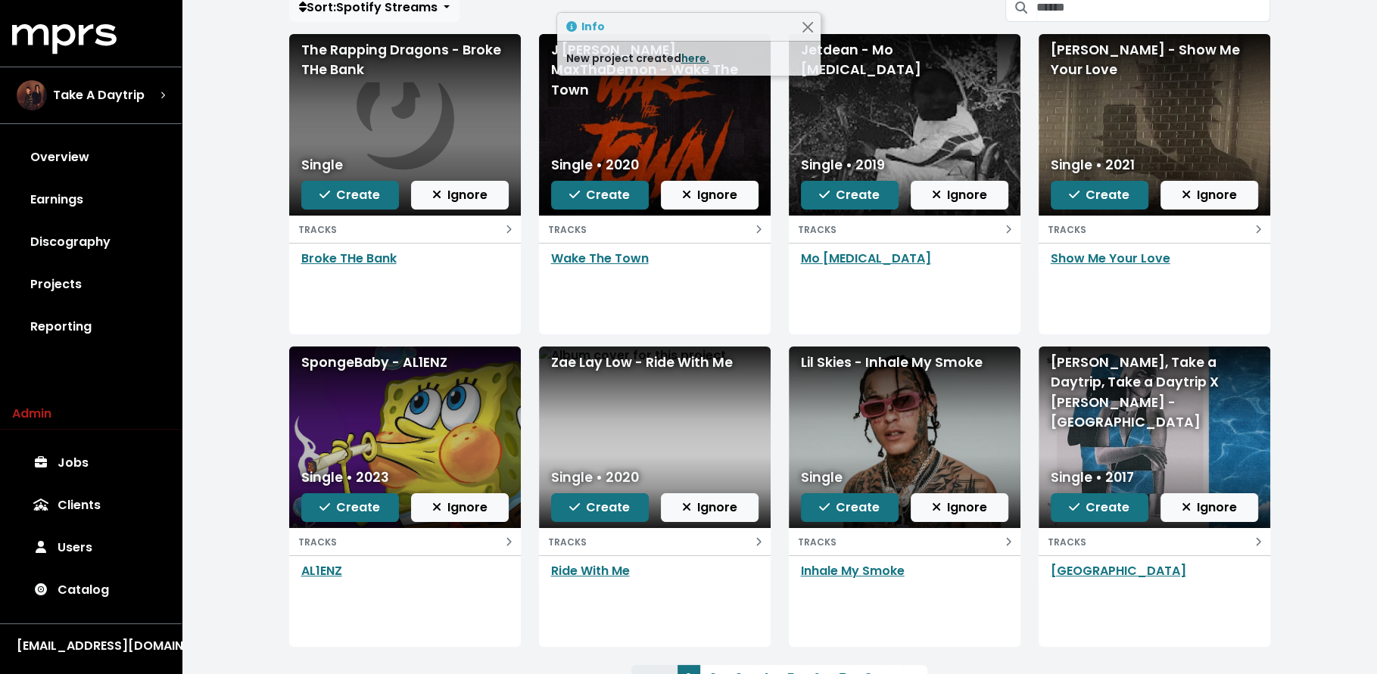
click at [691, 57] on link "here." at bounding box center [695, 58] width 28 height 15
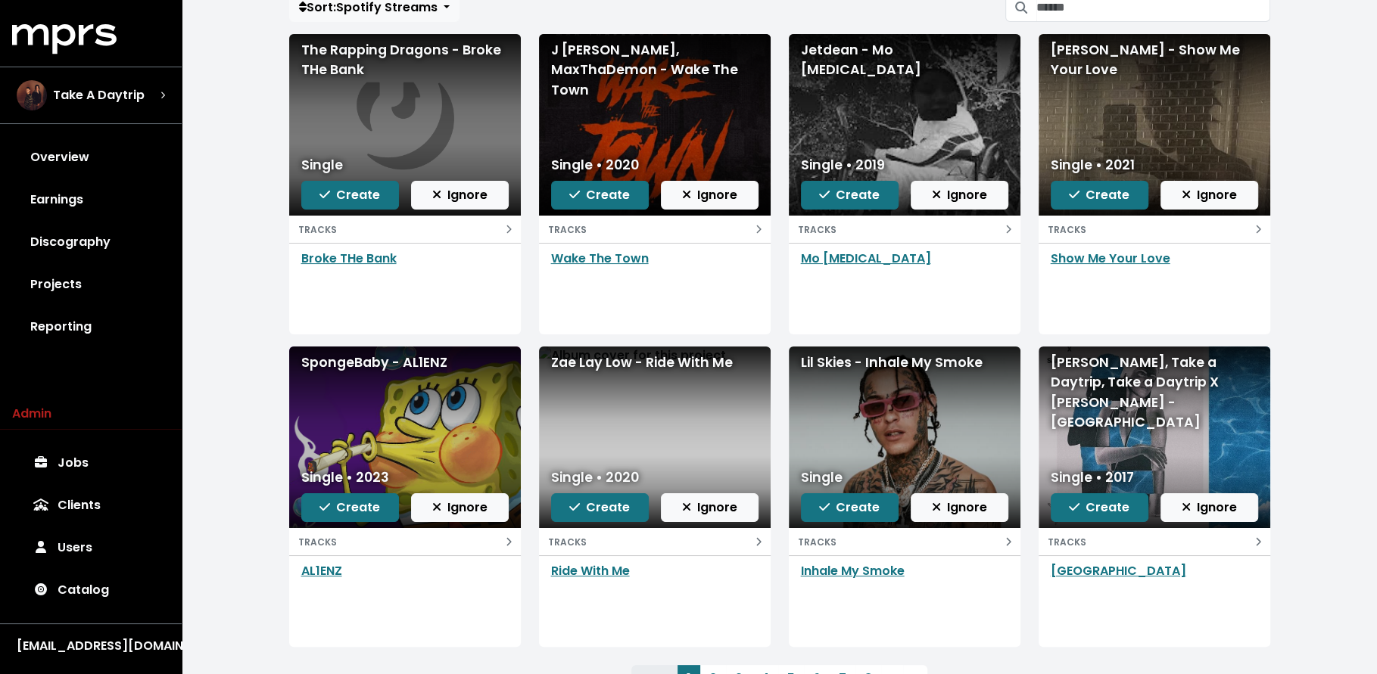
click at [478, 520] on div "Single • 2023 Create Ignore" at bounding box center [405, 495] width 232 height 67
click at [476, 506] on span "Ignore" at bounding box center [459, 507] width 55 height 17
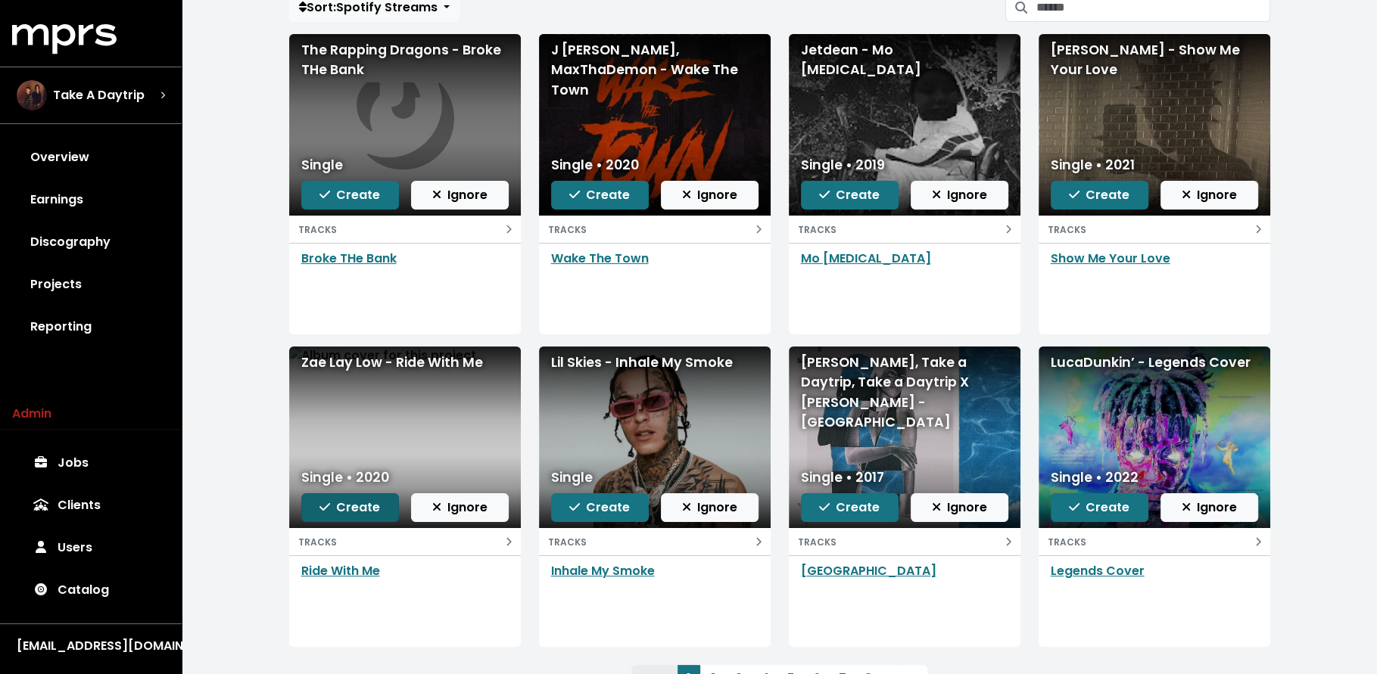
click at [363, 512] on span "Create" at bounding box center [349, 507] width 61 height 17
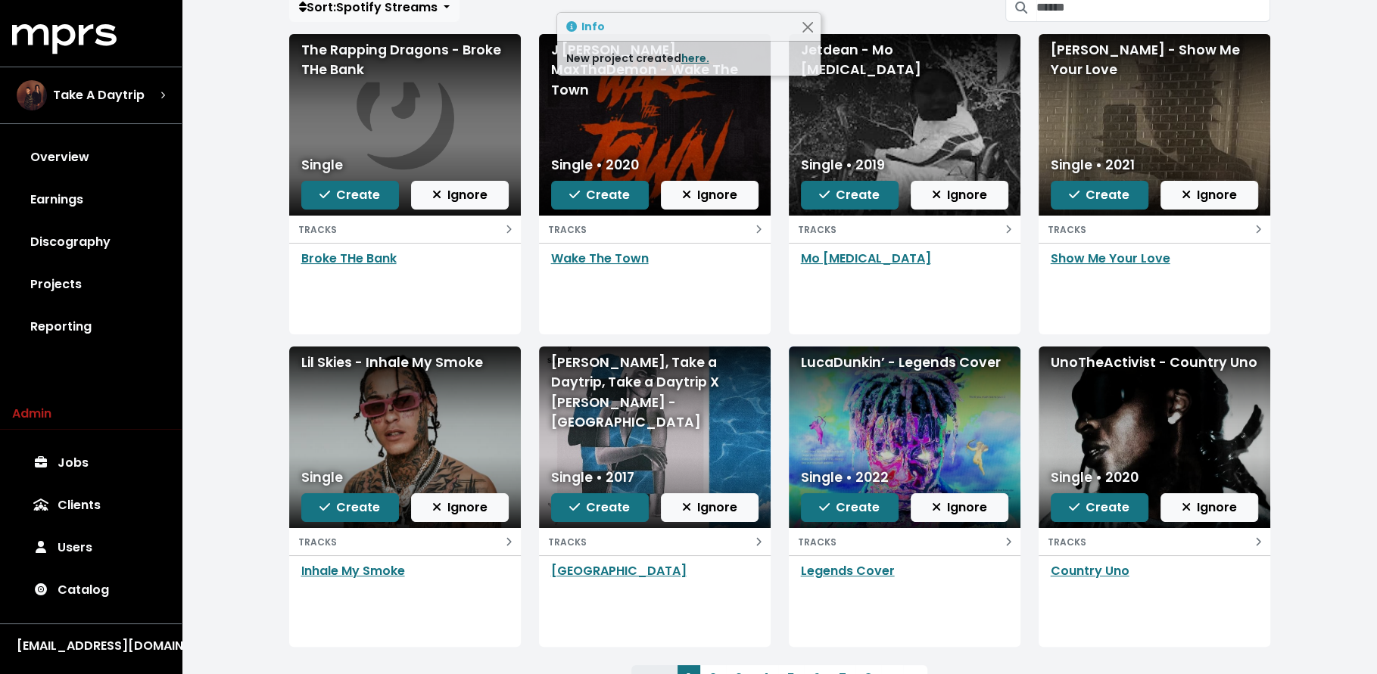
click at [686, 56] on link "here." at bounding box center [695, 58] width 28 height 15
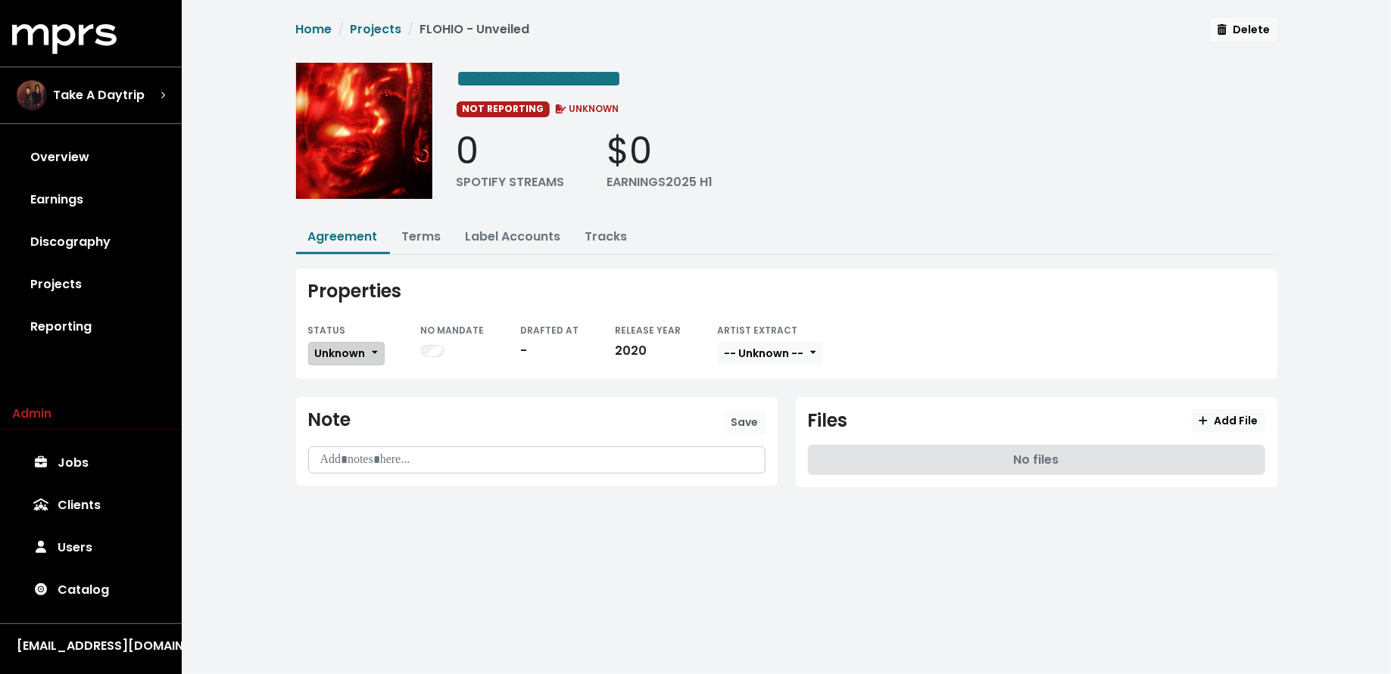
click at [363, 350] on span "Unknown" at bounding box center [340, 353] width 51 height 15
click at [356, 406] on link "Missing" at bounding box center [380, 409] width 142 height 24
click at [594, 235] on link "Tracks" at bounding box center [606, 236] width 42 height 17
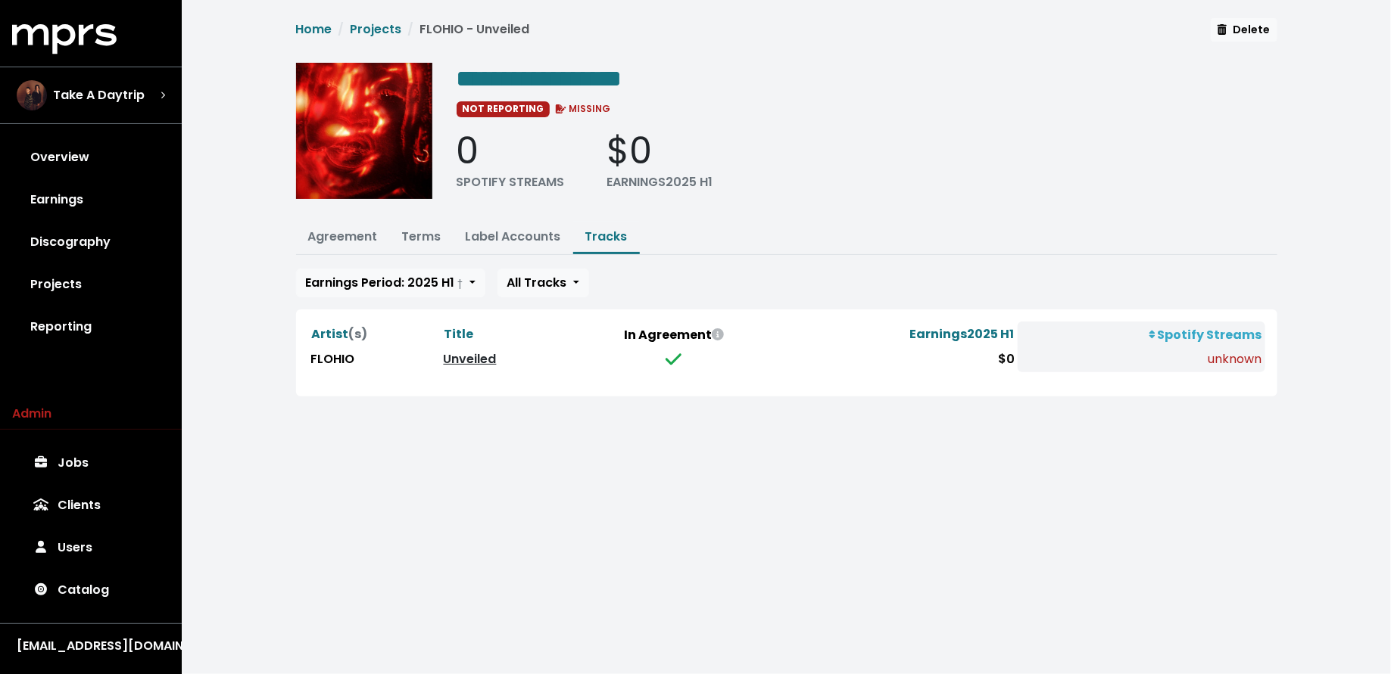
click at [446, 350] on link "Unveiled" at bounding box center [470, 358] width 53 height 17
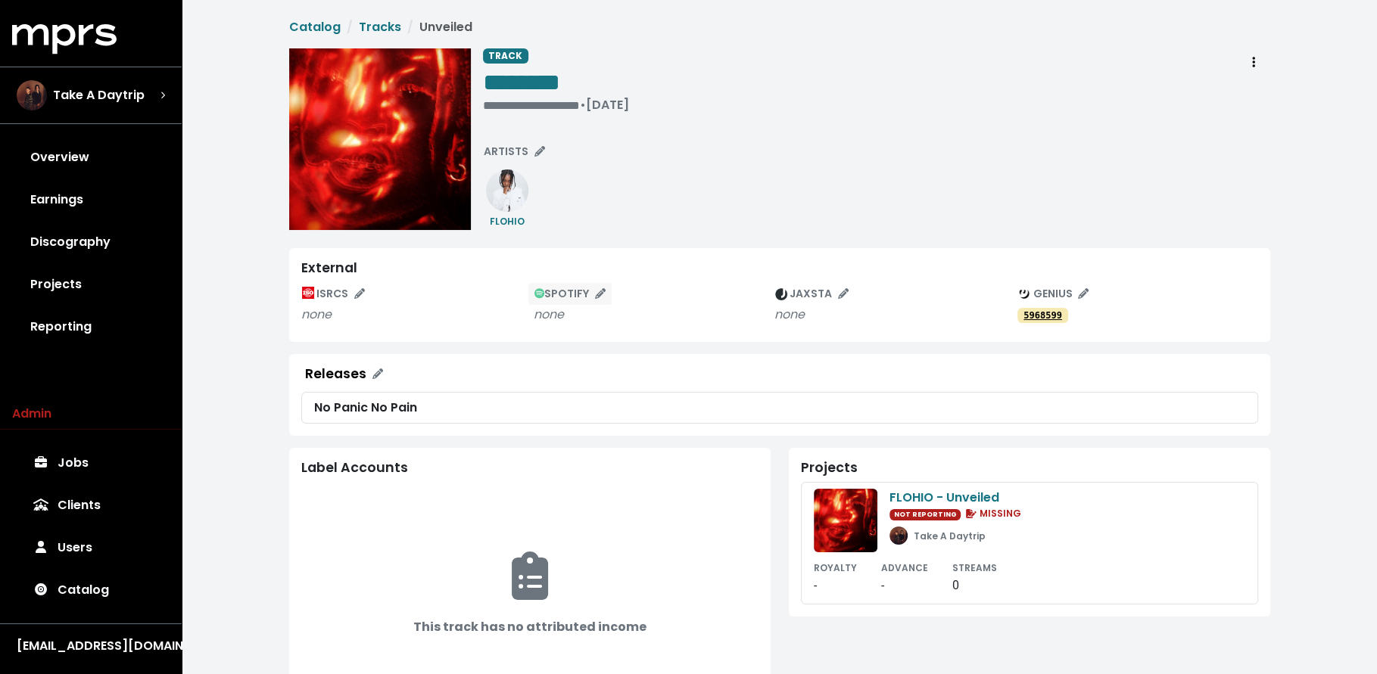
click at [565, 294] on span "SPOTIFY" at bounding box center [570, 293] width 72 height 15
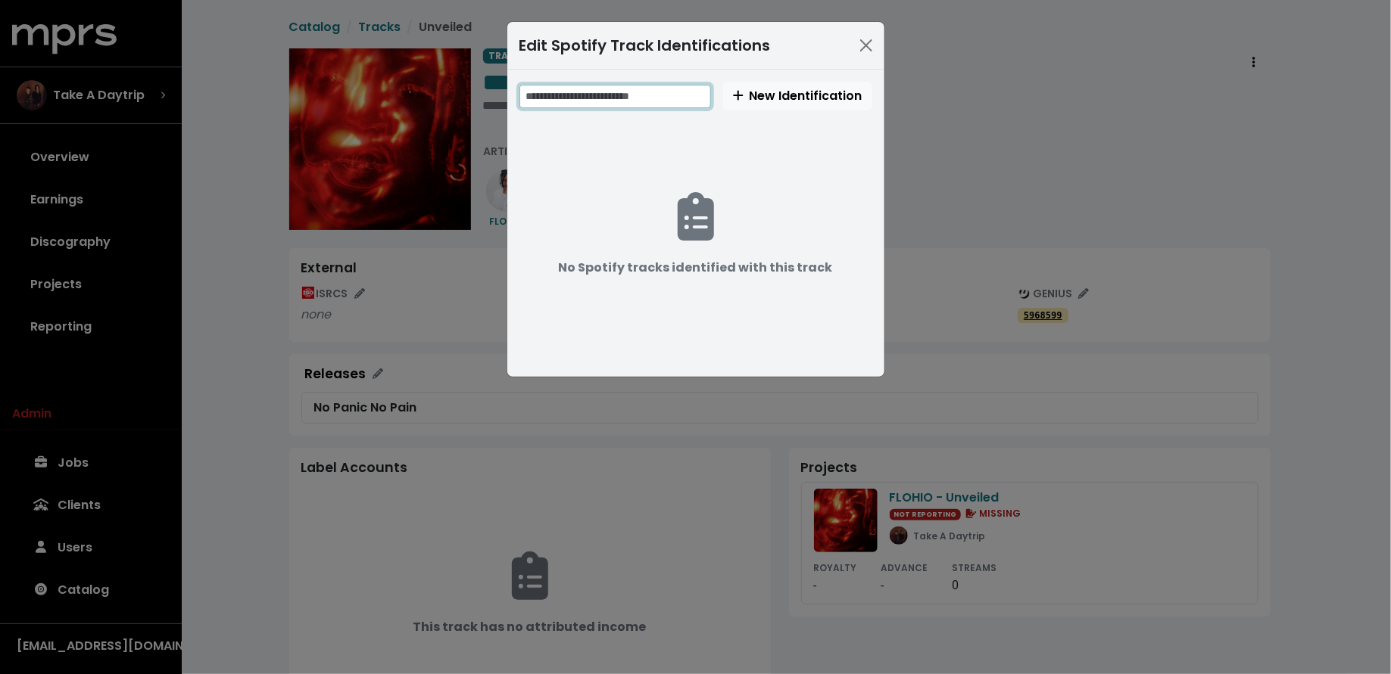
click at [628, 92] on input "text" at bounding box center [615, 96] width 192 height 23
paste input "**********"
click at [565, 96] on input "**********" at bounding box center [616, 96] width 194 height 23
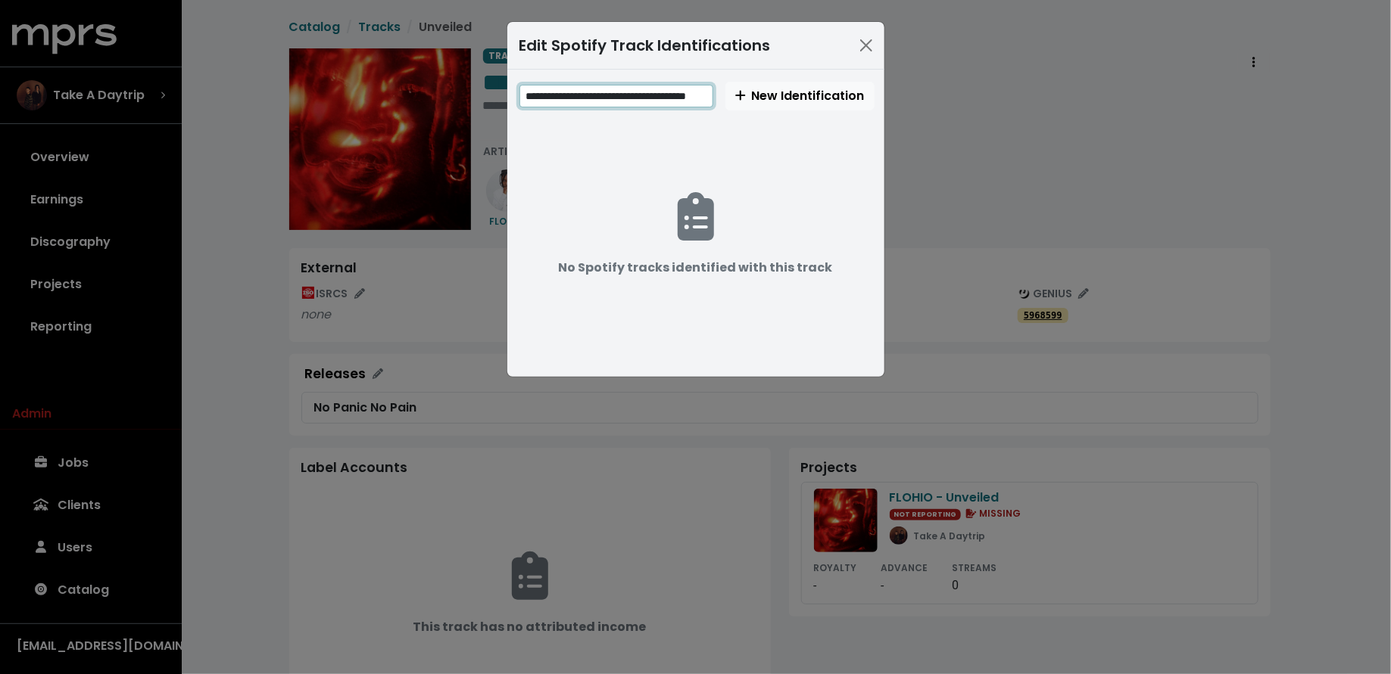
type input "**********"
click at [801, 110] on span "**********" at bounding box center [695, 223] width 353 height 283
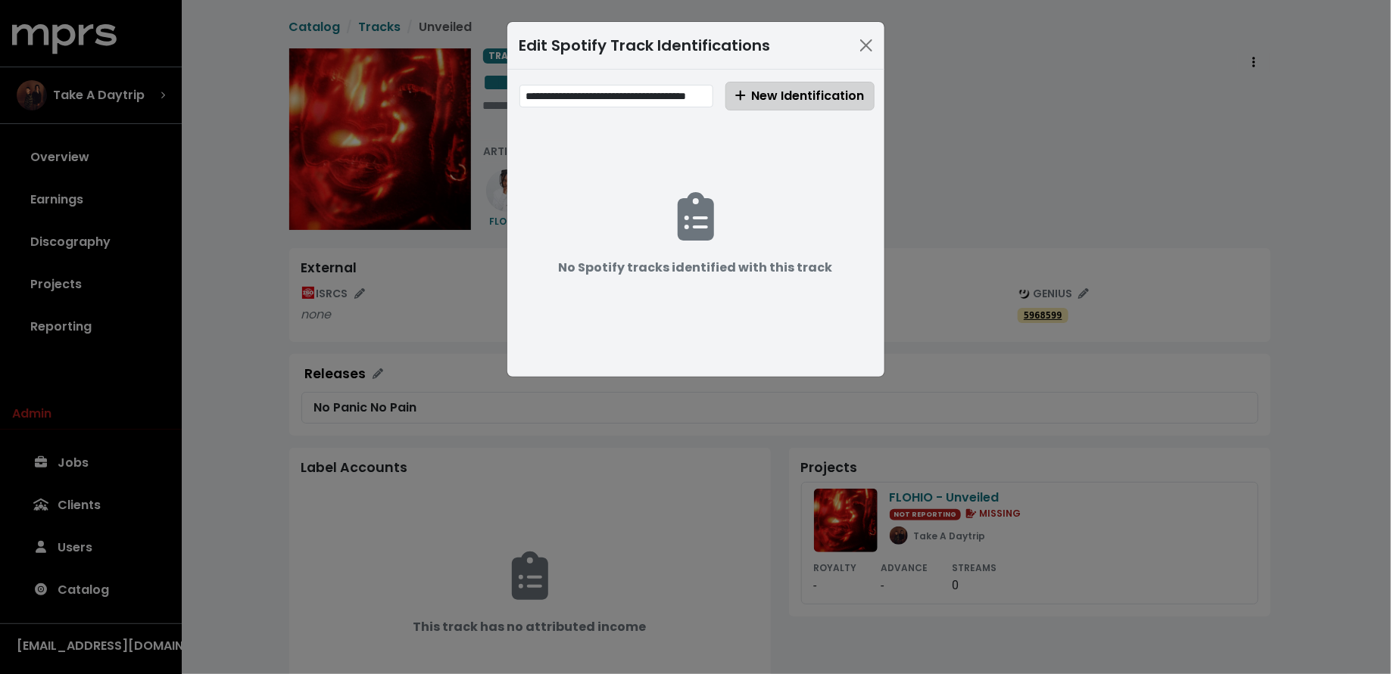
click at [803, 92] on span "New Identification" at bounding box center [799, 95] width 129 height 17
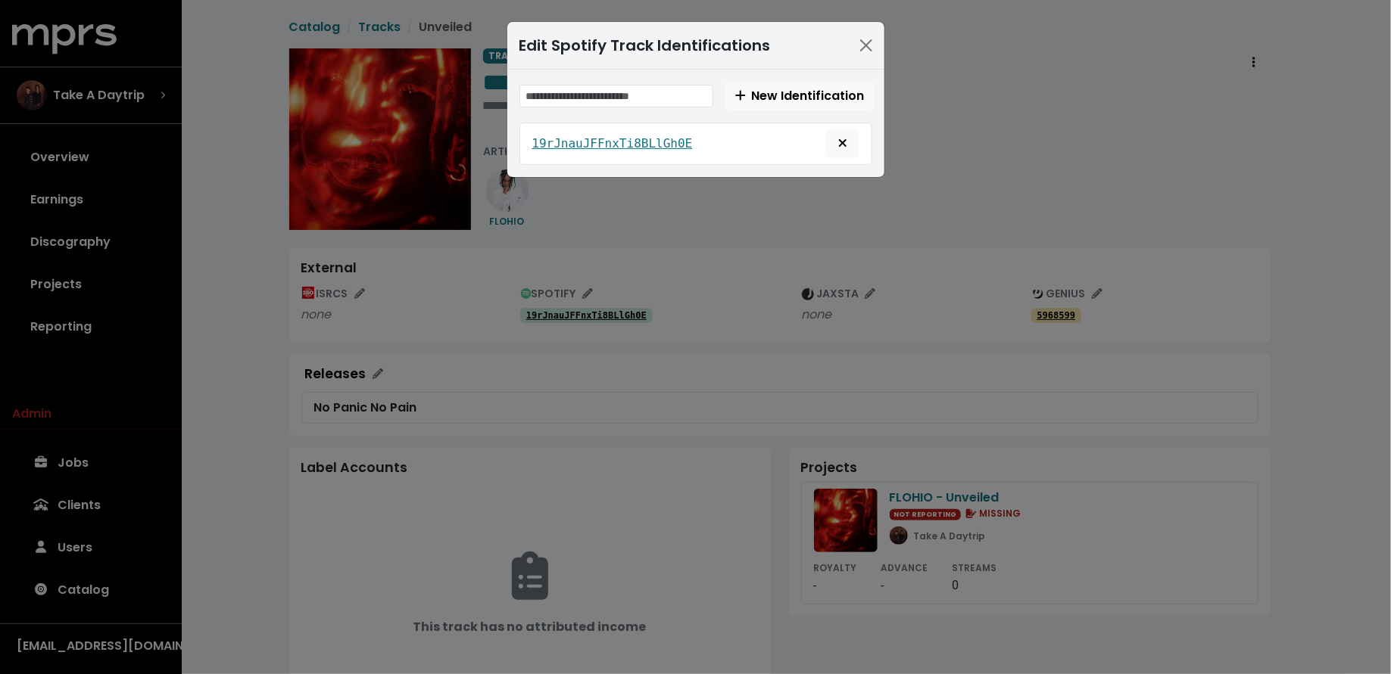
click at [288, 387] on div "Edit Spotify Track Identifications New Identification 19rJnauJFFnxTi8BLlGh0E" at bounding box center [695, 337] width 1391 height 674
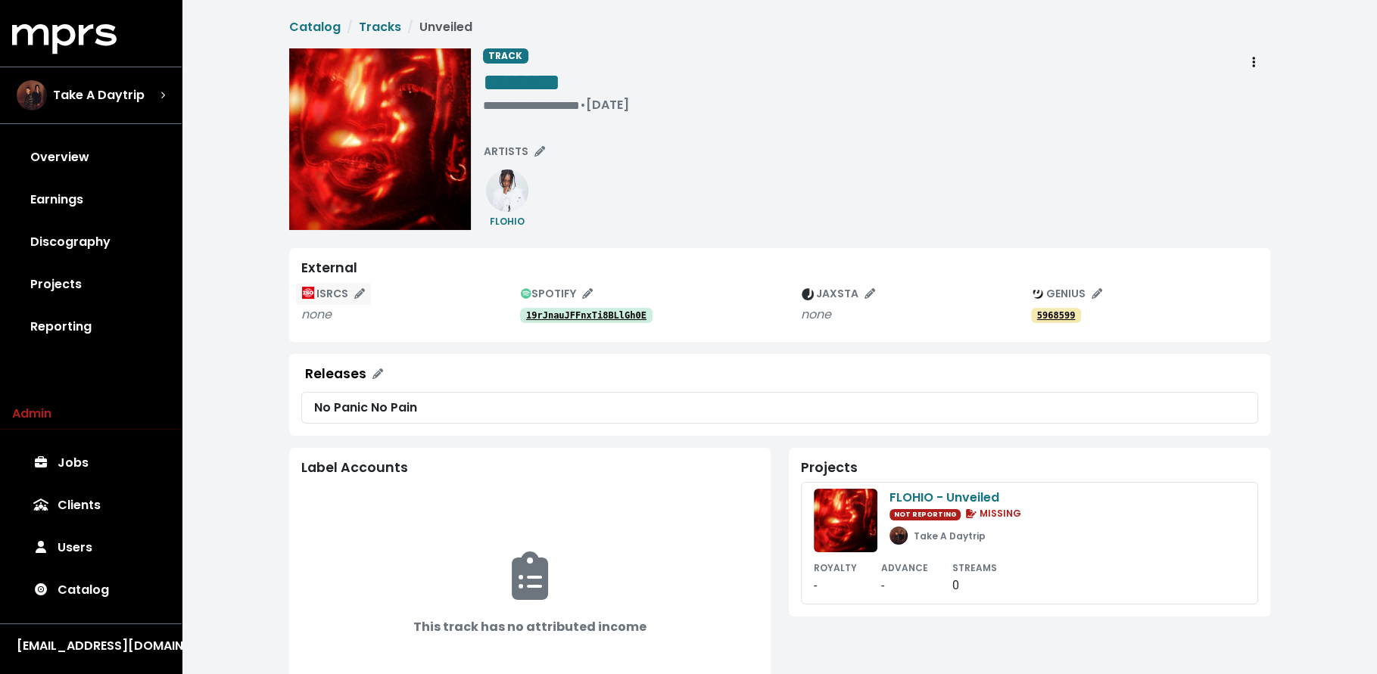
click at [327, 302] on button "ISRCS" at bounding box center [333, 293] width 76 height 23
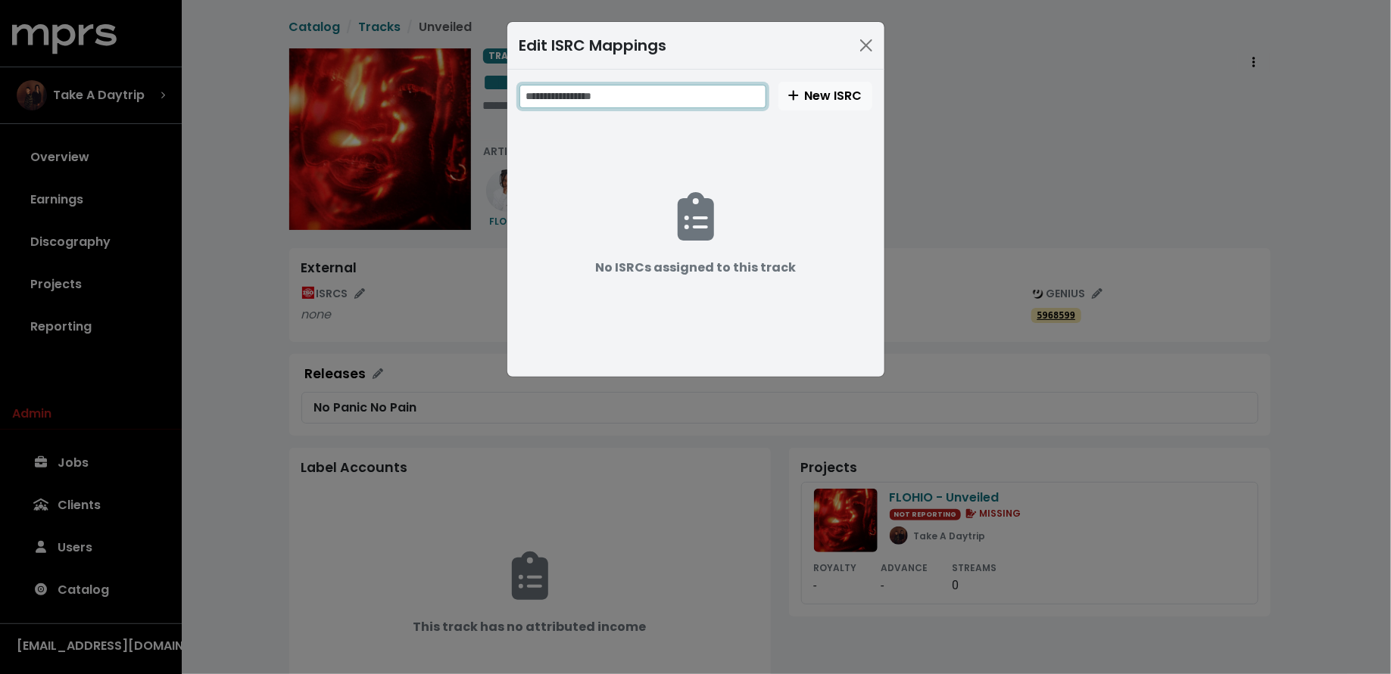
click at [640, 92] on input "text" at bounding box center [642, 96] width 247 height 23
paste input "**********"
type input "**********"
click at [815, 87] on span "New ISRC" at bounding box center [825, 95] width 74 height 17
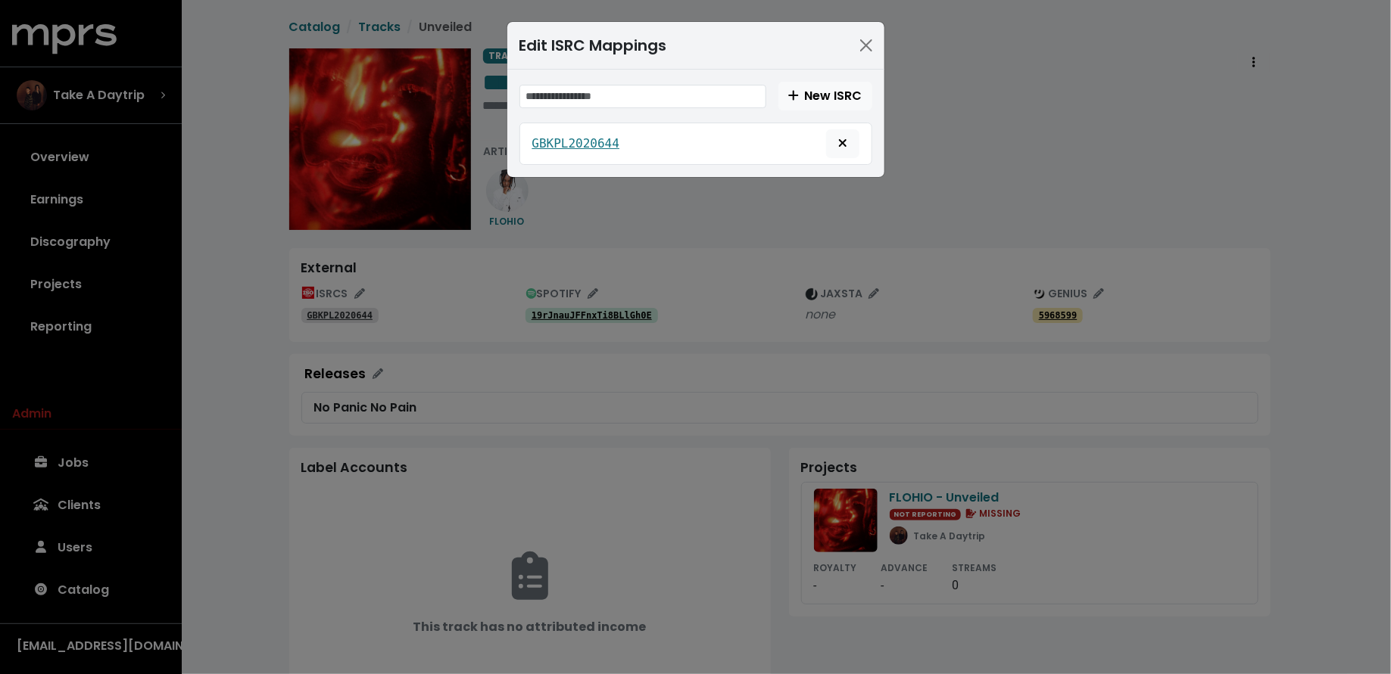
click at [287, 234] on div "Edit ISRC Mappings New ISRC GBKPL2020644" at bounding box center [695, 337] width 1391 height 674
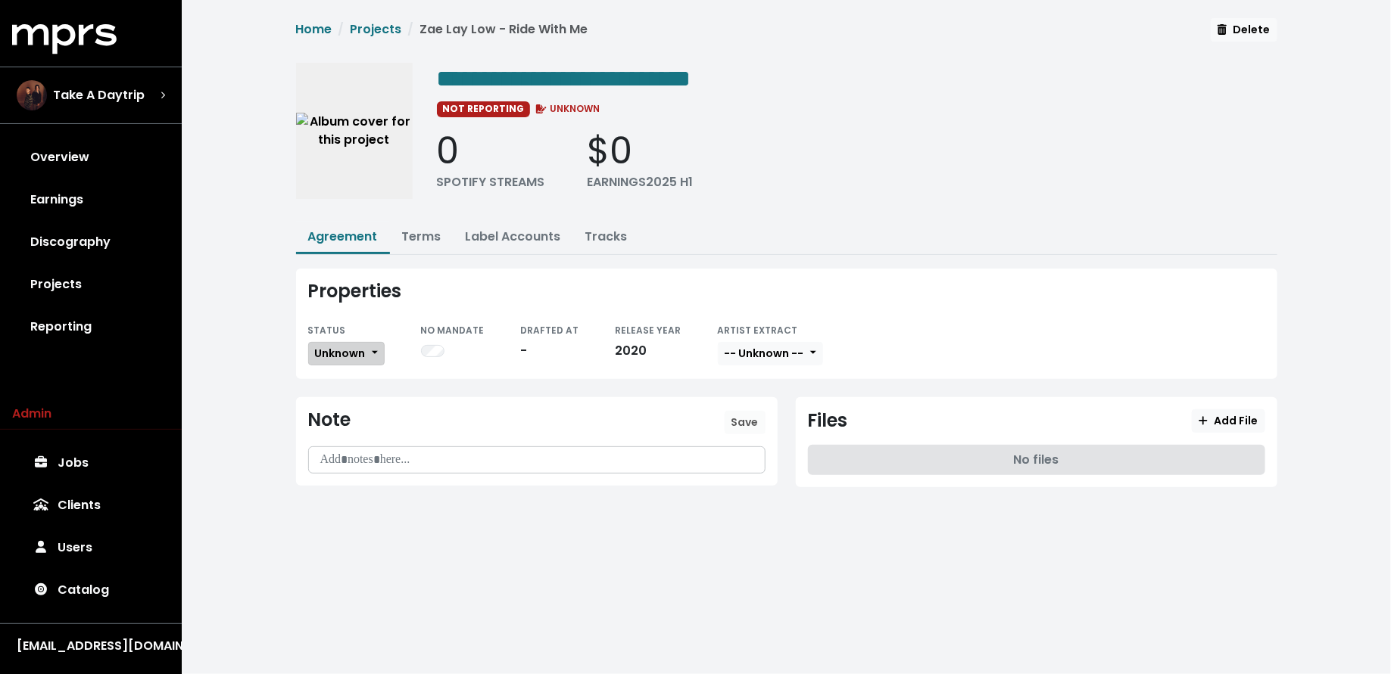
click at [351, 347] on span "Unknown" at bounding box center [340, 353] width 51 height 15
click at [357, 408] on link "Missing" at bounding box center [380, 409] width 142 height 24
click at [595, 236] on link "Tracks" at bounding box center [606, 236] width 42 height 17
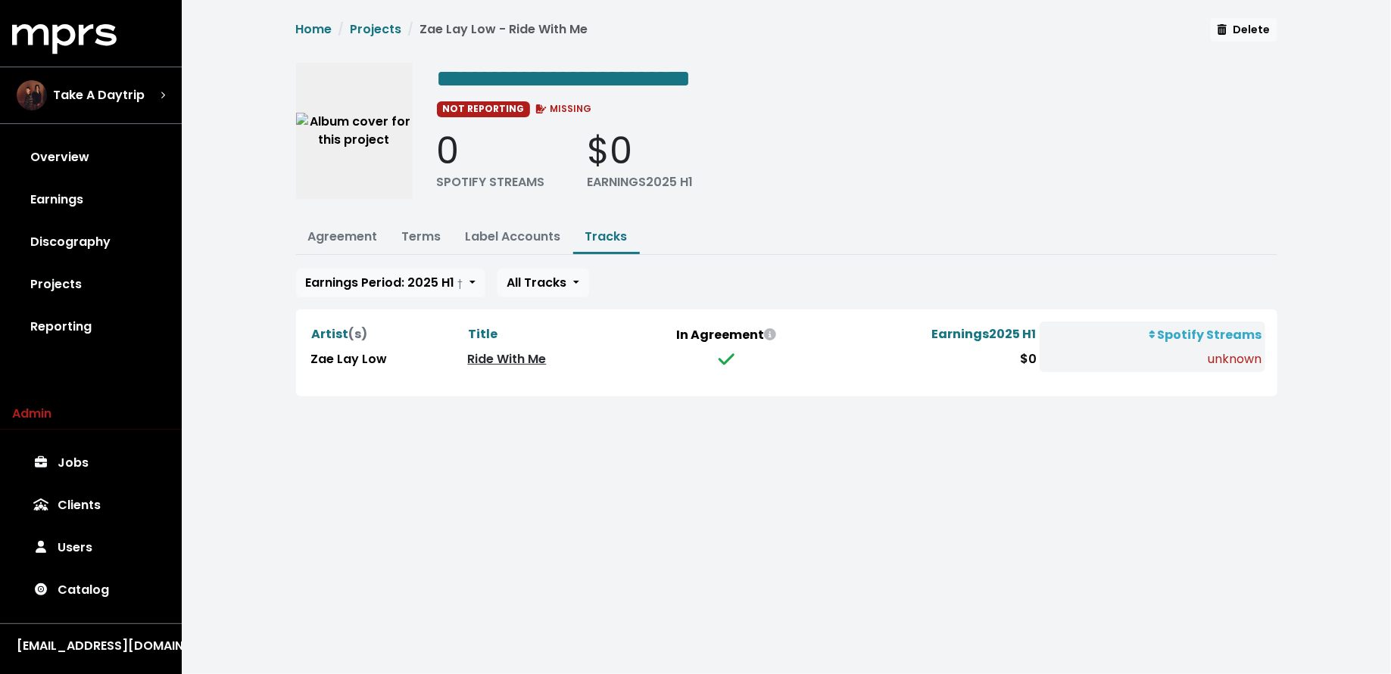
click at [537, 360] on link "Ride With Me" at bounding box center [507, 358] width 79 height 17
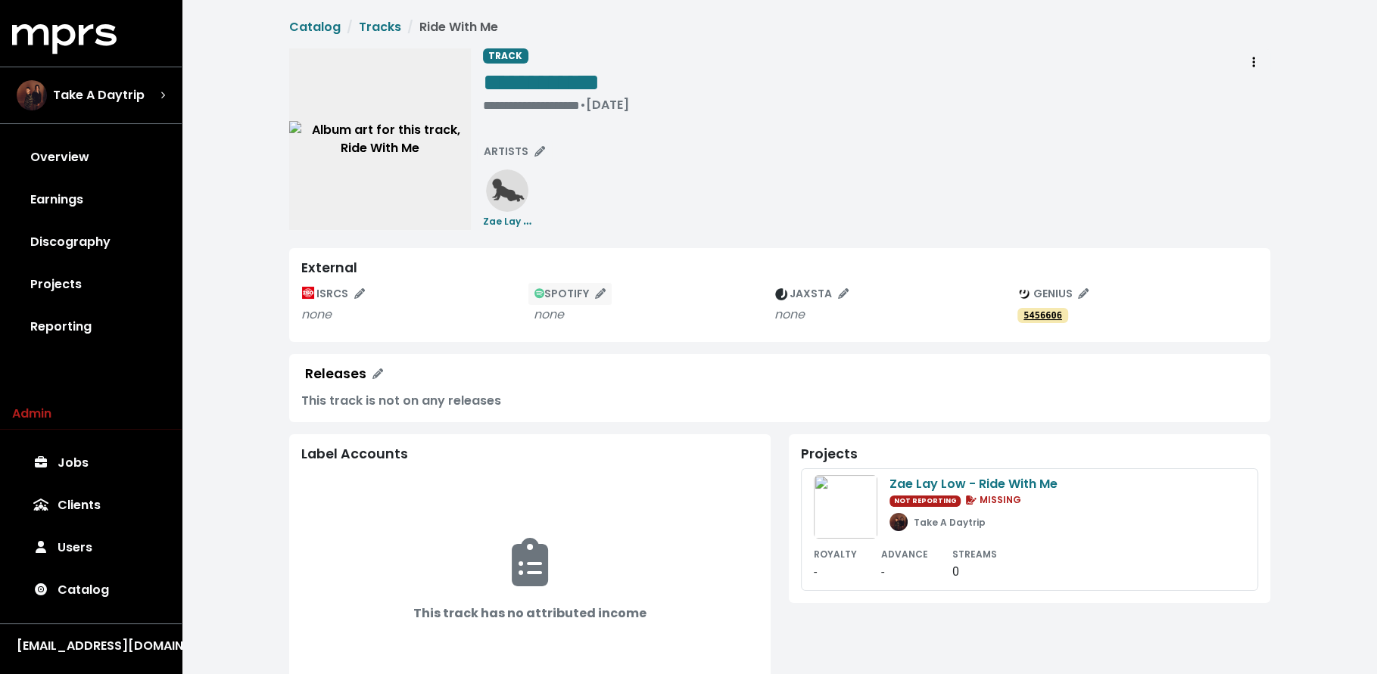
click at [557, 293] on span "SPOTIFY" at bounding box center [570, 293] width 72 height 15
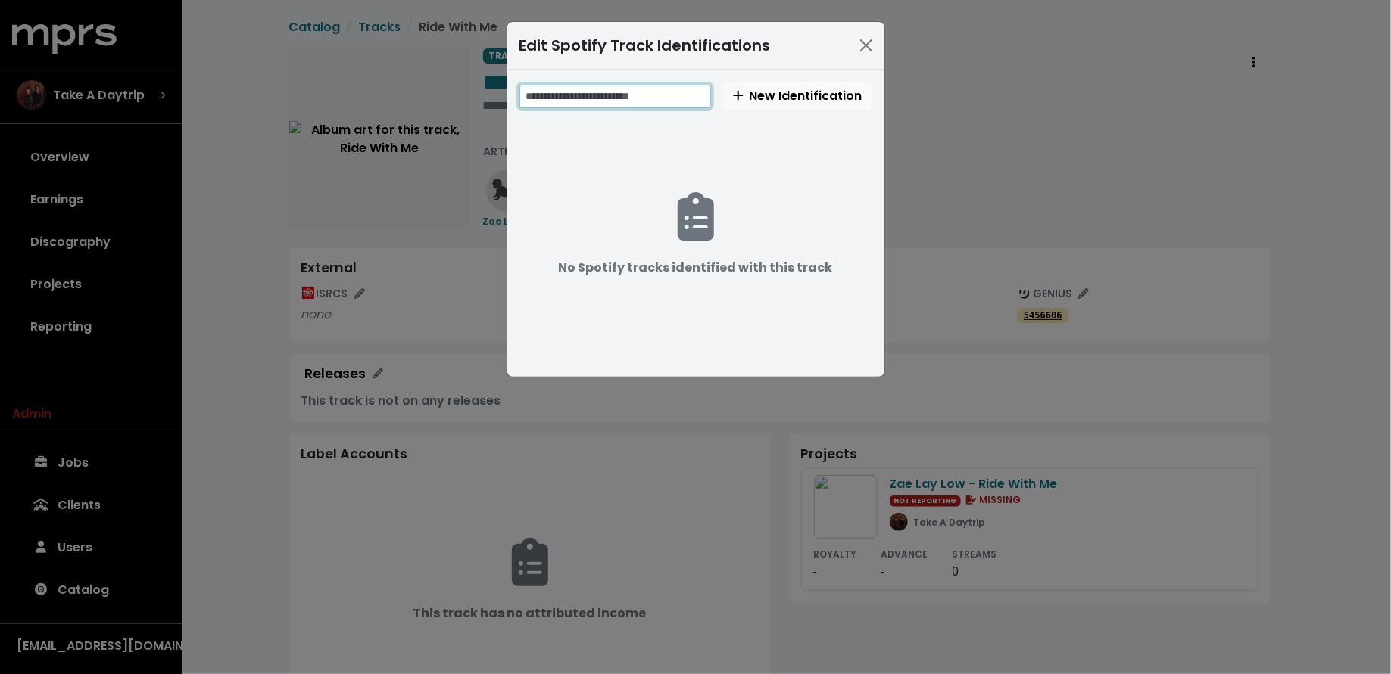
click at [677, 85] on input "text" at bounding box center [615, 96] width 192 height 23
paste input "**********"
click at [584, 94] on input "**********" at bounding box center [616, 96] width 194 height 23
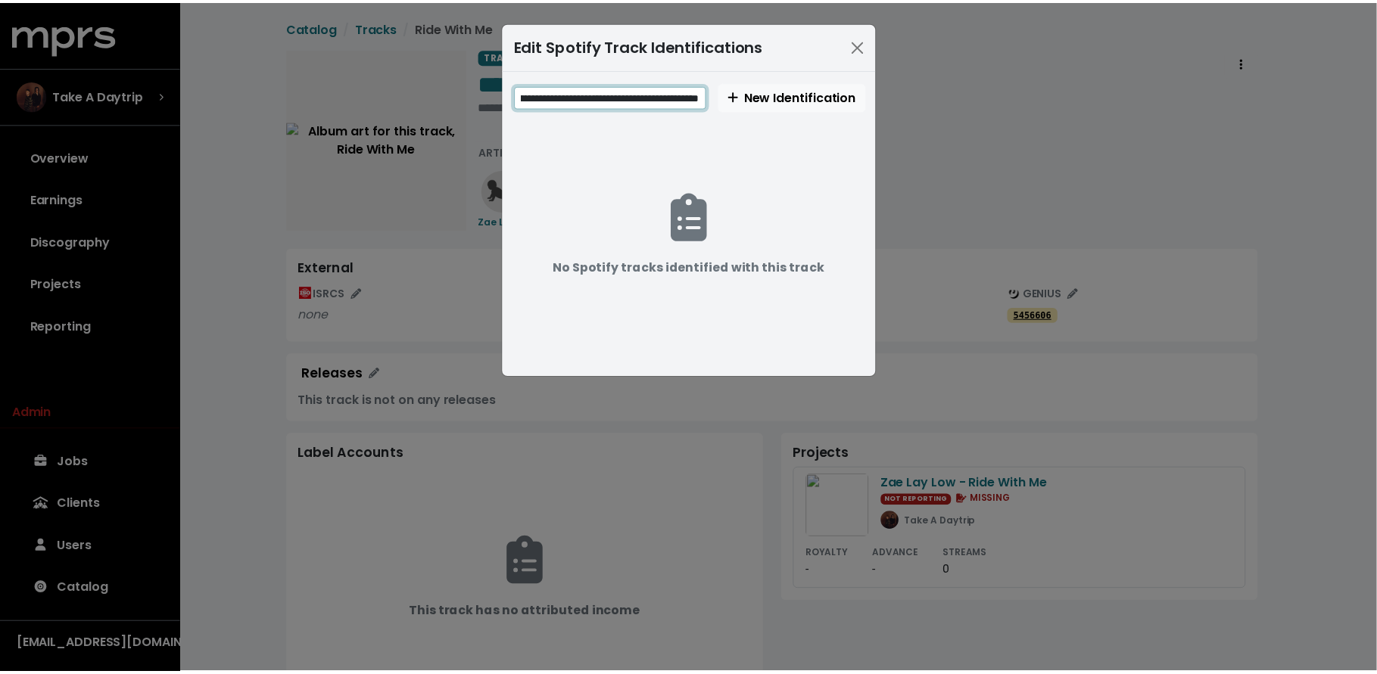
scroll to position [0, 0]
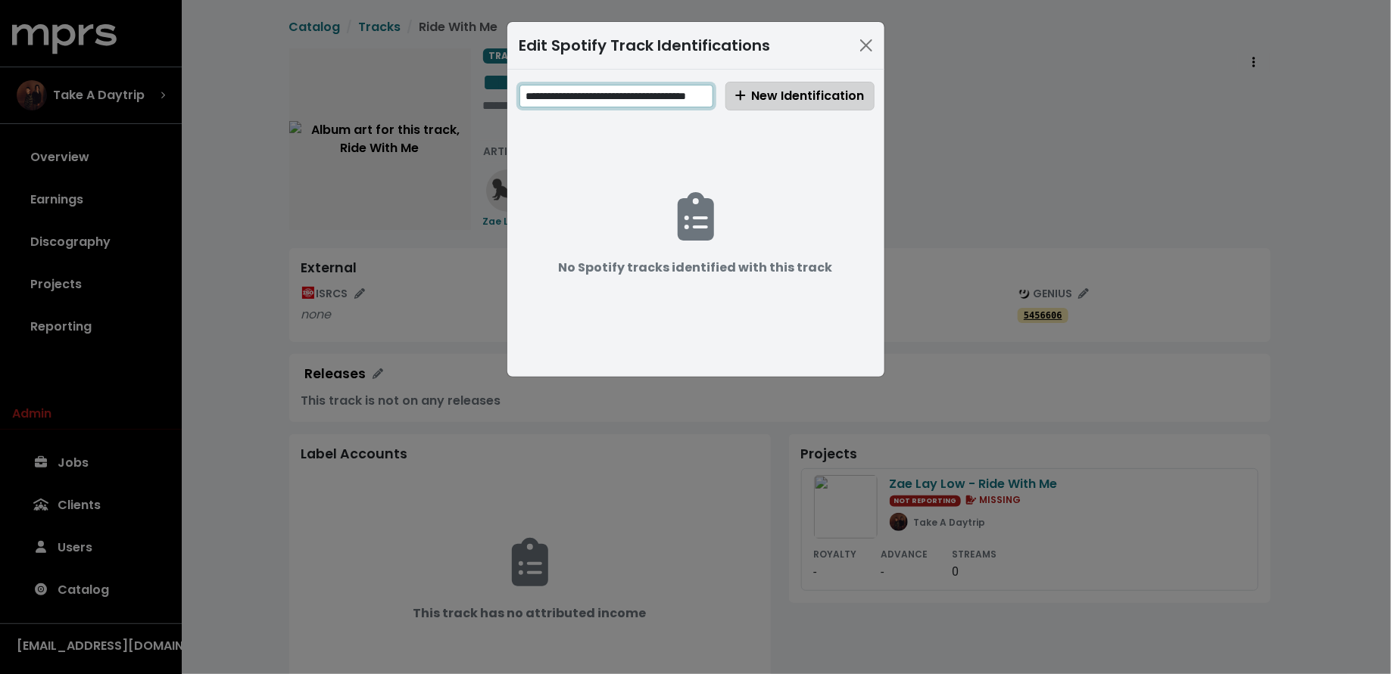
type input "**********"
click at [776, 98] on span "New Identification" at bounding box center [799, 95] width 129 height 17
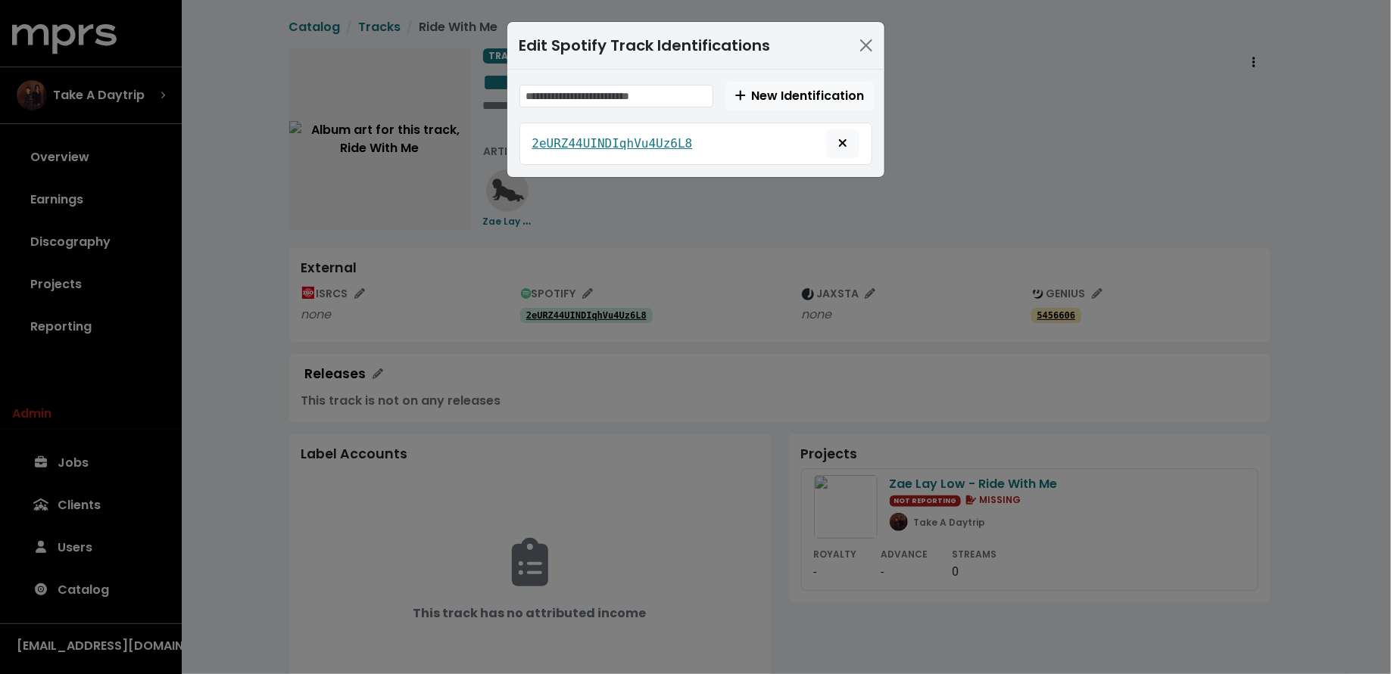
click at [717, 250] on div "Edit Spotify Track Identifications New Identification 2eURZ44UINDIqhVu4Uz6L8" at bounding box center [695, 337] width 1391 height 674
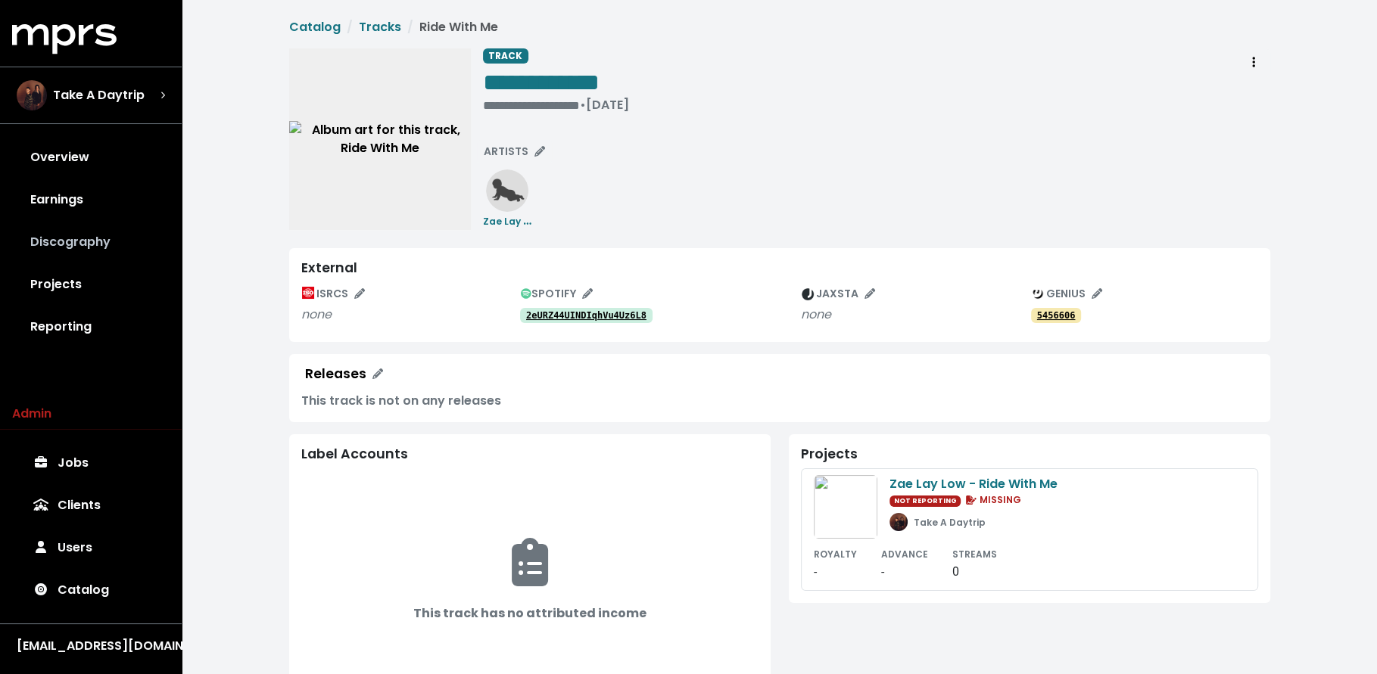
click at [95, 254] on link "Discography" at bounding box center [90, 242] width 157 height 42
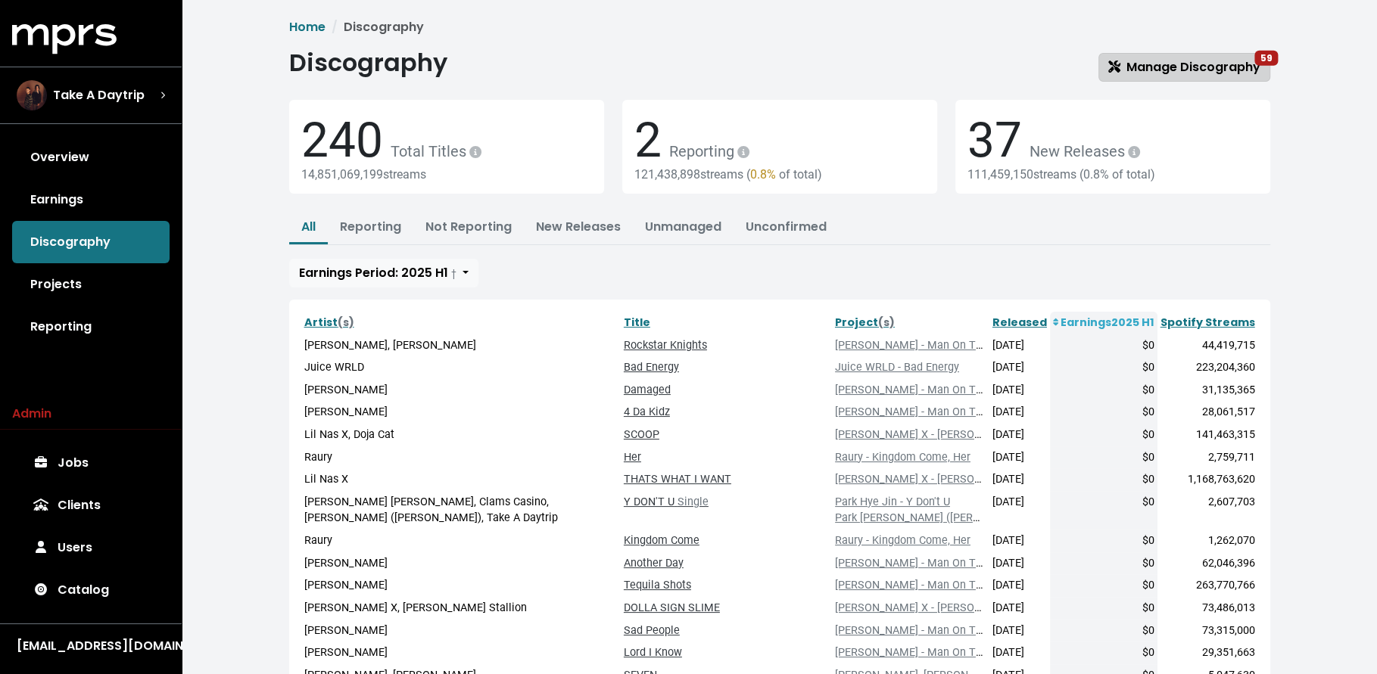
click at [1216, 70] on span "Manage Discography 59" at bounding box center [1184, 66] width 152 height 17
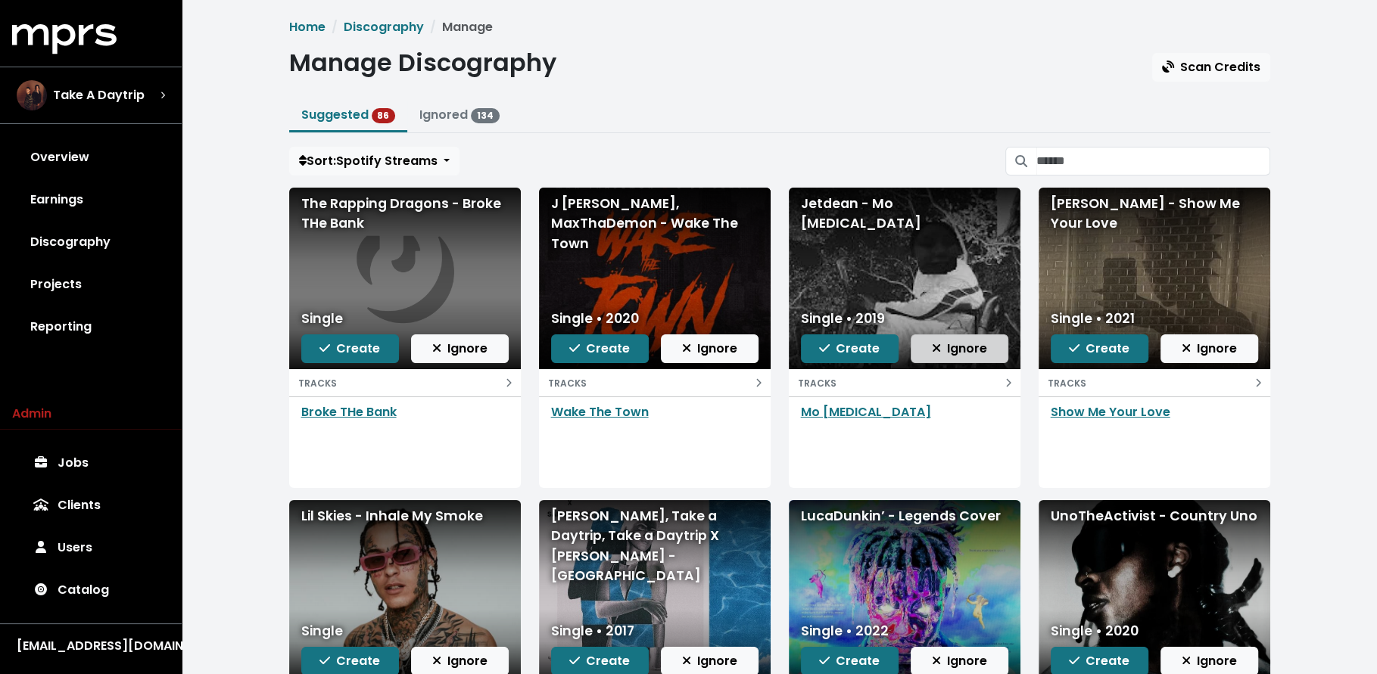
click at [977, 341] on span "Ignore" at bounding box center [959, 348] width 55 height 17
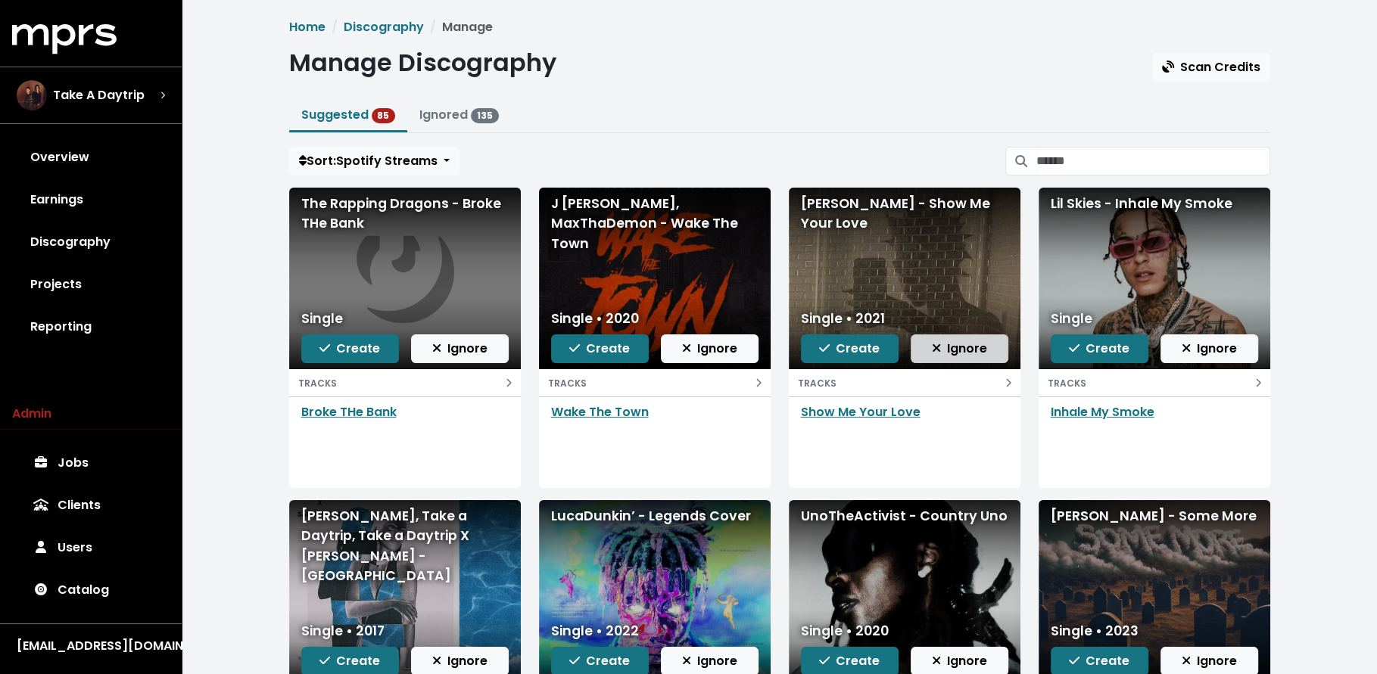
click at [942, 349] on span "Ignore" at bounding box center [959, 348] width 55 height 17
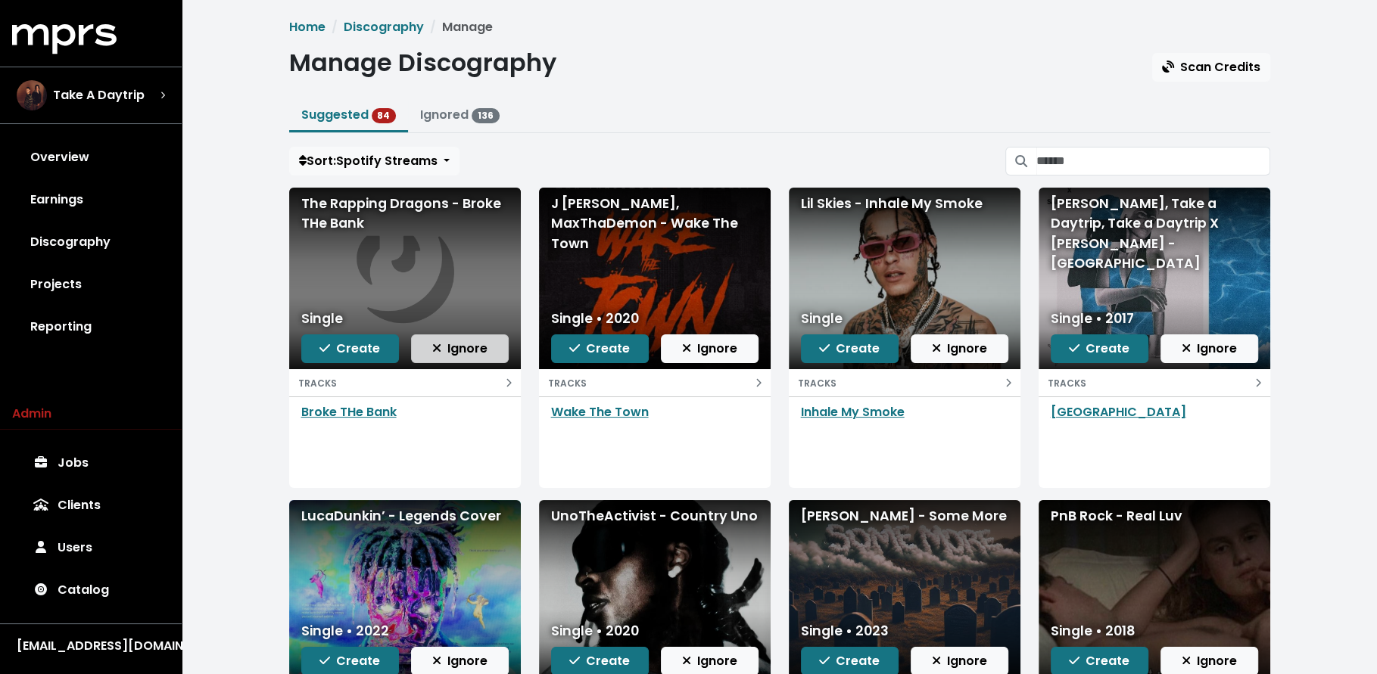
click at [438, 355] on span "Ignore" at bounding box center [459, 348] width 55 height 17
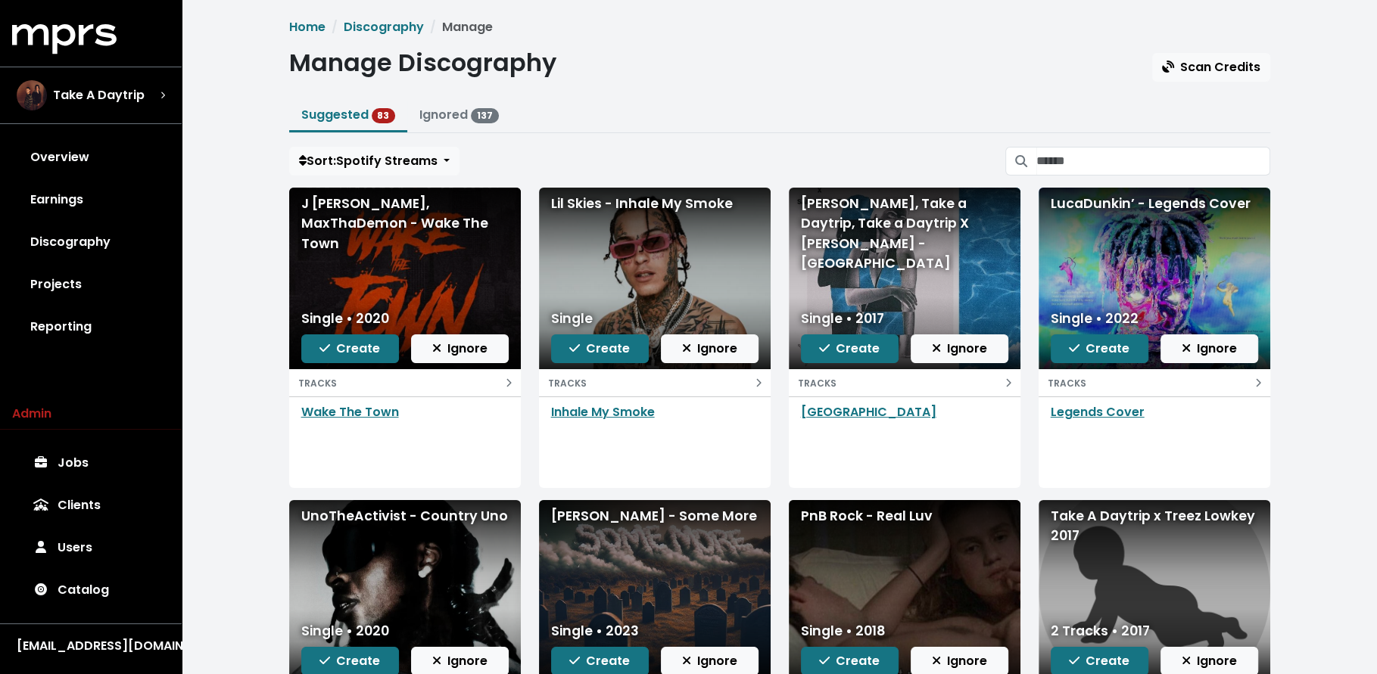
click at [438, 355] on span "Ignore" at bounding box center [459, 348] width 55 height 17
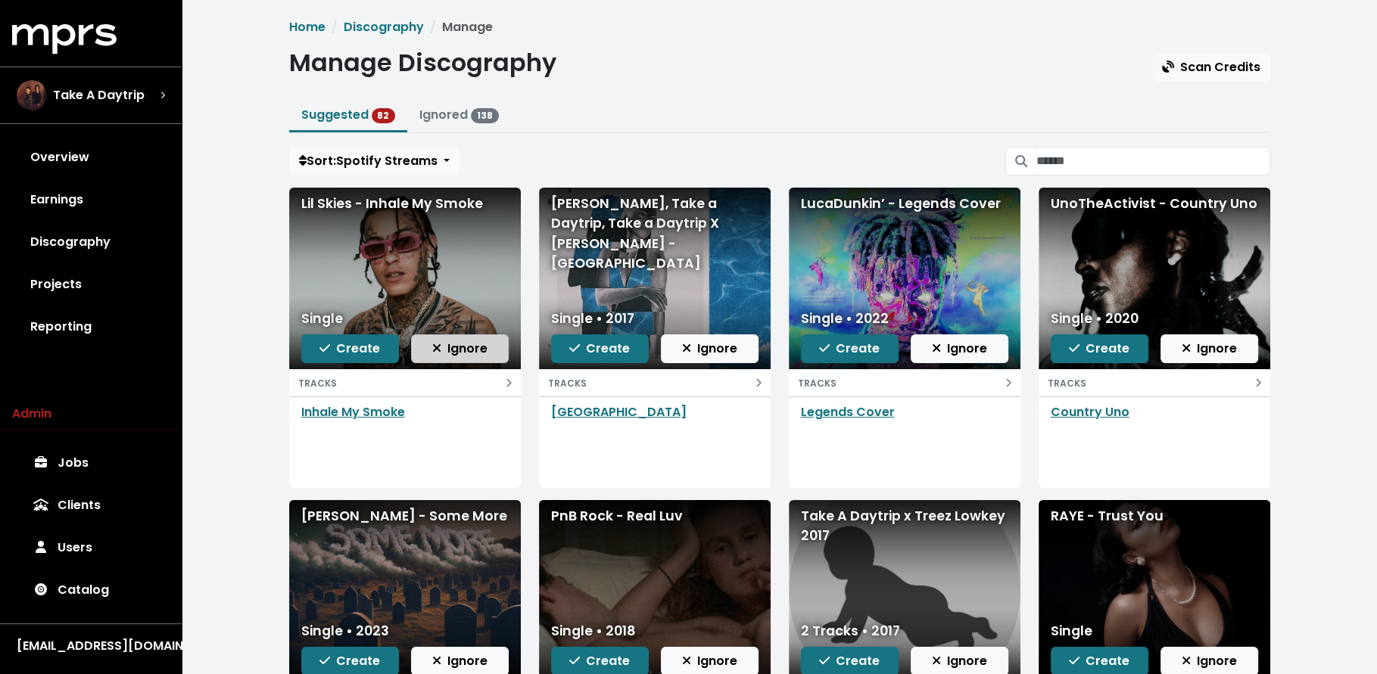
click at [440, 354] on span "Ignore" at bounding box center [459, 348] width 55 height 17
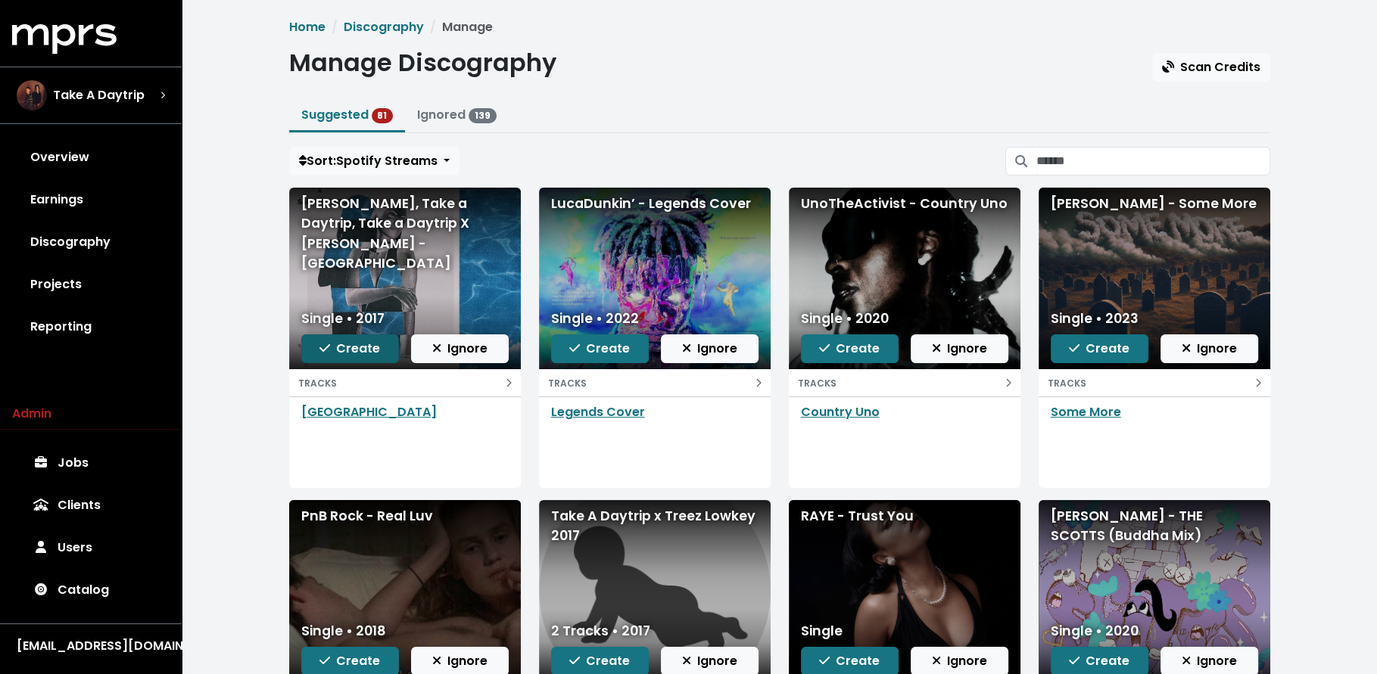
click at [317, 359] on button "Create" at bounding box center [350, 349] width 98 height 29
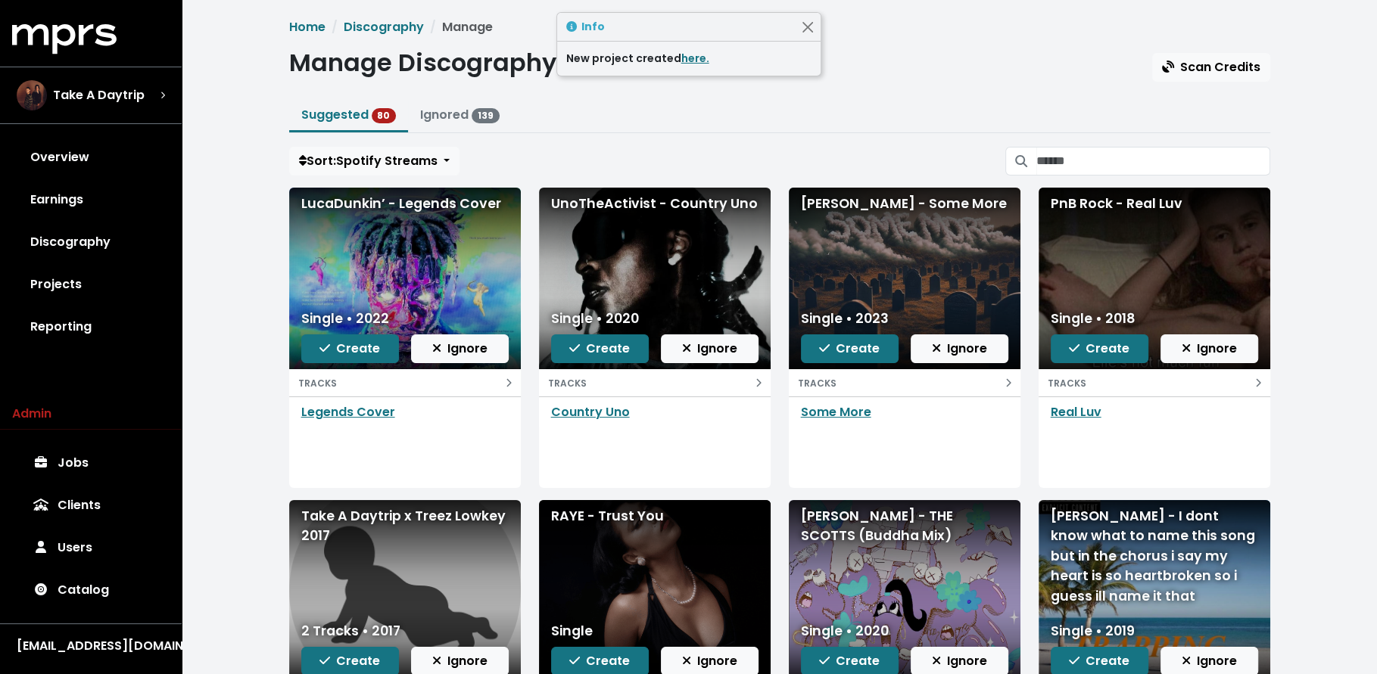
click at [666, 51] on div "New project created here." at bounding box center [688, 59] width 245 height 16
click at [682, 55] on link "here." at bounding box center [695, 58] width 28 height 15
click at [1085, 157] on input "Search suggested projects" at bounding box center [1153, 161] width 234 height 29
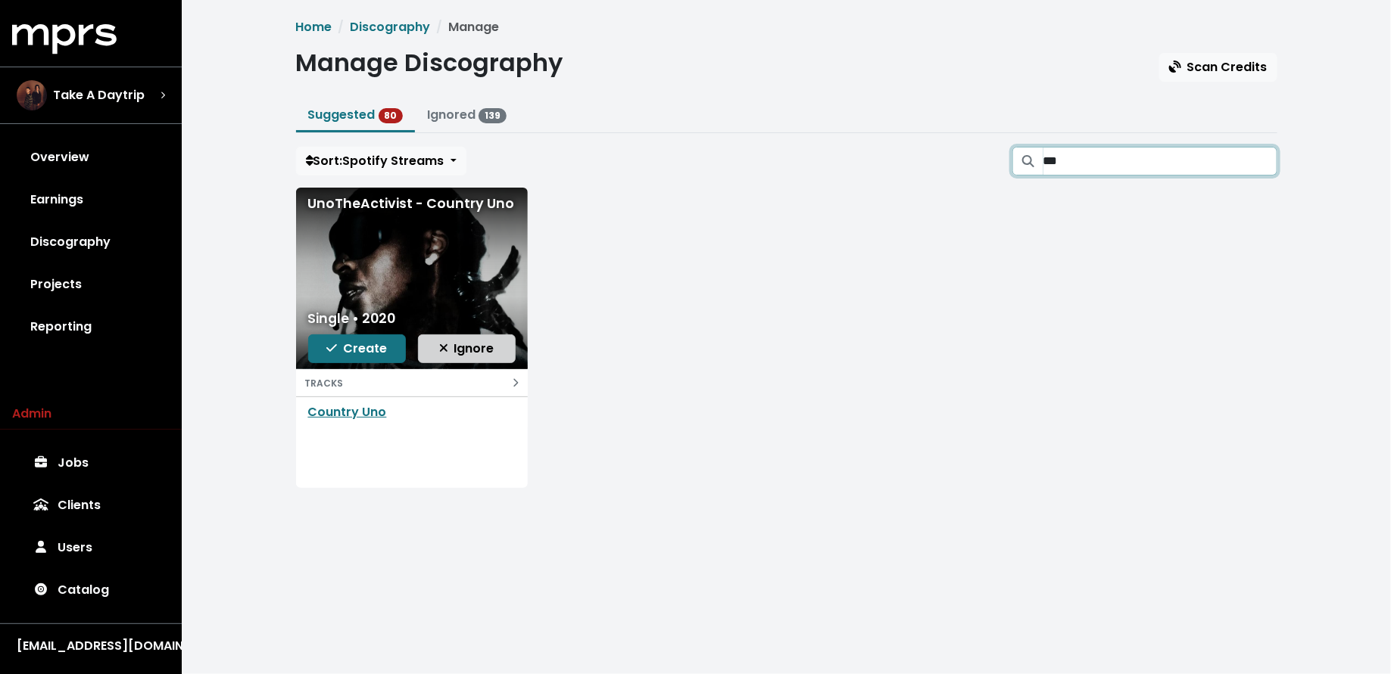
type input "***"
click at [472, 342] on span "Ignore" at bounding box center [466, 348] width 55 height 17
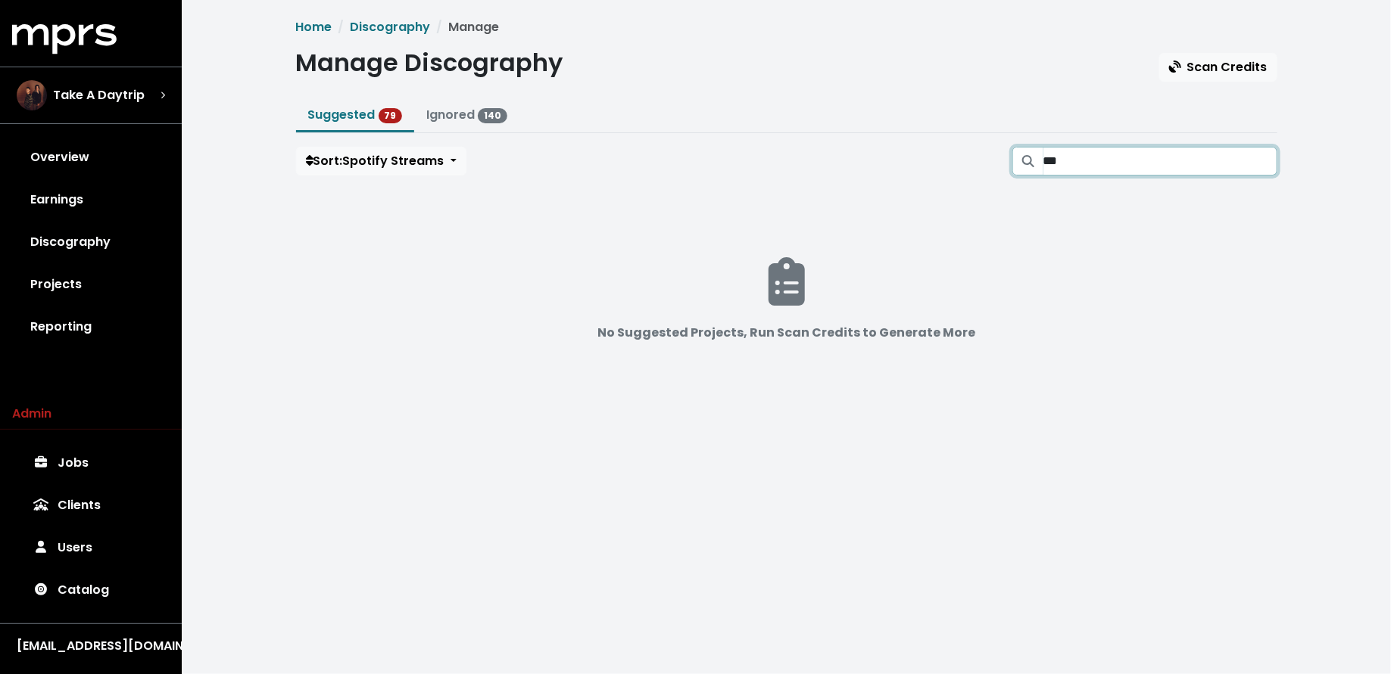
click at [1264, 160] on input "***" at bounding box center [1160, 161] width 234 height 29
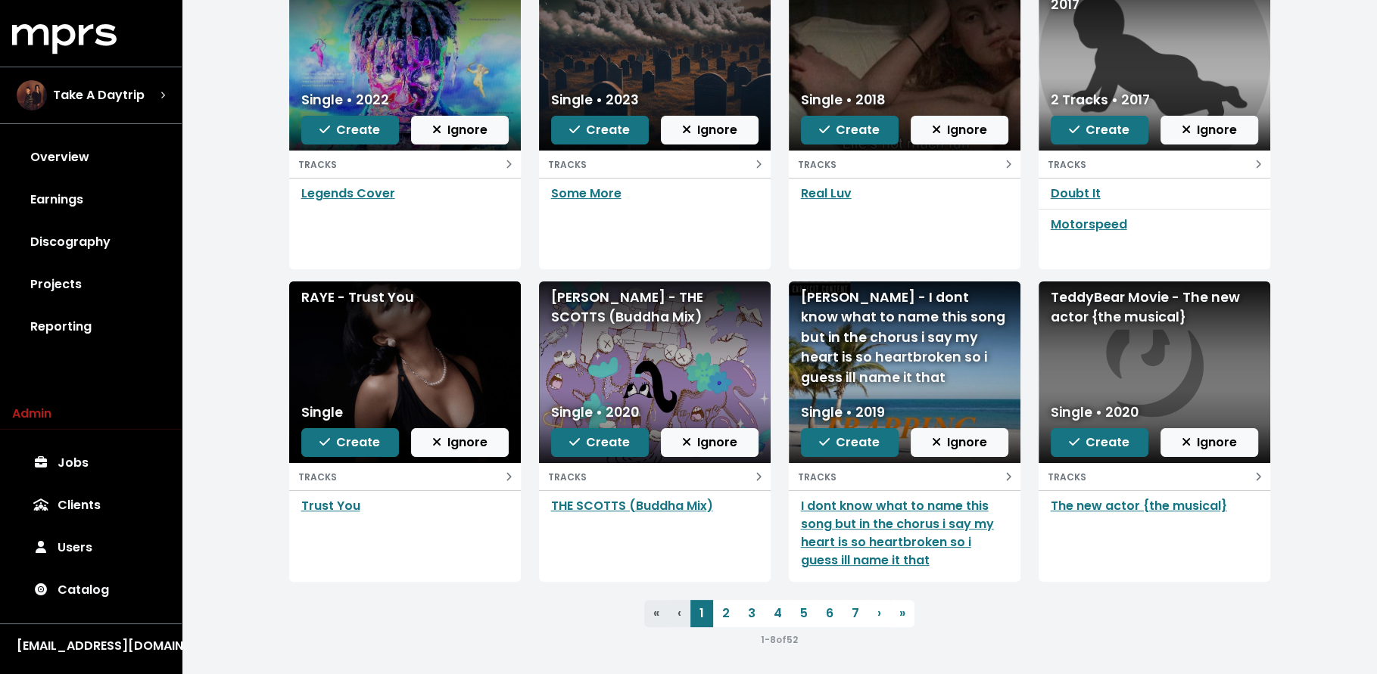
scroll to position [220, 0]
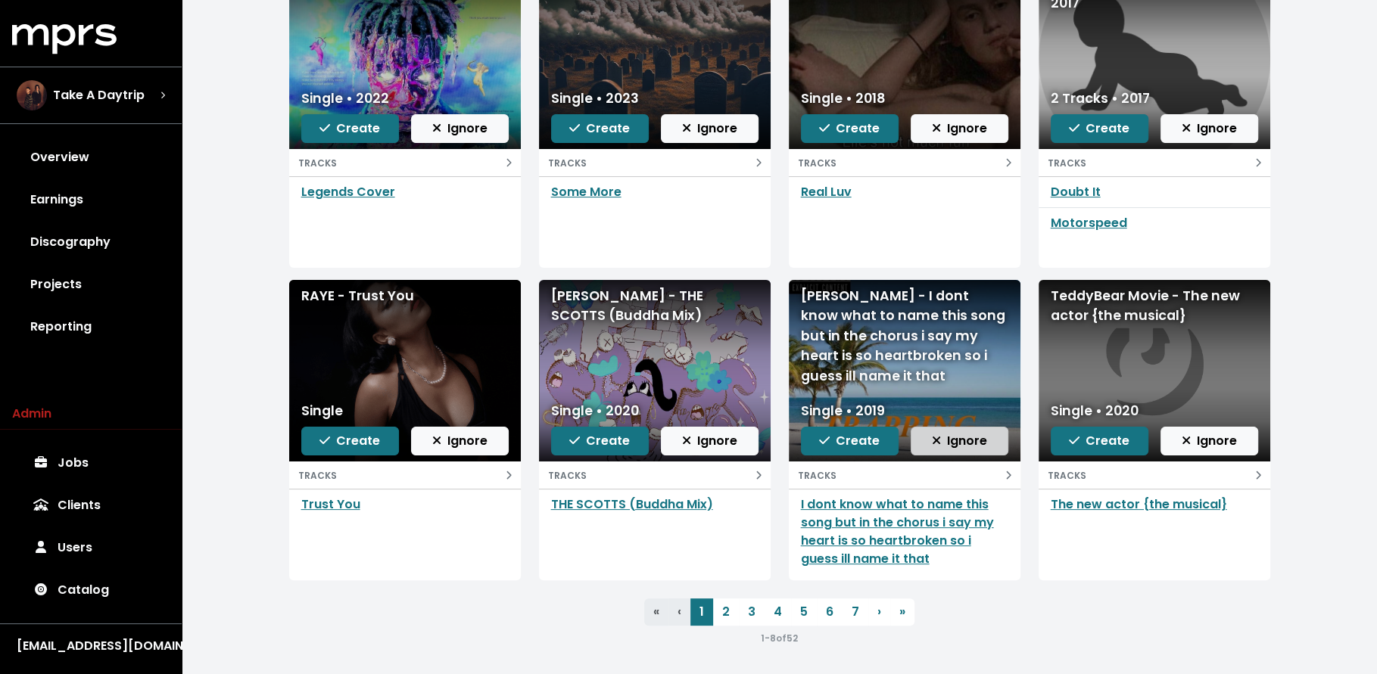
click at [971, 440] on span "Ignore" at bounding box center [959, 440] width 55 height 17
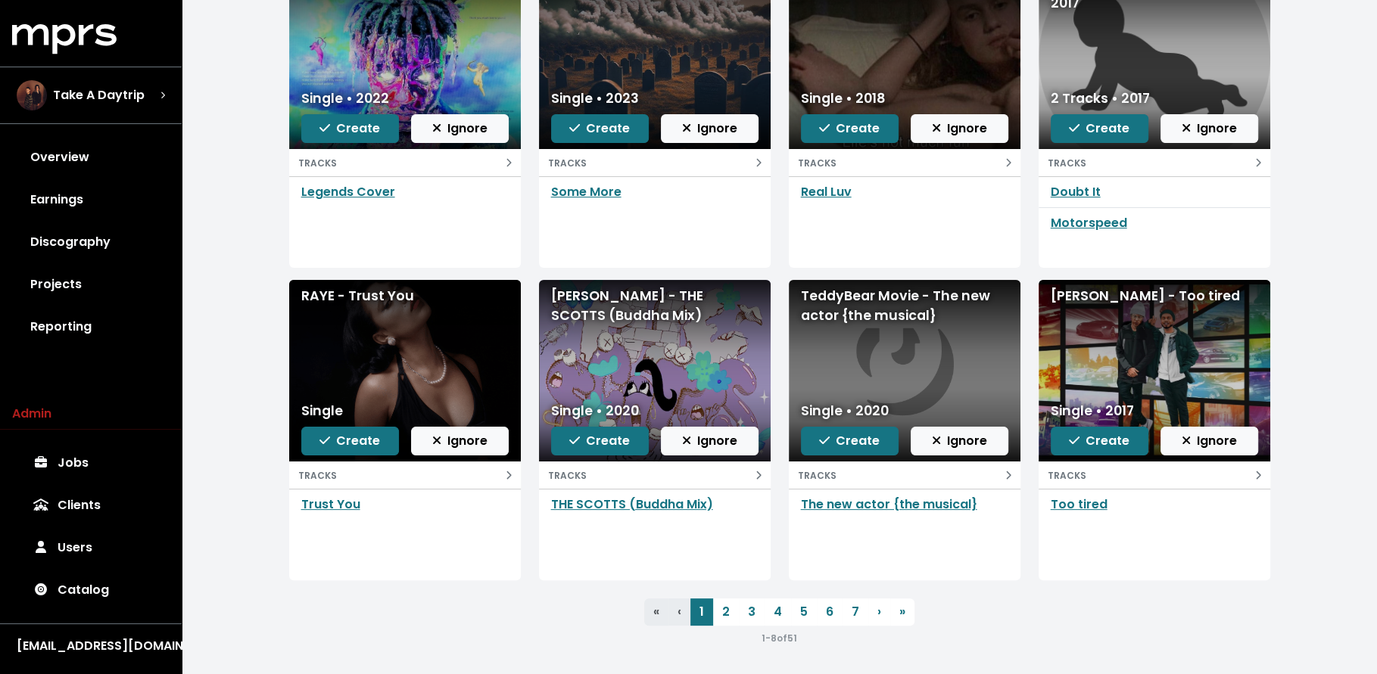
click at [971, 440] on span "Ignore" at bounding box center [959, 440] width 55 height 17
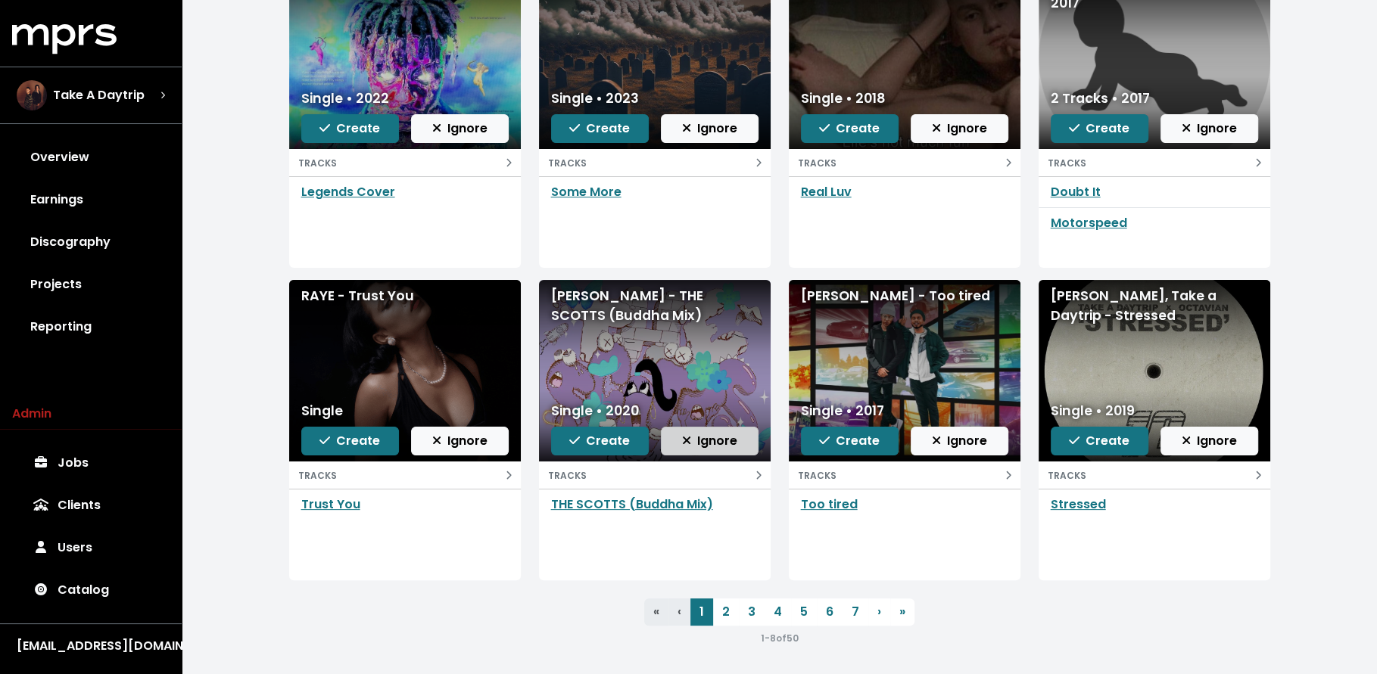
click at [690, 428] on button "Ignore" at bounding box center [710, 441] width 98 height 29
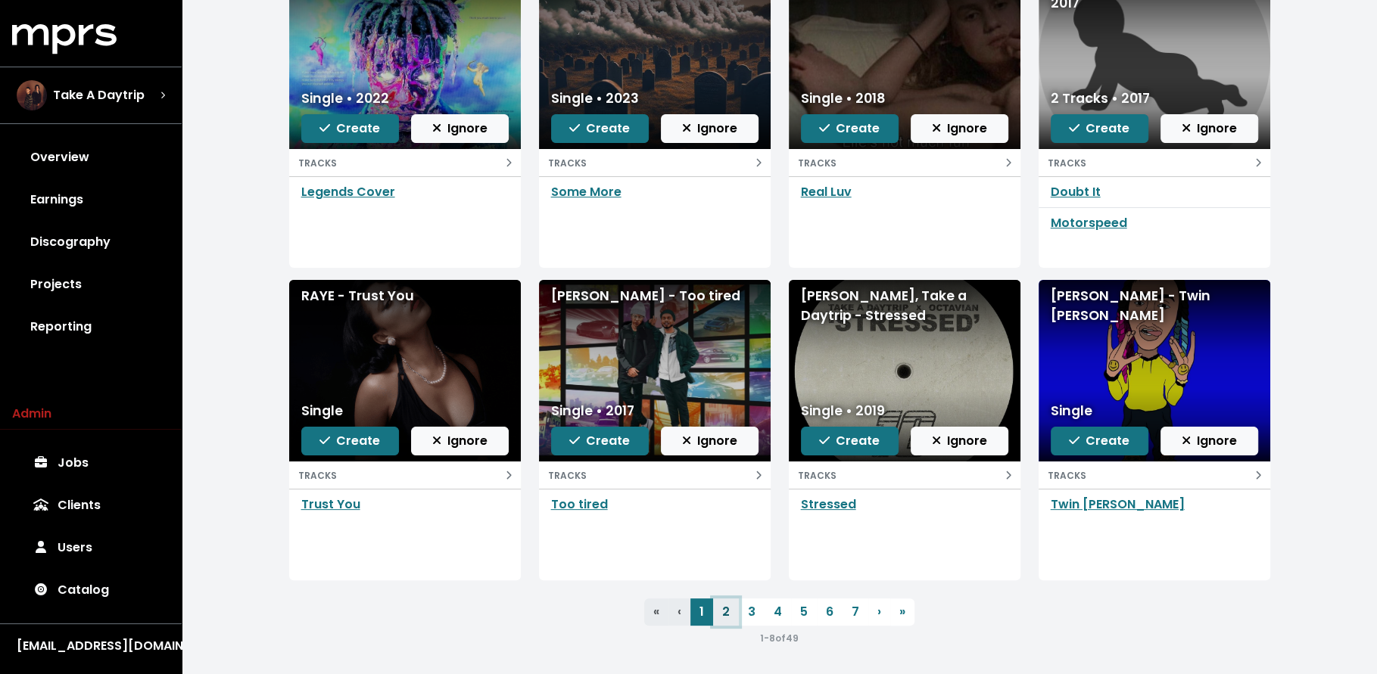
click at [721, 603] on link "2" at bounding box center [726, 612] width 26 height 27
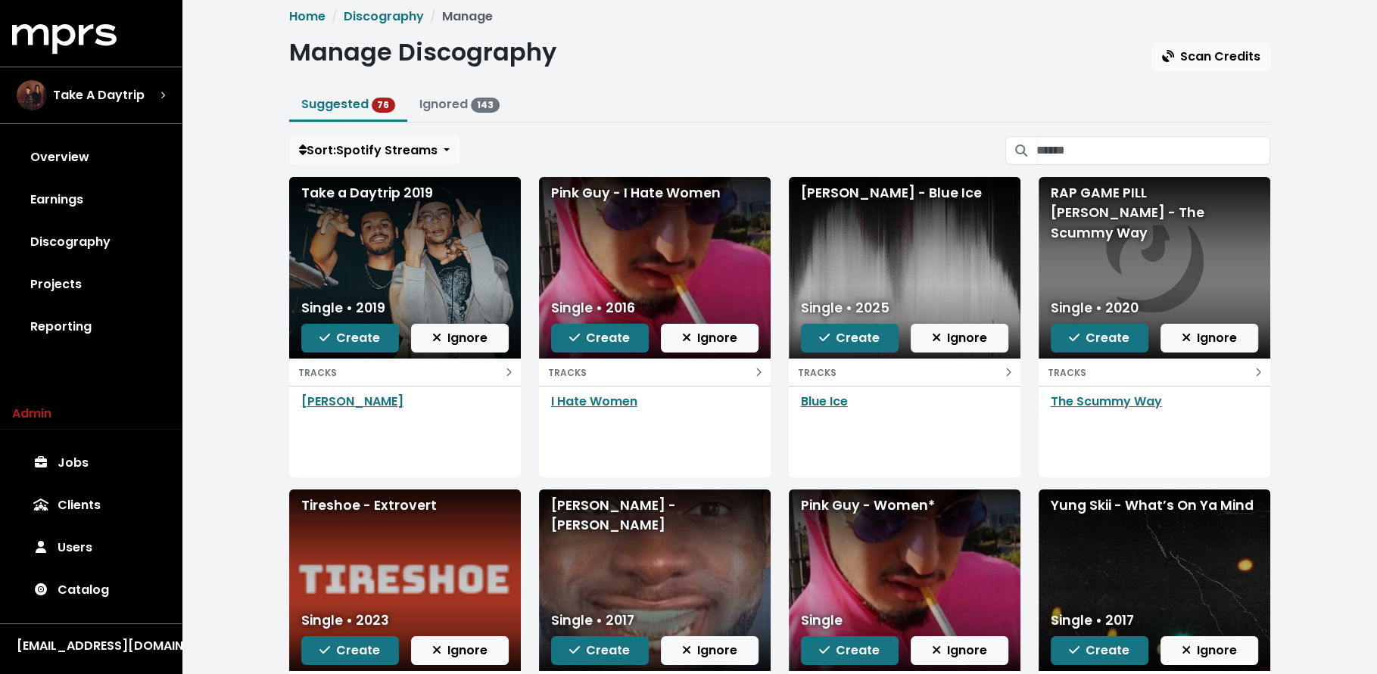
scroll to position [11, 0]
click at [317, 402] on link "​[PERSON_NAME]" at bounding box center [352, 400] width 102 height 17
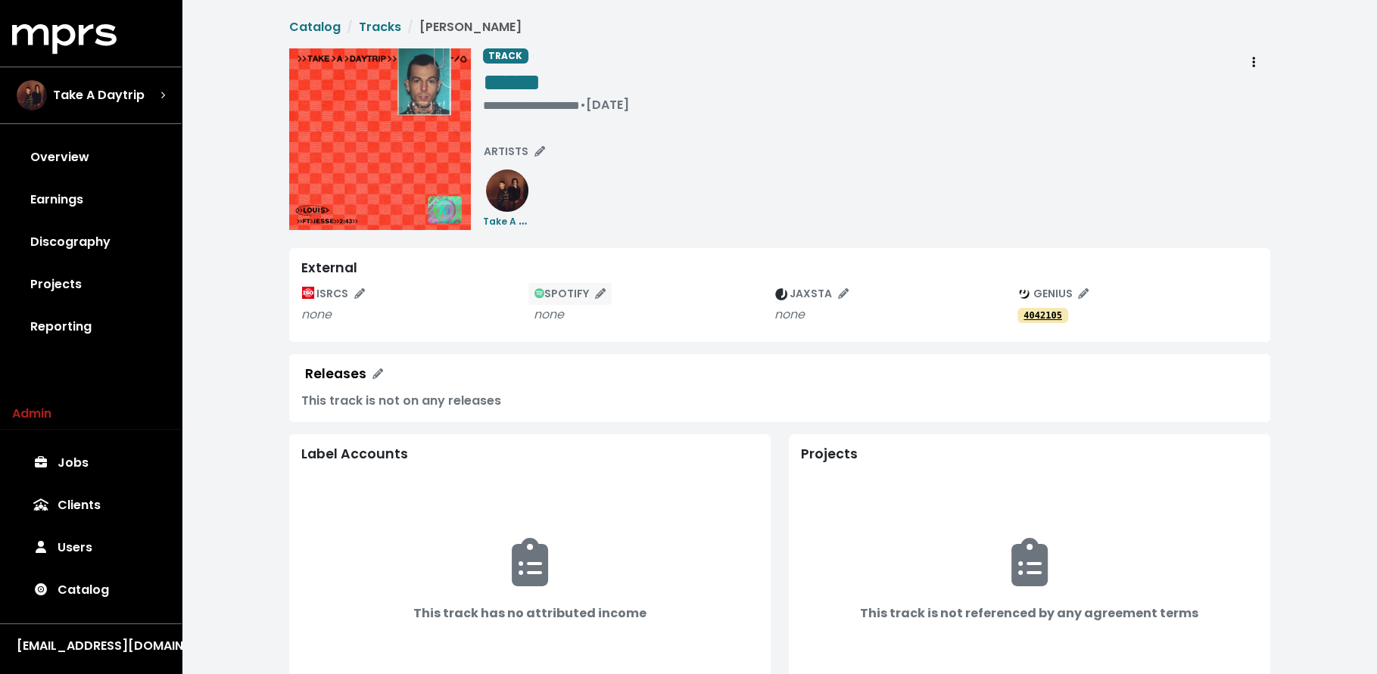
click at [575, 285] on button "SPOTIFY" at bounding box center [571, 293] width 86 height 23
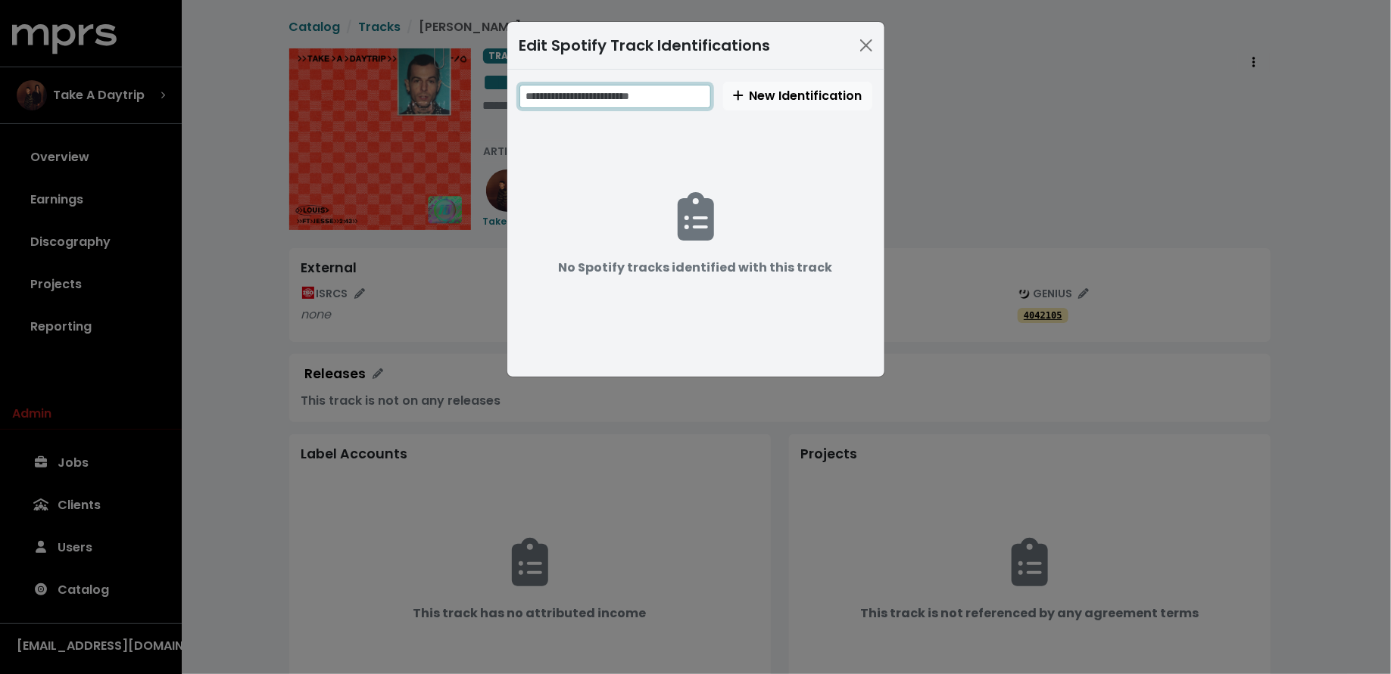
click at [596, 92] on input "text" at bounding box center [615, 96] width 192 height 23
paste input "**********"
click at [581, 92] on input "**********" at bounding box center [616, 96] width 194 height 23
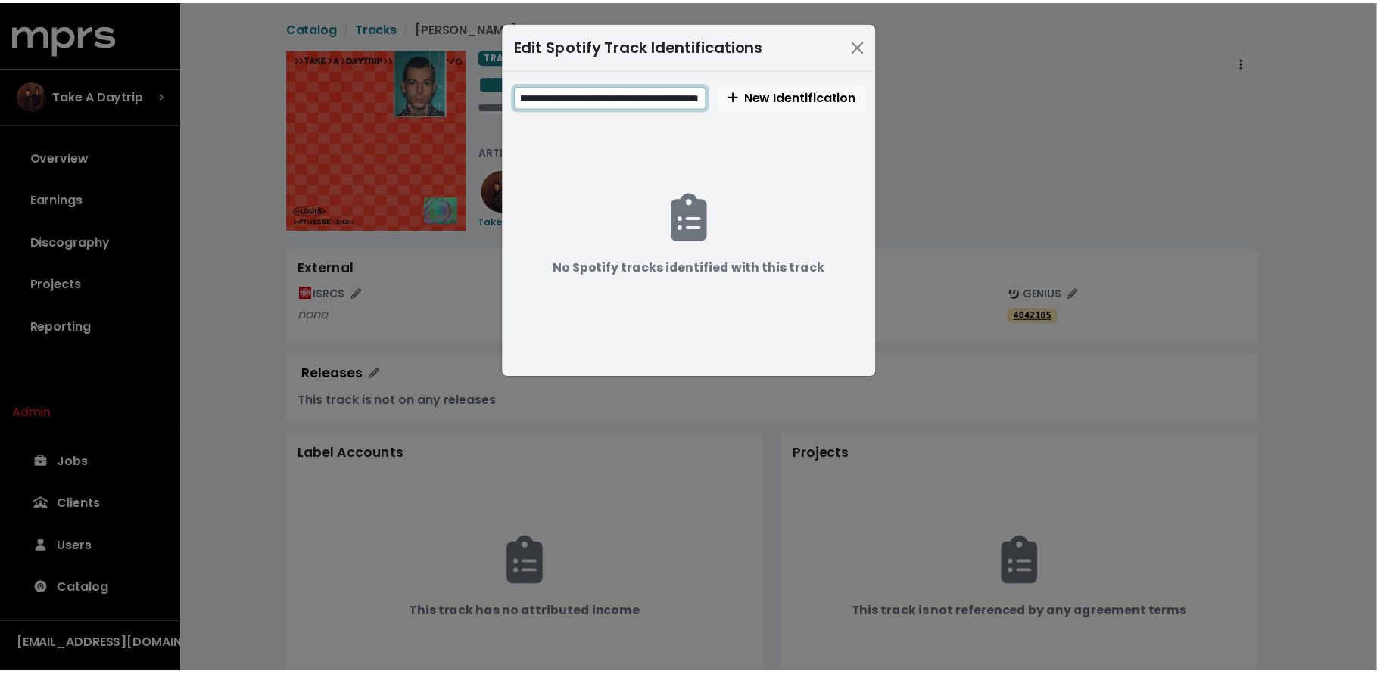
scroll to position [0, 0]
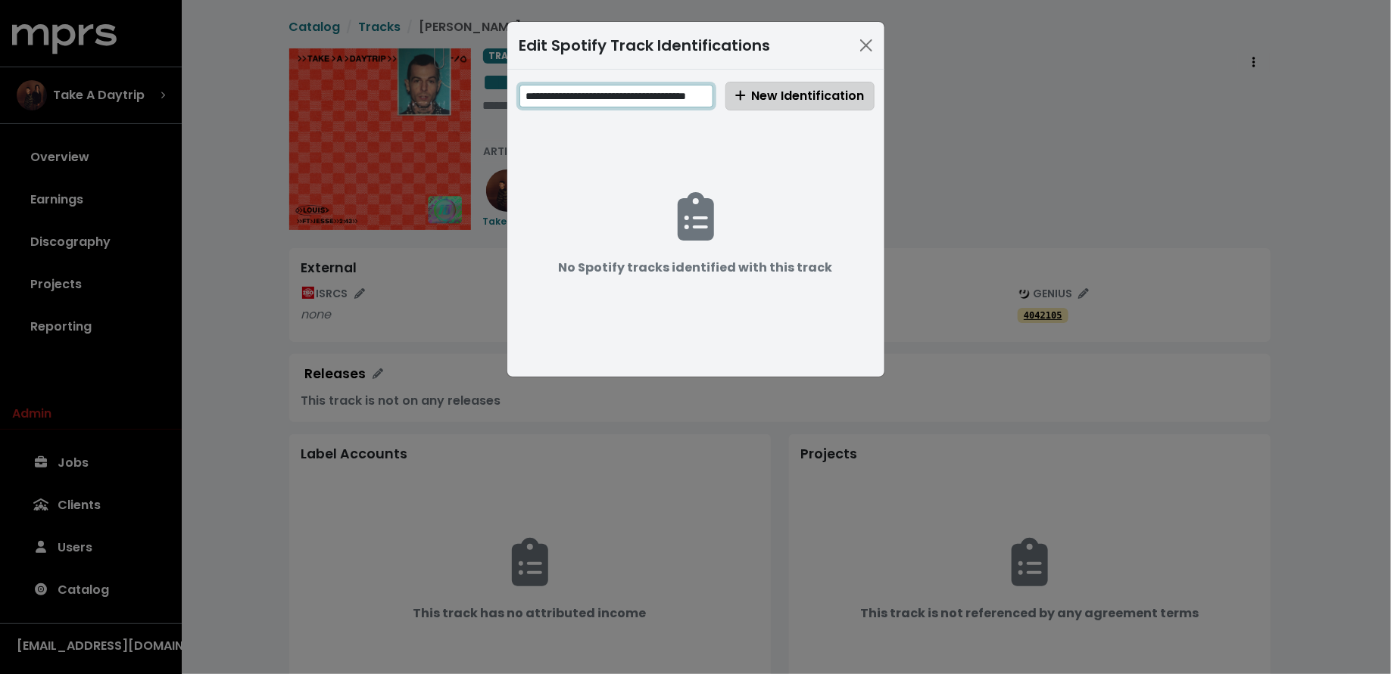
type input "**********"
click at [746, 98] on span "New Identification" at bounding box center [799, 95] width 129 height 17
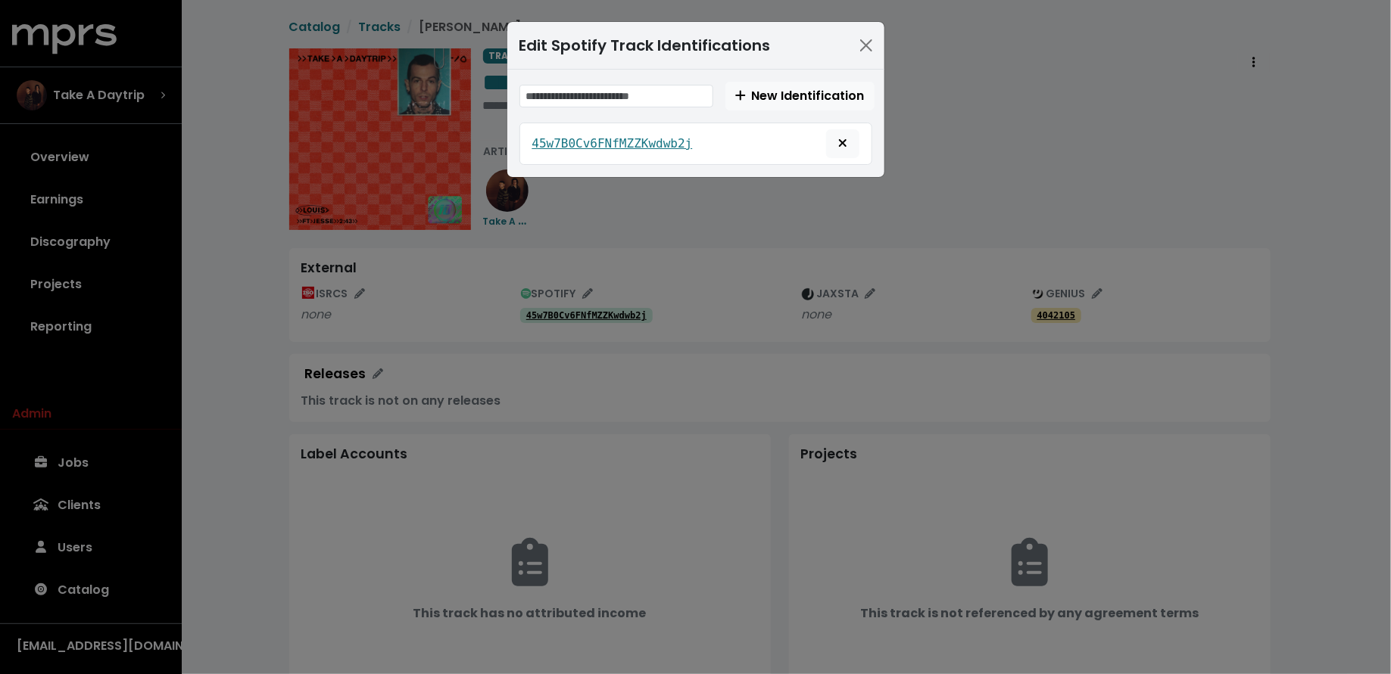
click at [206, 162] on div "Edit Spotify Track Identifications New Identification 45w7B0Cv6FNfMZZKwdwb2j" at bounding box center [695, 337] width 1391 height 674
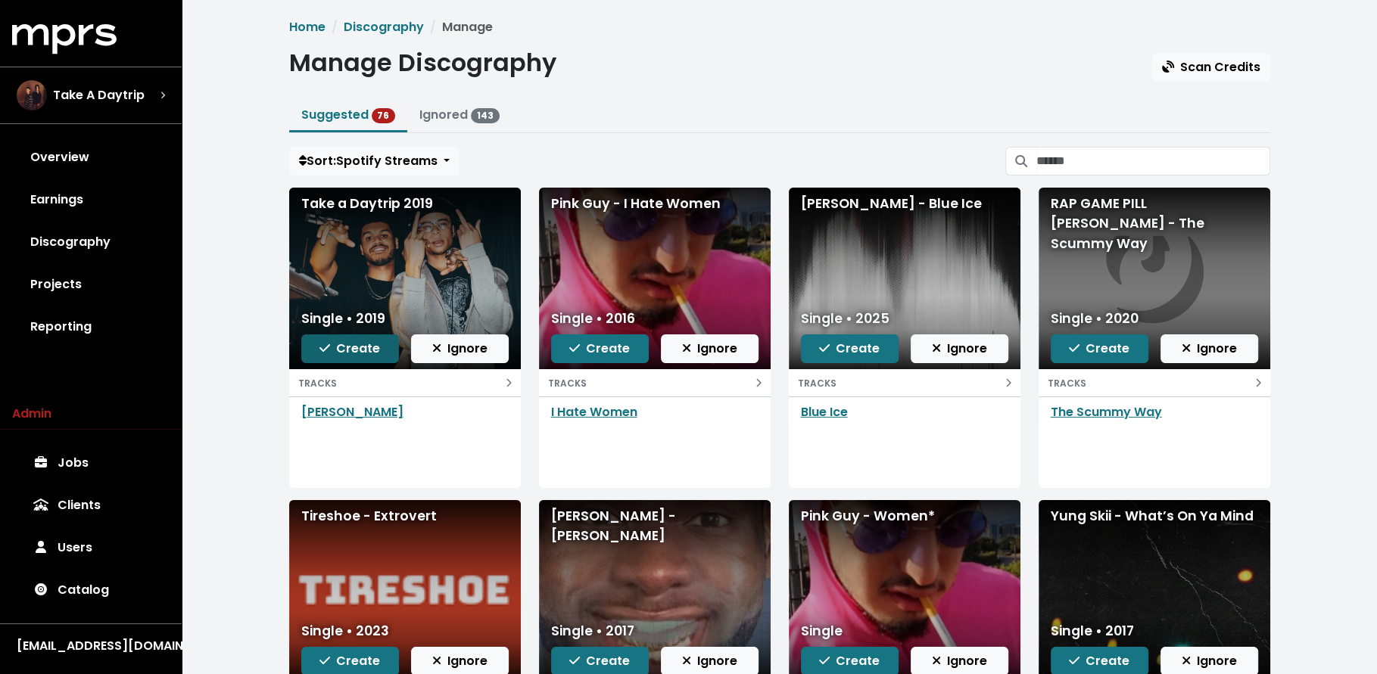
click at [317, 341] on button "Create" at bounding box center [350, 349] width 98 height 29
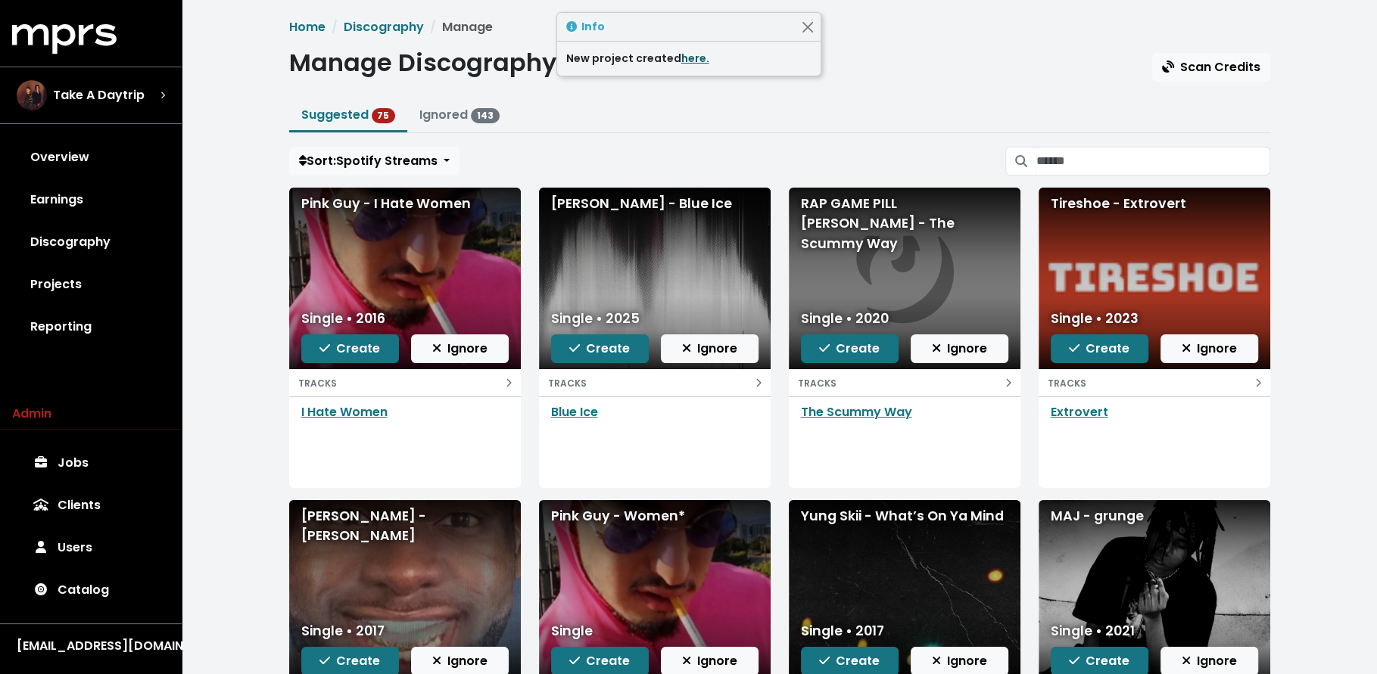
click at [681, 58] on link "here." at bounding box center [695, 58] width 28 height 15
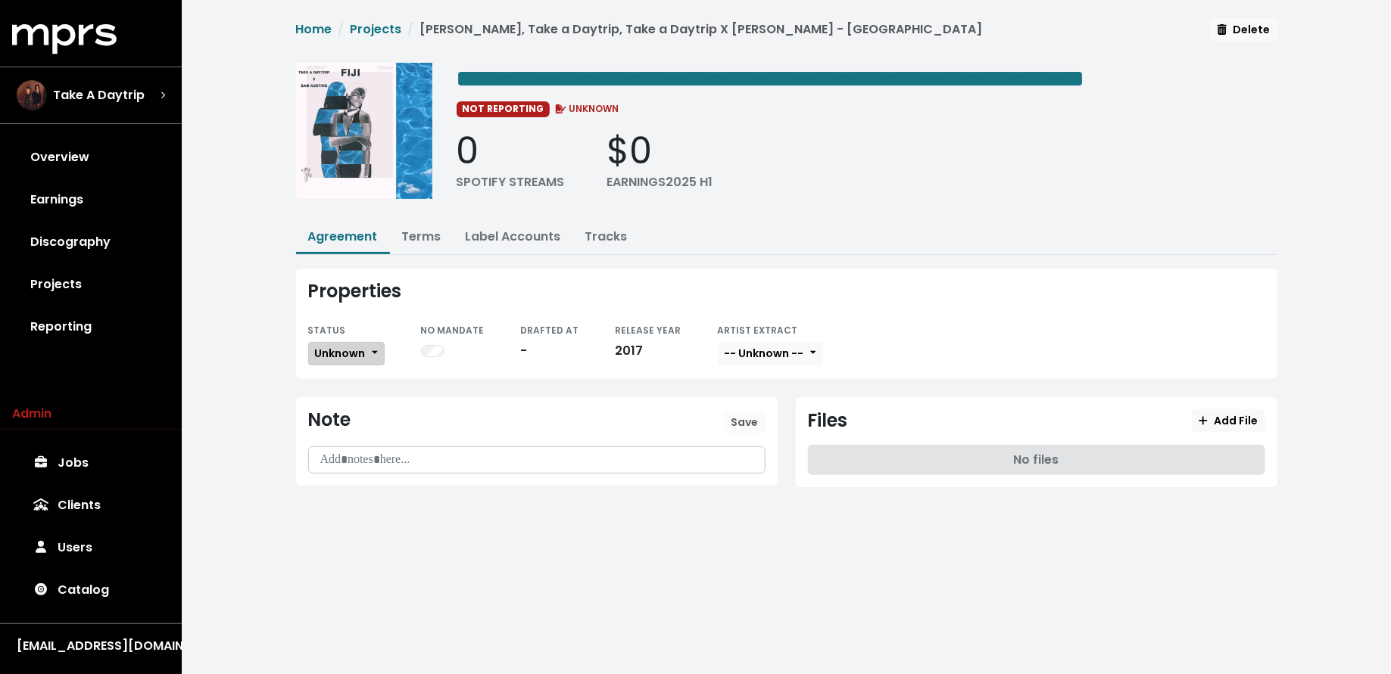
click at [334, 360] on button "Unknown" at bounding box center [346, 353] width 76 height 23
click at [342, 409] on link "Missing" at bounding box center [380, 409] width 142 height 24
click at [603, 235] on link "Tracks" at bounding box center [606, 236] width 42 height 17
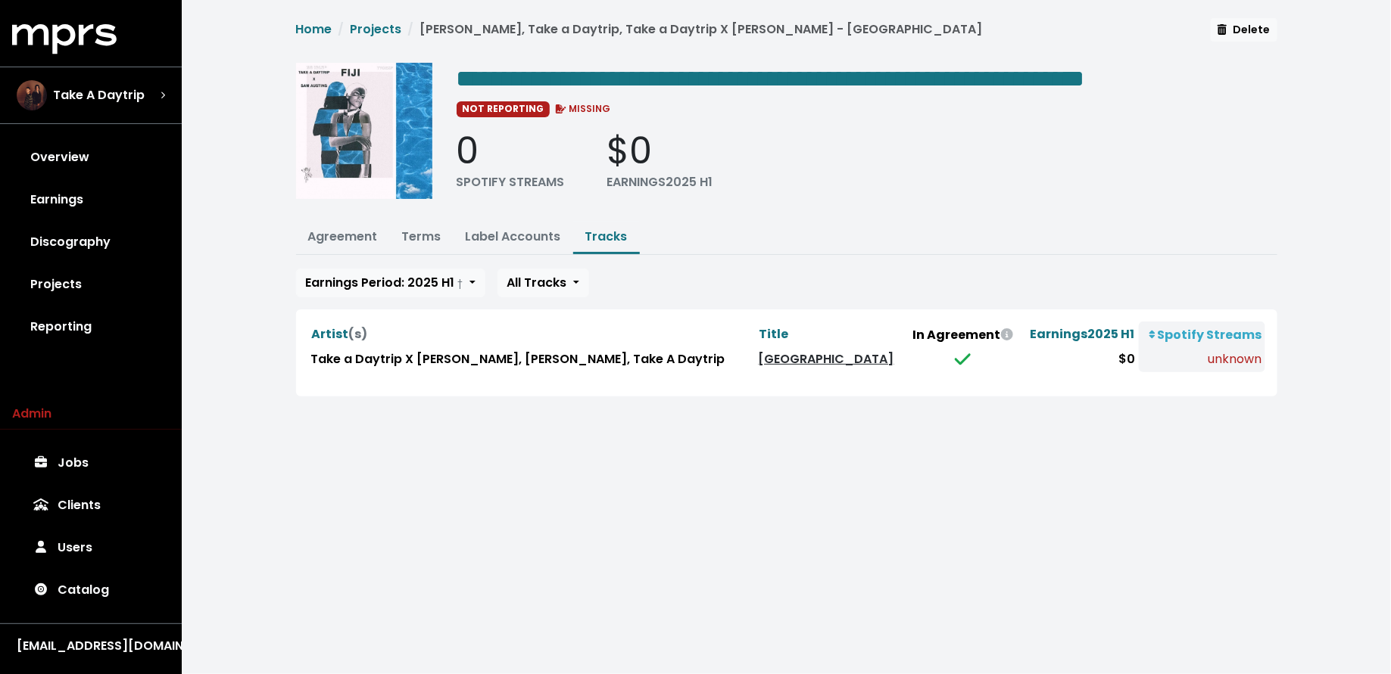
click at [807, 355] on link "[GEOGRAPHIC_DATA]" at bounding box center [825, 358] width 135 height 17
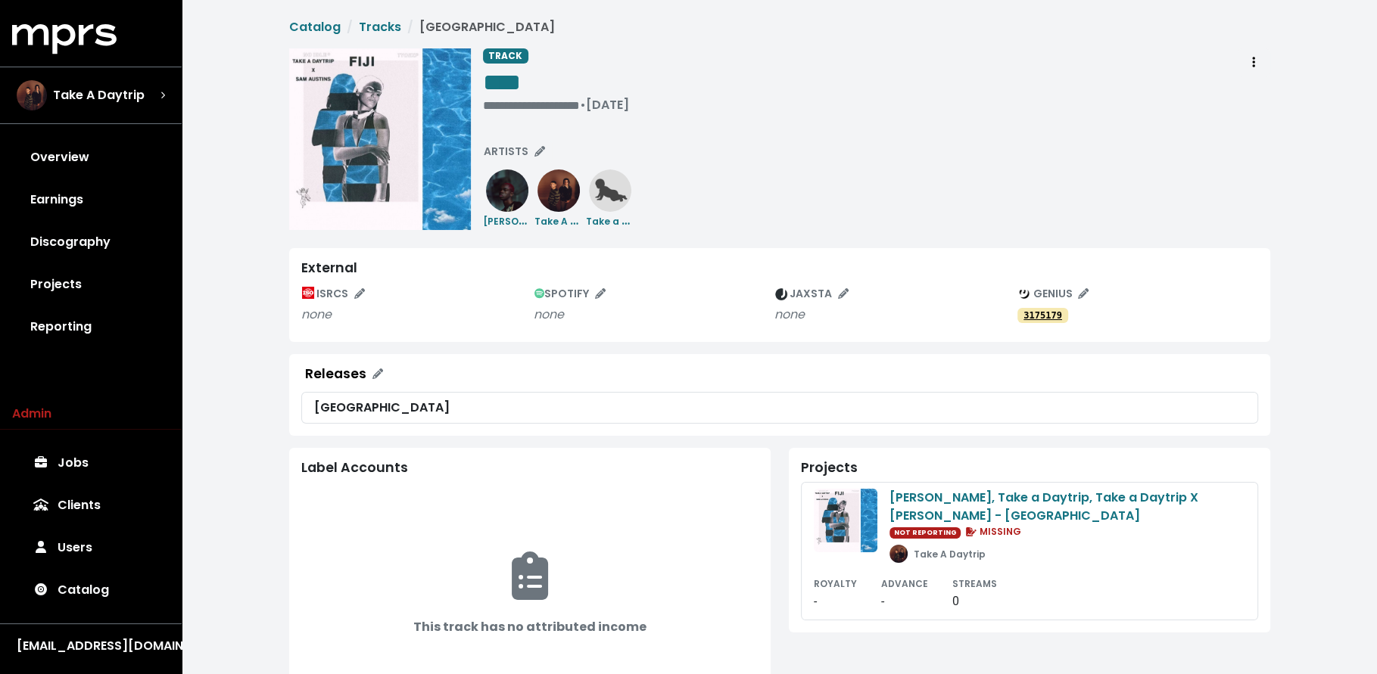
click at [598, 273] on div "External" at bounding box center [779, 268] width 957 height 16
click at [592, 282] on button "SPOTIFY" at bounding box center [571, 293] width 86 height 23
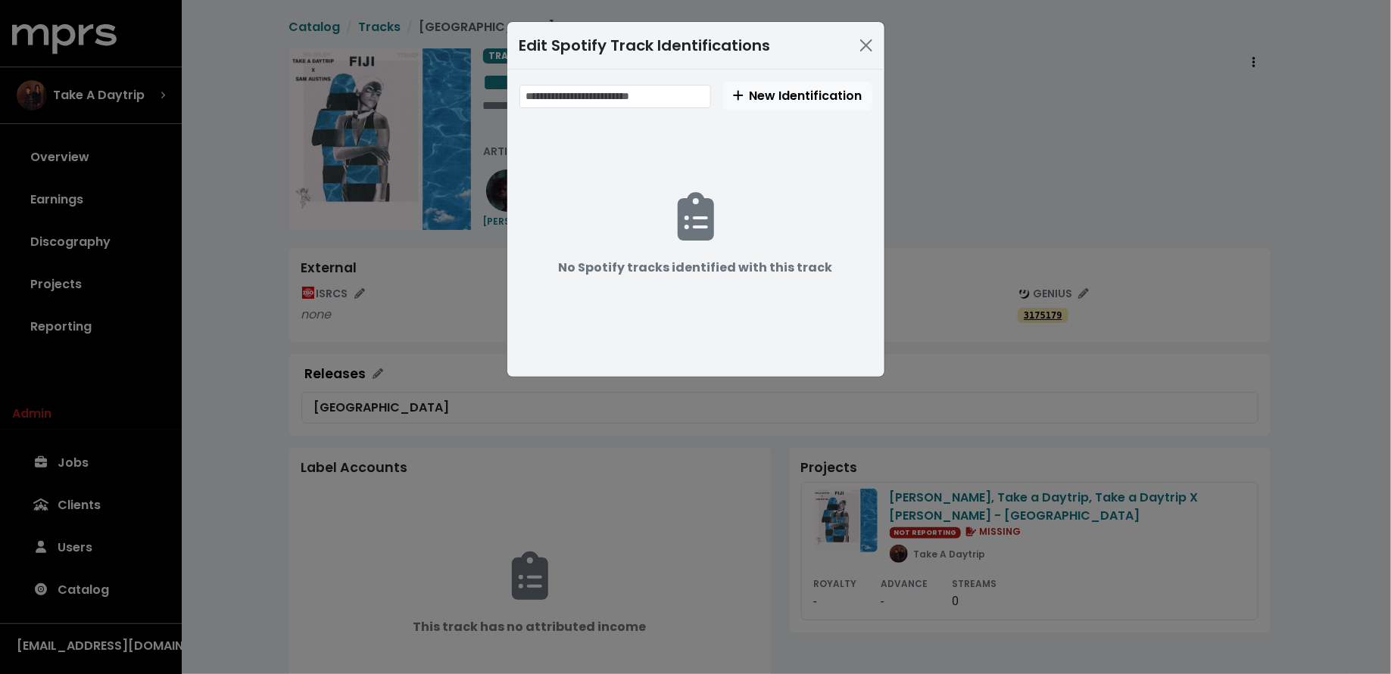
click at [670, 108] on div "New Identification" at bounding box center [695, 96] width 353 height 29
click at [671, 95] on input "text" at bounding box center [615, 96] width 192 height 23
paste input "**********"
click at [633, 97] on input "**********" at bounding box center [616, 96] width 194 height 23
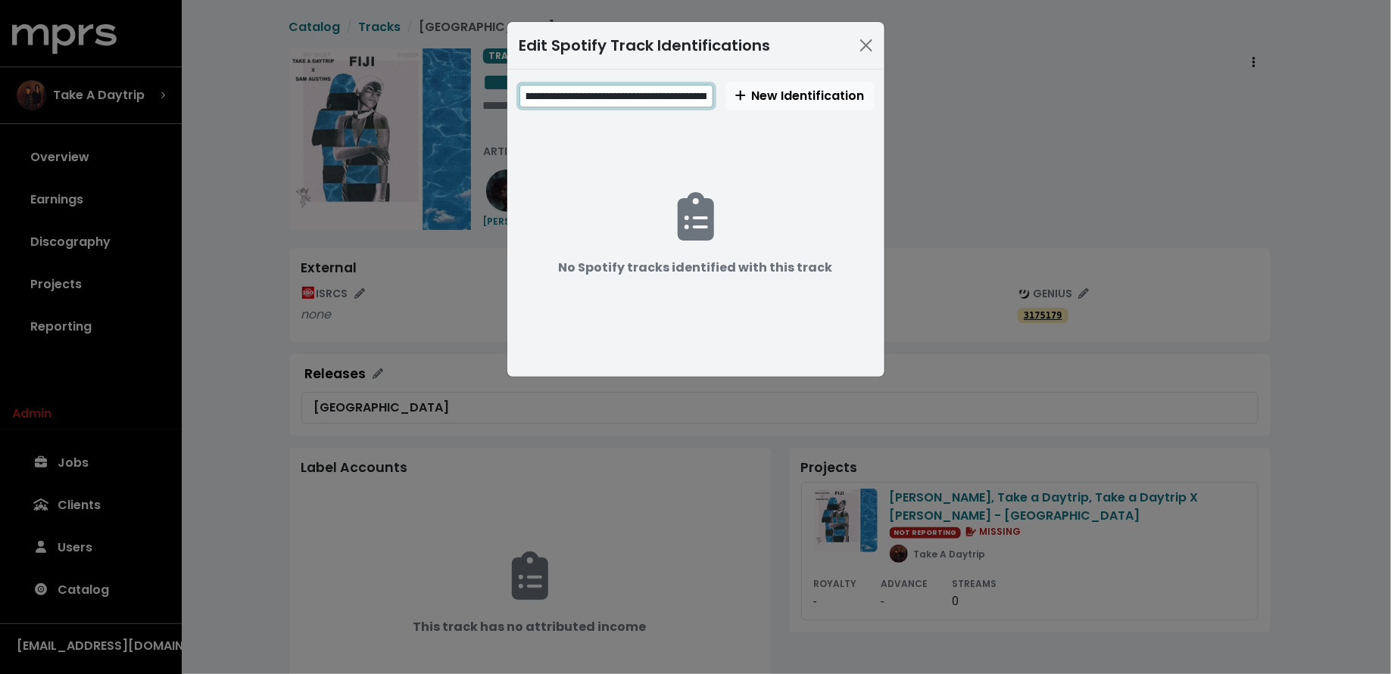
scroll to position [0, 0]
type input "**********"
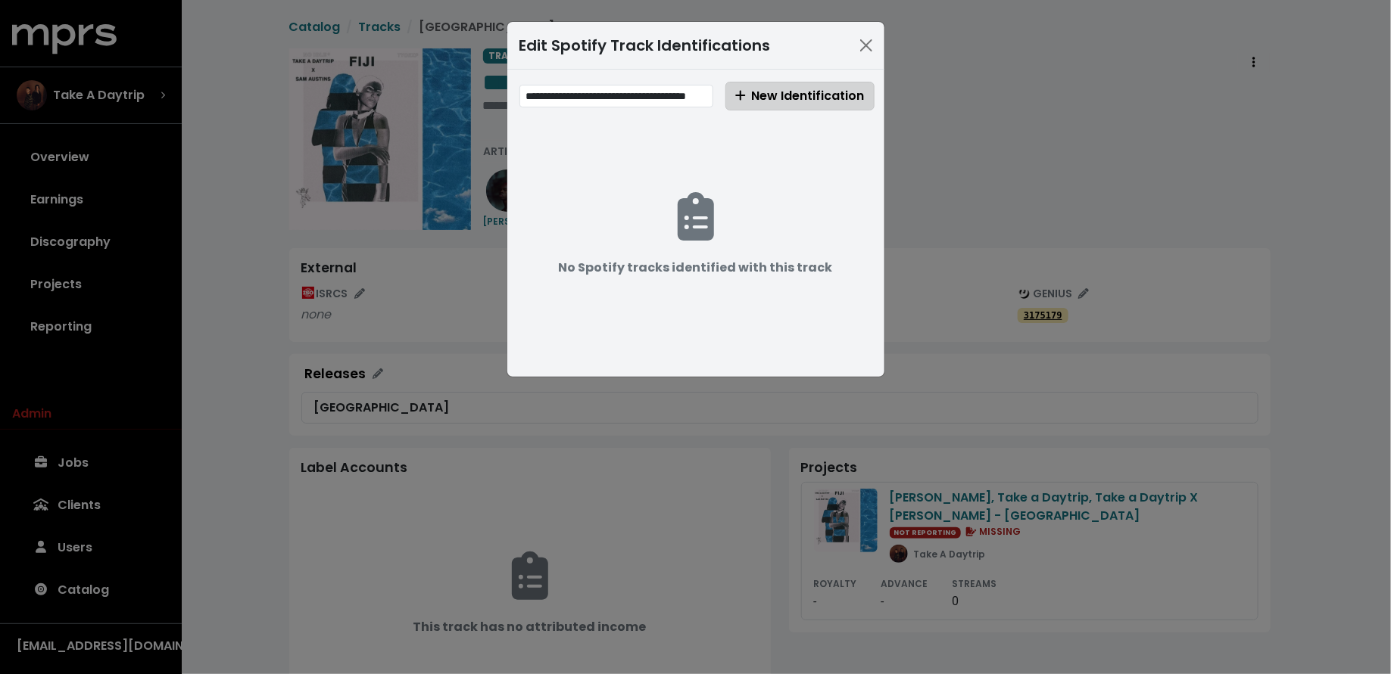
click at [782, 89] on span "New Identification" at bounding box center [799, 95] width 129 height 17
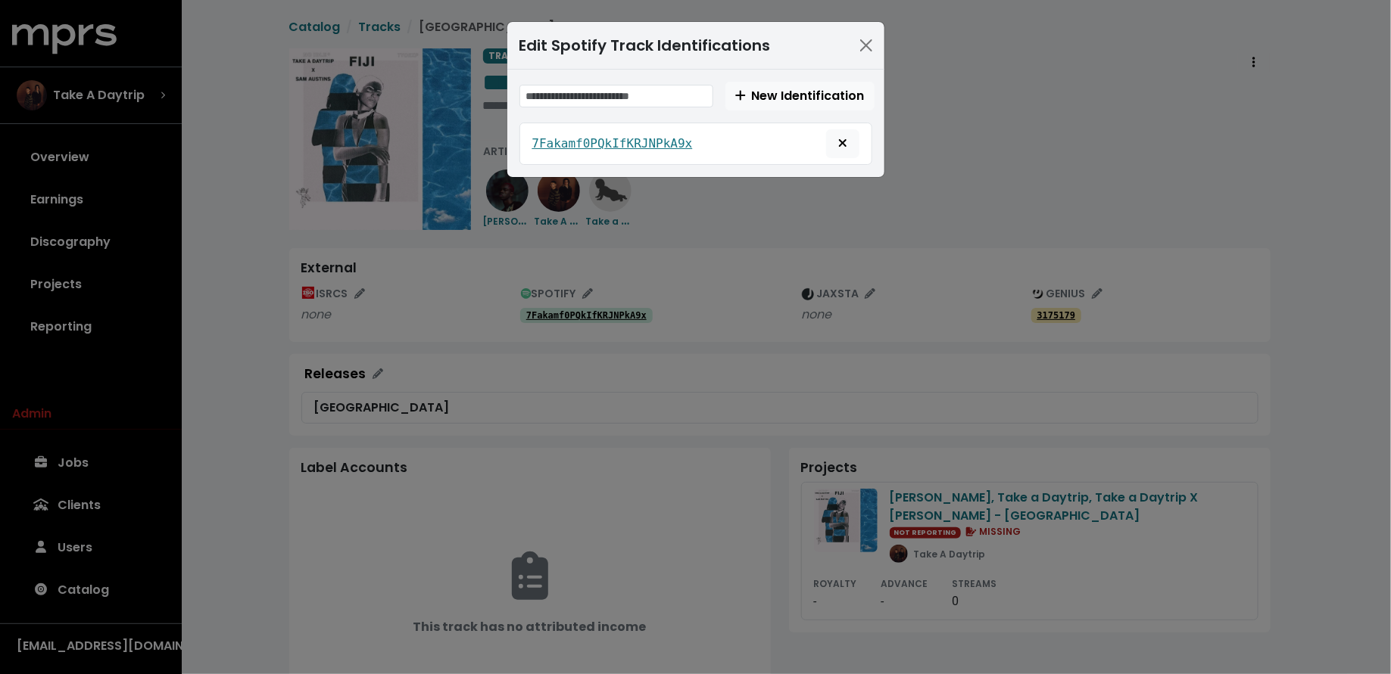
click at [263, 158] on div "Edit Spotify Track Identifications New Identification 7Fakamf0PQkIfKRJNPkA9x" at bounding box center [695, 337] width 1391 height 674
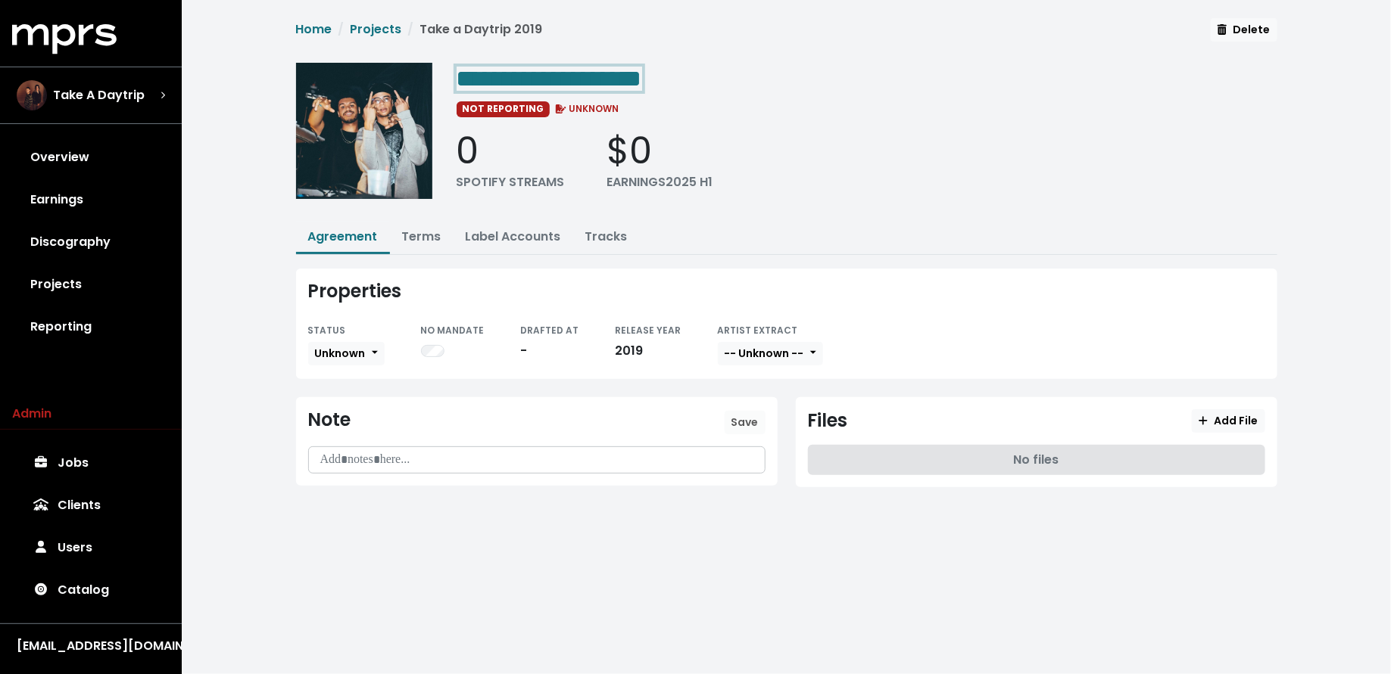
click at [641, 69] on span "**********" at bounding box center [548, 79] width 185 height 24
drag, startPoint x: 636, startPoint y: 76, endPoint x: 702, endPoint y: 83, distance: 67.0
click at [702, 83] on div "**********" at bounding box center [866, 78] width 821 height 30
click at [335, 350] on span "Unknown" at bounding box center [340, 353] width 51 height 15
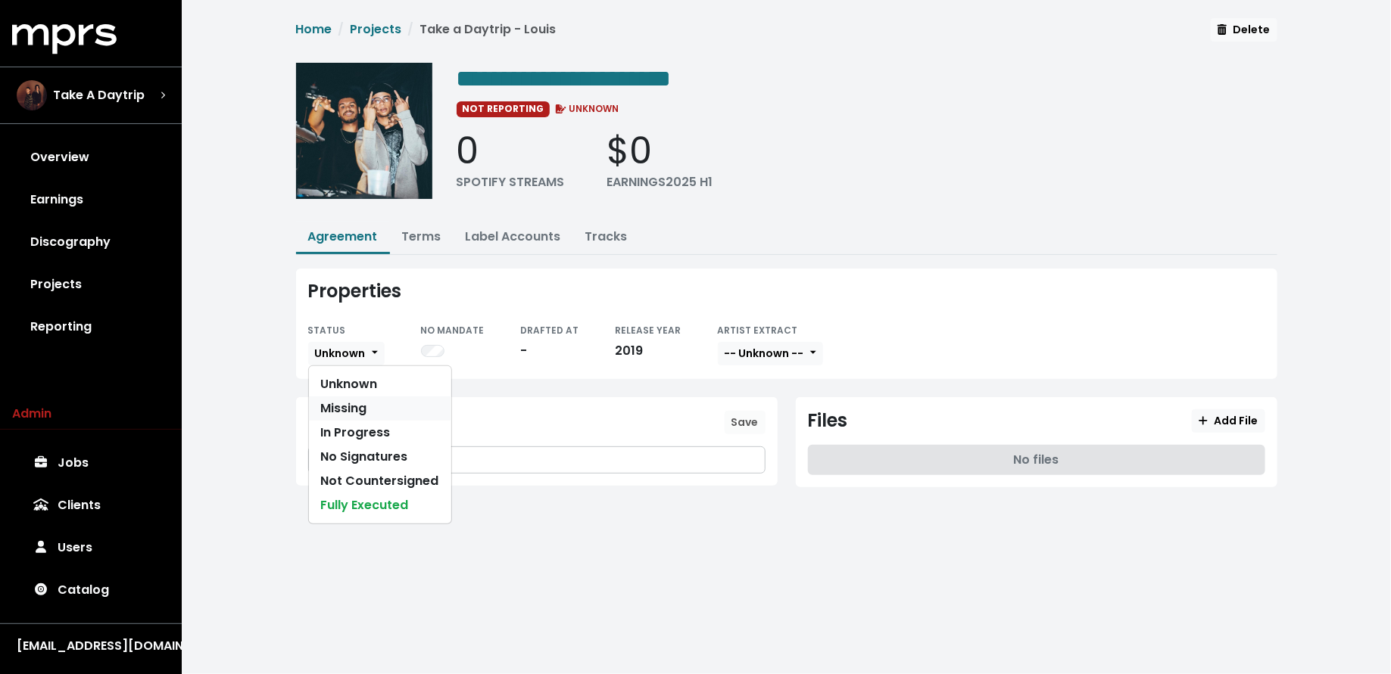
click at [332, 397] on link "Missing" at bounding box center [380, 409] width 142 height 24
click at [91, 254] on link "Discography" at bounding box center [90, 242] width 157 height 42
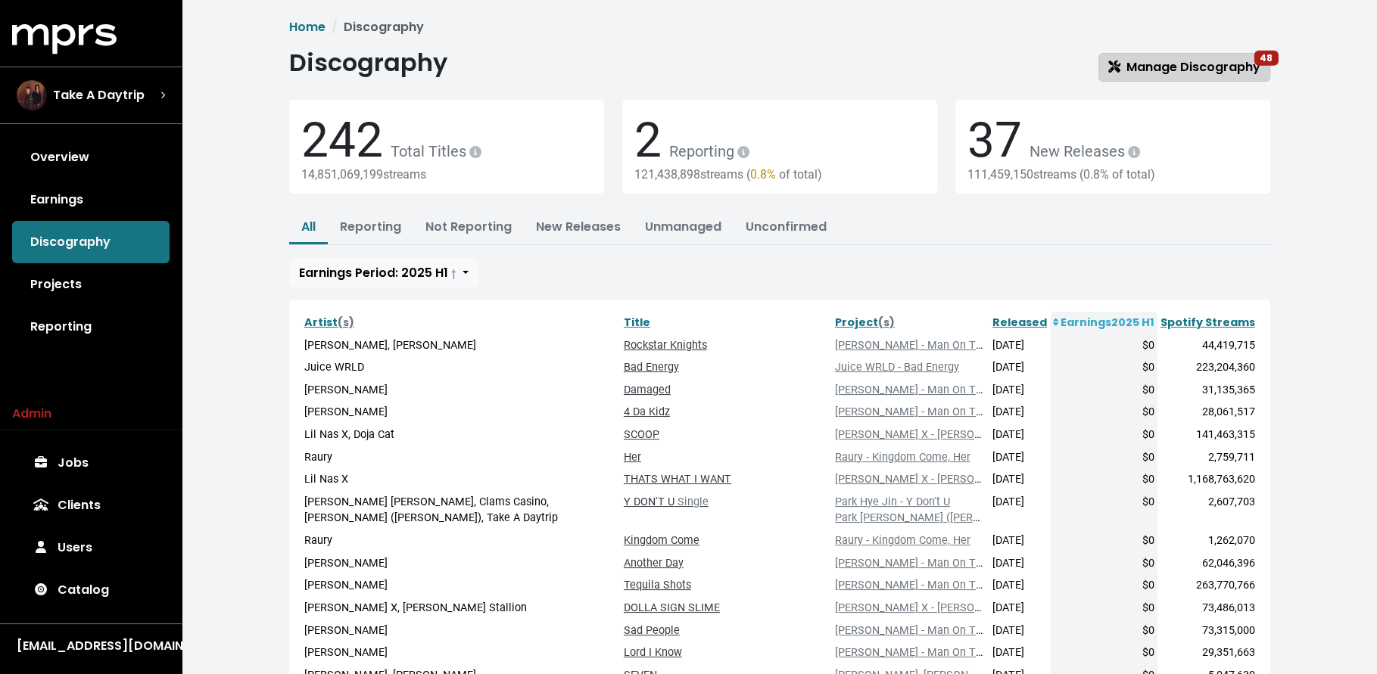
click at [1207, 56] on link "Manage Discography 48" at bounding box center [1184, 67] width 172 height 29
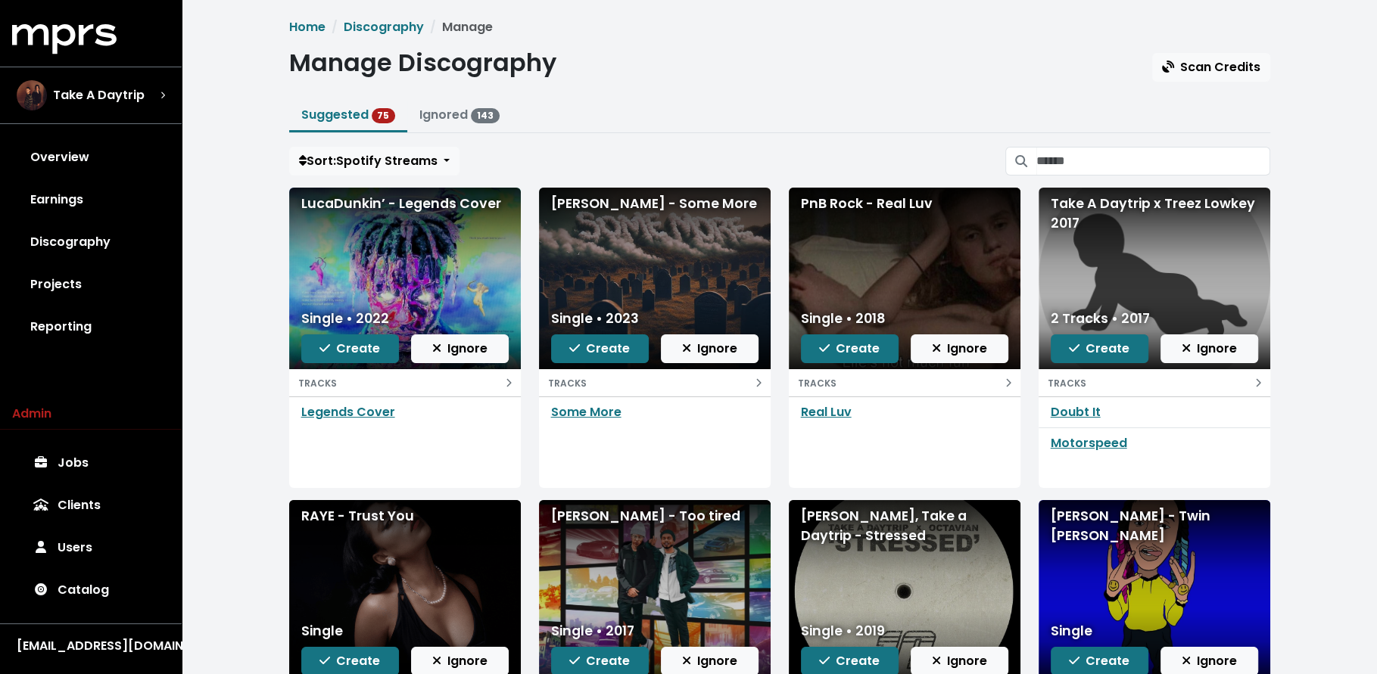
scroll to position [220, 0]
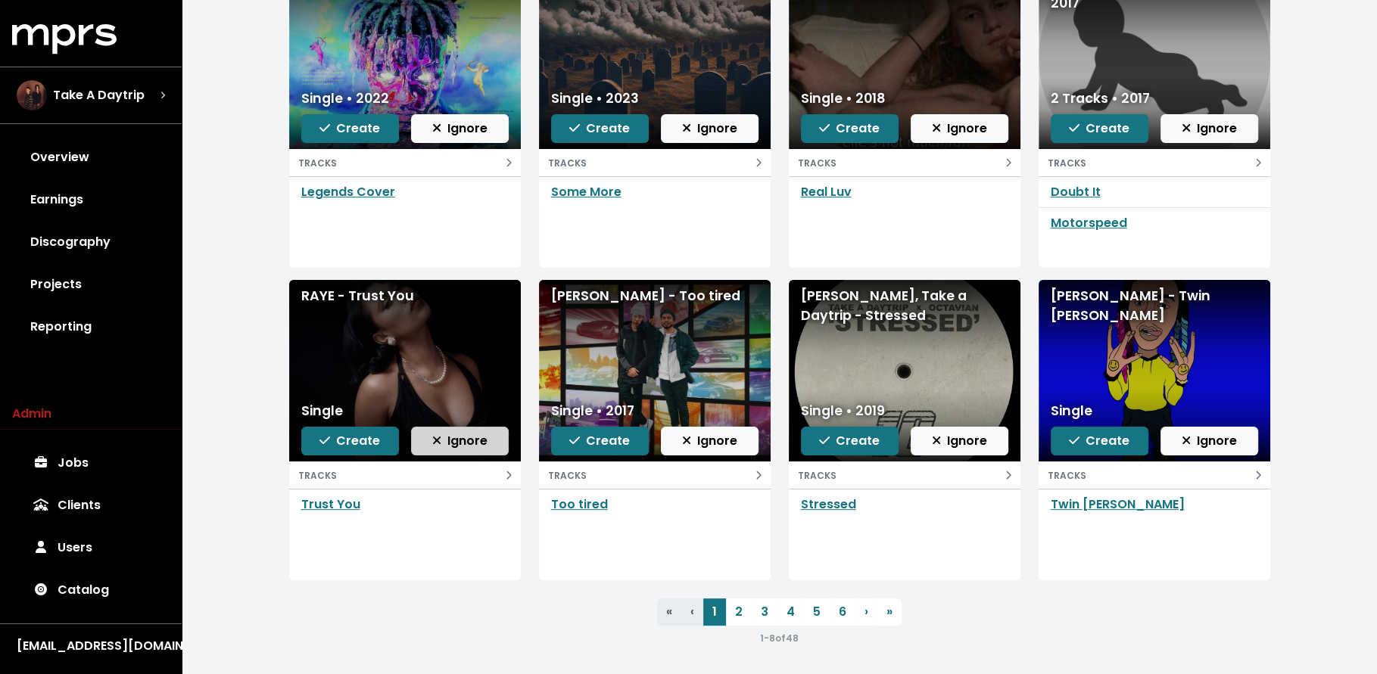
click at [457, 427] on button "Ignore" at bounding box center [460, 441] width 98 height 29
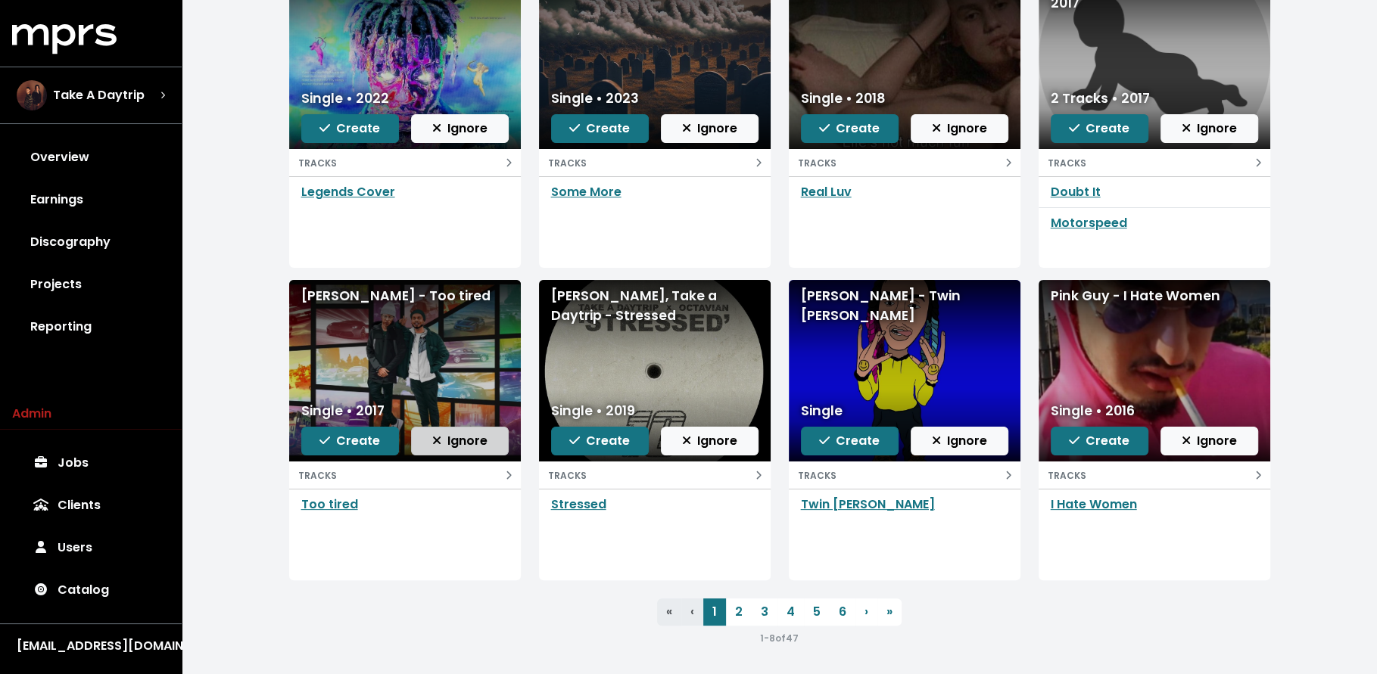
click at [460, 433] on span "Ignore" at bounding box center [459, 440] width 55 height 17
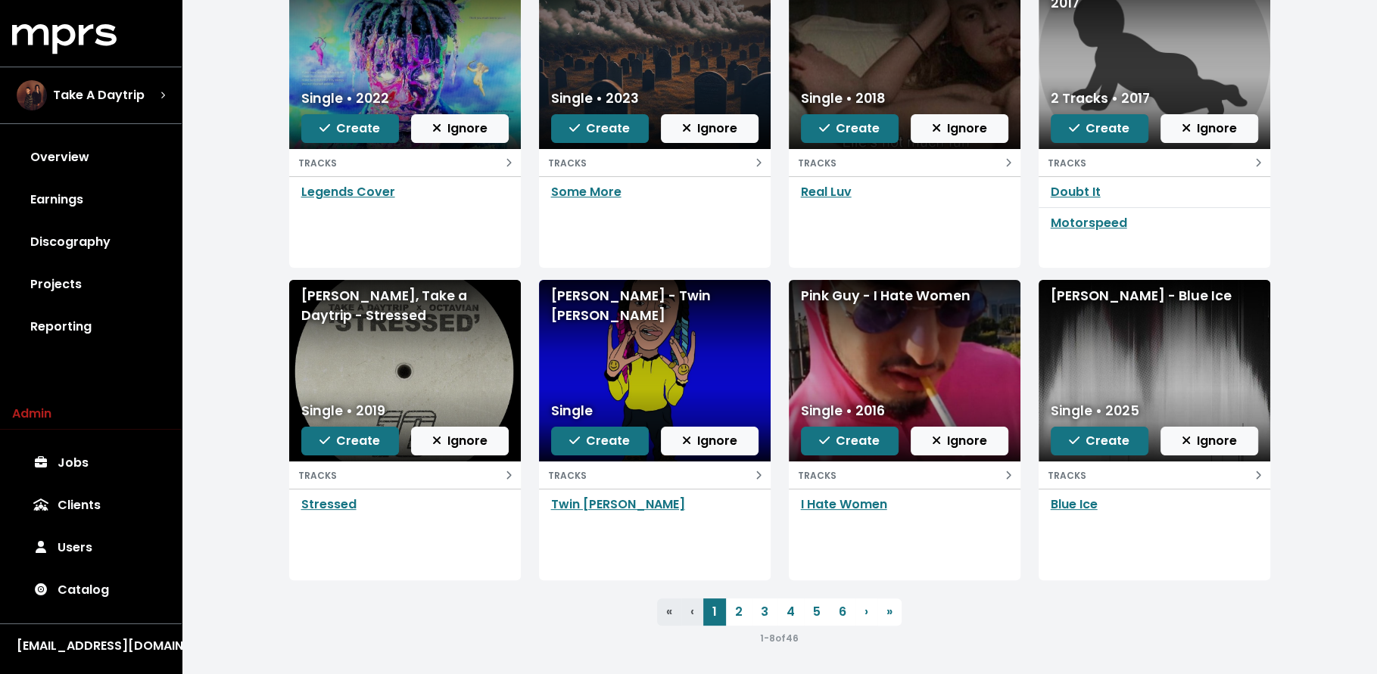
click at [705, 416] on div "Single" at bounding box center [654, 411] width 207 height 20
click at [705, 429] on button "Ignore" at bounding box center [710, 441] width 98 height 29
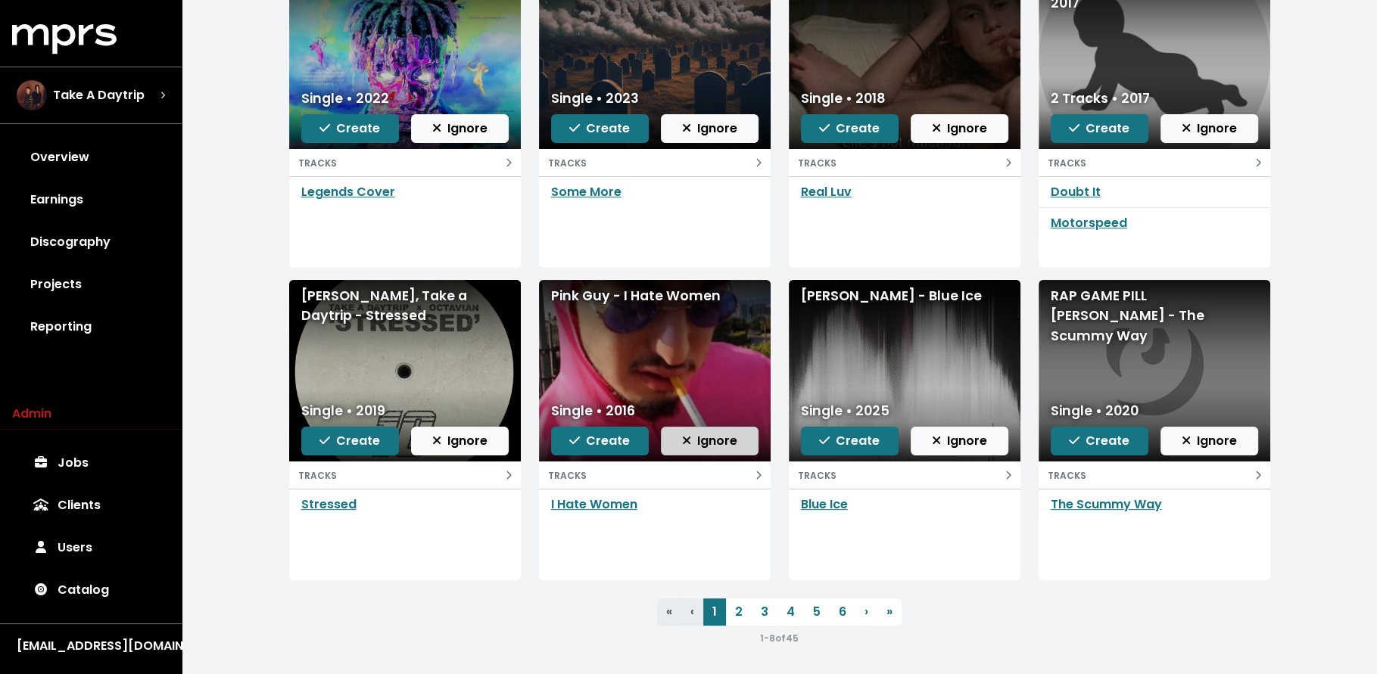
click at [706, 432] on span "Ignore" at bounding box center [709, 440] width 55 height 17
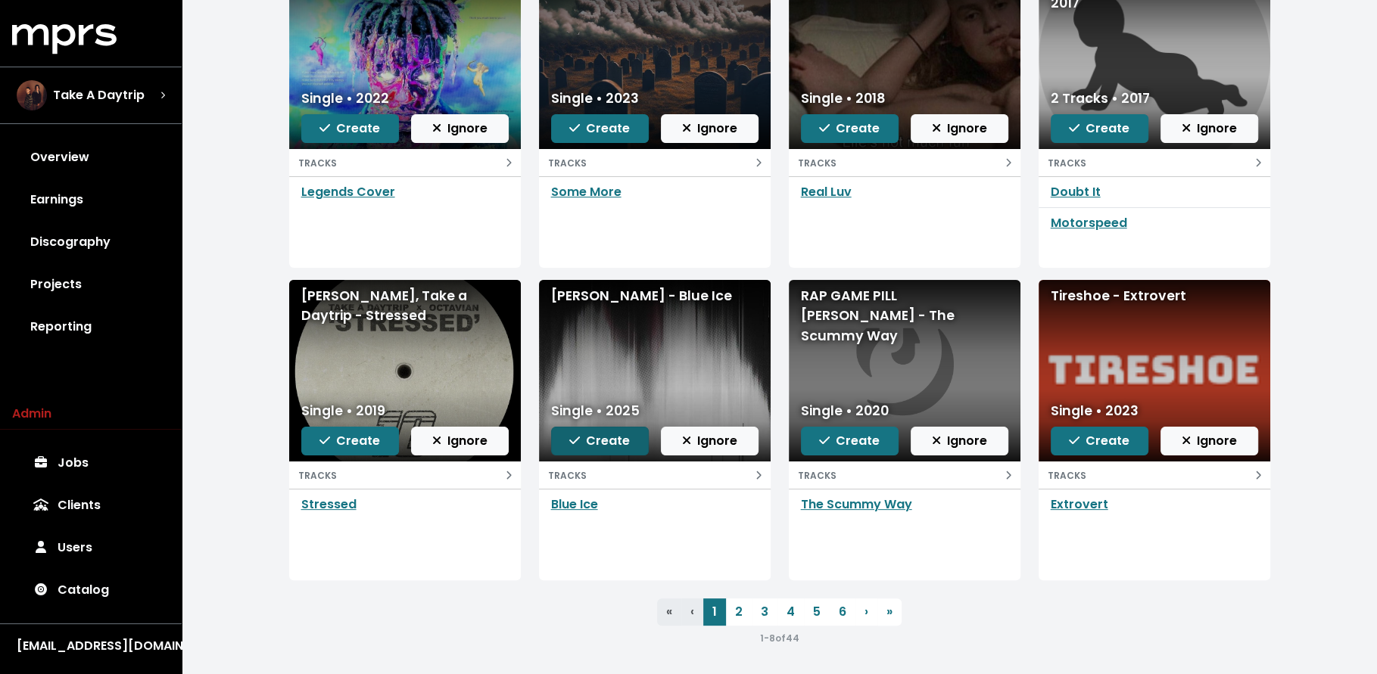
click at [624, 432] on span "Create" at bounding box center [599, 440] width 61 height 17
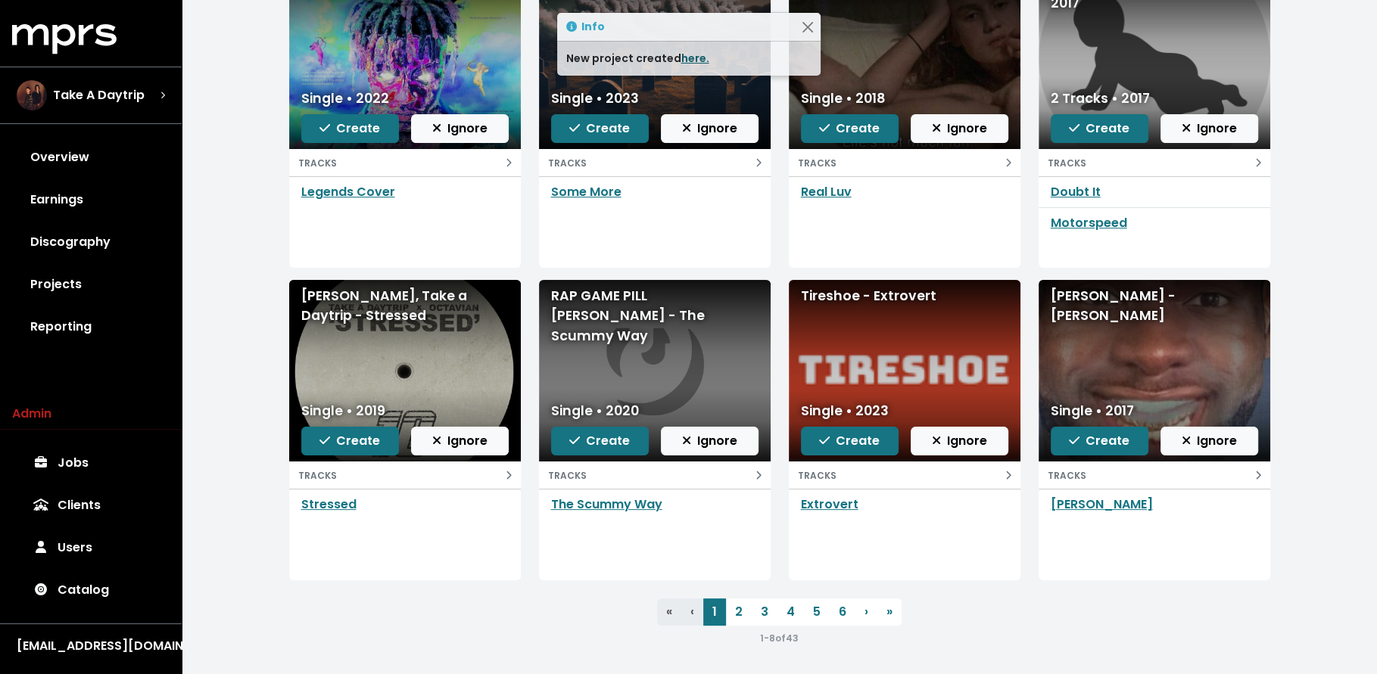
click at [696, 55] on link "here." at bounding box center [695, 58] width 28 height 15
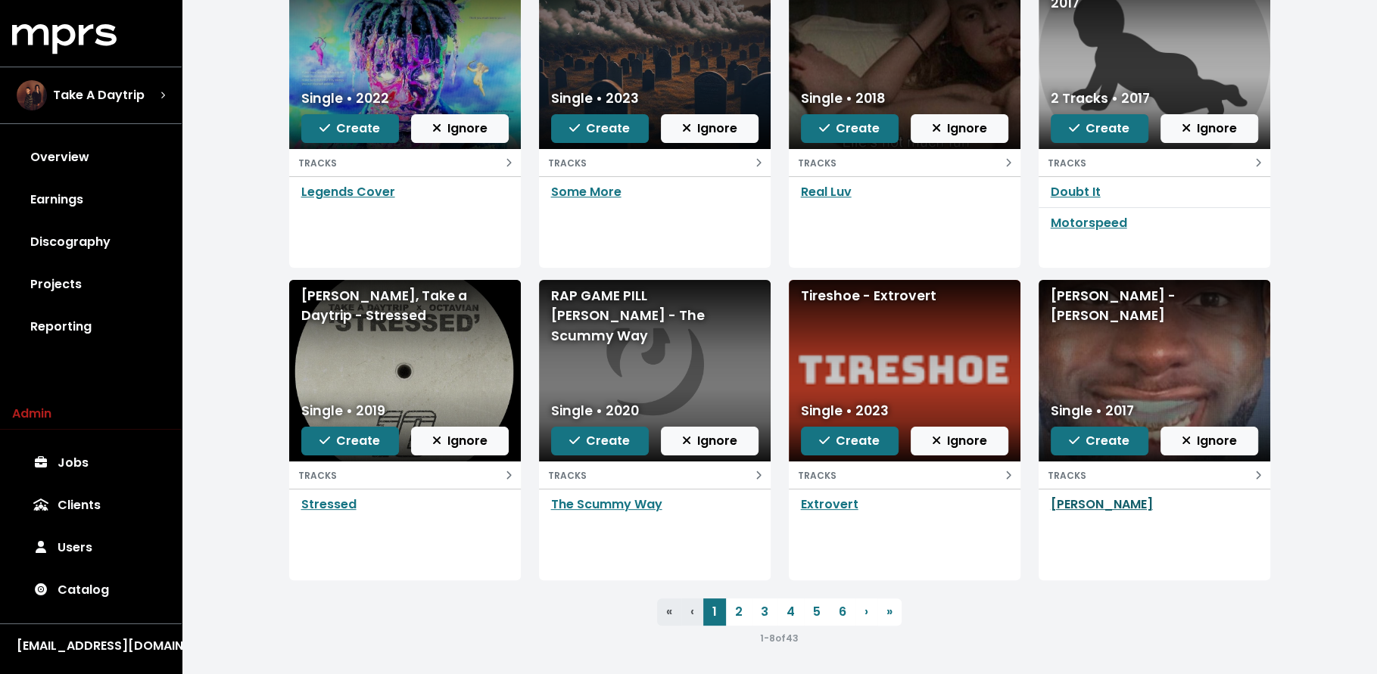
click at [1098, 498] on link "[PERSON_NAME]" at bounding box center [1102, 504] width 102 height 17
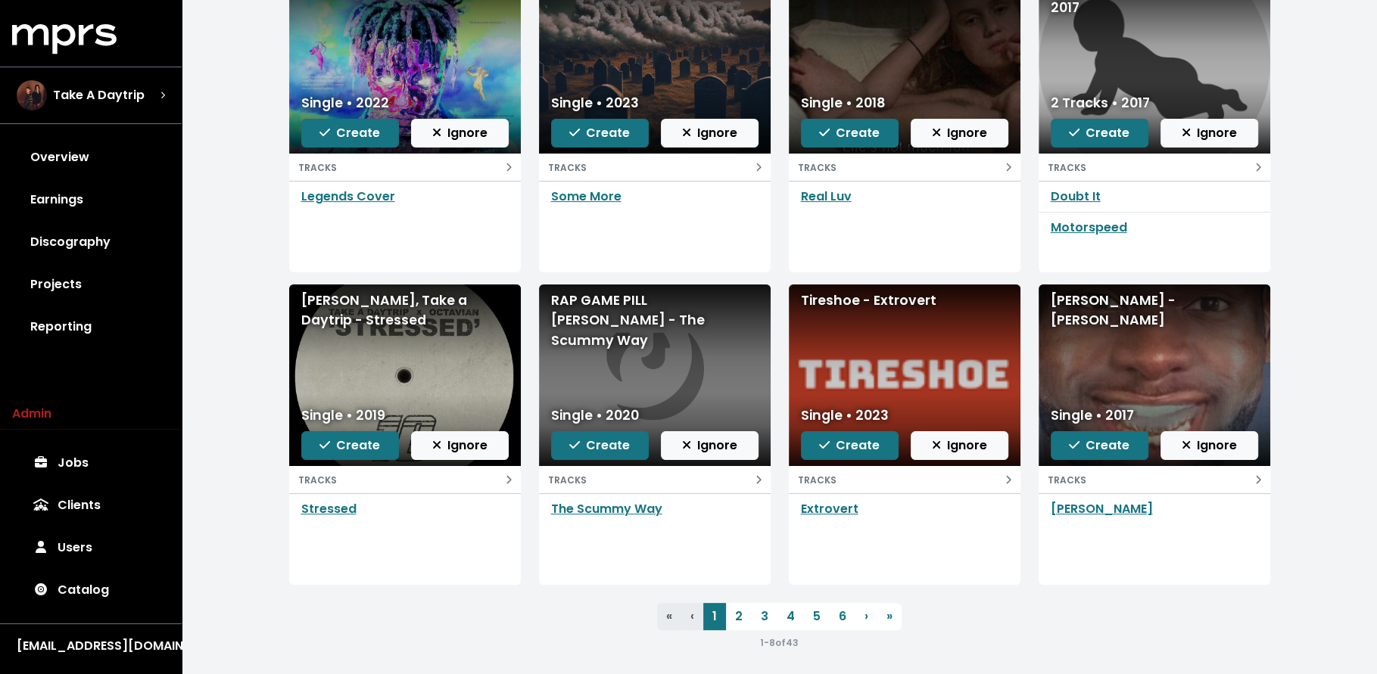
scroll to position [220, 0]
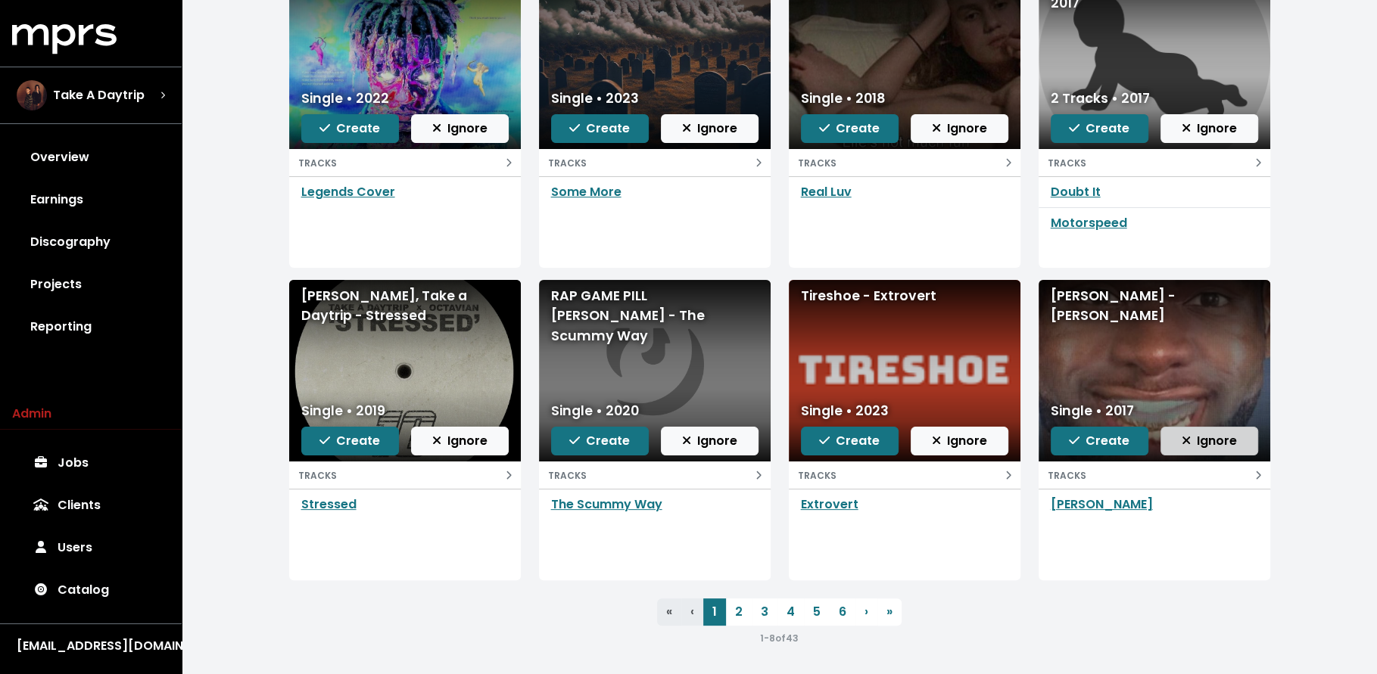
click at [1176, 434] on button "Ignore" at bounding box center [1209, 441] width 98 height 29
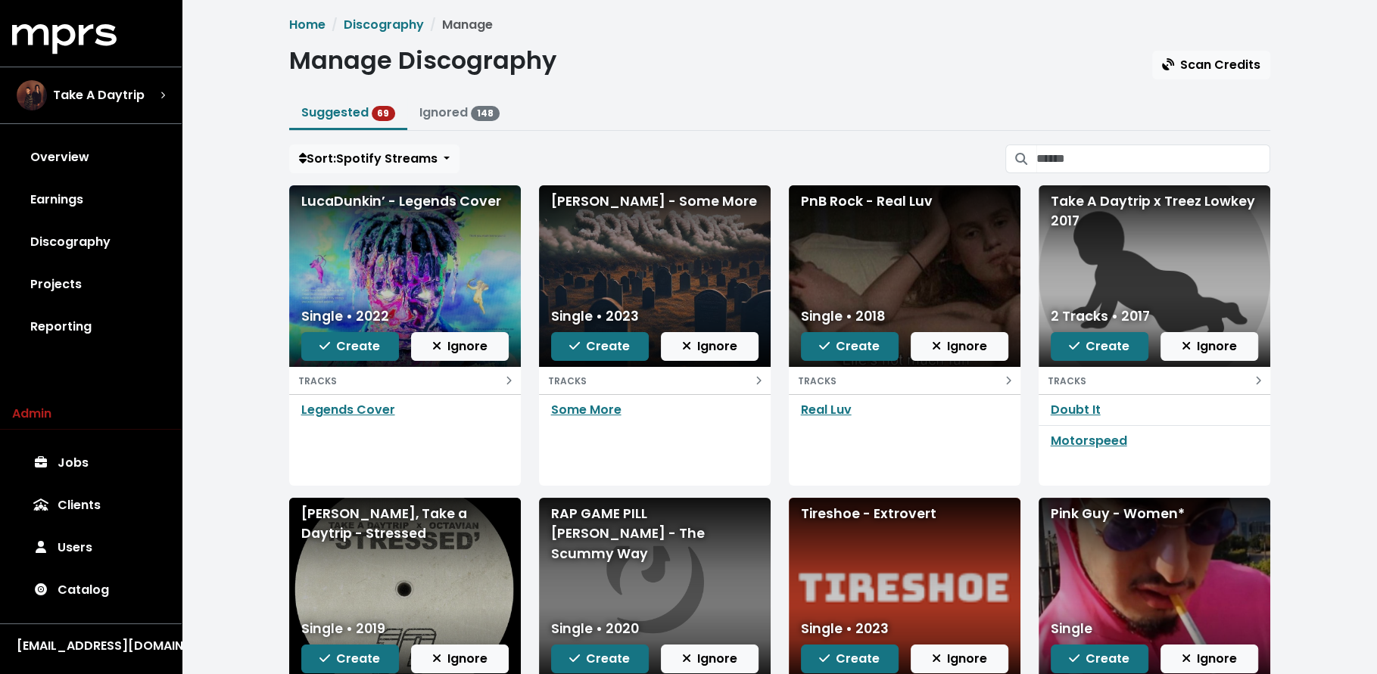
scroll to position [0, 0]
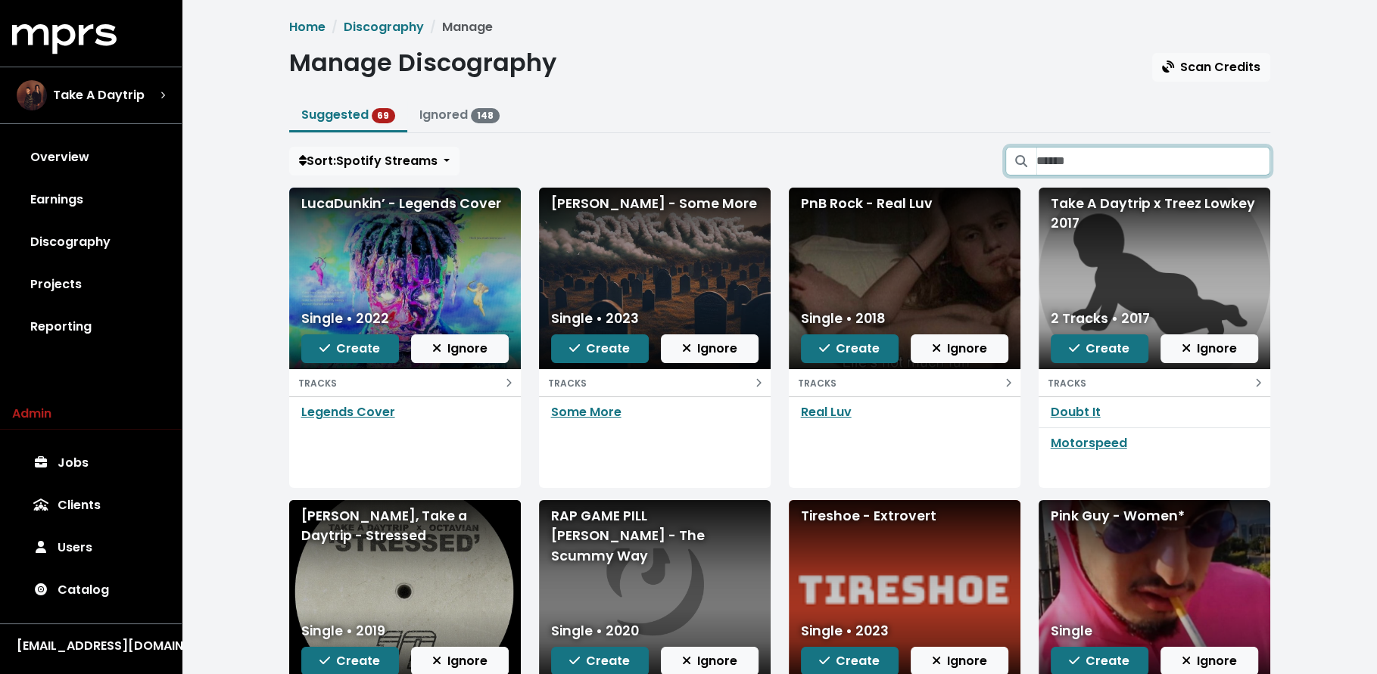
click at [1132, 164] on input "Search suggested projects" at bounding box center [1153, 161] width 234 height 29
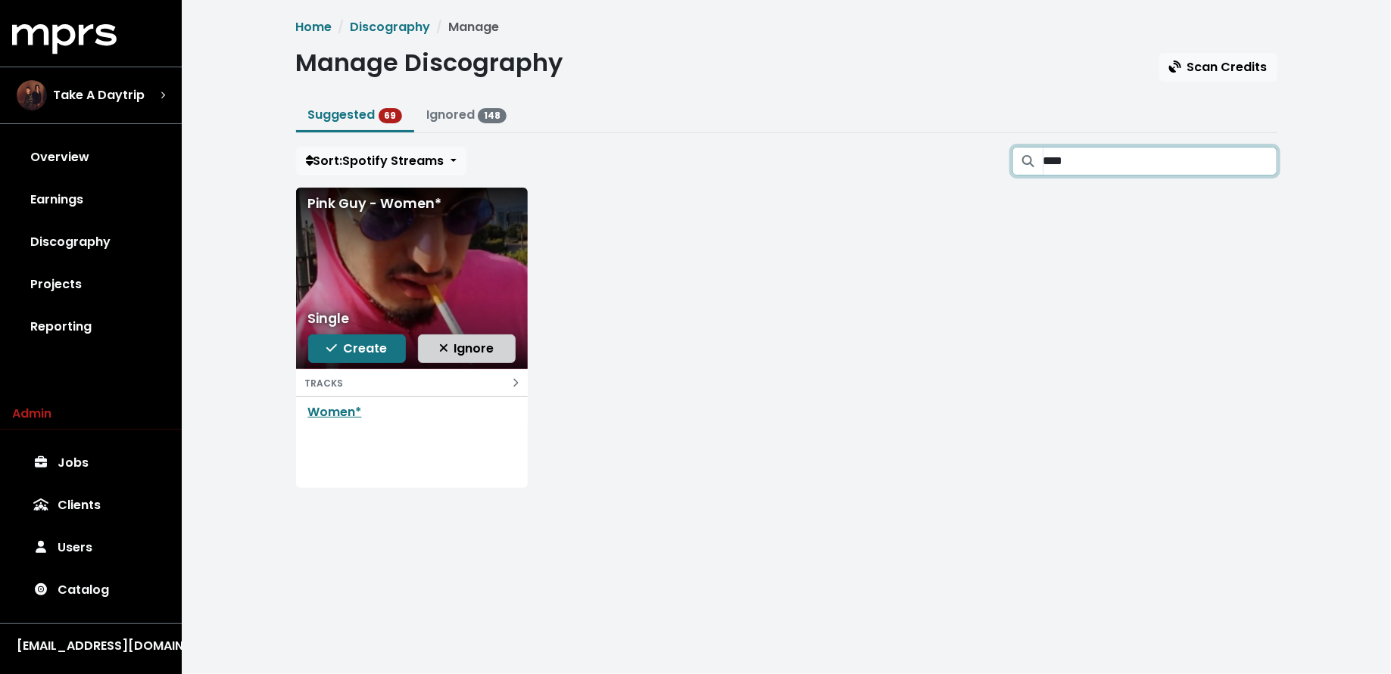
type input "****"
click at [459, 340] on span "Ignore" at bounding box center [466, 348] width 55 height 17
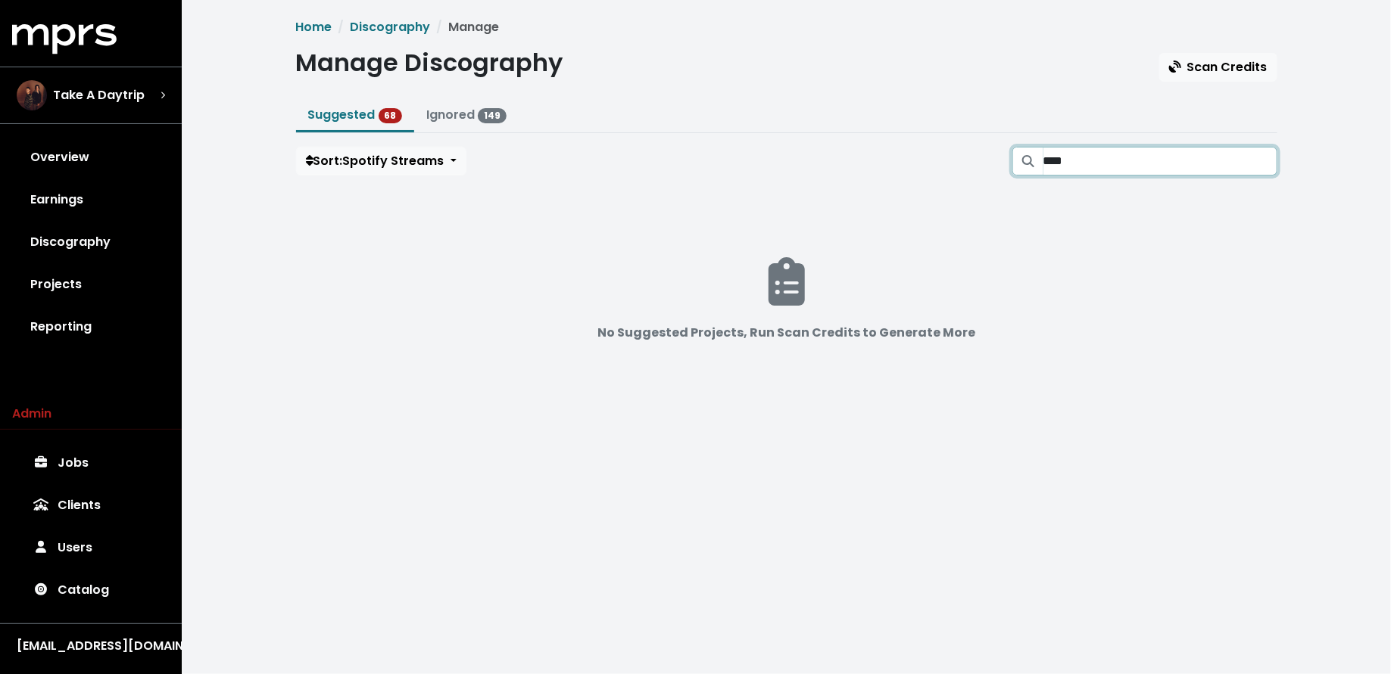
click at [1271, 160] on input "****" at bounding box center [1160, 161] width 234 height 29
click at [1260, 161] on input "****" at bounding box center [1160, 161] width 234 height 29
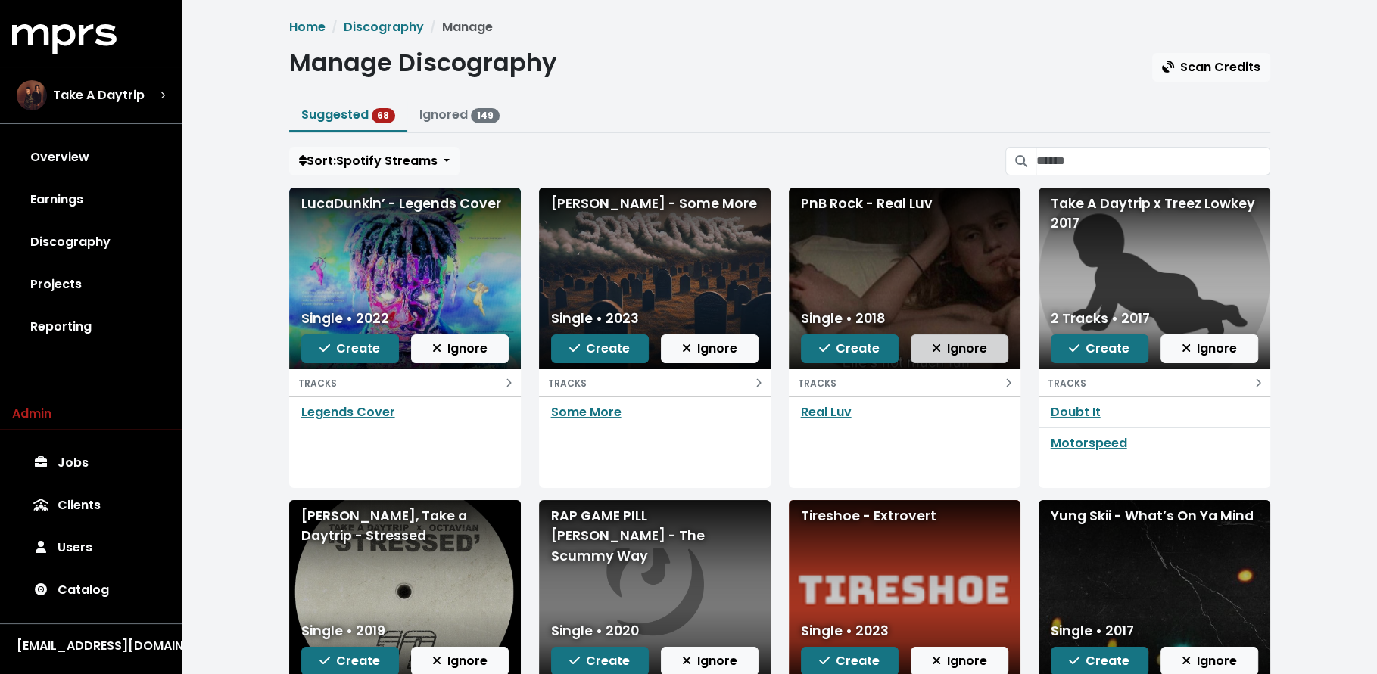
click at [951, 340] on span "Ignore" at bounding box center [959, 348] width 55 height 17
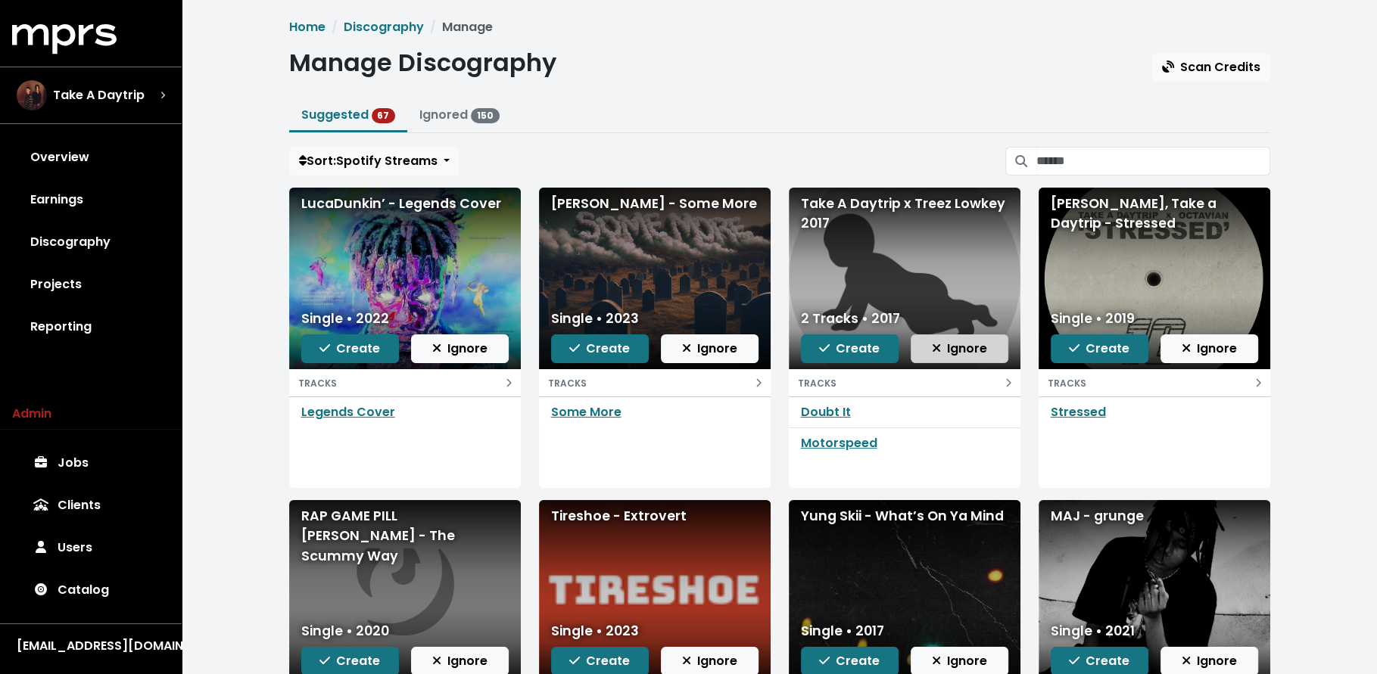
click at [955, 344] on span "Ignore" at bounding box center [959, 348] width 55 height 17
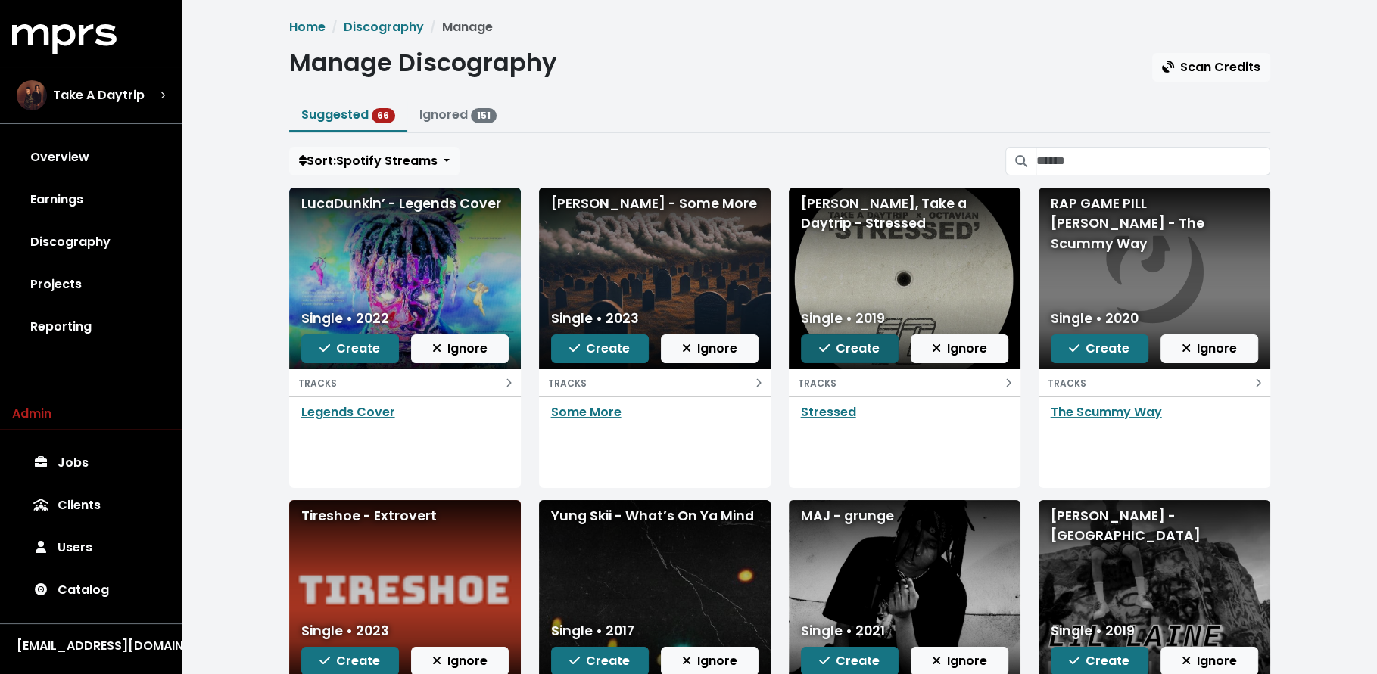
click at [825, 340] on span "Create" at bounding box center [849, 348] width 61 height 17
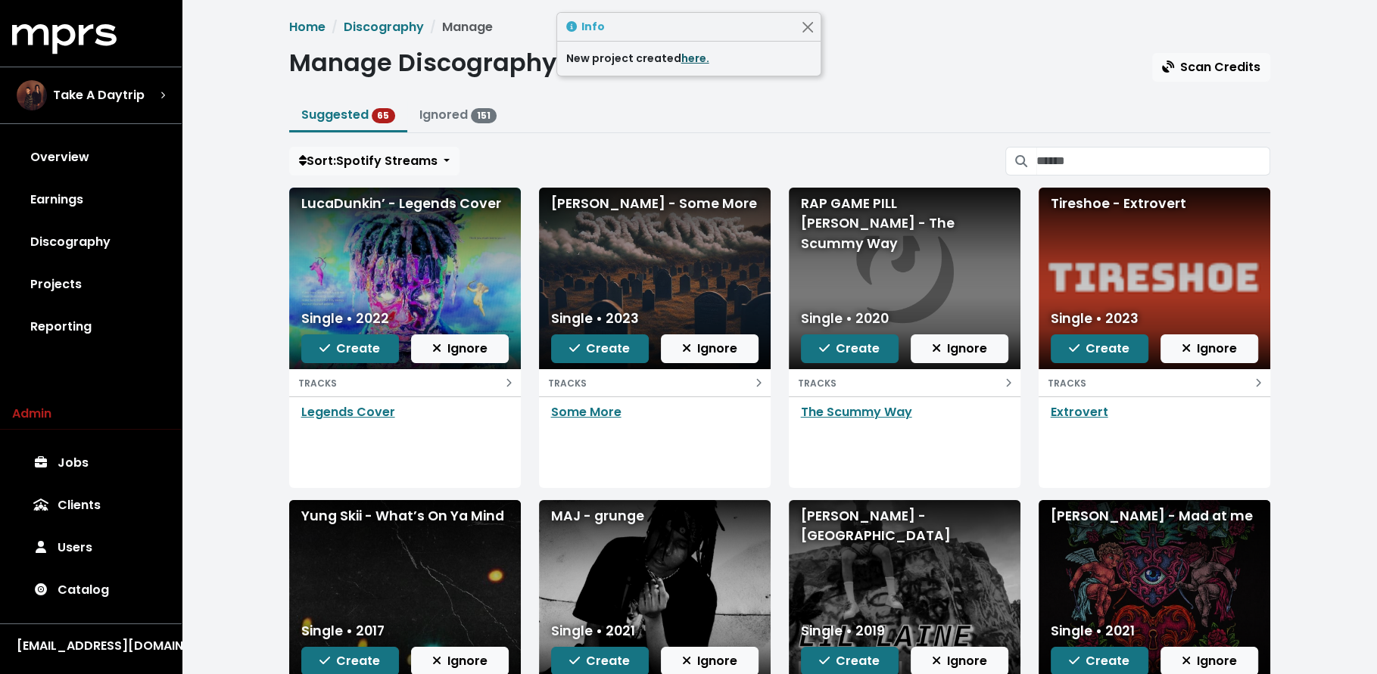
click at [699, 57] on link "here." at bounding box center [695, 58] width 28 height 15
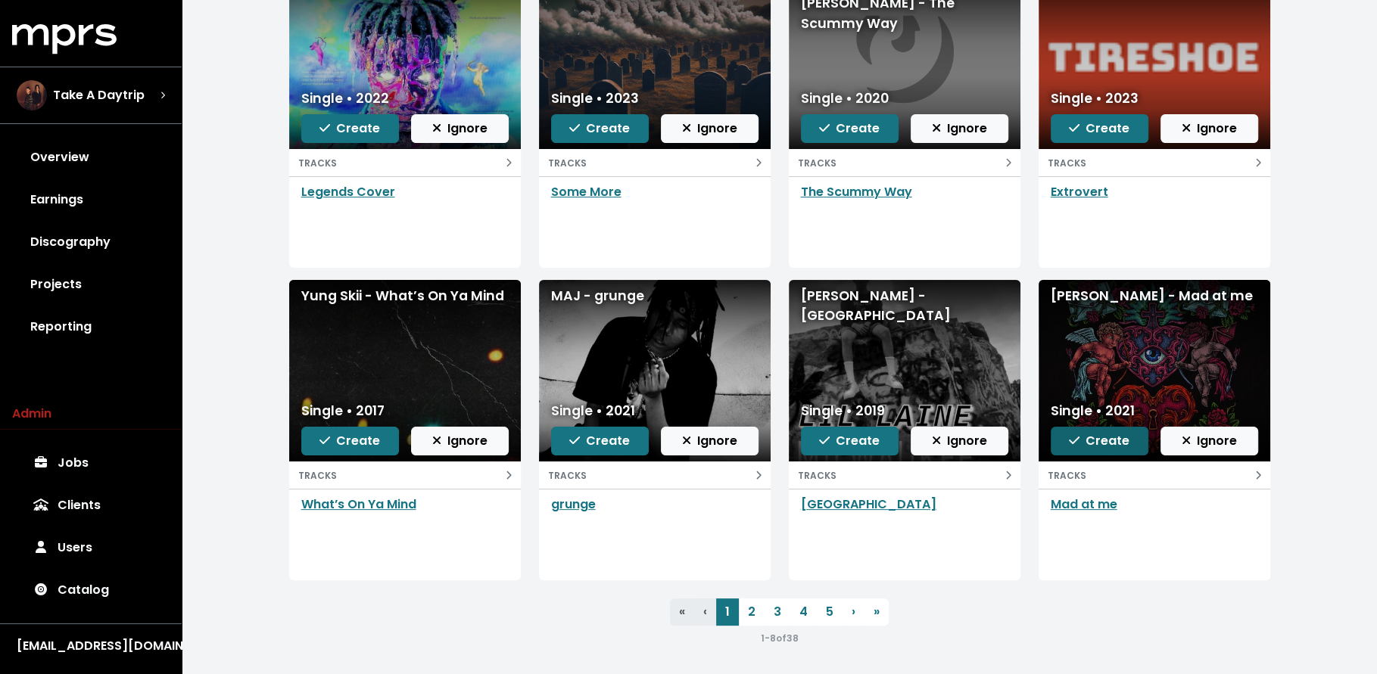
click at [1113, 434] on span "Create" at bounding box center [1099, 440] width 61 height 17
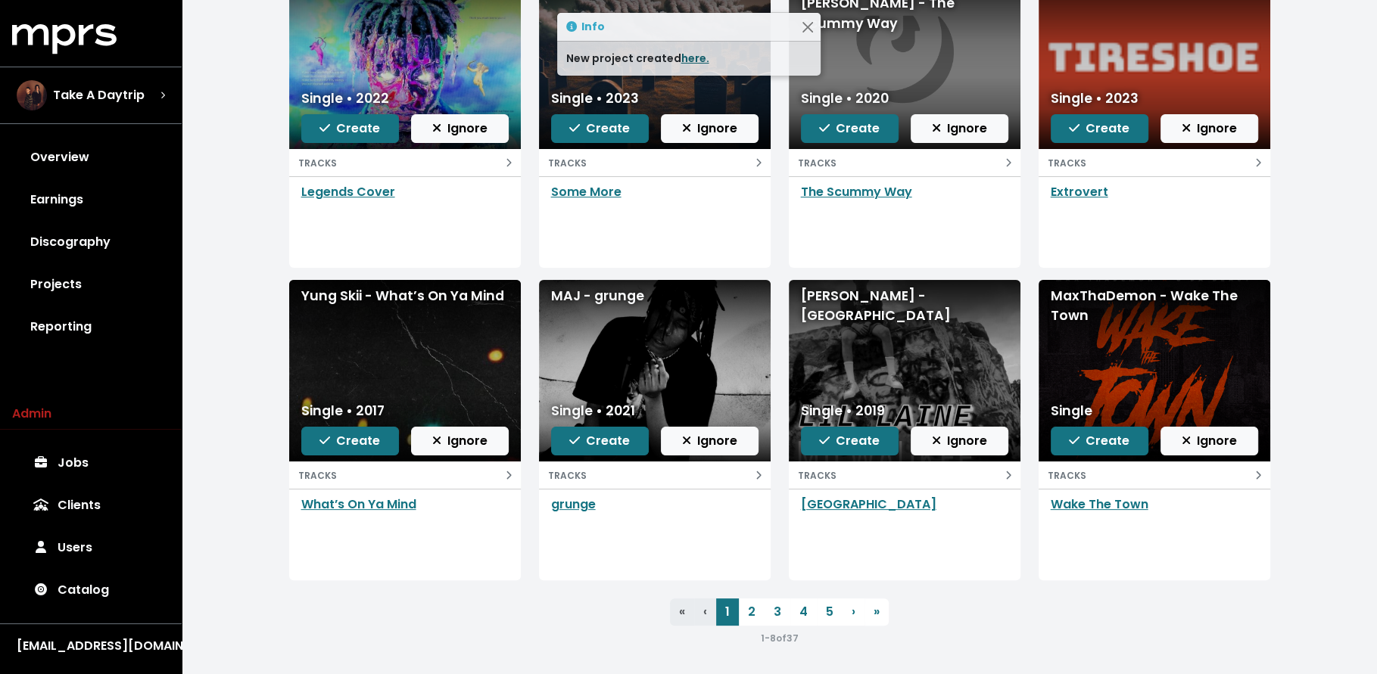
click at [699, 52] on link "here." at bounding box center [695, 58] width 28 height 15
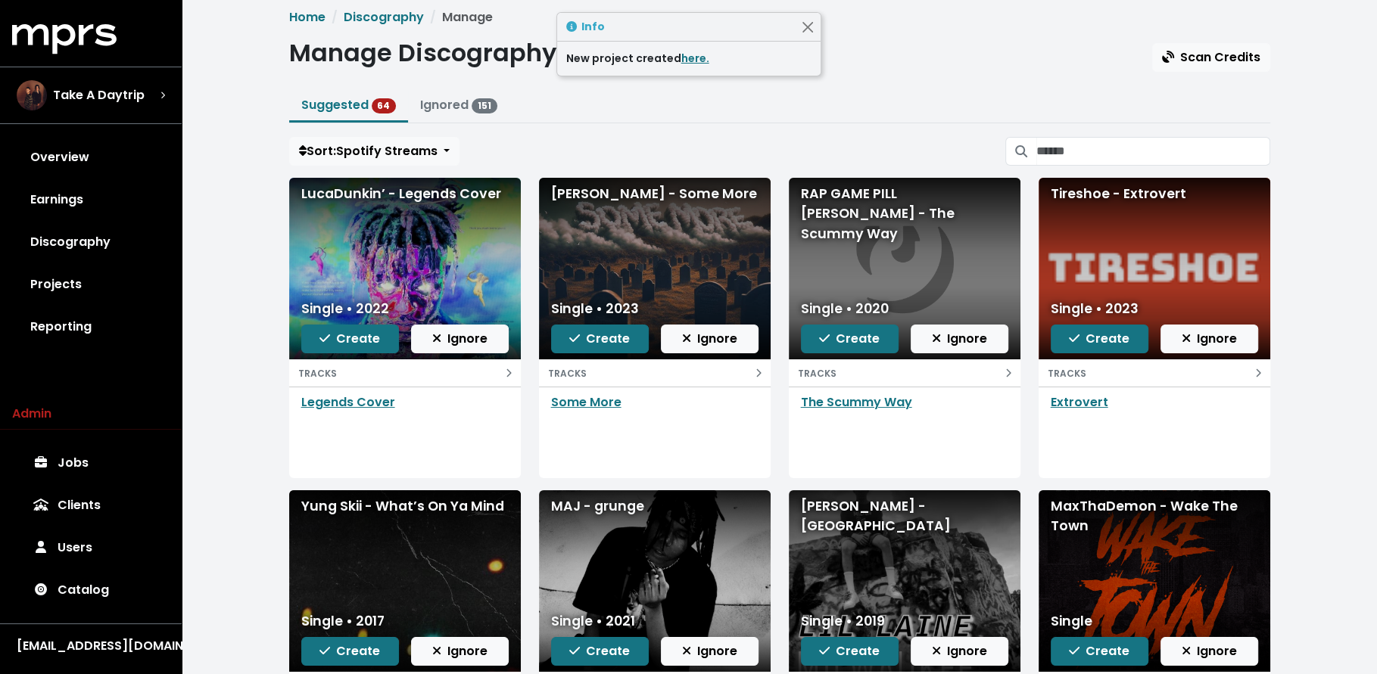
scroll to position [0, 0]
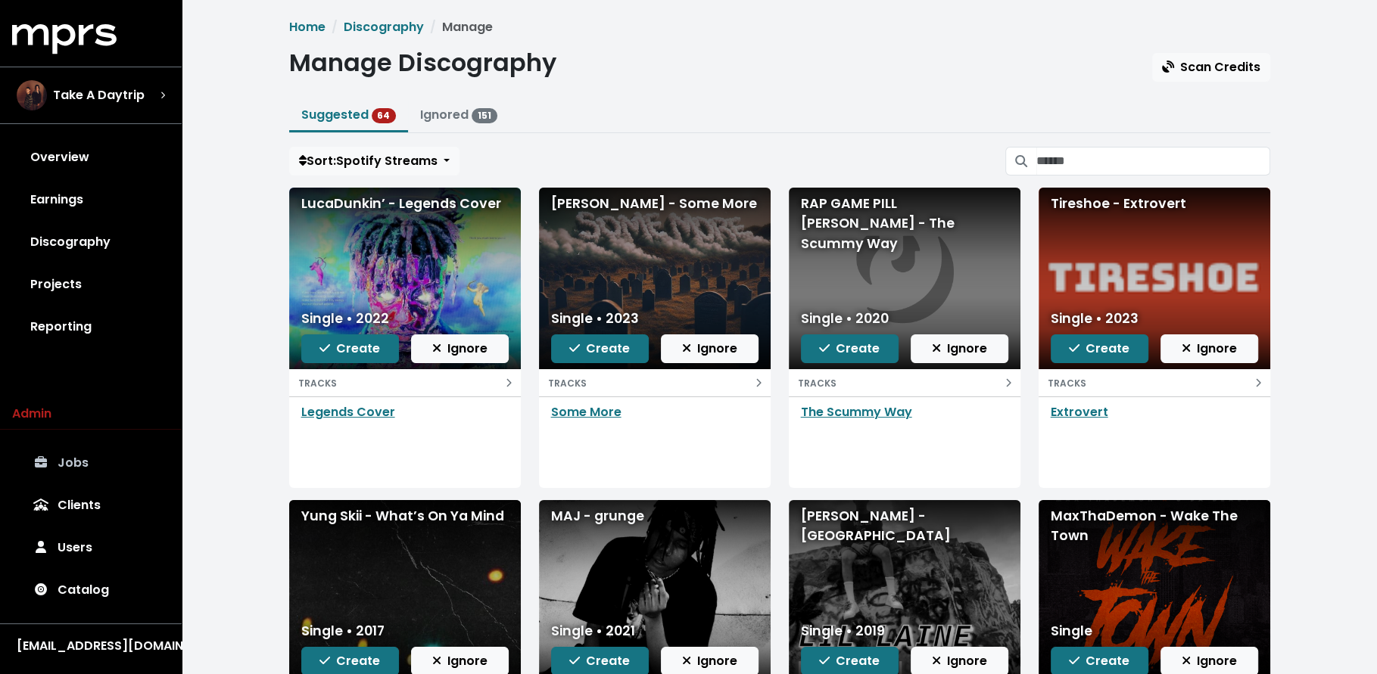
click at [107, 456] on link "Jobs" at bounding box center [90, 463] width 157 height 42
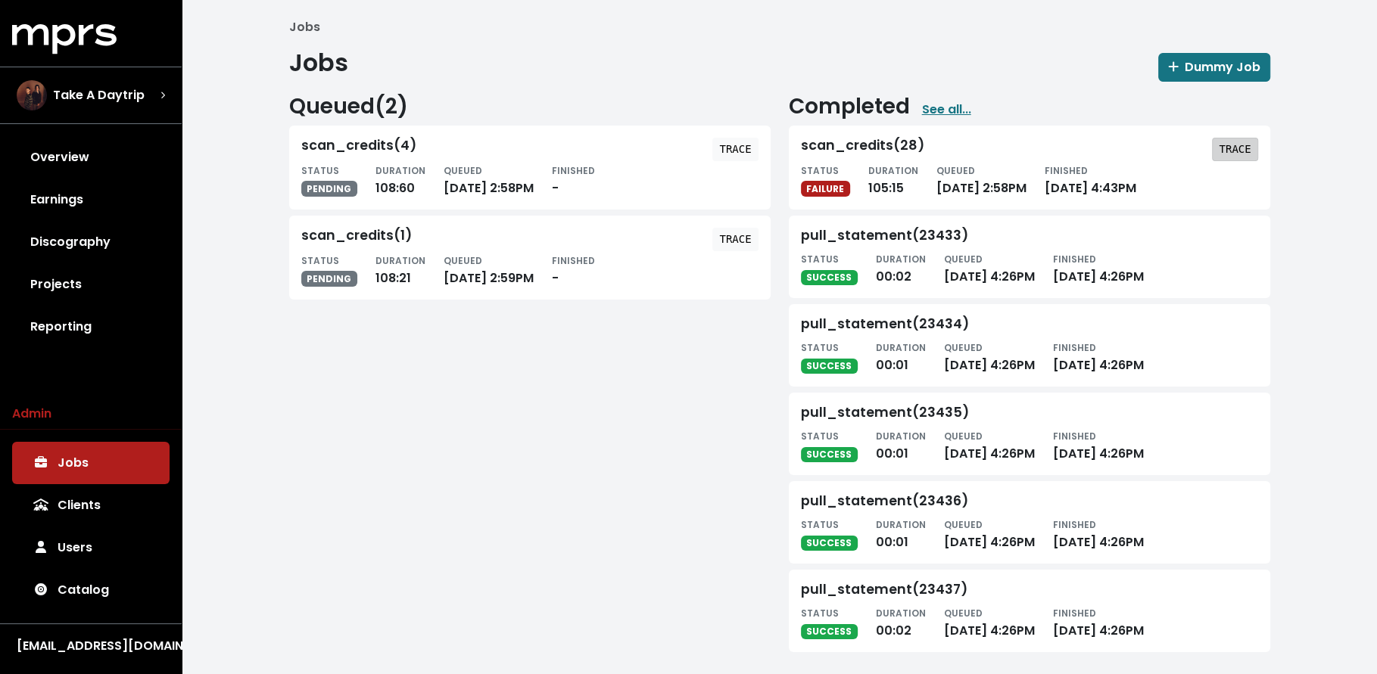
click at [1237, 147] on tt "TRACE" at bounding box center [1235, 149] width 32 height 12
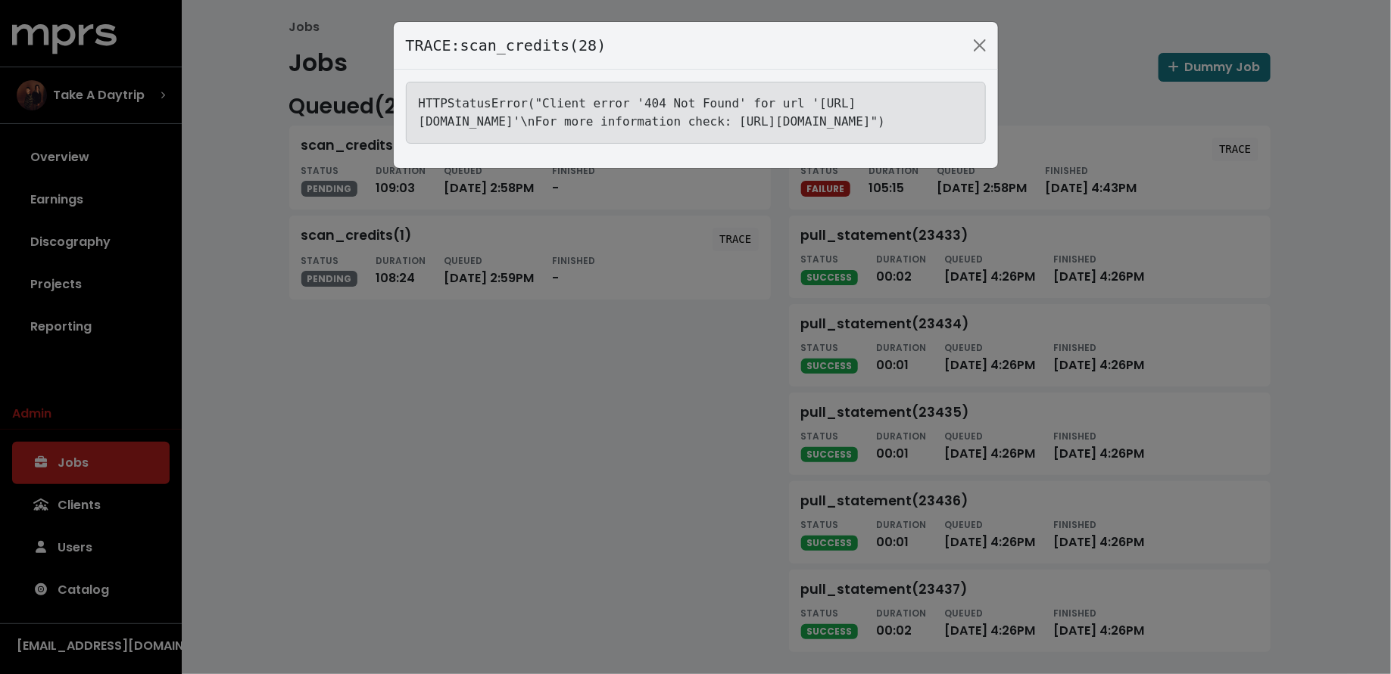
click at [685, 394] on div "TRACE: scan_credits(28) HTTPStatusError("Client error '404 Not Found' for url '…" at bounding box center [695, 337] width 1391 height 674
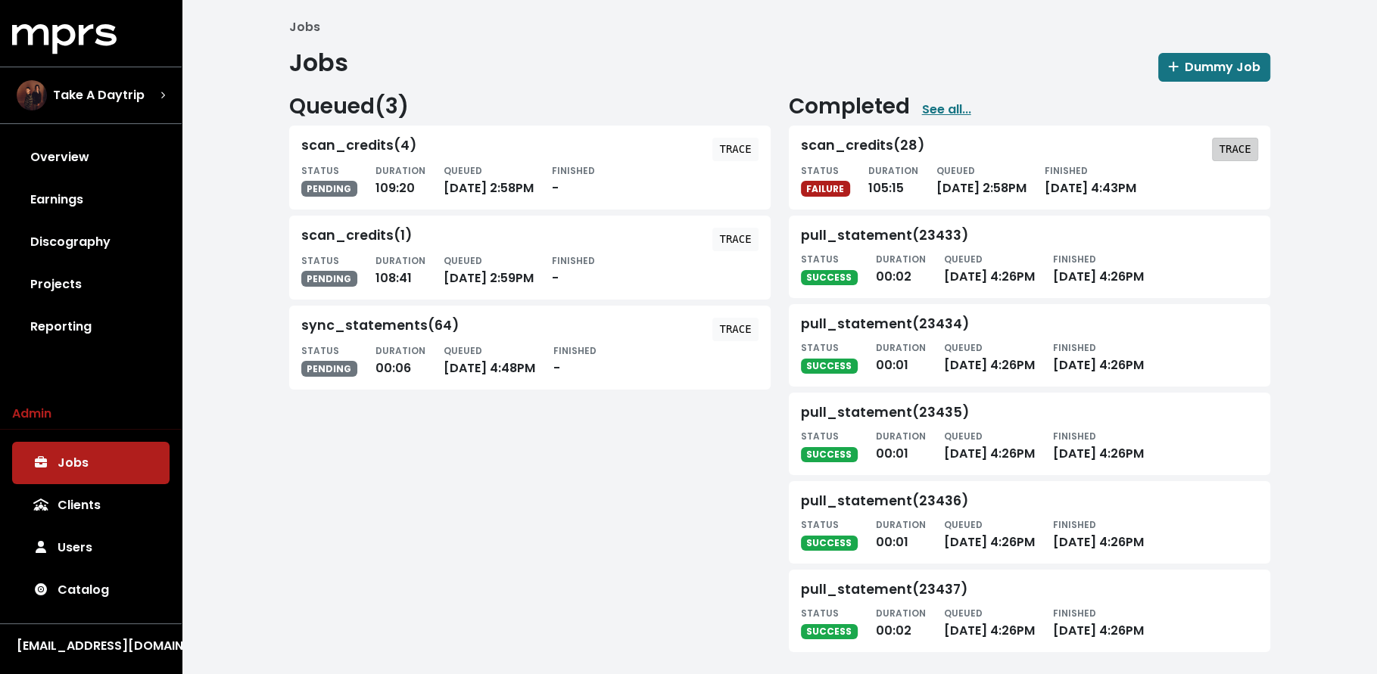
click at [1229, 153] on tt "TRACE" at bounding box center [1235, 149] width 32 height 12
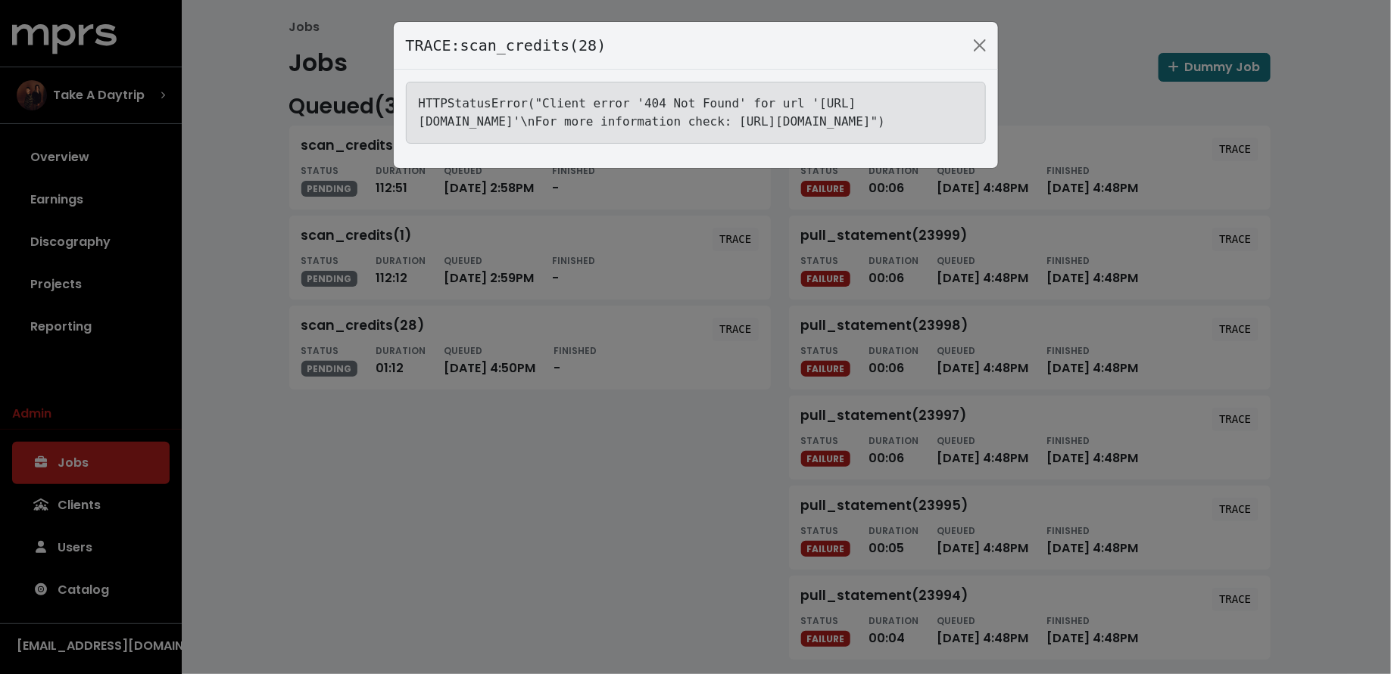
click at [342, 155] on div "TRACE: scan_credits(28) HTTPStatusError("Client error '404 Not Found' for url '…" at bounding box center [695, 337] width 1391 height 674
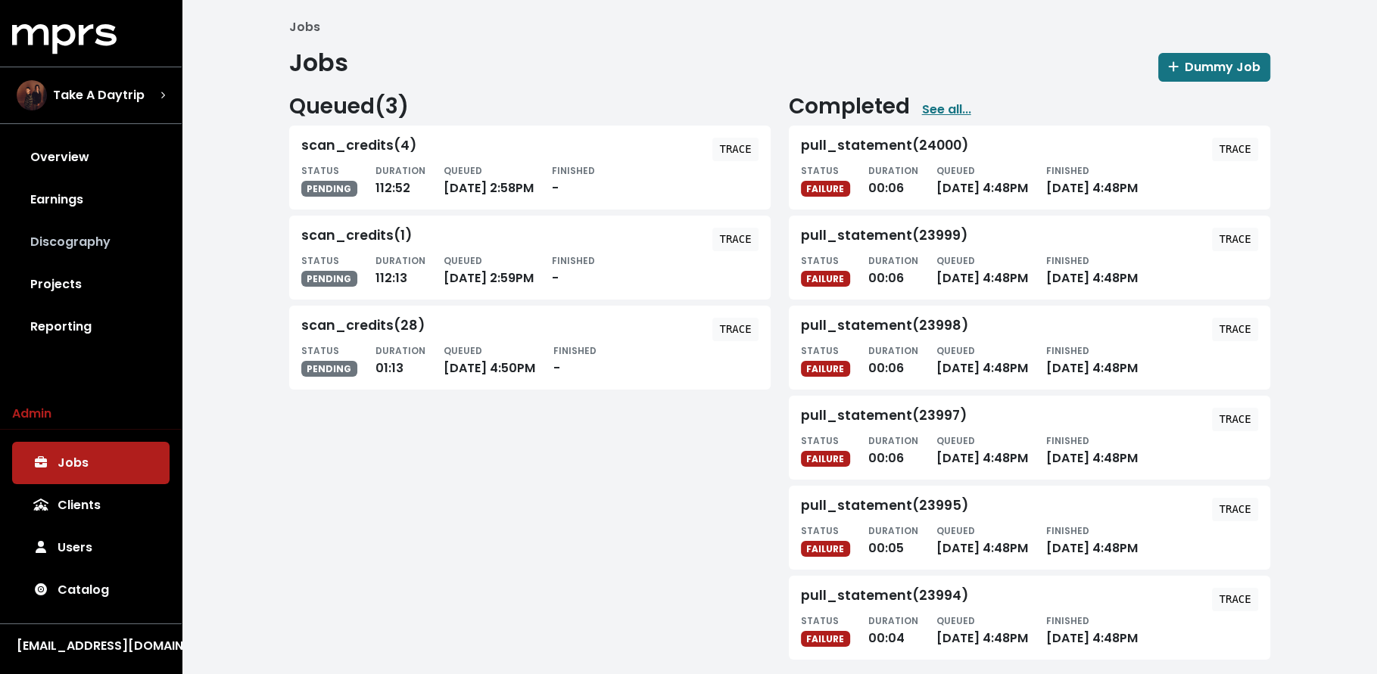
click at [90, 251] on link "Discography" at bounding box center [90, 242] width 157 height 42
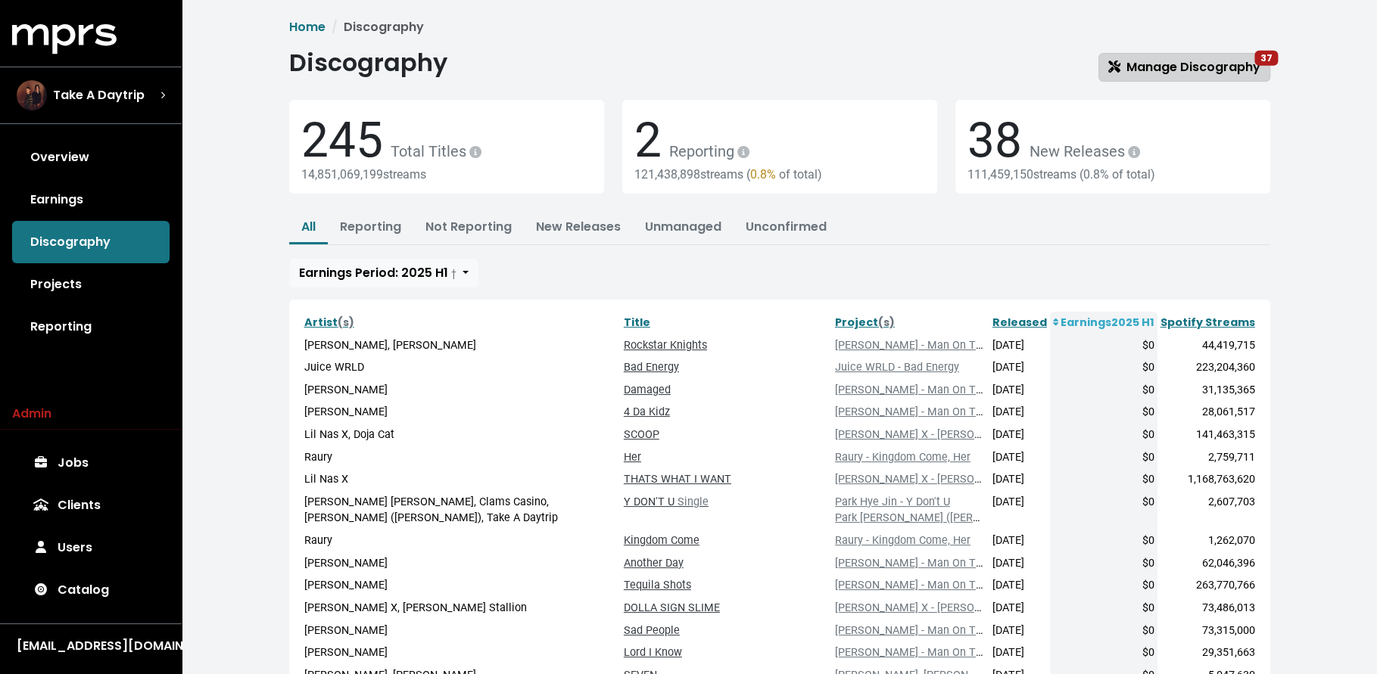
click at [1213, 66] on span "Manage Discography 37" at bounding box center [1184, 66] width 152 height 17
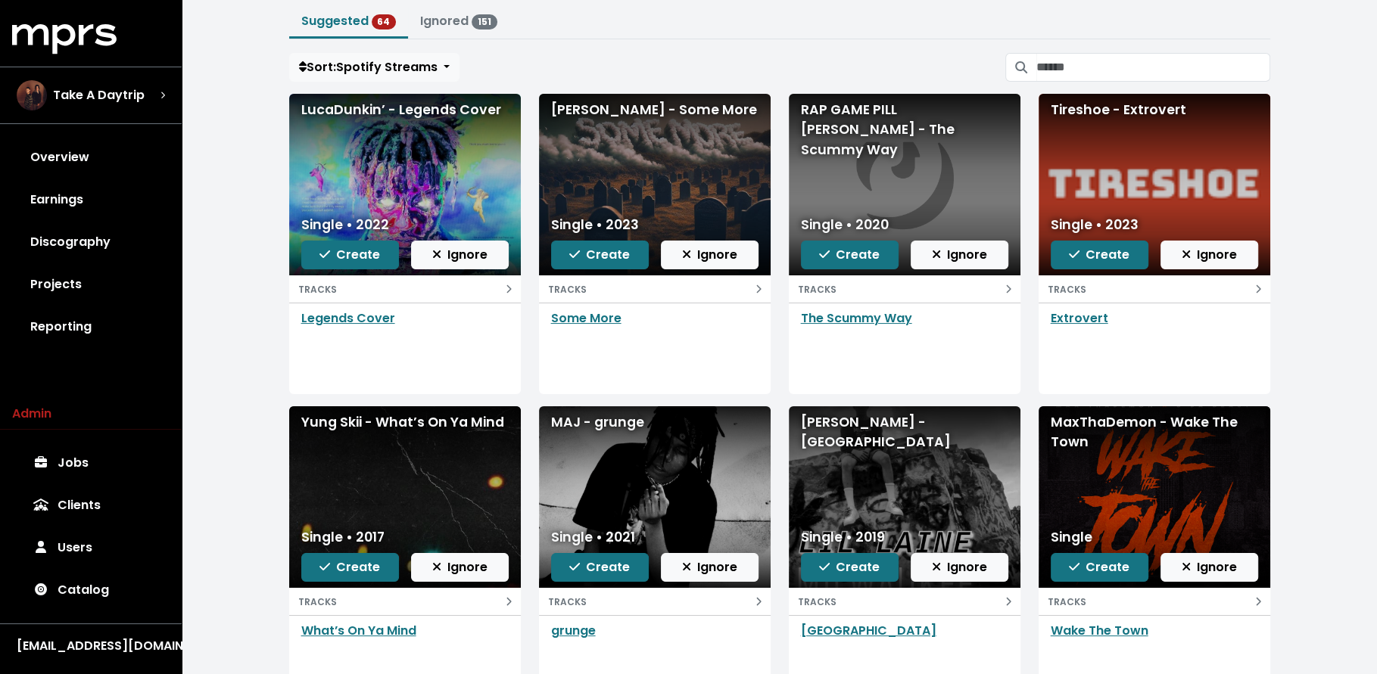
scroll to position [220, 0]
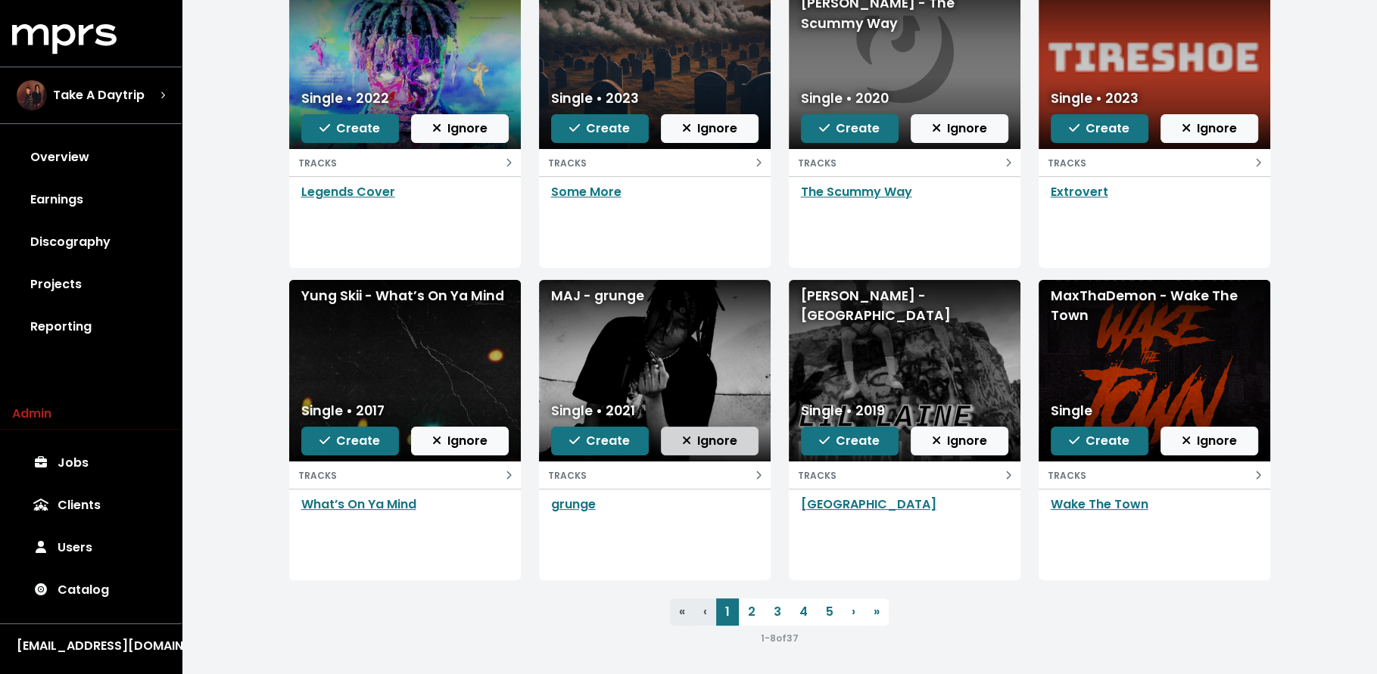
click at [699, 447] on span "Ignore" at bounding box center [709, 441] width 55 height 18
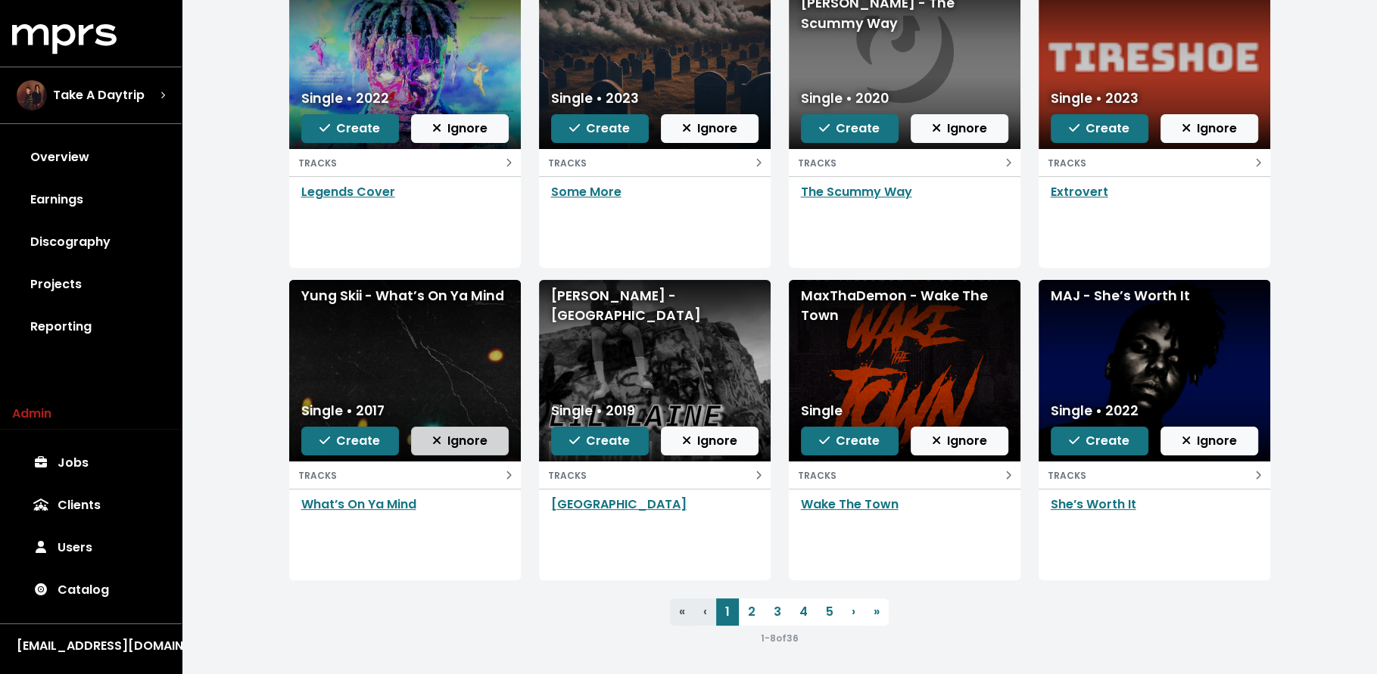
click at [460, 434] on span "Ignore" at bounding box center [459, 440] width 55 height 17
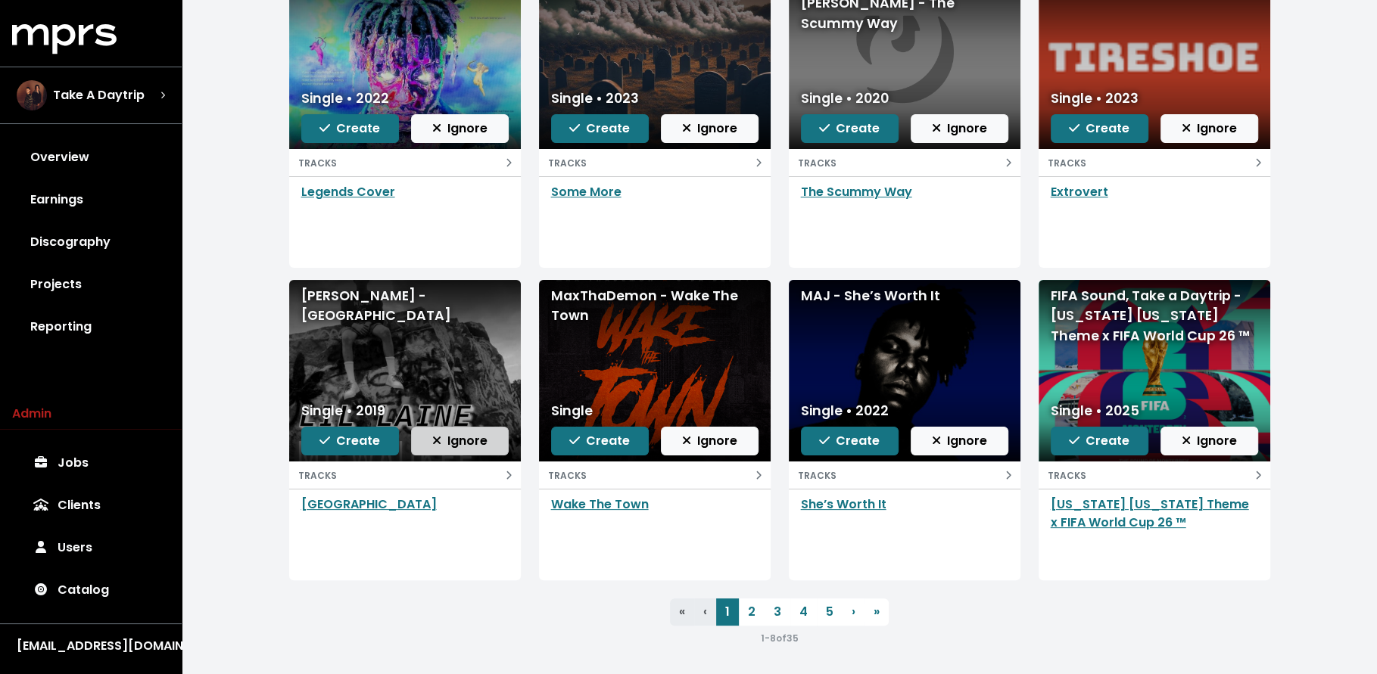
click at [487, 446] on button "Ignore" at bounding box center [460, 441] width 98 height 29
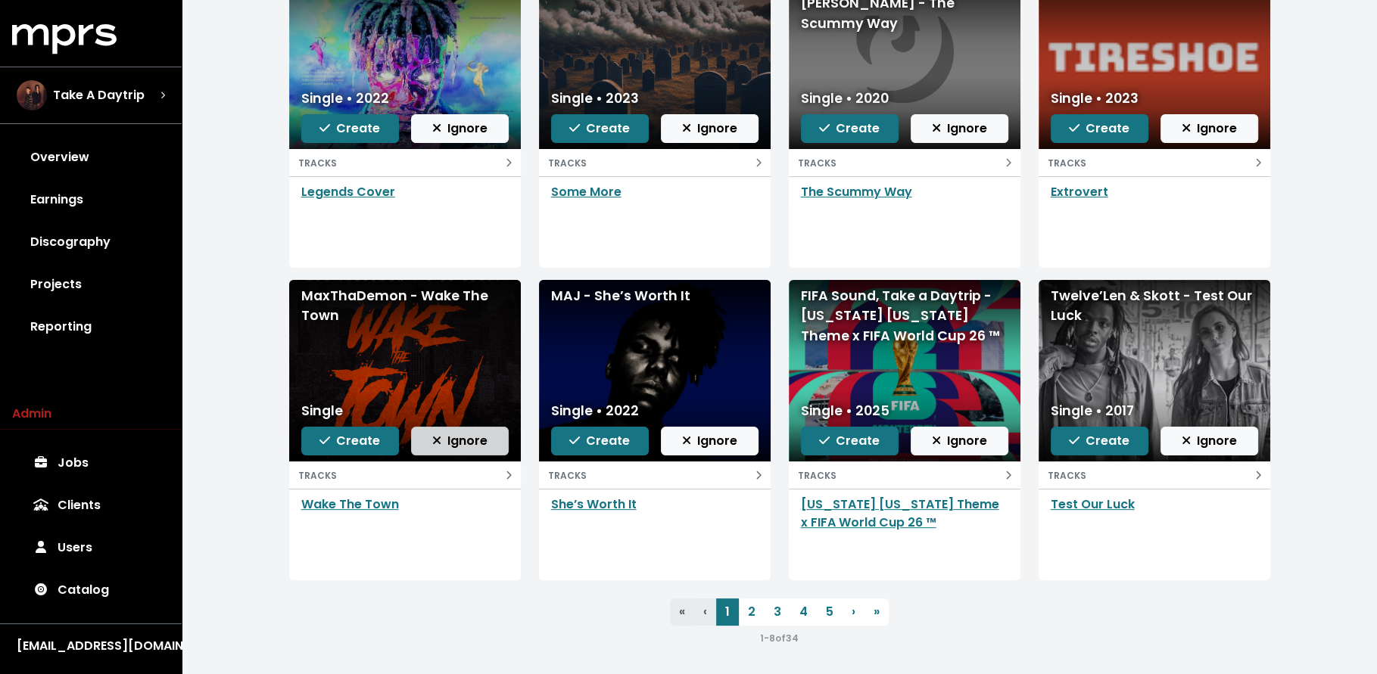
click at [486, 443] on span "Ignore" at bounding box center [459, 440] width 55 height 17
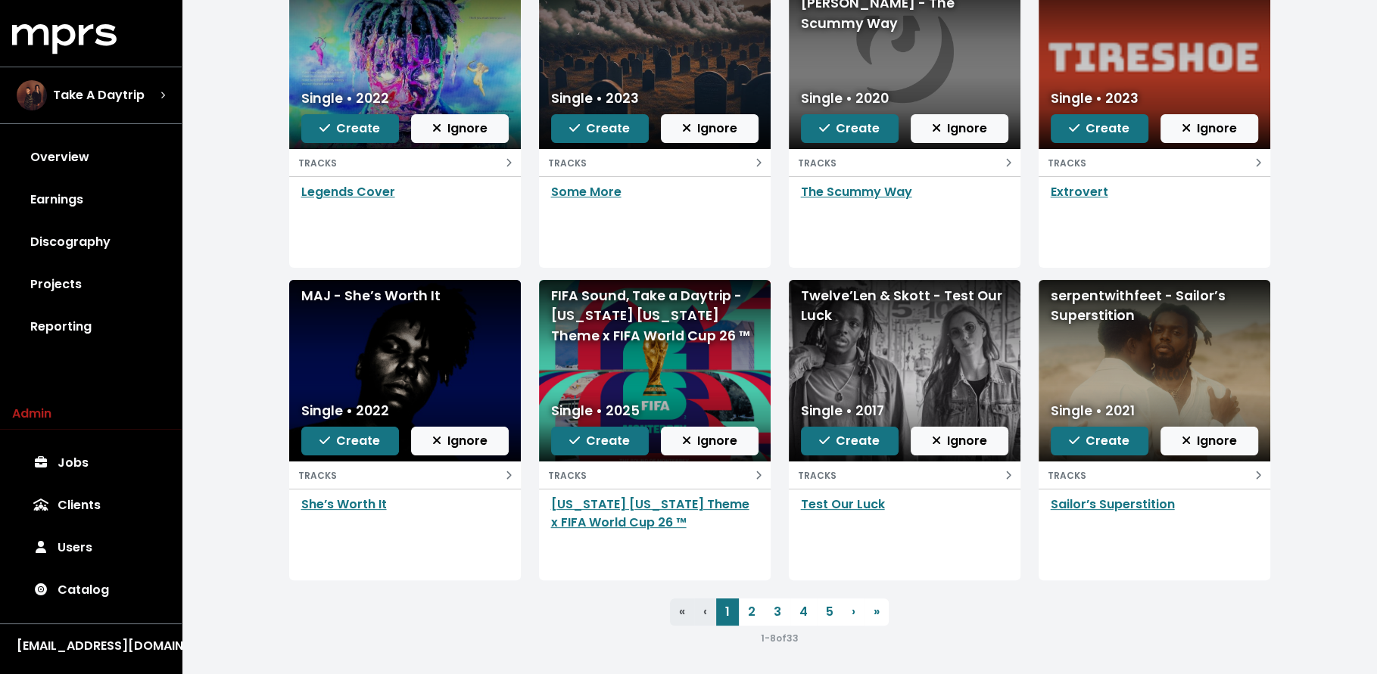
click at [486, 443] on span "Ignore" at bounding box center [459, 440] width 55 height 17
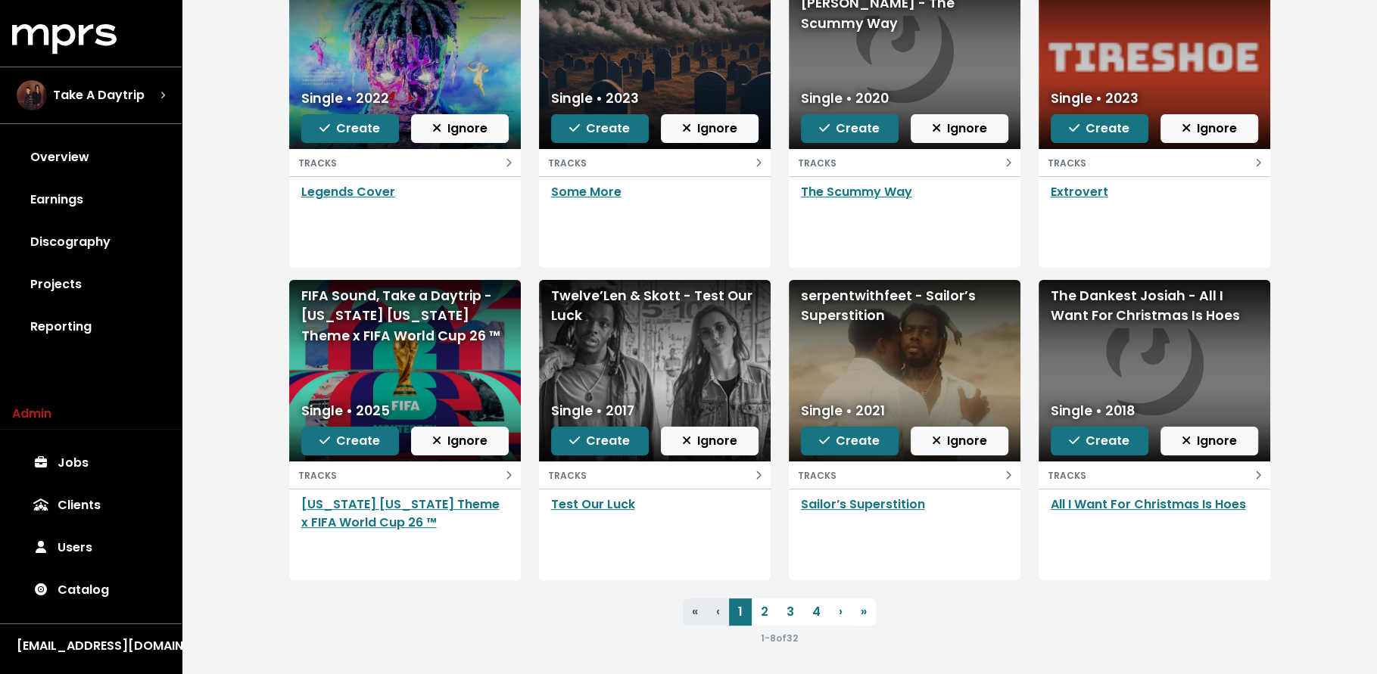
click at [486, 443] on span "Ignore" at bounding box center [459, 440] width 55 height 17
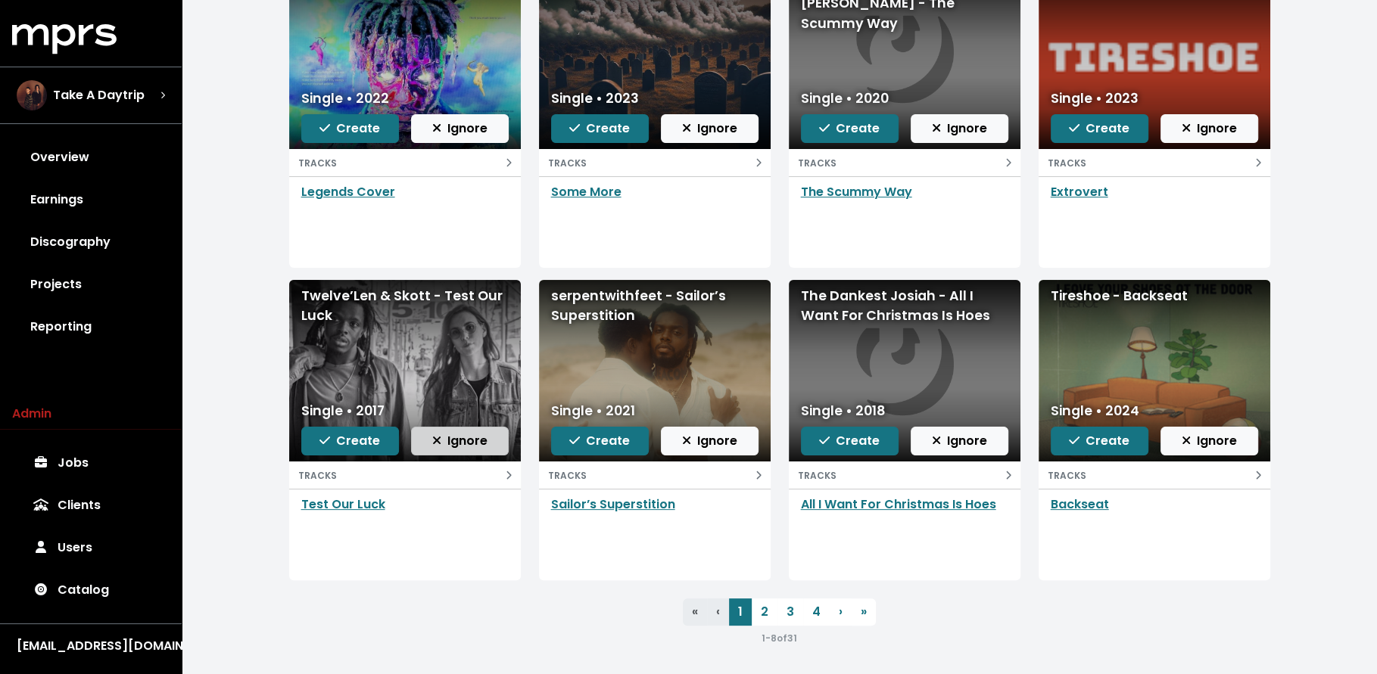
click at [483, 437] on span "Ignore" at bounding box center [459, 440] width 55 height 17
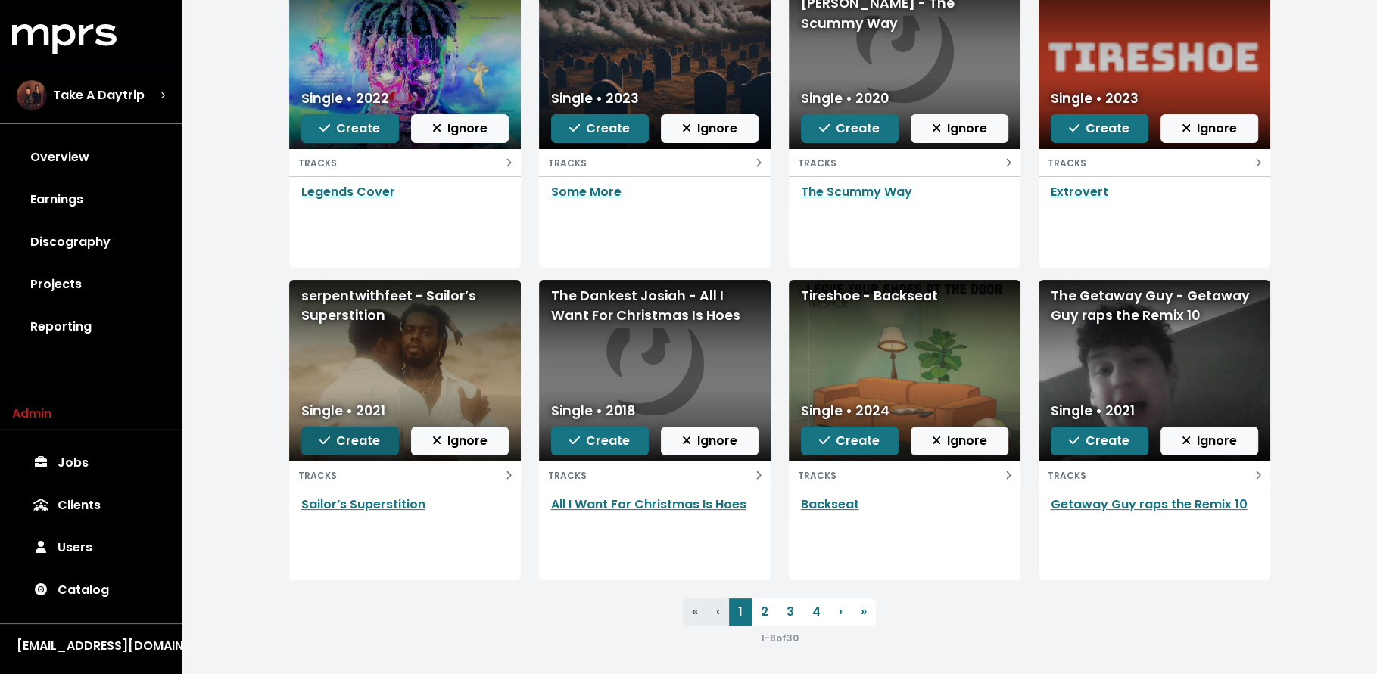
click at [364, 432] on span "Create" at bounding box center [349, 440] width 61 height 17
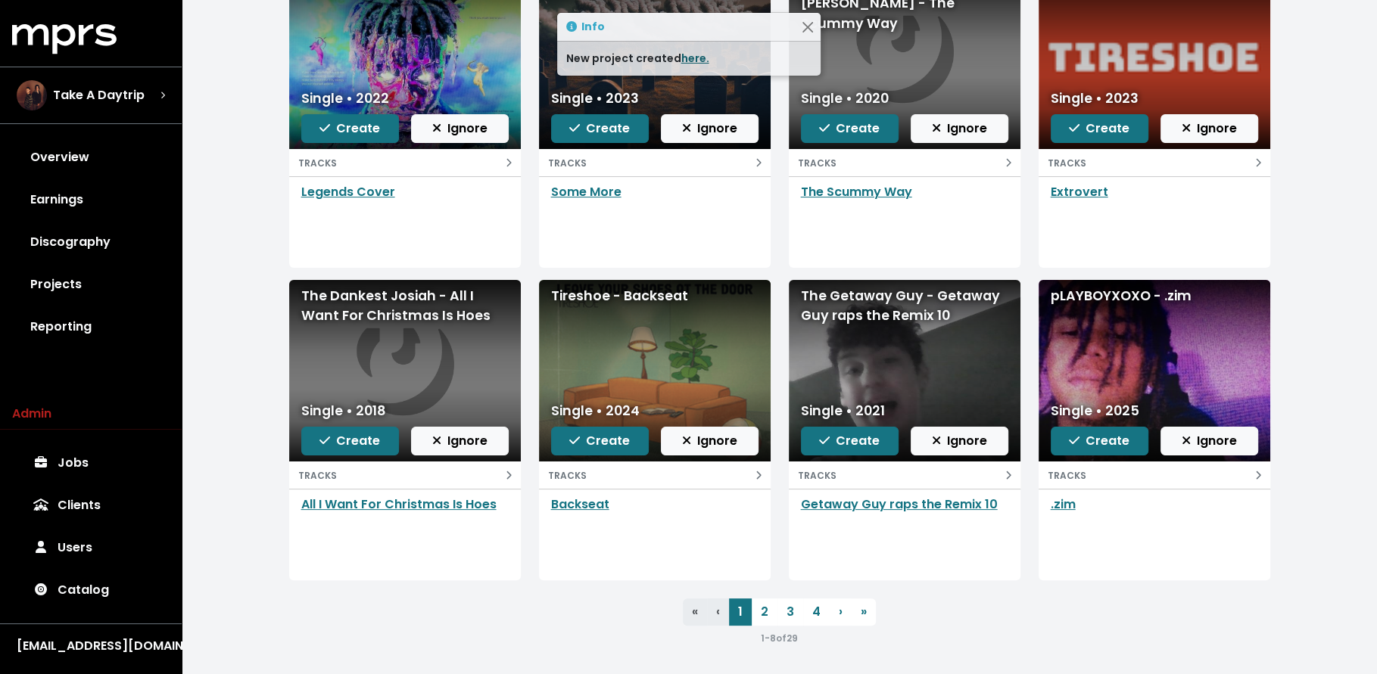
click at [688, 54] on link "here." at bounding box center [695, 58] width 28 height 15
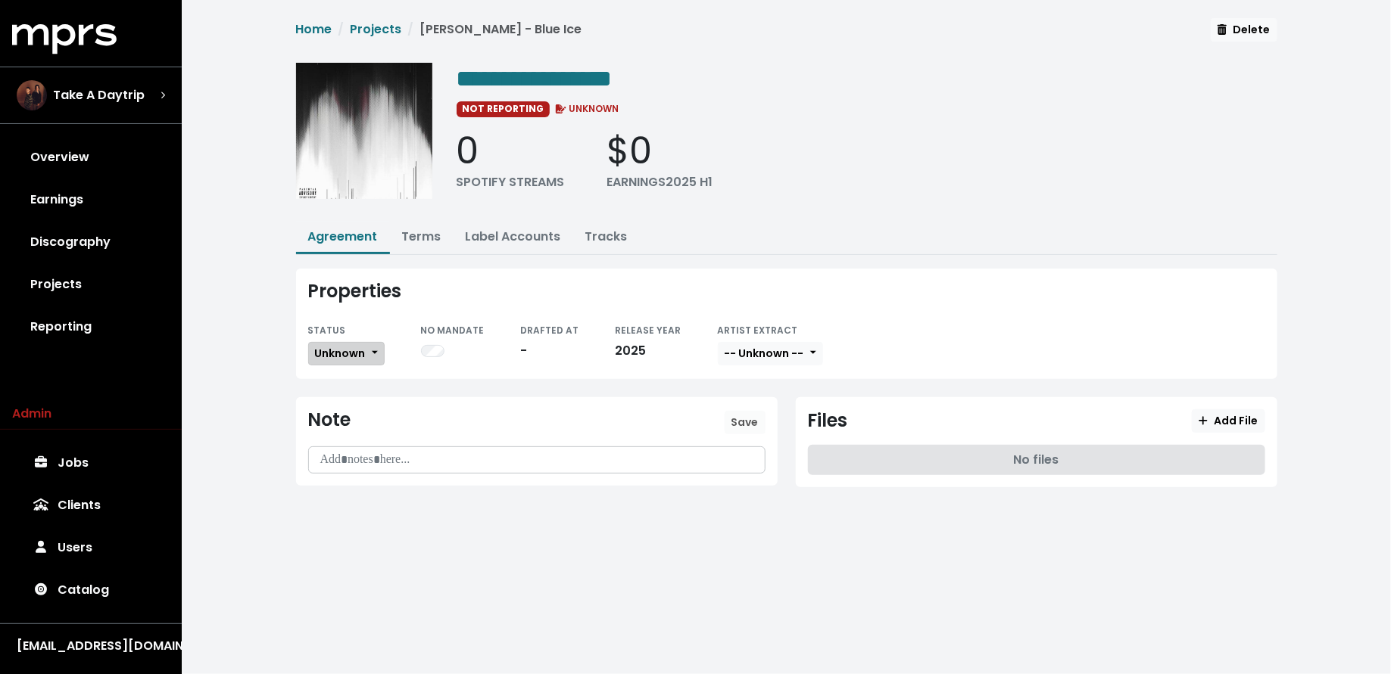
click at [332, 354] on span "Unknown" at bounding box center [340, 353] width 51 height 15
click at [348, 403] on link "Missing" at bounding box center [380, 409] width 142 height 24
click at [598, 233] on link "Tracks" at bounding box center [606, 236] width 42 height 17
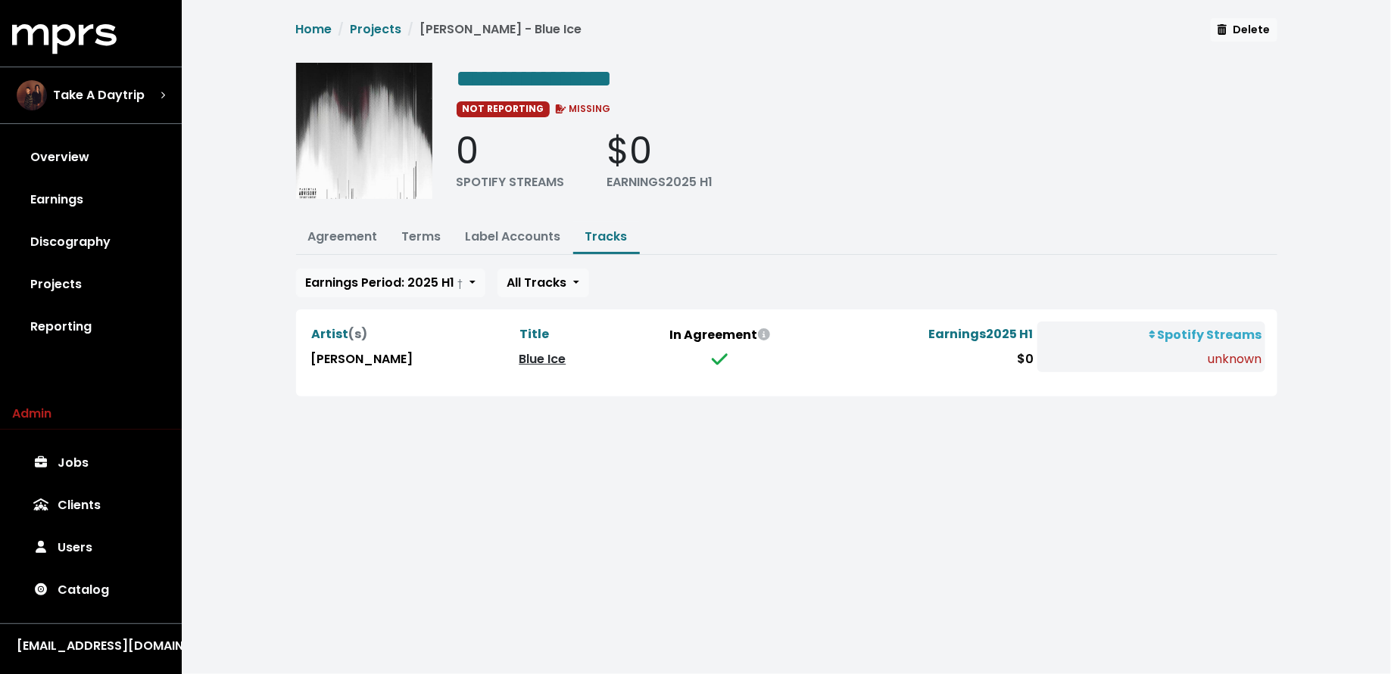
click at [519, 352] on link "Blue Ice" at bounding box center [542, 358] width 47 height 17
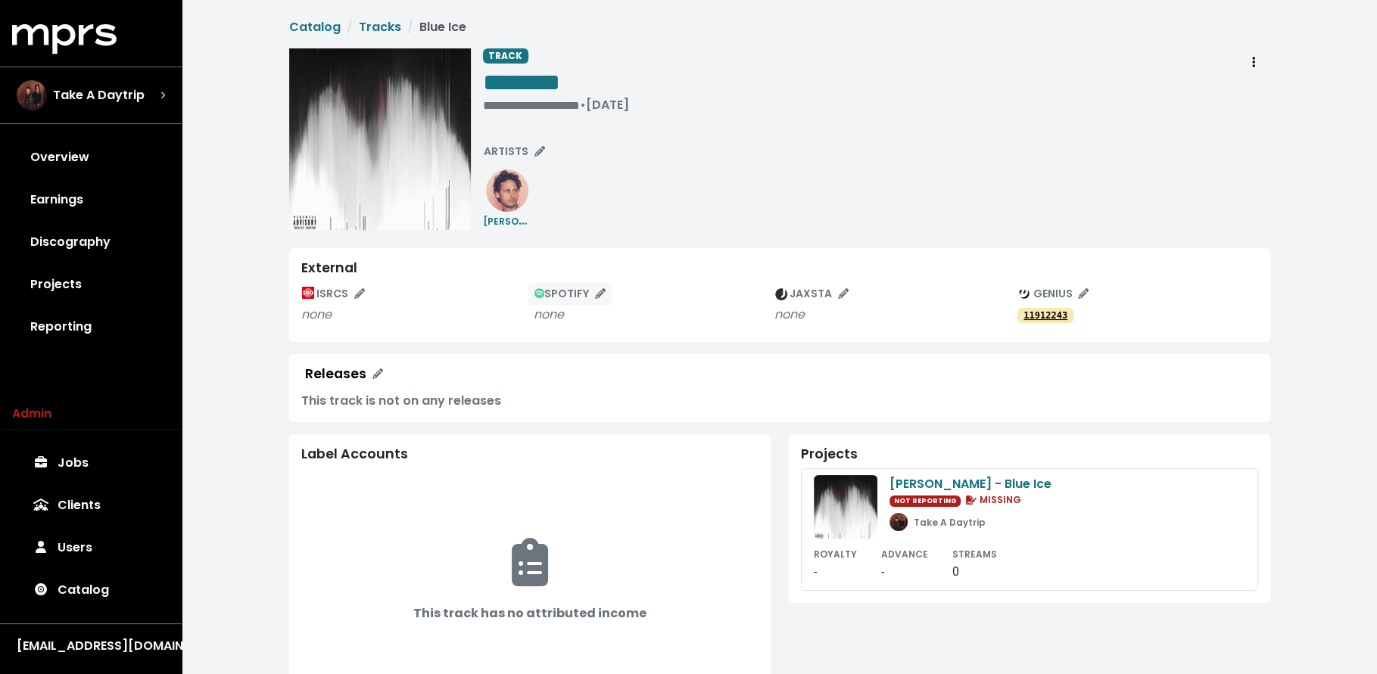
click at [557, 299] on span "SPOTIFY" at bounding box center [570, 293] width 72 height 15
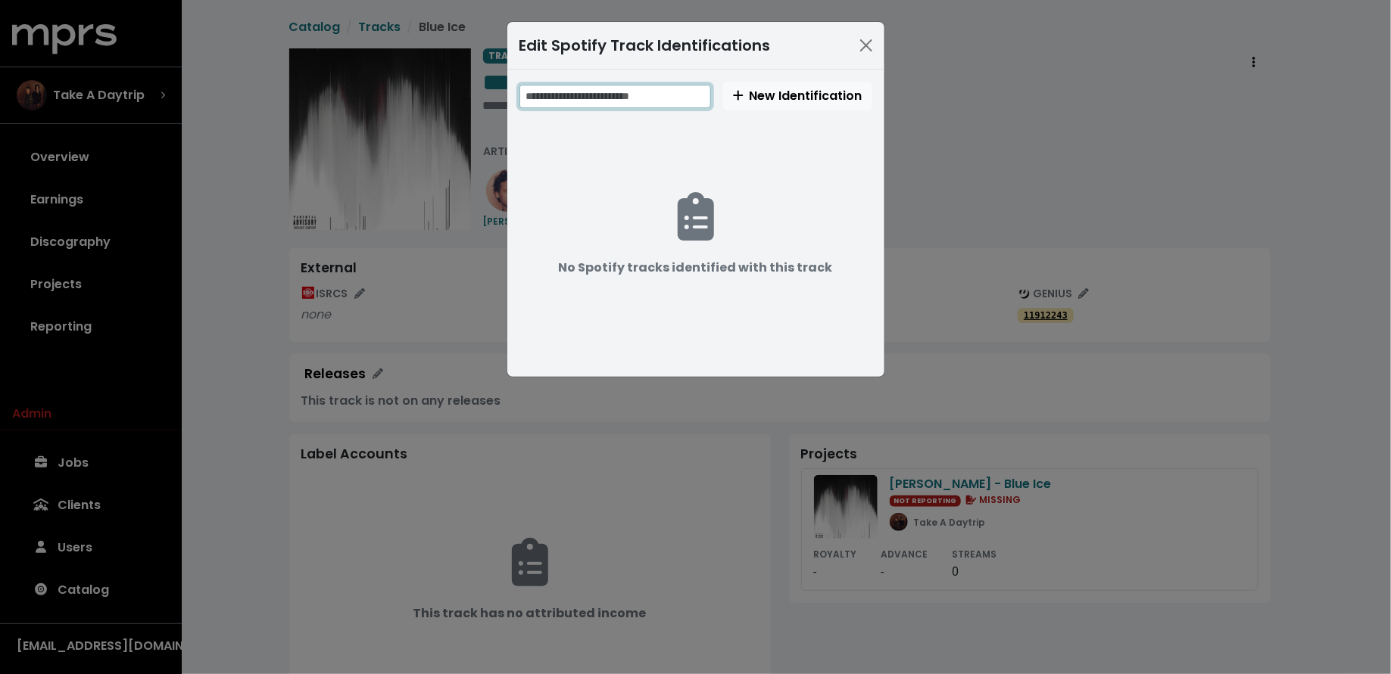
click at [627, 95] on input "text" at bounding box center [615, 96] width 192 height 23
paste input "**********"
click at [627, 95] on input "**********" at bounding box center [616, 96] width 194 height 23
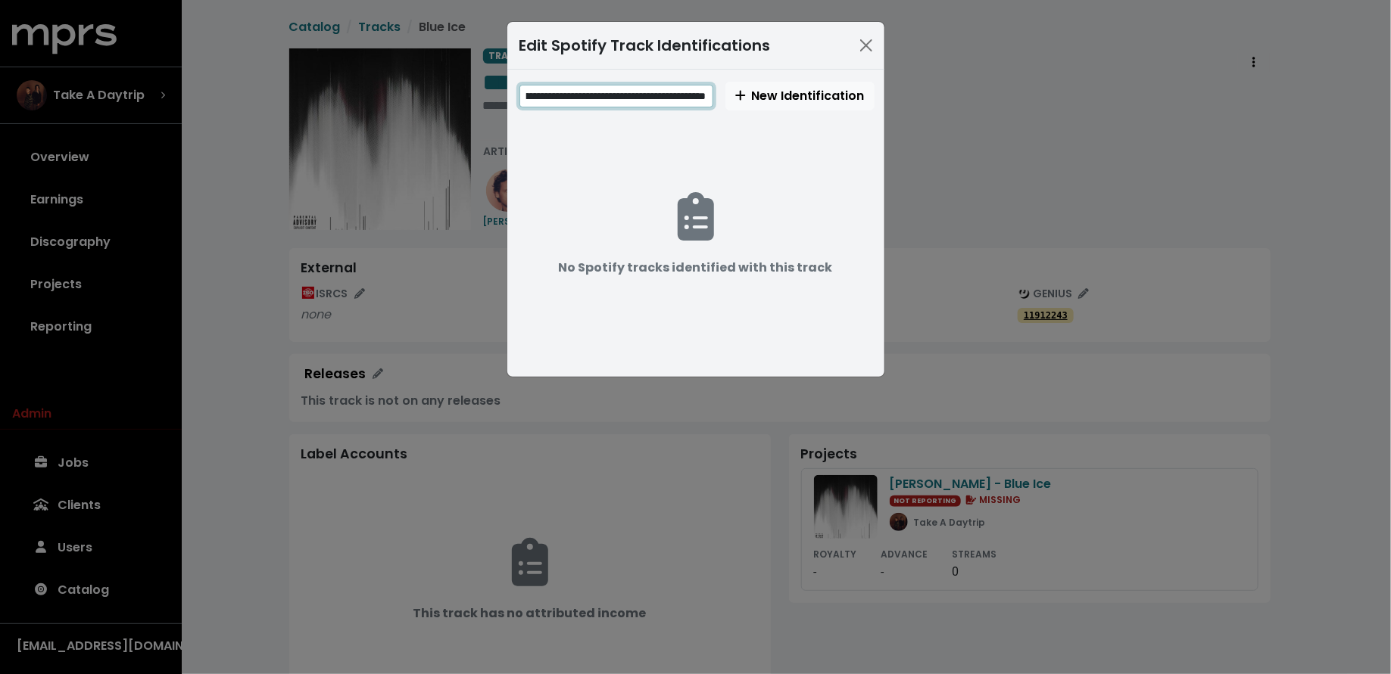
click at [615, 95] on input "**********" at bounding box center [616, 96] width 194 height 23
type input "**********"
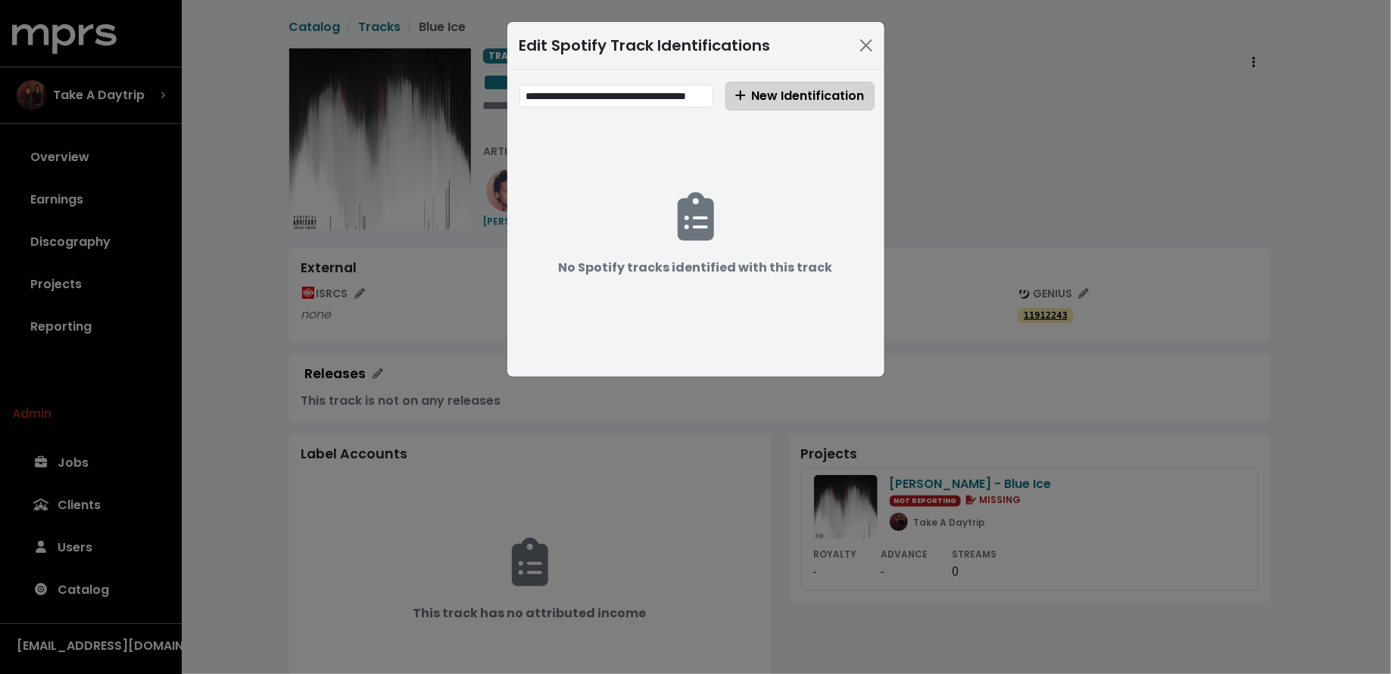
click at [746, 106] on button "New Identification" at bounding box center [799, 96] width 149 height 29
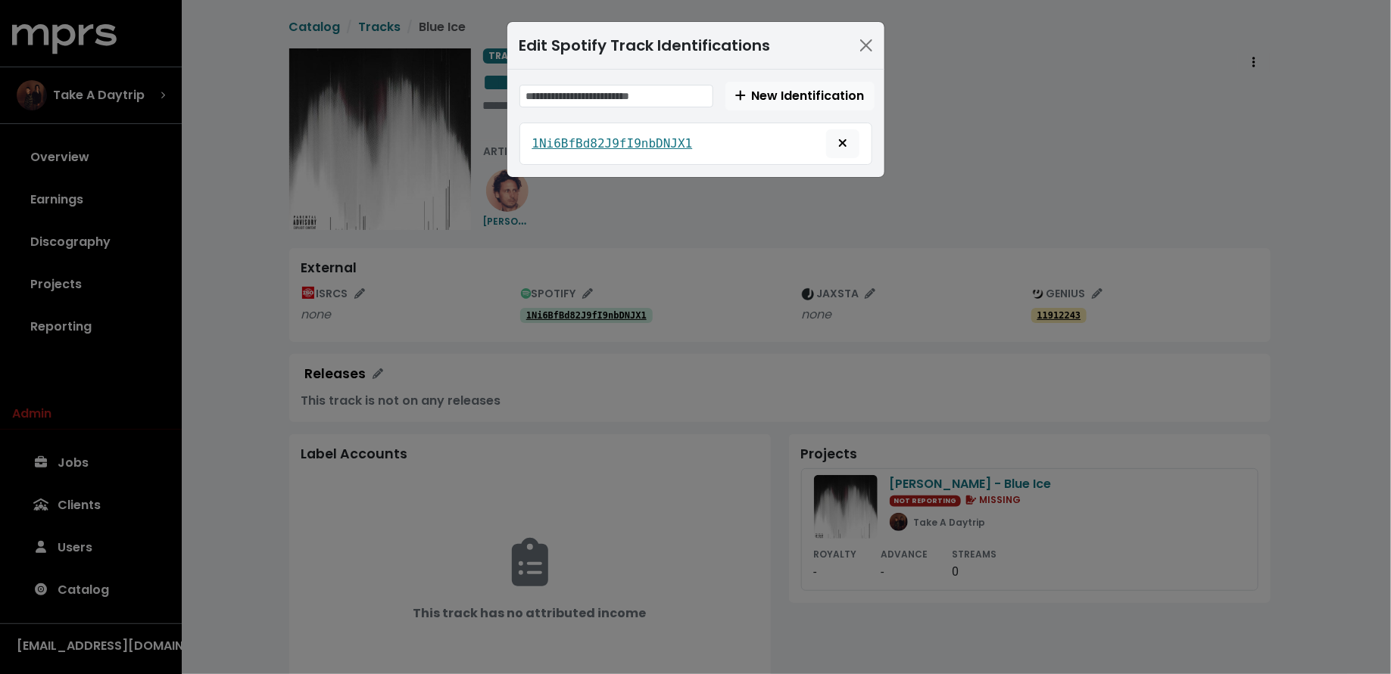
click at [223, 193] on div "Edit Spotify Track Identifications New Identification 1Ni6BfBd82J9fI9nbDNJX1" at bounding box center [695, 337] width 1391 height 674
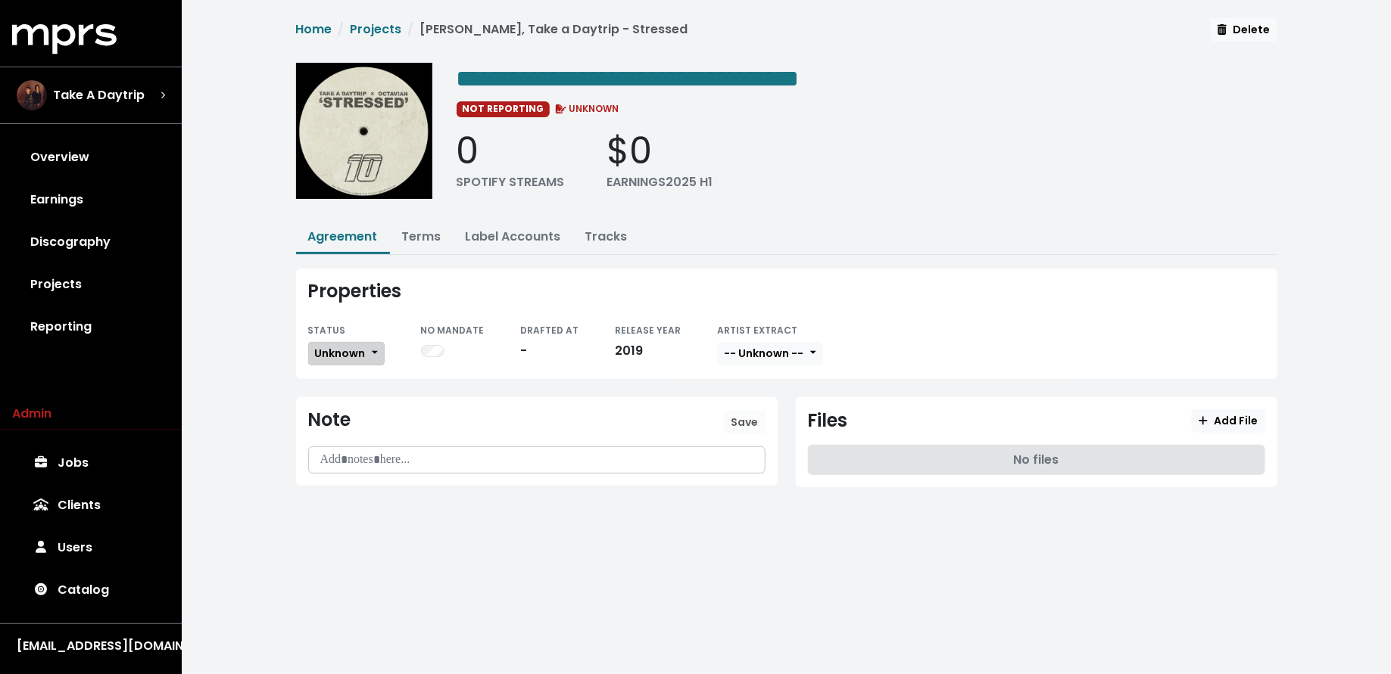
click at [319, 356] on span "Unknown" at bounding box center [340, 353] width 51 height 15
click at [336, 403] on link "Missing" at bounding box center [380, 409] width 142 height 24
click at [624, 241] on button "Tracks" at bounding box center [606, 238] width 67 height 33
click at [600, 224] on button "Tracks" at bounding box center [606, 238] width 67 height 33
click at [597, 232] on link "Tracks" at bounding box center [606, 236] width 42 height 17
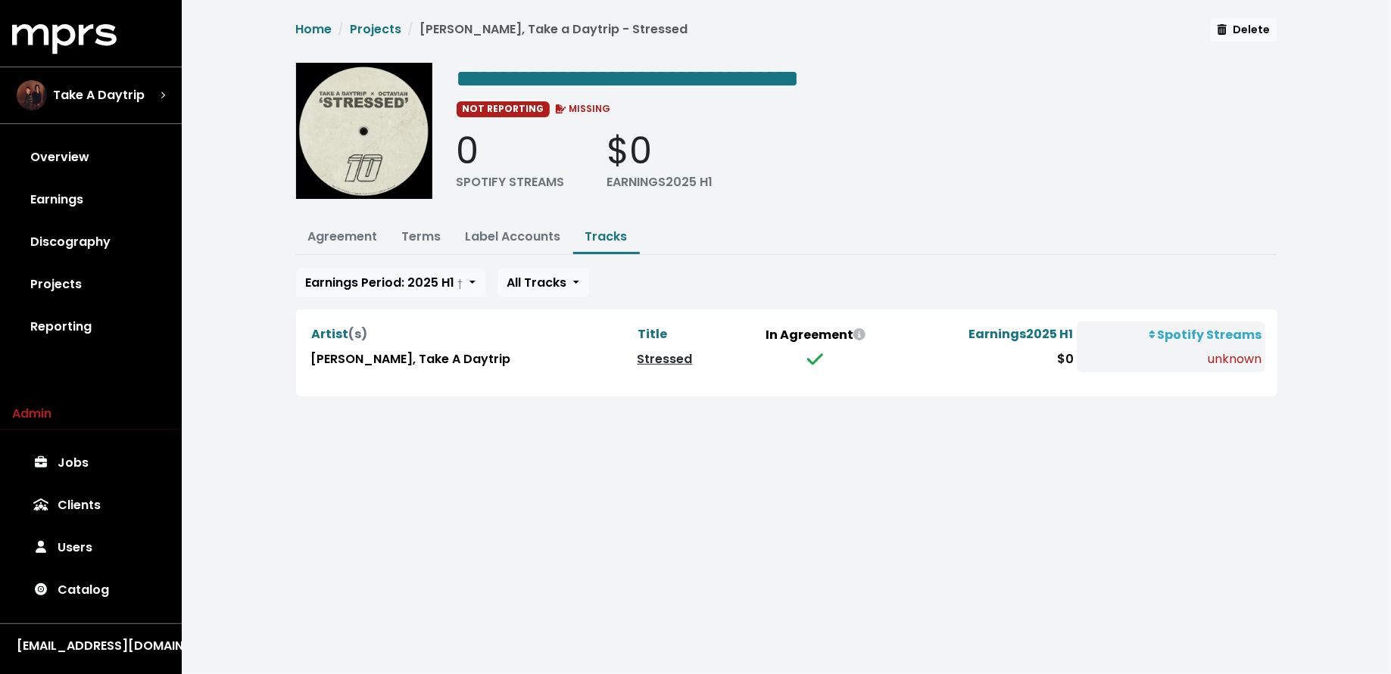
click at [637, 361] on link "Stressed" at bounding box center [664, 358] width 55 height 17
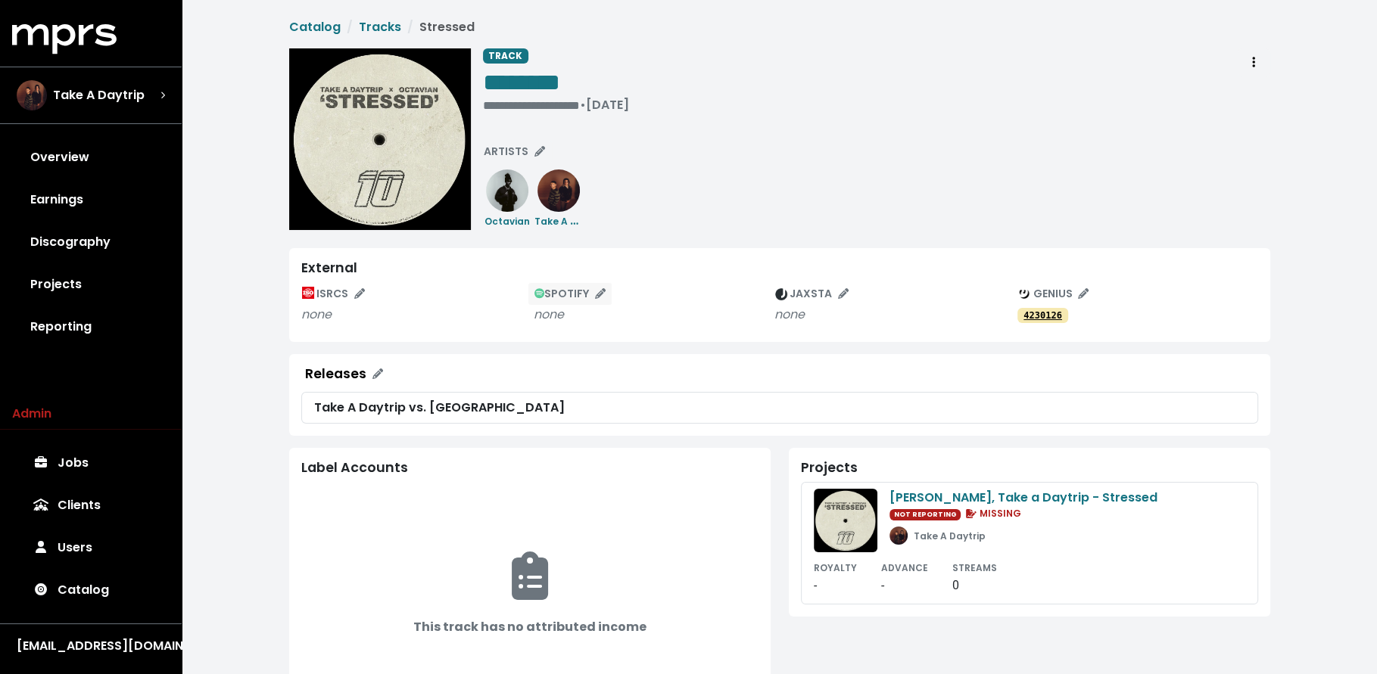
click at [584, 293] on span "SPOTIFY" at bounding box center [570, 293] width 72 height 15
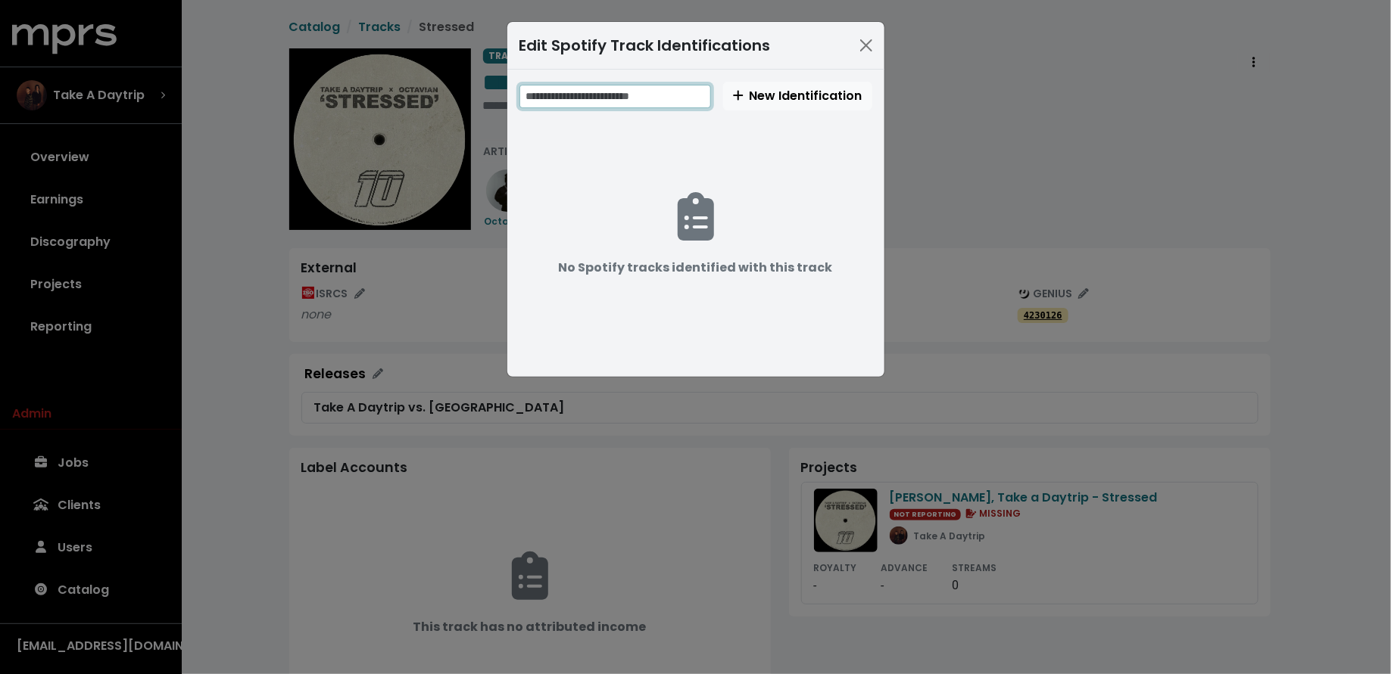
click at [628, 94] on input "text" at bounding box center [615, 96] width 192 height 23
paste input "**********"
click at [575, 92] on input "**********" at bounding box center [616, 96] width 194 height 23
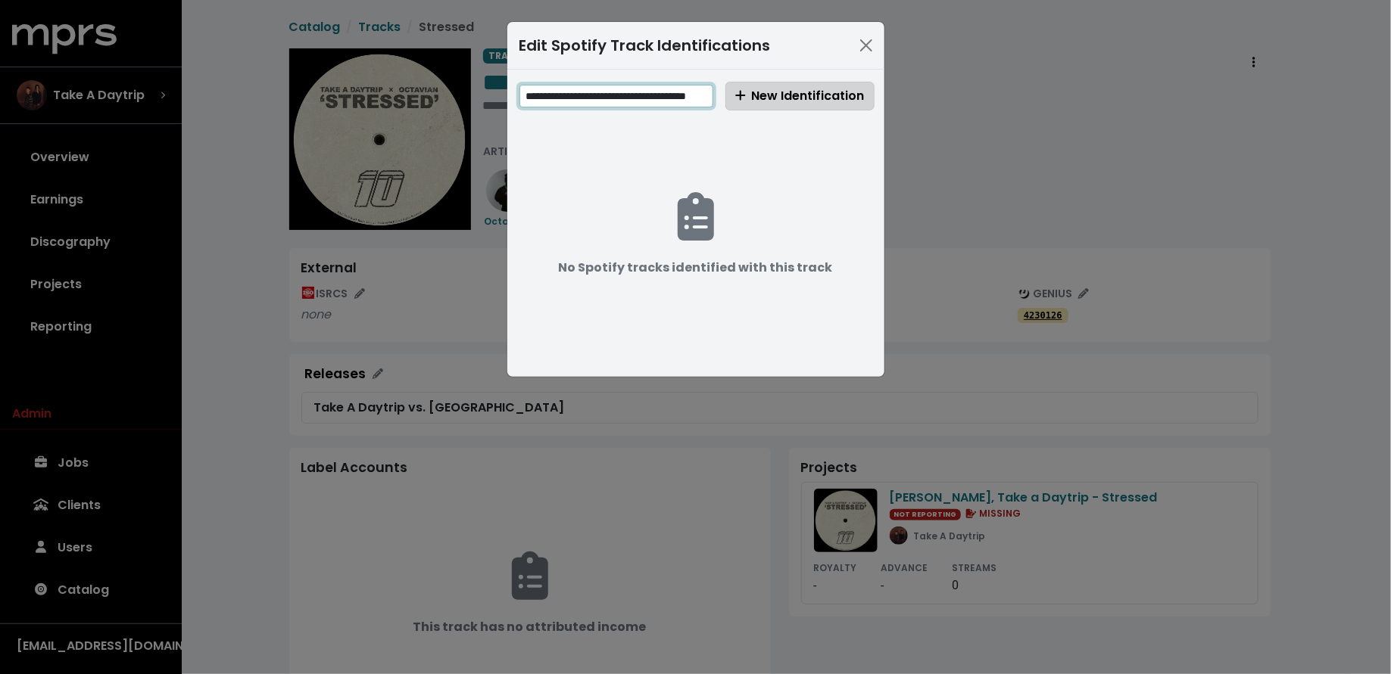
type input "**********"
click at [780, 83] on button "New Identification" at bounding box center [799, 96] width 149 height 29
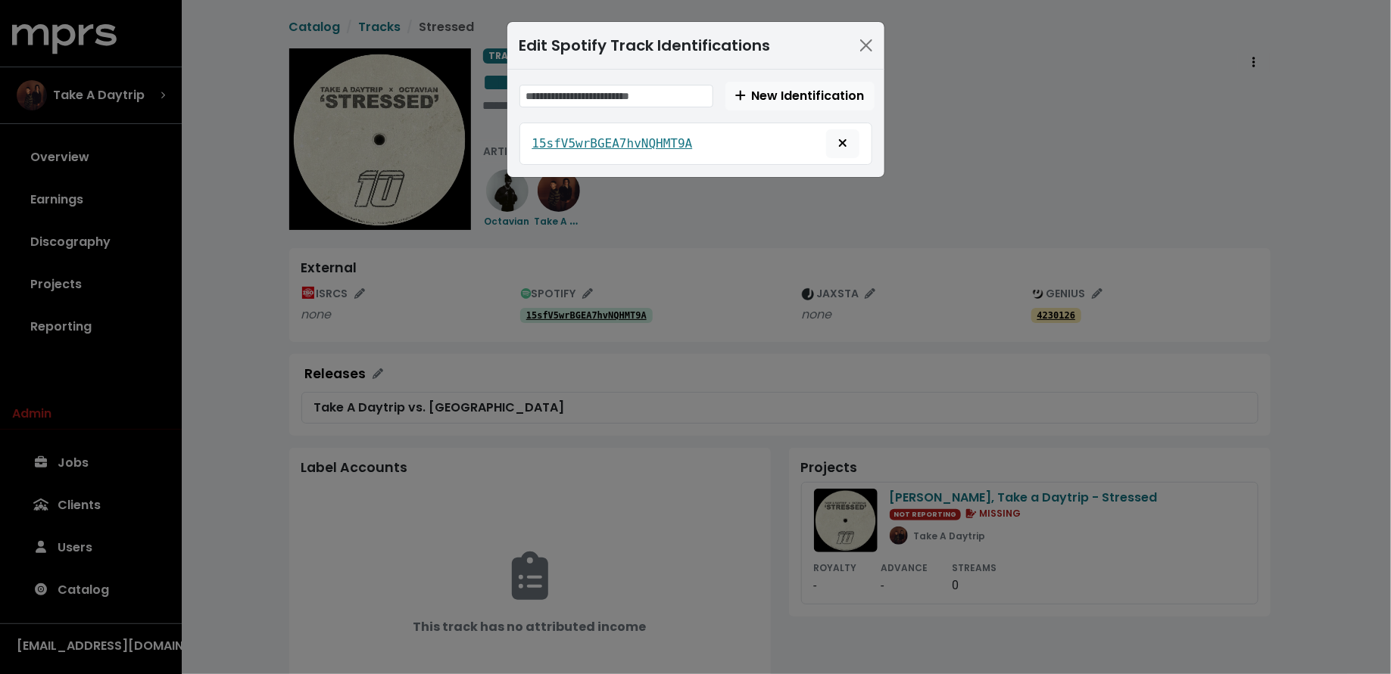
click at [513, 426] on div "Edit Spotify Track Identifications New Identification 15sfV5wrBGEA7hvNQHMT9A" at bounding box center [695, 337] width 1391 height 674
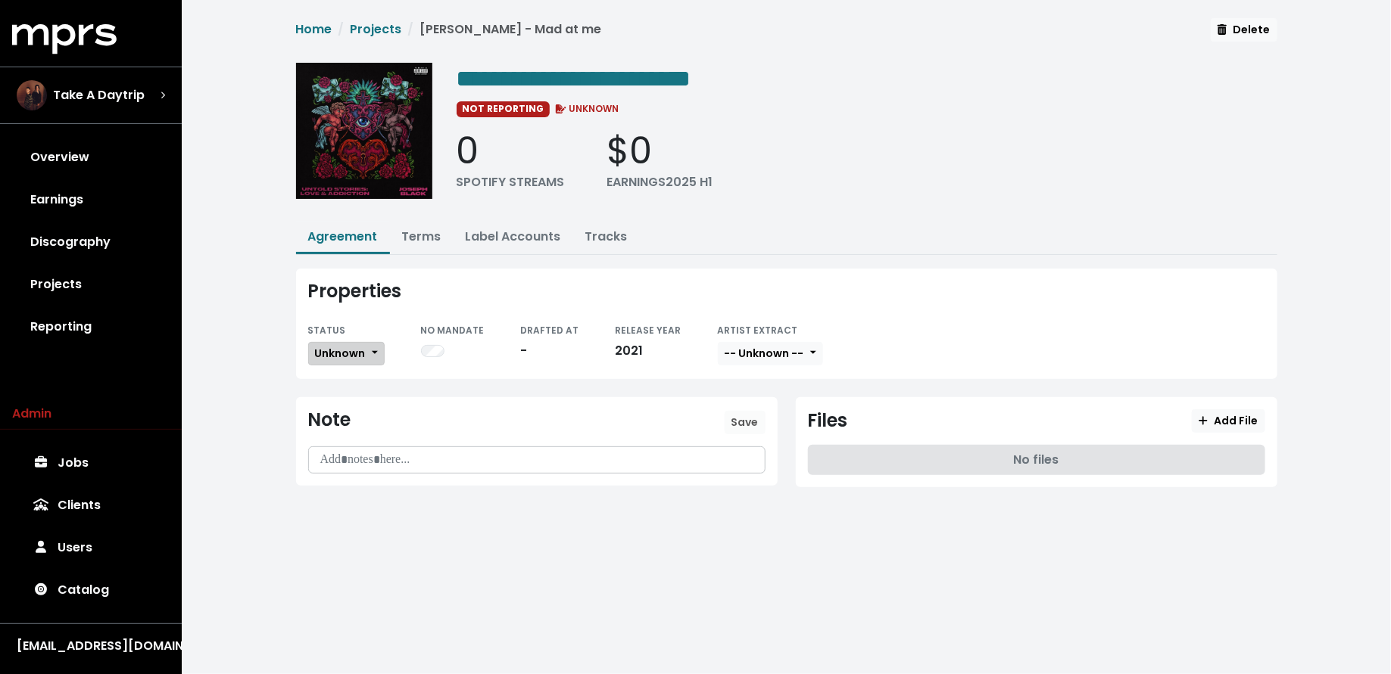
click at [337, 356] on span "Unknown" at bounding box center [340, 353] width 51 height 15
click at [341, 406] on link "Missing" at bounding box center [380, 409] width 142 height 24
click at [605, 235] on link "Tracks" at bounding box center [606, 236] width 42 height 17
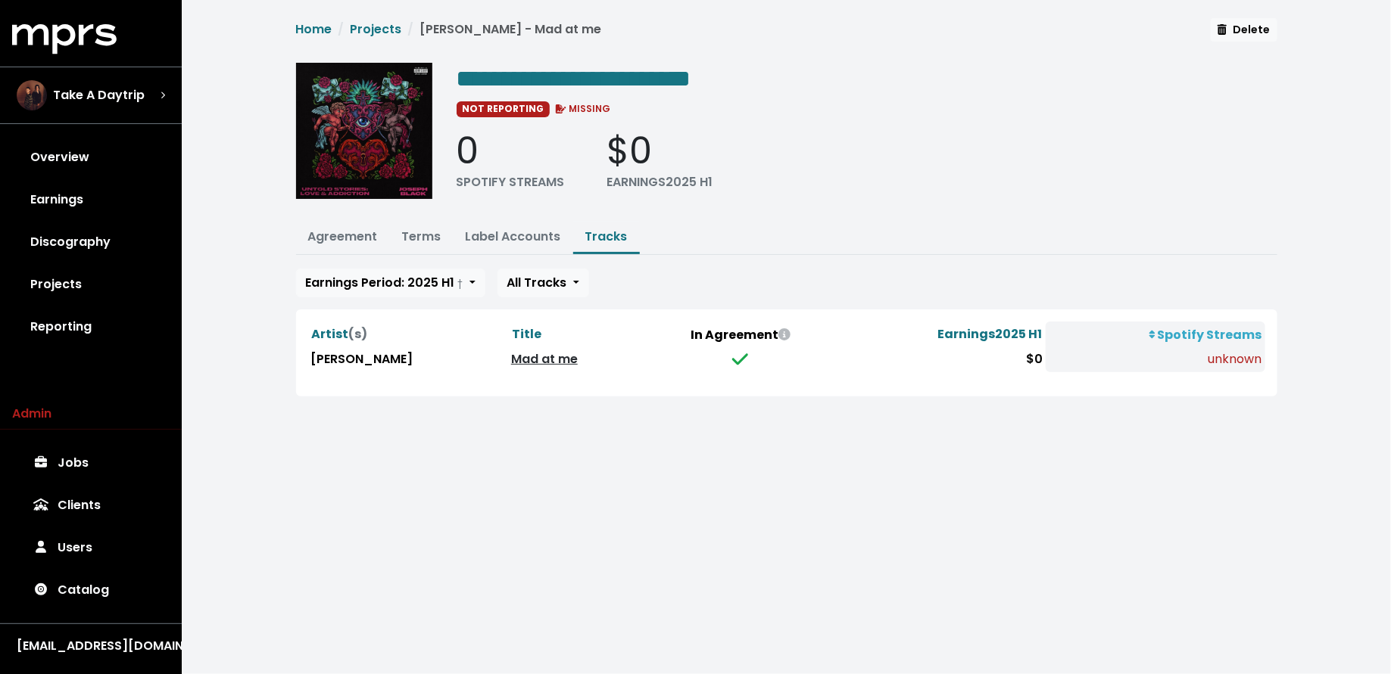
click at [511, 363] on link "Mad at me" at bounding box center [544, 358] width 67 height 17
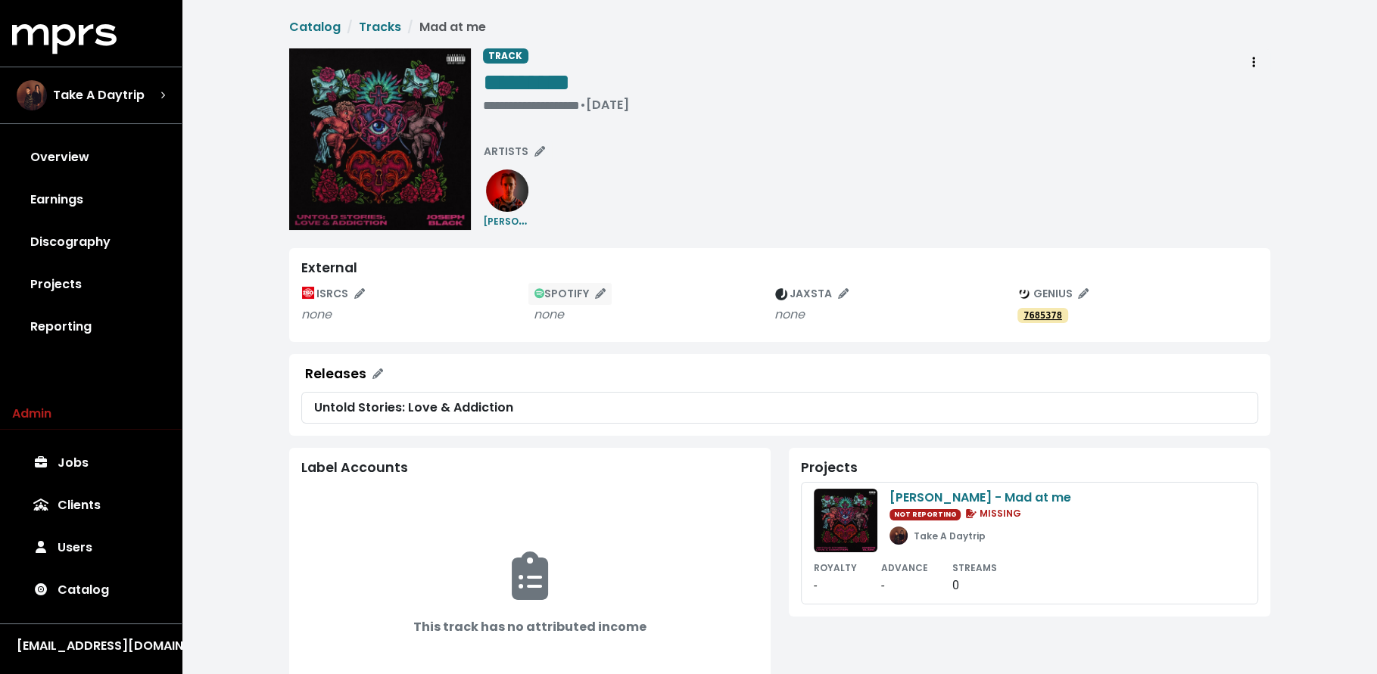
click at [581, 294] on span "SPOTIFY" at bounding box center [570, 293] width 72 height 15
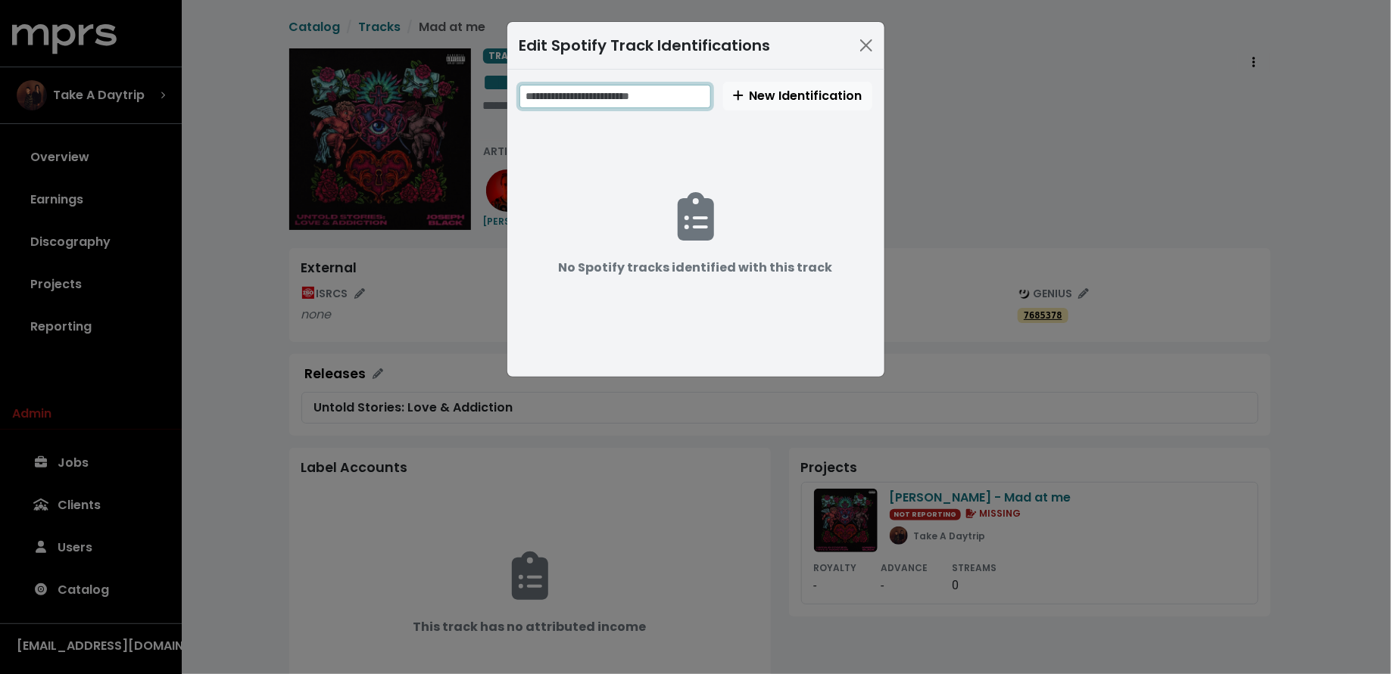
click at [656, 86] on input "text" at bounding box center [615, 96] width 192 height 23
paste input "**********"
click at [570, 92] on input "**********" at bounding box center [616, 96] width 194 height 23
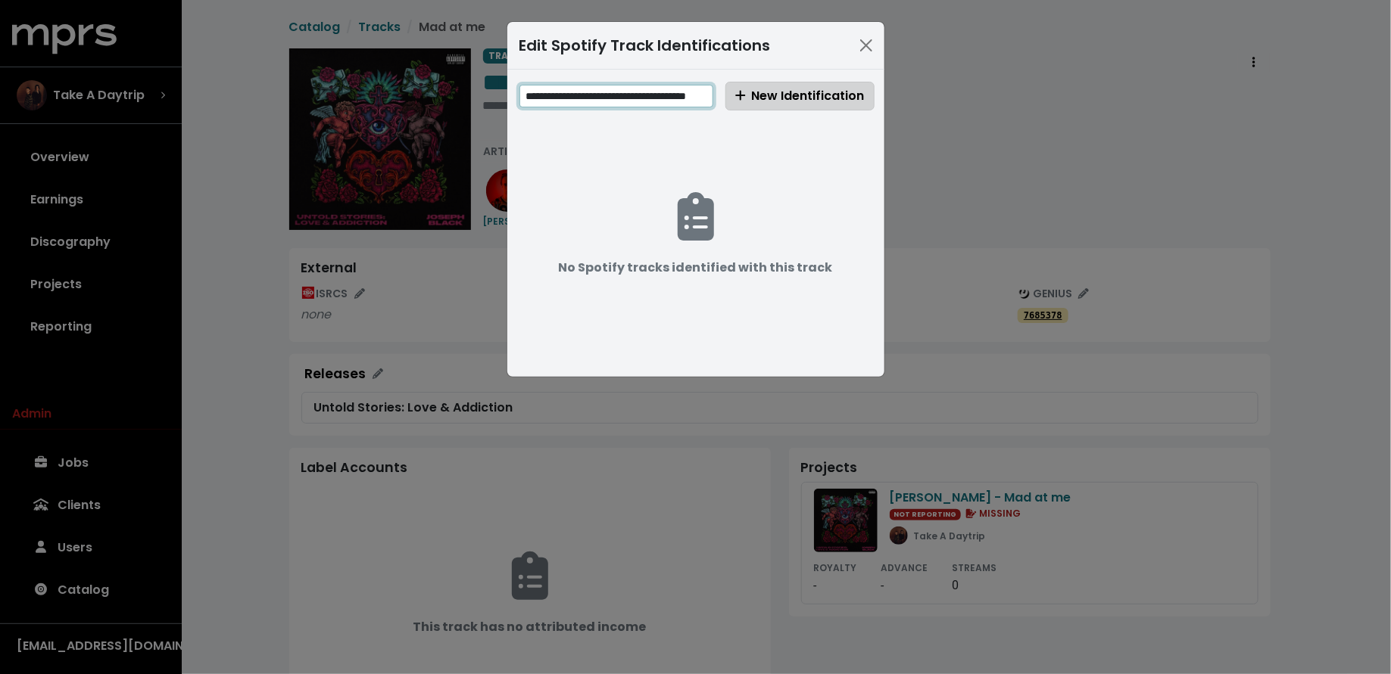
type input "**********"
click at [748, 95] on span "New Identification" at bounding box center [799, 95] width 129 height 17
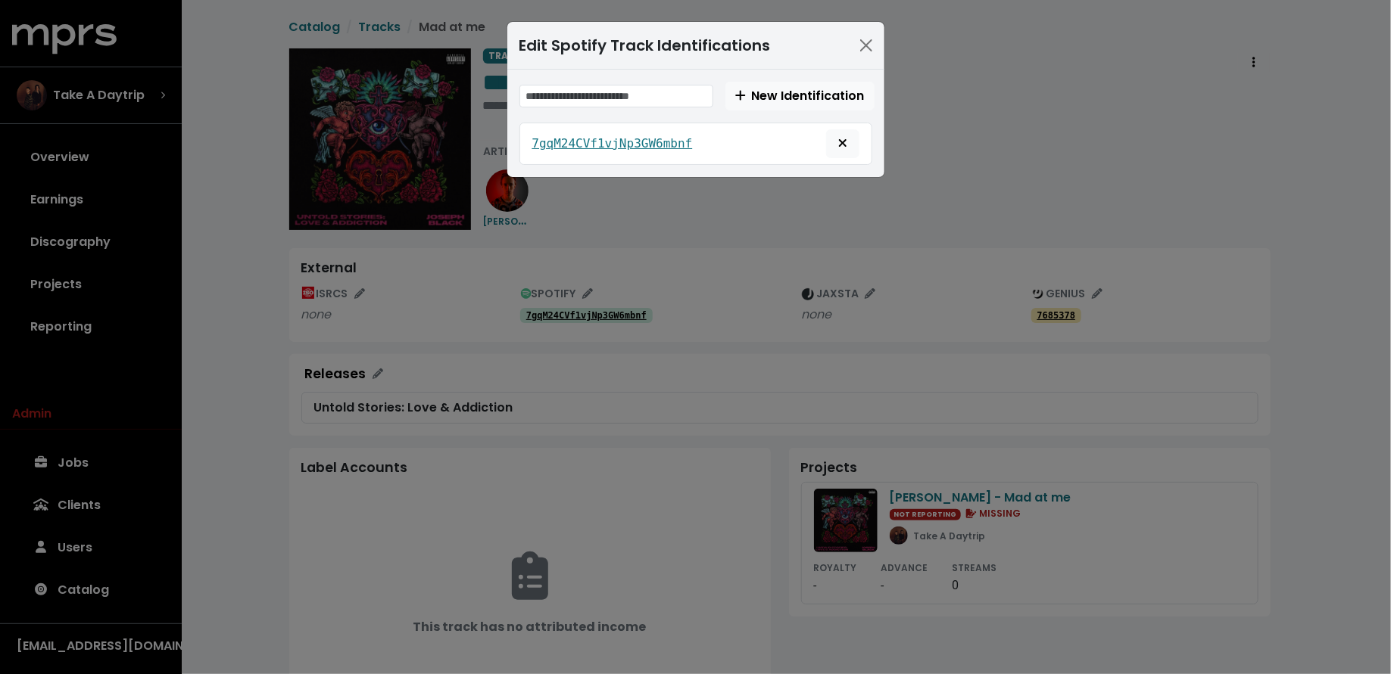
click at [272, 263] on div "Edit Spotify Track Identifications New Identification 7gqM24CVf1vjNp3GW6mbnf" at bounding box center [695, 337] width 1391 height 674
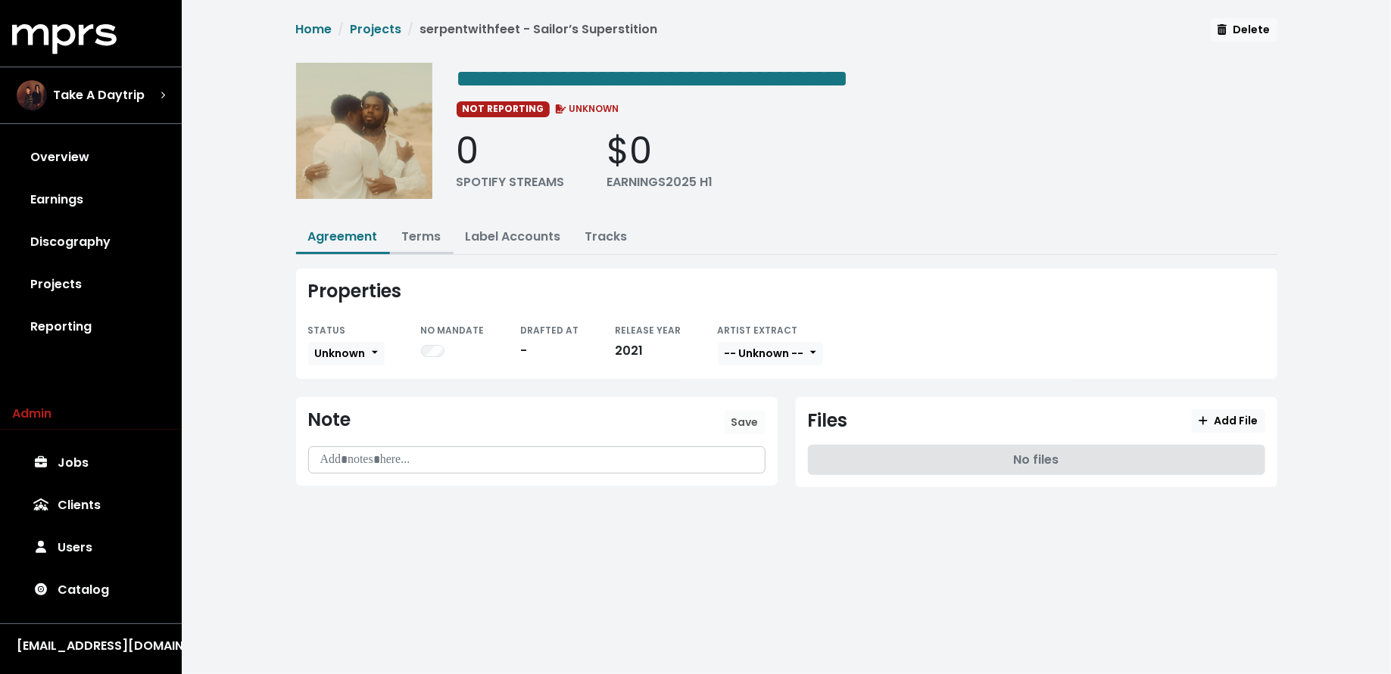
click at [427, 238] on link "Terms" at bounding box center [421, 236] width 39 height 17
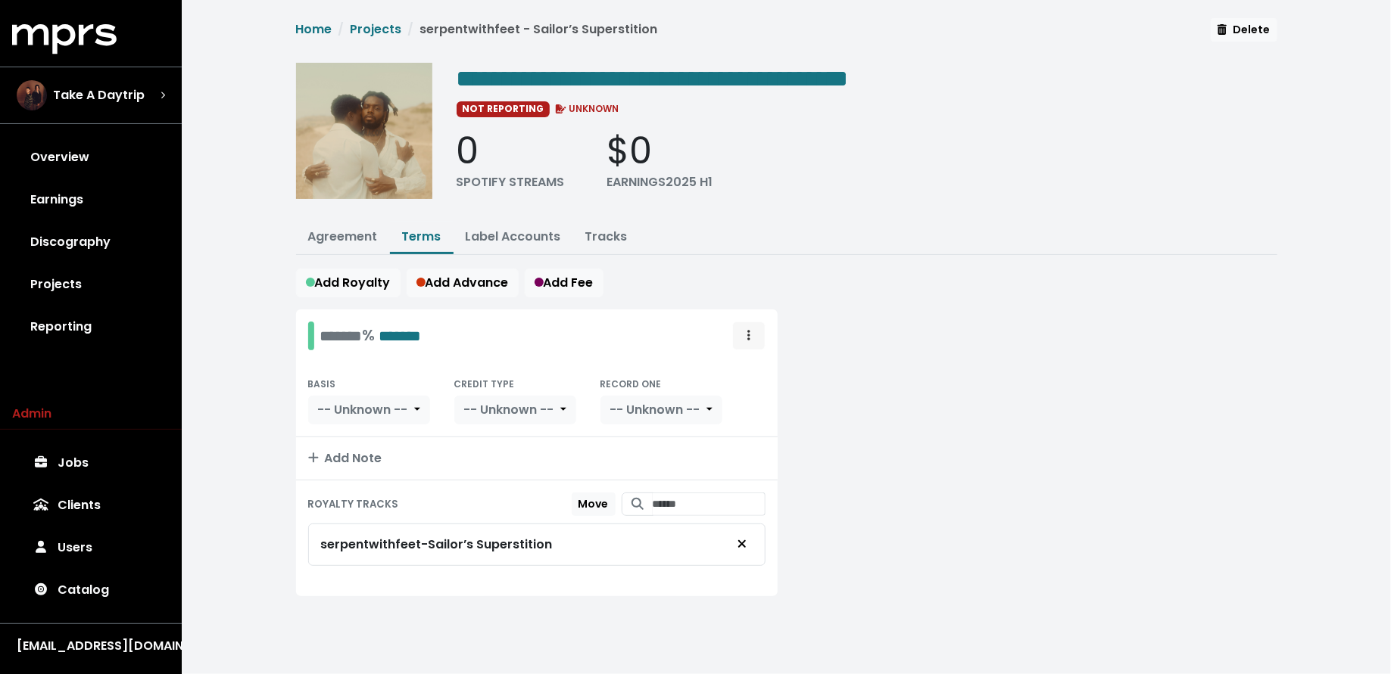
click at [742, 334] on span "Royalty administration options" at bounding box center [749, 336] width 14 height 18
click at [742, 358] on link "Move" at bounding box center [705, 369] width 120 height 24
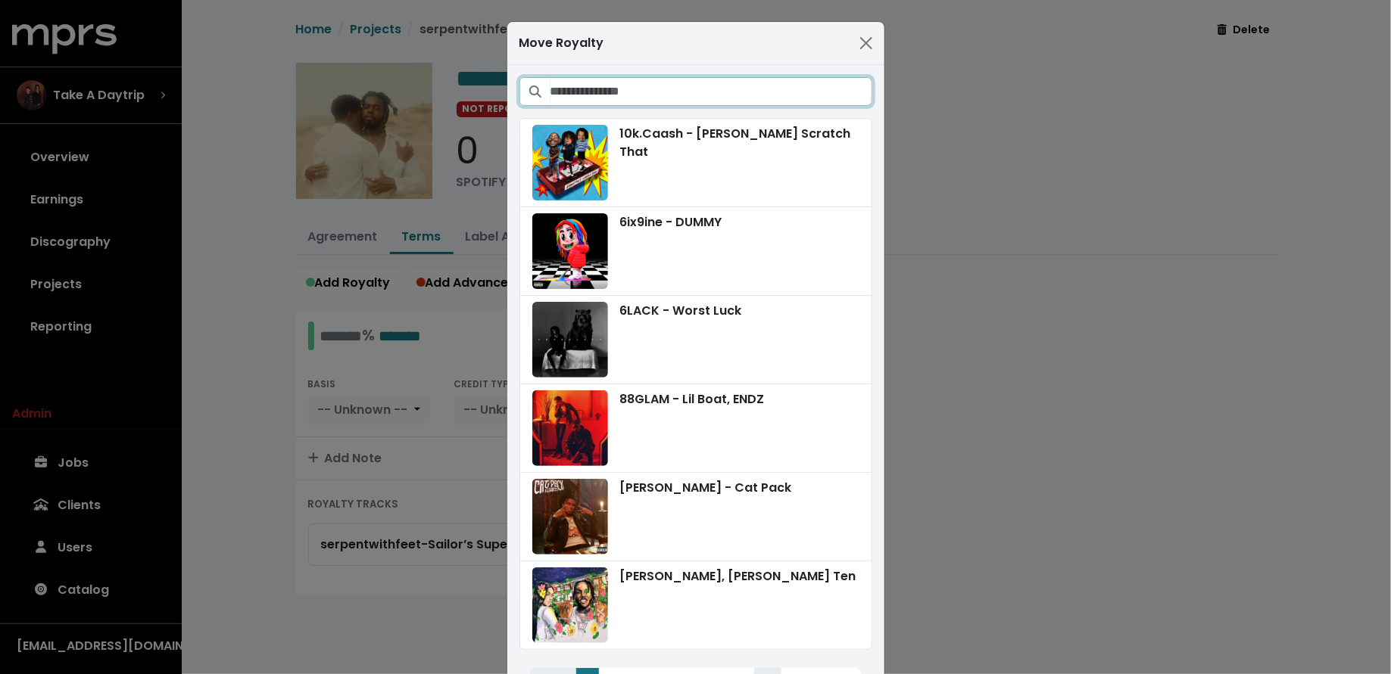
click at [719, 91] on input "Search projects" at bounding box center [711, 91] width 322 height 29
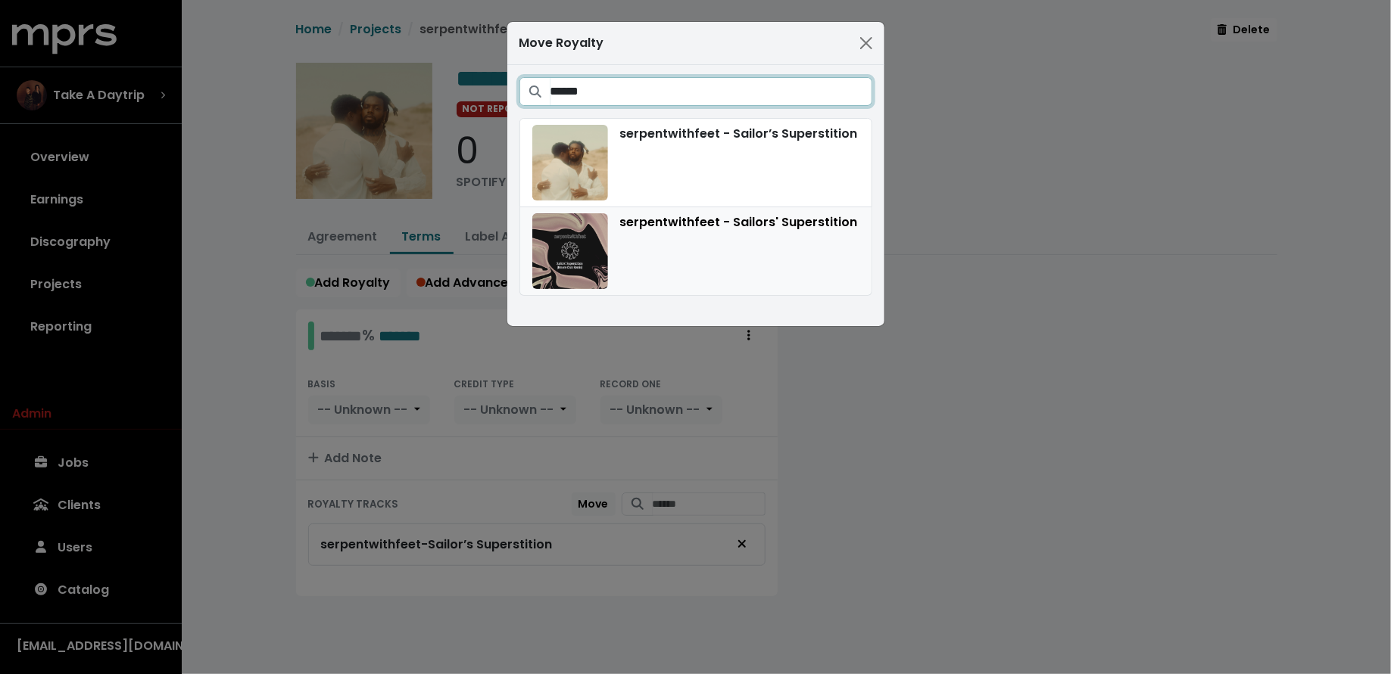
type input "******"
click at [762, 256] on div "serpentwithfeet - Sailors' Superstition" at bounding box center [695, 251] width 327 height 76
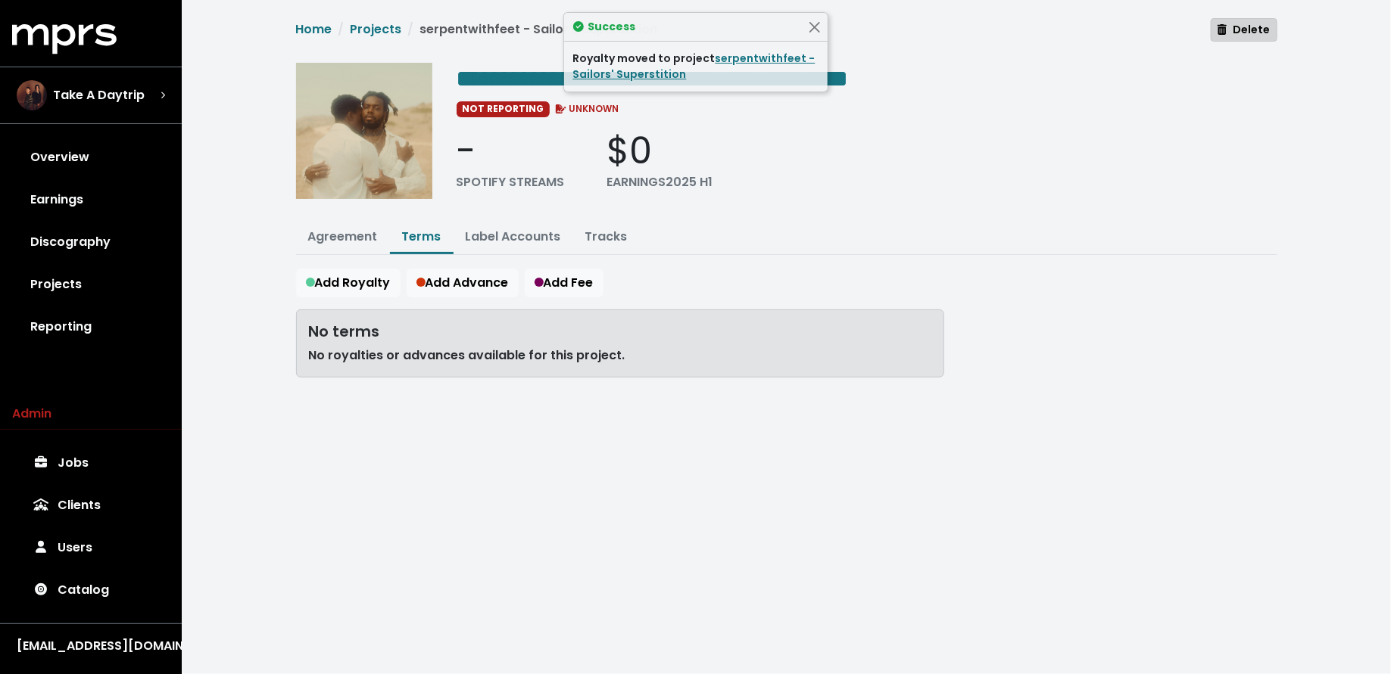
click at [1240, 36] on span "Delete" at bounding box center [1243, 30] width 52 height 16
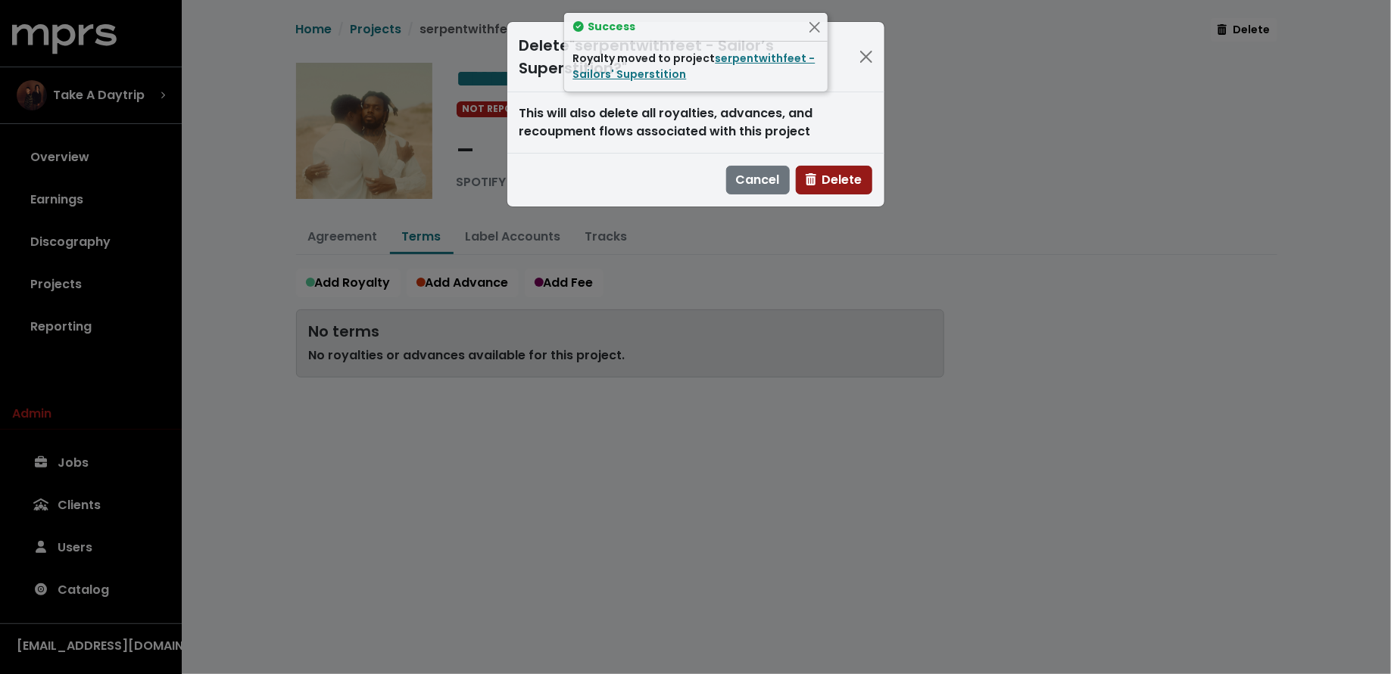
click at [815, 177] on icon "button" at bounding box center [810, 179] width 11 height 12
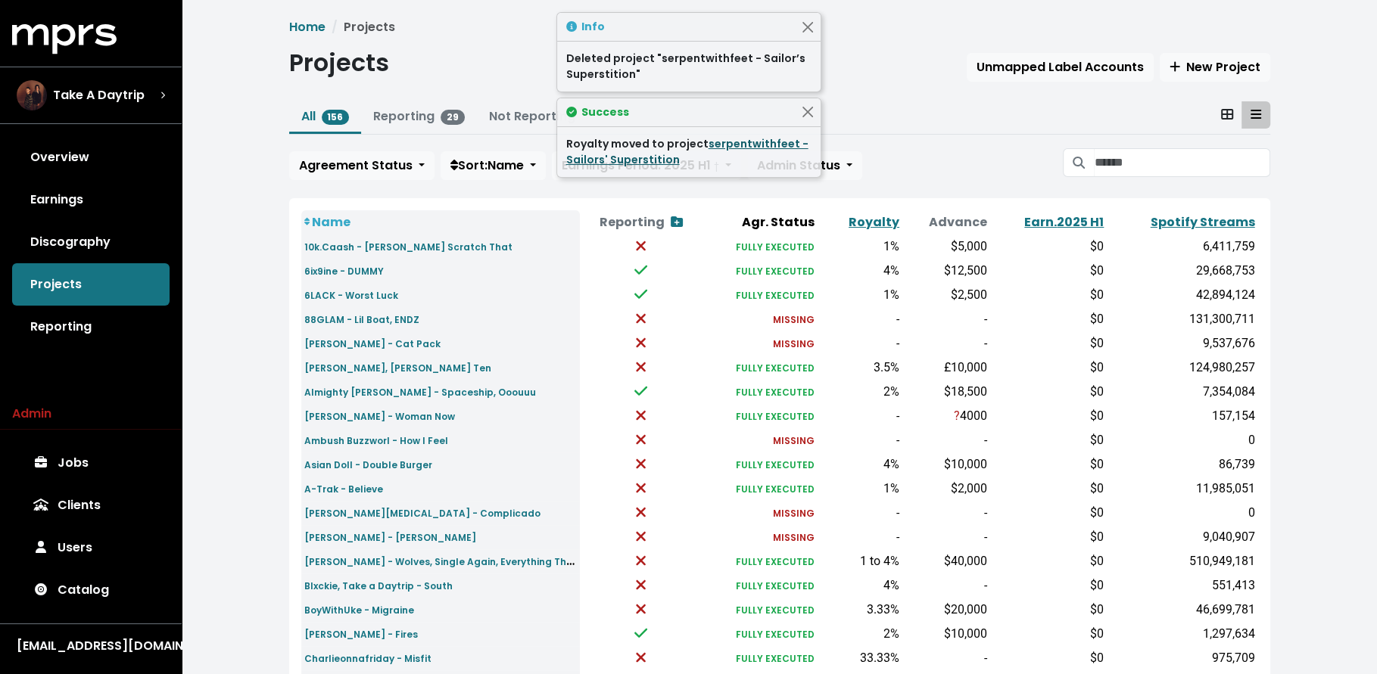
click at [761, 148] on link "serpentwithfeet - Sailors' Superstition" at bounding box center [687, 151] width 242 height 31
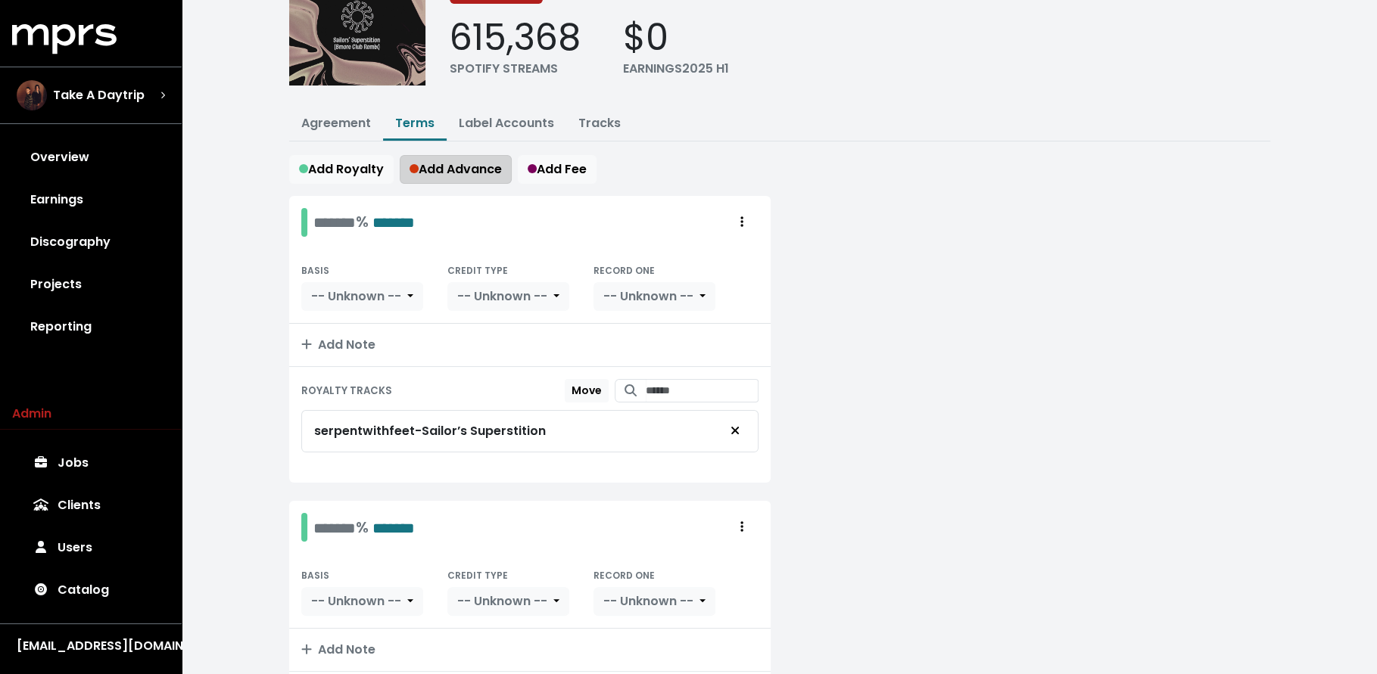
scroll to position [119, 0]
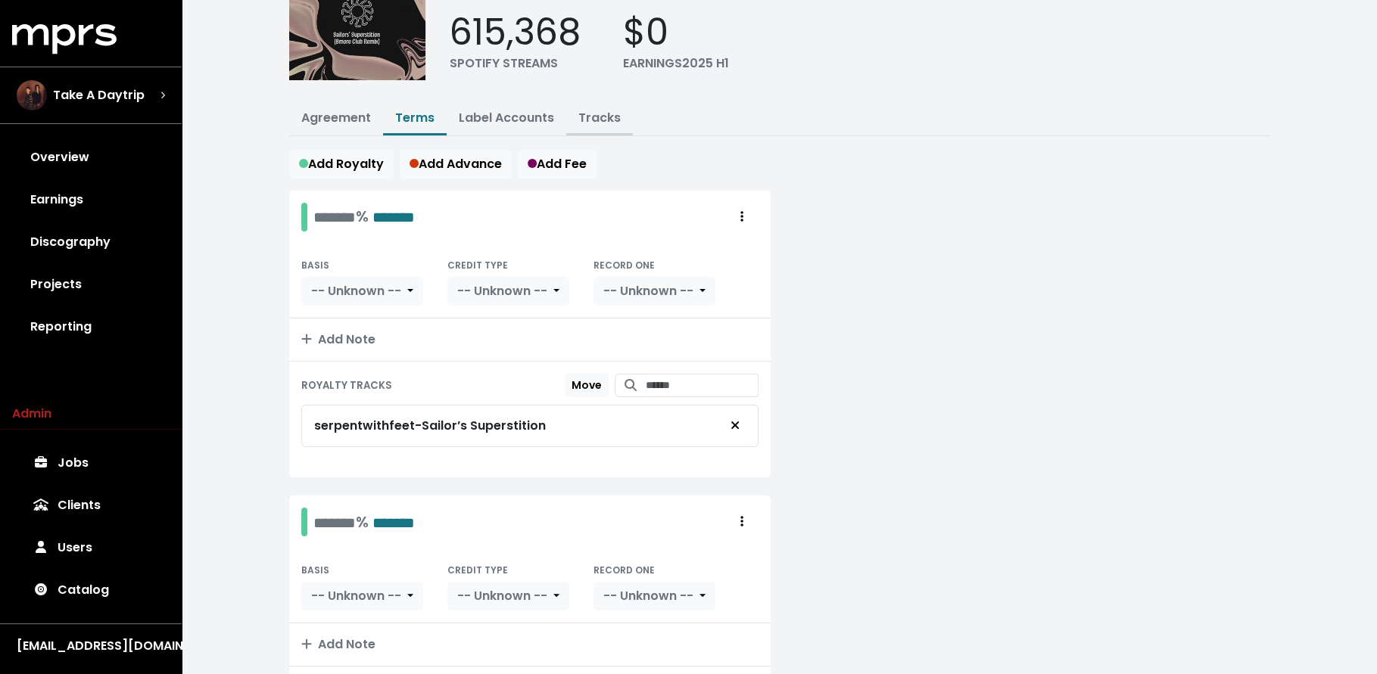
click at [599, 118] on link "Tracks" at bounding box center [599, 117] width 42 height 17
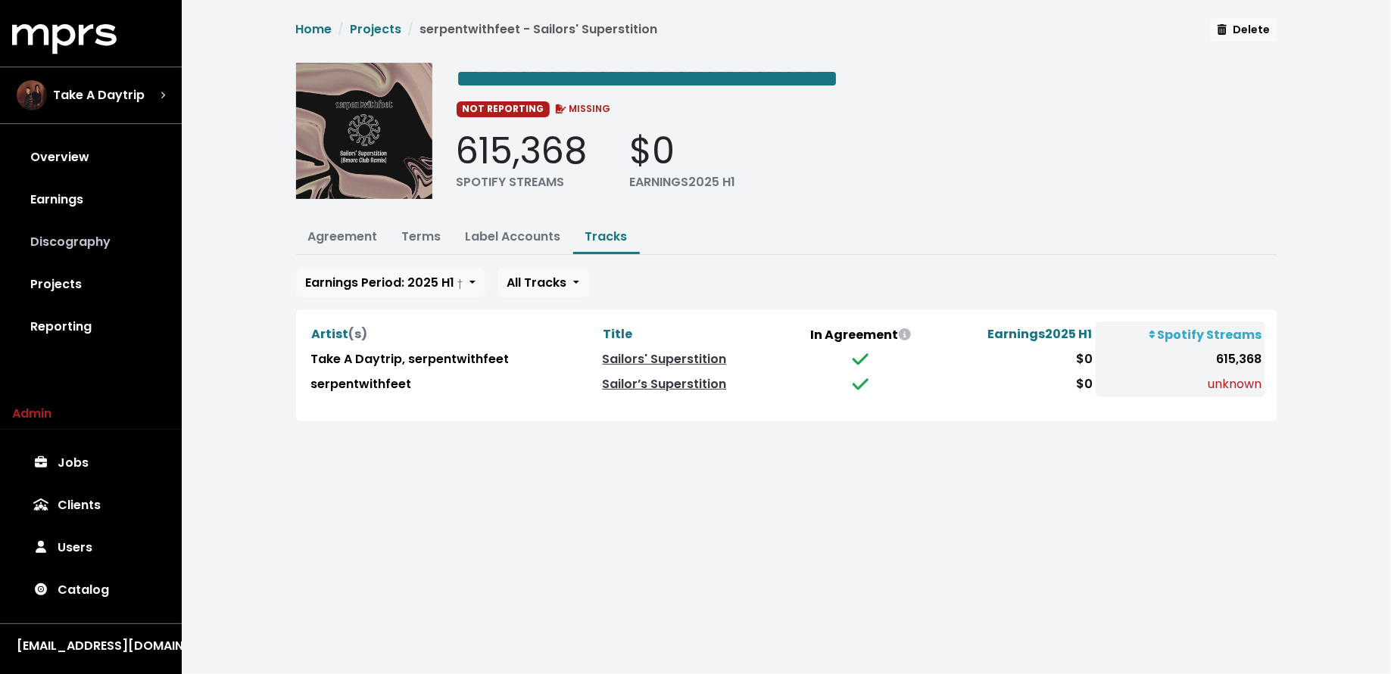
click at [95, 251] on link "Discography" at bounding box center [90, 242] width 157 height 42
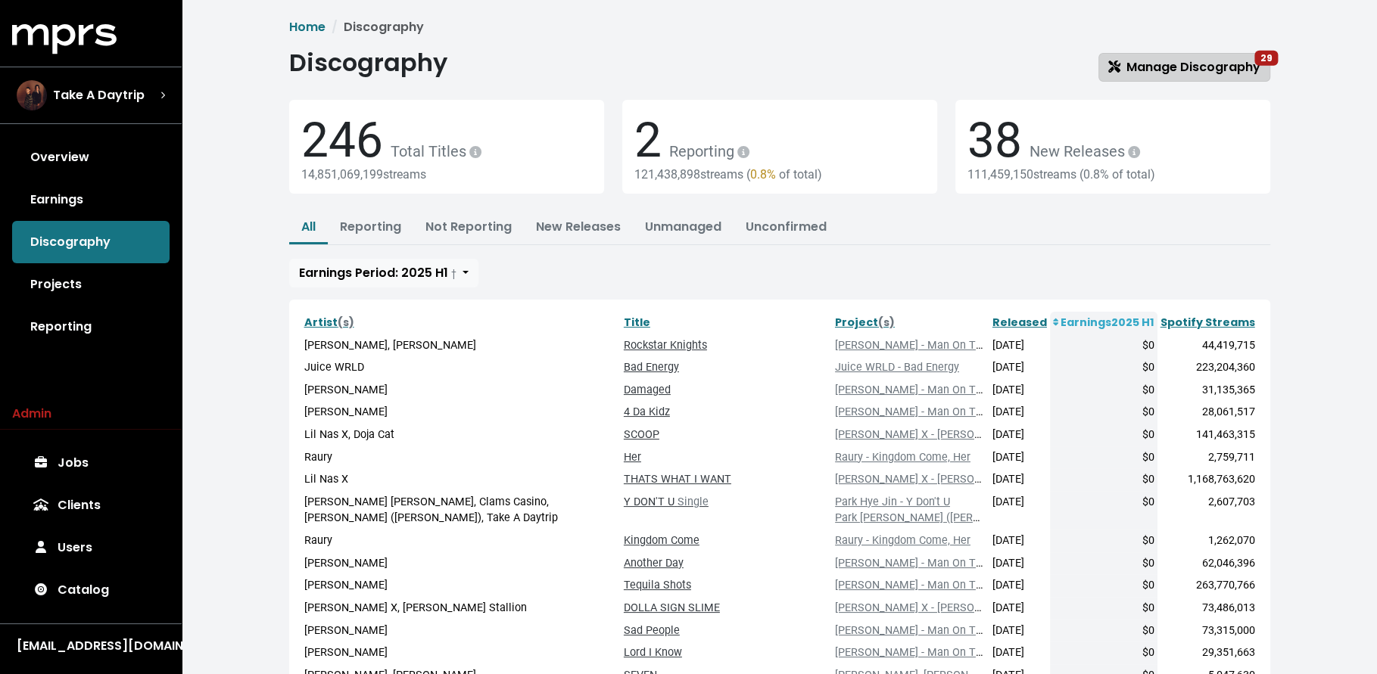
click at [1204, 69] on span "Manage Discography 29" at bounding box center [1184, 66] width 152 height 17
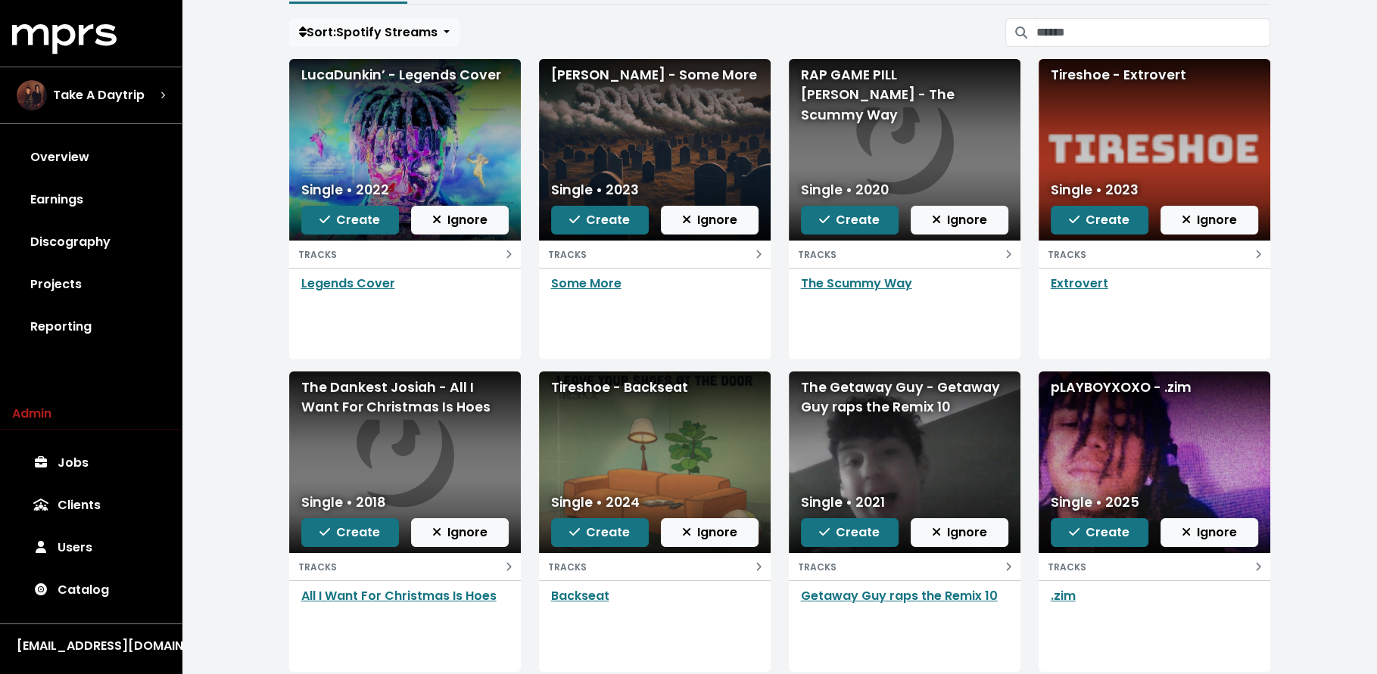
scroll to position [129, 0]
click at [1073, 593] on link ".zim" at bounding box center [1063, 595] width 25 height 17
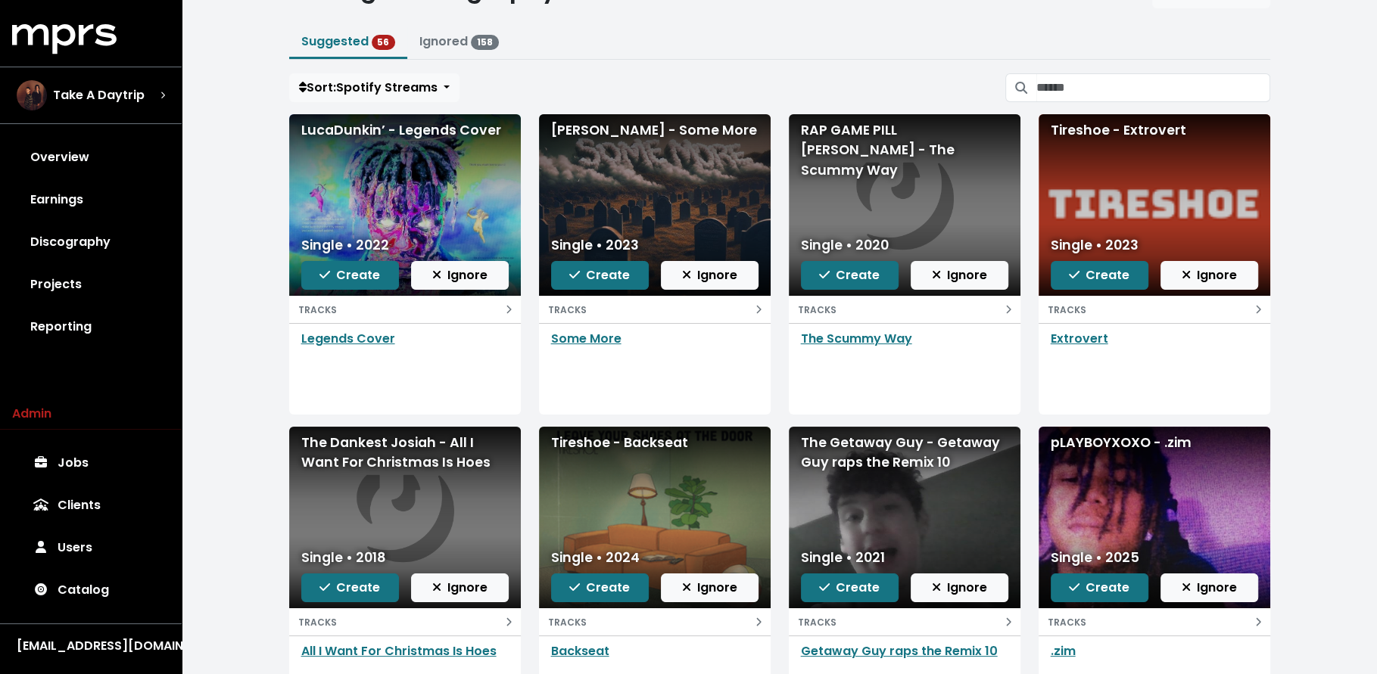
scroll to position [74, 0]
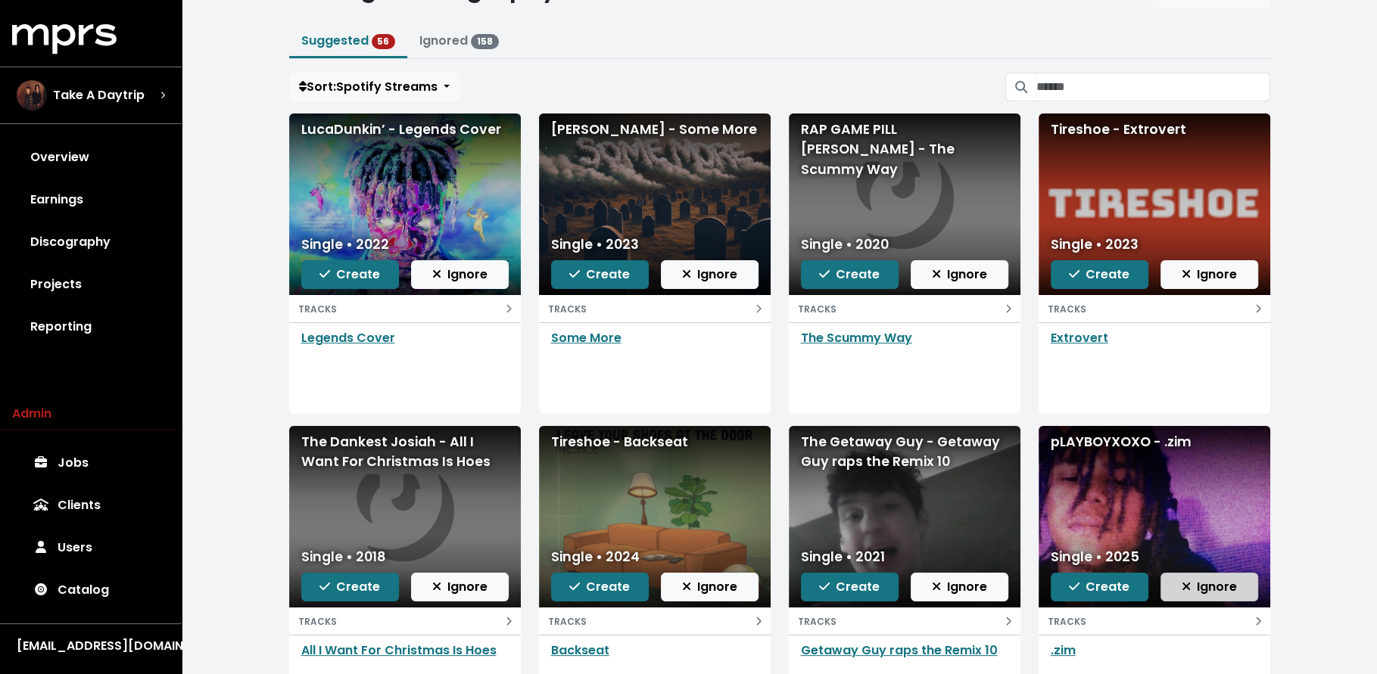
click at [1185, 573] on button "Ignore" at bounding box center [1209, 587] width 98 height 29
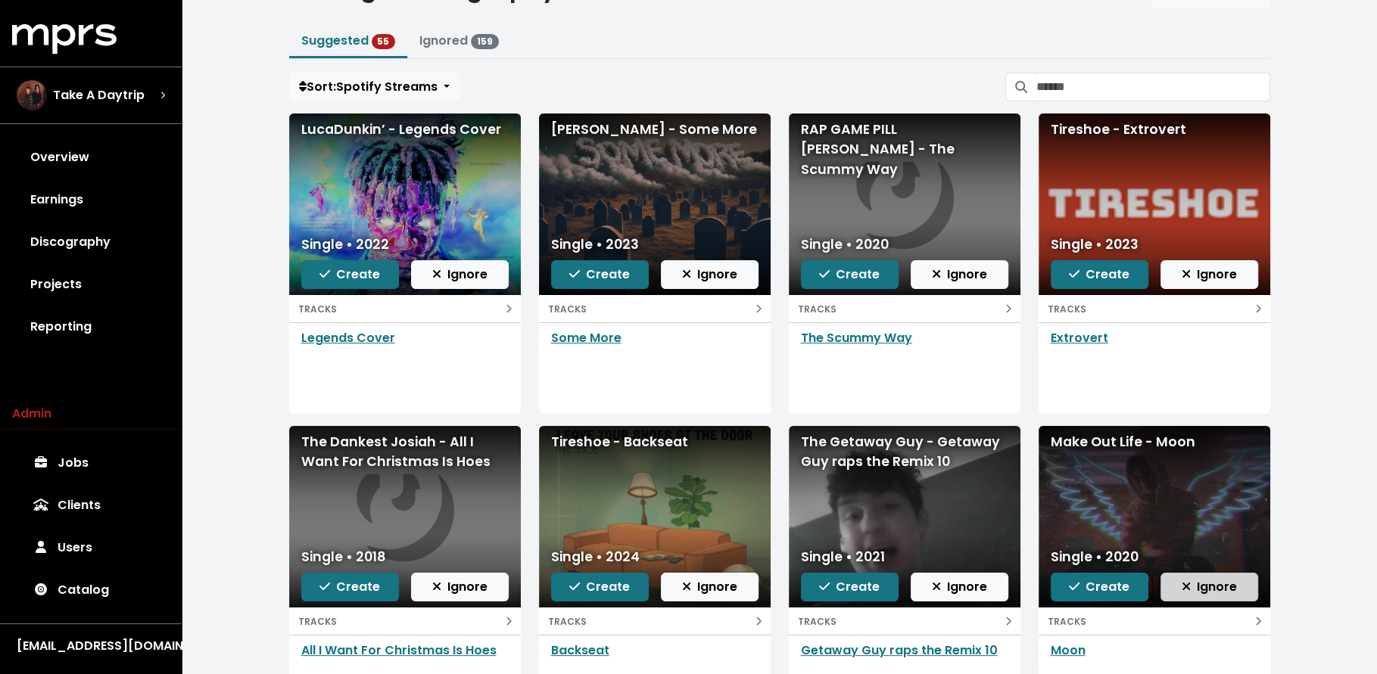
click at [1210, 586] on span "Ignore" at bounding box center [1209, 586] width 55 height 17
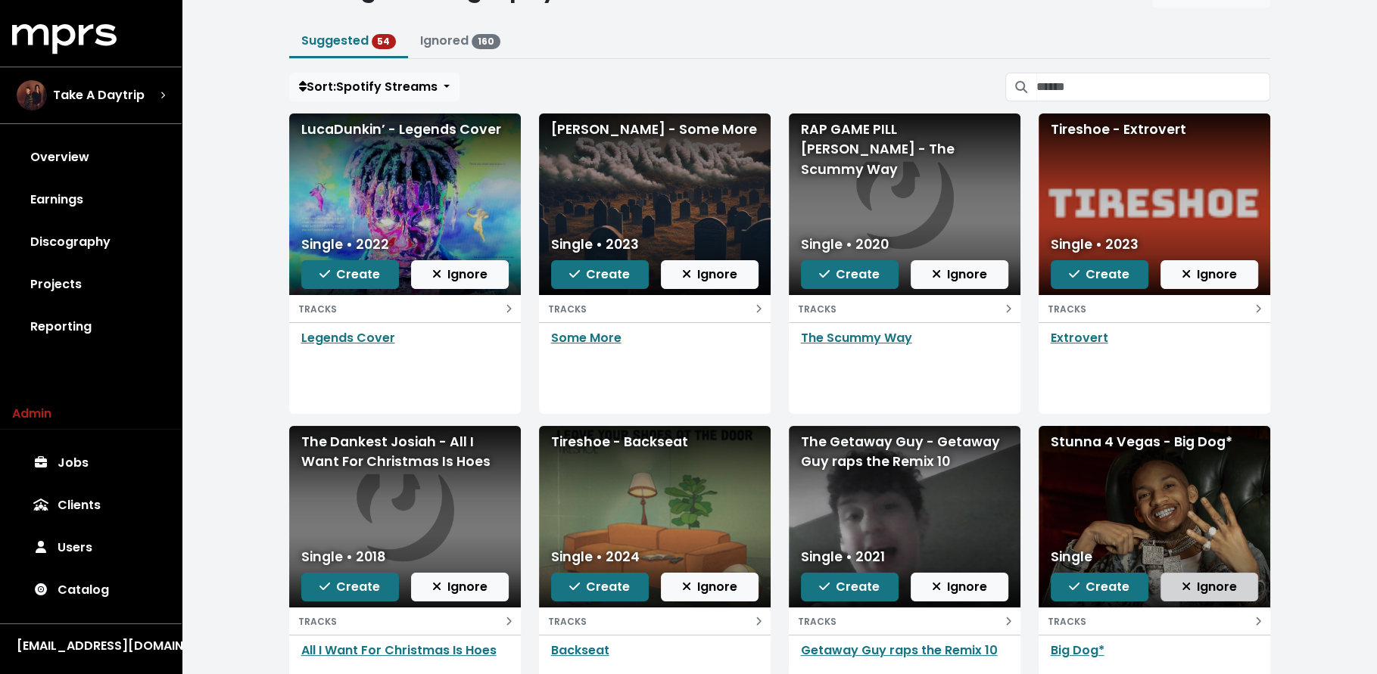
click at [1217, 587] on span "Ignore" at bounding box center [1209, 586] width 55 height 17
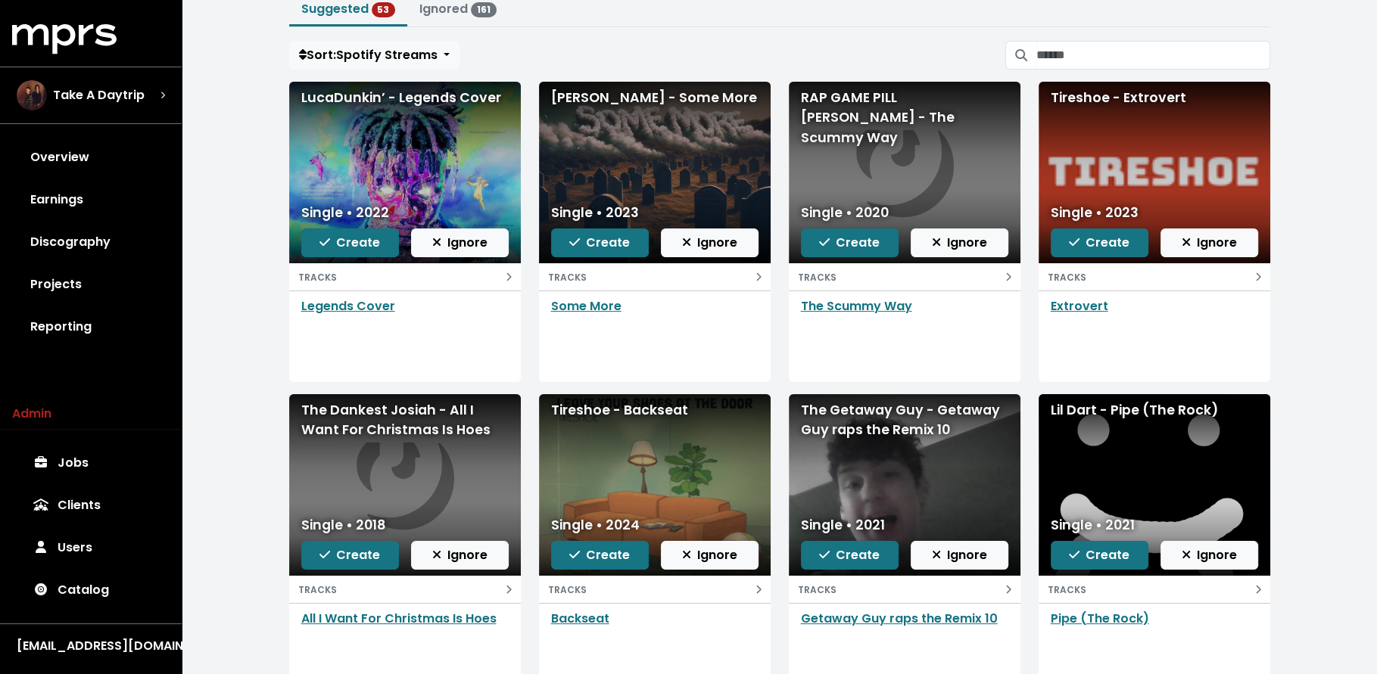
scroll to position [110, 0]
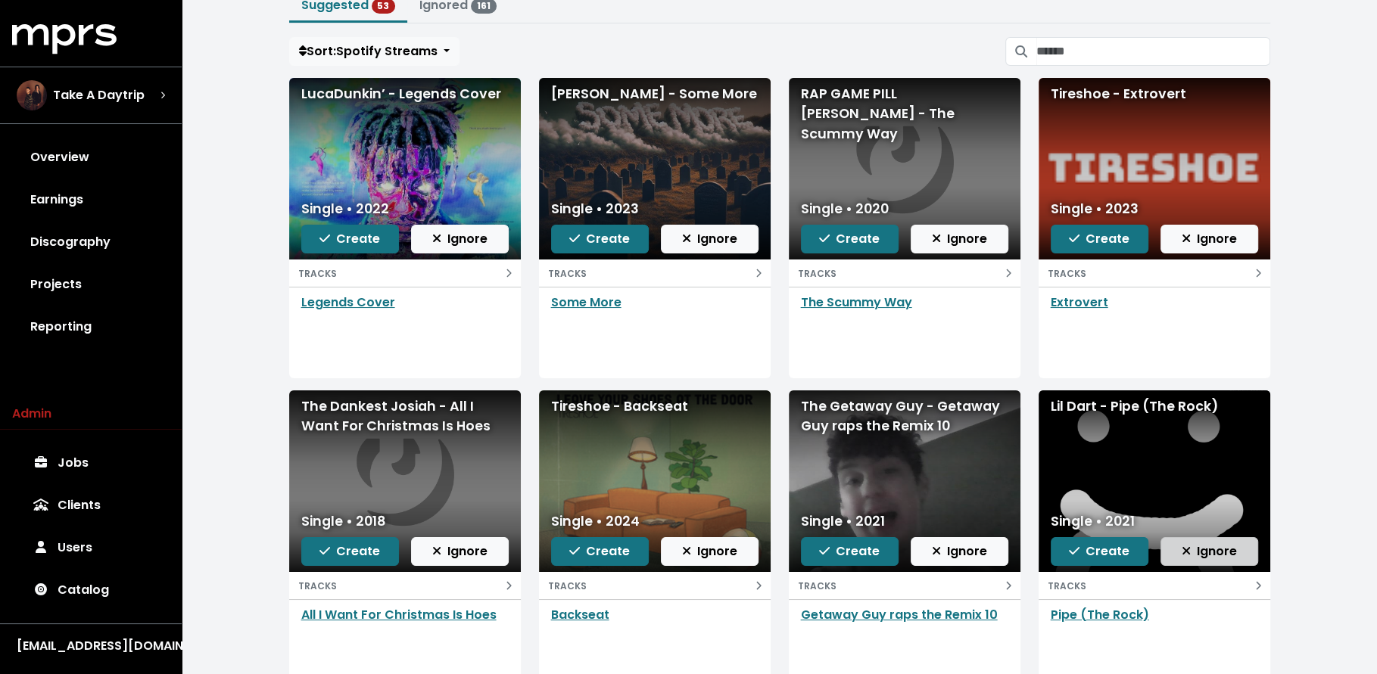
click at [1186, 548] on icon "button" at bounding box center [1186, 551] width 8 height 8
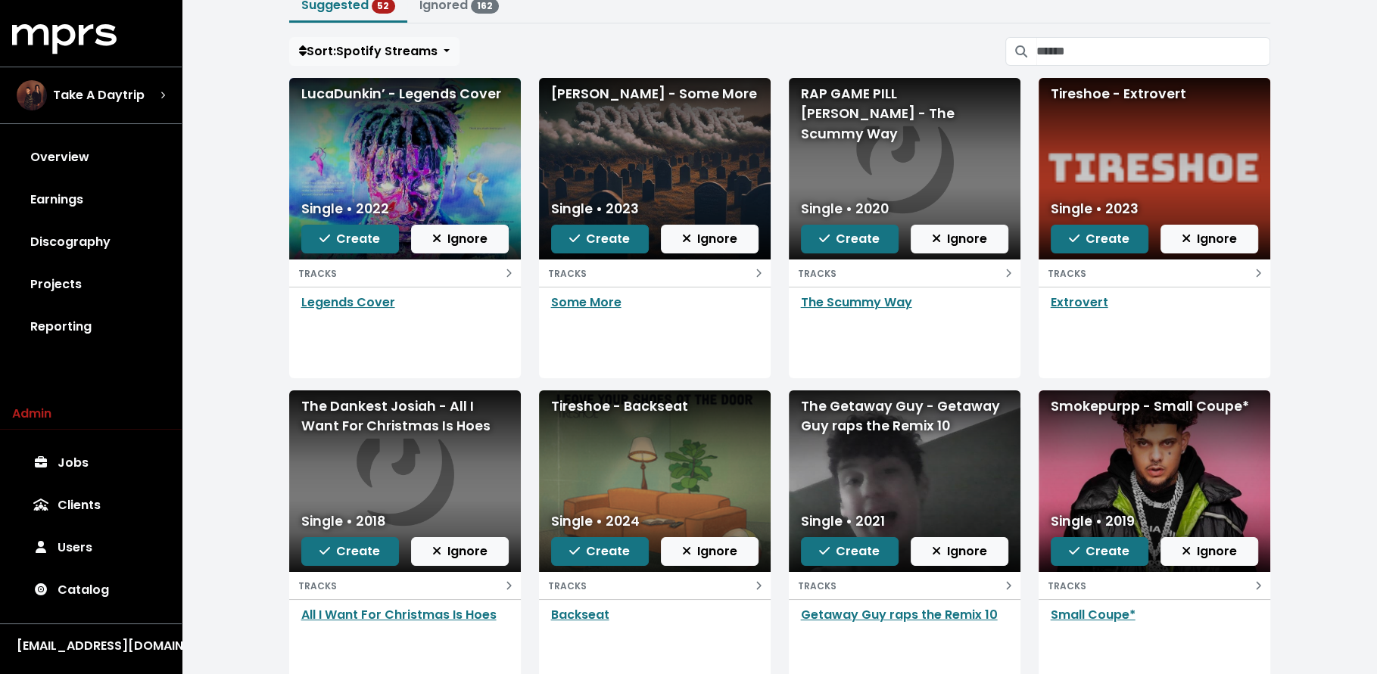
click at [1186, 548] on icon "button" at bounding box center [1186, 551] width 8 height 8
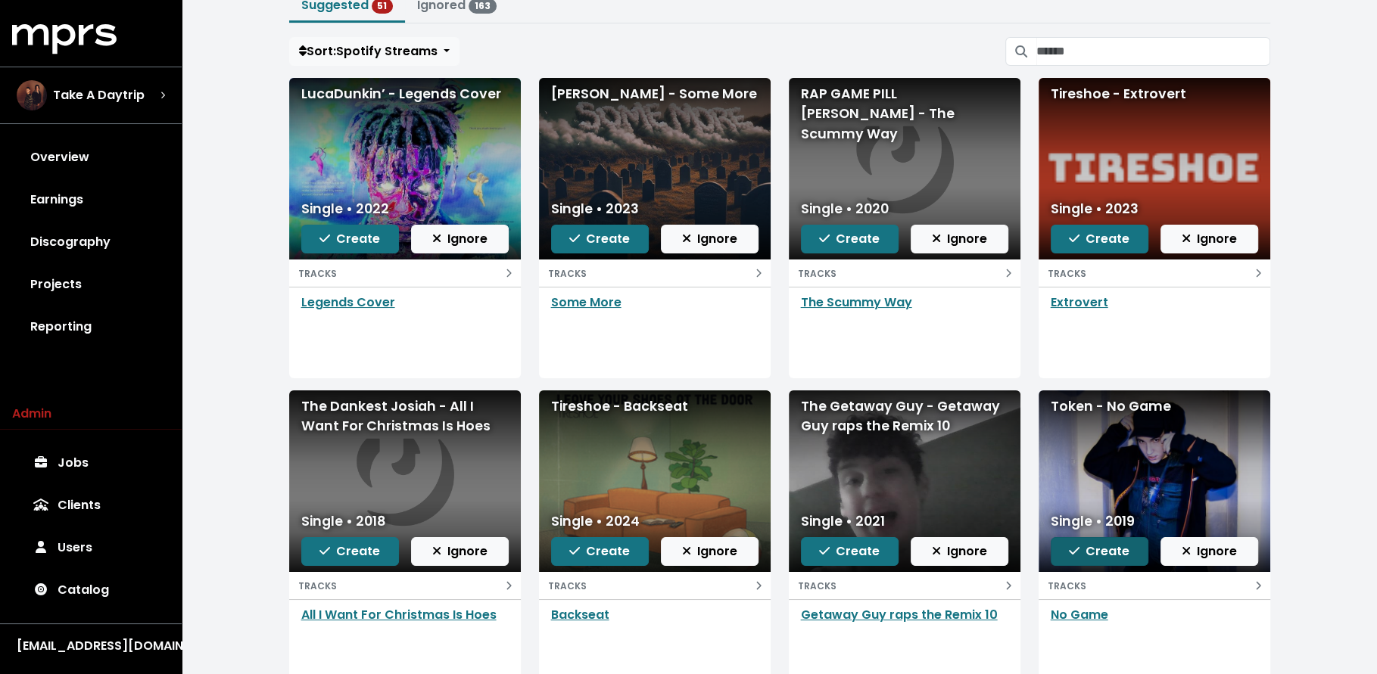
click at [1103, 551] on span "Create" at bounding box center [1099, 551] width 61 height 17
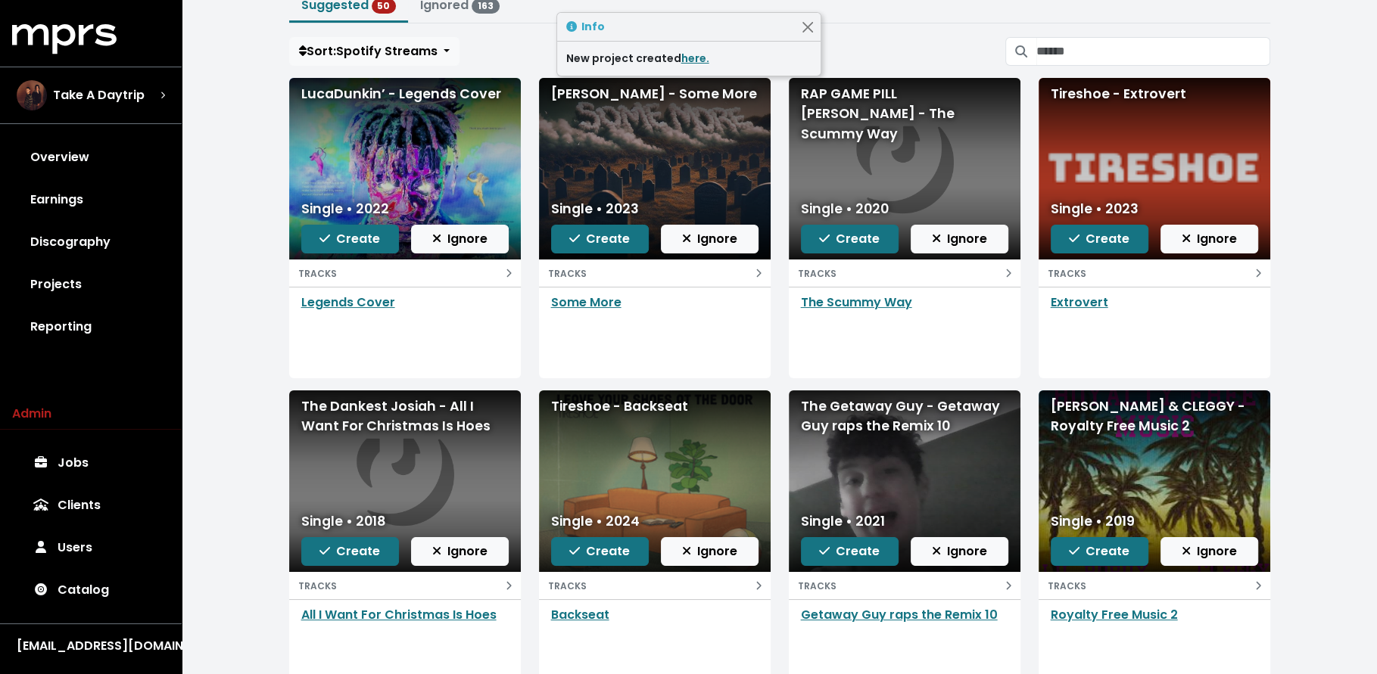
click at [705, 55] on div "New project created here." at bounding box center [688, 59] width 245 height 16
click at [690, 57] on link "here." at bounding box center [695, 58] width 28 height 15
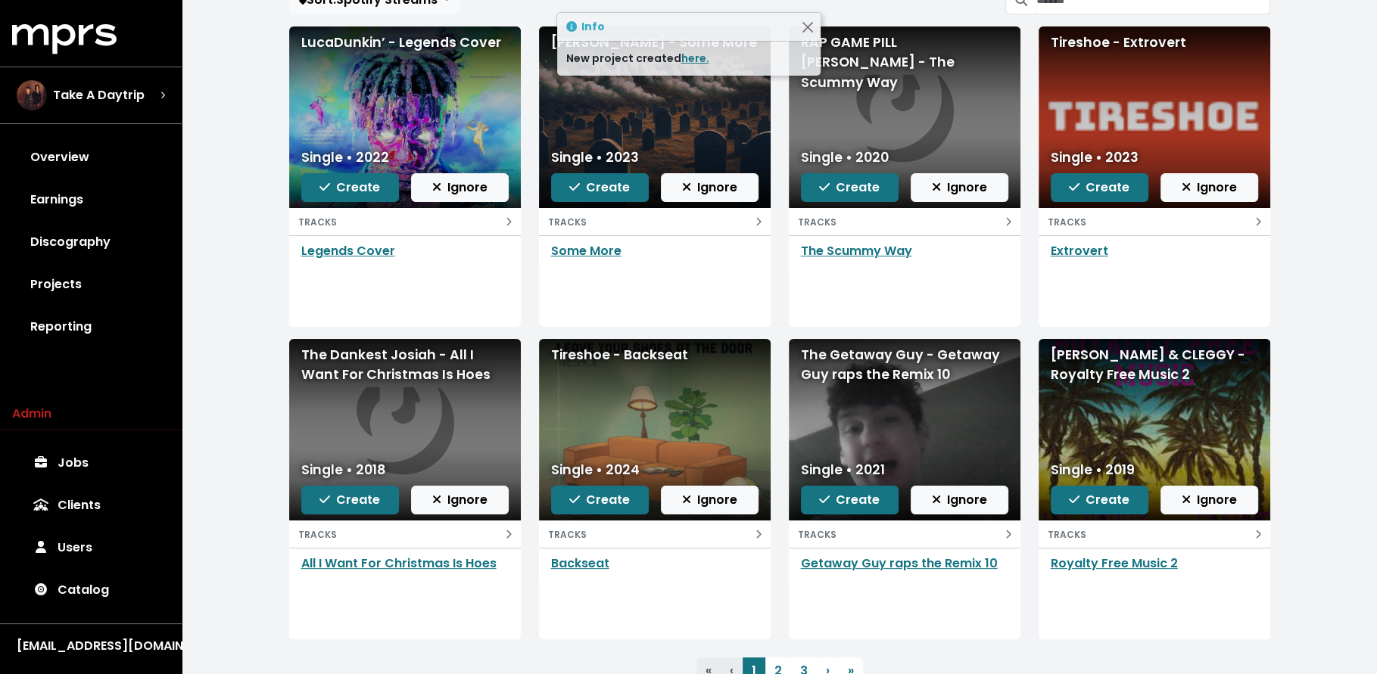
scroll to position [0, 0]
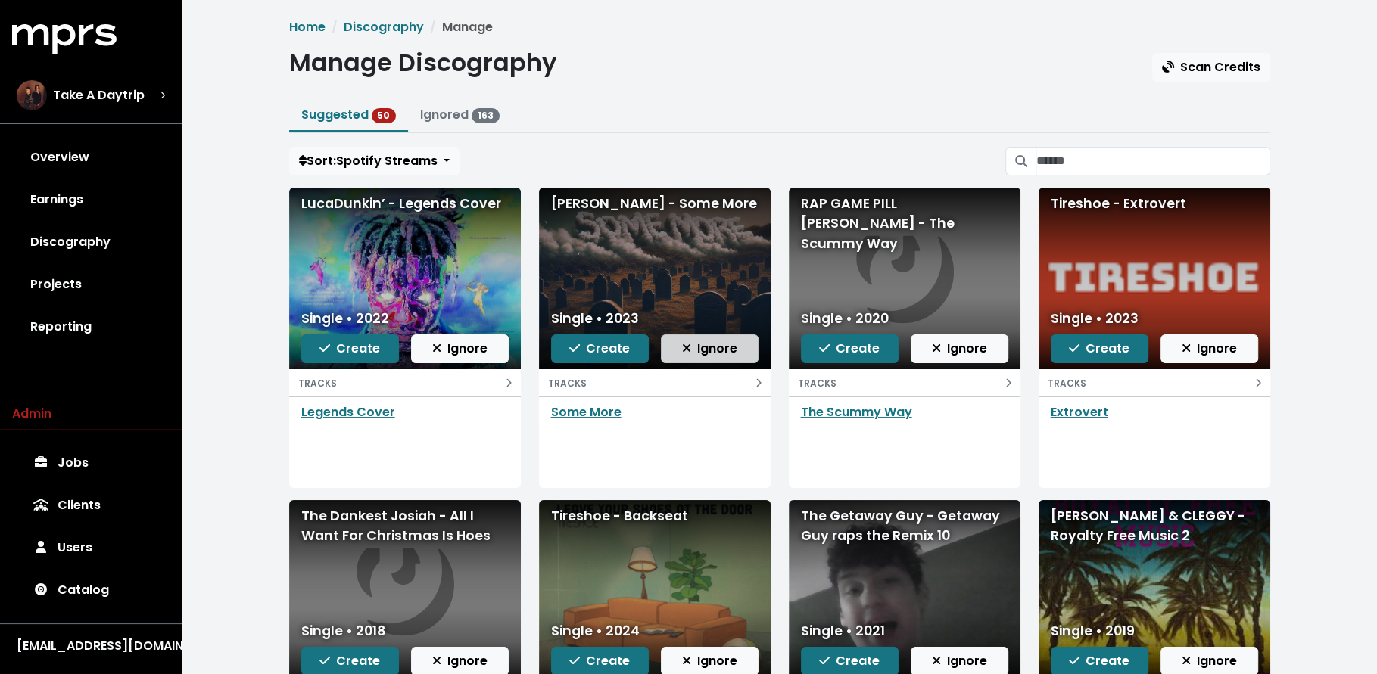
click at [696, 350] on span "Ignore" at bounding box center [709, 348] width 55 height 17
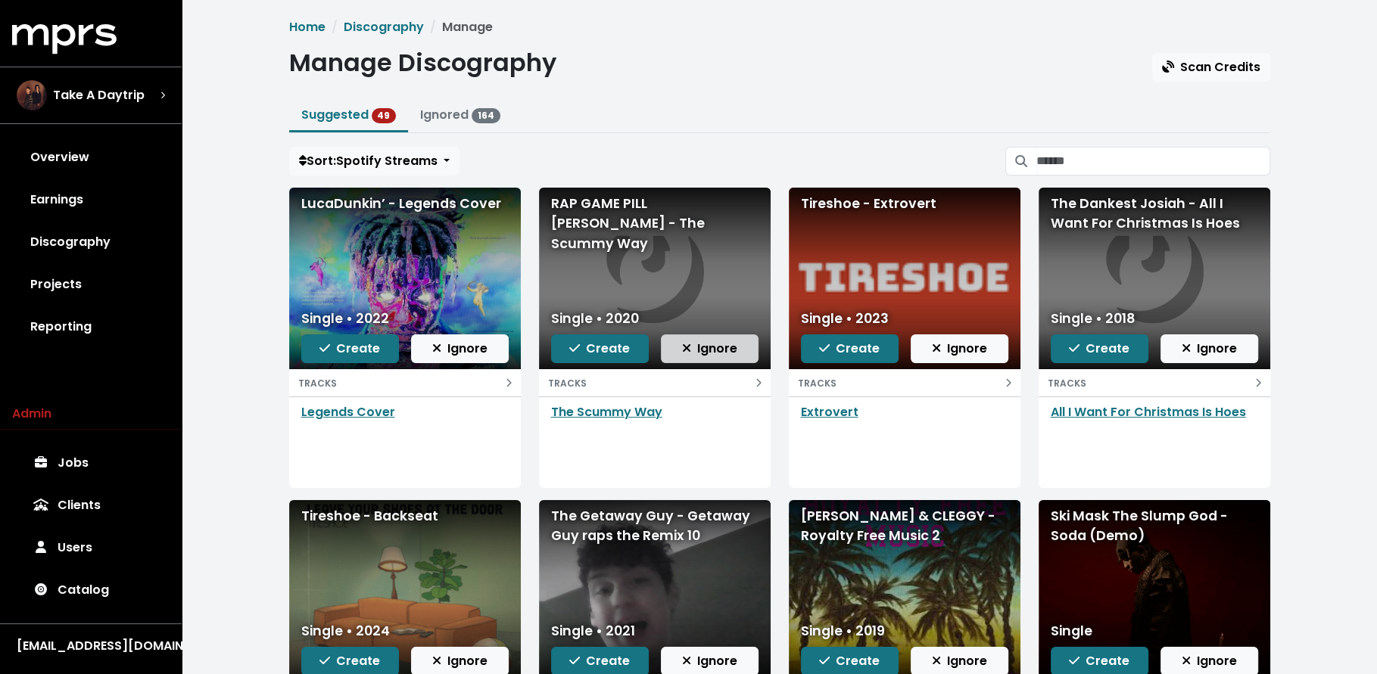
click at [730, 342] on span "Ignore" at bounding box center [709, 348] width 55 height 17
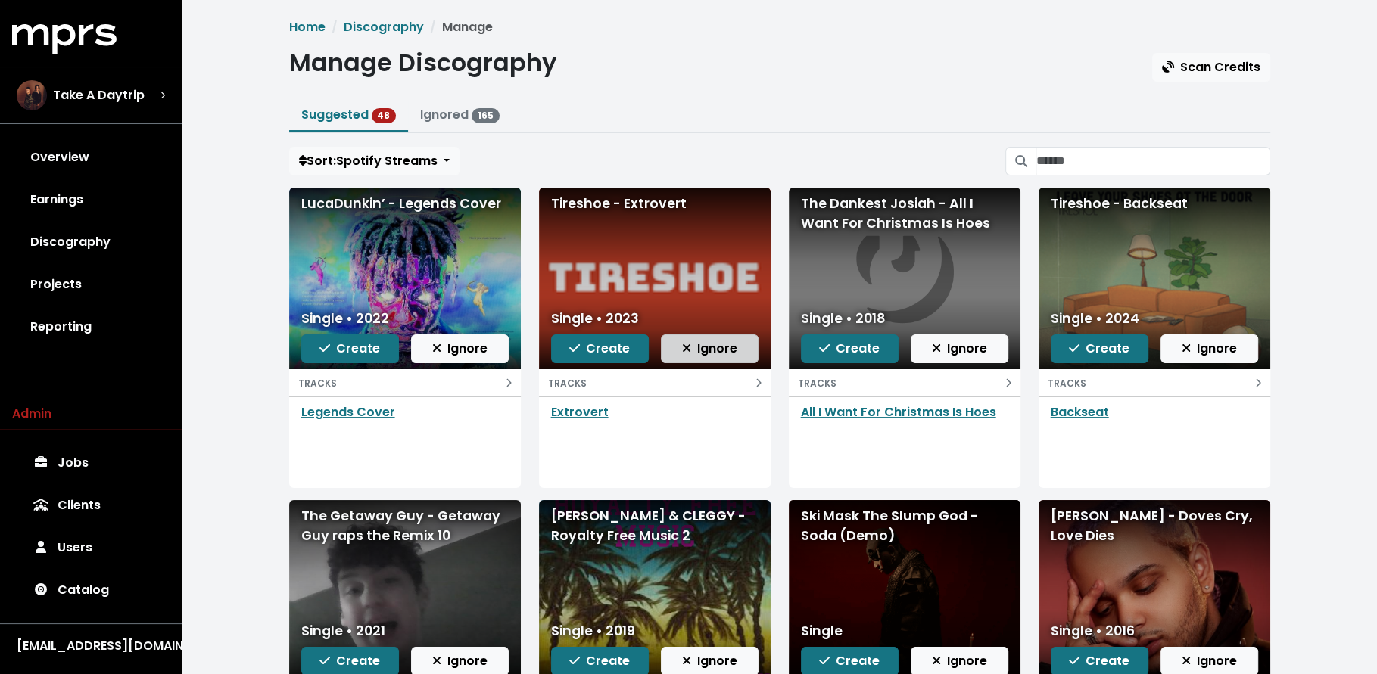
click at [690, 352] on span "Ignore" at bounding box center [709, 348] width 55 height 17
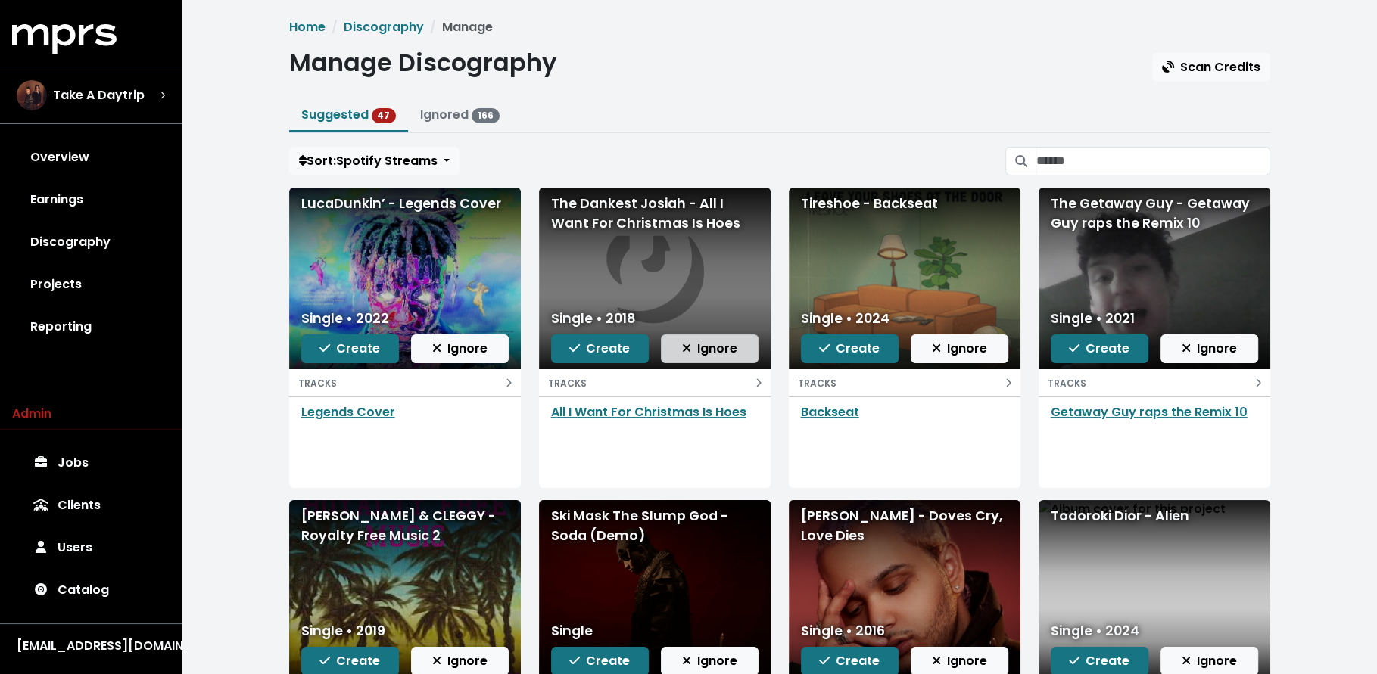
click at [694, 336] on button "Ignore" at bounding box center [710, 349] width 98 height 29
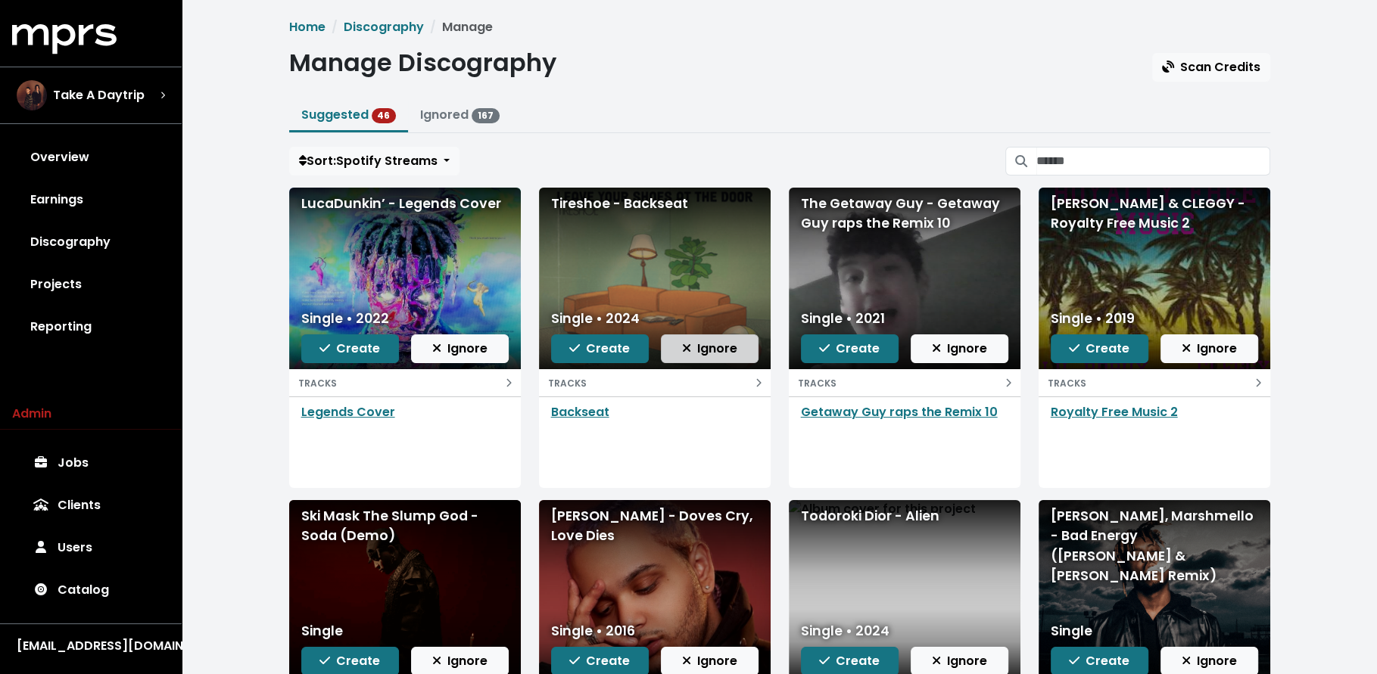
click at [741, 339] on button "Ignore" at bounding box center [710, 349] width 98 height 29
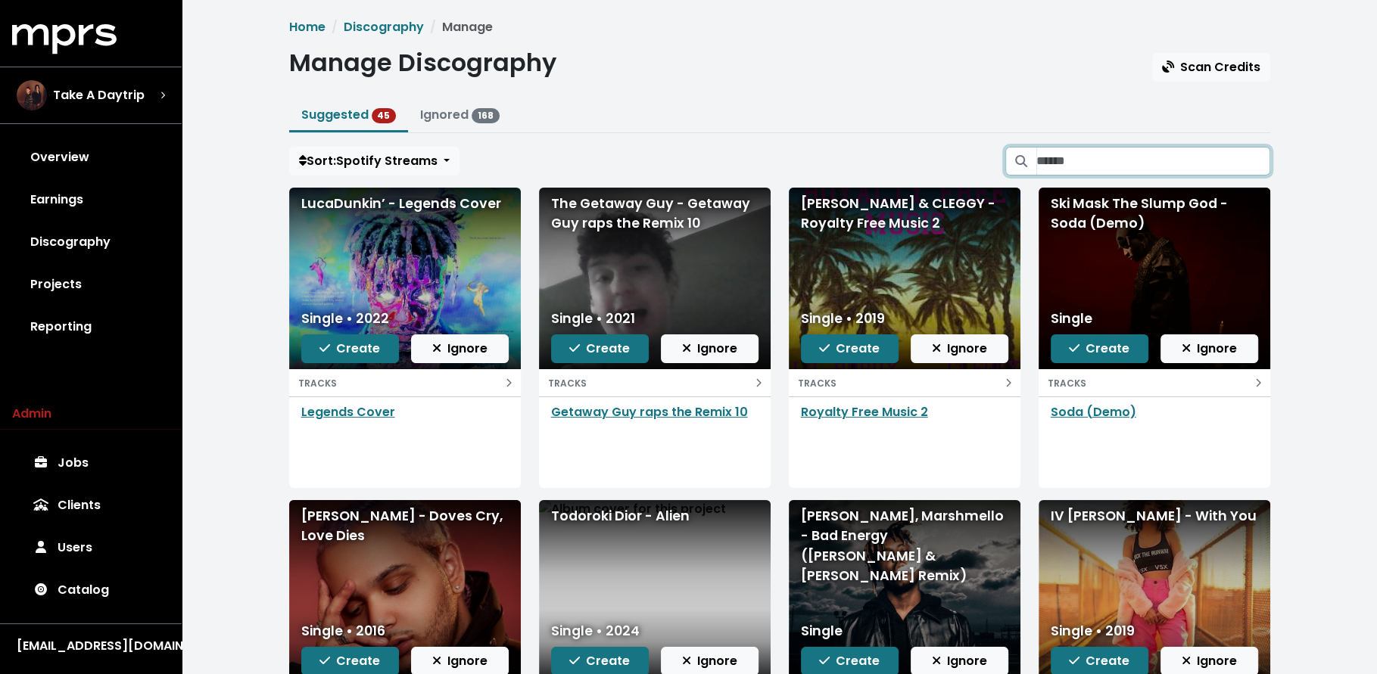
click at [1140, 157] on input "Search suggested projects" at bounding box center [1153, 161] width 234 height 29
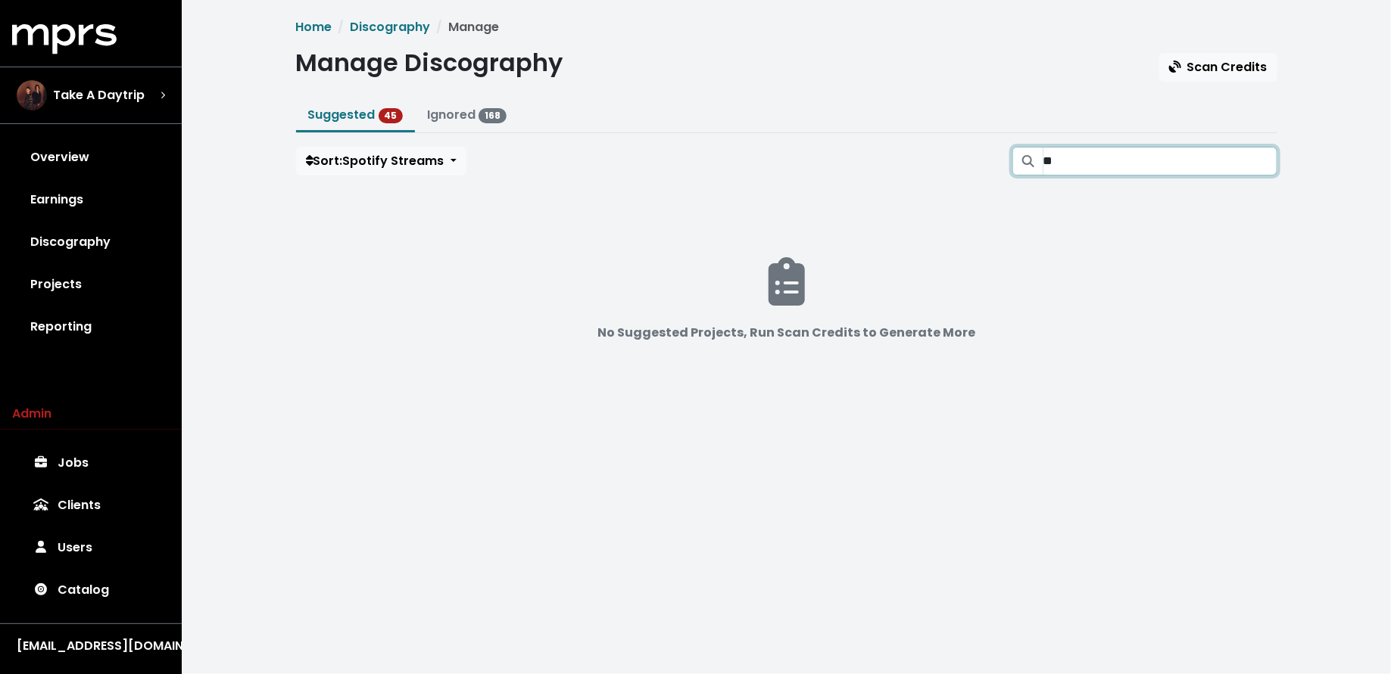
type input "*"
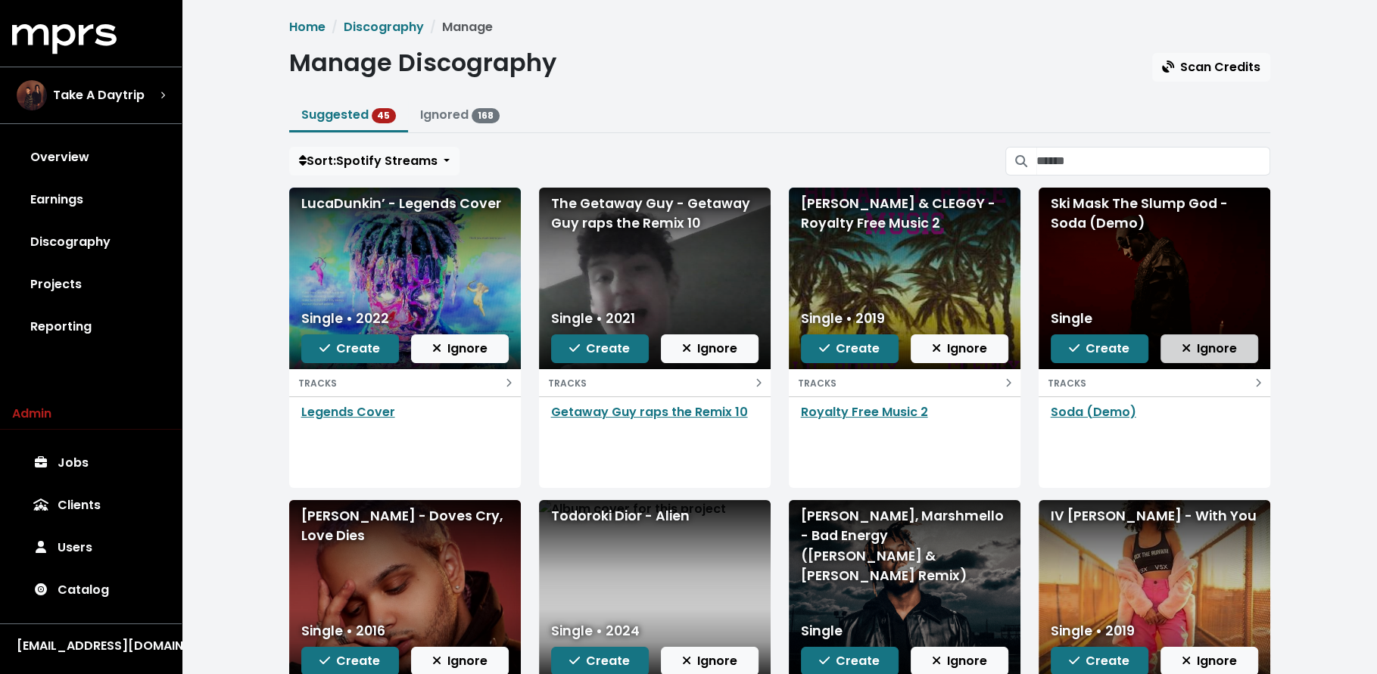
click at [1213, 353] on span "Ignore" at bounding box center [1209, 348] width 55 height 17
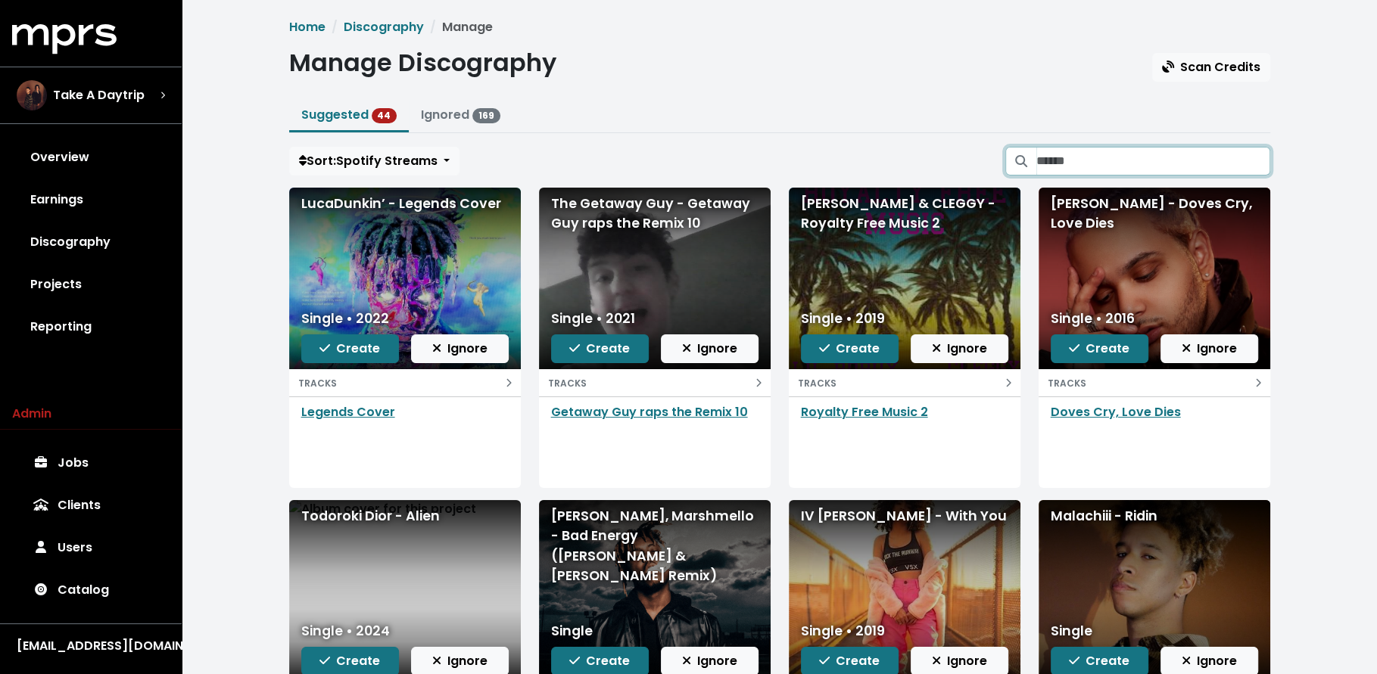
click at [1114, 151] on input "Search suggested projects" at bounding box center [1153, 161] width 234 height 29
type input "****"
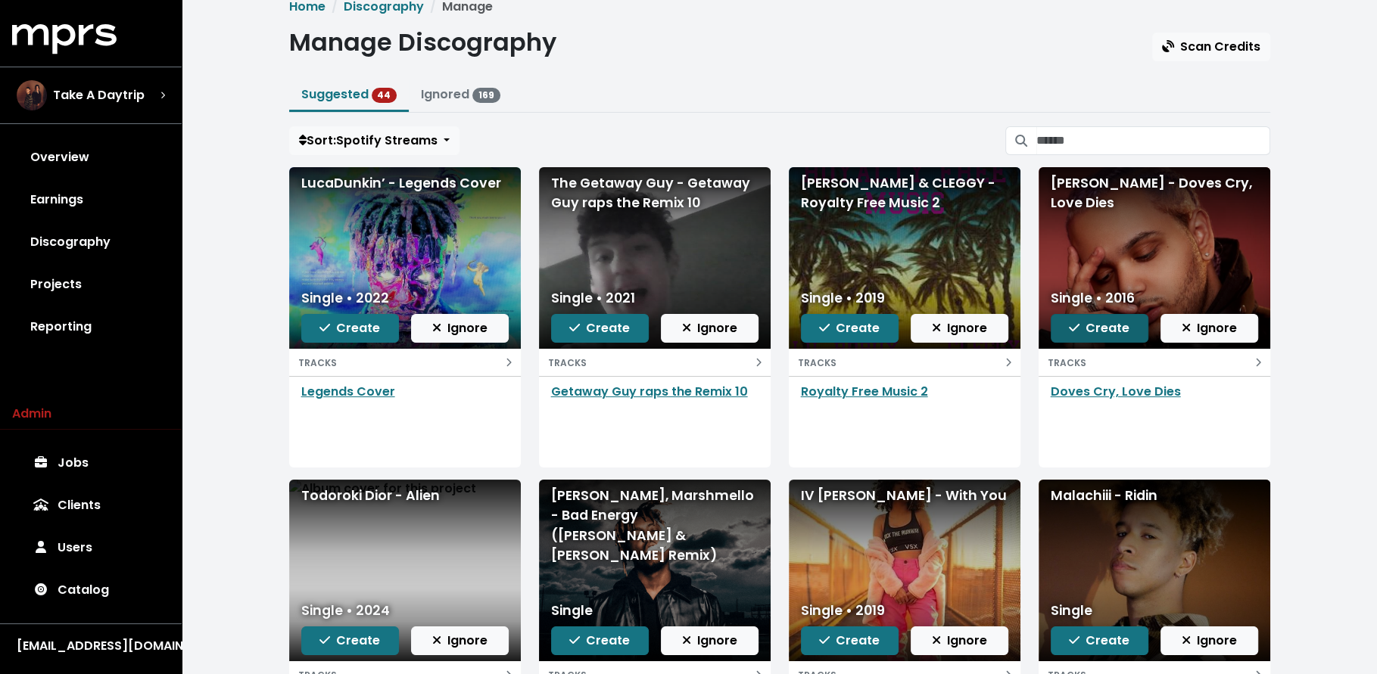
click at [1087, 324] on span "Create" at bounding box center [1099, 327] width 61 height 17
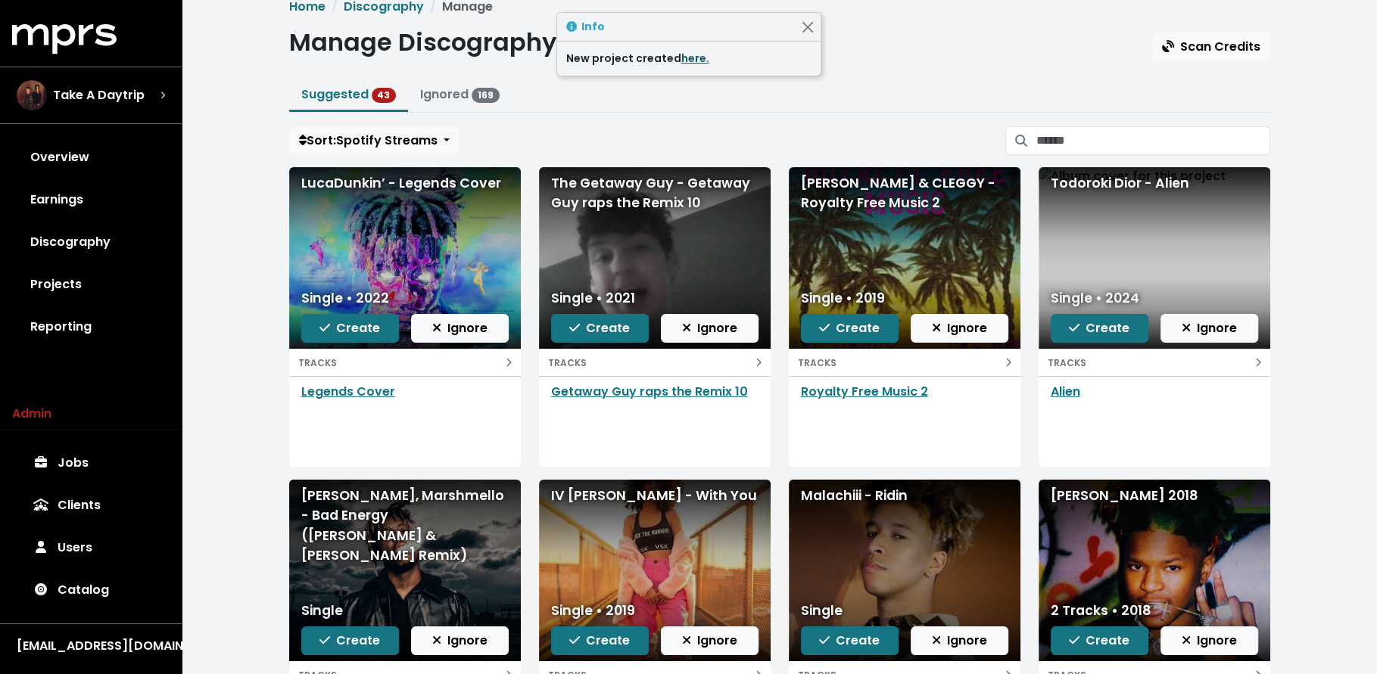
click at [690, 55] on link "here." at bounding box center [695, 58] width 28 height 15
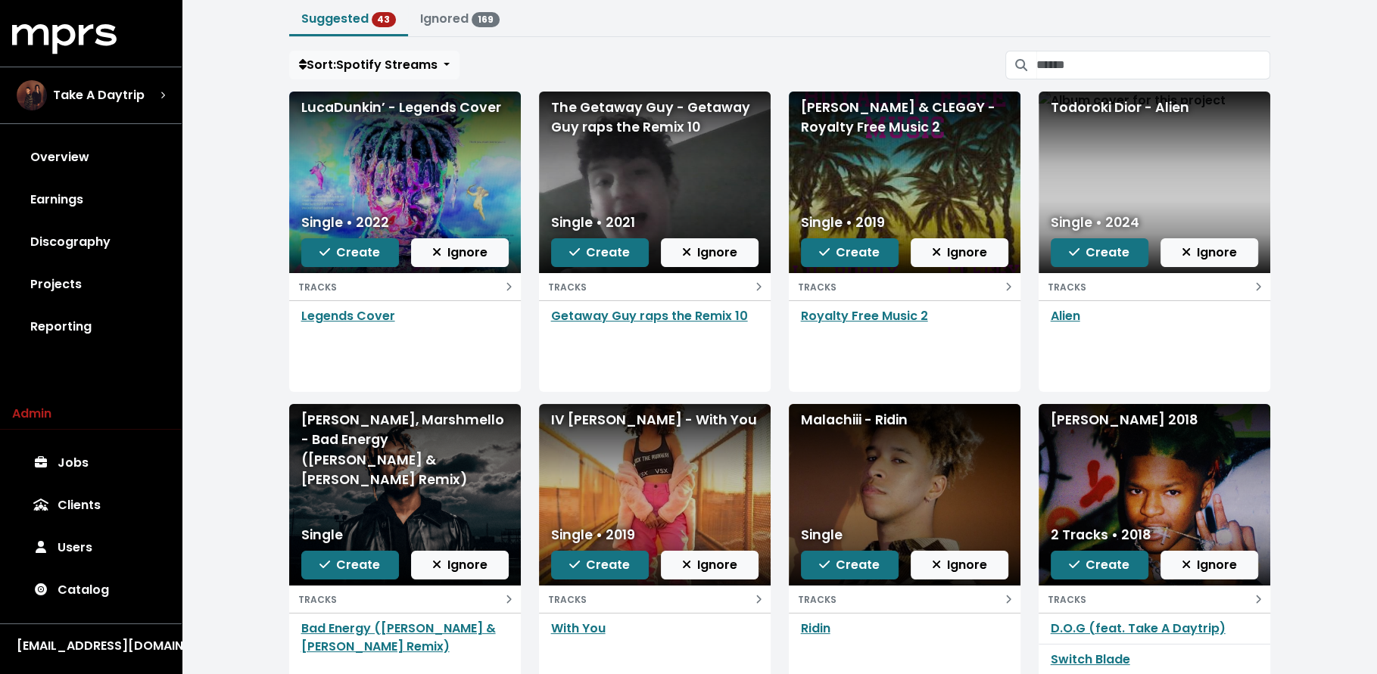
scroll to position [98, 0]
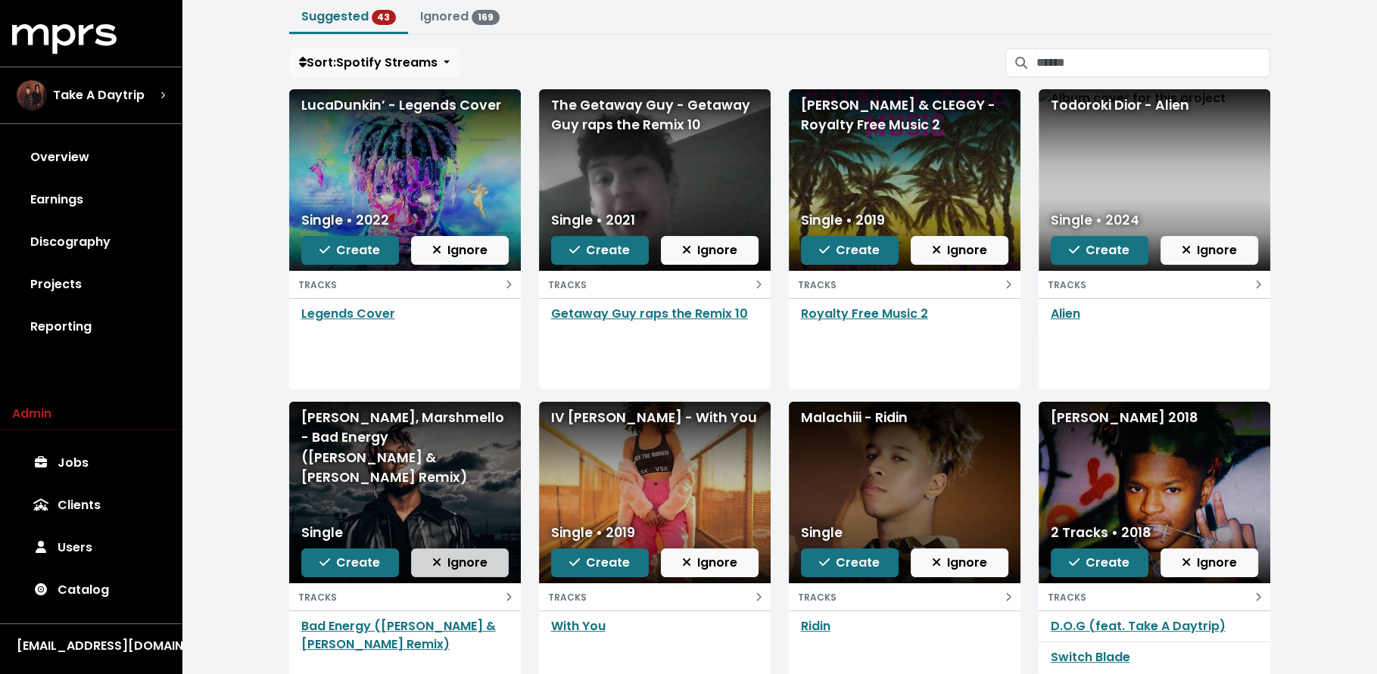
click at [450, 558] on span "Ignore" at bounding box center [459, 562] width 55 height 17
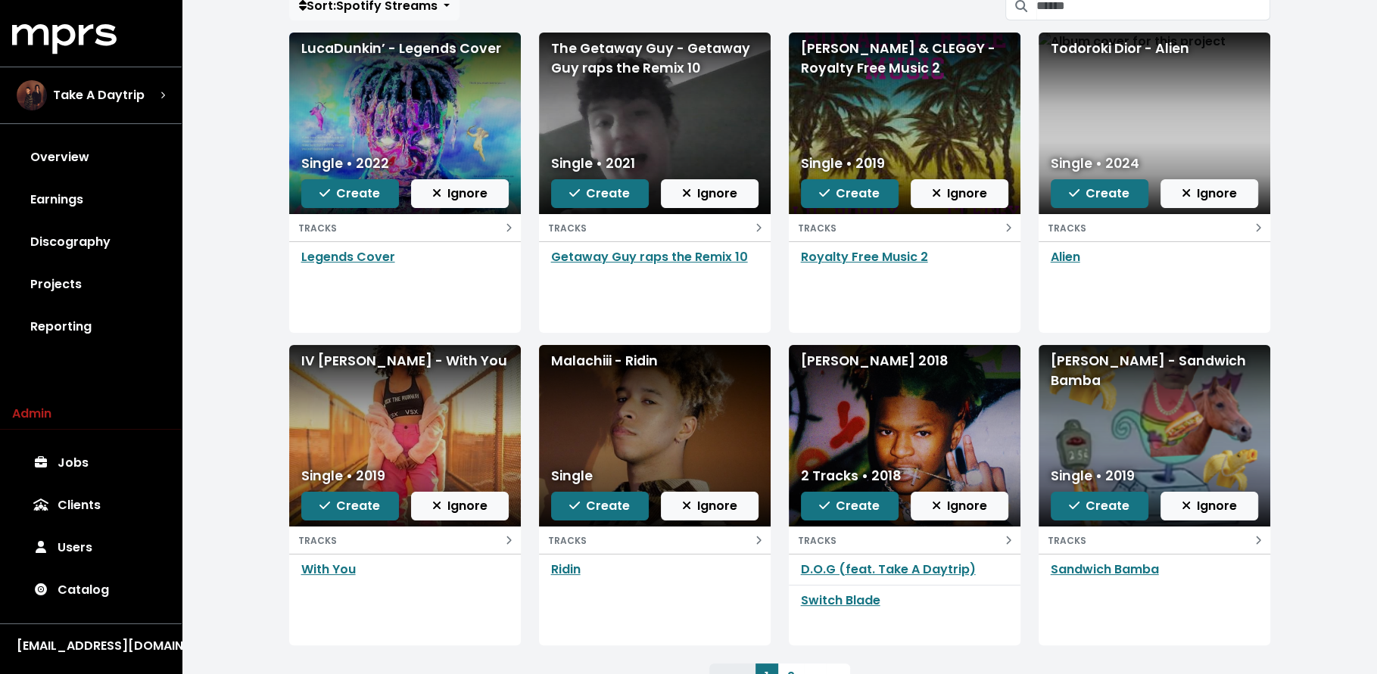
scroll to position [156, 0]
click at [1212, 504] on span "Ignore" at bounding box center [1209, 505] width 55 height 17
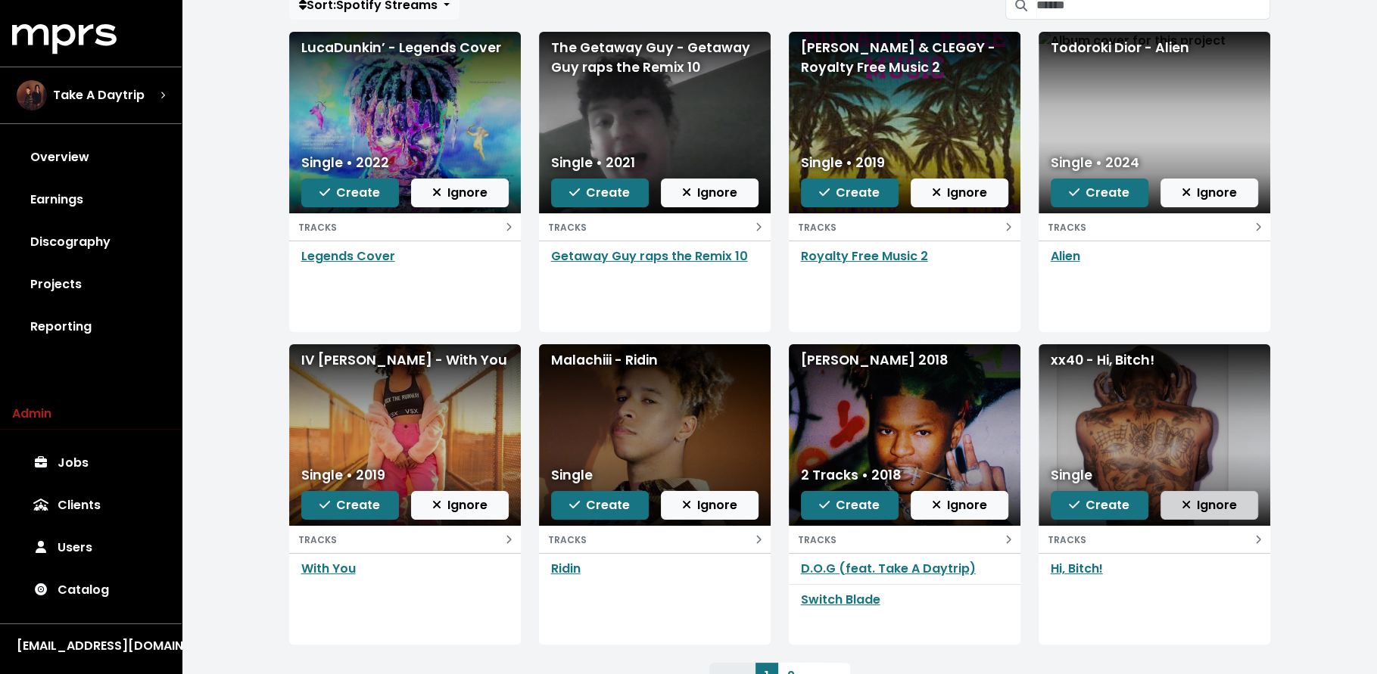
click at [1184, 505] on icon "button" at bounding box center [1186, 505] width 8 height 8
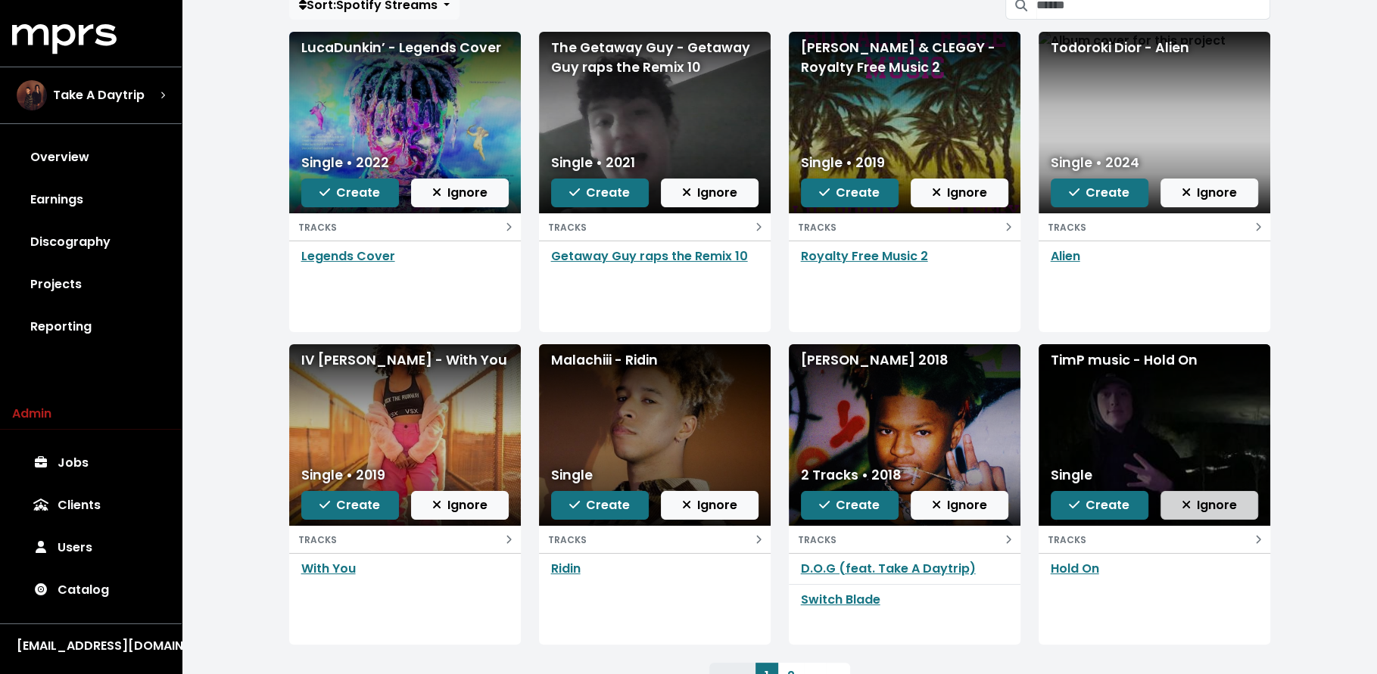
click at [1192, 502] on span "Ignore" at bounding box center [1209, 505] width 55 height 17
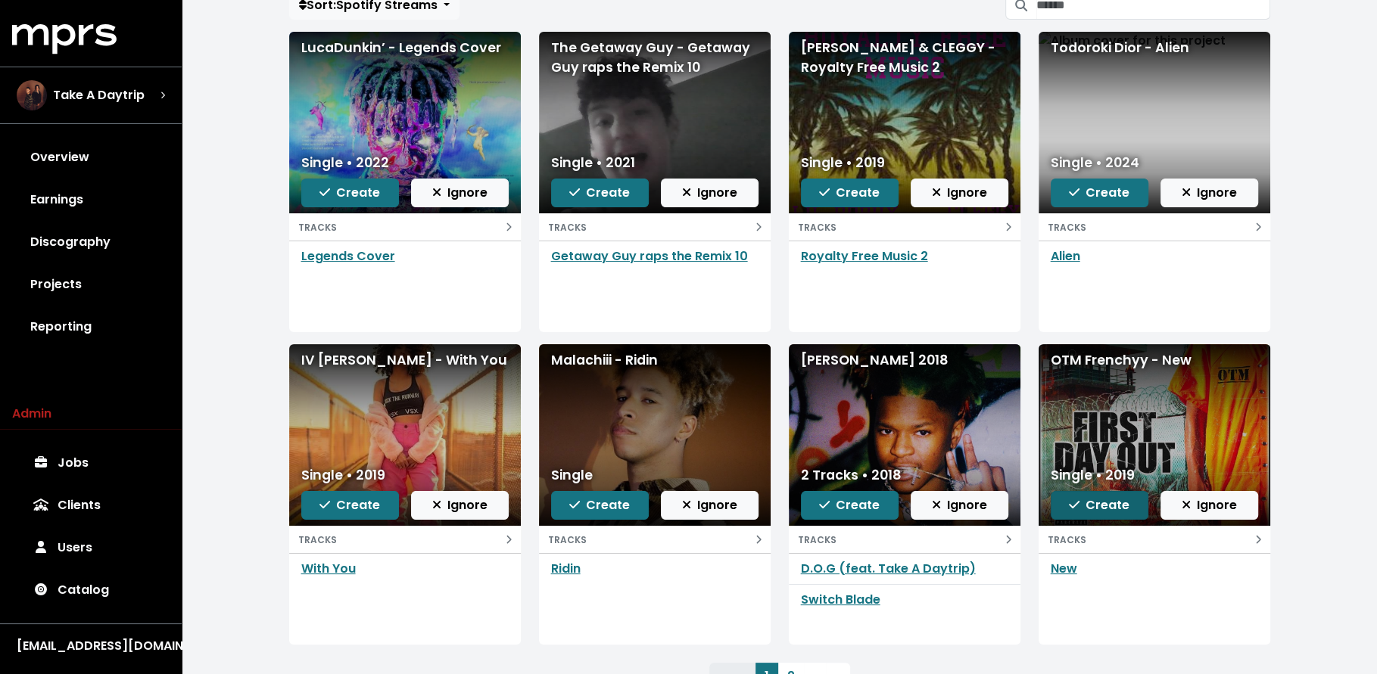
click at [1100, 499] on span "Create" at bounding box center [1099, 505] width 61 height 17
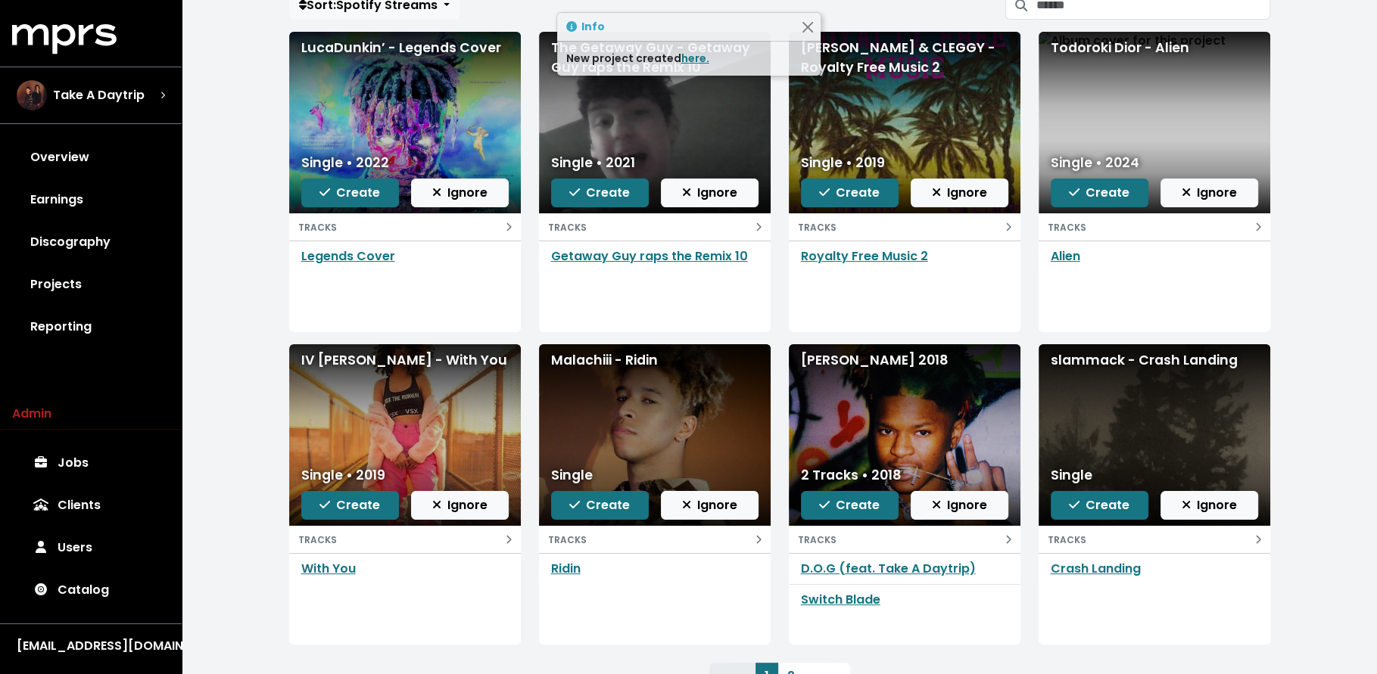
click at [710, 51] on div "New project created here." at bounding box center [688, 59] width 245 height 16
click at [681, 58] on link "here." at bounding box center [695, 58] width 28 height 15
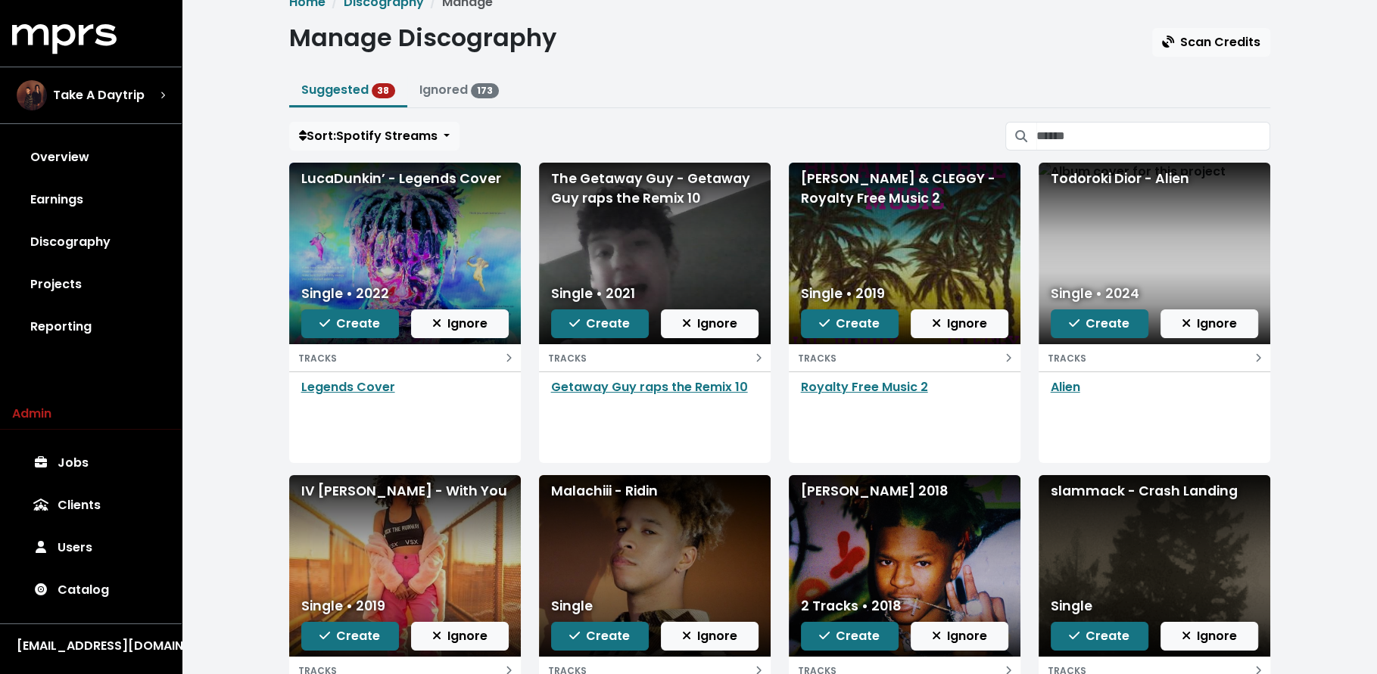
scroll to position [23, 0]
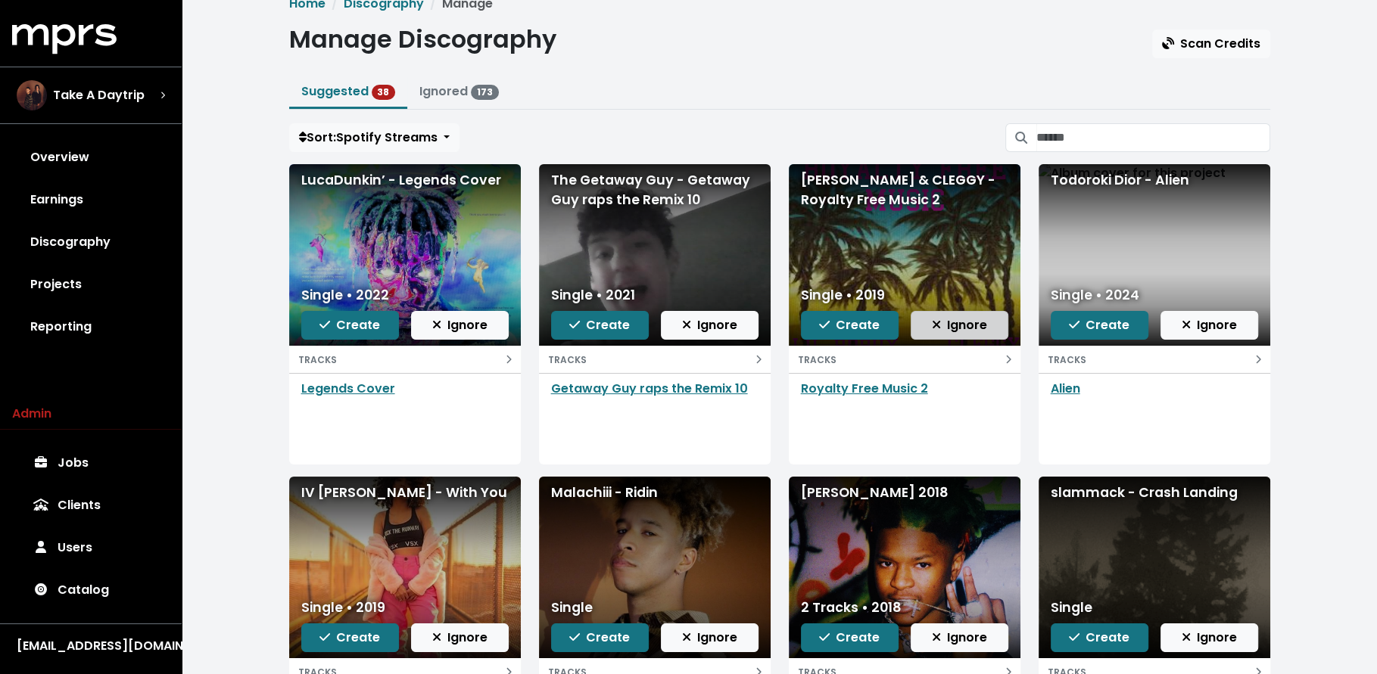
click at [935, 316] on span "Ignore" at bounding box center [959, 324] width 55 height 17
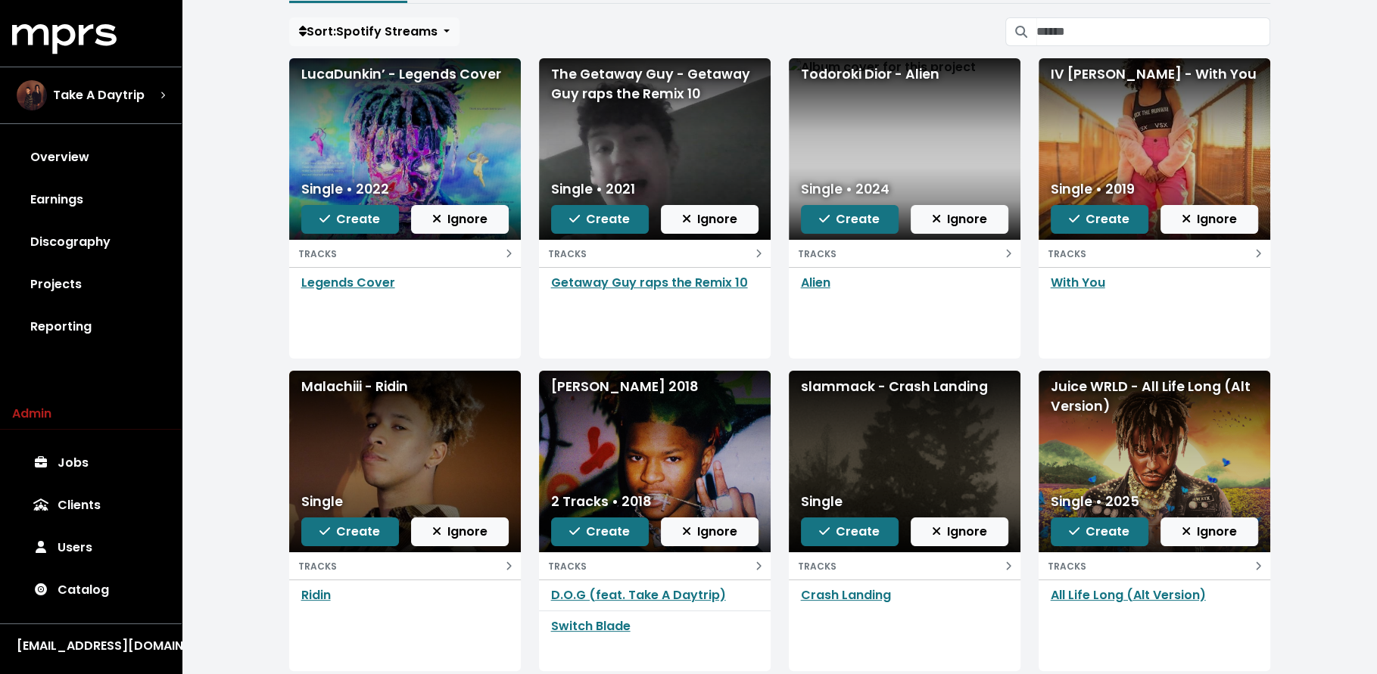
scroll to position [126, 0]
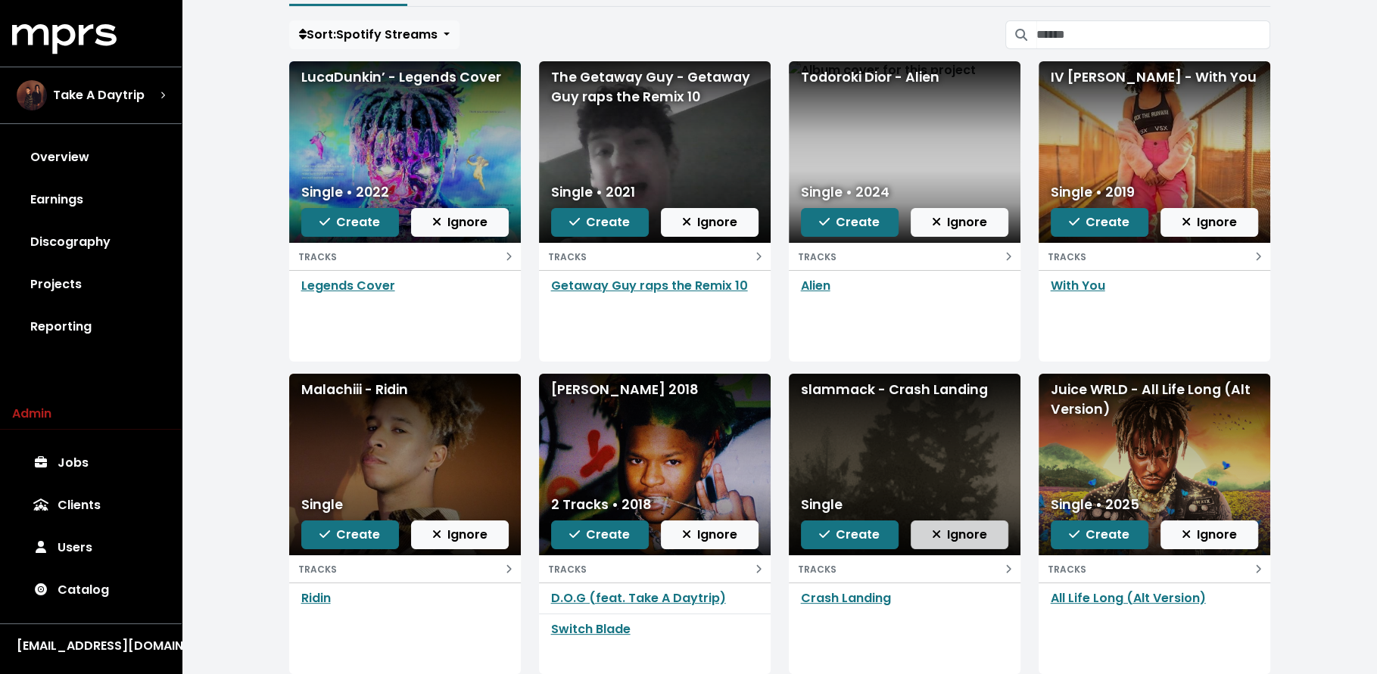
click at [952, 532] on span "Ignore" at bounding box center [959, 534] width 55 height 17
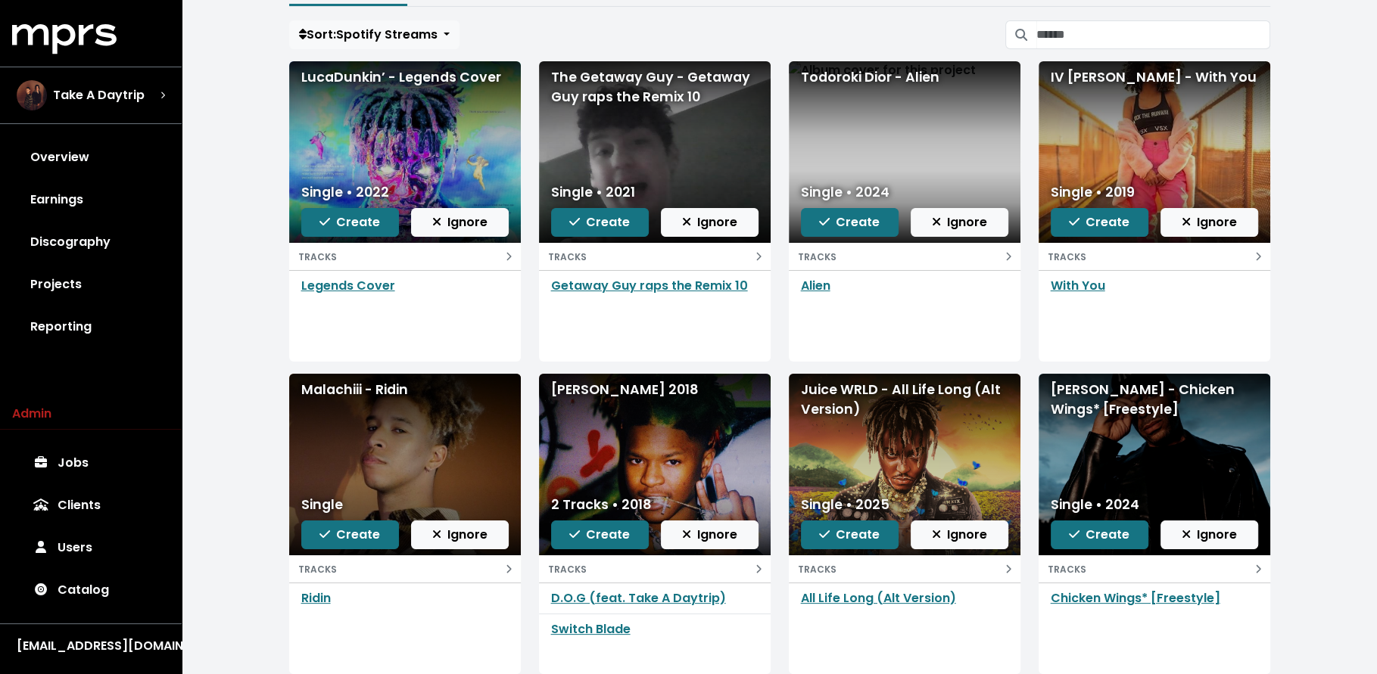
click at [952, 532] on span "Ignore" at bounding box center [959, 534] width 55 height 17
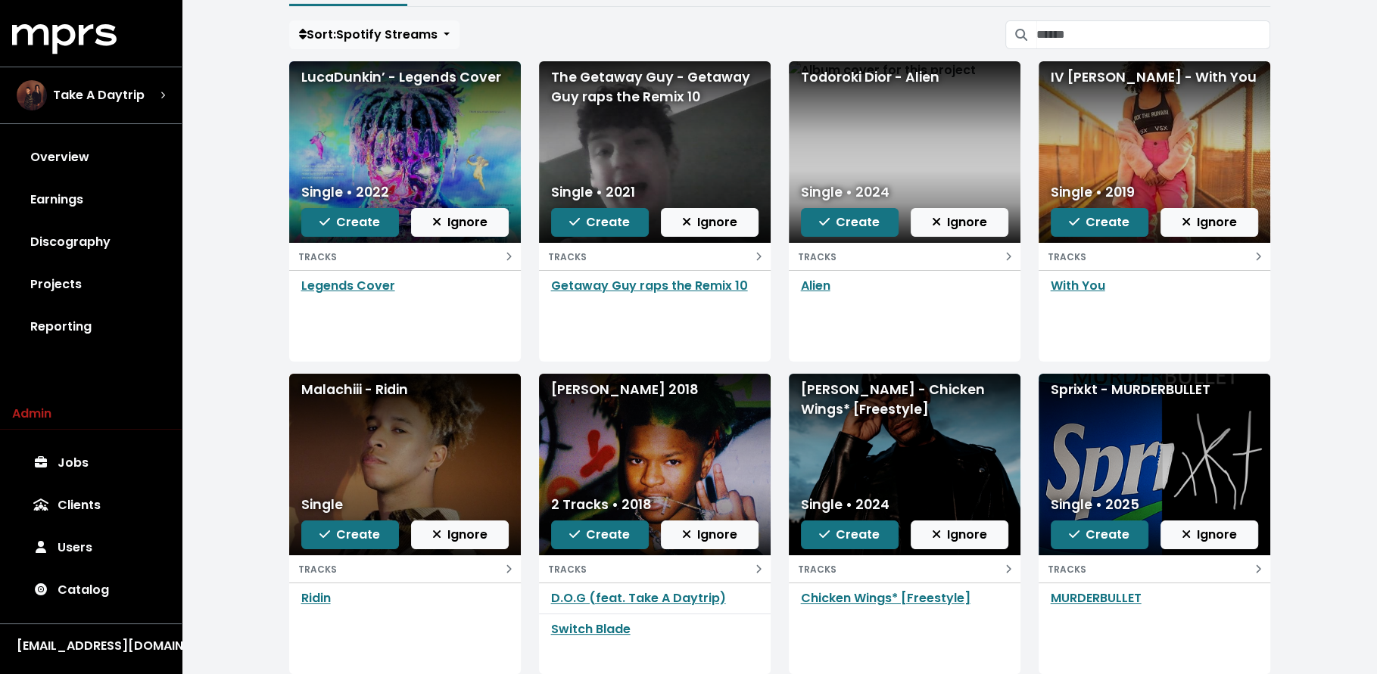
click at [952, 532] on span "Ignore" at bounding box center [959, 534] width 55 height 17
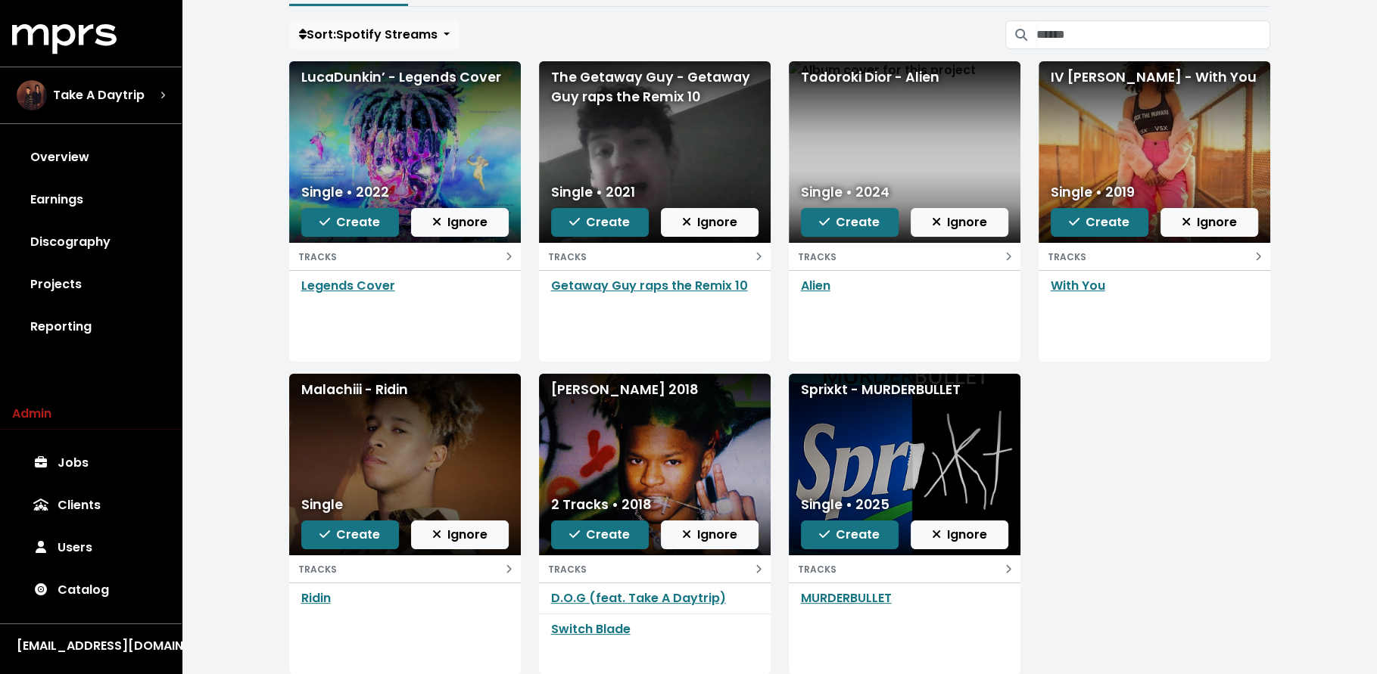
click at [952, 532] on span "Ignore" at bounding box center [959, 534] width 55 height 17
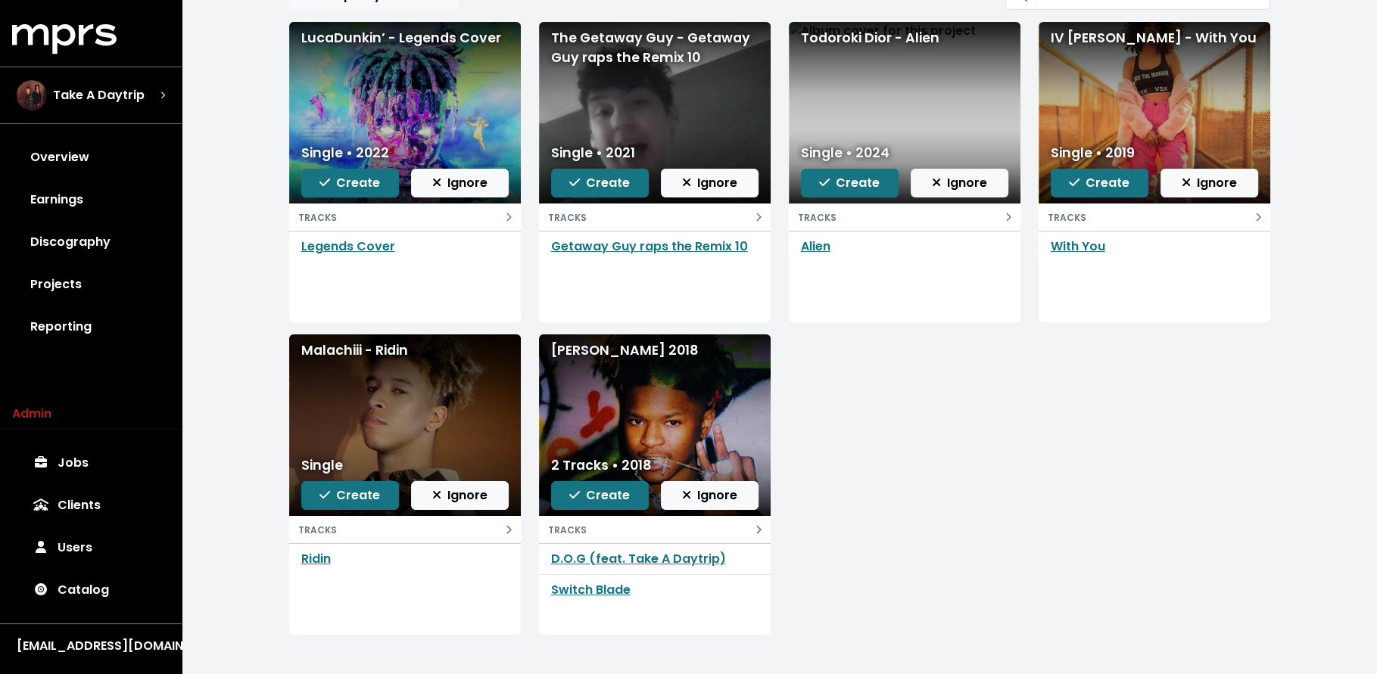
scroll to position [0, 0]
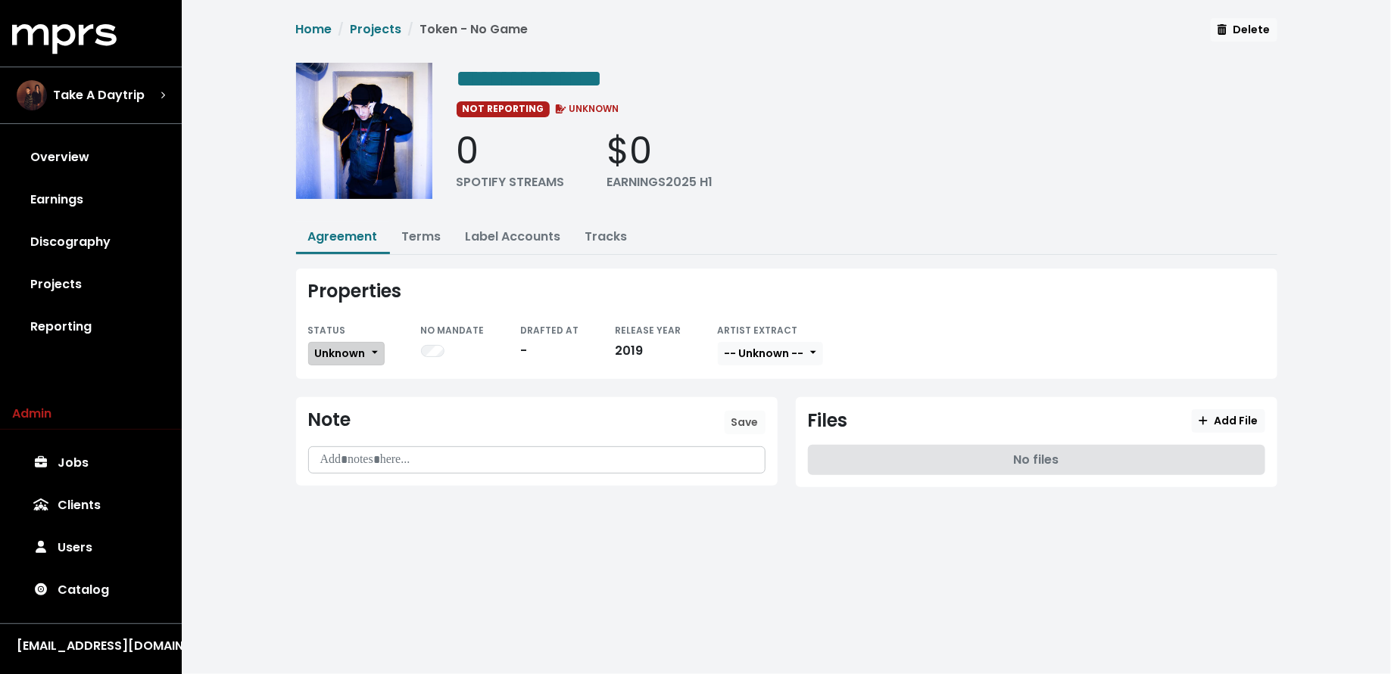
click at [361, 346] on span "Unknown" at bounding box center [340, 353] width 51 height 15
click at [361, 400] on link "Missing" at bounding box center [380, 409] width 142 height 24
click at [585, 232] on link "Tracks" at bounding box center [606, 236] width 42 height 17
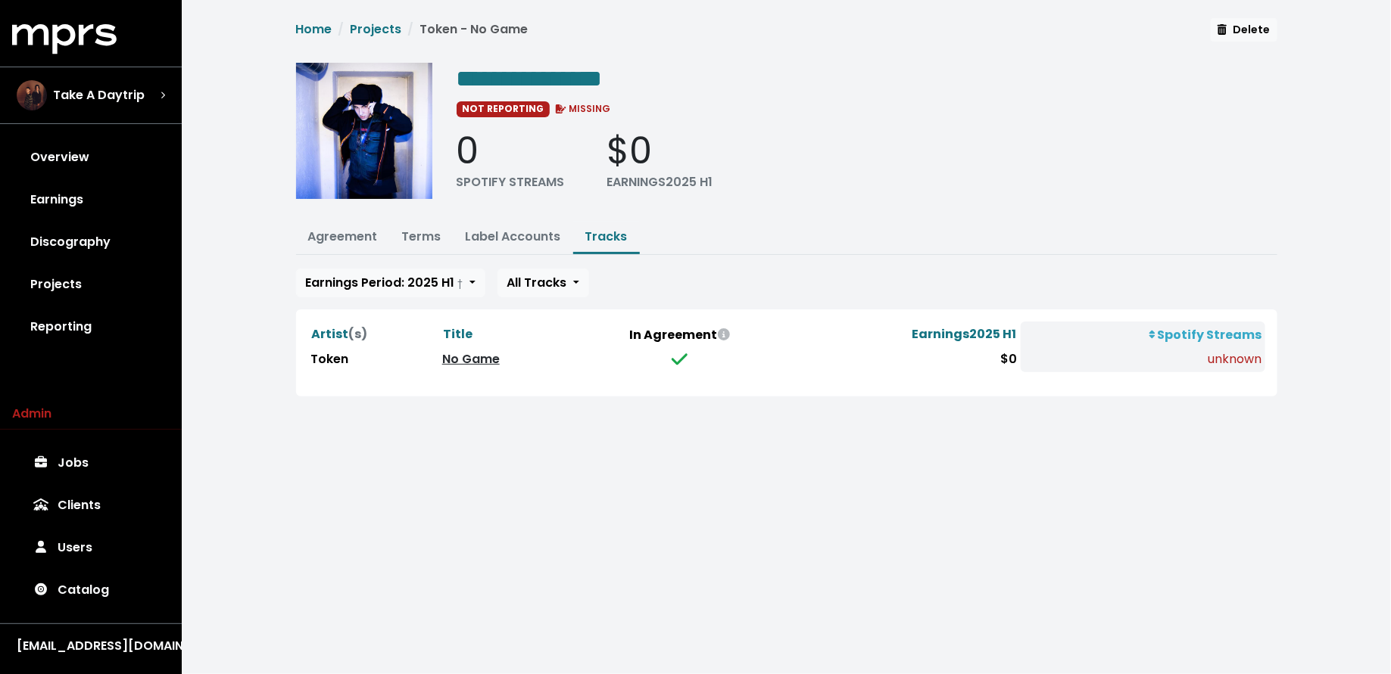
click at [479, 351] on link "No Game" at bounding box center [471, 358] width 58 height 17
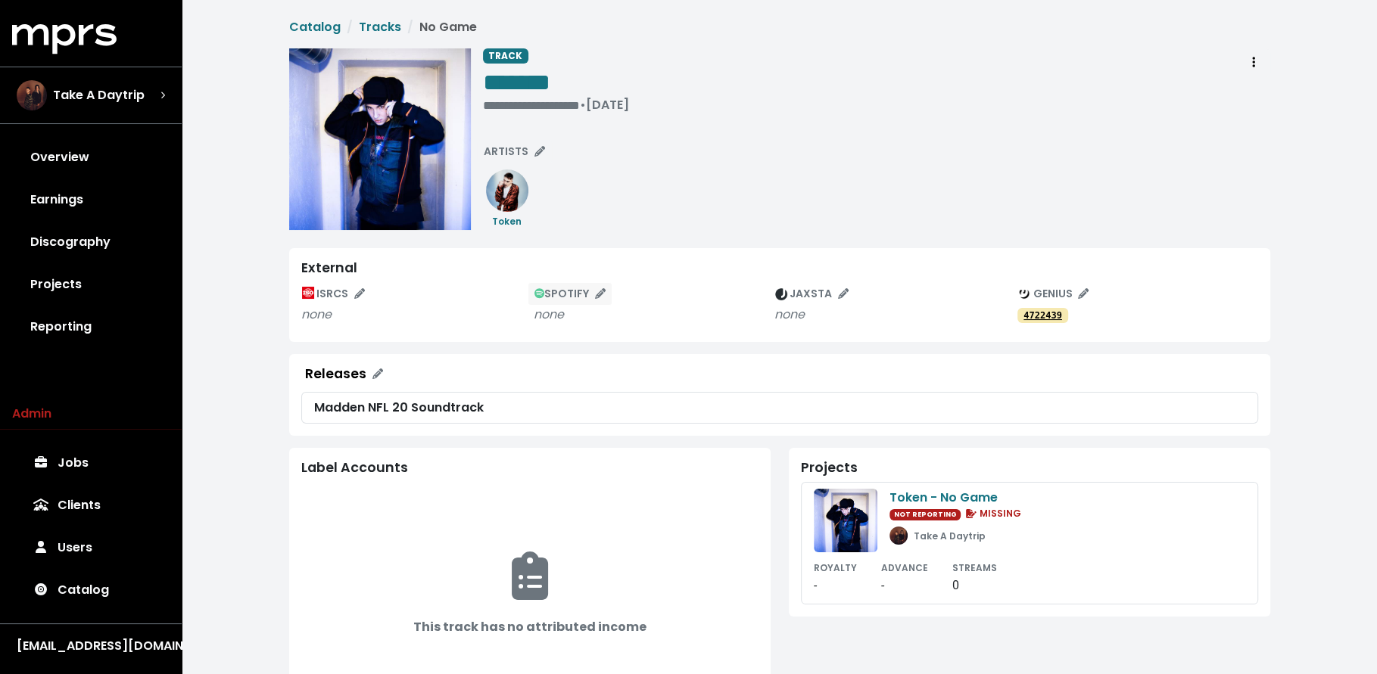
click at [576, 291] on span "SPOTIFY" at bounding box center [570, 293] width 72 height 15
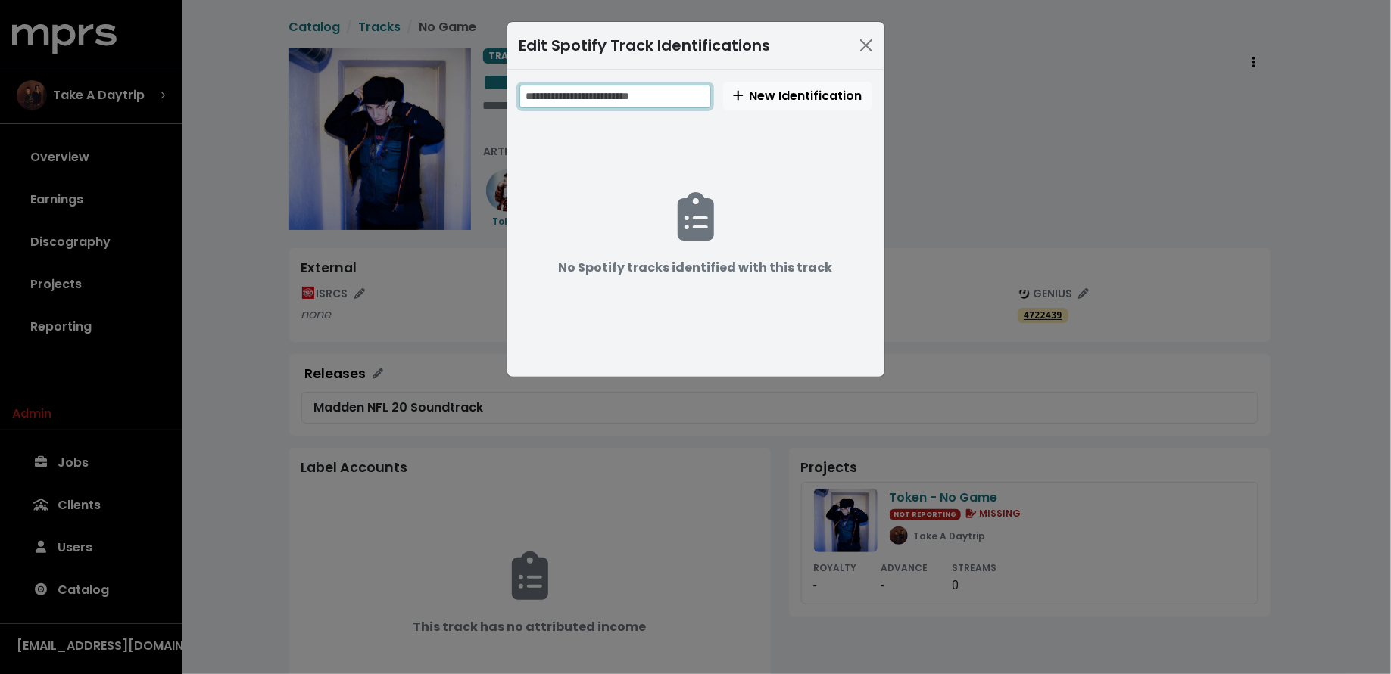
click at [651, 95] on input "text" at bounding box center [615, 96] width 192 height 23
paste input "**********"
click at [564, 94] on input "**********" at bounding box center [616, 96] width 194 height 23
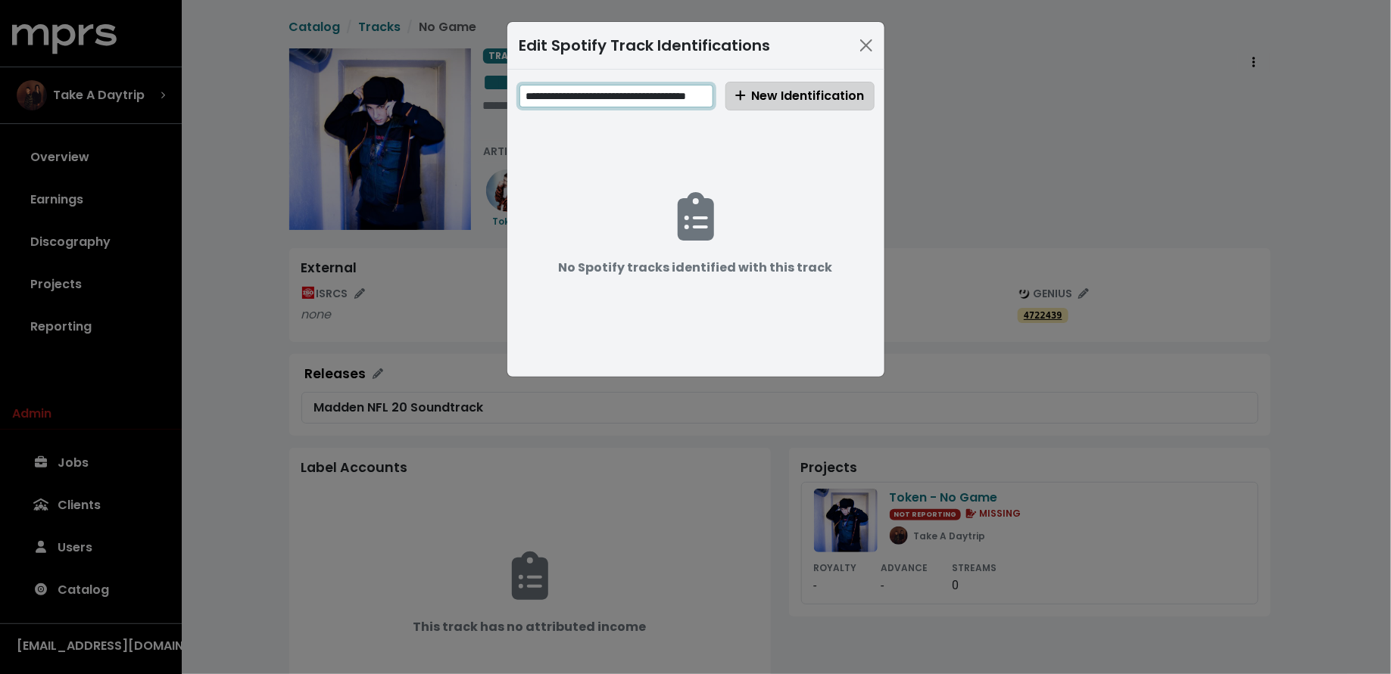
type input "**********"
click at [781, 89] on span "New Identification" at bounding box center [799, 95] width 129 height 17
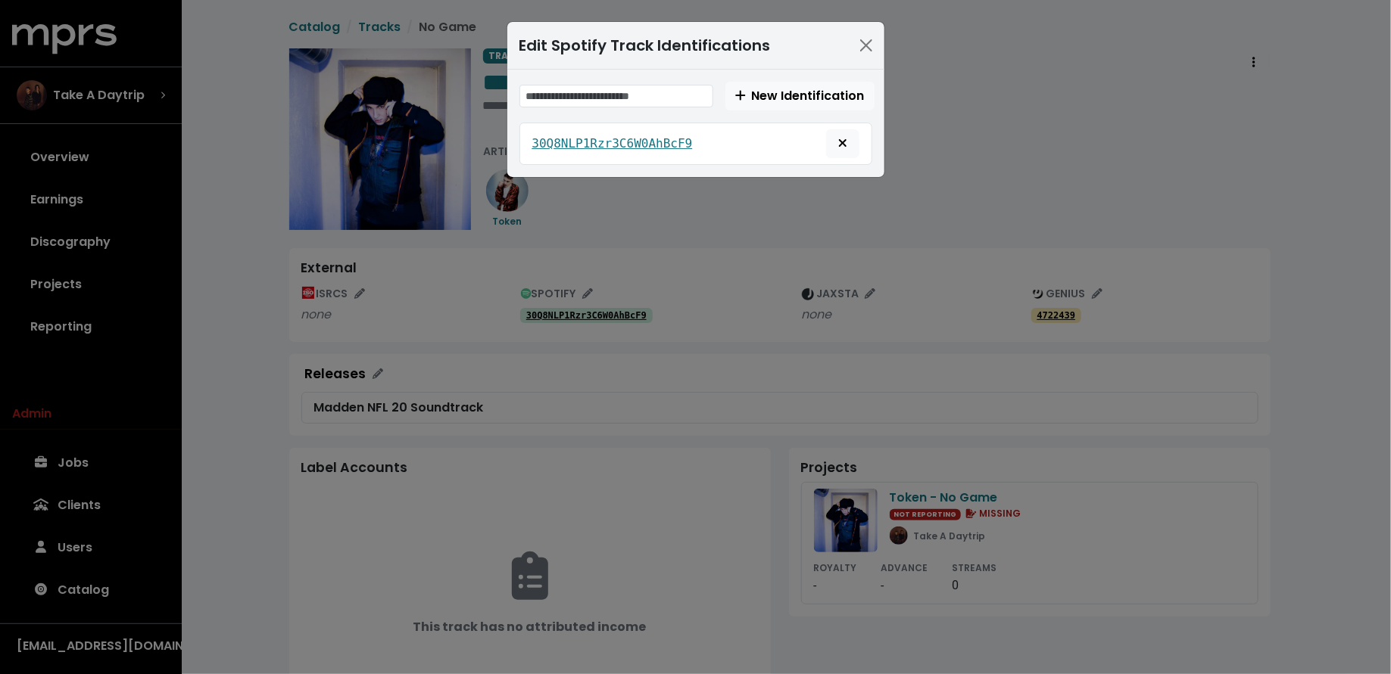
click at [236, 313] on div "Edit Spotify Track Identifications New Identification 30Q8NLP1Rzr3C6W0AhBcF9" at bounding box center [695, 337] width 1391 height 674
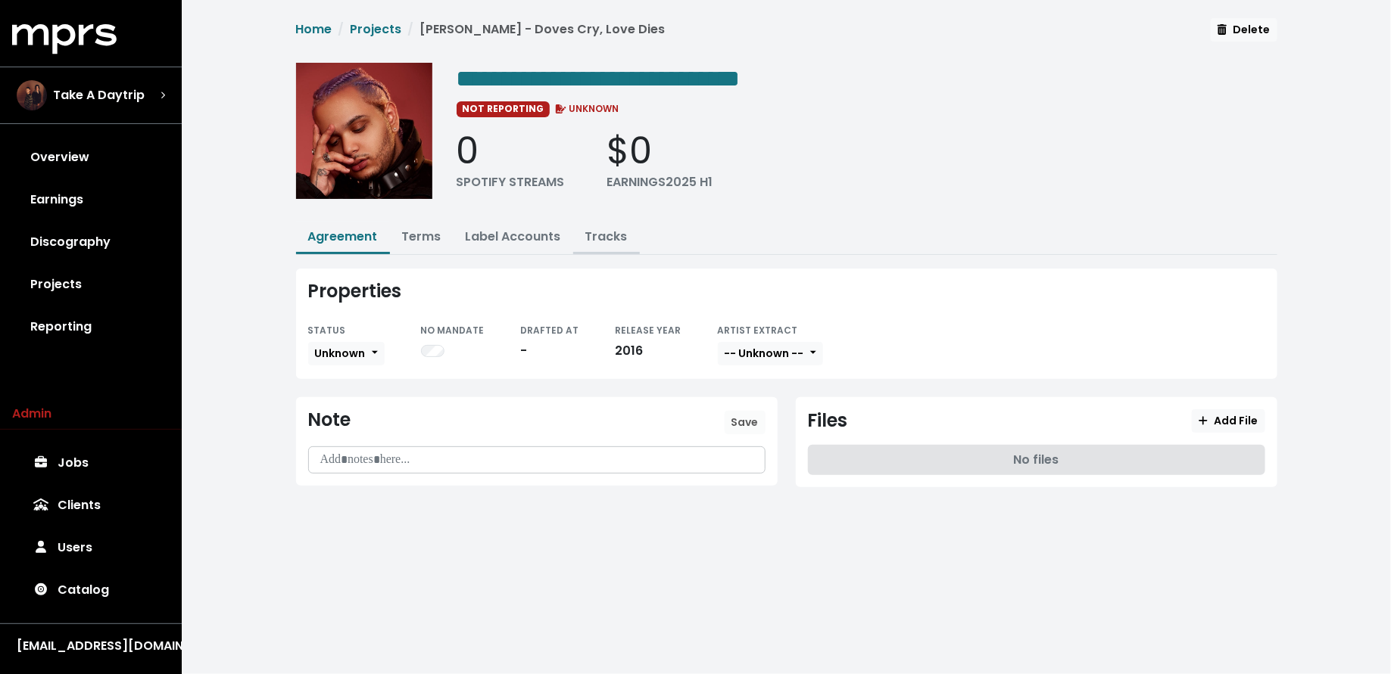
click at [607, 235] on link "Tracks" at bounding box center [606, 236] width 42 height 17
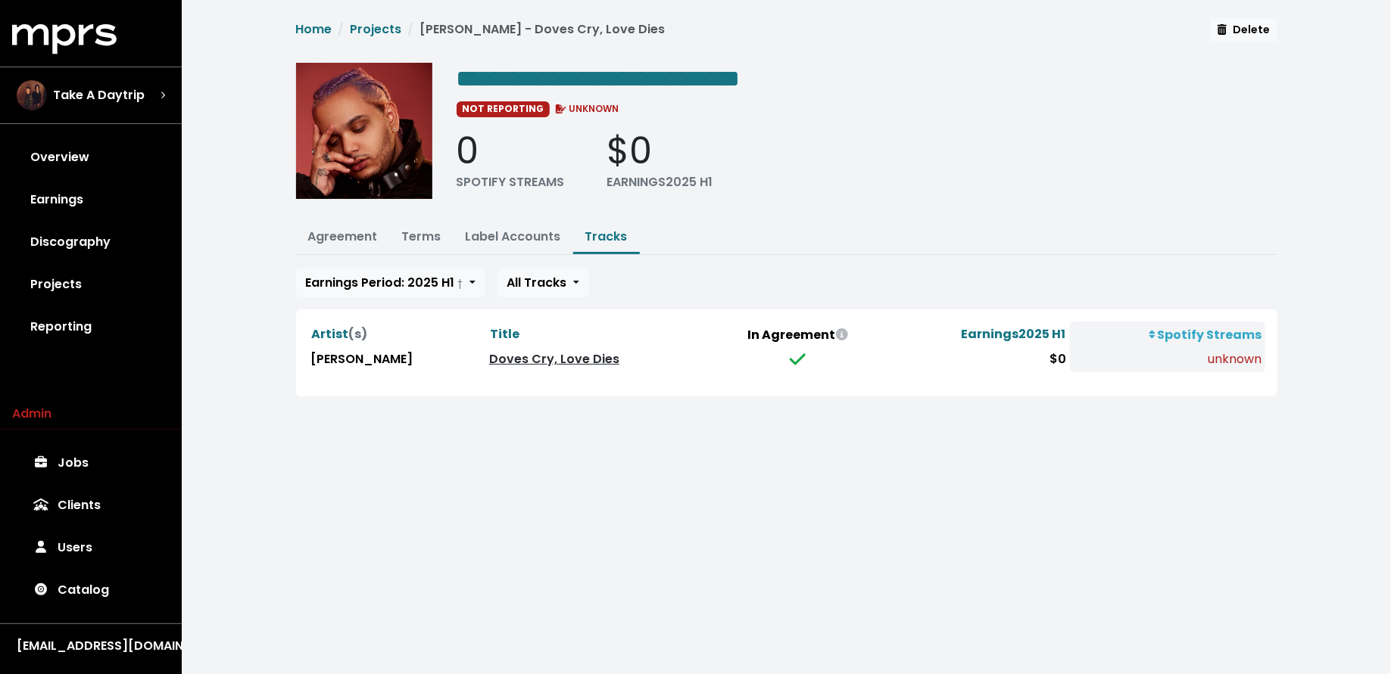
click at [489, 358] on link "Doves Cry, Love Dies" at bounding box center [554, 358] width 130 height 17
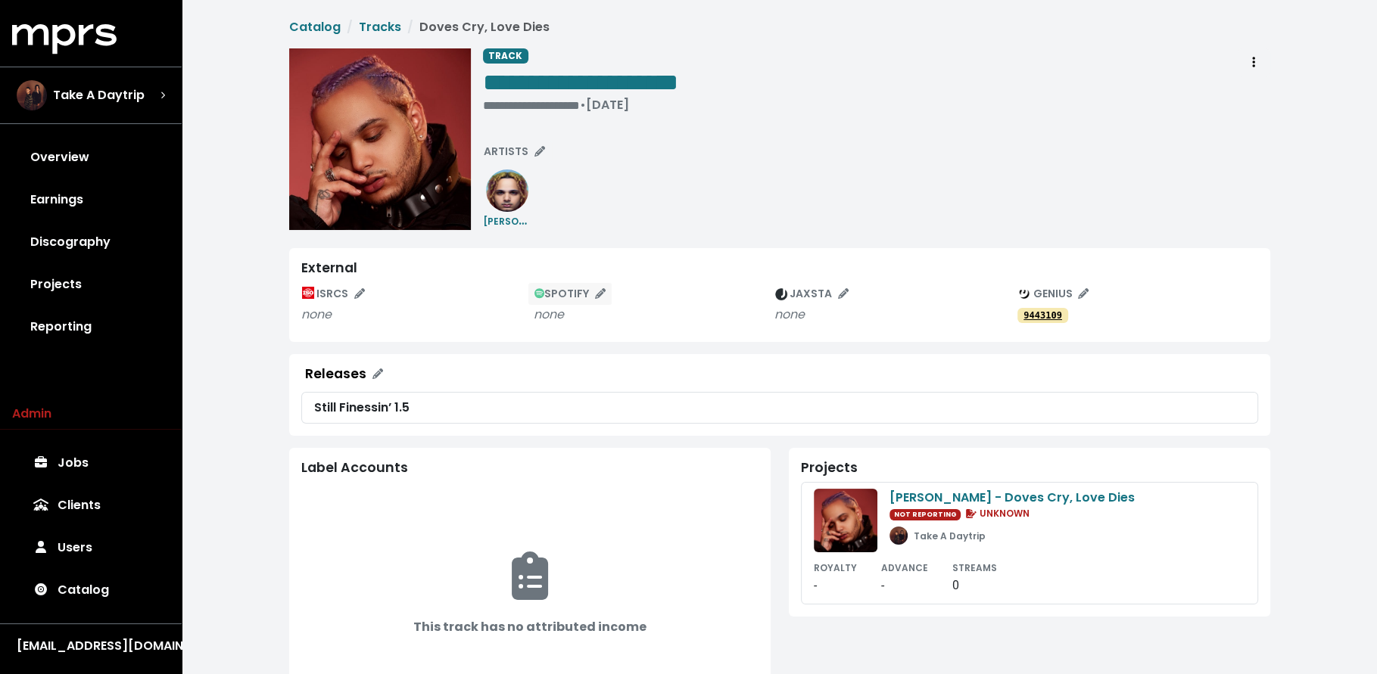
click at [556, 295] on span "SPOTIFY" at bounding box center [570, 293] width 72 height 15
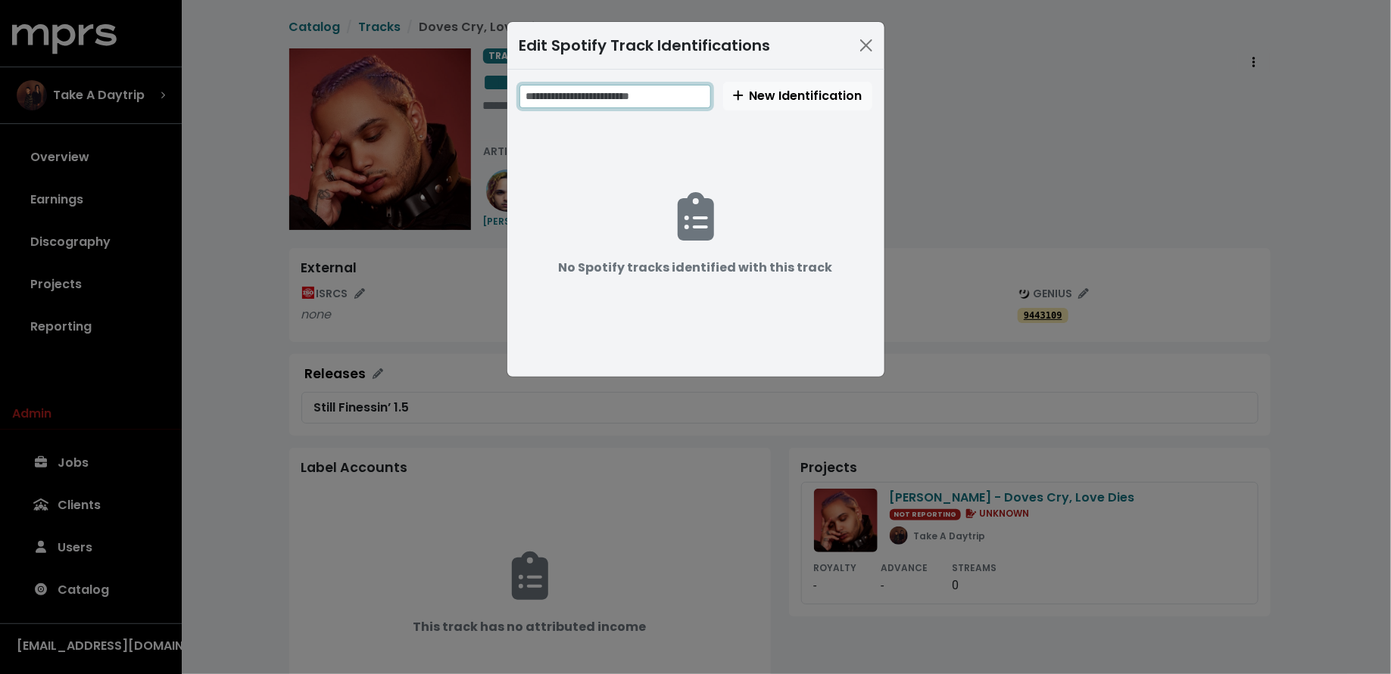
click at [611, 101] on input "text" at bounding box center [615, 96] width 192 height 23
paste input "**********"
click at [586, 92] on input "**********" at bounding box center [616, 96] width 194 height 23
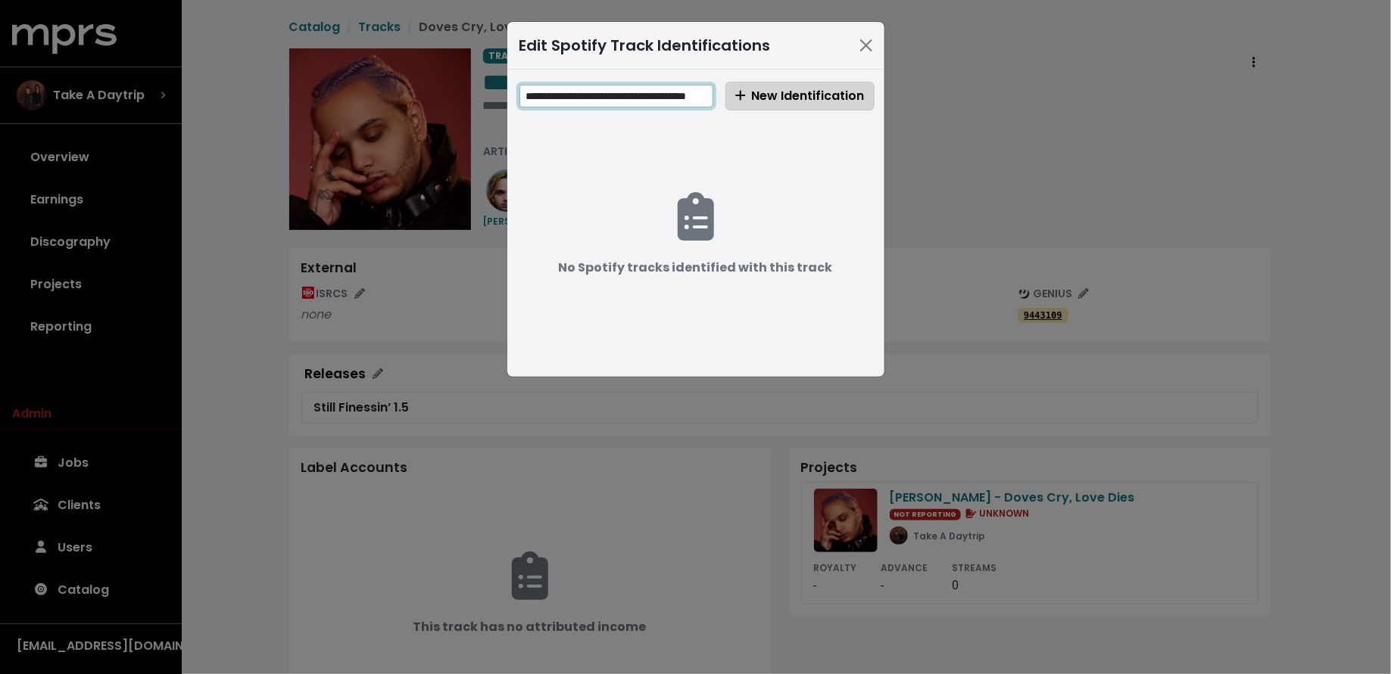
type input "**********"
click at [768, 93] on span "New Identification" at bounding box center [799, 95] width 129 height 17
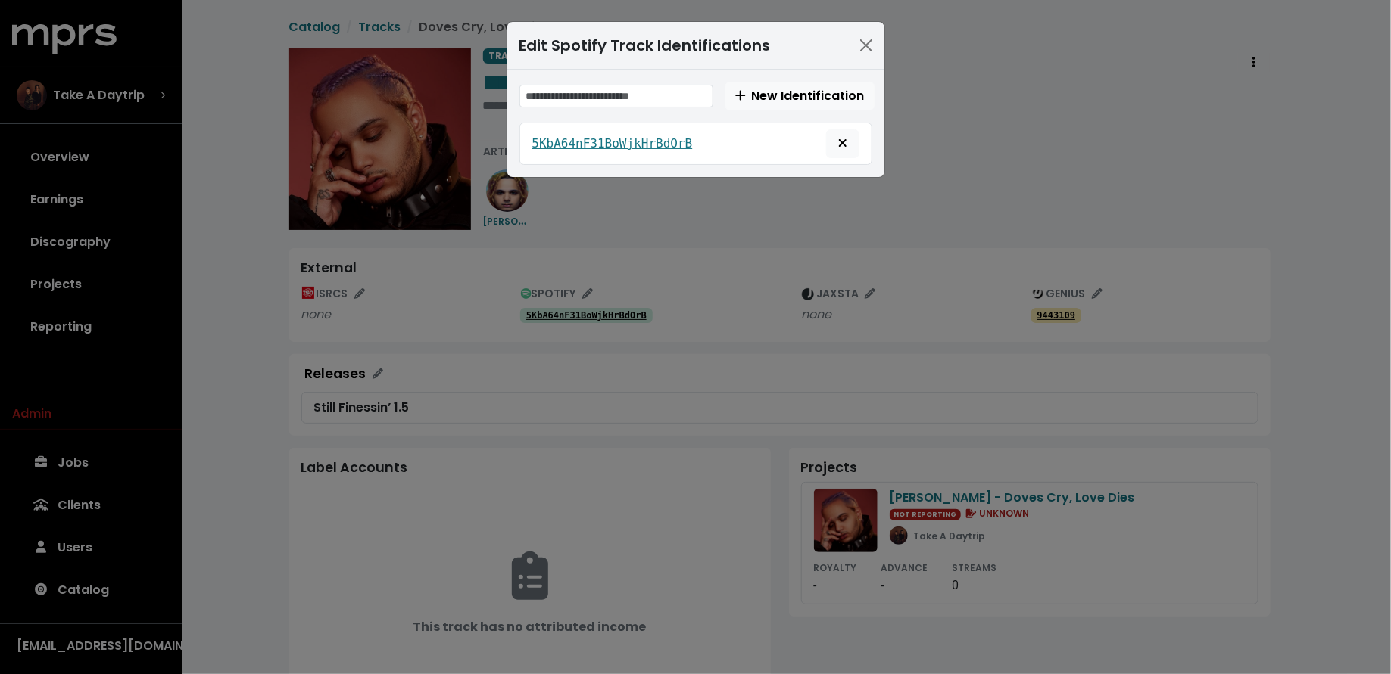
click at [153, 329] on div "Edit Spotify Track Identifications New Identification 5KbA64nF31BoWjkHrBdOrB" at bounding box center [695, 337] width 1391 height 674
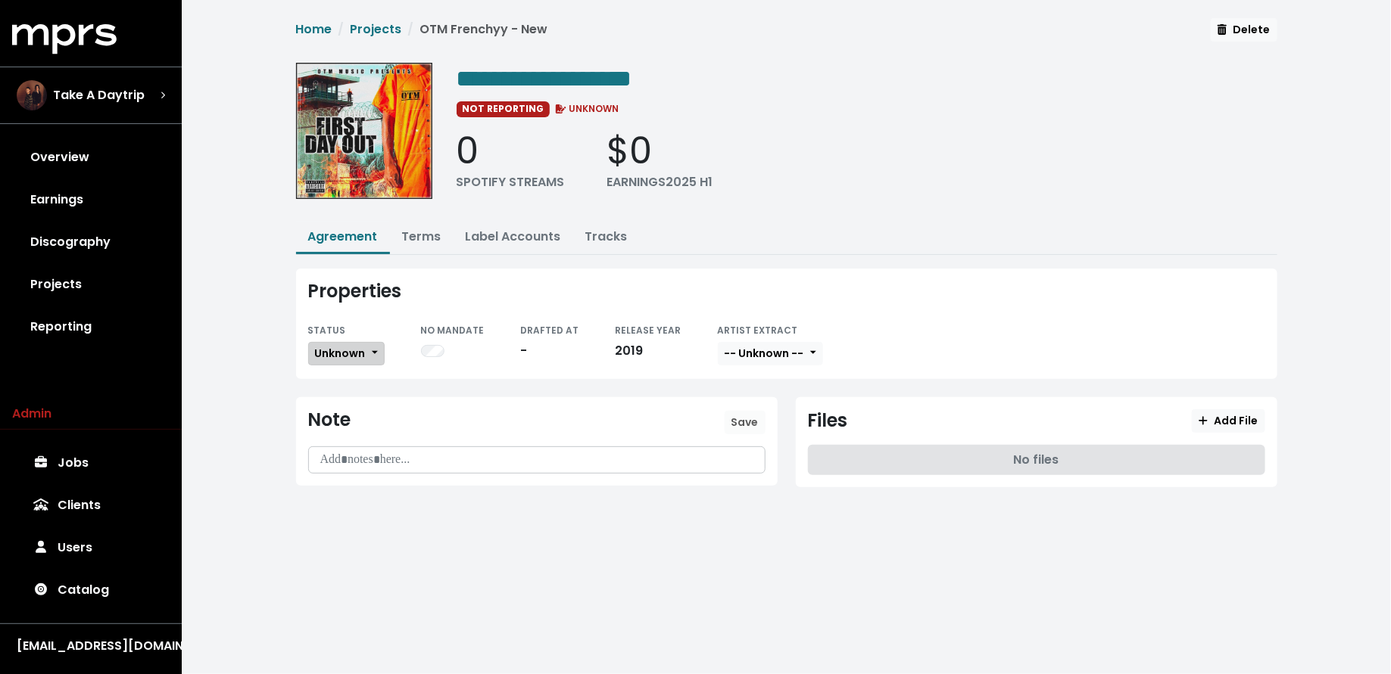
click at [348, 346] on span "Unknown" at bounding box center [340, 353] width 51 height 15
click at [350, 398] on link "Missing" at bounding box center [380, 409] width 142 height 24
click at [599, 222] on button "Tracks" at bounding box center [606, 238] width 67 height 33
click at [602, 229] on link "Tracks" at bounding box center [606, 236] width 42 height 17
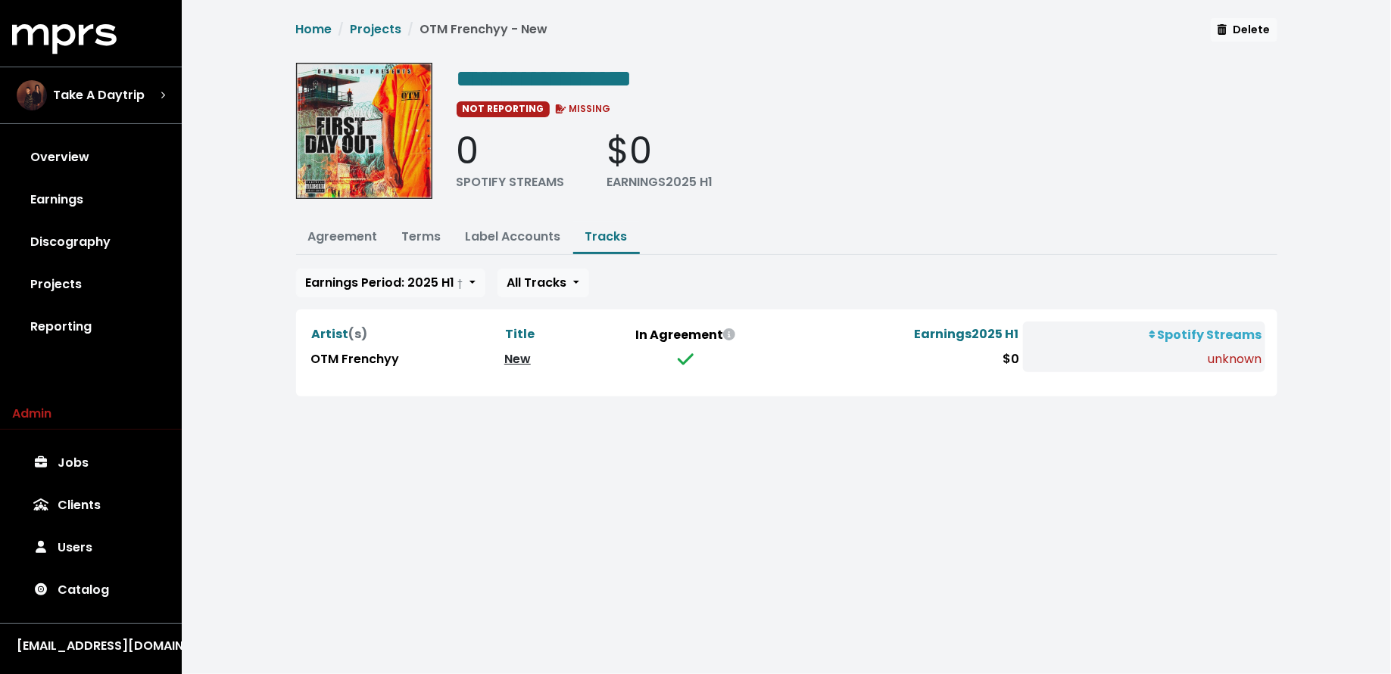
click at [522, 353] on link "New" at bounding box center [517, 358] width 26 height 17
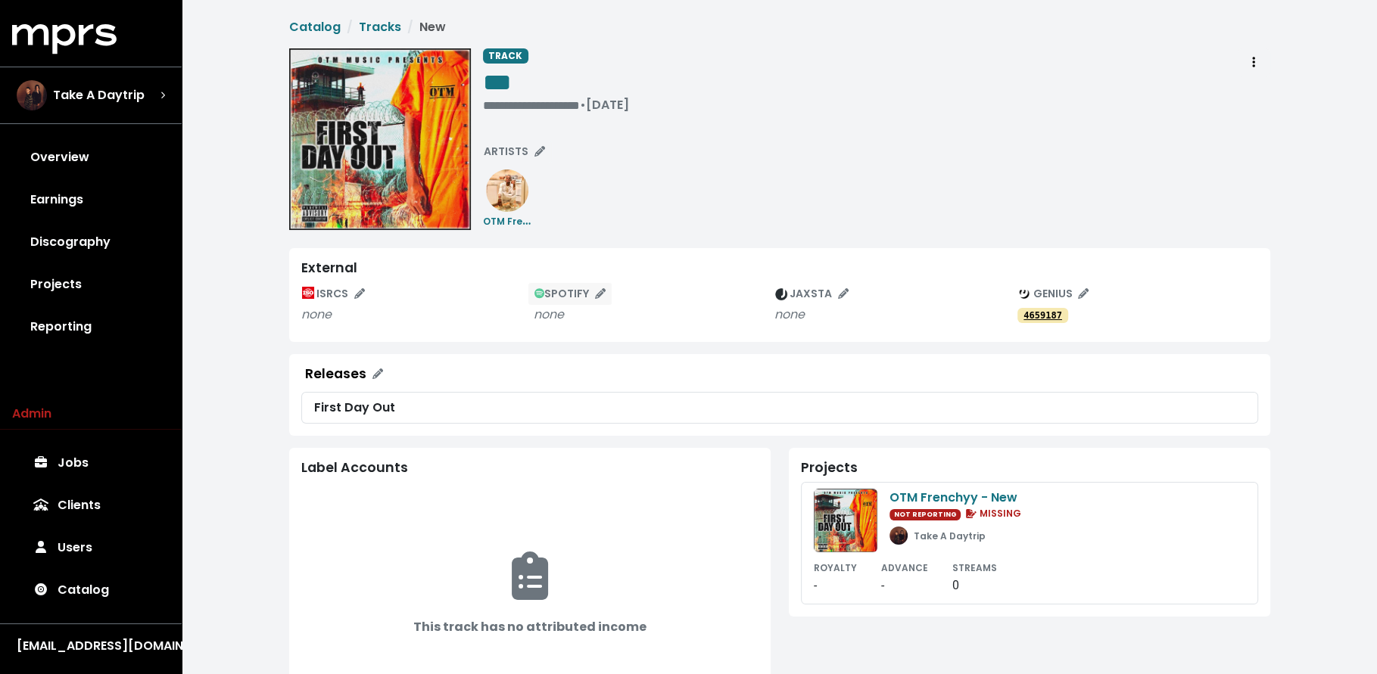
click at [556, 289] on span "SPOTIFY" at bounding box center [570, 293] width 72 height 15
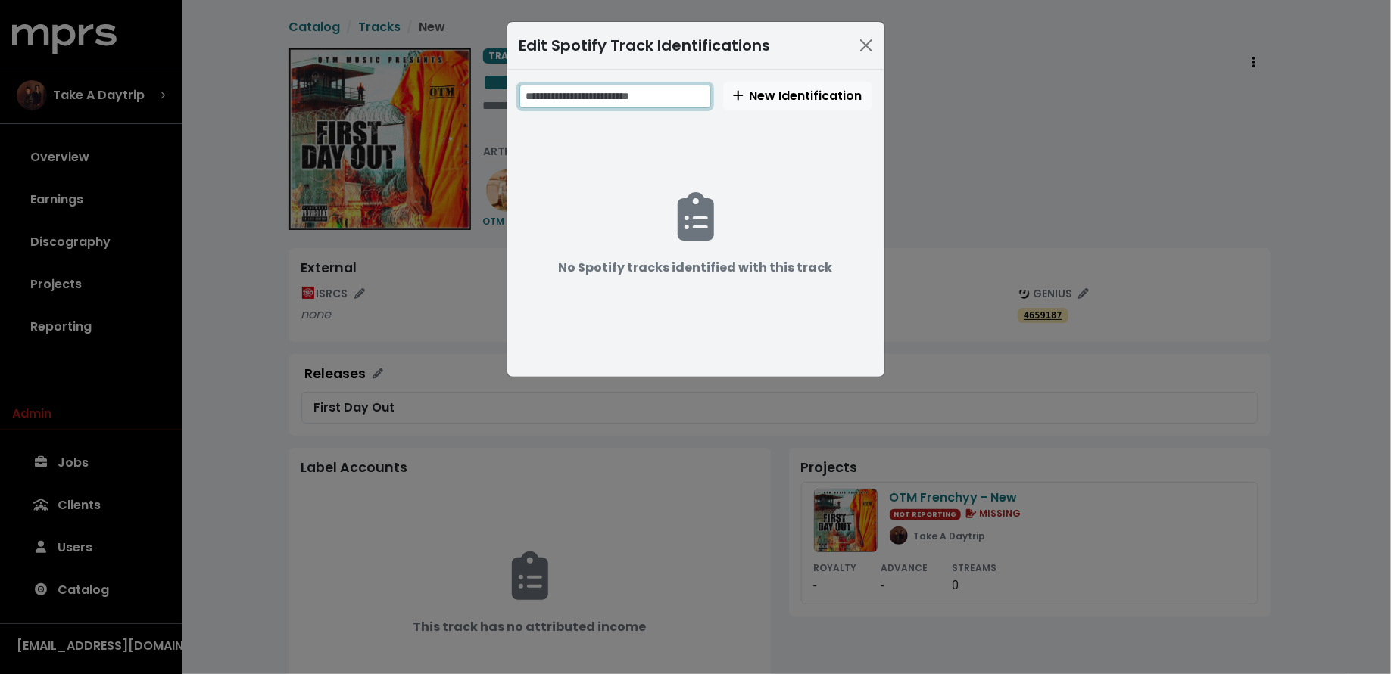
click at [608, 89] on input "text" at bounding box center [615, 96] width 192 height 23
paste input "**********"
drag, startPoint x: 562, startPoint y: 98, endPoint x: 575, endPoint y: 98, distance: 13.6
click at [562, 98] on input "**********" at bounding box center [616, 96] width 194 height 23
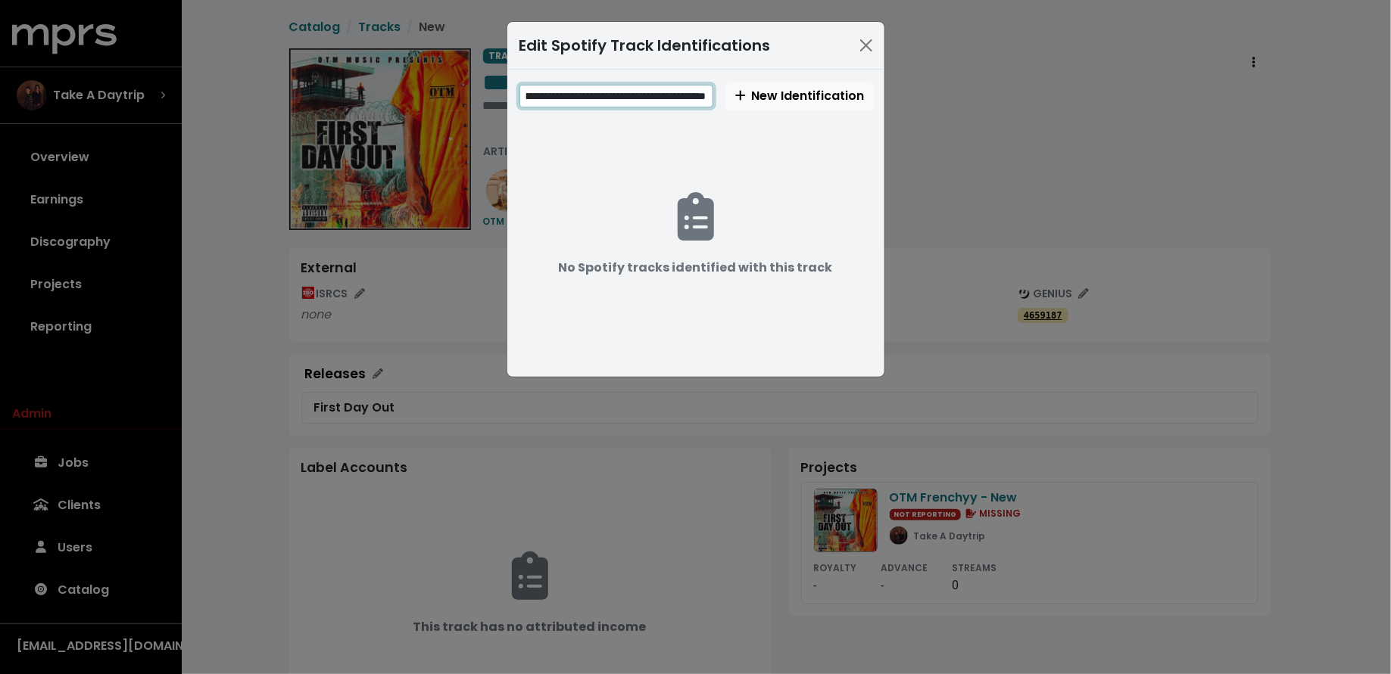
scroll to position [0, 0]
type input "**********"
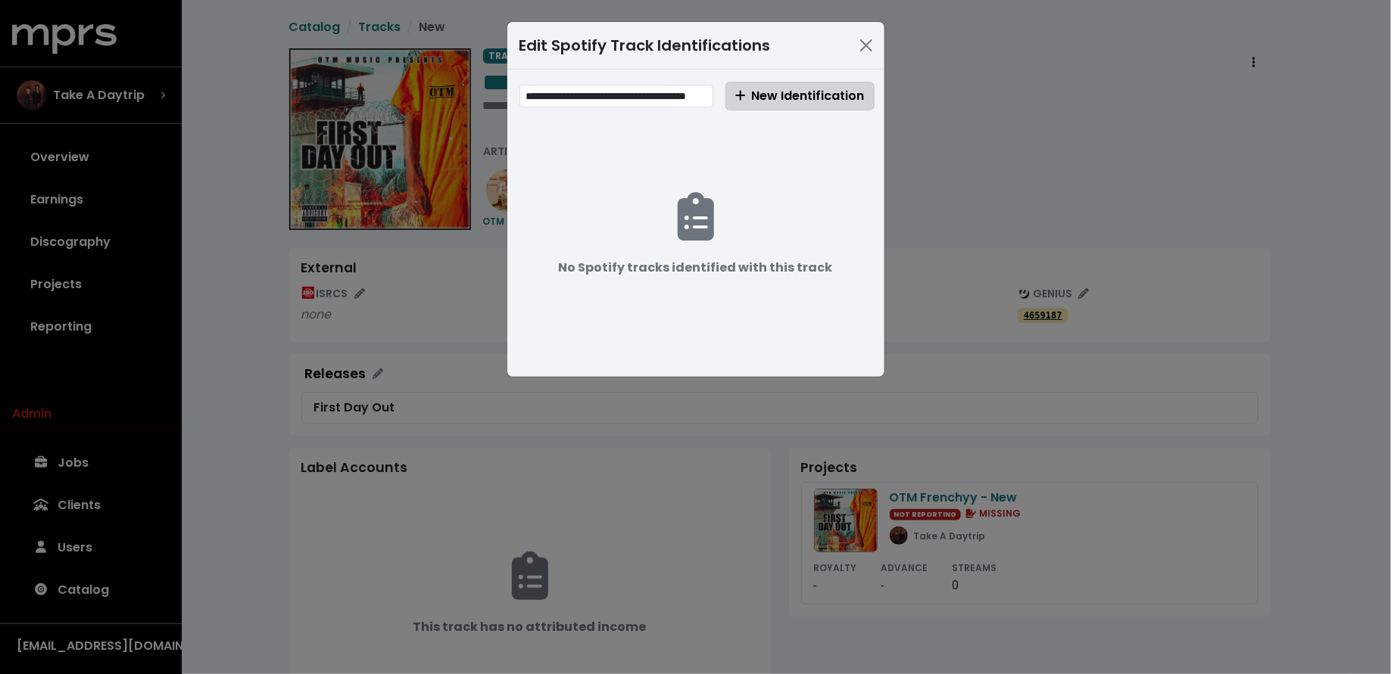
click at [803, 95] on span "New Identification" at bounding box center [799, 95] width 129 height 17
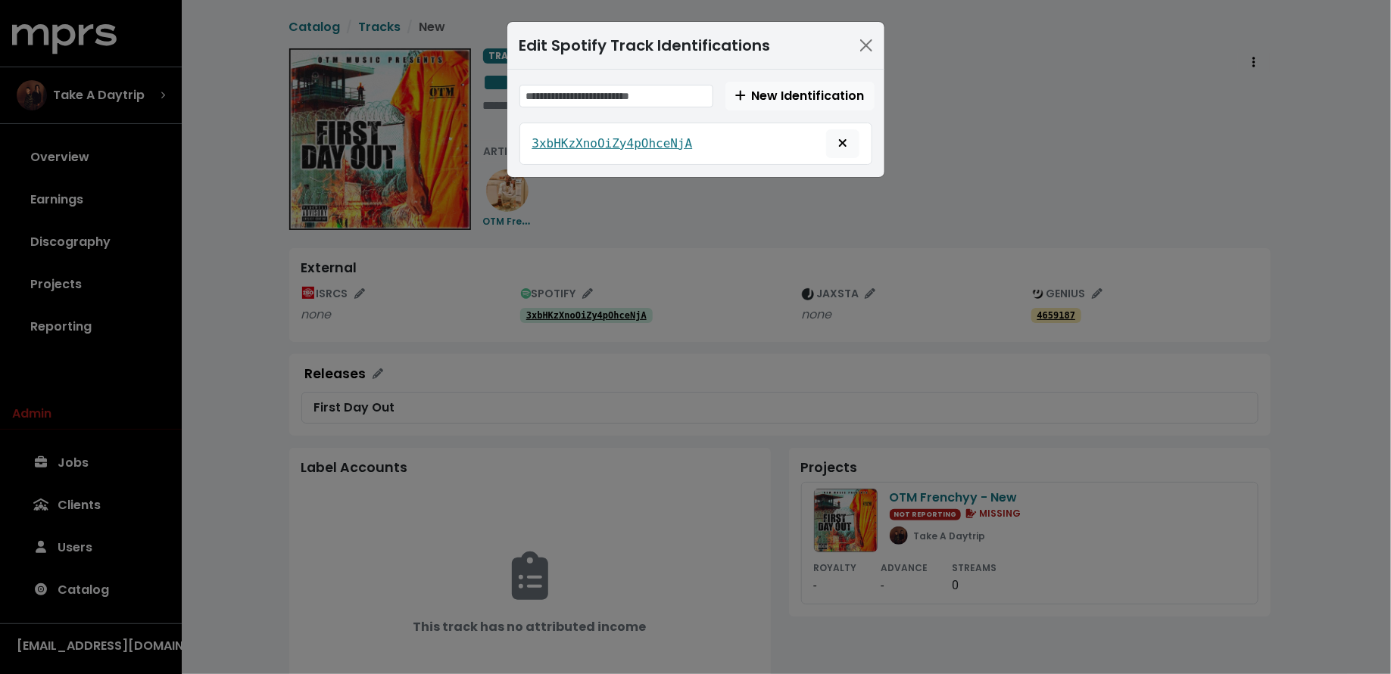
click at [648, 375] on div "Edit Spotify Track Identifications New Identification 3xbHKzXnoOiZy4pOhceNjA" at bounding box center [695, 337] width 1391 height 674
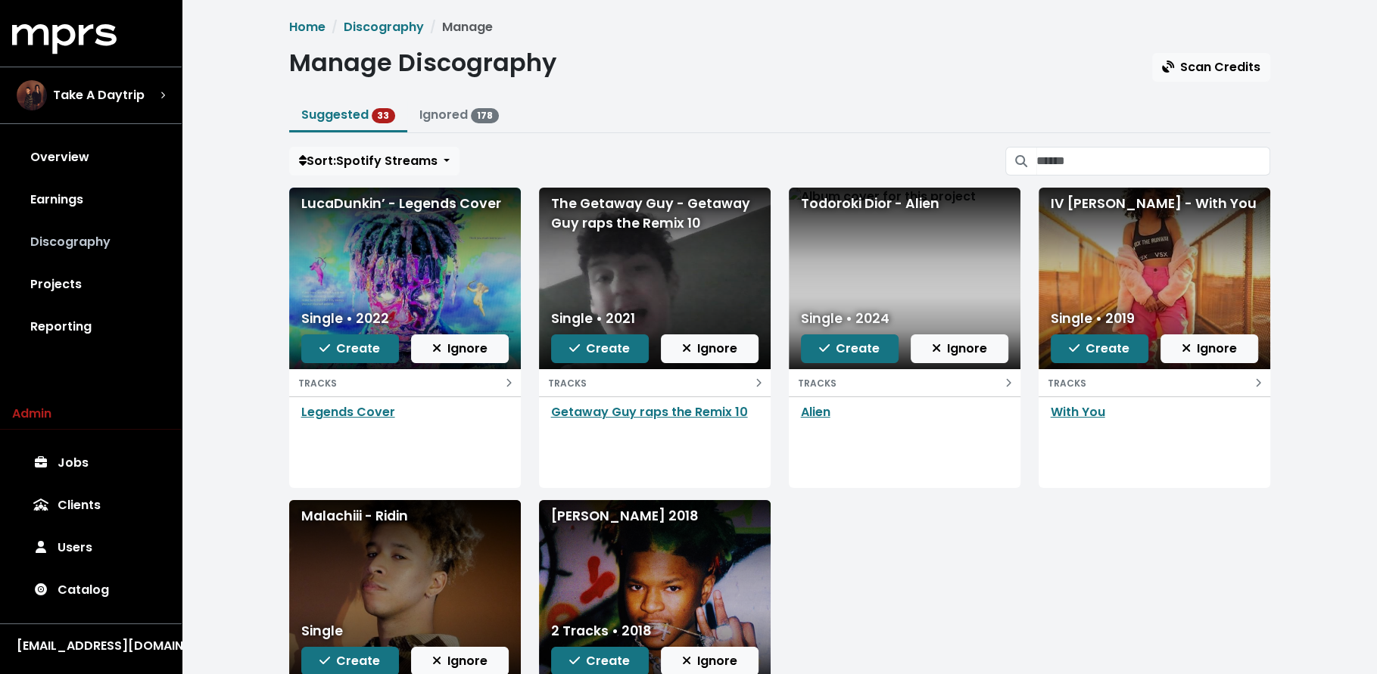
click at [121, 235] on link "Discography" at bounding box center [90, 242] width 157 height 42
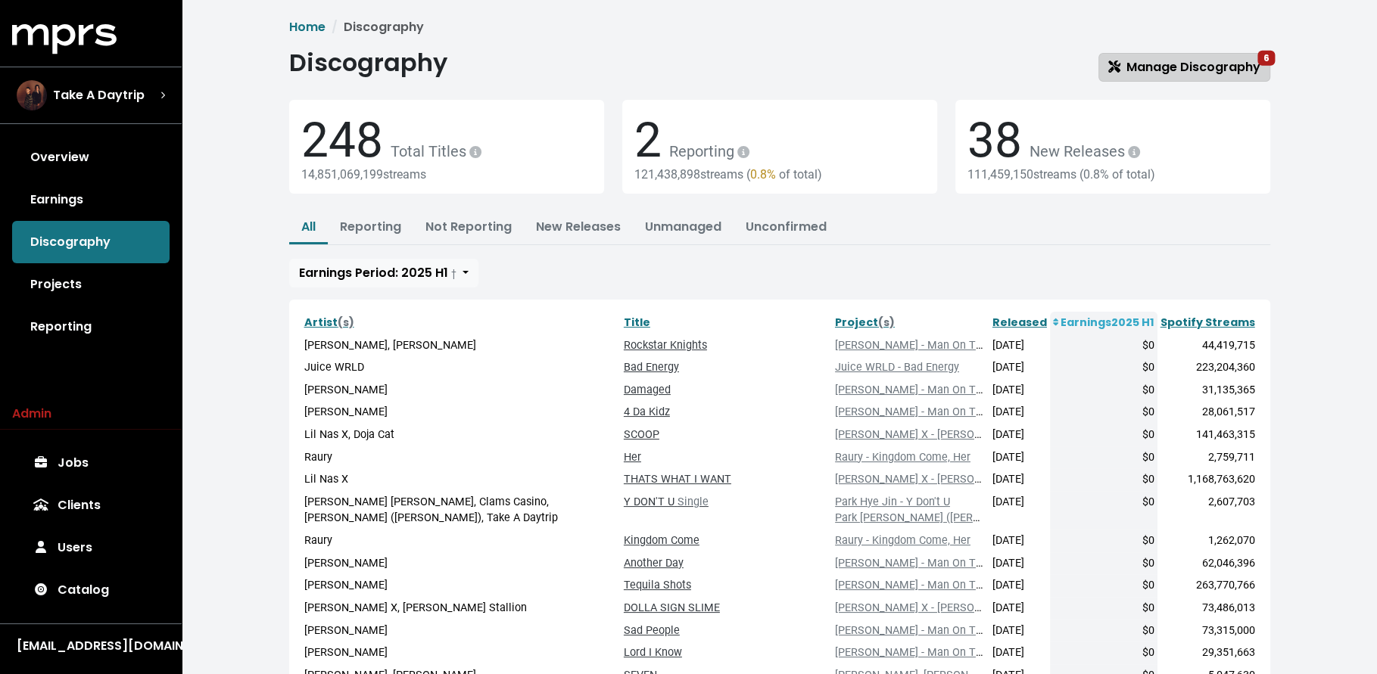
click at [1230, 58] on span "Manage Discography 6" at bounding box center [1184, 66] width 152 height 17
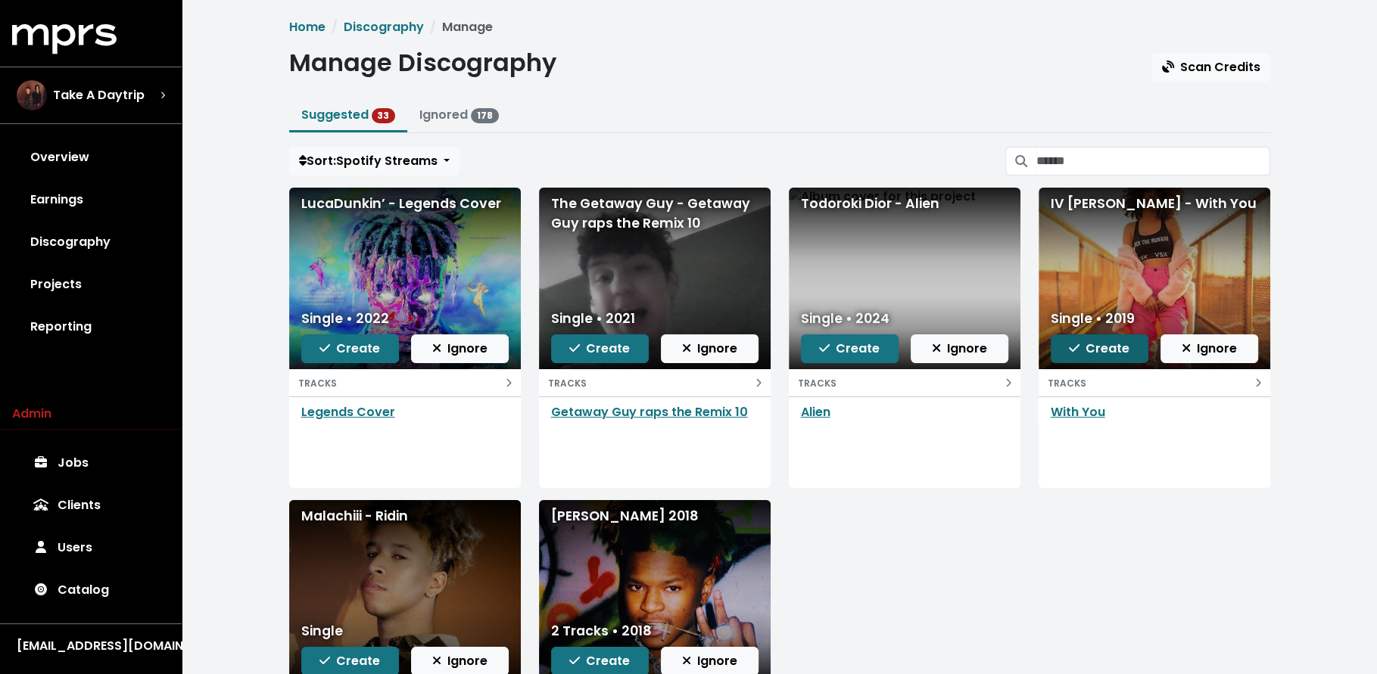
click at [1070, 360] on button "Create" at bounding box center [1100, 349] width 98 height 29
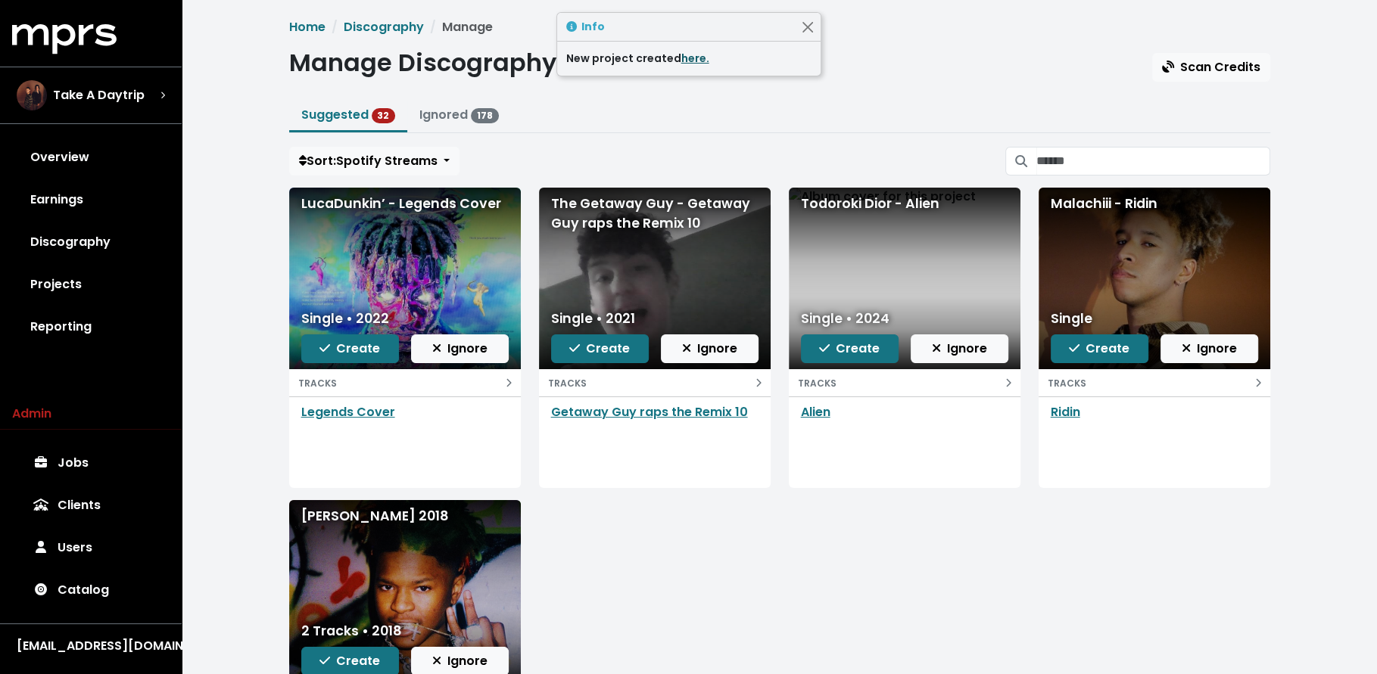
click at [684, 55] on link "here." at bounding box center [695, 58] width 28 height 15
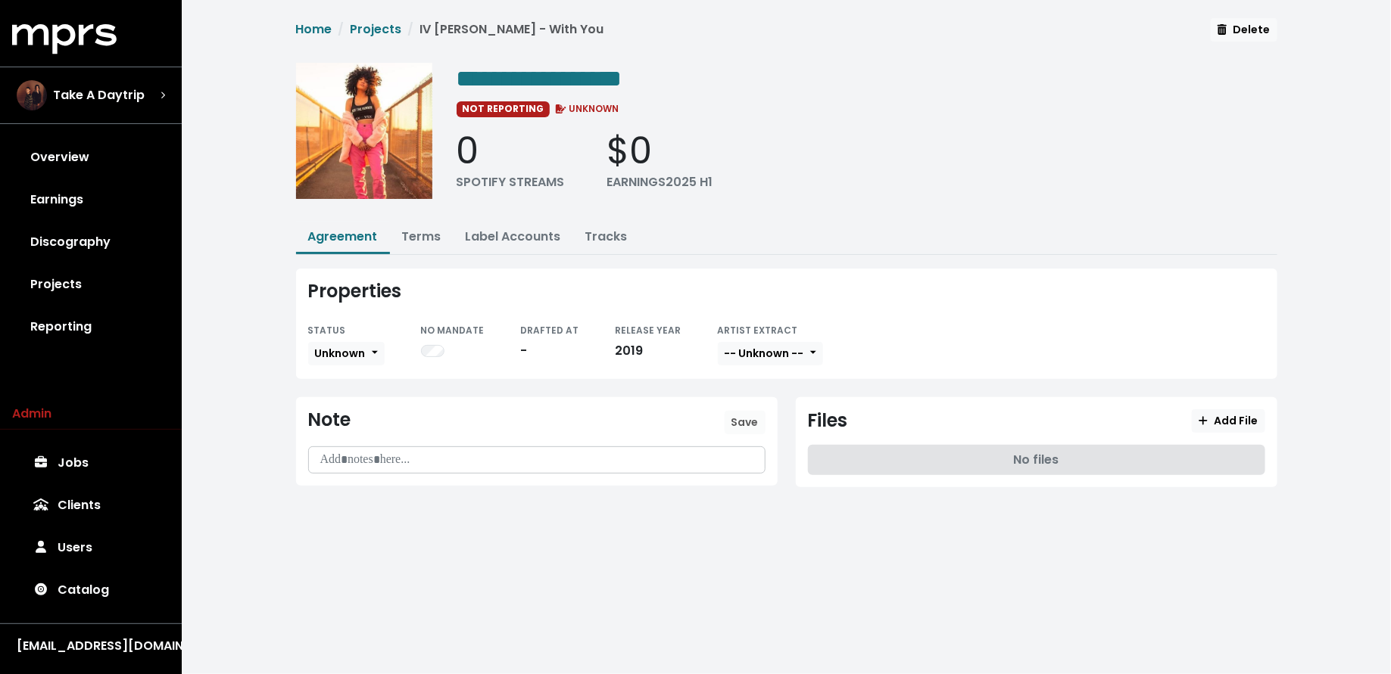
click at [372, 337] on div "STATUS Unknown" at bounding box center [346, 344] width 76 height 46
click at [371, 342] on button "Unknown" at bounding box center [346, 353] width 76 height 23
click at [372, 400] on link "Missing" at bounding box center [380, 409] width 142 height 24
click at [585, 238] on link "Tracks" at bounding box center [606, 236] width 42 height 17
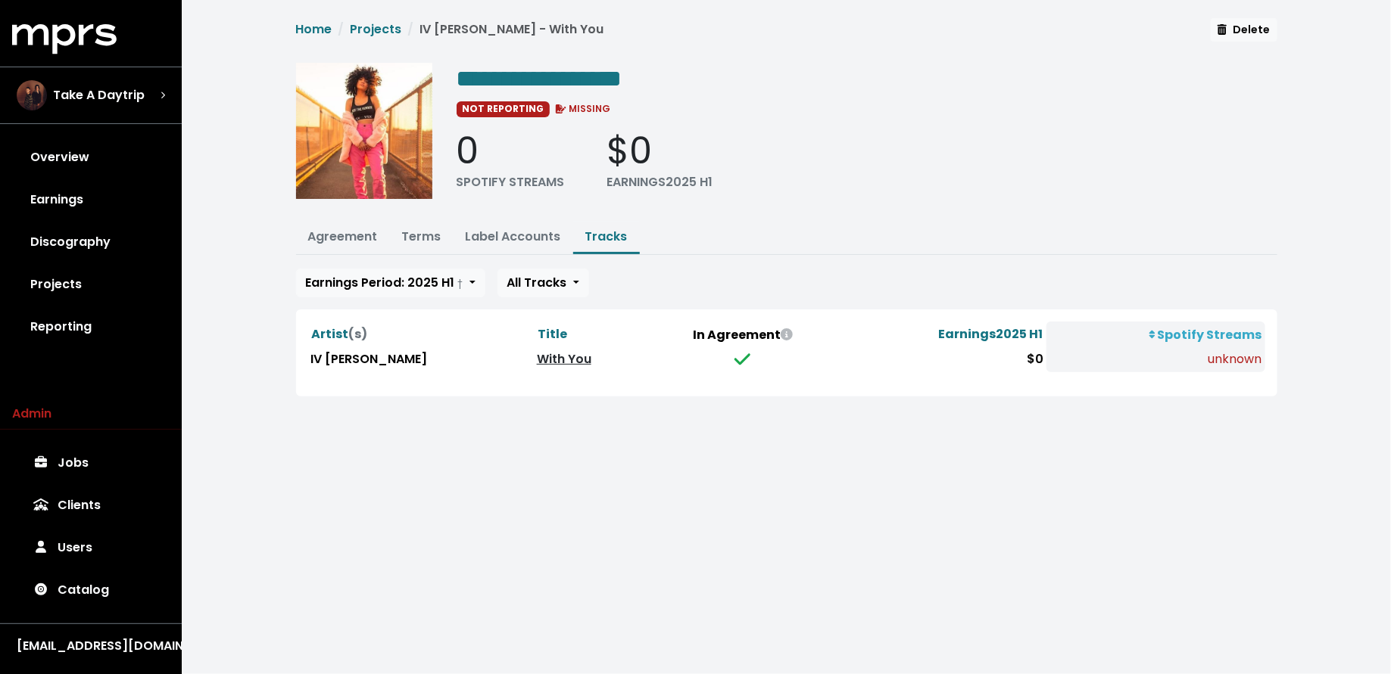
click at [537, 360] on link "With You" at bounding box center [564, 358] width 55 height 17
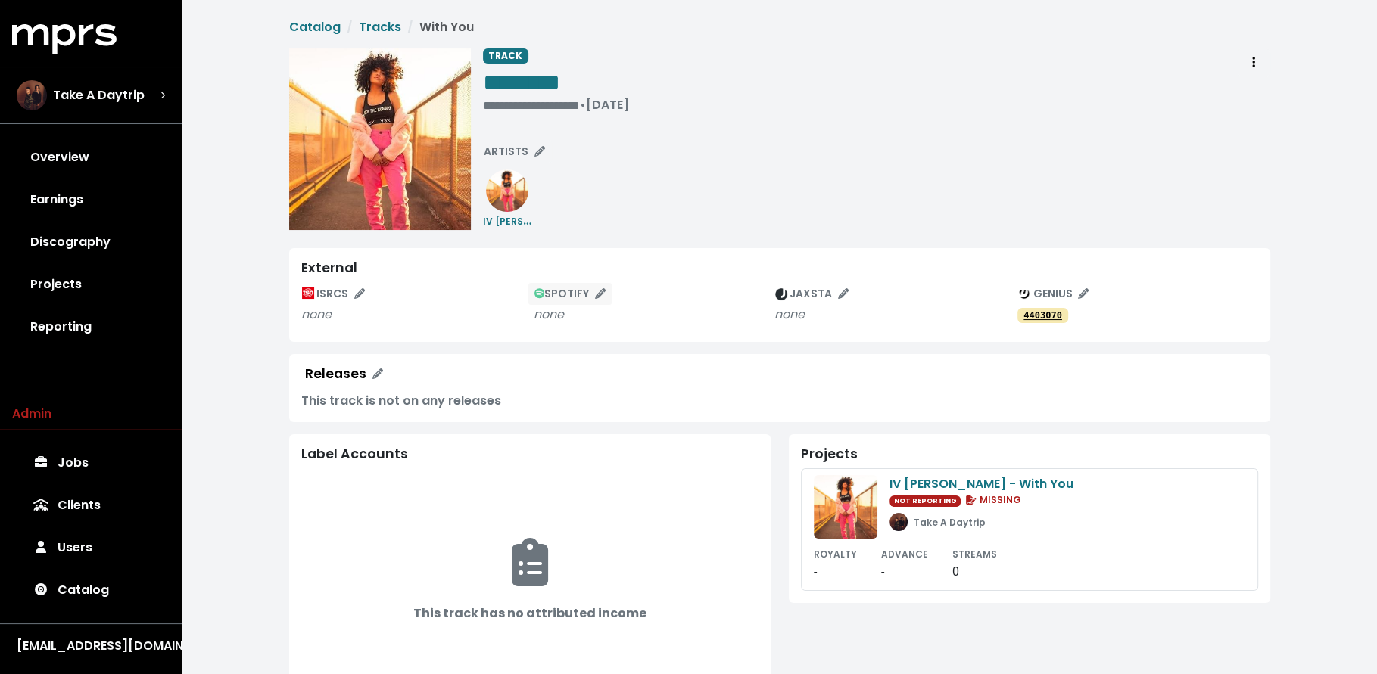
click at [565, 304] on button "SPOTIFY" at bounding box center [571, 293] width 86 height 23
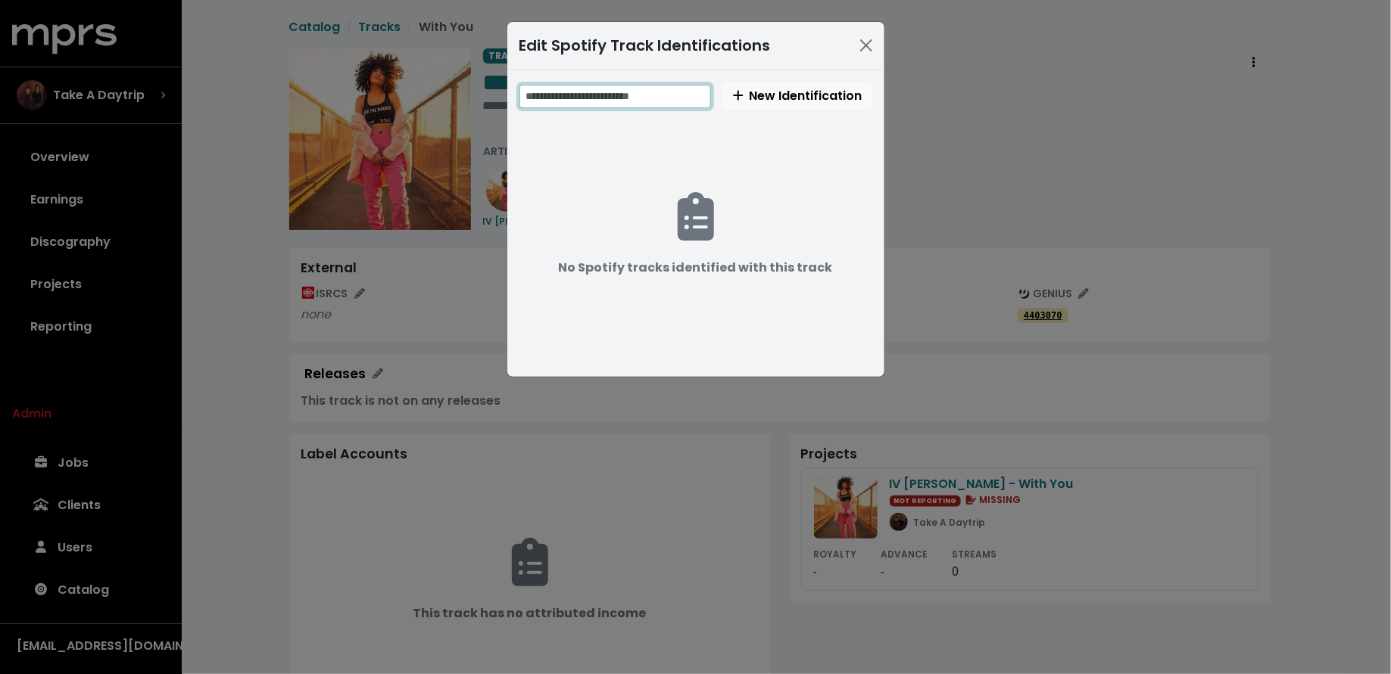
click at [677, 98] on input "text" at bounding box center [615, 96] width 192 height 23
paste input "**********"
click at [577, 95] on input "**********" at bounding box center [616, 96] width 194 height 23
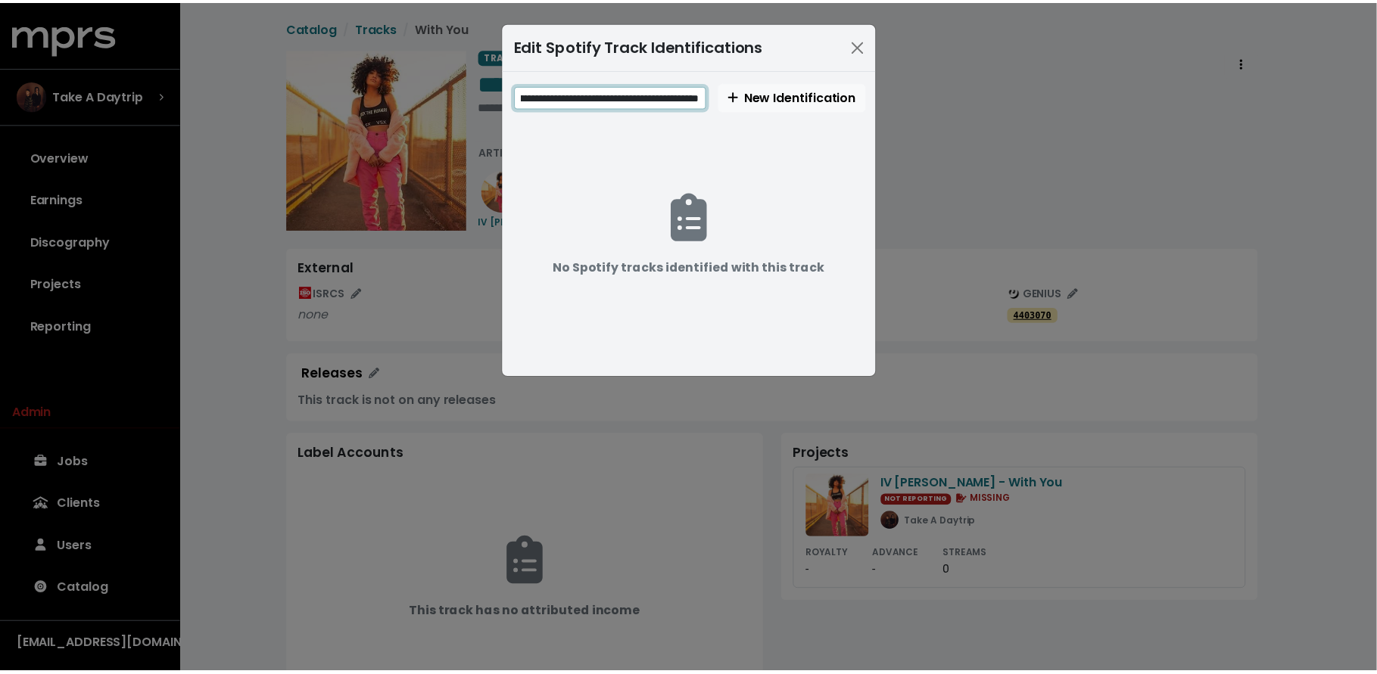
scroll to position [0, 0]
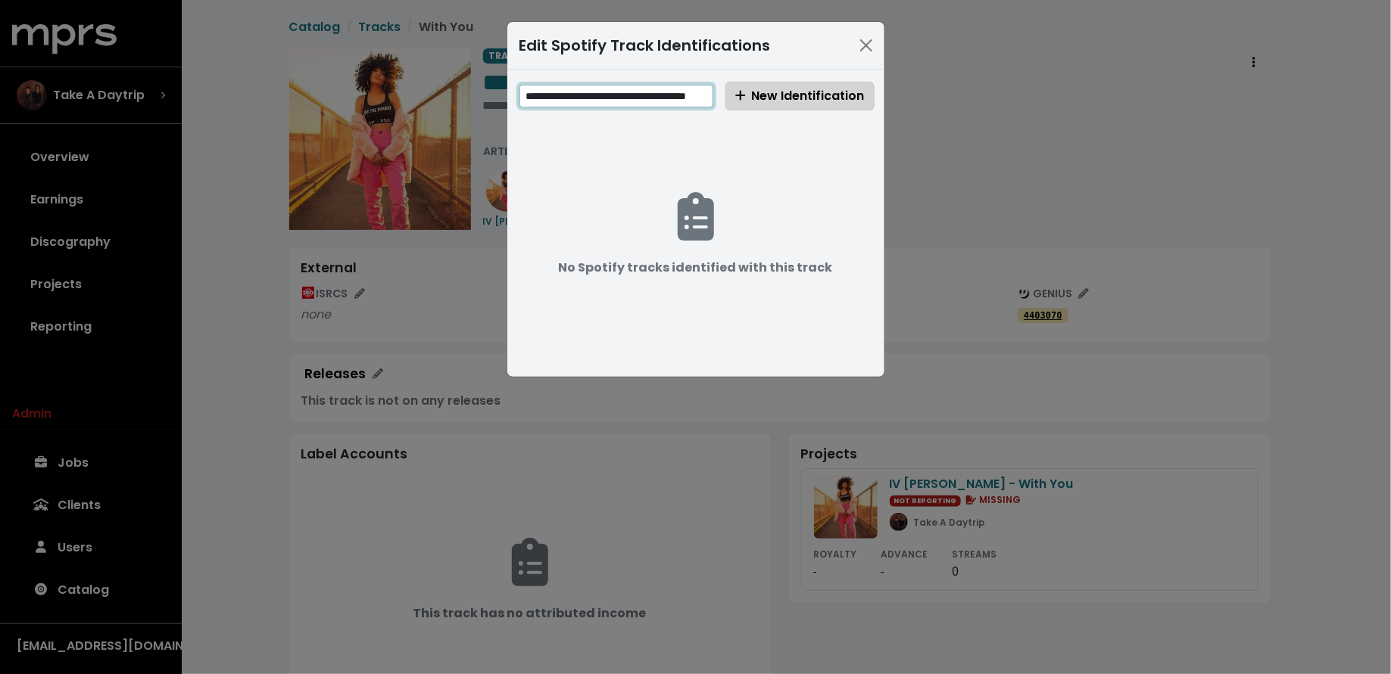
type input "**********"
click at [754, 82] on button "New Identification" at bounding box center [799, 96] width 149 height 29
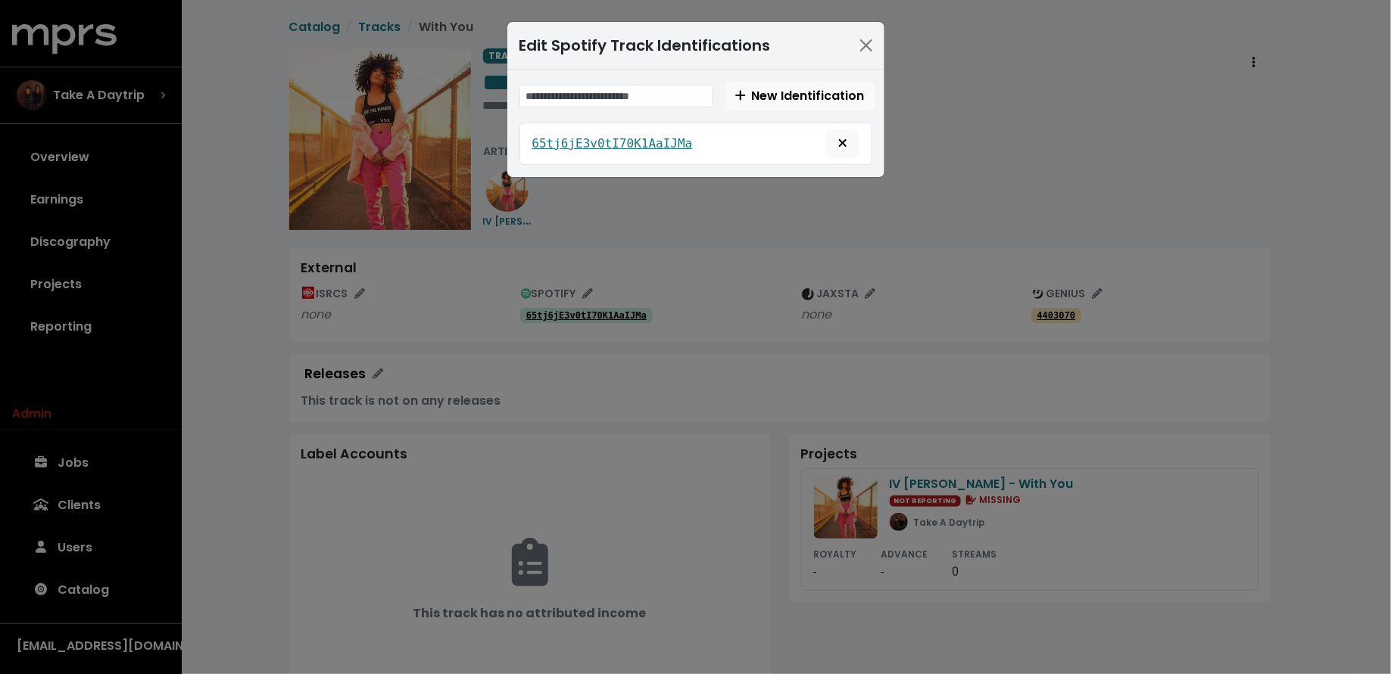
click at [245, 245] on div "Edit Spotify Track Identifications New Identification 65tj6jE3v0tI70K1AaIJMa" at bounding box center [695, 337] width 1391 height 674
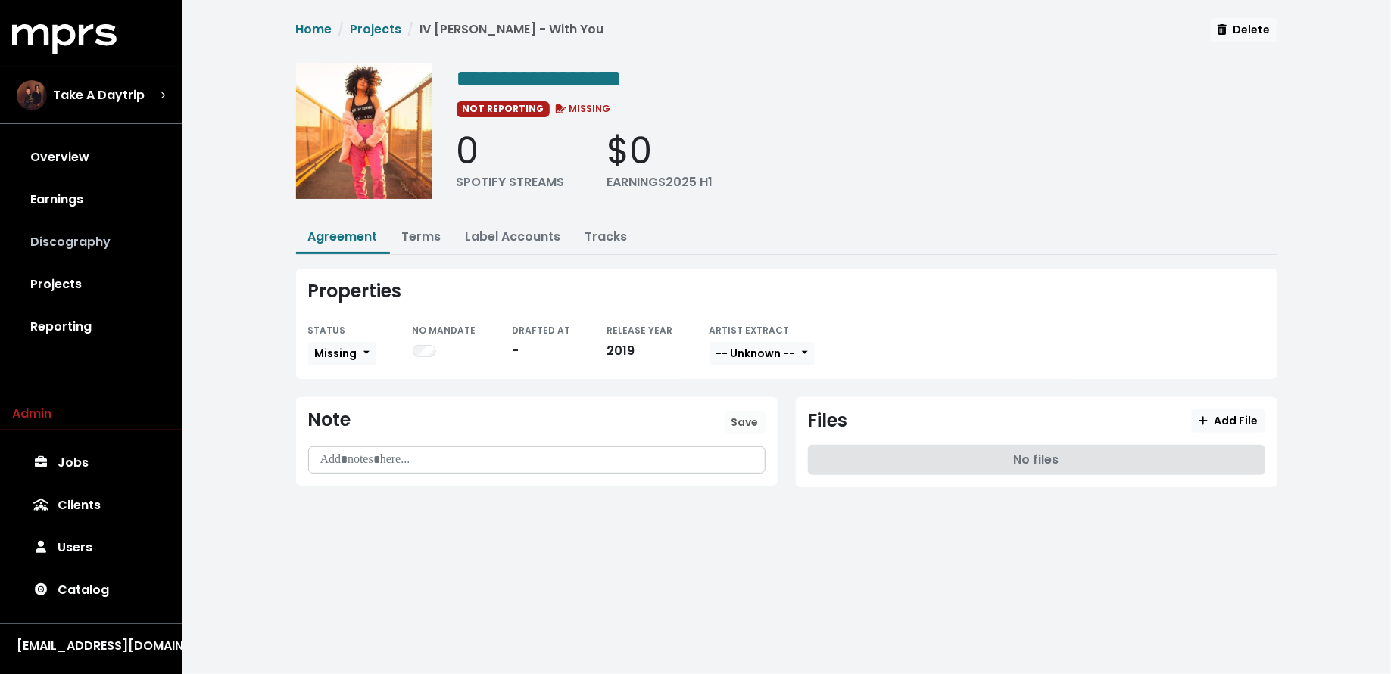
click at [111, 248] on link "Discography" at bounding box center [90, 242] width 157 height 42
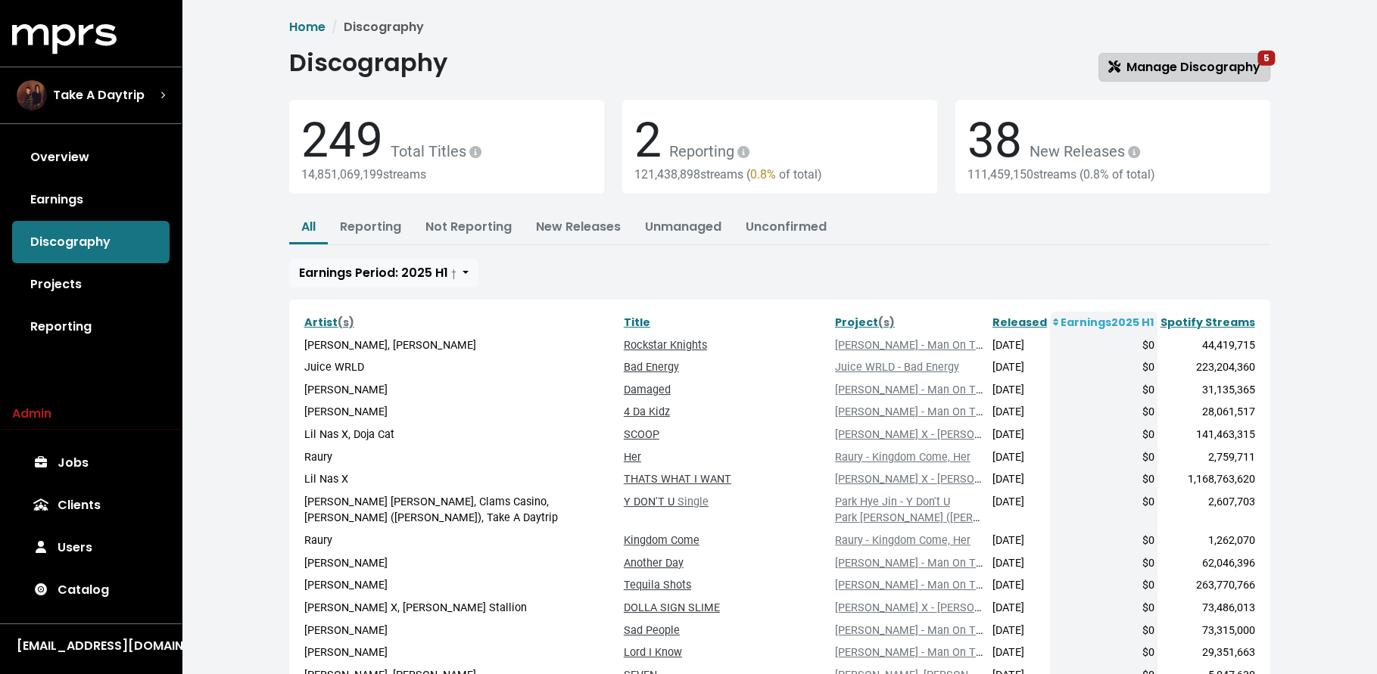
click at [1140, 65] on span "Manage Discography 5" at bounding box center [1184, 66] width 152 height 17
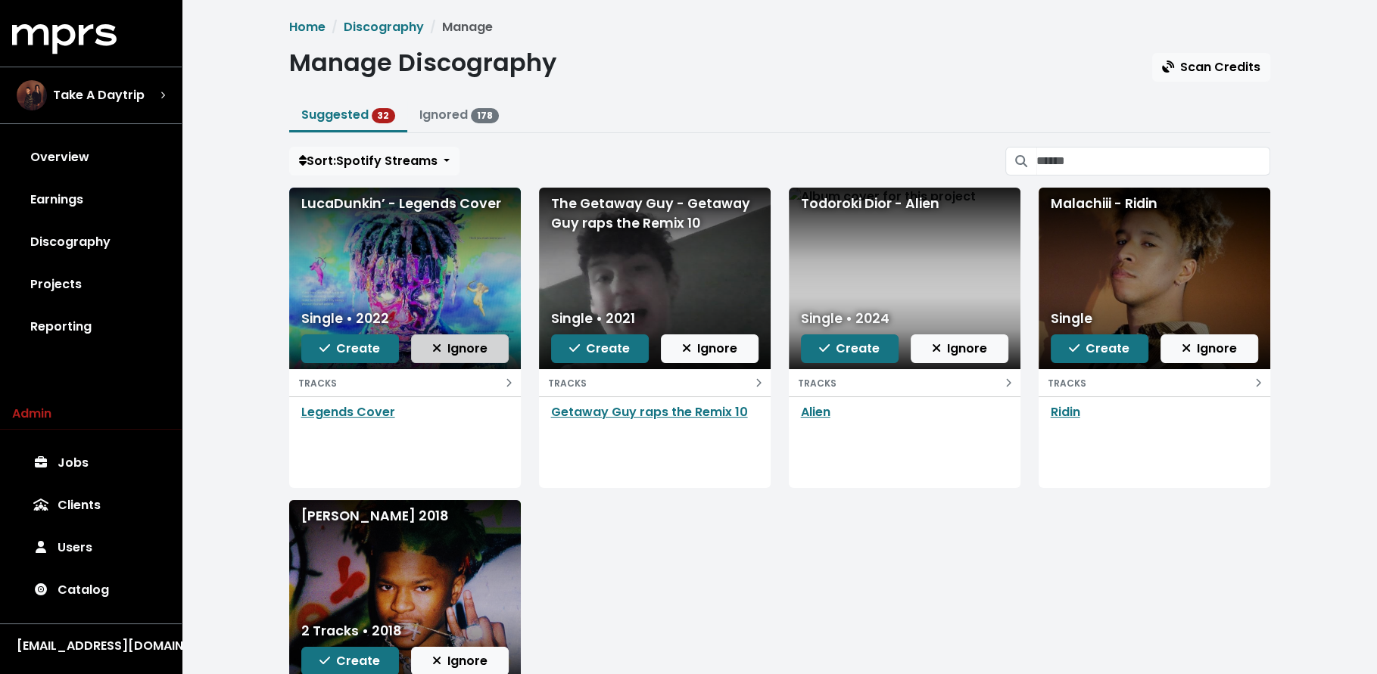
click at [468, 345] on span "Ignore" at bounding box center [459, 348] width 55 height 17
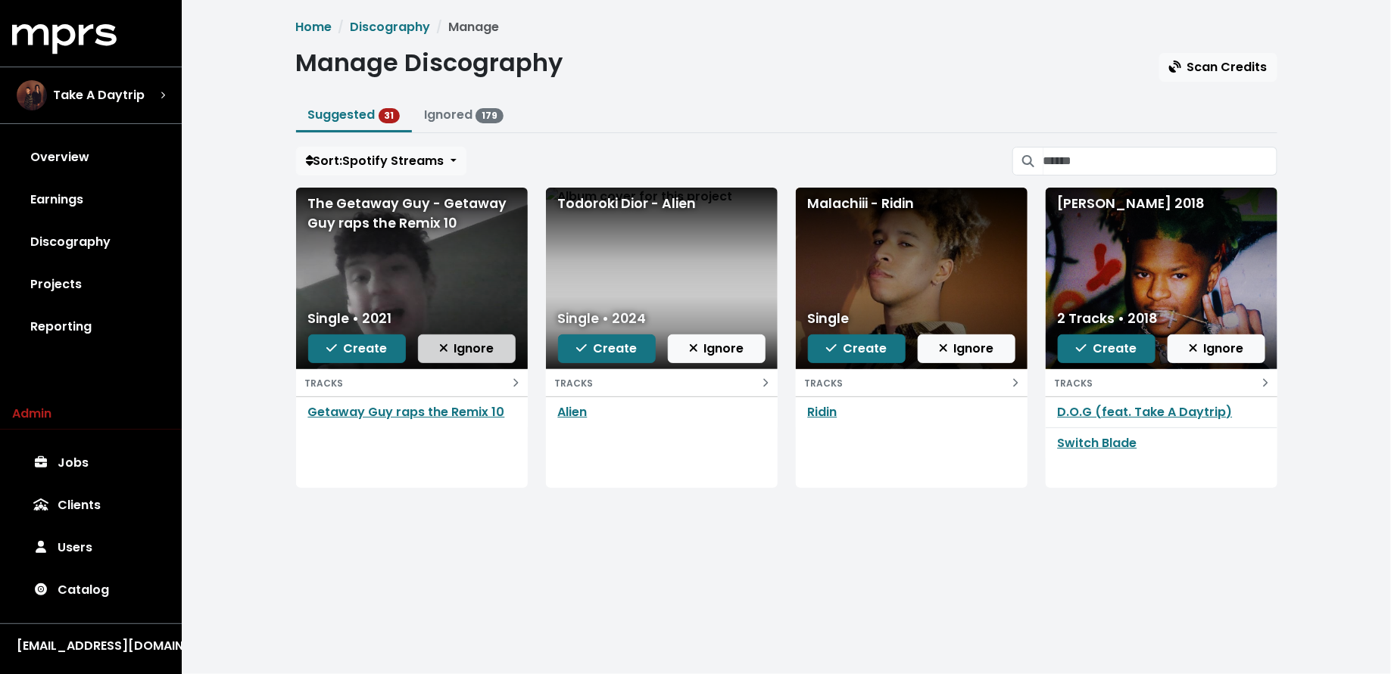
click at [465, 354] on span "Ignore" at bounding box center [466, 348] width 55 height 17
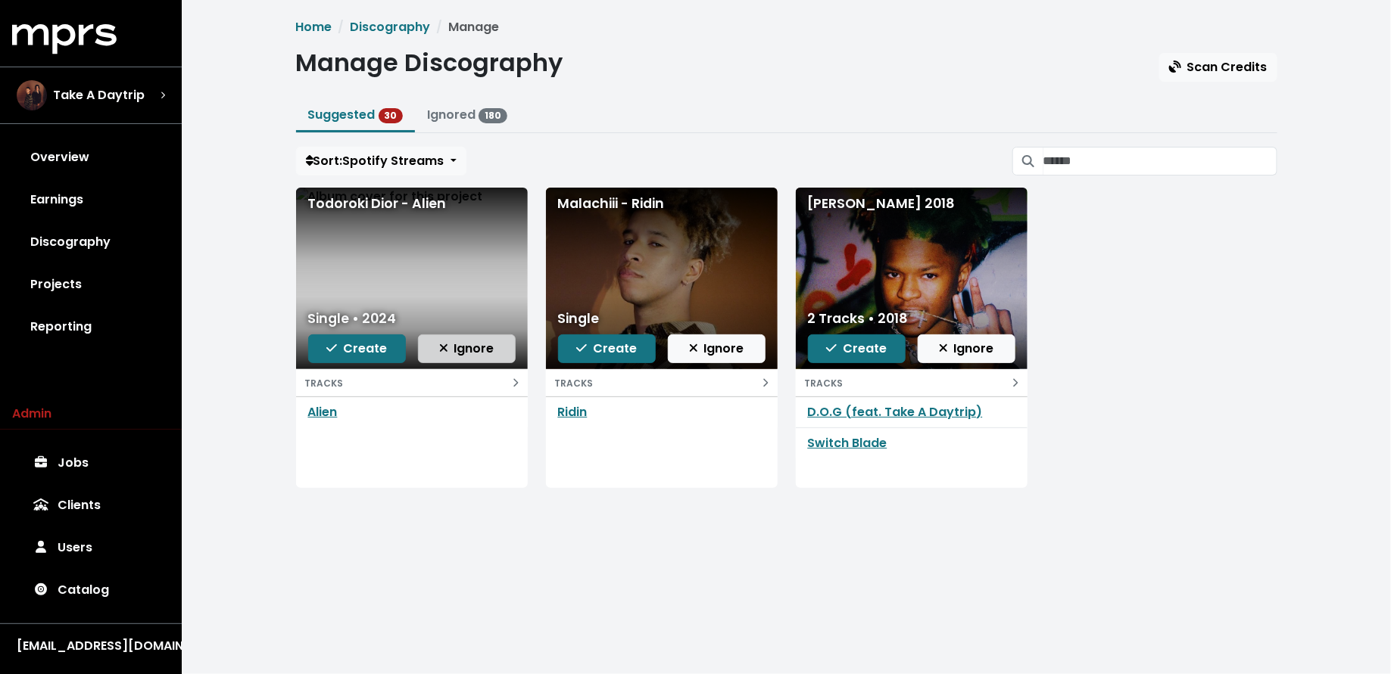
click at [476, 344] on span "Ignore" at bounding box center [466, 348] width 55 height 17
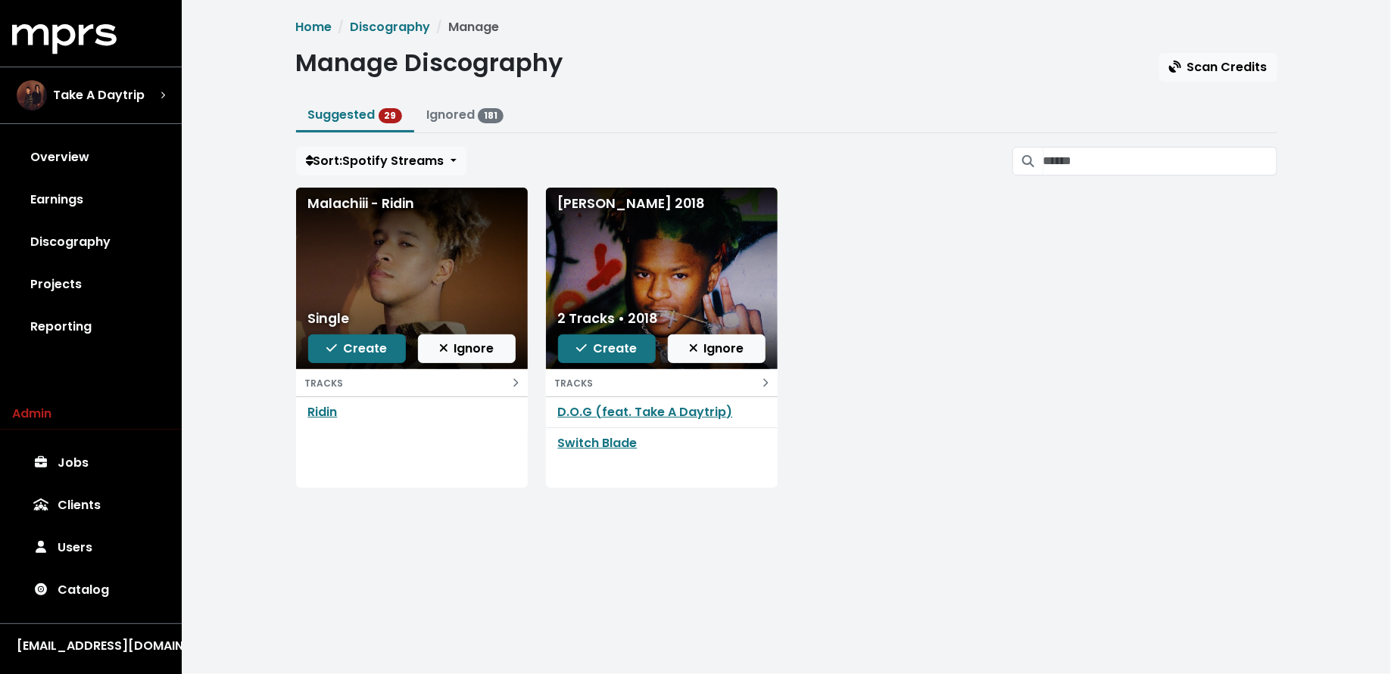
click at [476, 344] on span "Ignore" at bounding box center [466, 348] width 55 height 17
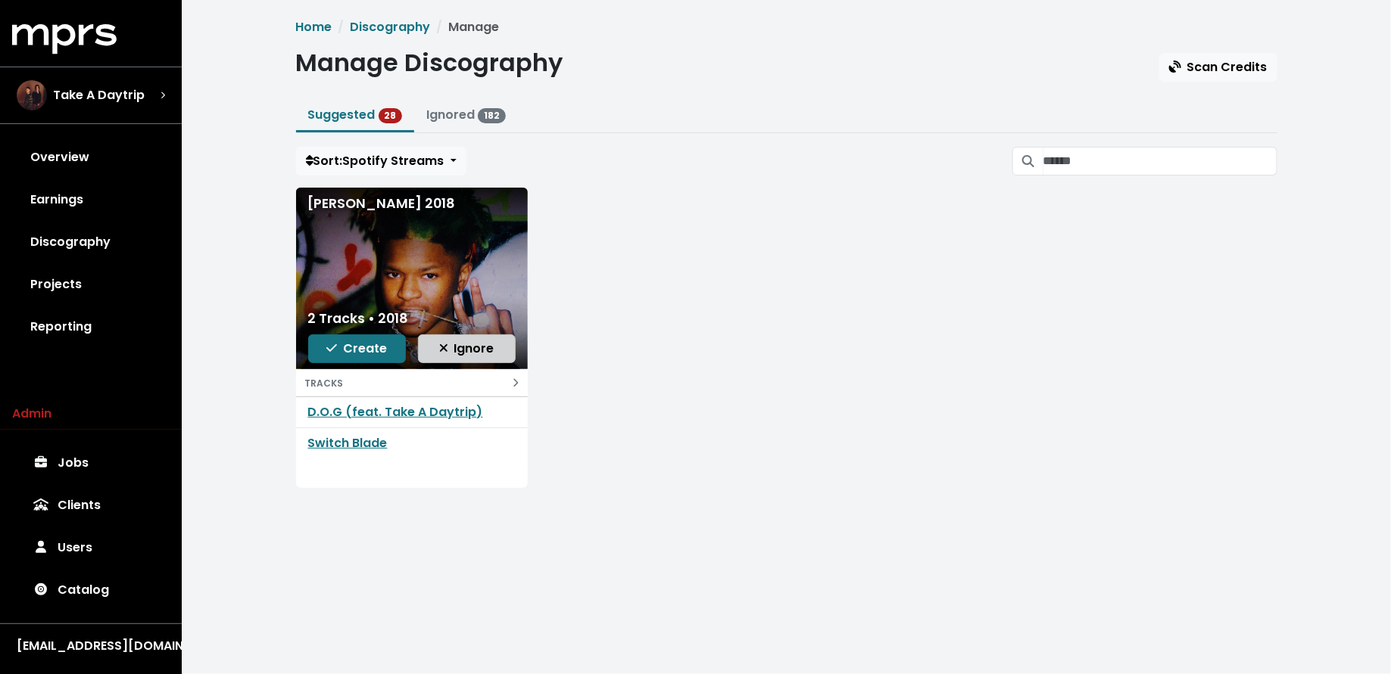
click at [469, 351] on span "Ignore" at bounding box center [466, 348] width 55 height 17
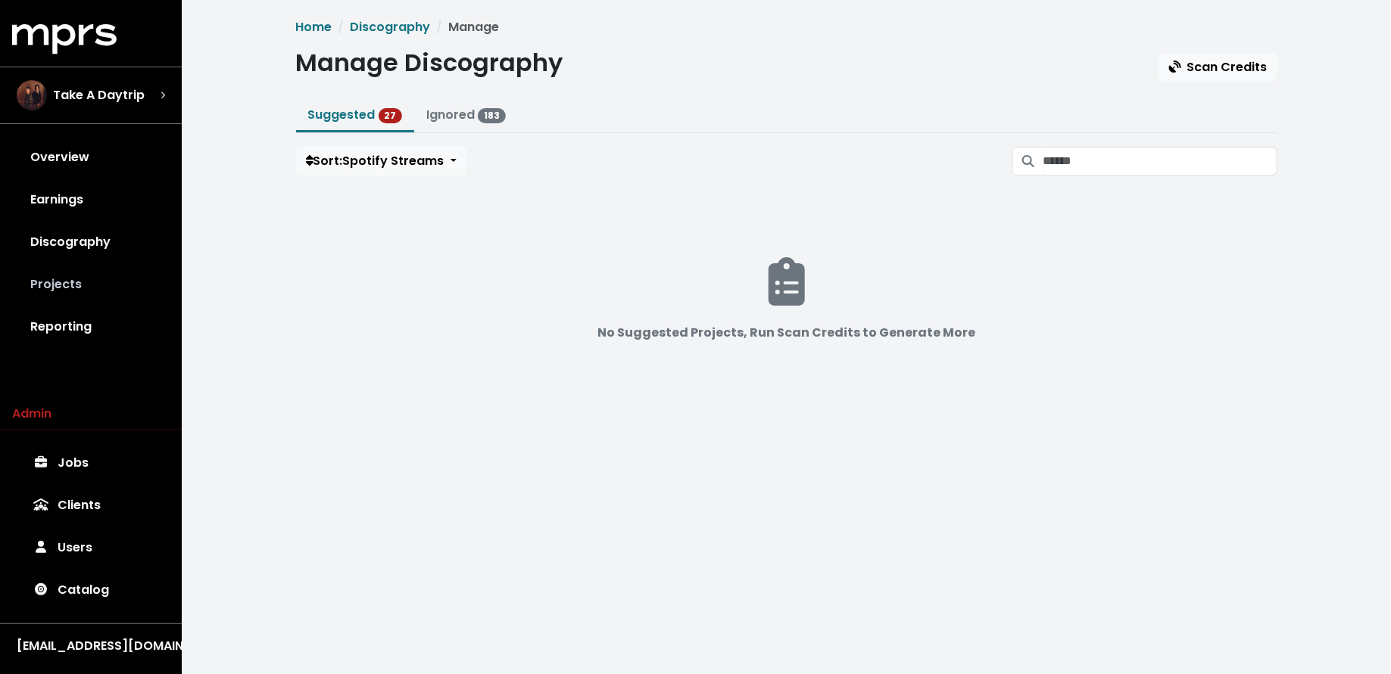
click at [104, 281] on link "Projects" at bounding box center [90, 284] width 157 height 42
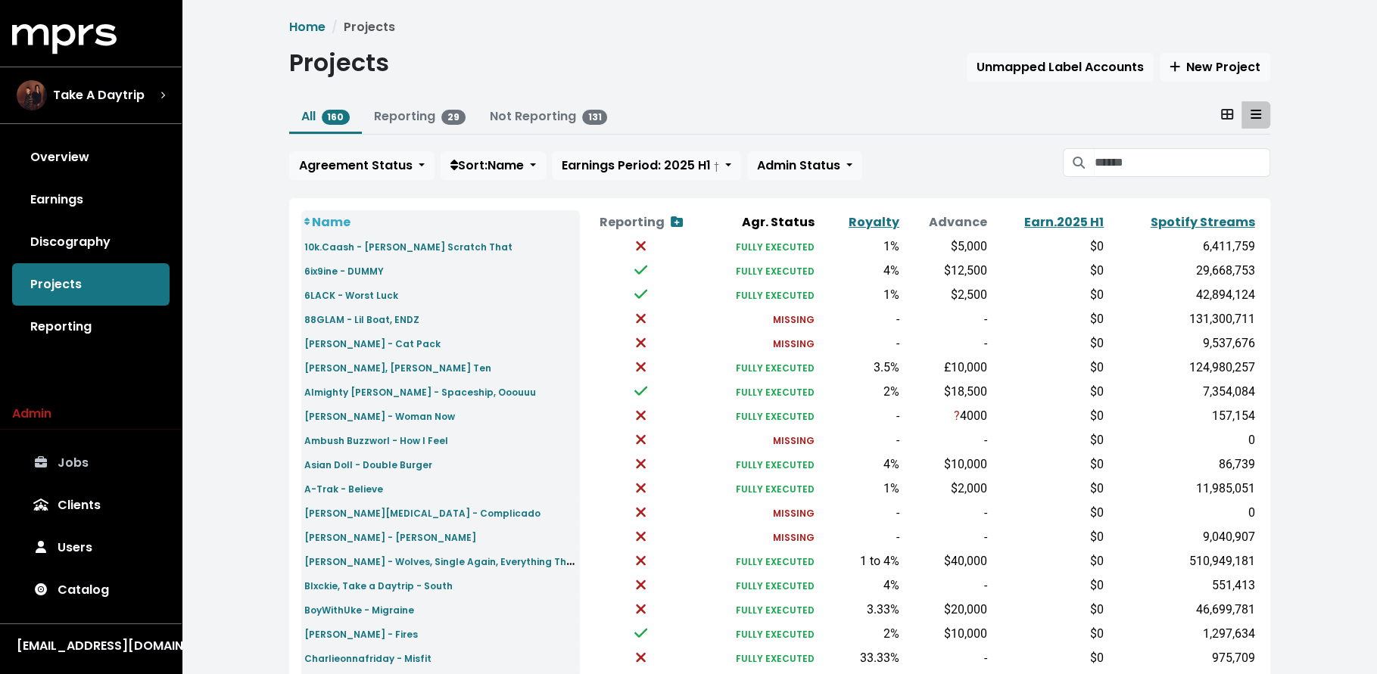
click at [92, 458] on link "Jobs" at bounding box center [90, 463] width 157 height 42
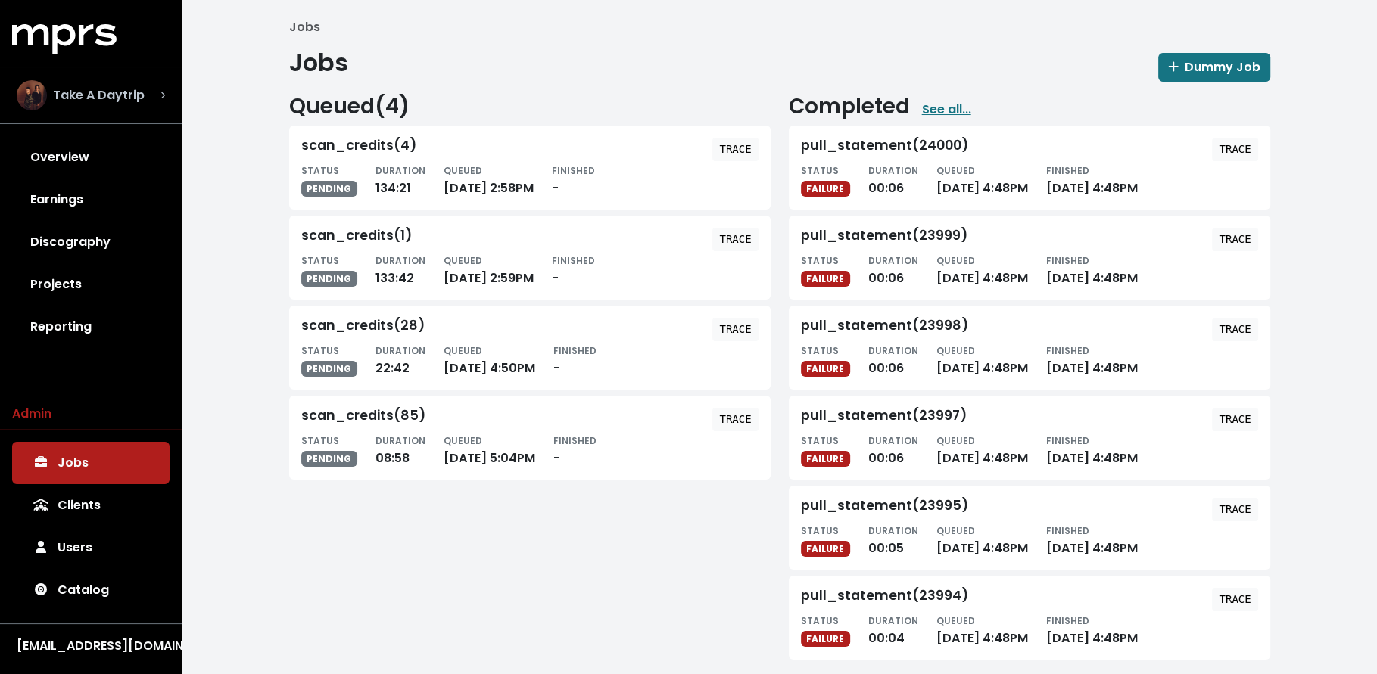
click at [98, 92] on span "Take A Daytrip" at bounding box center [99, 95] width 92 height 18
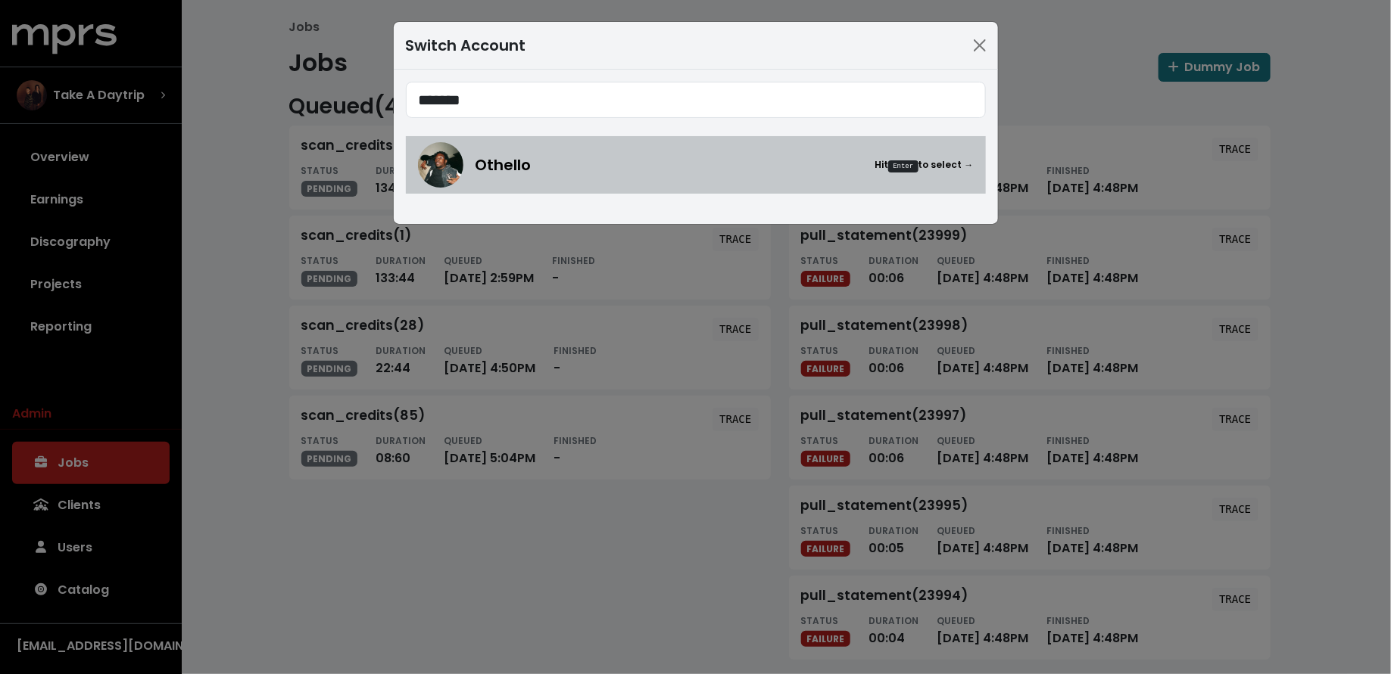
type input "*******"
click at [531, 154] on div "Othello Hit Enter to select →" at bounding box center [724, 165] width 498 height 23
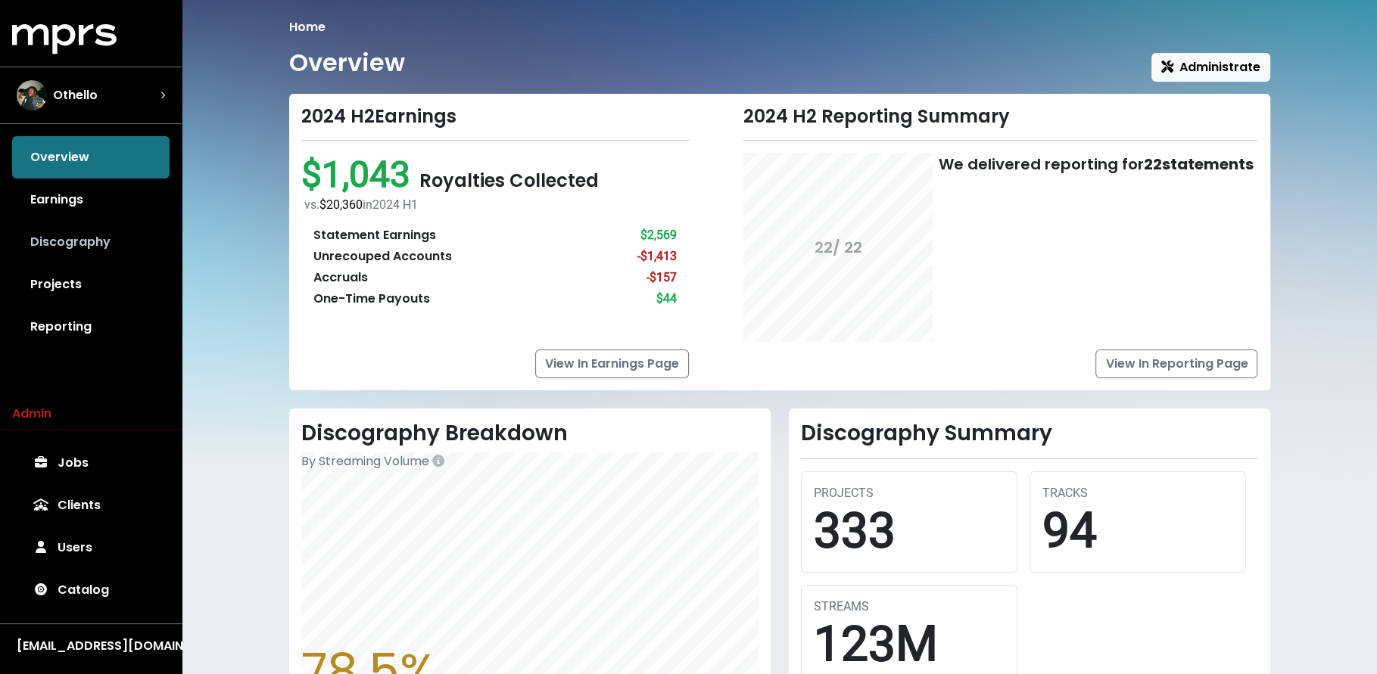
click at [135, 248] on link "Discography" at bounding box center [90, 242] width 157 height 42
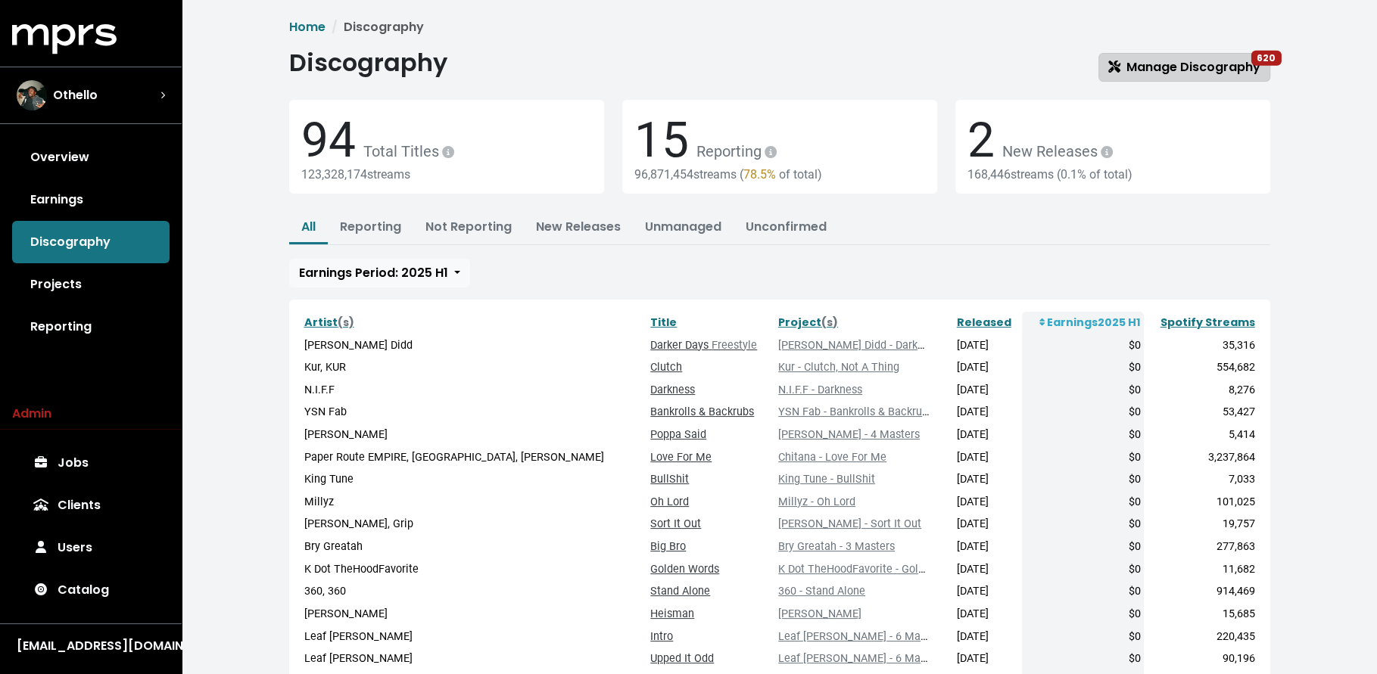
click at [1170, 70] on span "Manage Discography 620" at bounding box center [1184, 66] width 152 height 17
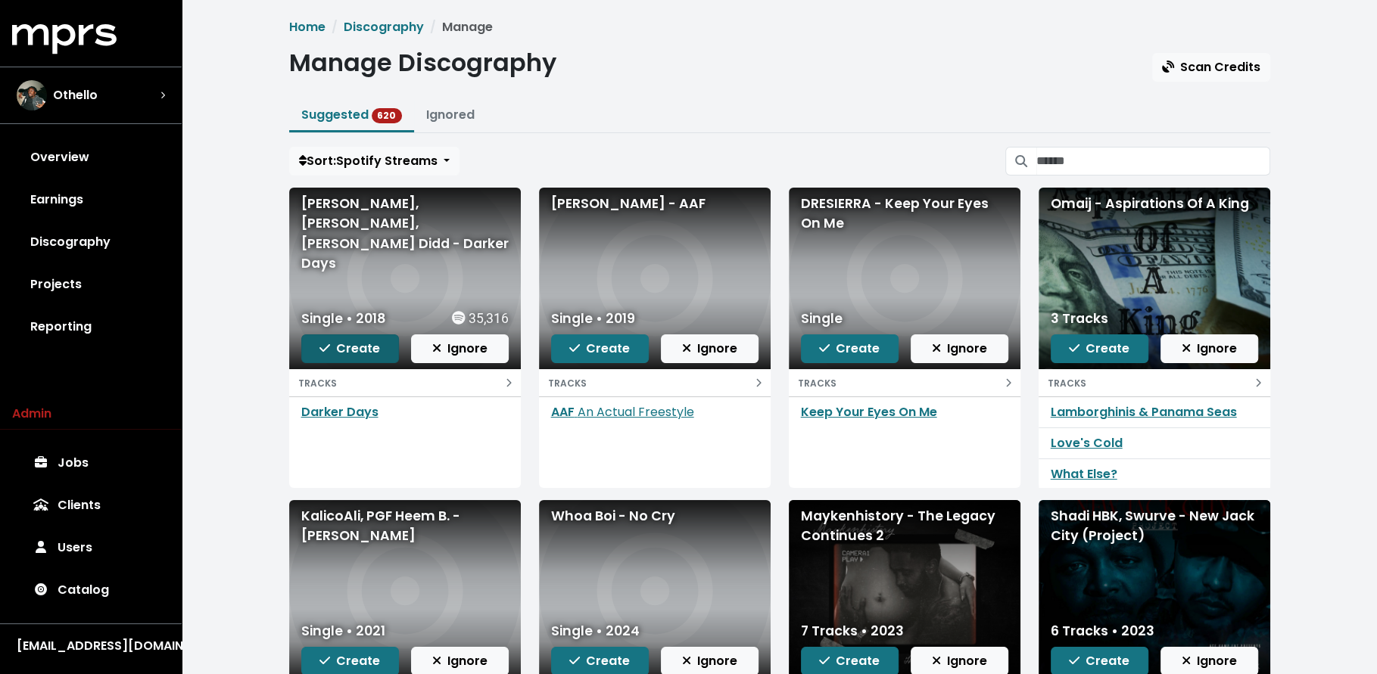
click at [357, 347] on span "Create" at bounding box center [349, 348] width 61 height 17
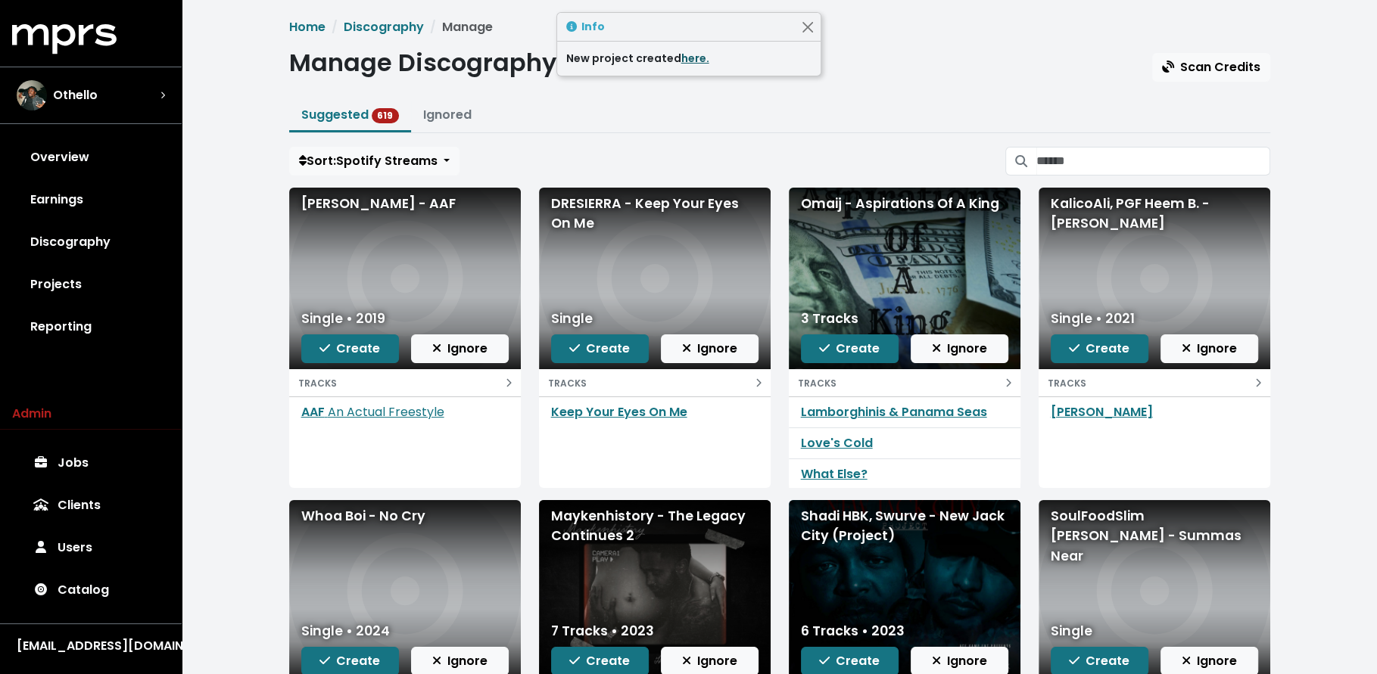
click at [690, 64] on link "here." at bounding box center [695, 58] width 28 height 15
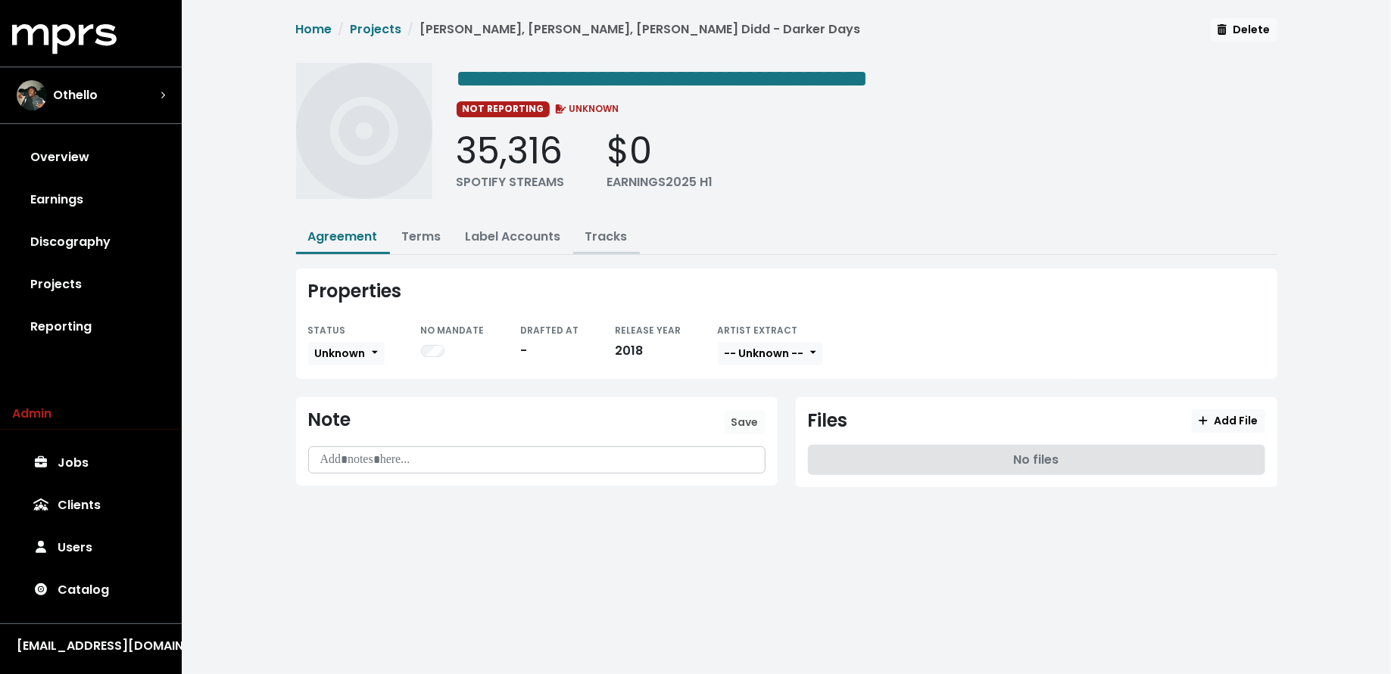
click at [598, 228] on link "Tracks" at bounding box center [606, 236] width 42 height 17
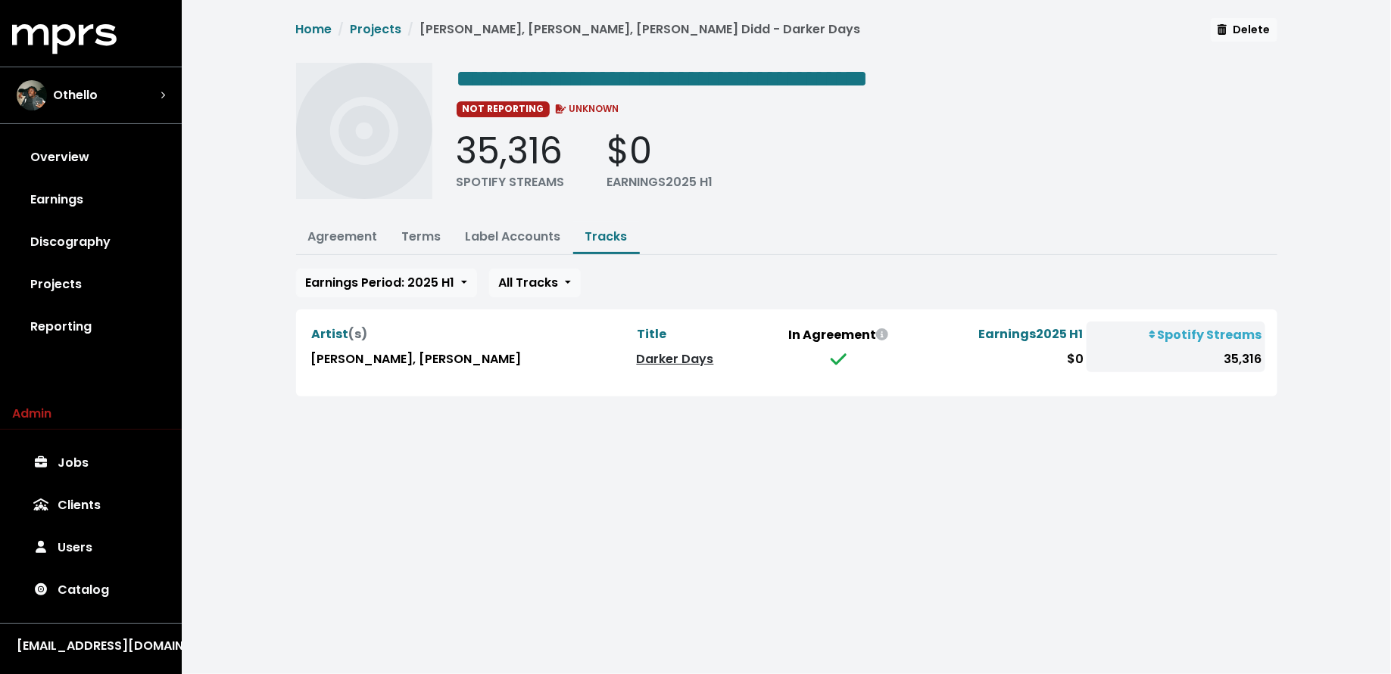
click at [637, 354] on link "Darker Days" at bounding box center [675, 358] width 77 height 17
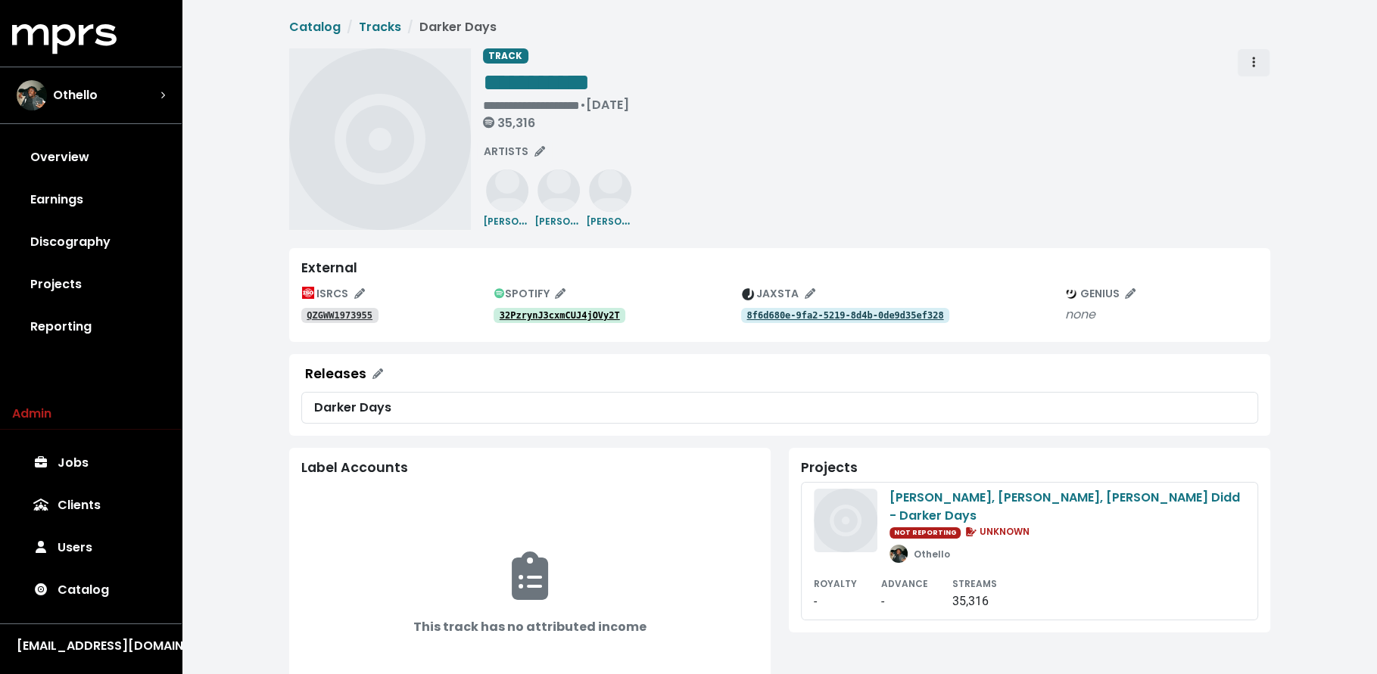
click at [1253, 55] on span "Track actions" at bounding box center [1253, 62] width 3 height 17
click at [1256, 87] on link "Merge" at bounding box center [1298, 96] width 120 height 24
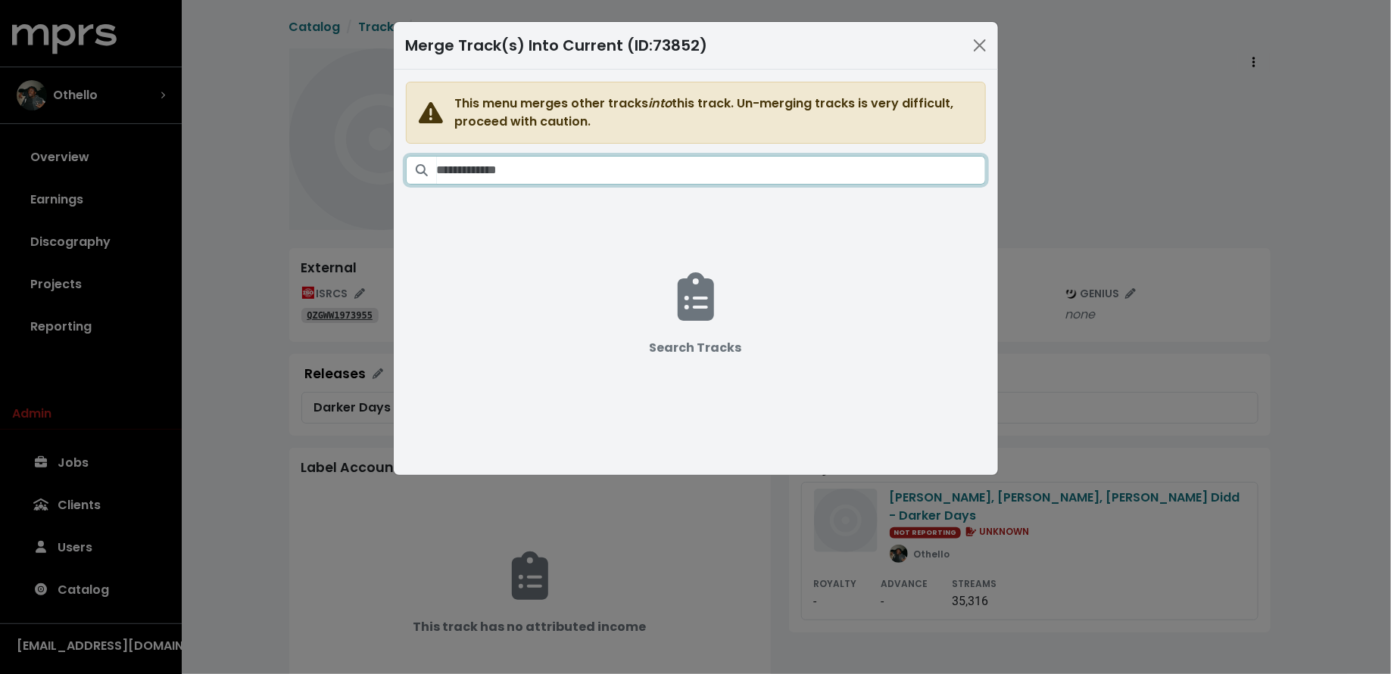
click at [697, 160] on input "Search tracks" at bounding box center [711, 170] width 549 height 29
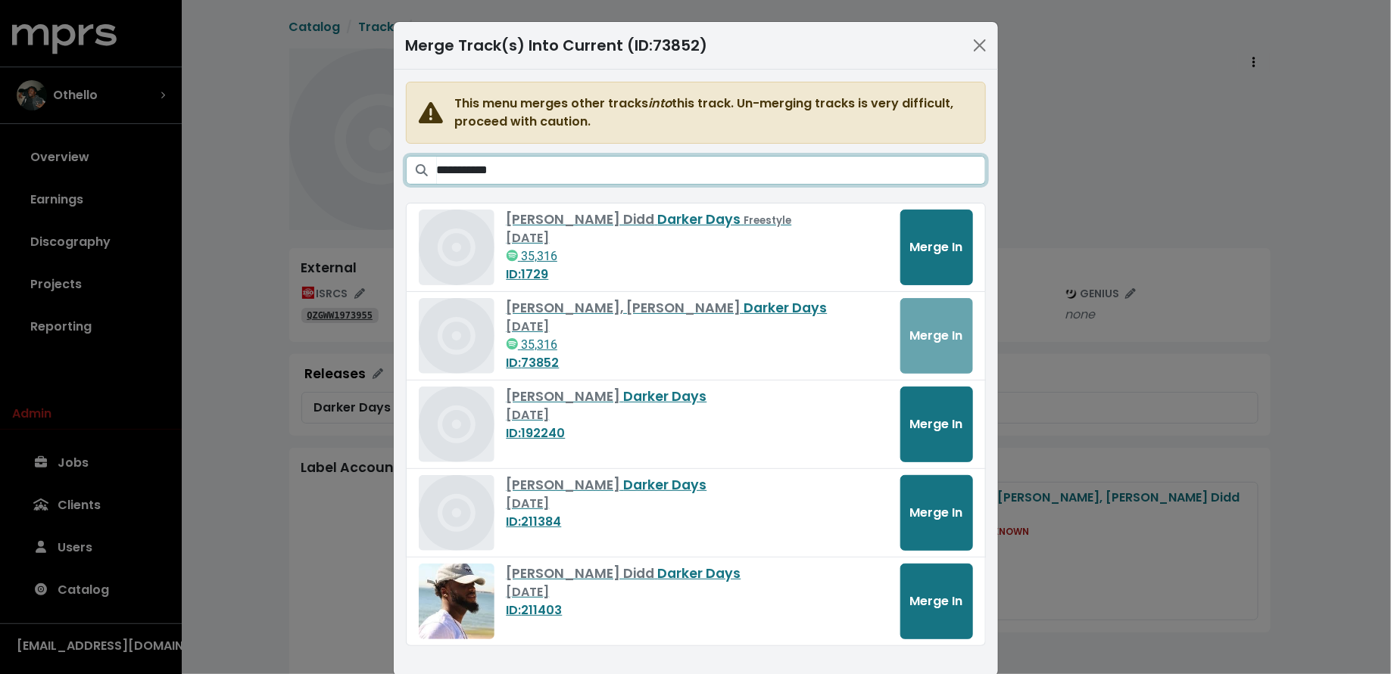
scroll to position [20, 0]
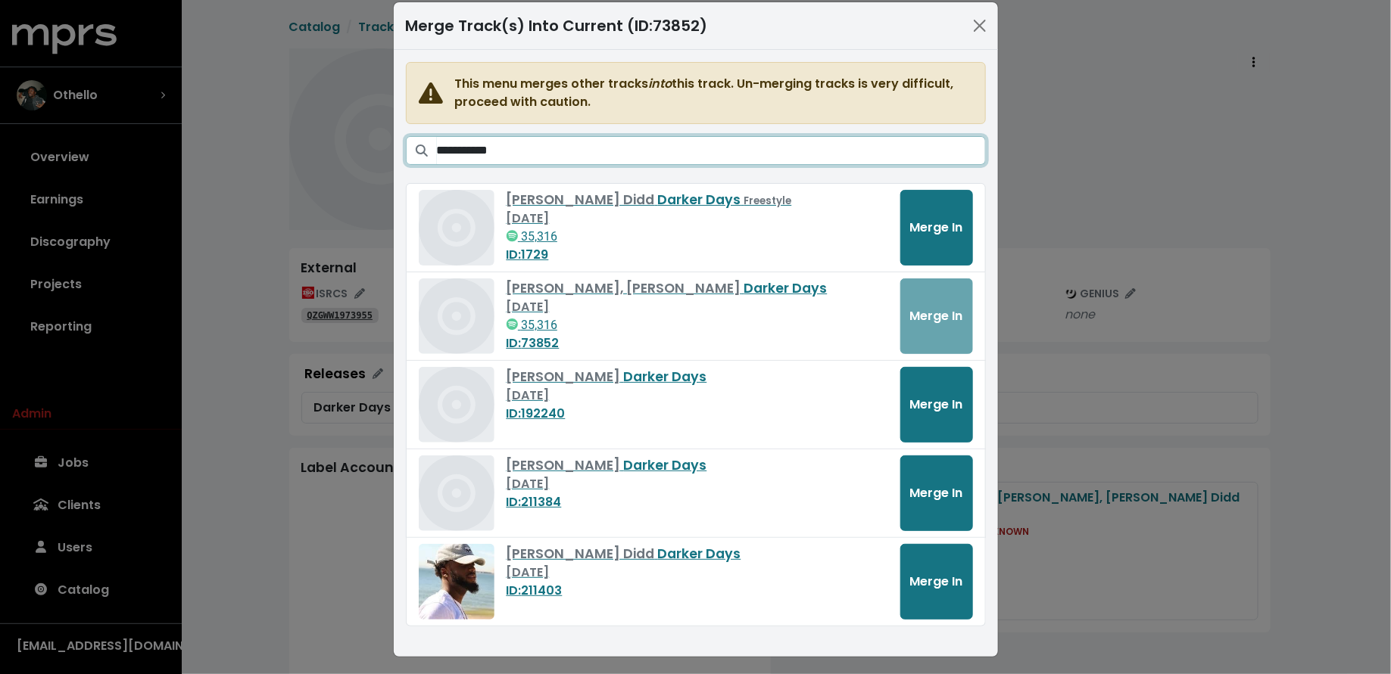
type input "**********"
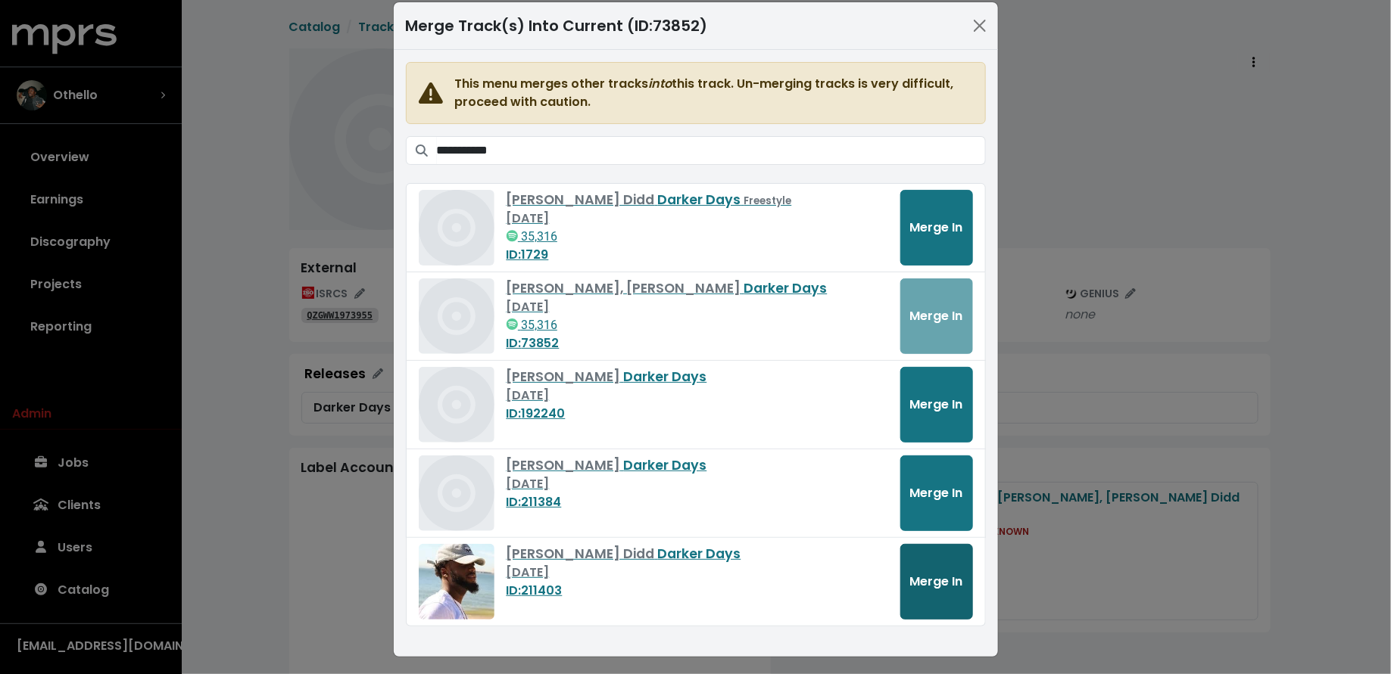
click at [902, 579] on button "Merge In" at bounding box center [936, 582] width 73 height 76
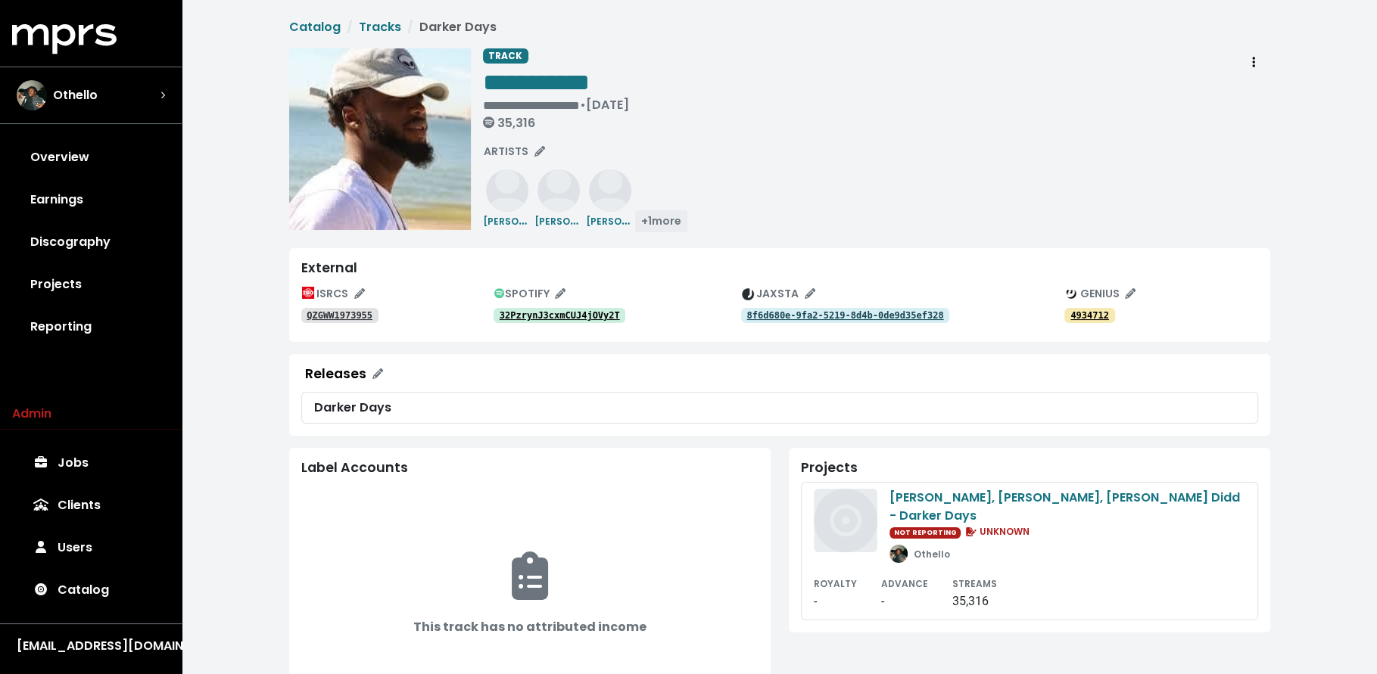
click at [662, 225] on span "+ 1 more" at bounding box center [661, 220] width 40 height 15
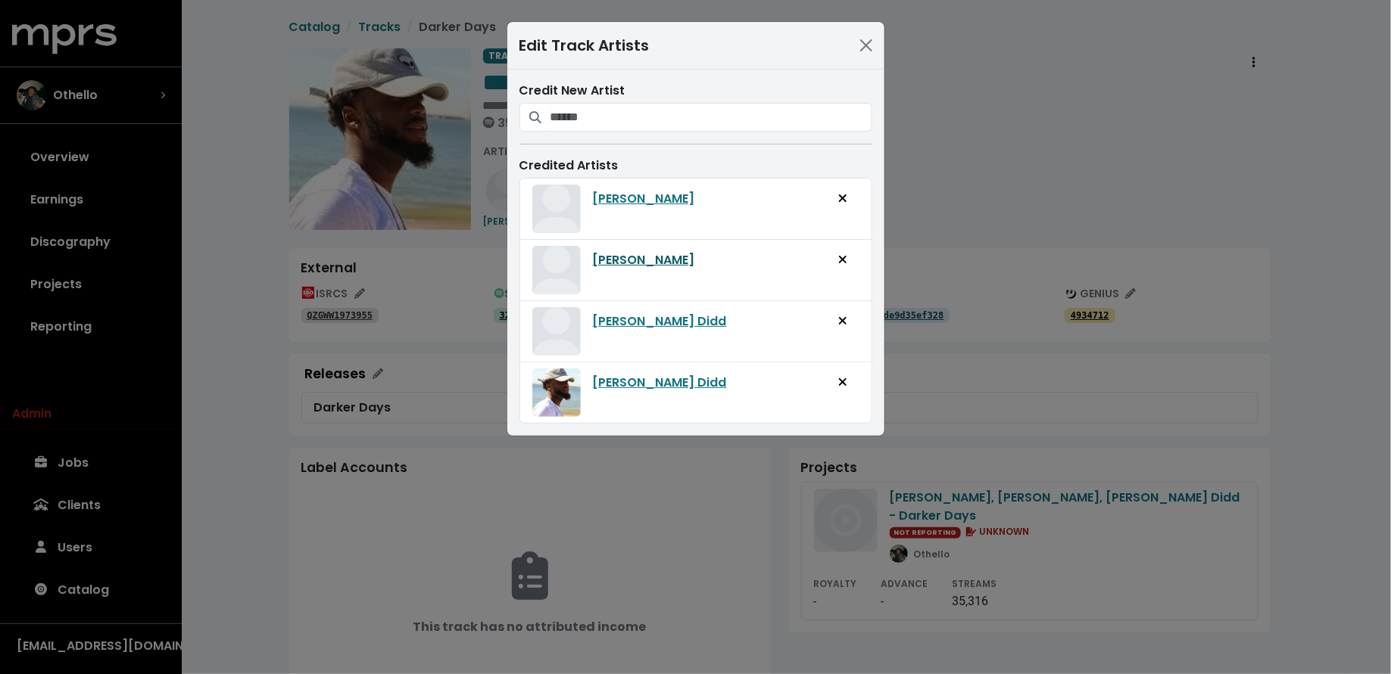
click at [593, 254] on link "[PERSON_NAME]" at bounding box center [644, 260] width 102 height 18
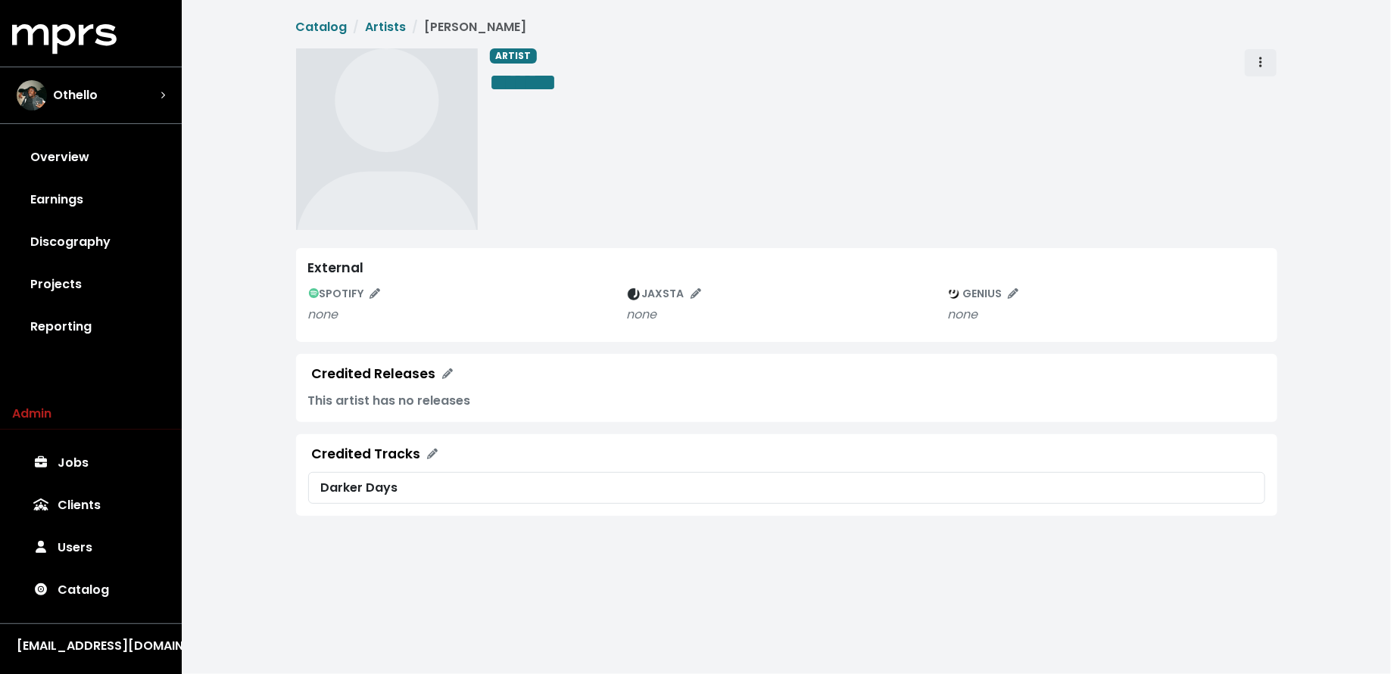
click at [1259, 59] on icon "Artist actions" at bounding box center [1260, 62] width 3 height 12
click at [1258, 84] on link "Merge" at bounding box center [1304, 96] width 120 height 24
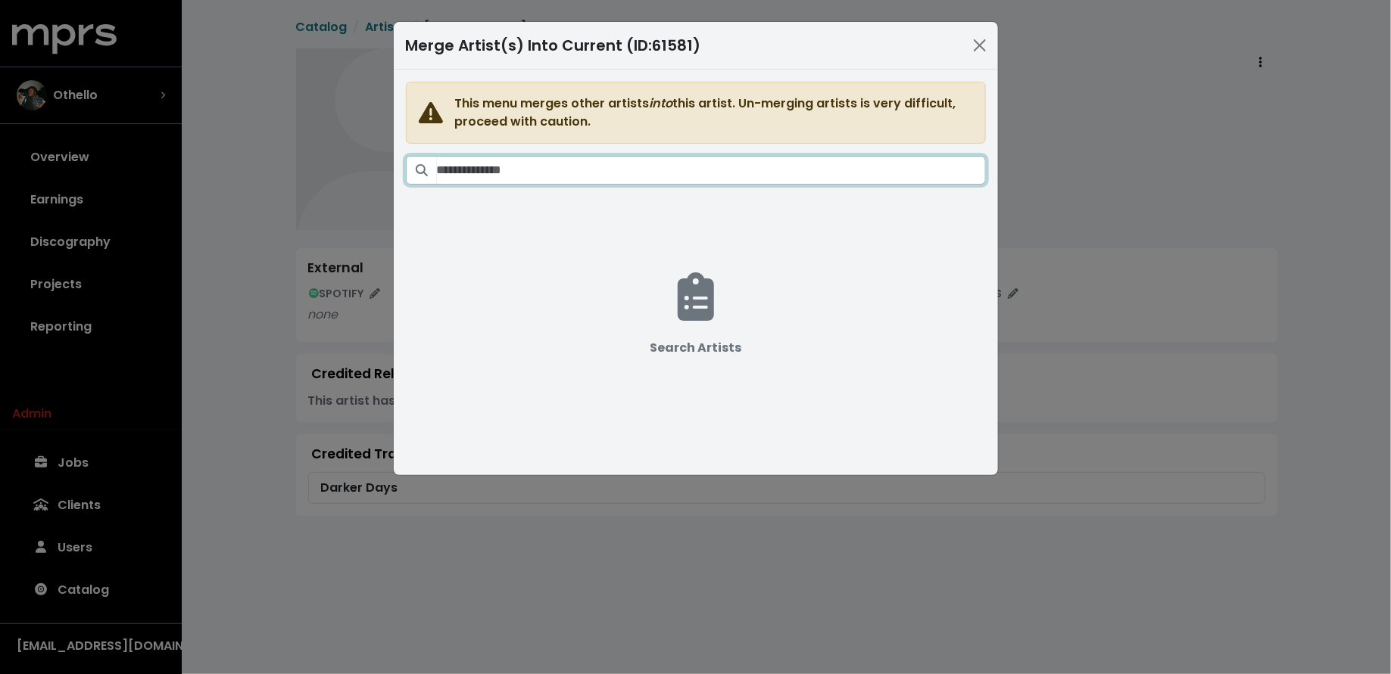
click at [709, 163] on input "Search artists" at bounding box center [711, 170] width 549 height 29
type input "*"
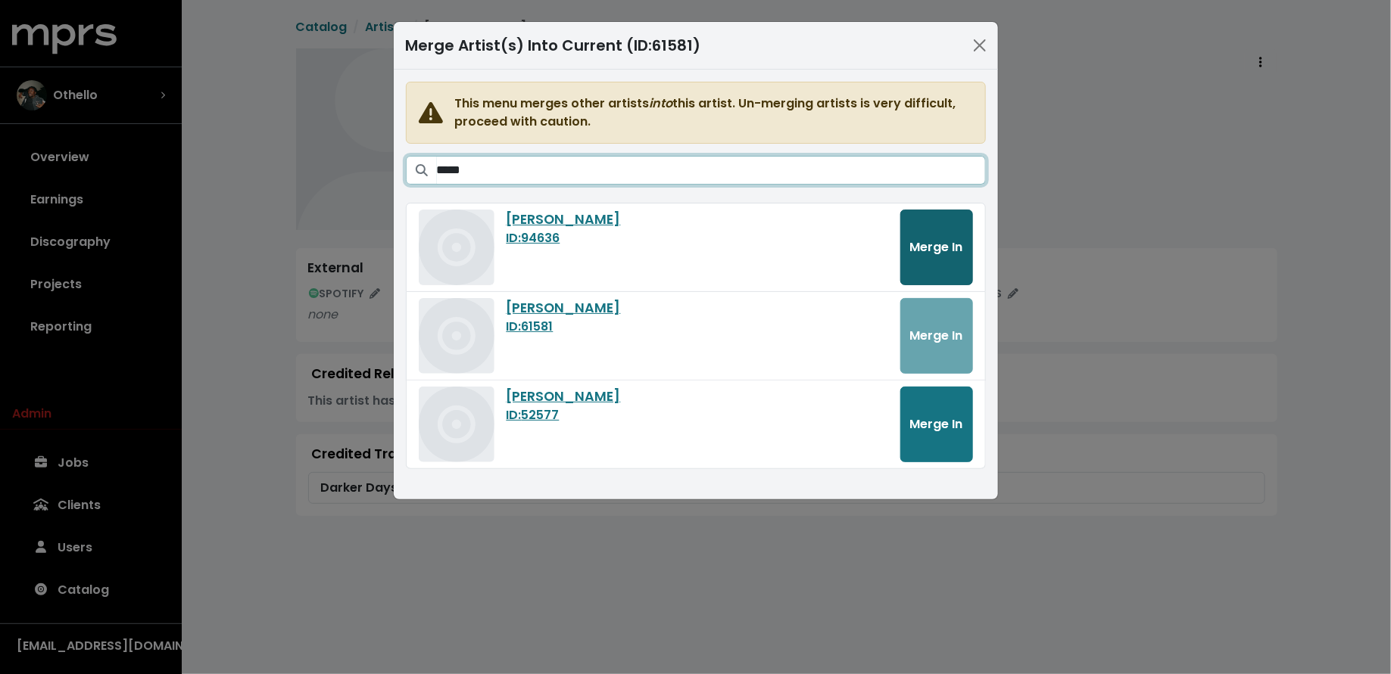
type input "*****"
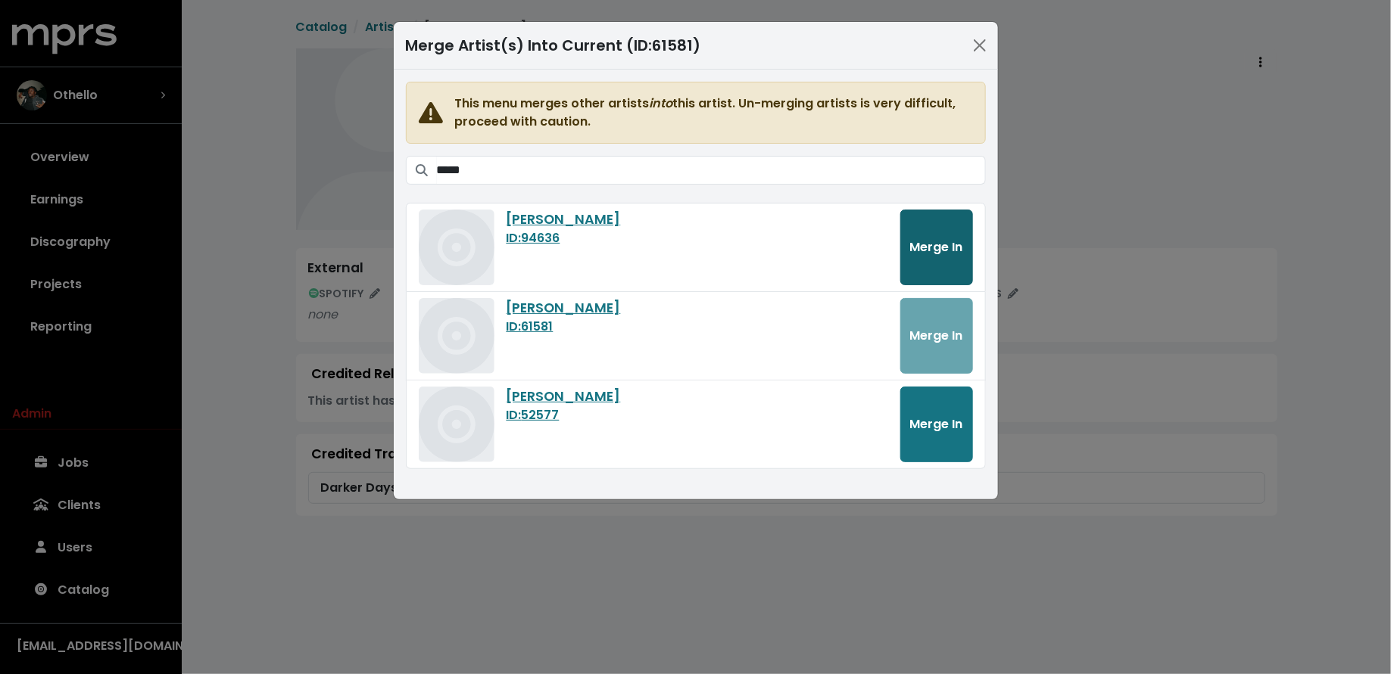
click at [964, 261] on button "Merge In" at bounding box center [936, 248] width 73 height 76
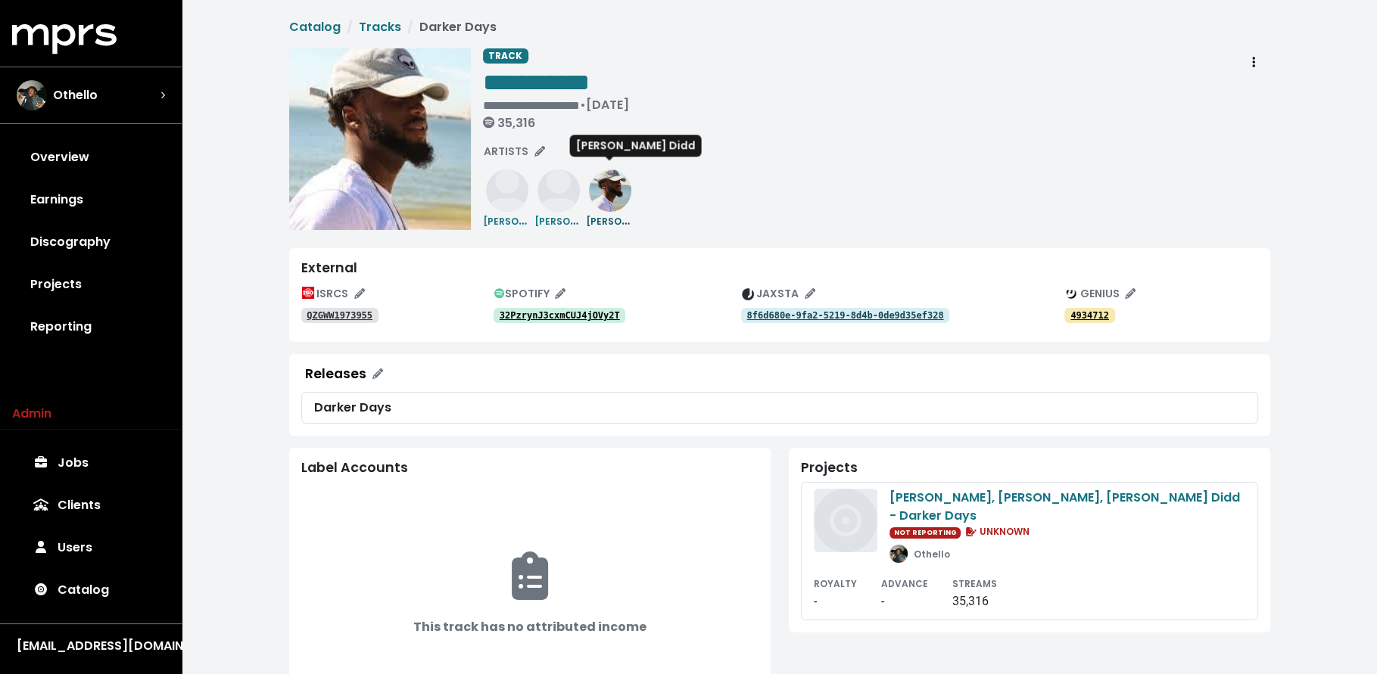
click at [615, 218] on small "[PERSON_NAME] Didd" at bounding box center [639, 220] width 106 height 17
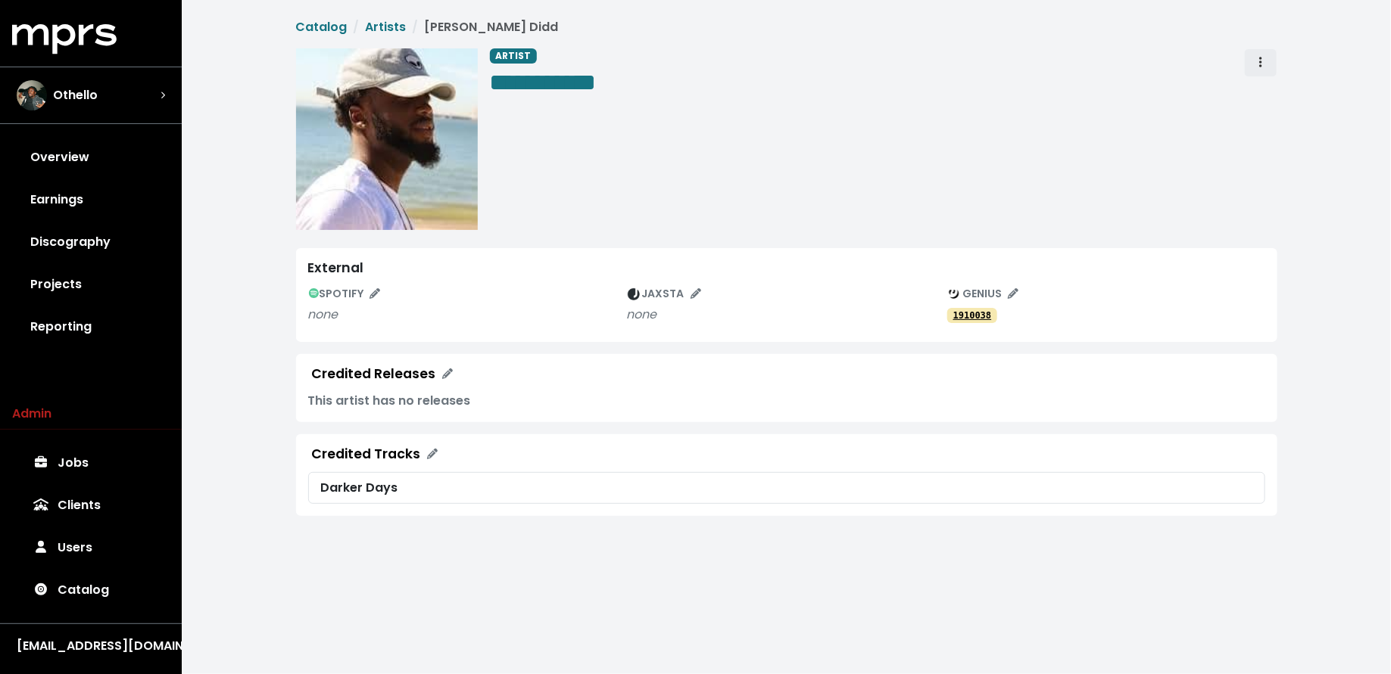
click at [1251, 68] on button "Artist actions" at bounding box center [1260, 62] width 33 height 29
click at [1260, 85] on link "Merge" at bounding box center [1304, 96] width 120 height 24
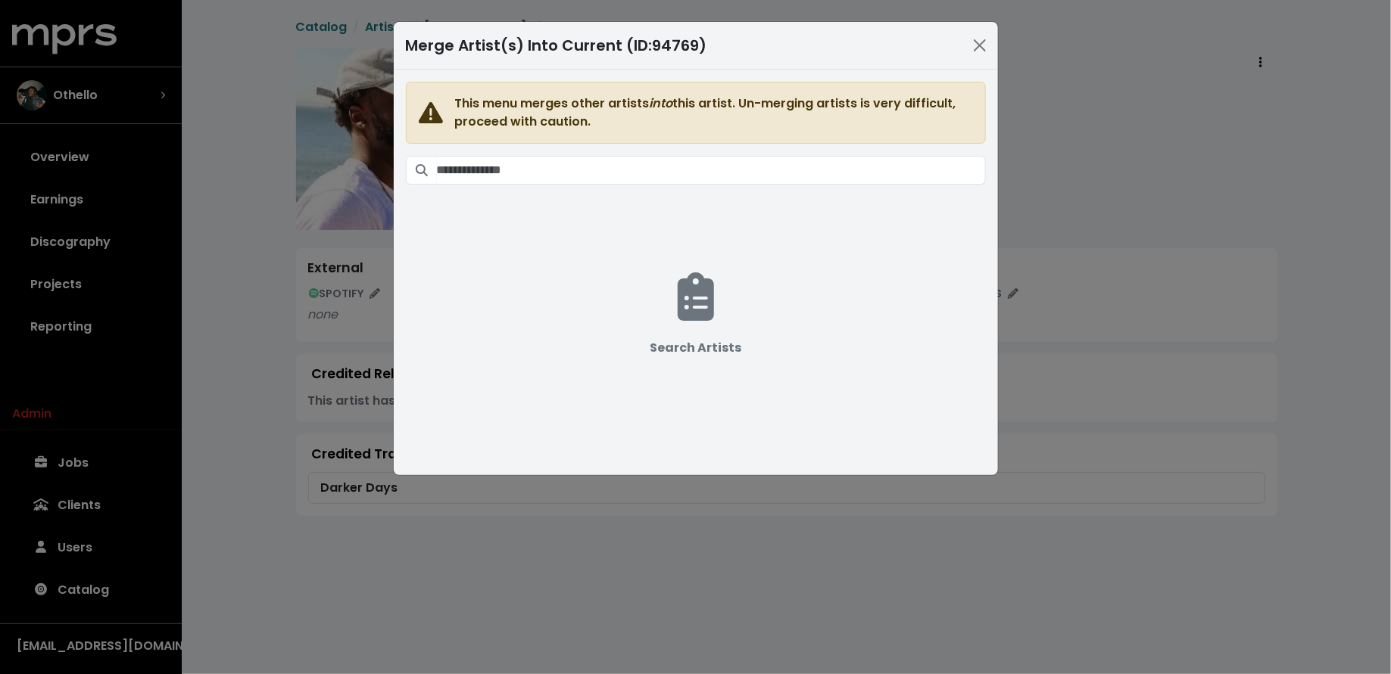
click at [771, 184] on span "This menu merges other artists into this artist. Un-merging artists is very dif…" at bounding box center [696, 263] width 580 height 363
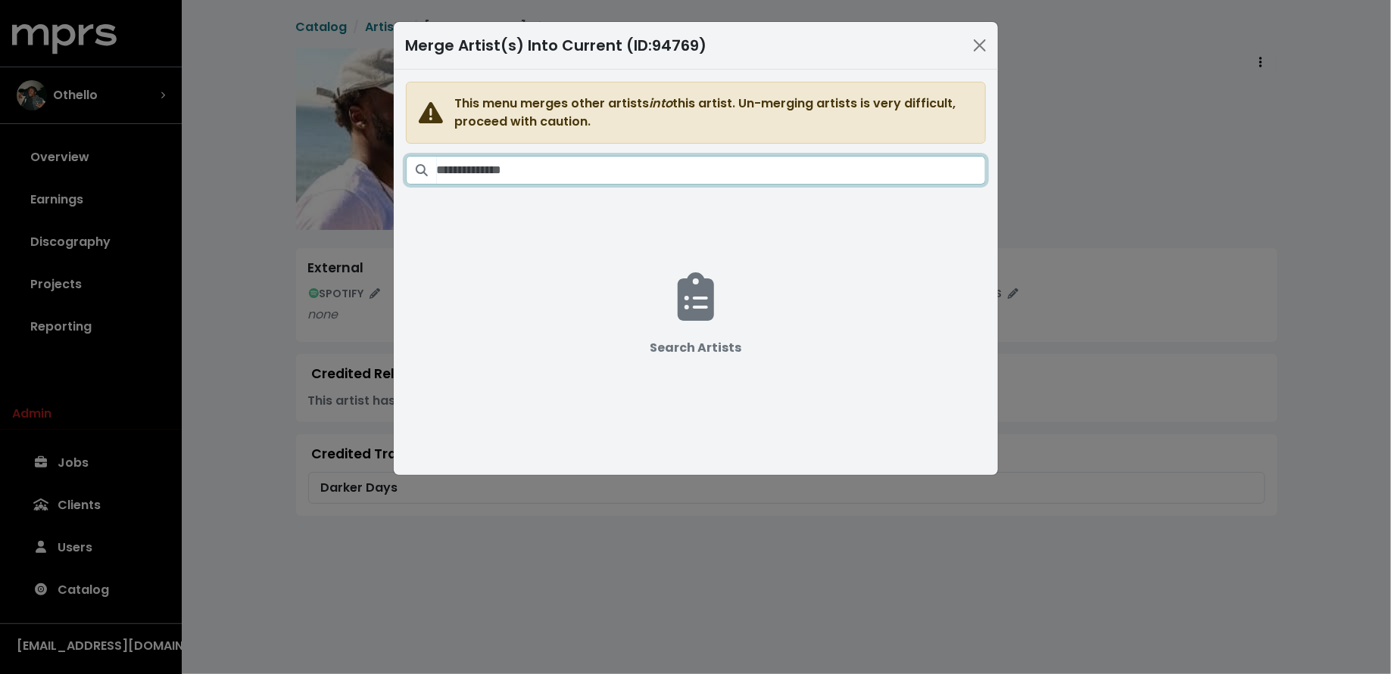
click at [771, 174] on input "Search artists" at bounding box center [711, 170] width 549 height 29
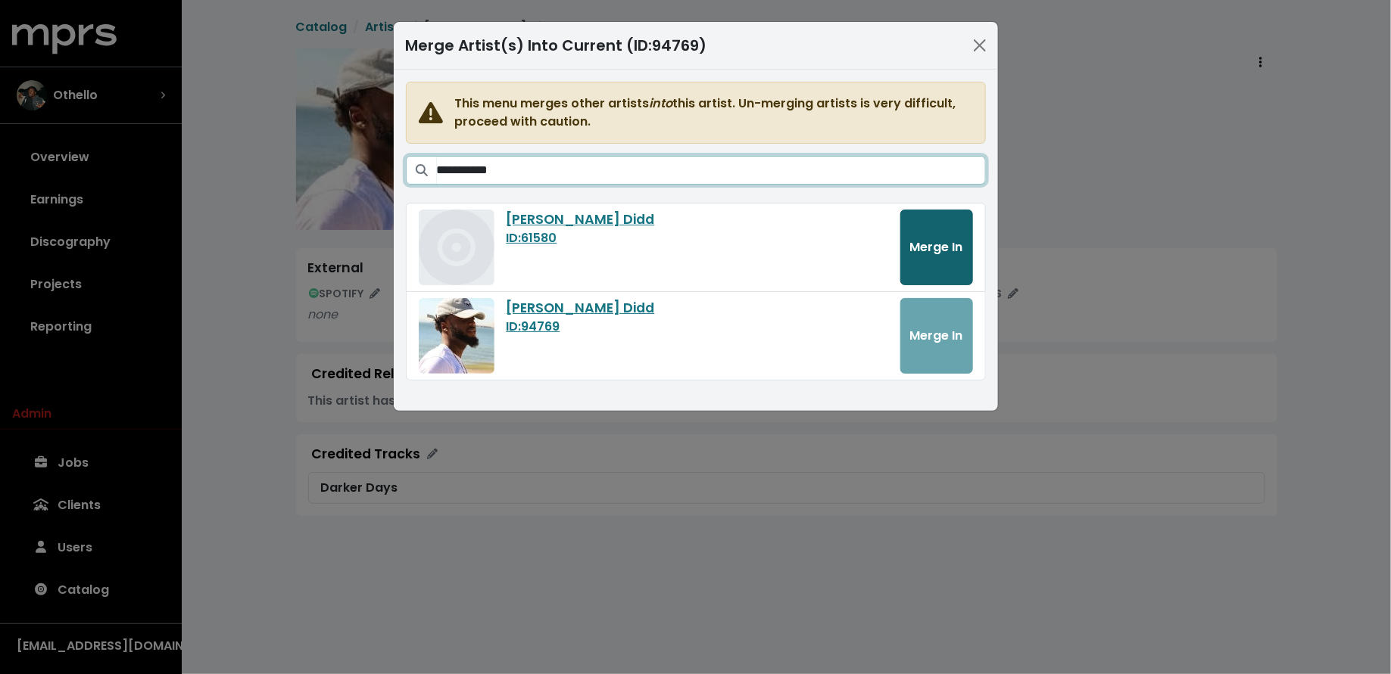
type input "**********"
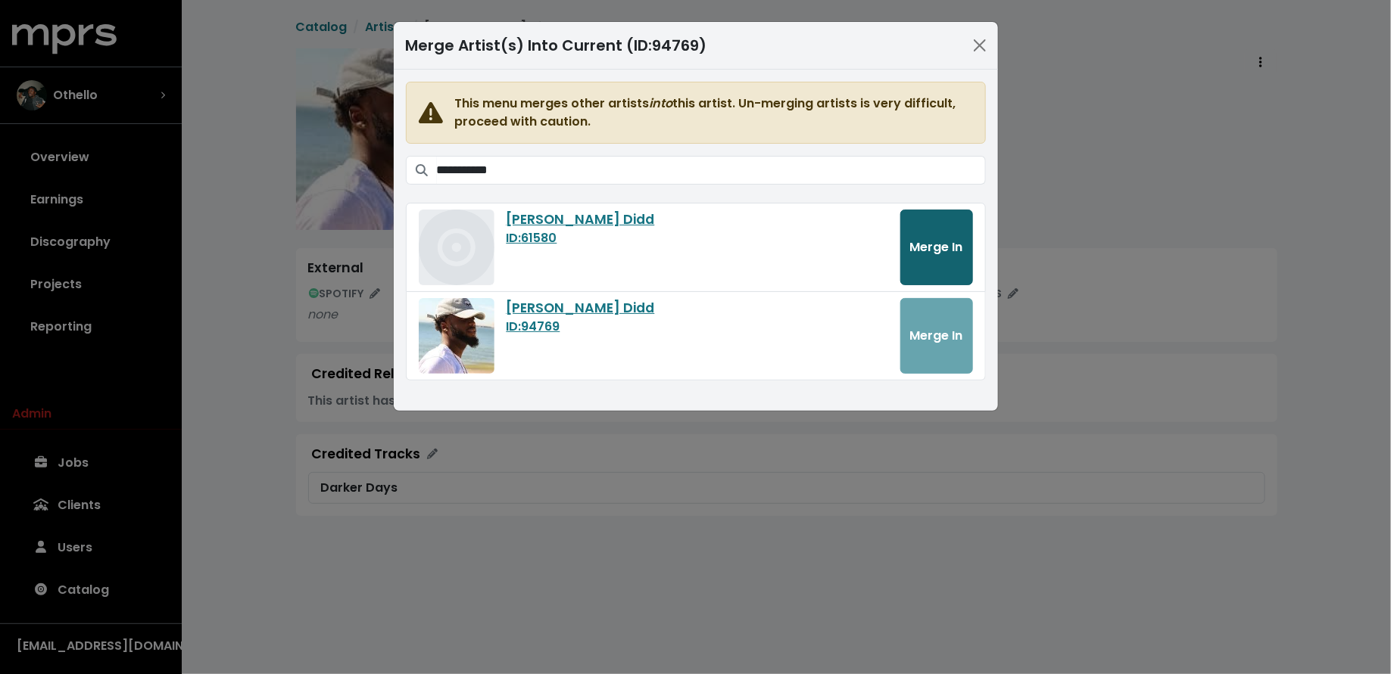
click at [959, 235] on button "Merge In" at bounding box center [936, 248] width 73 height 76
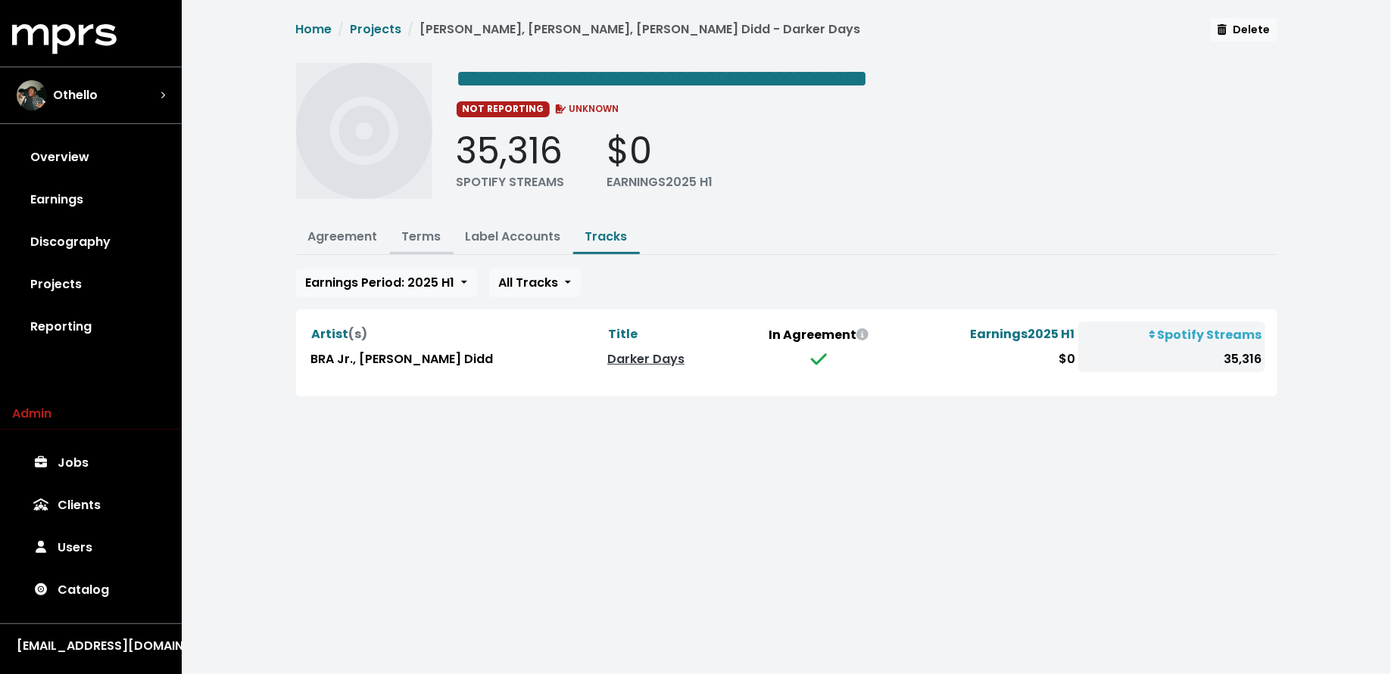
click at [412, 232] on link "Terms" at bounding box center [421, 236] width 39 height 17
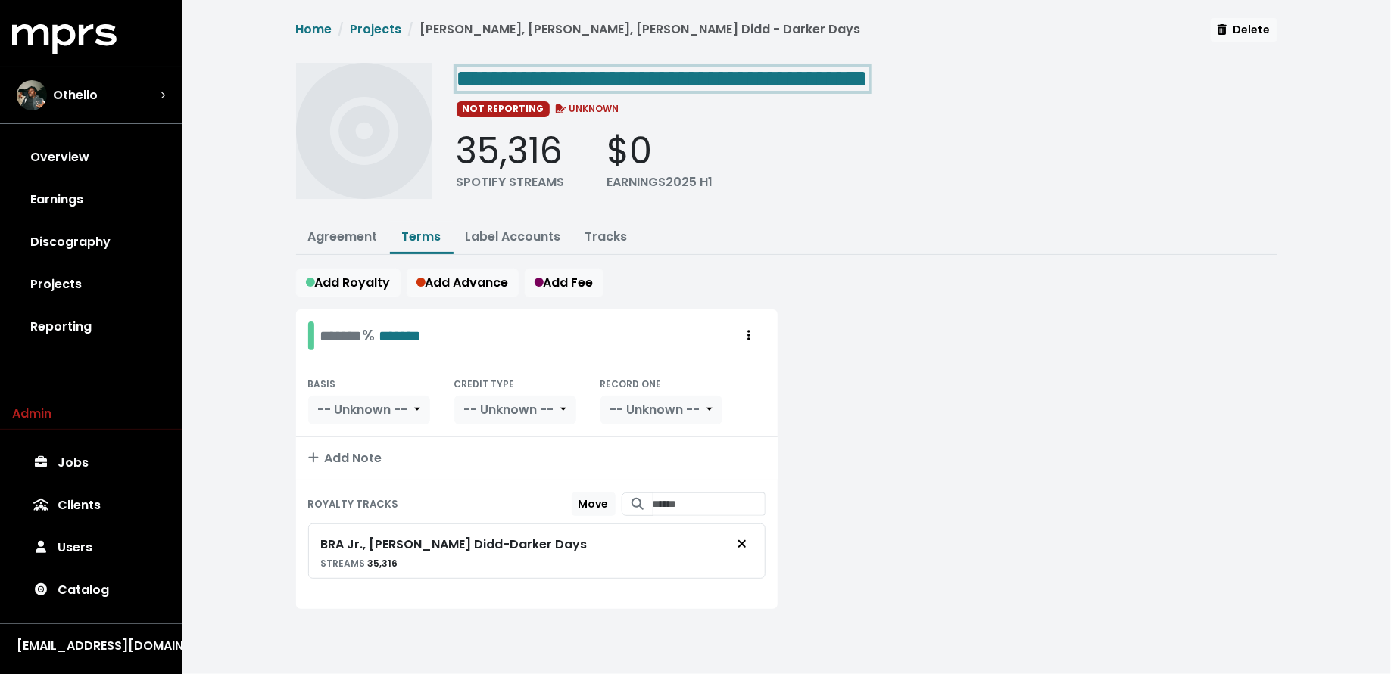
click at [624, 81] on span "**********" at bounding box center [662, 79] width 412 height 24
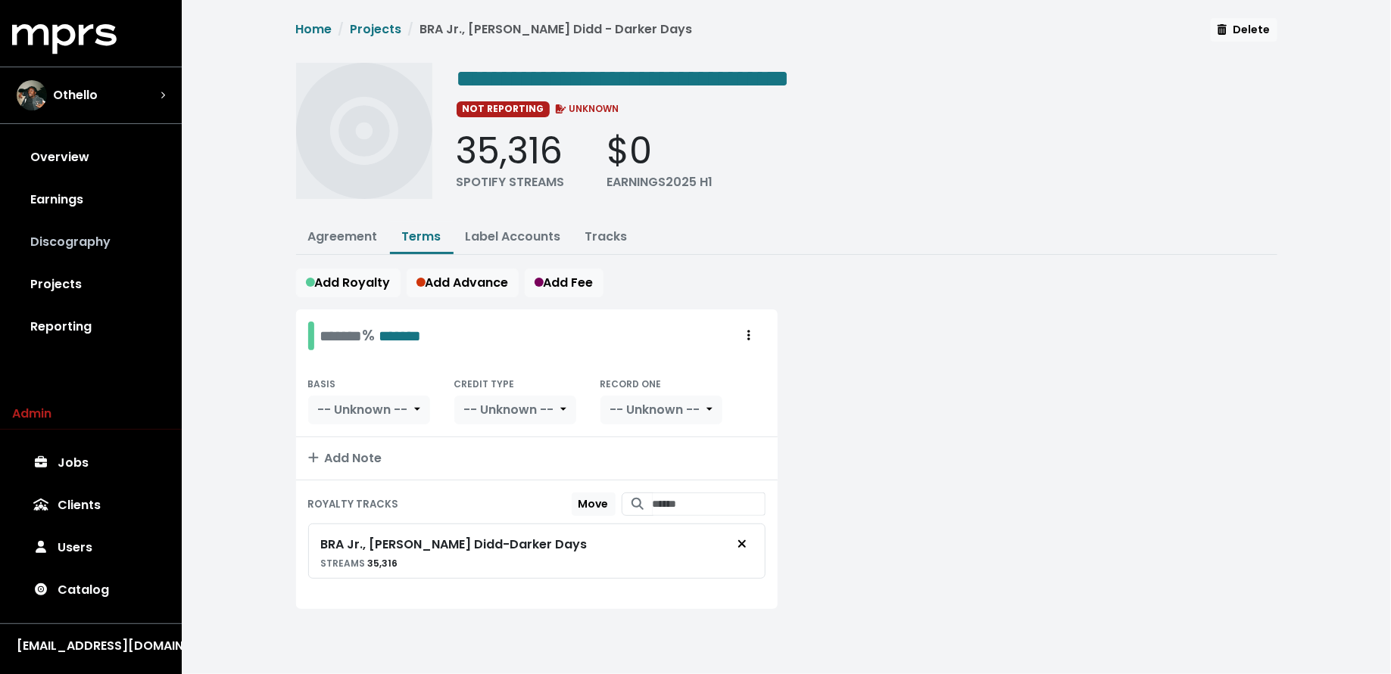
click at [128, 245] on link "Discography" at bounding box center [90, 242] width 157 height 42
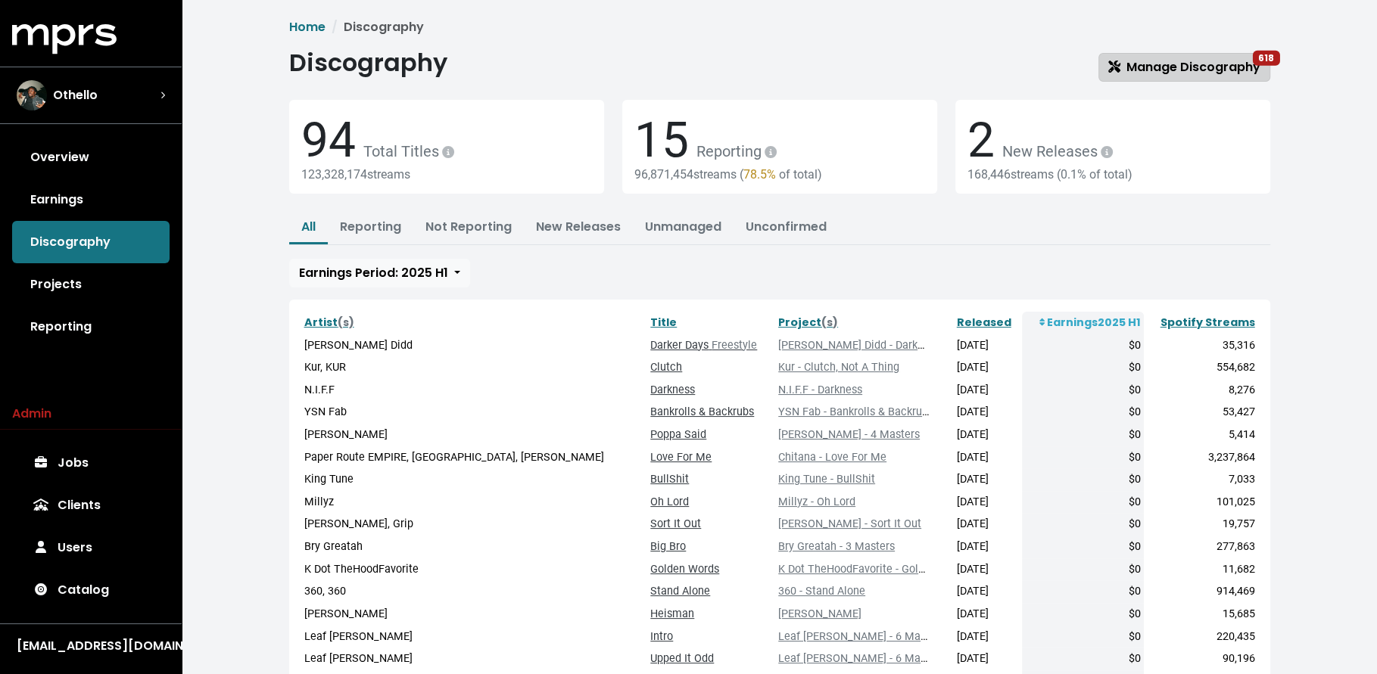
click at [1158, 73] on span "Manage Discography 618" at bounding box center [1184, 66] width 152 height 17
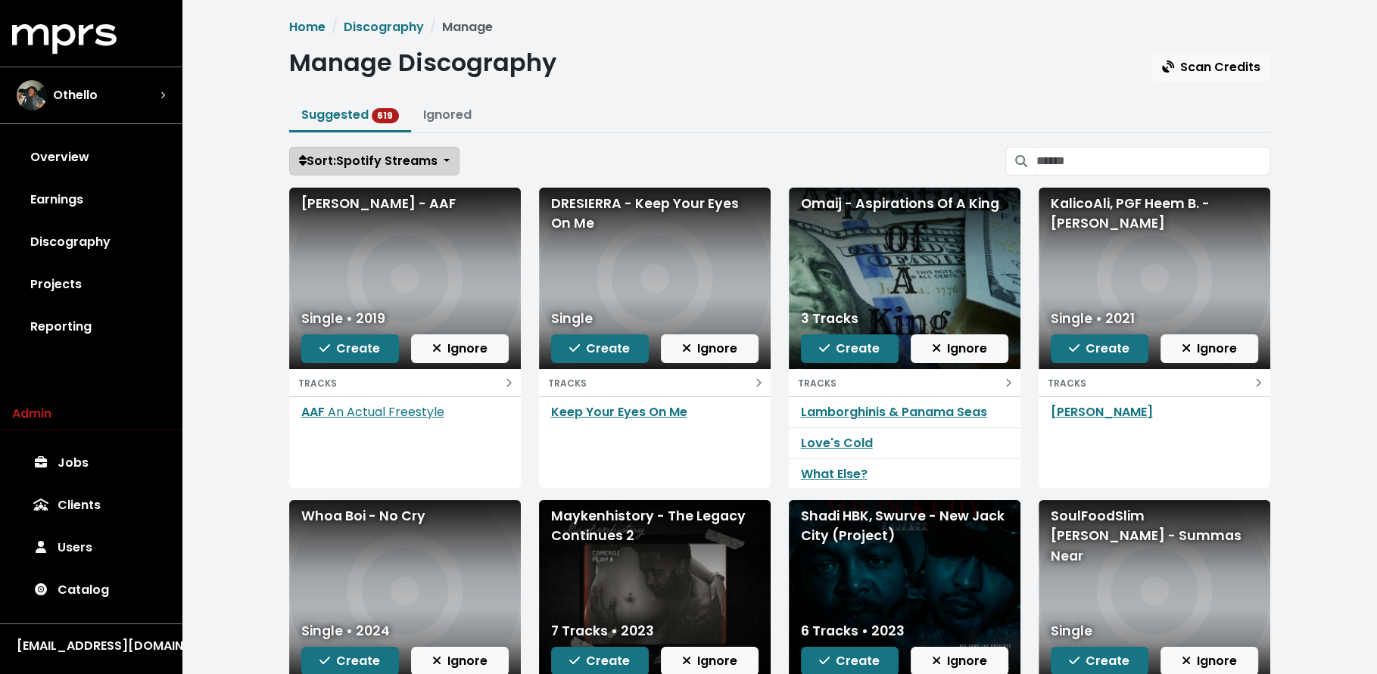
click at [365, 164] on span "Sort: Spotify Streams" at bounding box center [368, 160] width 139 height 17
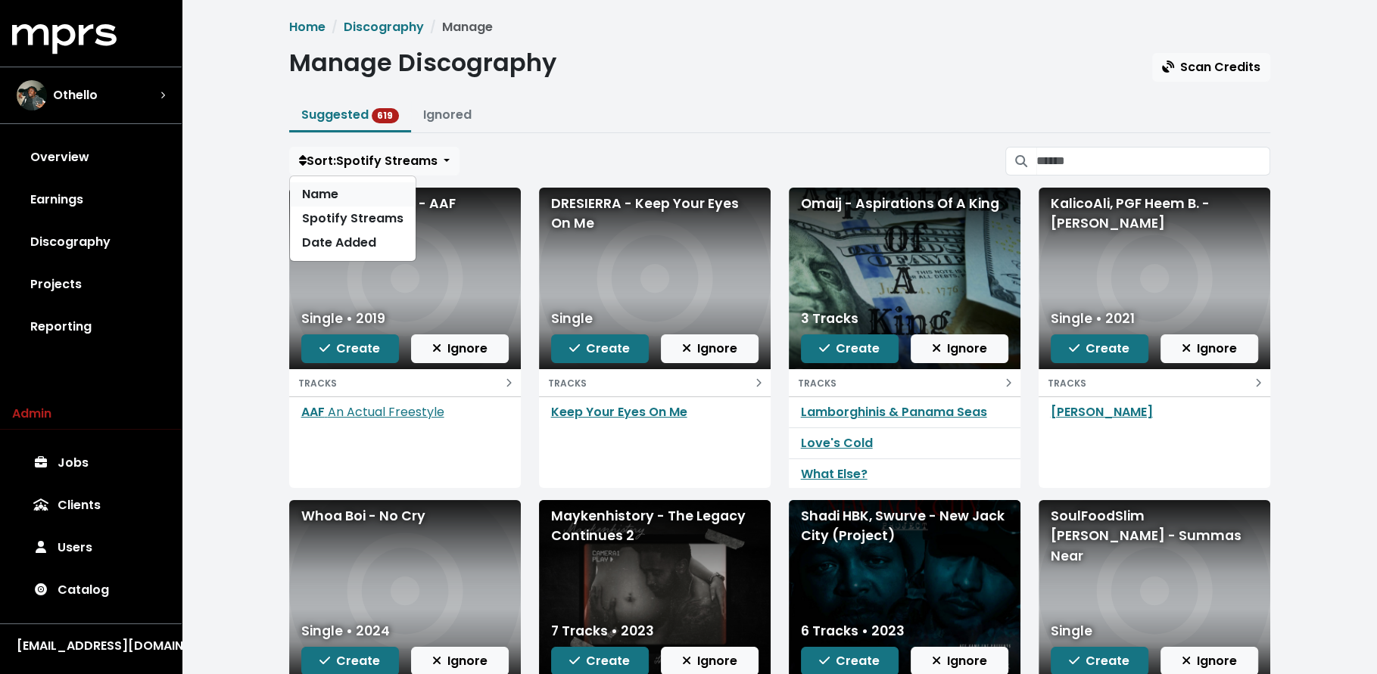
click at [365, 192] on link "Name" at bounding box center [353, 194] width 126 height 24
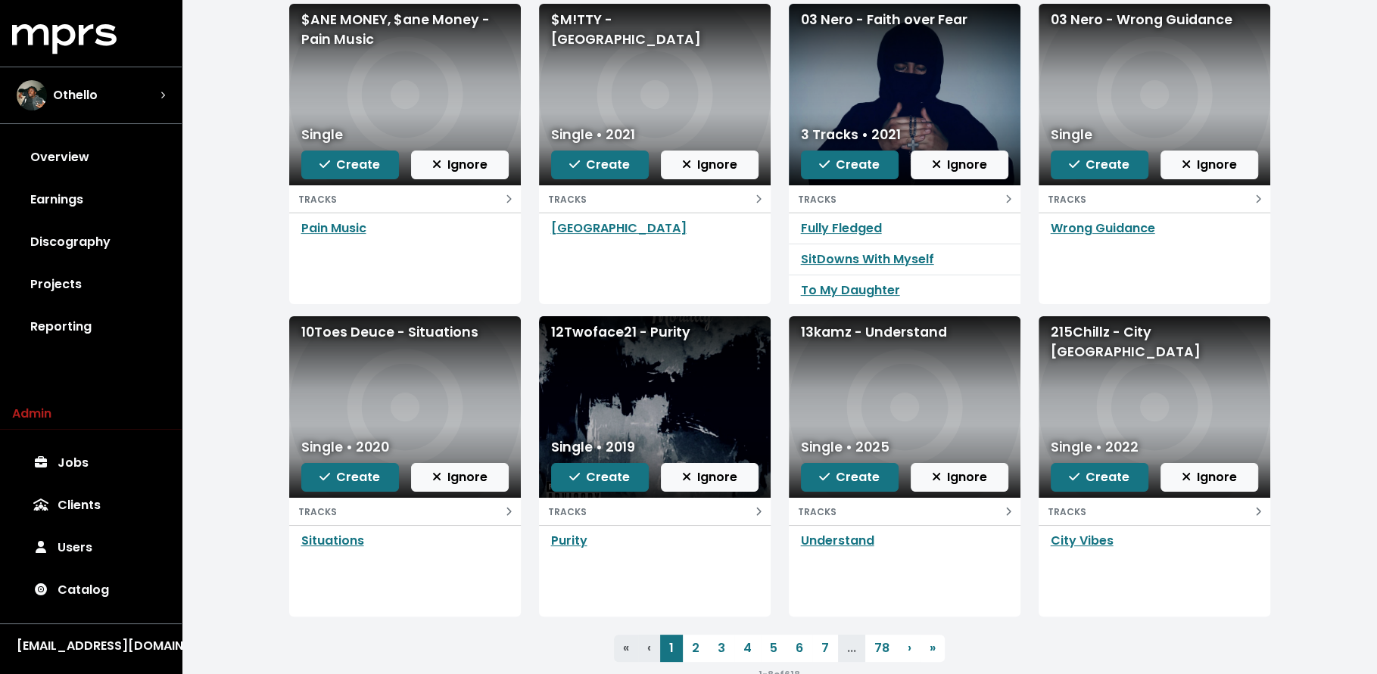
scroll to position [187, 0]
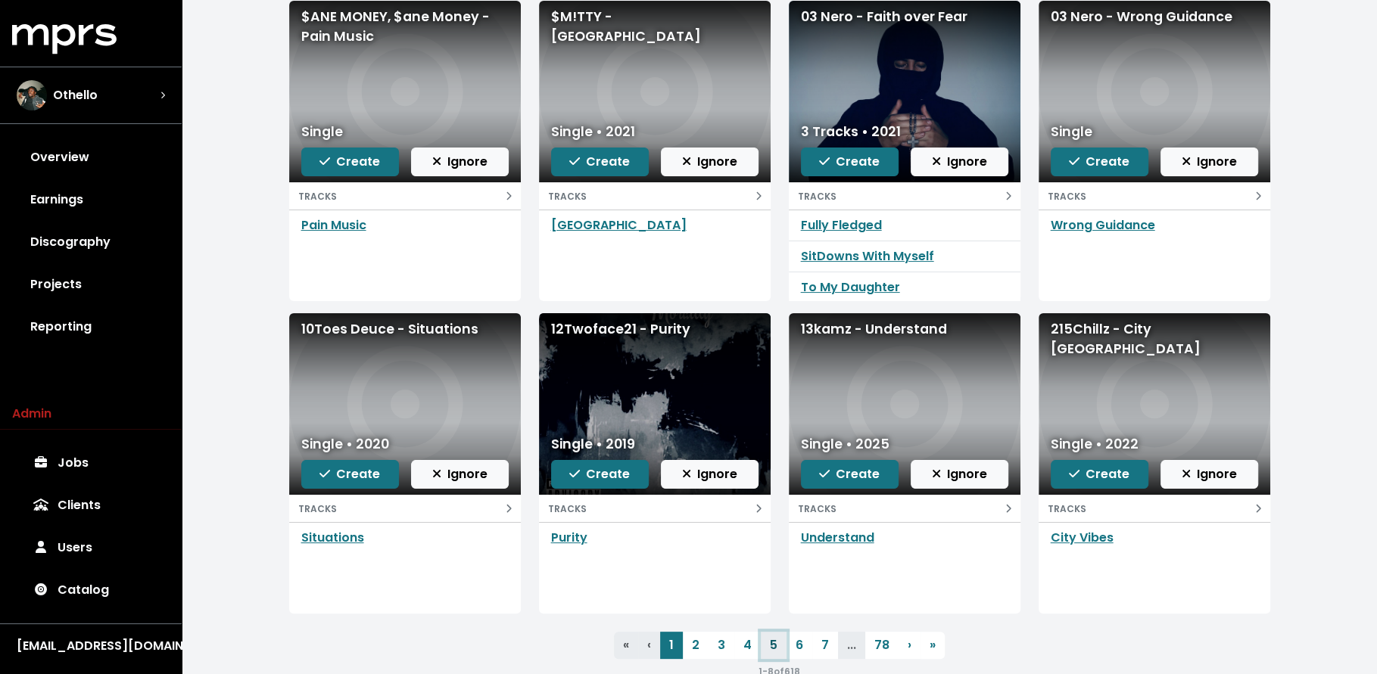
click at [783, 641] on link "5" at bounding box center [774, 645] width 26 height 27
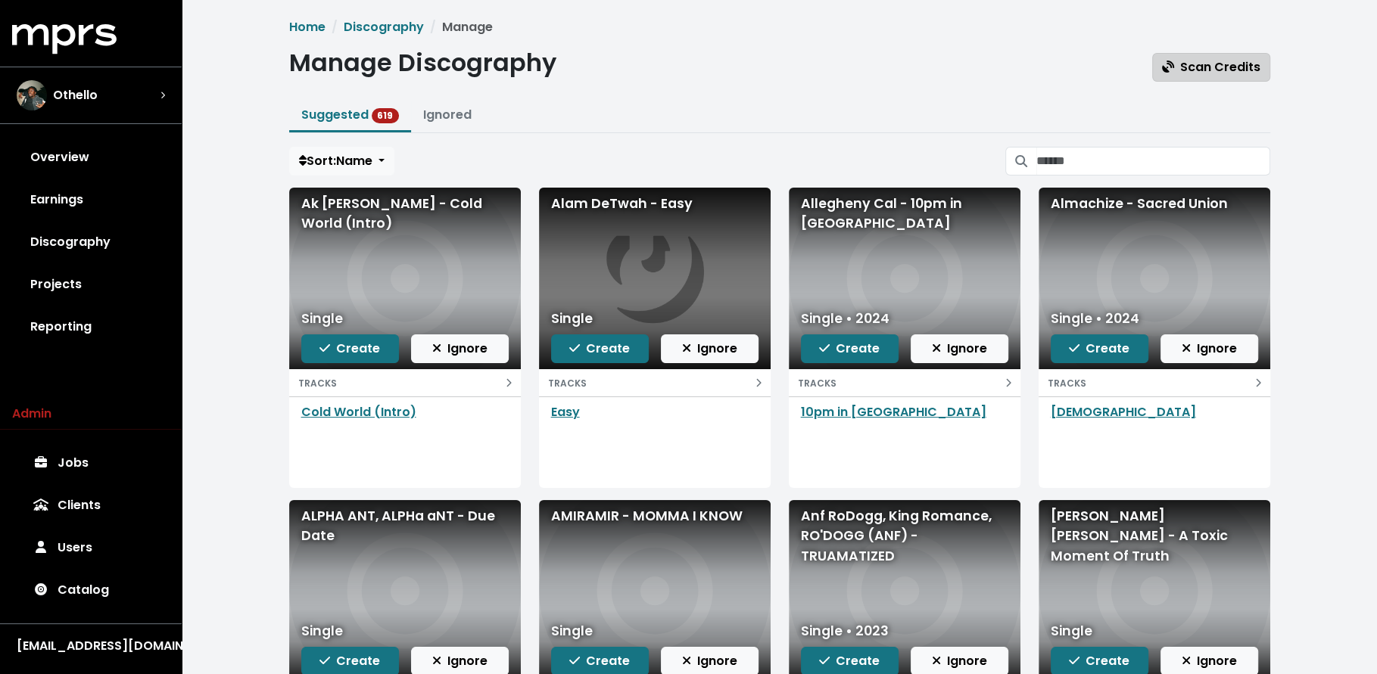
click at [1204, 63] on span "Scan Credits" at bounding box center [1211, 66] width 98 height 17
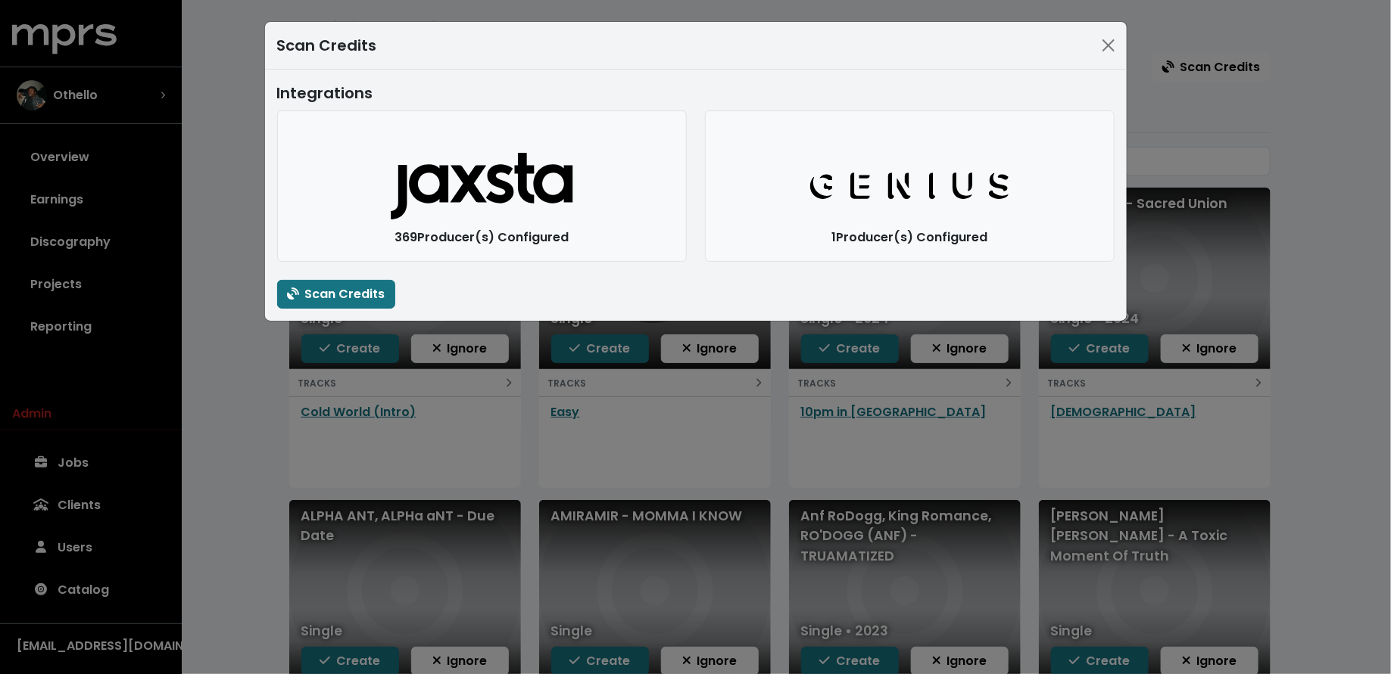
click at [223, 299] on div "Scan Credits Integrations Jaxsta Logo 369 Producer(s) Configured Genius Logo 1 …" at bounding box center [695, 337] width 1391 height 674
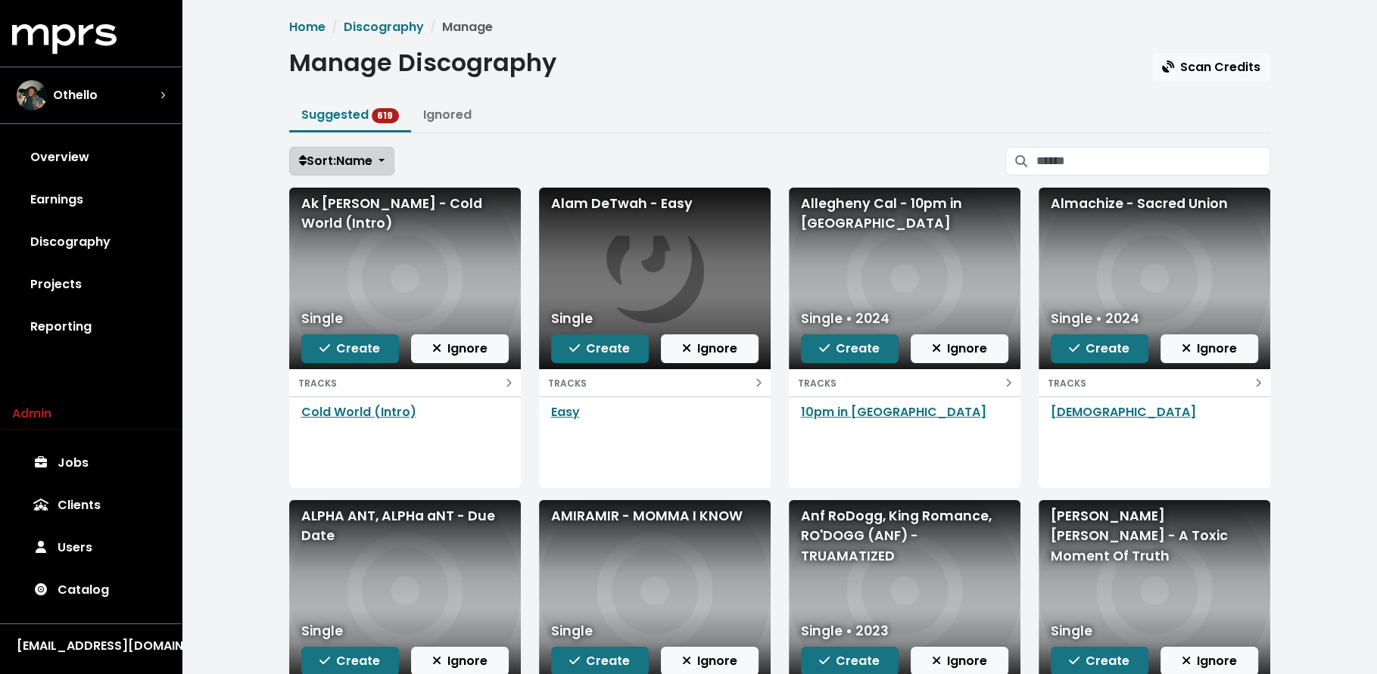
click at [322, 153] on span "Sort: Name" at bounding box center [335, 160] width 73 height 17
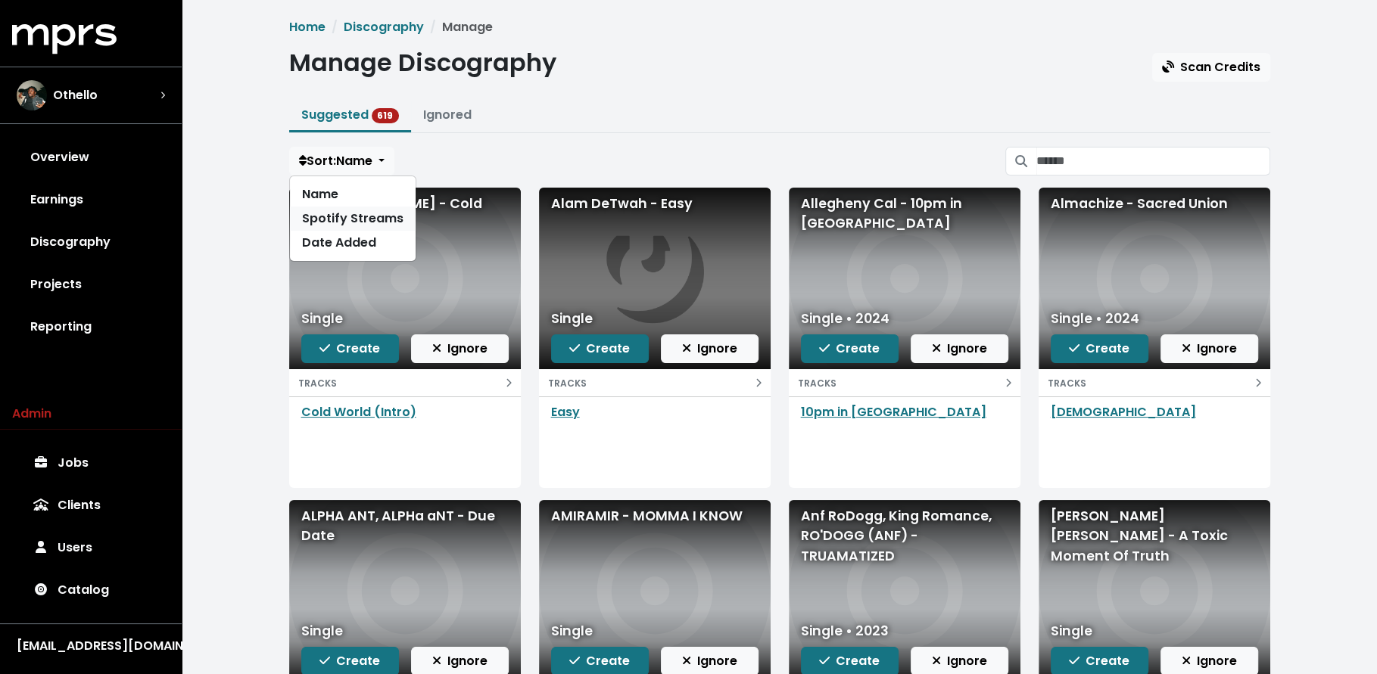
click at [328, 216] on link "Spotify Streams" at bounding box center [353, 219] width 126 height 24
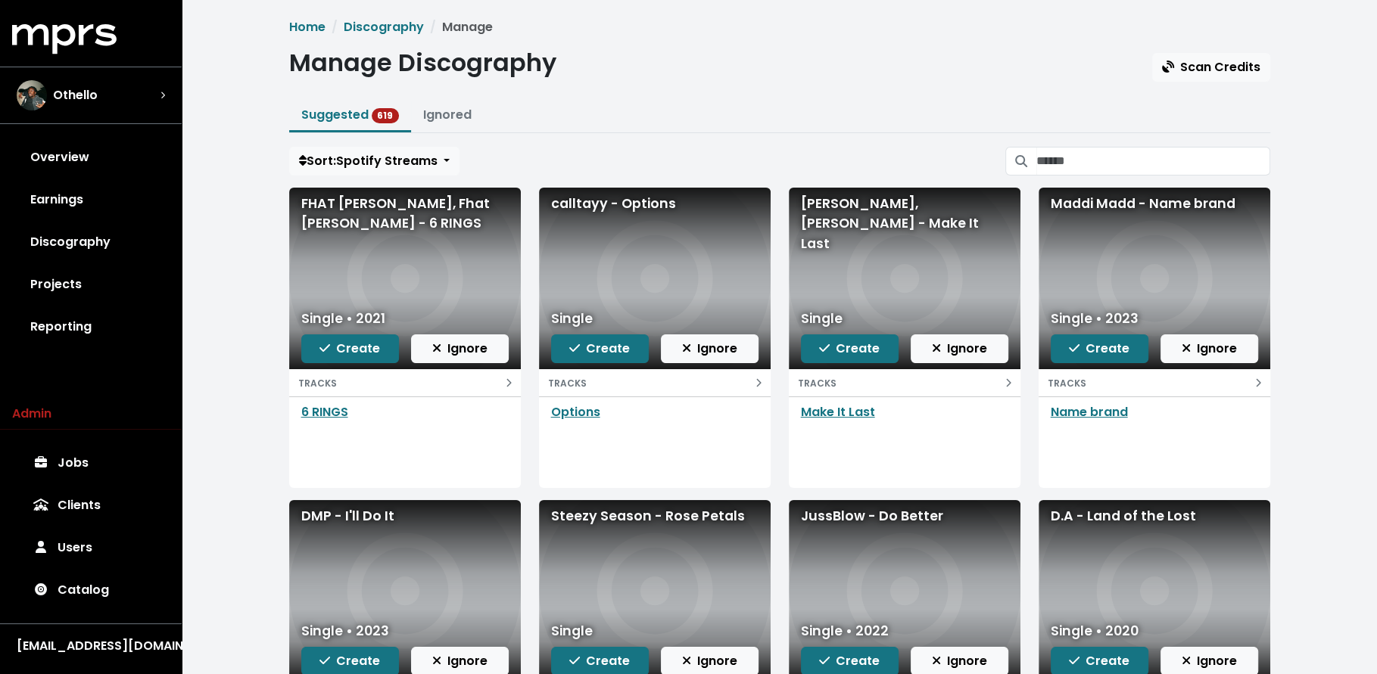
scroll to position [14, 0]
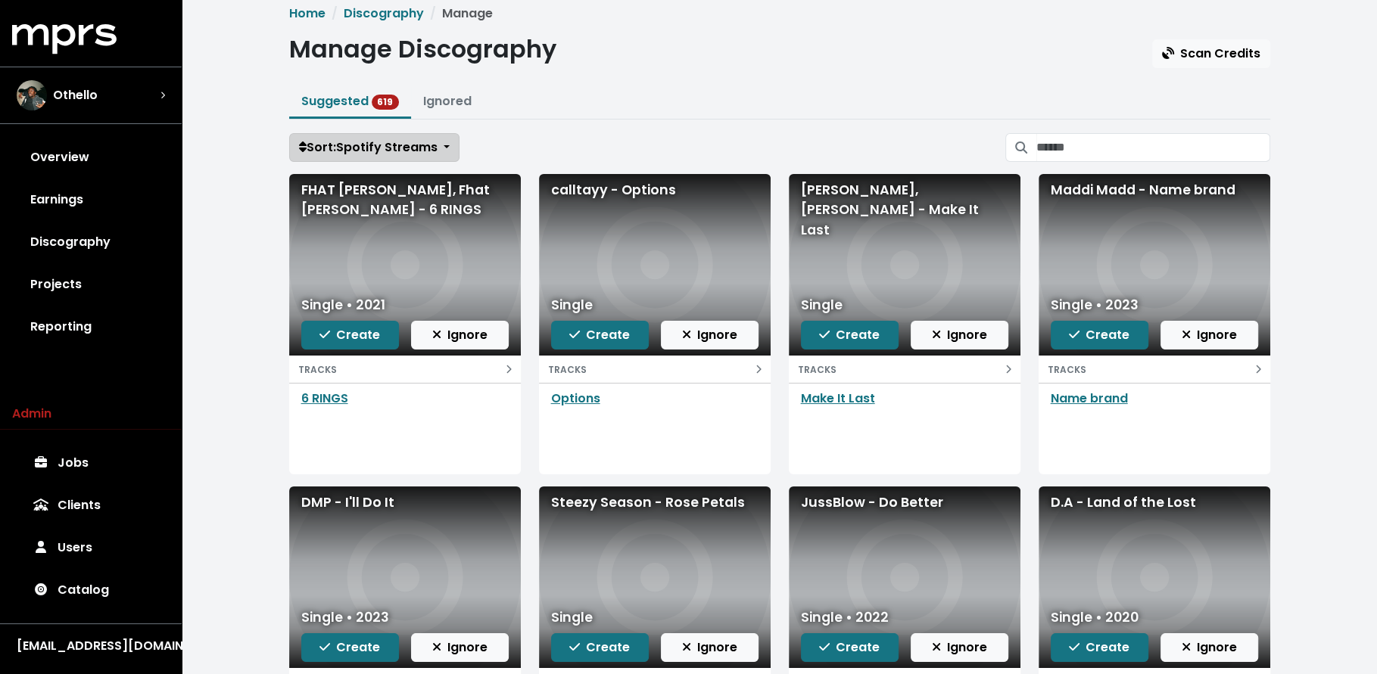
click at [366, 142] on span "Sort: Spotify Streams" at bounding box center [368, 147] width 139 height 17
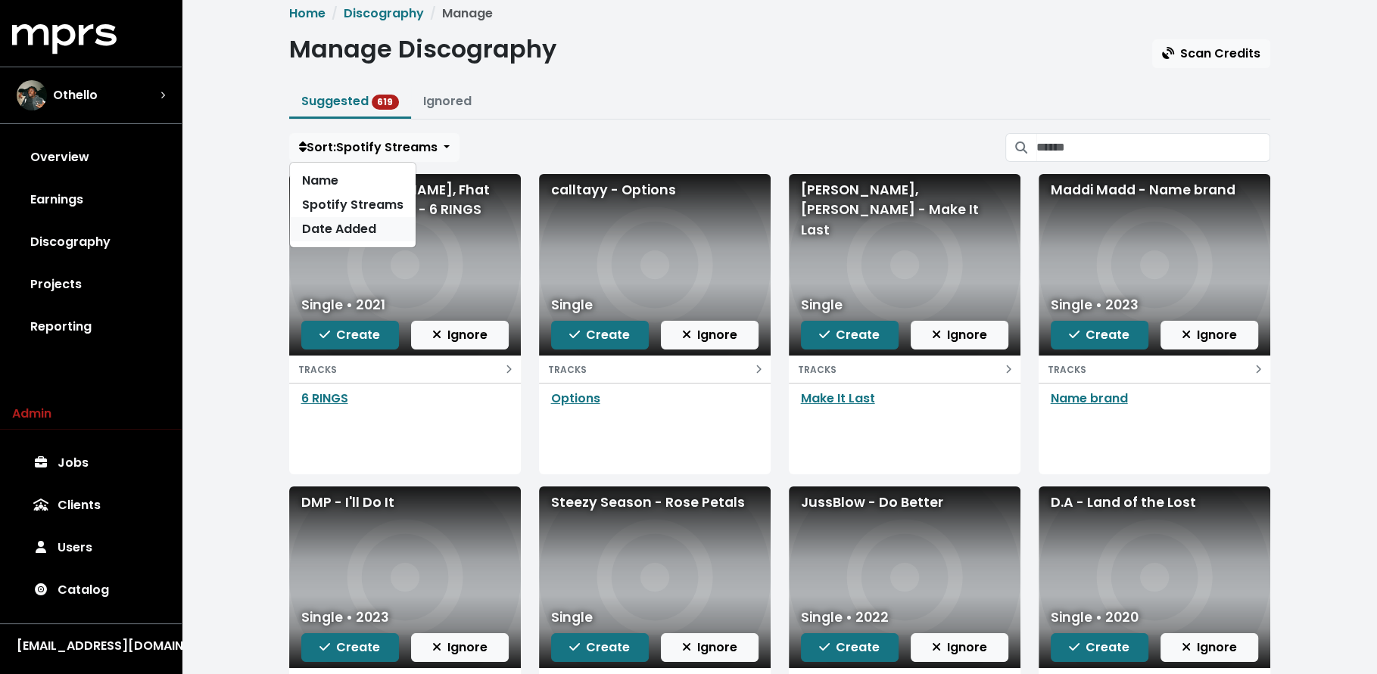
click at [366, 227] on link "Date Added" at bounding box center [353, 229] width 126 height 24
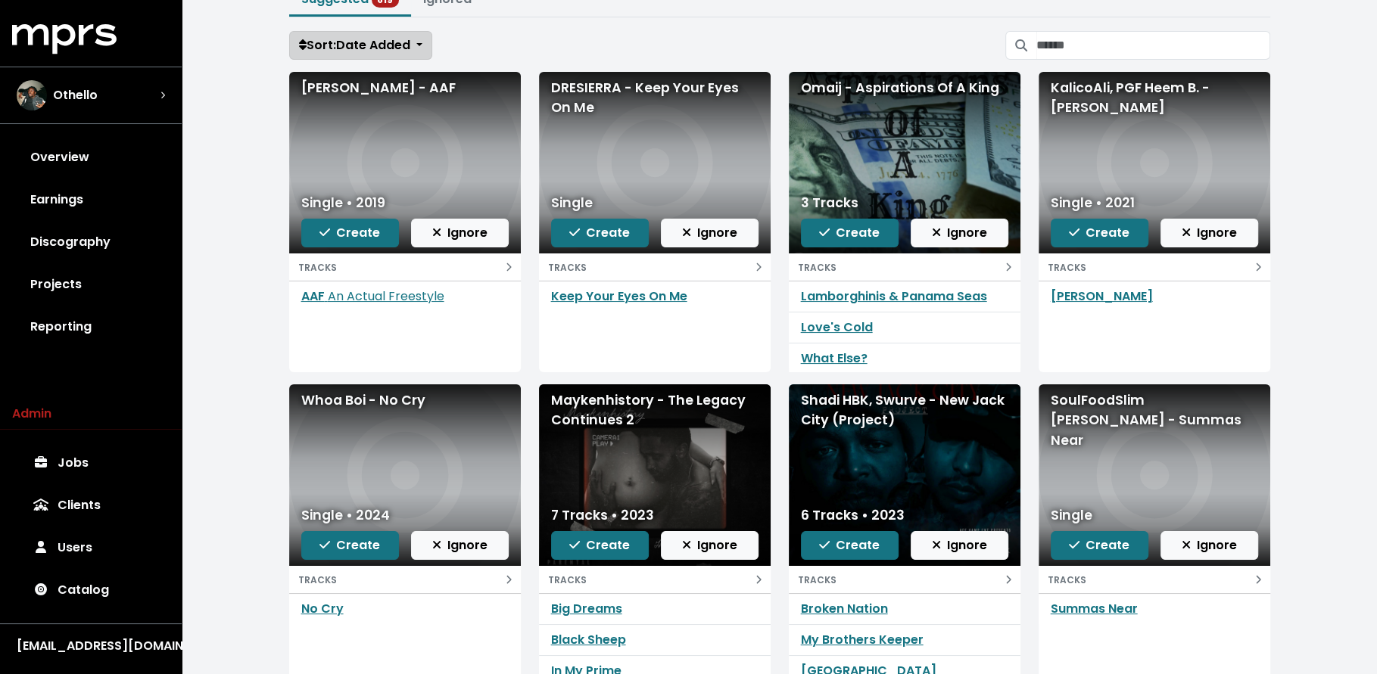
scroll to position [206, 0]
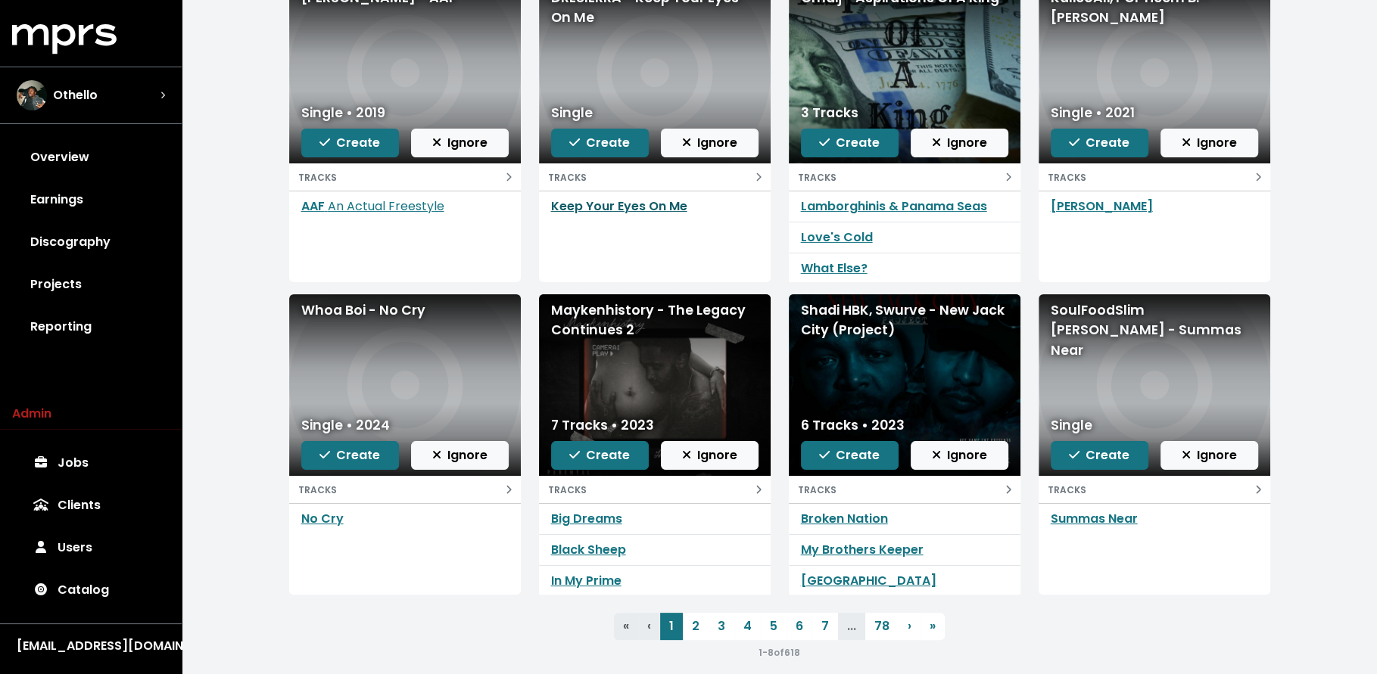
click at [571, 207] on link "Keep Your Eyes On Me" at bounding box center [619, 206] width 136 height 17
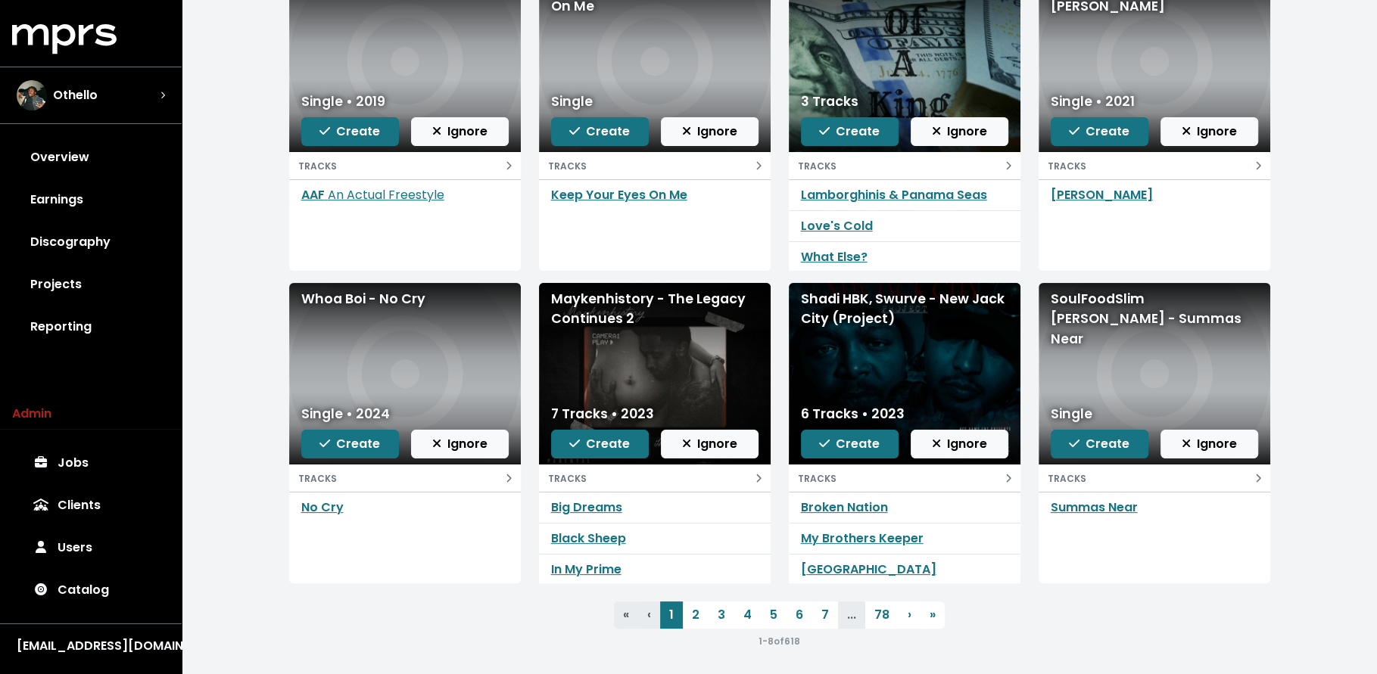
scroll to position [220, 0]
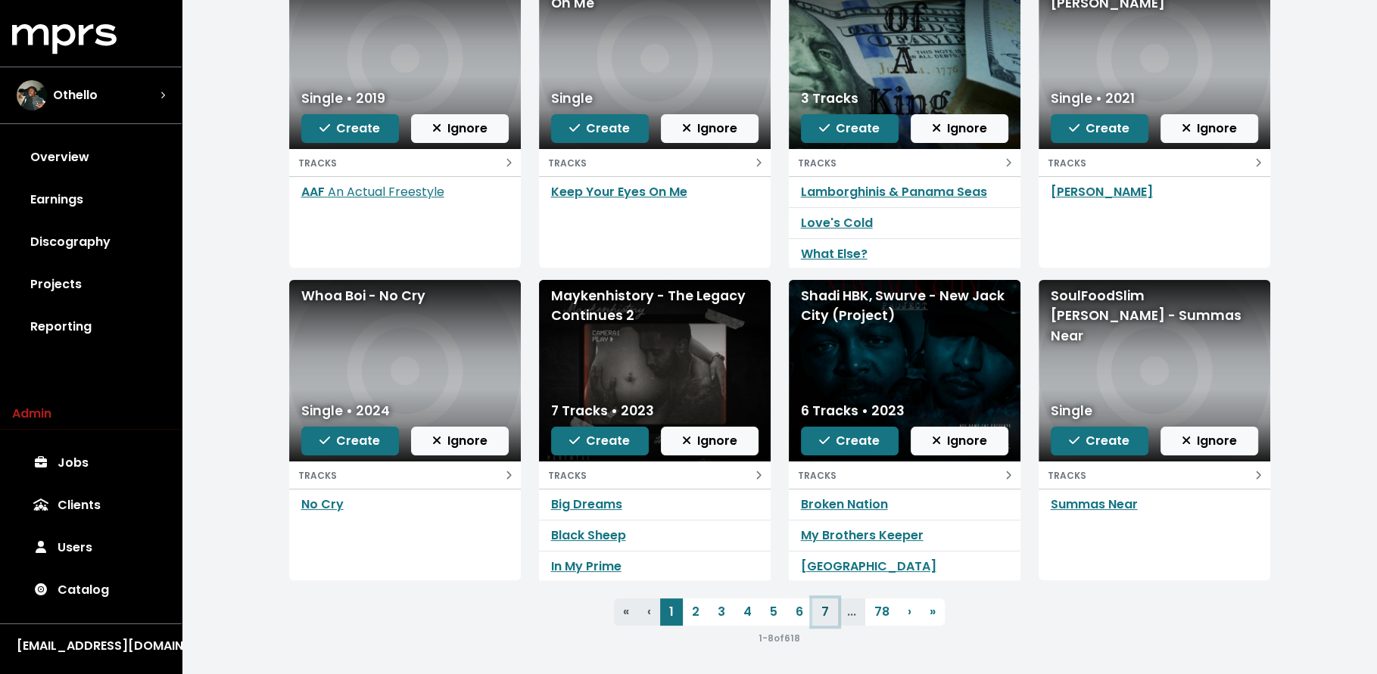
click at [824, 610] on link "7" at bounding box center [825, 612] width 26 height 27
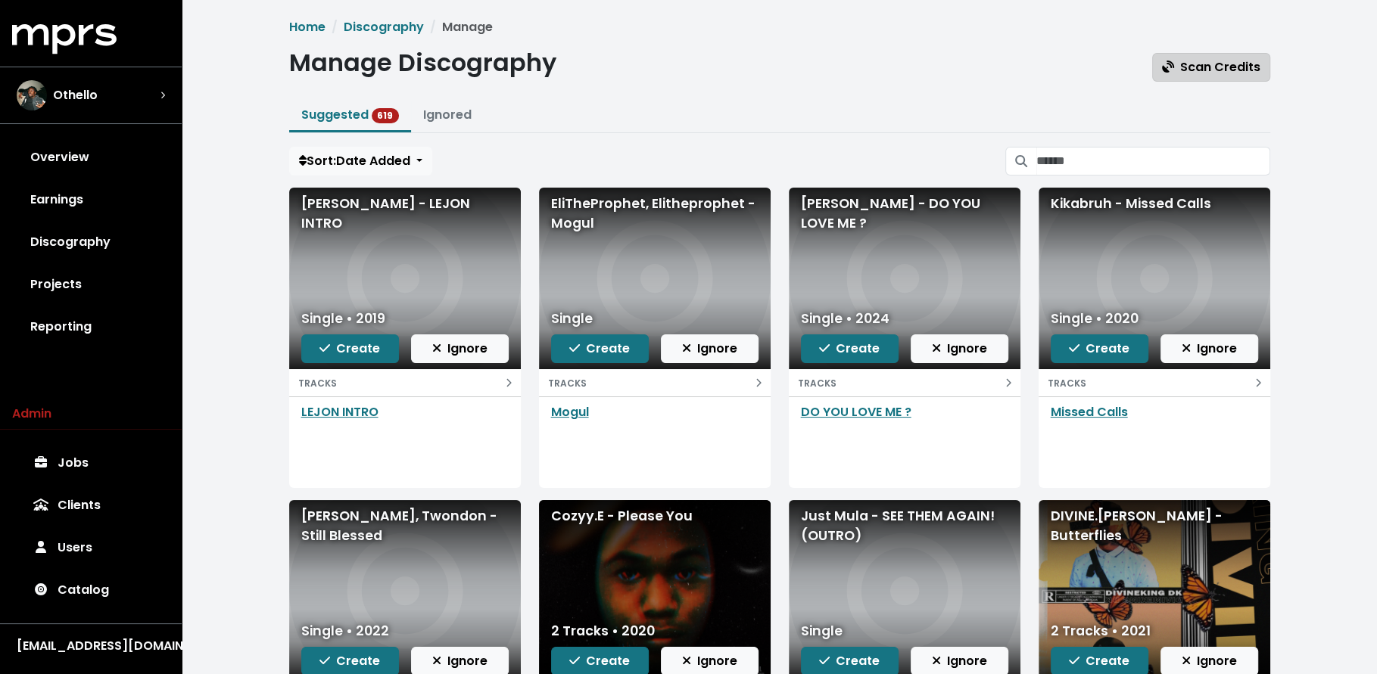
click at [1195, 74] on span "Scan Credits" at bounding box center [1211, 66] width 98 height 17
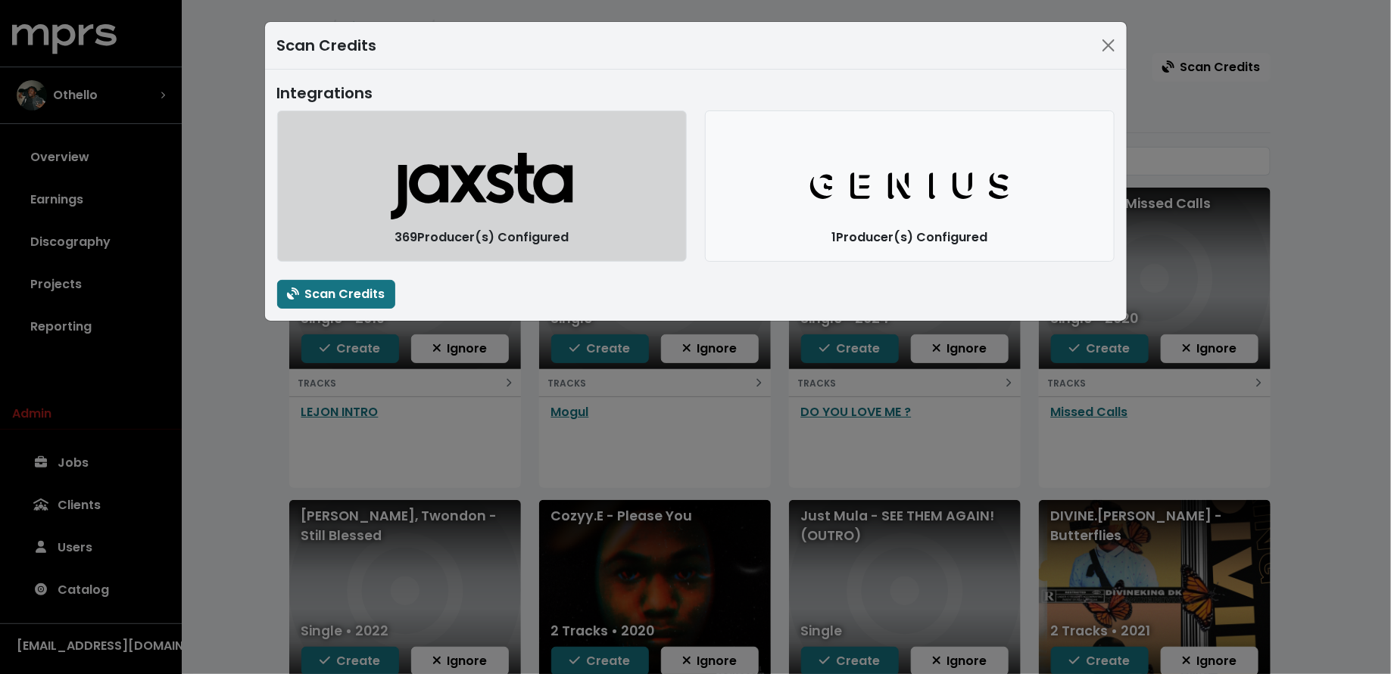
click at [503, 209] on icon "Jaxsta Logo" at bounding box center [481, 186] width 183 height 68
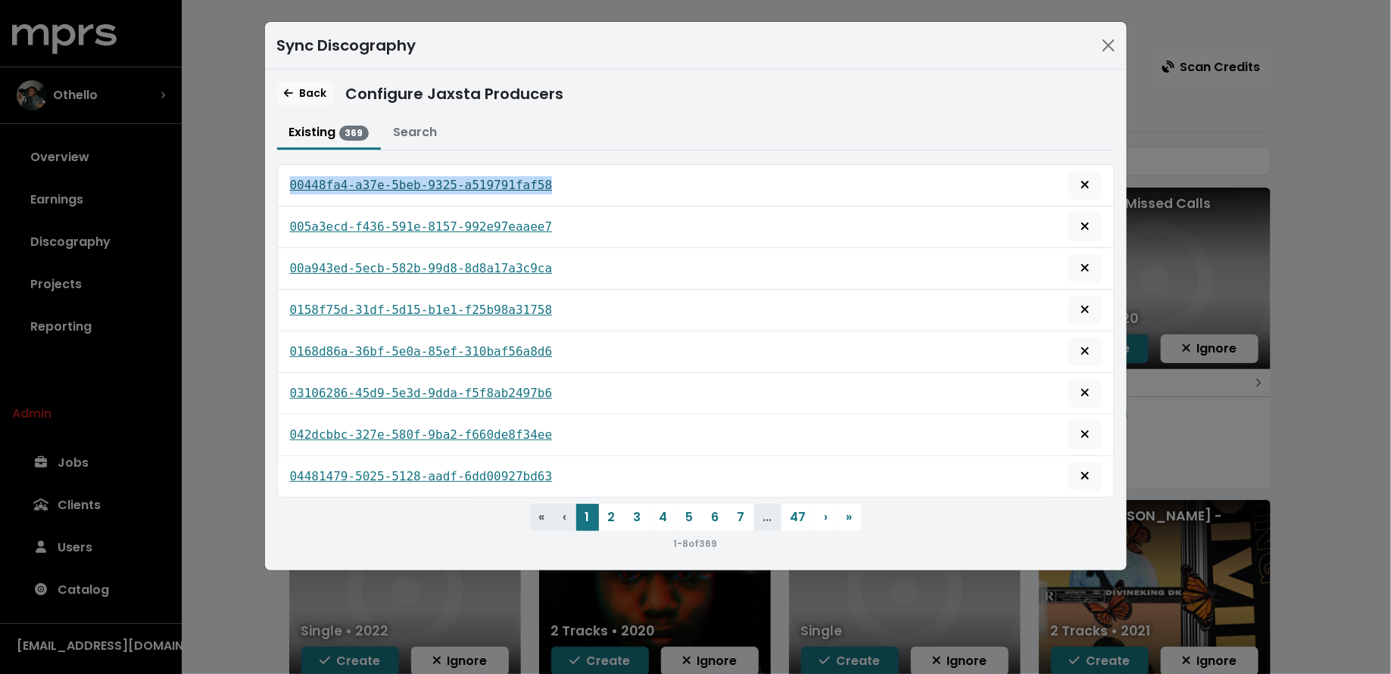
click at [375, 178] on tt "00448fa4-a37e-5beb-9325-a519791faf58" at bounding box center [421, 185] width 263 height 14
click at [431, 338] on div "0168d86a-36bf-5e0a-85ef-310baf56a8d6" at bounding box center [695, 352] width 811 height 29
click at [431, 344] on tt "0168d86a-36bf-5e0a-85ef-310baf56a8d6" at bounding box center [421, 351] width 263 height 14
click at [429, 469] on tt "04481479-5025-5128-aadf-6dd00927bd63" at bounding box center [421, 476] width 263 height 14
click at [730, 508] on button "7" at bounding box center [741, 517] width 26 height 27
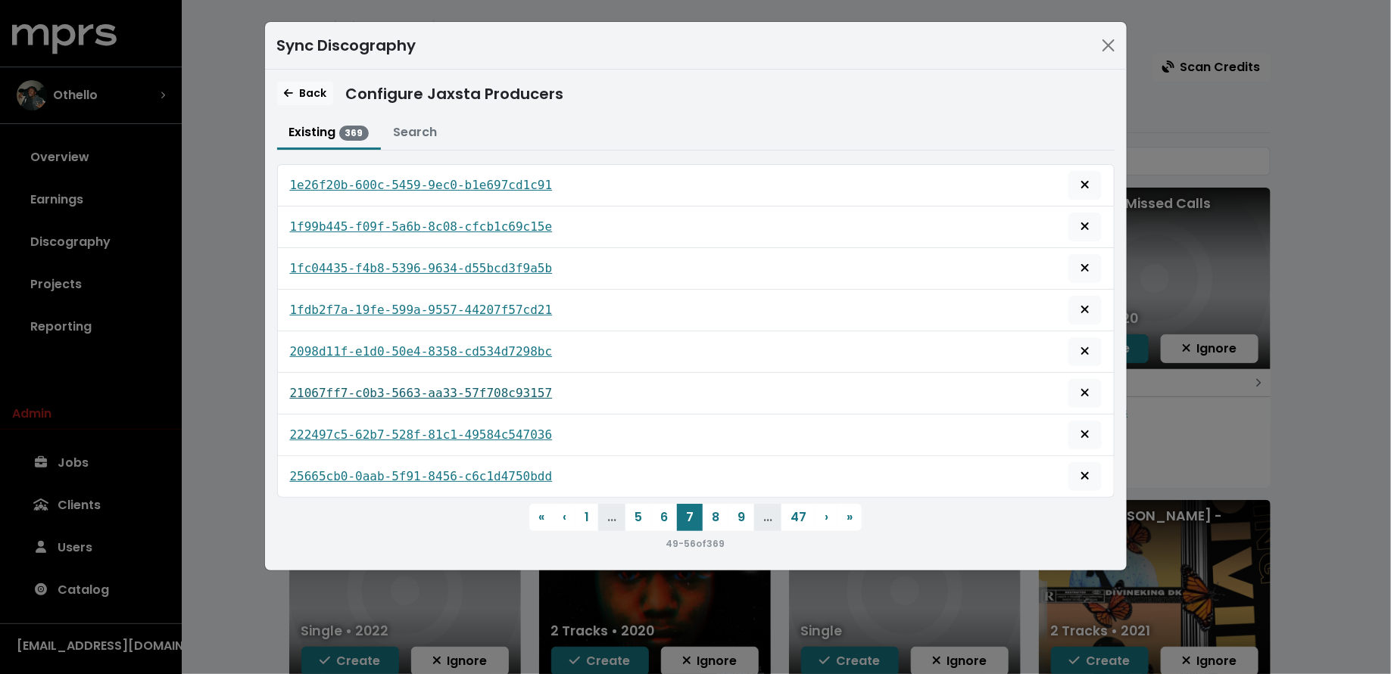
click at [536, 391] on tt "21067ff7-c0b3-5663-aa33-57f708c93157" at bounding box center [421, 393] width 263 height 14
click at [506, 469] on tt "25665cb0-0aab-5f91-8456-c6c1d4750bdd" at bounding box center [421, 476] width 263 height 14
click at [746, 504] on button "9" at bounding box center [741, 517] width 26 height 27
click at [492, 264] on tt "2f3e23b4-a2fb-5c61-80ca-727f7d85a8af" at bounding box center [421, 268] width 263 height 14
click at [483, 386] on tt "310ac235-2c46-5888-ba6b-d9a56661e315" at bounding box center [421, 393] width 263 height 14
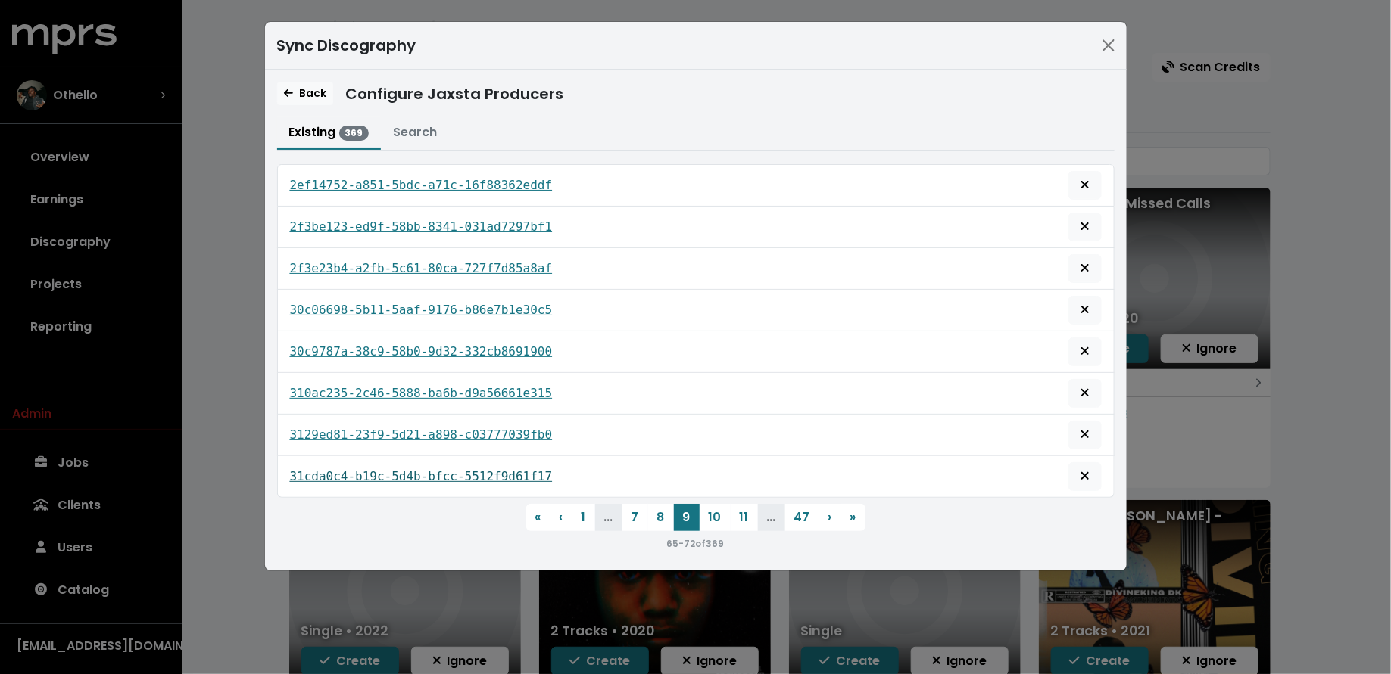
click at [481, 469] on tt "31cda0c4-b19c-5d4b-bfcc-5512f9d61f17" at bounding box center [421, 476] width 263 height 14
click at [736, 504] on button "11" at bounding box center [743, 517] width 27 height 27
click at [536, 346] on tt "3a80e457-3562-526a-bf38-39965d714105" at bounding box center [421, 351] width 263 height 14
click at [246, 587] on div "Sync Discography Back Configure Jaxsta Producers Existing 369 Search 3570ebbb-b…" at bounding box center [695, 337] width 1391 height 674
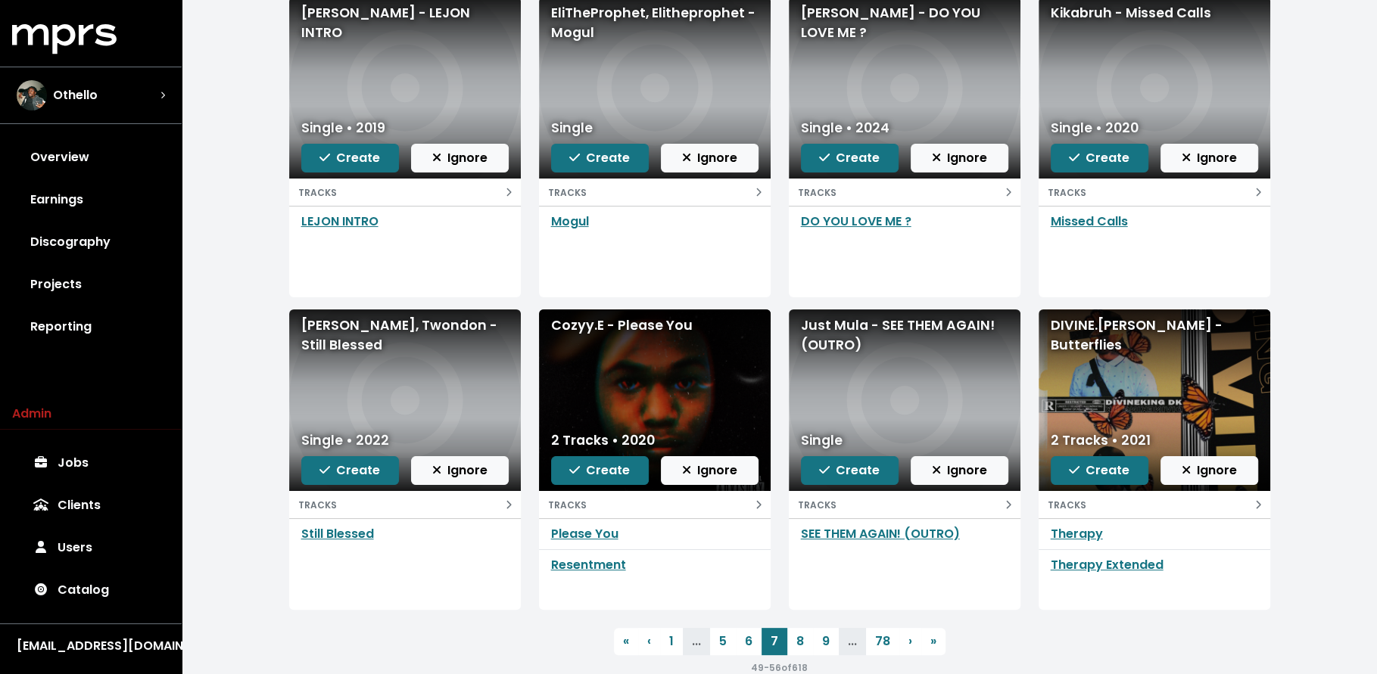
scroll to position [220, 0]
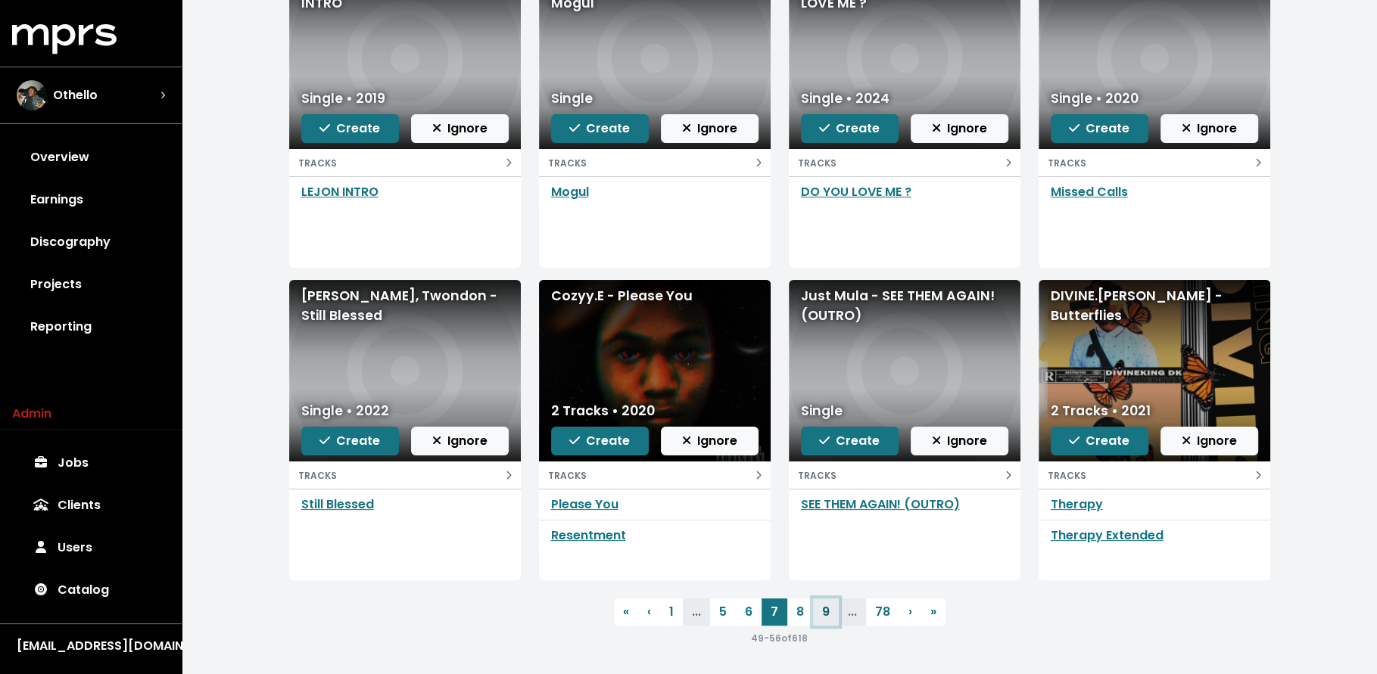
click at [821, 615] on link "9" at bounding box center [826, 612] width 26 height 27
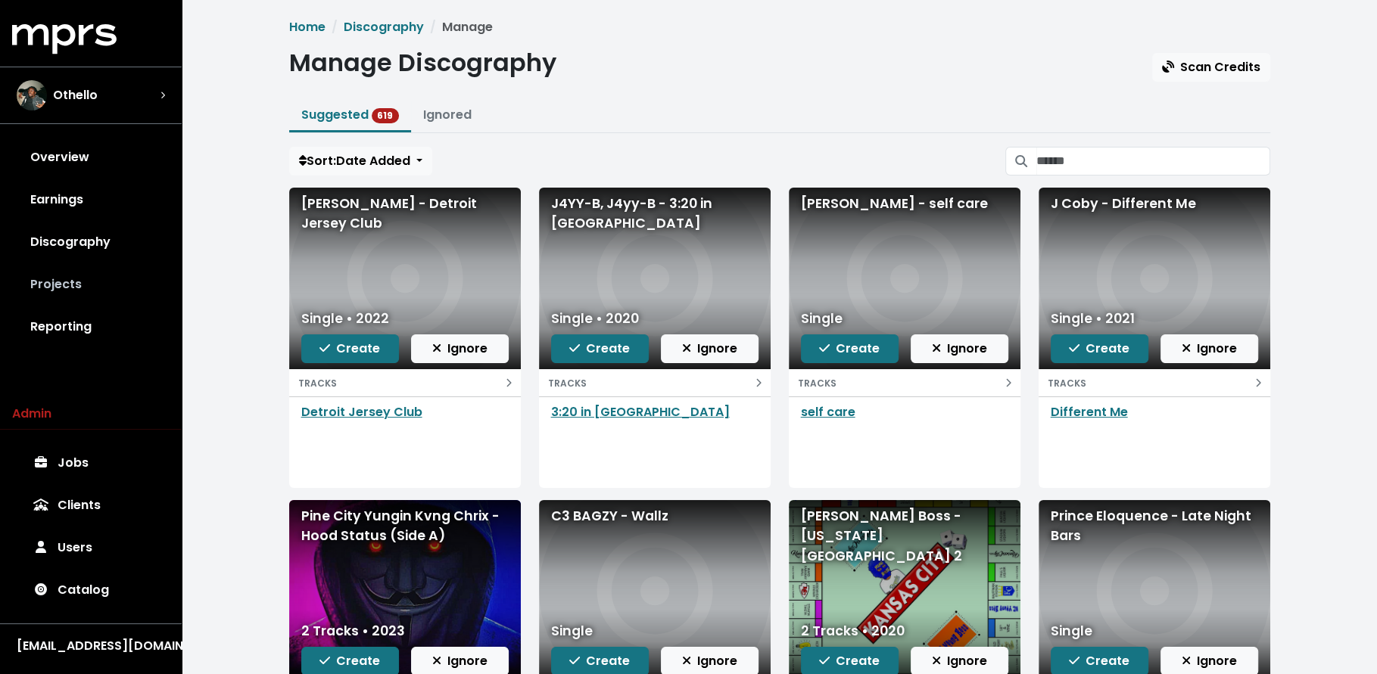
click at [100, 276] on link "Projects" at bounding box center [90, 284] width 157 height 42
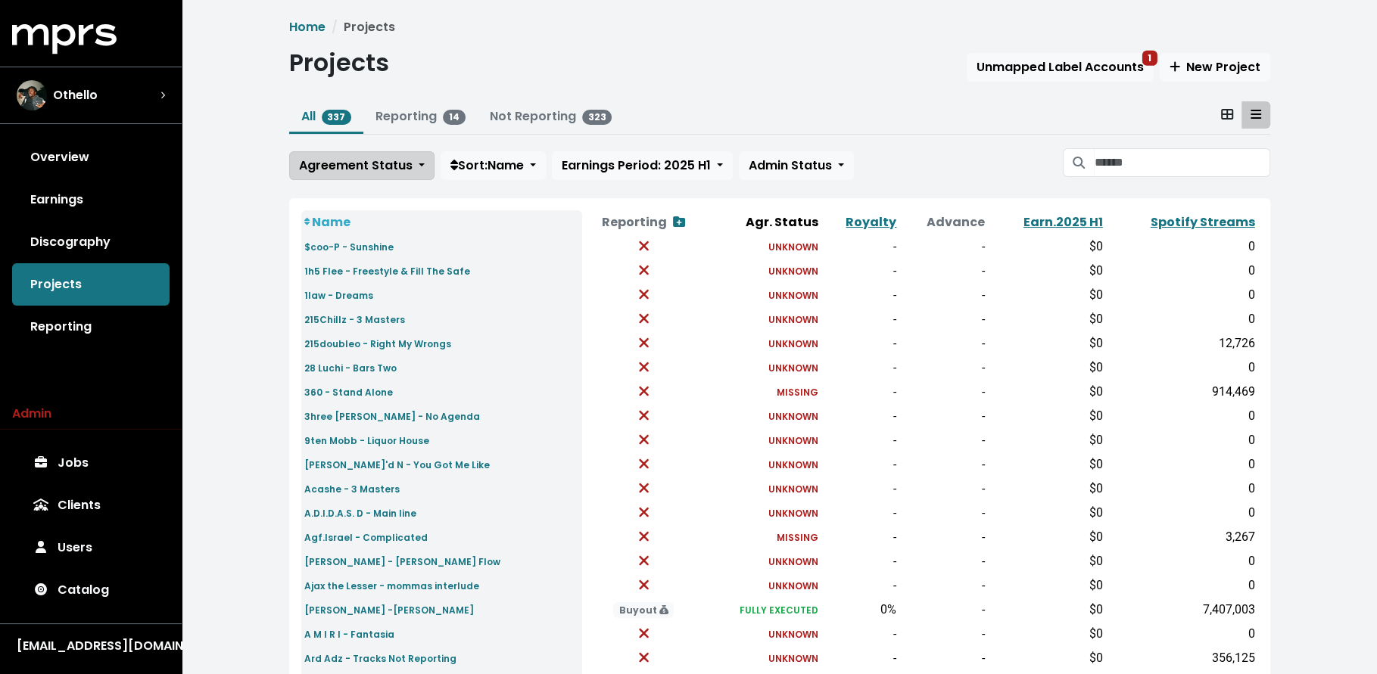
click at [385, 170] on span "Agreement Status" at bounding box center [356, 165] width 114 height 17
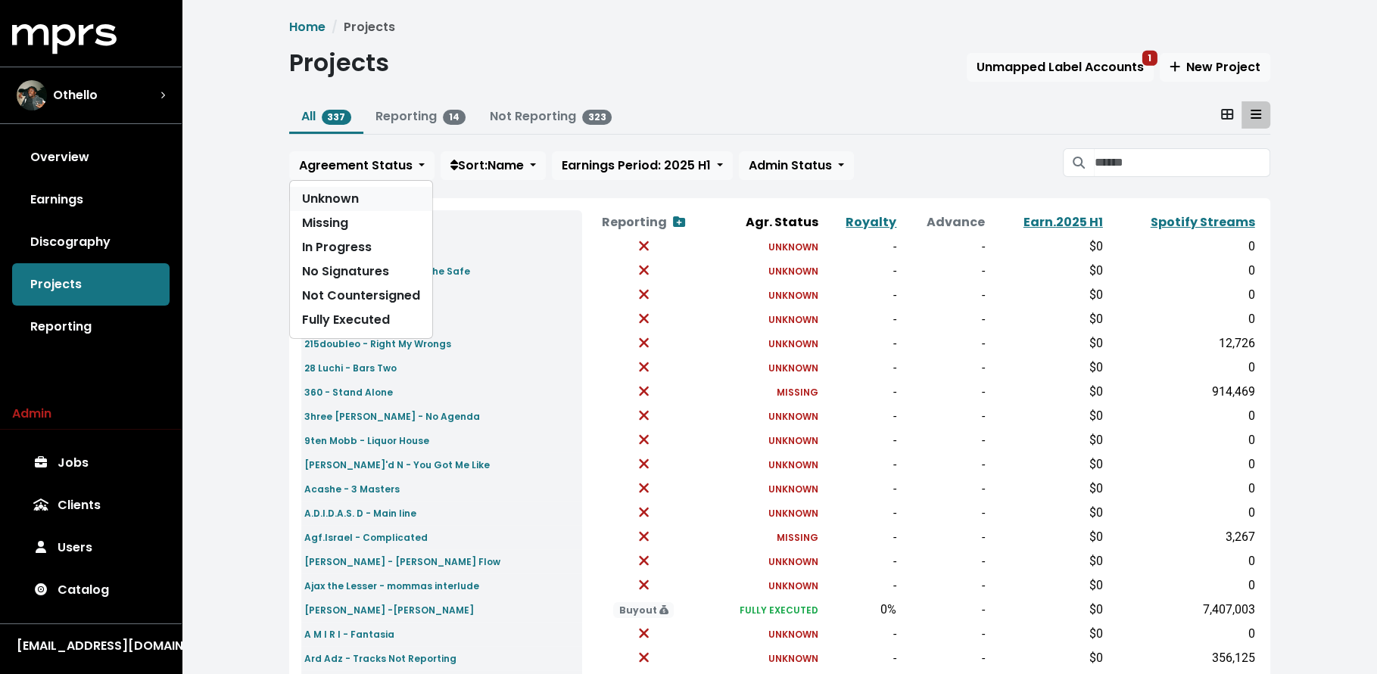
click at [381, 198] on link "Unknown" at bounding box center [361, 199] width 142 height 24
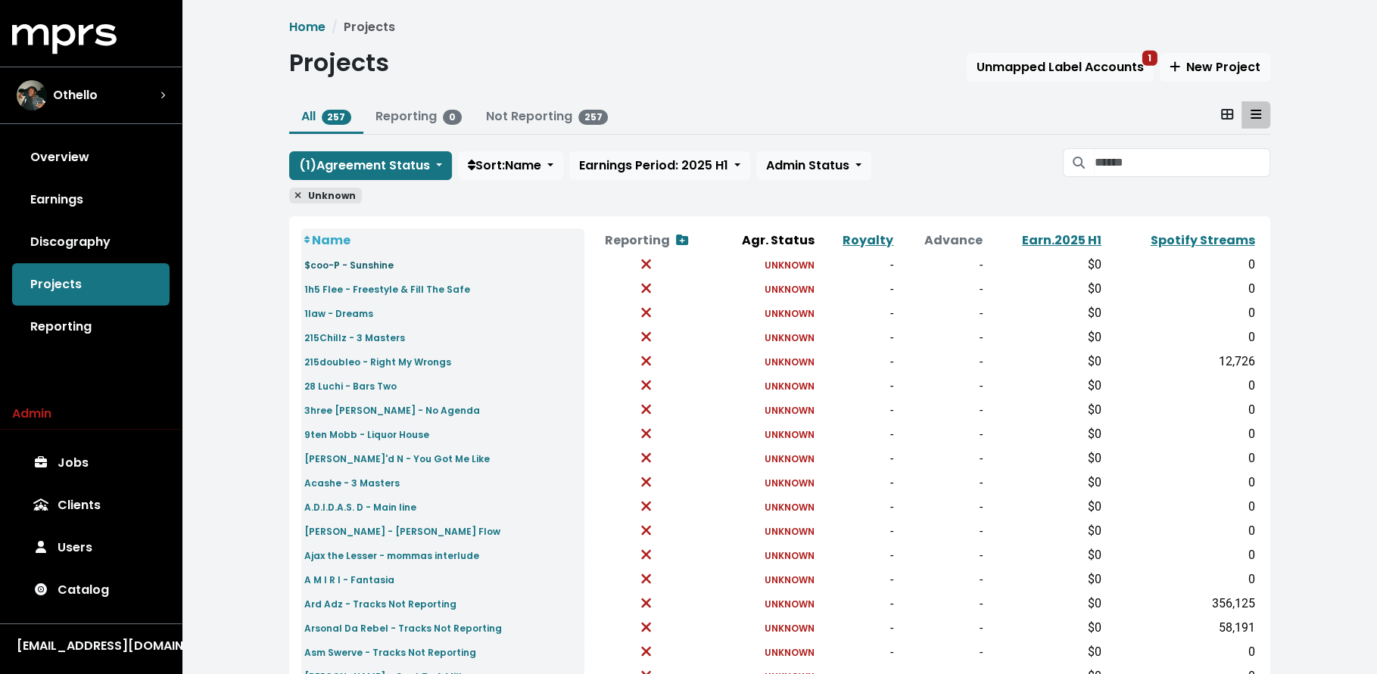
click at [341, 270] on small "$coo-P - Sunshine" at bounding box center [348, 265] width 89 height 13
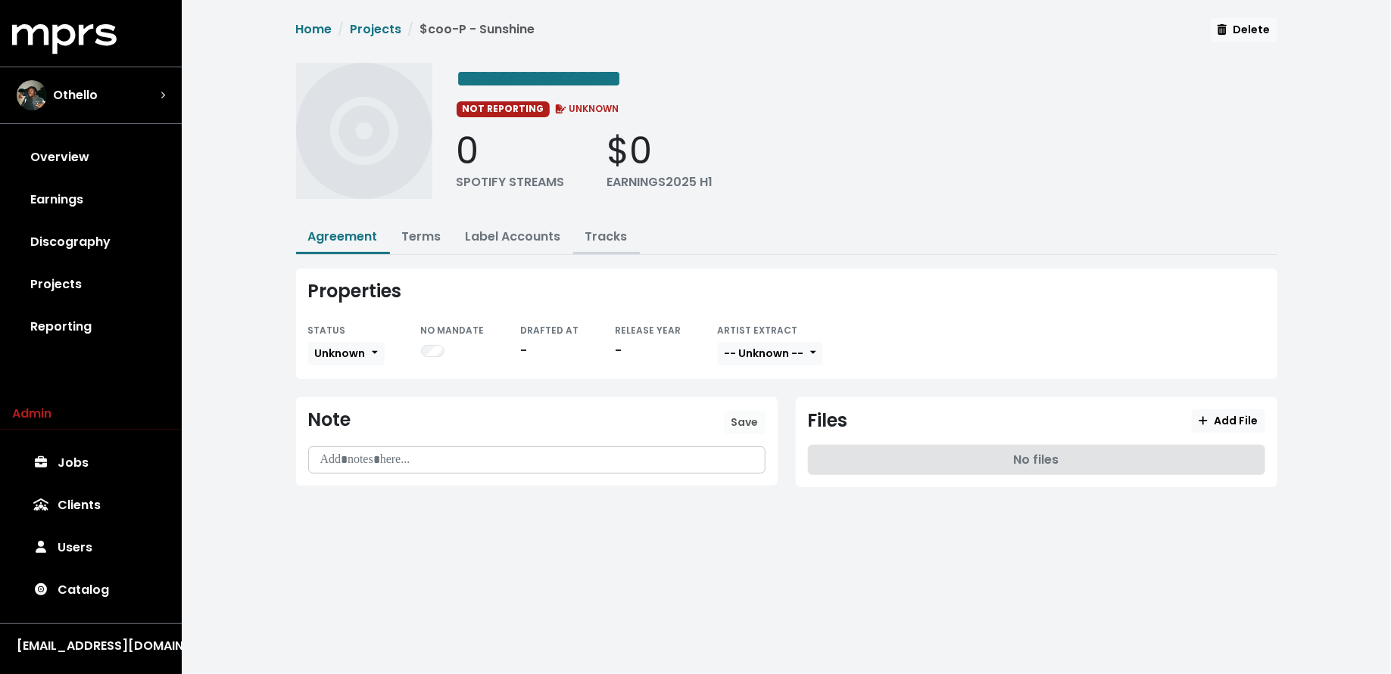
click at [593, 228] on link "Tracks" at bounding box center [606, 236] width 42 height 17
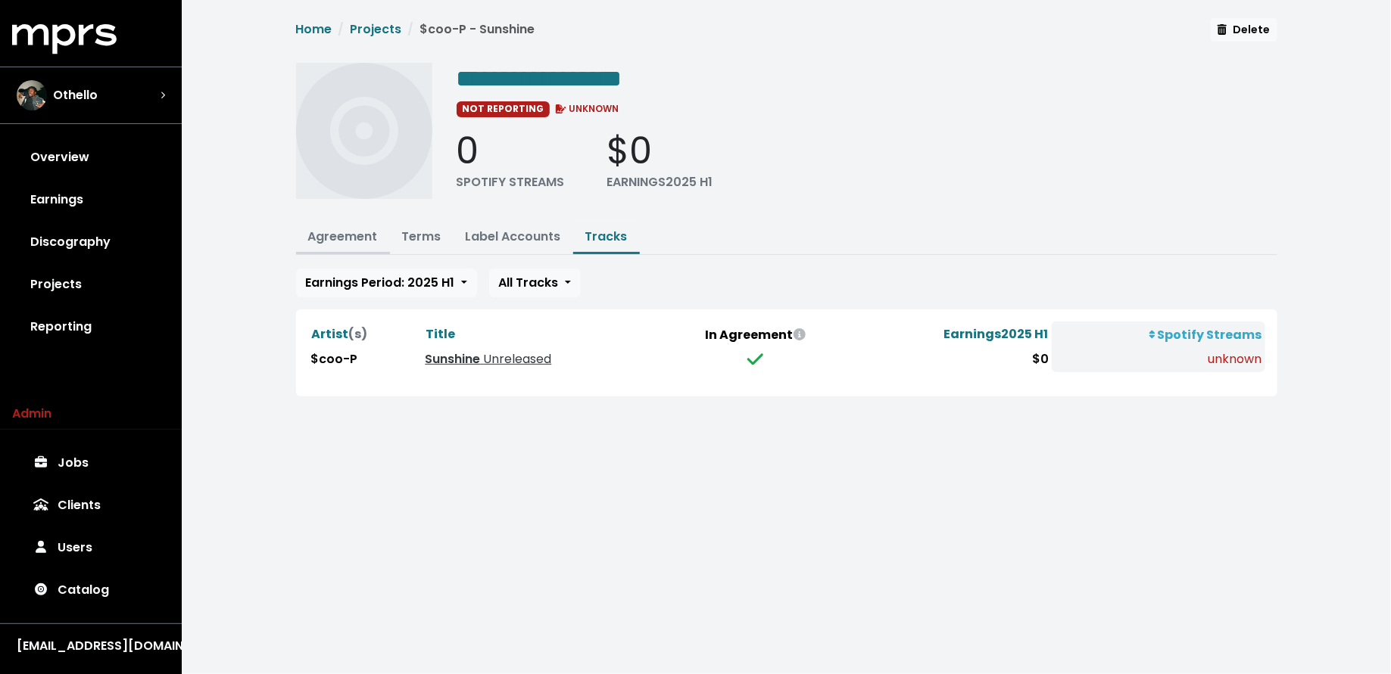
click at [354, 233] on link "Agreement" at bounding box center [343, 236] width 70 height 17
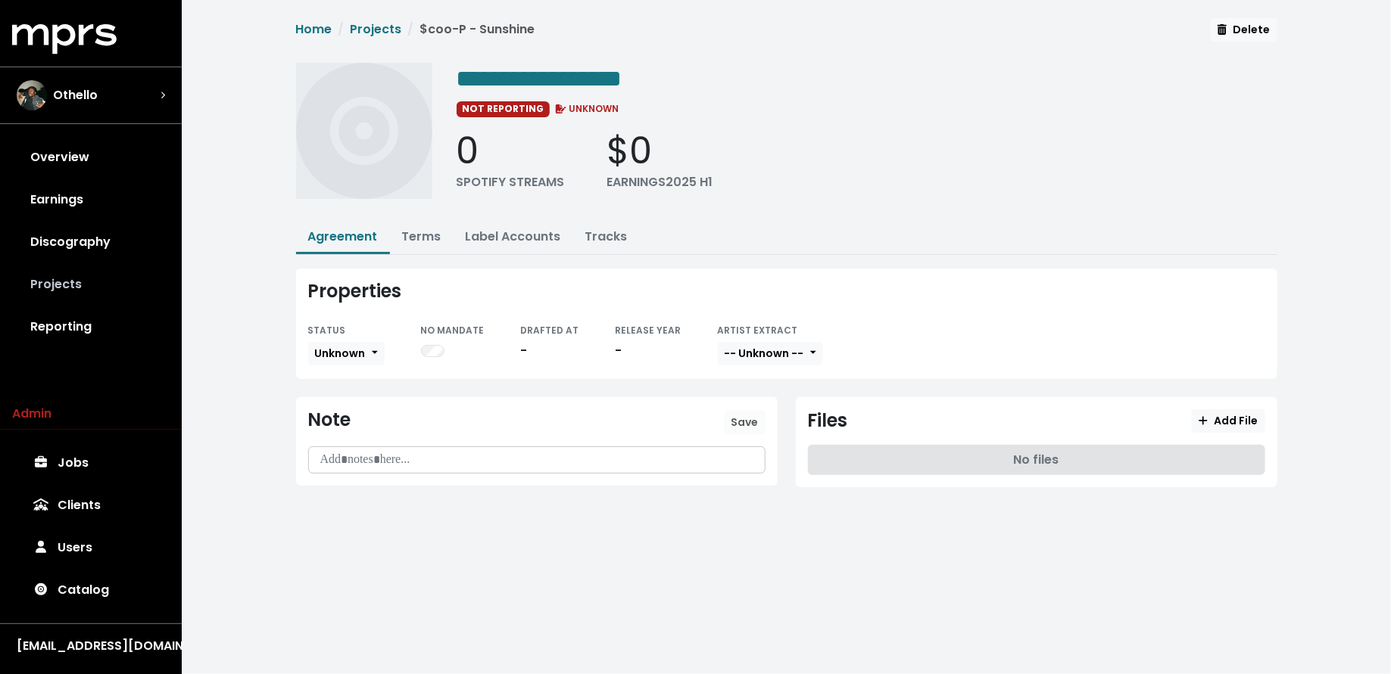
click at [115, 273] on link "Projects" at bounding box center [90, 284] width 157 height 42
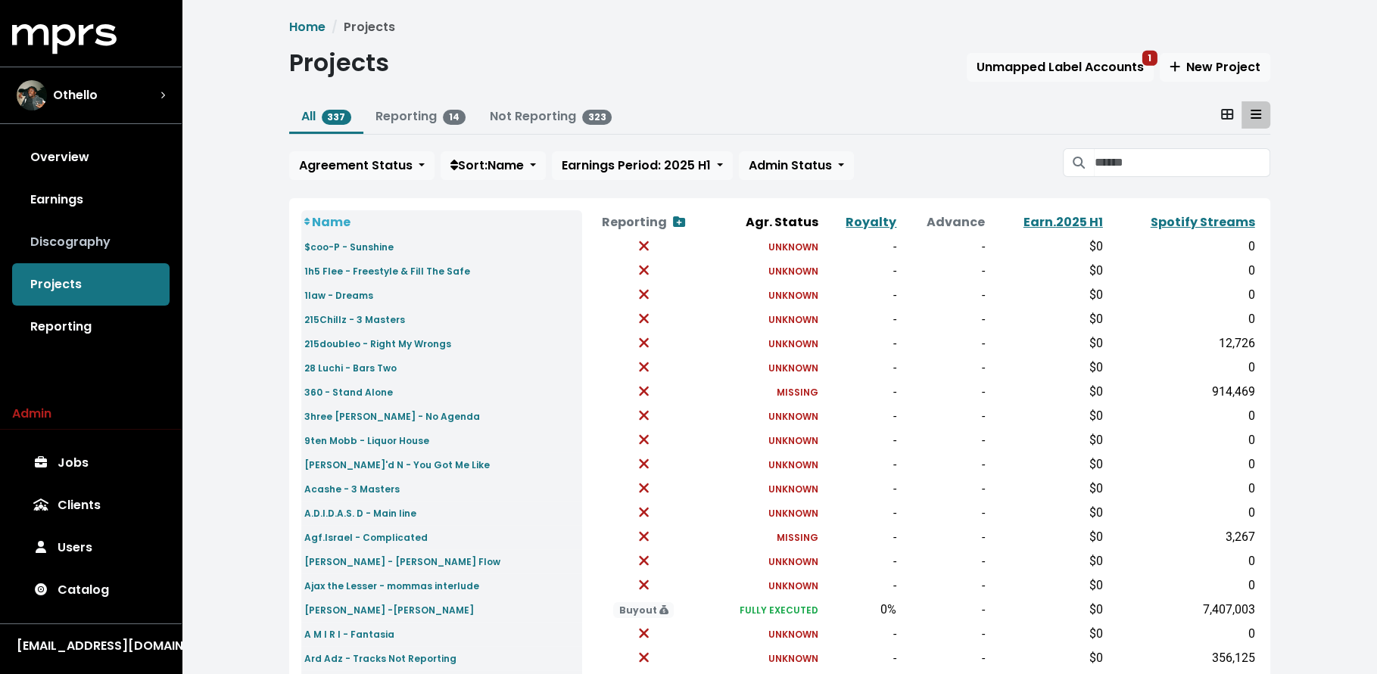
click at [117, 242] on link "Discography" at bounding box center [90, 242] width 157 height 42
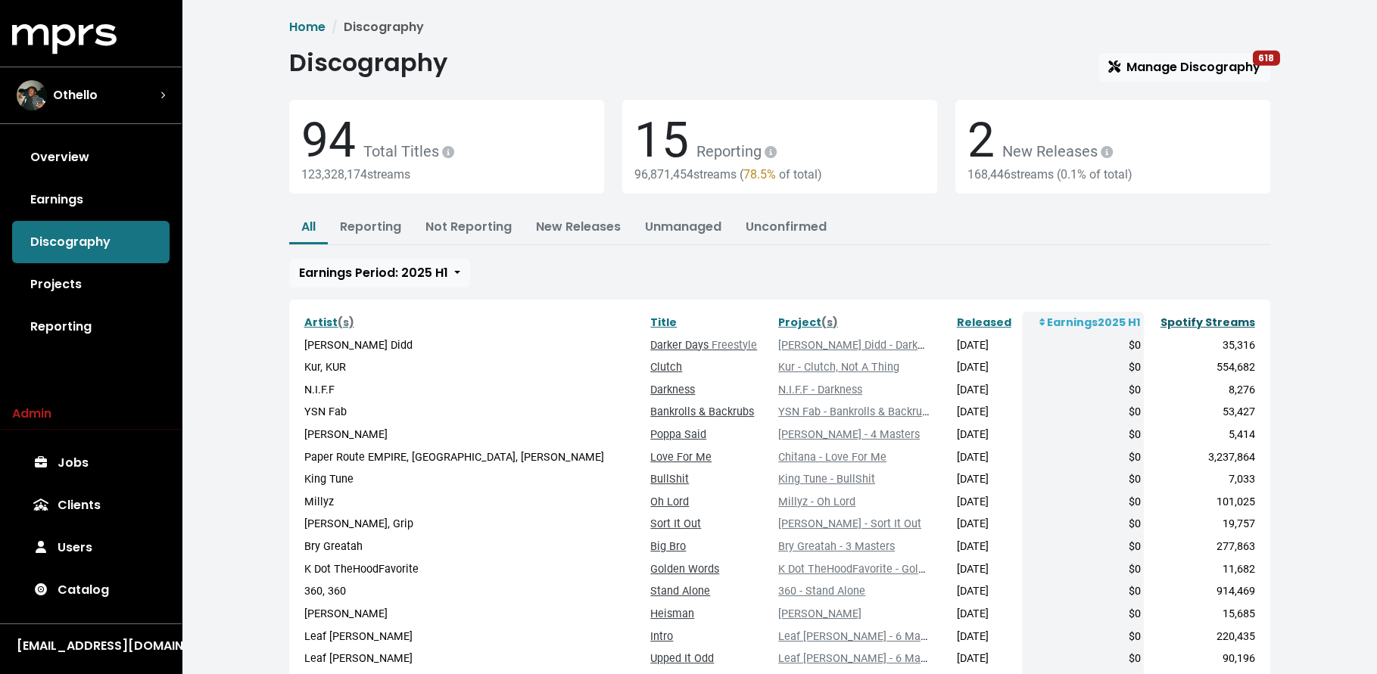
click at [1176, 319] on link "Spotify Streams" at bounding box center [1207, 322] width 95 height 15
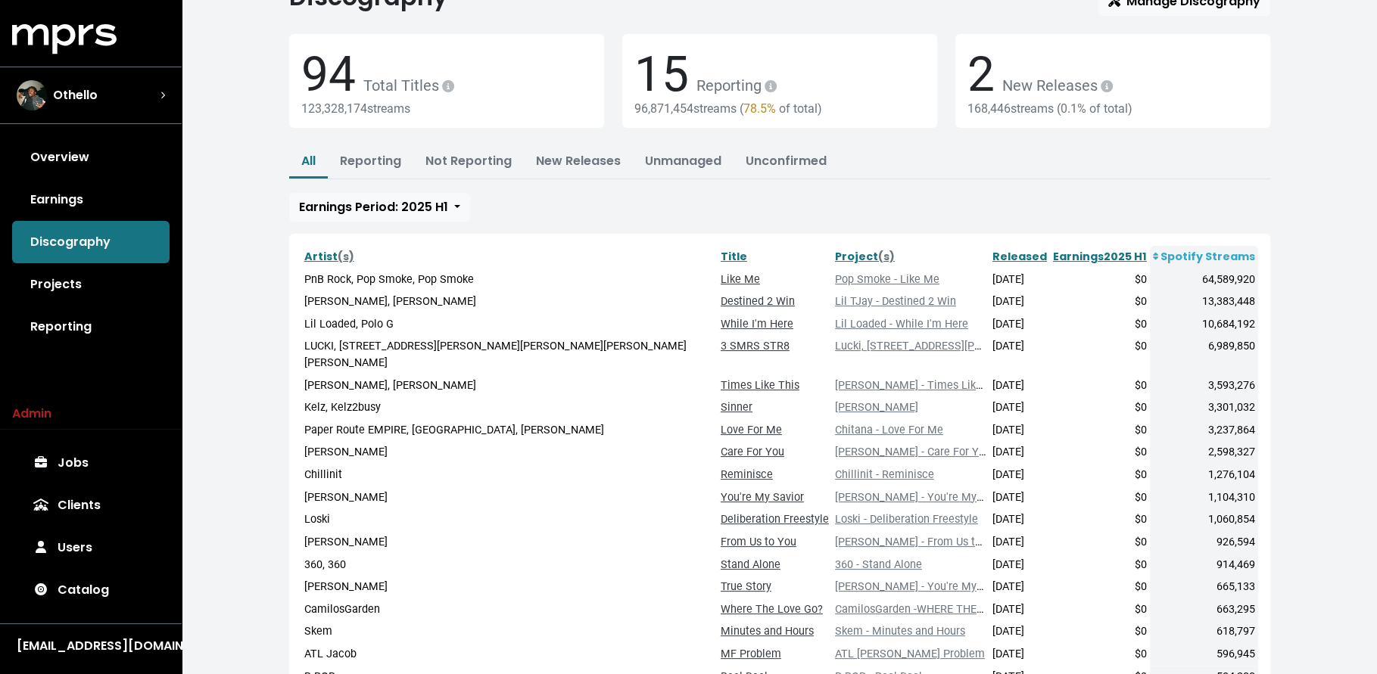
scroll to position [67, 0]
click at [770, 154] on link "Unconfirmed" at bounding box center [786, 159] width 81 height 17
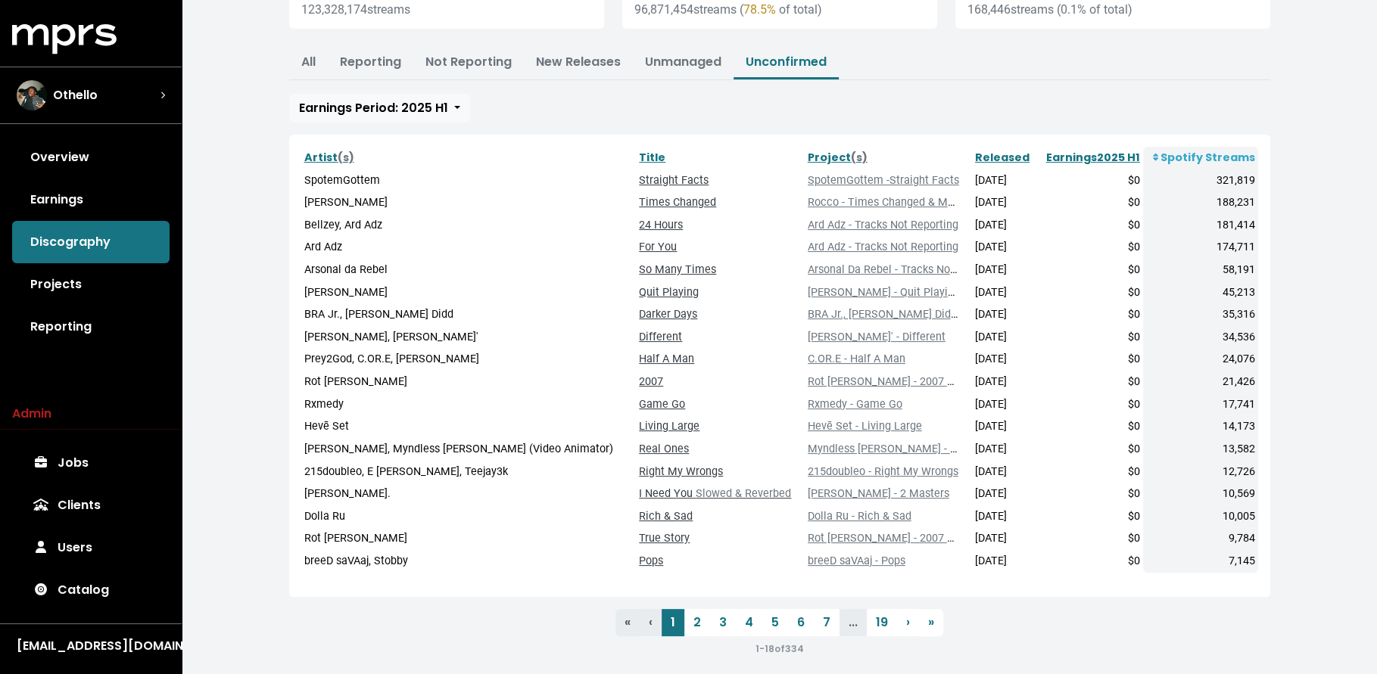
scroll to position [170, 0]
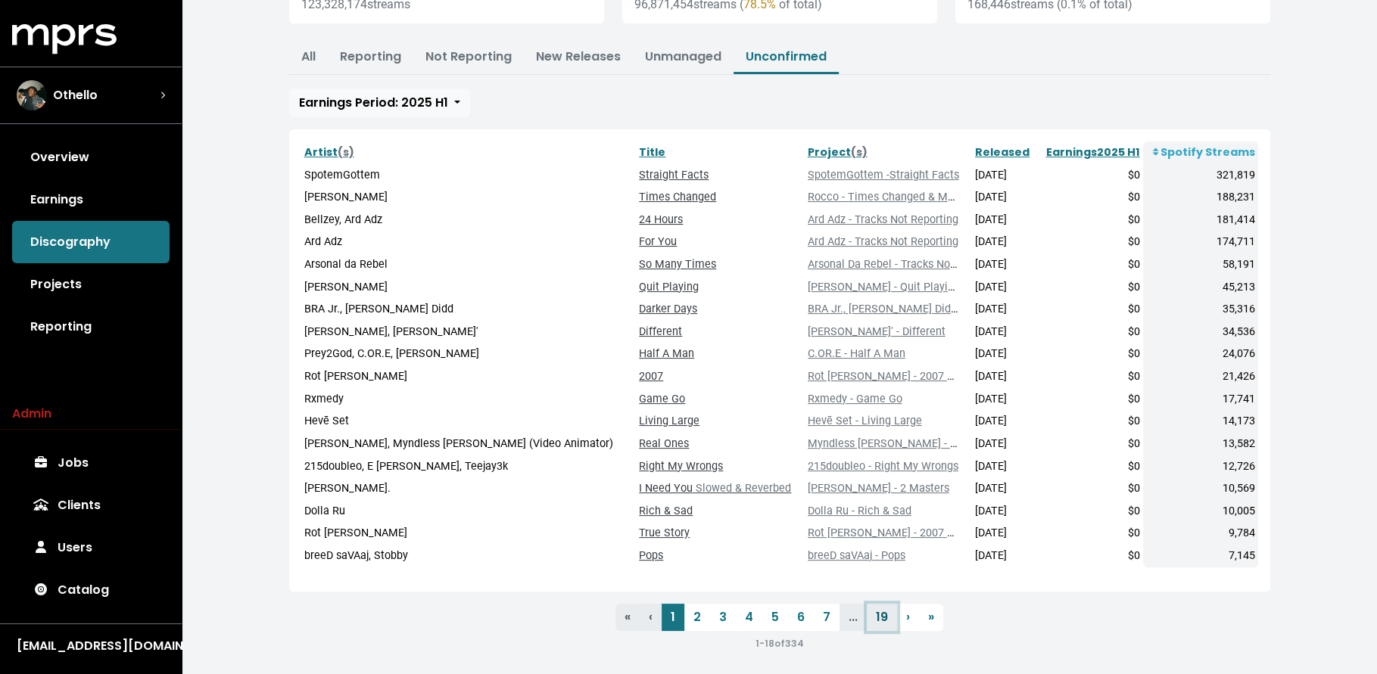
click at [880, 611] on link "19" at bounding box center [882, 617] width 30 height 27
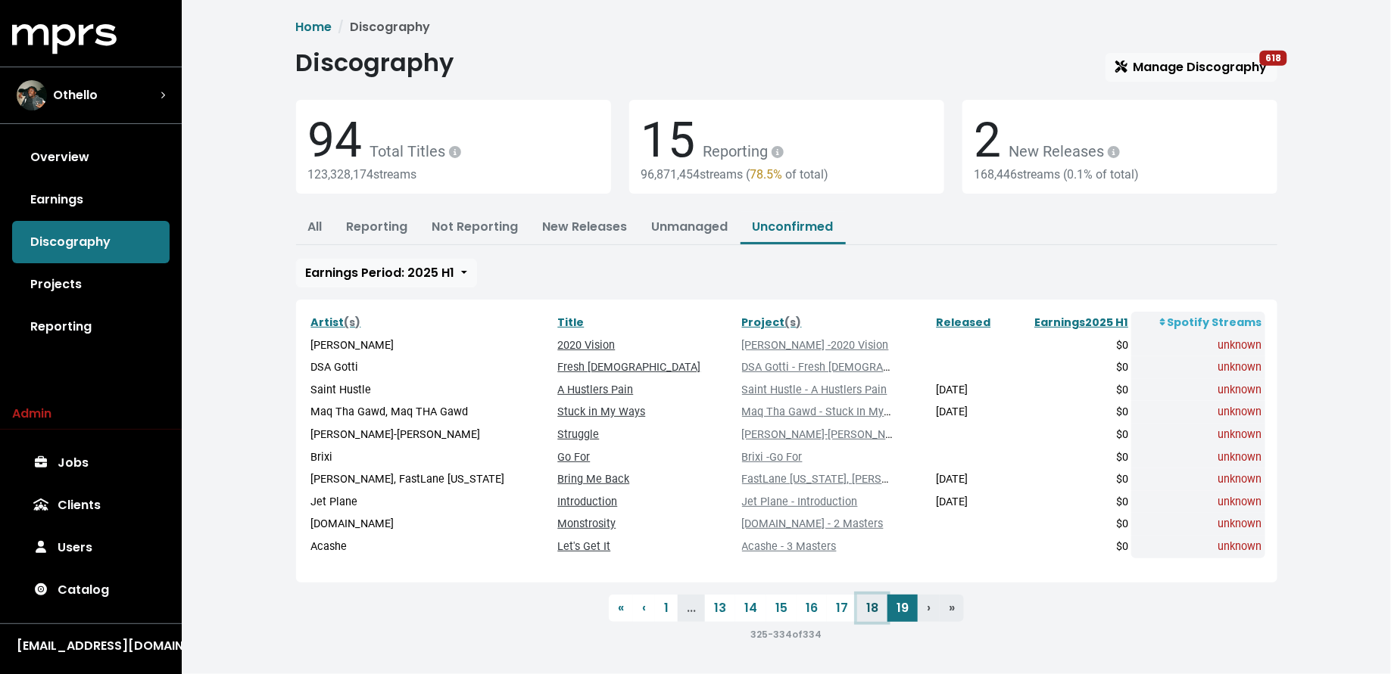
click at [869, 606] on link "18" at bounding box center [872, 608] width 30 height 27
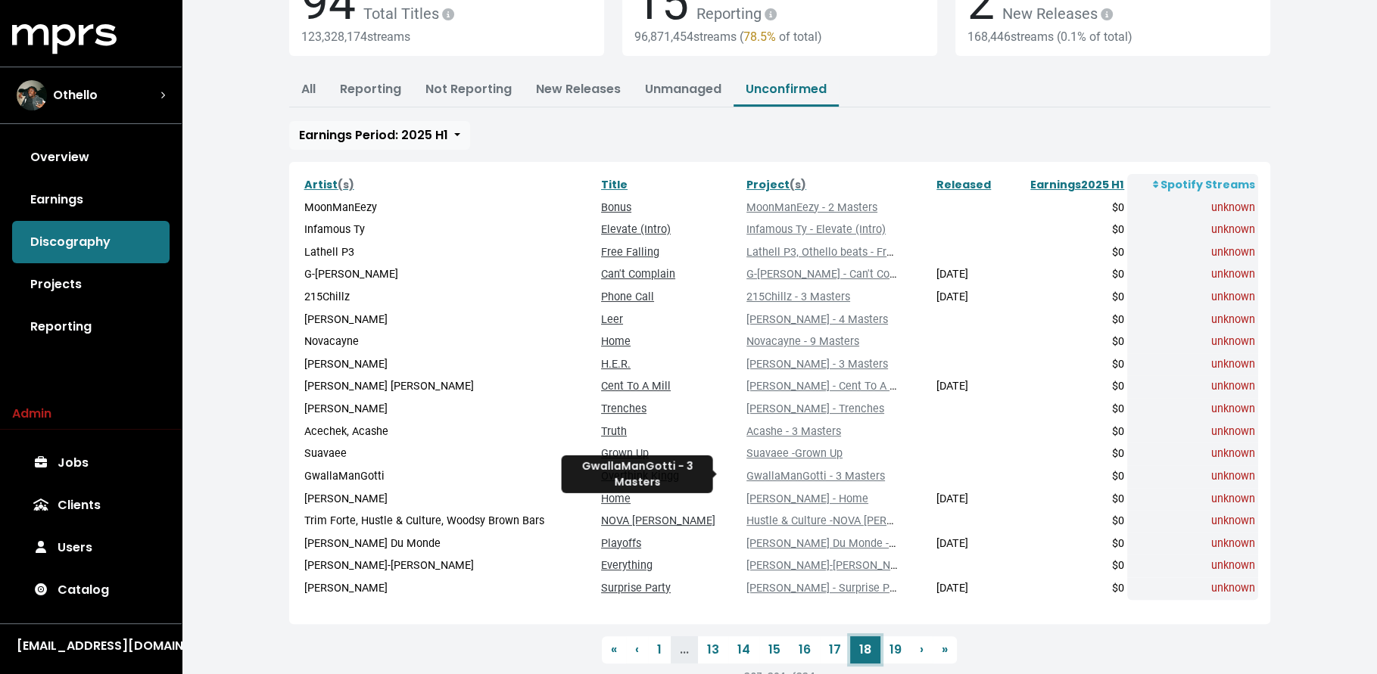
scroll to position [175, 0]
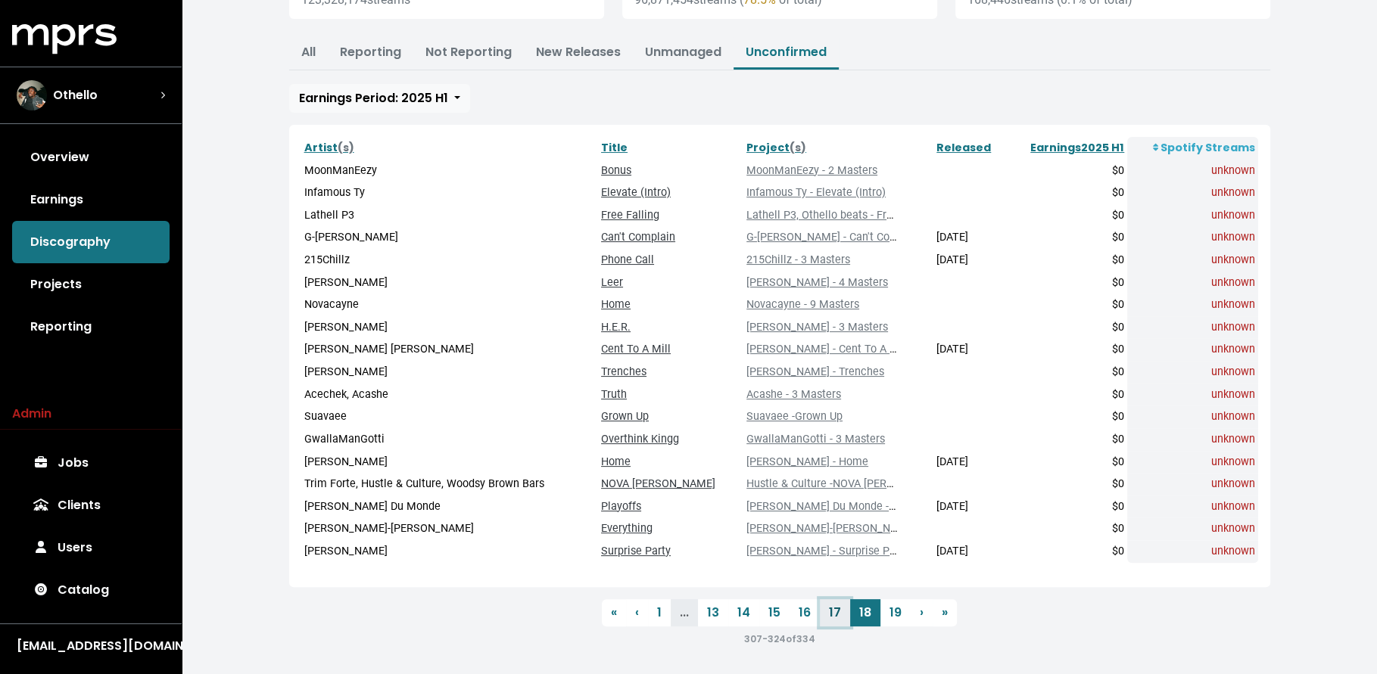
click at [839, 614] on link "17" at bounding box center [835, 613] width 30 height 27
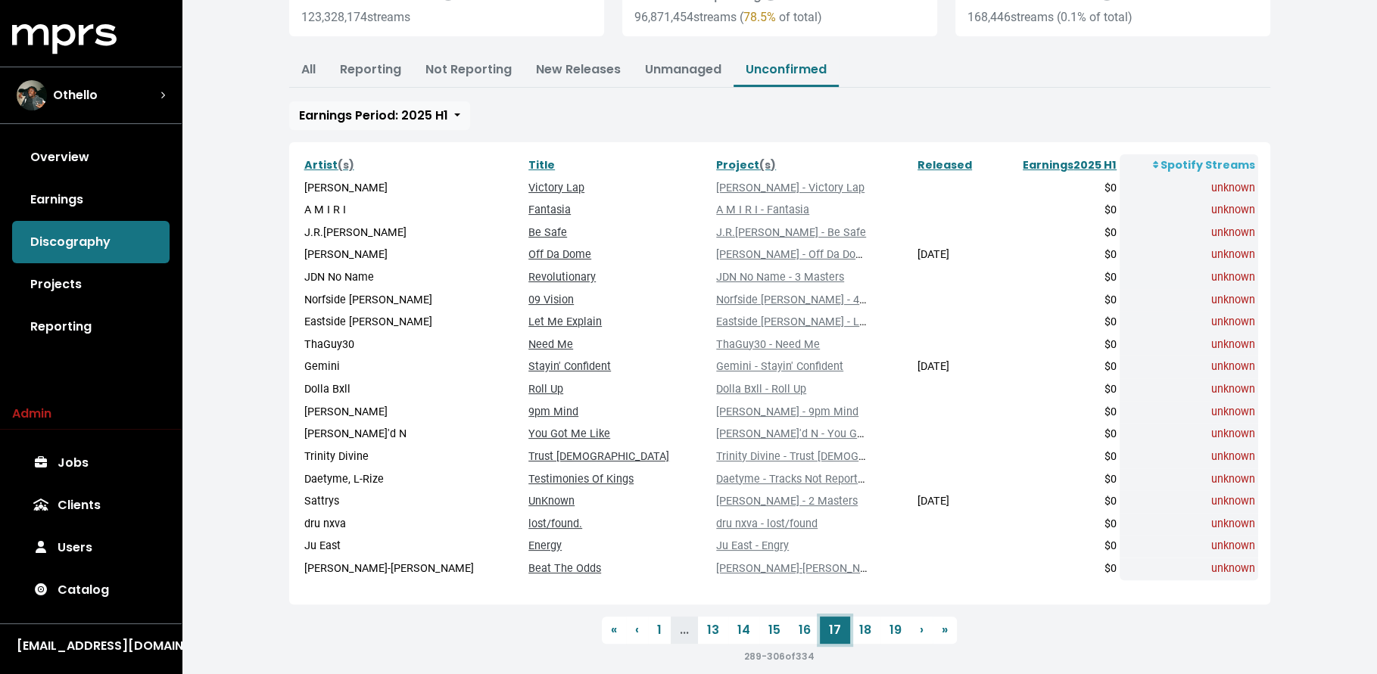
scroll to position [161, 0]
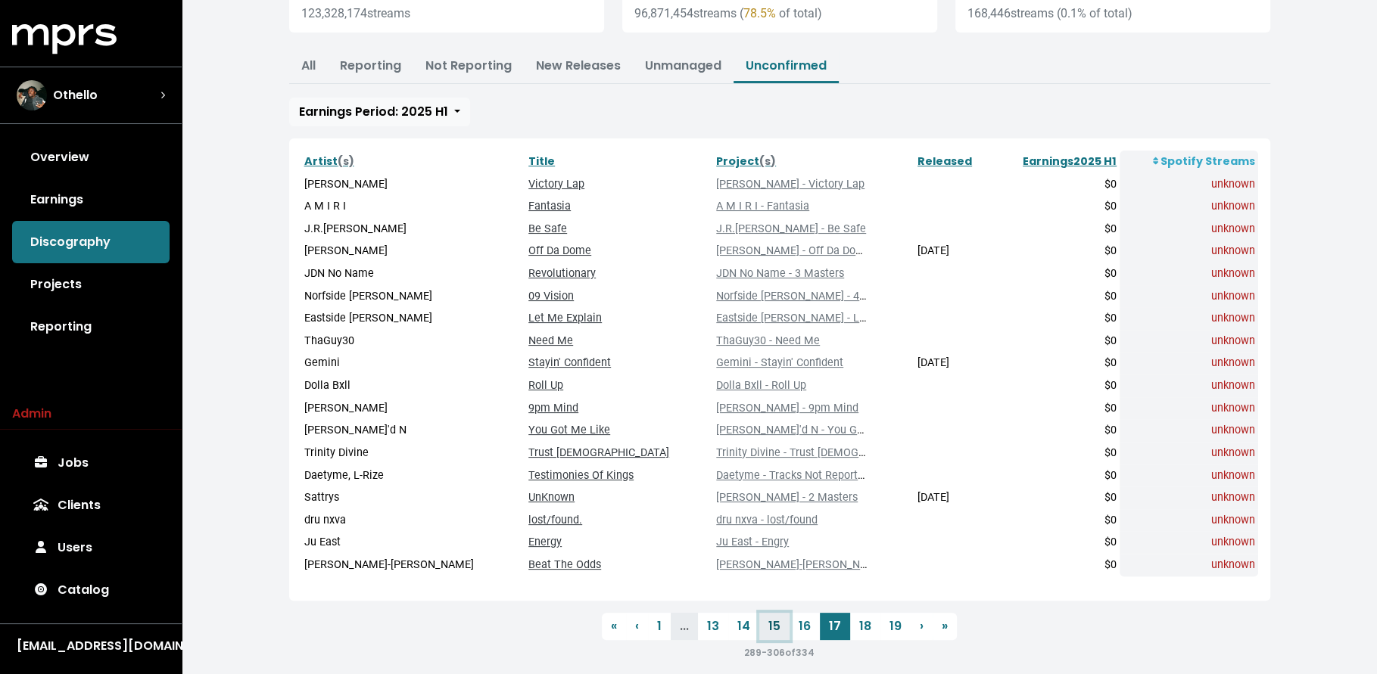
click at [786, 624] on link "15" at bounding box center [774, 626] width 30 height 27
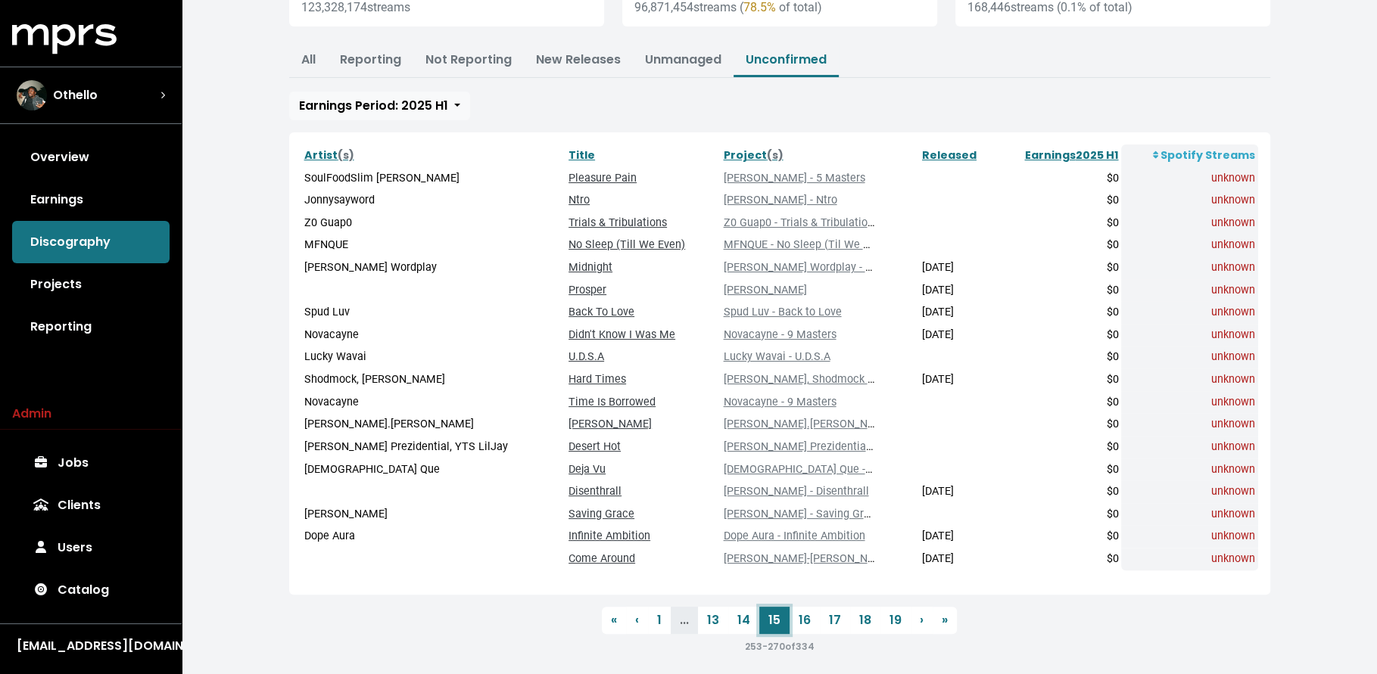
scroll to position [168, 0]
click at [743, 621] on link "14" at bounding box center [743, 619] width 31 height 27
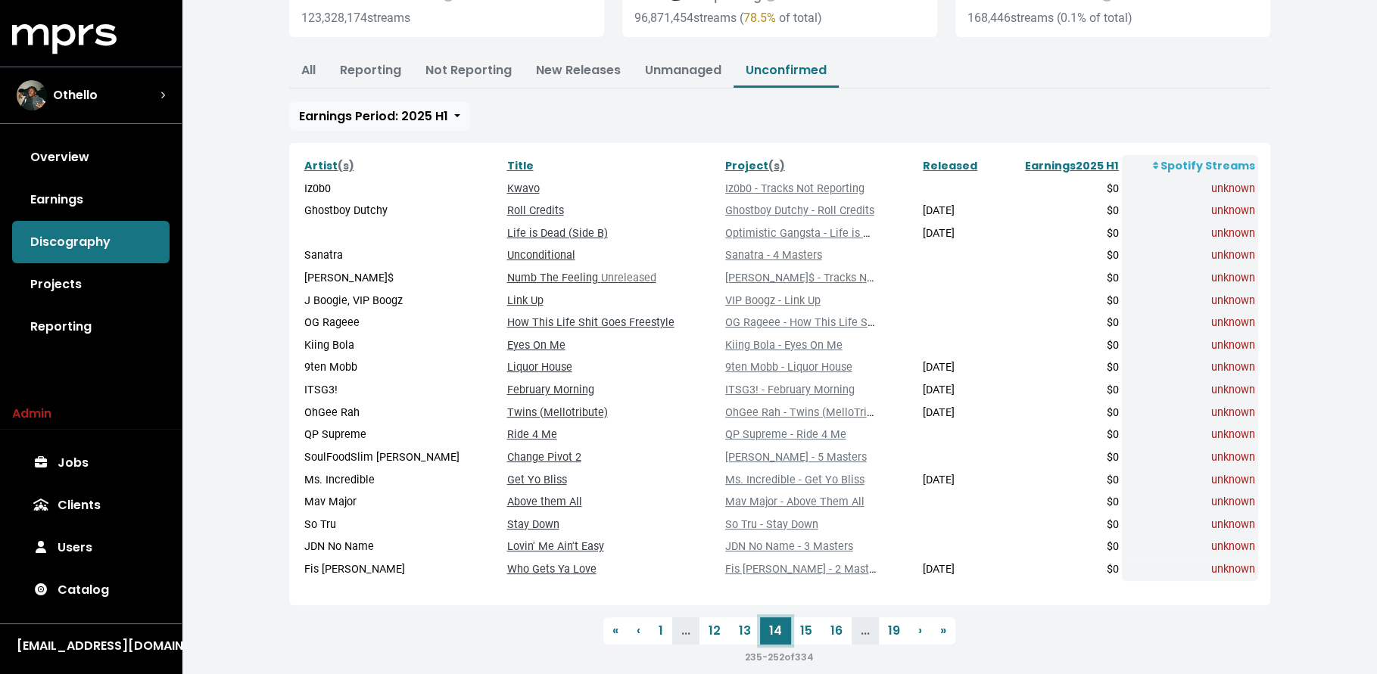
scroll to position [176, 0]
